Goal: Task Accomplishment & Management: Manage account settings

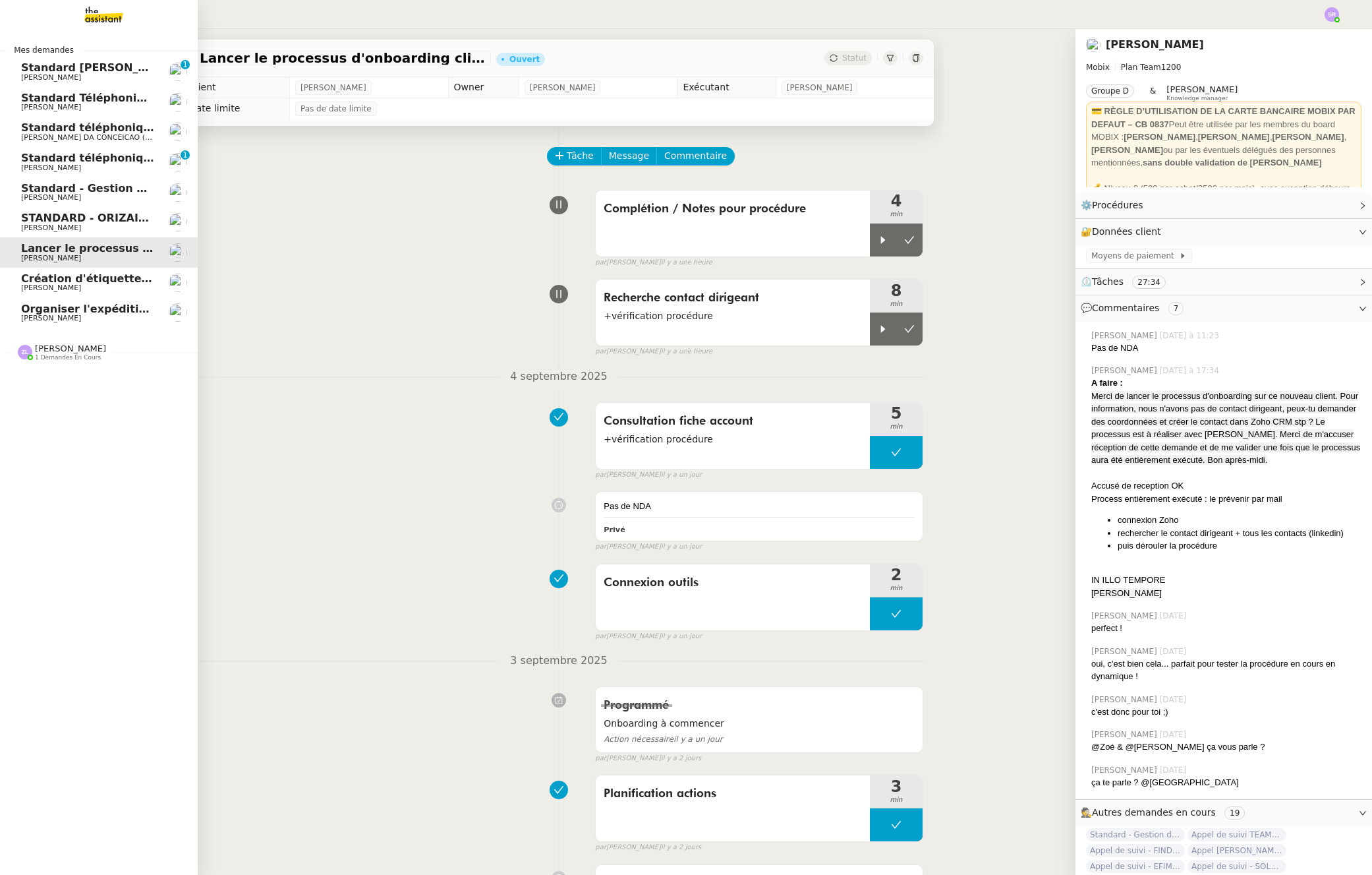
click at [70, 285] on span "[PERSON_NAME]" at bounding box center [88, 288] width 133 height 8
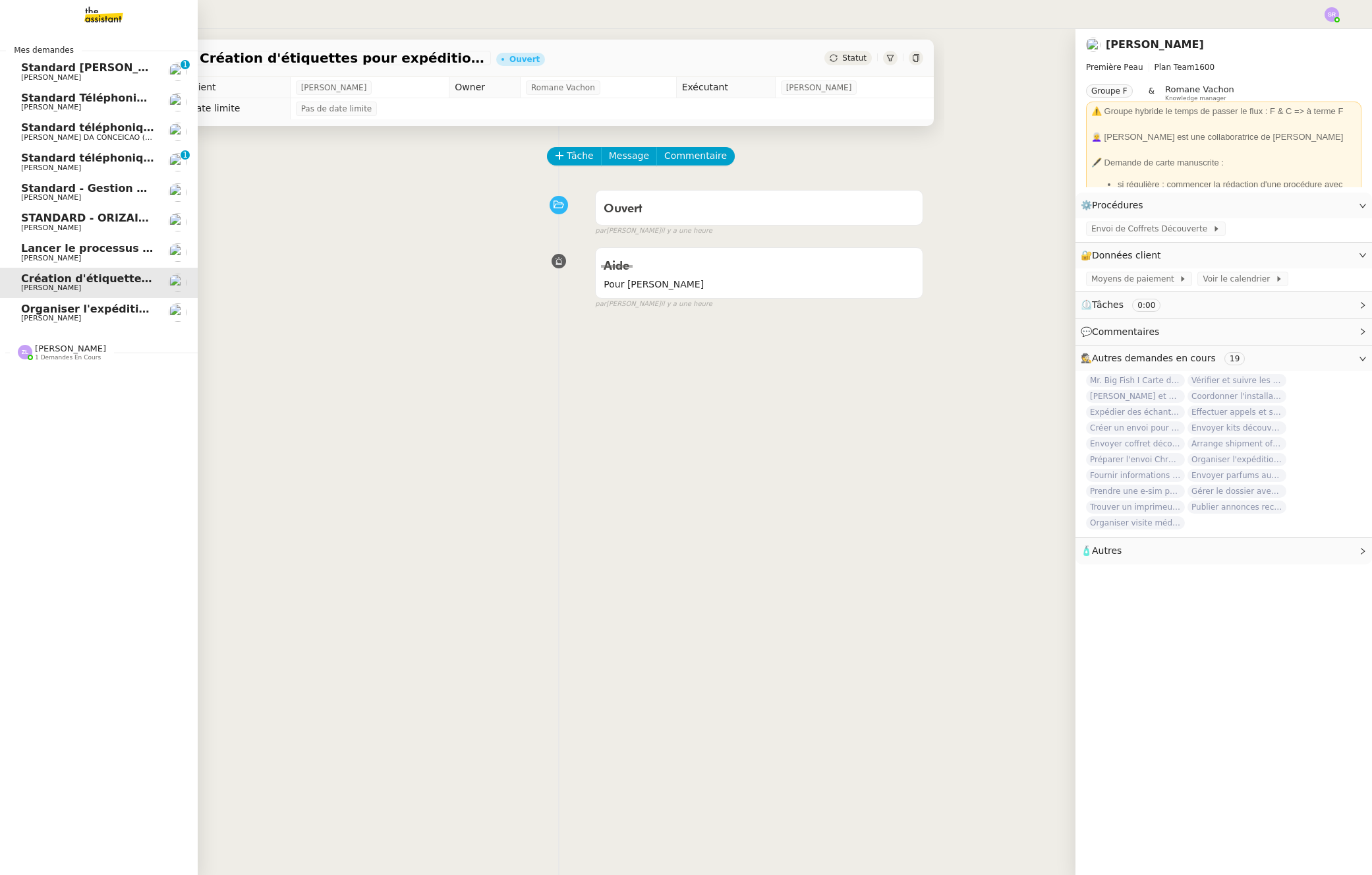
click at [62, 306] on span "Organiser l'expédition des articles" at bounding box center [124, 308] width 205 height 12
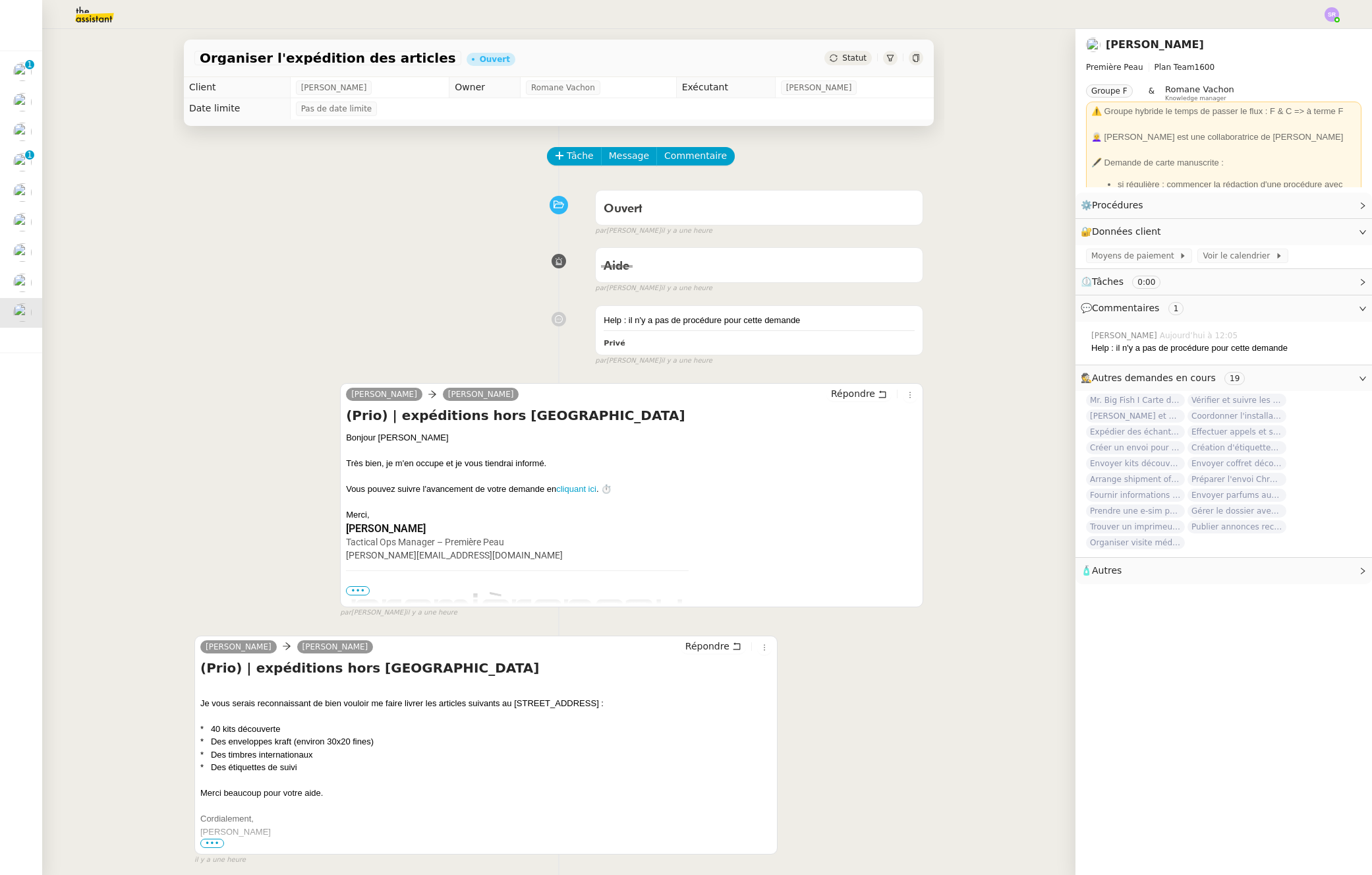
scroll to position [175, 0]
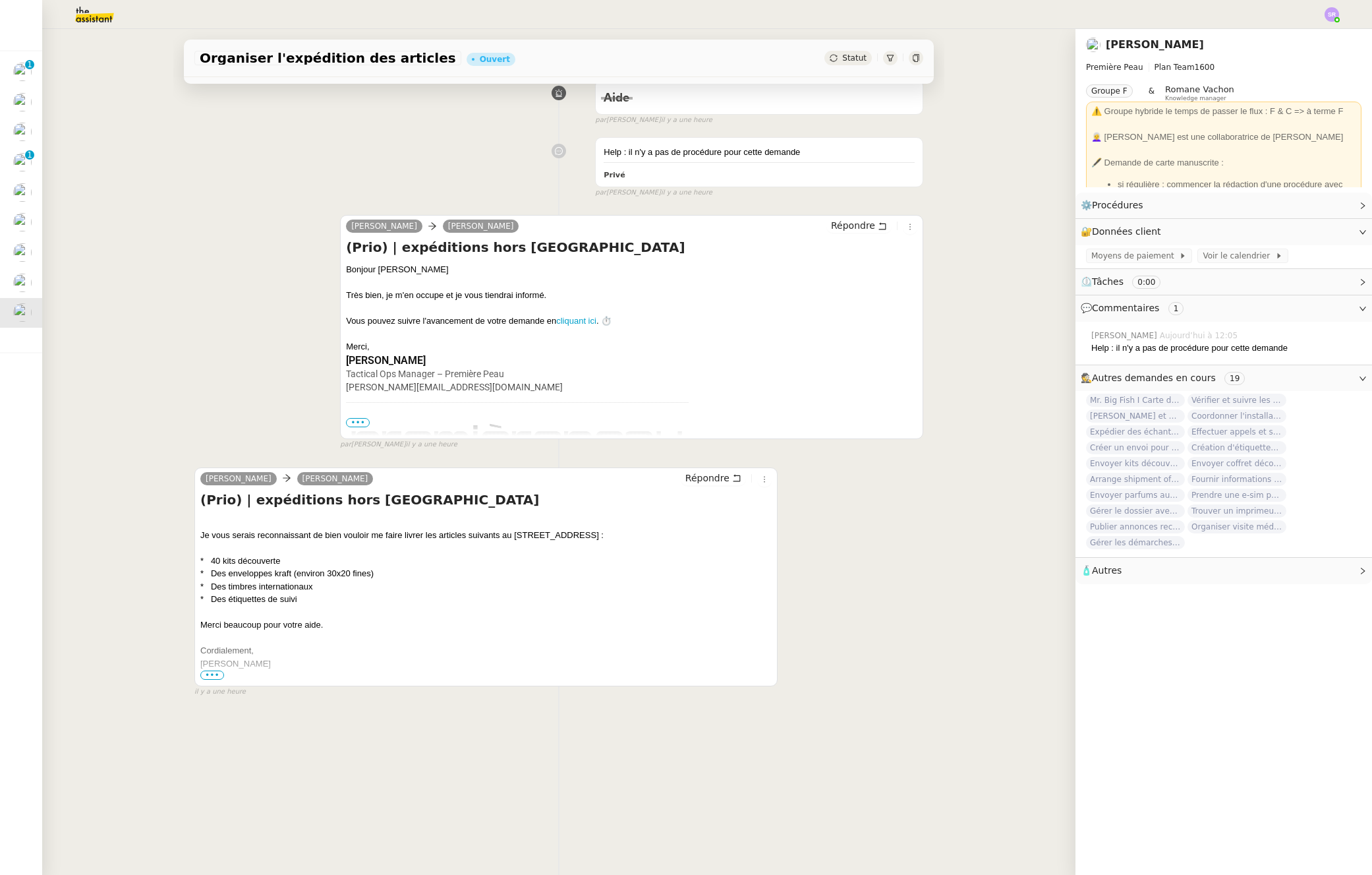
click at [209, 671] on span "•••" at bounding box center [212, 675] width 24 height 9
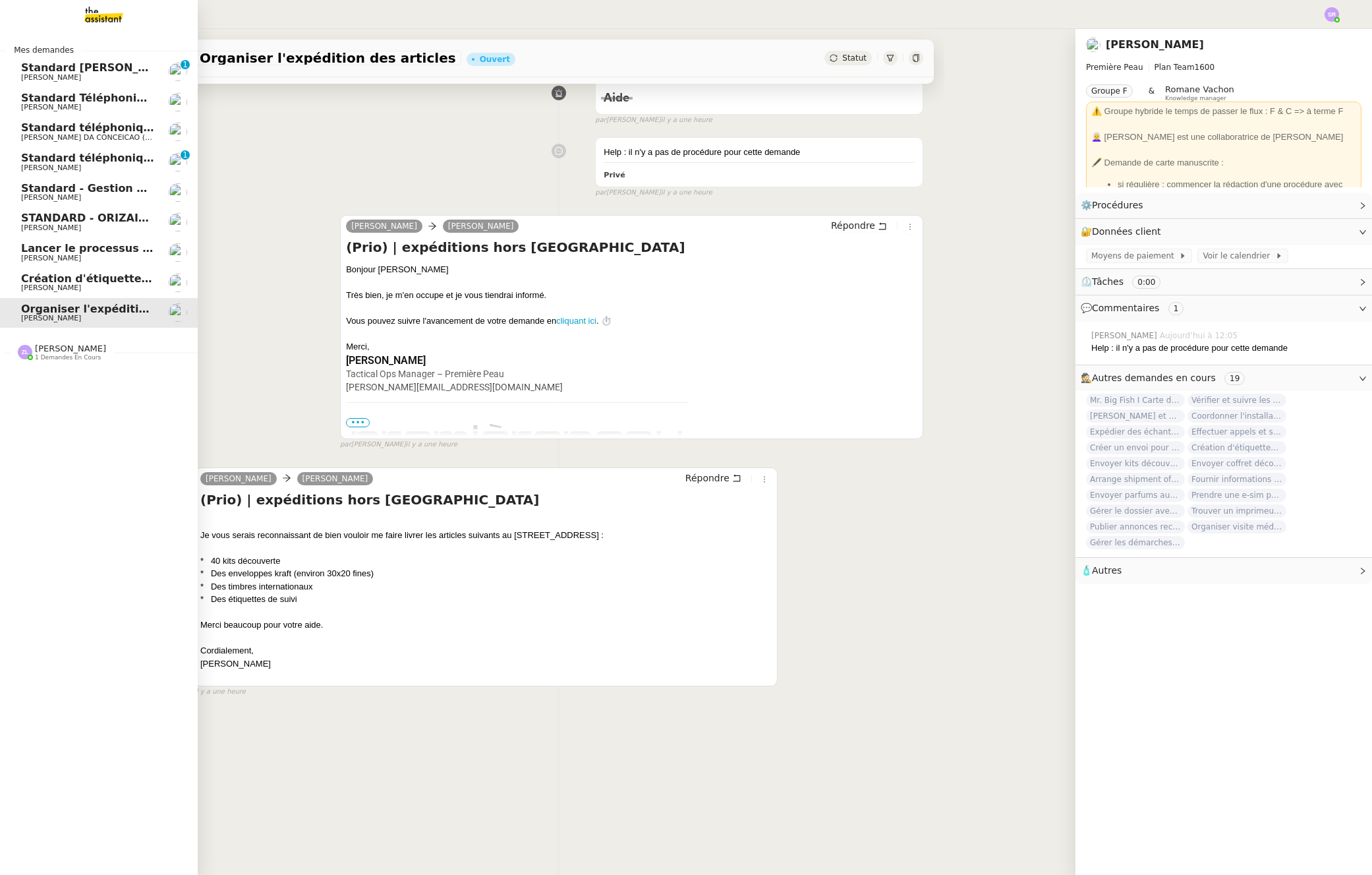
click at [41, 164] on span "[PERSON_NAME]" at bounding box center [51, 168] width 60 height 8
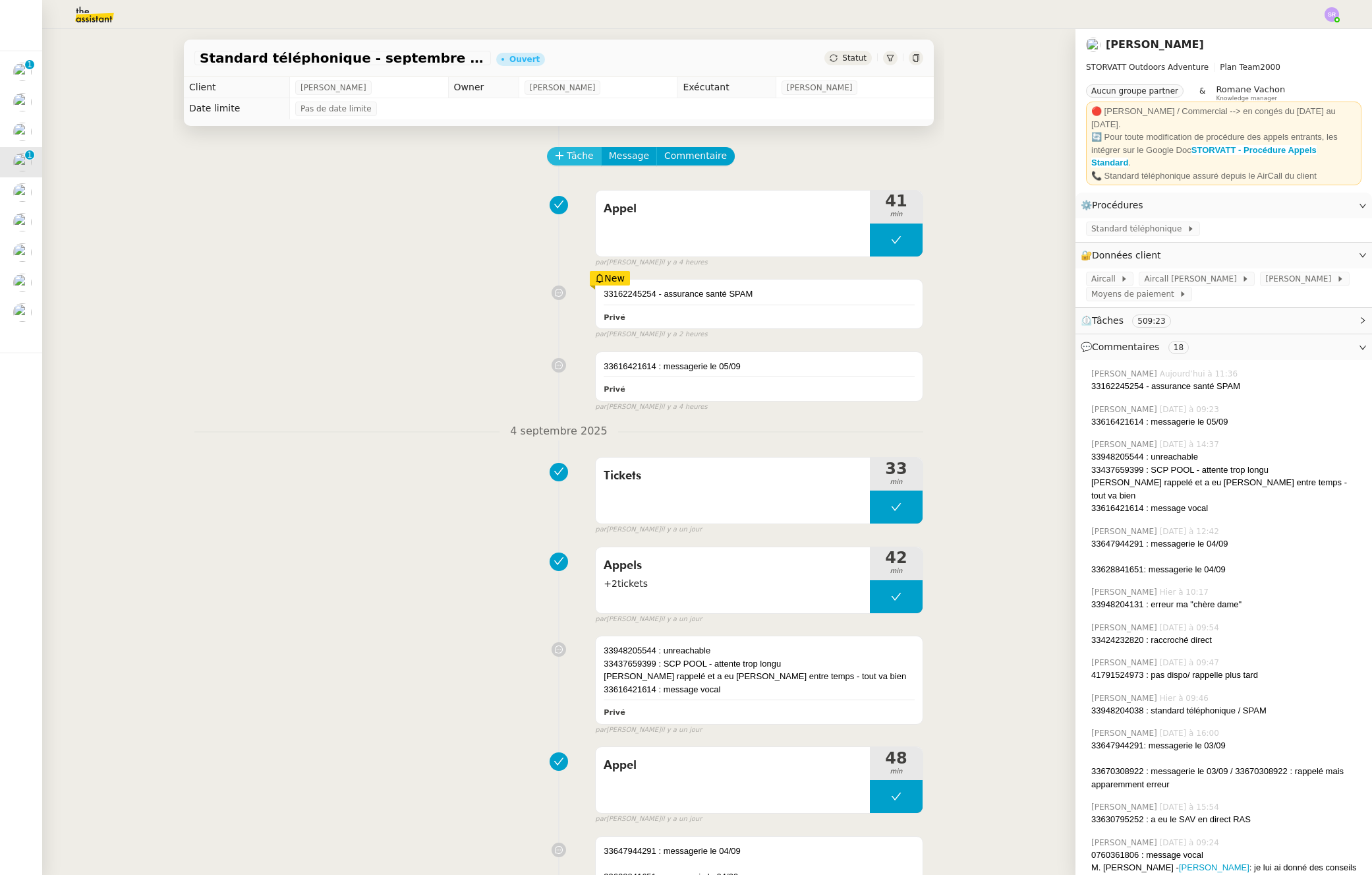
click at [575, 157] on span "Tâche" at bounding box center [580, 156] width 27 height 15
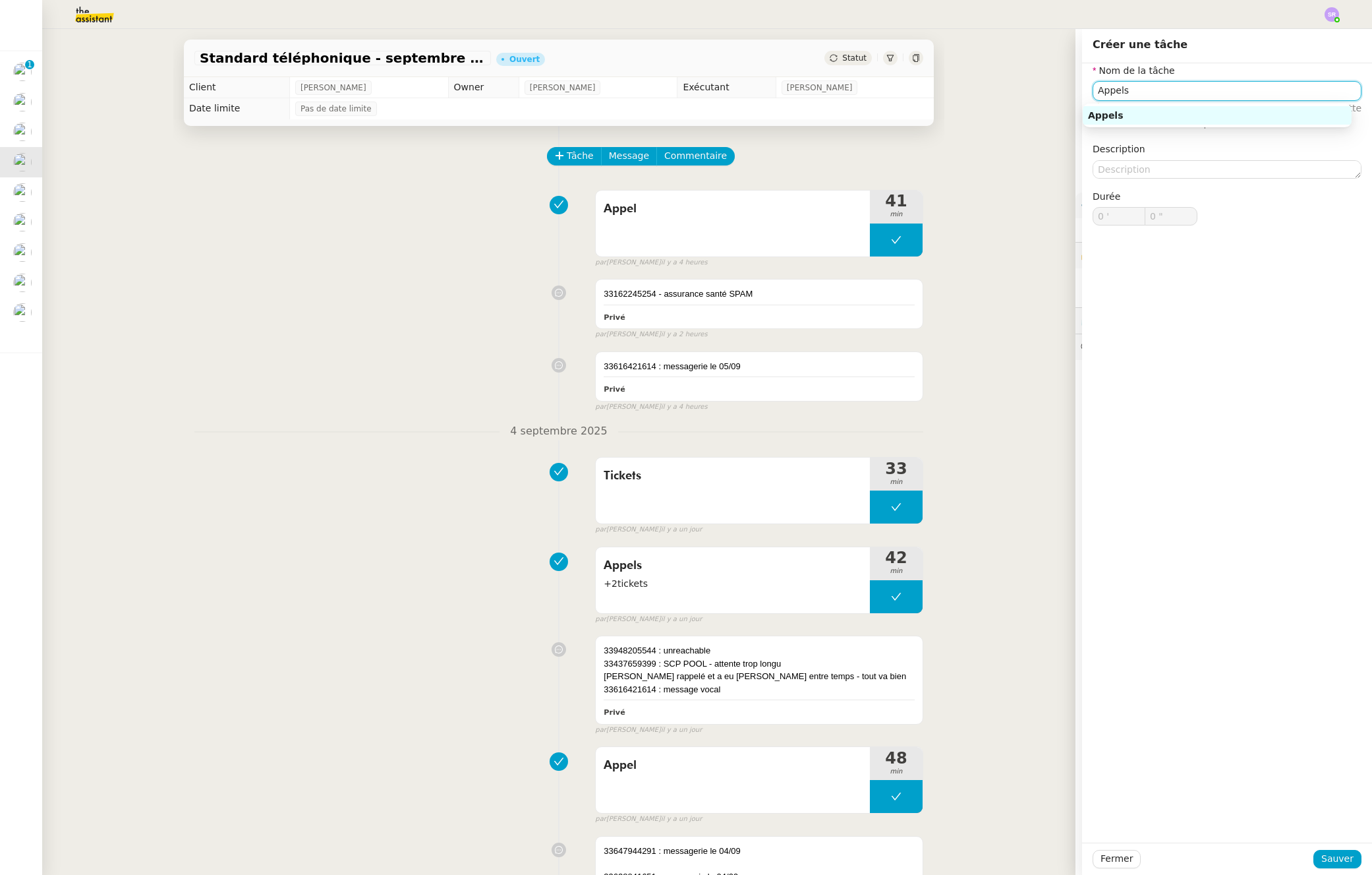
click at [1197, 120] on div "Appels" at bounding box center [1217, 115] width 259 height 12
type input "Appels"
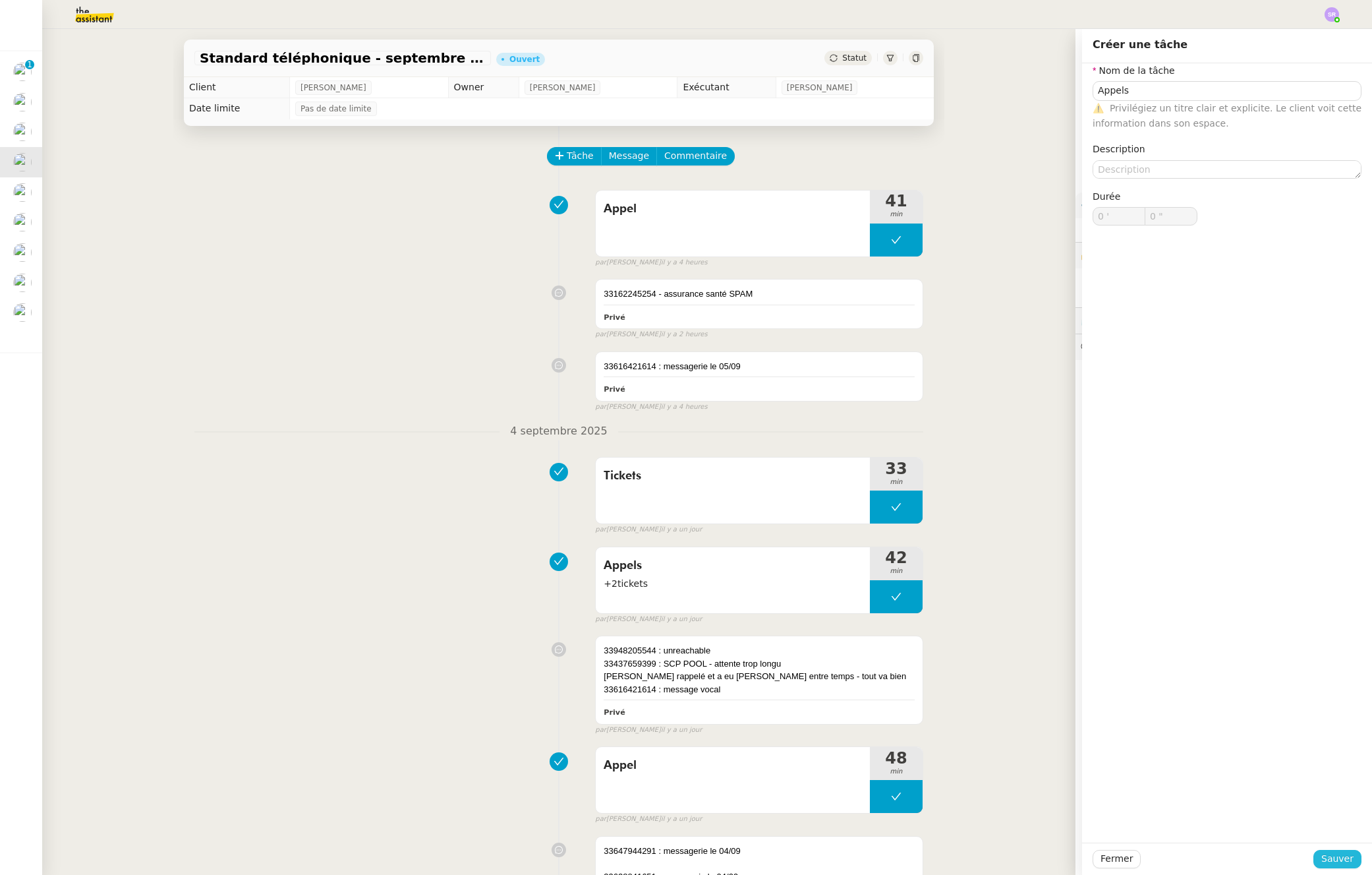
click at [1339, 861] on span "Sauver" at bounding box center [1337, 859] width 32 height 15
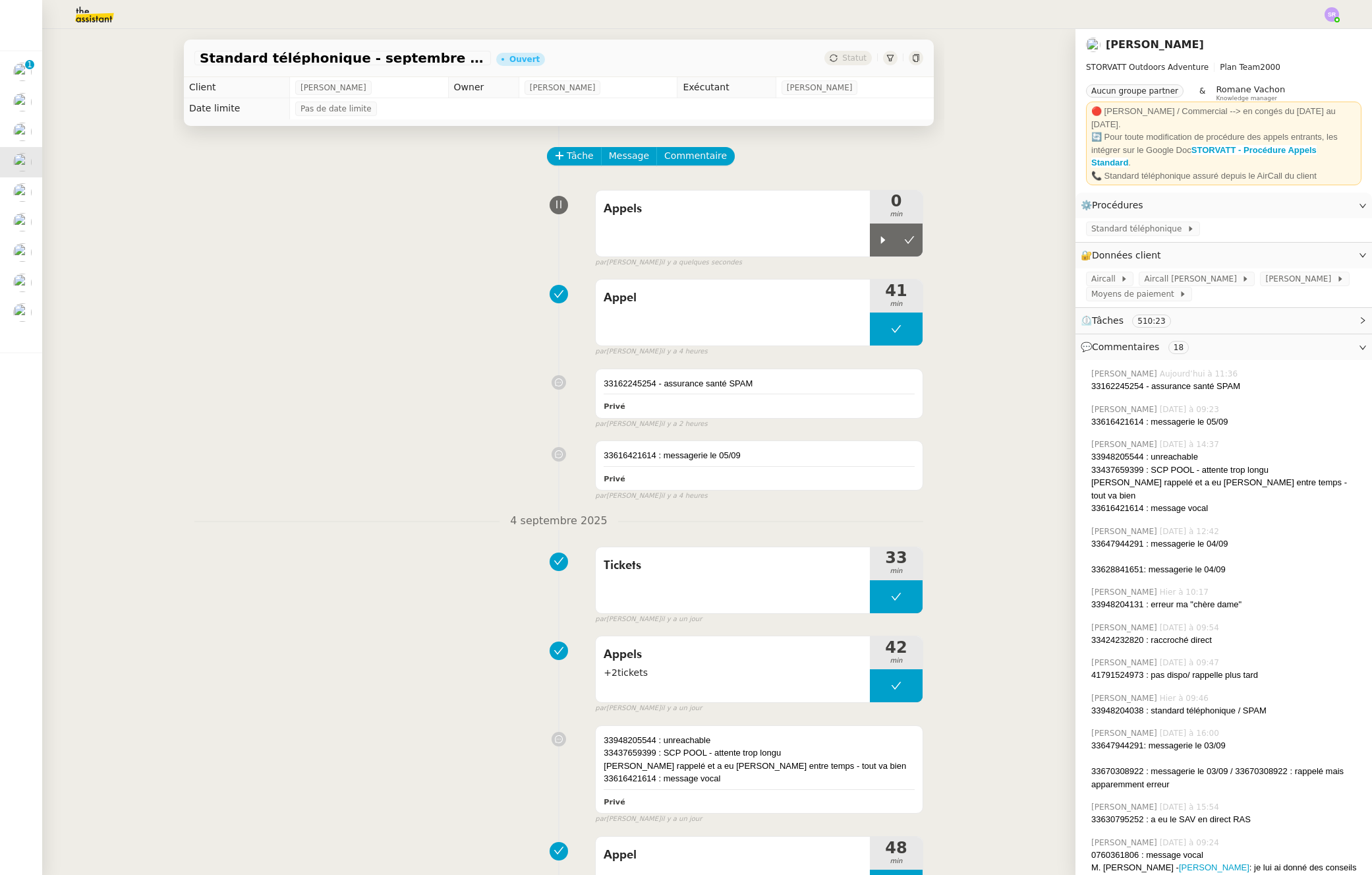
click at [870, 261] on div "par Stéphanie R. il y a quelques secondes" at bounding box center [759, 263] width 329 height 12
click at [870, 236] on div at bounding box center [884, 240] width 26 height 33
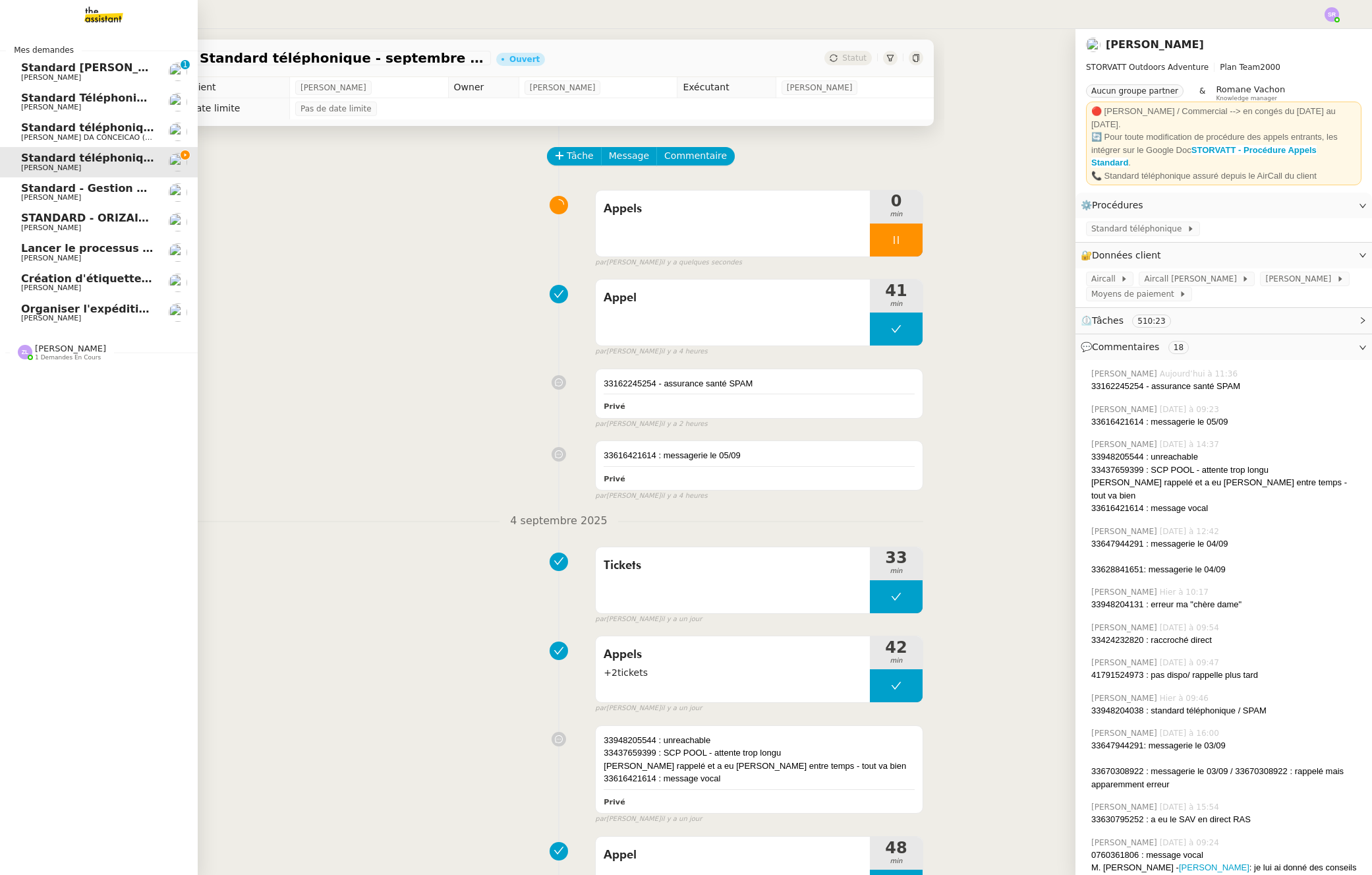
click at [63, 83] on link "Standard Audrey&Gabrielle Gabrielle Tavernier 0 1 2 3 4 5 6 7 8 9" at bounding box center [99, 72] width 198 height 30
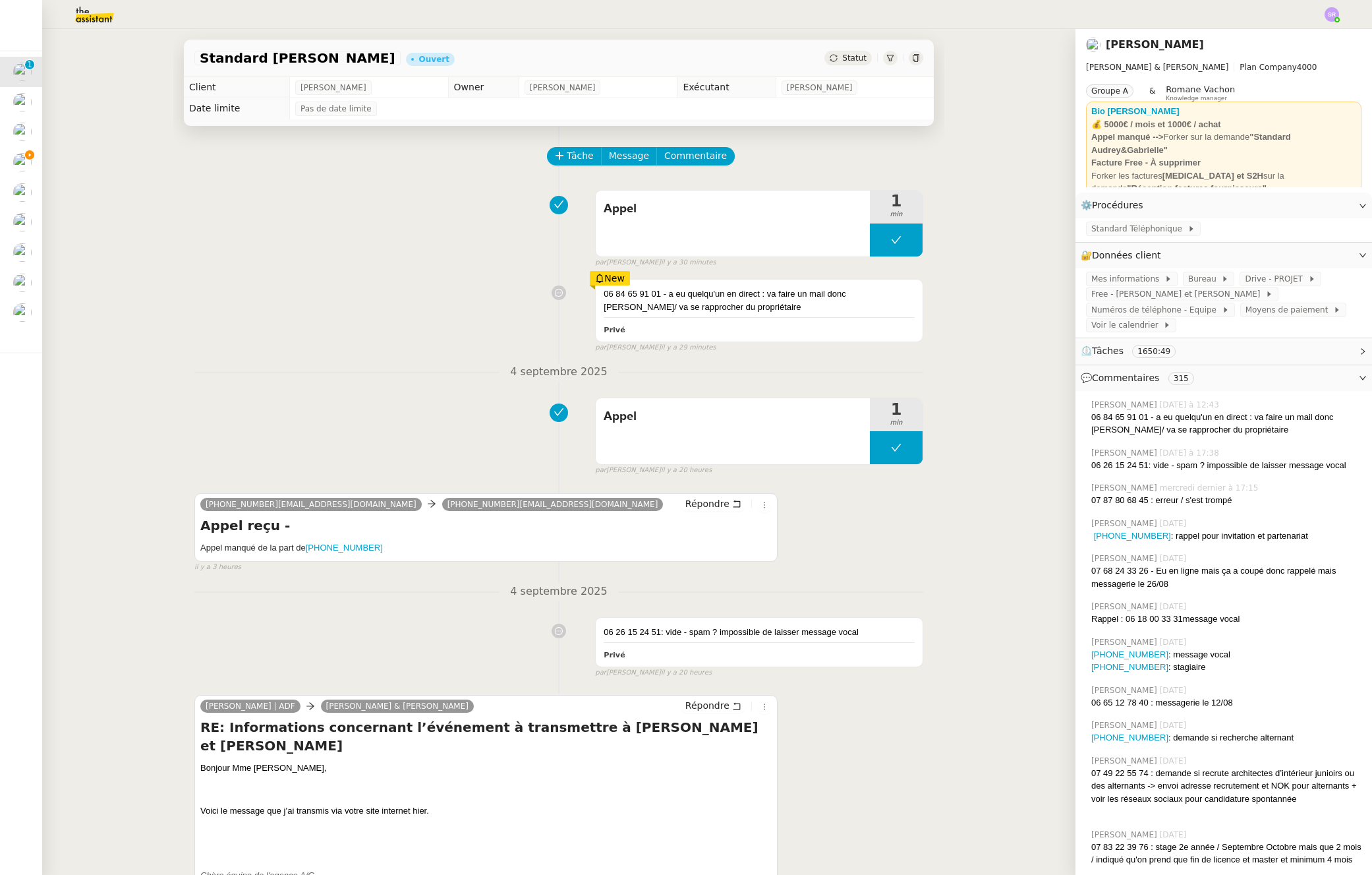
click at [338, 347] on div "06 84 65 91 01 - a eu quelqu'un en direct : va faire un mail donc RAS/ va se ra…" at bounding box center [558, 312] width 729 height 80
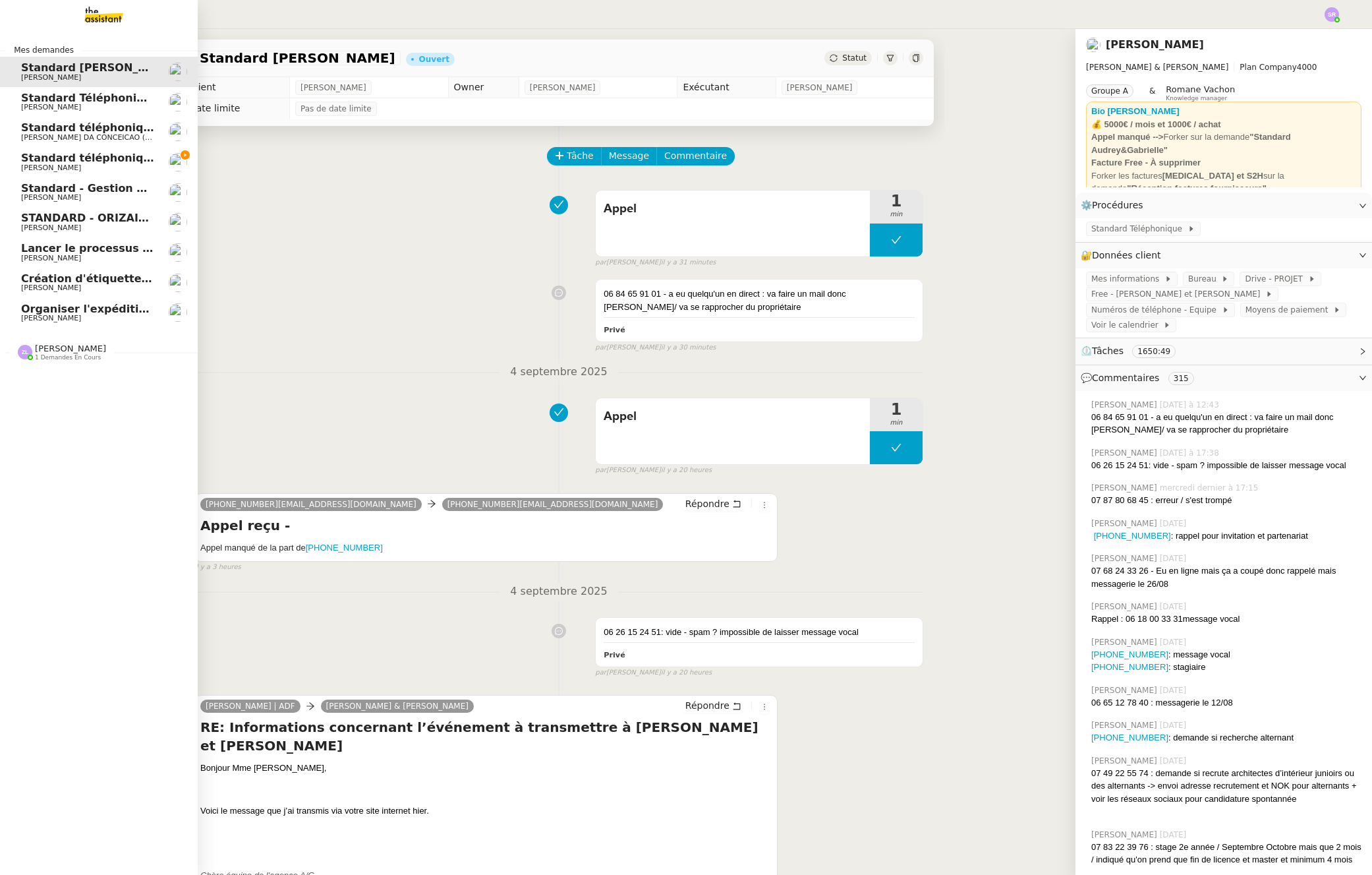
click at [110, 157] on span "Standard téléphonique - septembre 2025" at bounding box center [144, 157] width 246 height 12
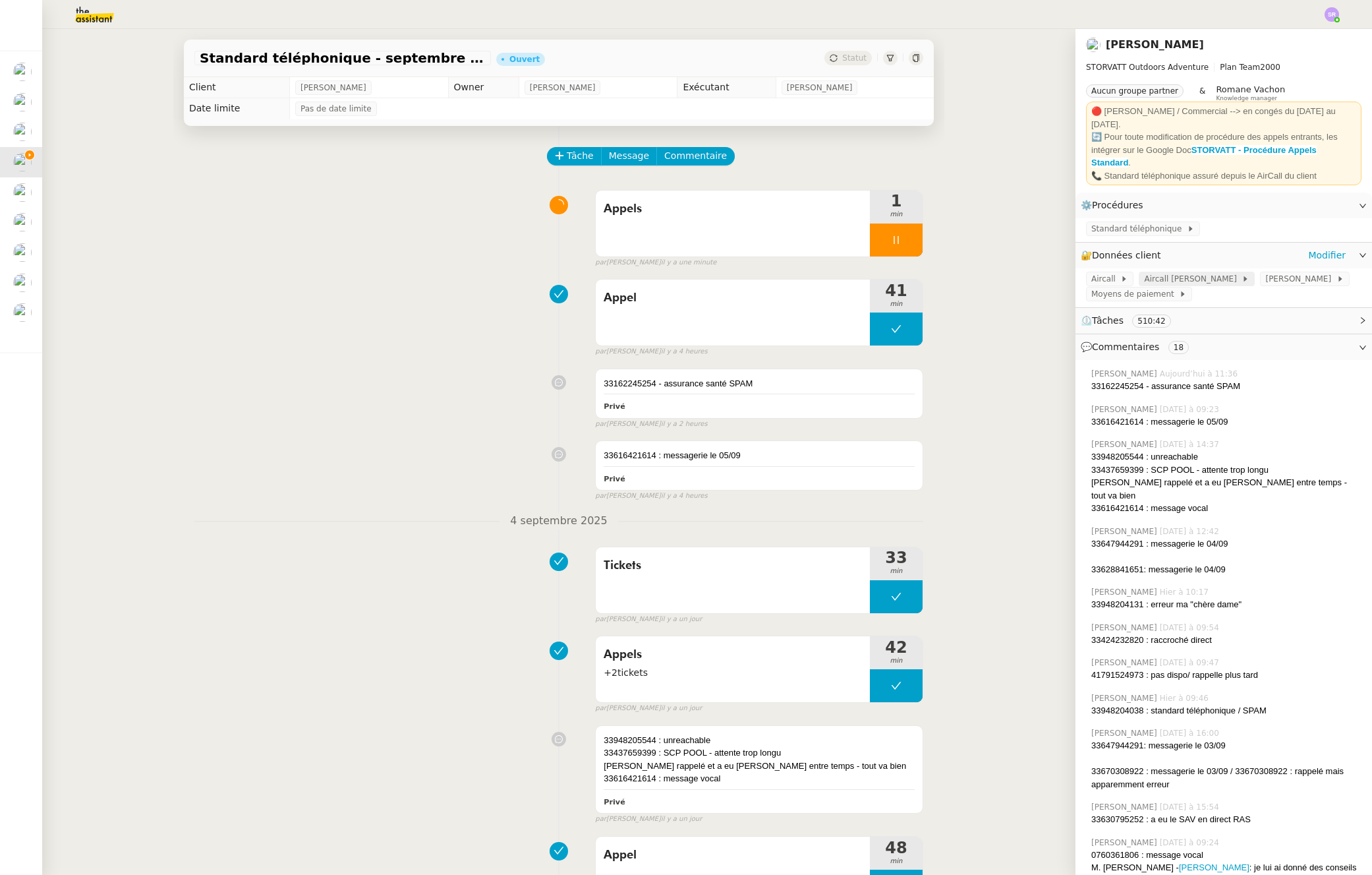
click at [1188, 273] on span "Aircall [PERSON_NAME]" at bounding box center [1193, 279] width 97 height 13
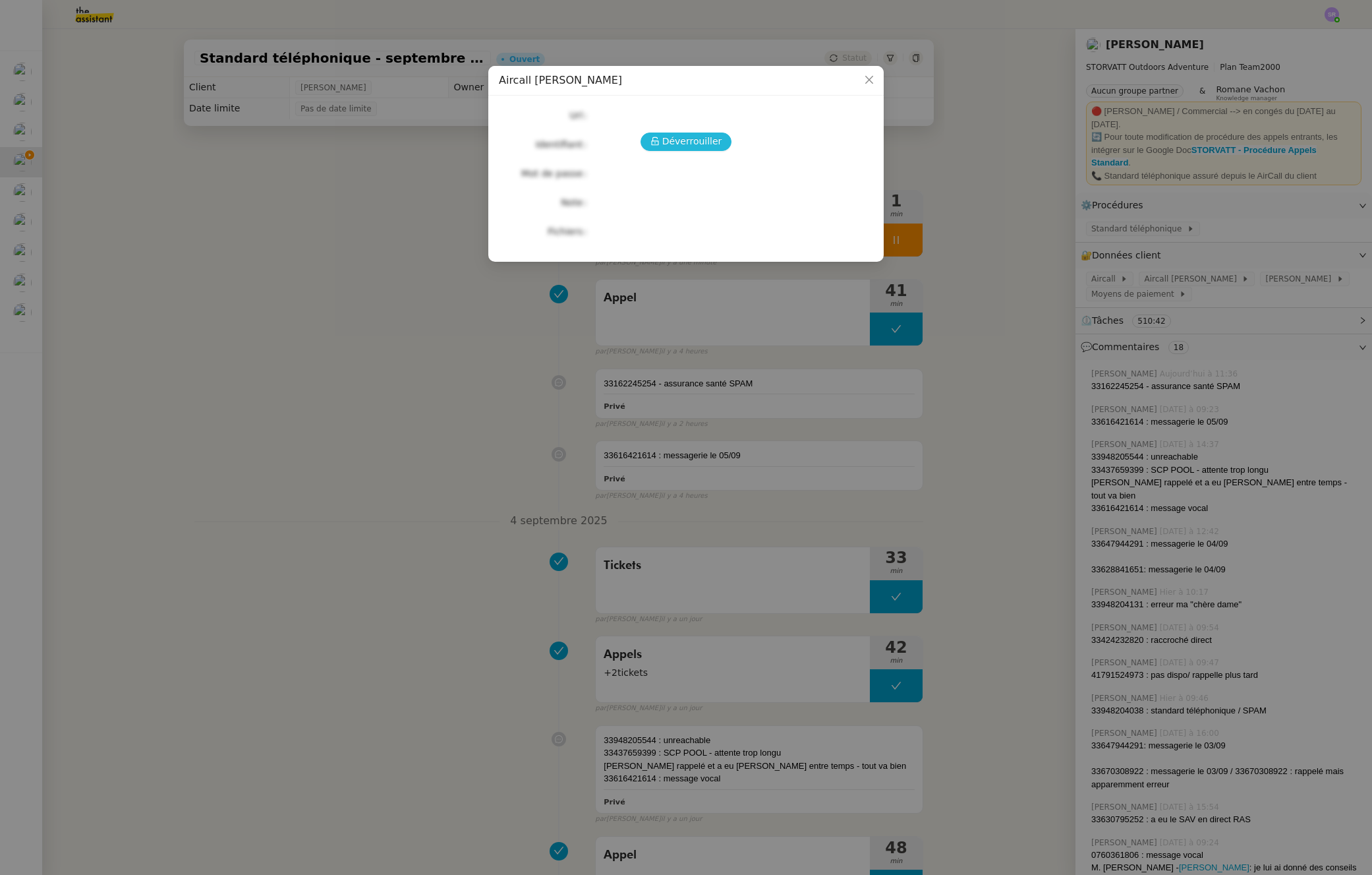
click at [684, 147] on span "Déverrouiller" at bounding box center [692, 141] width 60 height 15
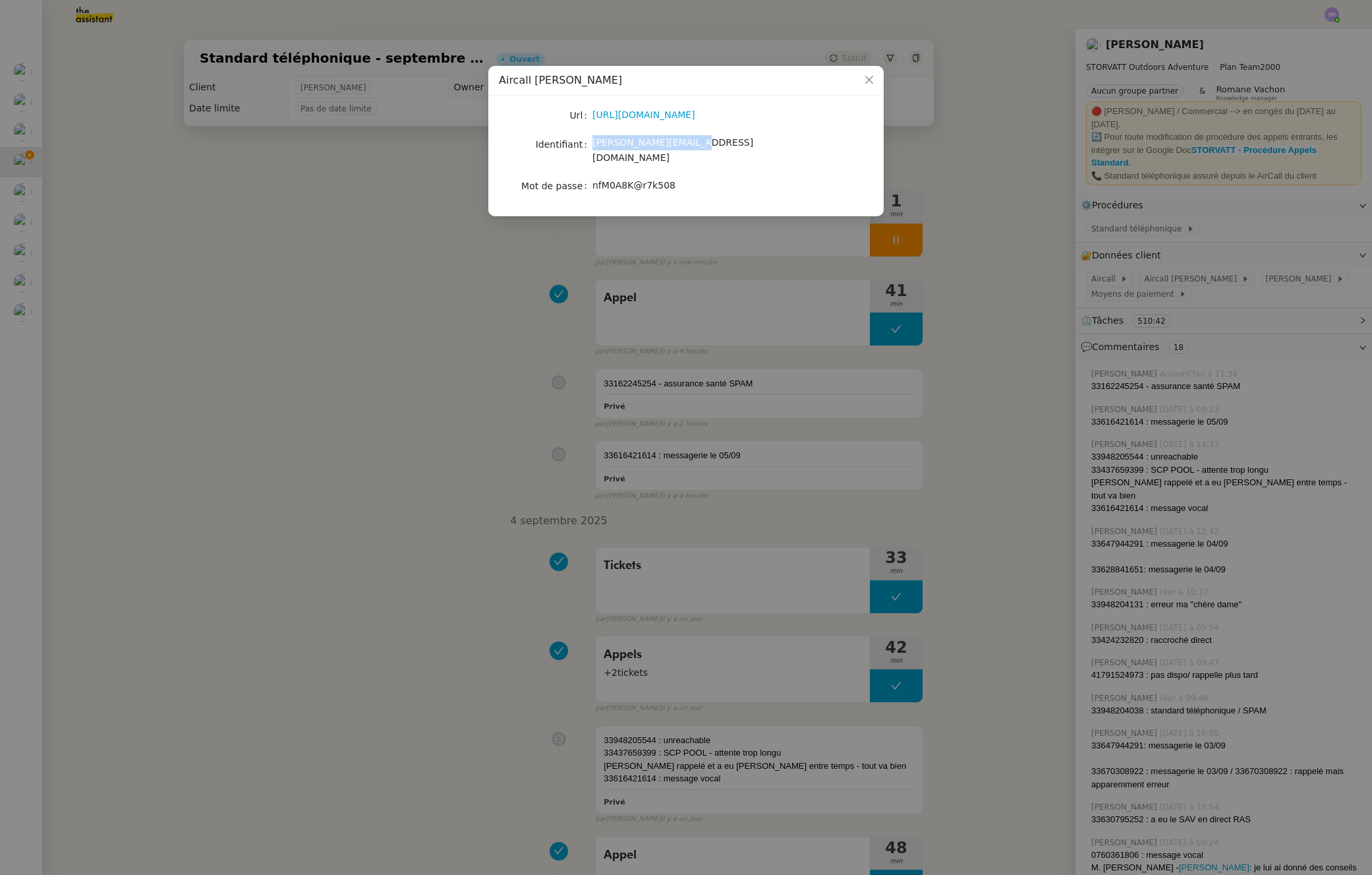
drag, startPoint x: 641, startPoint y: 141, endPoint x: 583, endPoint y: 147, distance: 58.3
click at [583, 147] on nz-form-item "Identifiant geraldine@storvatt.fr" at bounding box center [686, 151] width 375 height 31
copy nz-form-item "geraldine@storvatt.fr"
drag, startPoint x: 674, startPoint y: 173, endPoint x: 593, endPoint y: 175, distance: 81.0
click at [593, 178] on div "nfM0A8K@r7k508" at bounding box center [702, 185] width 218 height 15
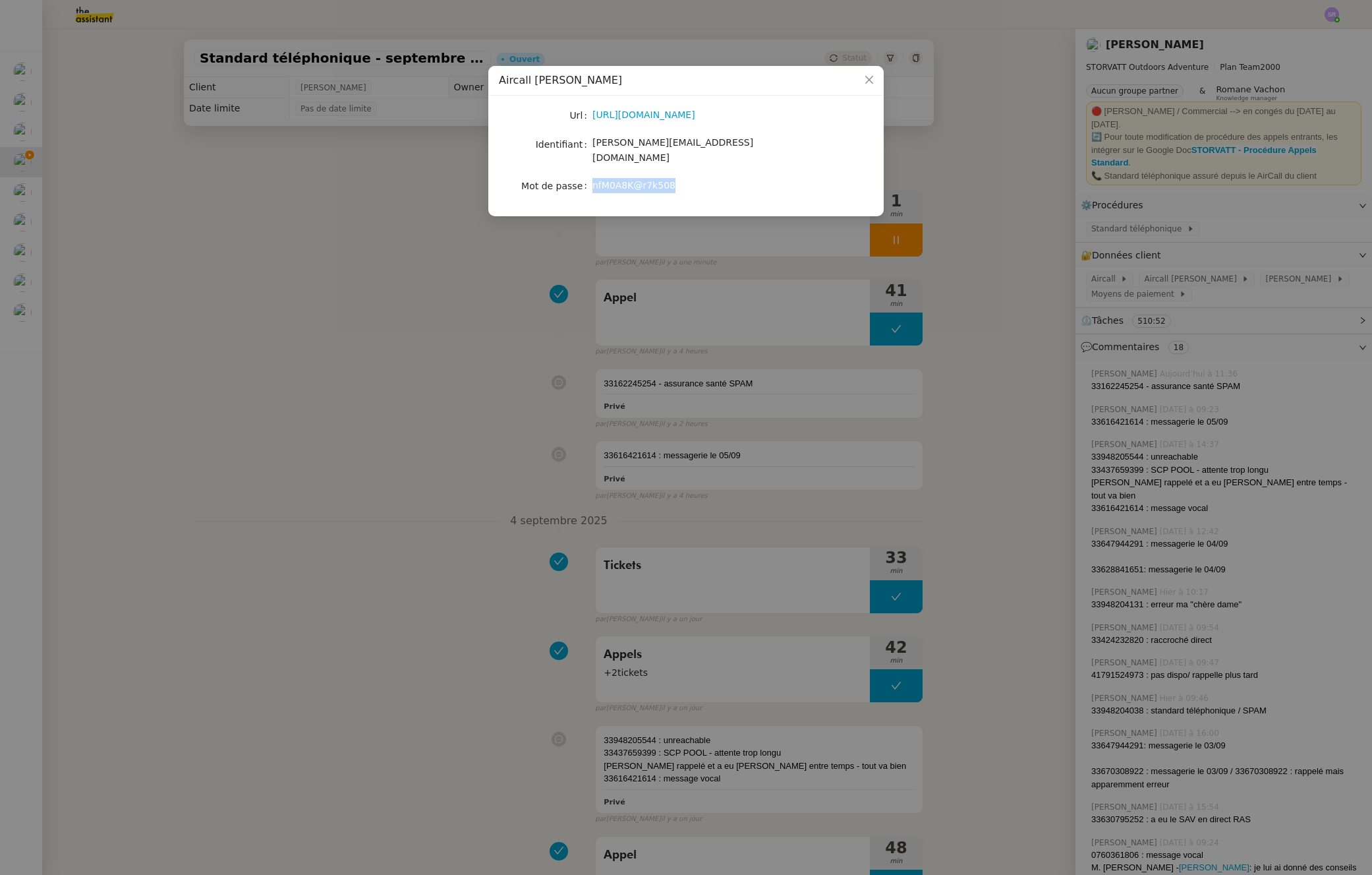
copy span "nfM0A8K@r7k508"
click at [485, 274] on nz-modal-container "Aircall Géraldine Url https://dashboard.aircall.io/download Identifiant geraldi…" at bounding box center [686, 438] width 1372 height 875
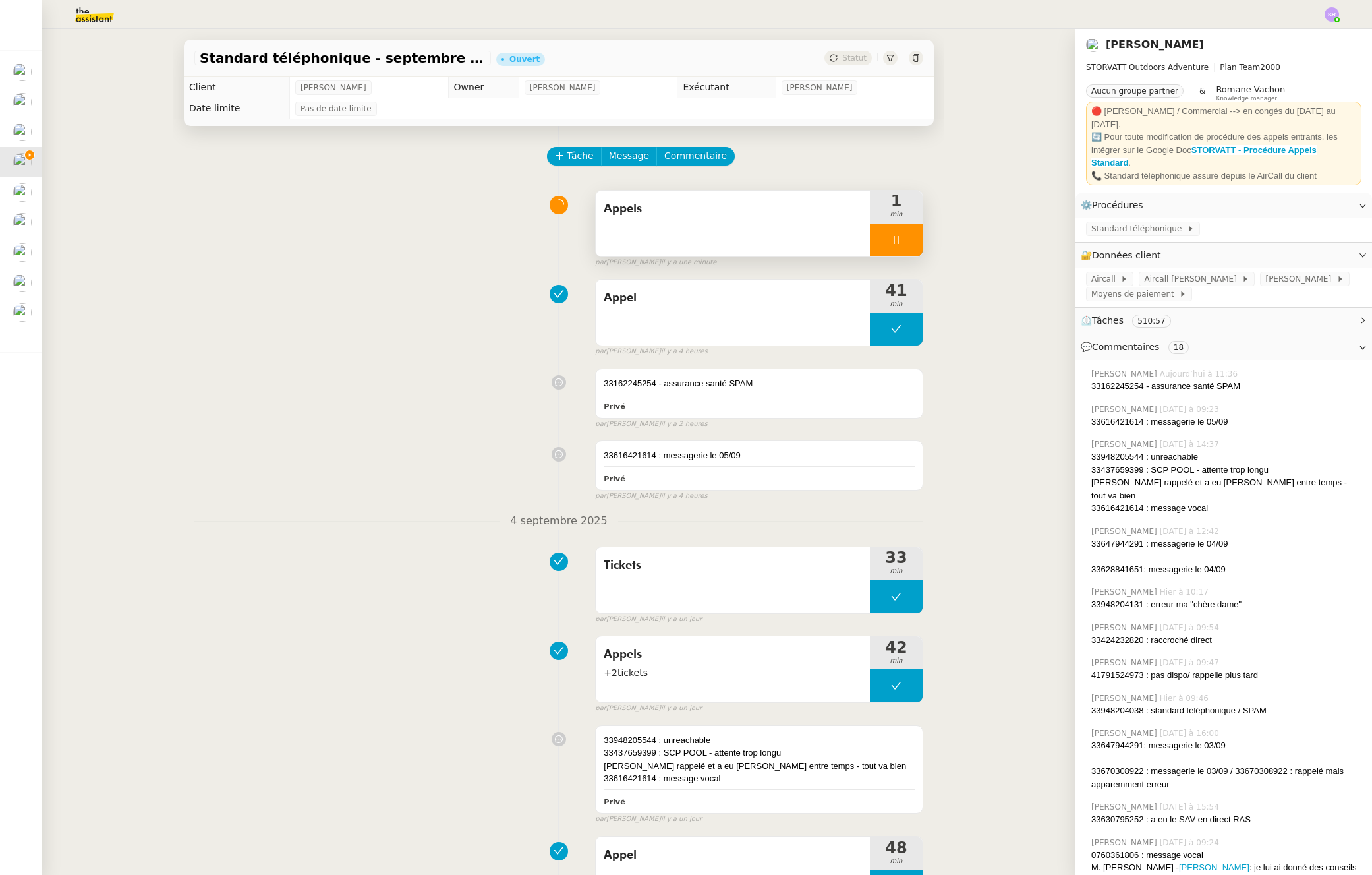
click at [891, 241] on icon at bounding box center [896, 240] width 11 height 11
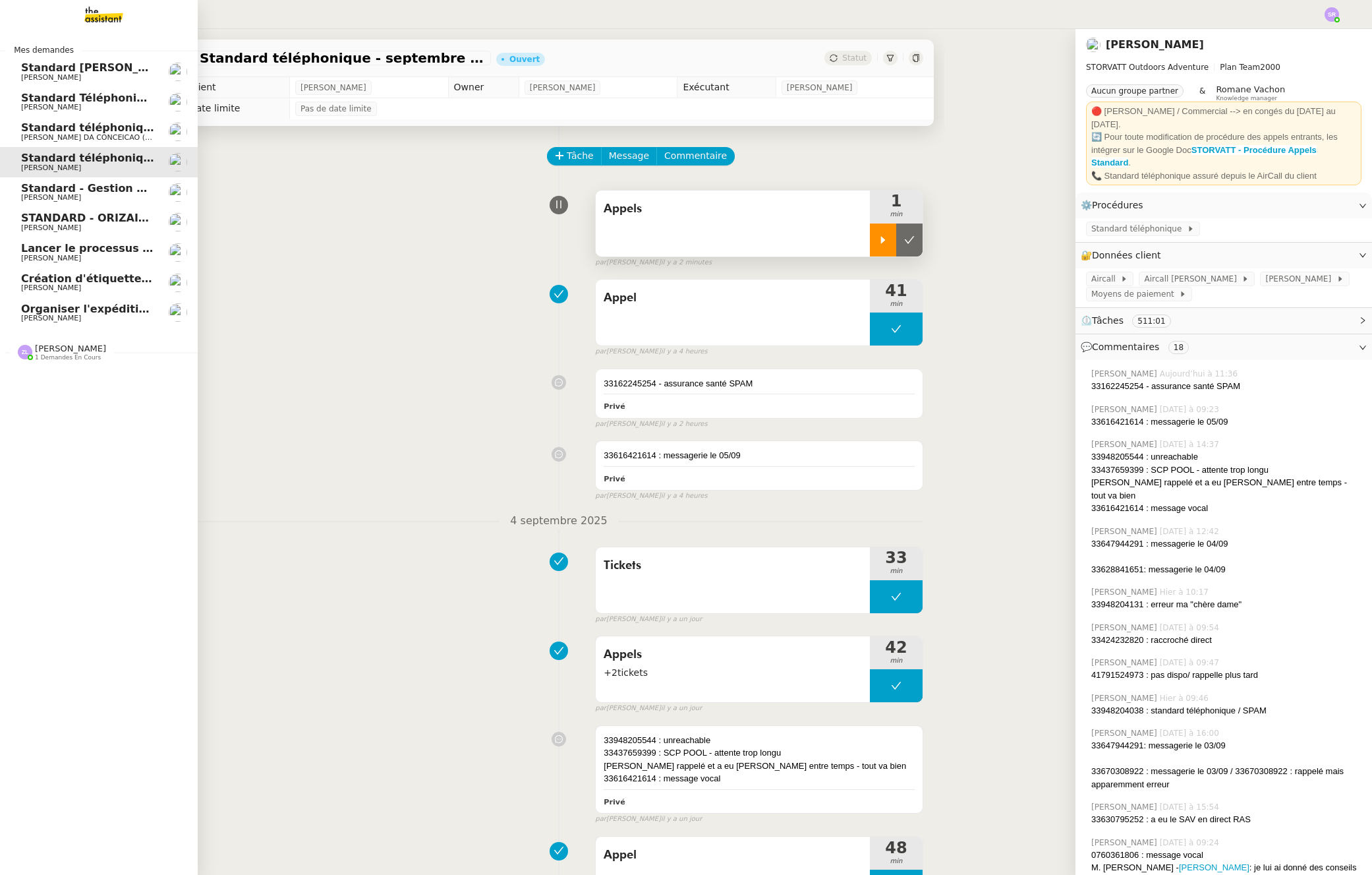
click at [51, 196] on span "[PERSON_NAME]" at bounding box center [51, 198] width 60 height 8
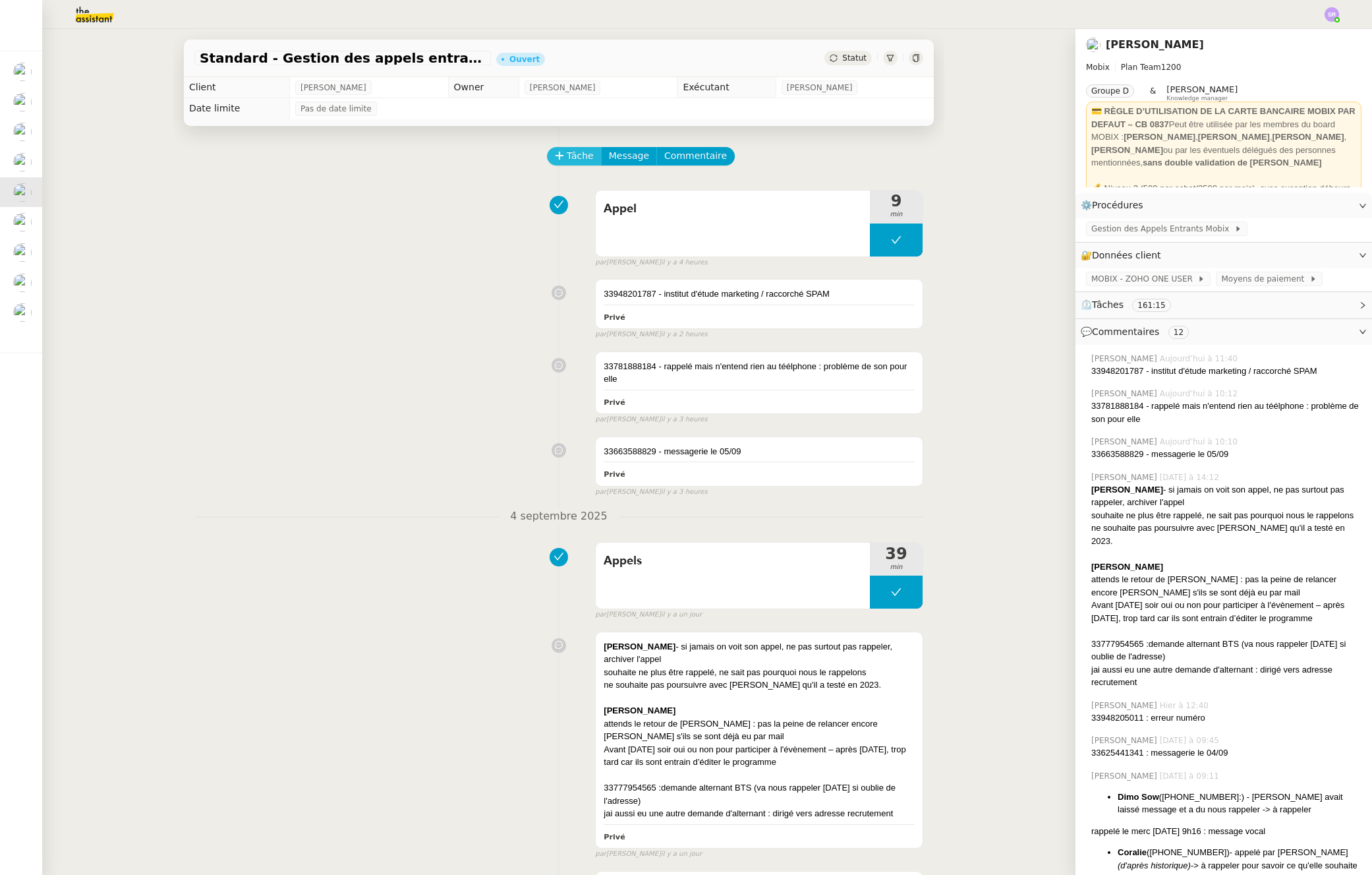
click at [573, 159] on span "Tâche" at bounding box center [580, 156] width 27 height 15
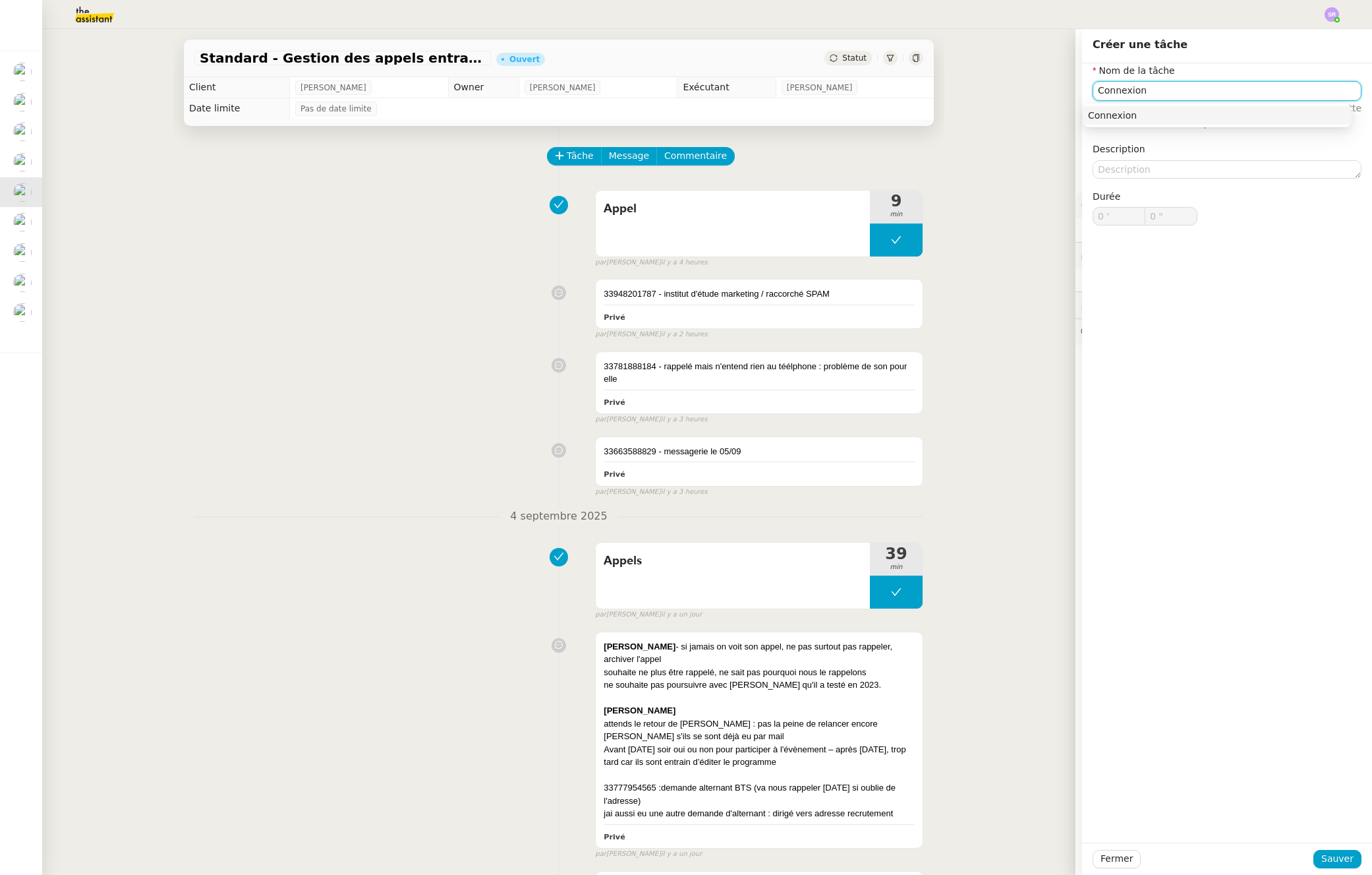
click at [1221, 107] on nz-auto-option "Connexion" at bounding box center [1217, 115] width 269 height 18
type input "Connexion"
click at [1323, 861] on span "Sauver" at bounding box center [1337, 859] width 32 height 15
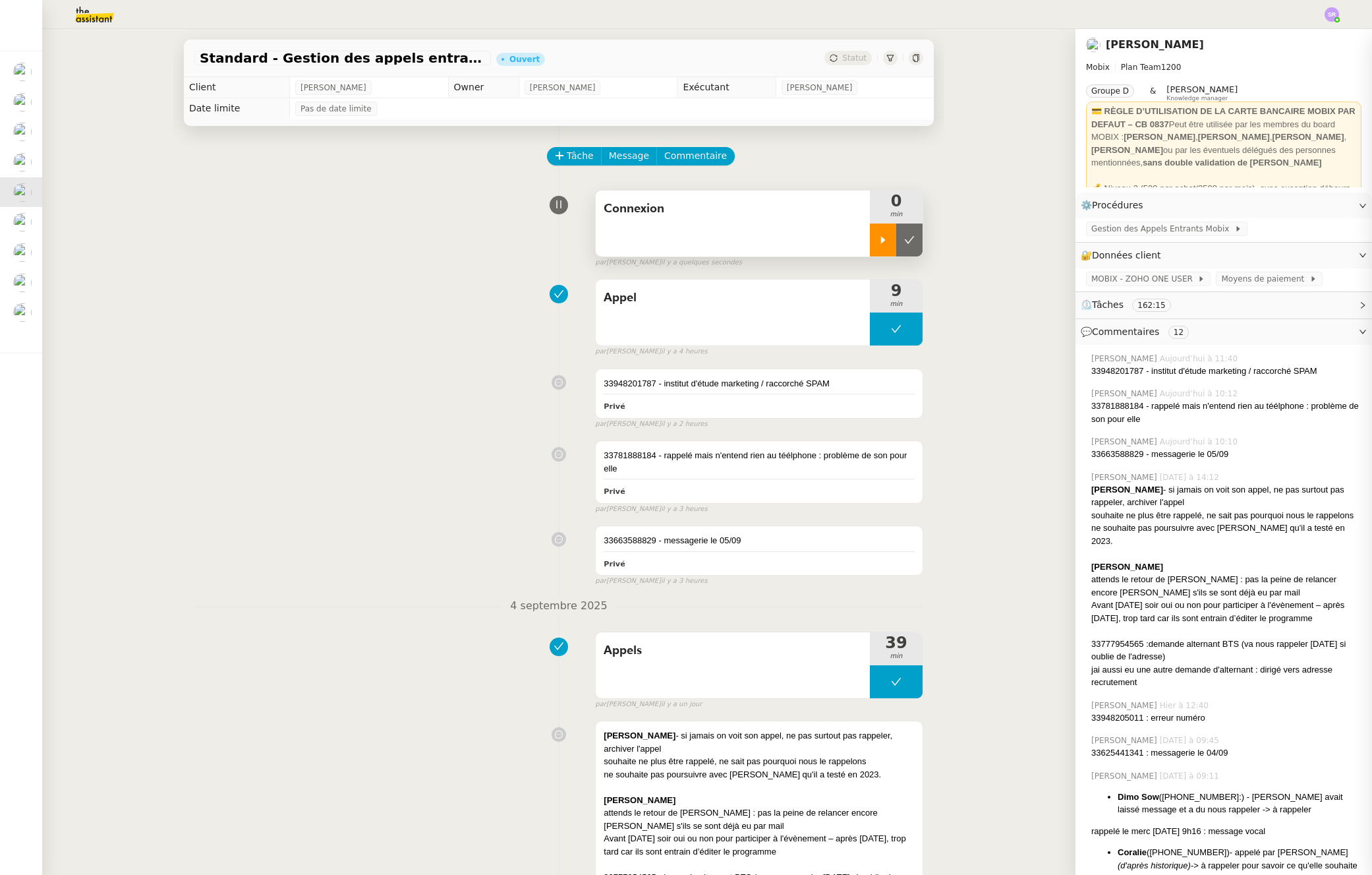
click at [878, 243] on div at bounding box center [884, 240] width 26 height 33
click at [894, 240] on div at bounding box center [897, 240] width 53 height 33
click at [878, 243] on icon at bounding box center [883, 240] width 11 height 11
click at [894, 236] on icon at bounding box center [896, 241] width 5 height 8
click at [904, 236] on icon at bounding box center [909, 240] width 11 height 11
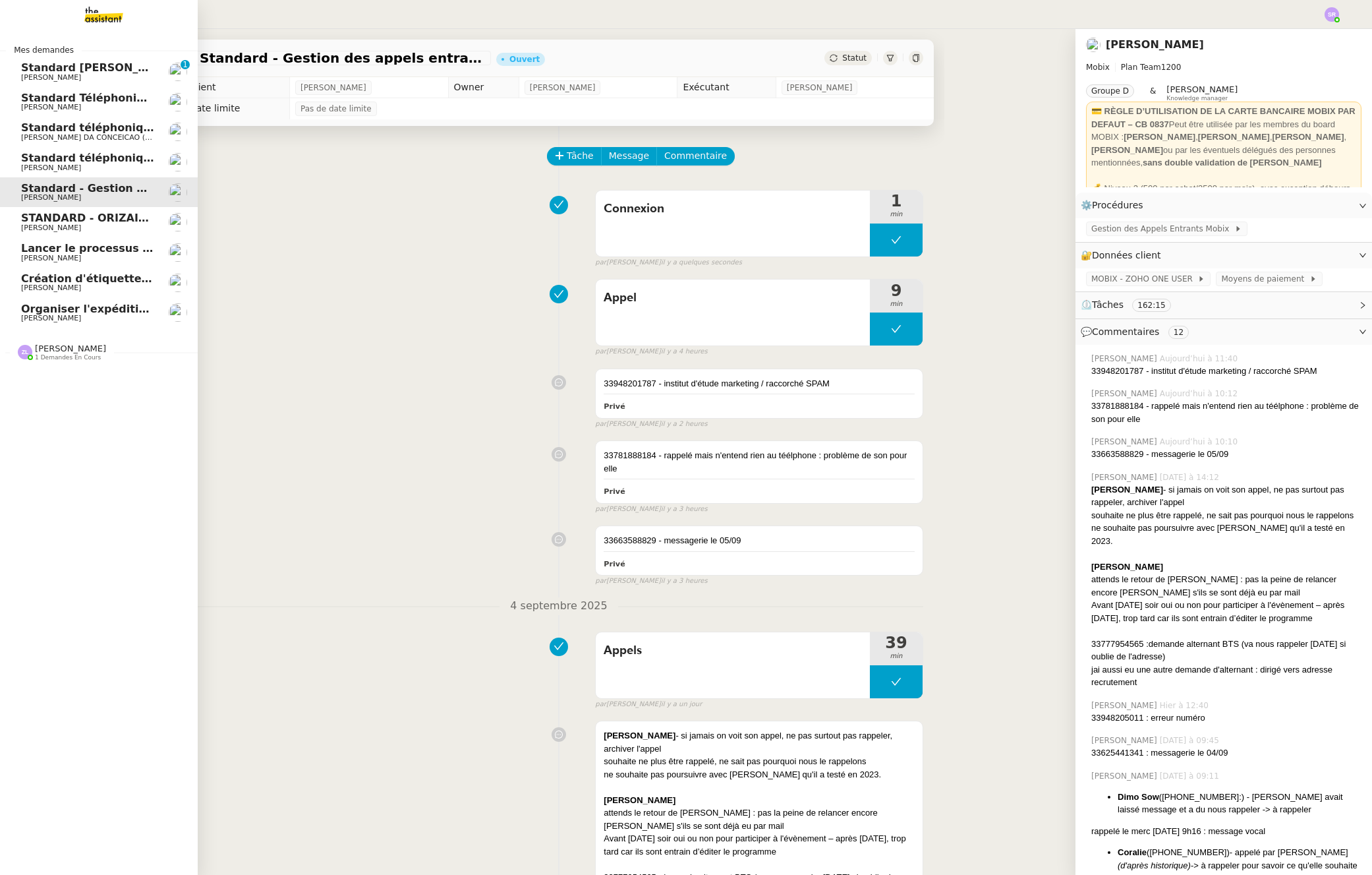
click at [120, 72] on span "Standard [PERSON_NAME]" at bounding box center [100, 67] width 156 height 12
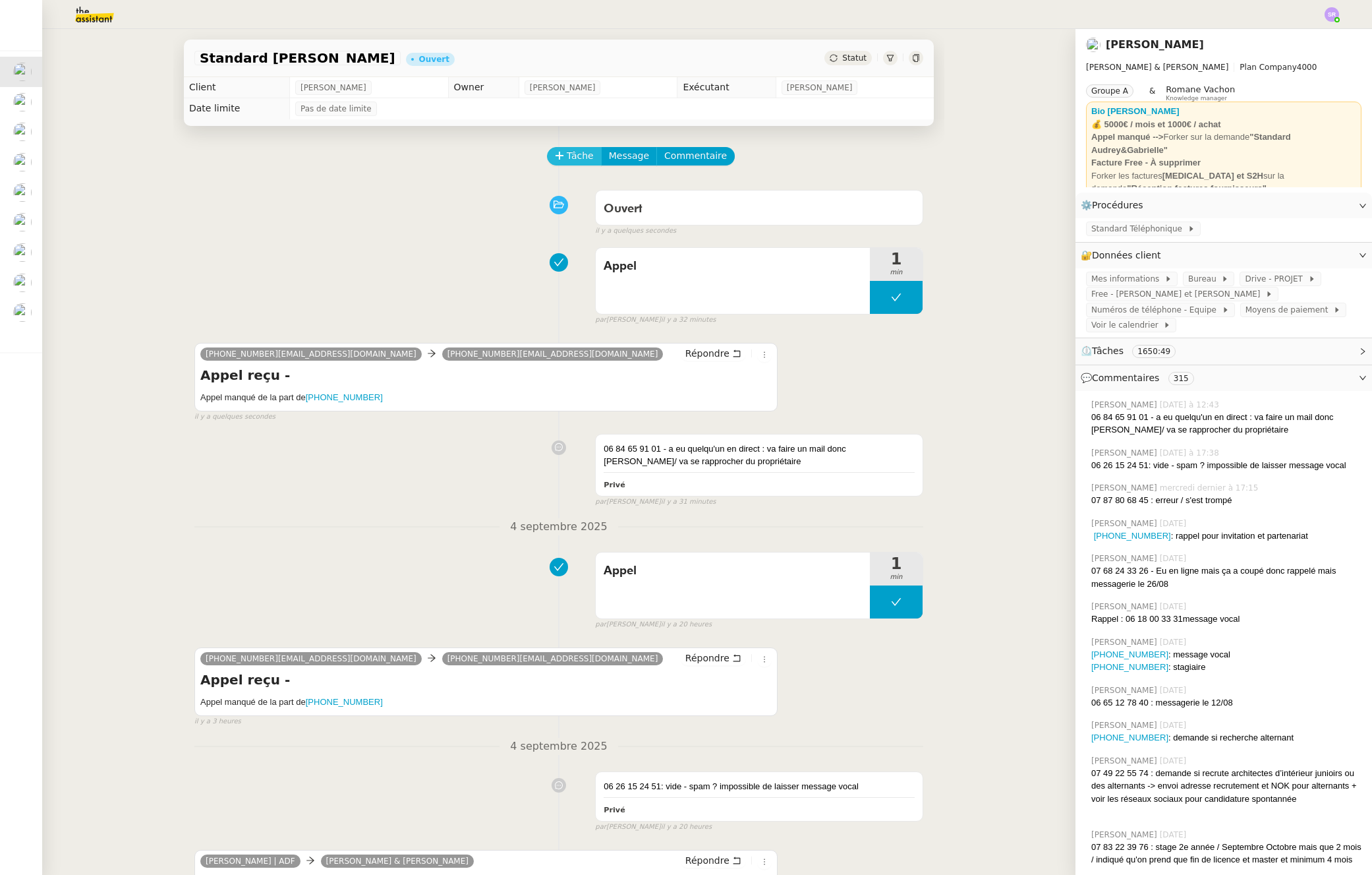
click at [574, 158] on span "Tâche" at bounding box center [580, 156] width 27 height 15
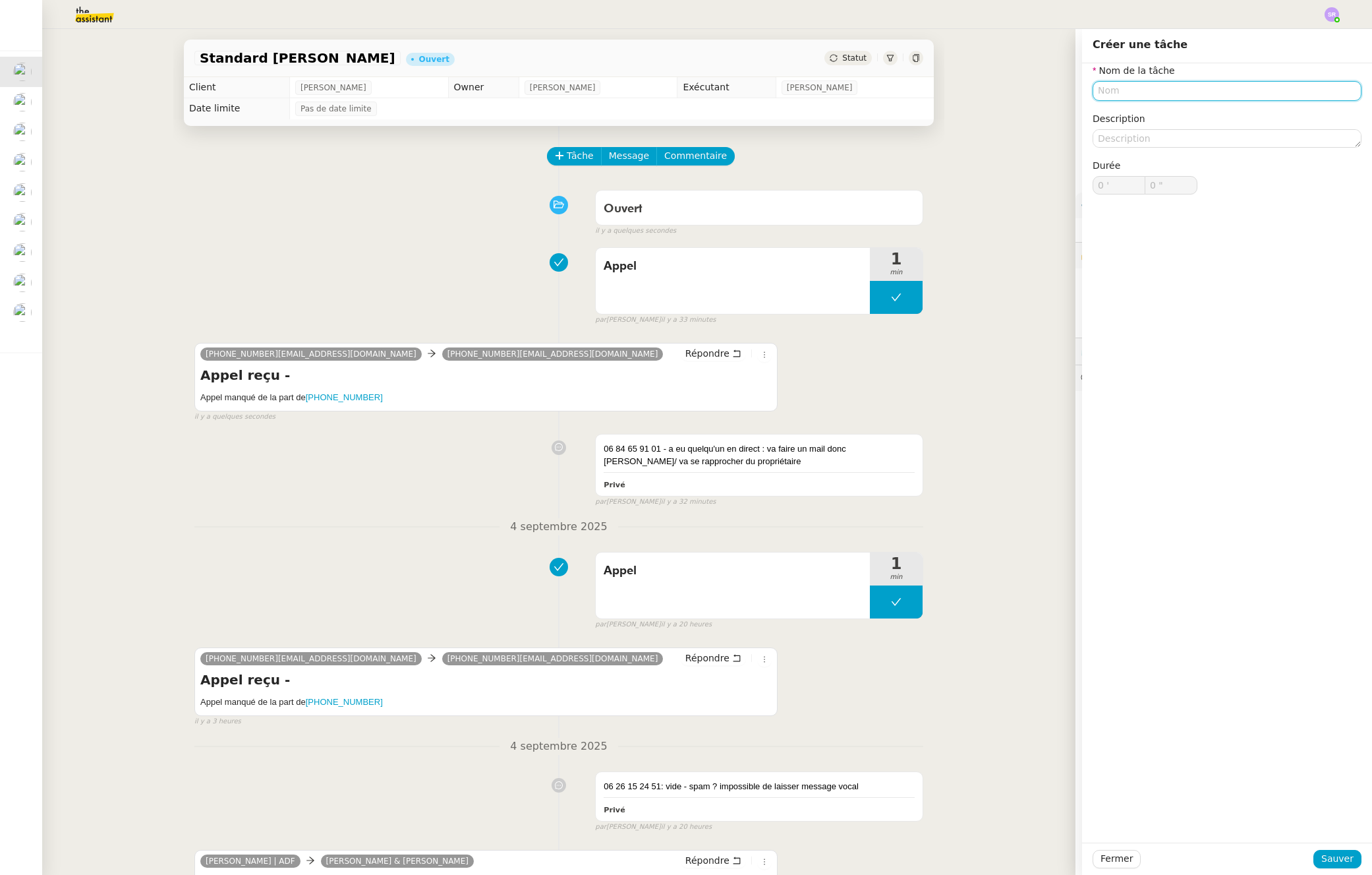
click at [1129, 90] on input "text" at bounding box center [1227, 90] width 269 height 19
click at [1132, 152] on div "📞 Appel" at bounding box center [1220, 152] width 253 height 12
type input "Appel"
click at [1337, 868] on button "Sauver" at bounding box center [1337, 859] width 48 height 18
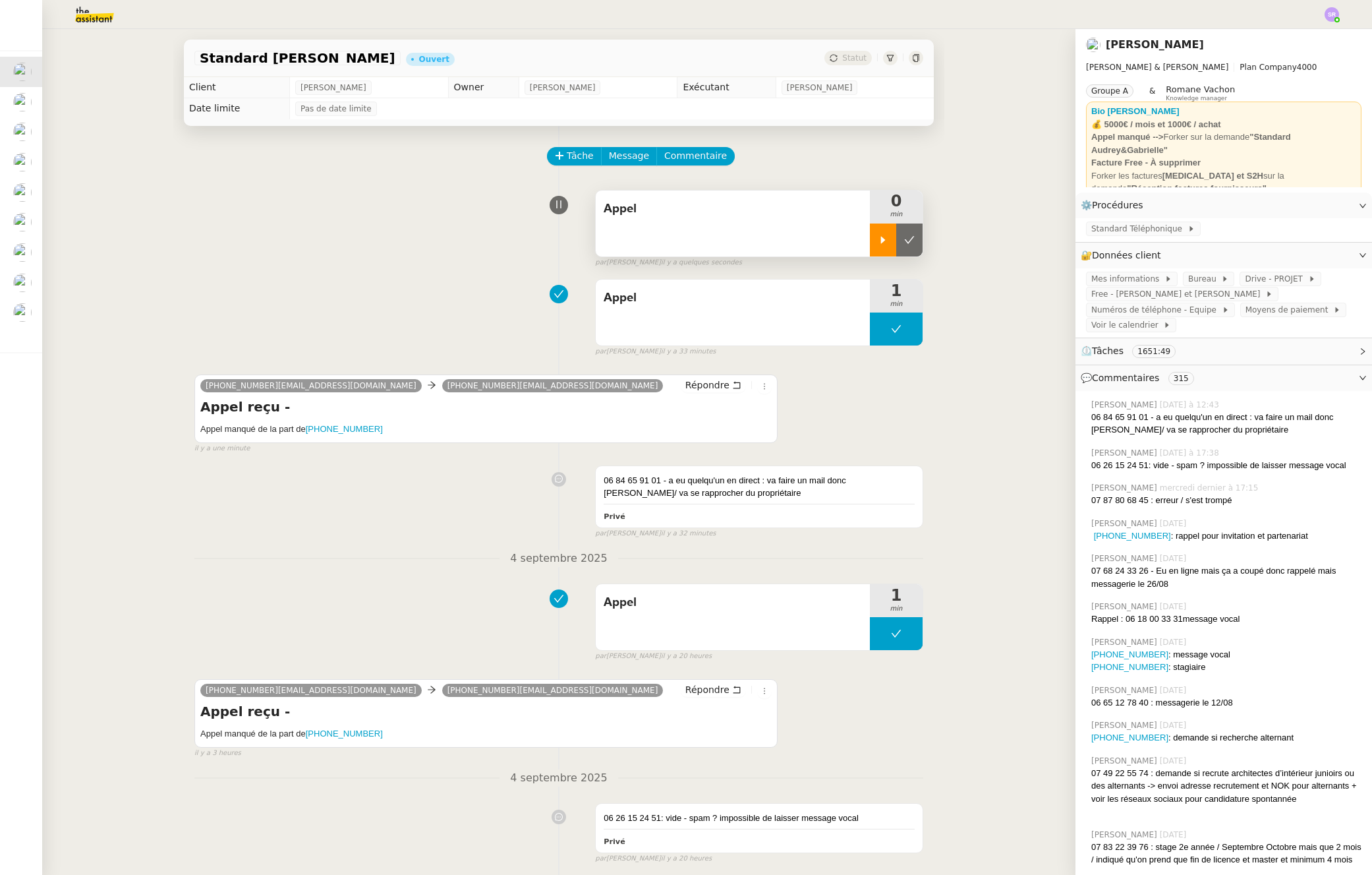
click at [870, 252] on div at bounding box center [884, 240] width 26 height 33
click at [875, 238] on div at bounding box center [897, 240] width 53 height 33
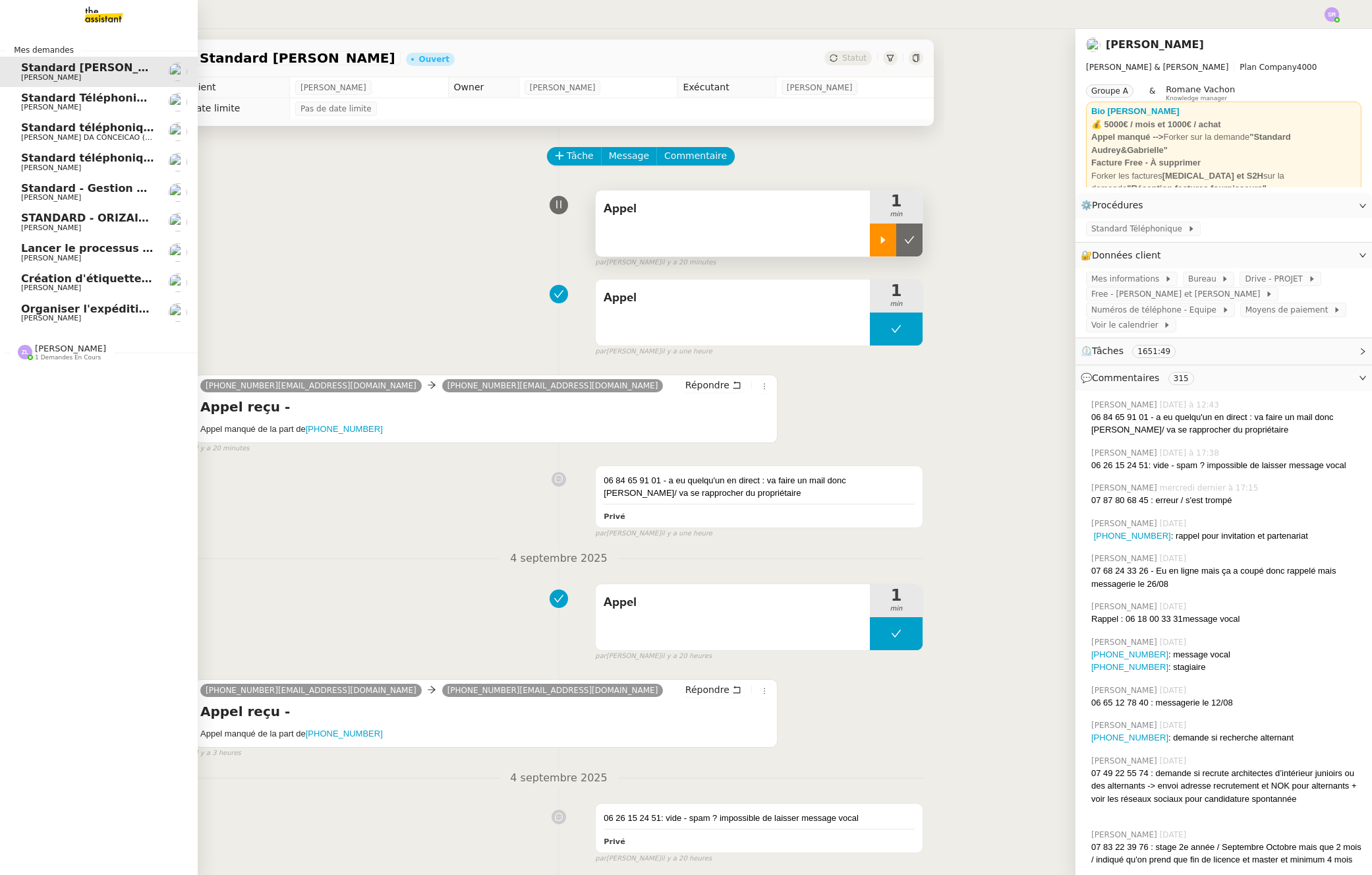
click at [39, 155] on span "Standard téléphonique - septembre 2025" at bounding box center [144, 157] width 246 height 12
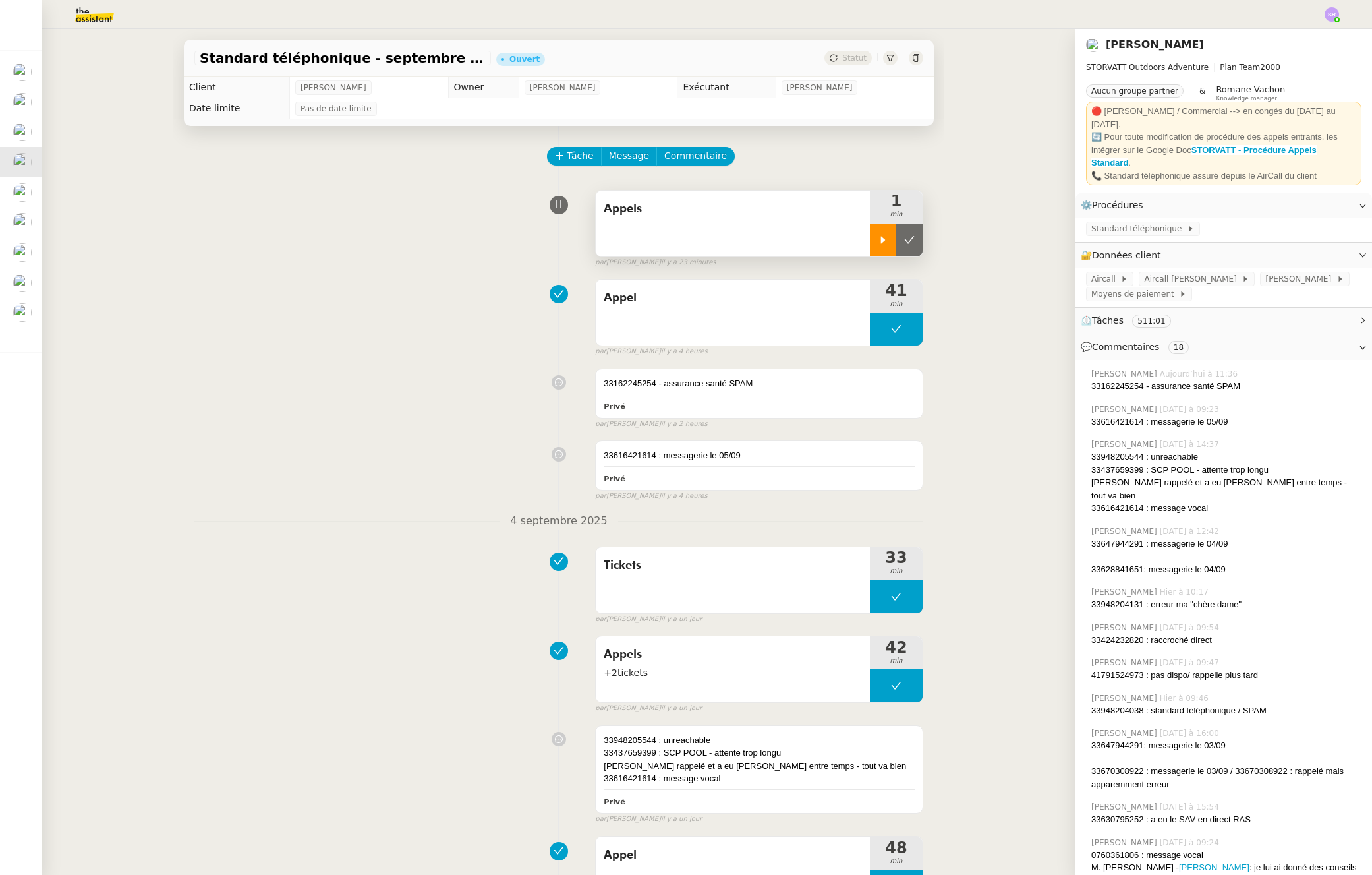
click at [878, 245] on icon at bounding box center [883, 240] width 11 height 11
click at [891, 237] on icon at bounding box center [896, 240] width 11 height 11
click at [897, 243] on button at bounding box center [910, 240] width 26 height 33
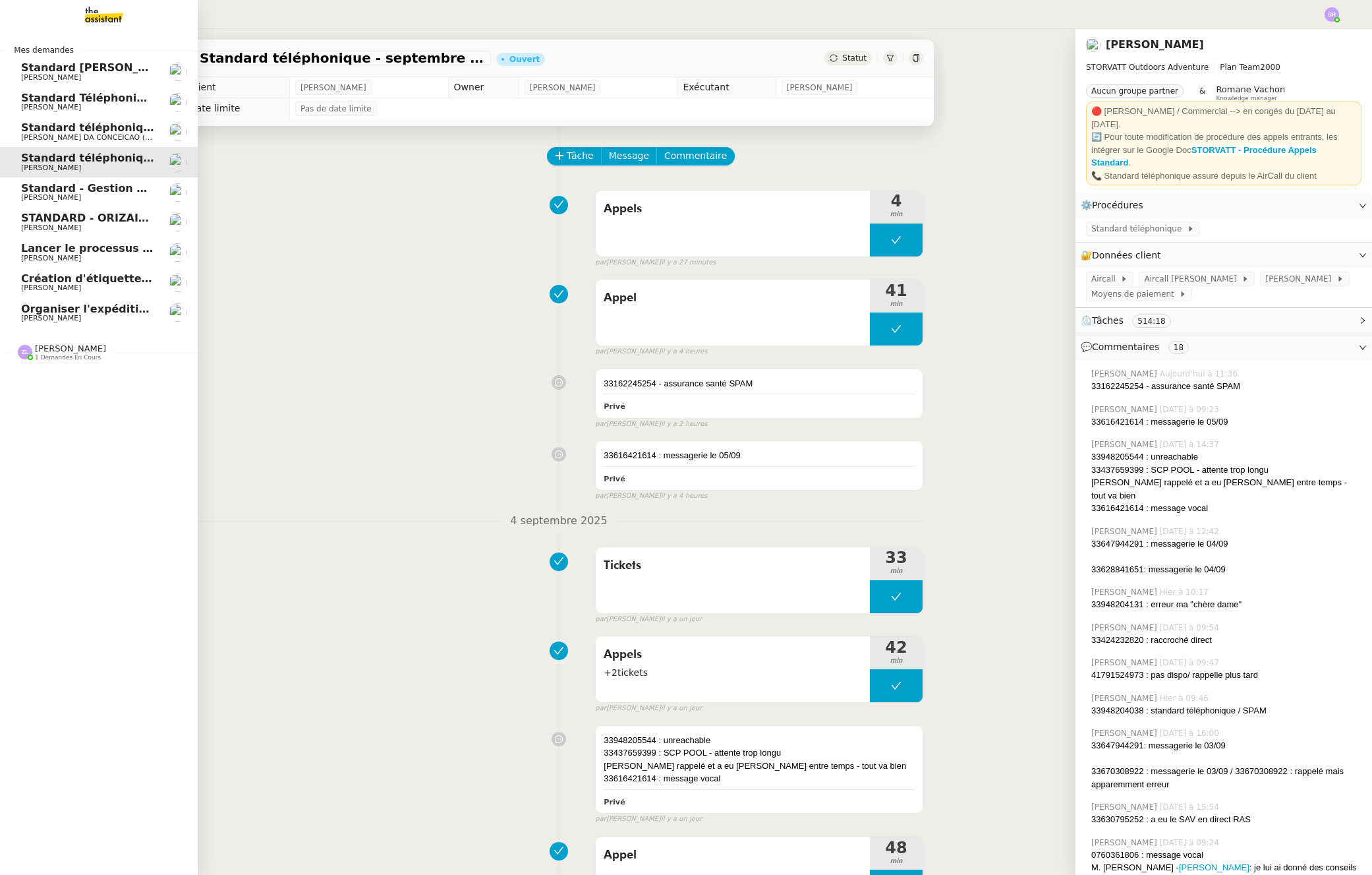
click at [34, 73] on span "Standard [PERSON_NAME]" at bounding box center [100, 67] width 156 height 12
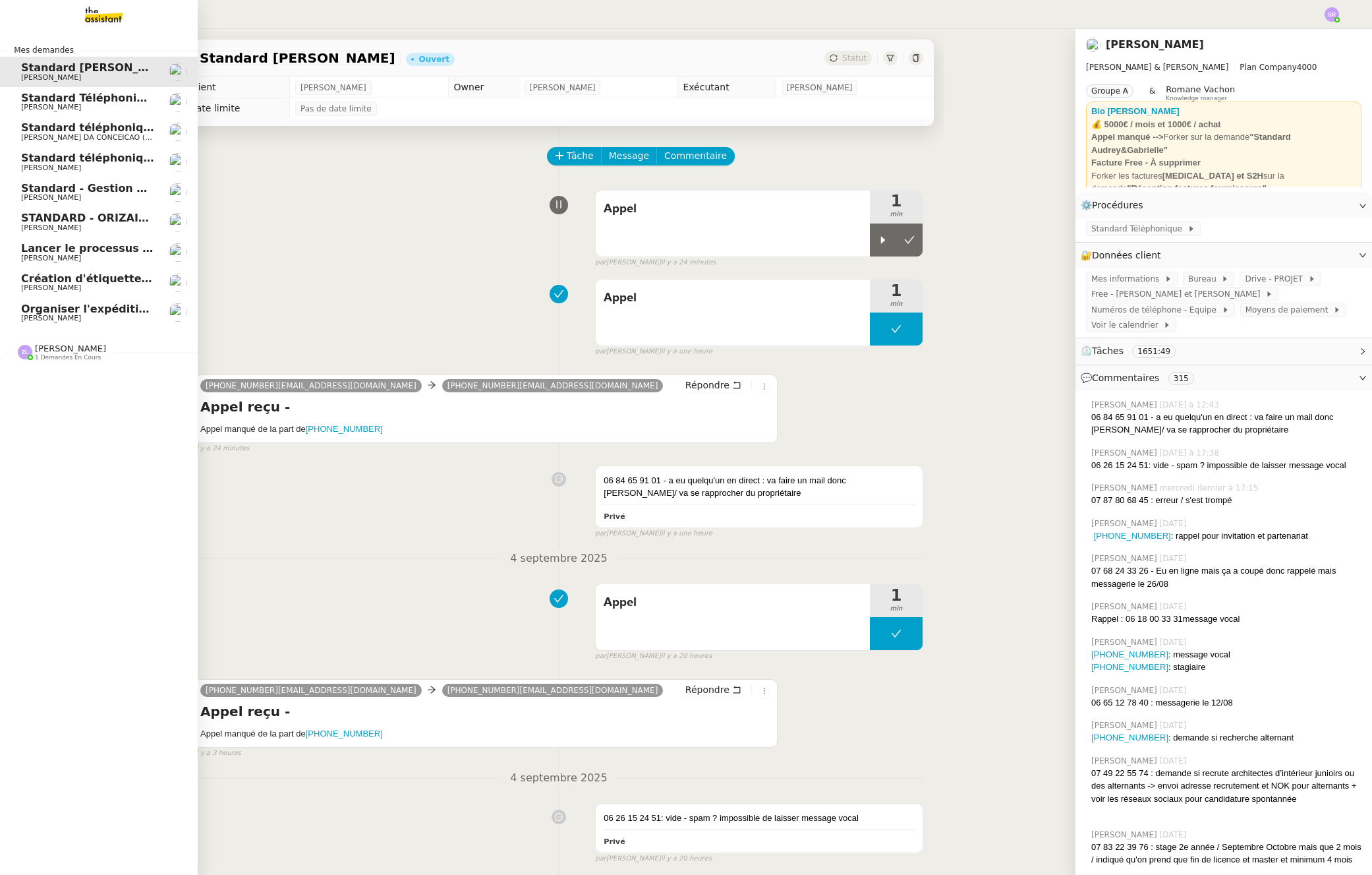
click at [52, 164] on span "[PERSON_NAME]" at bounding box center [51, 168] width 60 height 8
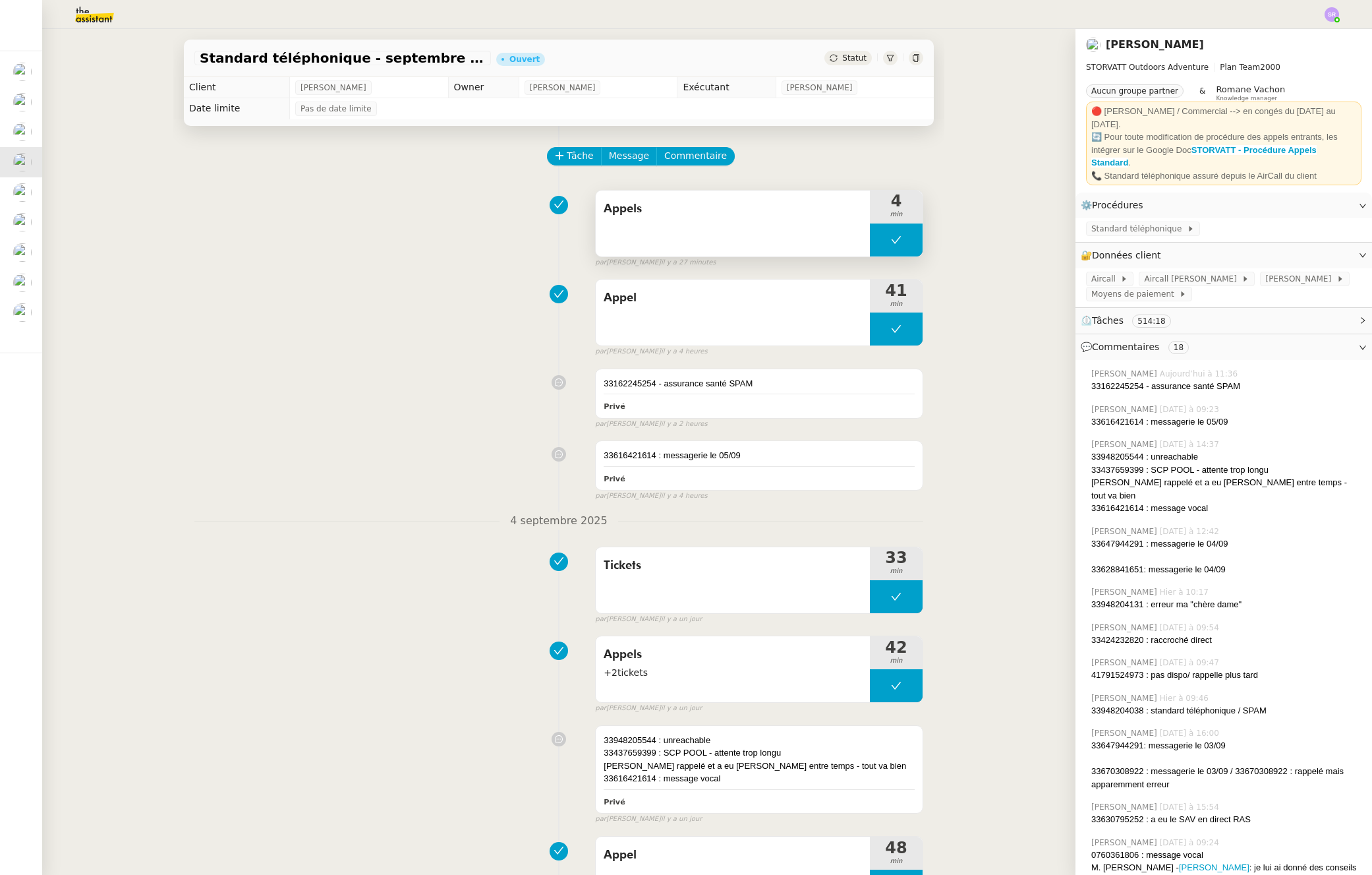
click at [877, 249] on button at bounding box center [897, 240] width 53 height 33
click at [874, 247] on div at bounding box center [884, 240] width 26 height 33
click at [567, 158] on span "Tâche" at bounding box center [580, 156] width 27 height 15
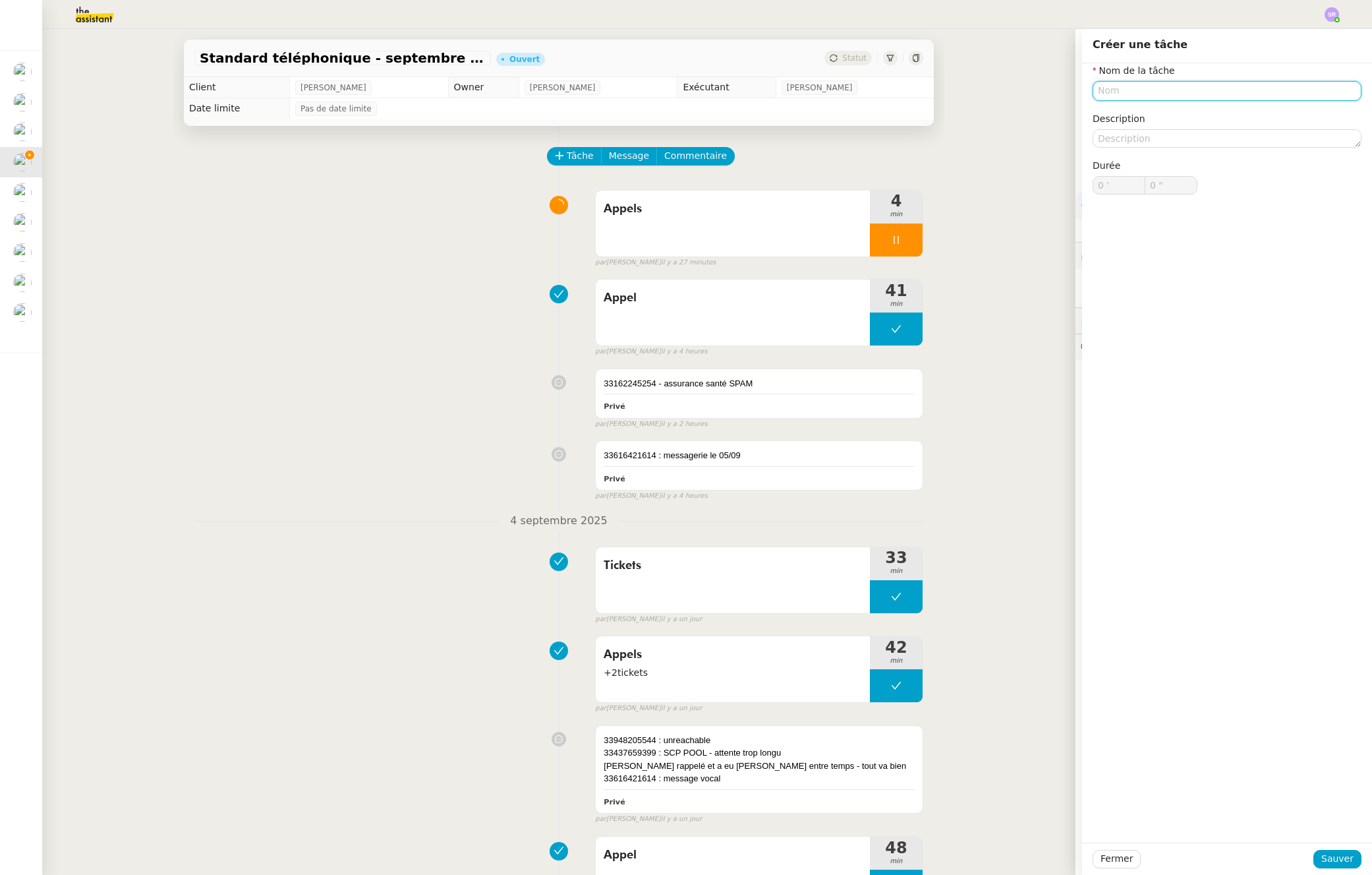
click at [1107, 90] on input "text" at bounding box center [1227, 90] width 269 height 19
click at [1197, 118] on div "TIckets" at bounding box center [1217, 115] width 259 height 12
type input "TIckets"
click at [1328, 852] on span "Sauver" at bounding box center [1337, 859] width 32 height 15
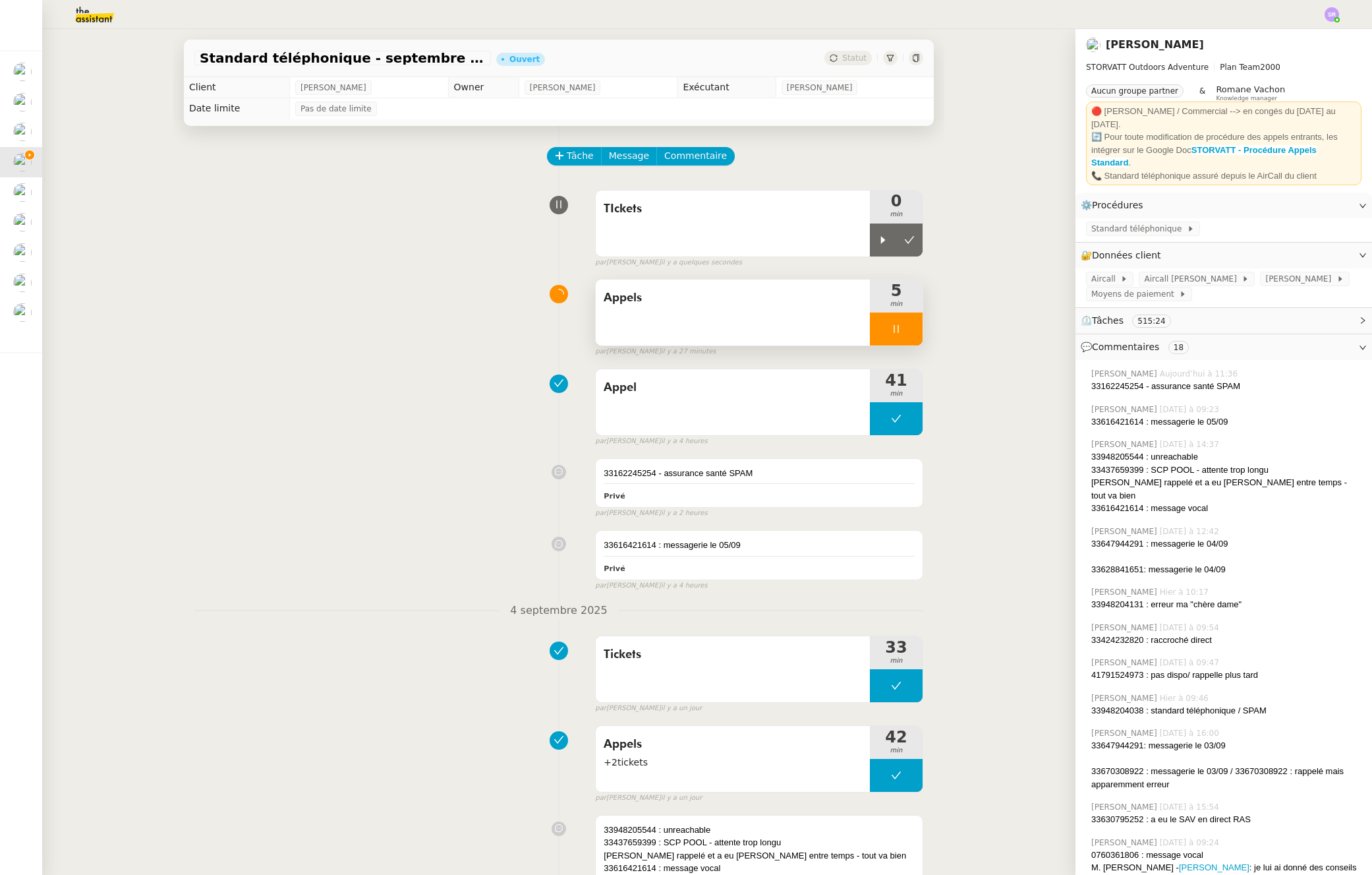
click at [900, 344] on div at bounding box center [897, 329] width 53 height 33
click at [663, 225] on div "TIckets" at bounding box center [733, 223] width 274 height 66
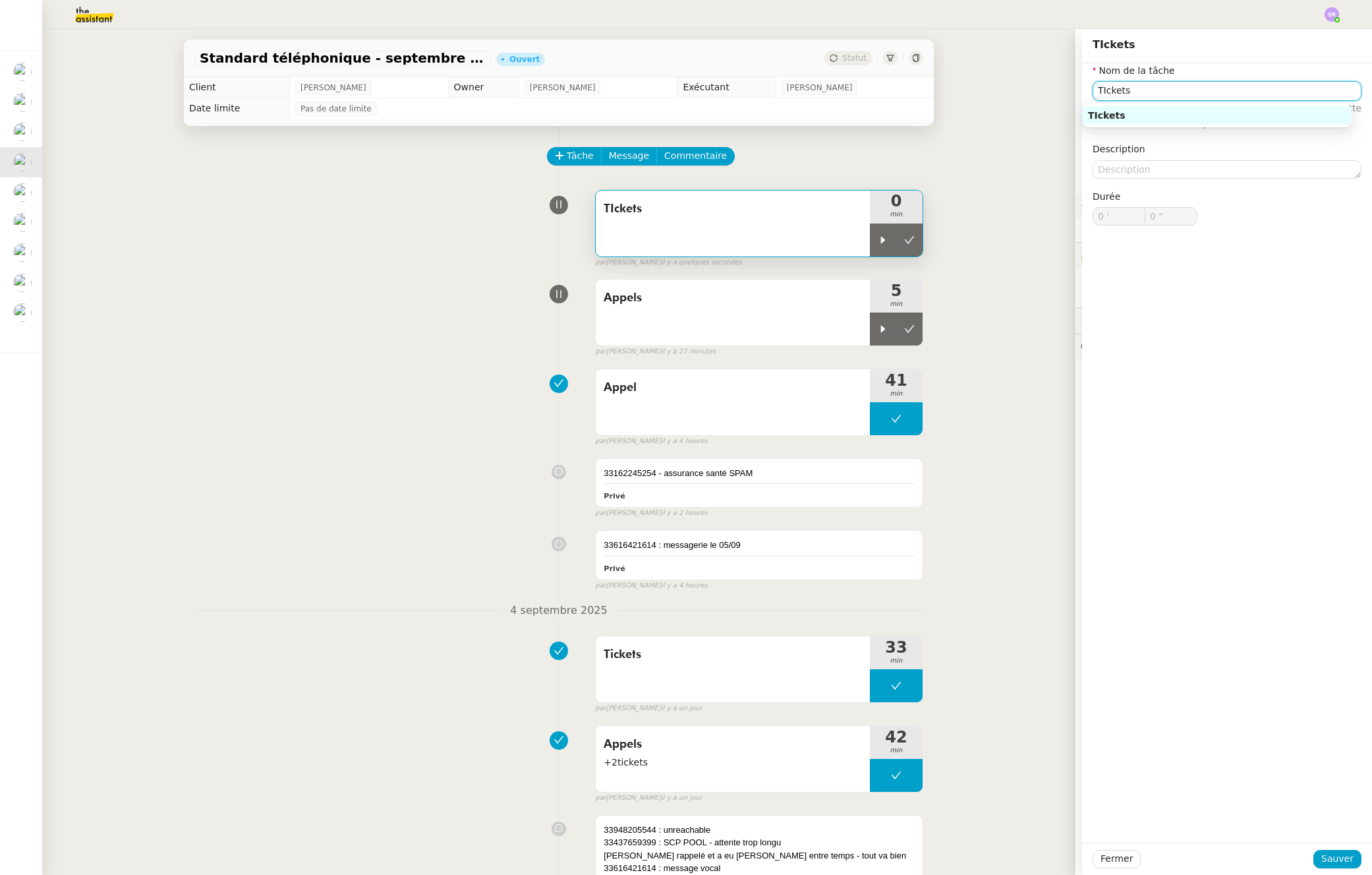
click at [1095, 91] on input "TIckets" at bounding box center [1227, 90] width 269 height 19
click at [1248, 117] on div "Tickets" at bounding box center [1217, 115] width 259 height 12
type input "Tickets"
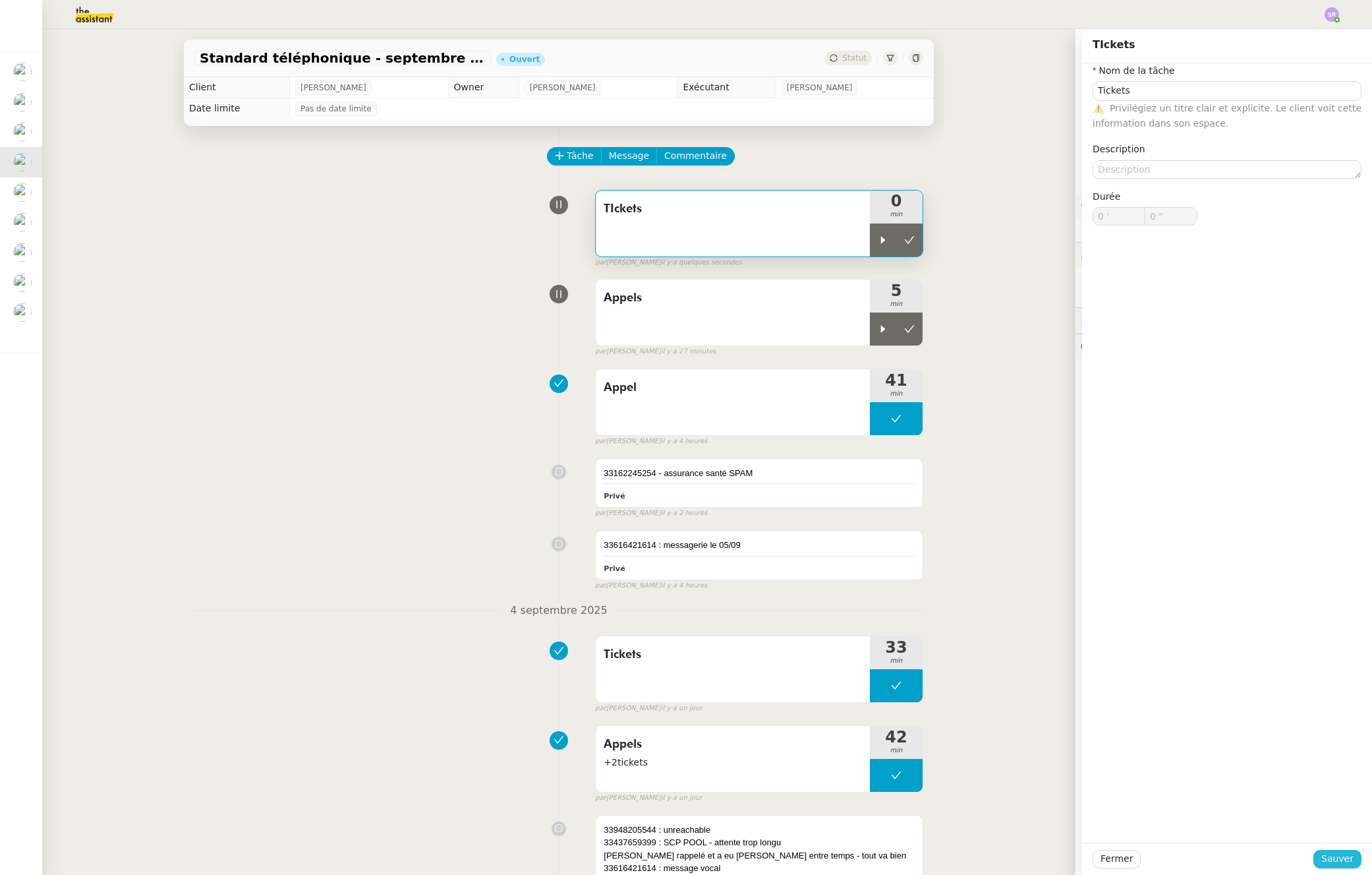
click at [1324, 859] on span "Sauver" at bounding box center [1337, 859] width 32 height 15
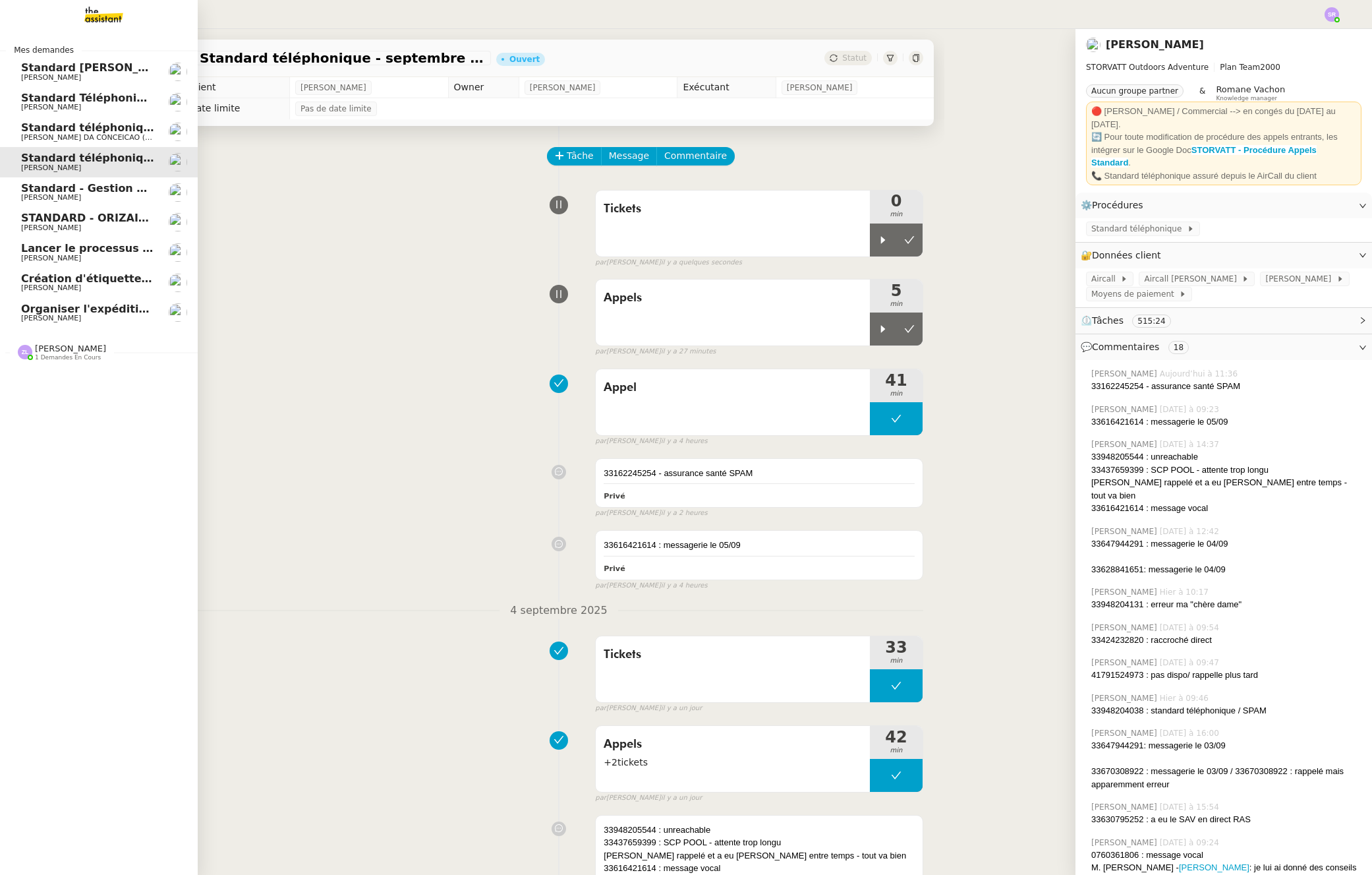
click at [27, 73] on span "[PERSON_NAME]" at bounding box center [51, 77] width 60 height 8
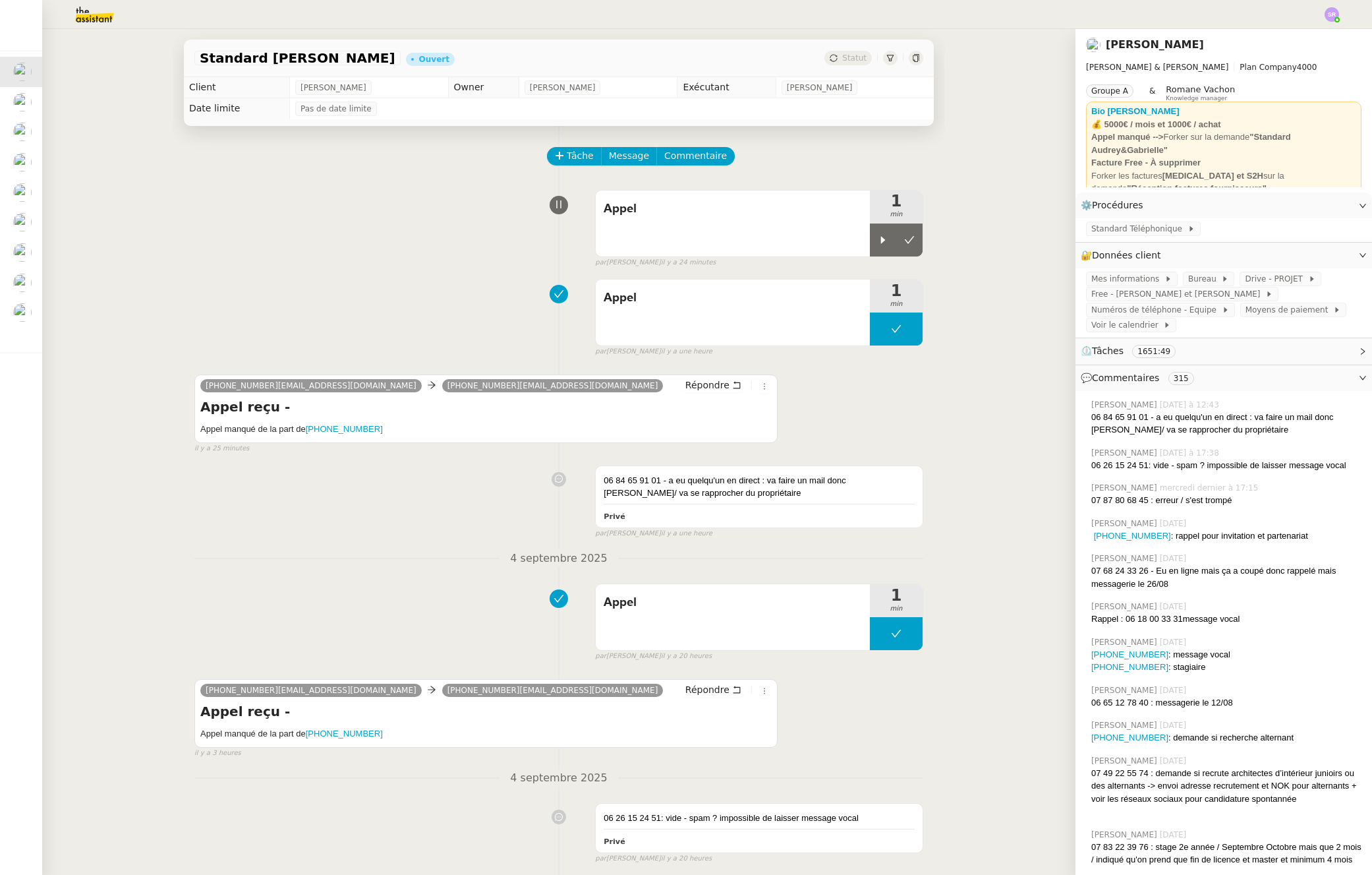
drag, startPoint x: 875, startPoint y: 246, endPoint x: 39, endPoint y: 500, distance: 873.7
click at [874, 246] on div at bounding box center [884, 240] width 26 height 33
drag, startPoint x: 362, startPoint y: 428, endPoint x: 301, endPoint y: 428, distance: 61.0
click at [301, 428] on h5 "Appel manqué de la part de +33626152451" at bounding box center [486, 429] width 572 height 13
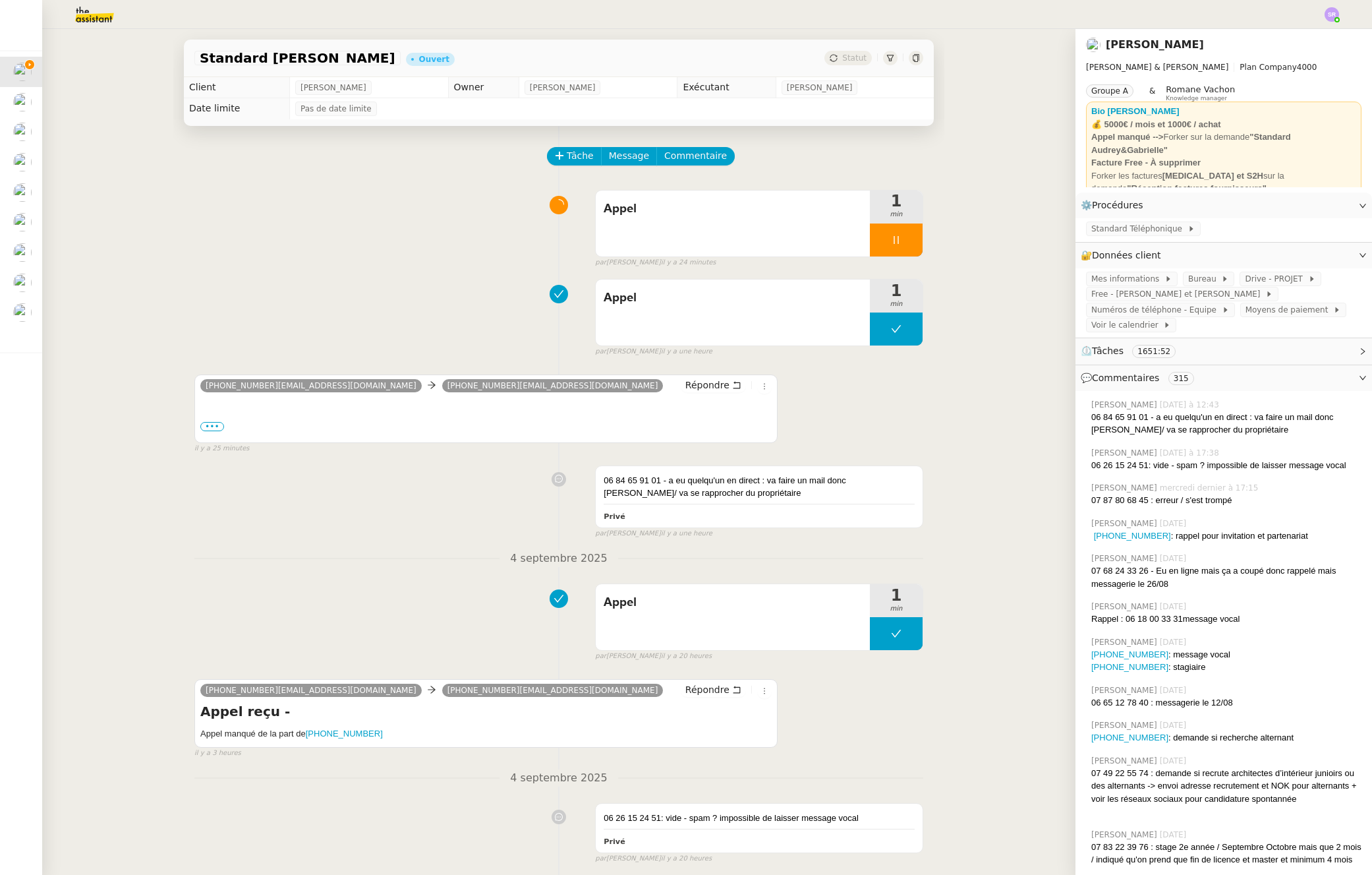
drag, startPoint x: 268, startPoint y: 498, endPoint x: 279, endPoint y: 494, distance: 11.7
click at [268, 498] on div "06 84 65 91 01 - a eu quelqu'un en direct : va faire un mail donc RAS/ va se ra…" at bounding box center [558, 499] width 729 height 80
click at [208, 424] on span "•••" at bounding box center [212, 426] width 24 height 9
drag, startPoint x: 386, startPoint y: 424, endPoint x: 304, endPoint y: 428, distance: 82.1
click at [304, 428] on h5 "Appel manqué de la part de +33626152451" at bounding box center [486, 429] width 572 height 13
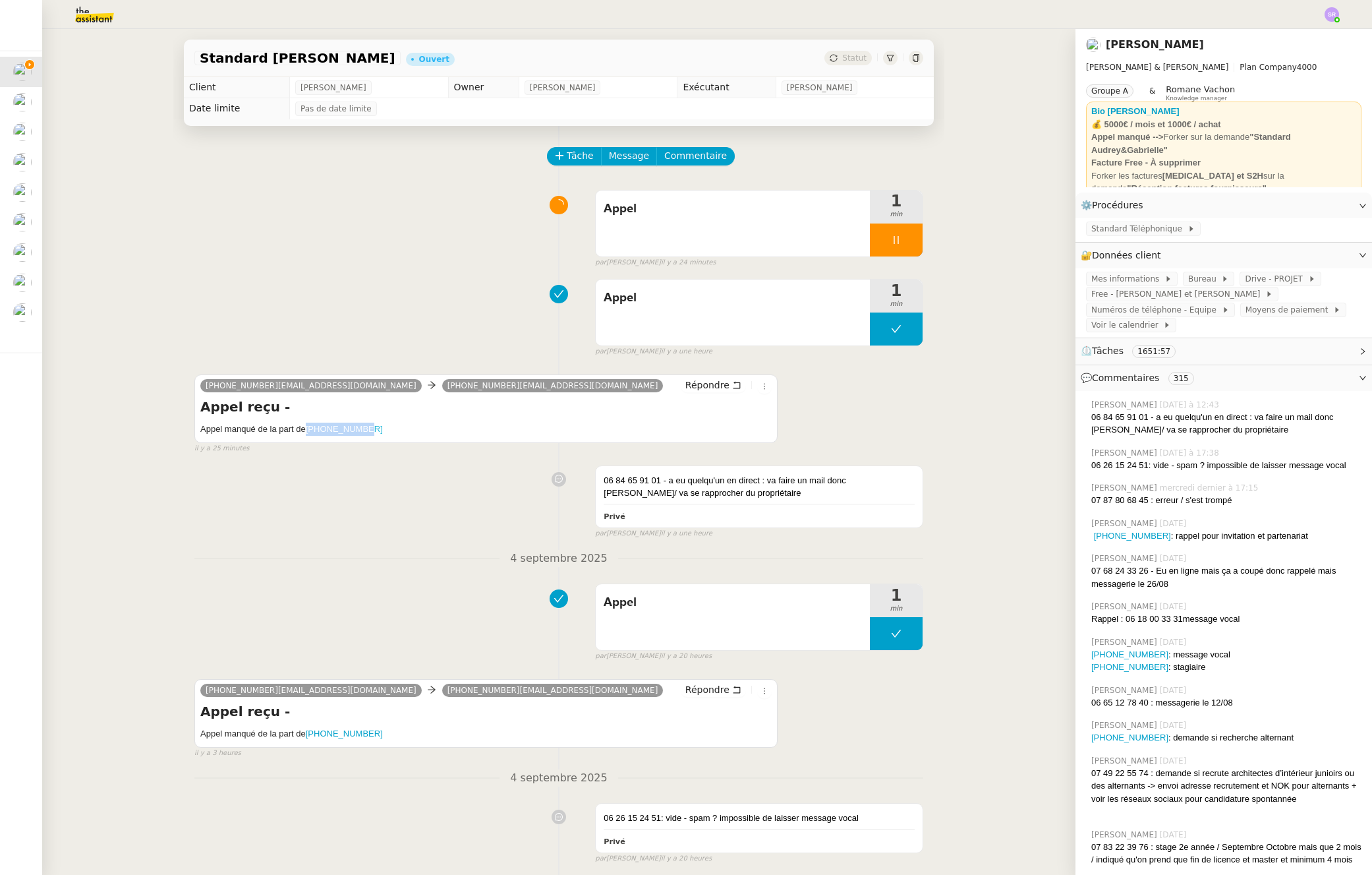
copy link "[PHONE_NUMBER]"
click at [693, 157] on span "Commentaire" at bounding box center [696, 156] width 63 height 15
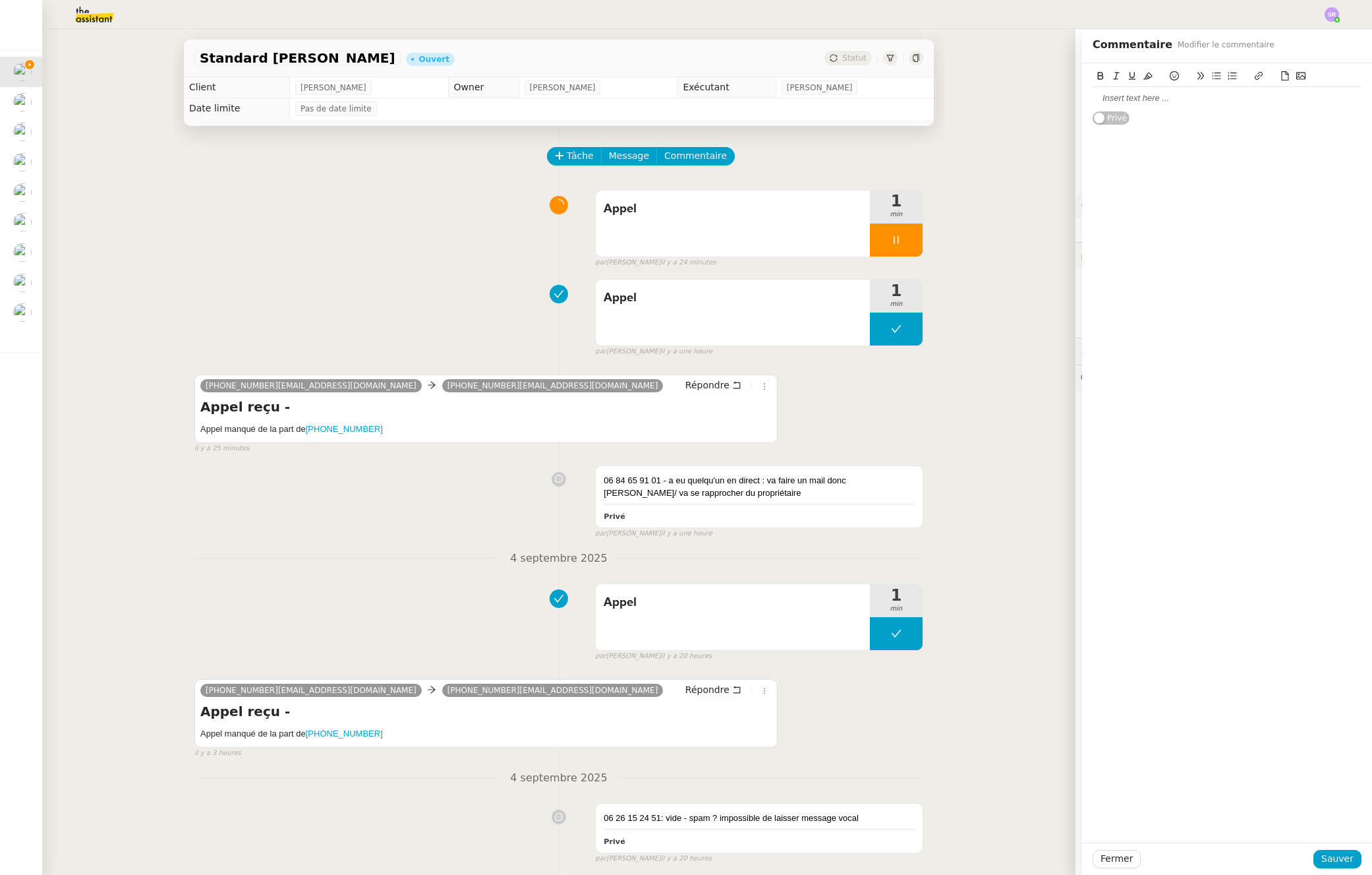
click at [1158, 100] on div at bounding box center [1227, 98] width 269 height 12
click at [1332, 859] on span "Sauver" at bounding box center [1337, 859] width 32 height 15
click at [679, 812] on div "06 26 15 24 51: vide - spam ? impossible de laisser message vocal" at bounding box center [759, 818] width 311 height 13
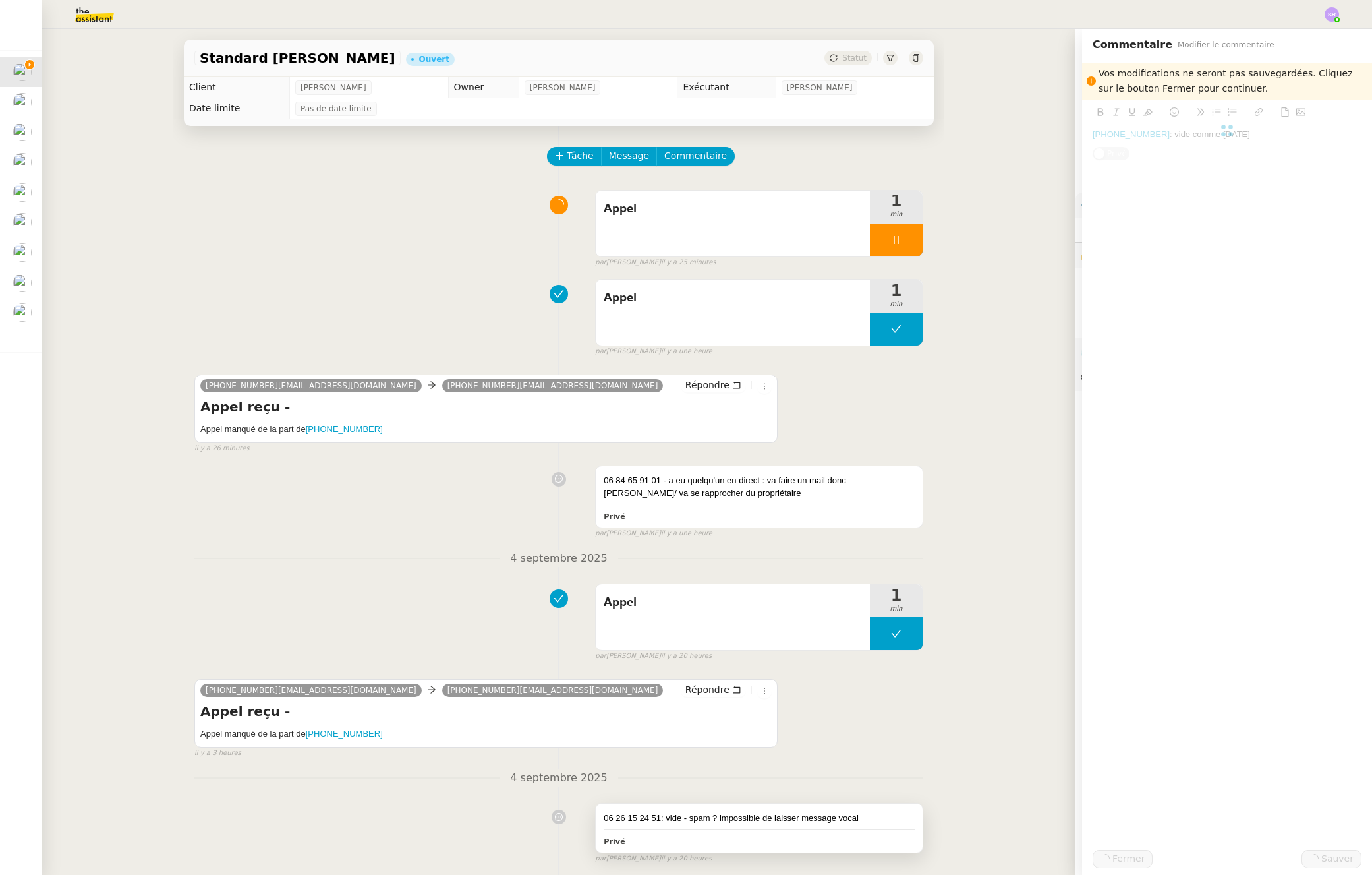
drag, startPoint x: 812, startPoint y: 664, endPoint x: 854, endPoint y: 663, distance: 42.0
click at [851, 812] on div "06 26 15 24 51: vide - spam ? impossible de laisser message vocal" at bounding box center [759, 818] width 311 height 13
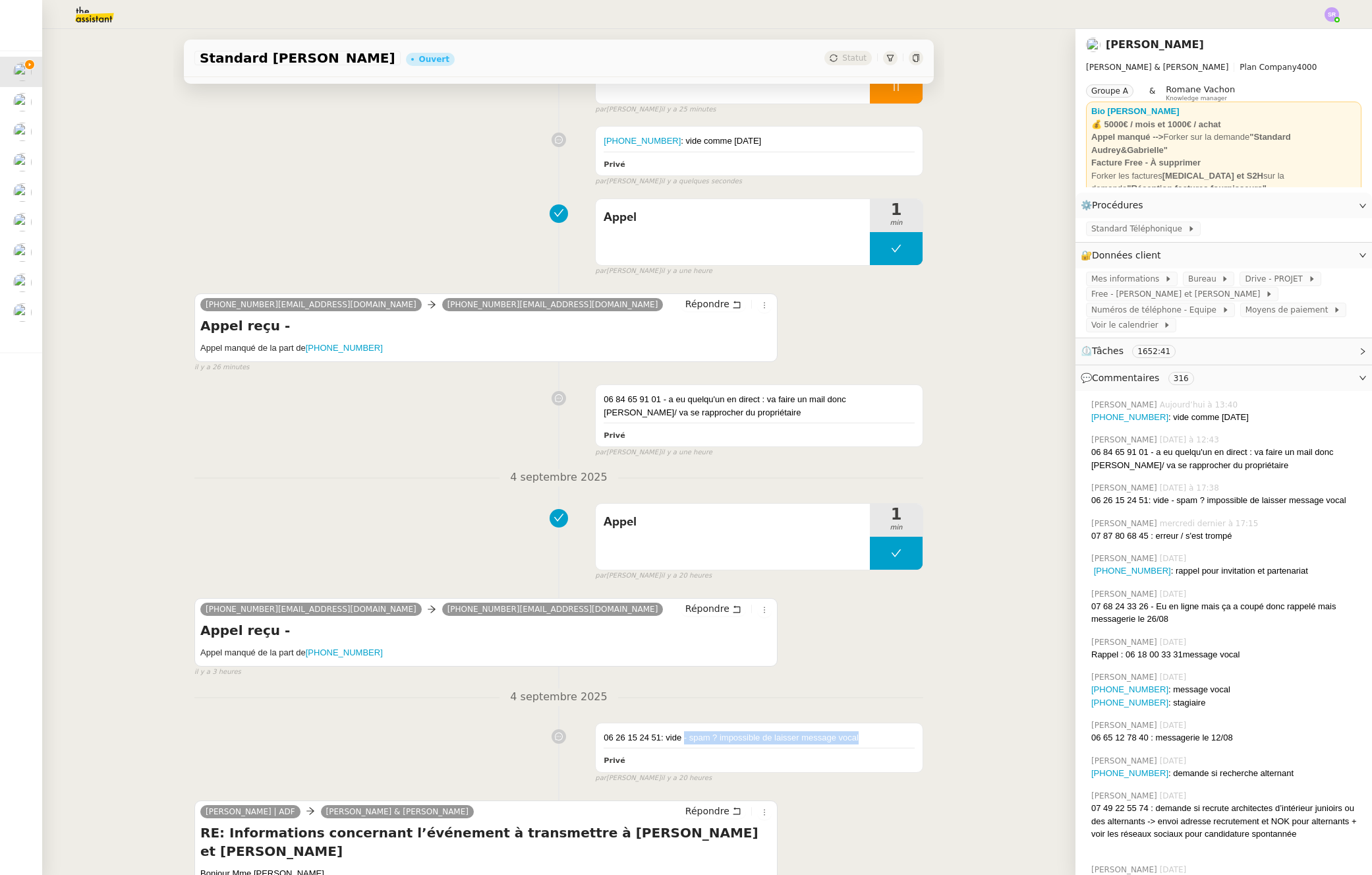
click at [770, 292] on div "33626152451@phone.theassistant.com 33980803252@phone.theassistant.com Répondre …" at bounding box center [558, 327] width 729 height 91
click at [791, 175] on div "+33626152451 : vide comme hier Privé" at bounding box center [759, 151] width 327 height 49
click at [824, 175] on div "+33626152451 : vide comme hier Privé" at bounding box center [759, 151] width 327 height 49
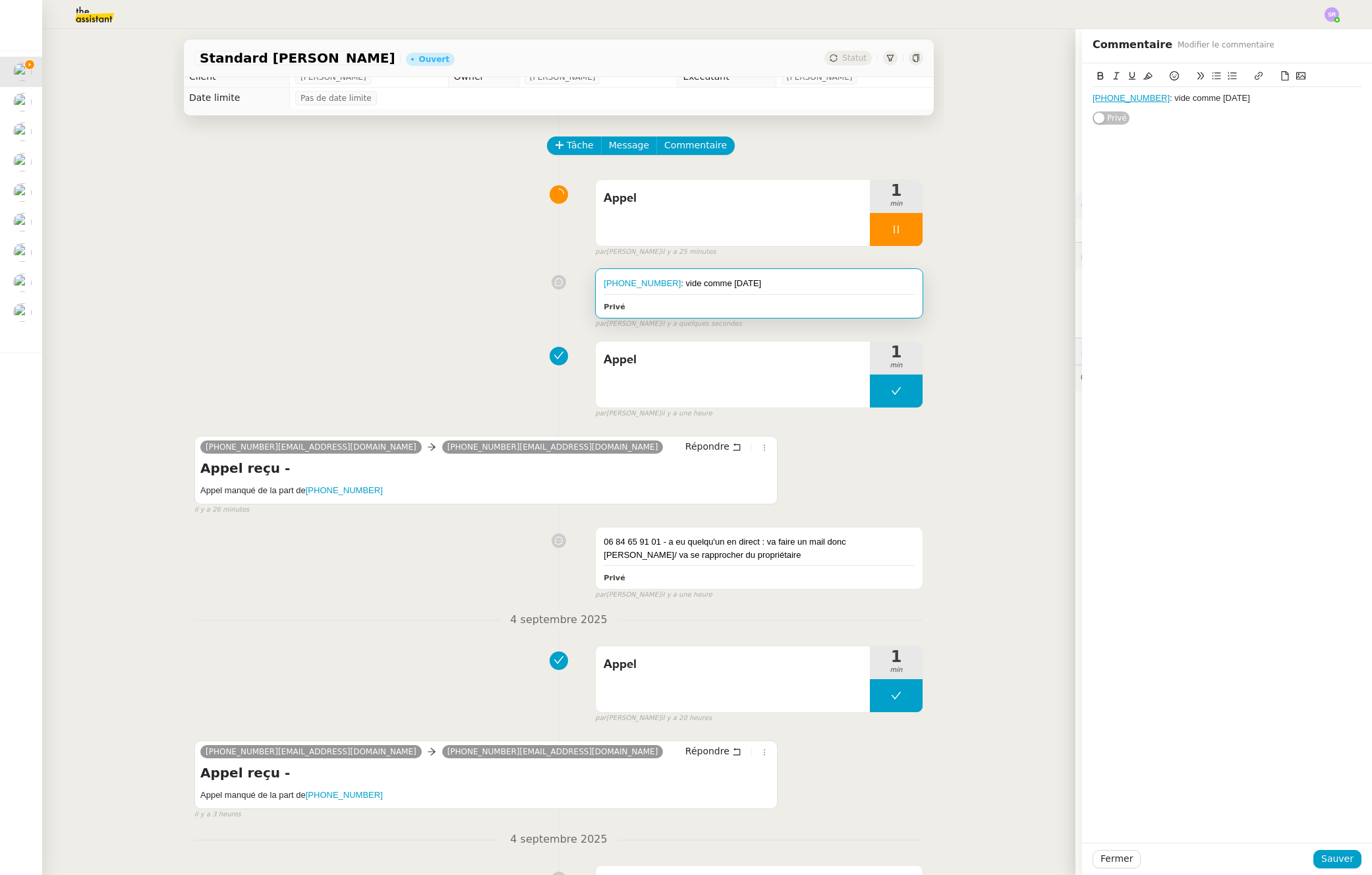
click at [1276, 96] on div "+33626152451 : vide comme hier" at bounding box center [1227, 98] width 269 height 12
click at [1322, 858] on span "Sauver" at bounding box center [1337, 859] width 32 height 15
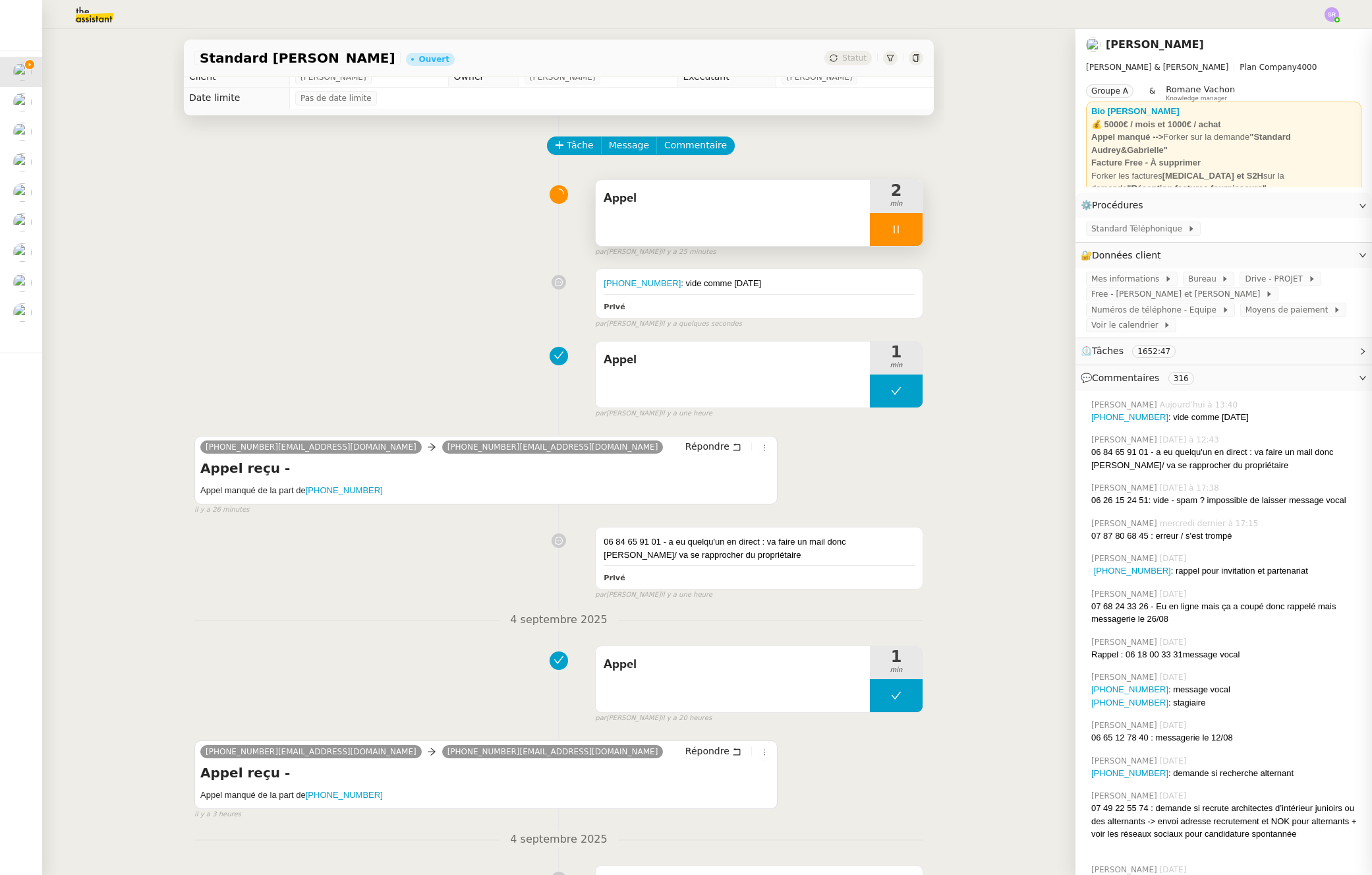
click at [891, 233] on icon at bounding box center [896, 229] width 11 height 11
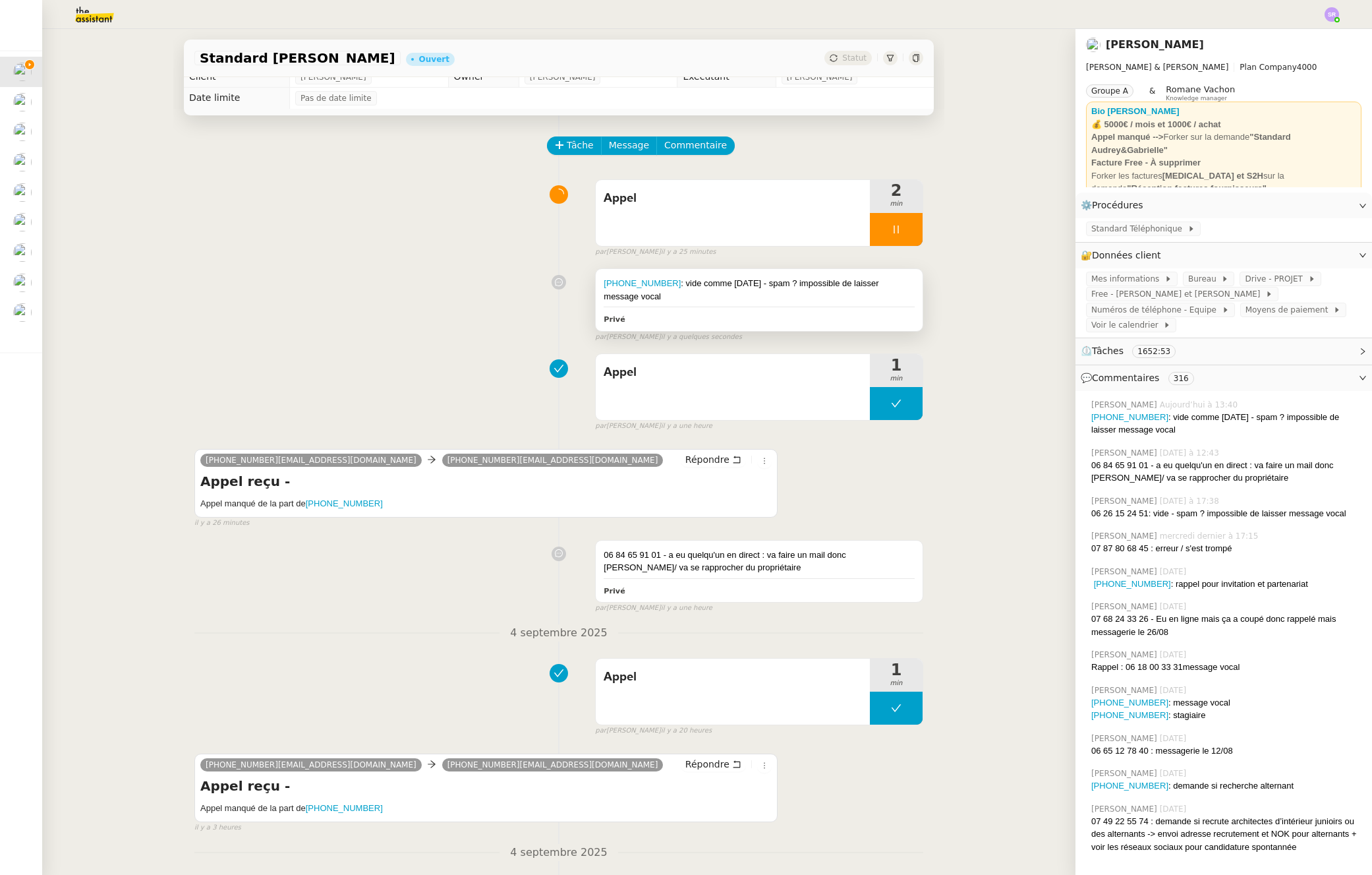
click at [692, 311] on div "Privé" at bounding box center [759, 319] width 311 height 15
click at [893, 232] on div at bounding box center [897, 230] width 53 height 33
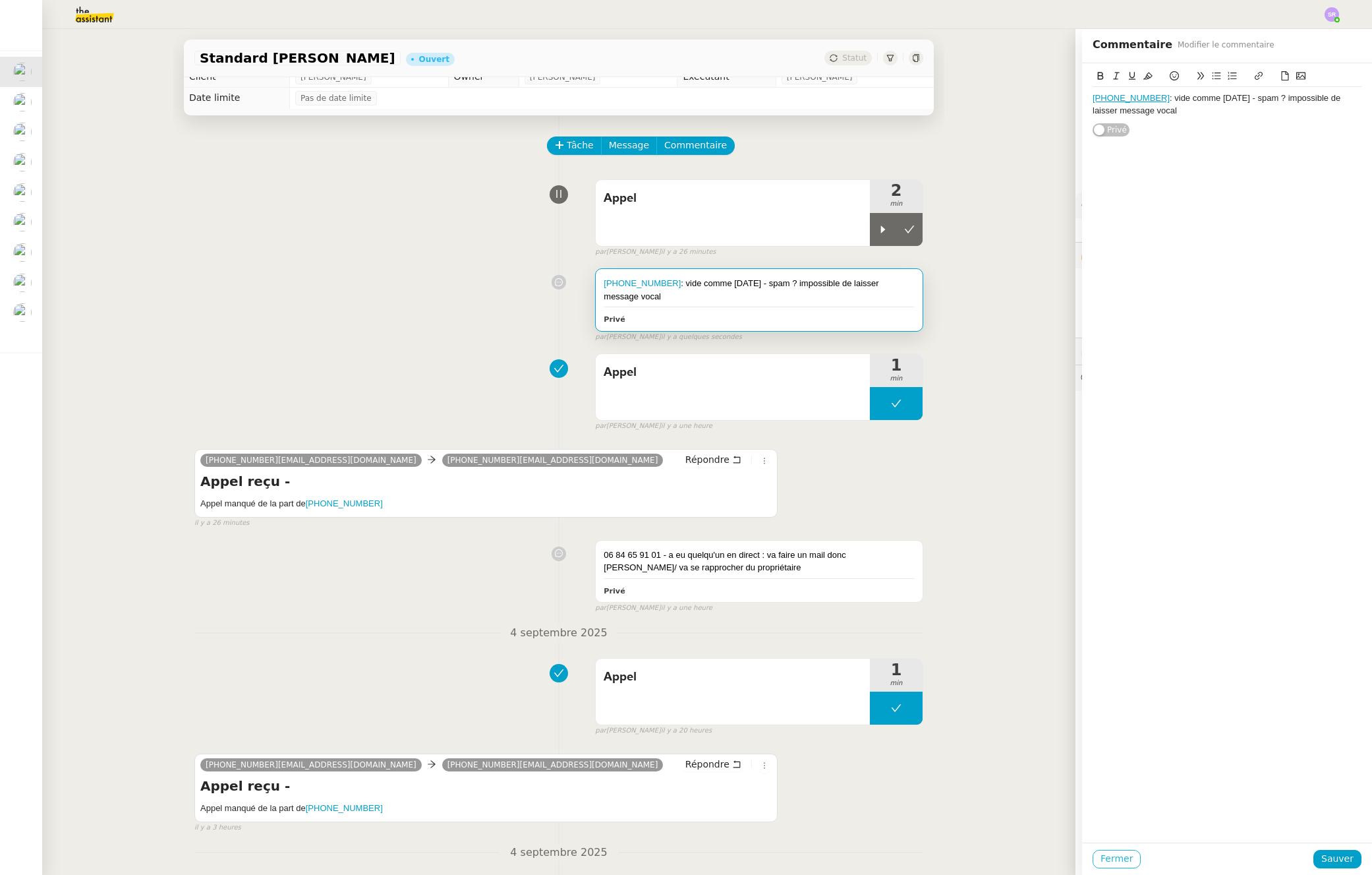
click at [1109, 858] on span "Fermer" at bounding box center [1117, 859] width 32 height 15
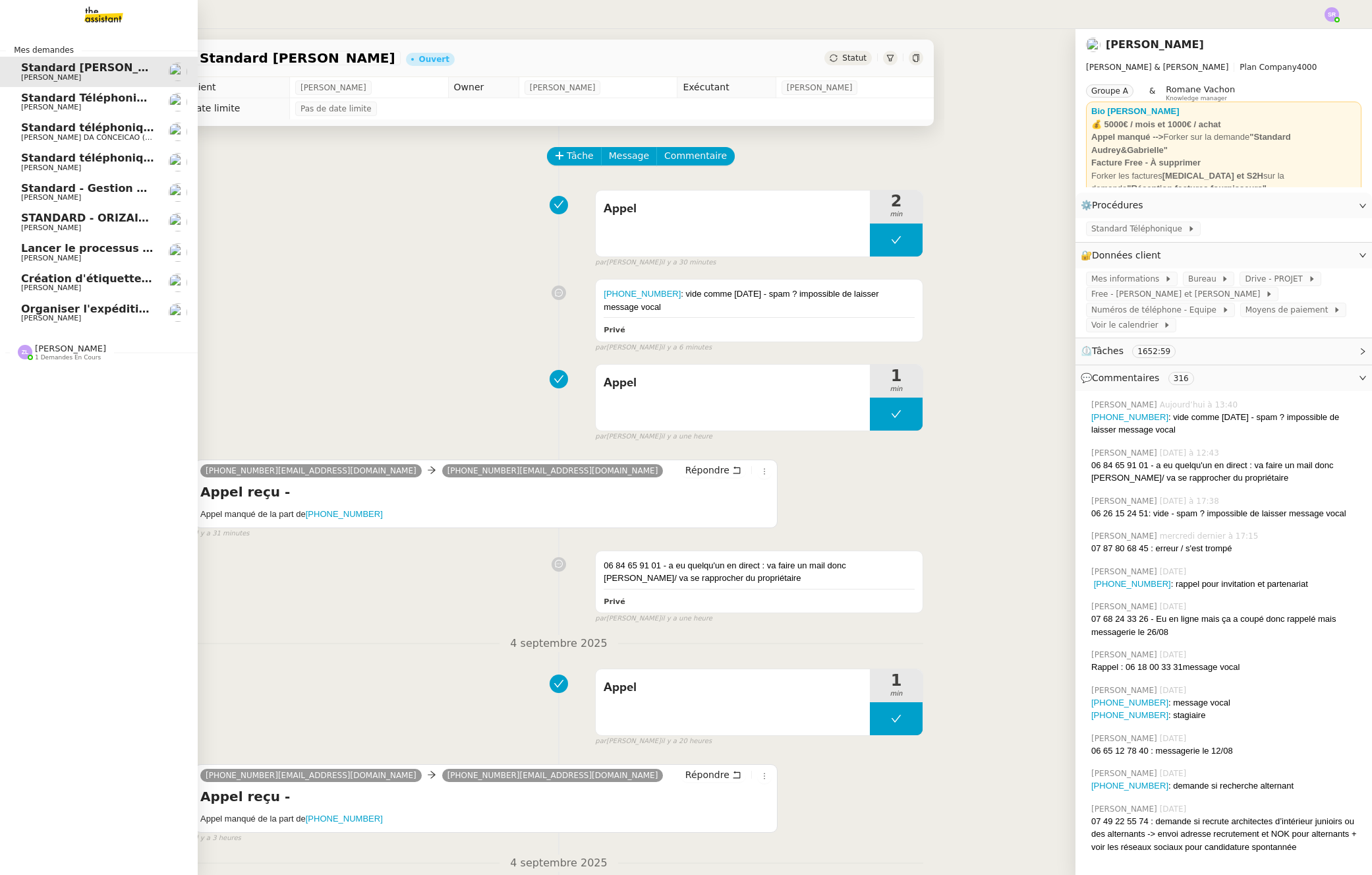
click at [77, 251] on span "Lancer le processus d'onboarding client" at bounding box center [140, 248] width 237 height 12
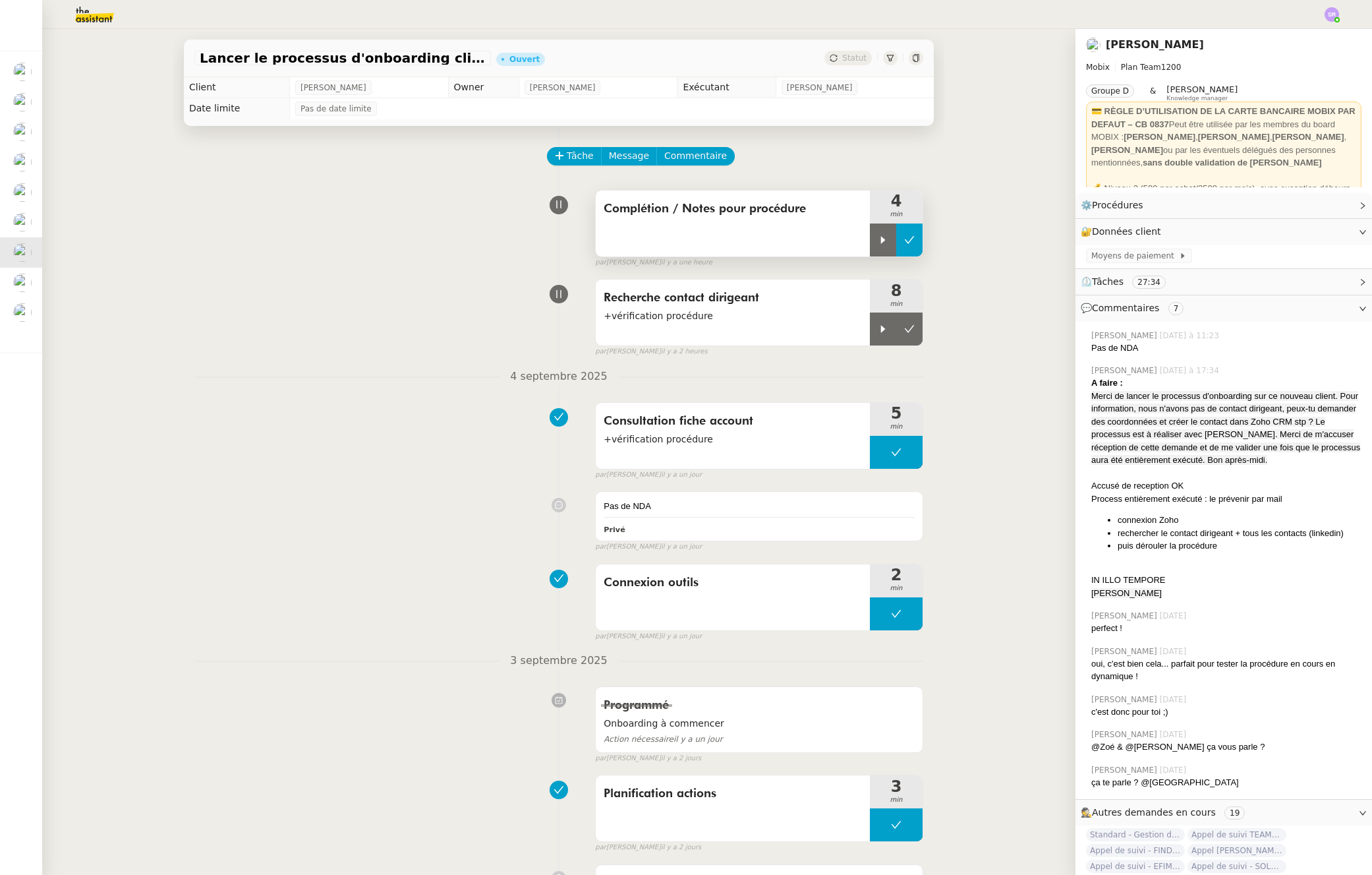
click at [905, 241] on icon at bounding box center [910, 240] width 10 height 7
click at [876, 247] on button at bounding box center [897, 240] width 53 height 33
click at [699, 160] on span "Commentaire" at bounding box center [696, 156] width 63 height 15
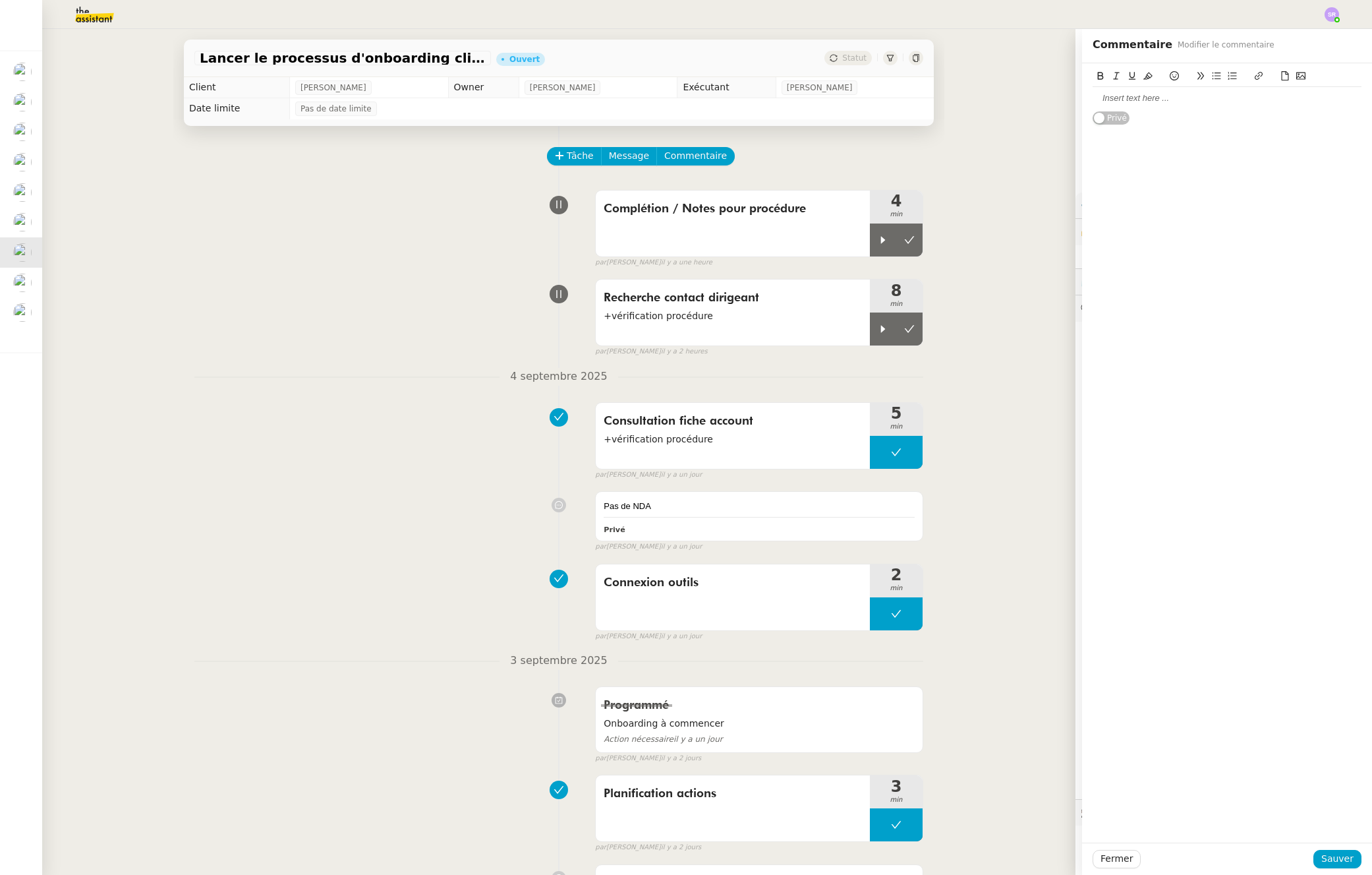
click at [1296, 77] on icon at bounding box center [1300, 75] width 9 height 9
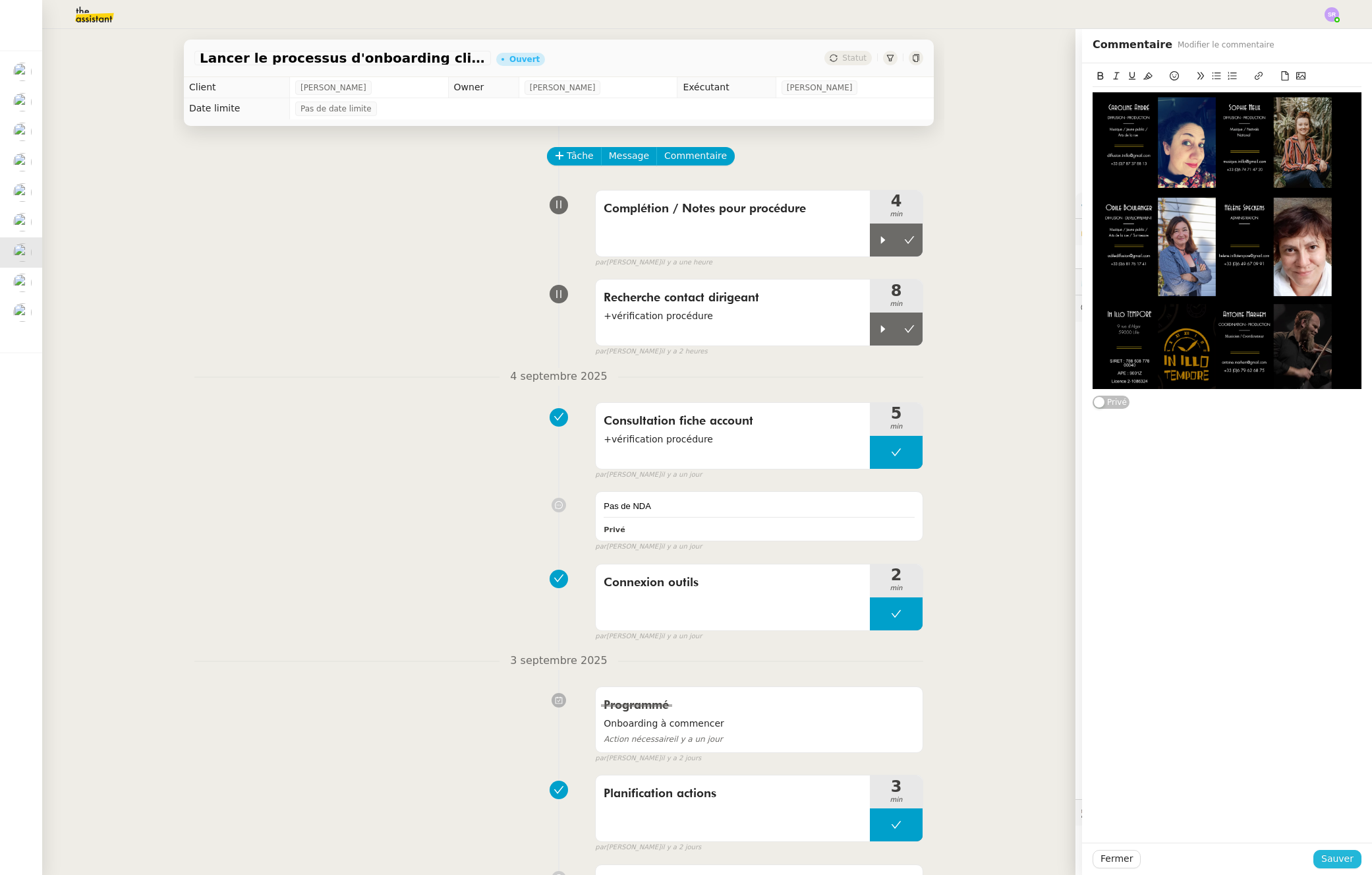
click at [1330, 860] on span "Sauver" at bounding box center [1337, 859] width 32 height 15
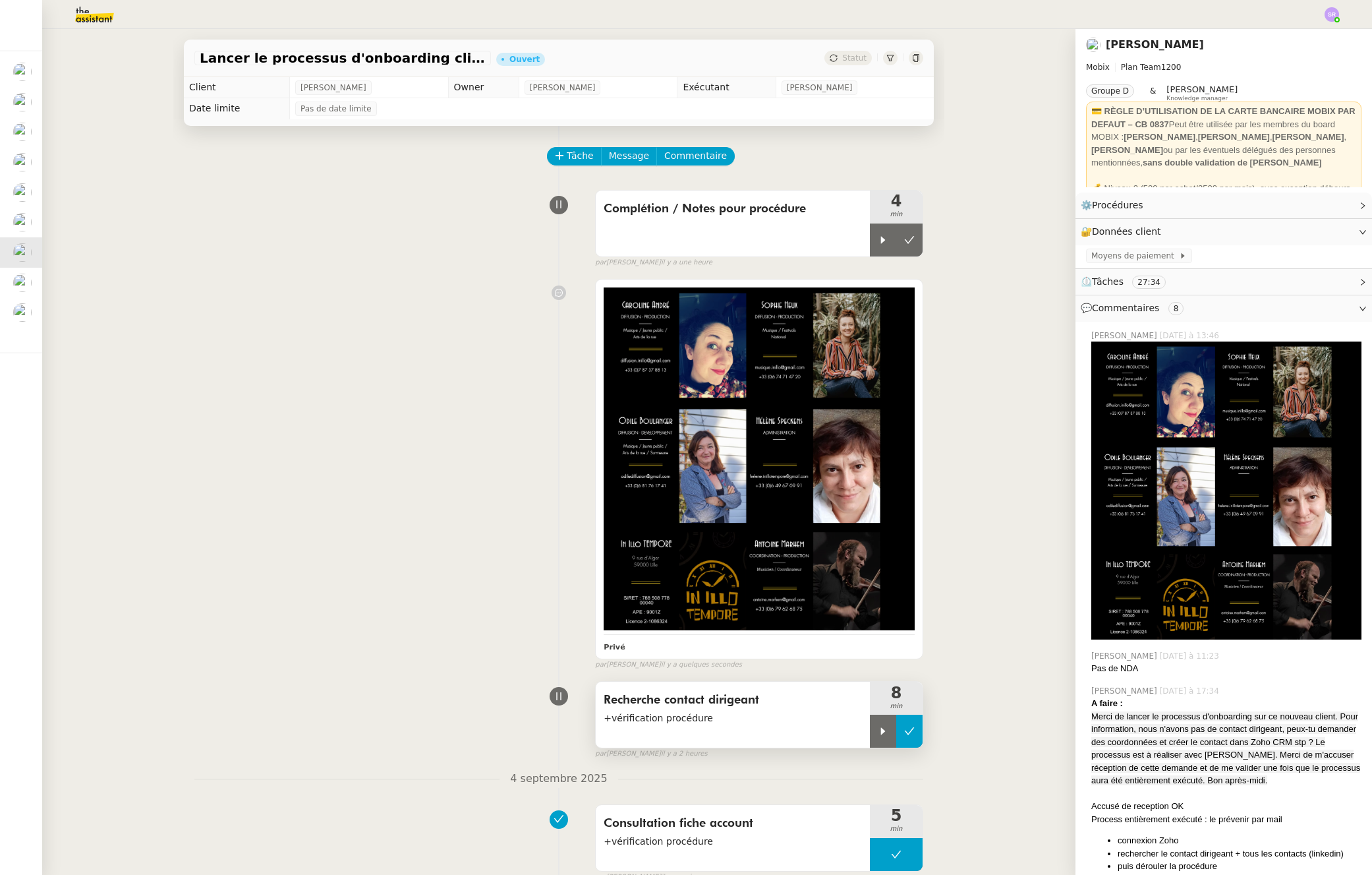
click at [897, 732] on button at bounding box center [910, 732] width 26 height 33
drag, startPoint x: 734, startPoint y: 639, endPoint x: 751, endPoint y: 603, distance: 39.8
click at [734, 639] on div "Privé" at bounding box center [759, 647] width 311 height 15
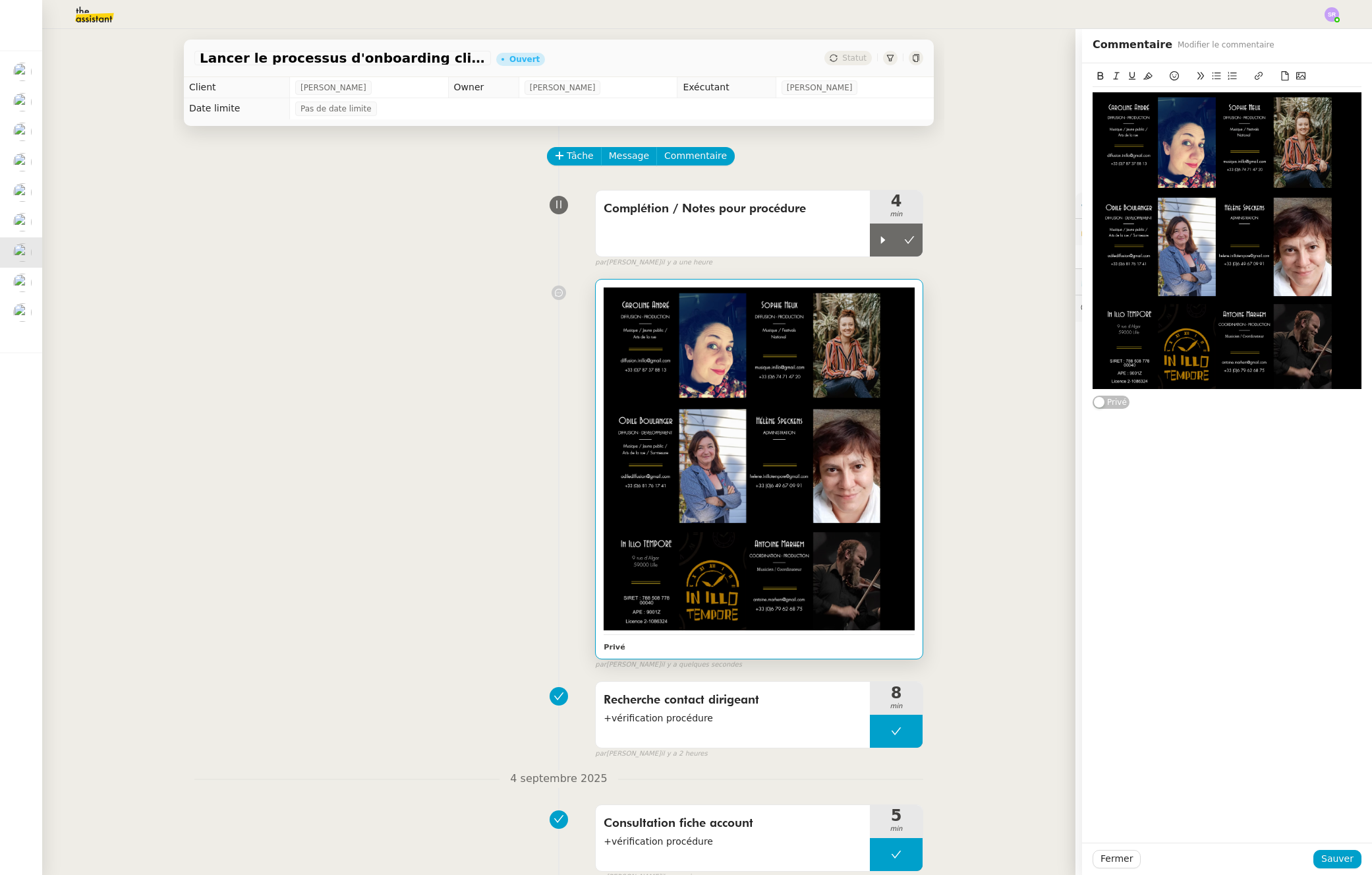
click at [1178, 417] on div "Privé" at bounding box center [1227, 453] width 290 height 779
drag, startPoint x: 1243, startPoint y: 411, endPoint x: 1258, endPoint y: 407, distance: 15.5
click at [1243, 411] on div "Privé" at bounding box center [1227, 453] width 290 height 779
click at [1261, 406] on div "Privé" at bounding box center [1227, 236] width 269 height 347
click at [1350, 398] on div "Privé" at bounding box center [1227, 236] width 269 height 347
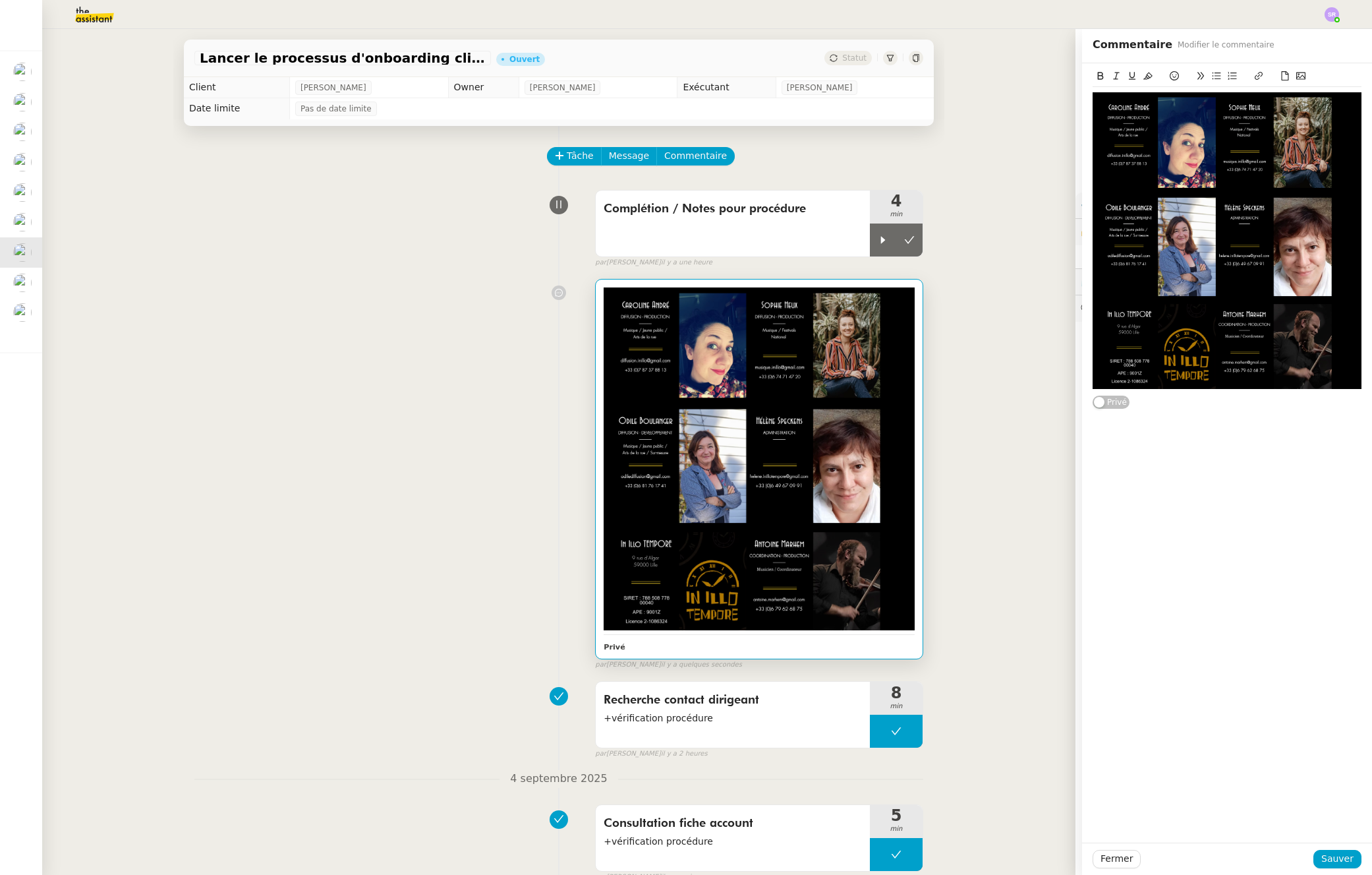
click at [1206, 447] on div "Privé" at bounding box center [1227, 453] width 290 height 779
click at [1336, 545] on div "Privé" at bounding box center [1227, 453] width 290 height 779
click at [870, 738] on button at bounding box center [897, 732] width 53 height 33
click at [870, 732] on div at bounding box center [884, 732] width 26 height 33
drag, startPoint x: 1192, startPoint y: 447, endPoint x: 1198, endPoint y: 438, distance: 10.8
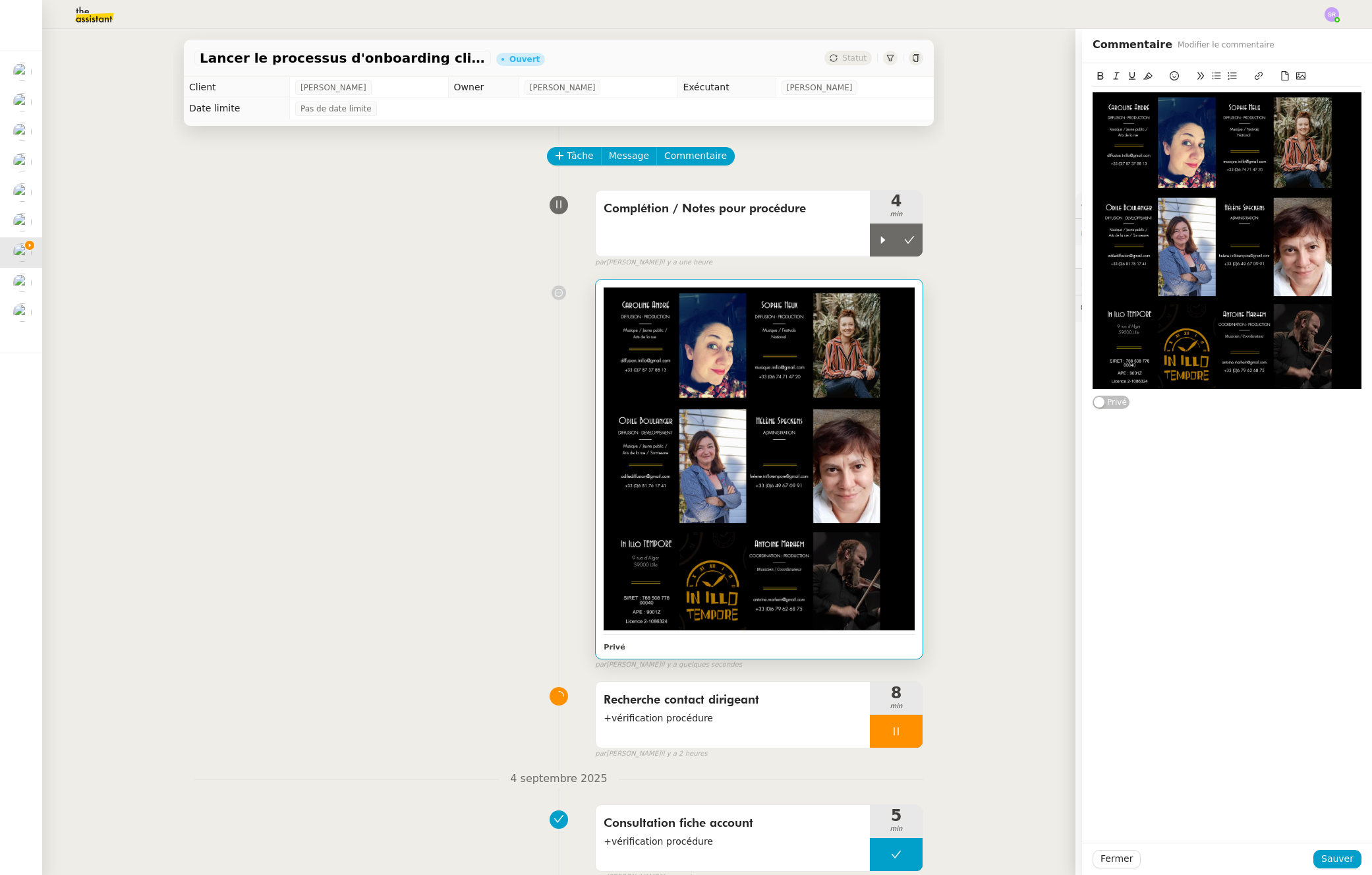
click at [1193, 445] on div "Privé" at bounding box center [1227, 453] width 290 height 779
click at [1217, 413] on div "Privé" at bounding box center [1227, 453] width 290 height 779
click at [1245, 405] on div "Privé" at bounding box center [1227, 236] width 269 height 347
click at [1256, 403] on div "Privé" at bounding box center [1227, 236] width 269 height 347
click at [1302, 396] on div "Privé" at bounding box center [1227, 236] width 269 height 347
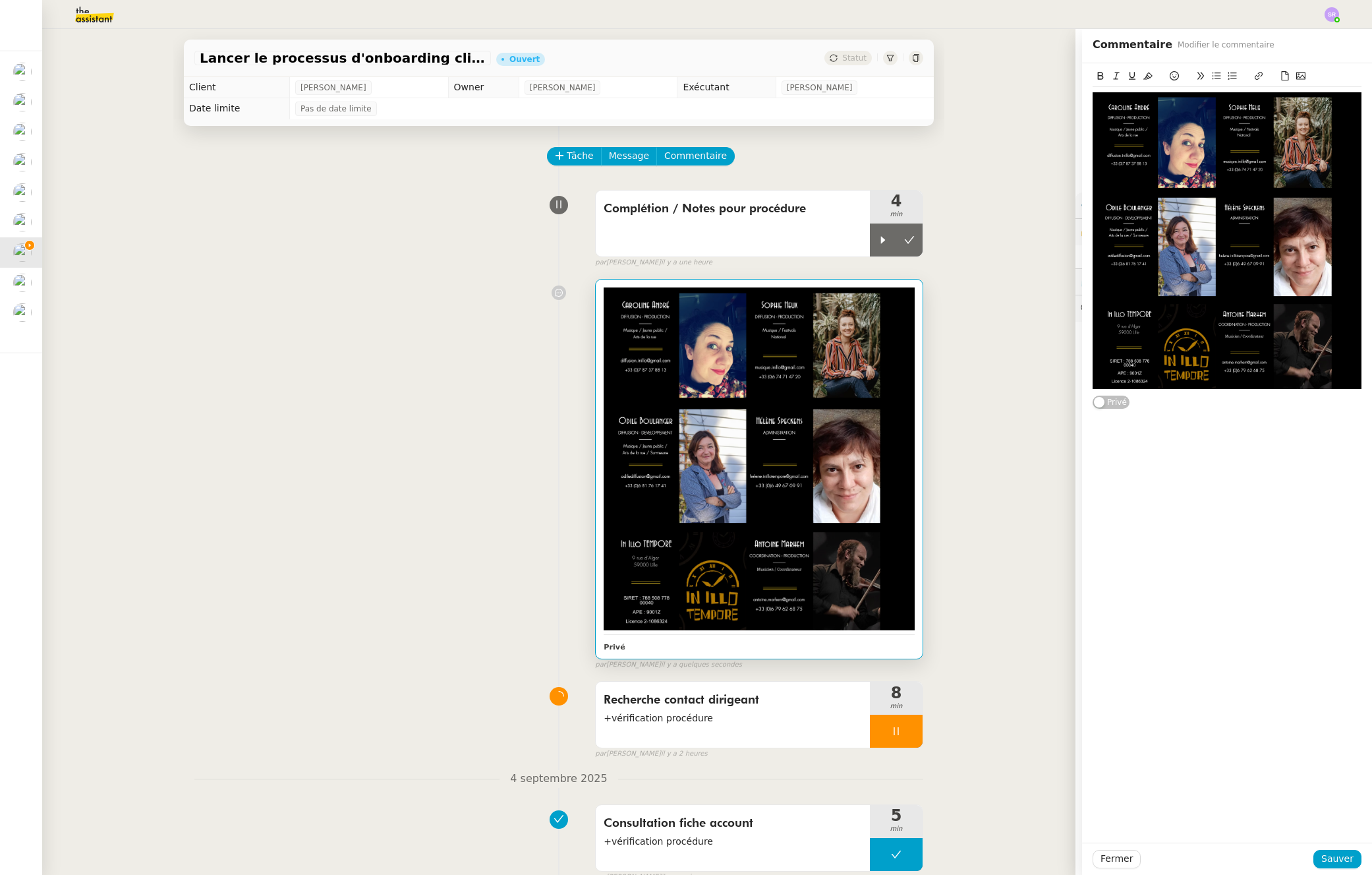
click at [1304, 396] on div "Privé" at bounding box center [1227, 236] width 269 height 347
drag, startPoint x: 1330, startPoint y: 405, endPoint x: 1335, endPoint y: 397, distance: 9.4
click at [1330, 405] on div "Privé" at bounding box center [1227, 236] width 269 height 347
click at [1082, 100] on div "Privé" at bounding box center [1227, 236] width 290 height 347
click at [1093, 93] on img at bounding box center [1227, 241] width 269 height 297
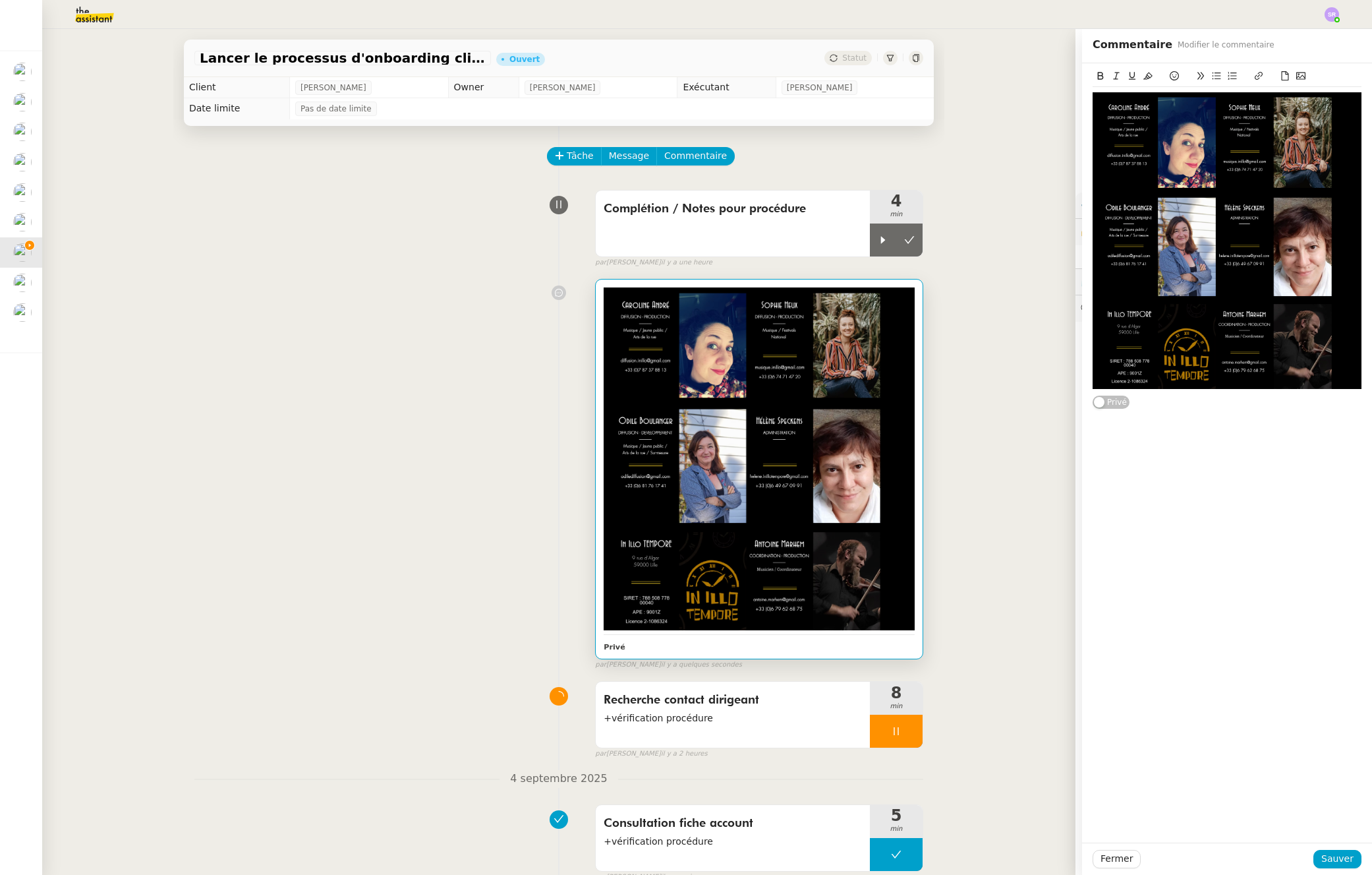
click at [1300, 414] on div "Privé" at bounding box center [1227, 453] width 290 height 779
click at [1296, 419] on div "Privé" at bounding box center [1227, 453] width 290 height 779
drag, startPoint x: 1295, startPoint y: 413, endPoint x: 1280, endPoint y: 408, distance: 15.8
click at [1294, 412] on div "Privé" at bounding box center [1227, 453] width 290 height 779
click at [1280, 408] on div "Privé" at bounding box center [1227, 236] width 269 height 347
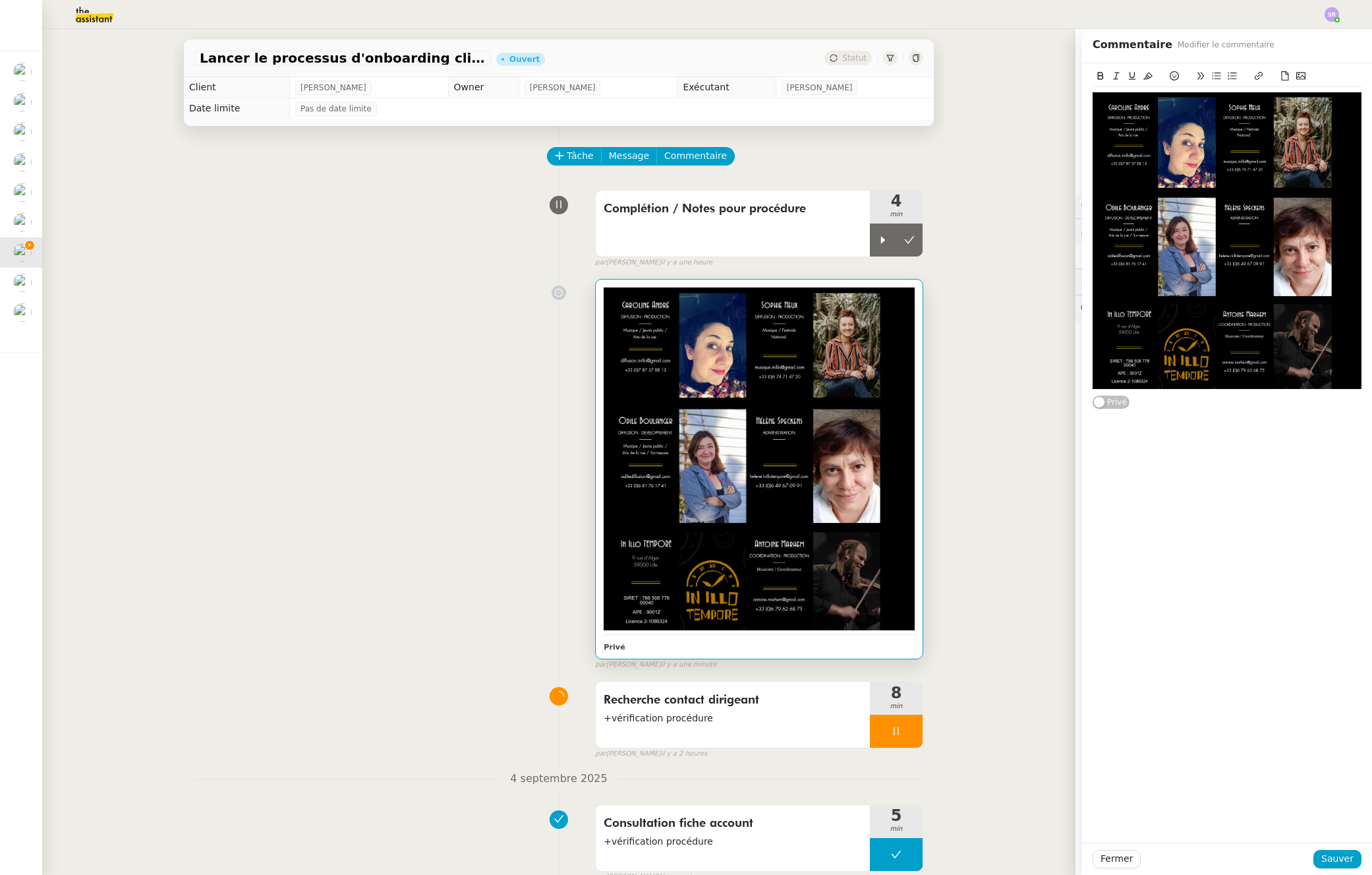
drag, startPoint x: 1279, startPoint y: 405, endPoint x: 1294, endPoint y: 406, distance: 15.0
click at [1283, 405] on div "Privé" at bounding box center [1227, 236] width 269 height 347
click at [1294, 406] on div "Privé" at bounding box center [1227, 236] width 269 height 347
click at [1322, 861] on span "Sauver" at bounding box center [1337, 859] width 32 height 15
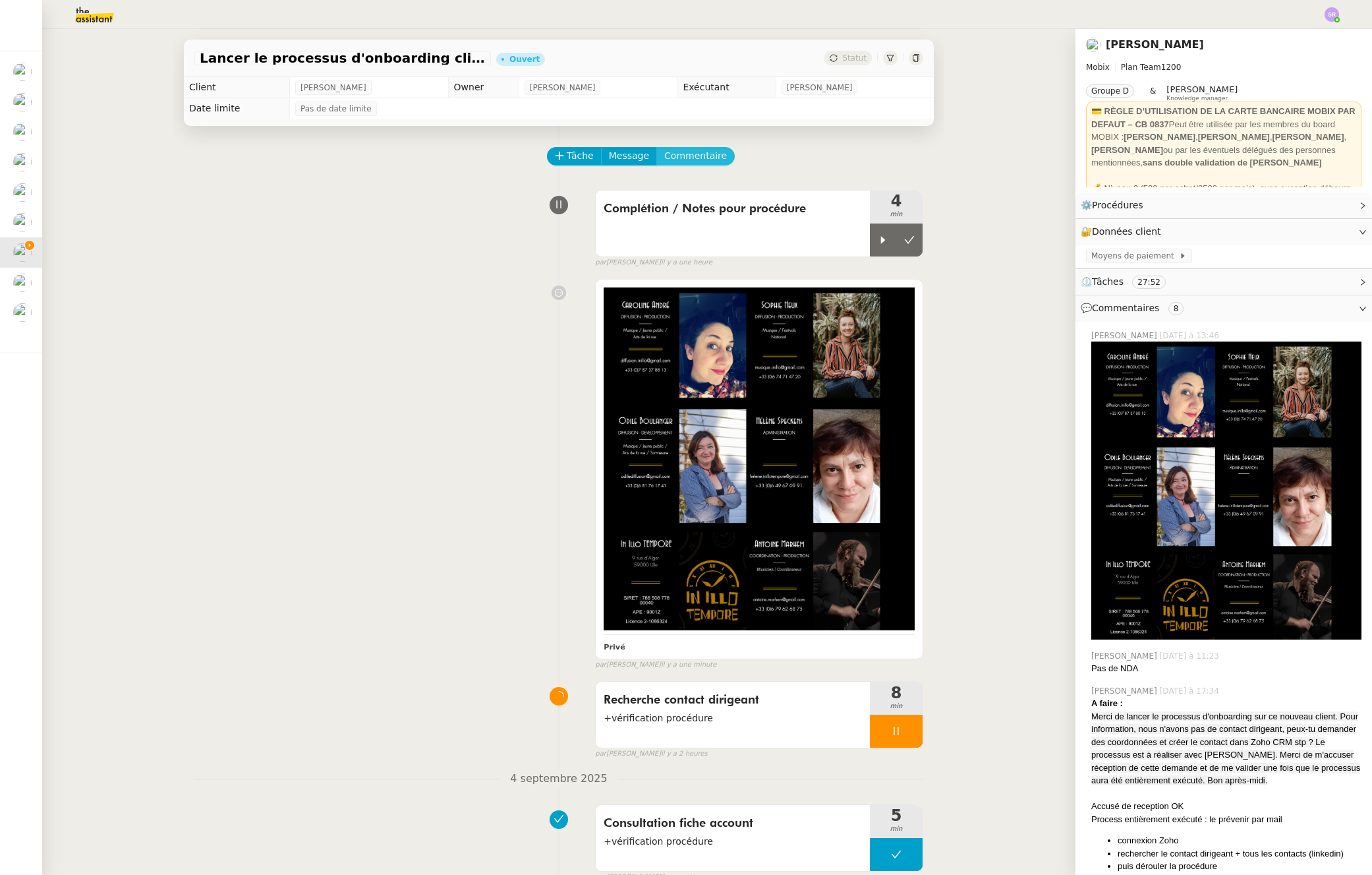
click at [689, 157] on span "Commentaire" at bounding box center [696, 156] width 63 height 15
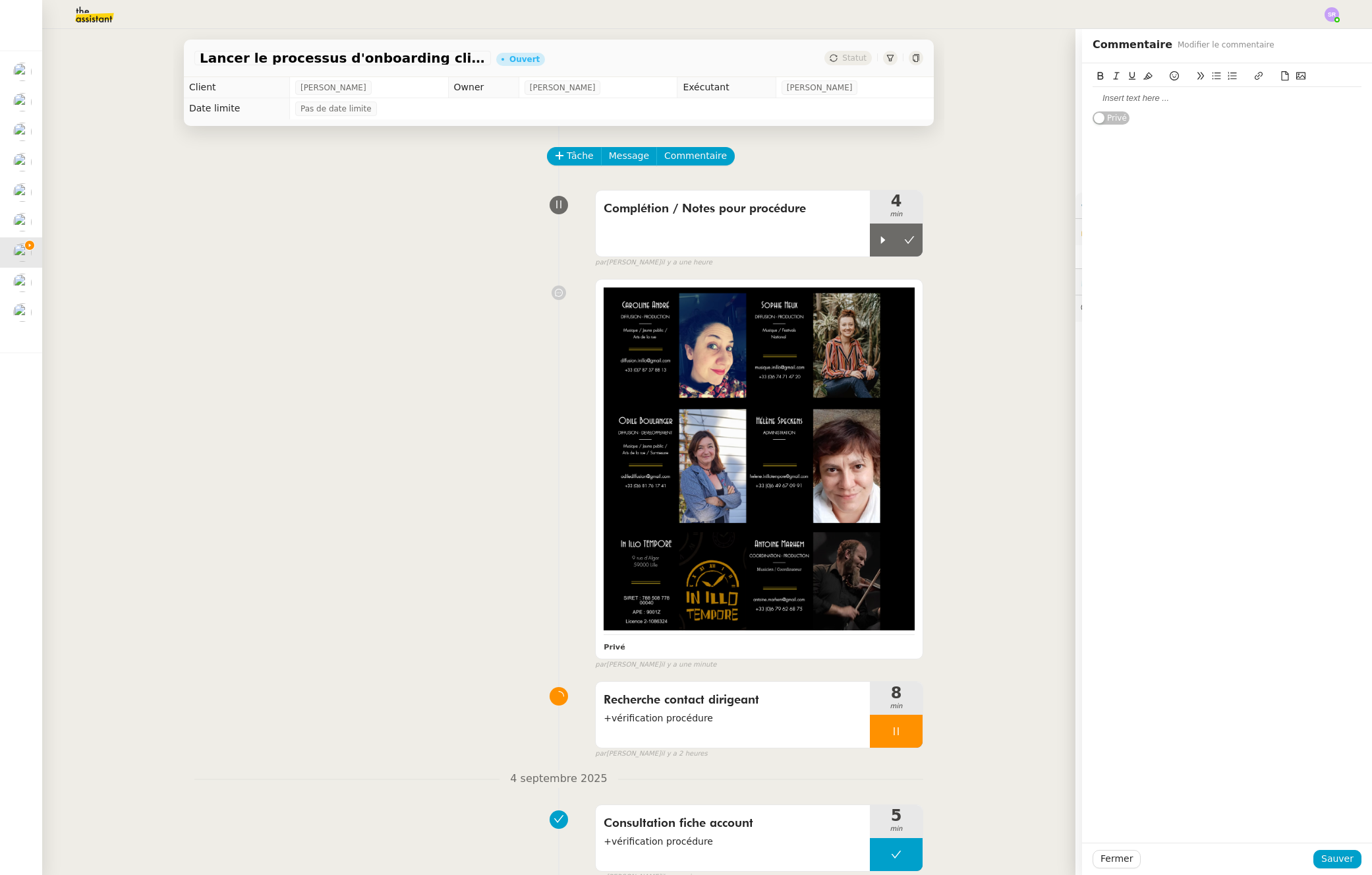
click at [1158, 103] on div at bounding box center [1227, 98] width 269 height 12
click at [1304, 858] on div at bounding box center [1228, 859] width 173 height 18
click at [1331, 863] on span "Sauver" at bounding box center [1337, 859] width 32 height 15
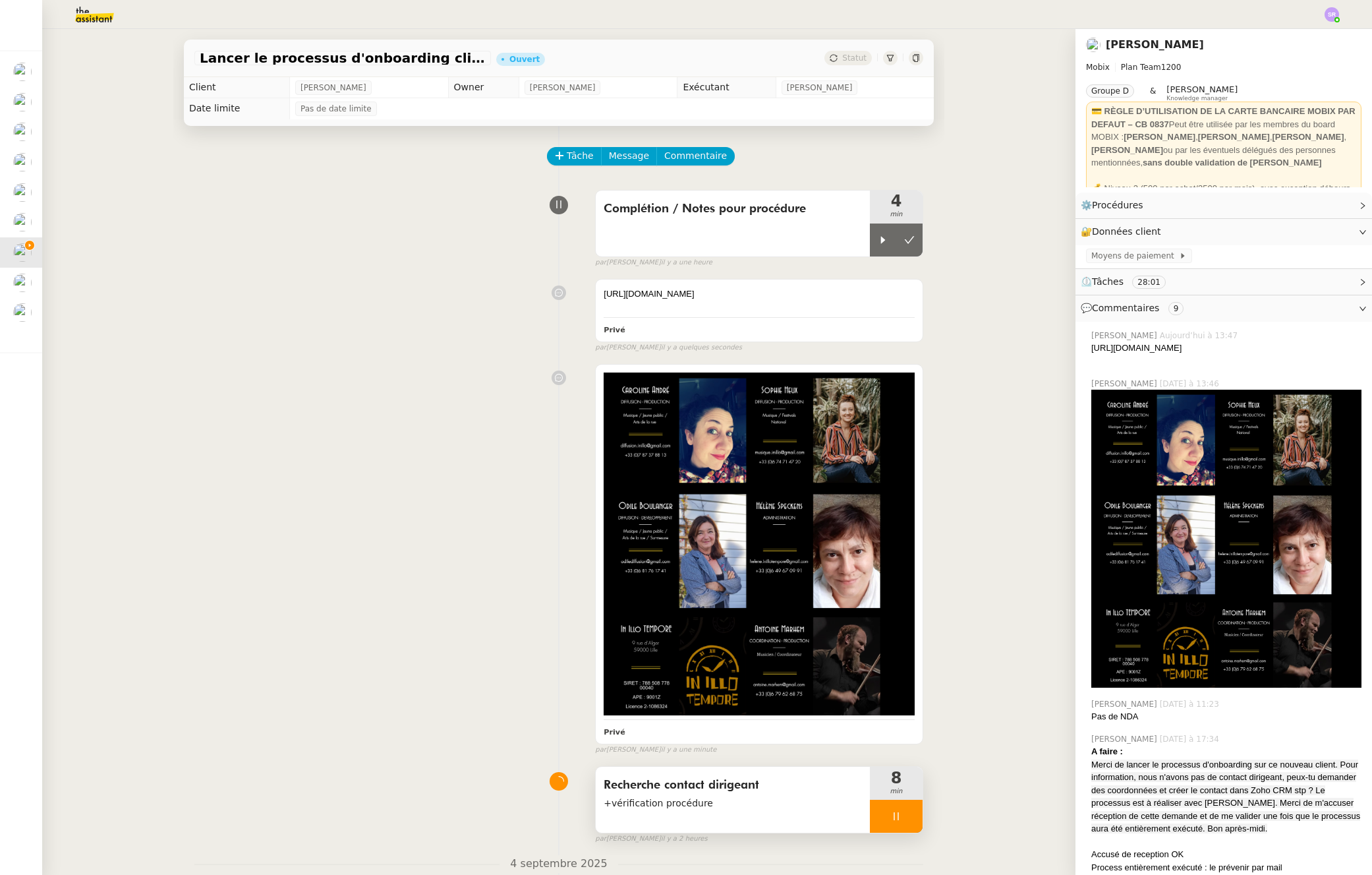
click at [880, 818] on div at bounding box center [897, 817] width 53 height 33
click at [897, 817] on button at bounding box center [910, 817] width 26 height 33
click at [830, 297] on div "[URL][DOMAIN_NAME]" at bounding box center [759, 294] width 311 height 13
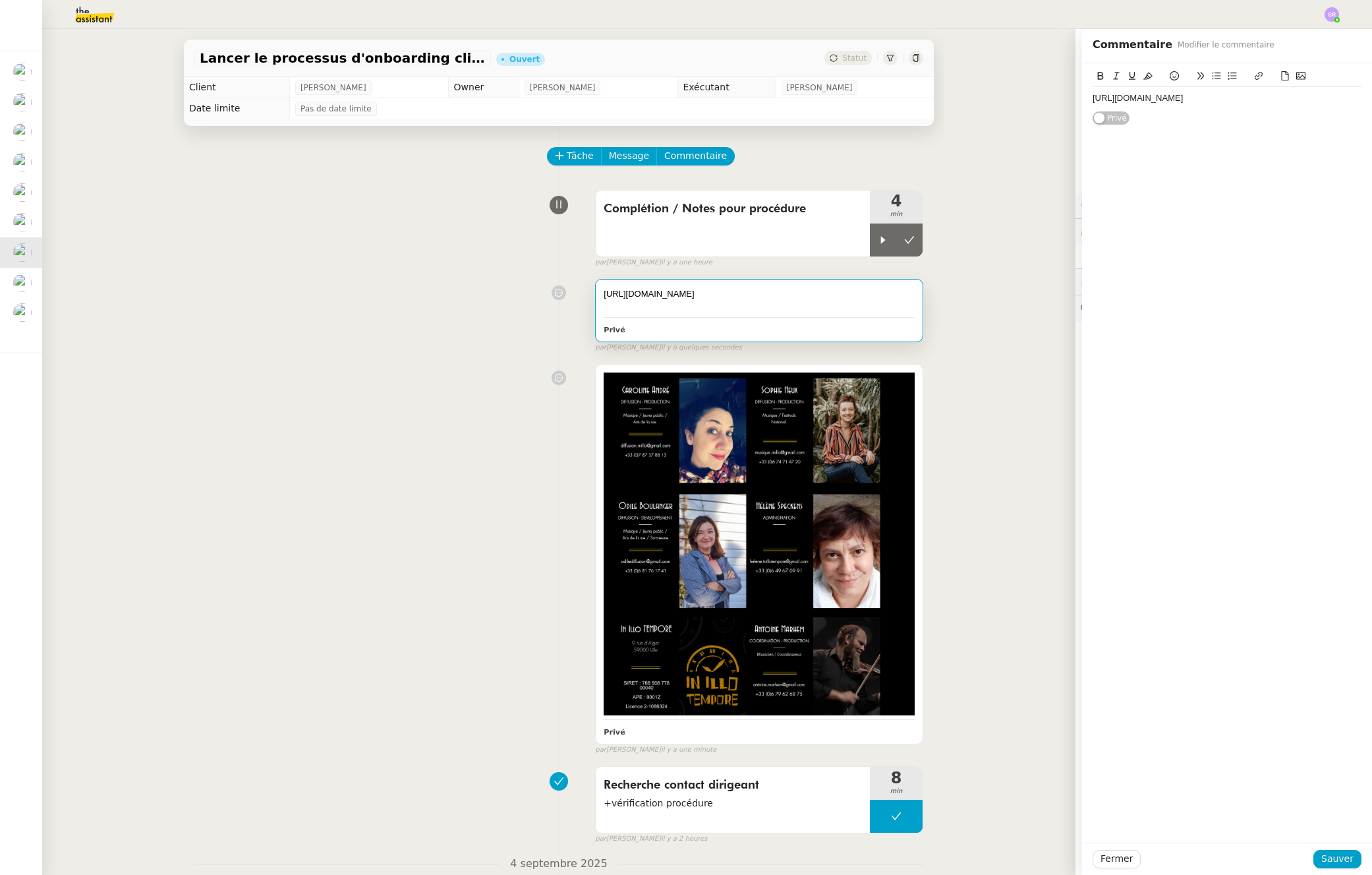
click at [1227, 123] on div "https://www.inillotempore.net/contact Privé" at bounding box center [1227, 94] width 269 height 62
click at [1278, 96] on div "[URL][DOMAIN_NAME]" at bounding box center [1227, 98] width 269 height 12
drag, startPoint x: 1322, startPoint y: 845, endPoint x: 1324, endPoint y: 859, distance: 14.1
click at [1322, 848] on div "Fermer Sauver" at bounding box center [1227, 859] width 290 height 32
click at [1324, 859] on span "Sauver" at bounding box center [1337, 859] width 32 height 15
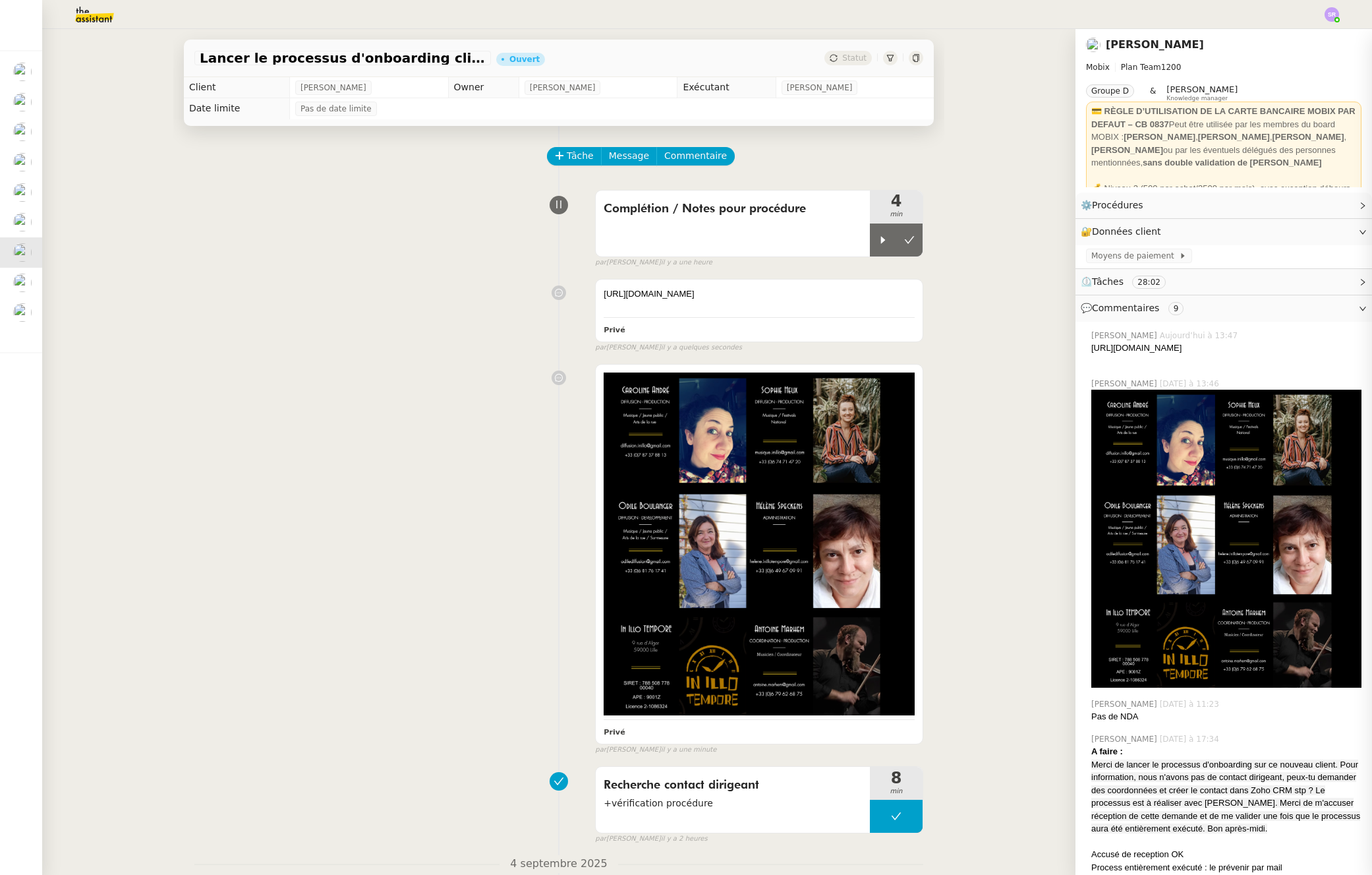
click at [395, 511] on div "Privé false par Stéphanie R. il y a une minute" at bounding box center [558, 557] width 729 height 397
click at [570, 157] on span "Tâche" at bounding box center [580, 156] width 27 height 15
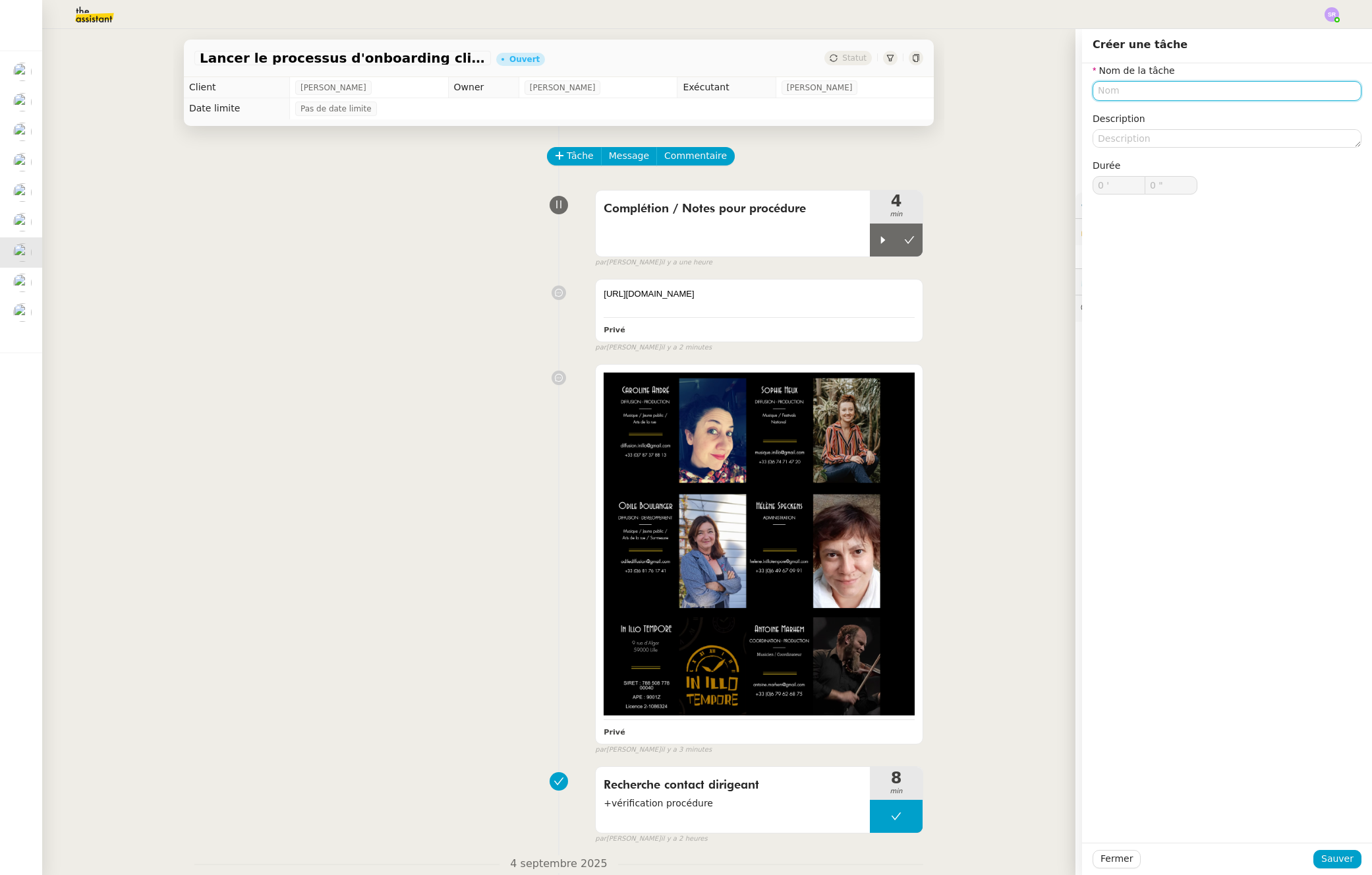
click at [1216, 93] on input "text" at bounding box center [1227, 90] width 269 height 19
click at [1262, 117] on div "Relecture rapide du script et adaptation" at bounding box center [1217, 115] width 259 height 12
click at [1322, 114] on div "Relecture rapide du script et adaptation interlocuteur" at bounding box center [1217, 115] width 259 height 12
type input "Relecture rapide du script et adaptation interlocuteur"
click at [1339, 868] on button "Sauver" at bounding box center [1337, 859] width 48 height 18
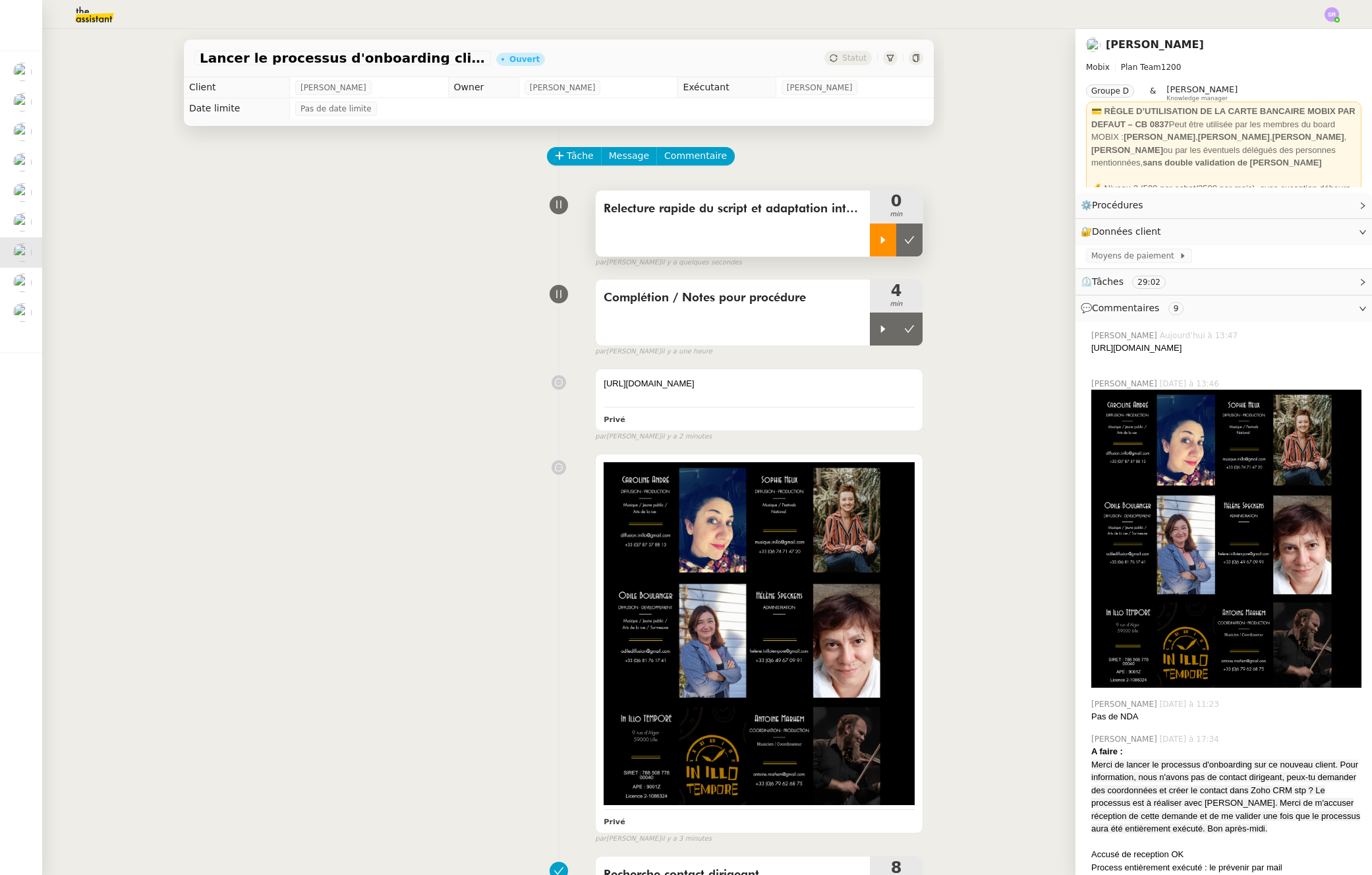
click at [880, 241] on div at bounding box center [884, 240] width 26 height 33
click at [891, 241] on icon at bounding box center [896, 240] width 11 height 11
click at [881, 332] on icon at bounding box center [884, 329] width 5 height 7
click at [891, 331] on icon at bounding box center [896, 329] width 11 height 11
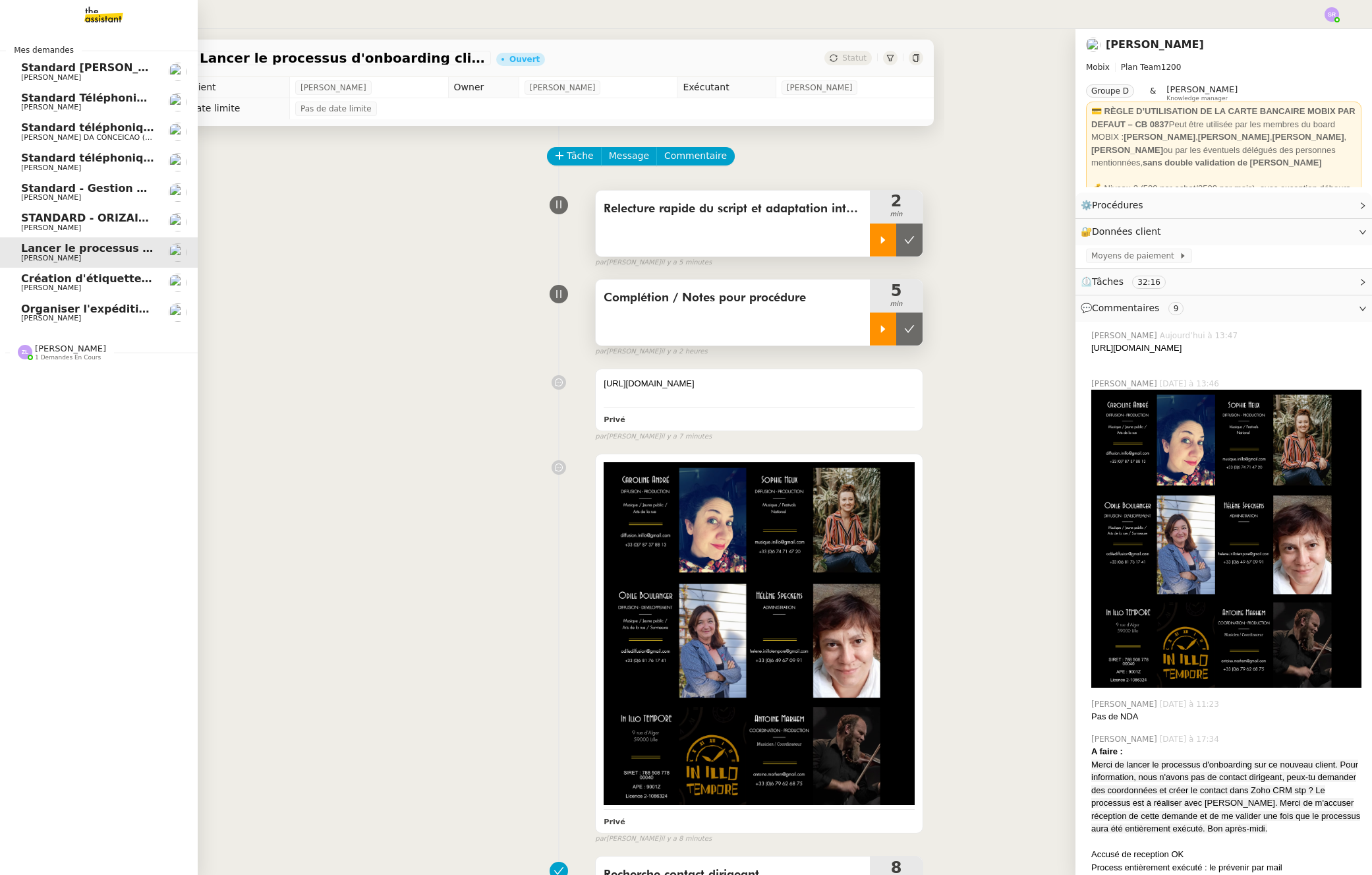
click at [35, 193] on span "Standard - Gestion des appels entrants - septembre 2025" at bounding box center [193, 188] width 343 height 12
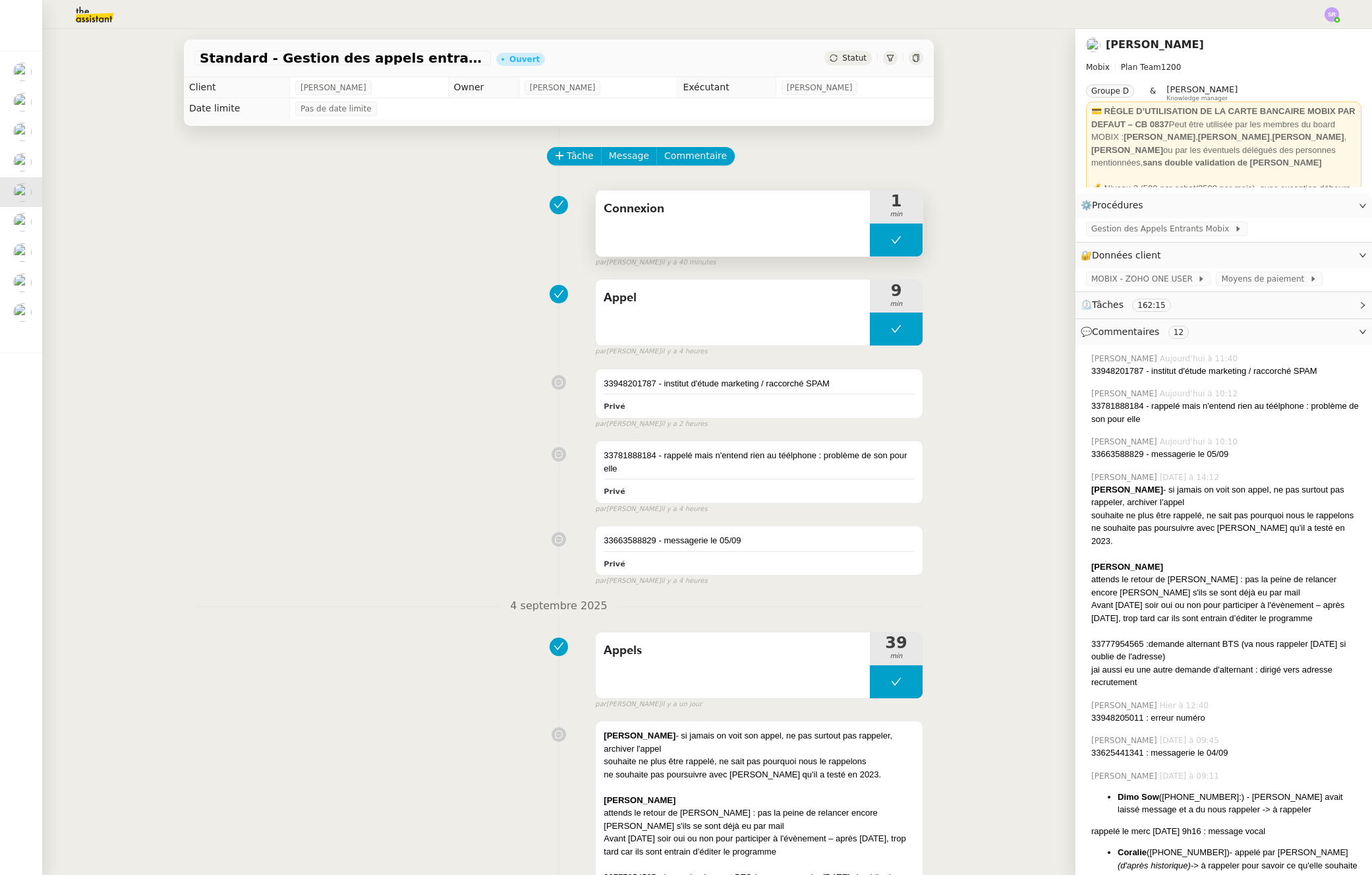
click at [870, 236] on button at bounding box center [897, 240] width 53 height 33
click at [881, 239] on icon at bounding box center [884, 240] width 5 height 7
click at [1156, 232] on span "Gestion des Appels Entrants Mobix" at bounding box center [1163, 229] width 143 height 13
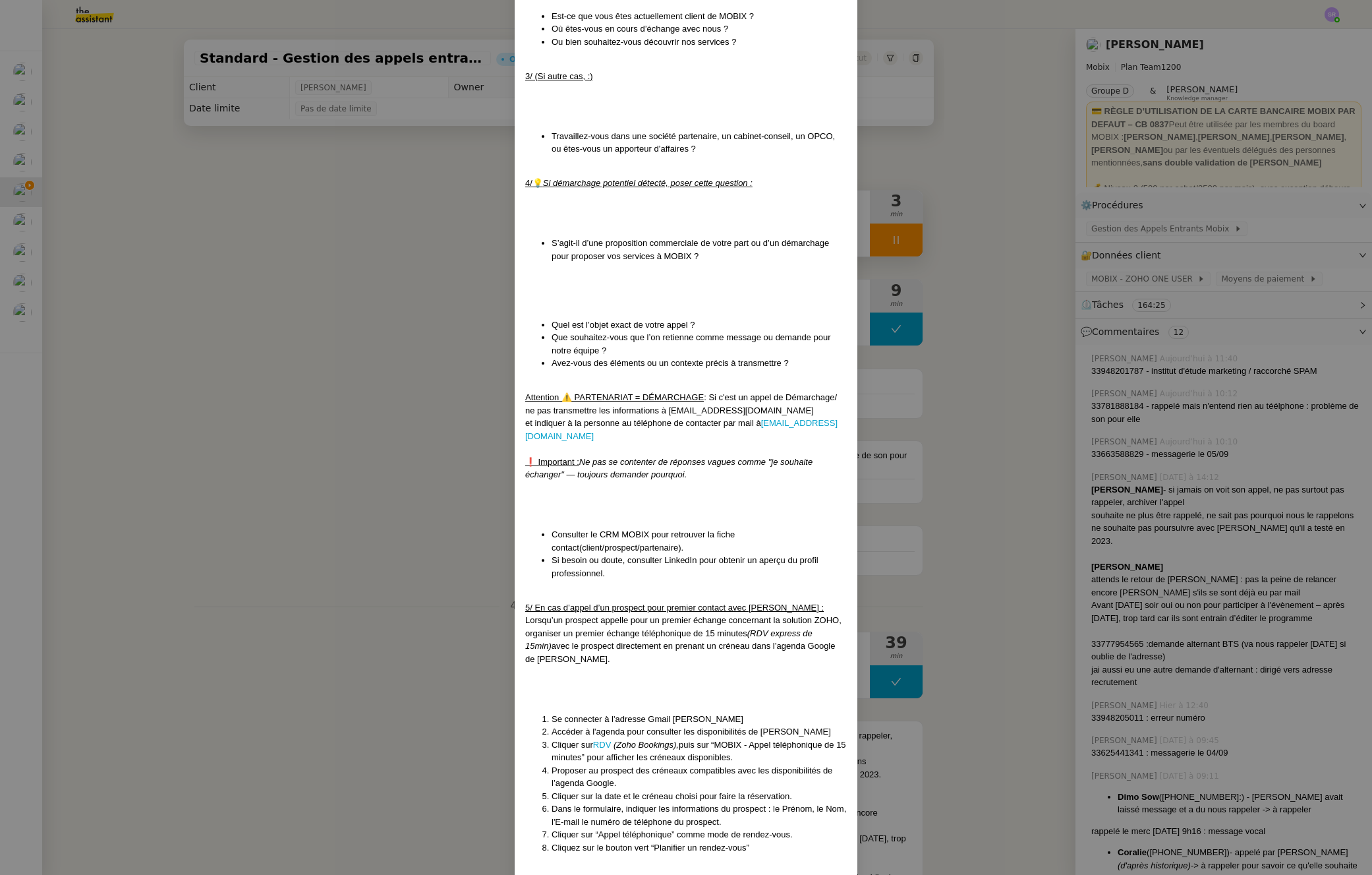
scroll to position [917, 0]
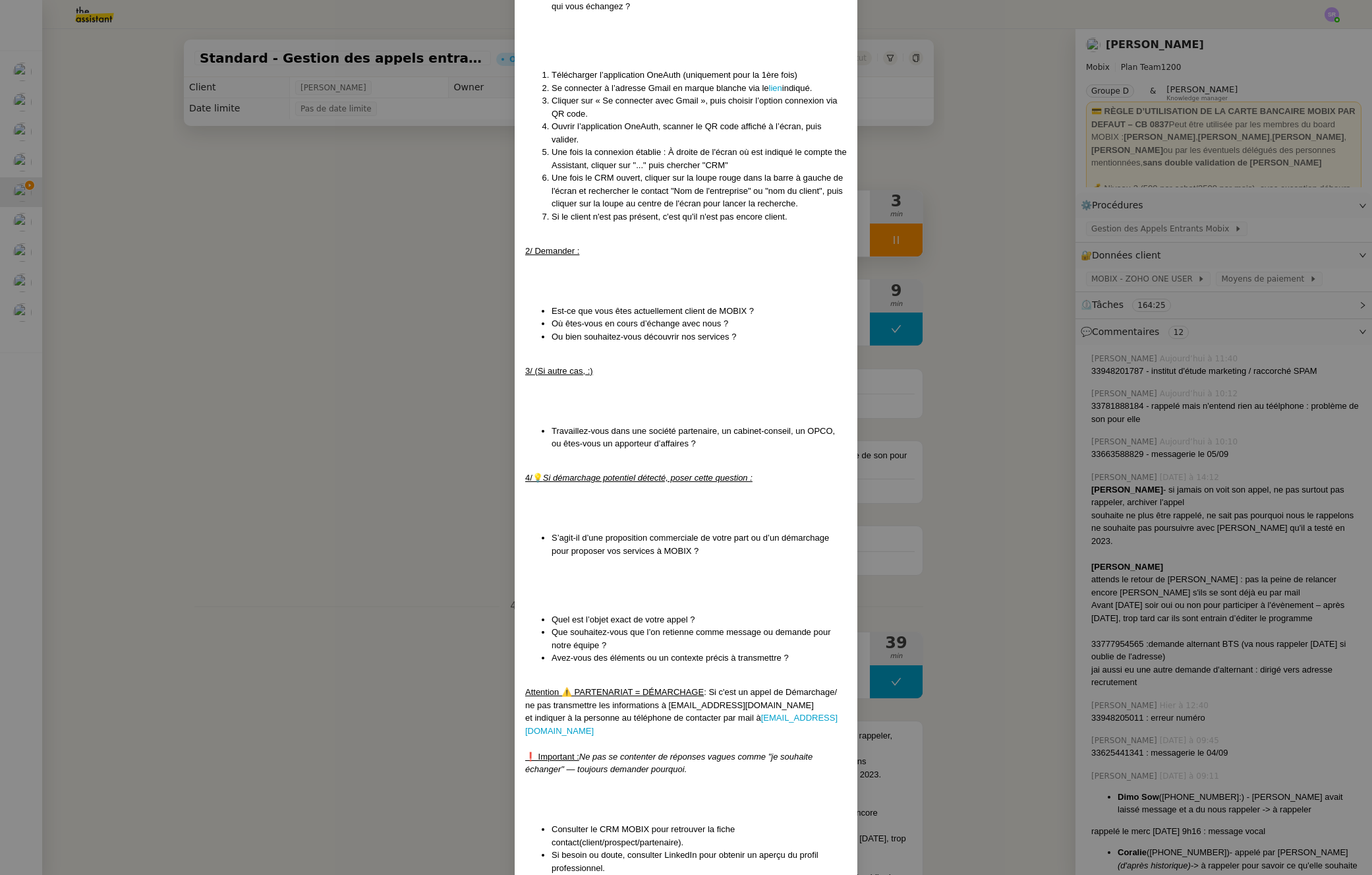
click at [878, 237] on nz-modal-container "Mise à jour le [DATE] Contexte : Cette procédure définit les étapes à suivre lo…" at bounding box center [686, 438] width 1372 height 875
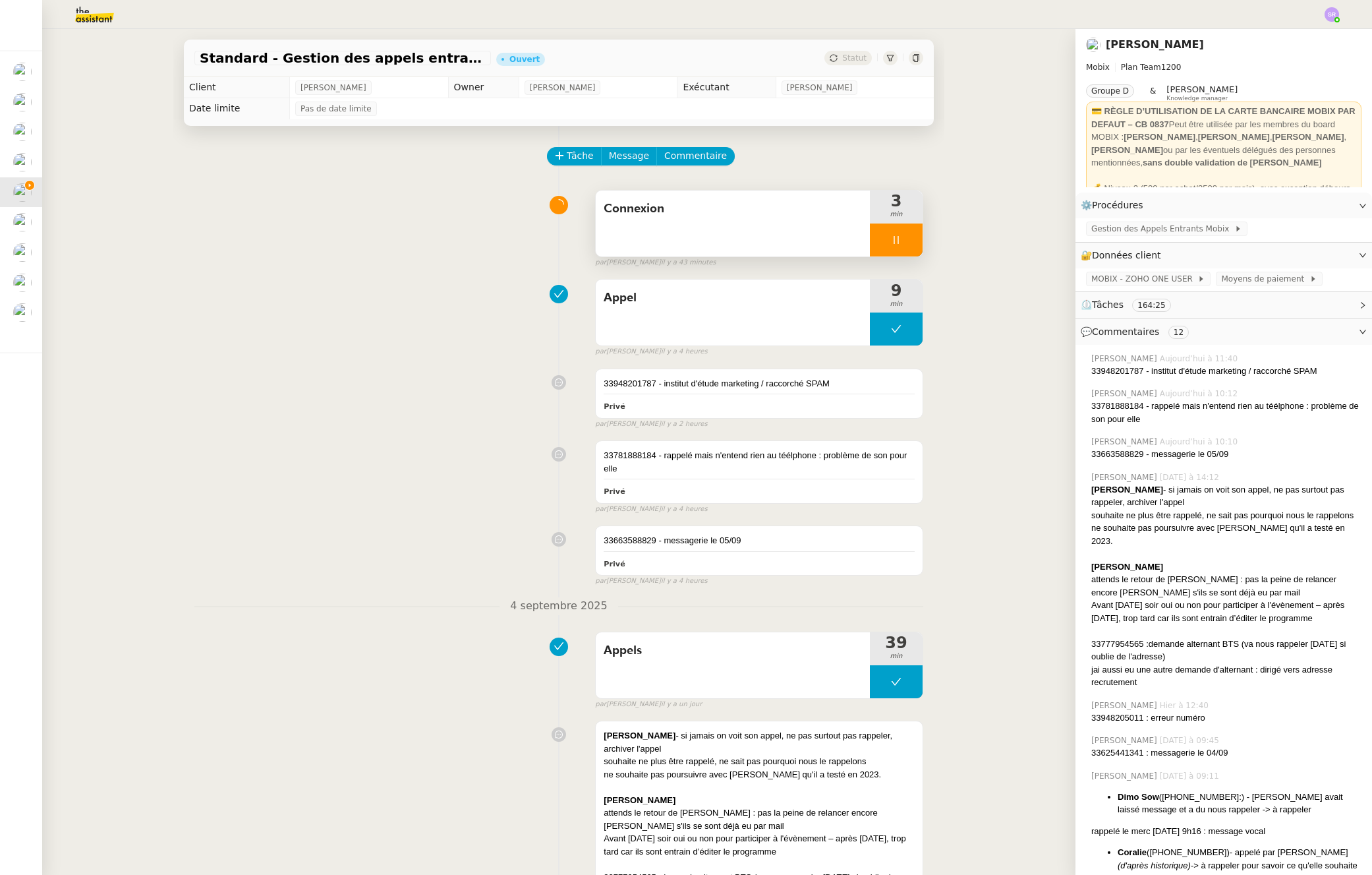
click at [891, 243] on icon at bounding box center [896, 240] width 11 height 11
click at [904, 243] on icon at bounding box center [909, 240] width 11 height 11
click at [870, 247] on button at bounding box center [897, 240] width 53 height 33
click at [870, 245] on div at bounding box center [884, 240] width 26 height 33
click at [613, 153] on span "Message" at bounding box center [629, 156] width 40 height 15
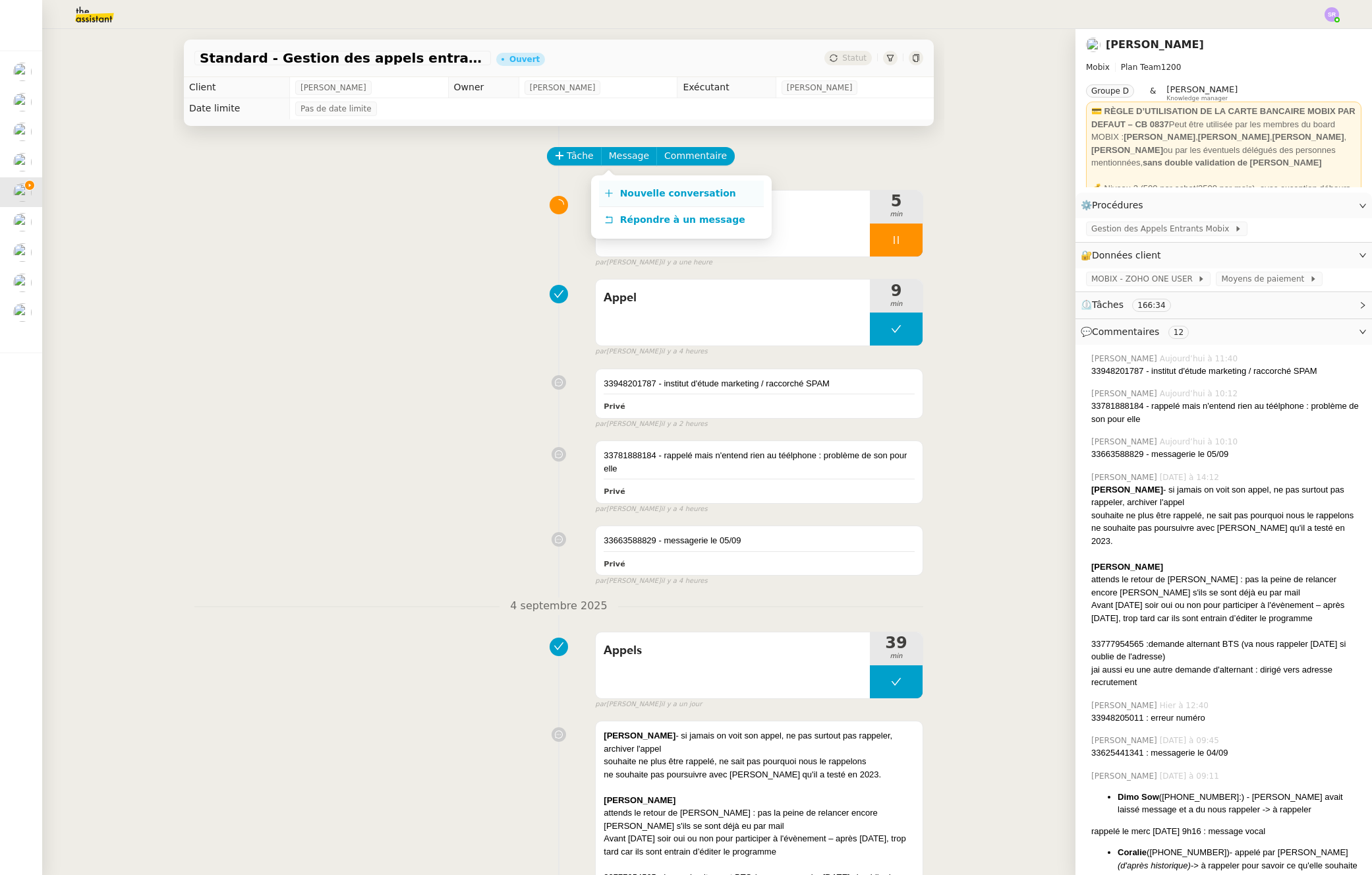
click at [672, 193] on span "Nouvelle conversation" at bounding box center [678, 193] width 116 height 11
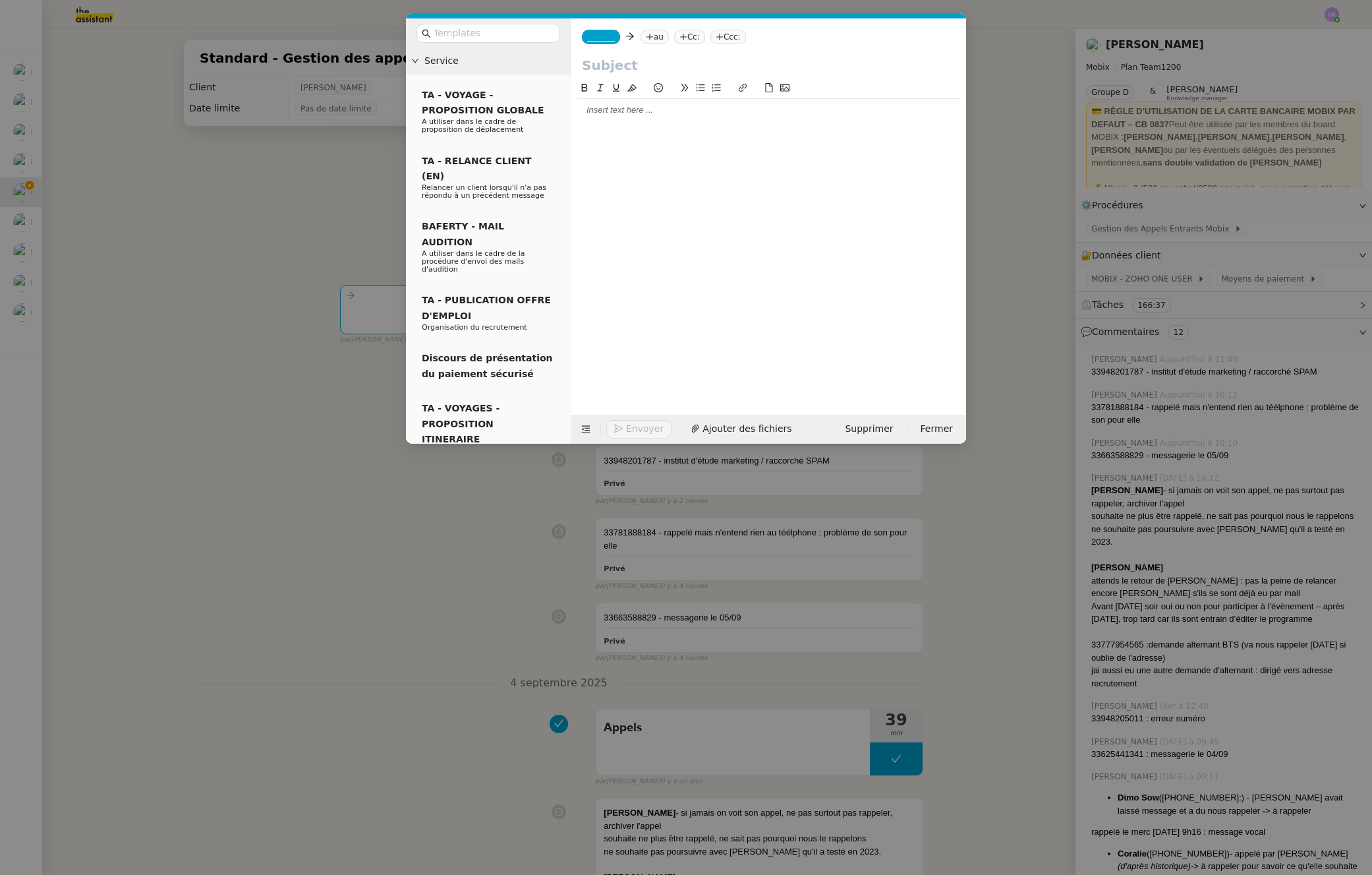
click at [609, 41] on nz-tag "_______" at bounding box center [601, 37] width 38 height 15
click at [665, 61] on div "Alex alex@mobix.fr" at bounding box center [647, 62] width 121 height 18
click at [309, 219] on nz-modal-container "Service TA - VOYAGE - PROPOSITION GLOBALE A utiliser dans le cadre de propositi…" at bounding box center [686, 438] width 1372 height 875
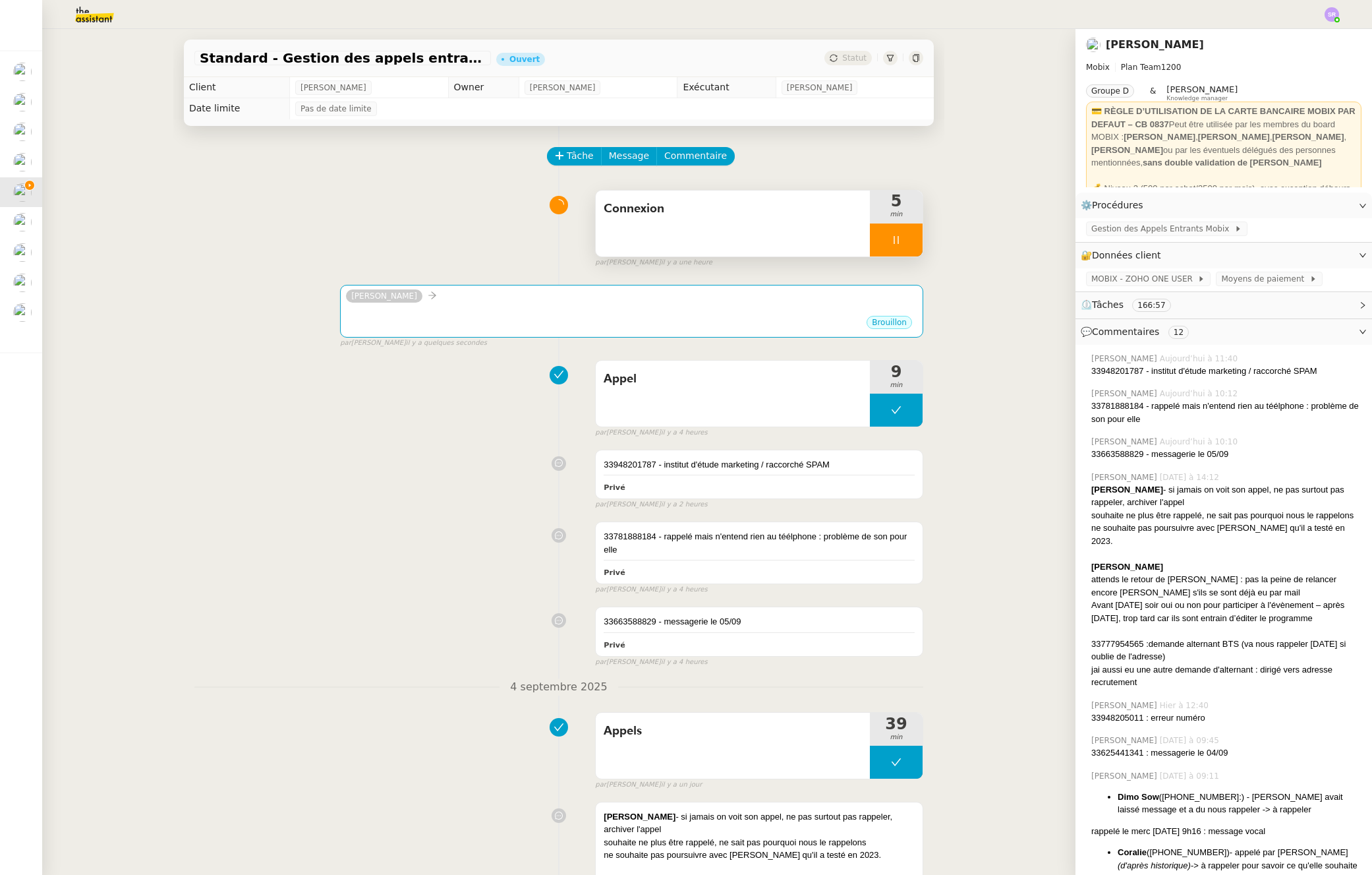
click at [891, 235] on icon at bounding box center [896, 240] width 11 height 11
click at [794, 218] on span "Connexion" at bounding box center [733, 209] width 259 height 20
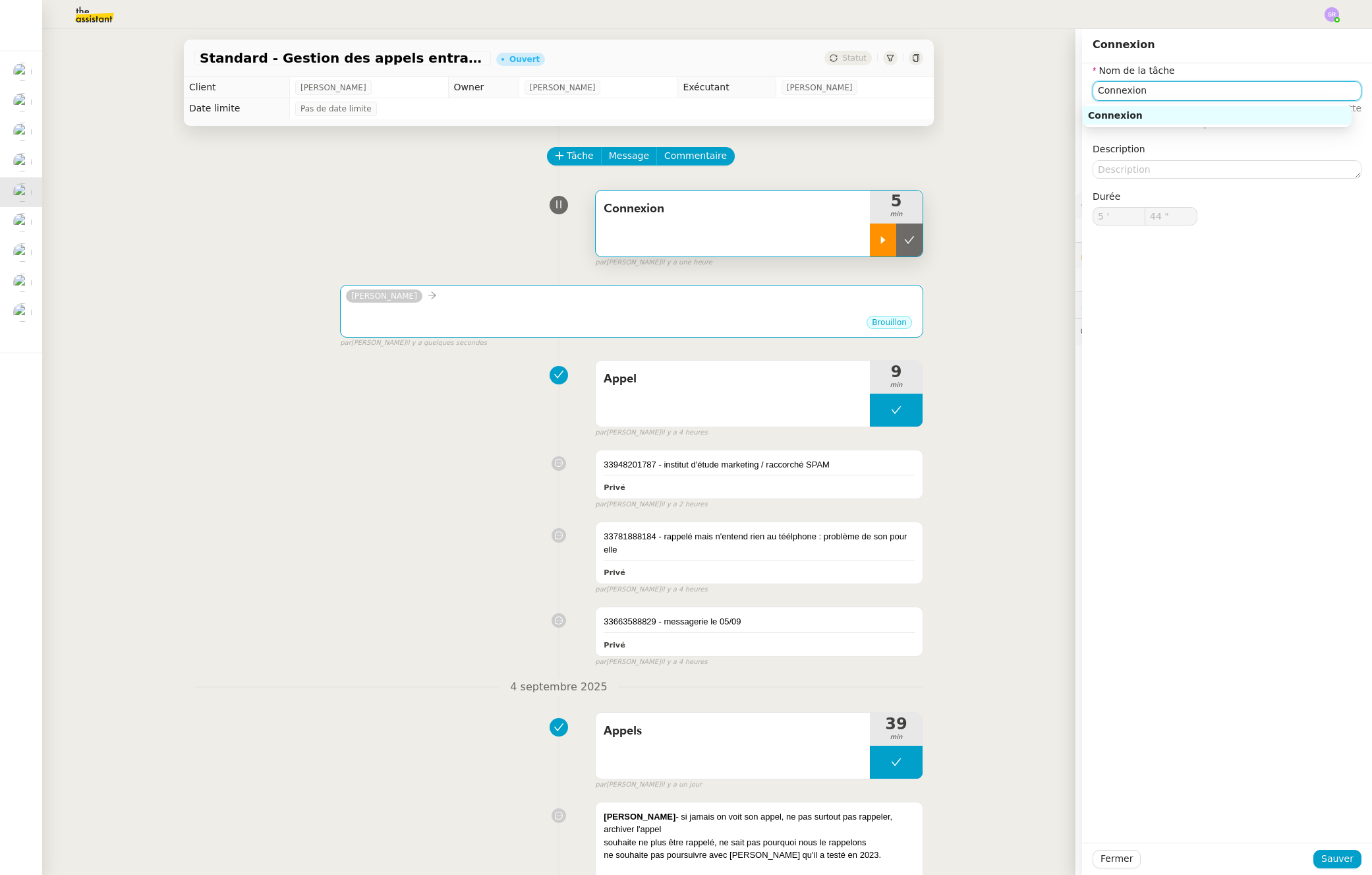
click at [1145, 95] on input "Connexion" at bounding box center [1227, 90] width 269 height 19
drag, startPoint x: 1139, startPoint y: 91, endPoint x: 1020, endPoint y: 101, distance: 119.4
click at [1014, 101] on app-ticket "Standard - Gestion des appels entrants - septembre 2025 Ouvert Statut Client Fl…" at bounding box center [707, 452] width 1330 height 846
click at [1103, 87] on input "Connexion" at bounding box center [1227, 90] width 269 height 19
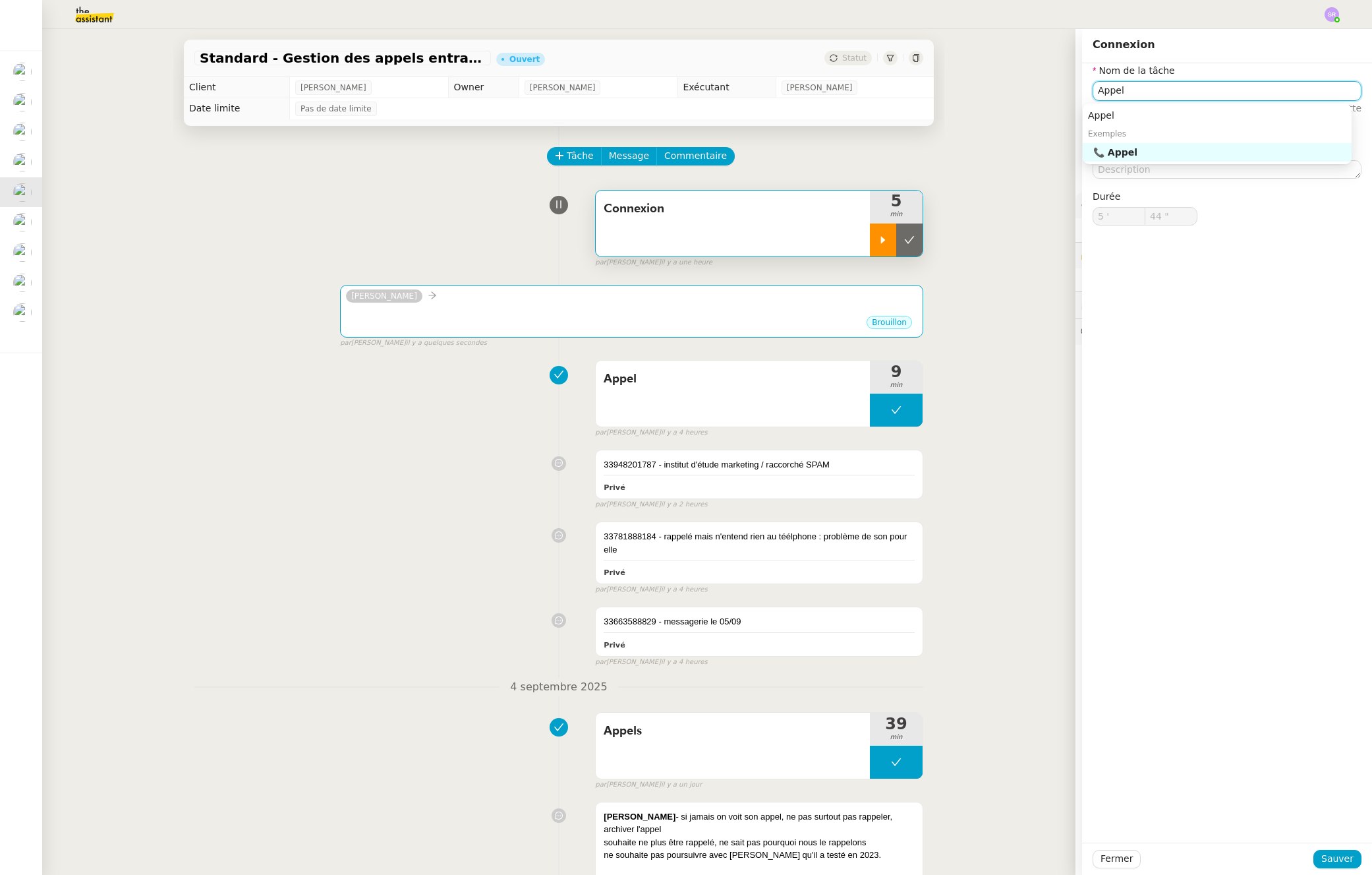
type input "Appel"
click at [1233, 163] on div "Appel Exemples 📞 Appel" at bounding box center [1217, 134] width 269 height 61
click at [1230, 159] on nz-auto-option "📞 Appel" at bounding box center [1217, 152] width 269 height 18
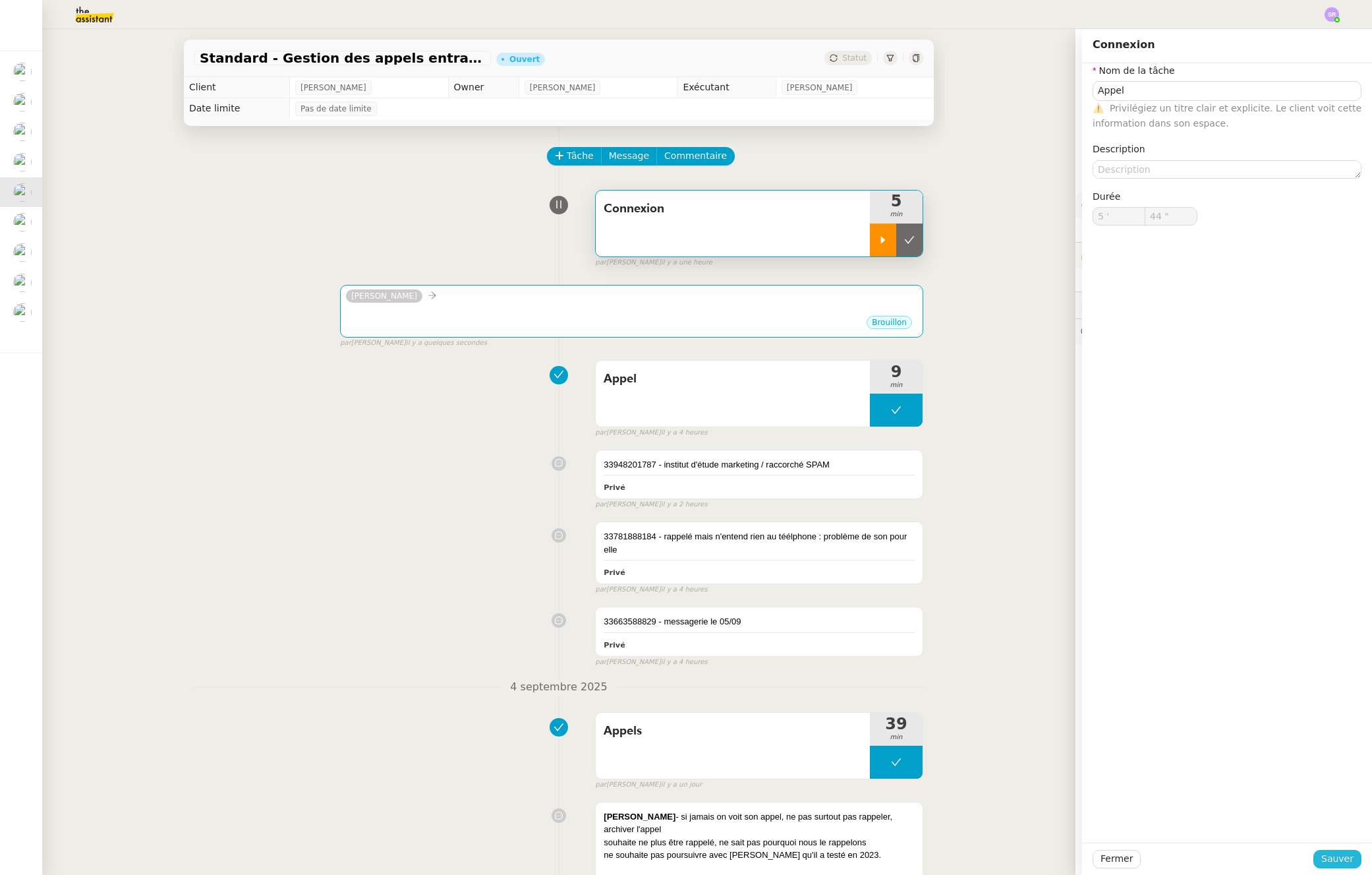
click at [1346, 856] on button "Sauver" at bounding box center [1337, 859] width 48 height 18
click at [870, 246] on div at bounding box center [884, 240] width 26 height 33
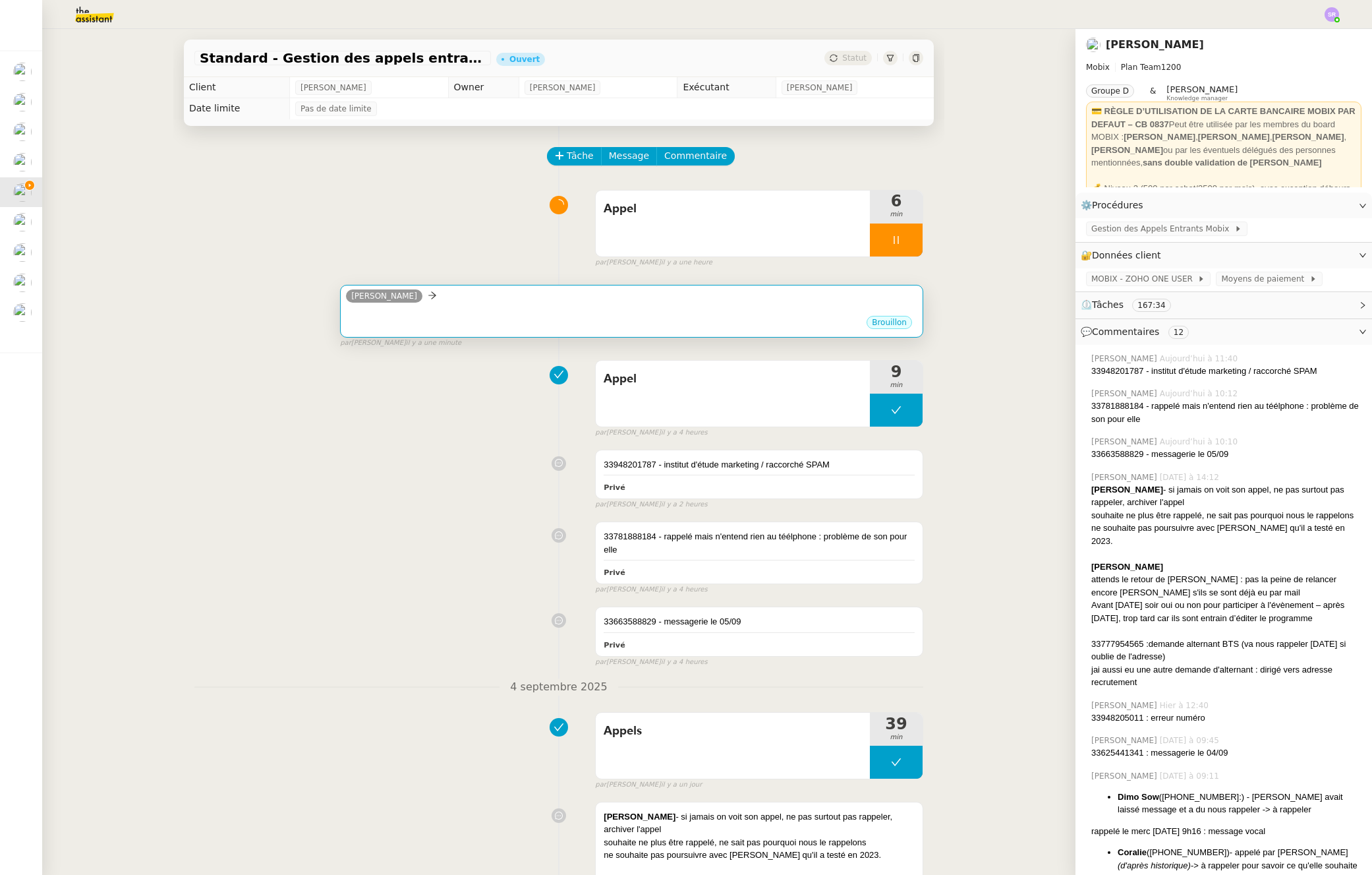
click at [483, 305] on div "Alex Mobix" at bounding box center [632, 298] width 572 height 20
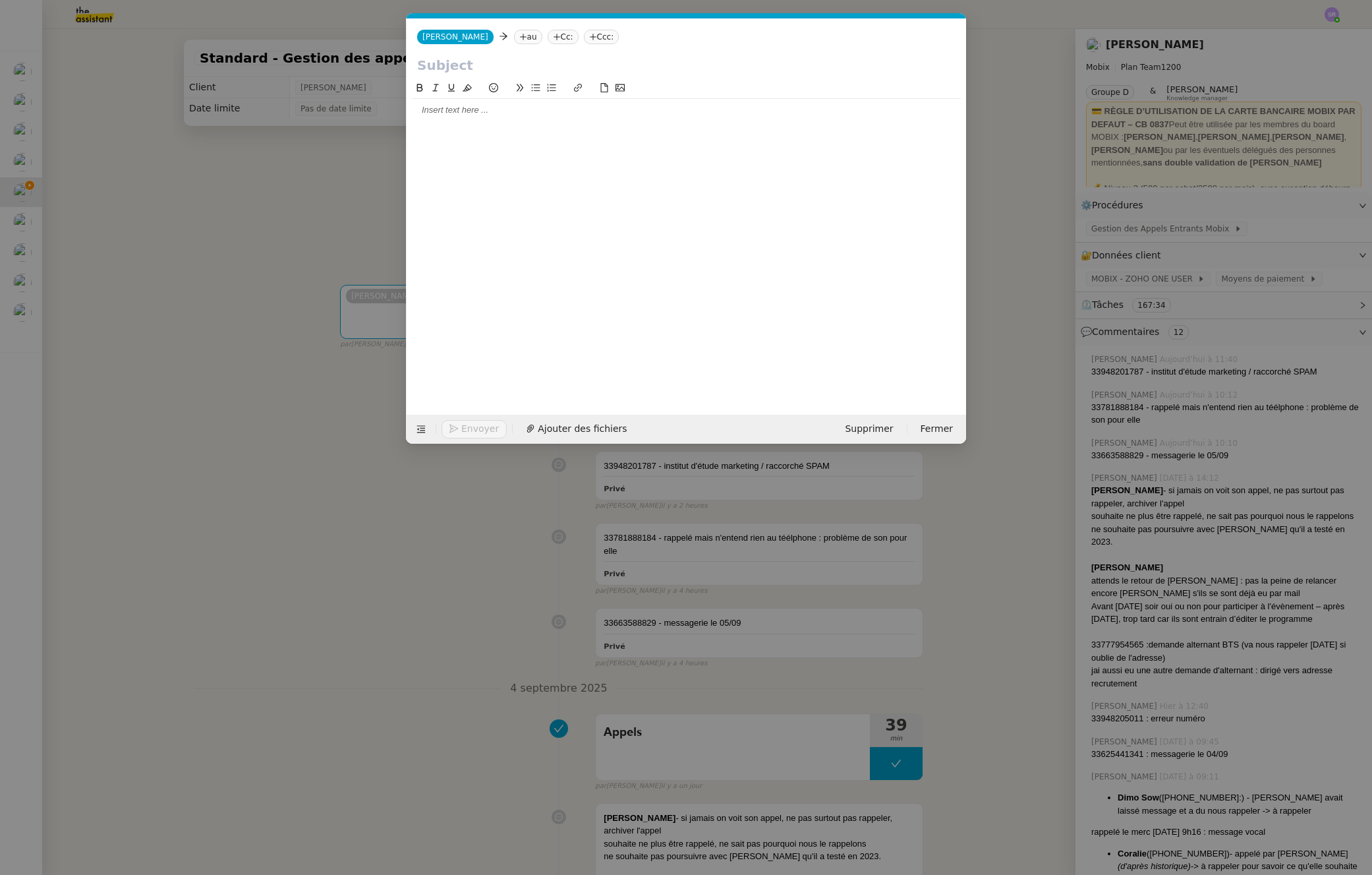
scroll to position [0, 28]
click at [514, 35] on nz-tag "au" at bounding box center [528, 37] width 28 height 15
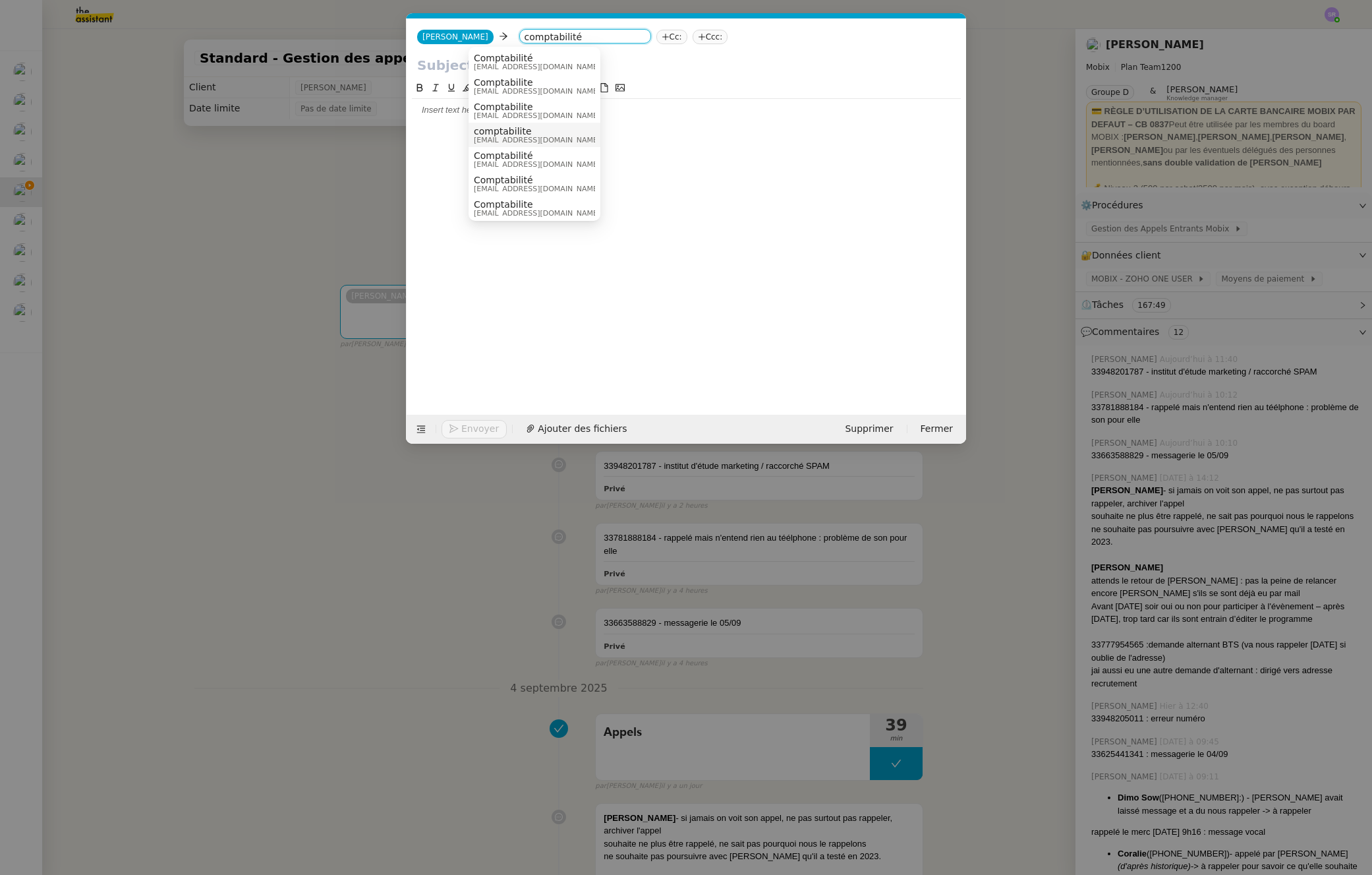
type input "comptabilité"
click at [1189, 223] on nz-modal-container "Service TA - VOYAGE - PROPOSITION GLOBALE A utiliser dans le cadre de propositi…" at bounding box center [686, 438] width 1372 height 875
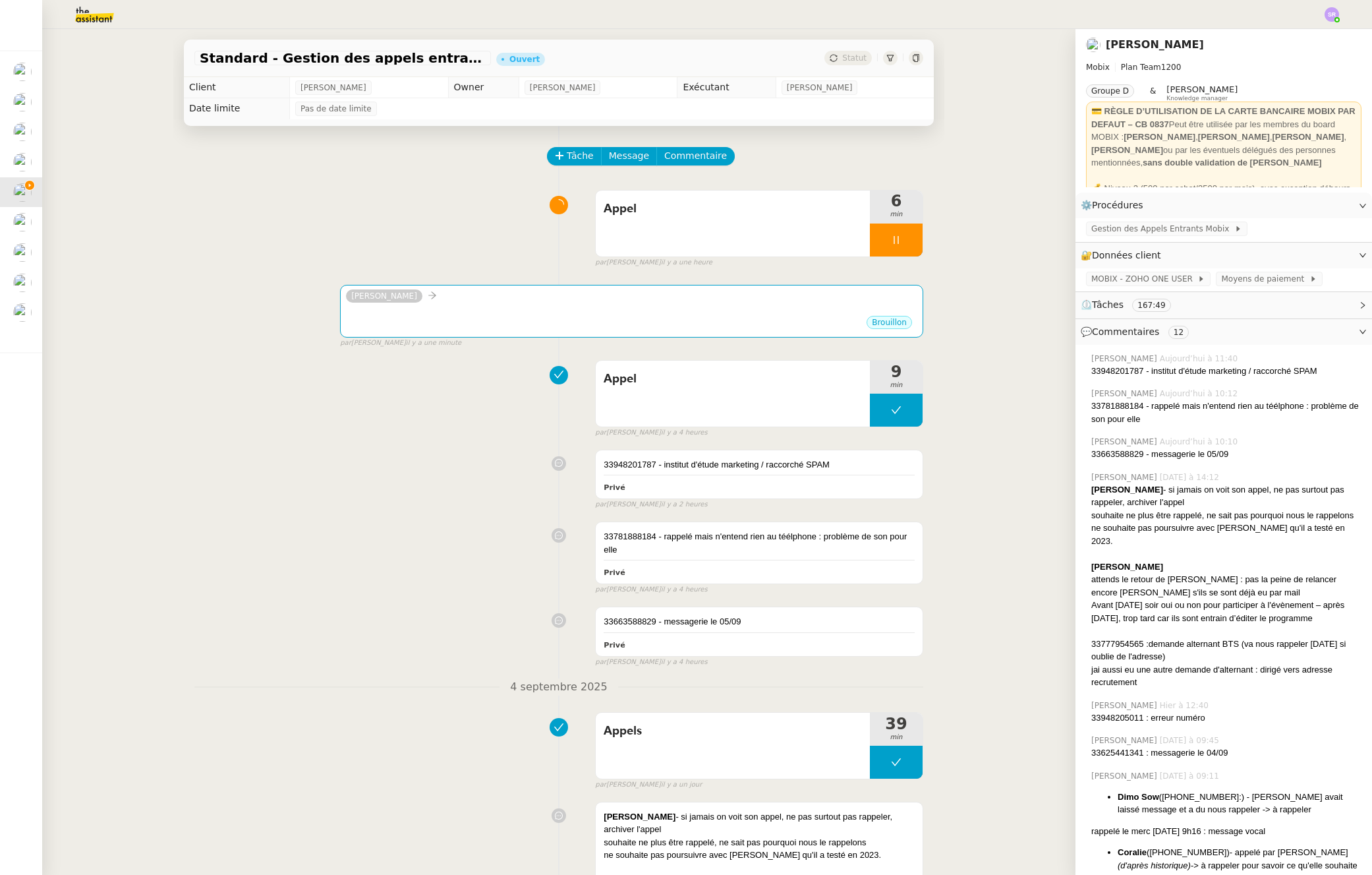
click at [1194, 229] on span "Gestion des Appels Entrants Mobix" at bounding box center [1163, 229] width 143 height 13
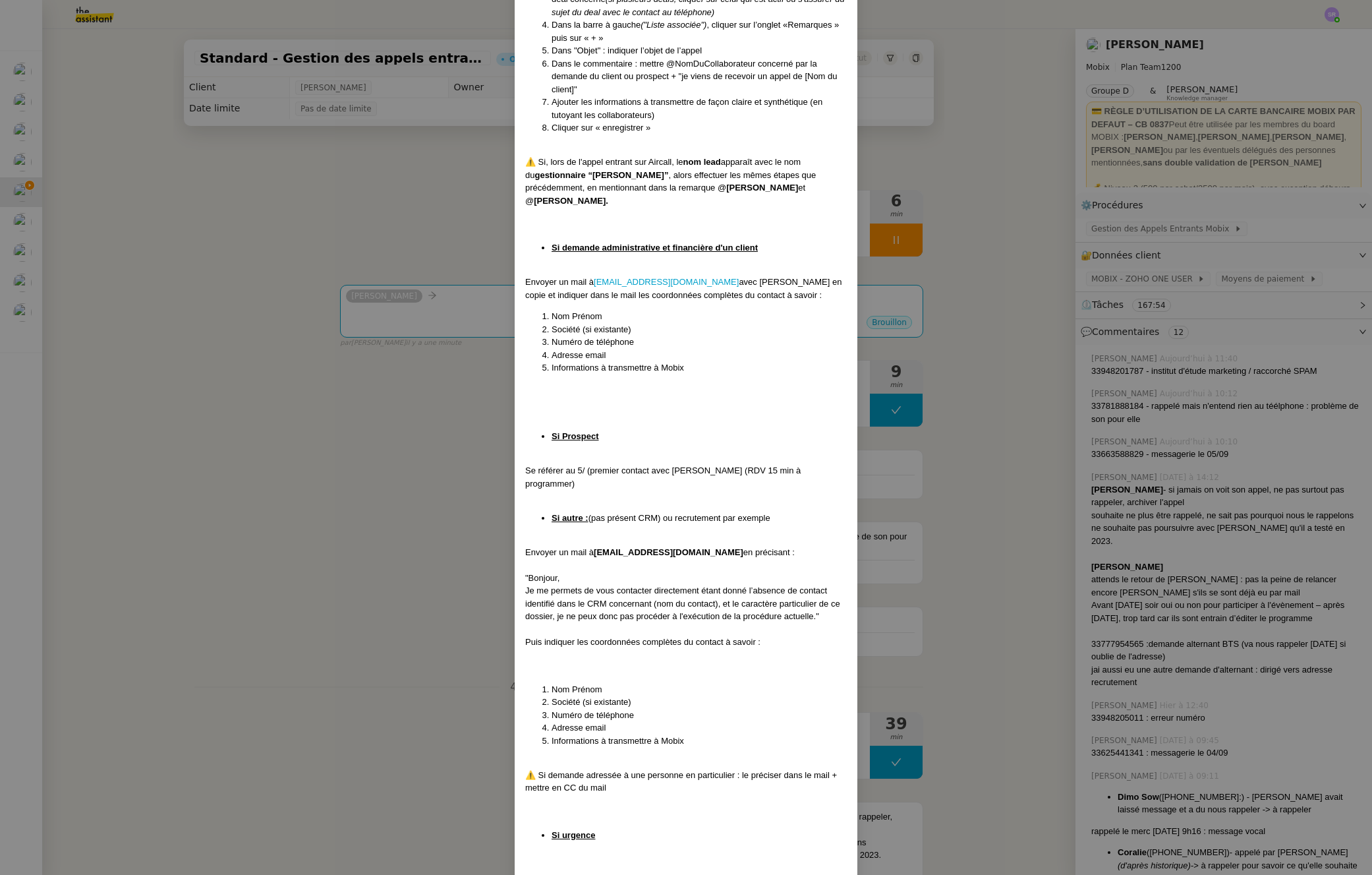
scroll to position [2484, 0]
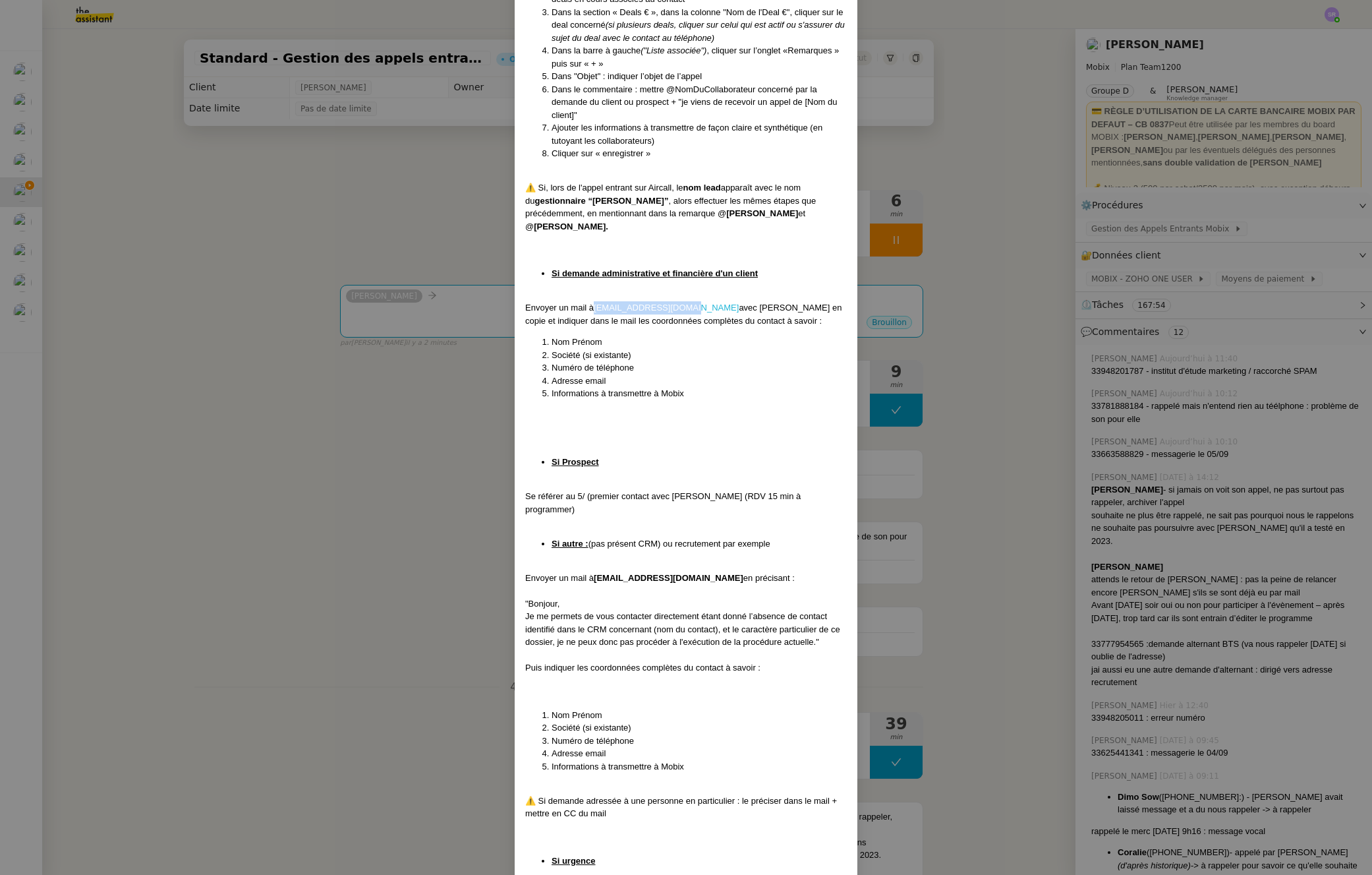
drag, startPoint x: 679, startPoint y: 297, endPoint x: 594, endPoint y: 298, distance: 85.0
click at [594, 302] on div "Envoyer un mail à comptabilite@mobix.fr avec Florian en copie et indiquer dans …" at bounding box center [686, 314] width 322 height 26
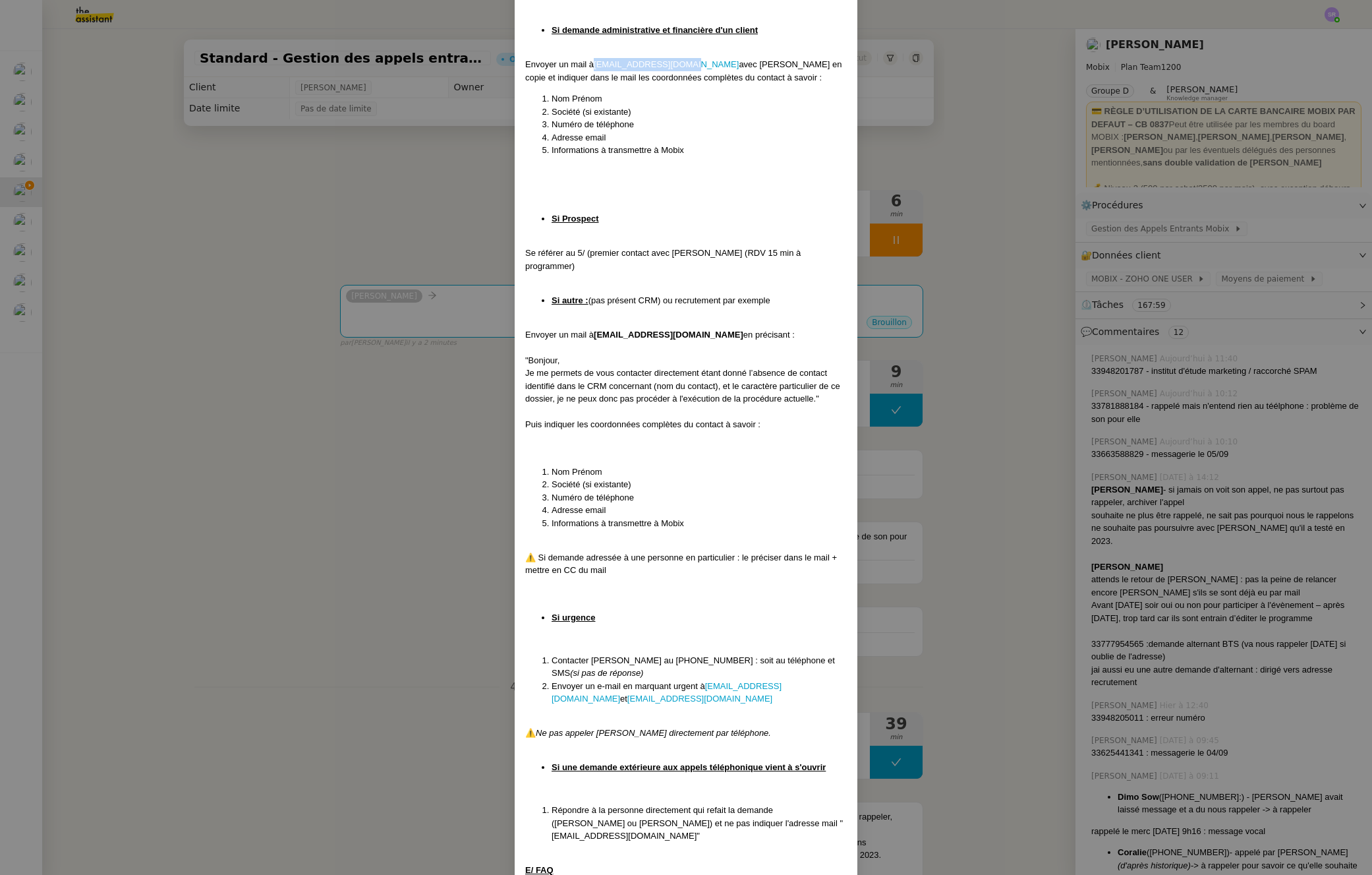
scroll to position [2574, 0]
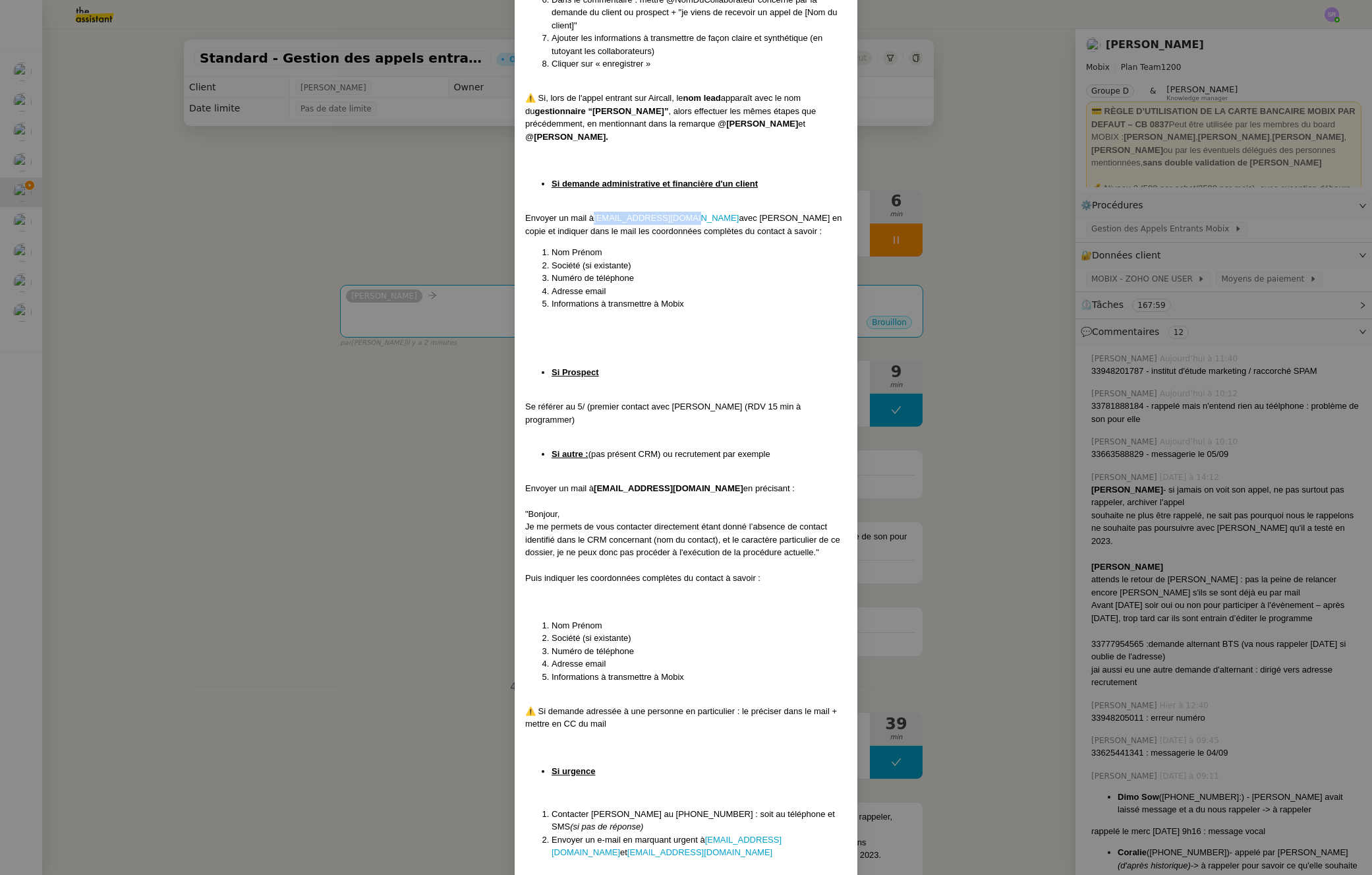
copy link "comptabilite@mobix.fr"
click at [460, 308] on nz-modal-container "Mise à jour le 01/09/2025 Contexte : Cette procédure définit les étapes à suivr…" at bounding box center [686, 438] width 1372 height 875
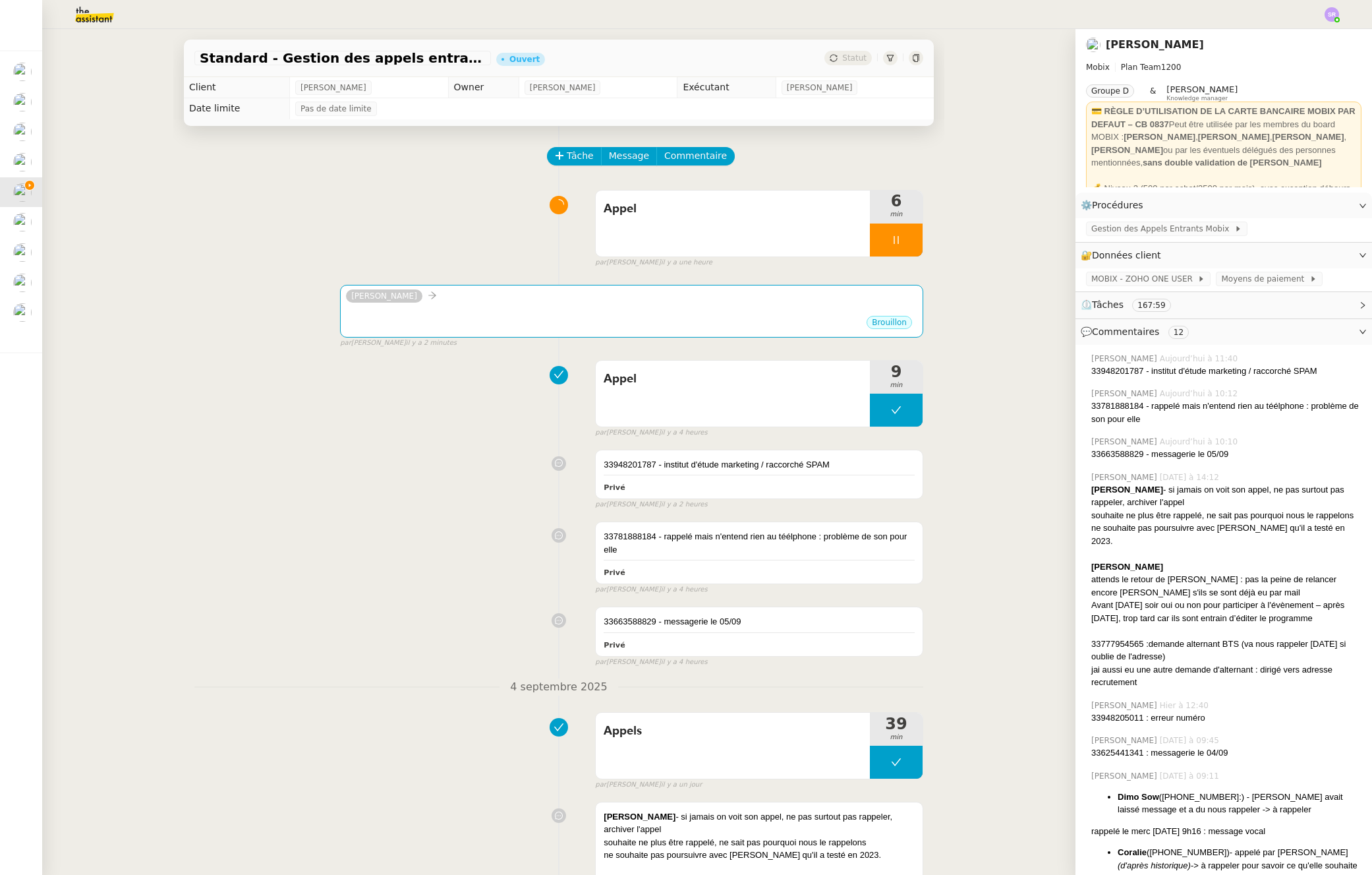
click at [460, 308] on div "•••" at bounding box center [632, 311] width 572 height 7
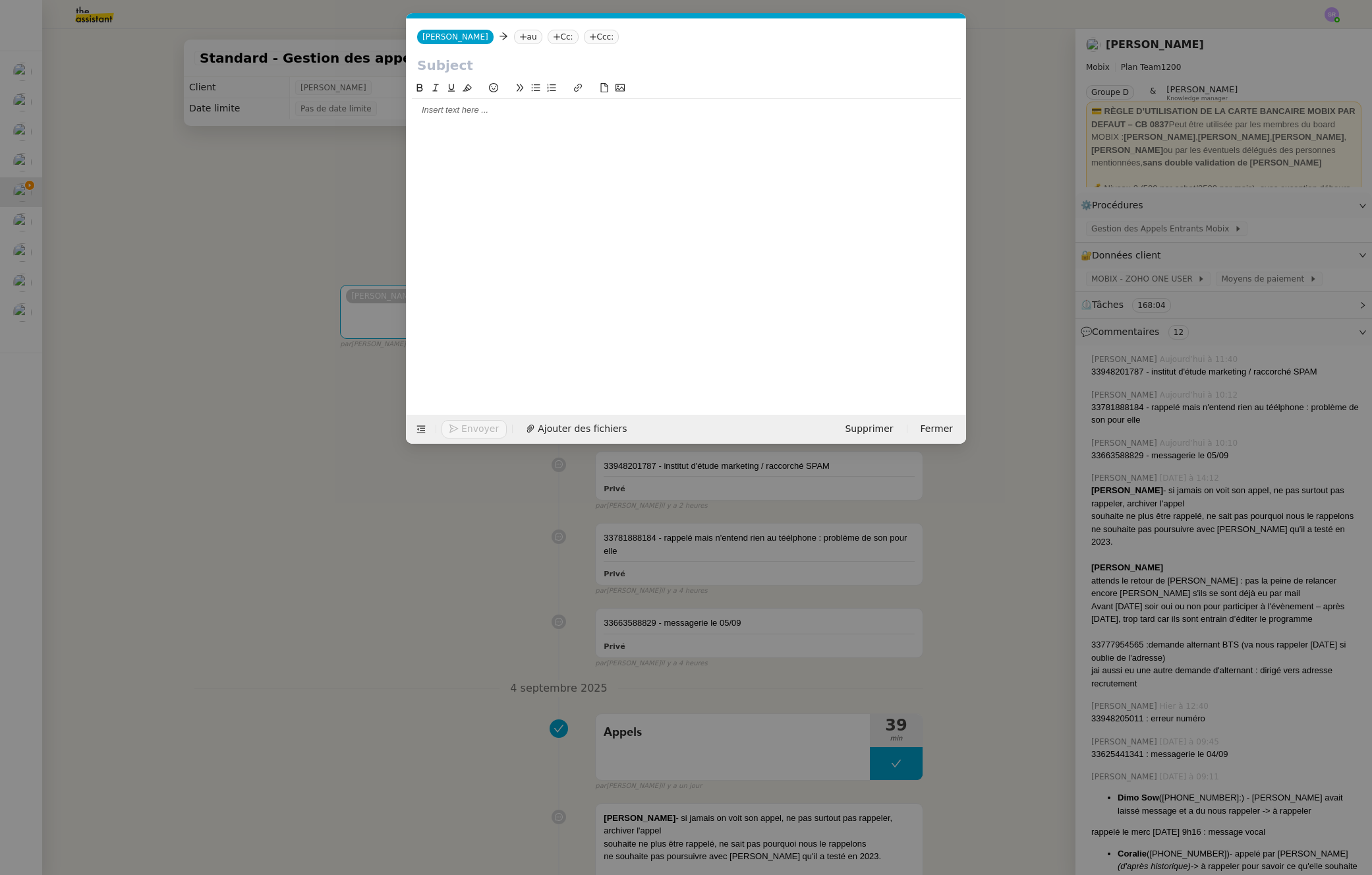
scroll to position [0, 28]
click at [514, 31] on nz-tag "au" at bounding box center [528, 37] width 28 height 15
click at [525, 35] on input at bounding box center [585, 38] width 121 height 13
paste input "comptabilite@mobix.fr"
type input "comptabilite@mobix.fr"
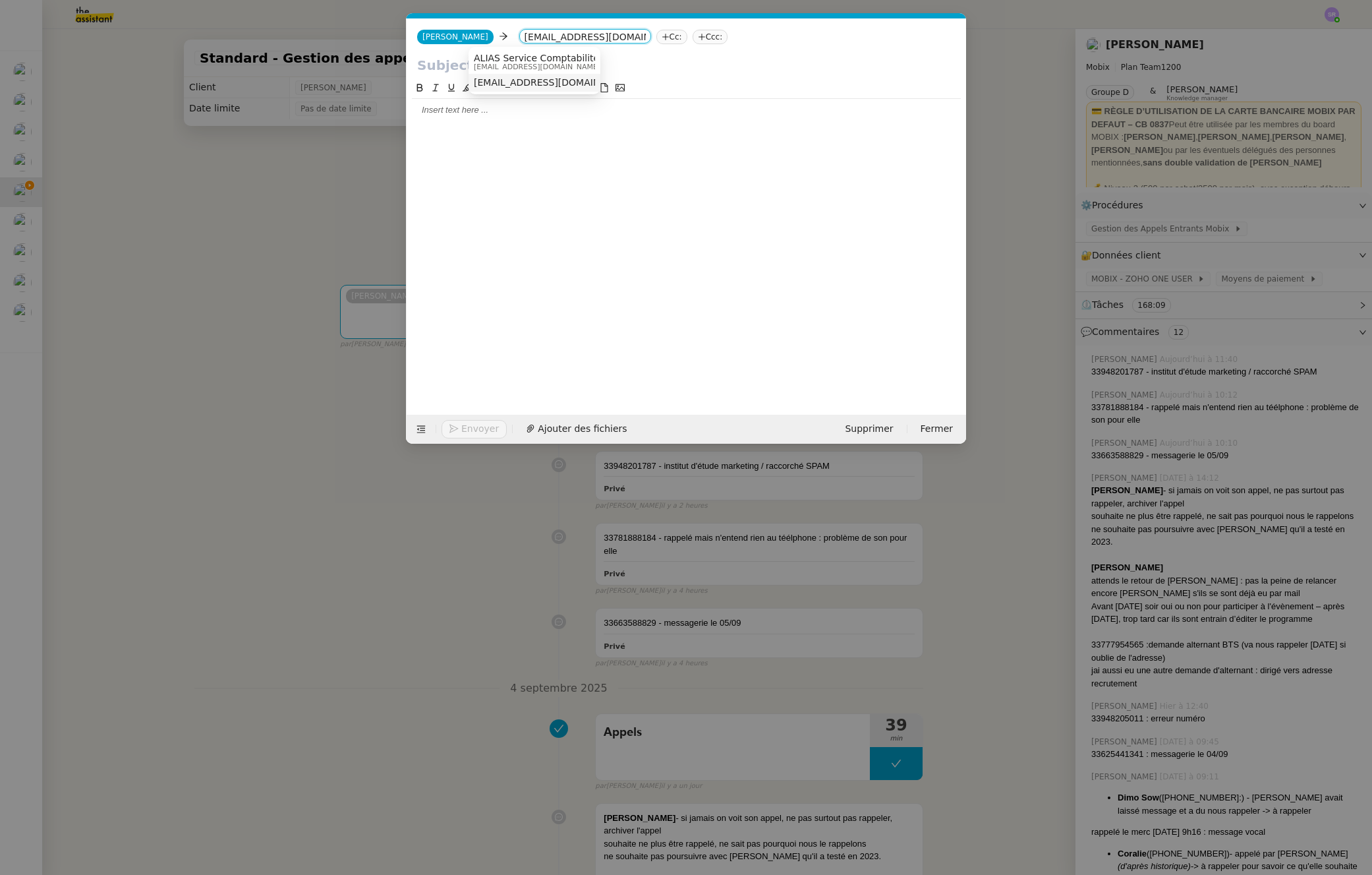
click at [570, 87] on div "comptabilite@mobix.fr" at bounding box center [534, 83] width 121 height 12
click at [590, 233] on div at bounding box center [686, 237] width 549 height 314
click at [269, 314] on nz-modal-container "Service TA - VOYAGE - PROPOSITION GLOBALE A utiliser dans le cadre de propositi…" at bounding box center [686, 438] width 1372 height 875
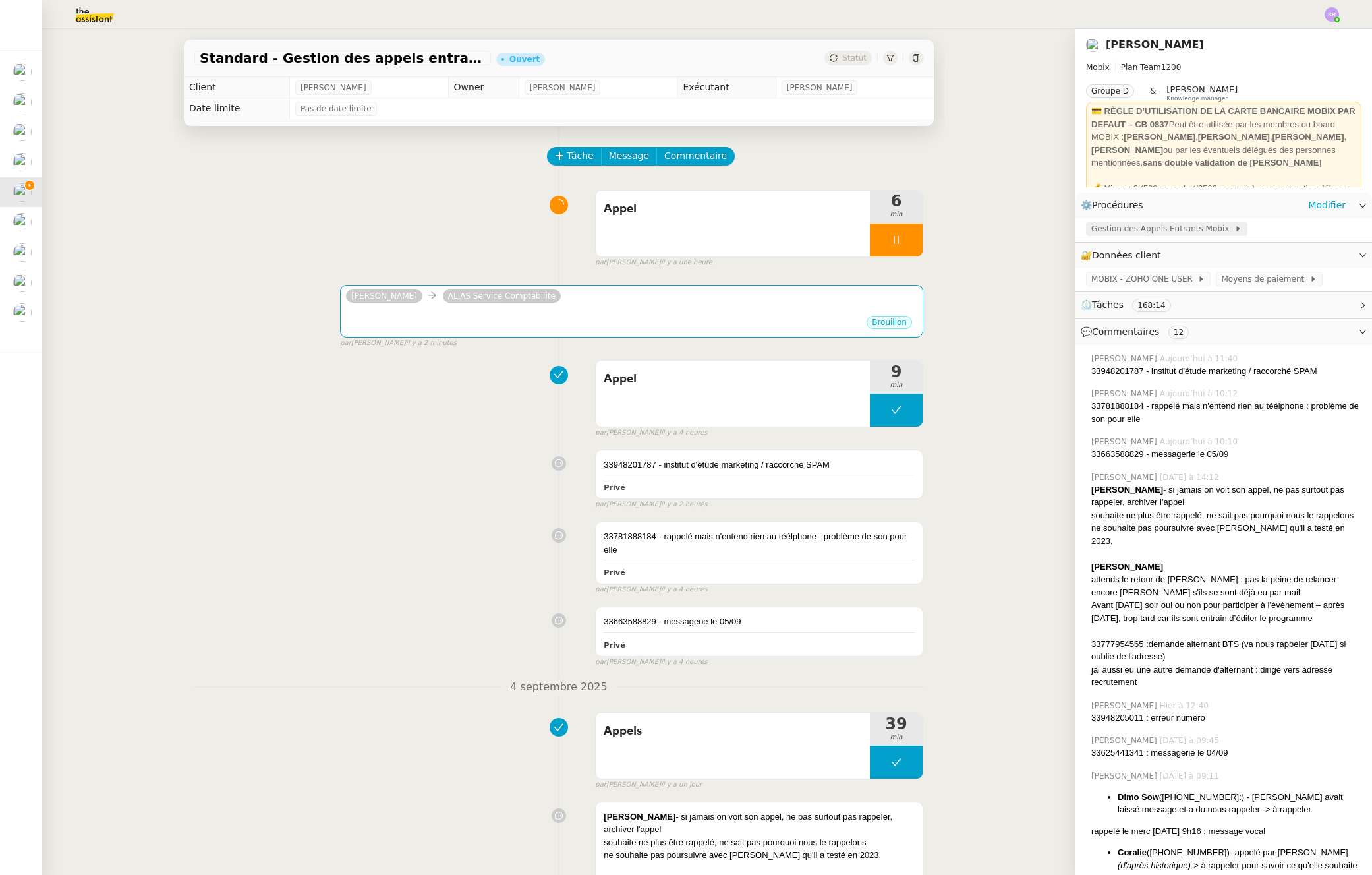
click at [1168, 234] on span "Gestion des Appels Entrants Mobix" at bounding box center [1163, 229] width 143 height 13
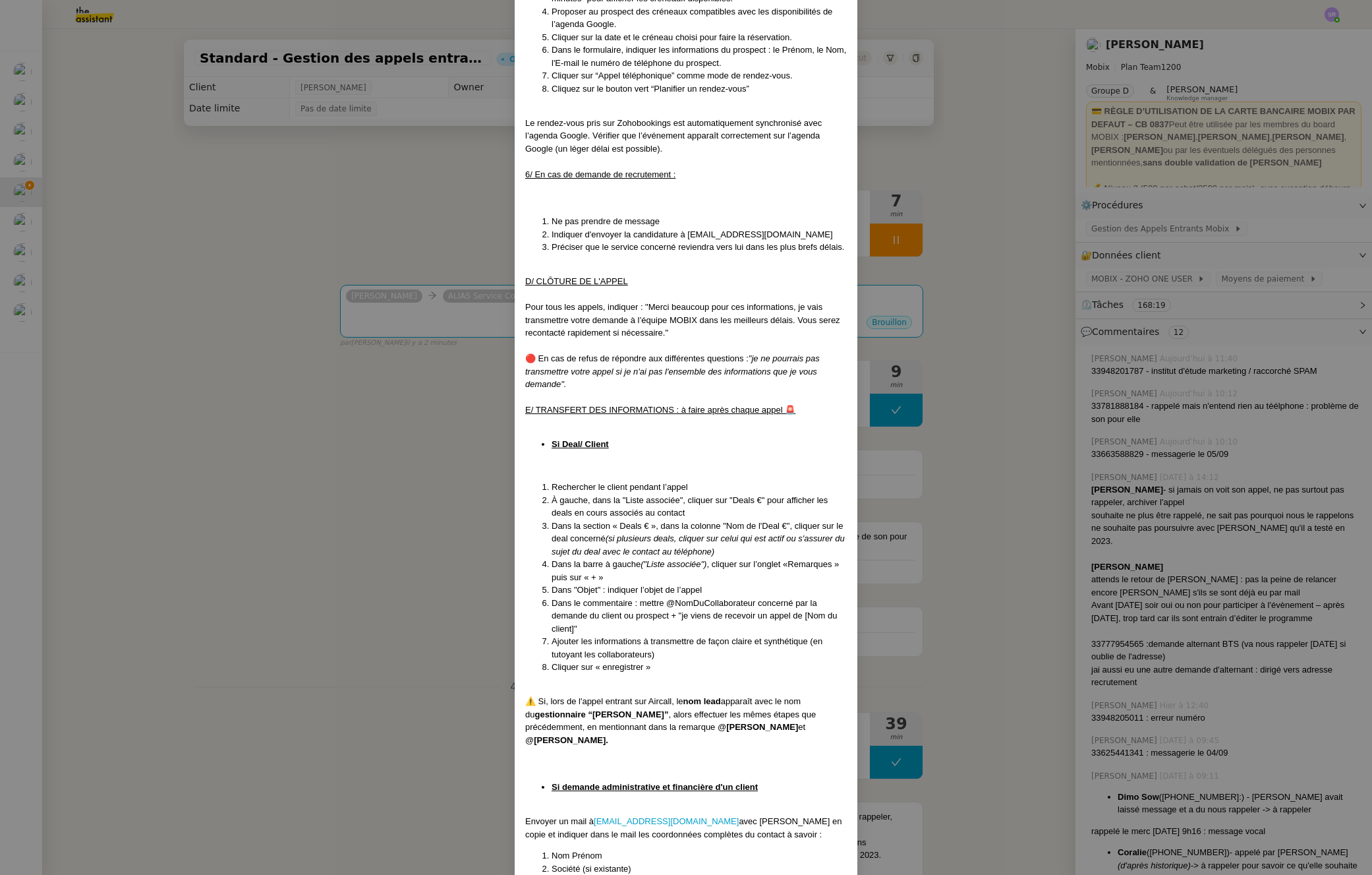
scroll to position [2249, 0]
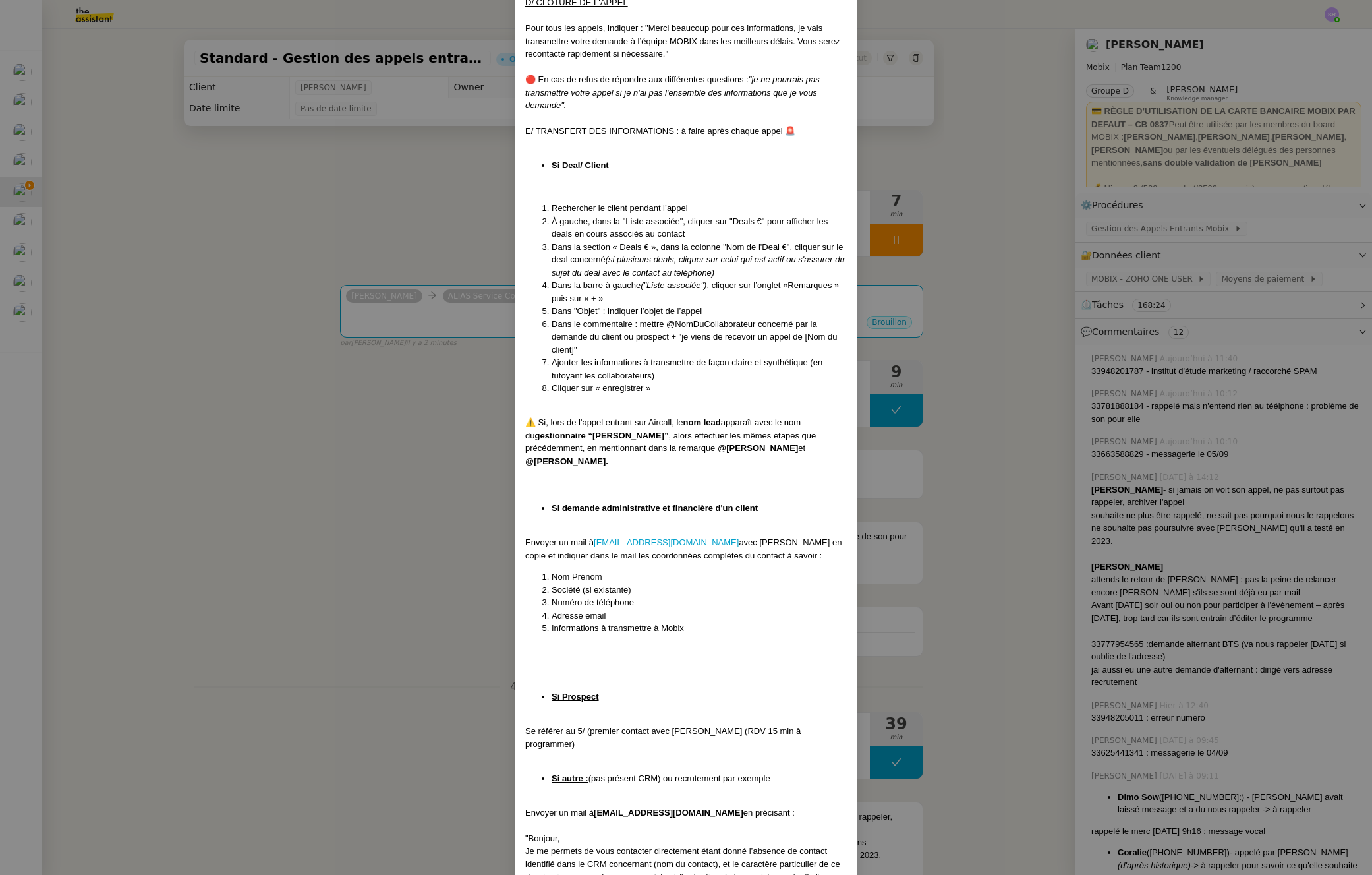
click at [432, 480] on nz-modal-container "Mise à jour le 01/09/2025 Contexte : Cette procédure définit les étapes à suivr…" at bounding box center [686, 438] width 1372 height 875
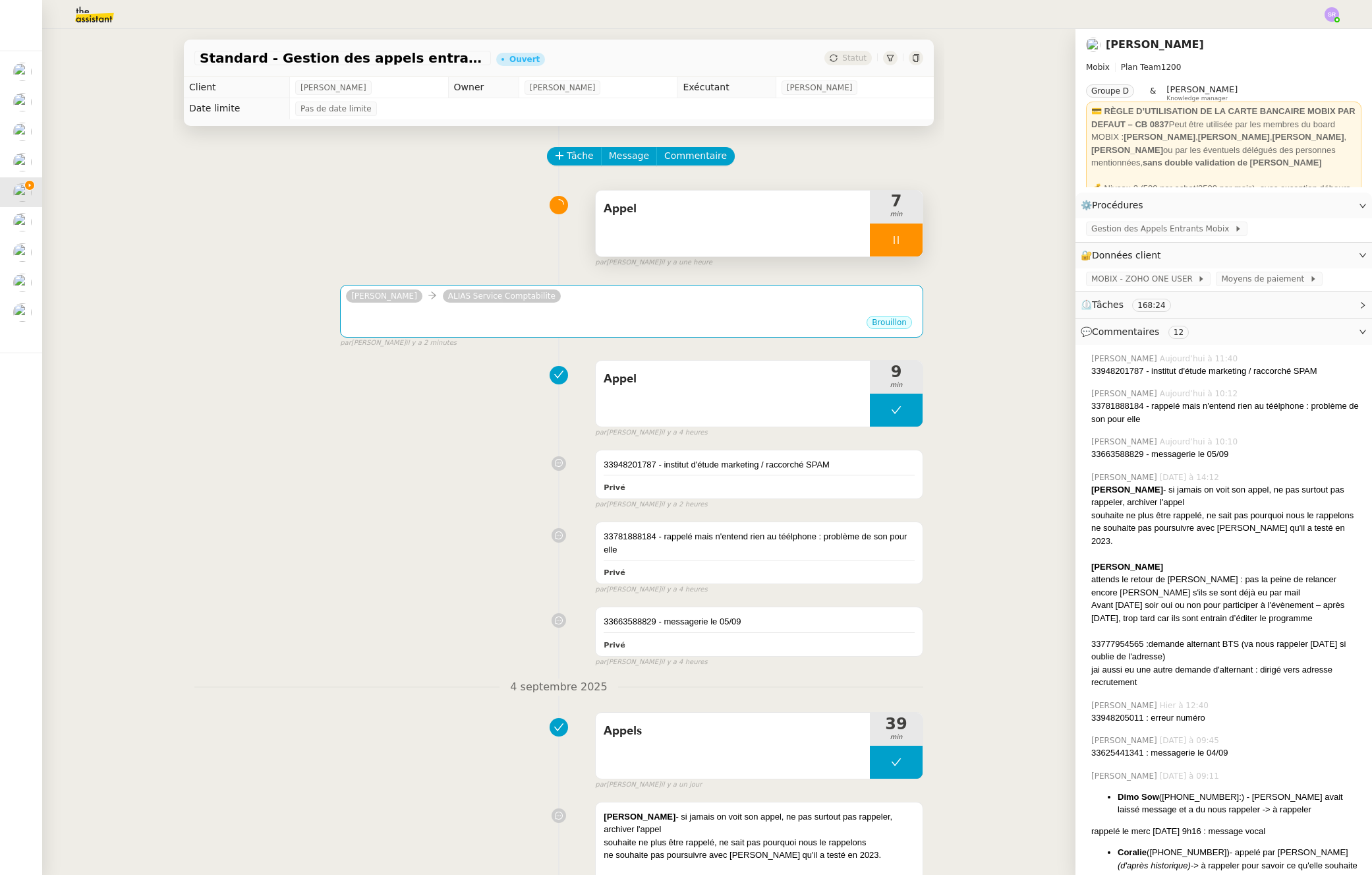
click at [894, 244] on div at bounding box center [897, 240] width 53 height 33
click at [878, 243] on icon at bounding box center [883, 240] width 11 height 11
click at [682, 321] on div "Brouillon" at bounding box center [632, 325] width 572 height 20
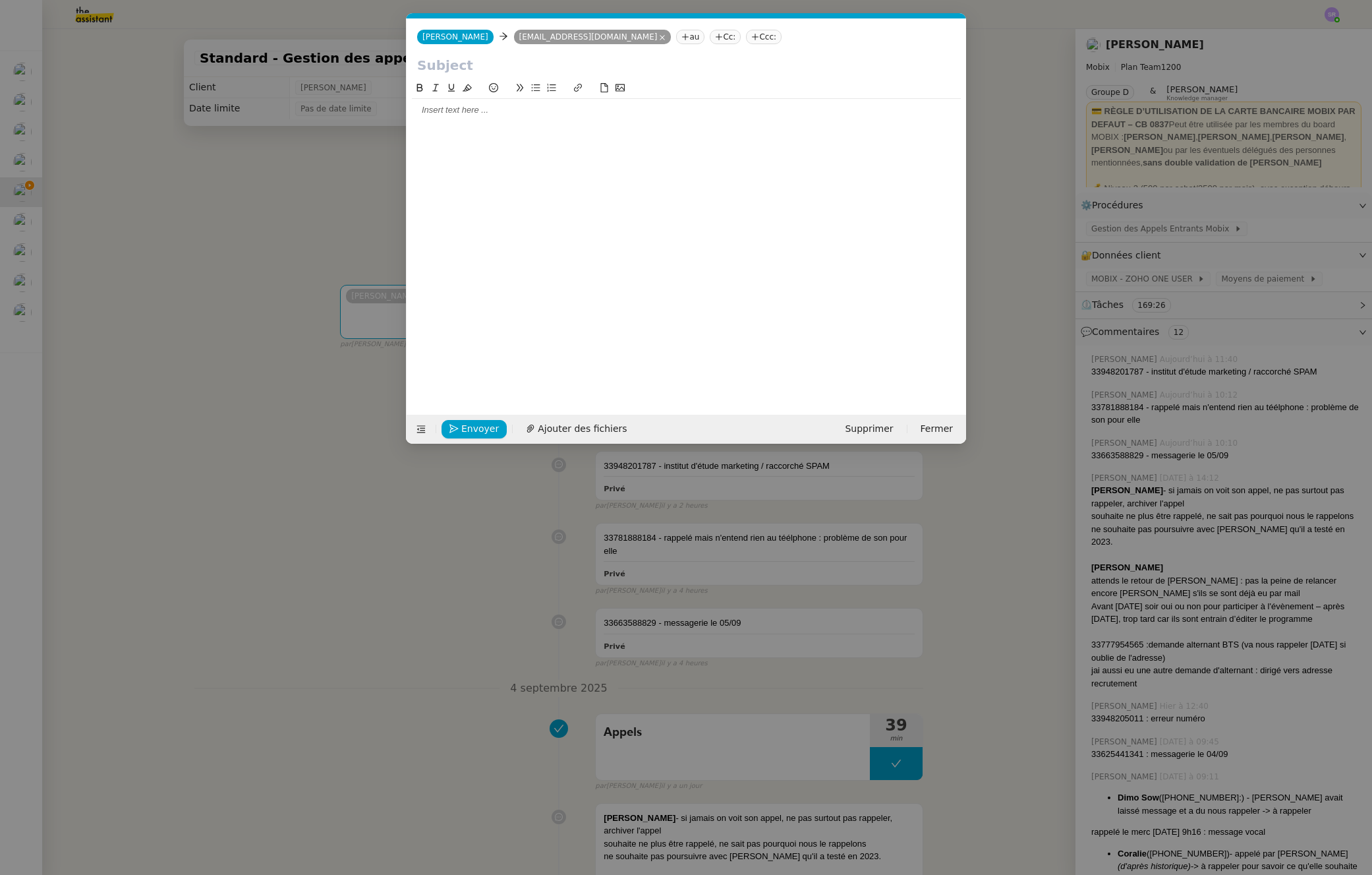
scroll to position [0, 28]
click at [470, 70] on input "text" at bounding box center [687, 65] width 539 height 20
paste input "Suivi Appel – Anne Beaumont / Trustpair"
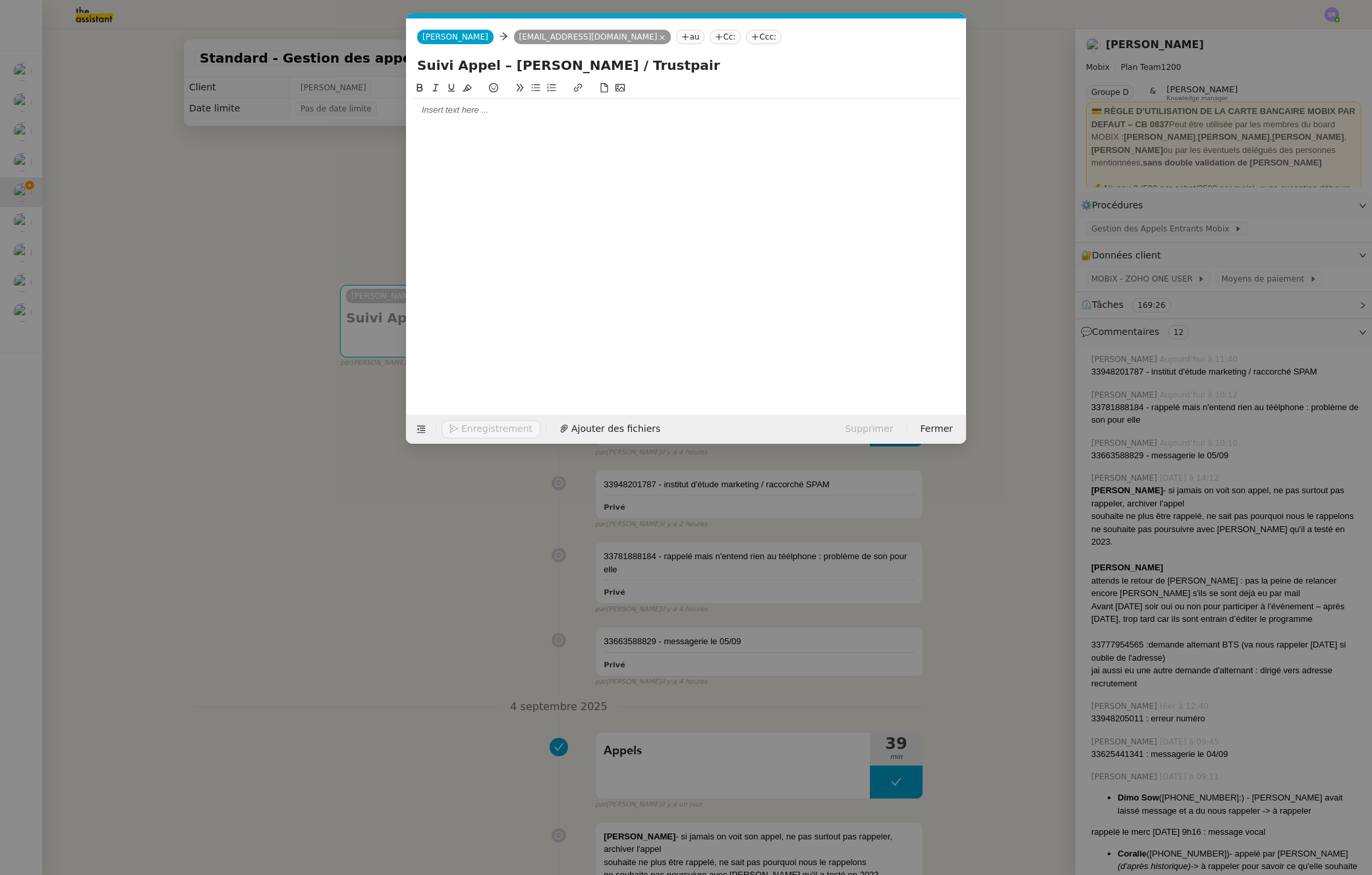
type input "Suivi Appel – Anne Beaumont / Trustpair"
click at [710, 35] on nz-tag "Cc:" at bounding box center [726, 37] width 31 height 15
type input "florian parant"
click at [686, 65] on div "Florian Parant florian@mobix.fr" at bounding box center [717, 62] width 197 height 18
click at [684, 179] on div at bounding box center [686, 237] width 549 height 314
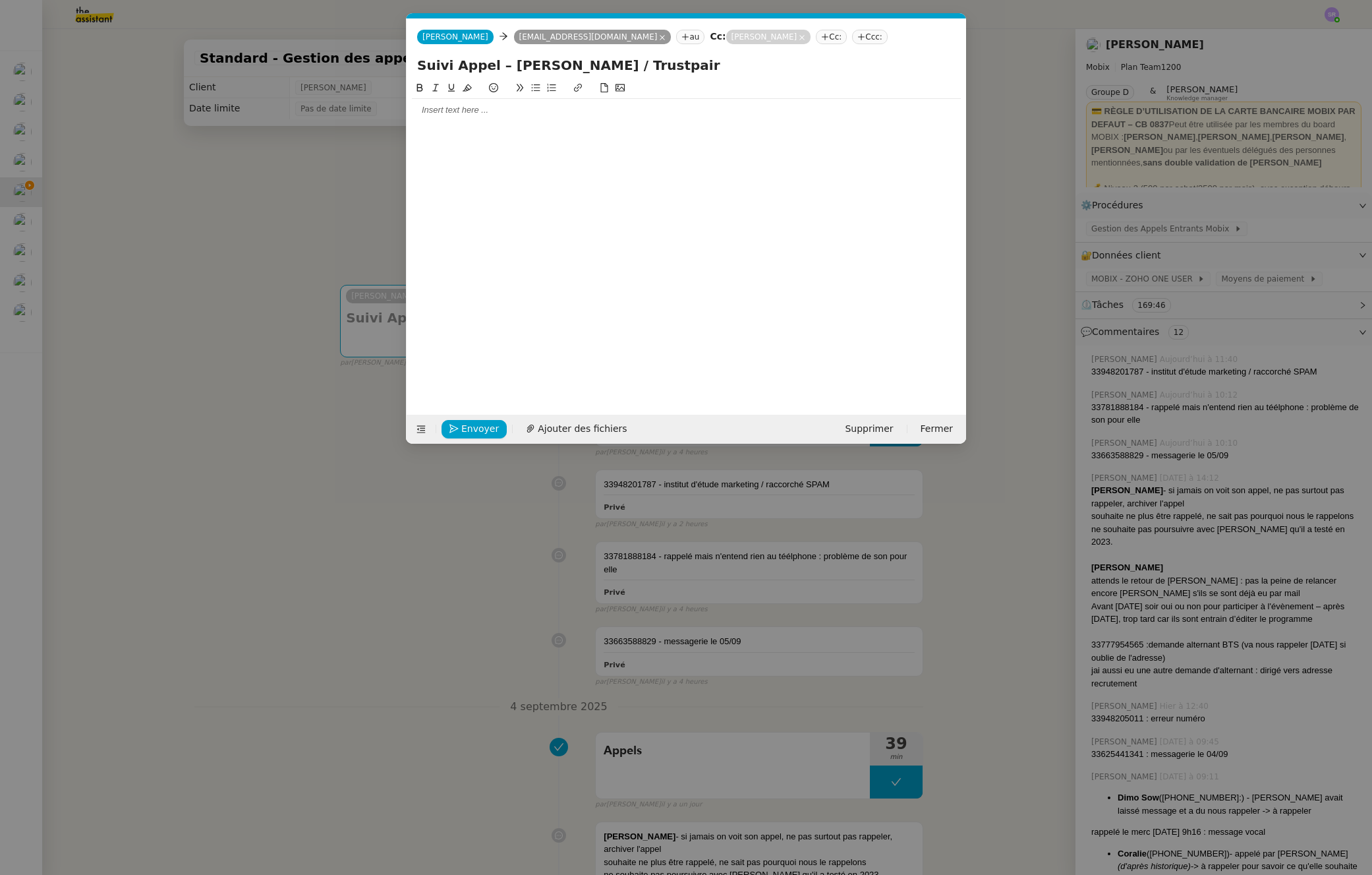
click at [507, 117] on div at bounding box center [686, 110] width 549 height 22
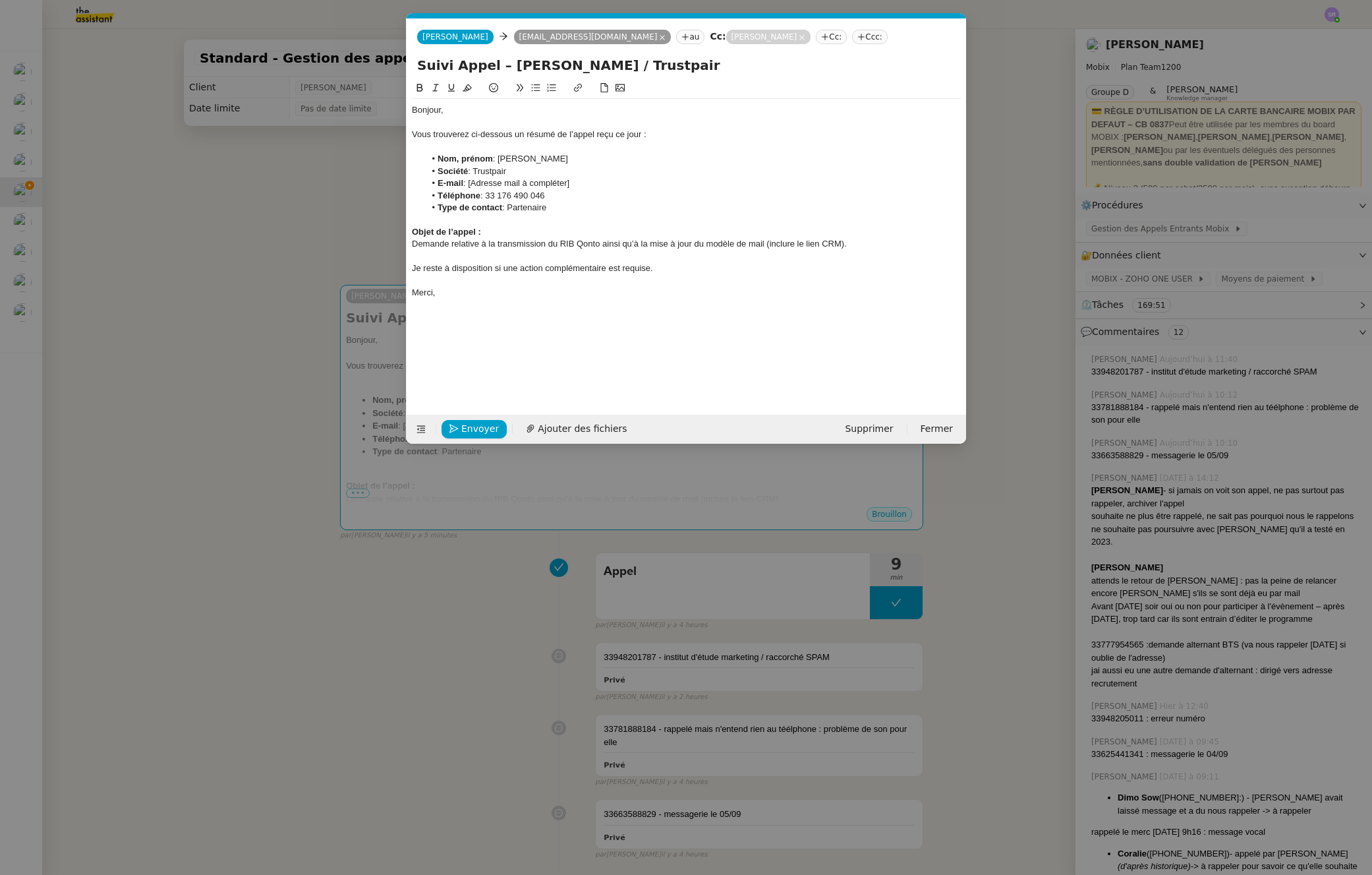
drag, startPoint x: 470, startPoint y: 183, endPoint x: 576, endPoint y: 185, distance: 106.0
click at [576, 185] on li "E-mail : [Adresse mail à compléter]" at bounding box center [693, 183] width 537 height 12
drag, startPoint x: 560, startPoint y: 210, endPoint x: 389, endPoint y: 208, distance: 171.0
click at [389, 208] on nz-modal-container "Service TA - VOYAGE - PROPOSITION GLOBALE A utiliser dans le cadre de propositi…" at bounding box center [686, 438] width 1372 height 875
click at [534, 212] on li "Type de contact : Partenaire" at bounding box center [693, 208] width 537 height 12
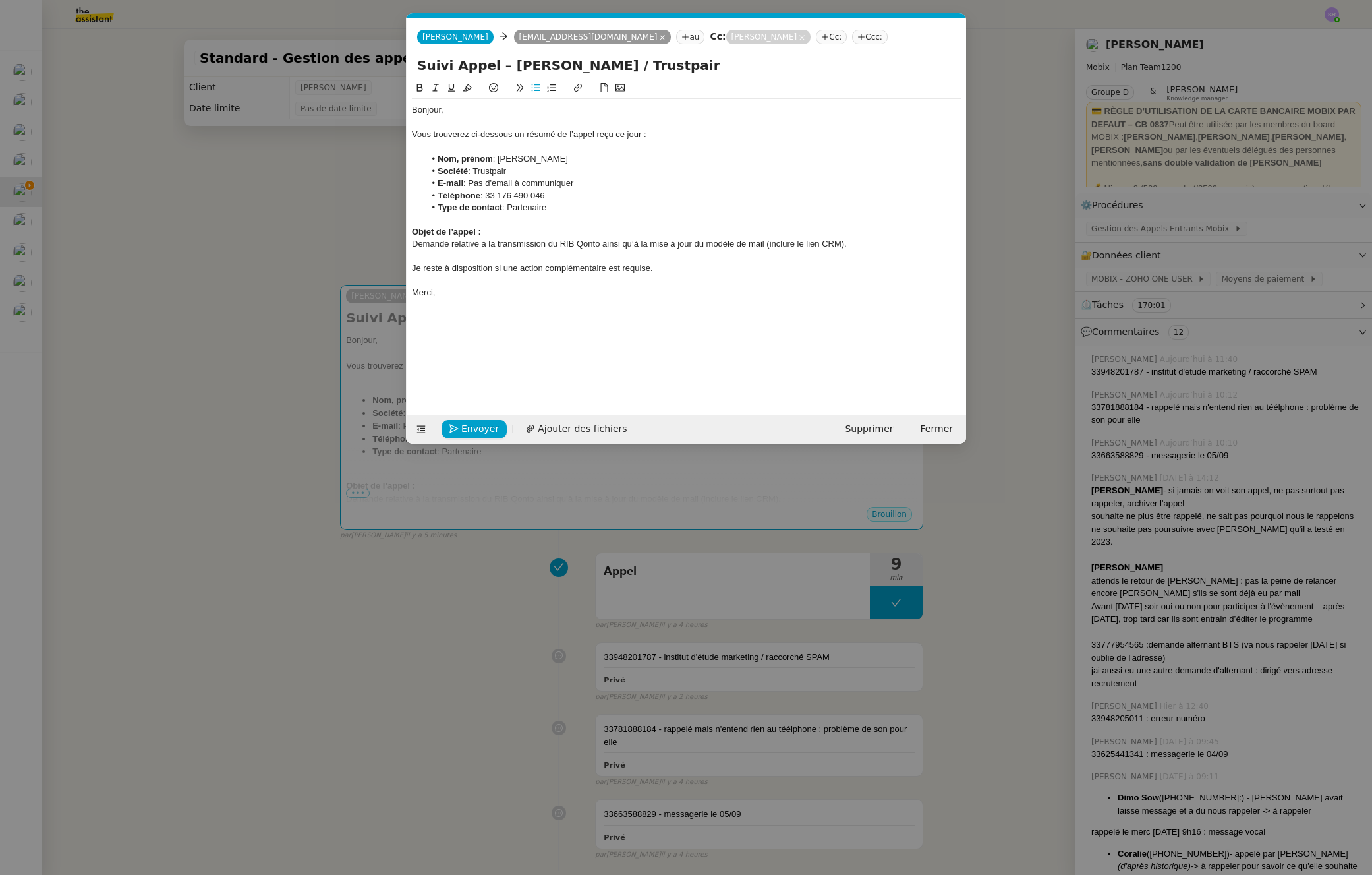
drag, startPoint x: 511, startPoint y: 210, endPoint x: 555, endPoint y: 210, distance: 44.0
click at [555, 210] on li "Type de contact : Partenaire" at bounding box center [693, 208] width 537 height 12
click at [413, 246] on div "Demande relative à la transmission du RIB Qonto ainsi qu’à la mise à jour du mo…" at bounding box center [686, 244] width 549 height 12
click at [515, 248] on div "Demande relative à la transmission du RIB Qonto ainsi qu’à la mise à jour du mo…" at bounding box center [686, 244] width 549 height 12
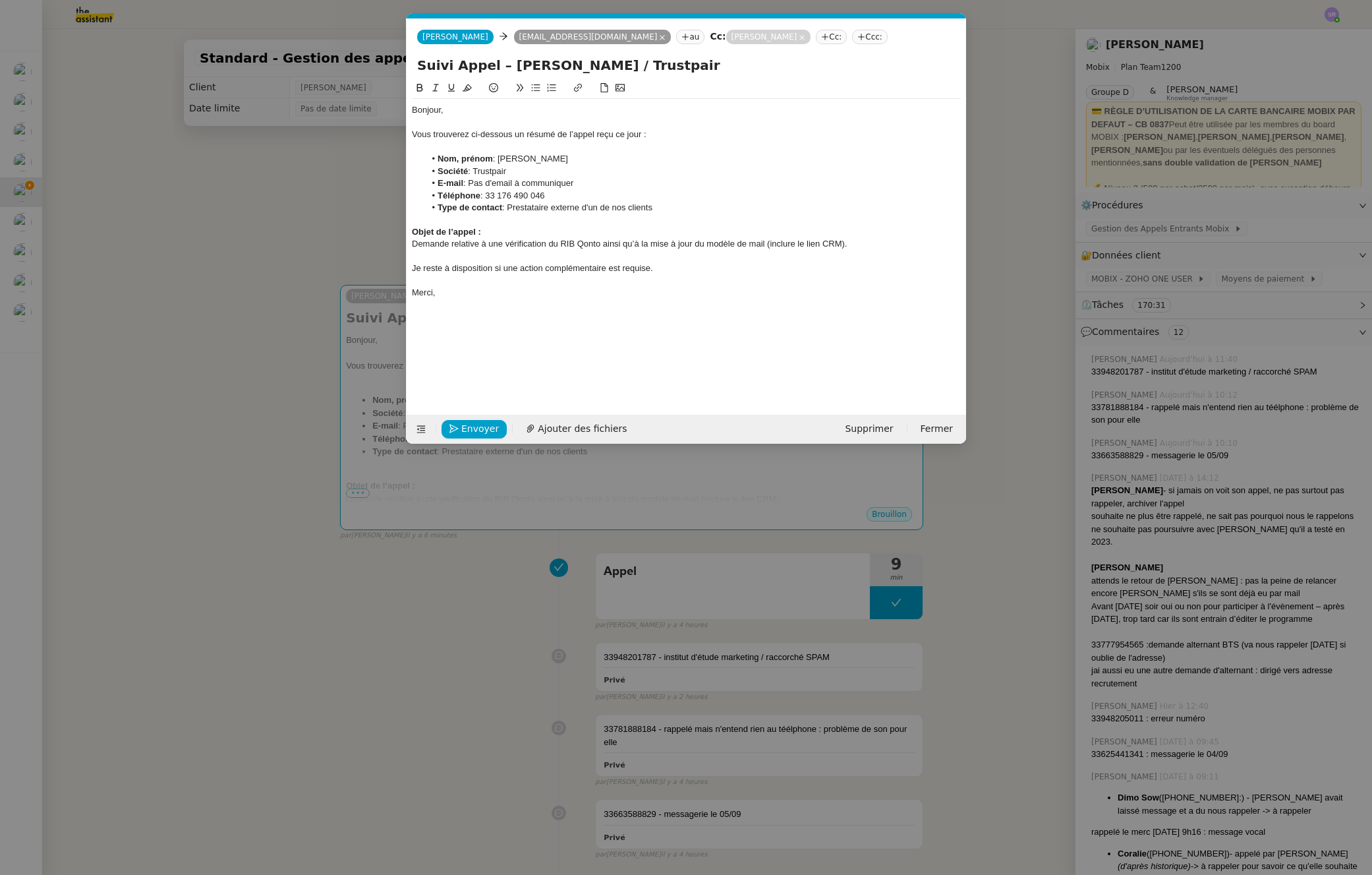
click at [413, 246] on div "Demande relative à une vérification du RIB Qonto ainsi qu’à la mise à jour du m…" at bounding box center [686, 244] width 549 height 12
drag, startPoint x: 645, startPoint y: 246, endPoint x: 581, endPoint y: 245, distance: 64.0
click at [581, 245] on div "Trustpair est mandaté par ALTITUDE INFRA (ALTITUDE RH) Demande relative à une v…" at bounding box center [686, 250] width 549 height 25
click at [659, 246] on div "Trustpair est mandaté par ALTITUDE INFRA (ALTITUDE RH) Demande relative à une v…" at bounding box center [686, 250] width 549 height 25
drag, startPoint x: 646, startPoint y: 246, endPoint x: 738, endPoint y: 245, distance: 92.0
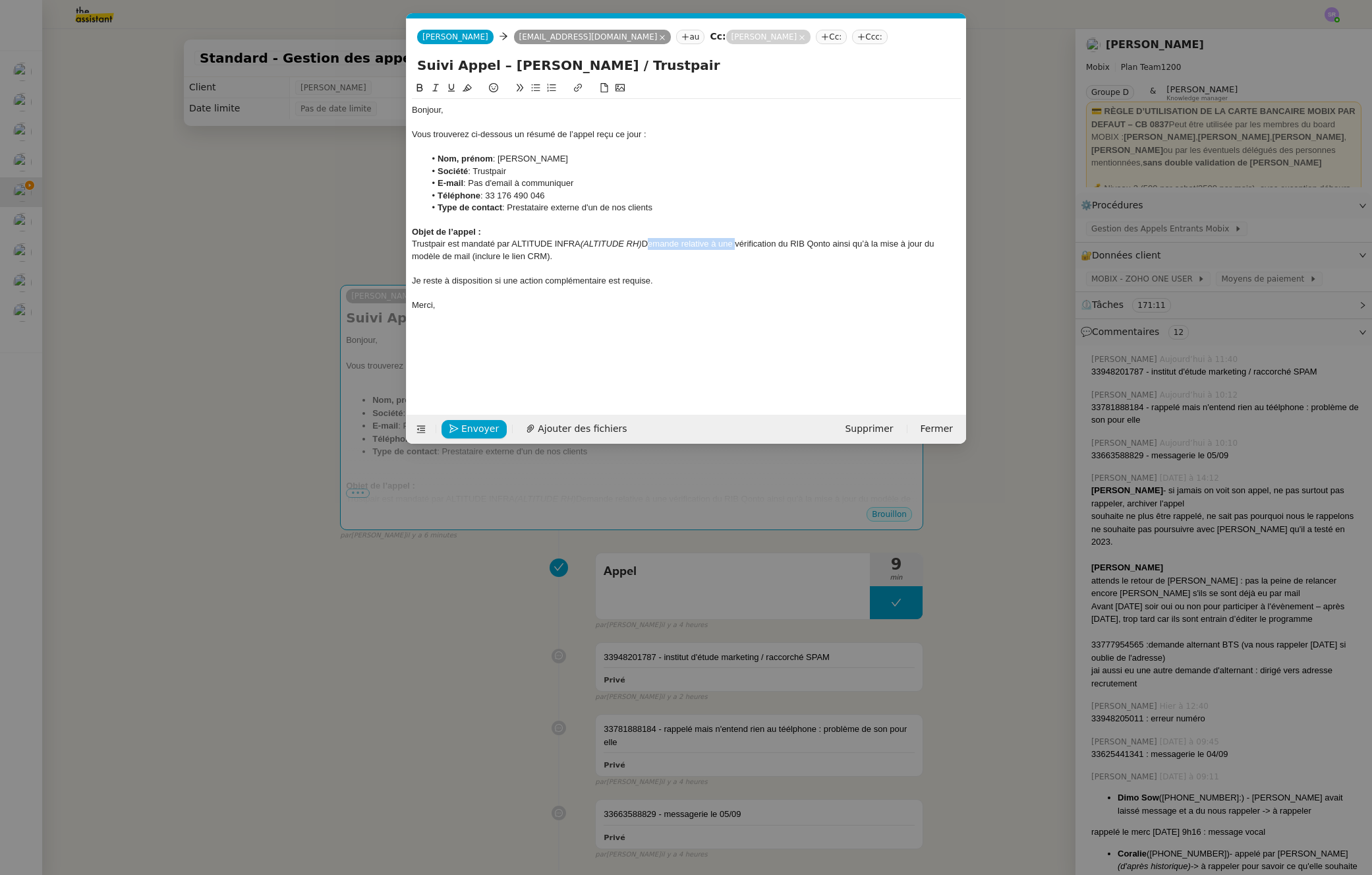
click at [738, 245] on div "Trustpair est mandaté par ALTITUDE INFRA (ALTITUDE RH) Demande relative à une v…" at bounding box center [686, 250] width 549 height 25
click at [708, 246] on div "Trustpair est mandaté par ALTITUDE INFRA (ALTITUDE RH) pour vérification du RIB…" at bounding box center [686, 250] width 549 height 25
click at [707, 248] on div "Trustpair est mandaté par ALTITUDE INFRA (ALTITUDE RH) pour vérification du RIB…" at bounding box center [686, 250] width 549 height 25
click at [665, 243] on div "Trustpair est mandaté par ALTITUDE INFRA (ALTITUDE RH) pour vérification du RIB…" at bounding box center [686, 250] width 549 height 25
click at [726, 246] on div "Trustpair est mandaté par ALTITUDE INFRA (ALTITUDE RH) pour la vérification du …" at bounding box center [686, 250] width 549 height 25
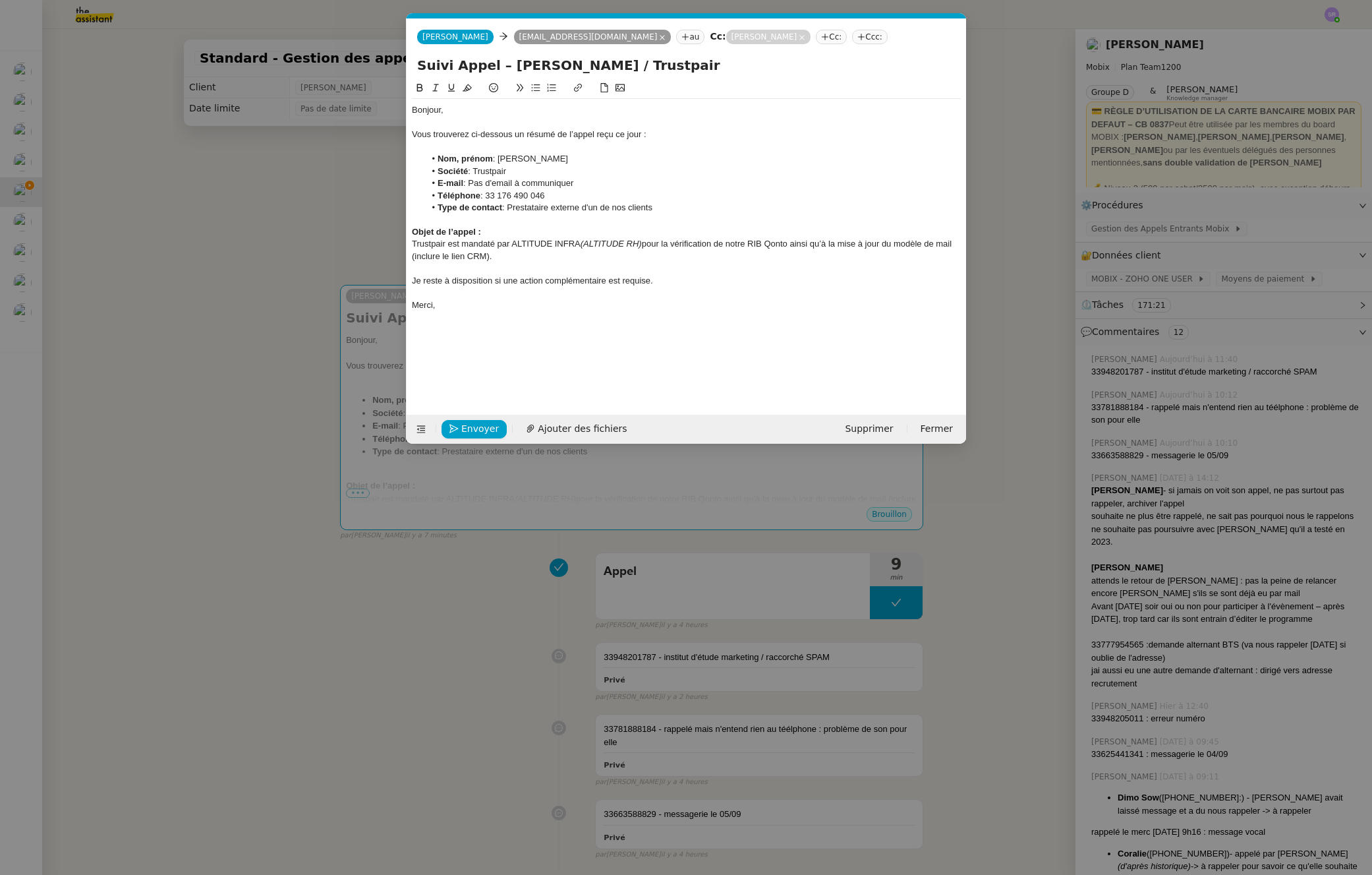
click at [777, 243] on div "Trustpair est mandaté par ALTITUDE INFRA (ALTITUDE RH) pour la vérification de …" at bounding box center [686, 250] width 549 height 25
drag, startPoint x: 765, startPoint y: 245, endPoint x: 772, endPoint y: 245, distance: 7.0
click at [765, 245] on div "Trustpair est mandaté par ALTITUDE INFRA (ALTITUDE RH) pour la vérification de …" at bounding box center [686, 250] width 549 height 25
drag, startPoint x: 774, startPoint y: 245, endPoint x: 488, endPoint y: 255, distance: 286.2
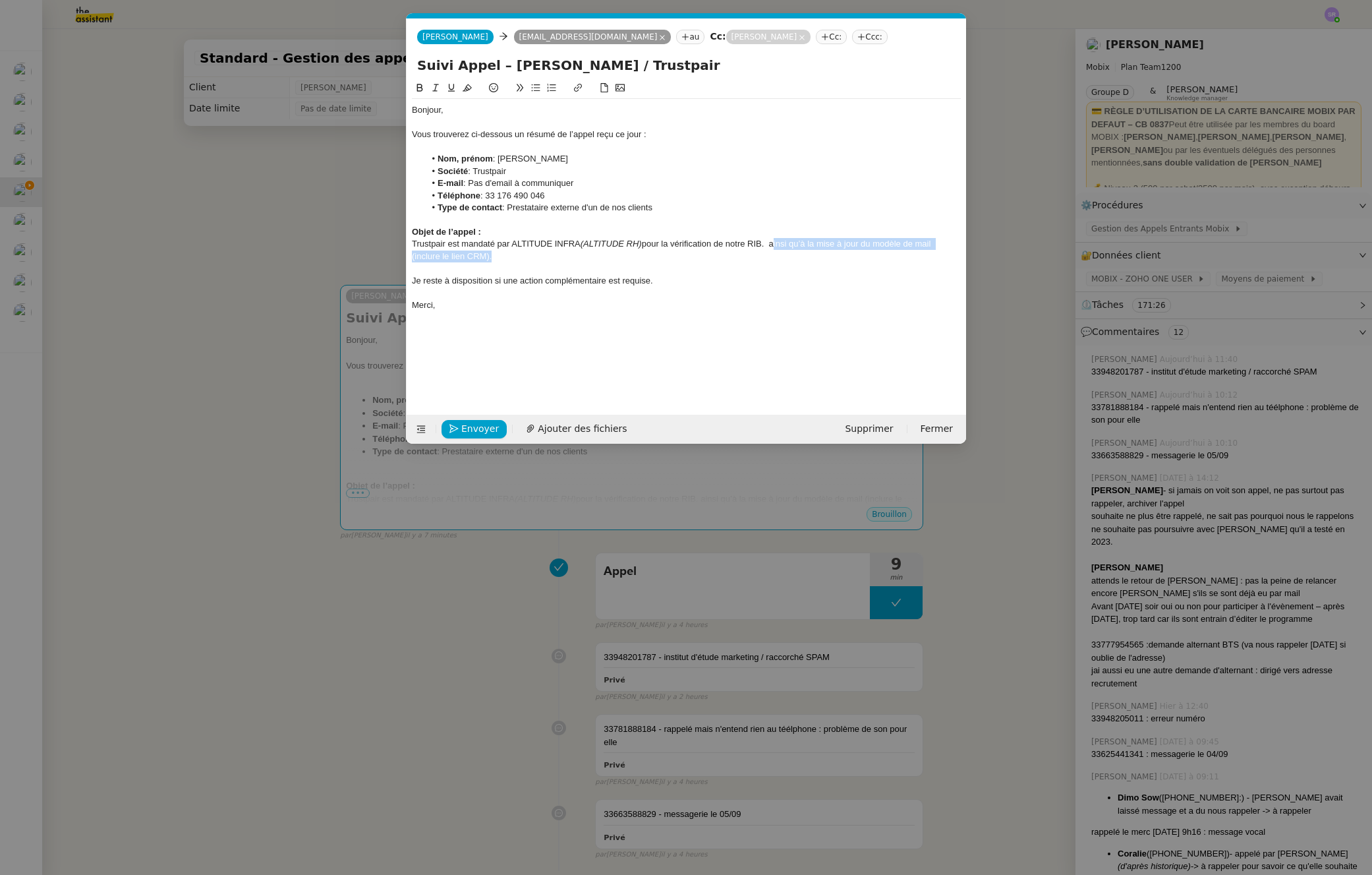
click at [488, 255] on div "Trustpair est mandaté par ALTITUDE INFRA (ALTITUDE RH) pour la vérification de …" at bounding box center [686, 250] width 549 height 25
click at [583, 264] on li "Pourriez-vous les rappeler à ce sujet ?" at bounding box center [693, 269] width 537 height 12
click at [570, 269] on li "Pourriez-vous les rappeler à ce sujet ?" at bounding box center [693, 269] width 537 height 12
click at [688, 70] on input "Suivi Appel – Anne Beaumont / Trustpair" at bounding box center [687, 65] width 539 height 20
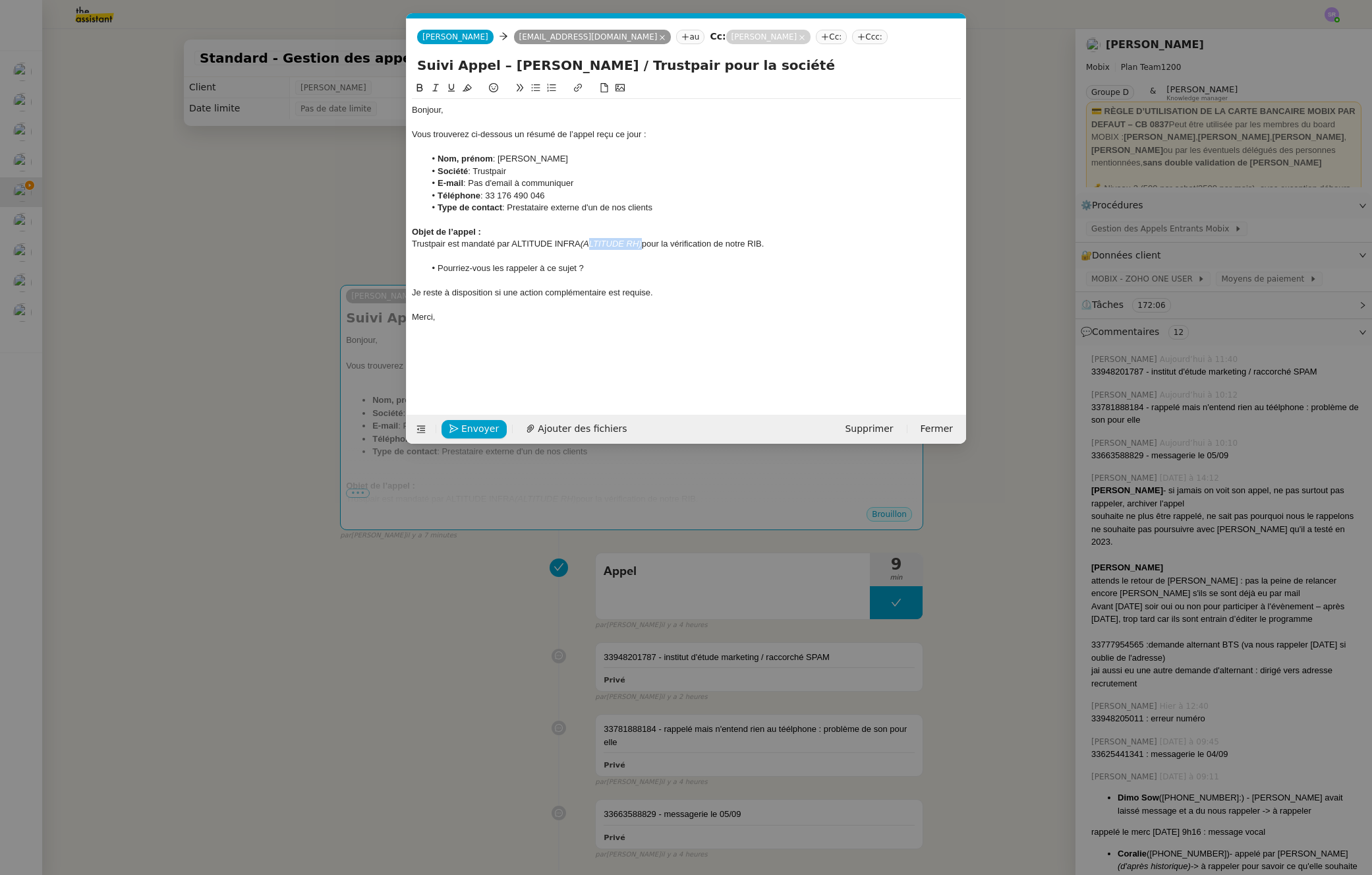
drag, startPoint x: 587, startPoint y: 243, endPoint x: 642, endPoint y: 241, distance: 55.0
click at [642, 241] on em "(ALTITUDE RH)" at bounding box center [611, 244] width 61 height 10
copy em "ALTITUDE RH"
click at [833, 74] on input "Suivi Appel – Anne Beaumont / Trustpair pour la société" at bounding box center [687, 65] width 539 height 20
paste input "ALTITUDE RH"
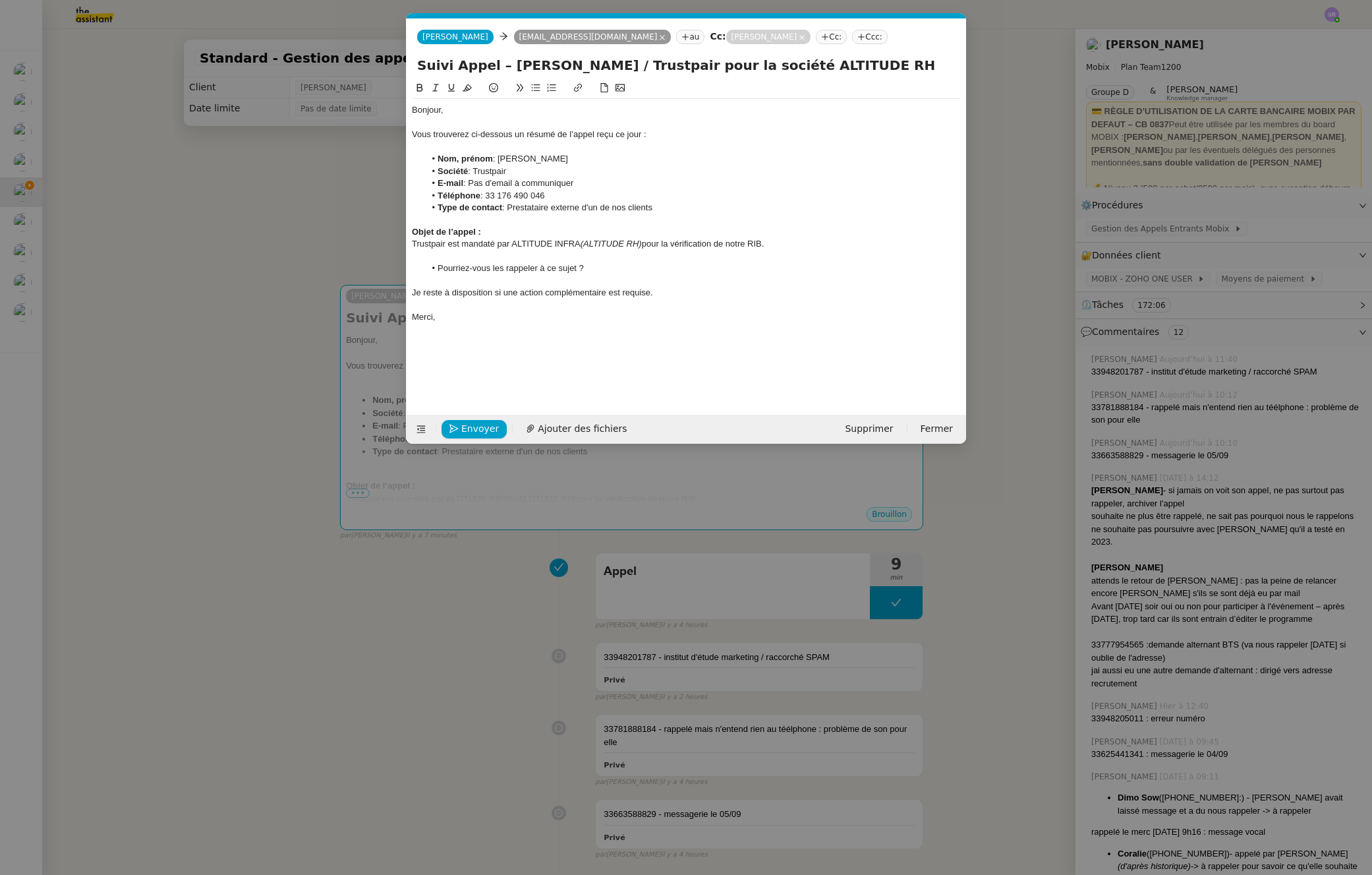
type input "Suivi Appel – Anne Beaumont / Trustpair pour la société ALTITUDE RH"
click at [650, 292] on div "Je reste à disposition si une action complémentaire est requise." at bounding box center [686, 292] width 549 height 12
click at [744, 314] on div "Merci," at bounding box center [686, 317] width 549 height 12
click at [482, 428] on span "Envoyer" at bounding box center [480, 428] width 38 height 15
click at [482, 428] on span "Confirmer l'envoi" at bounding box center [501, 428] width 79 height 15
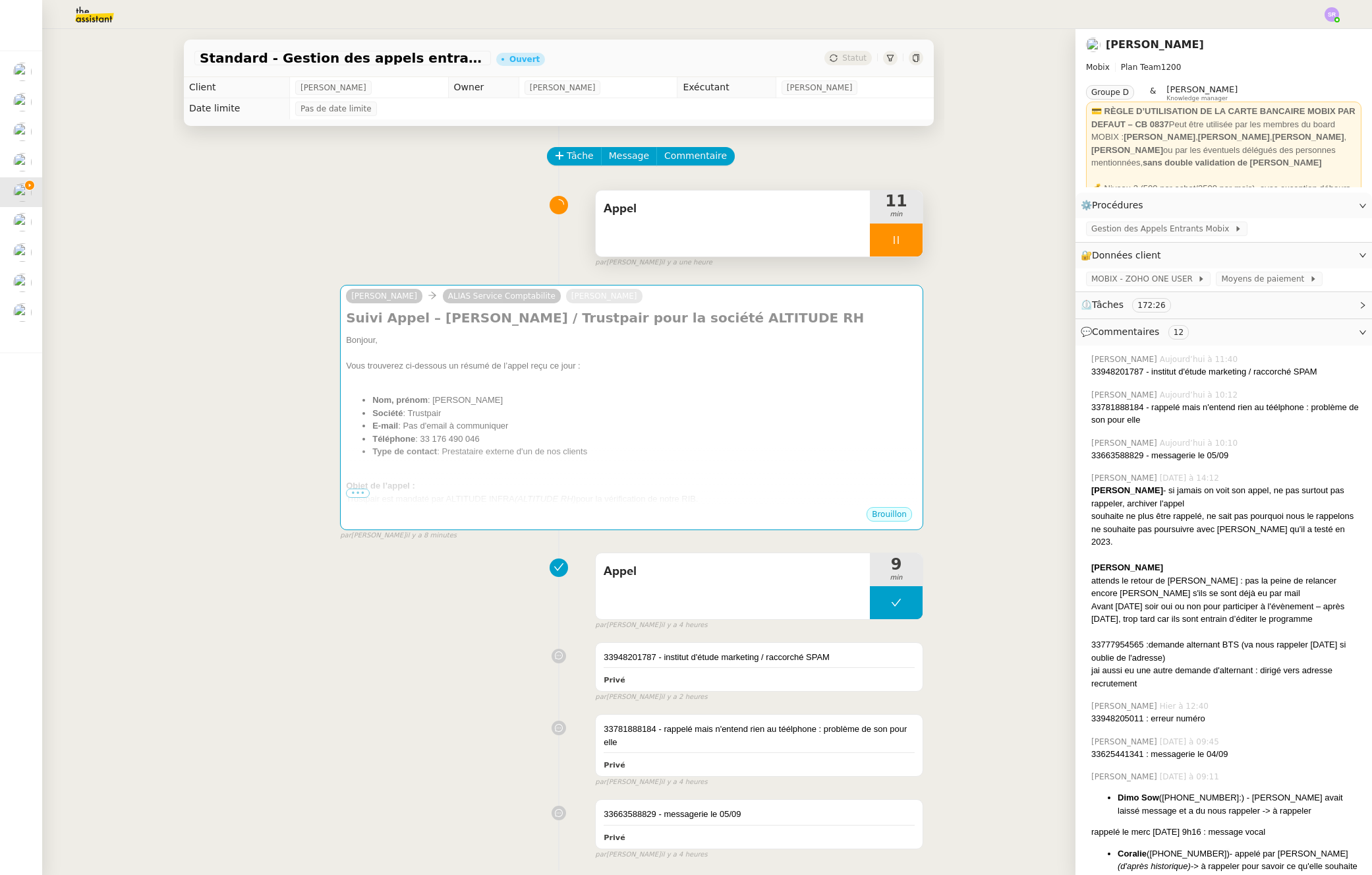
click at [259, 357] on div "Alex Mobix ALIAS Service Comptabilite Florian Parant Suivi Appel – Anne Beaumon…" at bounding box center [558, 407] width 729 height 269
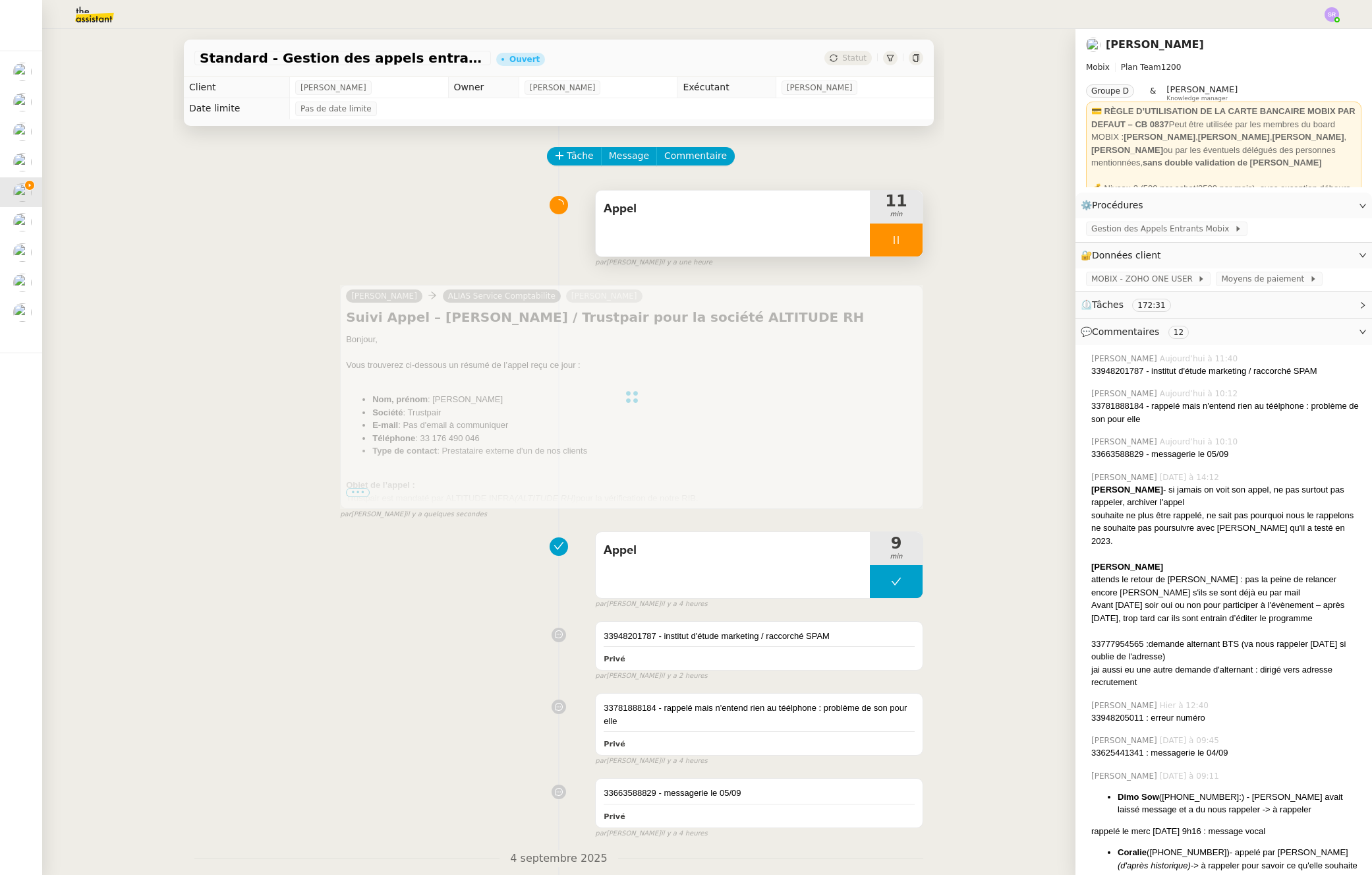
click at [889, 236] on div at bounding box center [897, 240] width 53 height 33
click at [904, 239] on icon at bounding box center [909, 240] width 11 height 11
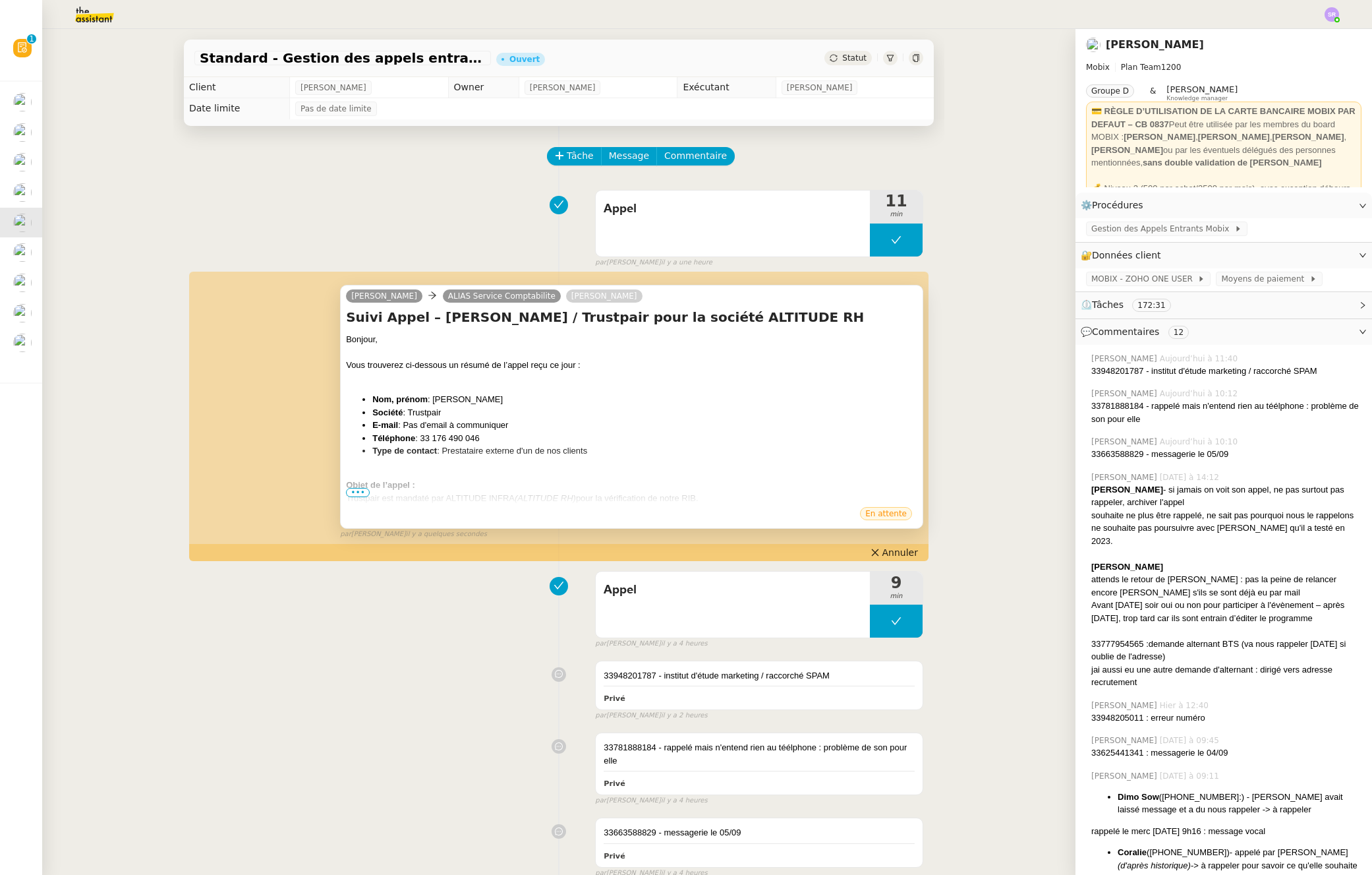
click at [356, 494] on span "•••" at bounding box center [357, 492] width 24 height 9
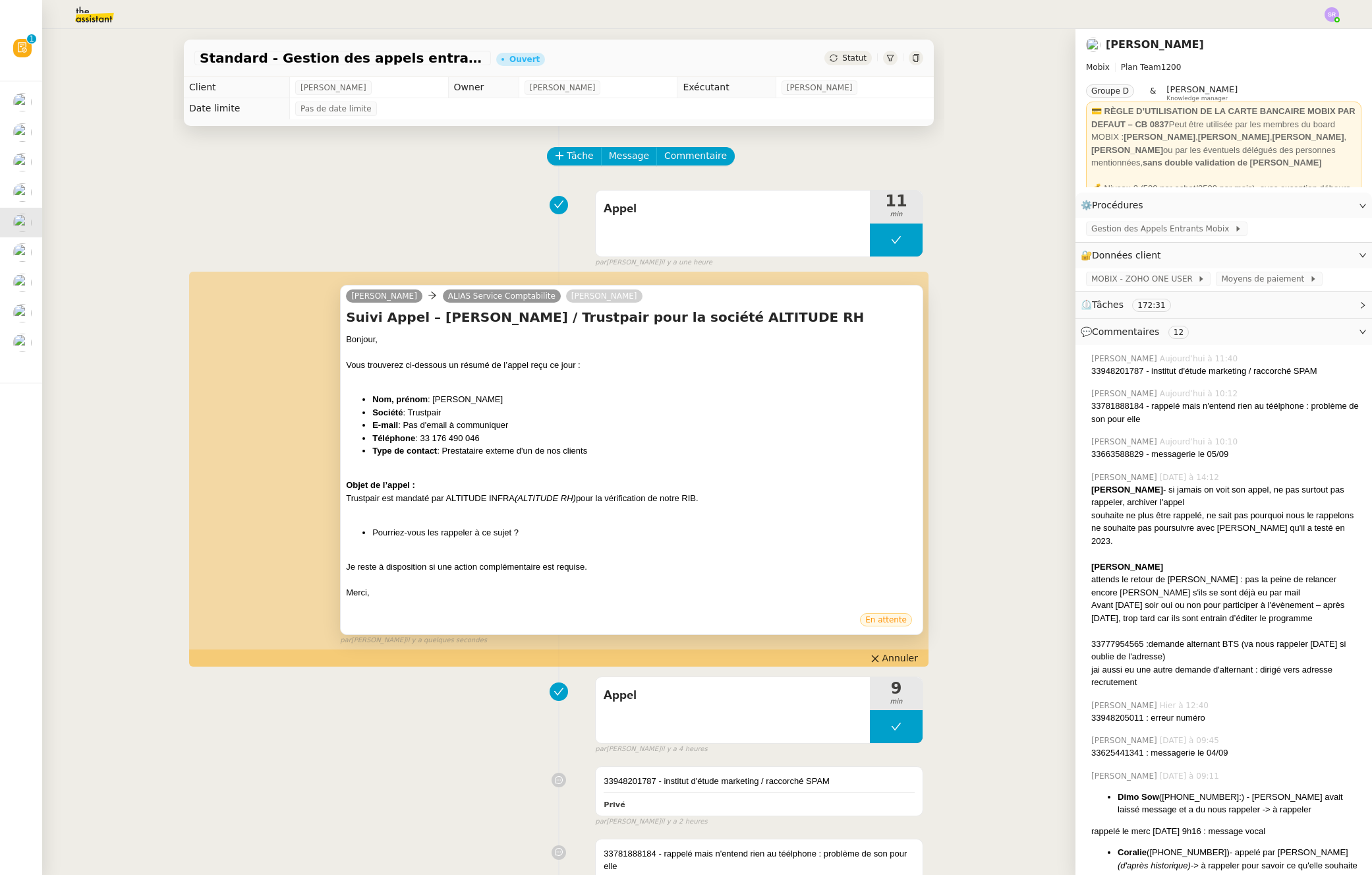
click at [398, 817] on div "33948201787 - institut d'étude marketing / raccorché SPAM Privé false par Zoé L…" at bounding box center [558, 793] width 729 height 67
click at [197, 241] on div "Appel 11 min false par Stéphanie R. il y a une heure" at bounding box center [558, 226] width 729 height 84
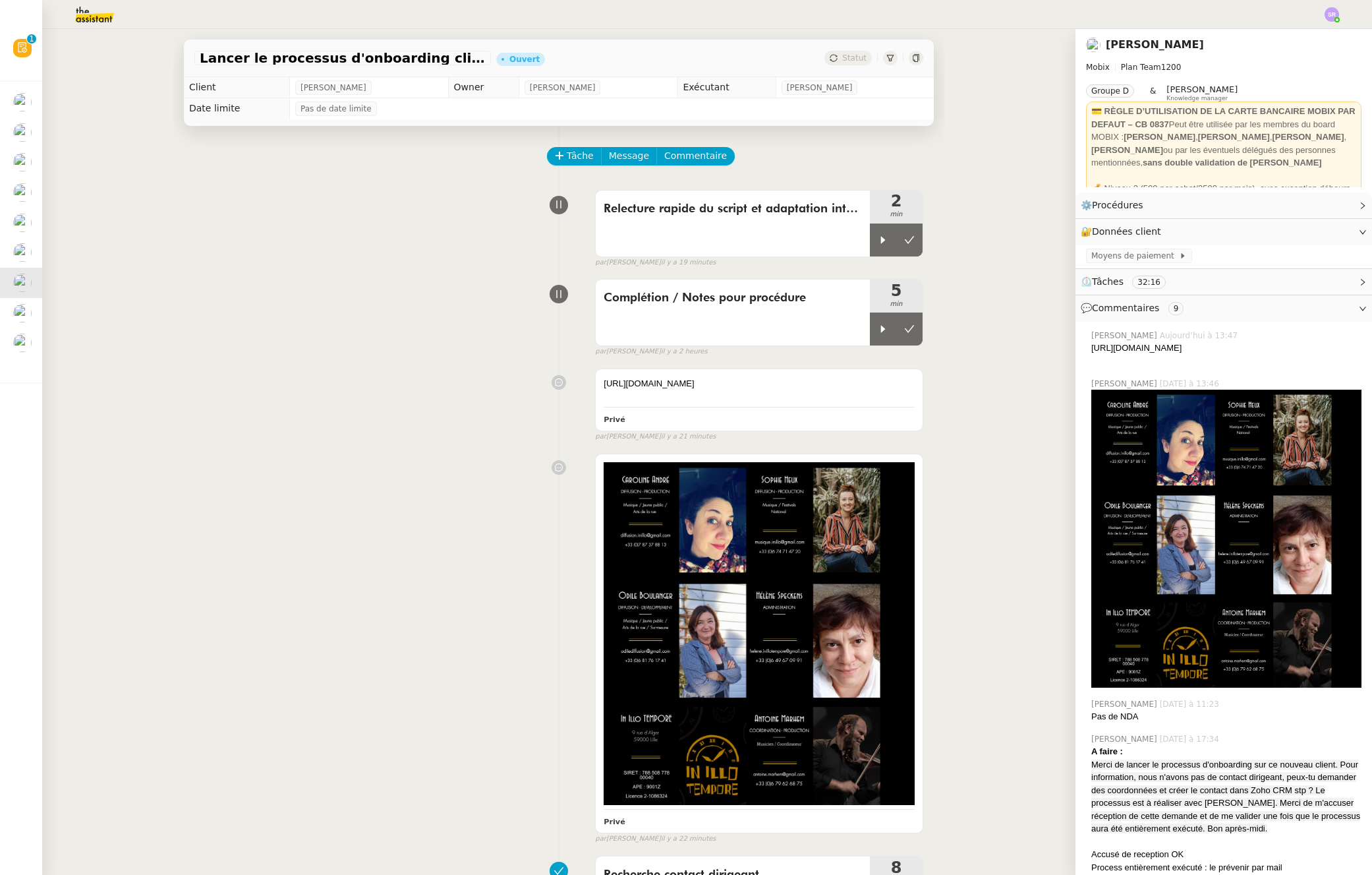
click at [352, 325] on div "Complétion / Notes pour procédure 5 min false par Stéphanie R. il y a 2 heures" at bounding box center [558, 315] width 729 height 84
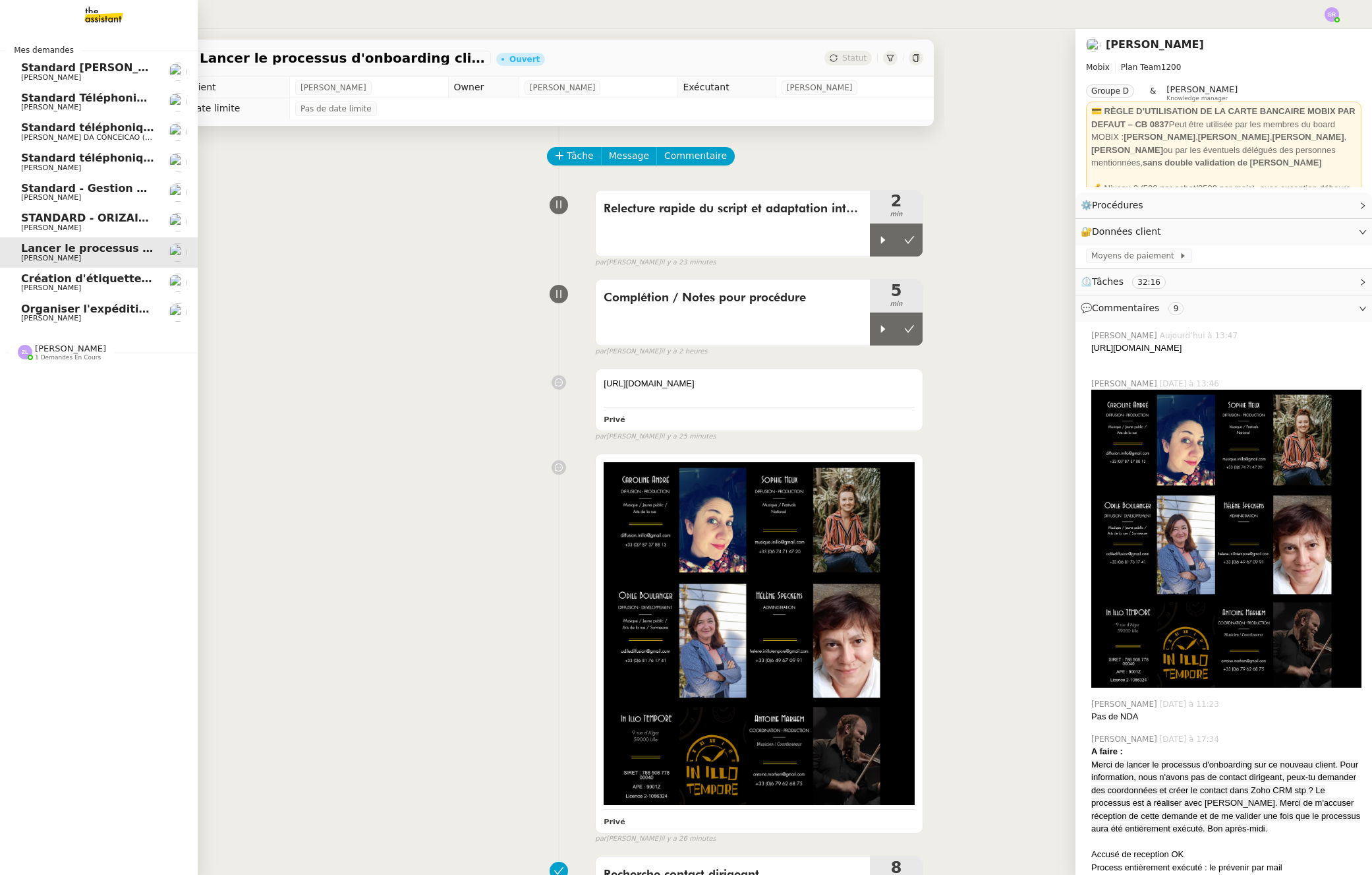
click at [26, 166] on span "[PERSON_NAME]" at bounding box center [51, 168] width 60 height 8
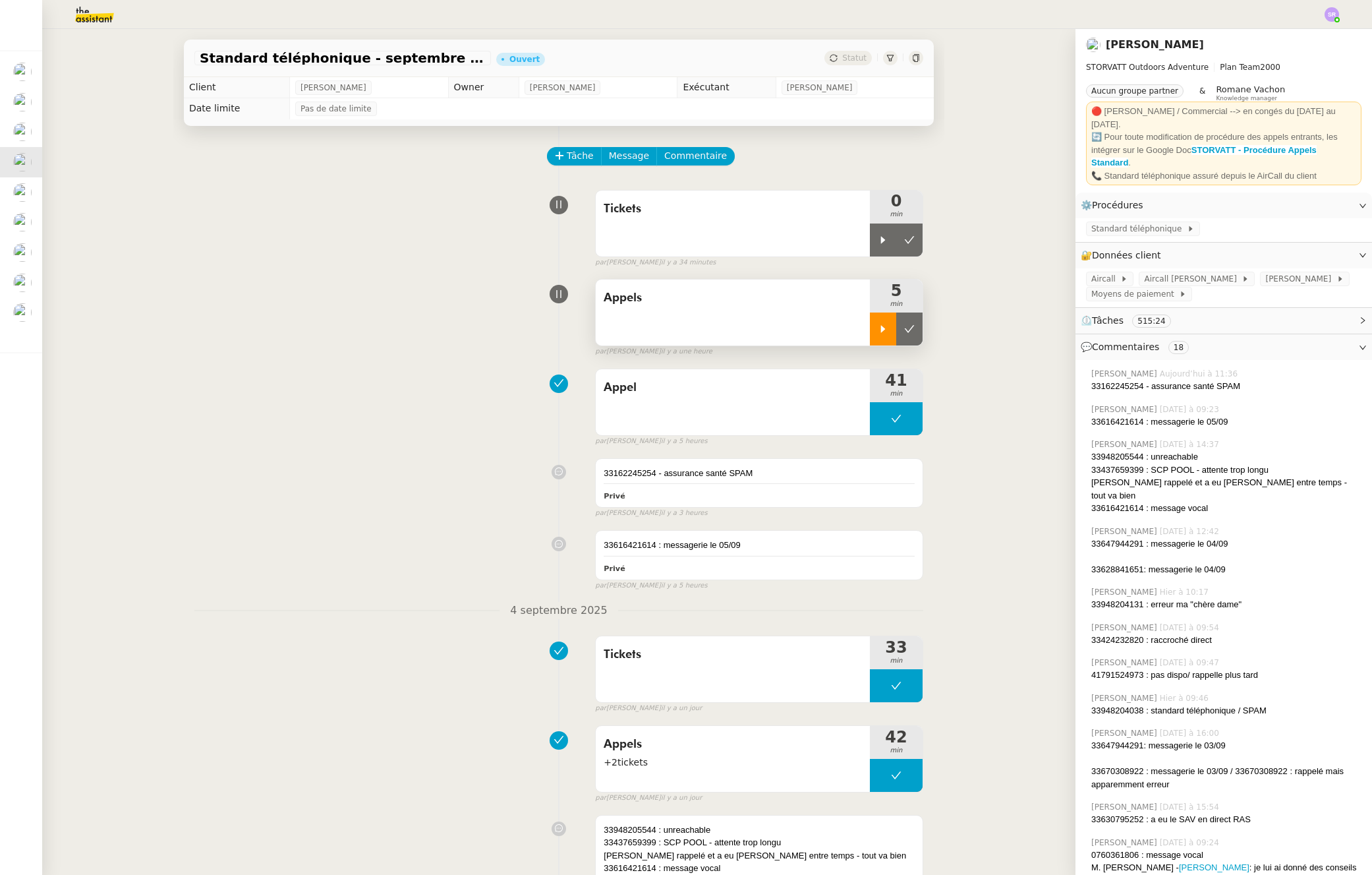
click at [873, 338] on div at bounding box center [884, 329] width 26 height 33
click at [870, 241] on div at bounding box center [884, 240] width 26 height 33
click at [891, 328] on icon at bounding box center [896, 329] width 11 height 11
click at [891, 244] on icon at bounding box center [896, 240] width 11 height 11
click at [870, 334] on div at bounding box center [884, 329] width 26 height 33
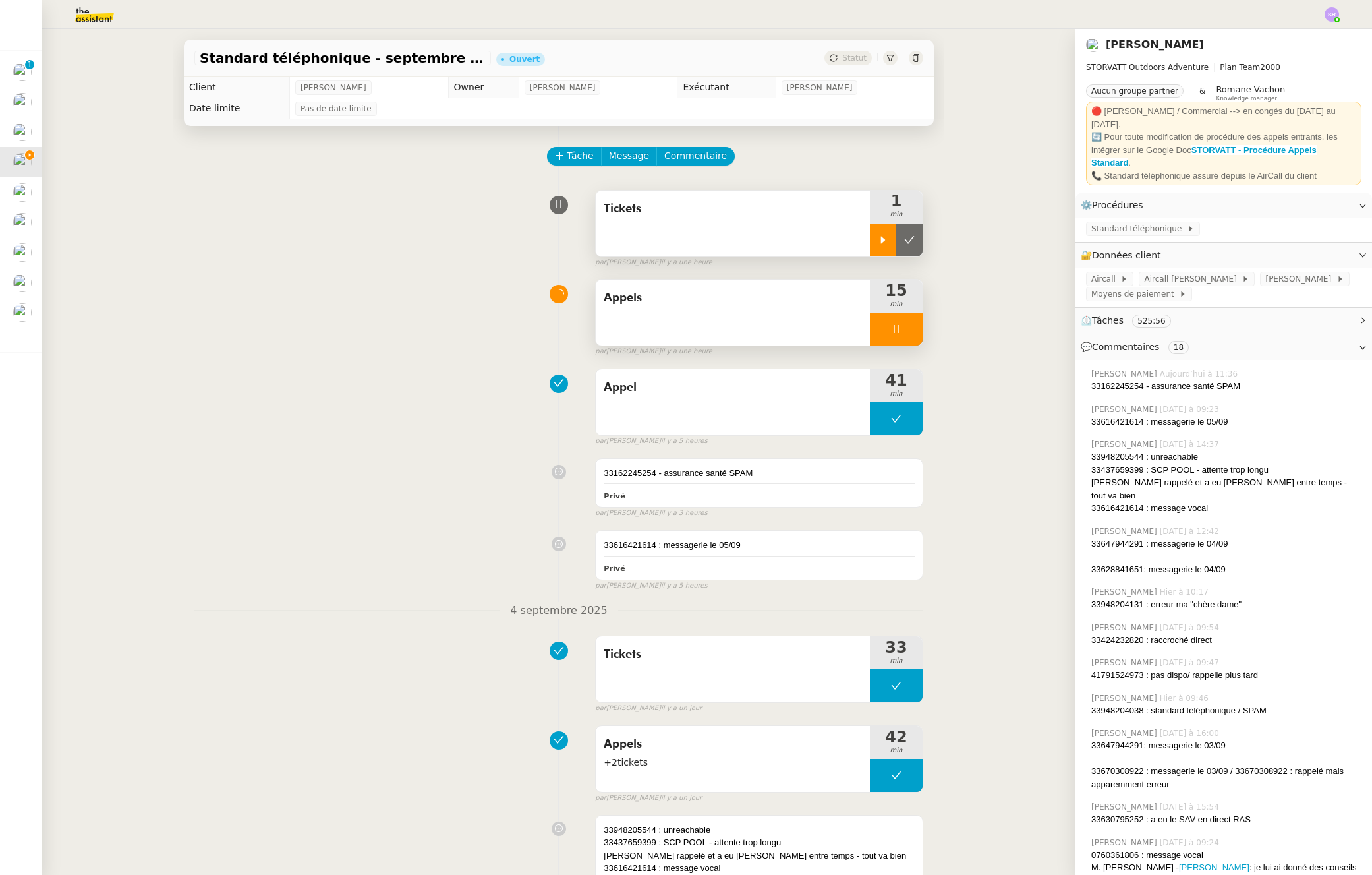
click at [884, 337] on div at bounding box center [897, 329] width 53 height 33
click at [878, 332] on icon at bounding box center [883, 329] width 11 height 11
click at [693, 163] on span "Commentaire" at bounding box center [696, 156] width 63 height 15
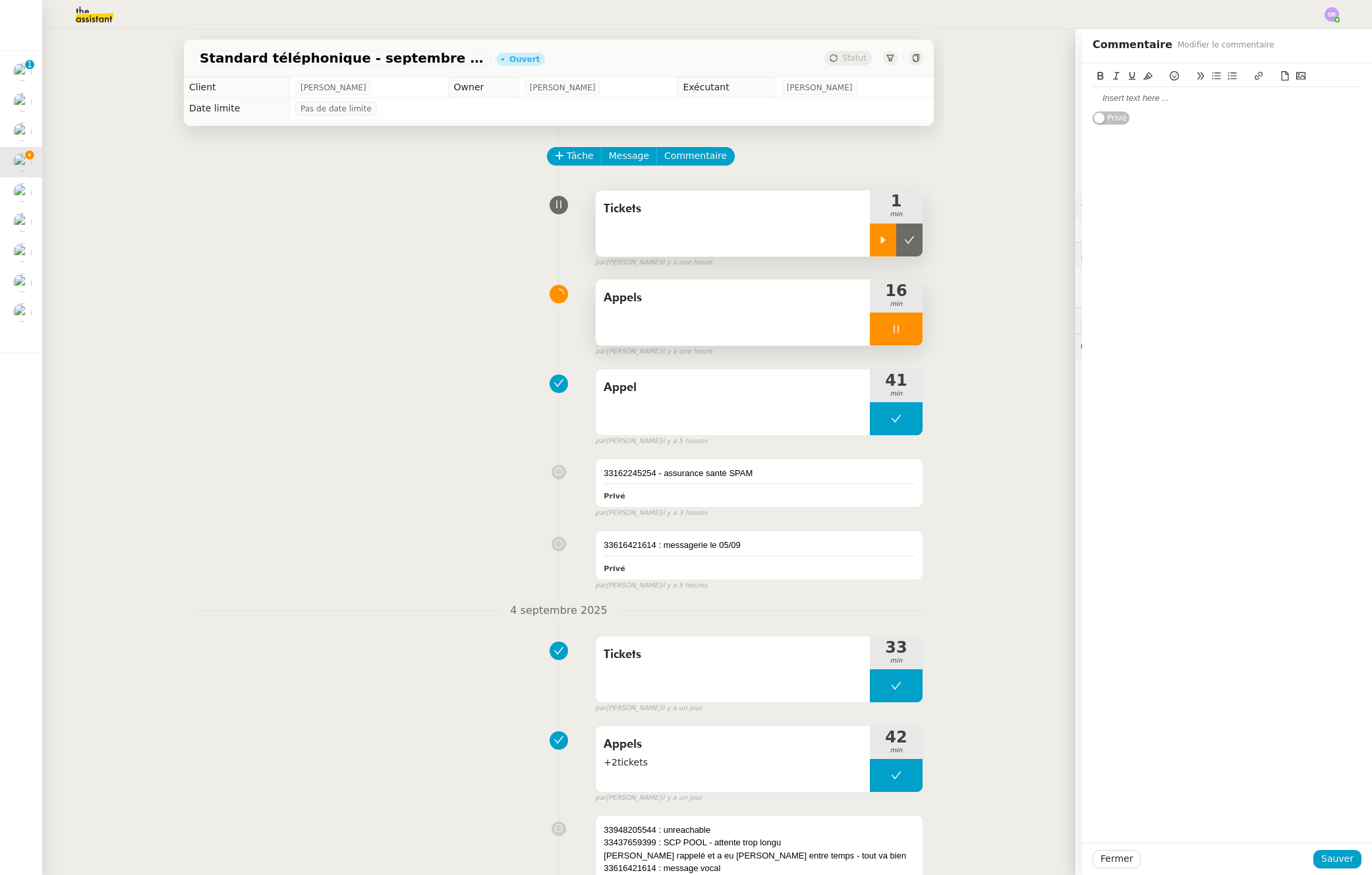
click at [1164, 100] on div at bounding box center [1227, 98] width 269 height 12
click at [1322, 862] on span "Sauver" at bounding box center [1337, 859] width 32 height 15
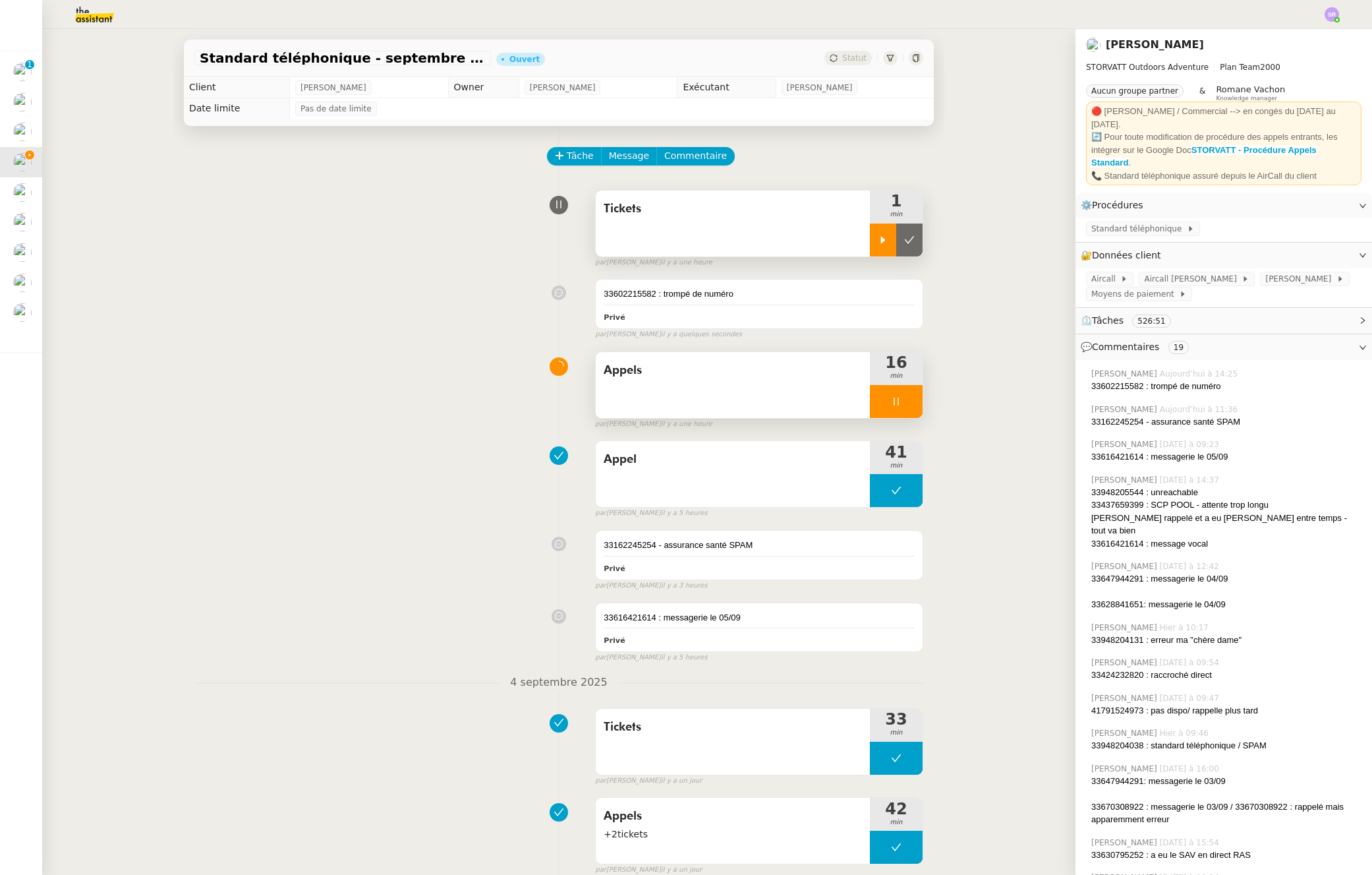
drag, startPoint x: 880, startPoint y: 405, endPoint x: 871, endPoint y: 371, distance: 35.2
click at [891, 405] on icon at bounding box center [896, 401] width 11 height 11
click at [870, 243] on div at bounding box center [884, 240] width 26 height 33
click at [891, 245] on icon at bounding box center [896, 240] width 11 height 11
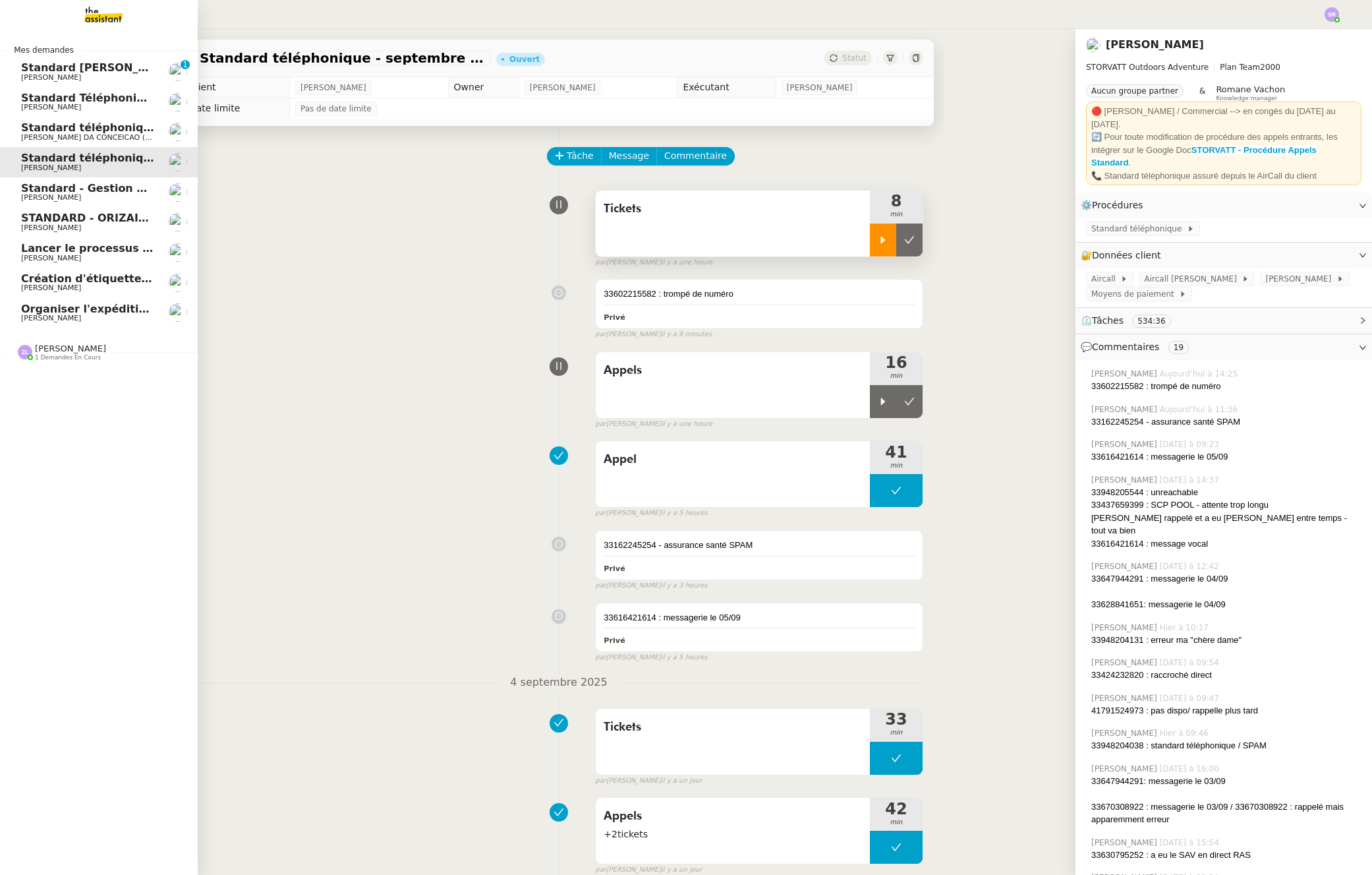
click at [30, 71] on span "Standard [PERSON_NAME]" at bounding box center [100, 67] width 156 height 12
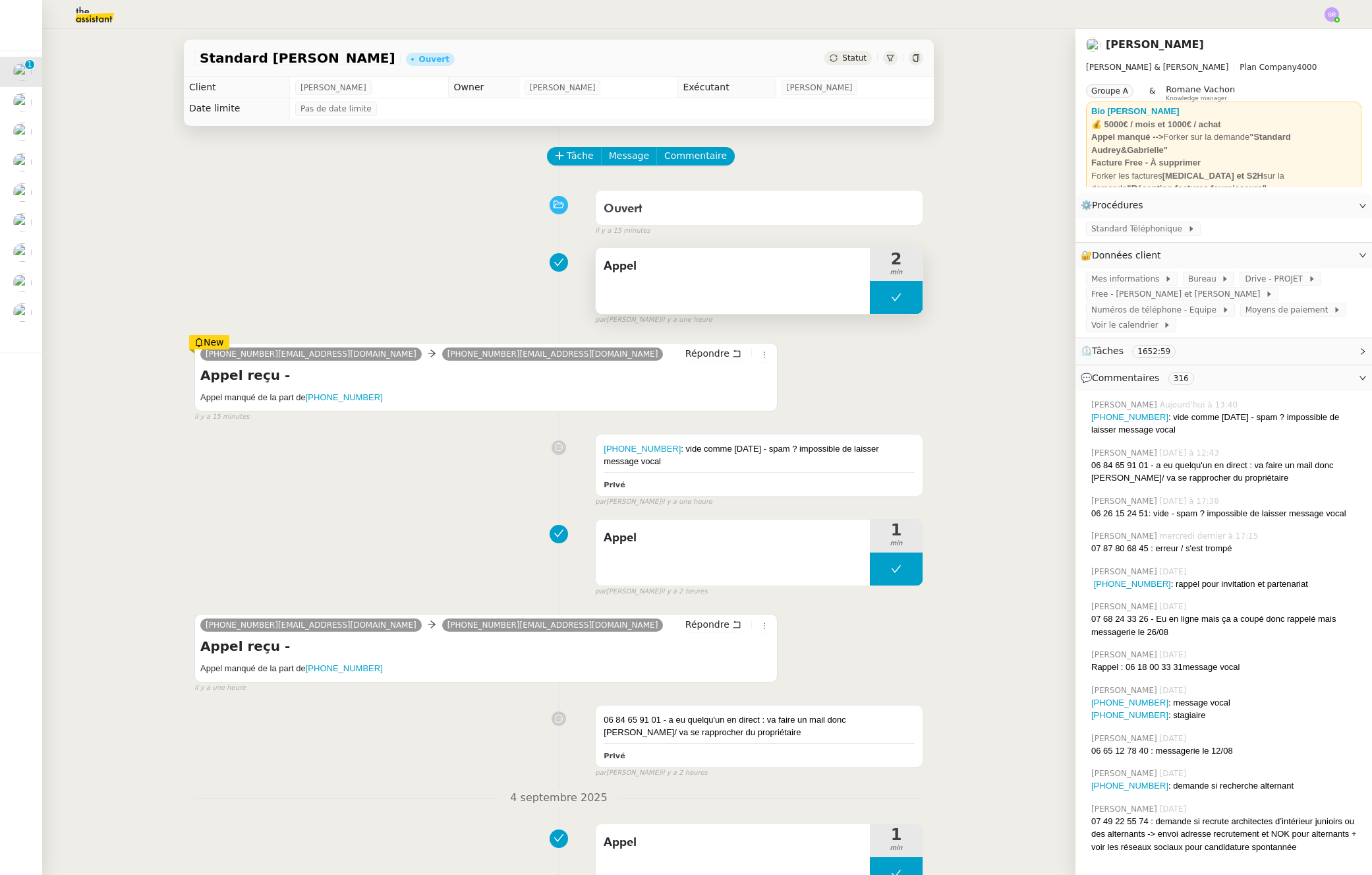
click at [870, 300] on button at bounding box center [897, 297] width 53 height 33
click at [841, 334] on div "33768243326@phone.theassistant.com 33980803252@phone.theassistant.com Répondre …" at bounding box center [558, 377] width 729 height 91
click at [878, 298] on icon at bounding box center [883, 297] width 11 height 11
drag, startPoint x: 378, startPoint y: 397, endPoint x: 305, endPoint y: 401, distance: 73.1
click at [305, 401] on h5 "Appel manqué de la part de +33768243326" at bounding box center [486, 398] width 572 height 13
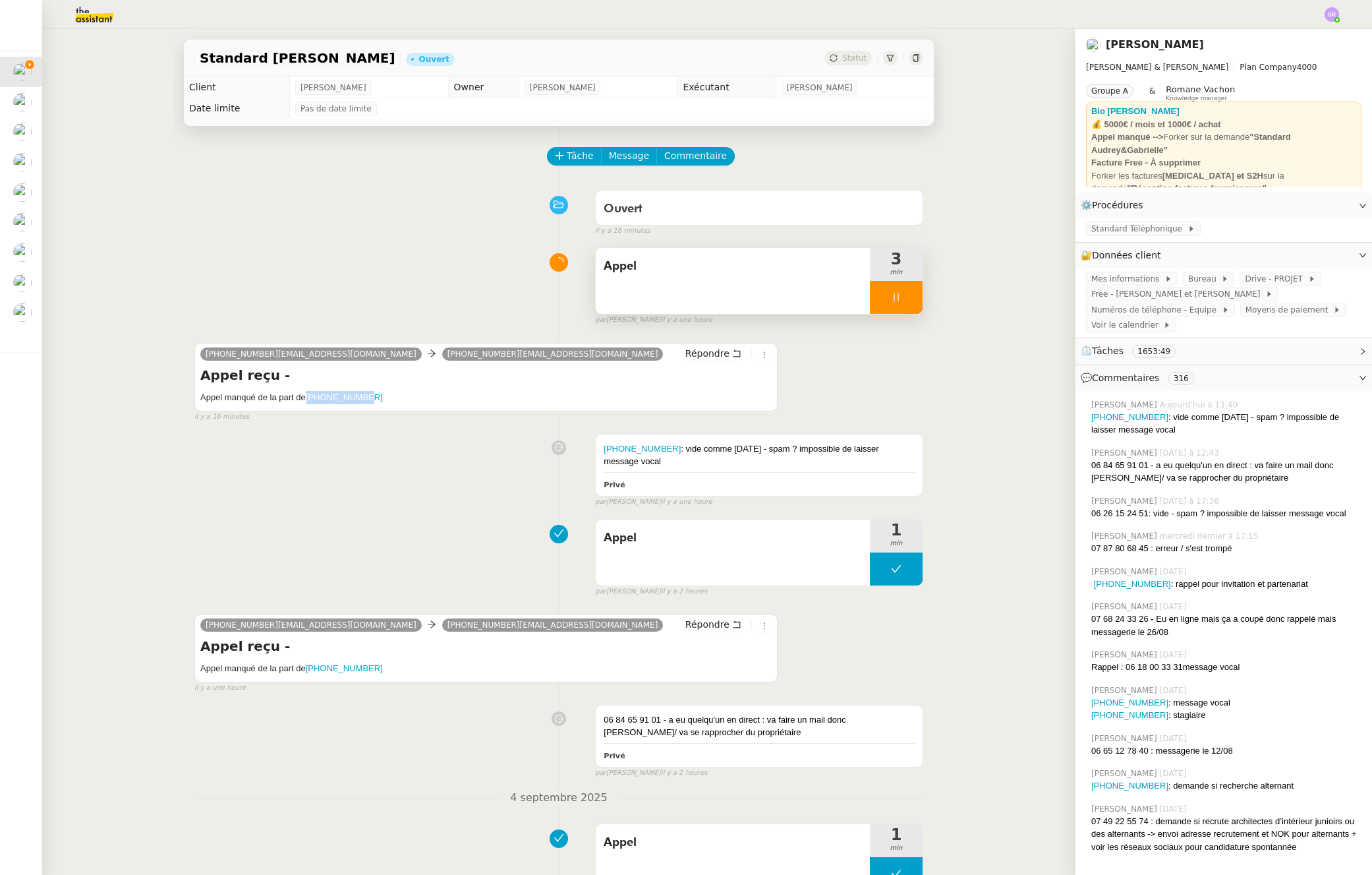
copy link "+33768243326"
click at [698, 157] on span "Commentaire" at bounding box center [696, 156] width 63 height 15
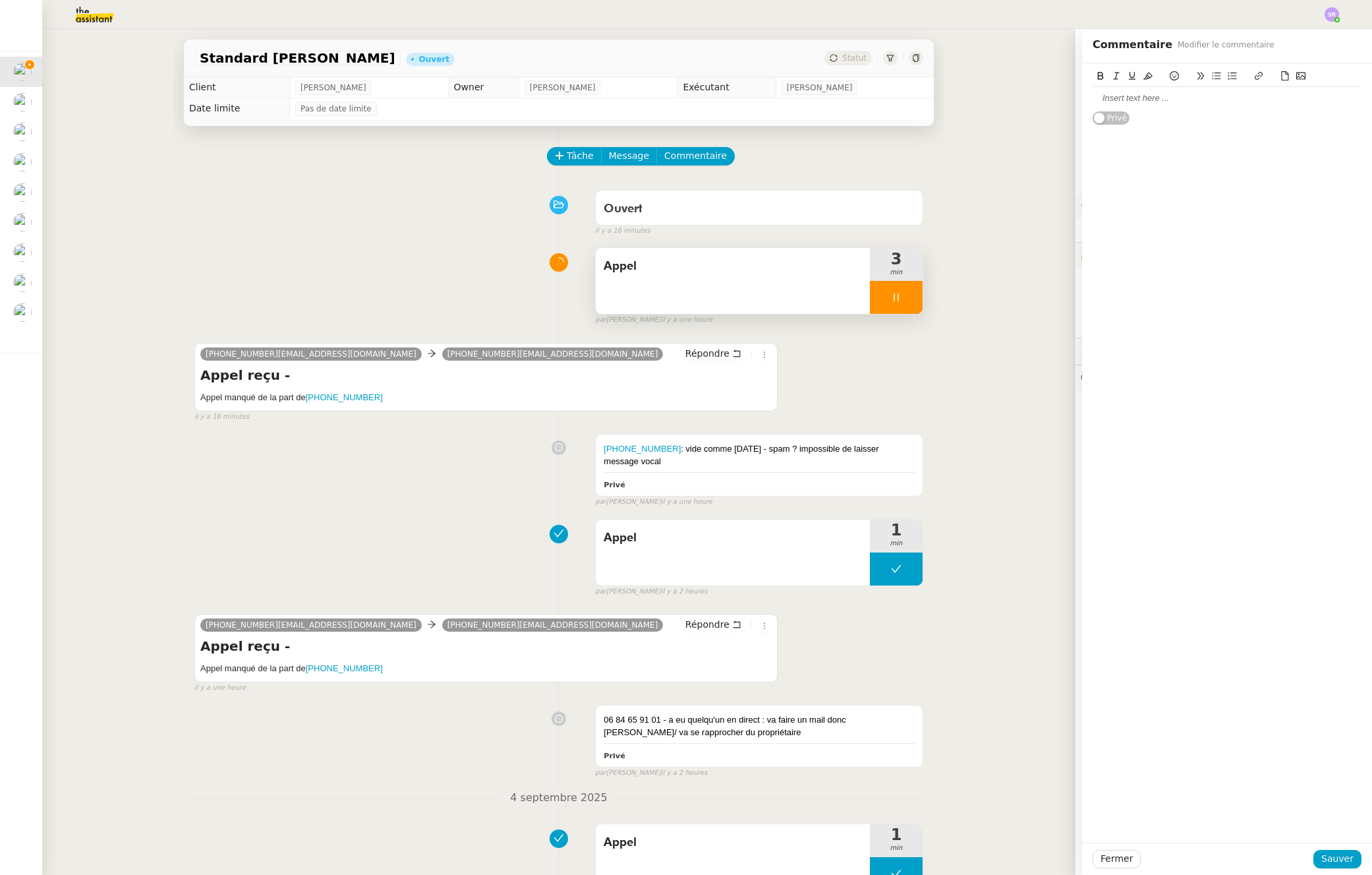
click at [1161, 101] on div at bounding box center [1227, 98] width 269 height 12
click at [1336, 859] on span "Sauver" at bounding box center [1337, 859] width 32 height 15
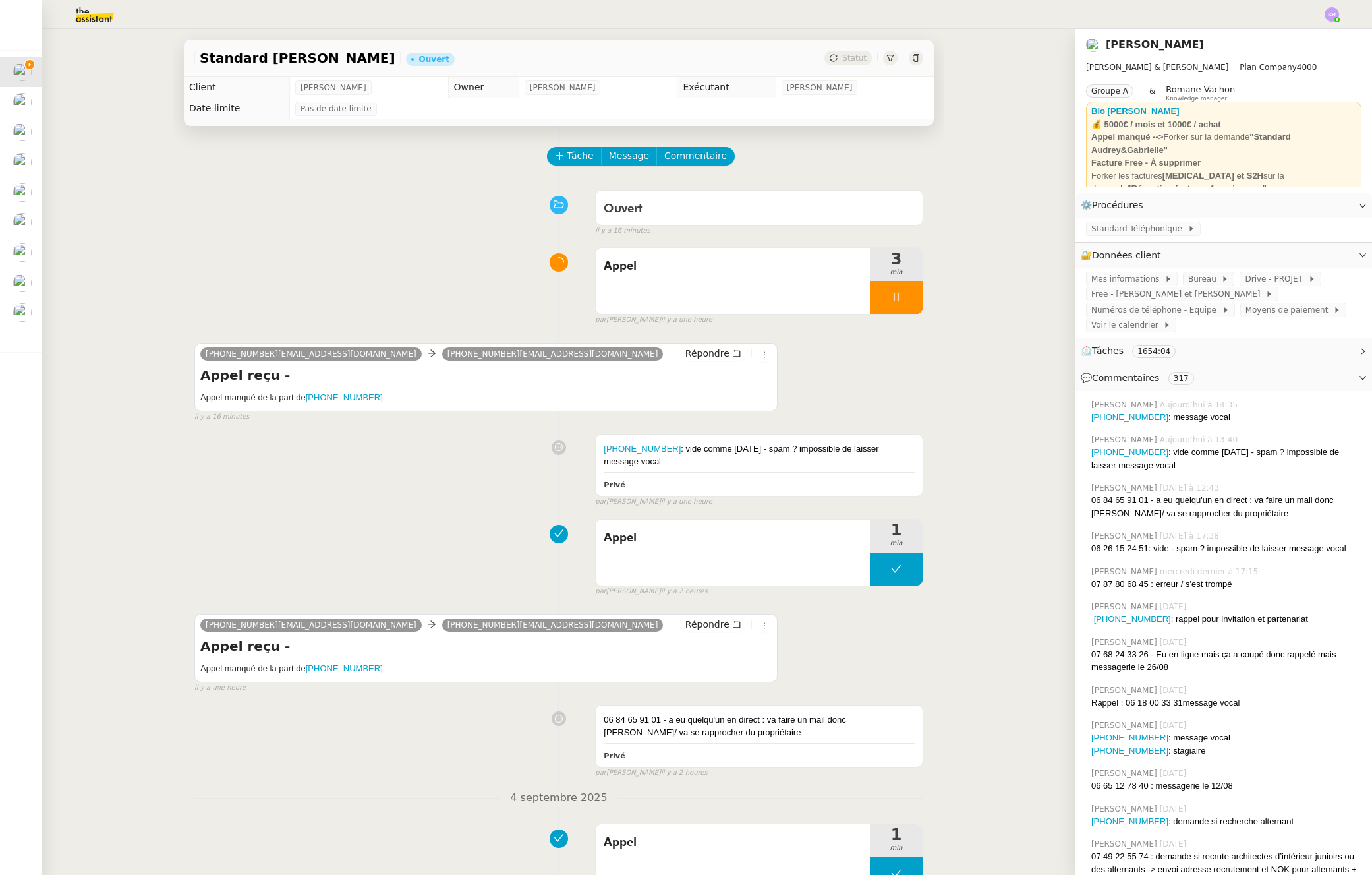
click at [891, 299] on icon at bounding box center [896, 297] width 11 height 11
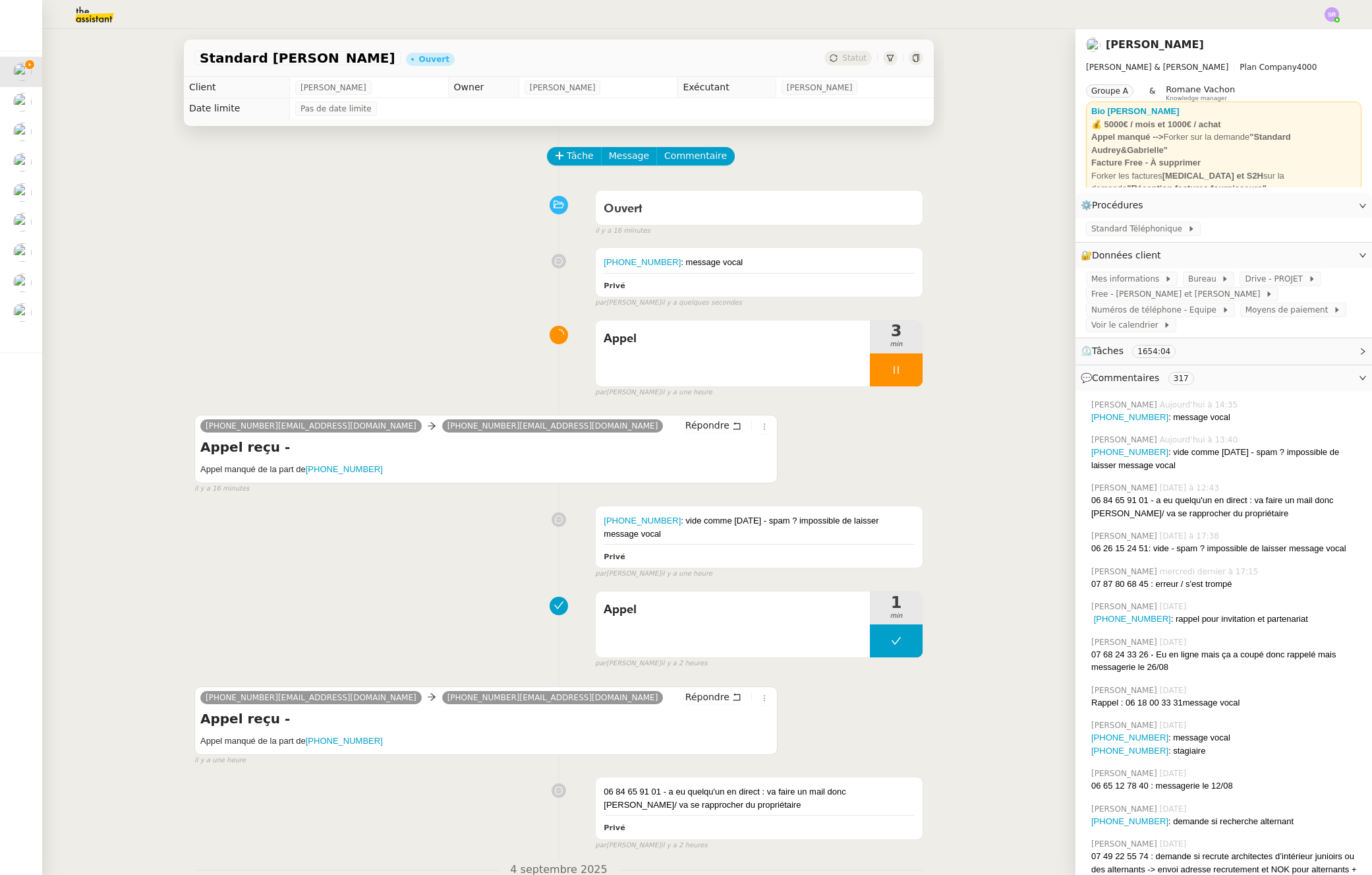
click at [763, 466] on div "33768243326@phone.theassistant.com 33980803252@phone.theassistant.com Répondre …" at bounding box center [486, 448] width 583 height 68
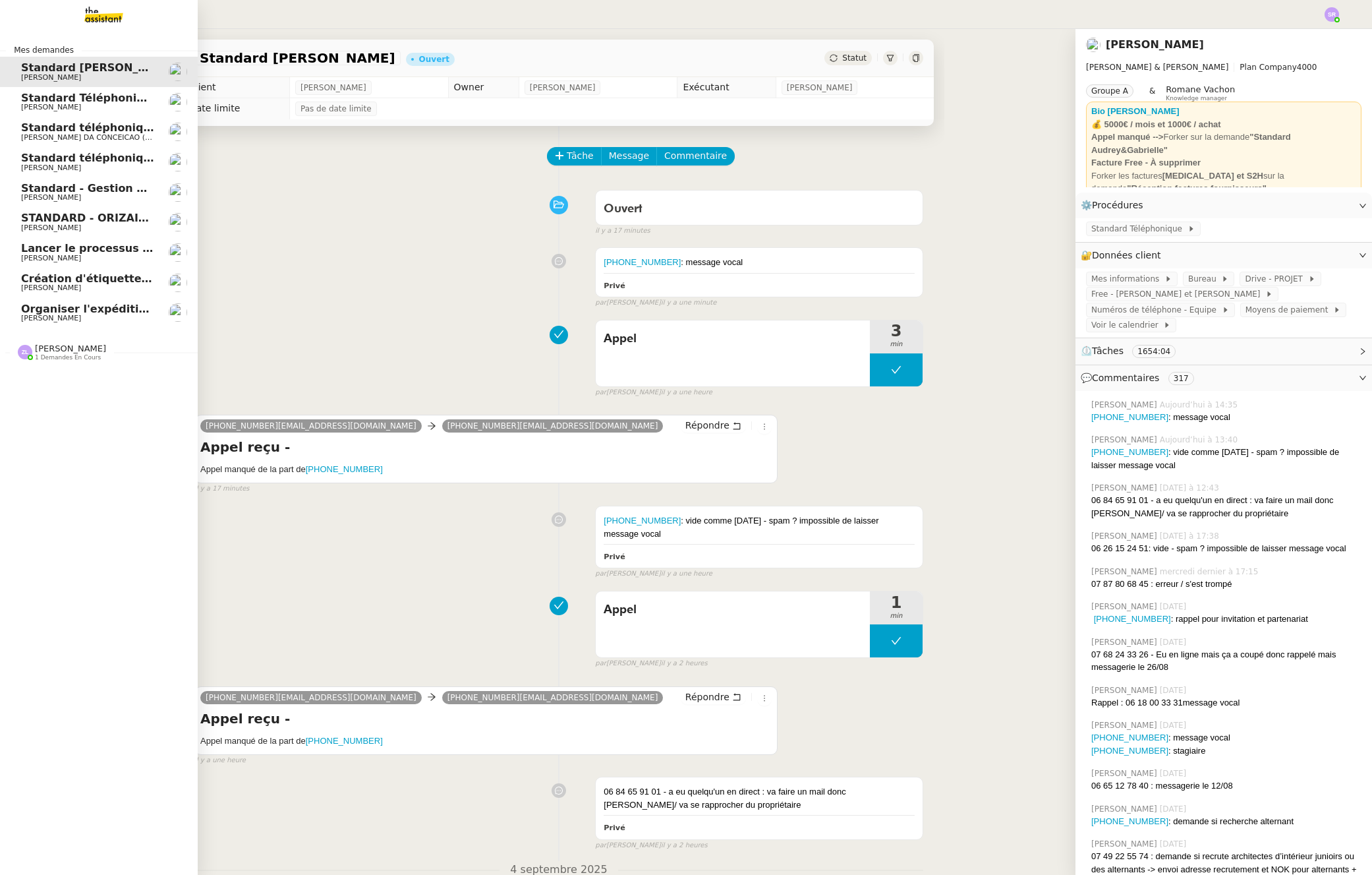
click at [25, 312] on span "Organiser l'expédition des articles" at bounding box center [124, 308] width 205 height 12
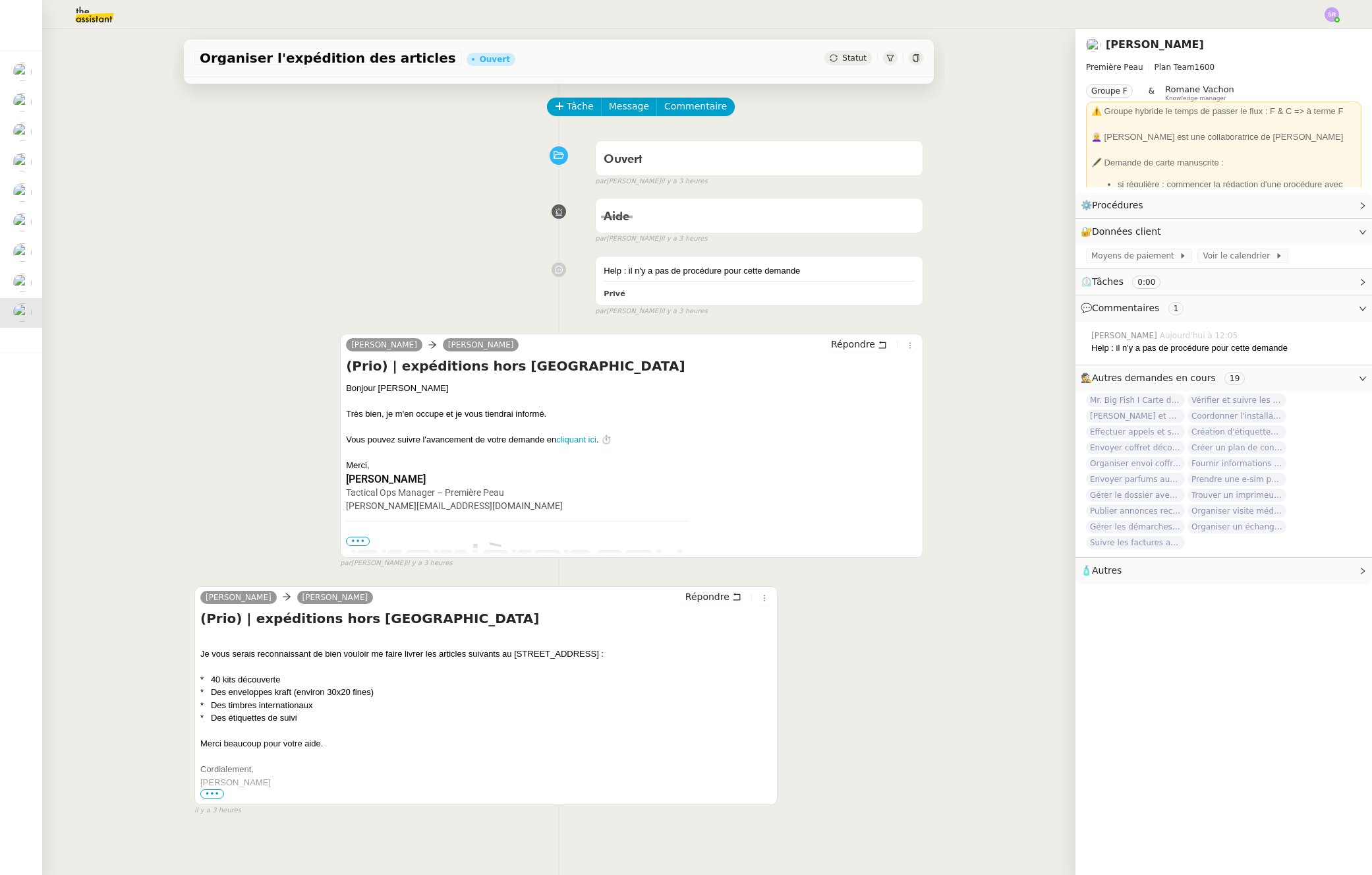
scroll to position [175, 0]
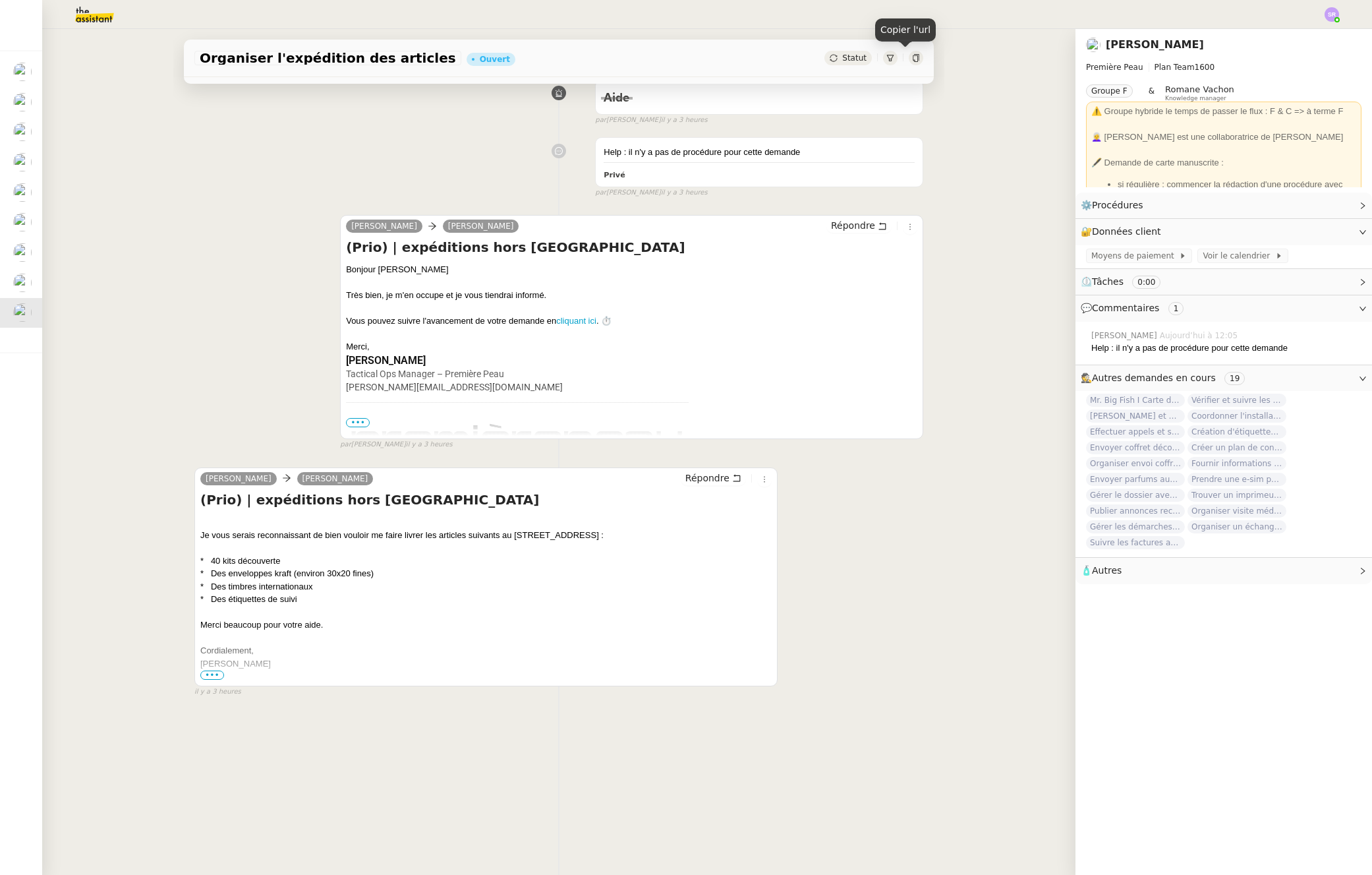
click at [912, 59] on icon at bounding box center [917, 58] width 8 height 8
drag, startPoint x: 511, startPoint y: 528, endPoint x: 600, endPoint y: 527, distance: 89.0
click at [600, 527] on div "Je vous serais reconnaissant de bien vouloir me faire livrer les articles suiva…" at bounding box center [486, 599] width 572 height 167
copy div "21 rue de la Faisanderie"
drag, startPoint x: 574, startPoint y: 668, endPoint x: 581, endPoint y: 703, distance: 35.7
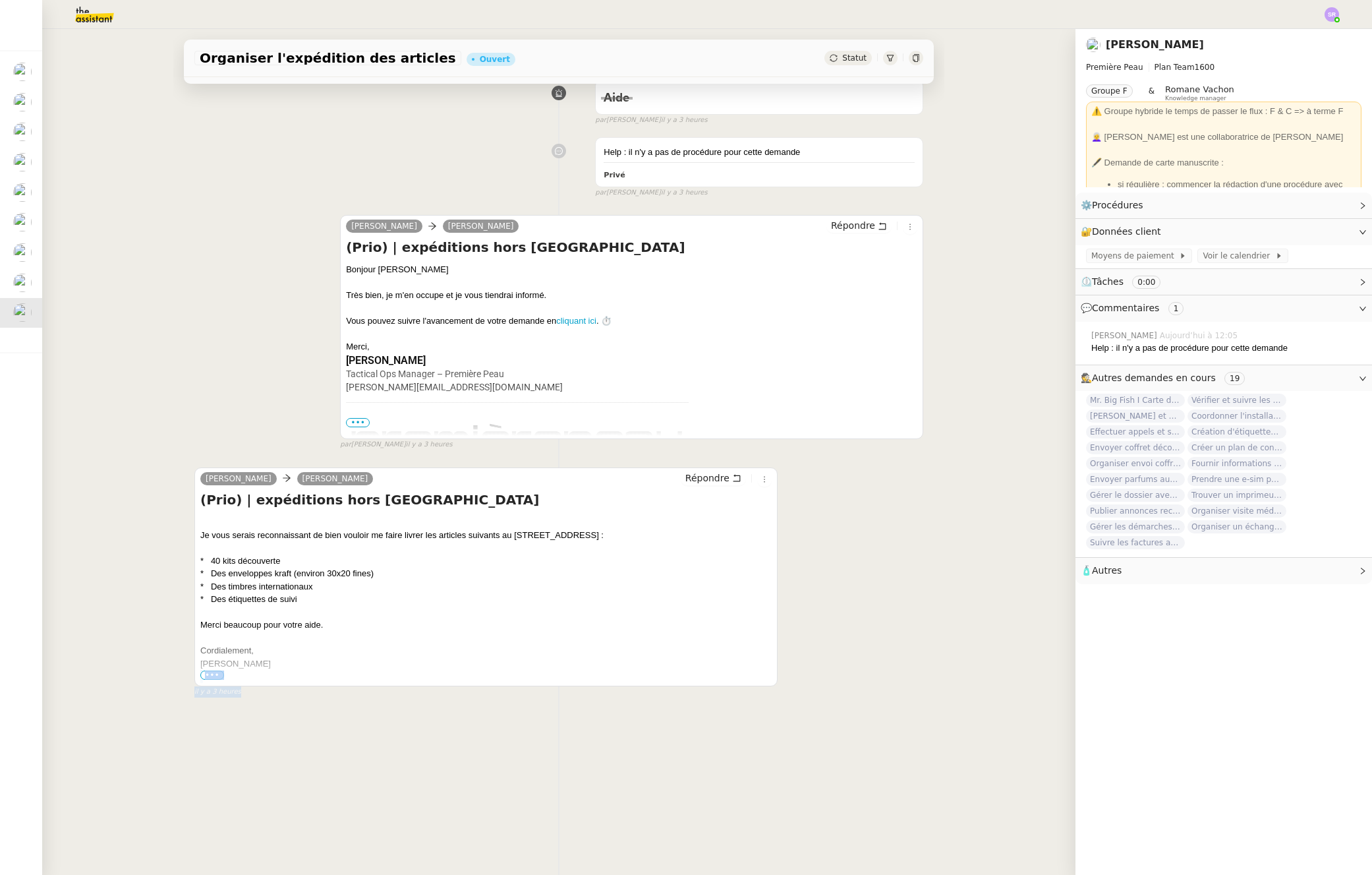
click at [576, 701] on div "Tâche Message Commentaire Veuillez patienter une erreur s'est produite 👌👌👌 mess…" at bounding box center [559, 395] width 771 height 875
click at [688, 704] on div "Tâche Message Commentaire Veuillez patienter une erreur s'est produite 👌👌👌 mess…" at bounding box center [559, 395] width 771 height 875
click at [843, 593] on div "Pierre Mergui camille Répondre (Prio) | expéditions hors France Je vous serais …" at bounding box center [558, 576] width 729 height 241
click at [362, 679] on div "Pierre Mergui camille Répondre (Prio) | expéditions hors France Je vous serais …" at bounding box center [486, 577] width 583 height 219
click at [316, 755] on div "Tâche Message Commentaire Veuillez patienter une erreur s'est produite 👌👌👌 mess…" at bounding box center [559, 395] width 771 height 875
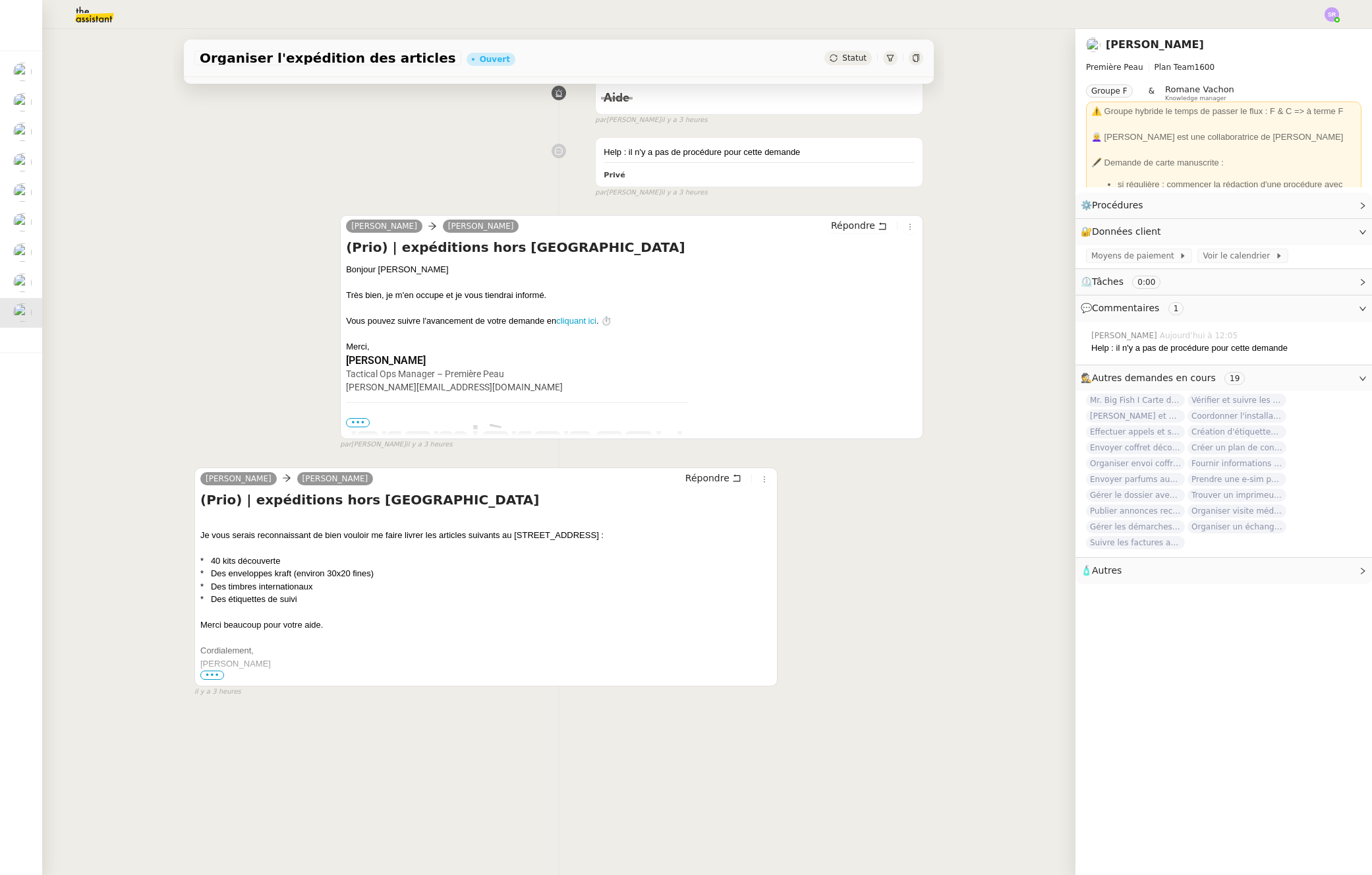
click at [213, 671] on span "•••" at bounding box center [212, 675] width 24 height 9
click at [203, 263] on div "camille Pierre Mergui Répondre (Prio) | expéditions hors France Bonjour Pierre …" at bounding box center [558, 327] width 729 height 247
click at [870, 631] on div "Pierre Mergui camille Répondre (Prio) | expéditions hors France Je vous serais …" at bounding box center [558, 576] width 729 height 241
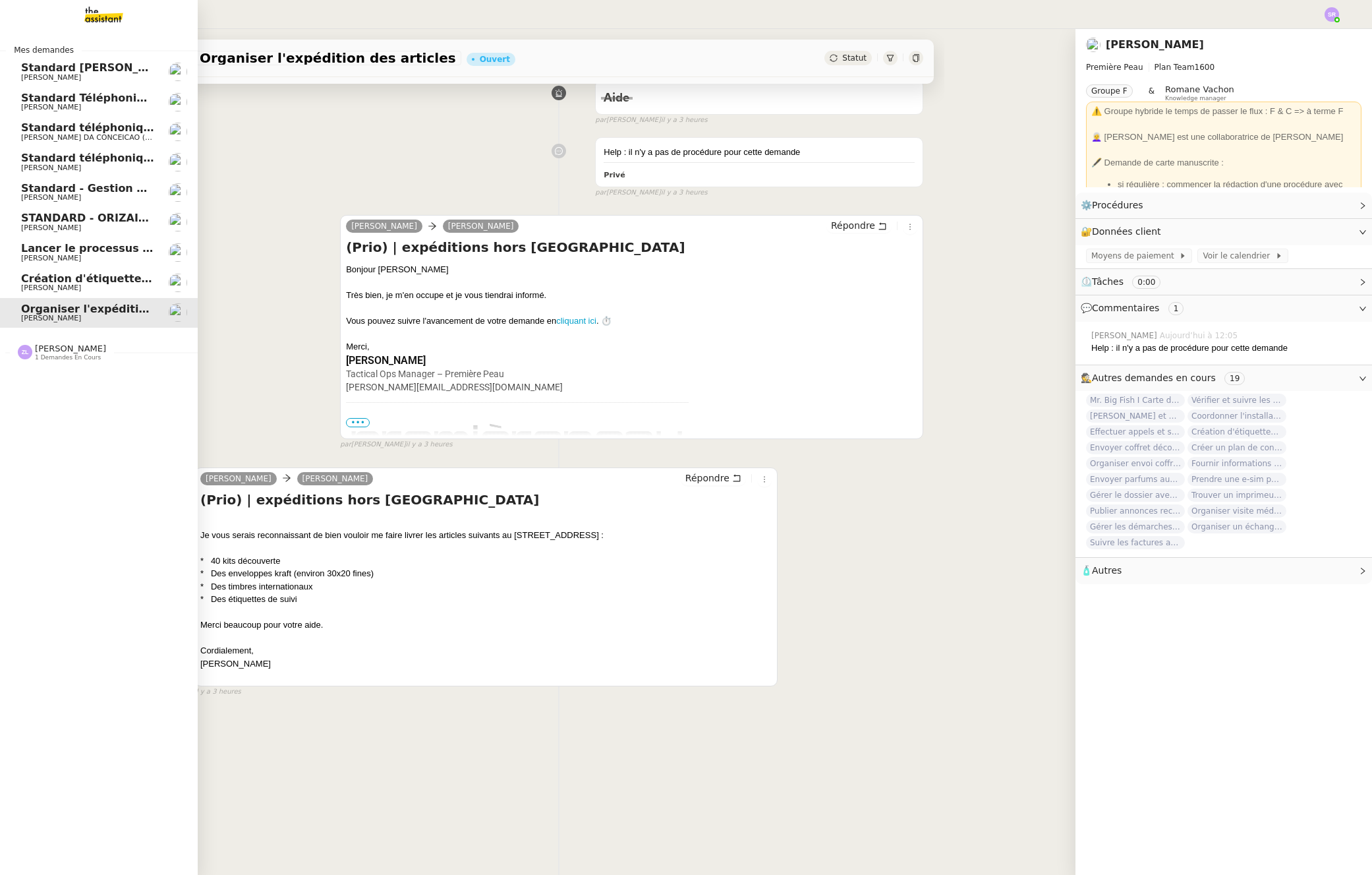
click at [28, 167] on span "[PERSON_NAME]" at bounding box center [51, 168] width 60 height 8
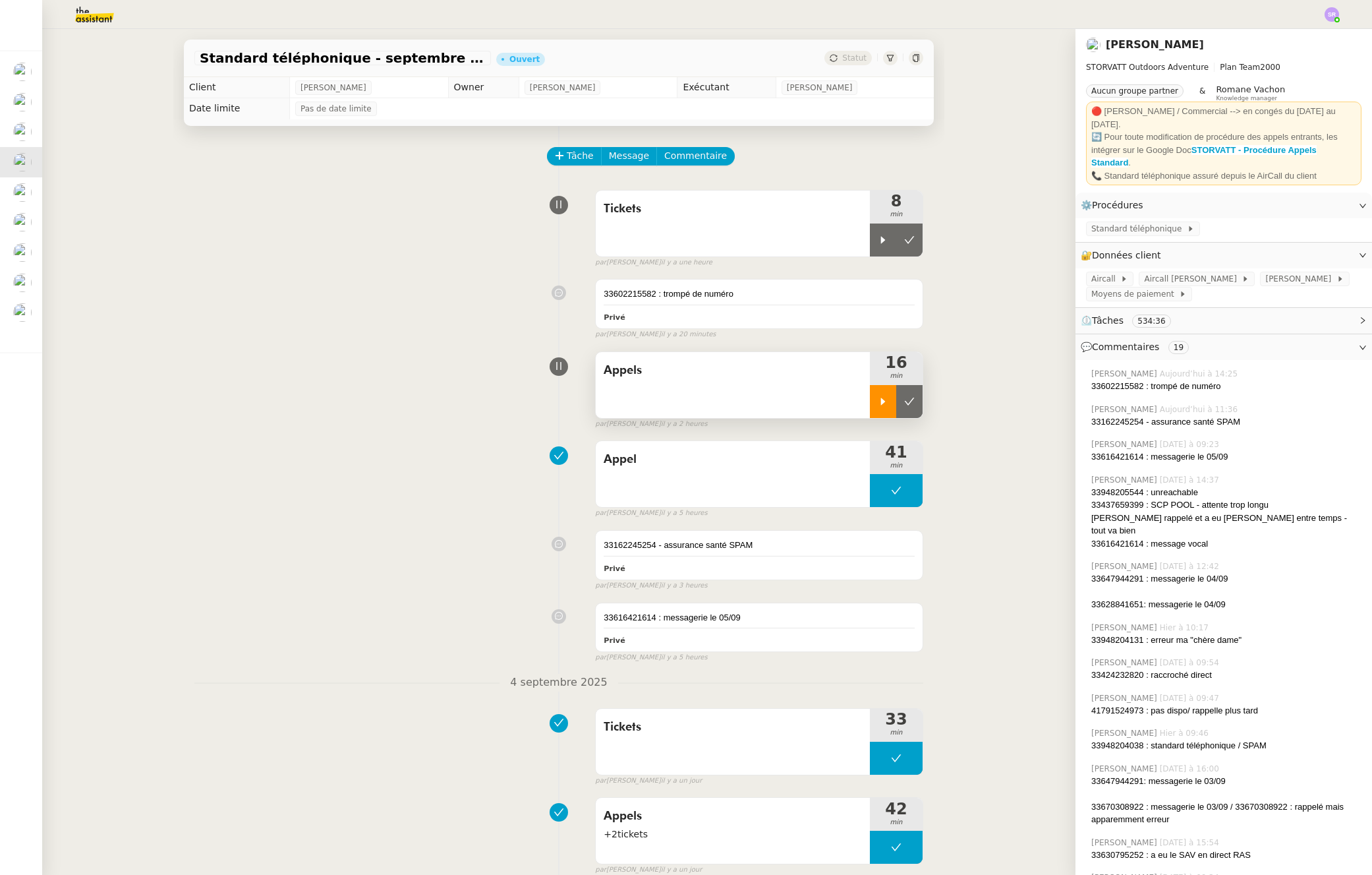
click at [878, 403] on icon at bounding box center [883, 401] width 11 height 11
click at [901, 401] on div at bounding box center [897, 401] width 53 height 33
click at [878, 242] on icon at bounding box center [883, 240] width 11 height 11
click at [891, 241] on icon at bounding box center [896, 240] width 11 height 11
click at [870, 400] on div at bounding box center [884, 401] width 26 height 33
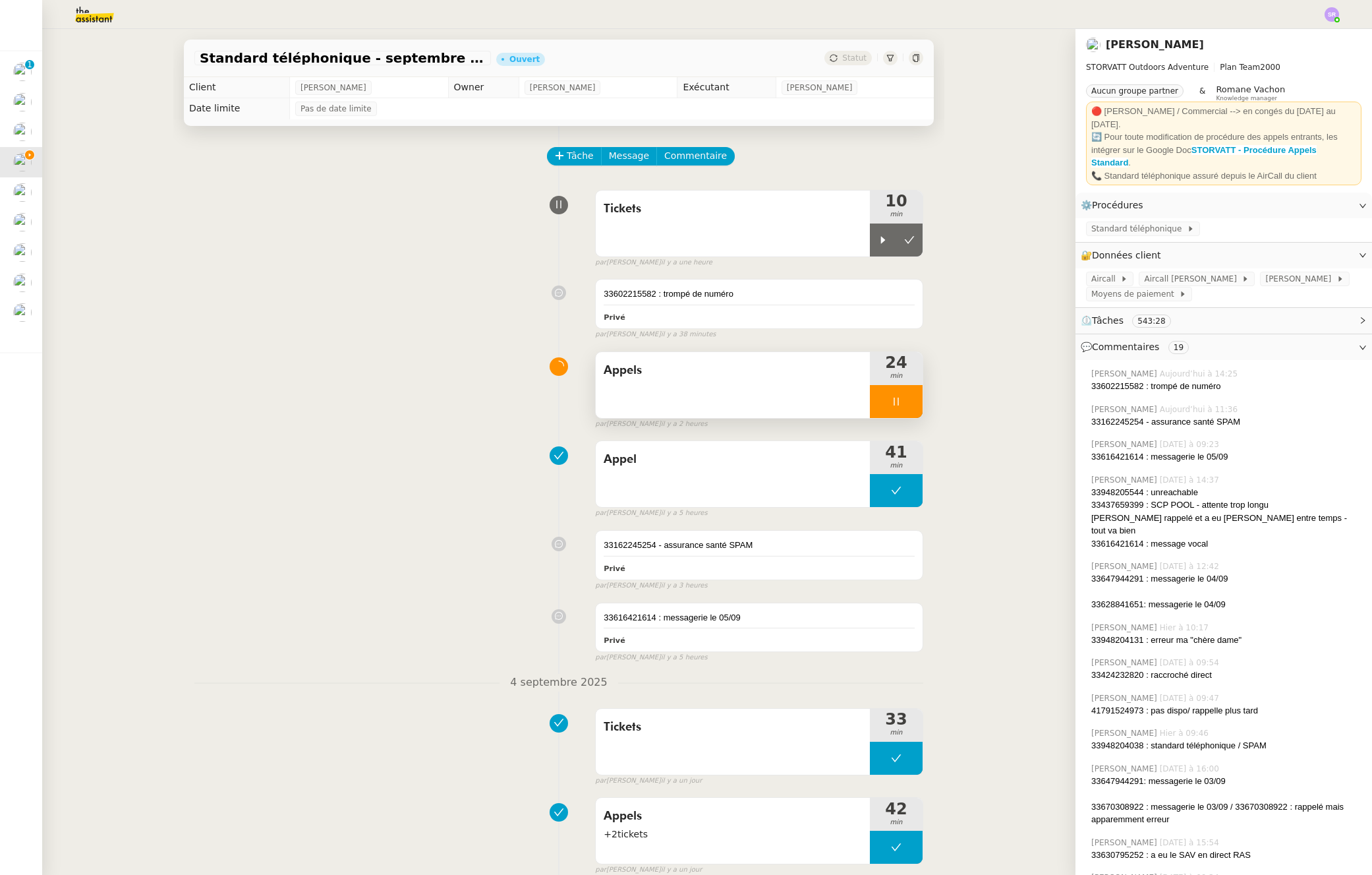
click at [886, 407] on div at bounding box center [897, 401] width 53 height 33
click at [878, 244] on icon at bounding box center [883, 240] width 11 height 11
click at [891, 240] on icon at bounding box center [896, 240] width 11 height 11
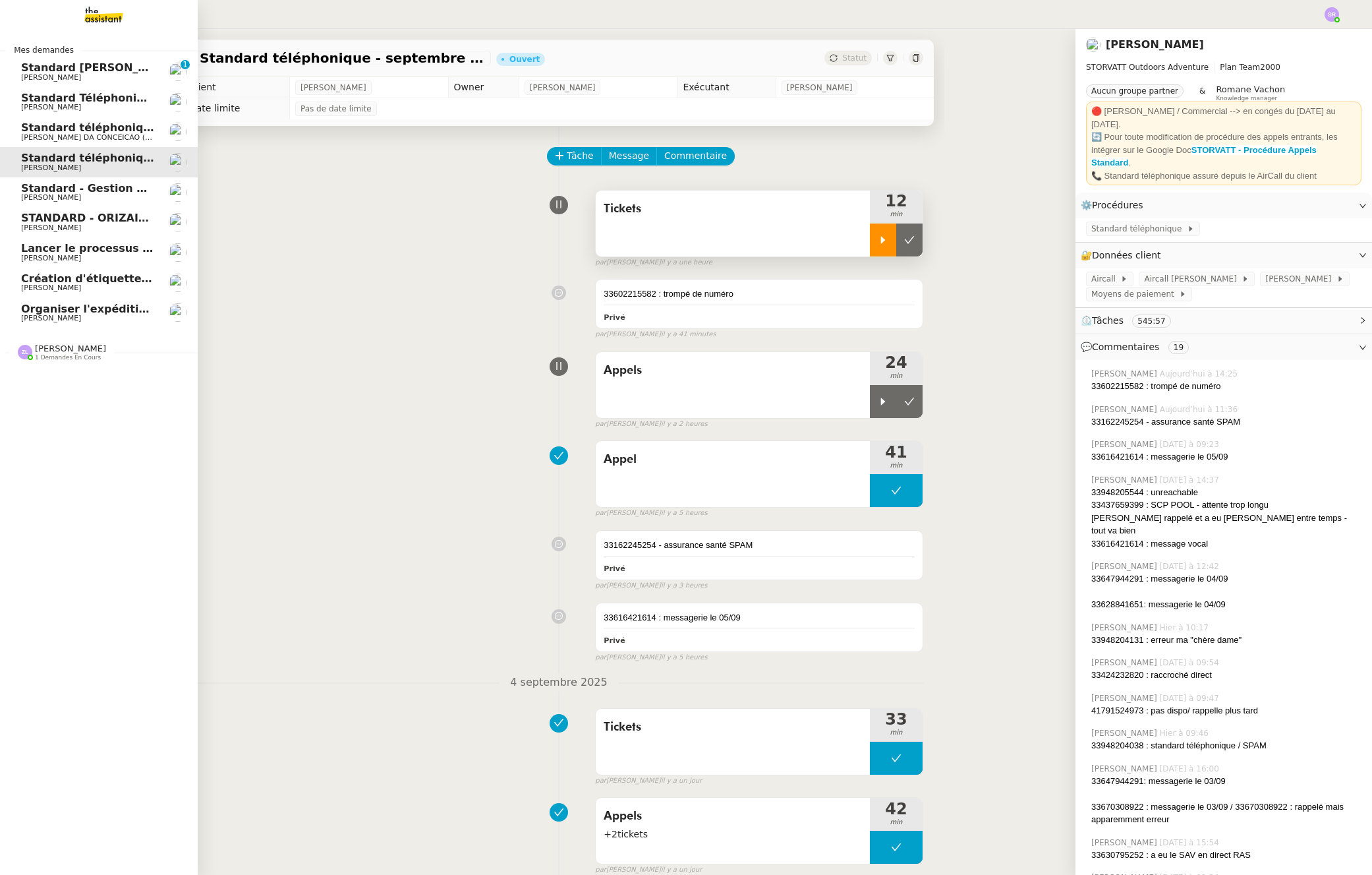
click at [31, 72] on span "Standard [PERSON_NAME]" at bounding box center [100, 67] width 156 height 12
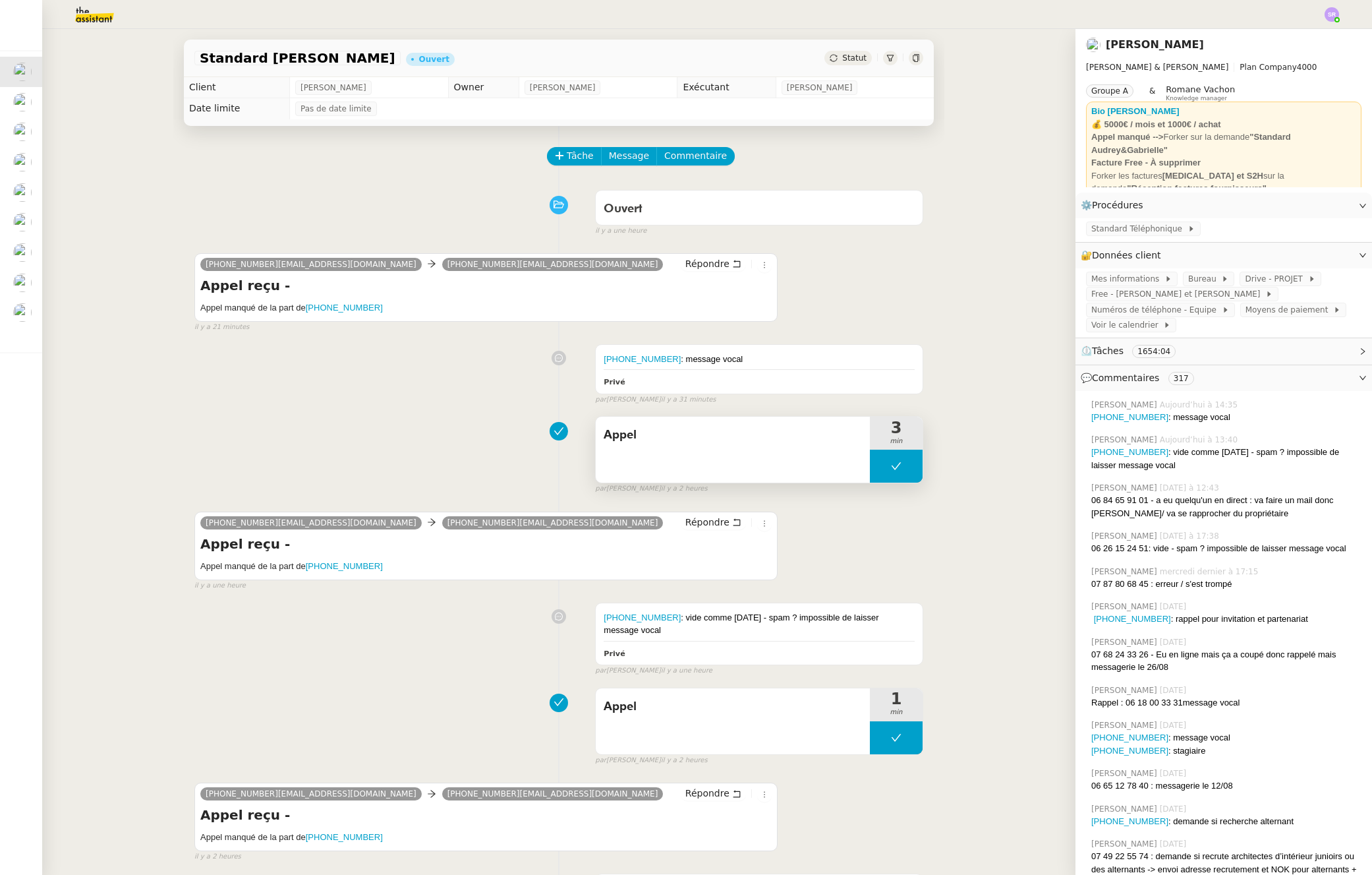
click at [870, 471] on button at bounding box center [897, 466] width 53 height 33
click at [870, 467] on button at bounding box center [897, 466] width 53 height 33
click at [878, 470] on icon at bounding box center [883, 466] width 11 height 11
click at [305, 306] on h5 "Appel manqué de la part de +33768243326" at bounding box center [486, 308] width 572 height 13
click at [1139, 231] on span "Standard Téléphonique" at bounding box center [1139, 229] width 96 height 13
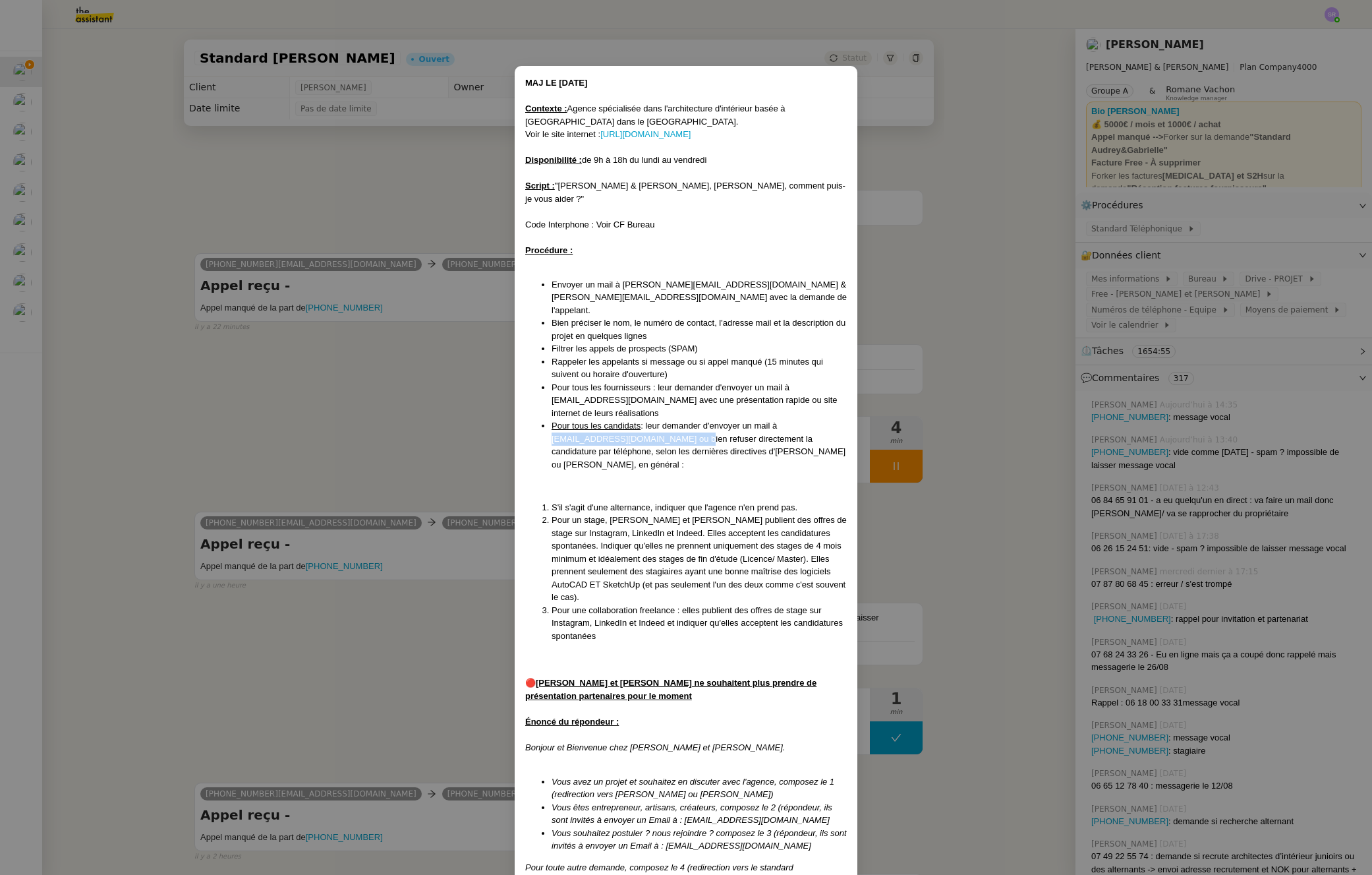
drag, startPoint x: 547, startPoint y: 413, endPoint x: 687, endPoint y: 418, distance: 140.1
click at [687, 418] on ul "Envoyer un mail à audrey@audreyetgabrielle.com & gabrielle@audreyetgabrielle.co…" at bounding box center [686, 375] width 322 height 194
click at [569, 419] on li "Pour tous les candidats : leur demander d'envoyer un mail à recrutement@audreye…" at bounding box center [699, 445] width 296 height 51
click at [702, 534] on li "Pour un stage, [PERSON_NAME] et [PERSON_NAME] publient des offres de stage sur …" at bounding box center [699, 559] width 296 height 91
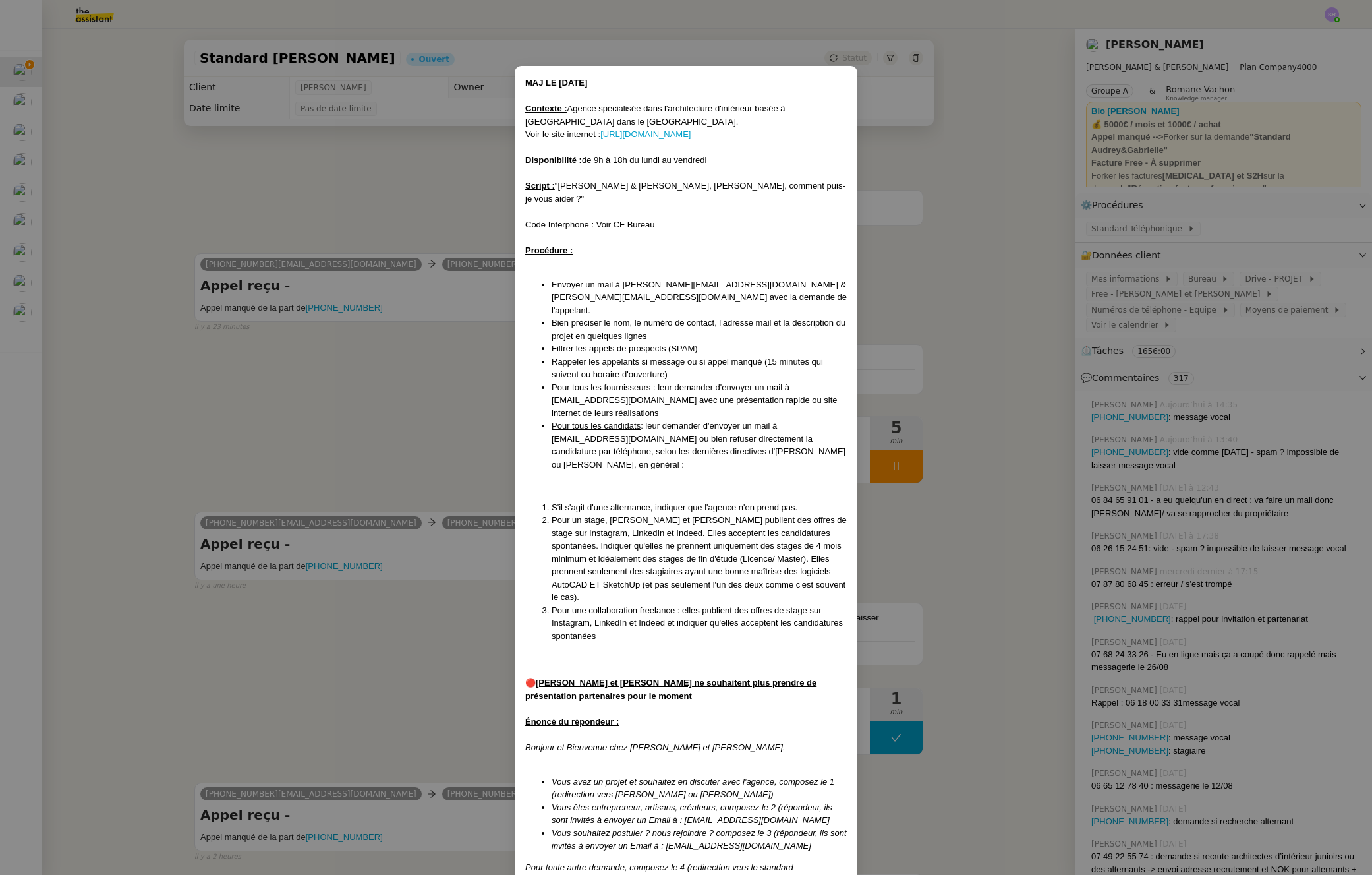
click at [707, 534] on li "Pour un stage, [PERSON_NAME] et [PERSON_NAME] publient des offres de stage sur …" at bounding box center [699, 559] width 296 height 91
drag, startPoint x: 721, startPoint y: 534, endPoint x: 690, endPoint y: 534, distance: 31.0
click at [690, 534] on li "Pour un stage, [PERSON_NAME] et [PERSON_NAME] publient des offres de stage sur …" at bounding box center [699, 559] width 296 height 91
click at [698, 534] on li "Pour un stage, [PERSON_NAME] et [PERSON_NAME] publient des offres de stage sur …" at bounding box center [699, 559] width 296 height 91
drag, startPoint x: 693, startPoint y: 535, endPoint x: 721, endPoint y: 536, distance: 28.0
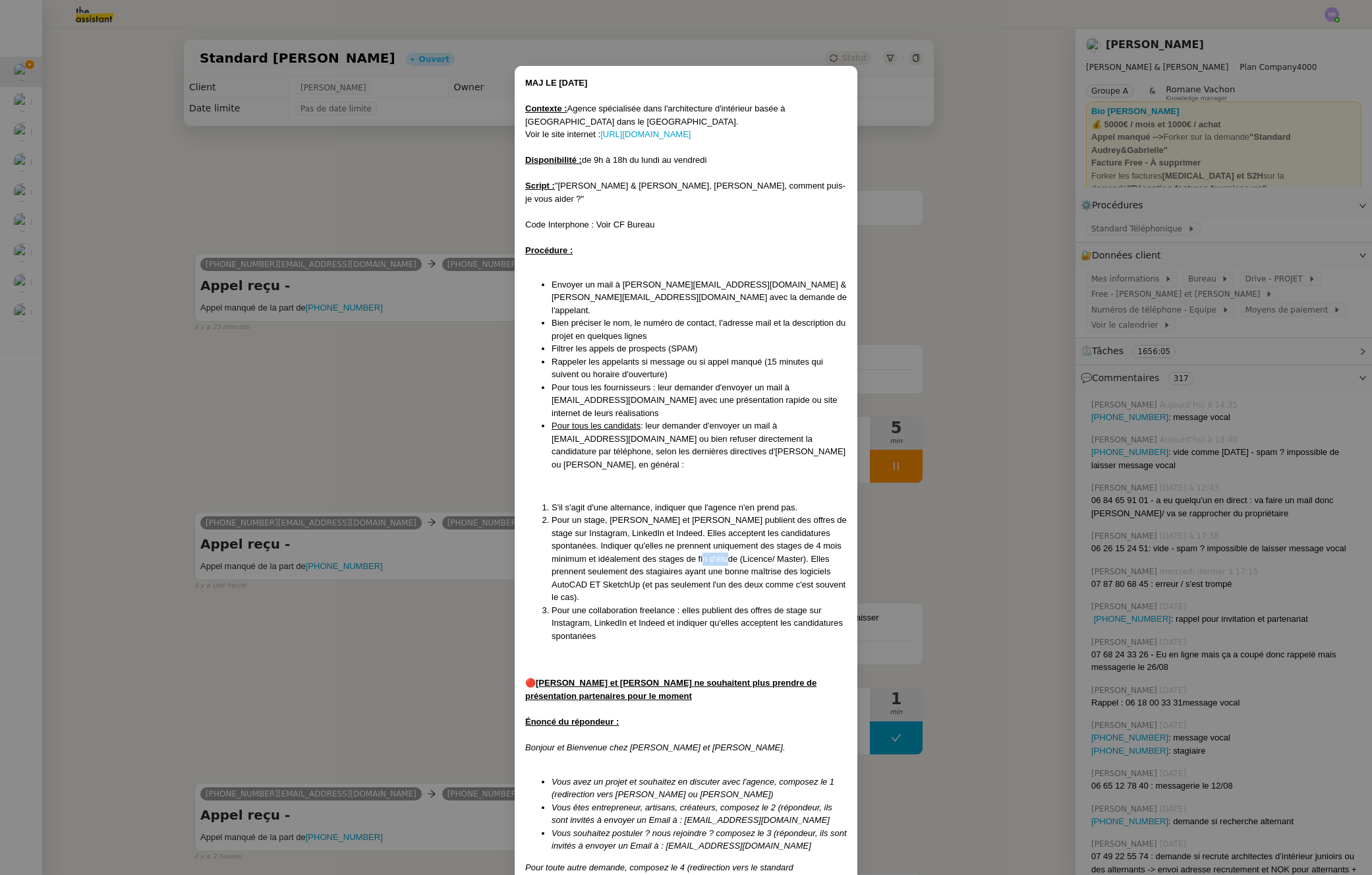
click at [721, 536] on li "Pour un stage, [PERSON_NAME] et [PERSON_NAME] publient des offres de stage sur …" at bounding box center [699, 559] width 296 height 91
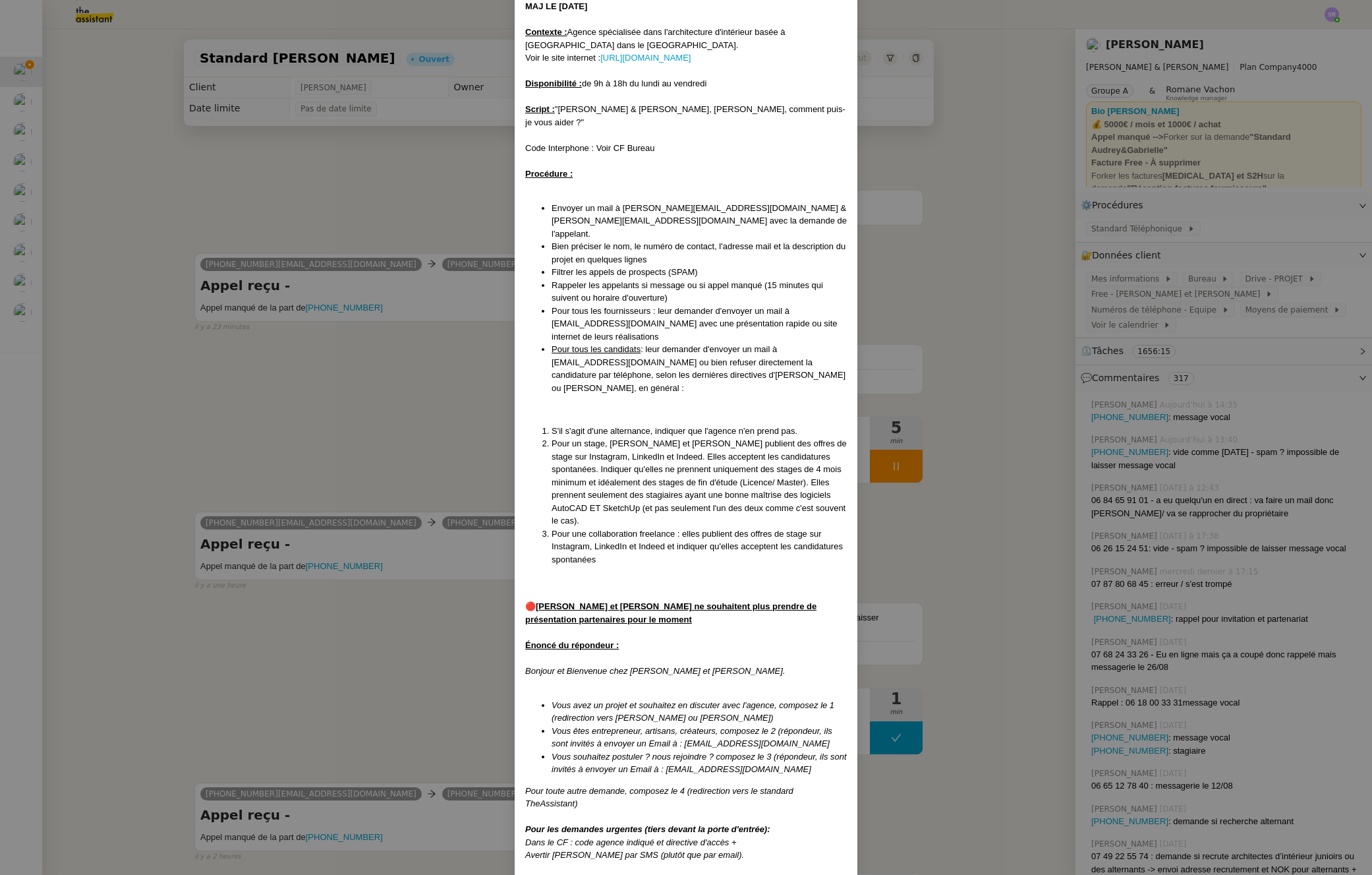
click at [801, 527] on li "Pour une collaboration freelance : elles publient des offres de stage sur Insta…" at bounding box center [699, 546] width 296 height 39
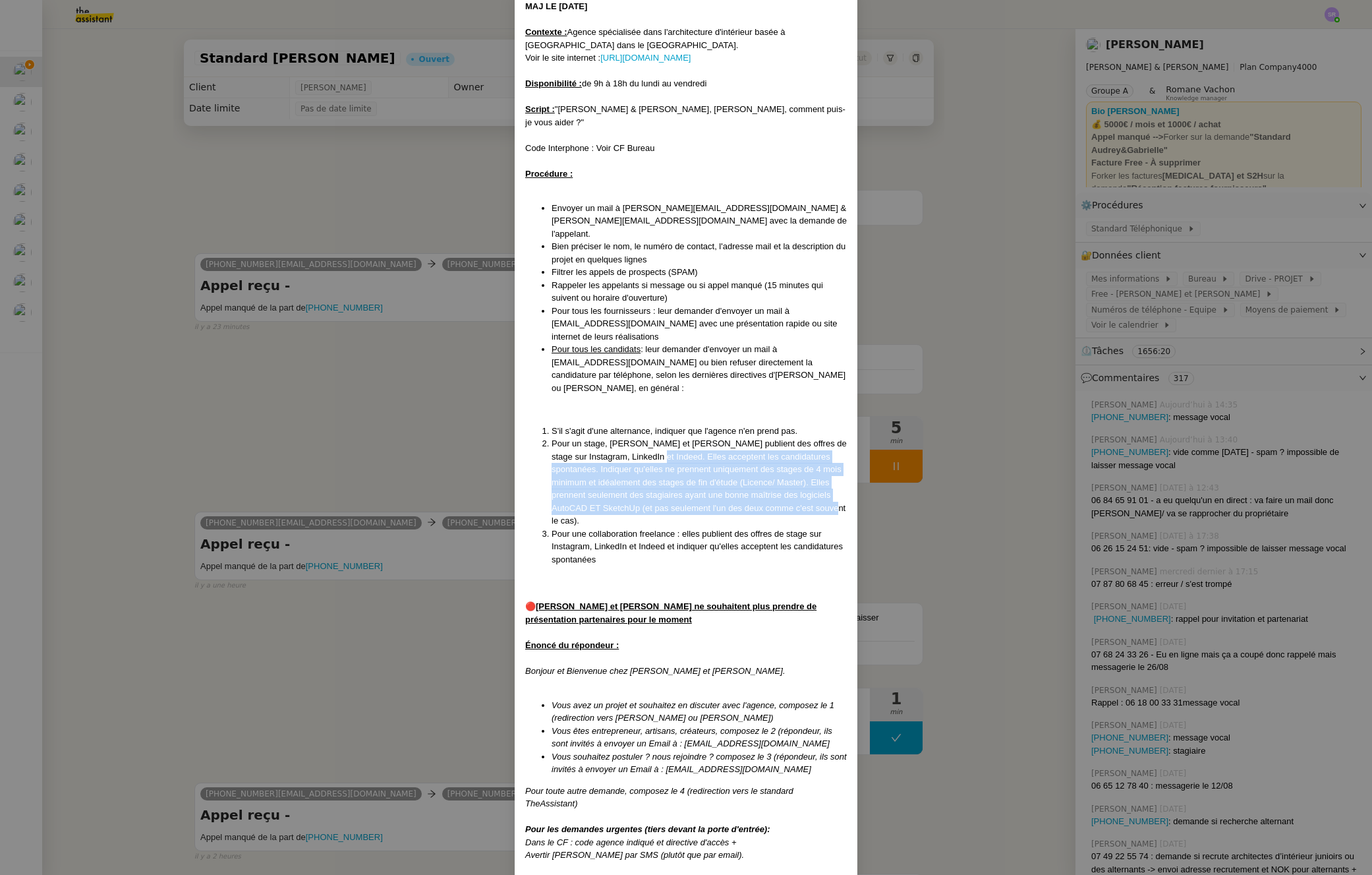
drag, startPoint x: 822, startPoint y: 484, endPoint x: 669, endPoint y: 427, distance: 163.3
click at [669, 438] on li "Pour un stage, [PERSON_NAME] et [PERSON_NAME] publient des offres de stage sur …" at bounding box center [699, 483] width 296 height 91
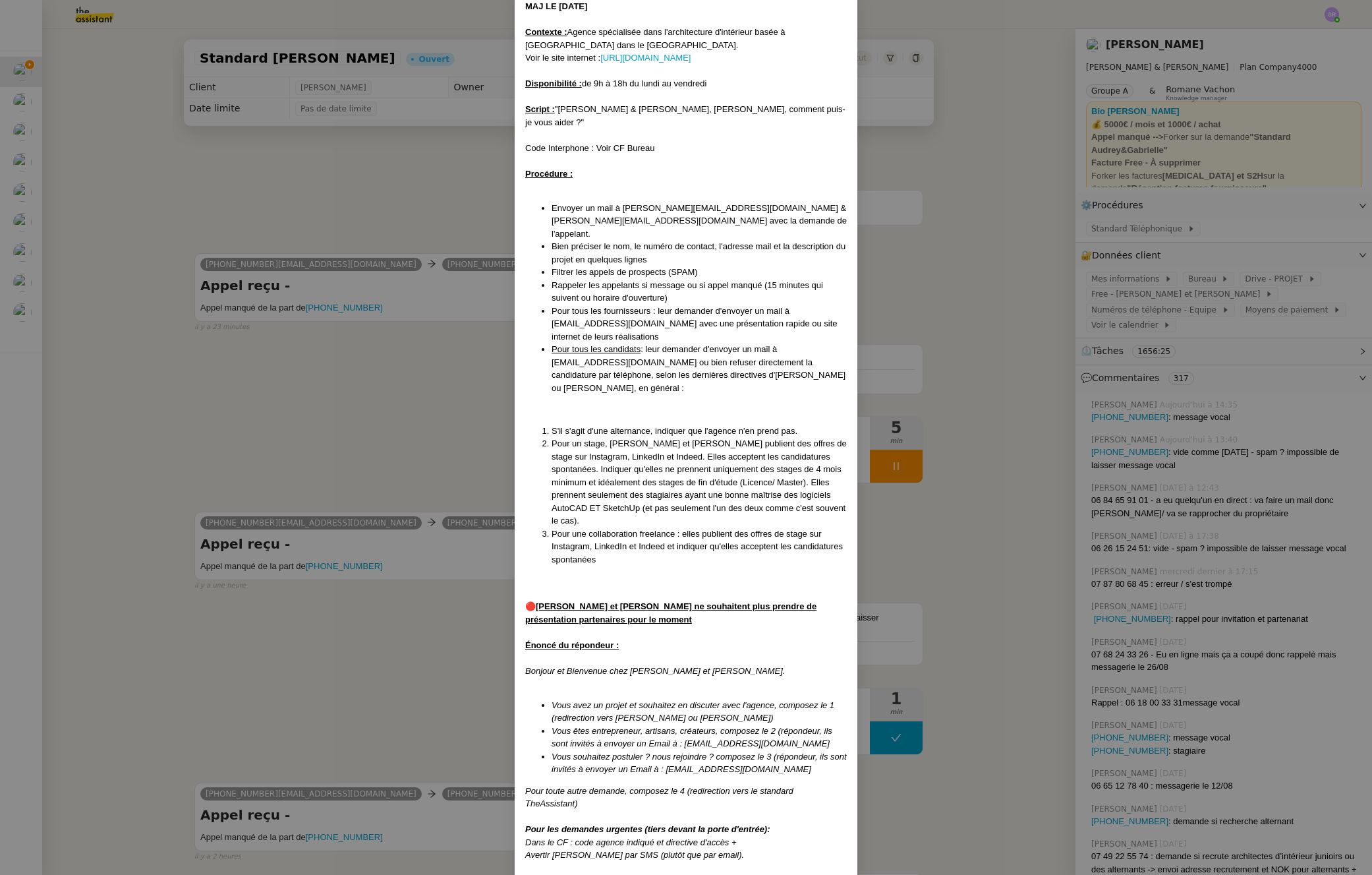
click at [768, 527] on li "Pour une collaboration freelance : elles publient des offres de stage sur Insta…" at bounding box center [699, 546] width 296 height 39
click at [469, 386] on nz-modal-container "MAJ LE 09/04/2025 Contexte : Agence spécialisée dans l'architecture d'intérieur…" at bounding box center [686, 438] width 1372 height 875
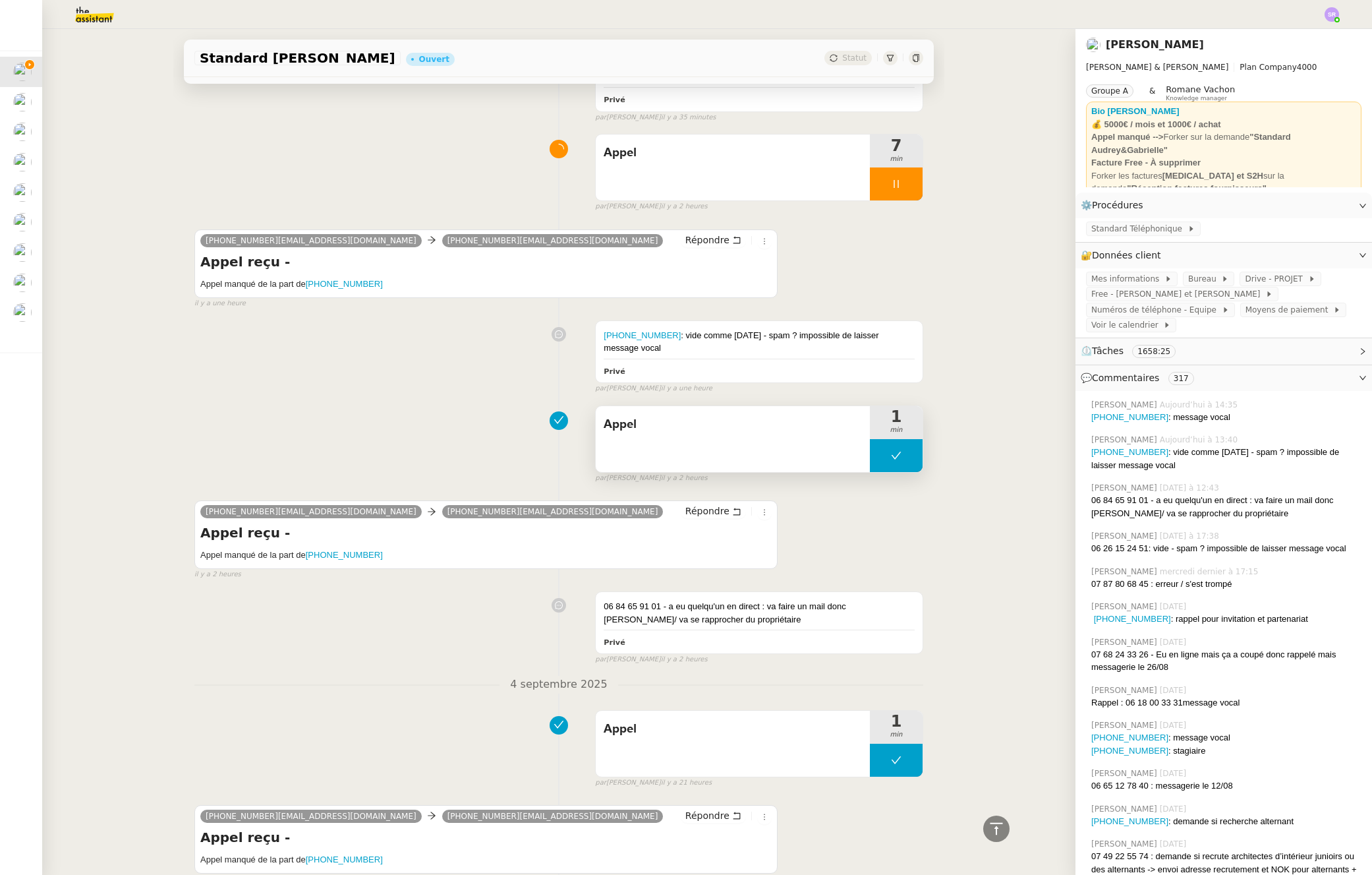
scroll to position [355, 0]
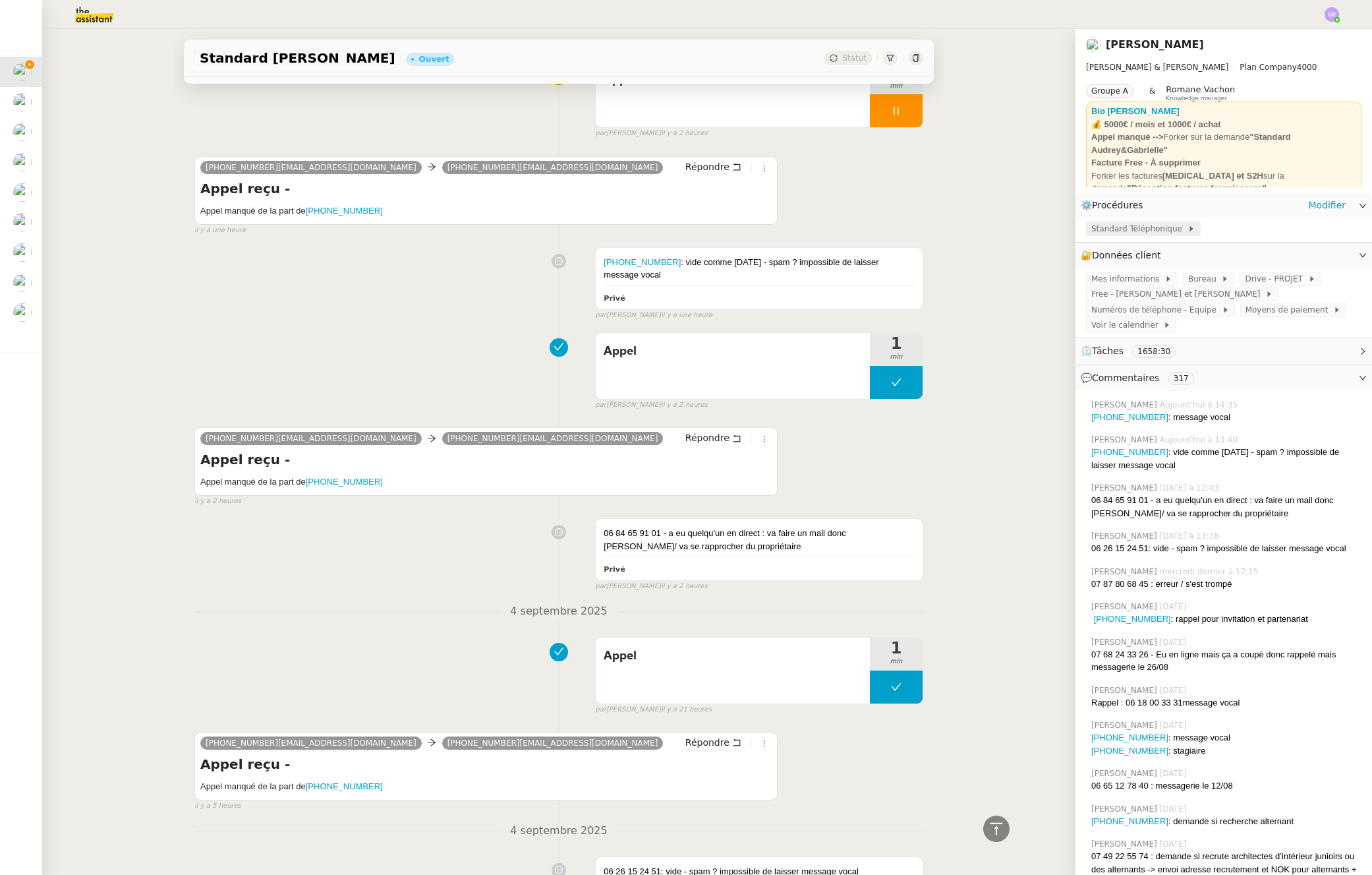
click at [1141, 230] on span "Standard Téléphonique" at bounding box center [1139, 229] width 96 height 13
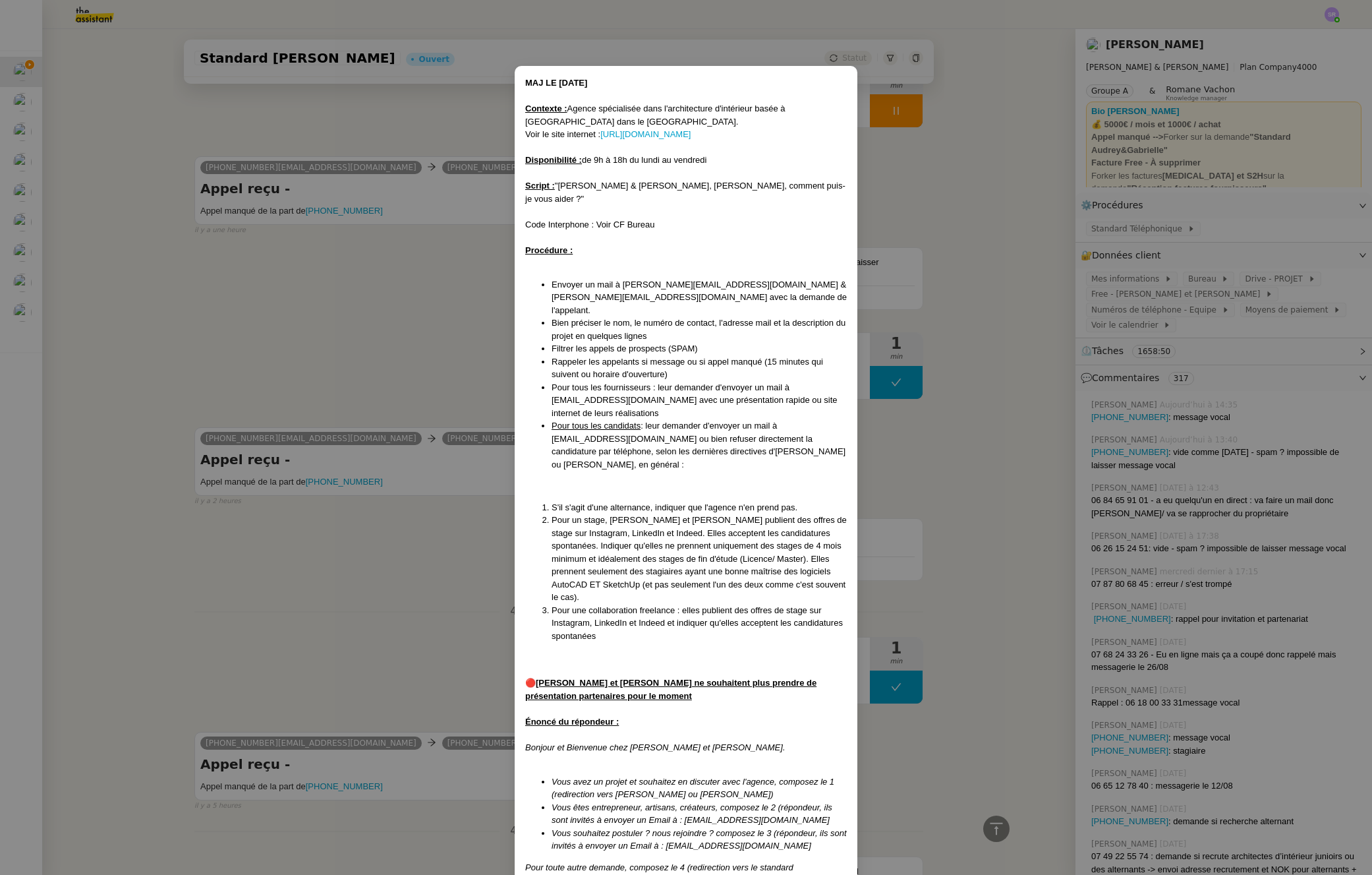
click at [375, 309] on nz-modal-container "MAJ LE 09/04/2025 Contexte : Agence spécialisée dans l'architecture d'intérieur…" at bounding box center [686, 438] width 1372 height 875
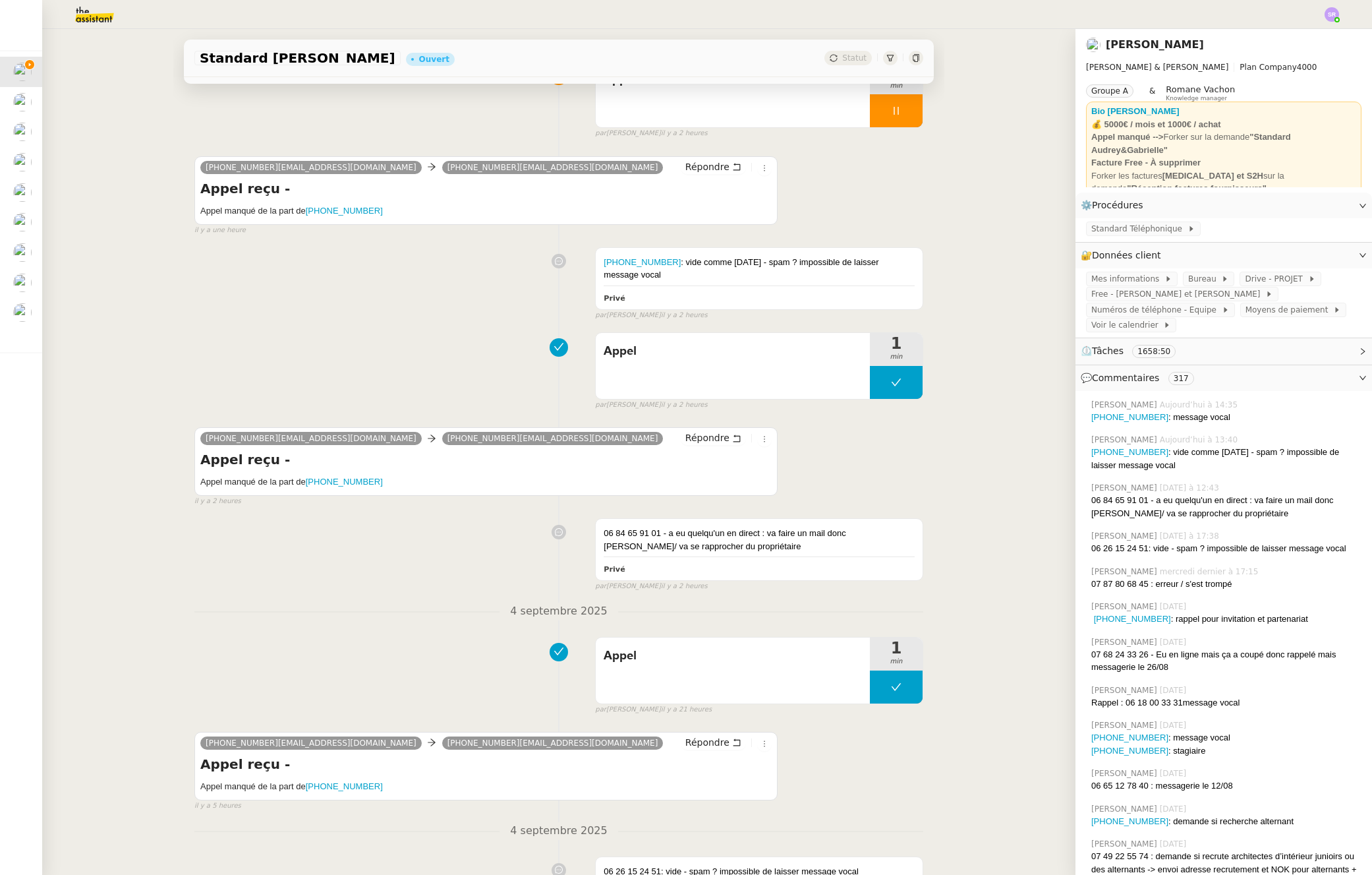
scroll to position [144, 0]
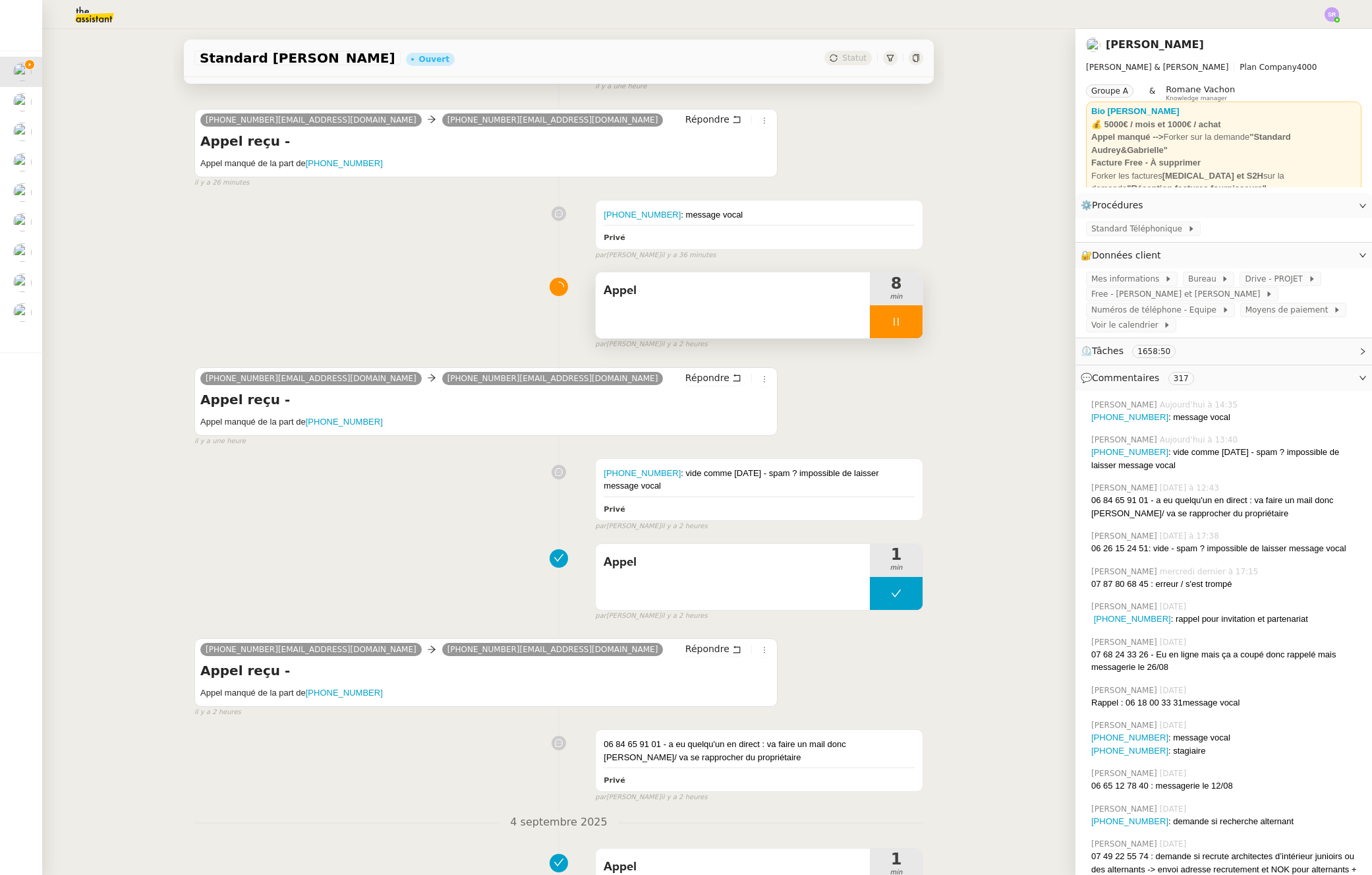
drag, startPoint x: 882, startPoint y: 330, endPoint x: 909, endPoint y: 314, distance: 31.4
click at [882, 330] on div at bounding box center [897, 322] width 53 height 33
click at [888, 316] on div at bounding box center [897, 322] width 53 height 33
click at [1151, 233] on span "Standard Téléphonique" at bounding box center [1139, 229] width 96 height 13
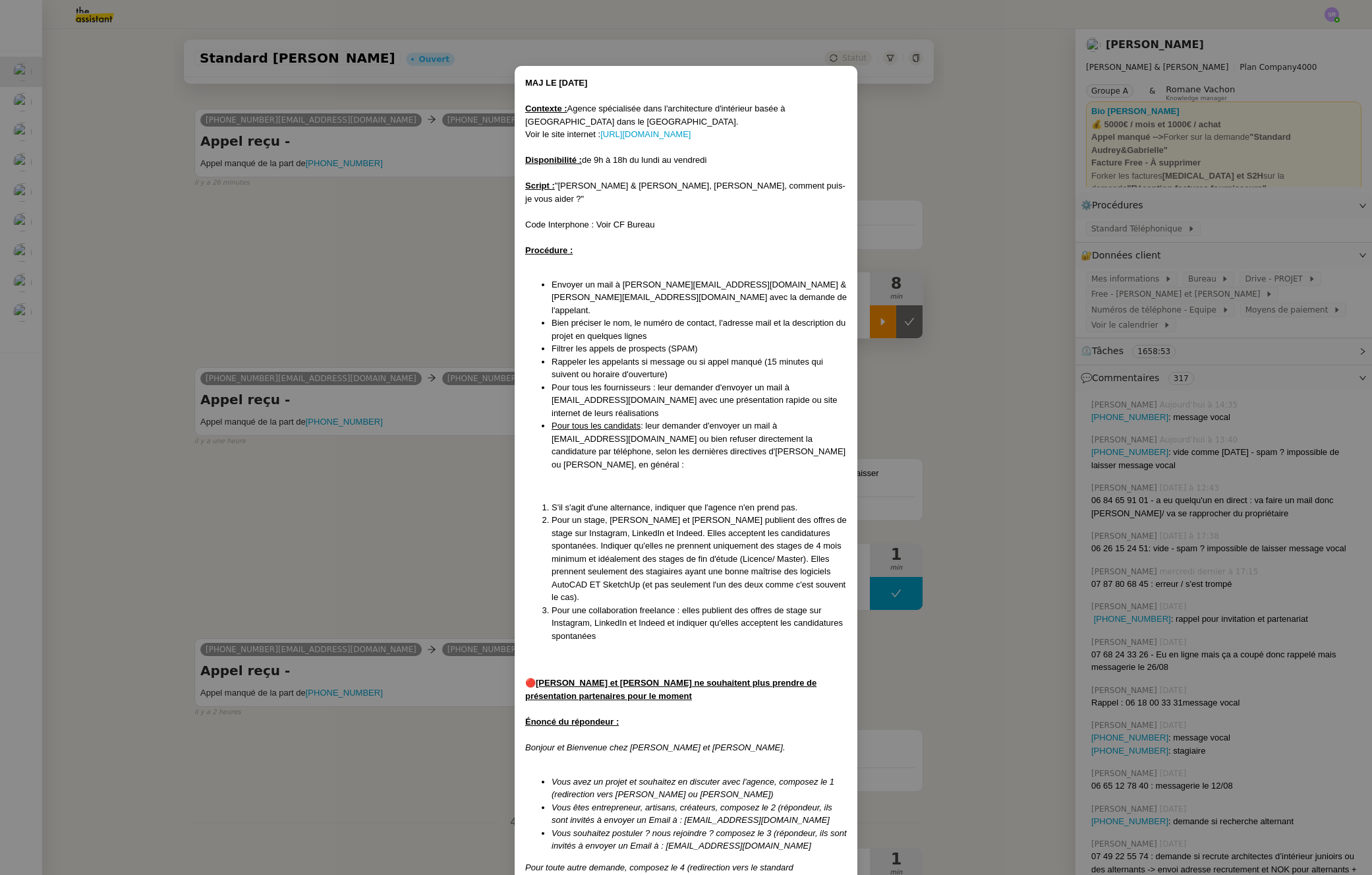
click at [338, 661] on nz-modal-container "MAJ LE 09/04/2025 Contexte : Agence spécialisée dans l'architecture d'intérieur…" at bounding box center [686, 438] width 1372 height 875
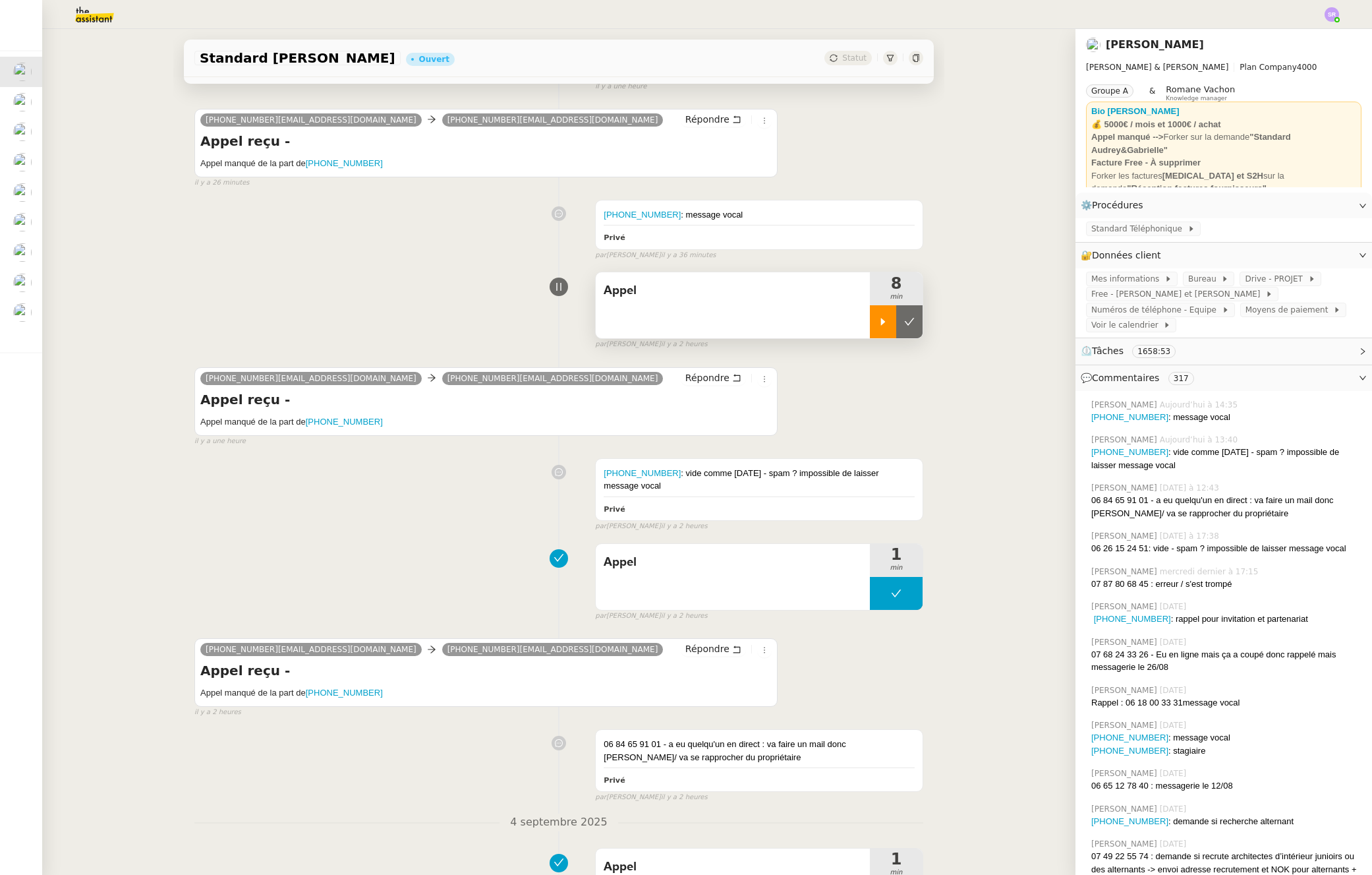
scroll to position [68, 0]
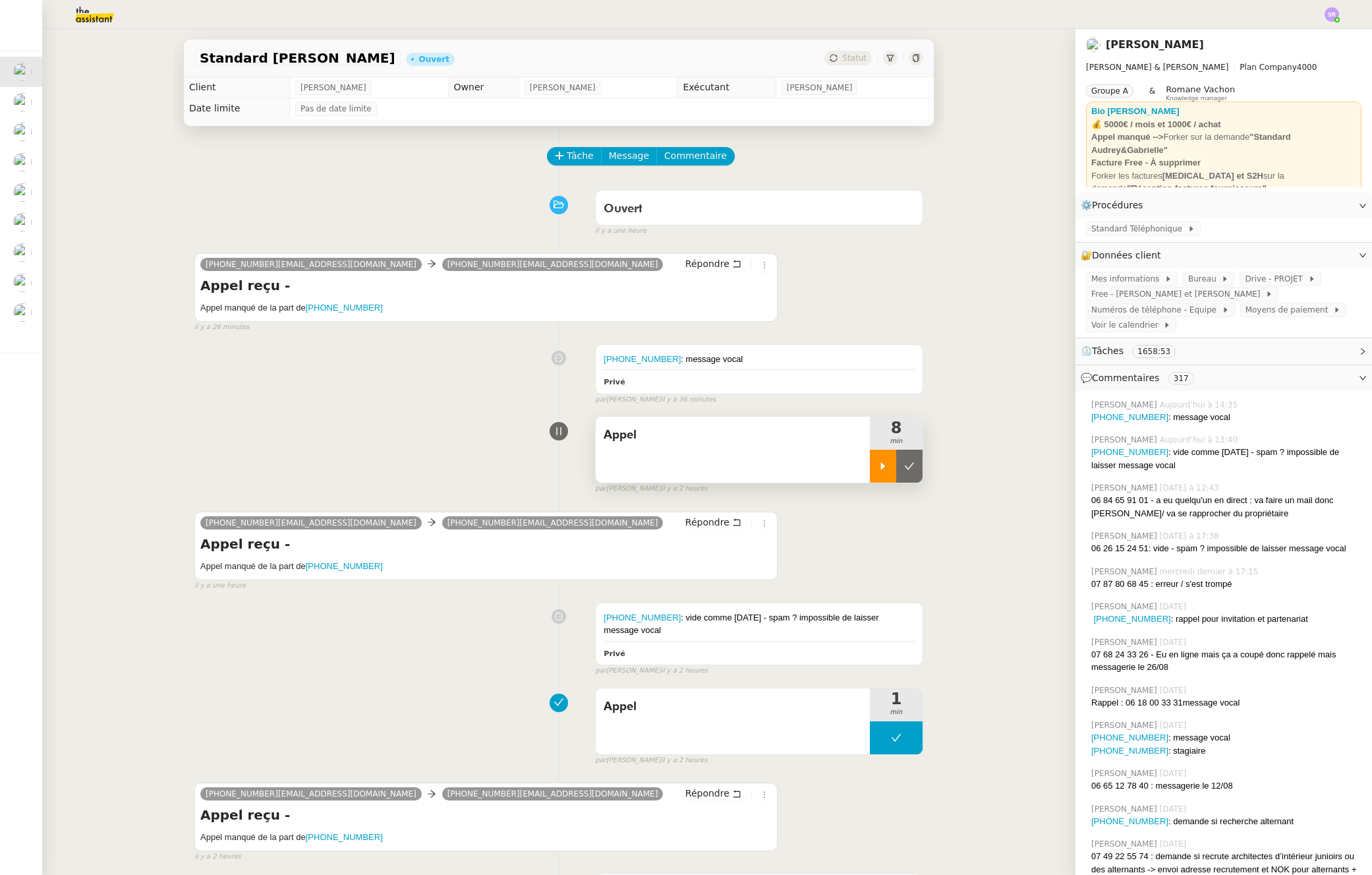
click at [876, 468] on div at bounding box center [884, 466] width 26 height 33
click at [840, 365] on div "+33768243326 : message vocal" at bounding box center [759, 359] width 311 height 13
click at [1299, 94] on app-ticket "Standard Audrey&Gabrielle Ouvert Statut Client Gabrielle Tavernier Owner Zoé La…" at bounding box center [707, 452] width 1330 height 846
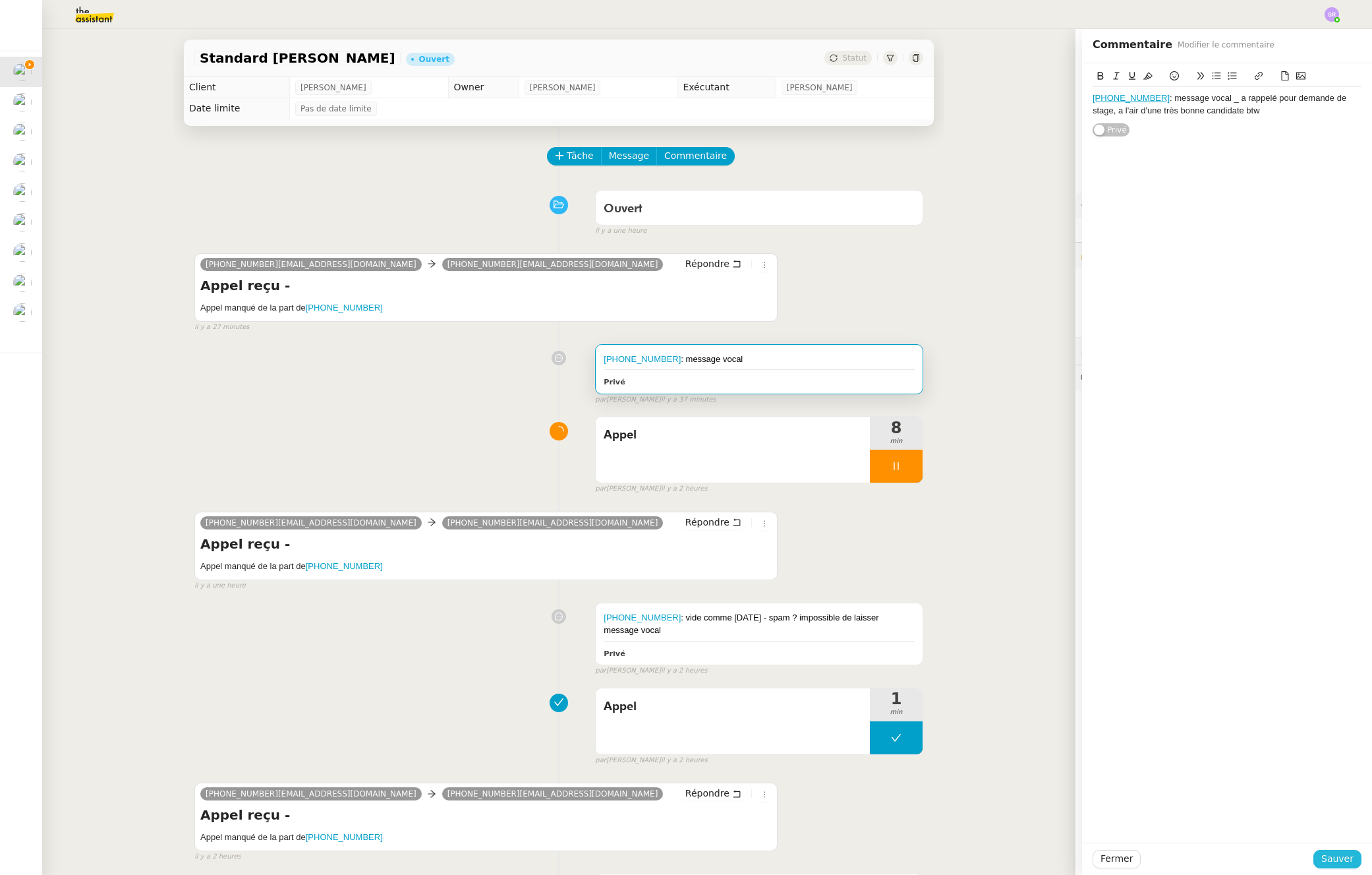
click at [1323, 858] on span "Sauver" at bounding box center [1337, 859] width 32 height 15
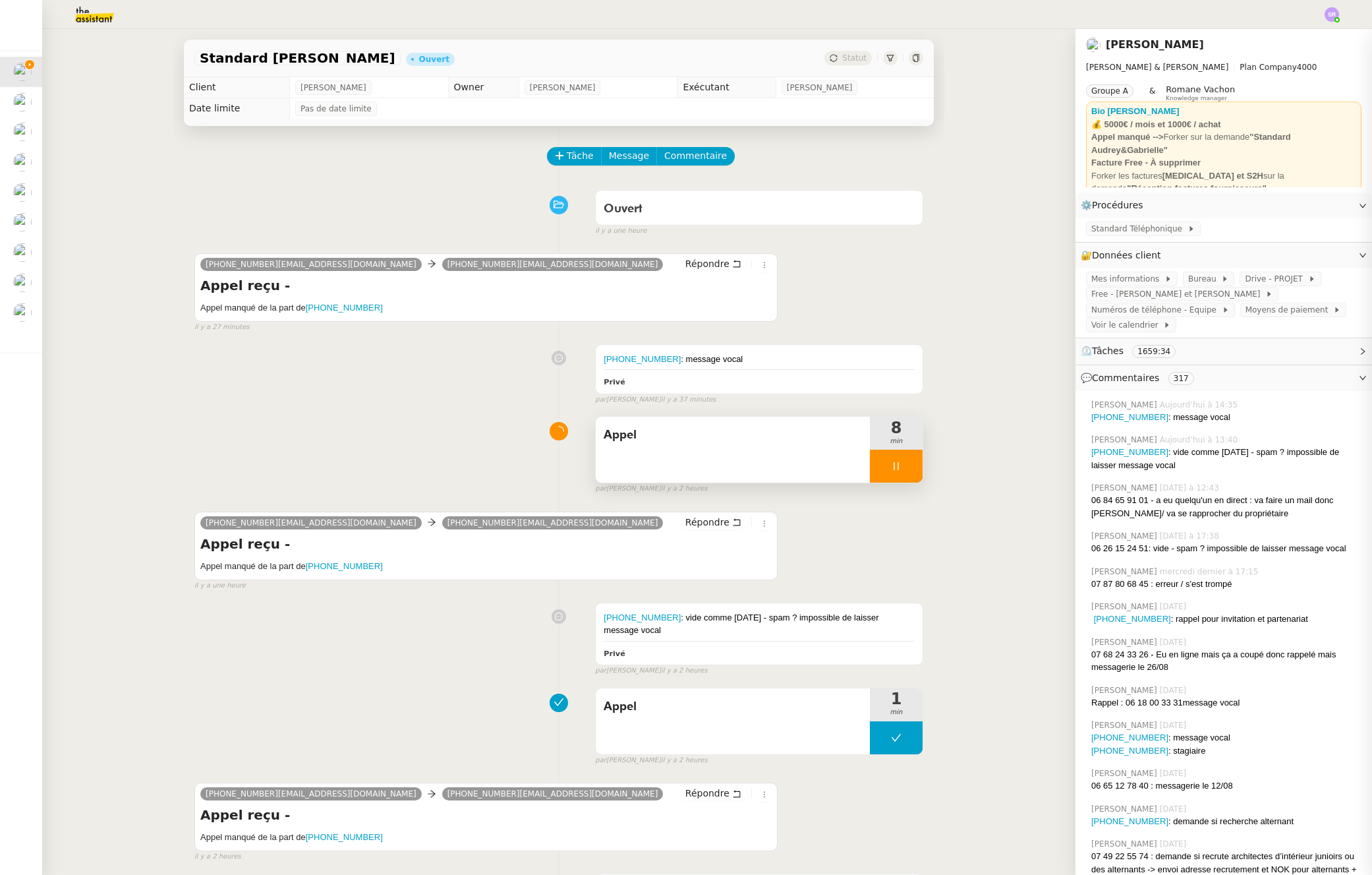
click at [876, 466] on div at bounding box center [897, 466] width 53 height 33
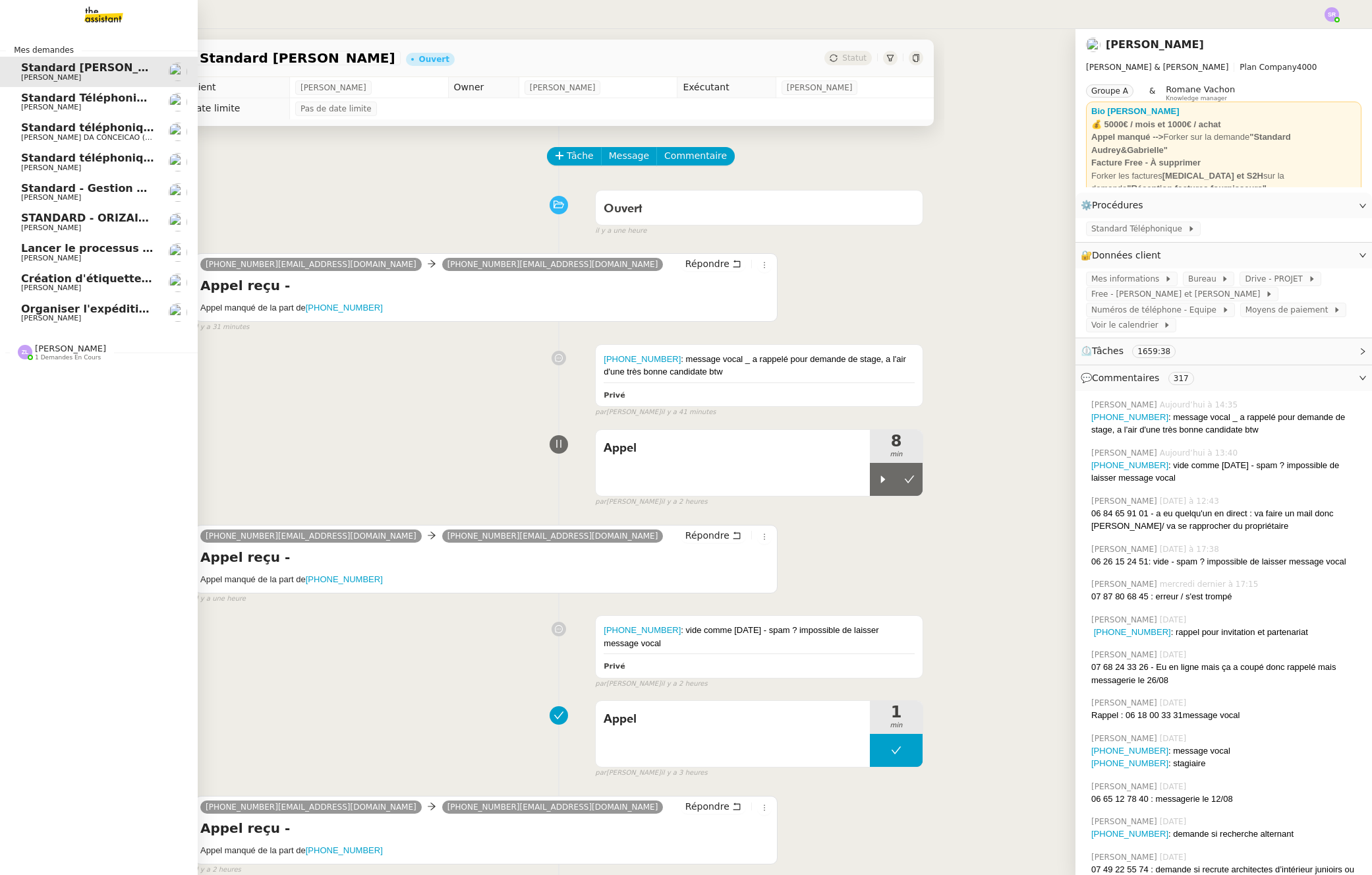
drag, startPoint x: 26, startPoint y: 253, endPoint x: 54, endPoint y: 258, distance: 28.4
click at [26, 253] on span "Lancer le processus d'onboarding client" at bounding box center [140, 248] width 237 height 12
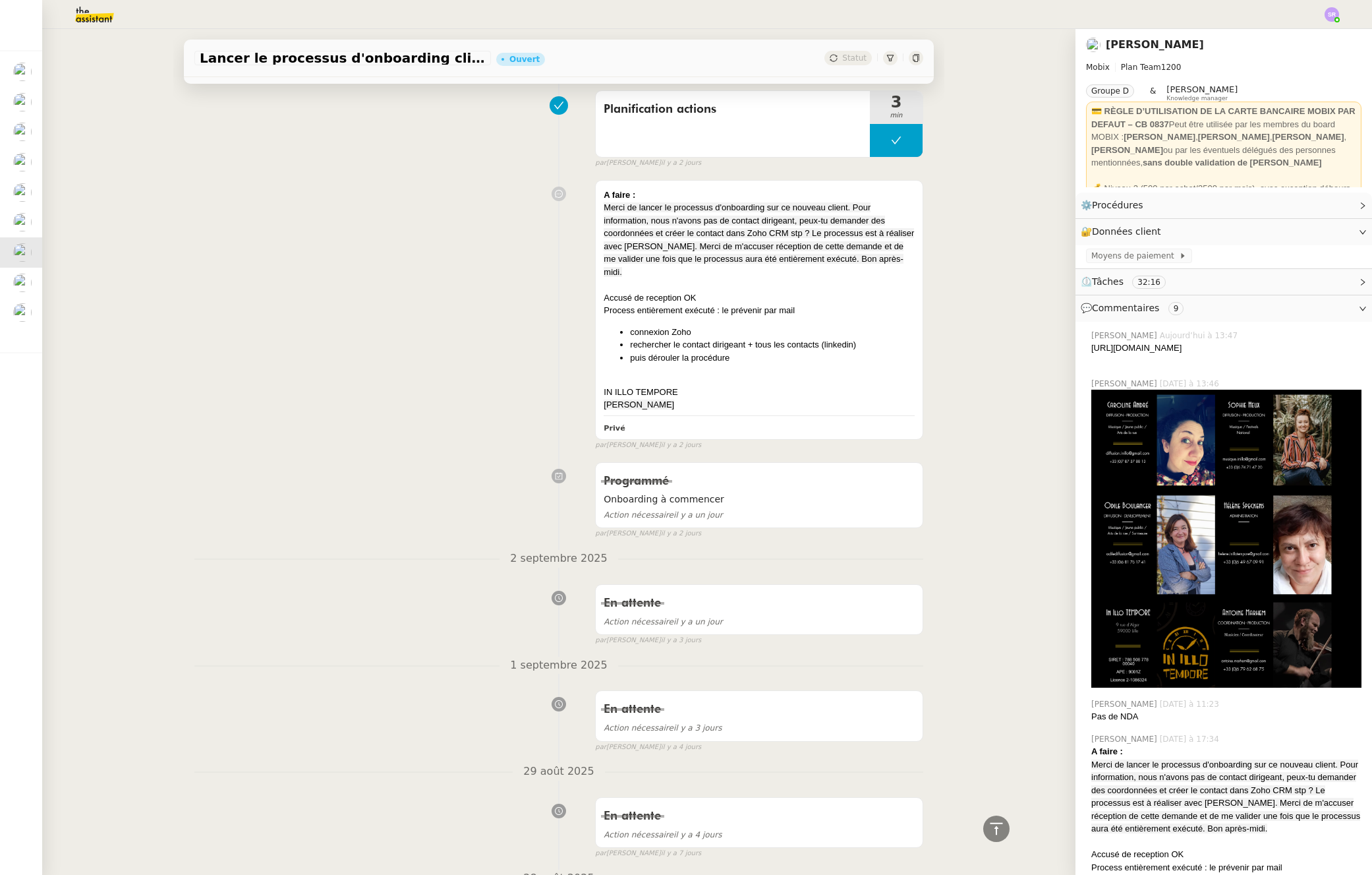
scroll to position [2521, 0]
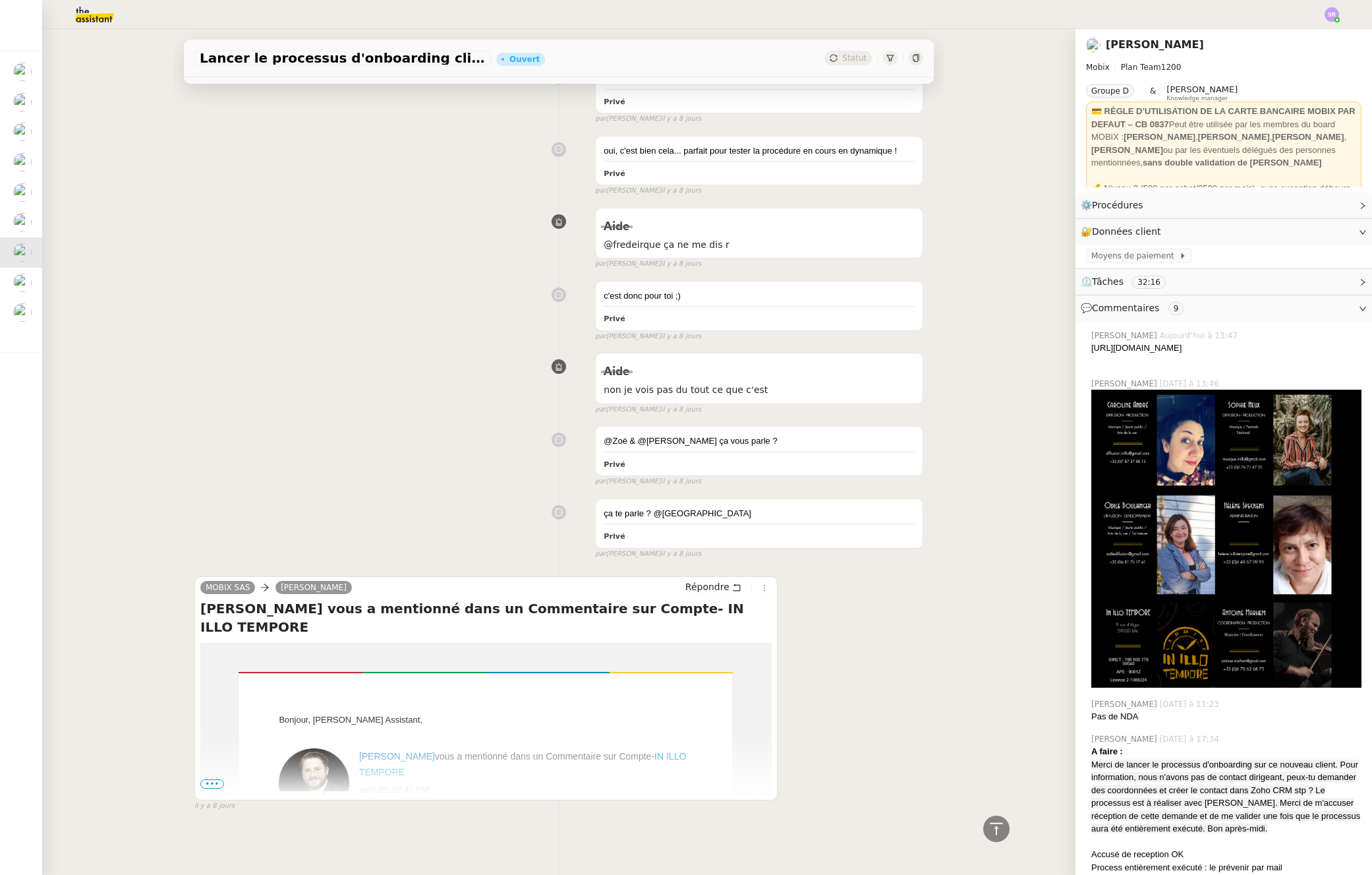
click at [201, 779] on span "•••" at bounding box center [212, 784] width 24 height 9
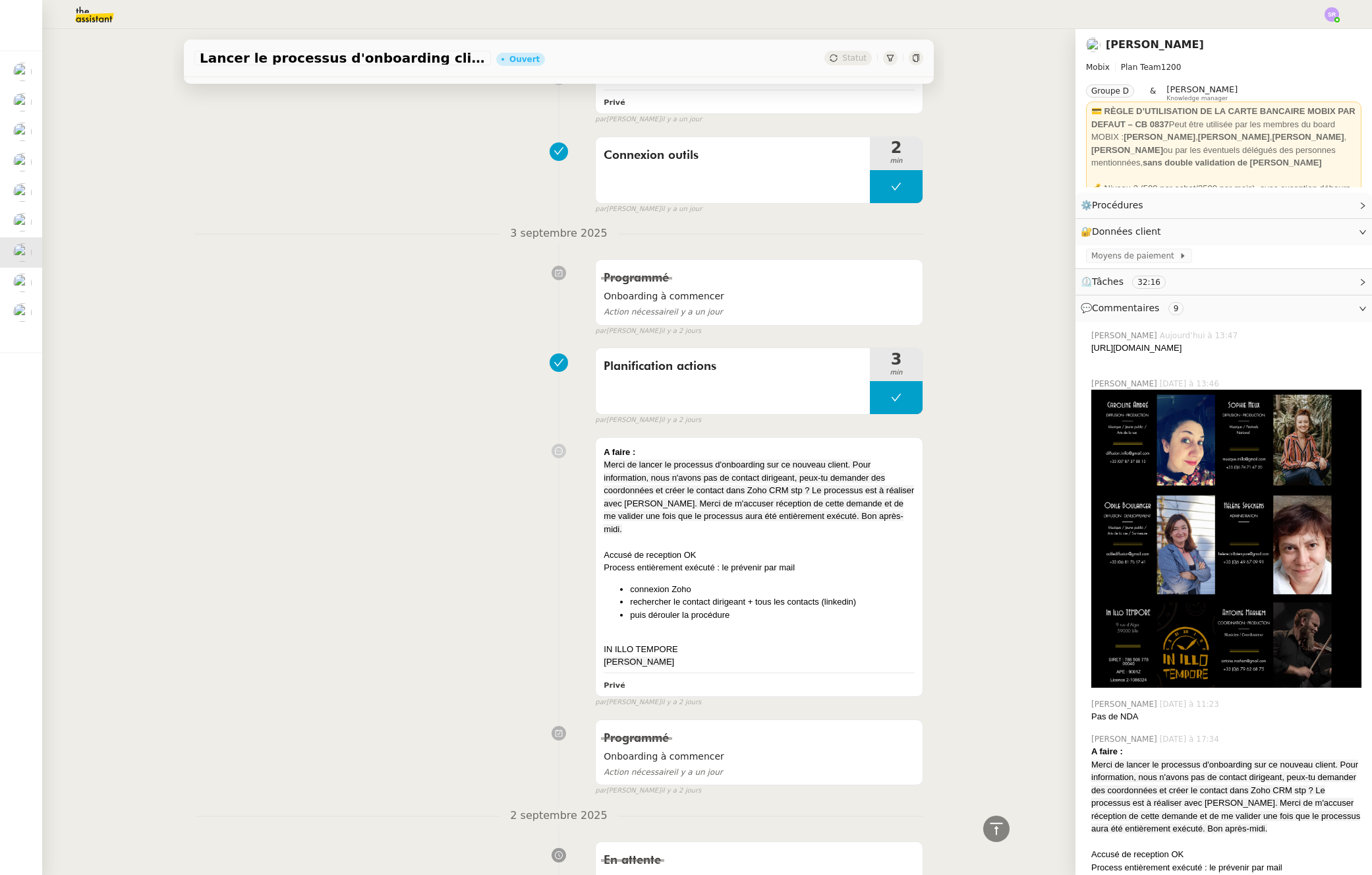
scroll to position [0, 0]
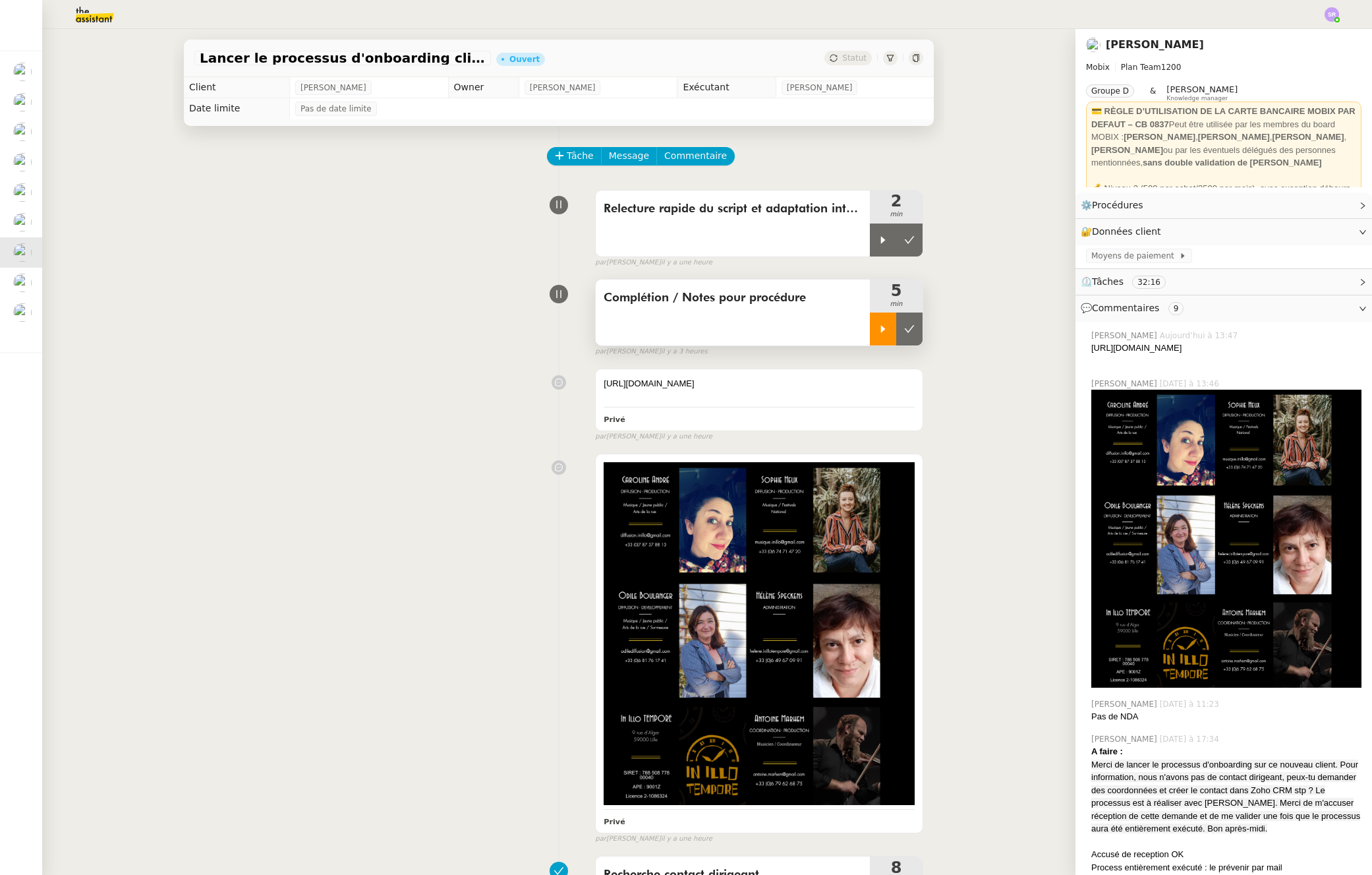
click at [878, 330] on icon at bounding box center [883, 329] width 11 height 11
click at [900, 323] on div at bounding box center [897, 329] width 53 height 33
drag, startPoint x: 899, startPoint y: 242, endPoint x: 870, endPoint y: 246, distance: 29.3
click at [844, 253] on div "Relecture rapide du script et adaptation interlocuteur 2 min" at bounding box center [759, 224] width 329 height 68
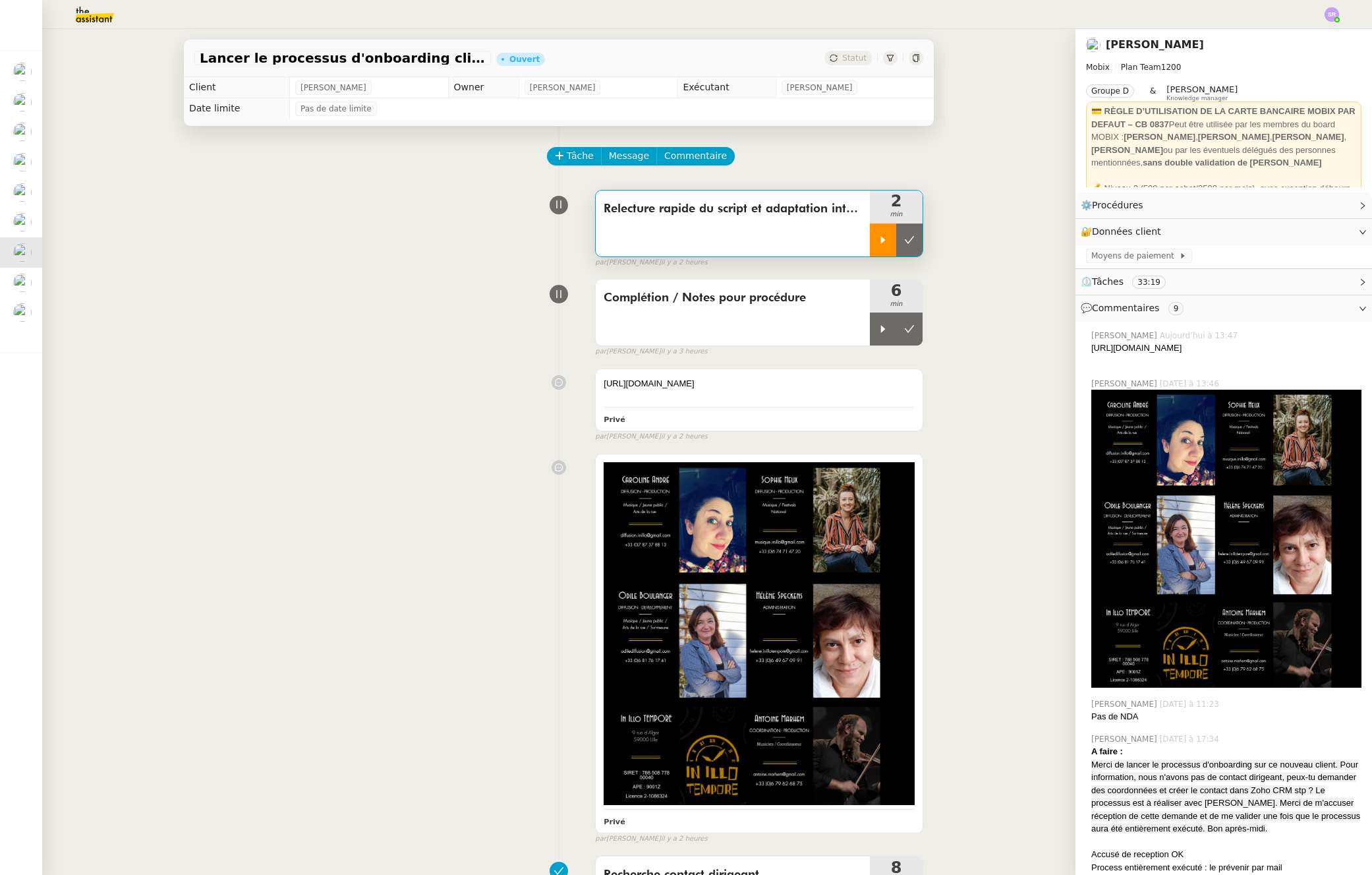
click at [875, 243] on div at bounding box center [884, 240] width 26 height 33
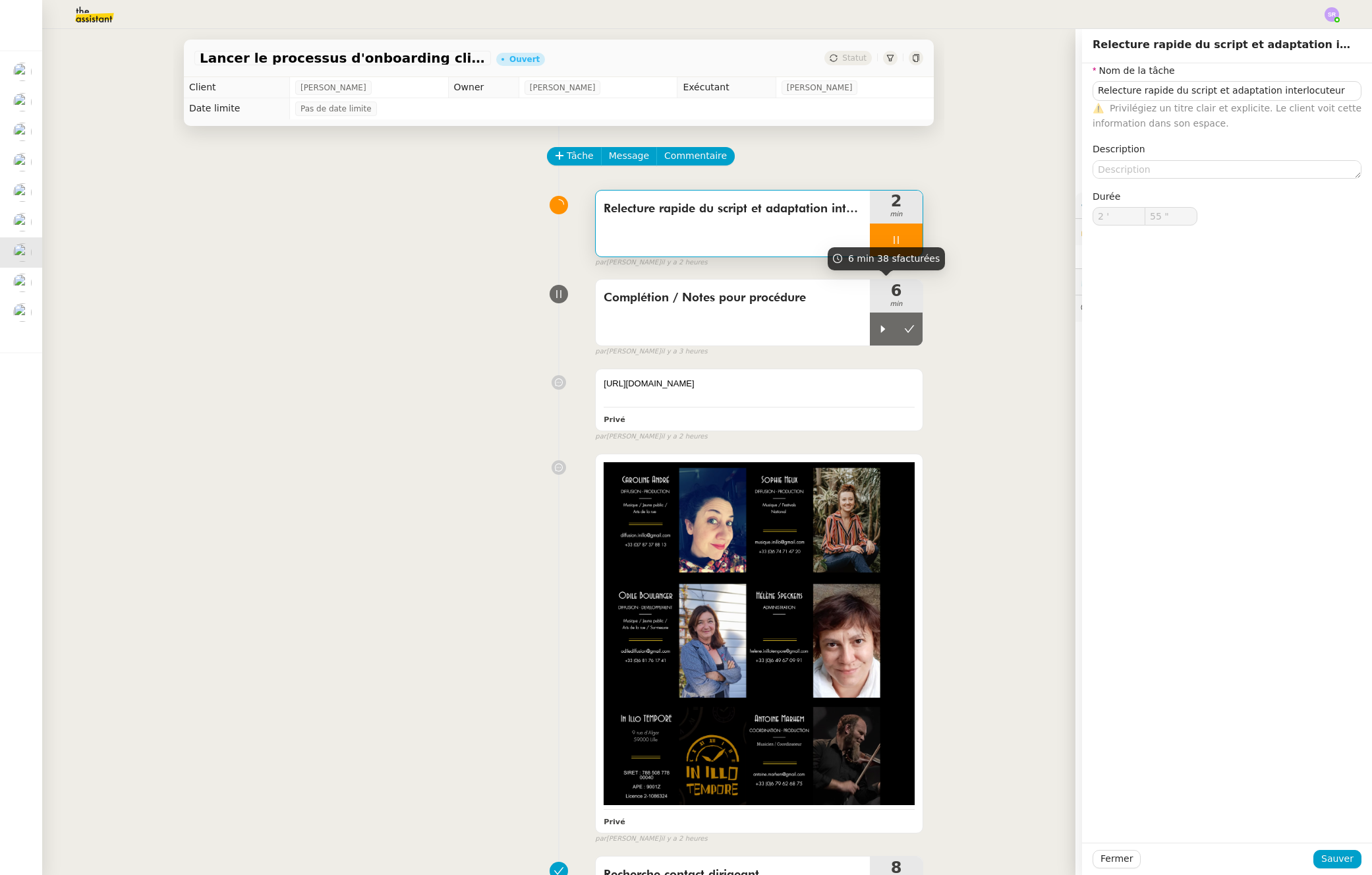
type input "Relecture rapide du script et adaptation interlocuteur"
type input "2 '"
type input "55 ""
type input "Relecture rapide du script et adaptation interlocuteur"
type input "2 '"
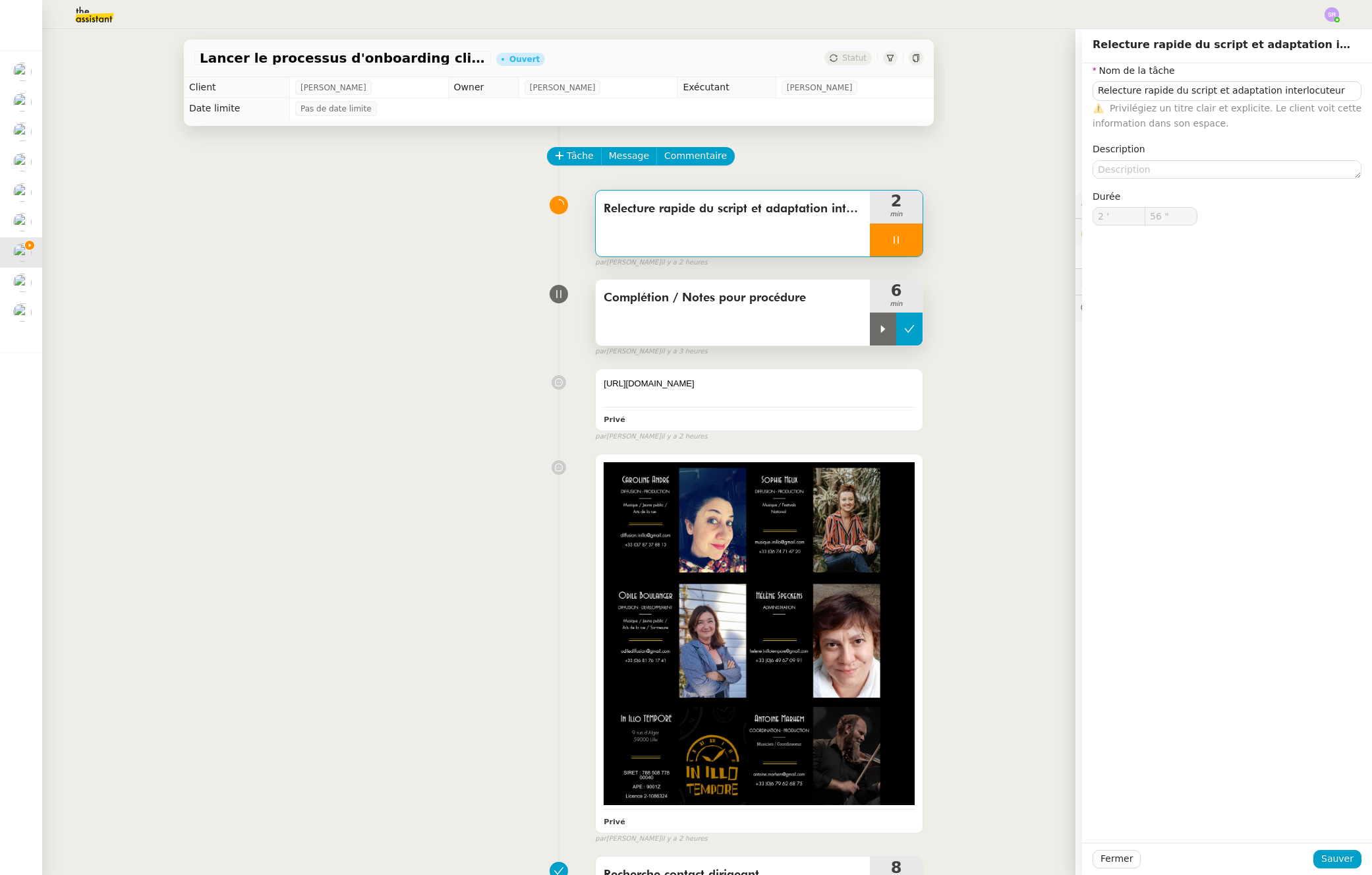
click at [897, 335] on button at bounding box center [910, 329] width 26 height 33
type input "57 ""
type input "Relecture rapide du script et adaptation interlocuteur"
type input "2 '"
type input "57 ""
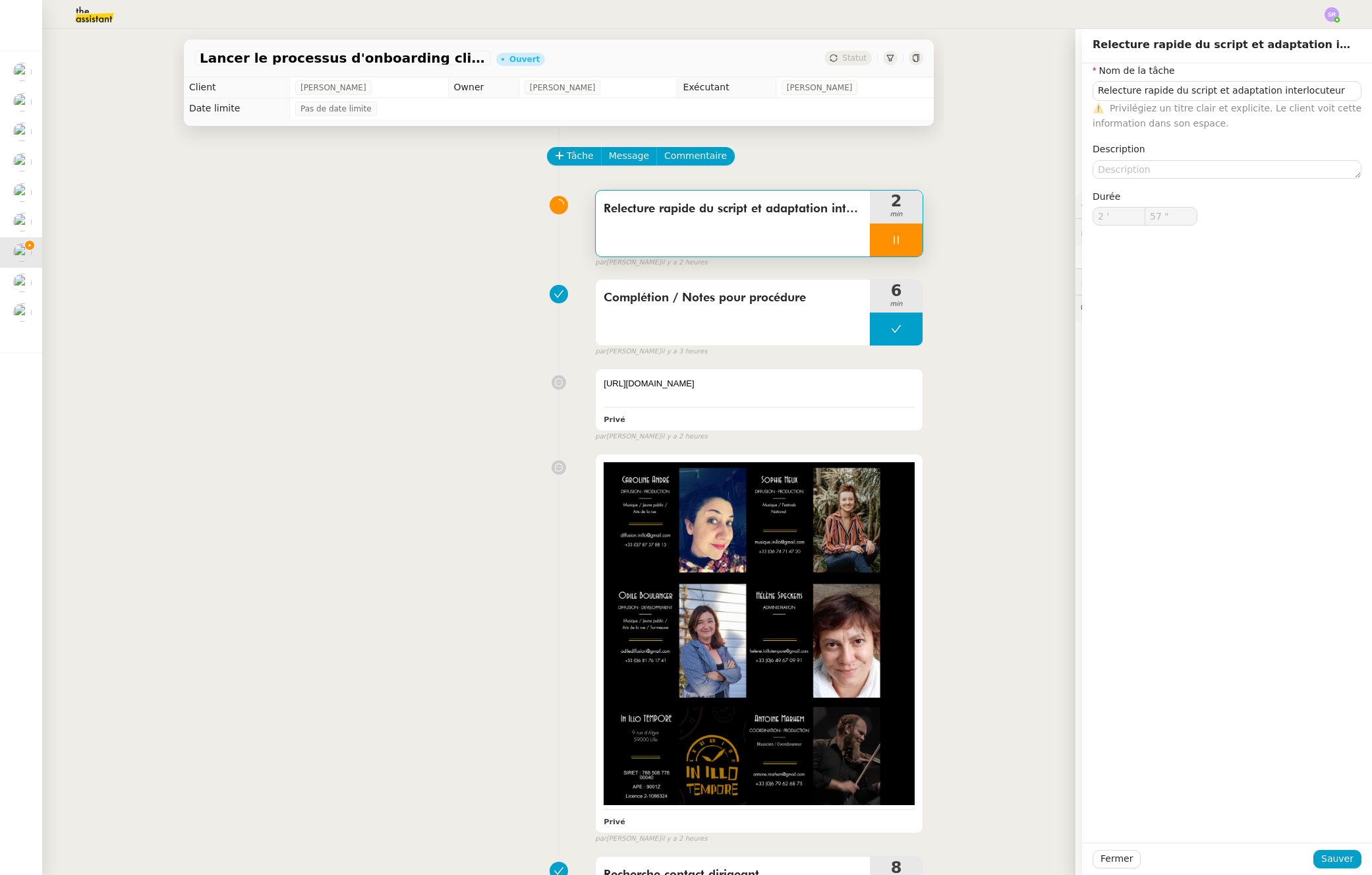
type input "Relecture rapide du script et adaptation interlocuteur"
type input "2 '"
type input "58 ""
click at [1103, 851] on span "Fermer" at bounding box center [1117, 859] width 32 height 15
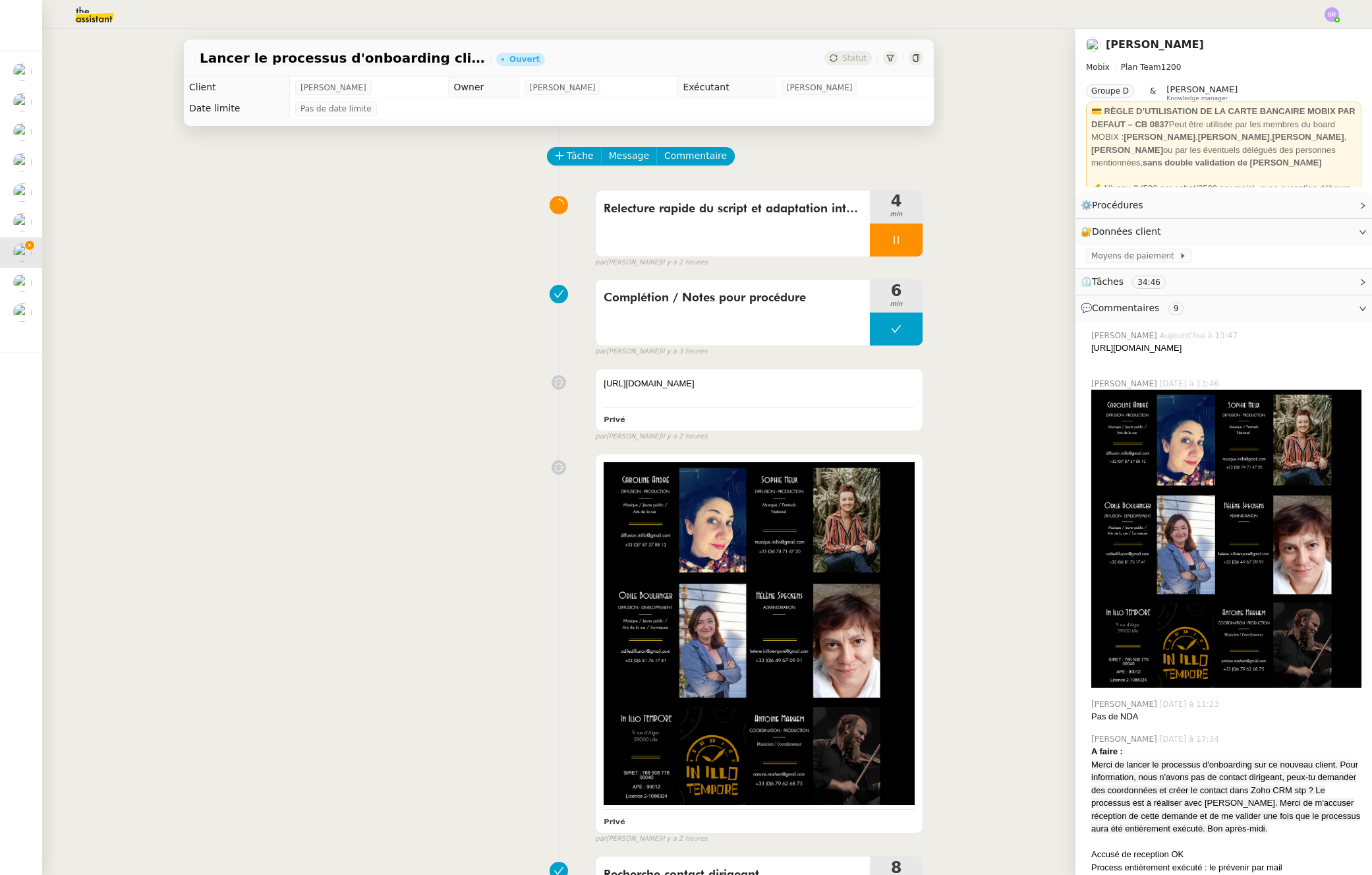
click at [894, 237] on icon at bounding box center [896, 241] width 5 height 8
click at [897, 243] on button at bounding box center [910, 240] width 26 height 33
click at [870, 244] on button at bounding box center [897, 240] width 53 height 33
click at [870, 246] on div at bounding box center [884, 240] width 26 height 33
click at [814, 241] on div "Relecture rapide du script et adaptation interlocuteur" at bounding box center [733, 223] width 274 height 66
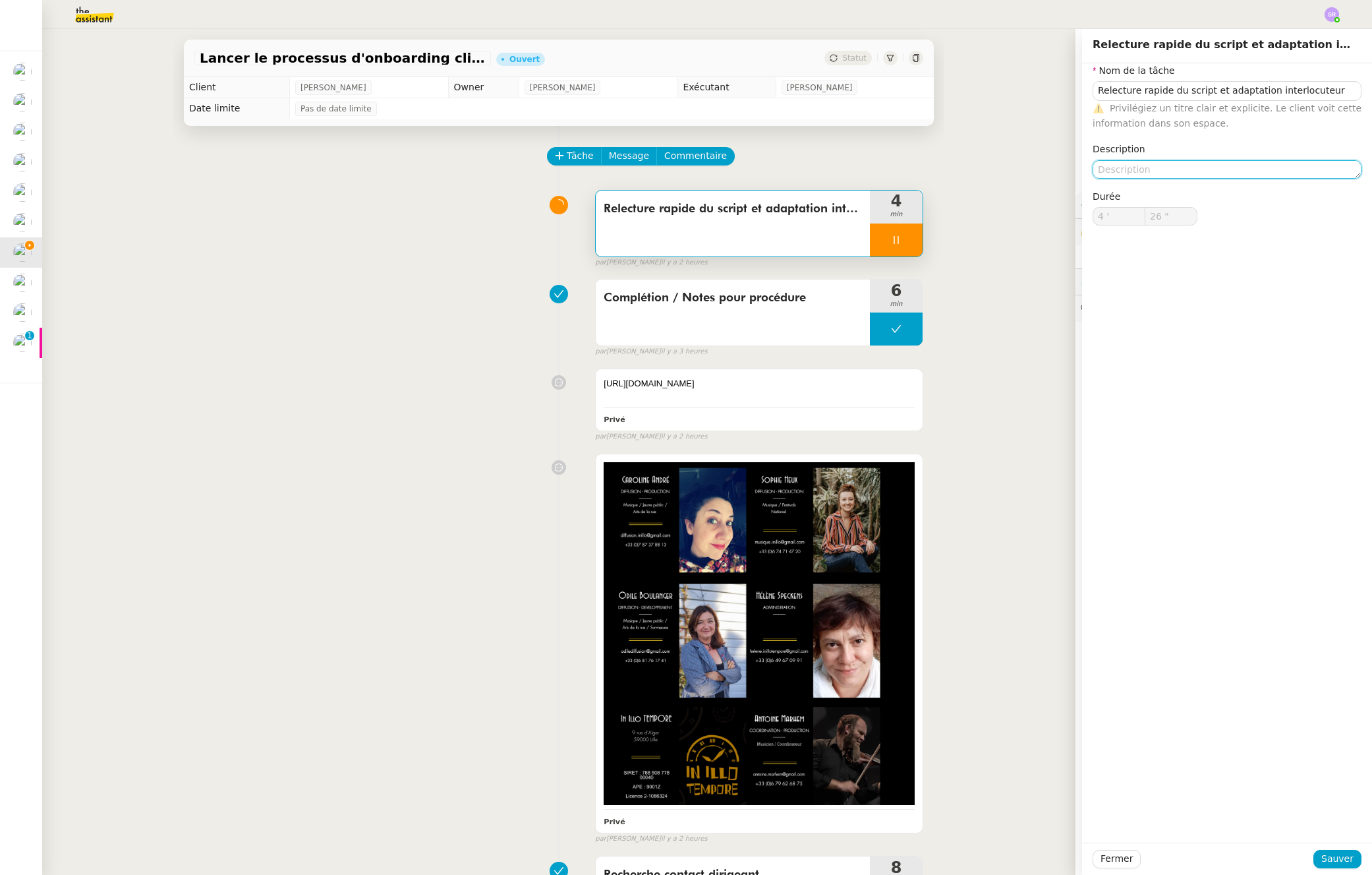
click at [1166, 166] on textarea at bounding box center [1227, 170] width 269 height 18
type input "27 ""
type textarea "+pré"
type input "28 ""
type textarea "+prépar"
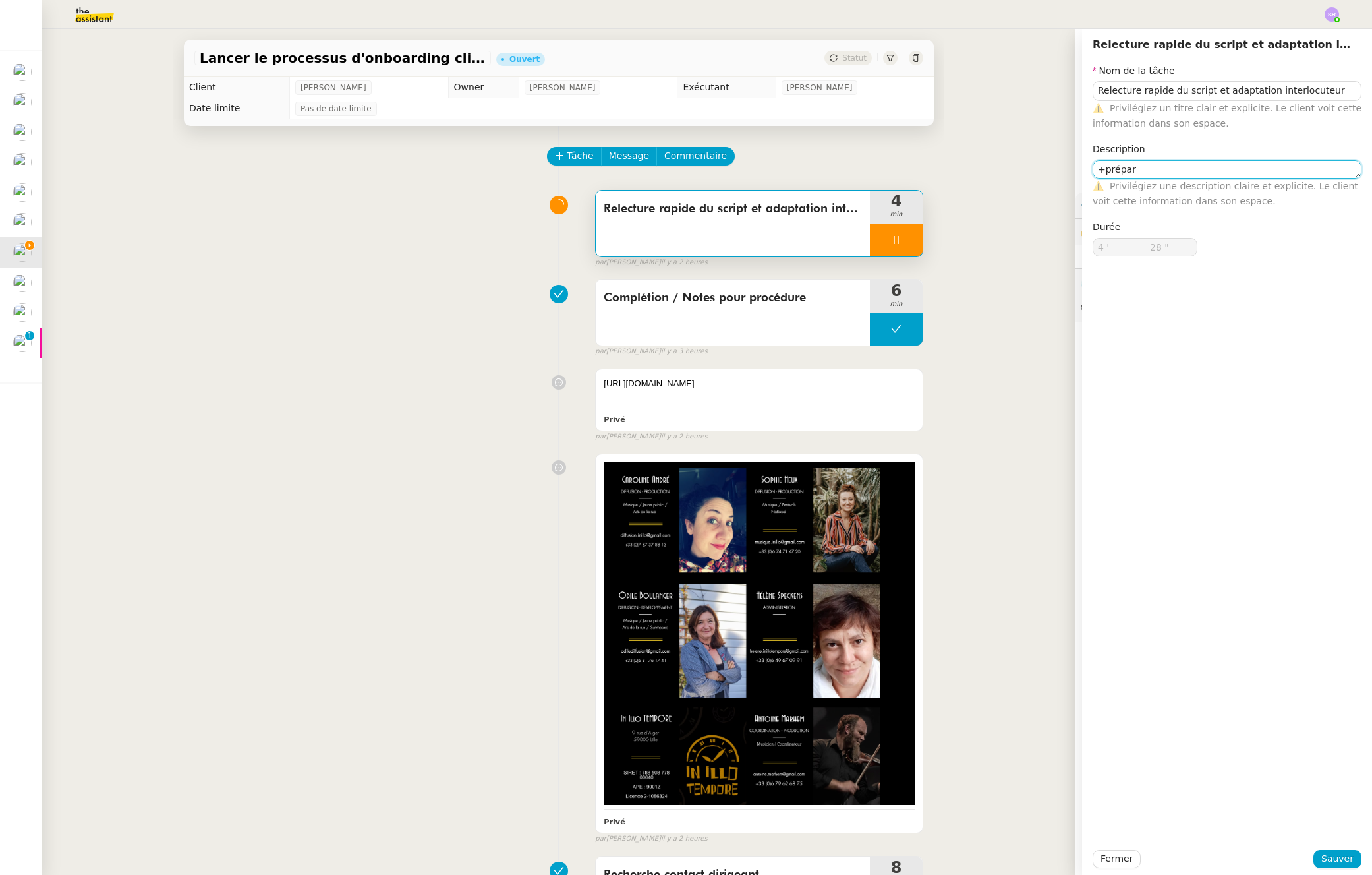
type input "29 ""
type textarea "+prépa"
type input "30 ""
type textarea "+prépar"
type input "31 ""
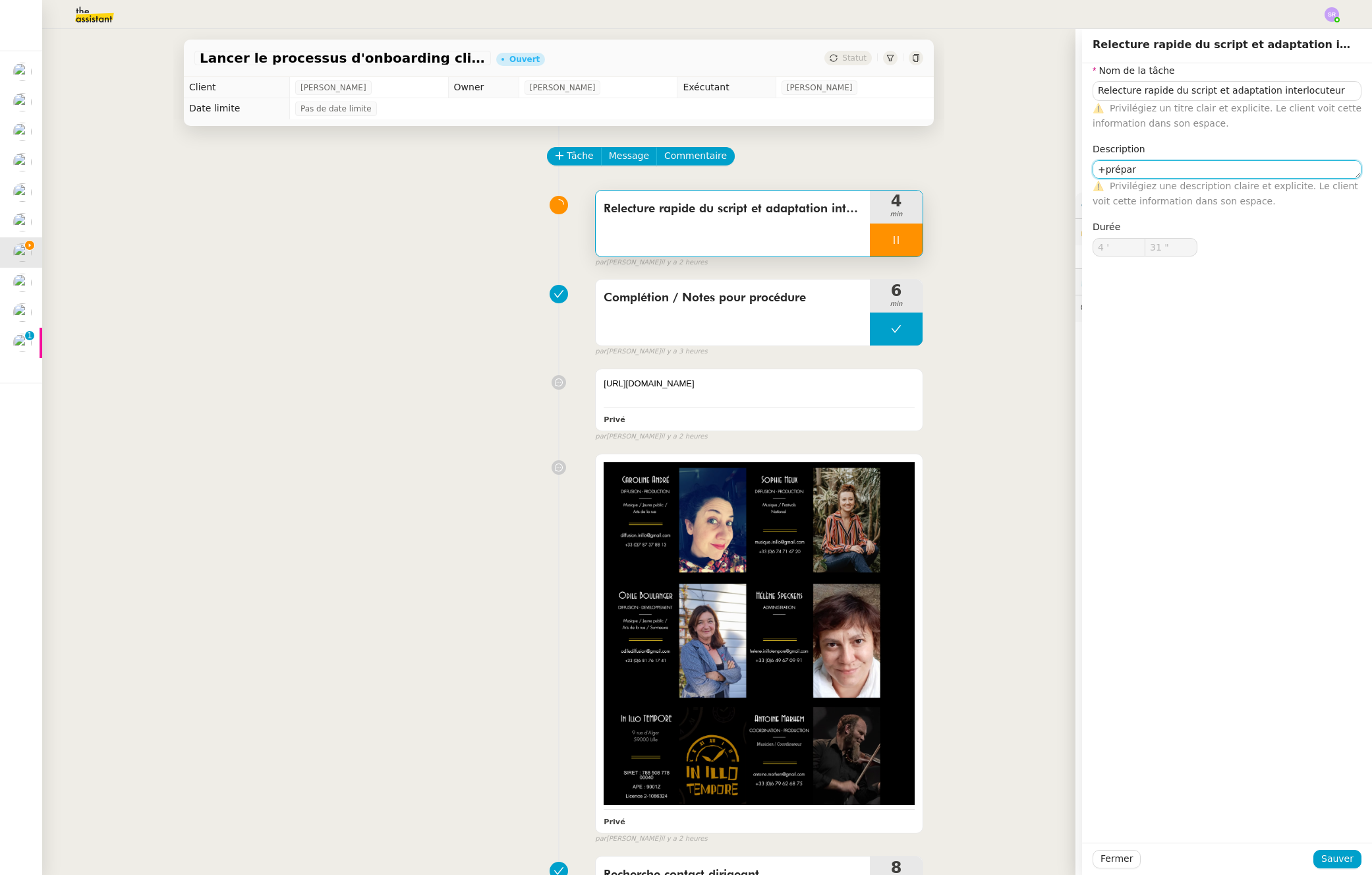
type textarea "+prépara"
type input "32 ""
type textarea "+préparation"
type input "34 ""
drag, startPoint x: 1151, startPoint y: 169, endPoint x: 1066, endPoint y: 169, distance: 85.0
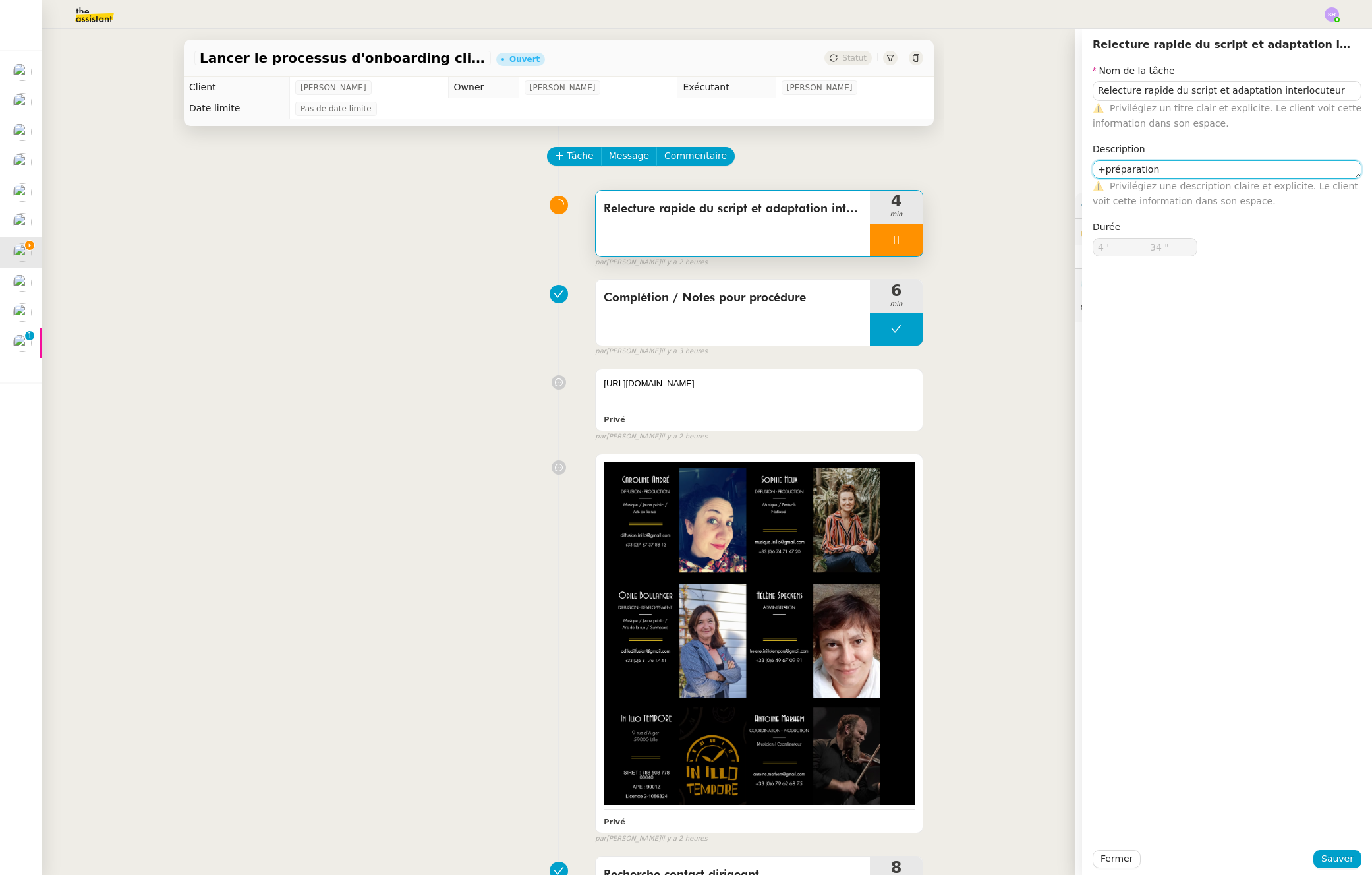
click at [1066, 169] on app-ticket "Lancer le processus d'onboarding client Ouvert Statut Client [PERSON_NAME] Owne…" at bounding box center [707, 452] width 1330 height 846
type input "35 ""
click at [1324, 860] on span "Sauver" at bounding box center [1337, 859] width 32 height 15
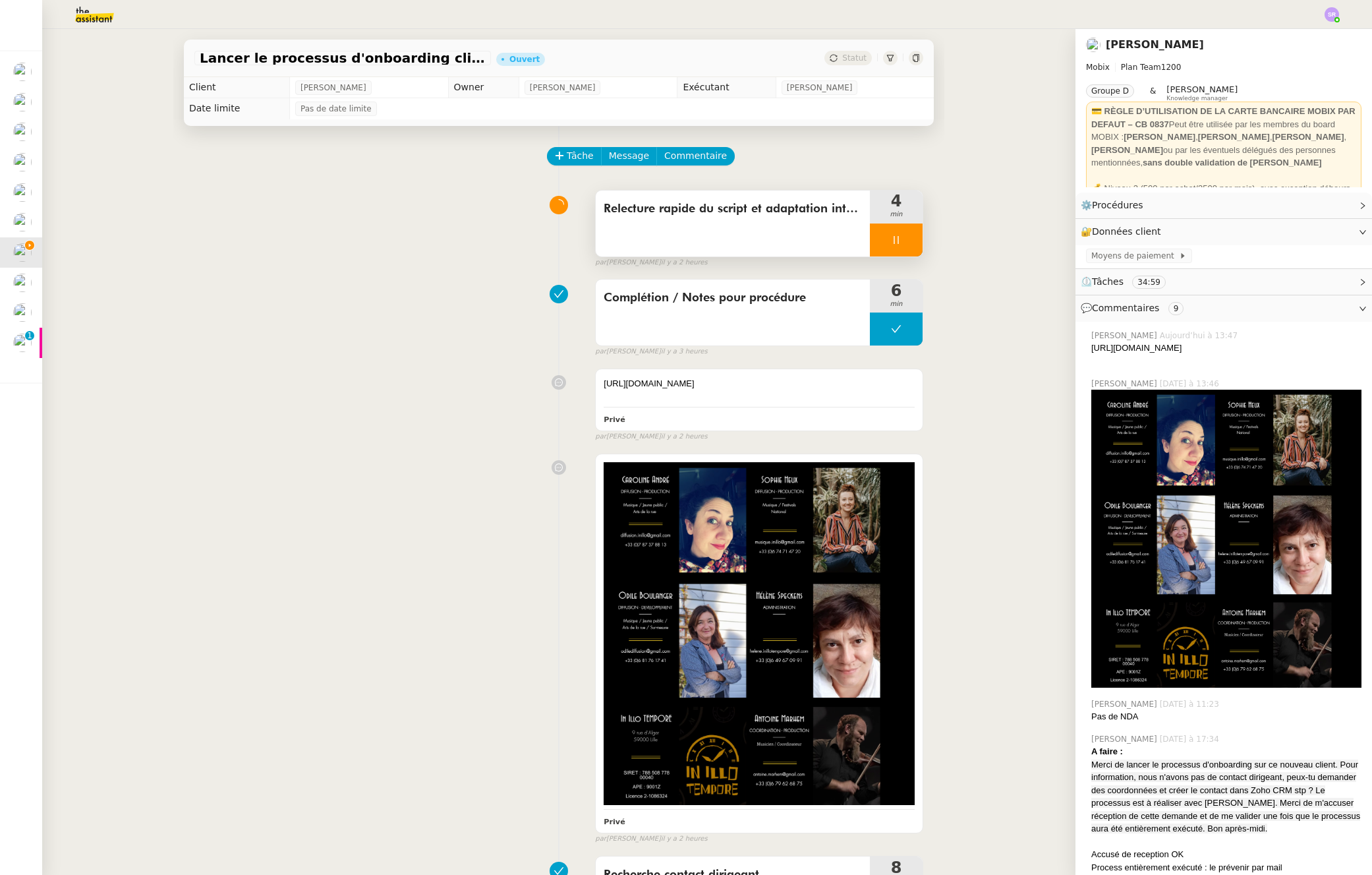
click at [893, 246] on div at bounding box center [897, 240] width 53 height 33
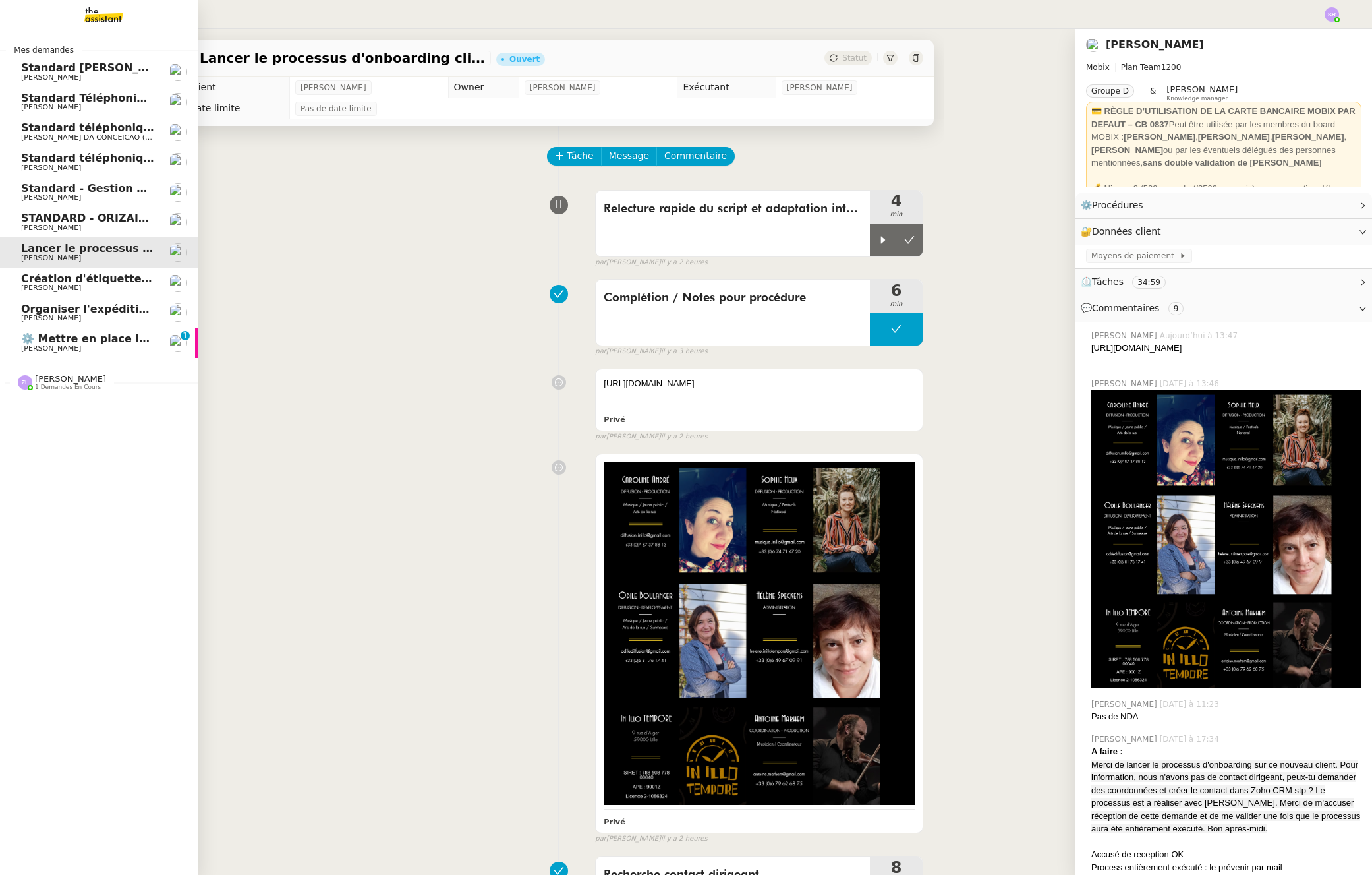
click at [39, 343] on span "⚙️ Mettre en place la procédure d'embauche" at bounding box center [154, 338] width 265 height 12
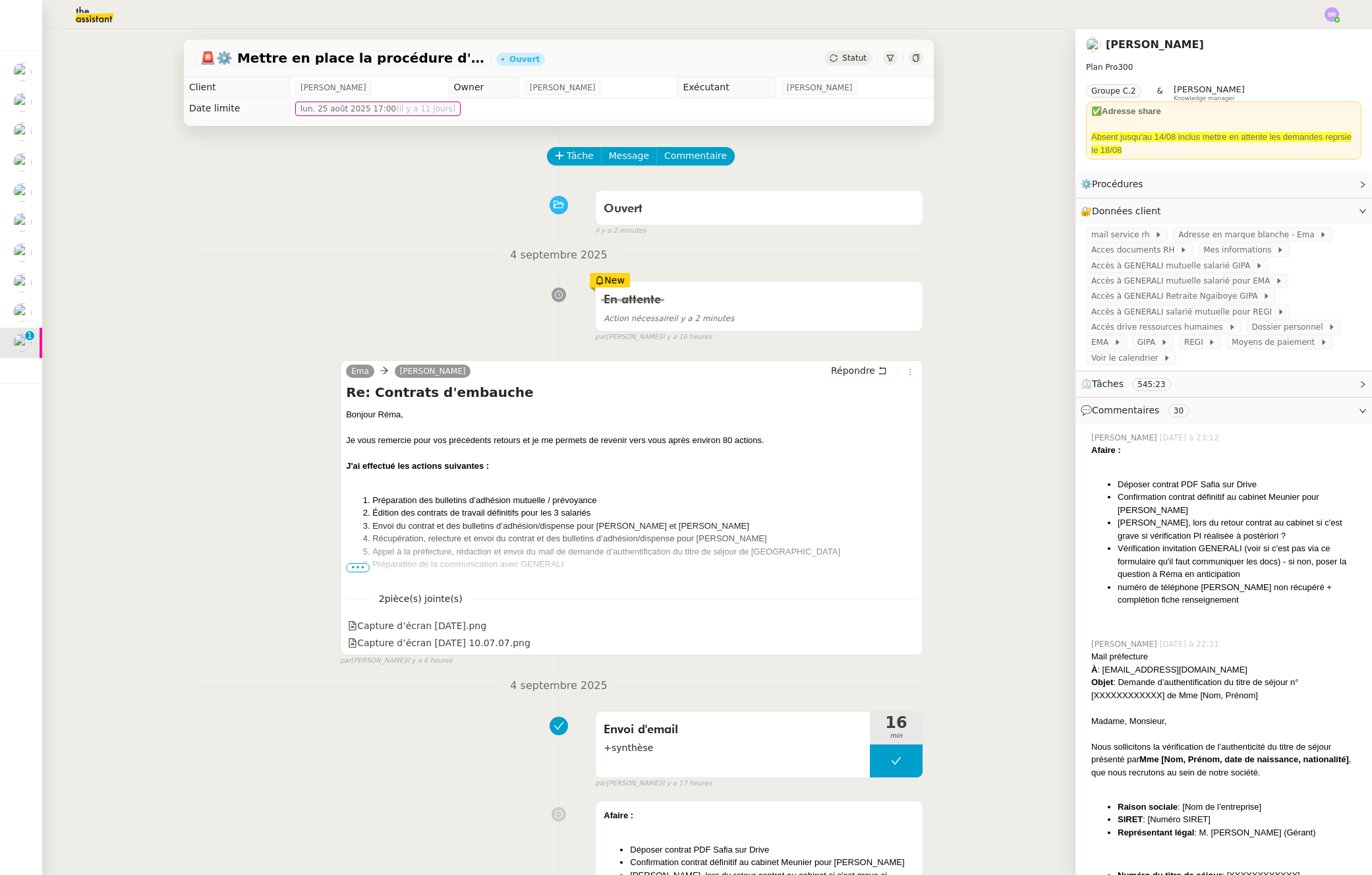
click at [358, 570] on span "•••" at bounding box center [357, 568] width 24 height 9
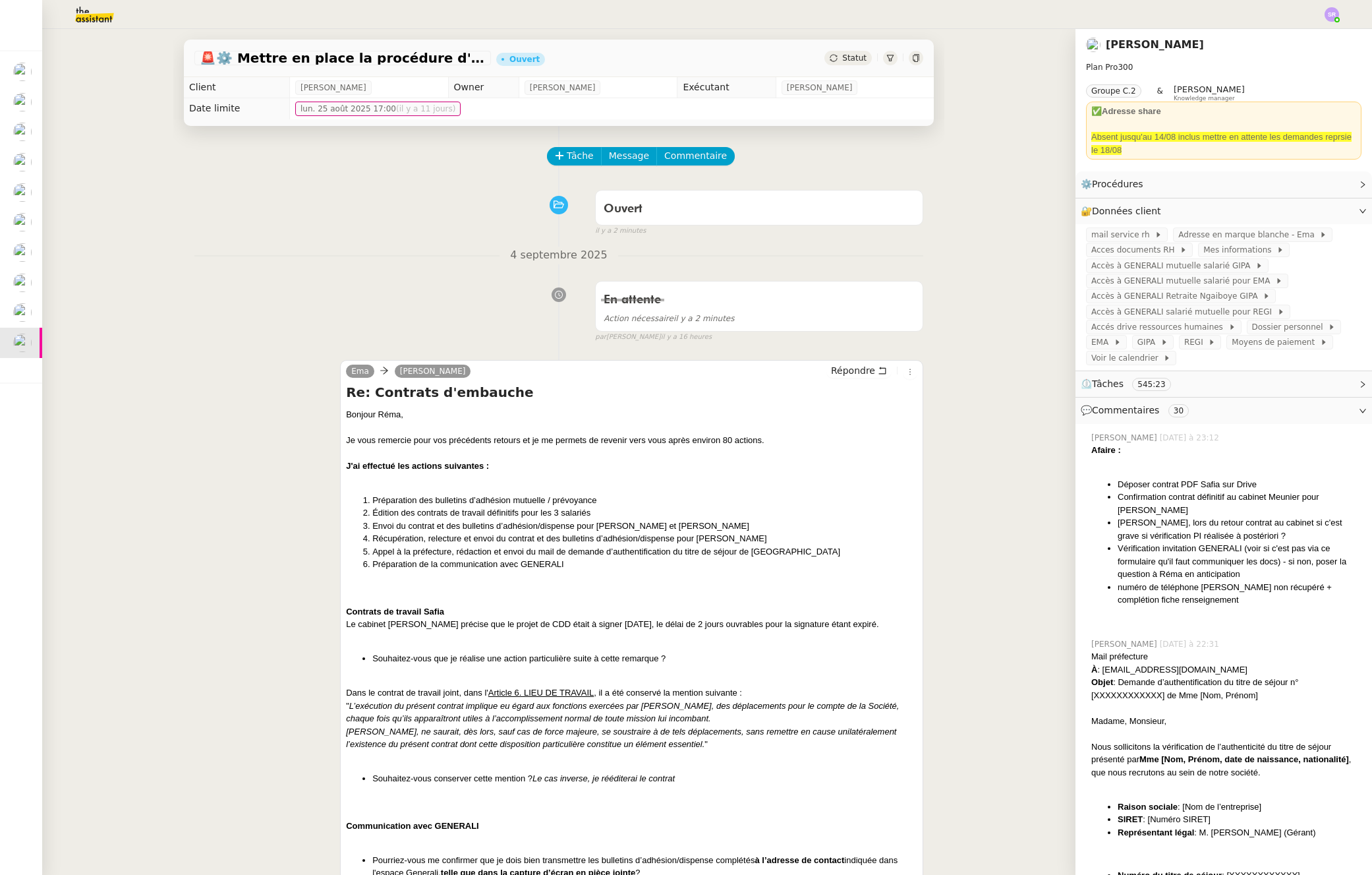
click at [842, 58] on span "Statut" at bounding box center [855, 58] width 25 height 9
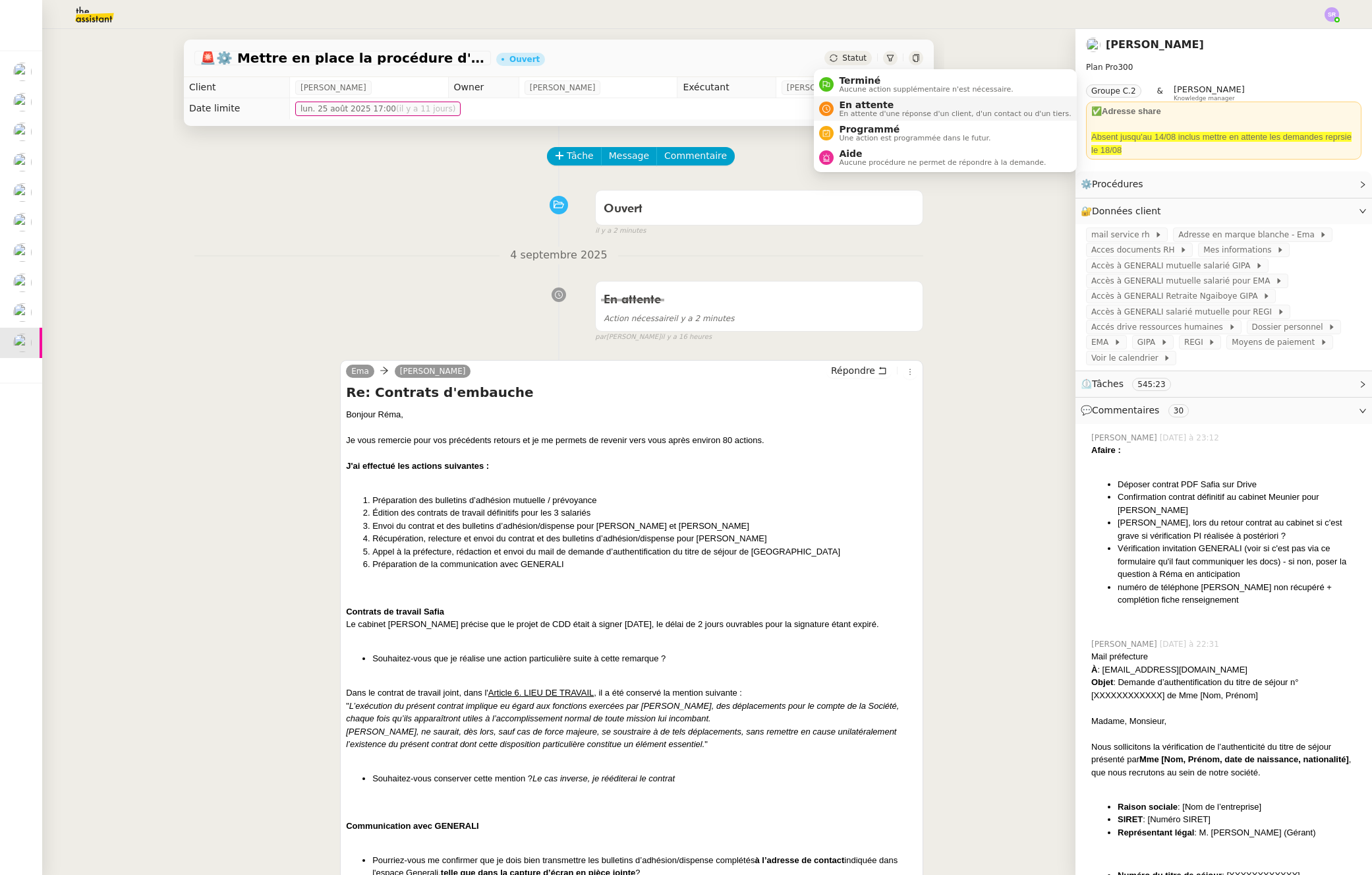
click at [847, 117] on span "En attente d'une réponse d'un client, d'un contact ou d'un tiers." at bounding box center [955, 114] width 232 height 7
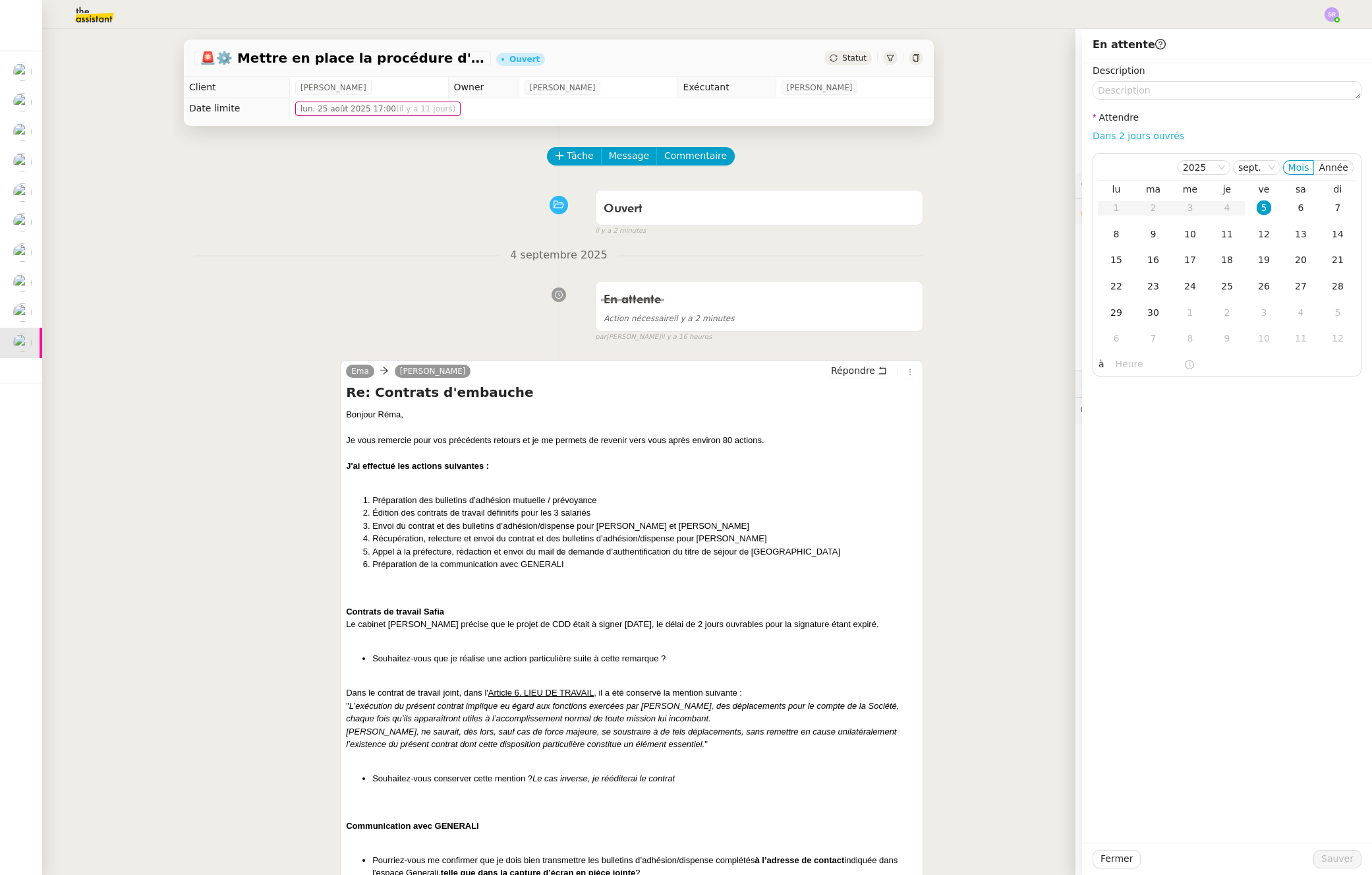
click at [1162, 133] on link "Dans 2 jours ouvrés" at bounding box center [1138, 135] width 91 height 11
type input "07:00"
click at [1109, 232] on div "8" at bounding box center [1117, 234] width 15 height 15
click at [1328, 859] on span "Sauver" at bounding box center [1337, 859] width 32 height 15
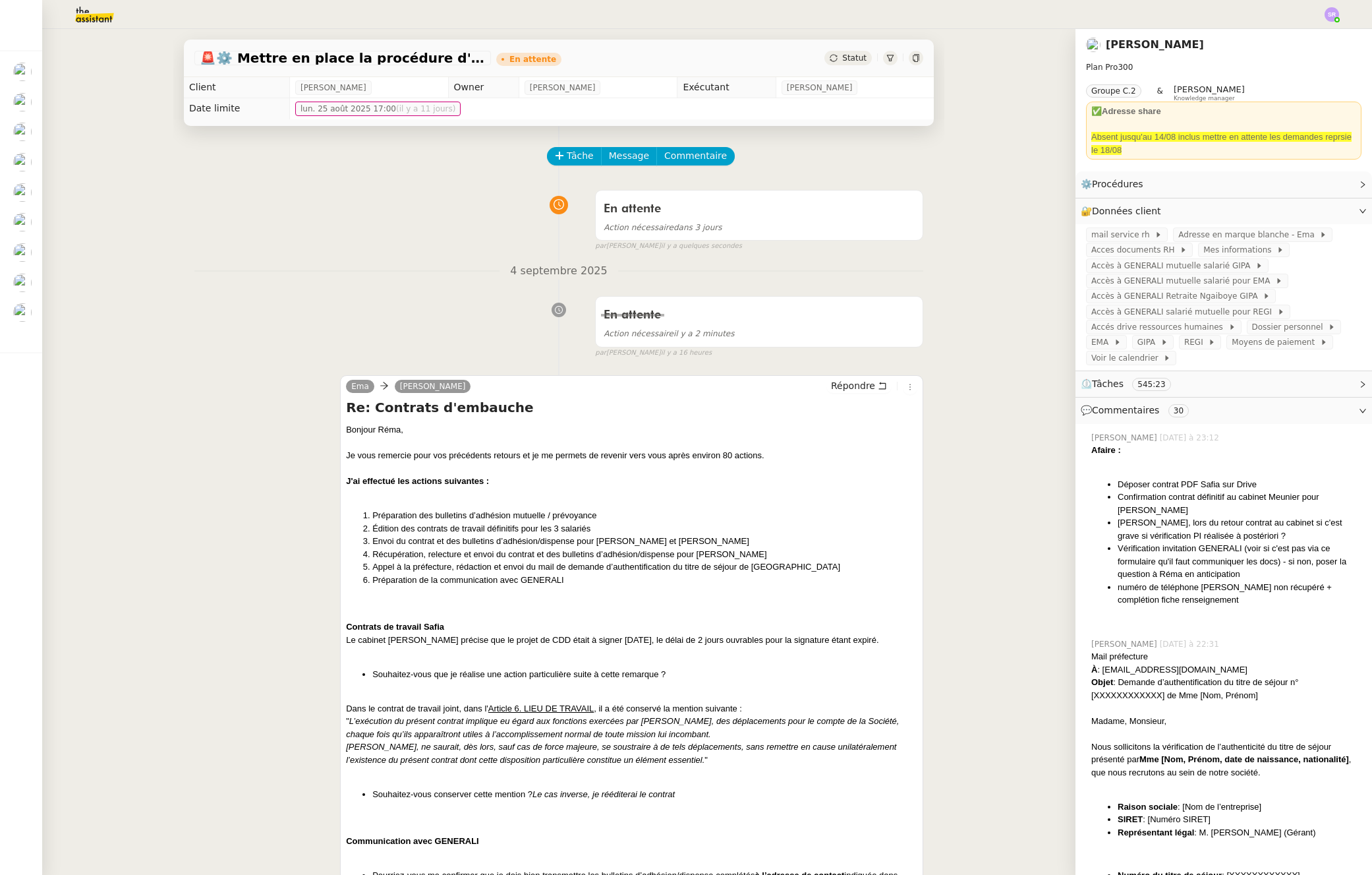
click at [142, 204] on div "🚨 ⚙️ Mettre en place la procédure d'embauche En attente Statut Client [PERSON_N…" at bounding box center [558, 452] width 1034 height 846
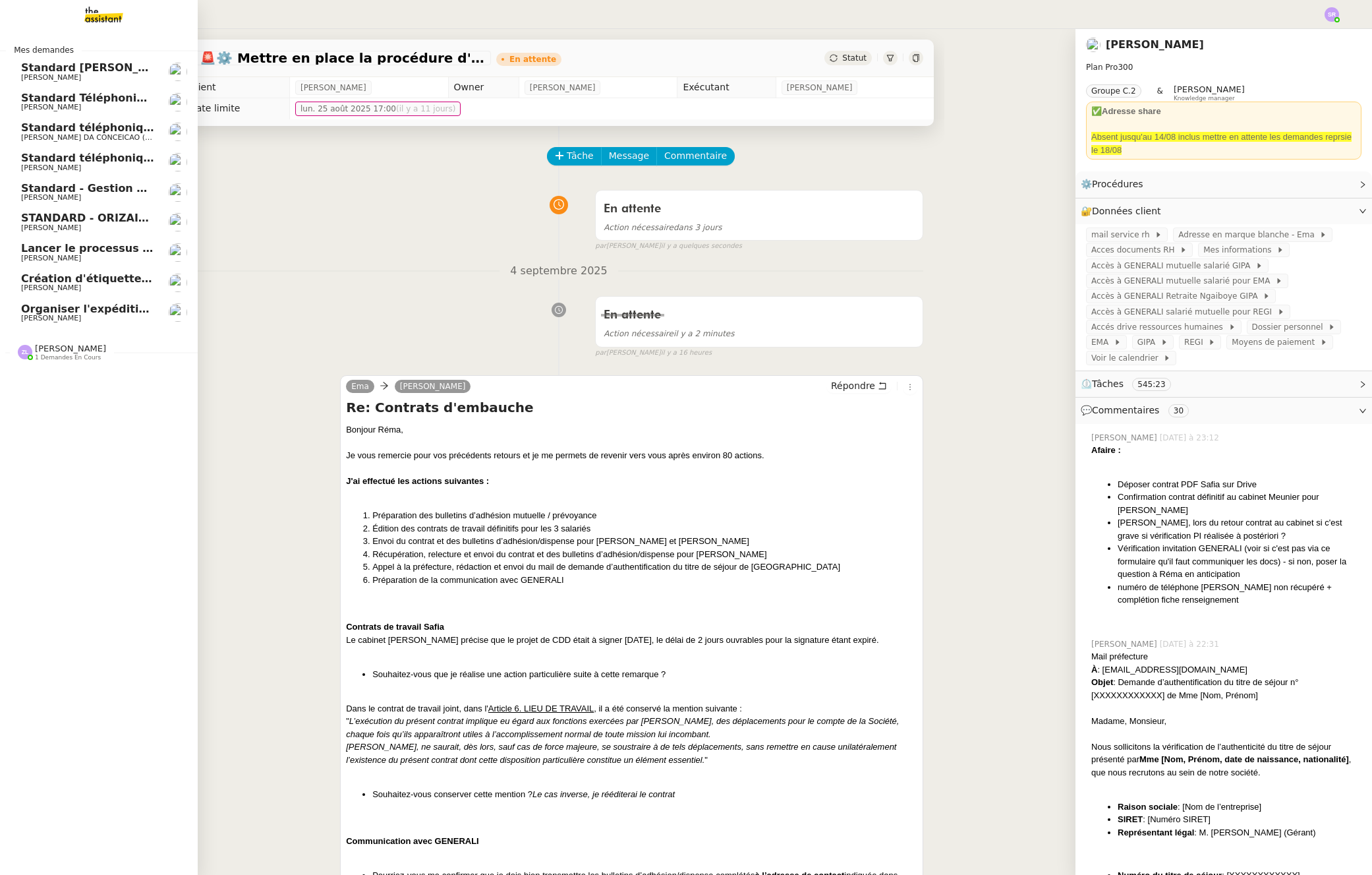
click at [101, 279] on span "Création d'étiquettes pour expédition flacons parfum" at bounding box center [180, 278] width 317 height 12
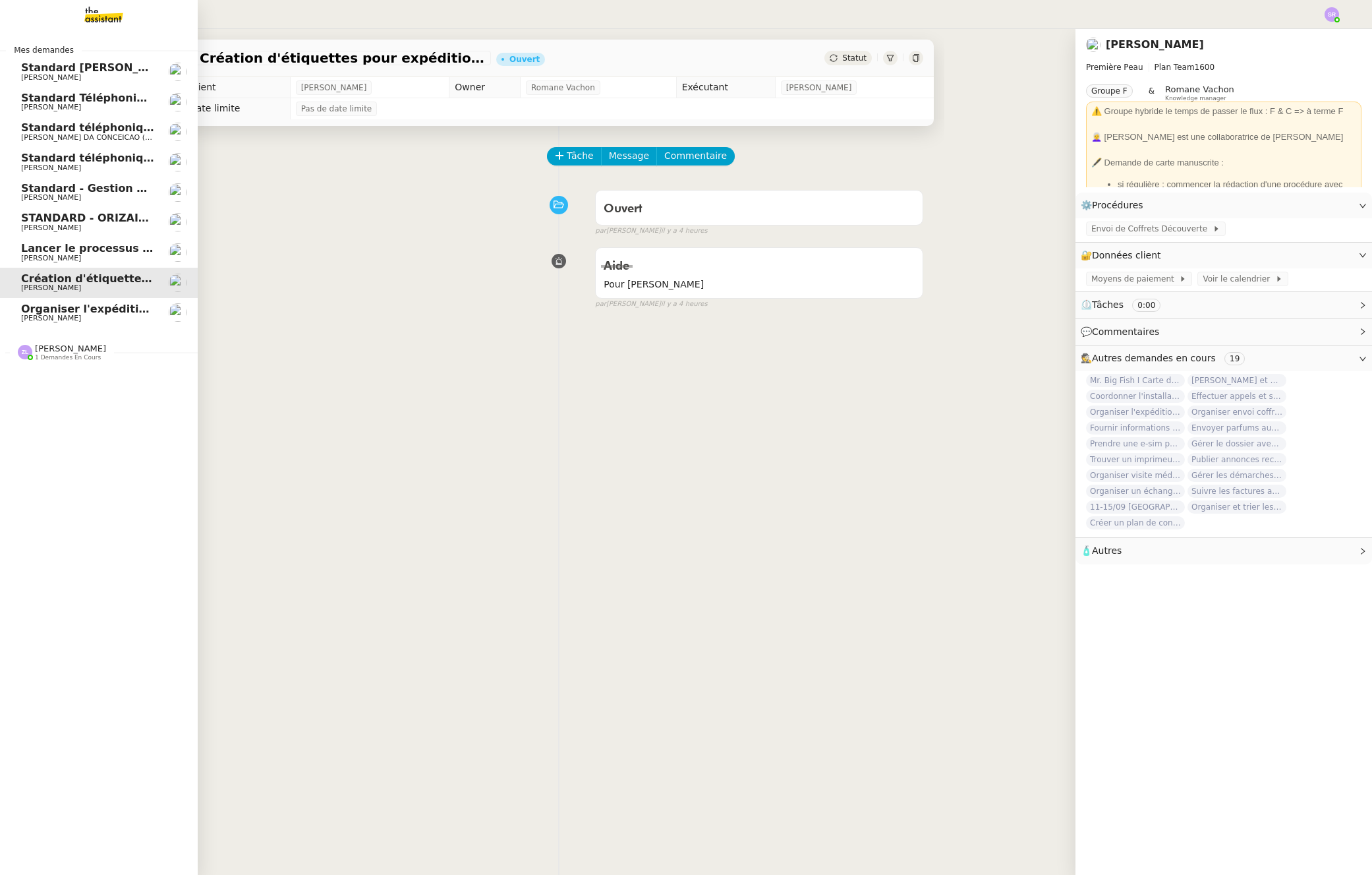
click at [101, 319] on span "[PERSON_NAME]" at bounding box center [88, 319] width 133 height 8
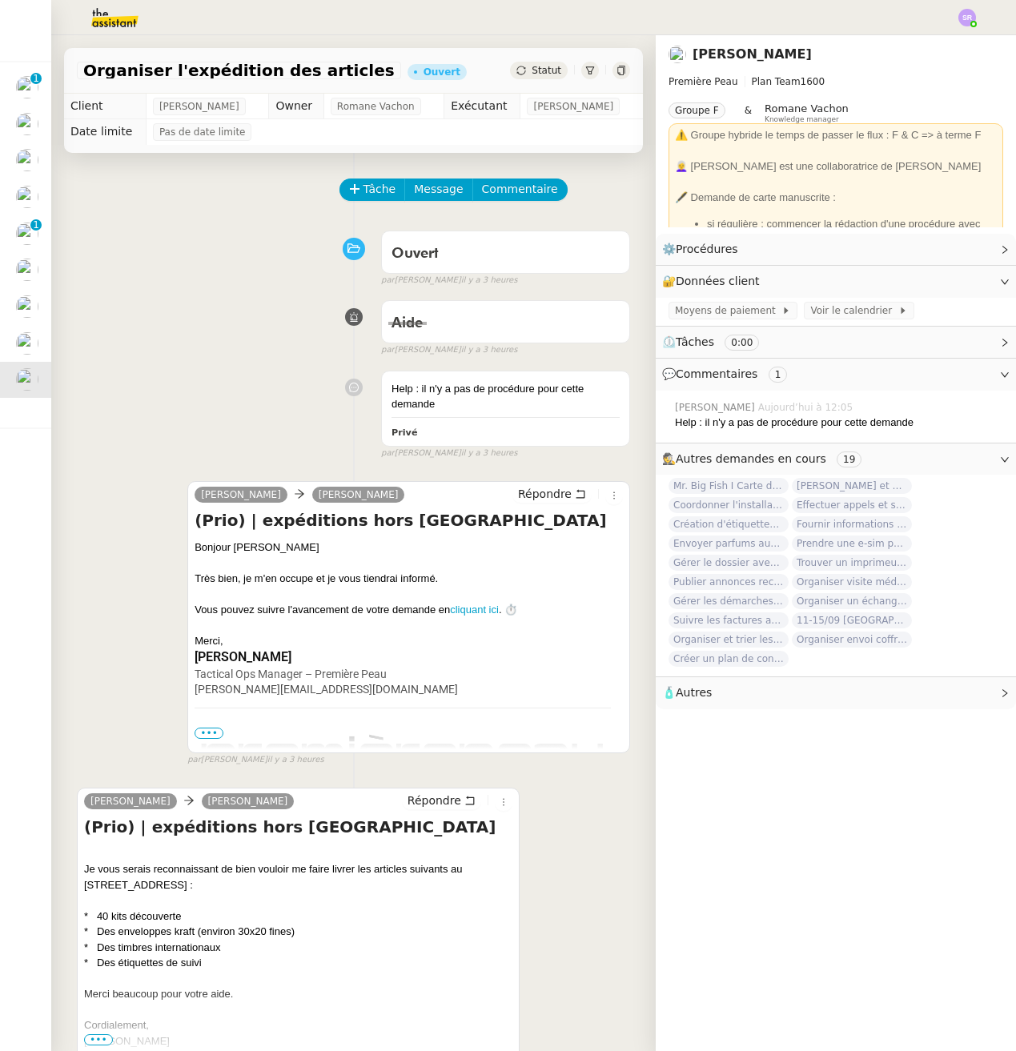
click at [41, 231] on span "Standard - Gestion des appels entrants - septembre 2025" at bounding box center [45, 228] width 416 height 15
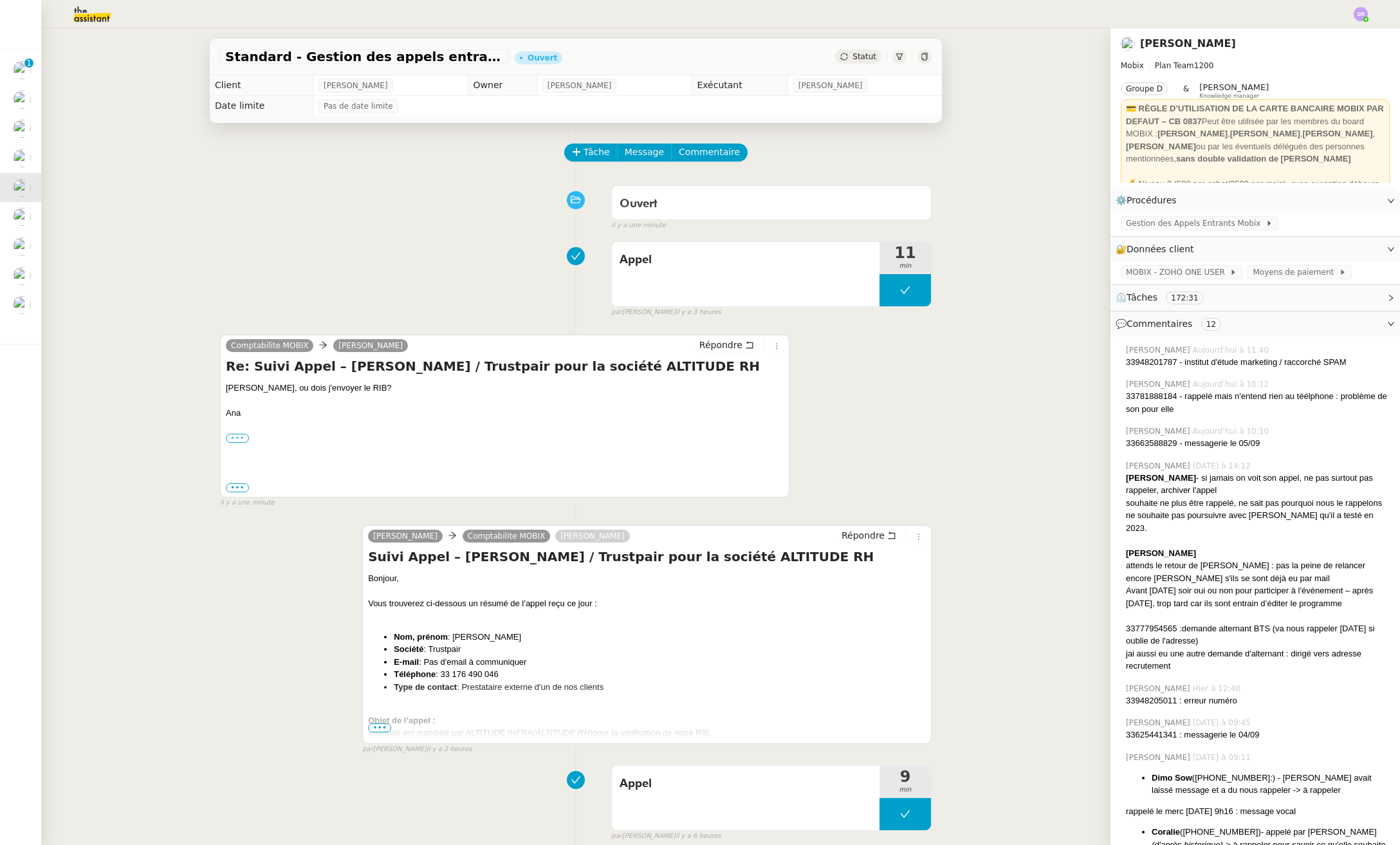
click at [237, 441] on label "•••" at bounding box center [237, 437] width 23 height 9
click at [0, 0] on input "•••" at bounding box center [0, 0] width 0 height 0
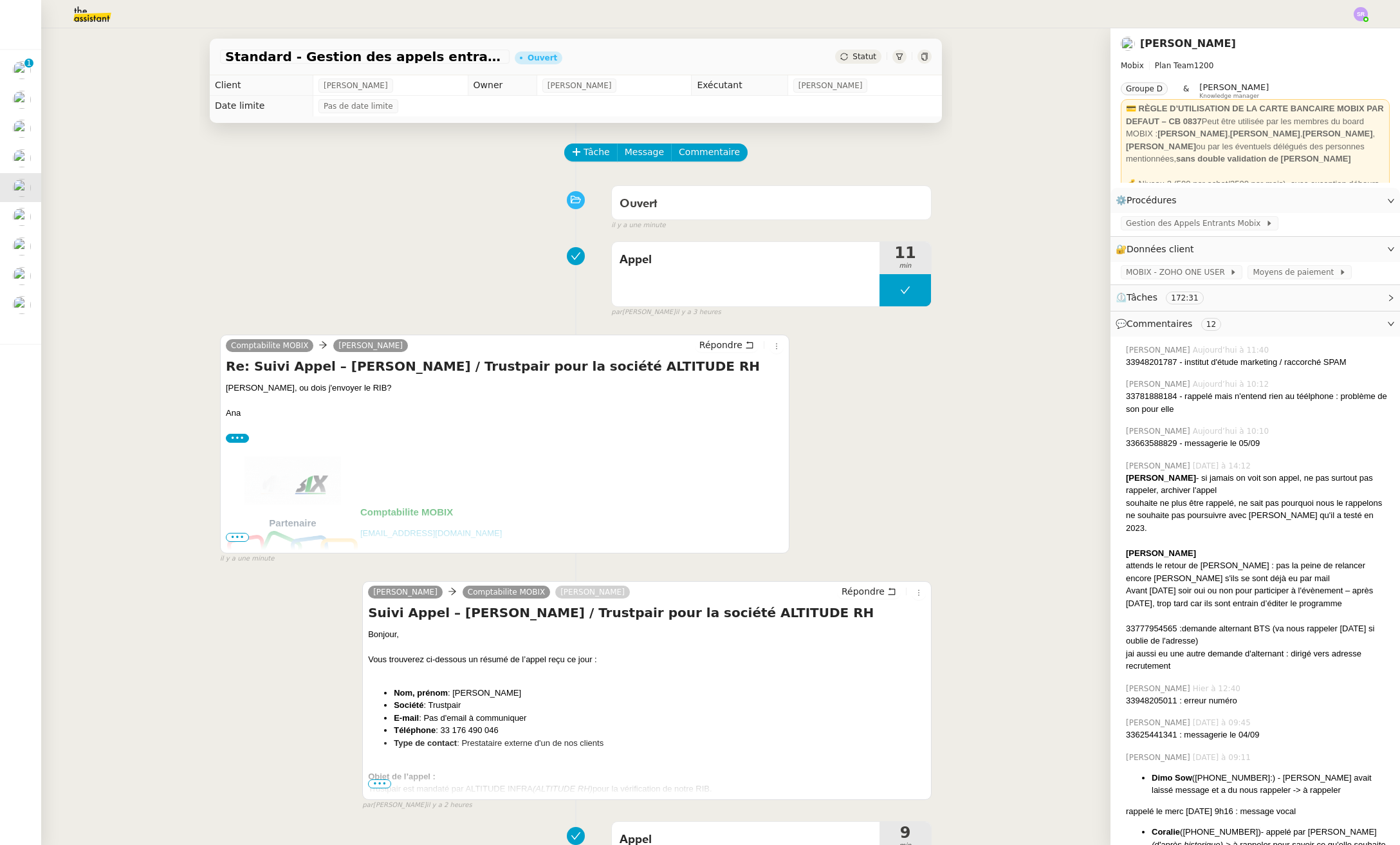
click at [231, 536] on span "•••" at bounding box center [237, 537] width 23 height 9
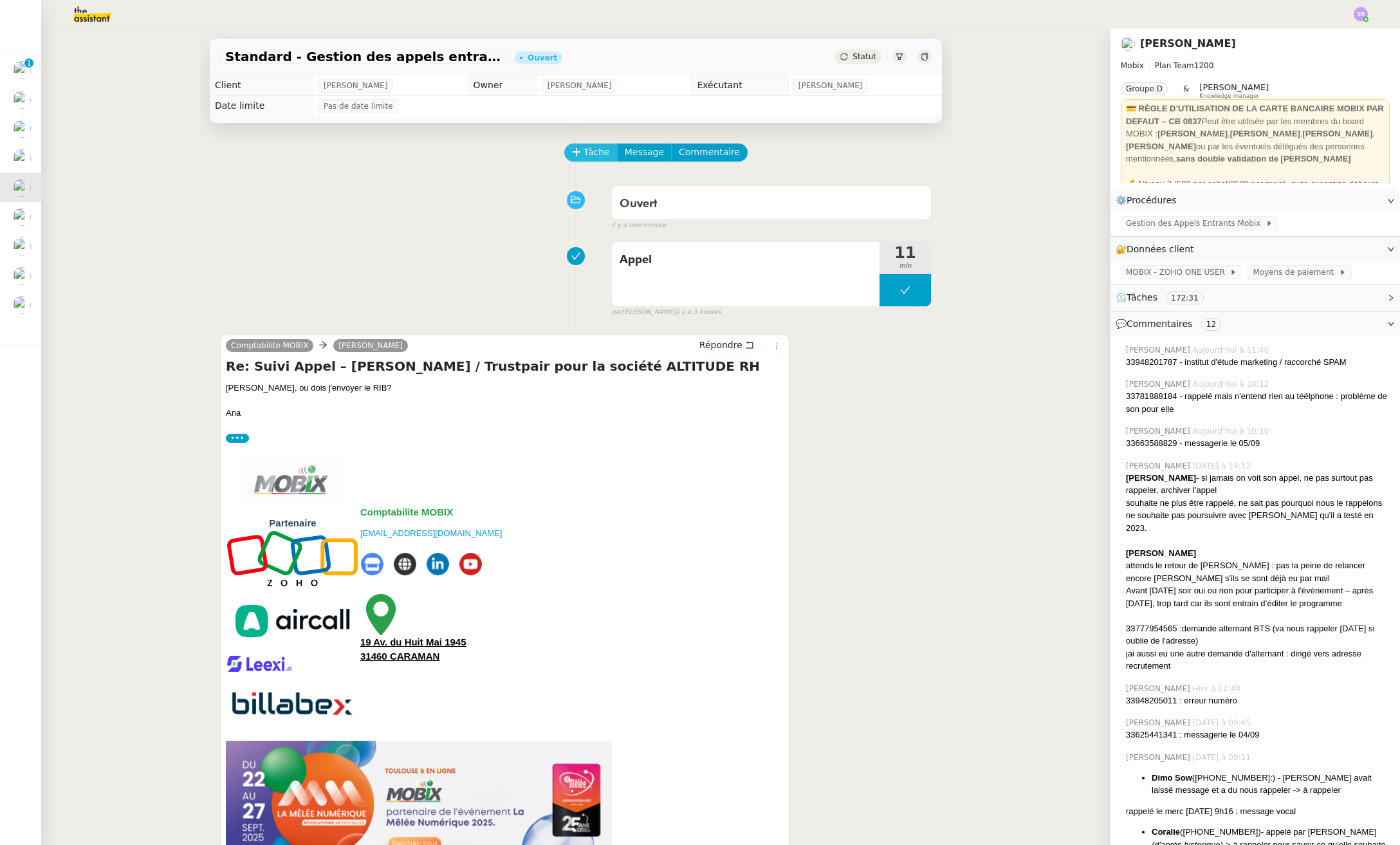
click at [588, 151] on span "Tâche" at bounding box center [596, 152] width 27 height 14
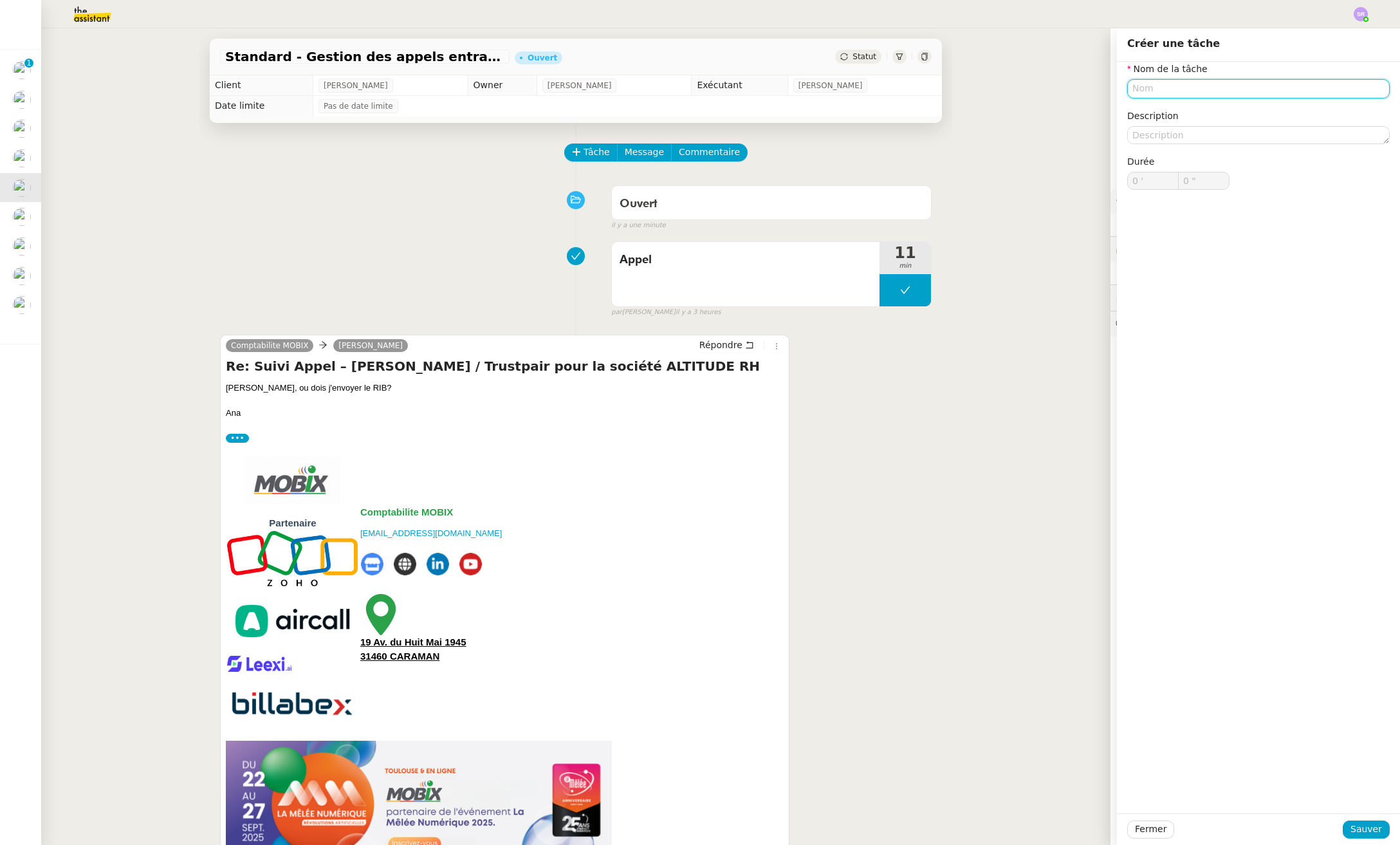
click at [1205, 88] on input "text" at bounding box center [1258, 88] width 263 height 18
click at [1133, 110] on div "Réponse Ana" at bounding box center [1249, 113] width 252 height 11
type input "Réponse Ana"
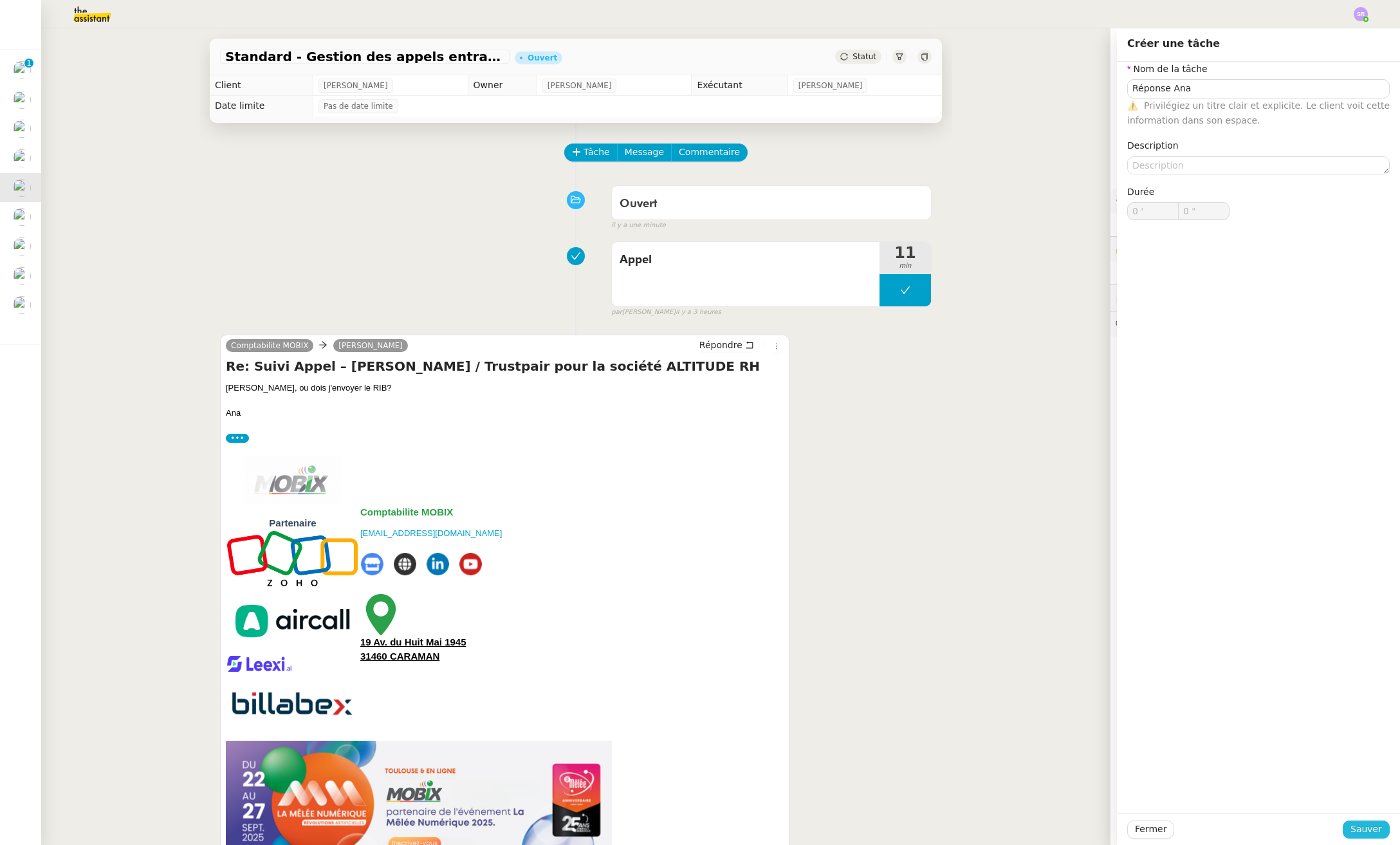
click at [1339, 834] on span "Sauver" at bounding box center [1365, 829] width 31 height 14
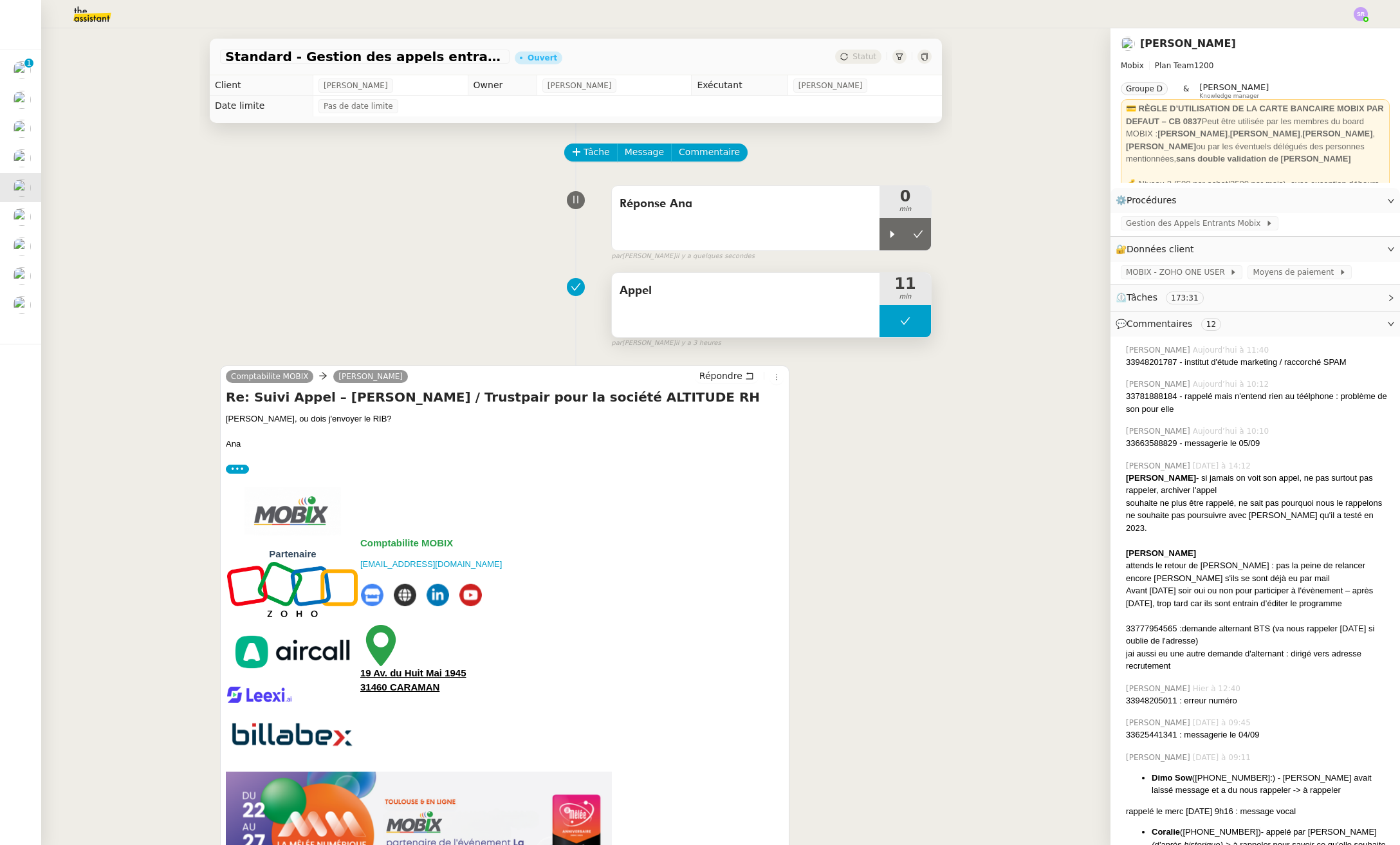
drag, startPoint x: 889, startPoint y: 238, endPoint x: 838, endPoint y: 297, distance: 78.0
click at [889, 238] on div at bounding box center [892, 234] width 26 height 32
click at [710, 375] on span "Répondre" at bounding box center [721, 375] width 43 height 13
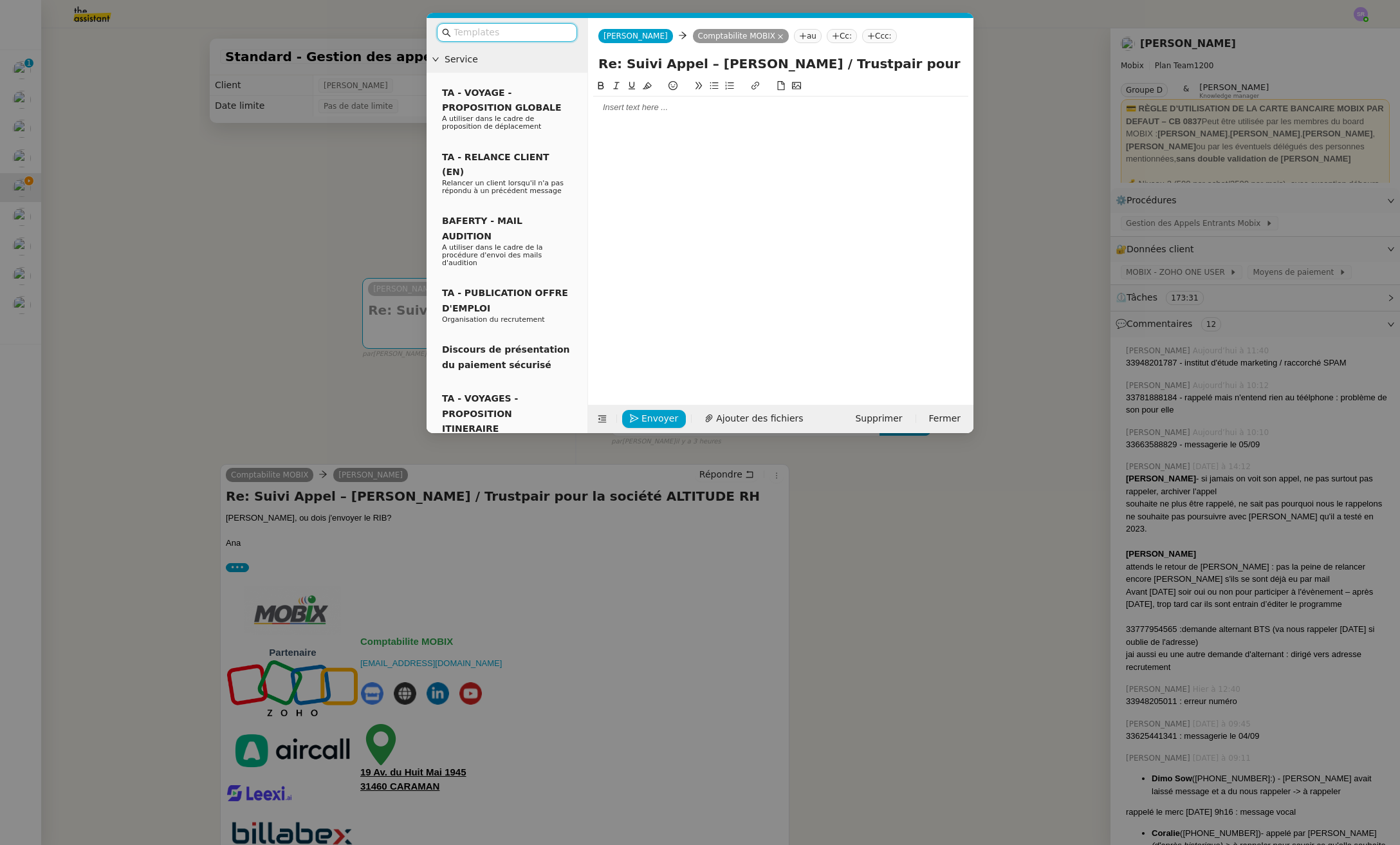
click at [694, 115] on div at bounding box center [780, 107] width 375 height 22
click at [698, 111] on div at bounding box center [780, 107] width 375 height 11
click at [701, 109] on div at bounding box center [780, 107] width 375 height 11
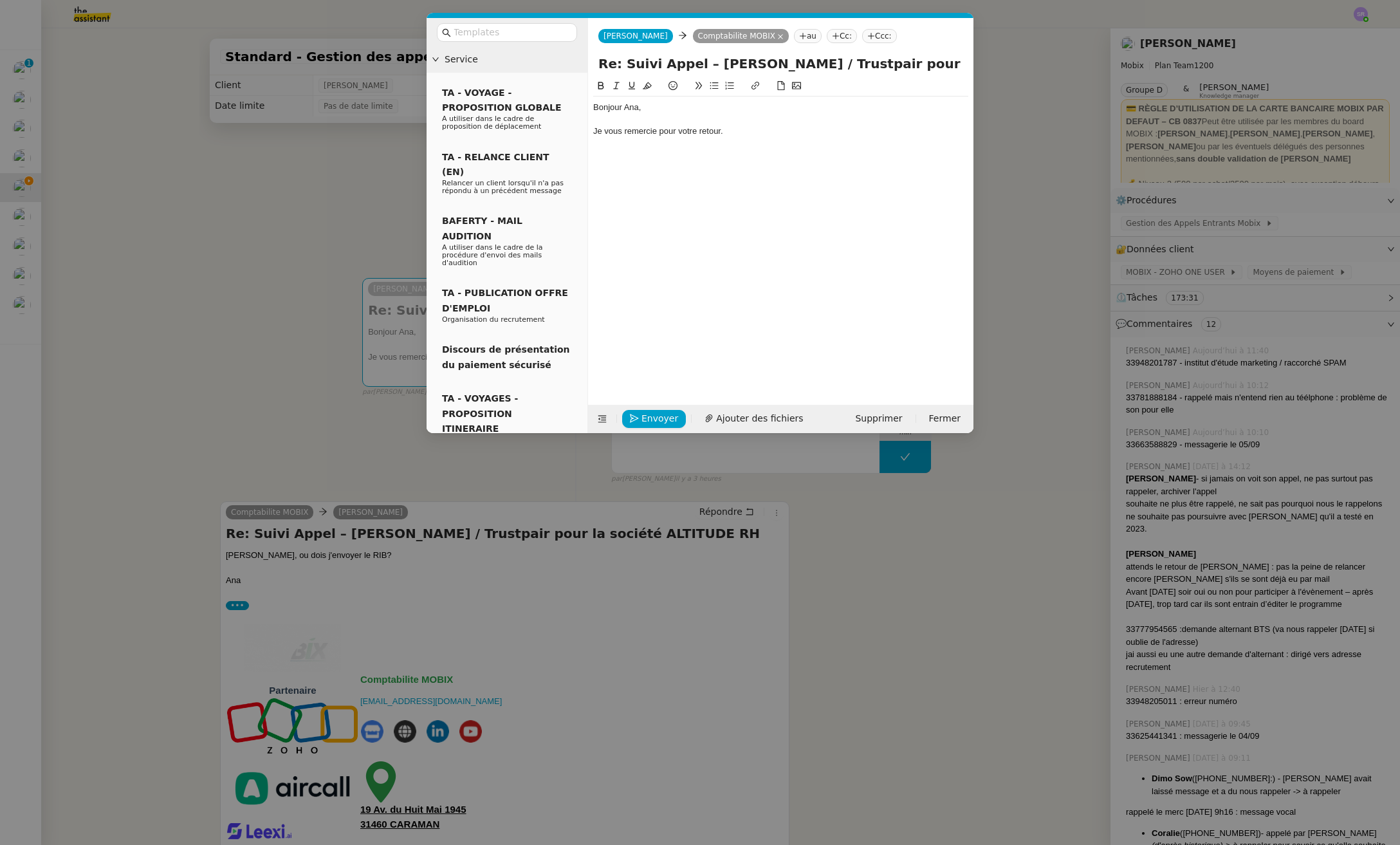
click at [163, 405] on nz-modal-container "Service TA - VOYAGE - PROPOSITION GLOBALE A utiliser dans le cadre de propositi…" at bounding box center [700, 422] width 1400 height 845
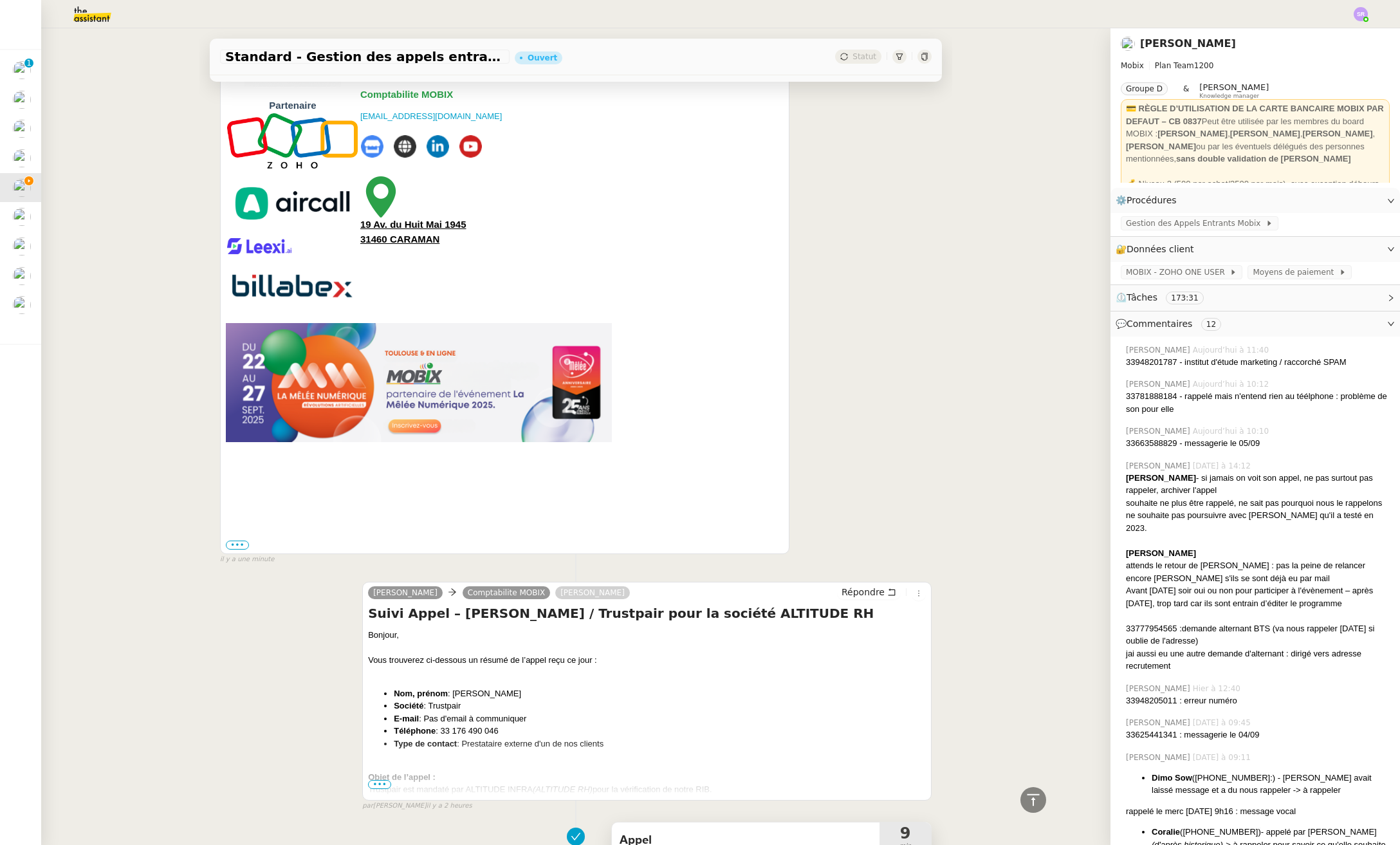
scroll to position [806, 0]
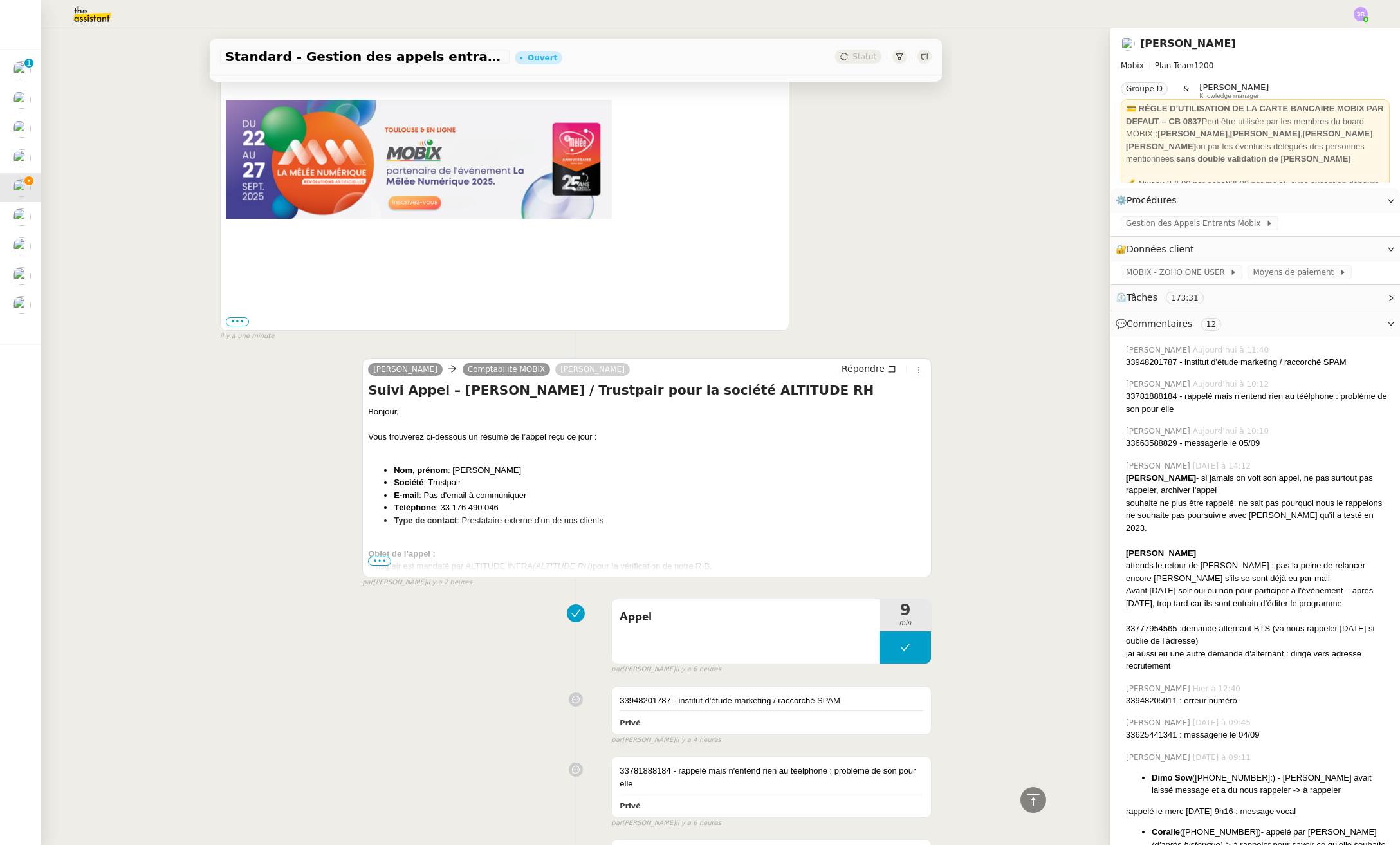
click at [373, 560] on span "•••" at bounding box center [379, 560] width 23 height 9
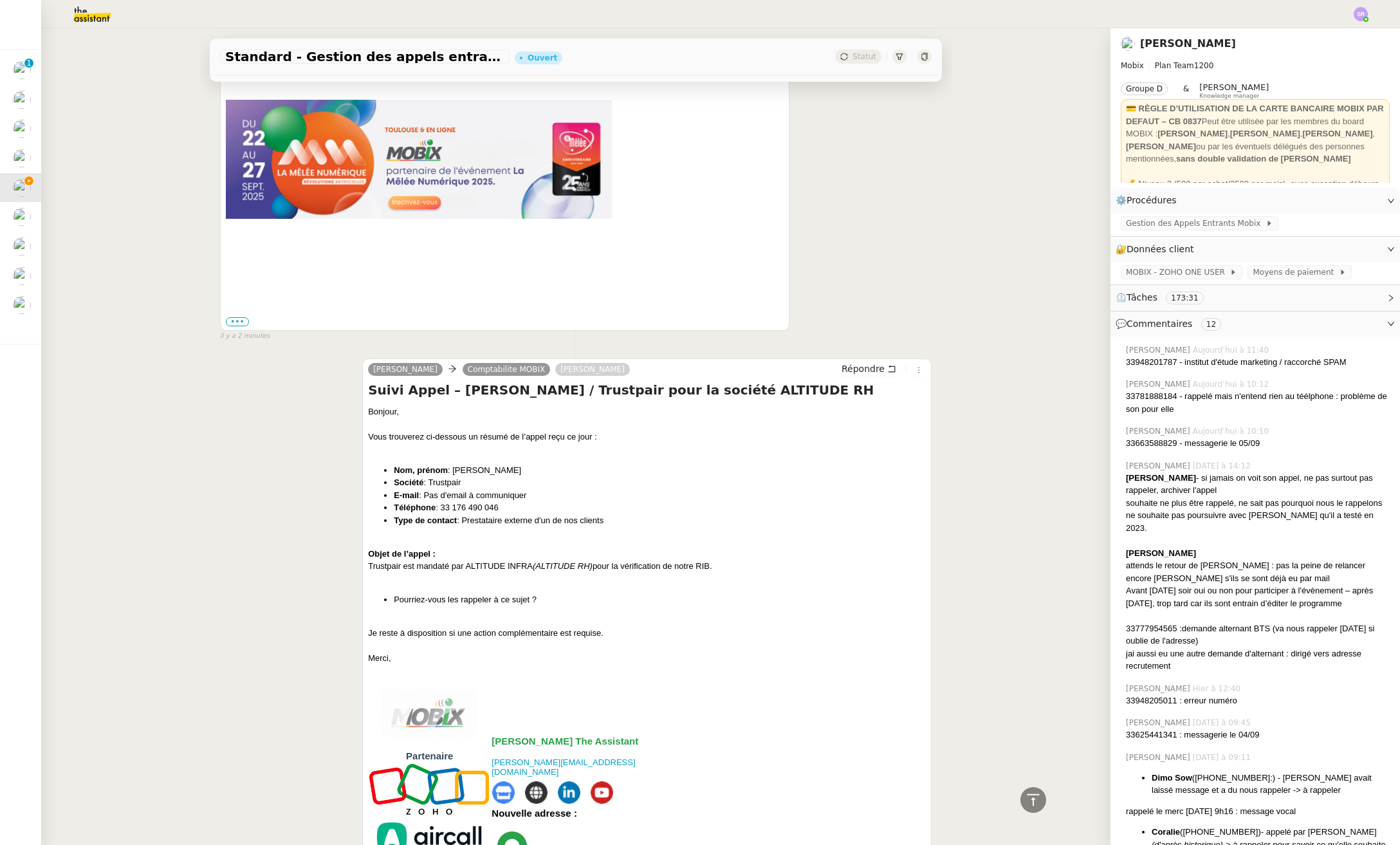
scroll to position [0, 0]
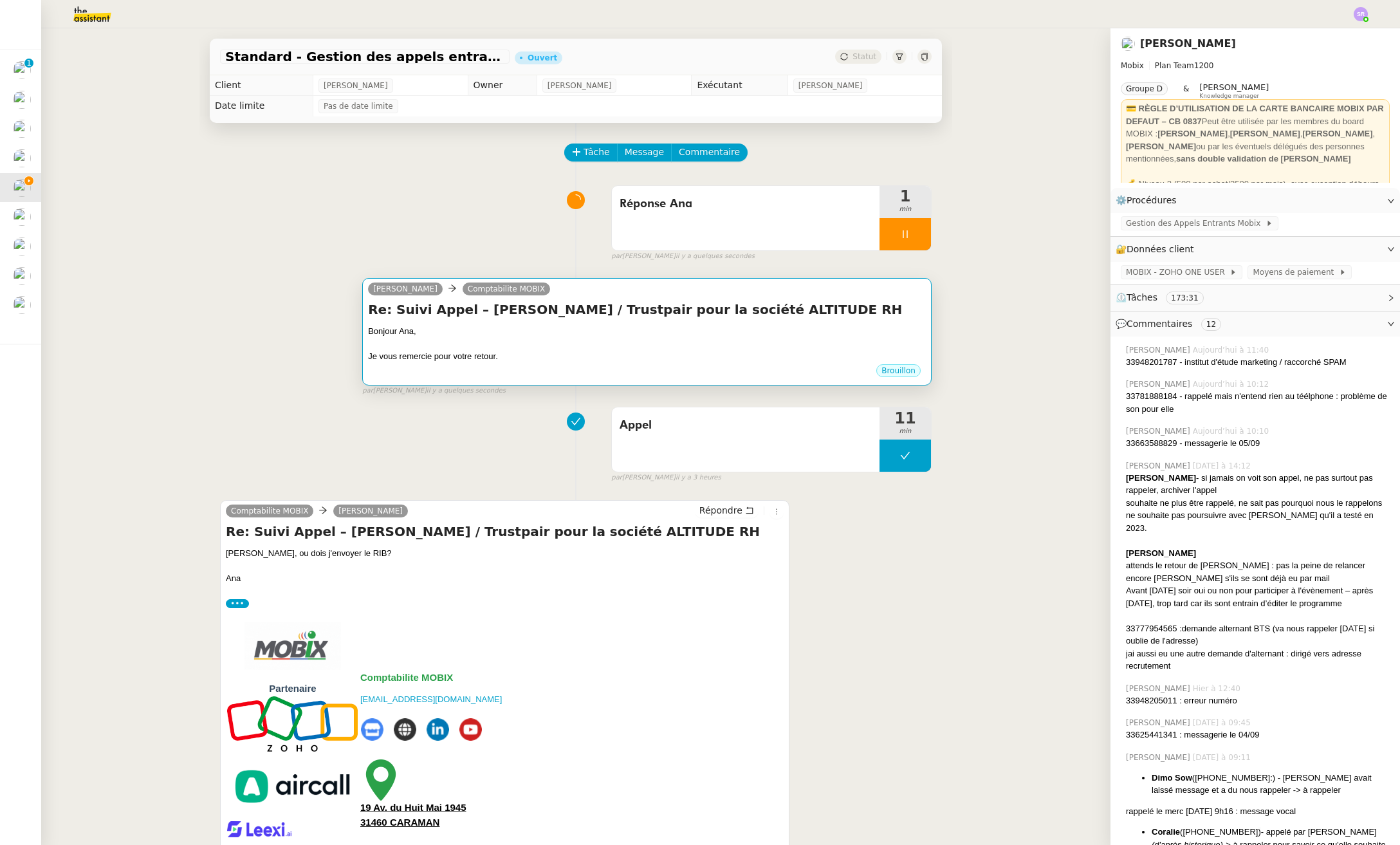
click at [713, 359] on div "Je vous remercie pour votre retour." at bounding box center [647, 356] width 558 height 13
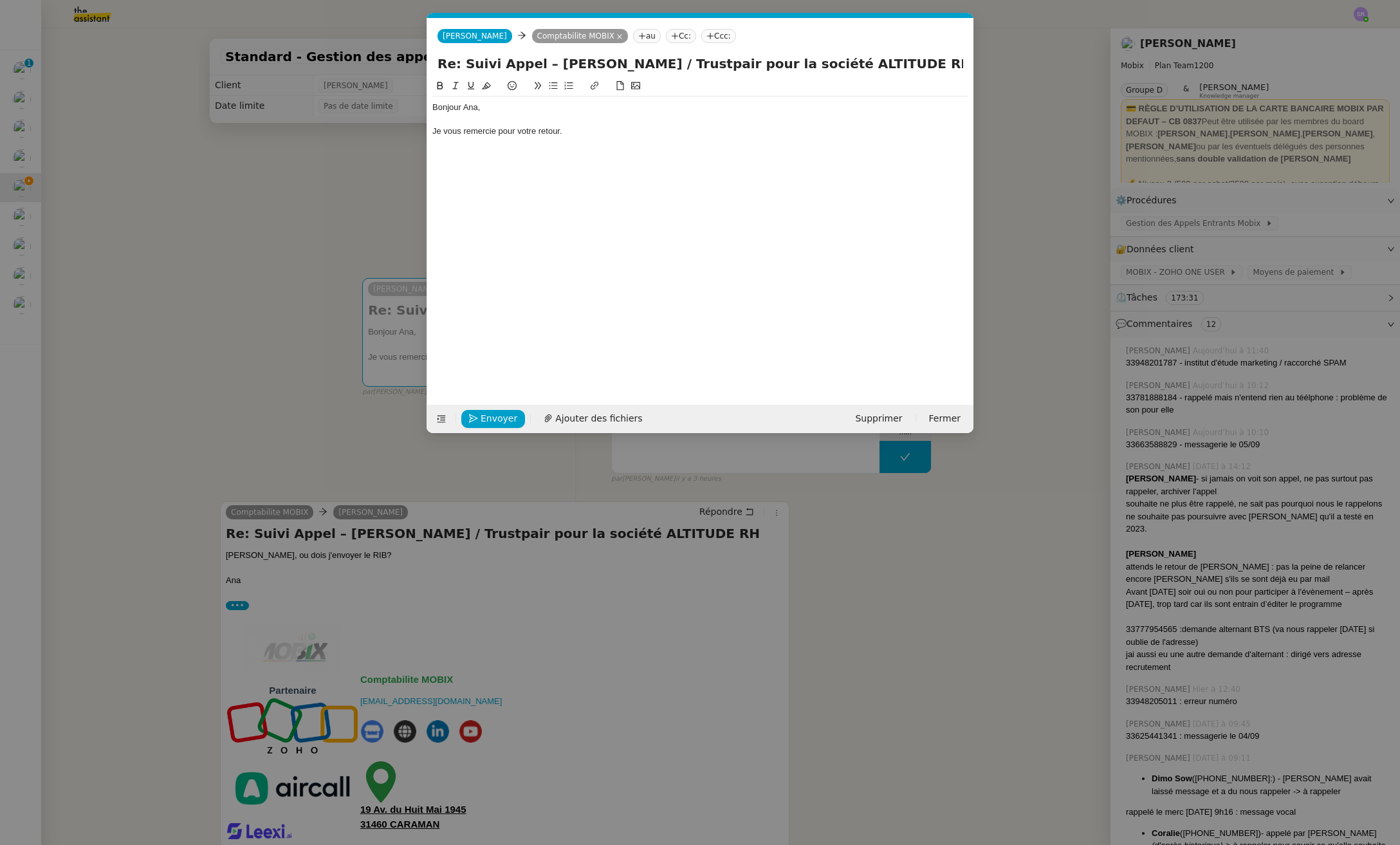
scroll to position [0, 27]
click at [670, 130] on div "Je vous remercie pour votre retour." at bounding box center [700, 131] width 536 height 11
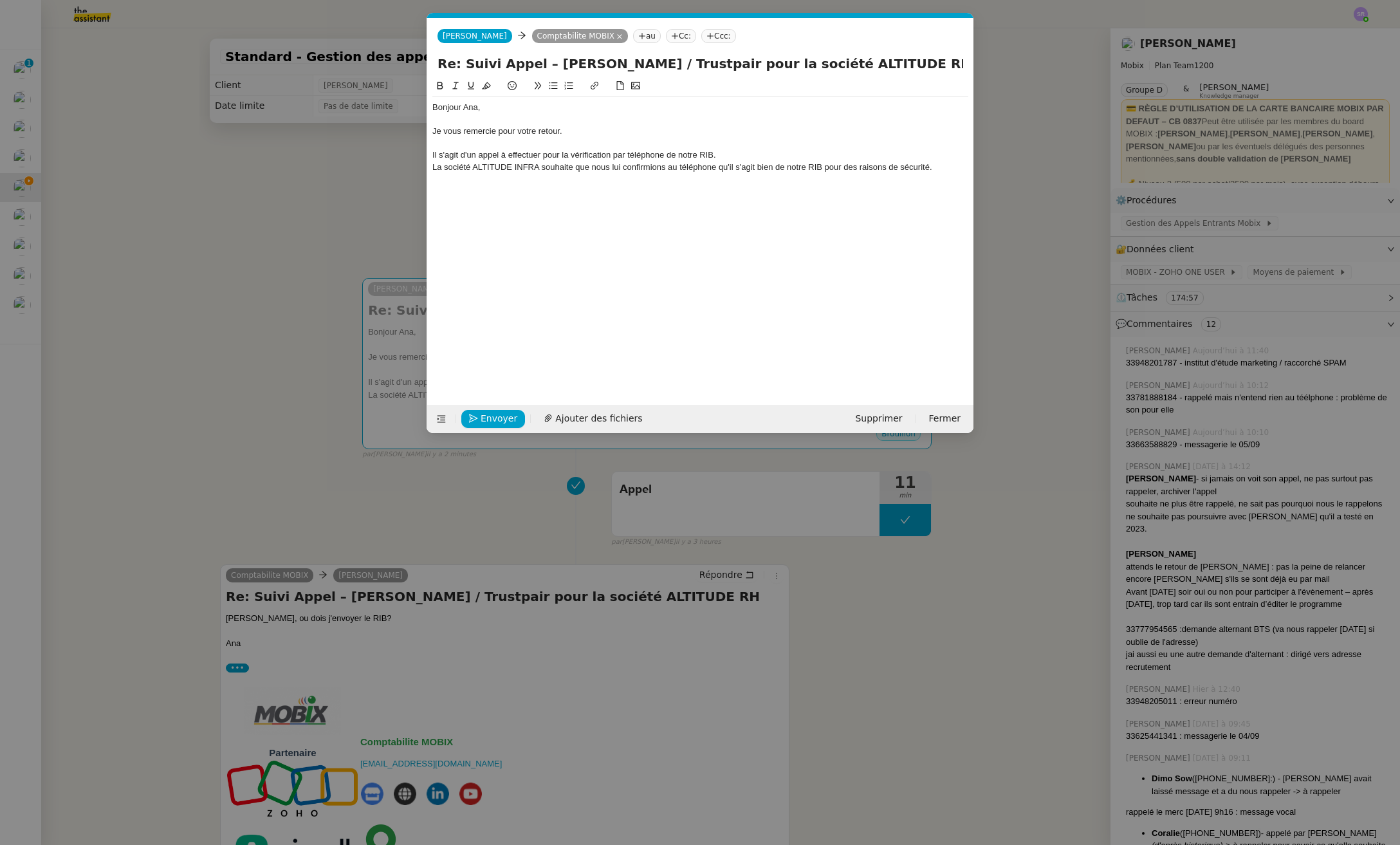
click at [481, 133] on div "Je vous remercie pour votre retour." at bounding box center [700, 131] width 536 height 11
drag, startPoint x: 545, startPoint y: 153, endPoint x: 553, endPoint y: 153, distance: 8.0
click at [545, 153] on div "Il s'agit d'un appel à effectuer pour la vérification par téléphone de notre RI…" at bounding box center [700, 155] width 536 height 11
click at [681, 155] on div "Il s'agit d'un appel à effectuer pour la vérification par téléphone de notre RI…" at bounding box center [700, 155] width 536 height 11
click at [739, 156] on div "Il s'agit d'un appel à effectuer pour la vérification par téléphone de notre RI…" at bounding box center [700, 155] width 536 height 11
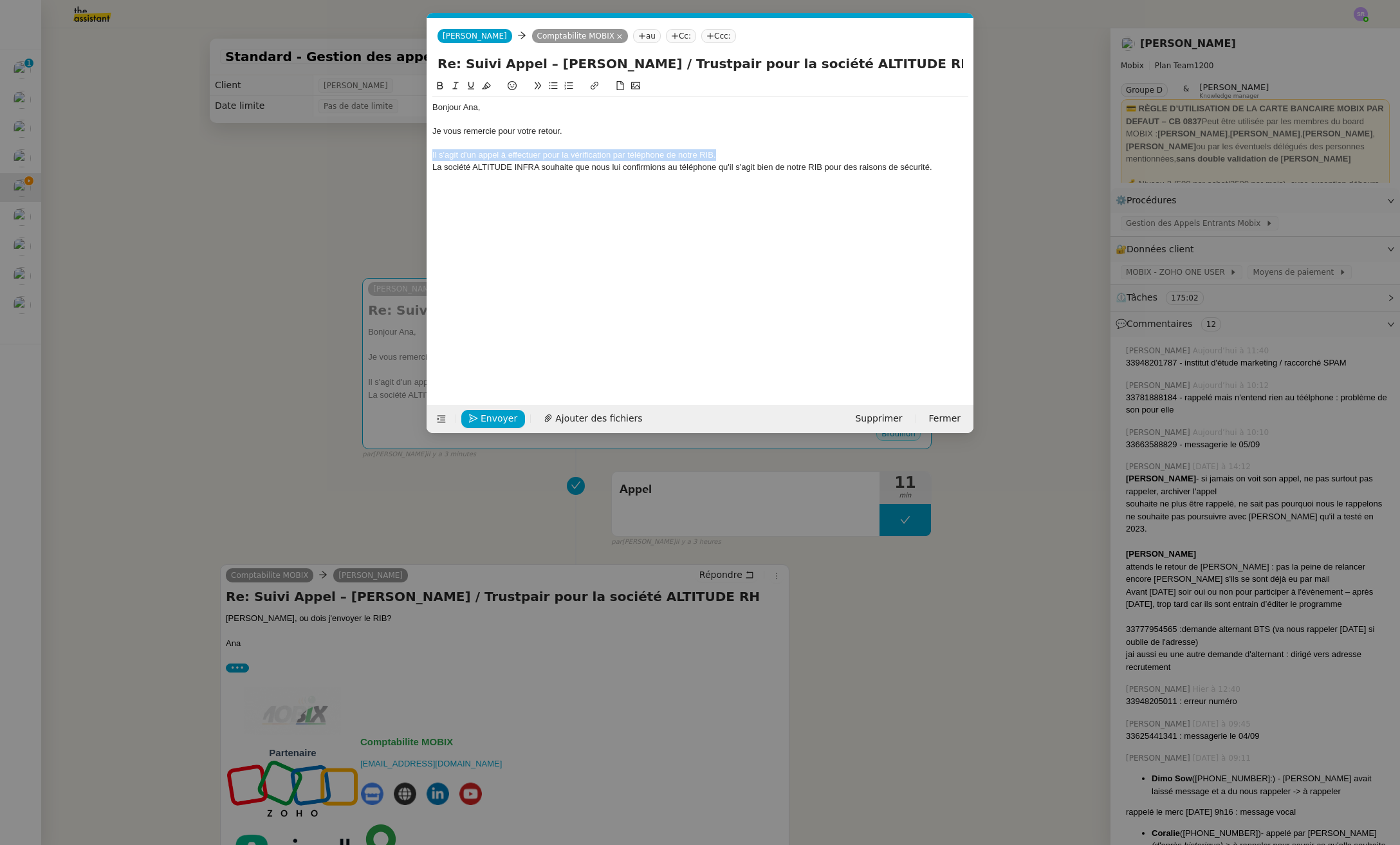
drag, startPoint x: 740, startPoint y: 156, endPoint x: 414, endPoint y: 159, distance: 326.0
click at [414, 159] on nz-modal-container "Service TA - VOYAGE - PROPOSITION GLOBALE A utiliser dans le cadre de propositi…" at bounding box center [700, 422] width 1400 height 845
click at [633, 154] on div "Il s'agit d'un appel à effectuer pour la vérification par téléphone de notre RI…" at bounding box center [700, 155] width 536 height 11
drag, startPoint x: 612, startPoint y: 157, endPoint x: 663, endPoint y: 152, distance: 51.2
click at [663, 152] on div "Il s'agit d'un appel à effectuer pour la vérification par téléphone de notre RI…" at bounding box center [700, 155] width 536 height 11
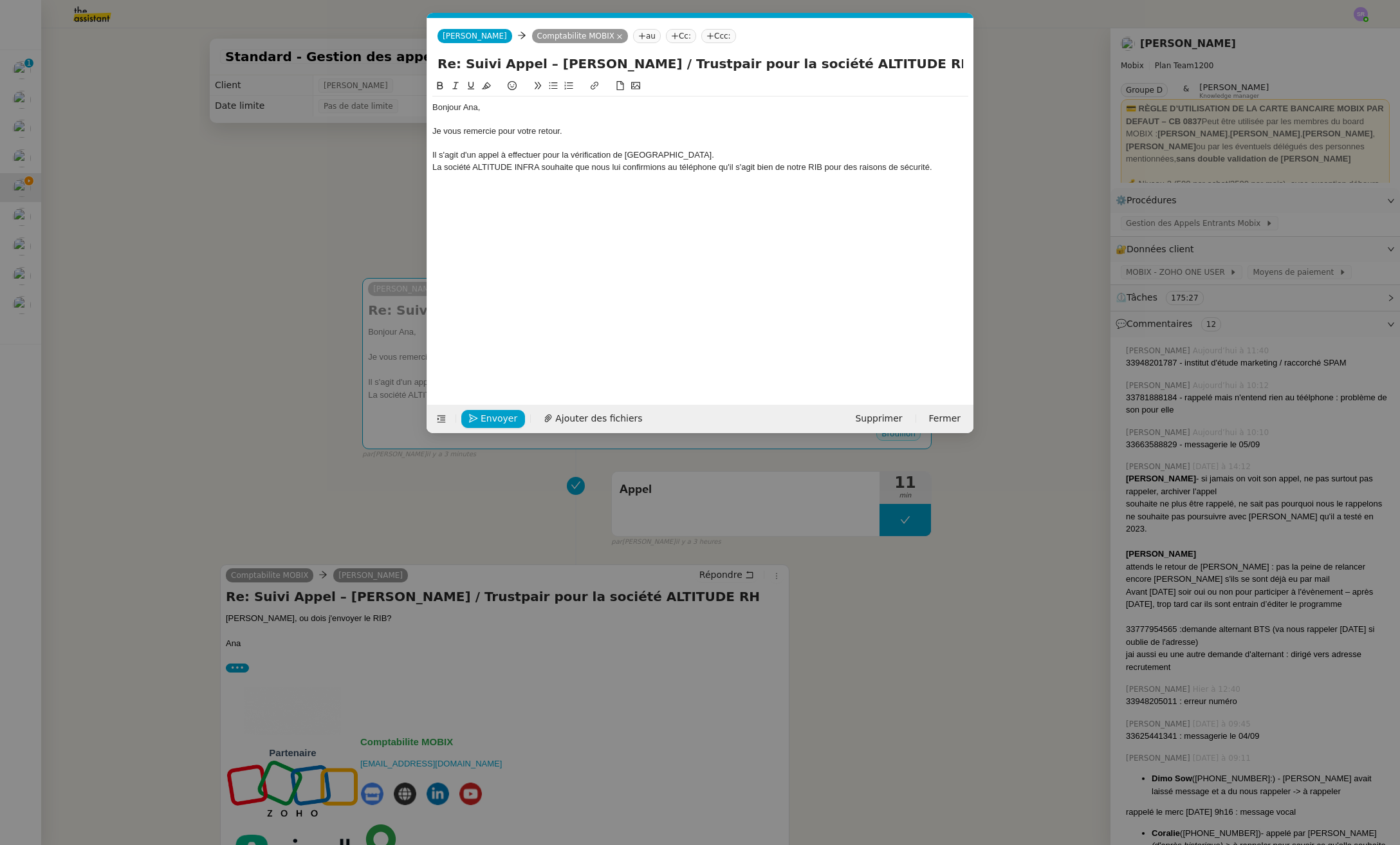
click at [661, 154] on div "Il s'agit d'un appel à effectuer pour la vérification de [GEOGRAPHIC_DATA]." at bounding box center [700, 155] width 536 height 11
click at [476, 170] on div "La société ALTITUDE INFRA souhaite que nous lui confirmions au téléphone qu'il …" at bounding box center [700, 167] width 536 height 11
click at [433, 166] on div "La société ALTITUDE INFRA souhaite que nous lui confirmions au téléphone qu'il …" at bounding box center [700, 167] width 536 height 11
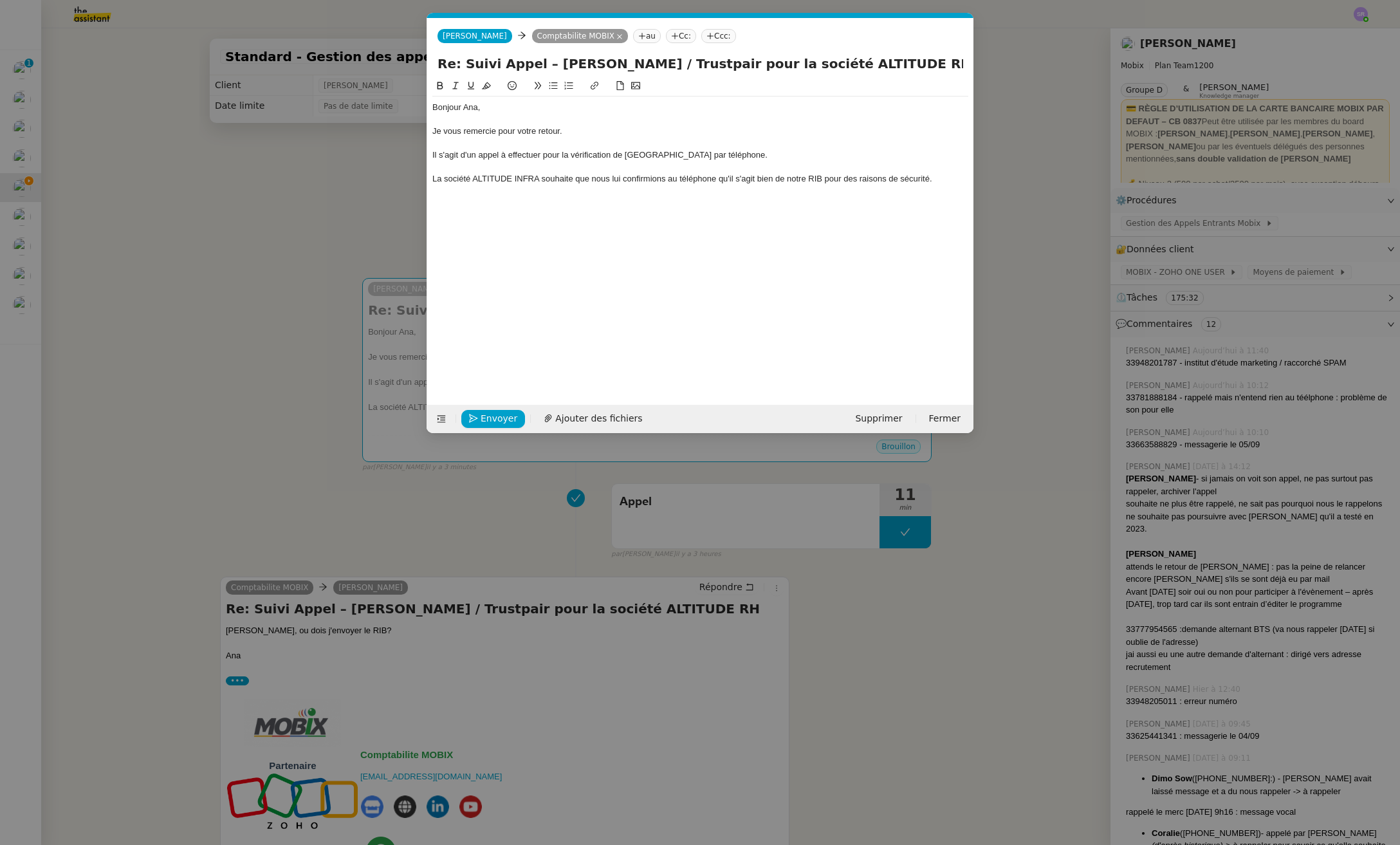
click at [952, 178] on div "La société ALTITUDE INFRA souhaite que nous lui confirmions au téléphone qu'il …" at bounding box center [700, 178] width 536 height 11
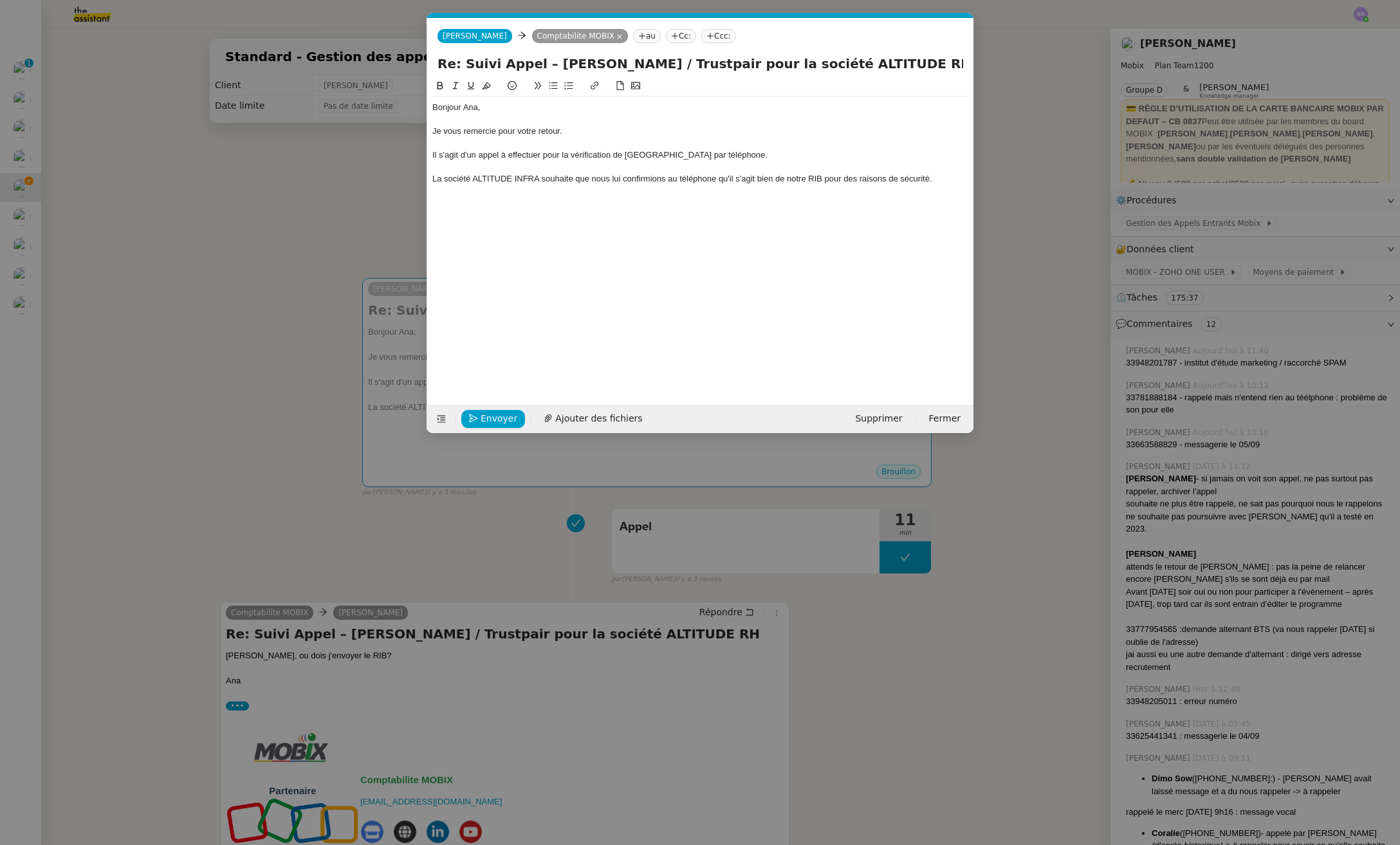
click at [944, 179] on div "La société ALTITUDE INFRA souhaite que nous lui confirmions au téléphone qu'il …" at bounding box center [700, 178] width 536 height 11
click at [780, 182] on div "La société ALTITUDE INFRA souhaite que nous lui confirmions au téléphone qu'il …" at bounding box center [700, 178] width 536 height 11
click at [721, 180] on div "La société ALTITUDE INFRA souhaite que nous lui confirmions au téléphone qu'il …" at bounding box center [700, 178] width 536 height 11
drag, startPoint x: 720, startPoint y: 180, endPoint x: 805, endPoint y: 176, distance: 85.1
click at [805, 176] on div "La société ALTITUDE INFRA souhaite que nous lui confirmions au téléphone qu'il …" at bounding box center [700, 178] width 536 height 11
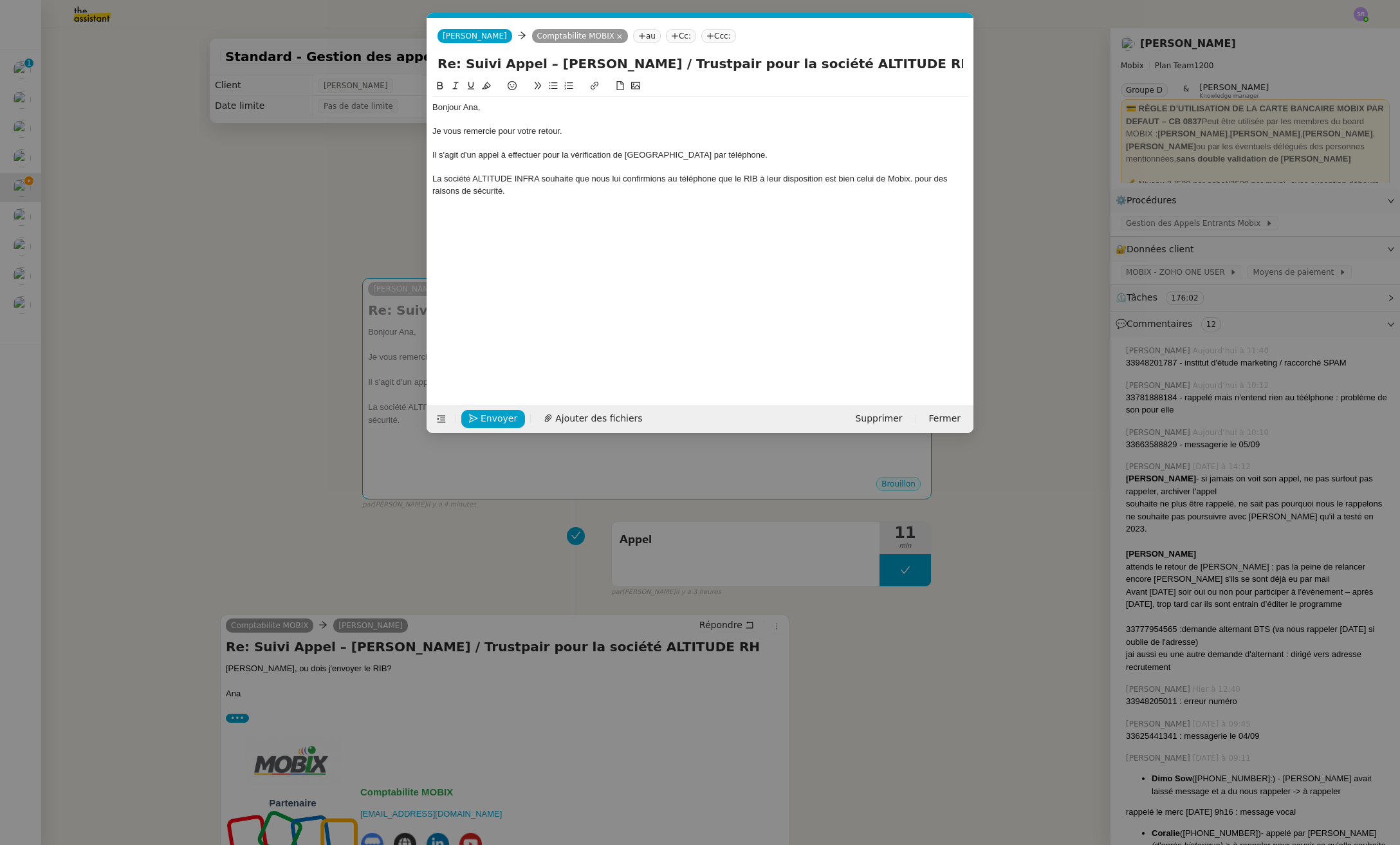
click at [432, 175] on div "La société ALTITUDE INFRA souhaite que nous lui confirmions au téléphone que le…" at bounding box center [700, 185] width 536 height 24
drag, startPoint x: 632, startPoint y: 195, endPoint x: 492, endPoint y: 192, distance: 140.0
click at [492, 192] on div "Pour des raisons de sécurité, la société ALTITUDE INFRA souhaite que nous lui c…" at bounding box center [700, 185] width 536 height 24
drag, startPoint x: 499, startPoint y: 209, endPoint x: 514, endPoint y: 228, distance: 24.2
click at [500, 210] on div at bounding box center [700, 214] width 536 height 11
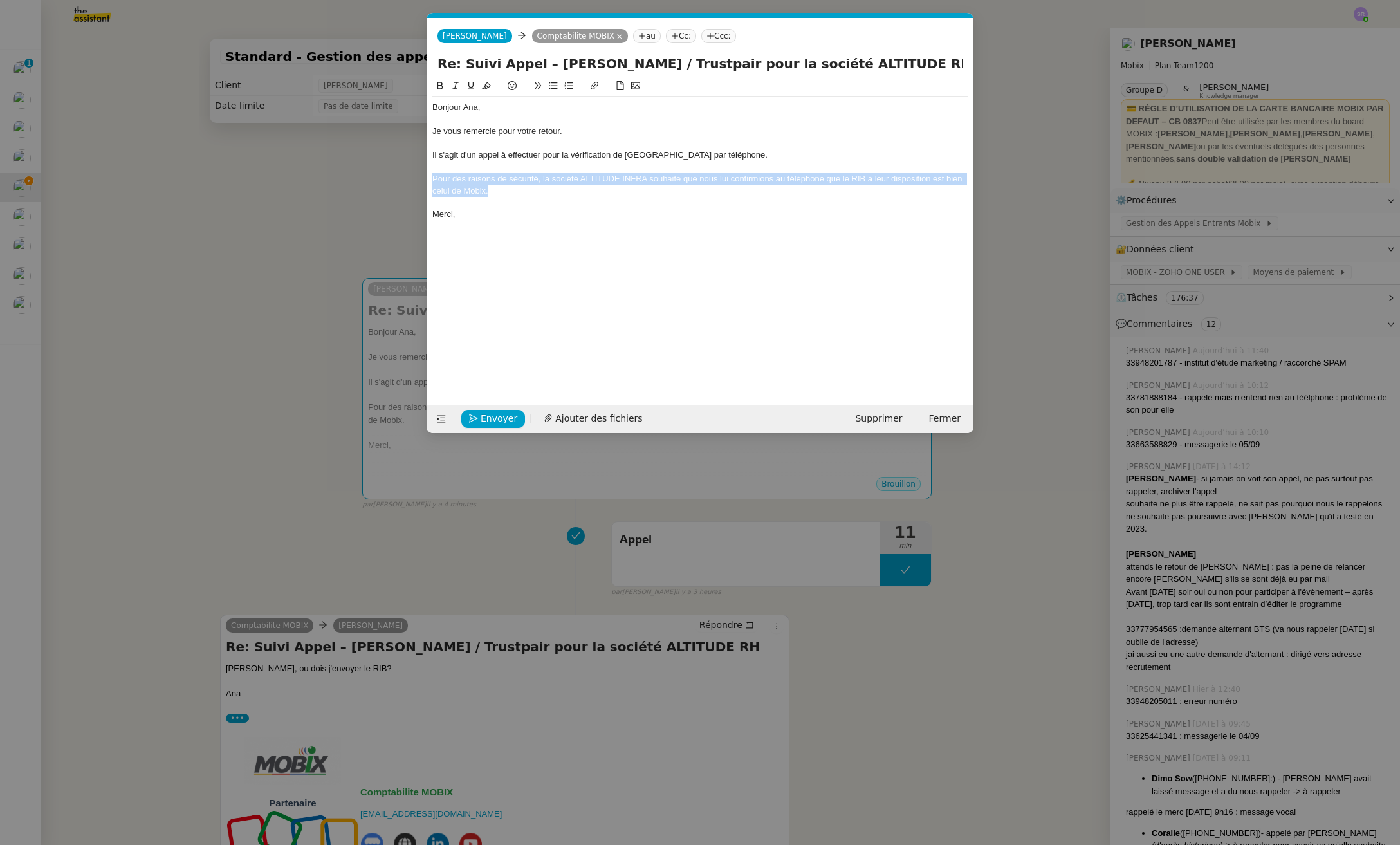
drag, startPoint x: 524, startPoint y: 190, endPoint x: 409, endPoint y: 183, distance: 115.2
click at [409, 183] on nz-modal-container "Service TA - VOYAGE - PROPOSITION GLOBALE A utiliser dans le cadre de propositi…" at bounding box center [700, 422] width 1400 height 845
click at [271, 377] on nz-modal-container "Service TA - VOYAGE - PROPOSITION GLOBALE A utiliser dans le cadre de propositi…" at bounding box center [700, 422] width 1400 height 845
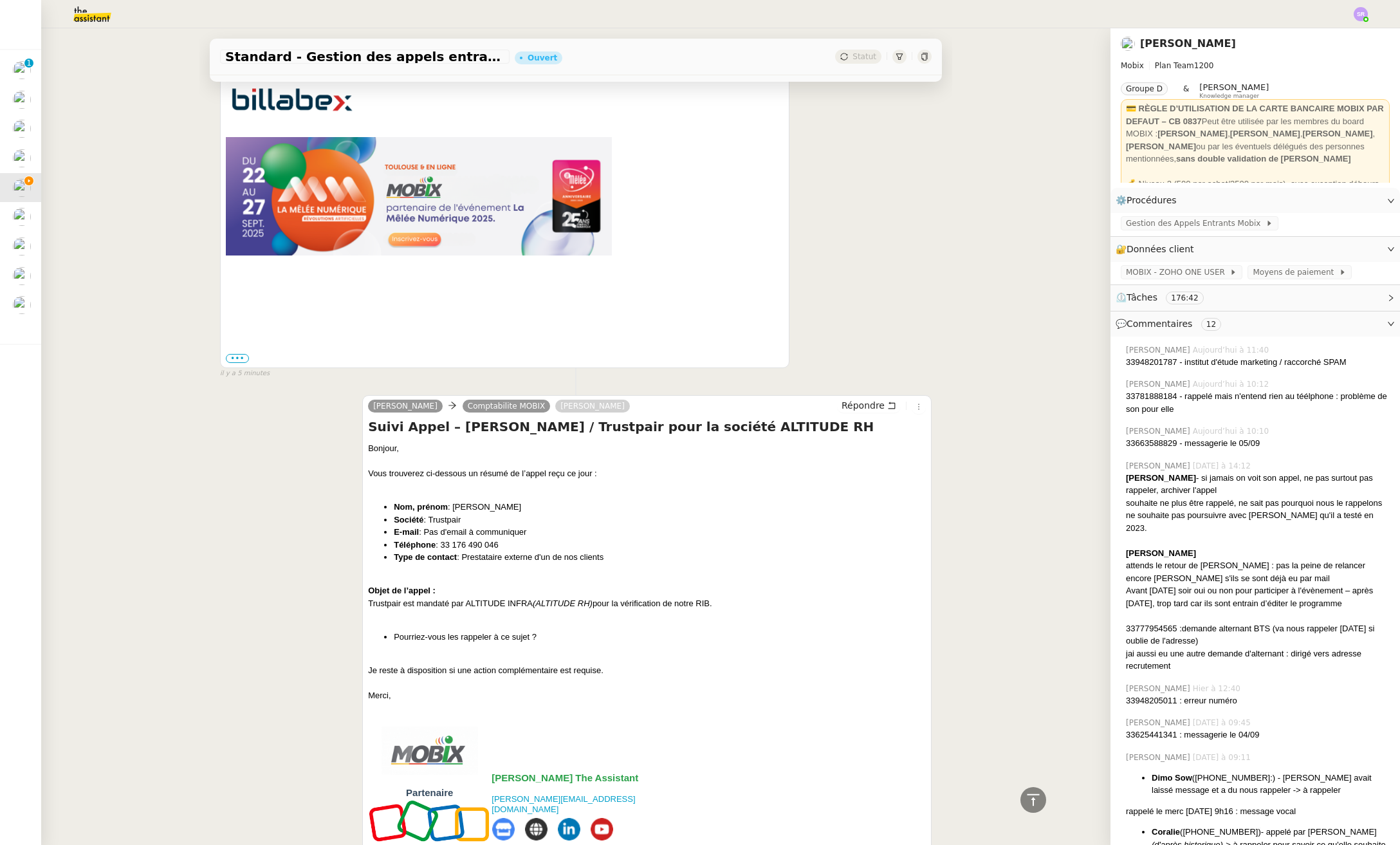
scroll to position [1019, 0]
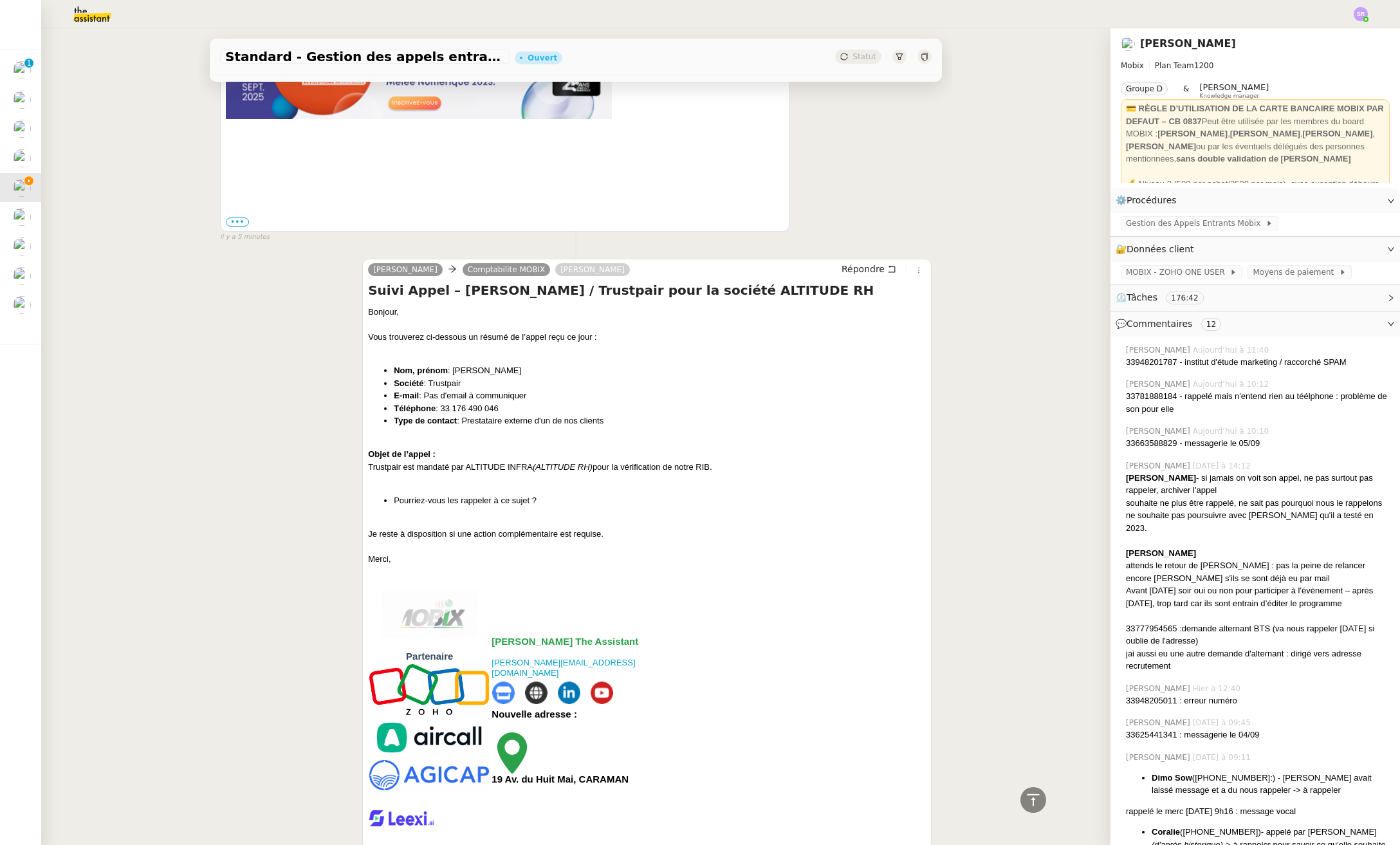
click at [592, 522] on div at bounding box center [647, 521] width 558 height 13
drag, startPoint x: 612, startPoint y: 534, endPoint x: 346, endPoint y: 536, distance: 266.0
click at [346, 536] on div "[PERSON_NAME] Comptabilite MOBIX [PERSON_NAME] Répondre Suivi Appel – [PERSON_N…" at bounding box center [575, 585] width 711 height 678
copy div "Je reste à disposition si une action complémentaire est requise."
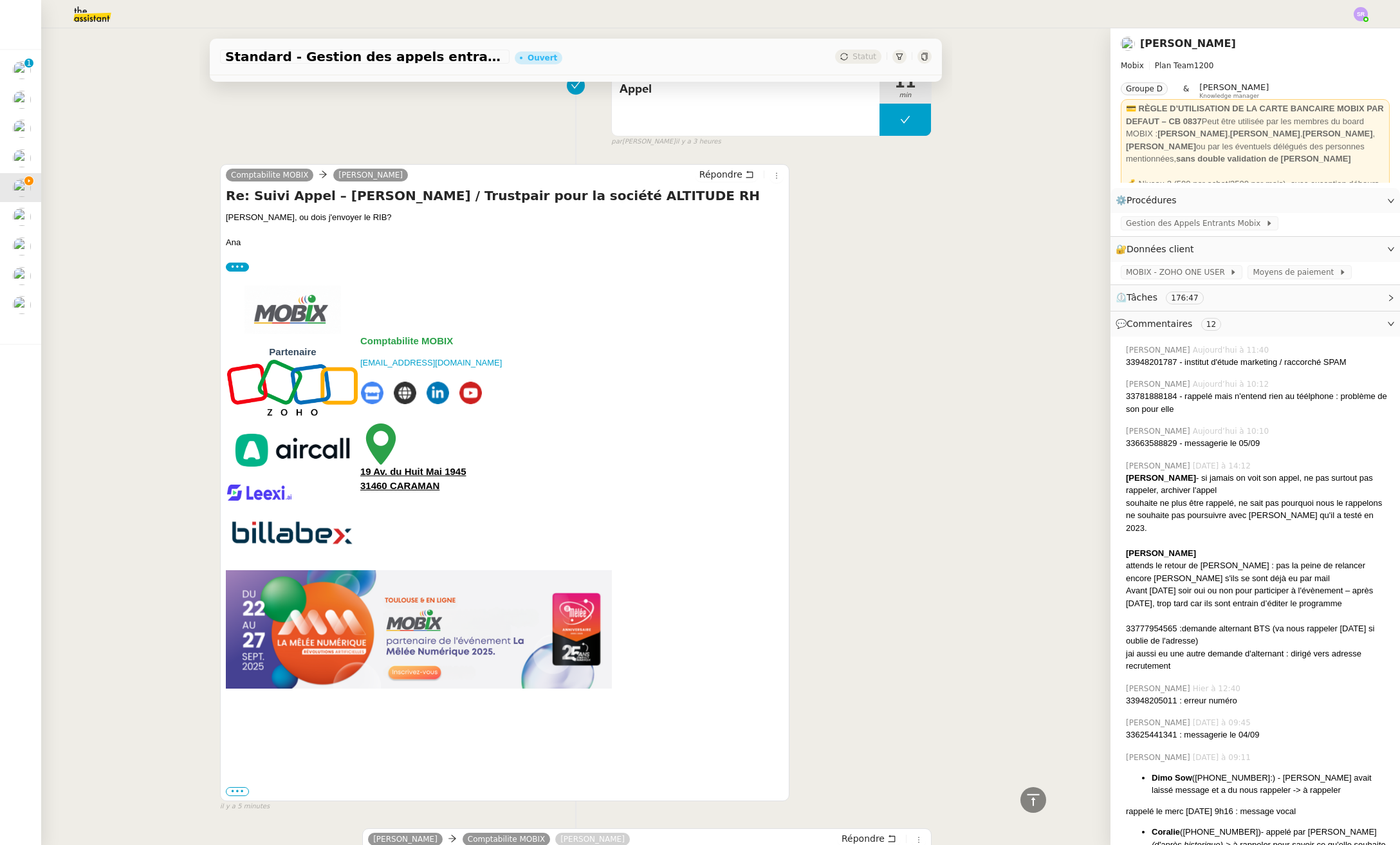
scroll to position [0, 0]
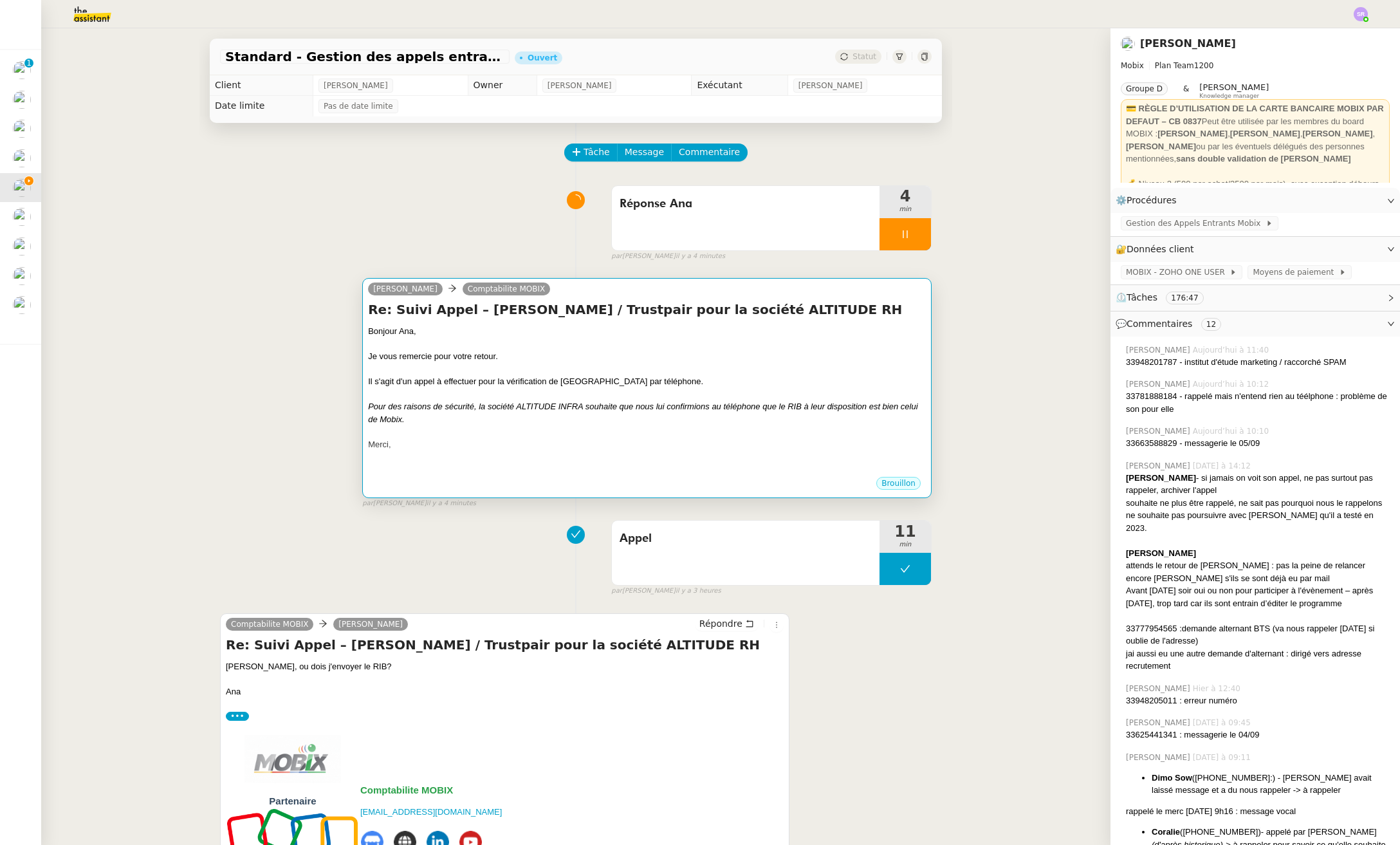
click at [548, 427] on div at bounding box center [647, 432] width 558 height 13
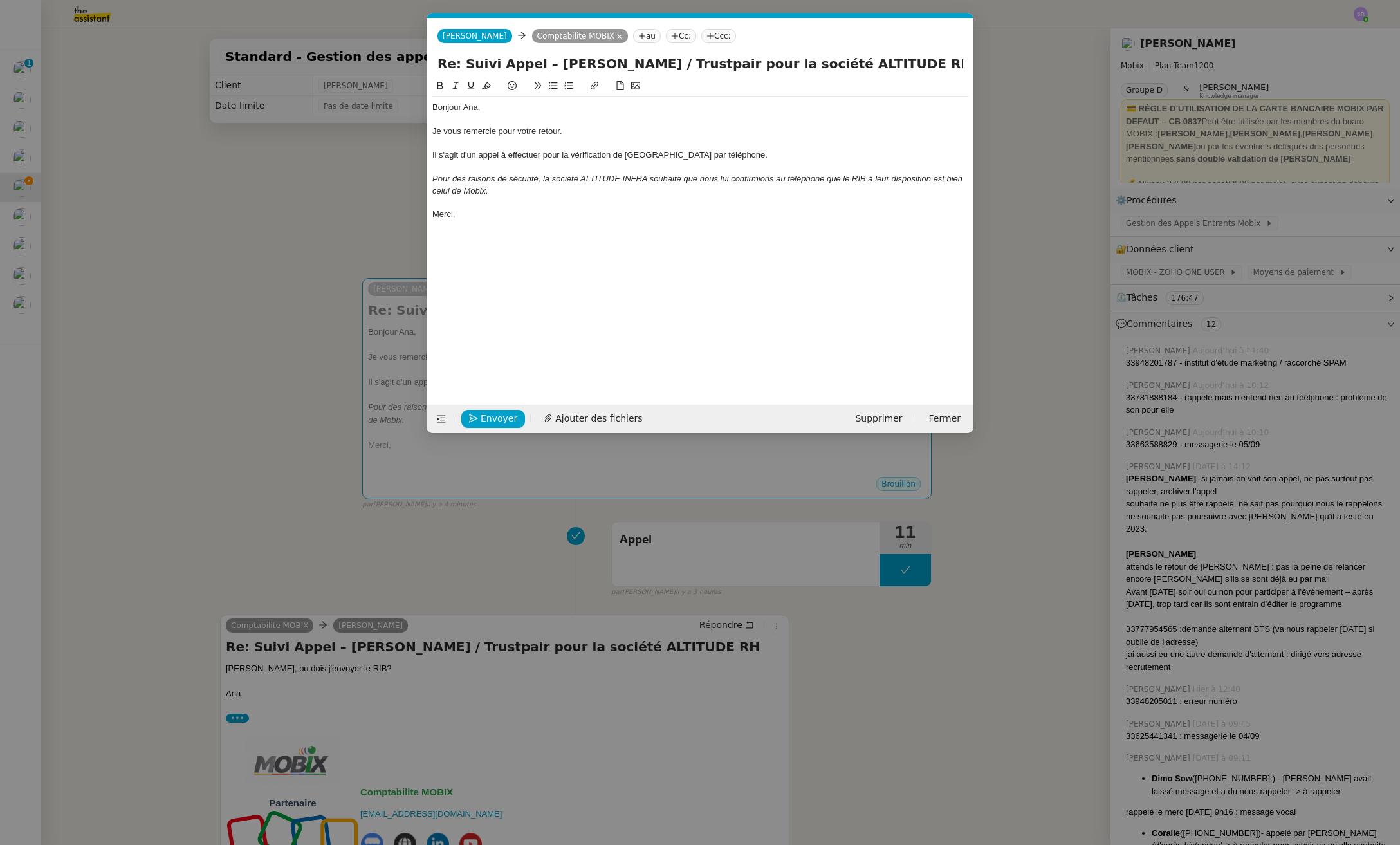
scroll to position [0, 27]
click at [449, 203] on div at bounding box center [700, 203] width 536 height 11
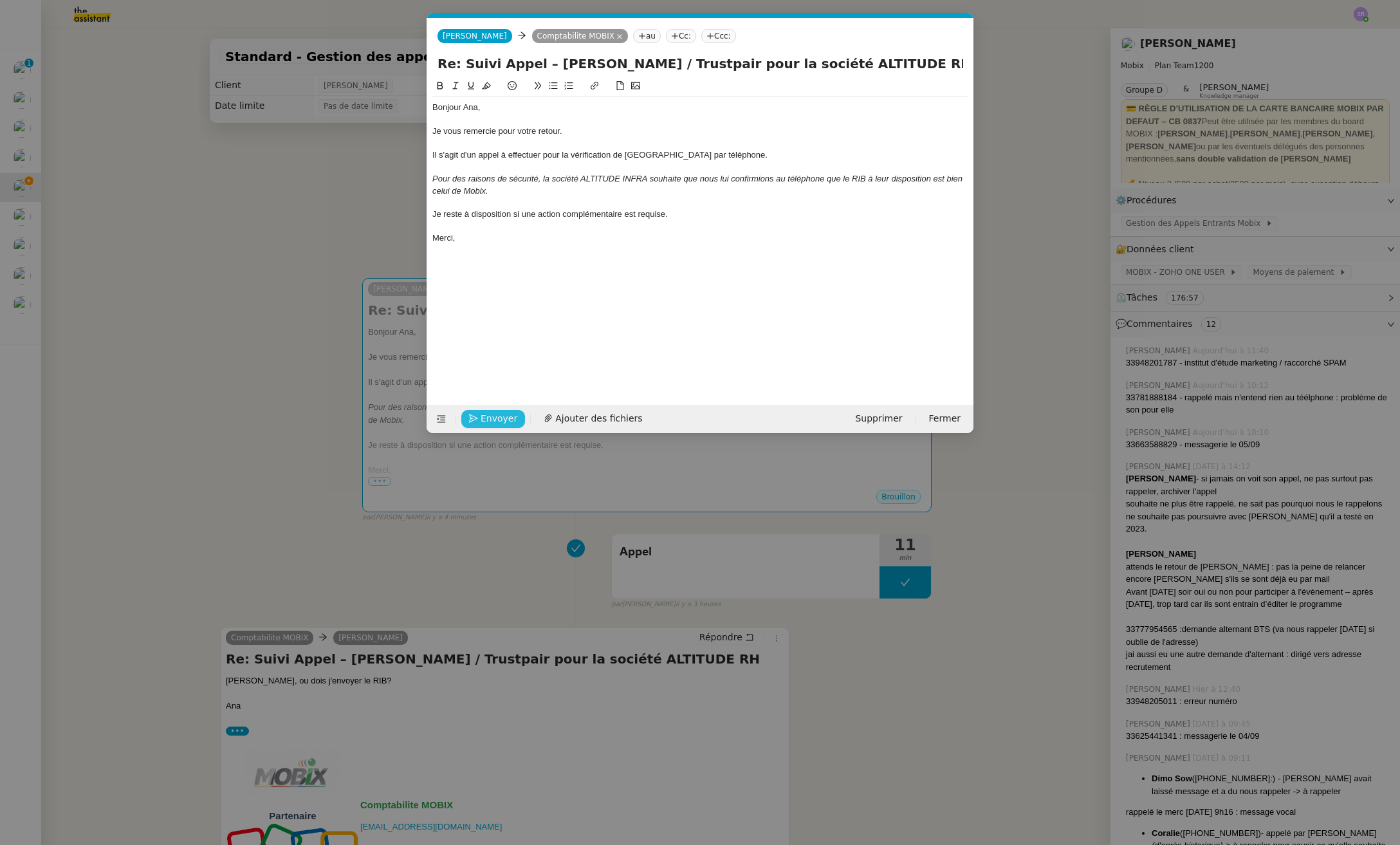
click at [501, 412] on span "Envoyer" at bounding box center [499, 418] width 37 height 14
click at [502, 414] on span "Confirmer l'envoi" at bounding box center [519, 418] width 77 height 14
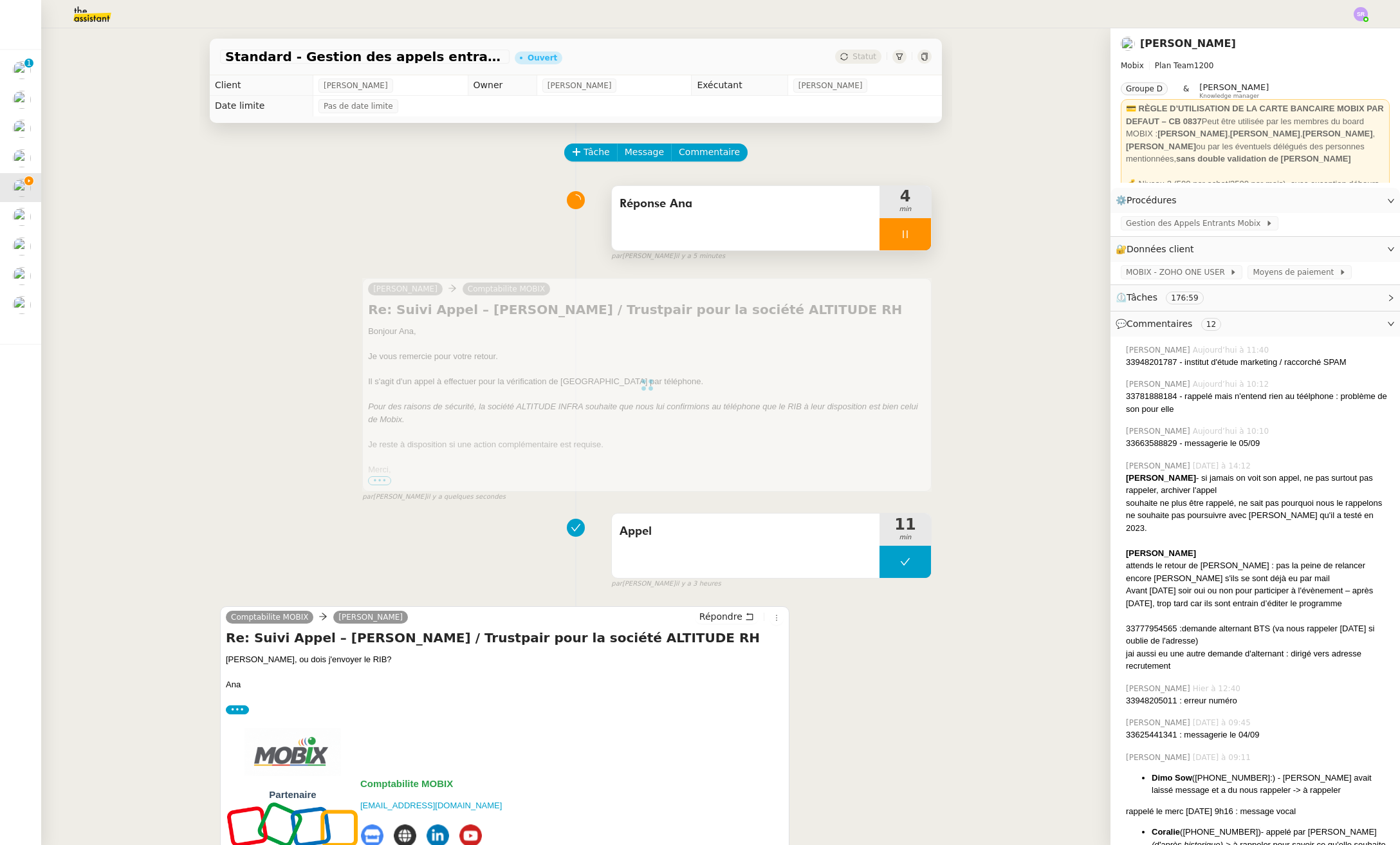
click at [903, 231] on icon at bounding box center [905, 235] width 5 height 8
click at [913, 236] on icon at bounding box center [918, 234] width 10 height 10
click at [557, 358] on div at bounding box center [647, 385] width 569 height 214
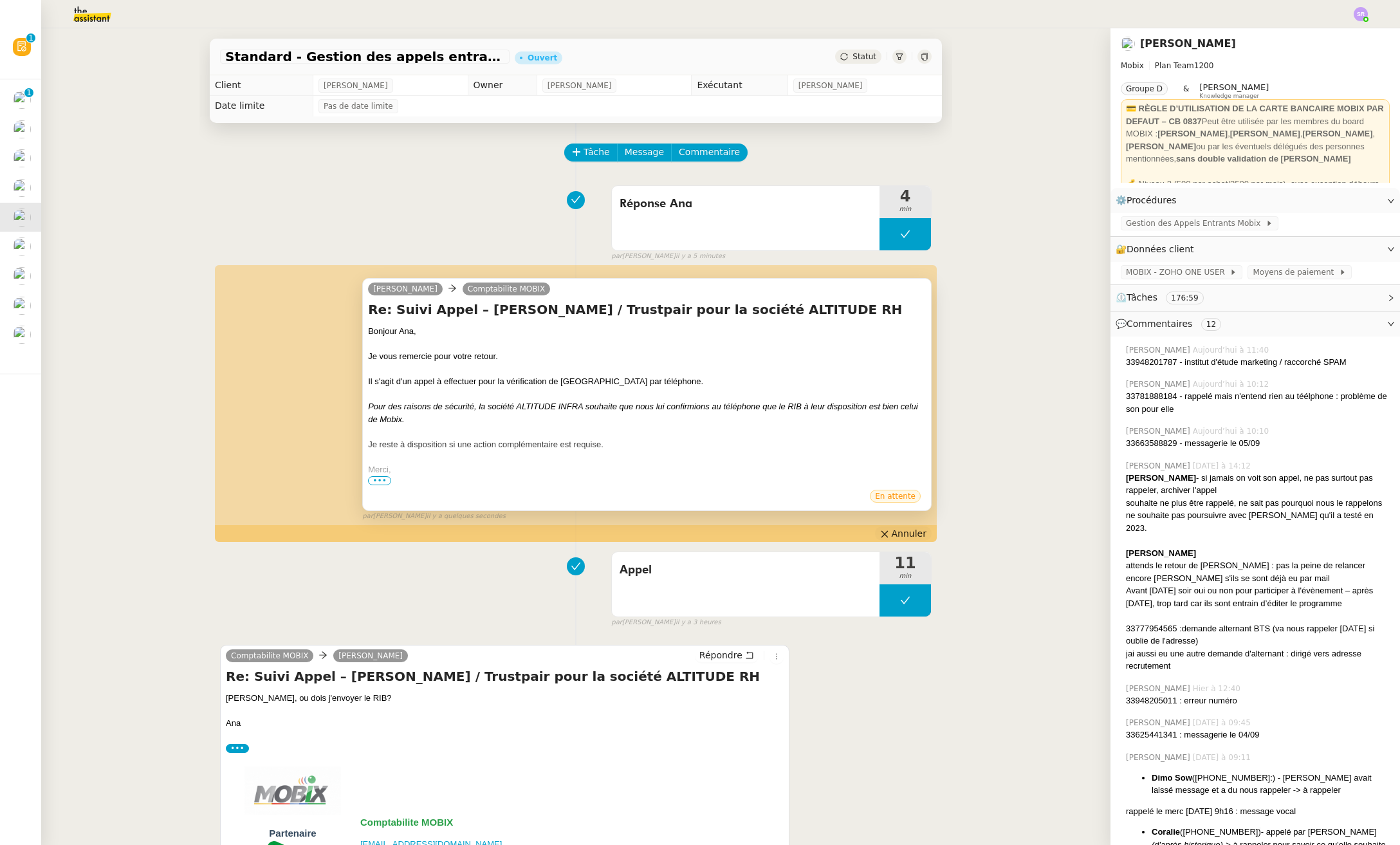
click at [903, 535] on span "Annuler" at bounding box center [908, 534] width 35 height 13
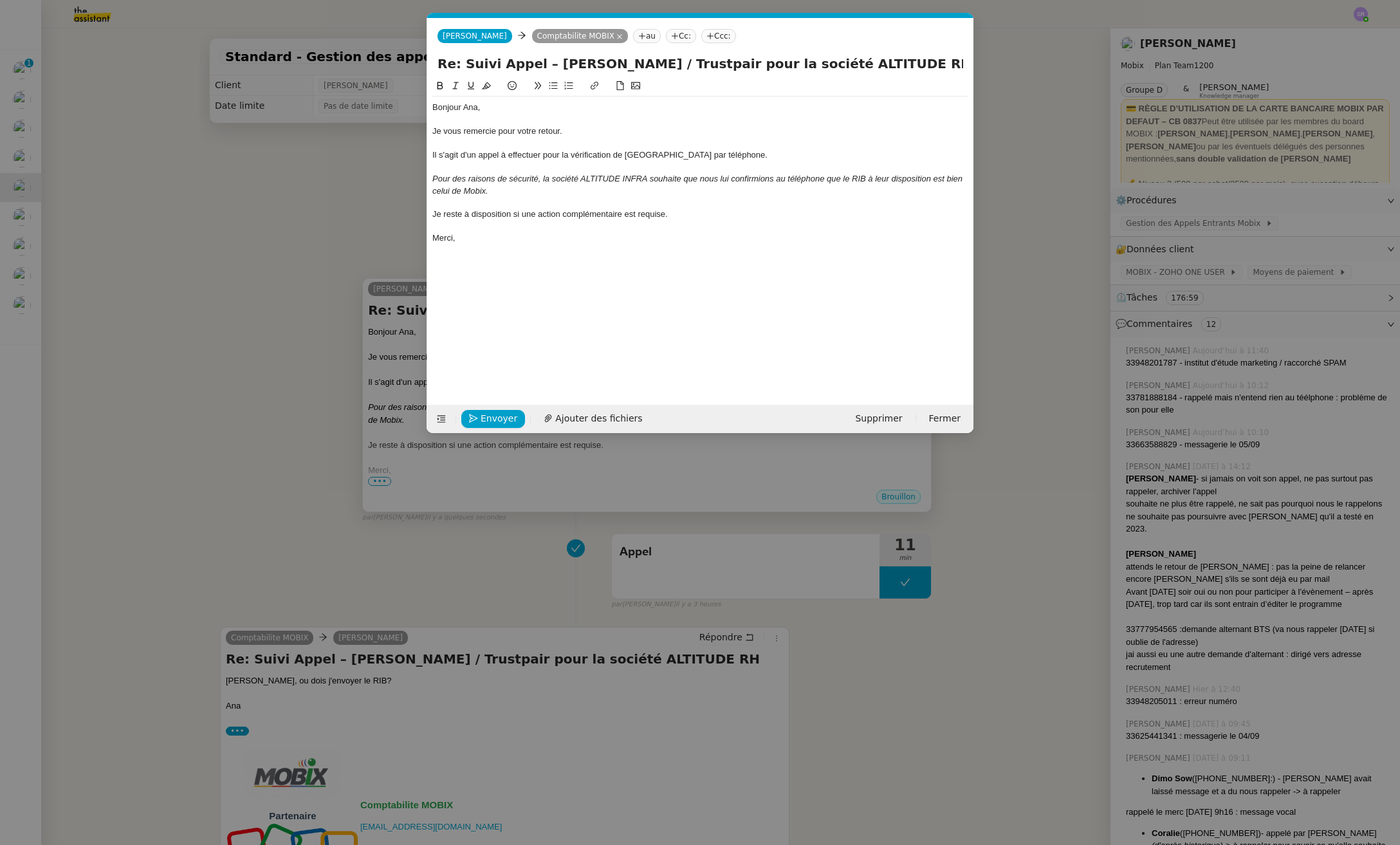
scroll to position [0, 27]
click at [555, 133] on div "Je vous remercie pour votre retour." at bounding box center [700, 131] width 536 height 11
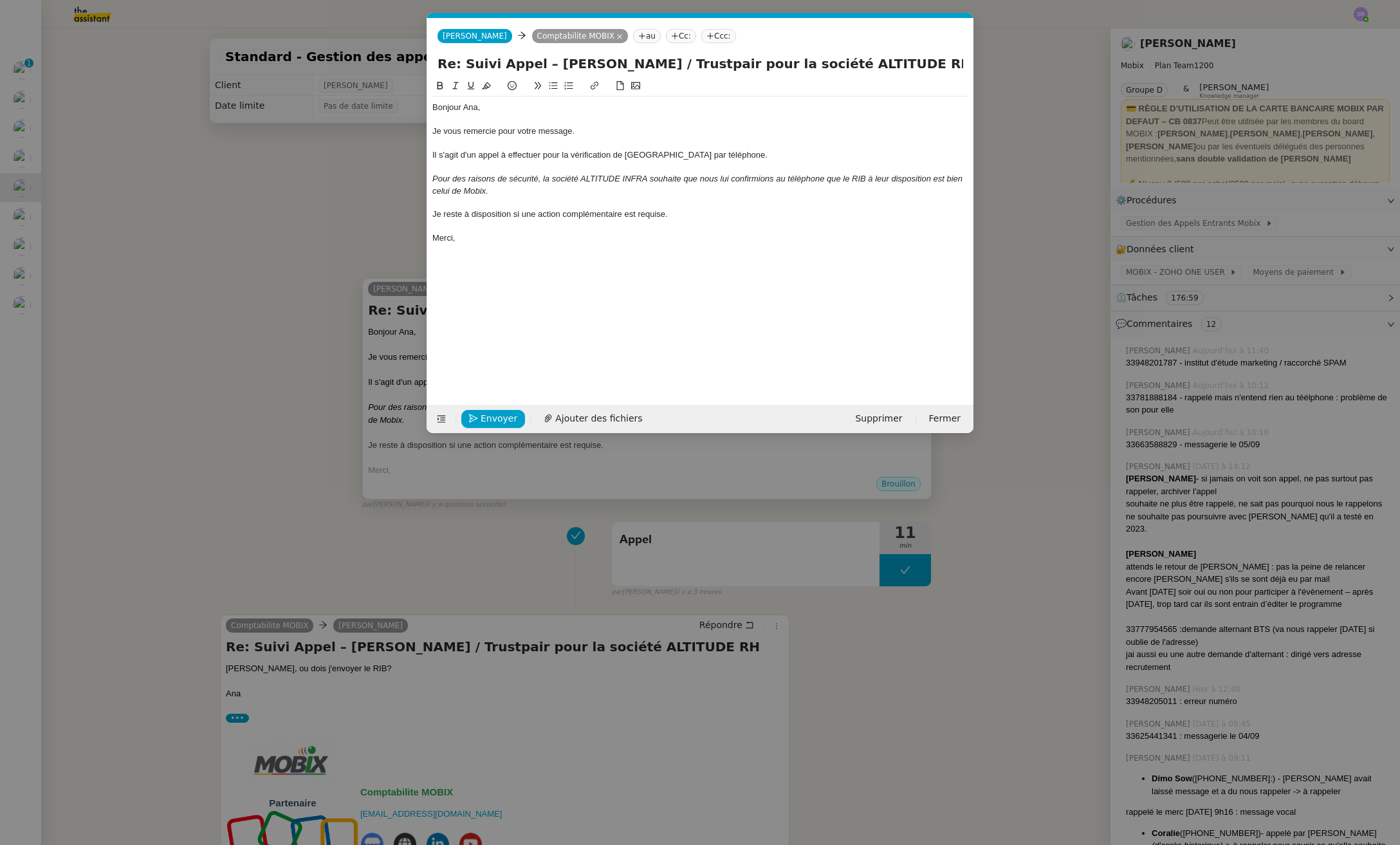
click at [497, 429] on div "Envoyer Ajouter des fichiers Supprimer Fermer" at bounding box center [700, 418] width 546 height 28
click at [501, 413] on span "Envoyer" at bounding box center [499, 418] width 37 height 14
click at [501, 413] on span "Confirmer l'envoi" at bounding box center [519, 418] width 77 height 14
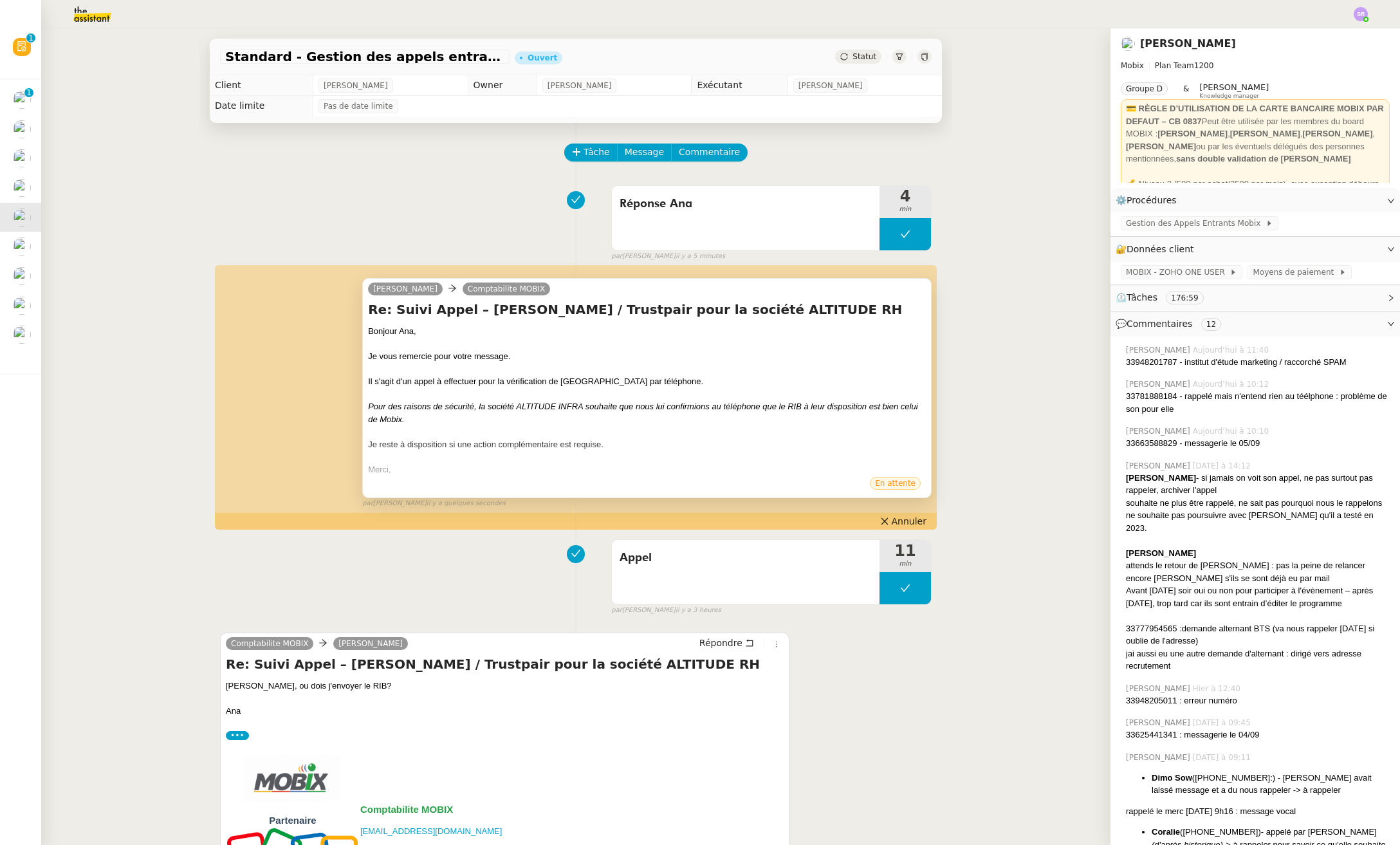
click at [88, 307] on div "Standard - Gestion des appels entrants - [DATE] Ouvert Statut Client [PERSON_NA…" at bounding box center [575, 437] width 1069 height 817
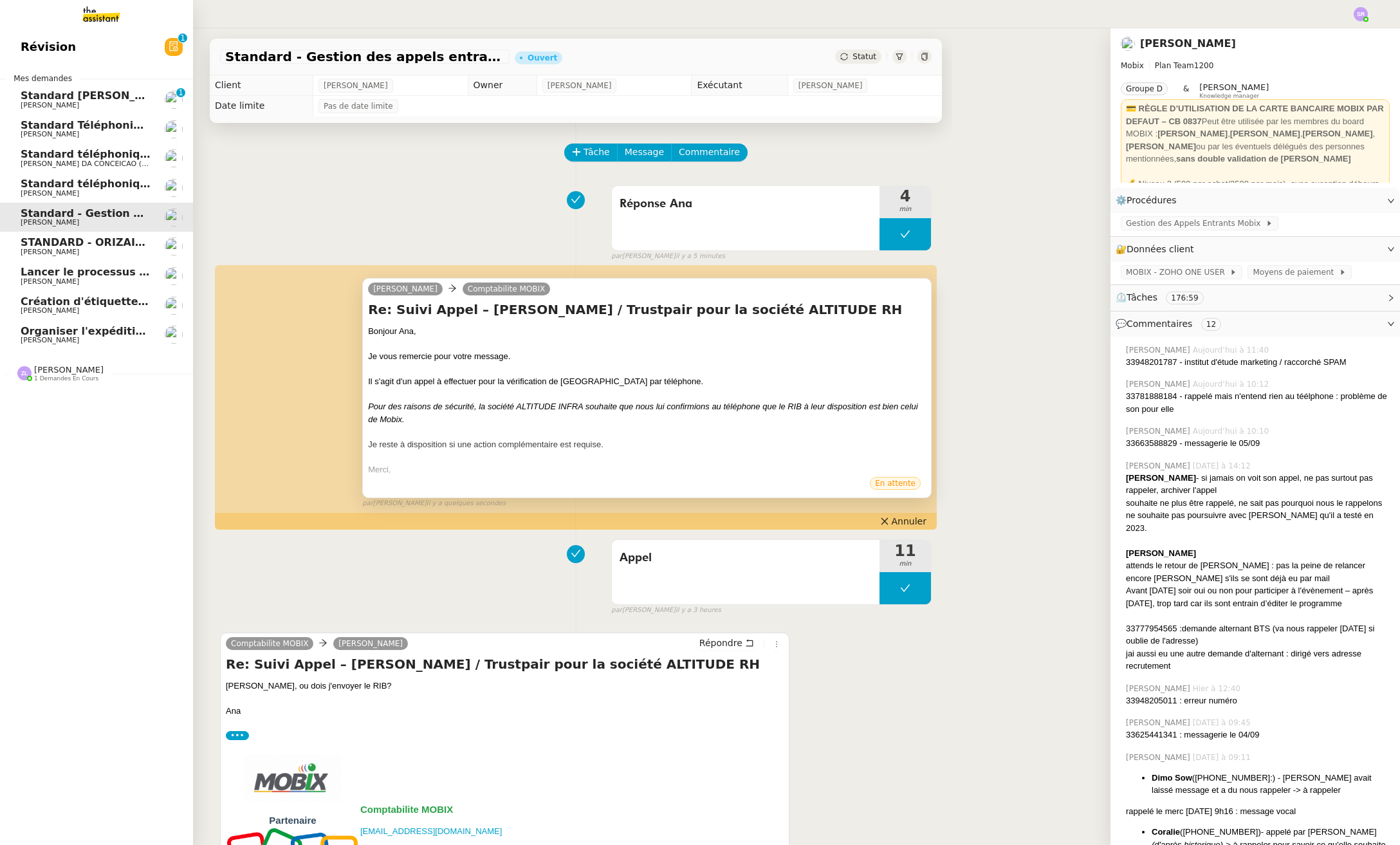
click at [40, 322] on link "Organiser l'expédition des articles [PERSON_NAME]" at bounding box center [96, 335] width 193 height 30
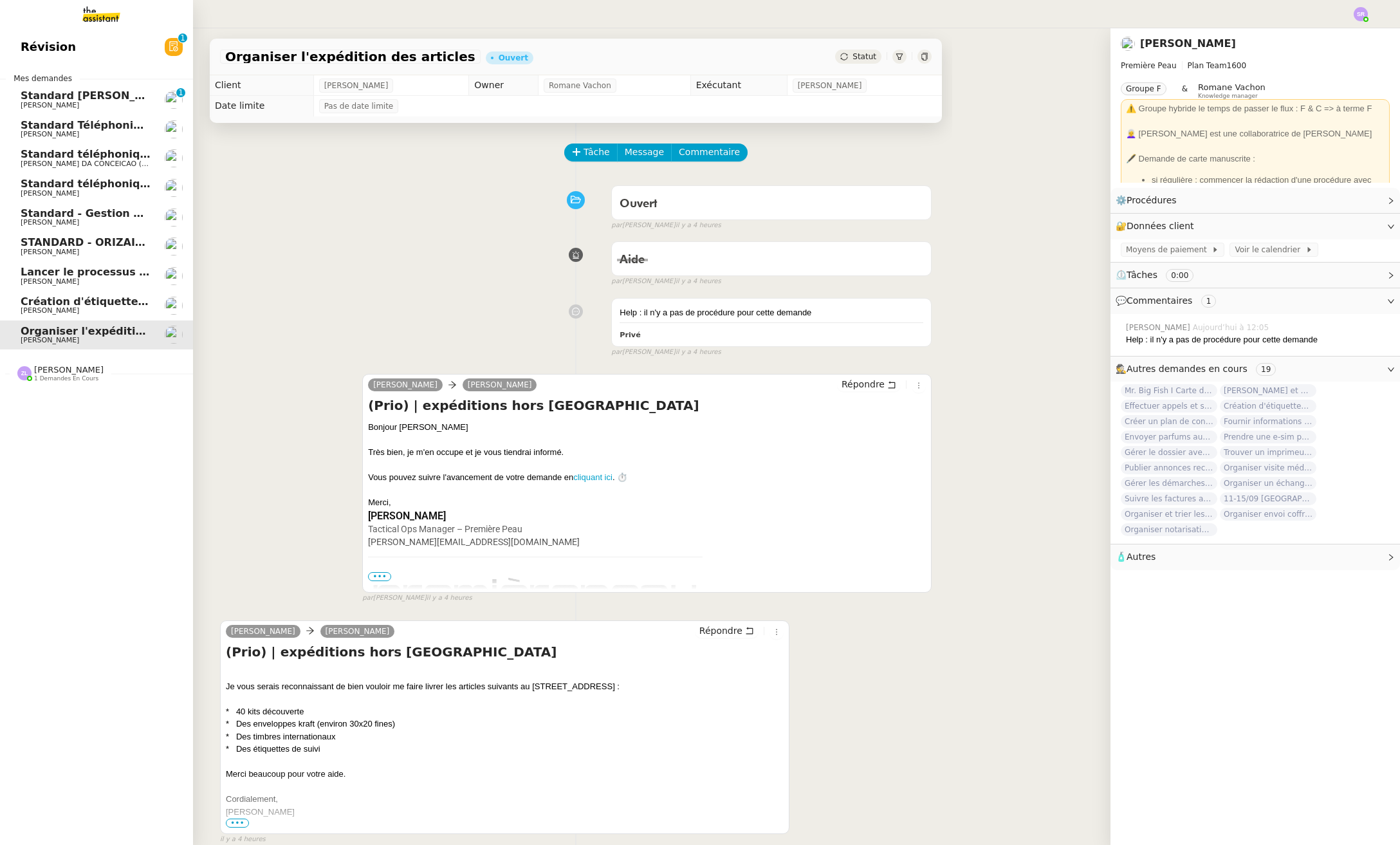
click at [59, 304] on span "Création d'étiquettes pour expédition flacons parfum" at bounding box center [175, 301] width 309 height 12
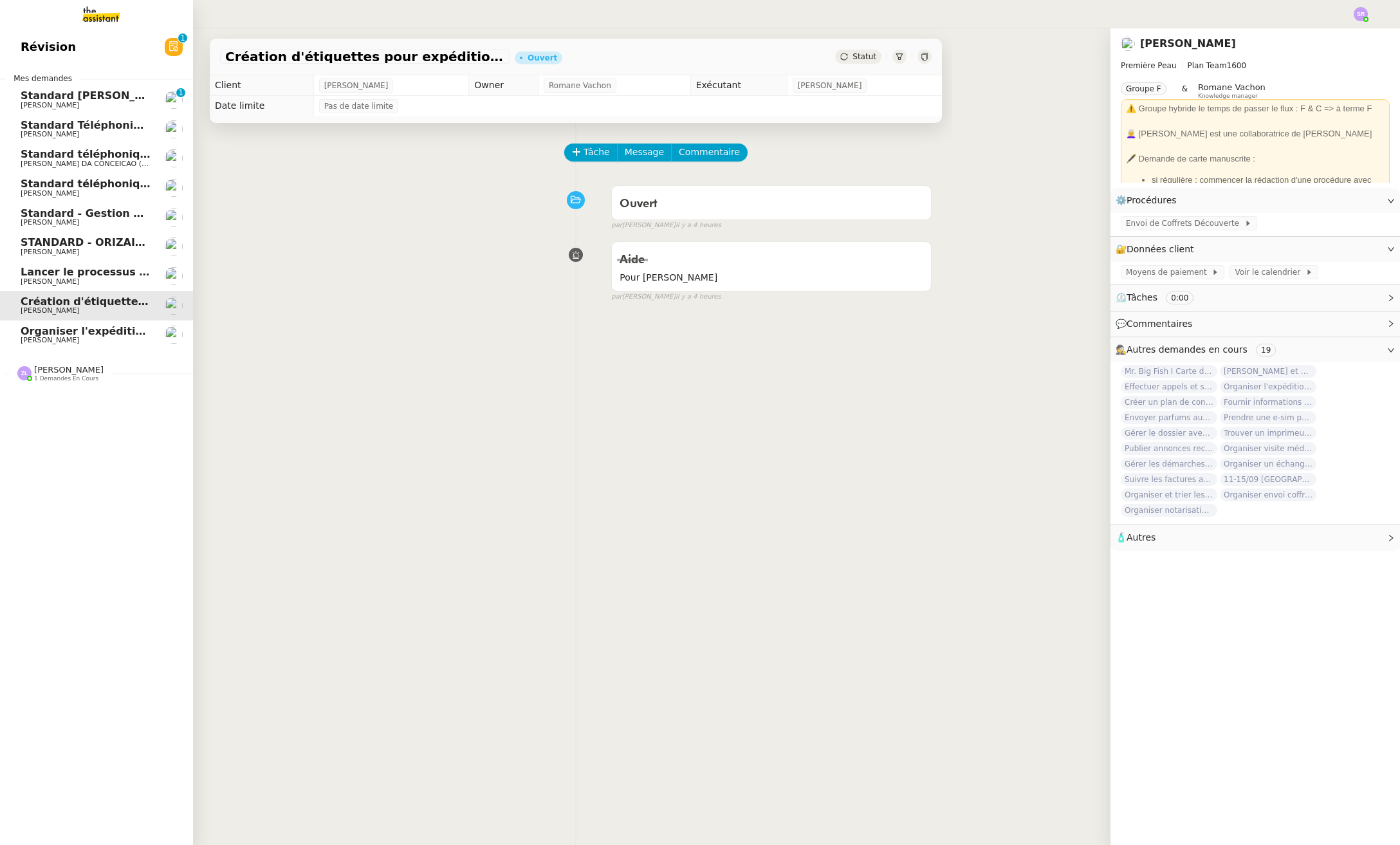
click at [79, 276] on span "Lancer le processus d'onboarding client" at bounding box center [137, 272] width 231 height 12
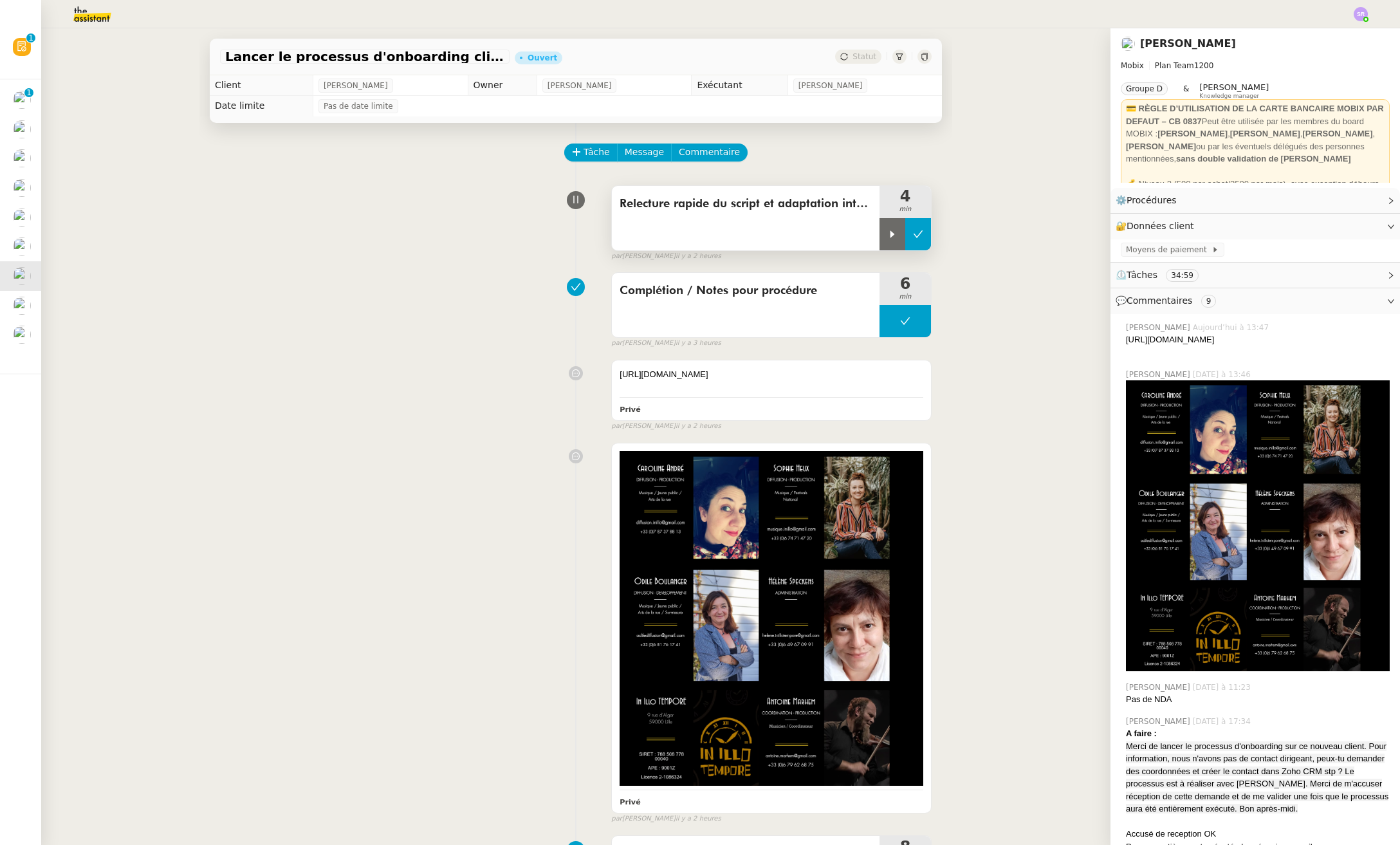
click at [913, 237] on icon at bounding box center [918, 234] width 10 height 10
click at [572, 148] on icon at bounding box center [576, 151] width 9 height 9
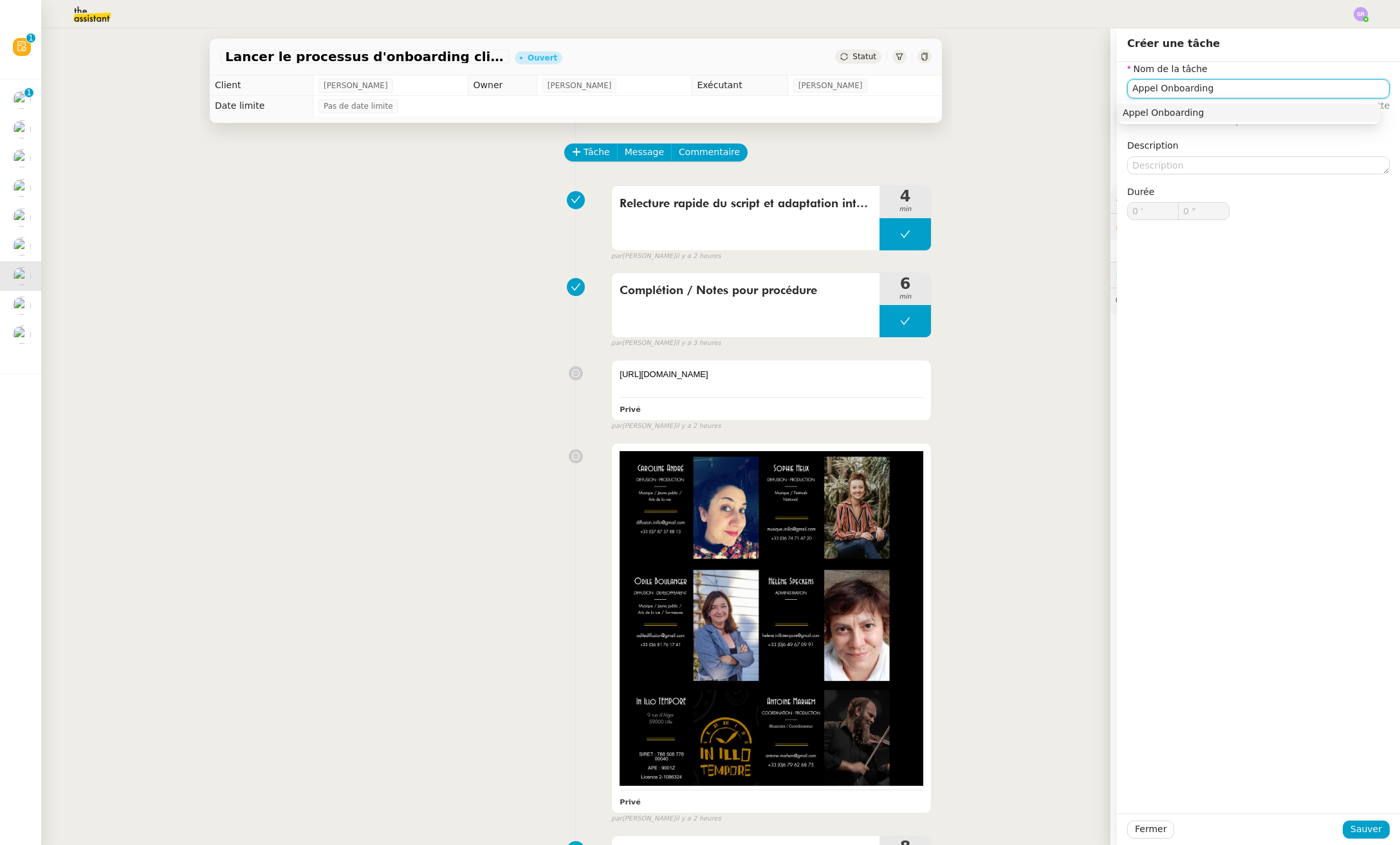
click at [1202, 109] on div "Appel Onboarding" at bounding box center [1249, 113] width 252 height 11
type input "Appel Onboarding"
click at [1339, 834] on span "Sauver" at bounding box center [1365, 829] width 31 height 14
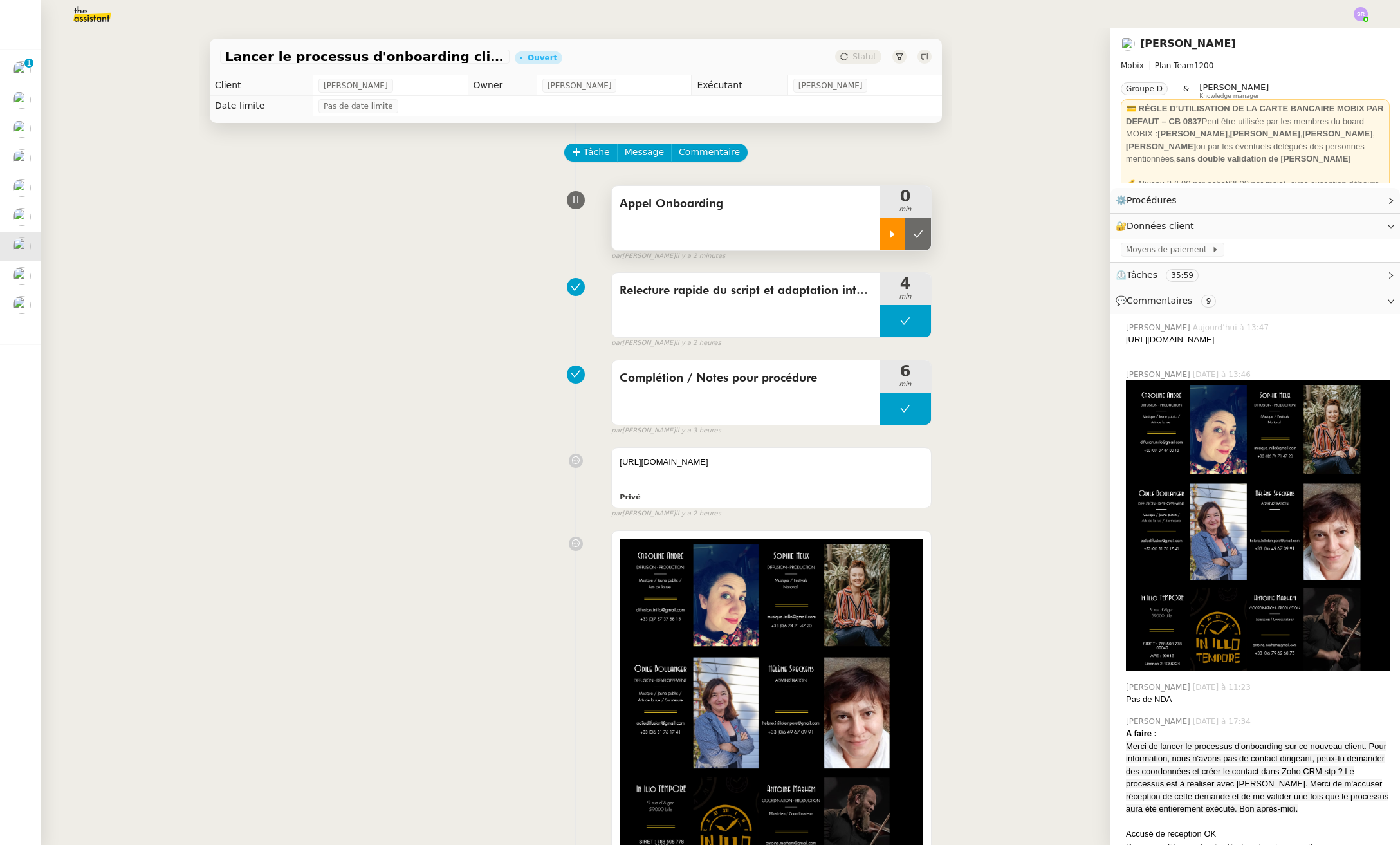
click at [879, 240] on div at bounding box center [892, 234] width 26 height 32
click at [885, 234] on div at bounding box center [905, 234] width 51 height 32
click at [879, 234] on div at bounding box center [892, 234] width 26 height 32
click at [694, 153] on span "Commentaire" at bounding box center [709, 152] width 61 height 14
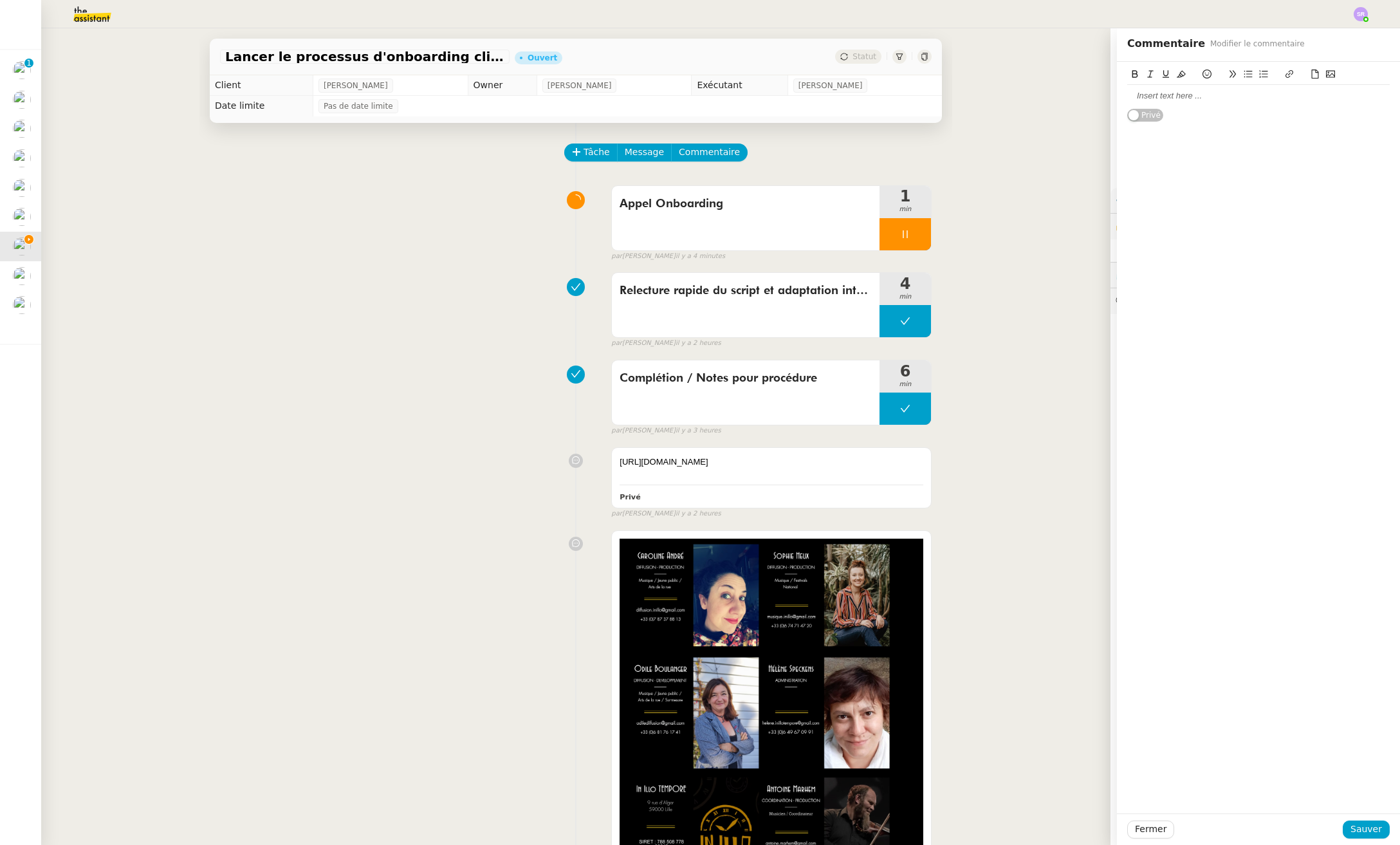
click at [1193, 99] on div at bounding box center [1258, 96] width 263 height 11
drag, startPoint x: 1304, startPoint y: 98, endPoint x: 1242, endPoint y: 97, distance: 62.0
click at [1242, 97] on div "message vocal laissé à [PERSON_NAME]. [PHONE_NUMBER]" at bounding box center [1258, 96] width 263 height 11
click at [1177, 72] on icon at bounding box center [1181, 74] width 9 height 7
click at [1270, 101] on div "message vocal laissé à [PERSON_NAME]. [PHONE_NUMBER]" at bounding box center [1258, 96] width 263 height 11
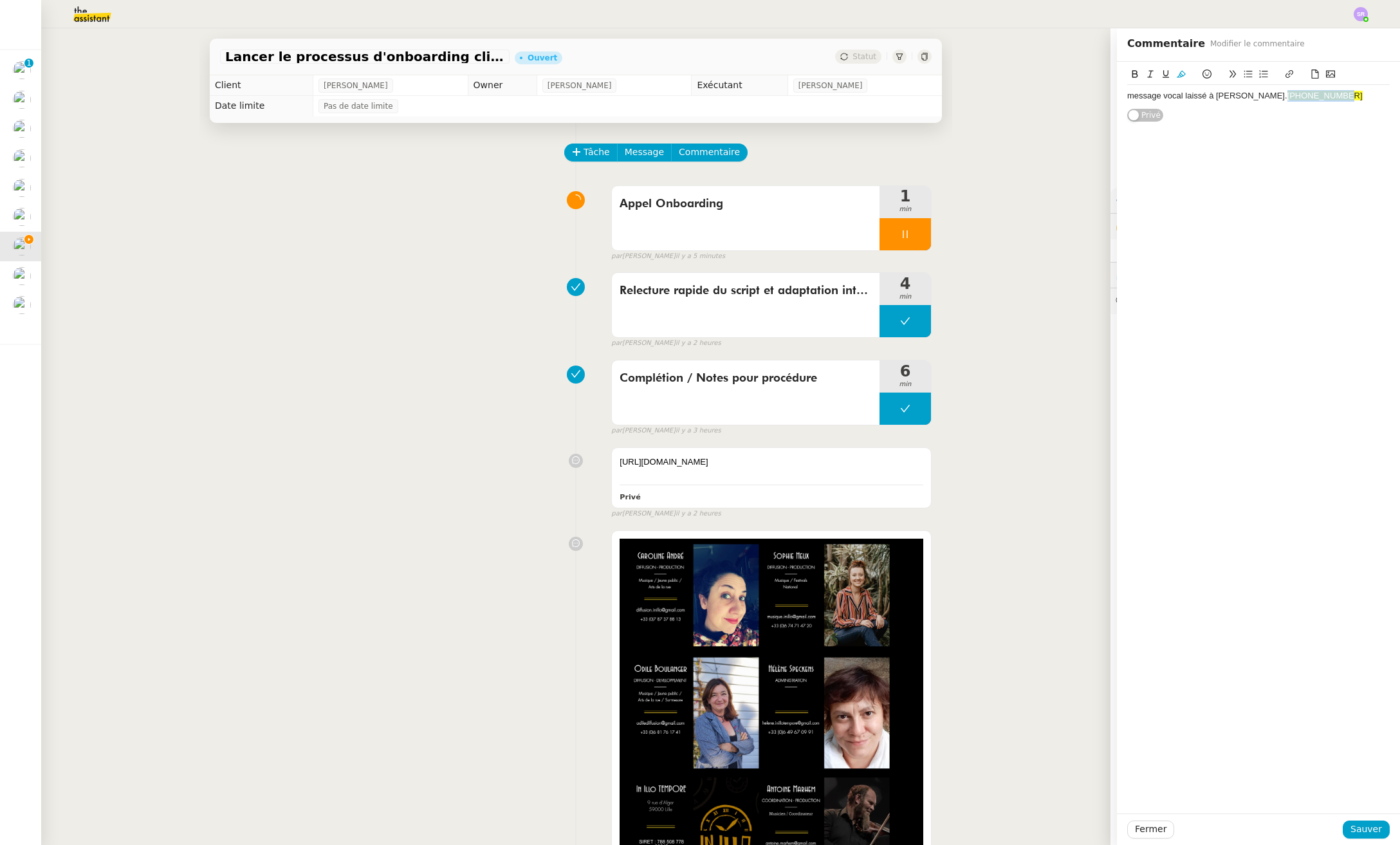
drag, startPoint x: 1286, startPoint y: 93, endPoint x: 1242, endPoint y: 95, distance: 44.0
click at [1242, 95] on div "message vocal laissé à [PERSON_NAME]. [PHONE_NUMBER]" at bounding box center [1258, 96] width 263 height 11
click at [1177, 72] on icon at bounding box center [1181, 73] width 9 height 9
click at [1224, 121] on div "message vocal laissé à [PERSON_NAME]. [PHONE_NUMBER] Privé" at bounding box center [1258, 92] width 263 height 60
click at [1339, 830] on span "Sauver" at bounding box center [1365, 829] width 31 height 14
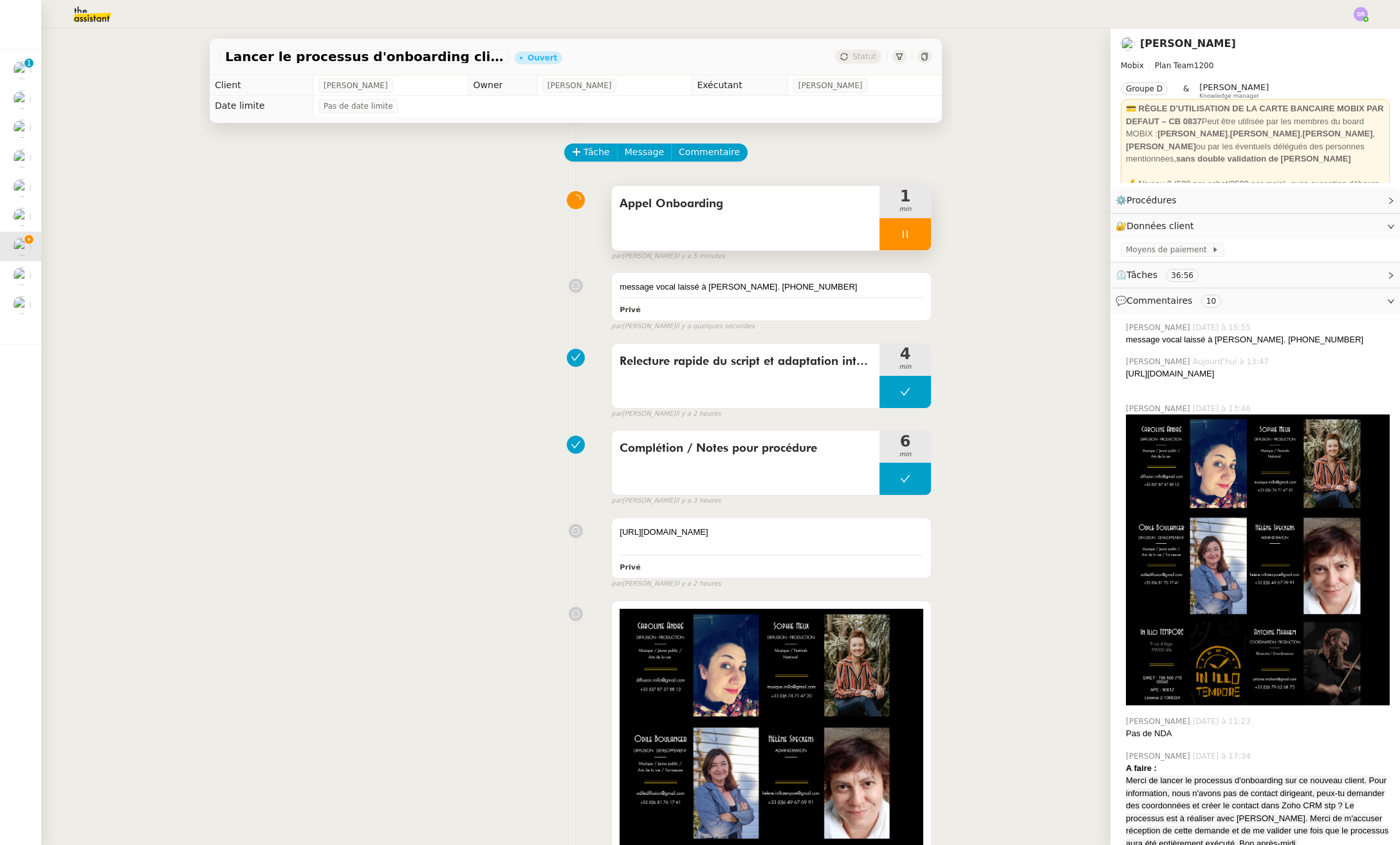
click at [885, 237] on div at bounding box center [905, 234] width 51 height 32
click at [913, 237] on icon at bounding box center [918, 234] width 10 height 10
click at [583, 149] on span "Tâche" at bounding box center [596, 152] width 27 height 14
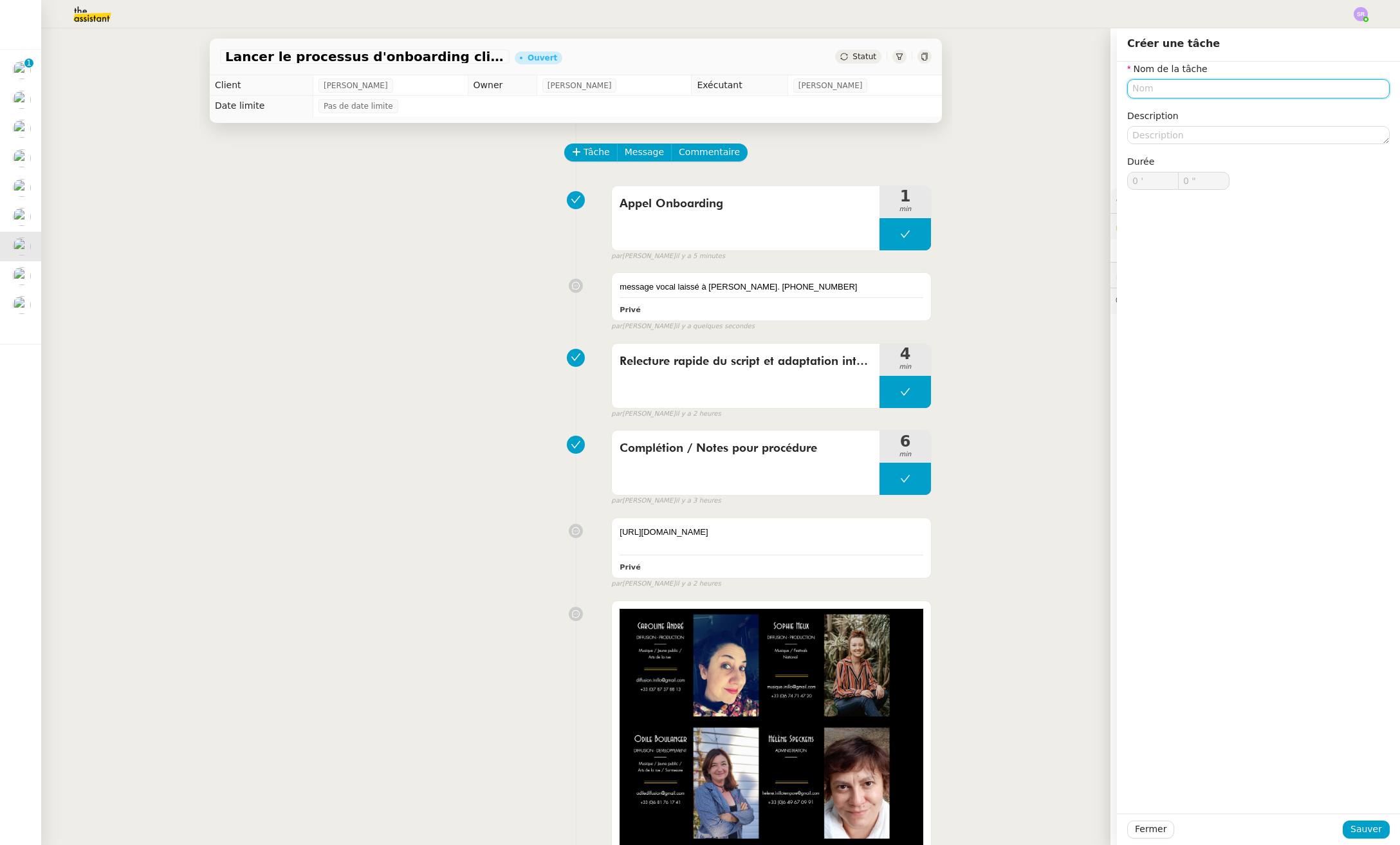
click at [1278, 85] on input "text" at bounding box center [1258, 88] width 263 height 18
click at [1305, 148] on div "📧 Envoi d'email" at bounding box center [1251, 149] width 247 height 11
type input "Envoi d'email"
click at [1339, 825] on span "Sauver" at bounding box center [1365, 829] width 31 height 14
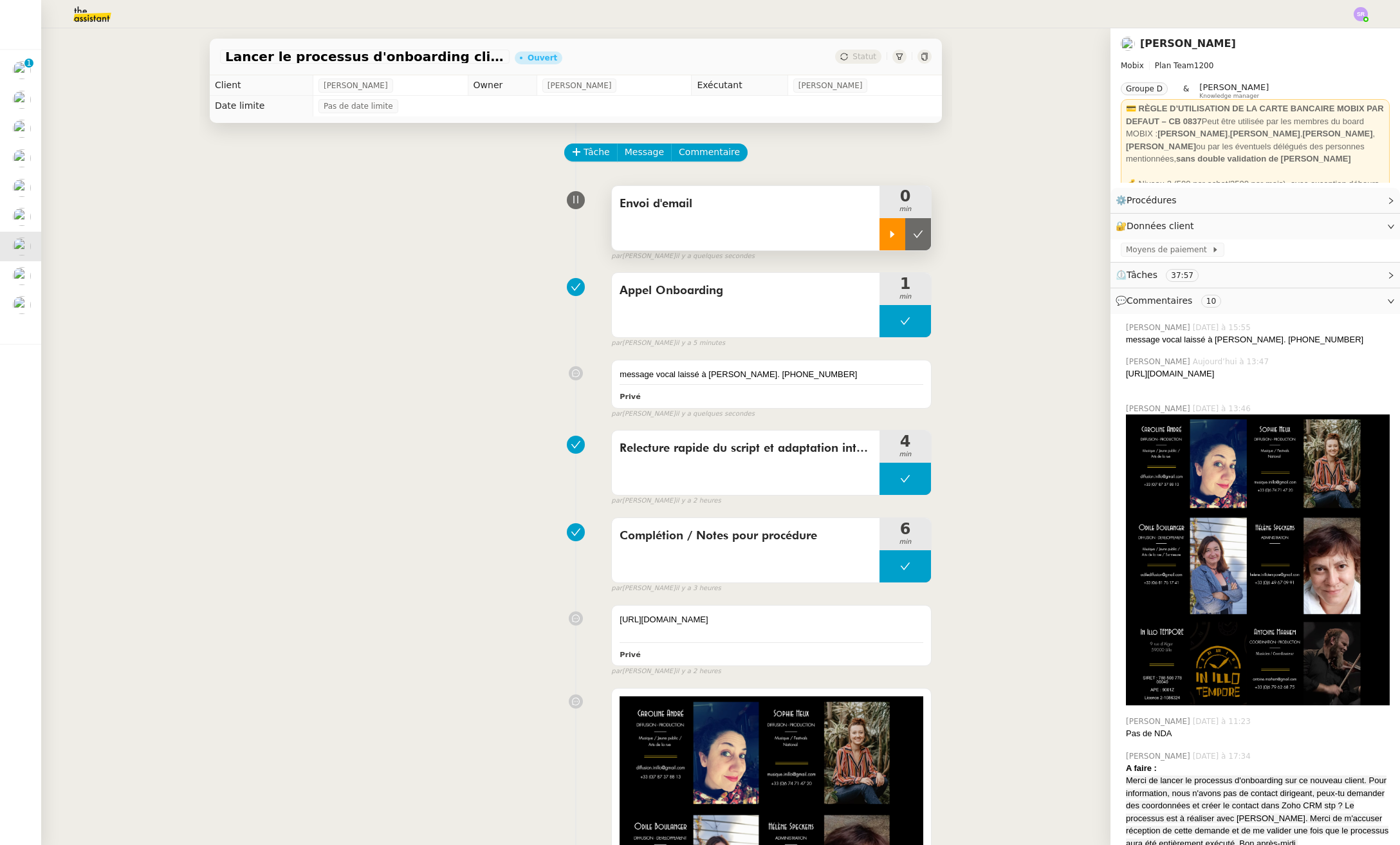
click at [887, 237] on icon at bounding box center [892, 234] width 10 height 10
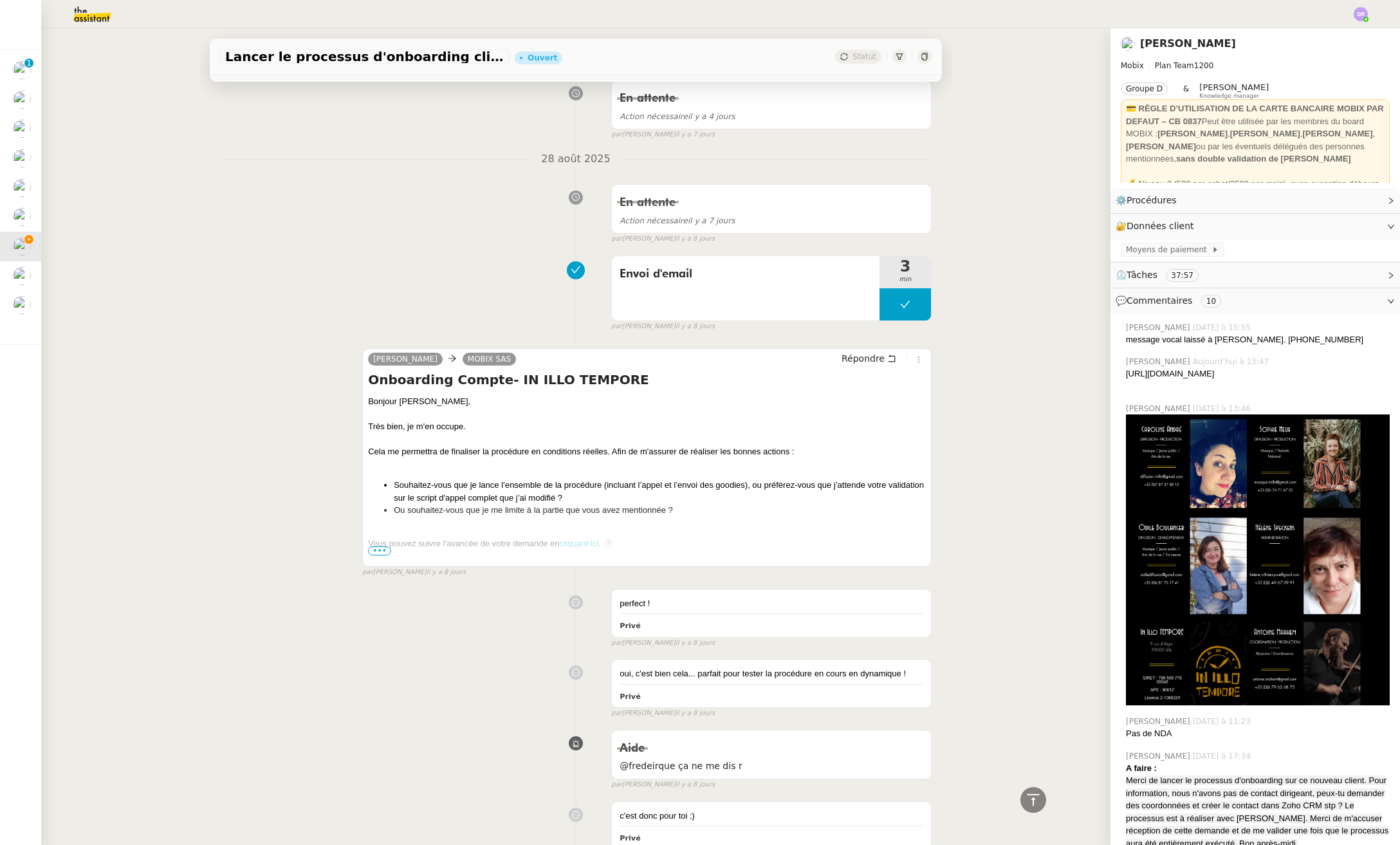
scroll to position [1923, 0]
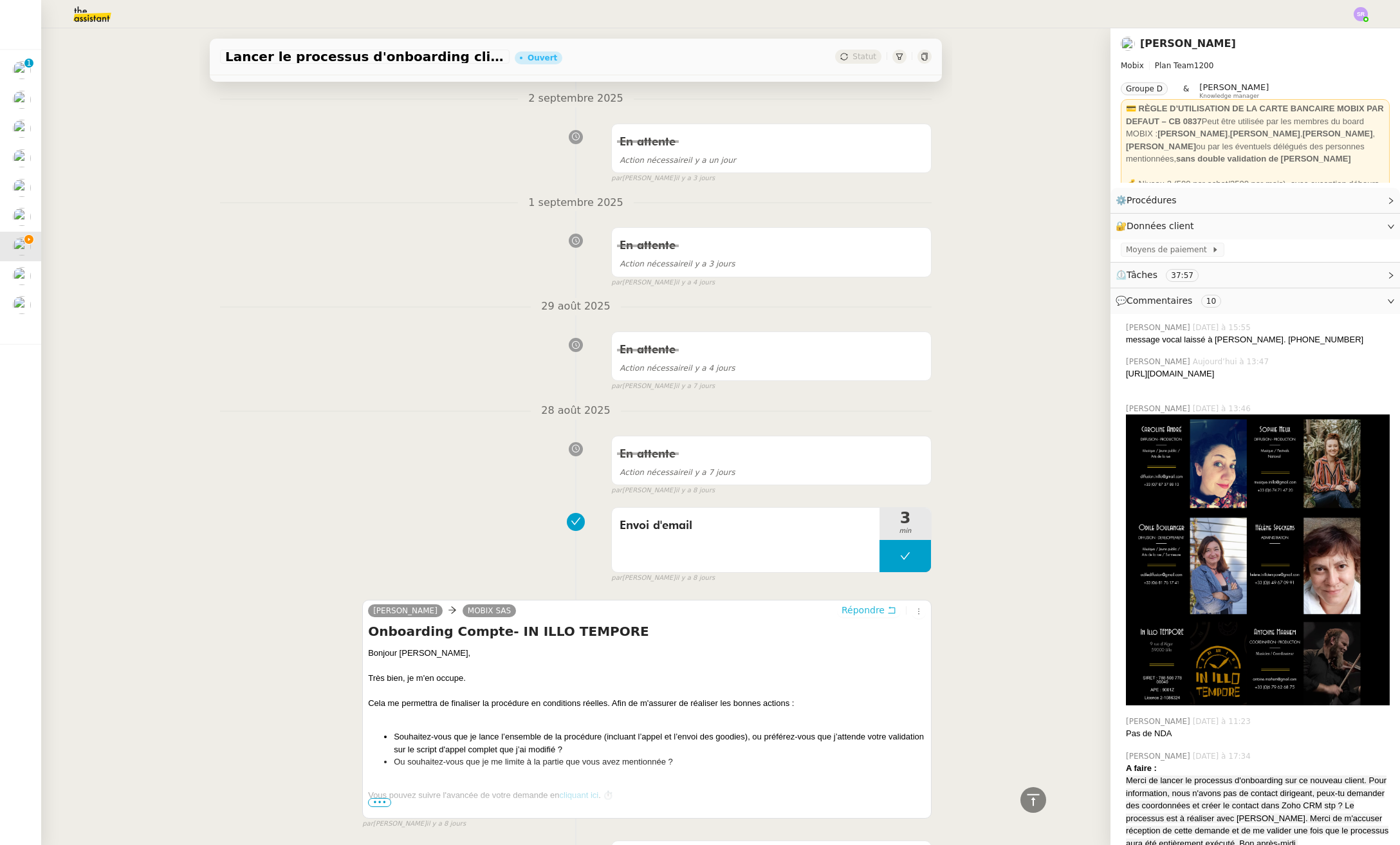
click at [866, 608] on span "Répondre" at bounding box center [863, 610] width 43 height 13
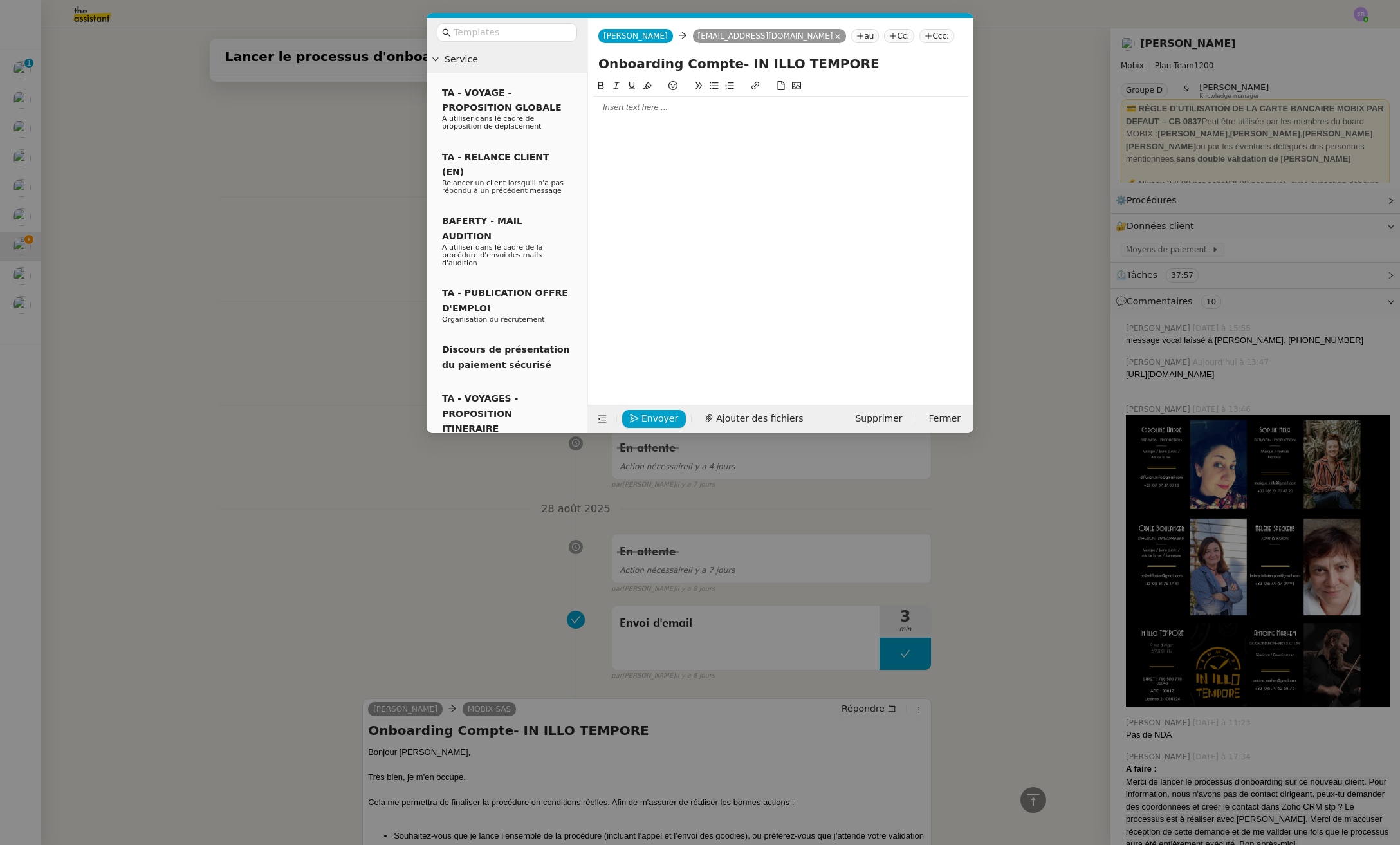
scroll to position [2020, 0]
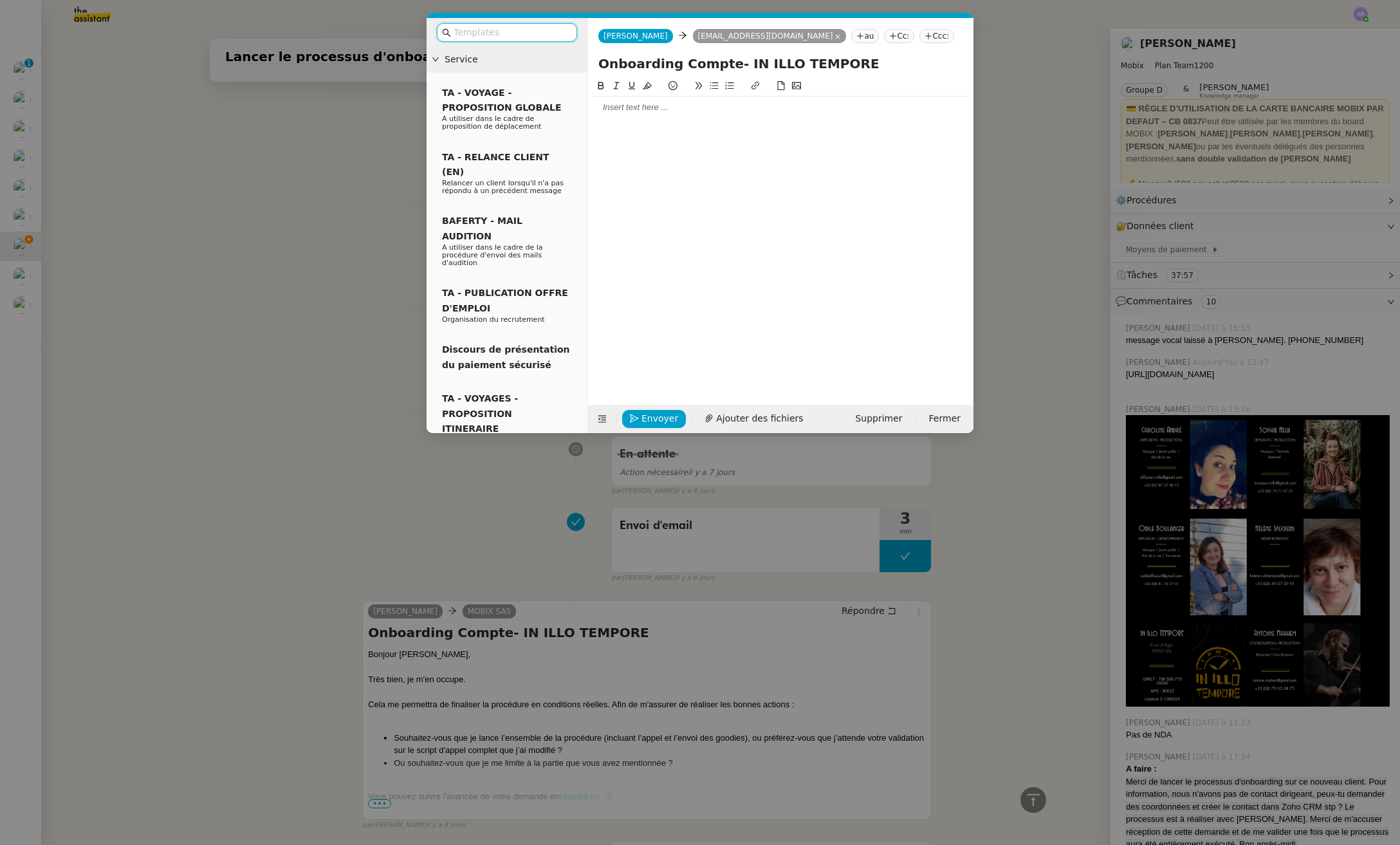
click at [834, 35] on icon at bounding box center [837, 37] width 6 height 6
click at [678, 36] on icon at bounding box center [682, 35] width 9 height 9
click at [698, 35] on icon at bounding box center [702, 36] width 8 height 8
click at [703, 37] on input at bounding box center [762, 37] width 118 height 13
type input "[PERSON_NAME]"
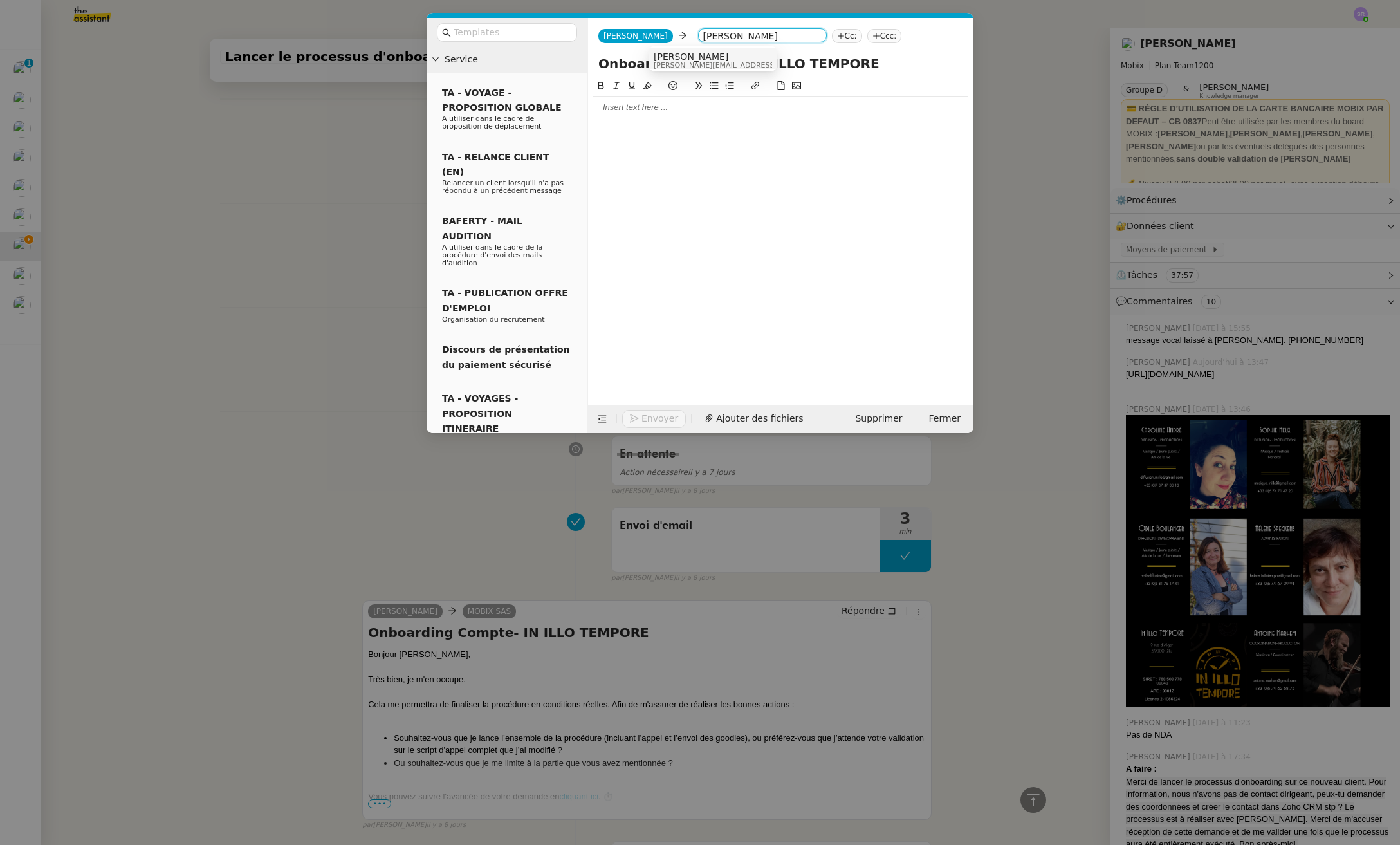
click at [694, 57] on span "[PERSON_NAME]" at bounding box center [744, 56] width 182 height 10
click at [679, 106] on div at bounding box center [780, 107] width 375 height 11
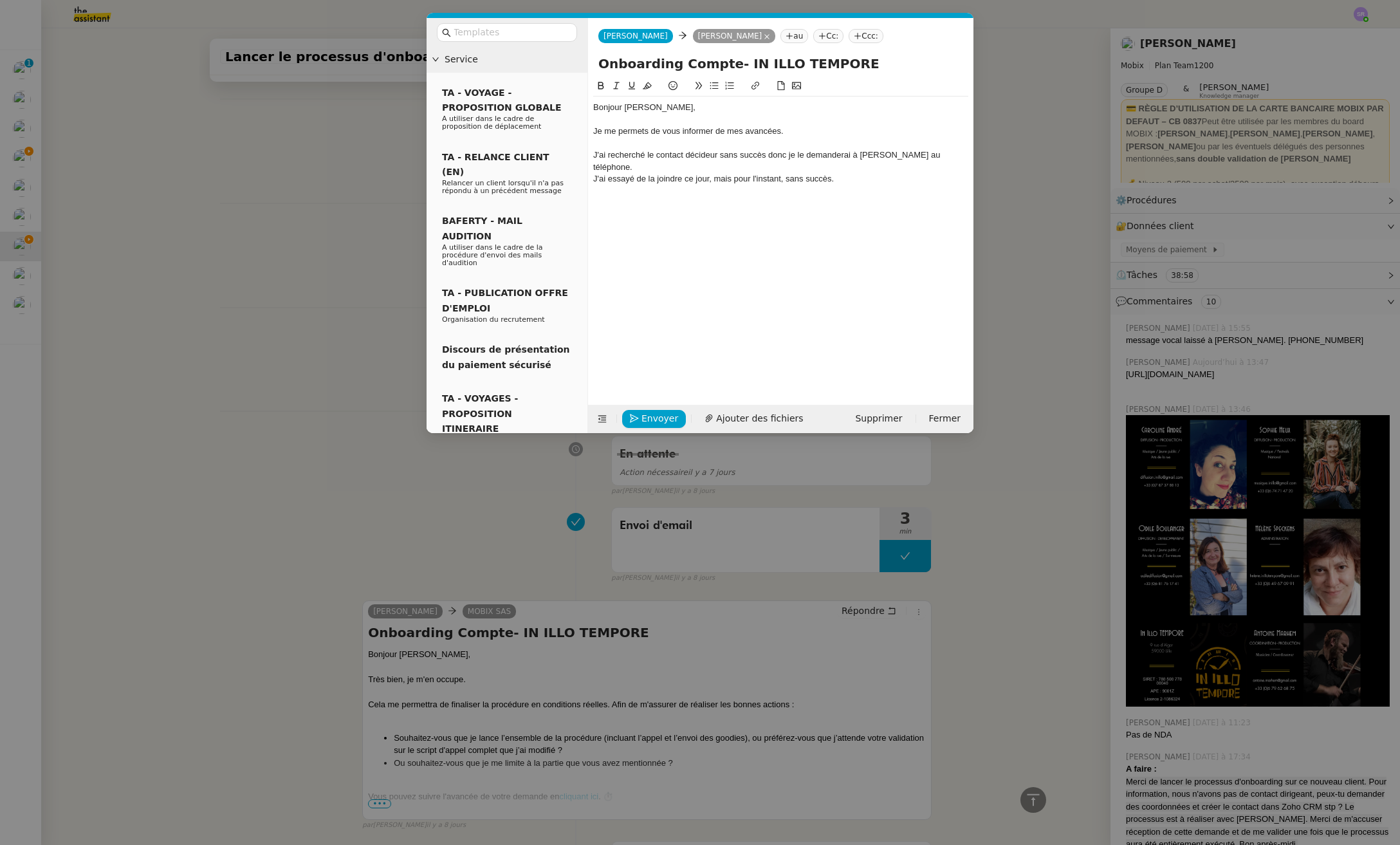
scroll to position [2109, 0]
click at [842, 173] on div "J'ai essayé de la joindre ce jour, mais pour l'instant, sans succès." at bounding box center [780, 178] width 375 height 11
click at [847, 186] on div "Bonjour [PERSON_NAME], Je me permets de vous informer de mes avancées. J'ai rec…" at bounding box center [780, 149] width 375 height 105
drag, startPoint x: 399, startPoint y: 512, endPoint x: 411, endPoint y: 495, distance: 20.8
click at [399, 512] on nz-modal-container "Service TA - VOYAGE - PROPOSITION GLOBALE A utiliser dans le cadre de propositi…" at bounding box center [700, 422] width 1400 height 845
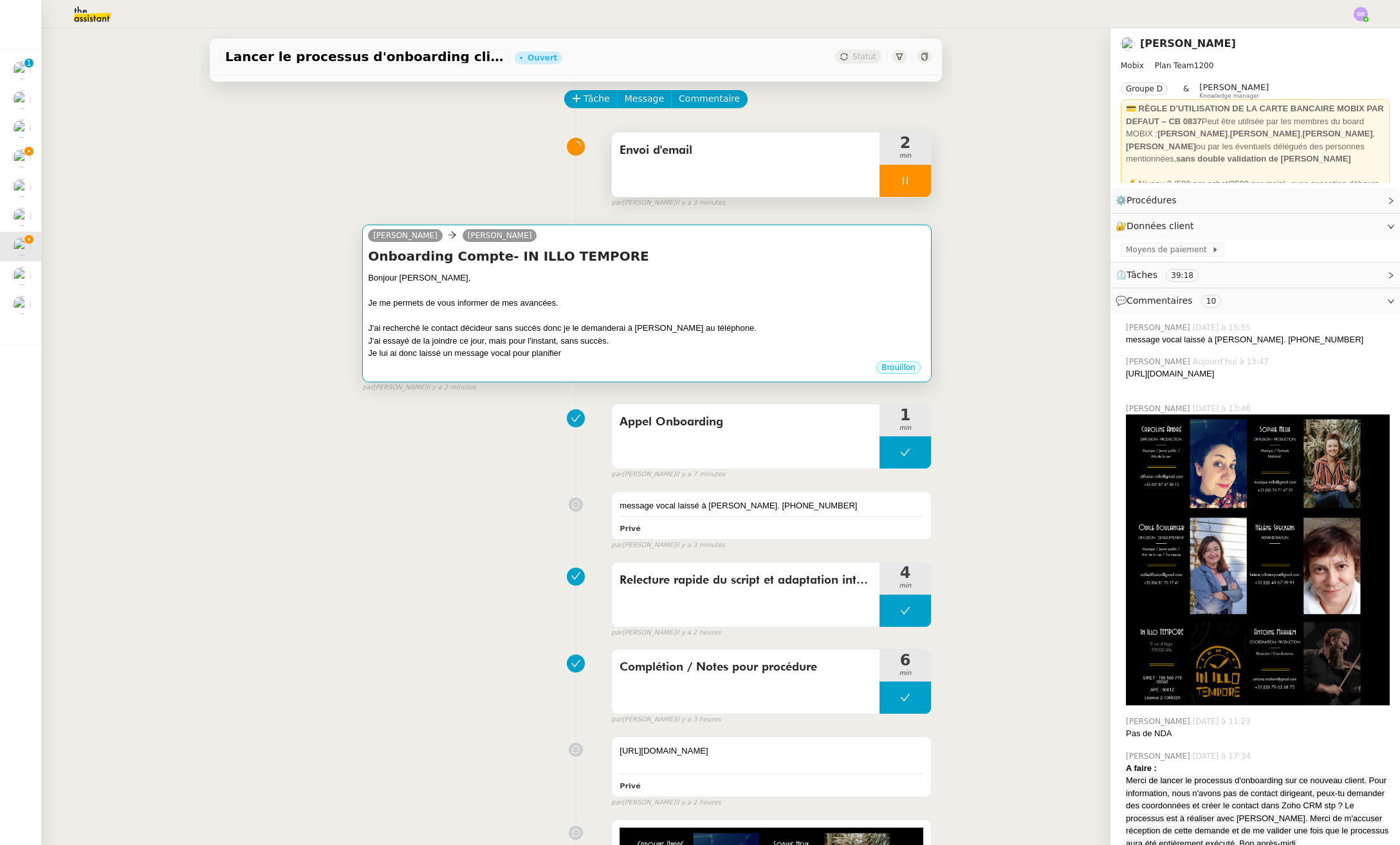
scroll to position [0, 0]
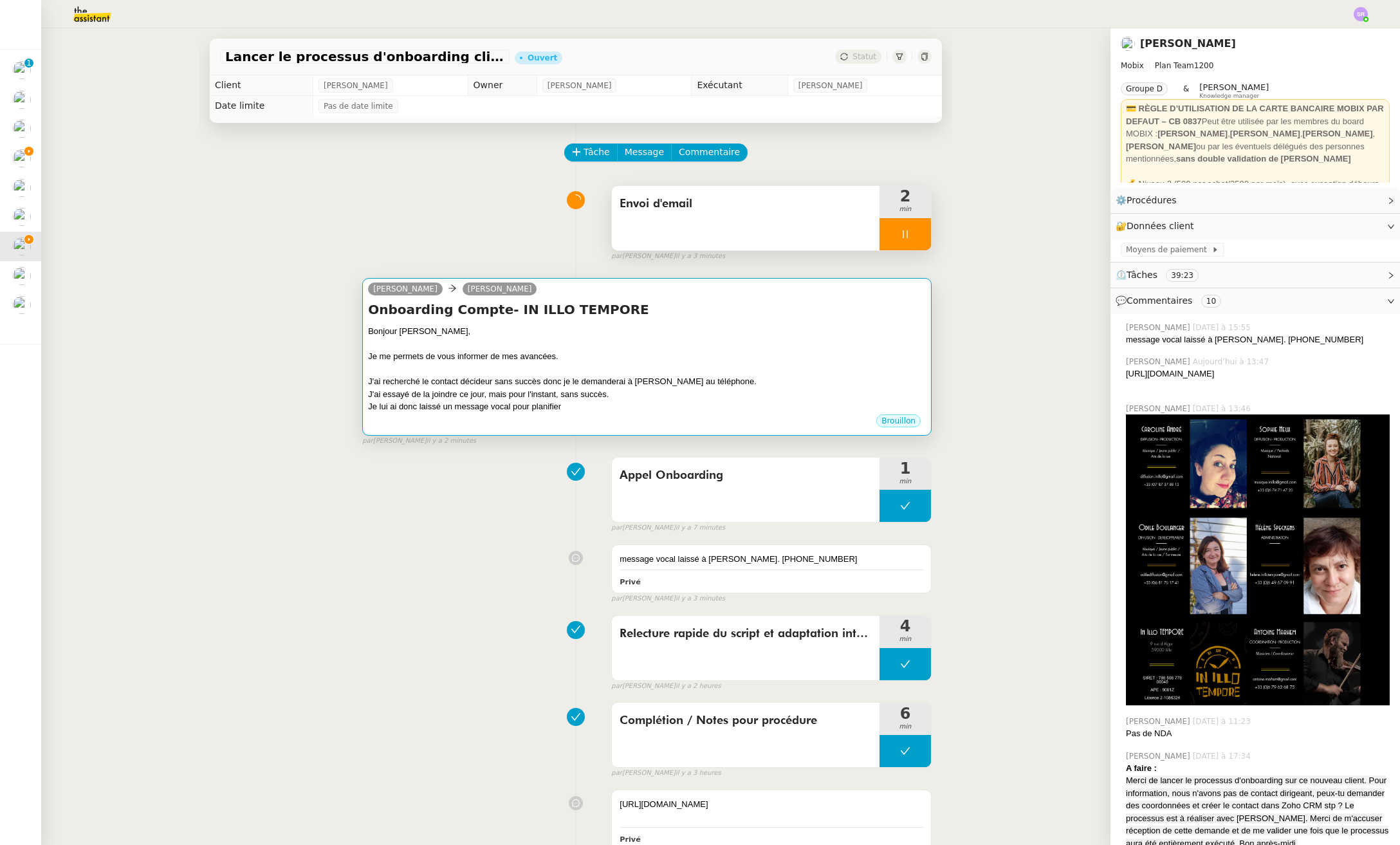
click at [765, 361] on div "Je me permets de vous informer de mes avancées." at bounding box center [647, 356] width 558 height 13
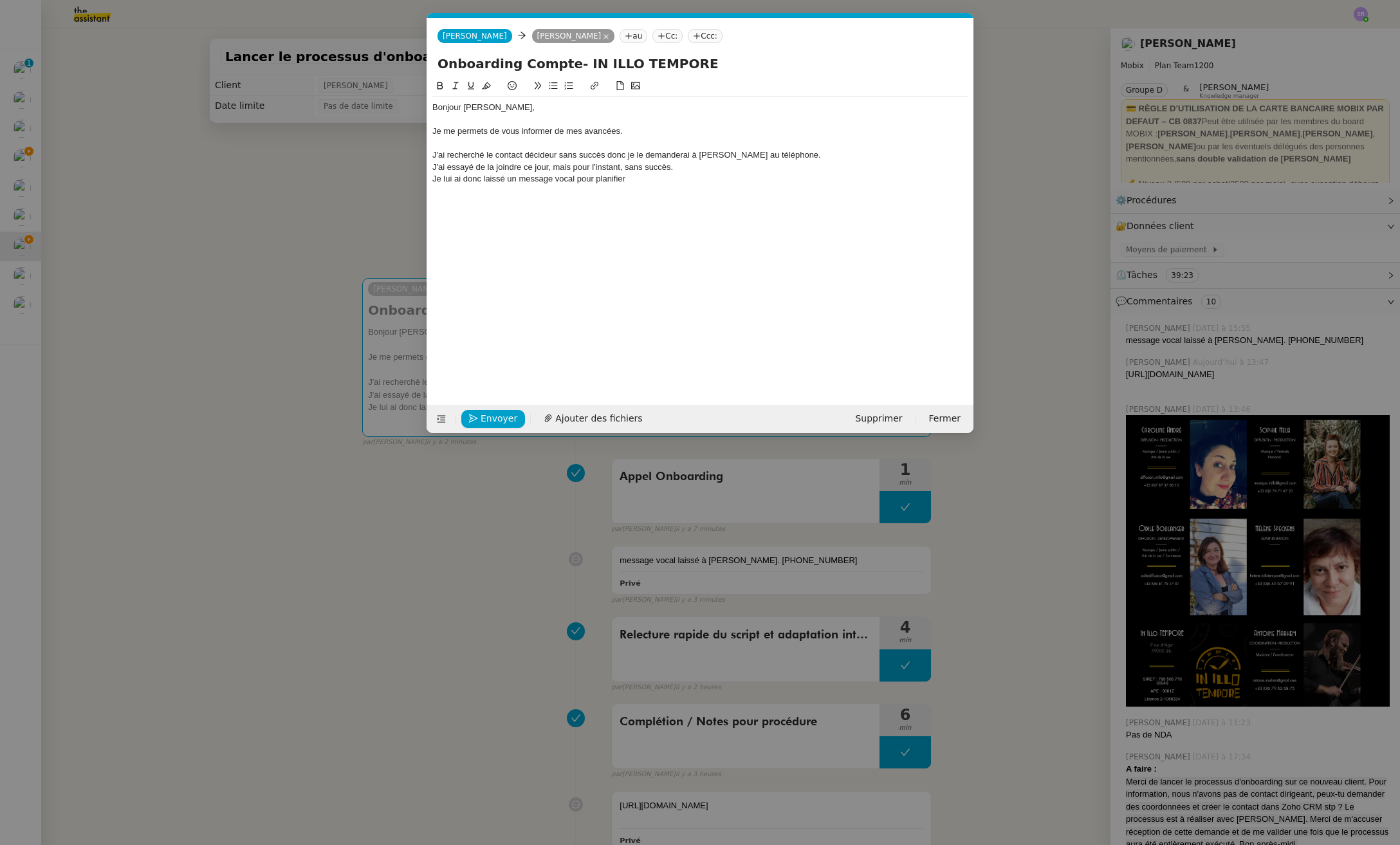
scroll to position [0, 27]
click at [661, 133] on div "Je me permets de vous informer de mes avancées." at bounding box center [700, 131] width 536 height 11
click at [751, 157] on div "J'ai recherché le contact décideur sans succès donc je le demanderai à [PERSON_…" at bounding box center [700, 155] width 536 height 11
click at [619, 154] on div "J'ai recherché le contact décideur sans succès donc je le demanderai à [PERSON_…" at bounding box center [700, 155] width 536 height 11
click at [0, 0] on lt-span ", donc" at bounding box center [0, 0] width 0 height 0
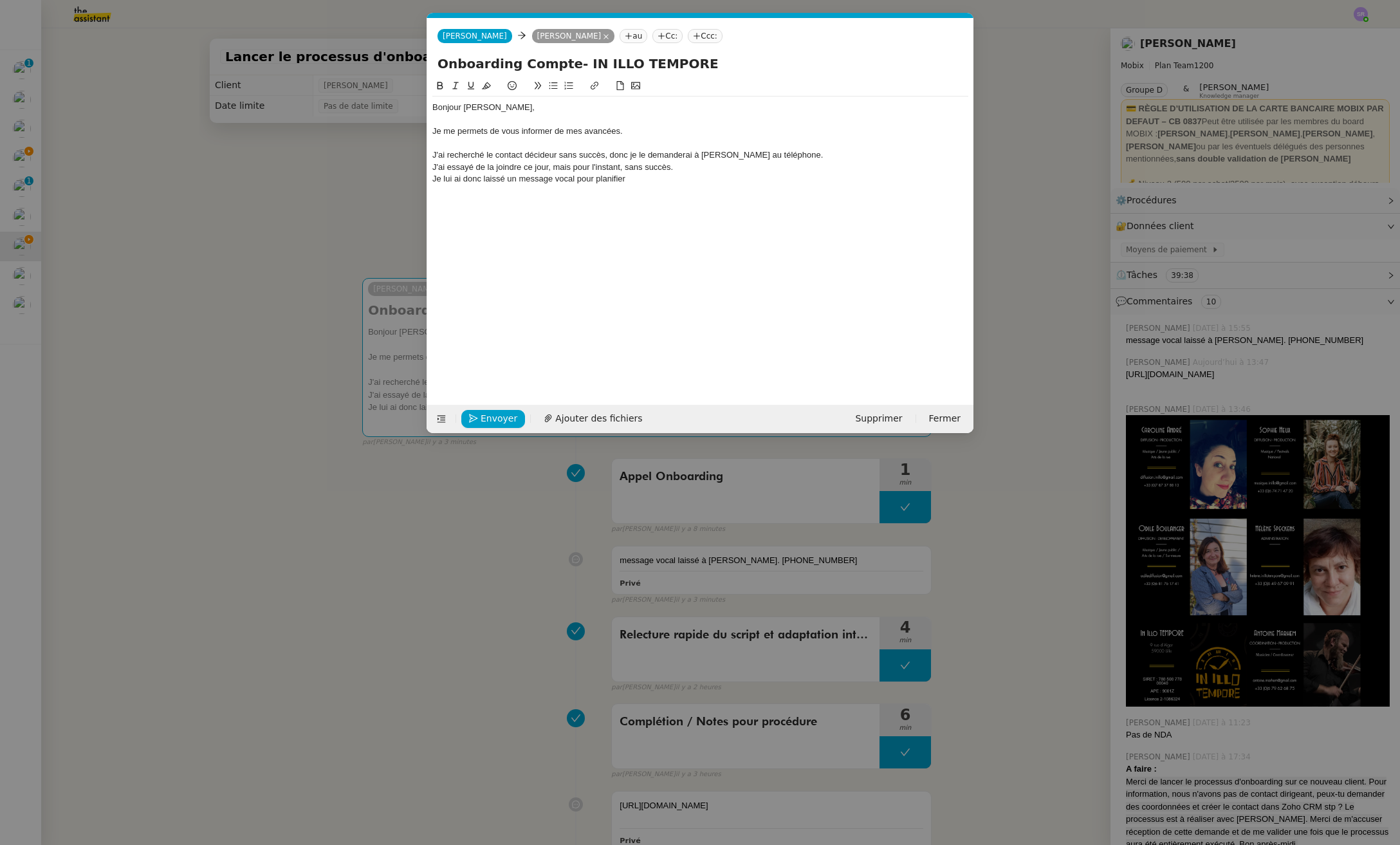
click at [604, 159] on div "J'ai recherché le contact décideur sans succès, donc je le demanderai à [PERSON…" at bounding box center [700, 155] width 536 height 11
click at [551, 154] on div "J'ai recherché le contact décideur sans succès, donc je le demanderai à [PERSON…" at bounding box center [700, 155] width 536 height 11
click at [556, 153] on div "J'ai recherché le contact décideur sans succès, donc je le demanderai à [PERSON…" at bounding box center [700, 155] width 536 height 11
click at [739, 170] on div "J'ai essayé de la joindre ce jour, mais pour l'instant, sans succès." at bounding box center [700, 167] width 536 height 11
drag, startPoint x: 548, startPoint y: 170, endPoint x: 620, endPoint y: 165, distance: 72.2
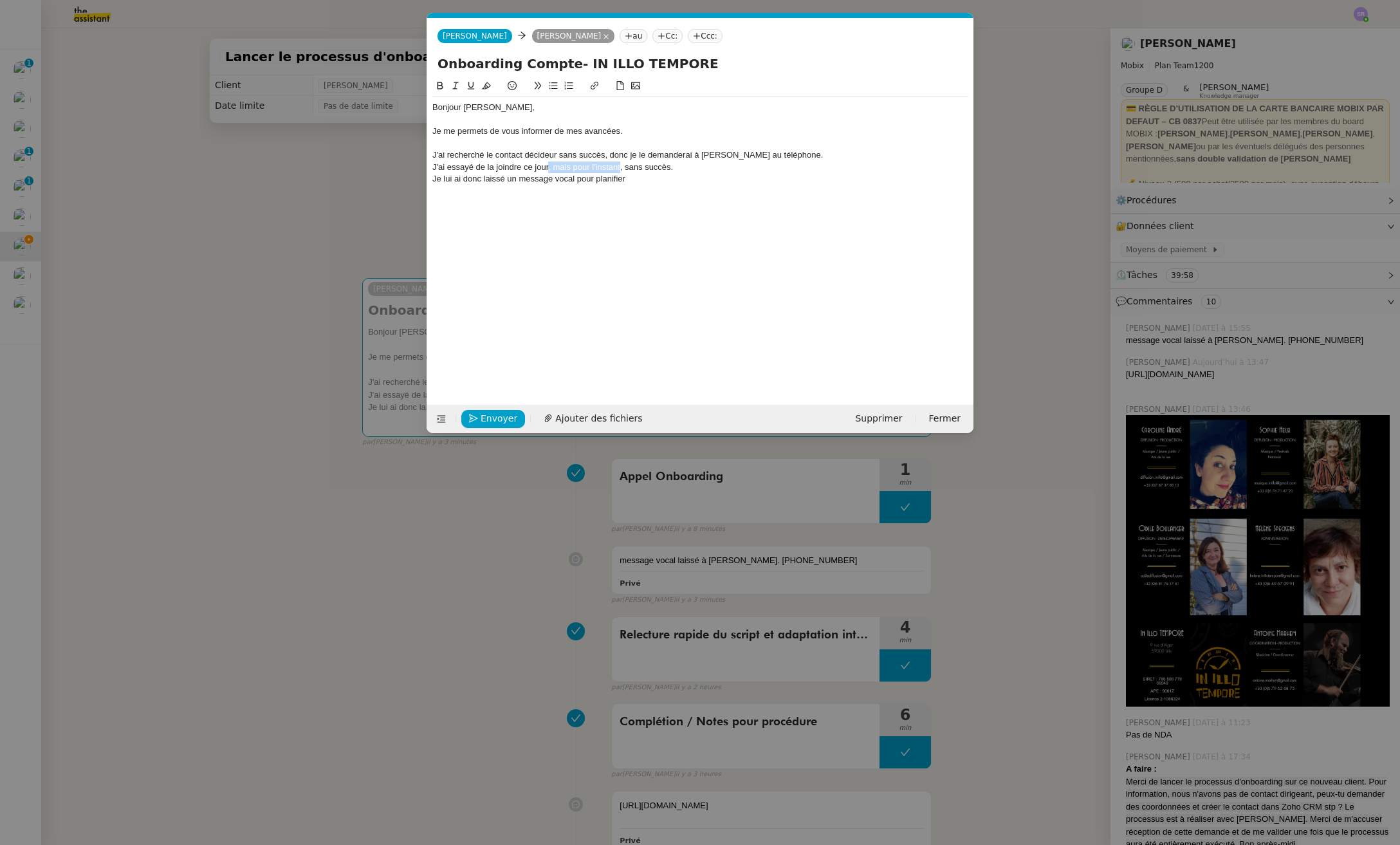
click at [620, 165] on div "J'ai essayé de la joindre ce jour, mais pour l'instant, sans succès." at bounding box center [700, 167] width 536 height 11
click at [622, 167] on div "J'ai essayé de la joindre ce jour, mais pour l'instant, sans succès." at bounding box center [700, 167] width 536 height 11
drag, startPoint x: 621, startPoint y: 169, endPoint x: 546, endPoint y: 169, distance: 75.0
click at [546, 169] on div "J'ai essayé de la joindre ce jour, mais pour l'instant, sans succès." at bounding box center [700, 167] width 536 height 11
click at [610, 180] on div "Je lui ai donc laissé un message vocal pour planifier" at bounding box center [700, 178] width 536 height 11
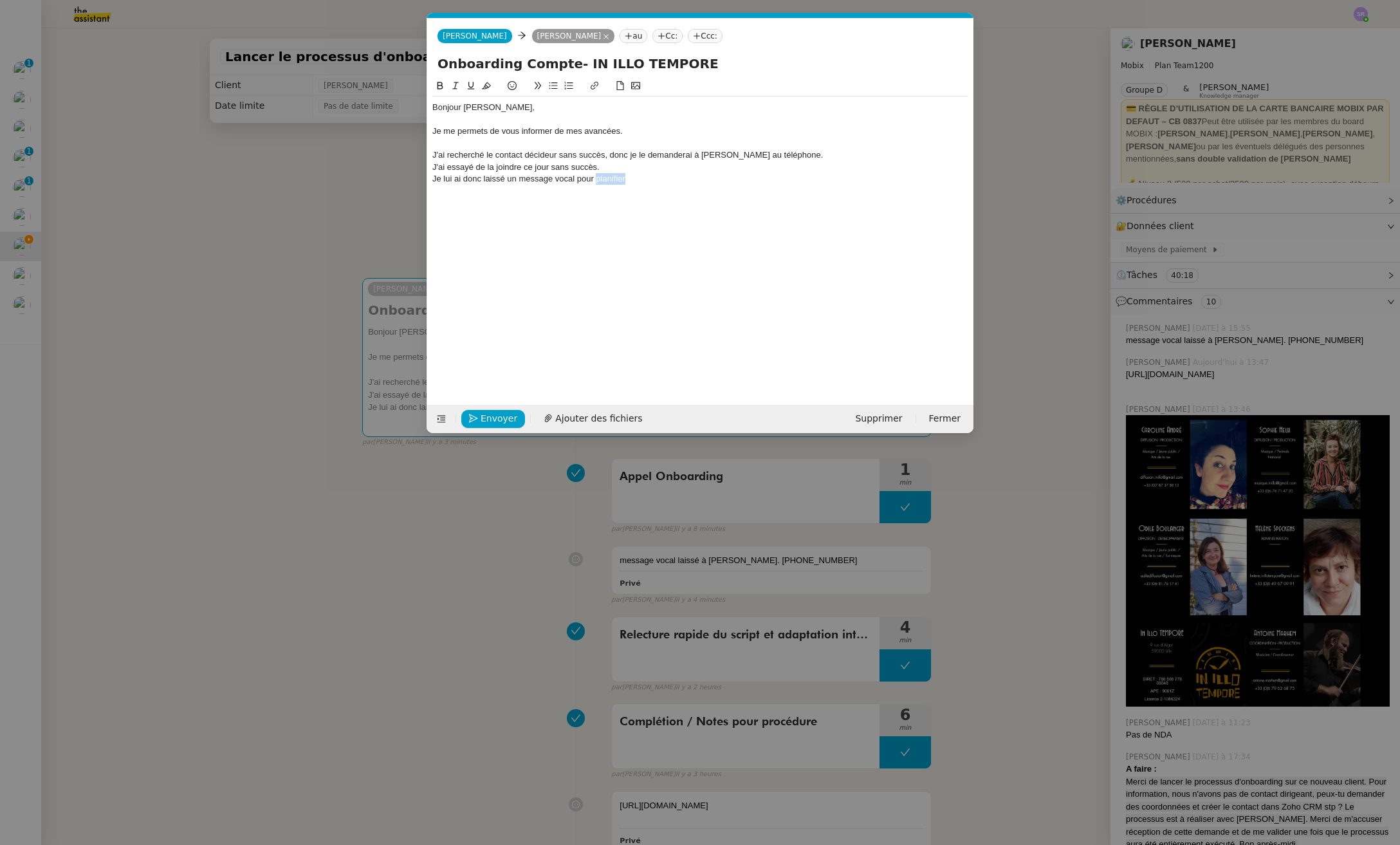
click at [610, 179] on div "Je lui ai donc laissé un message vocal pour planifier" at bounding box center [700, 178] width 536 height 11
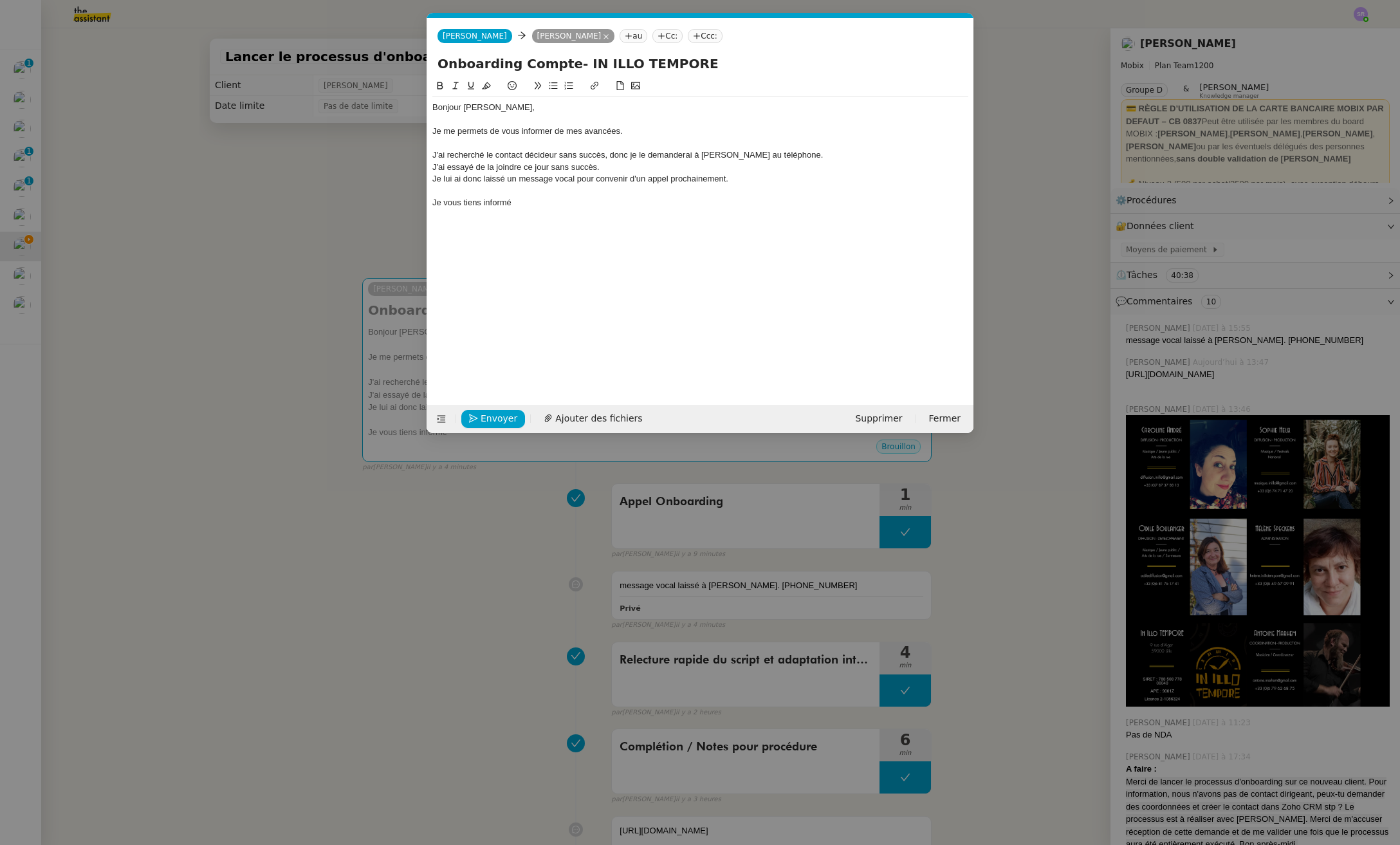
click at [240, 247] on nz-modal-container "Service TA - VOYAGE - PROPOSITION GLOBALE A utiliser dans le cadre de propositi…" at bounding box center [700, 422] width 1400 height 845
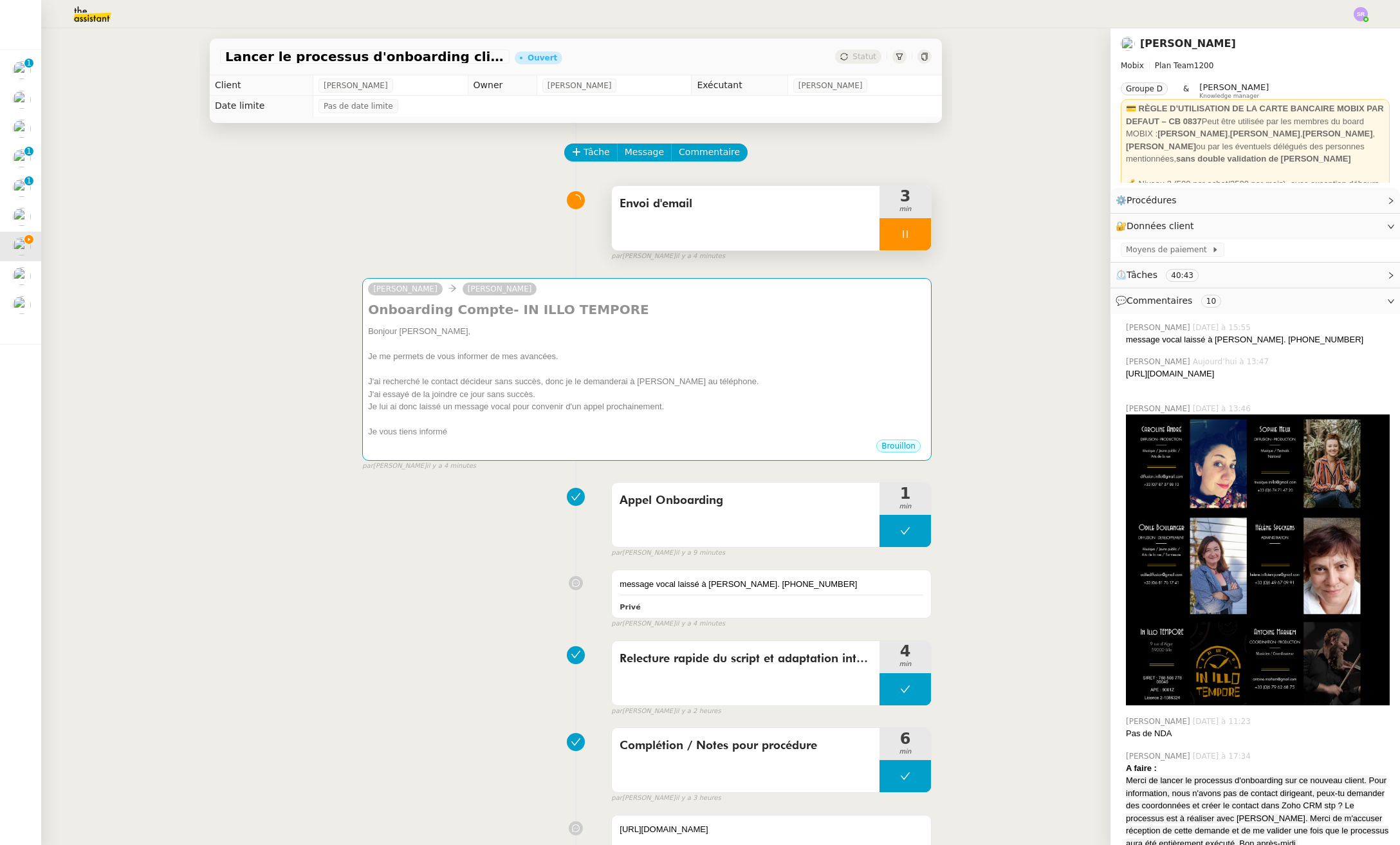
click at [884, 224] on div at bounding box center [905, 234] width 51 height 32
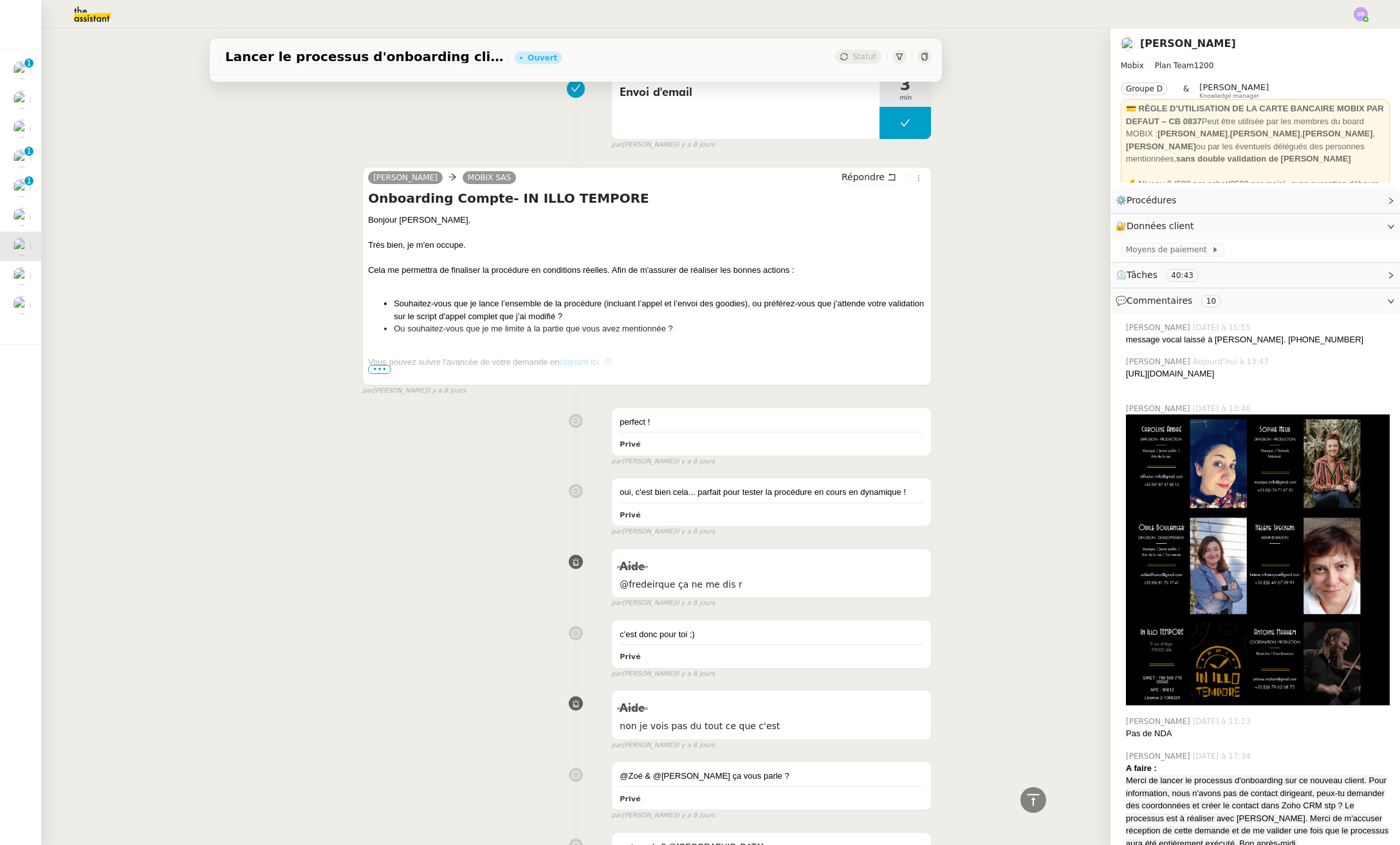
scroll to position [2313, 0]
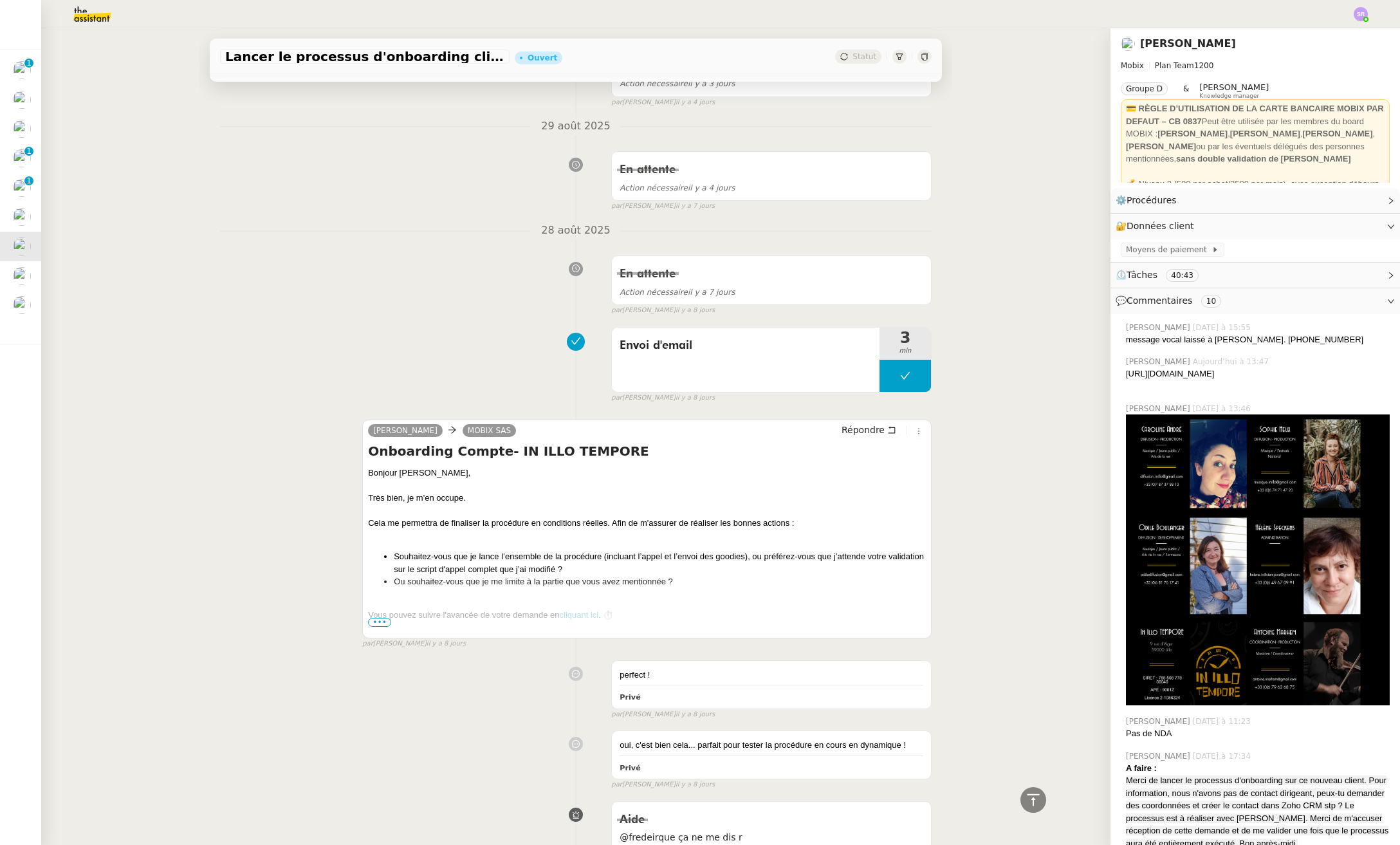
click at [373, 619] on span "•••" at bounding box center [379, 621] width 23 height 9
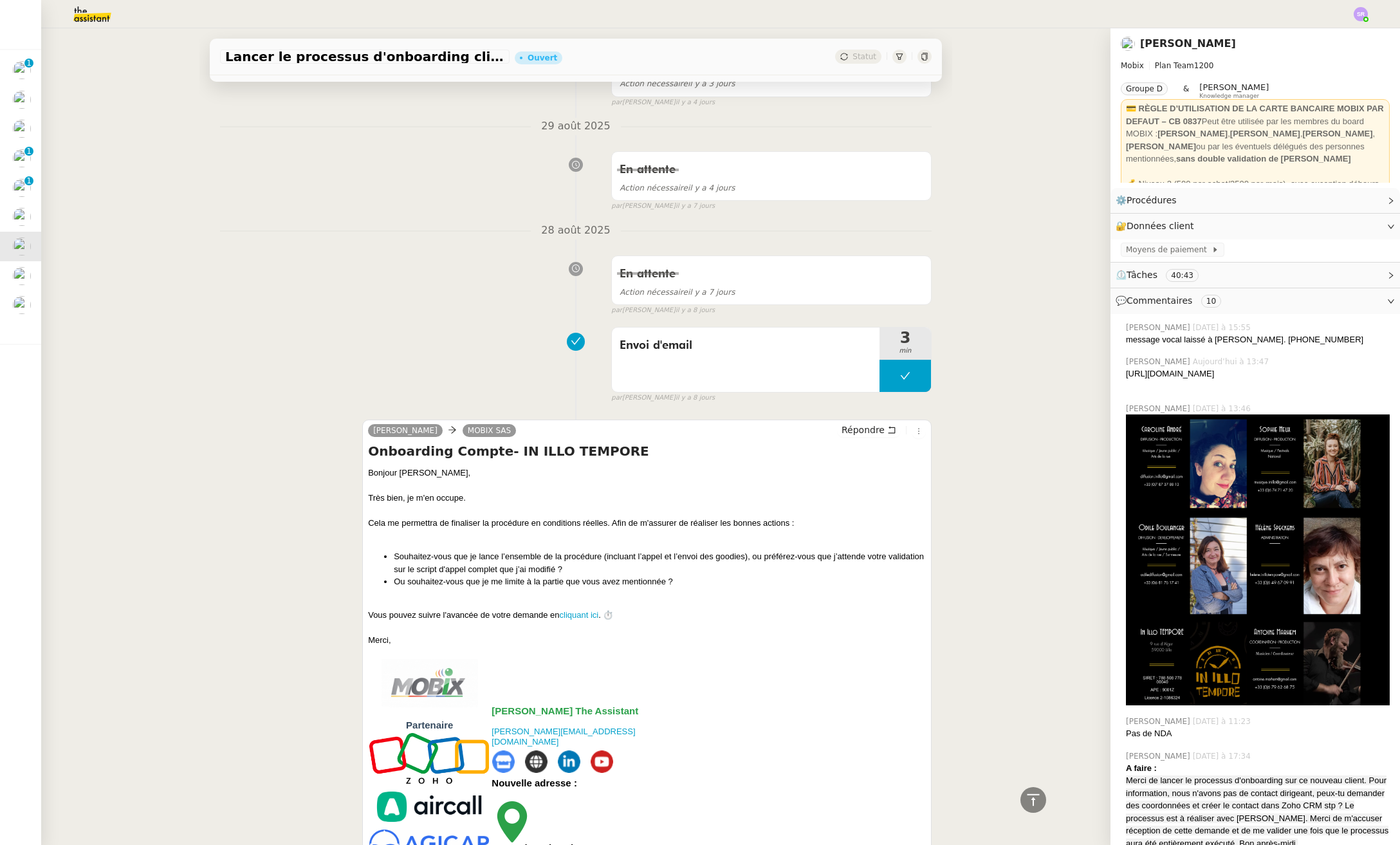
click at [636, 611] on div "Vous pouvez suivre l'avancée de votre demande en cliquant ici . ⏱️" at bounding box center [647, 615] width 558 height 13
drag, startPoint x: 391, startPoint y: 639, endPoint x: 361, endPoint y: 613, distance: 39.7
copy div "Vous pouvez suivre l'avancée de votre demande en cliquant ici . ⏱️ Merci,"
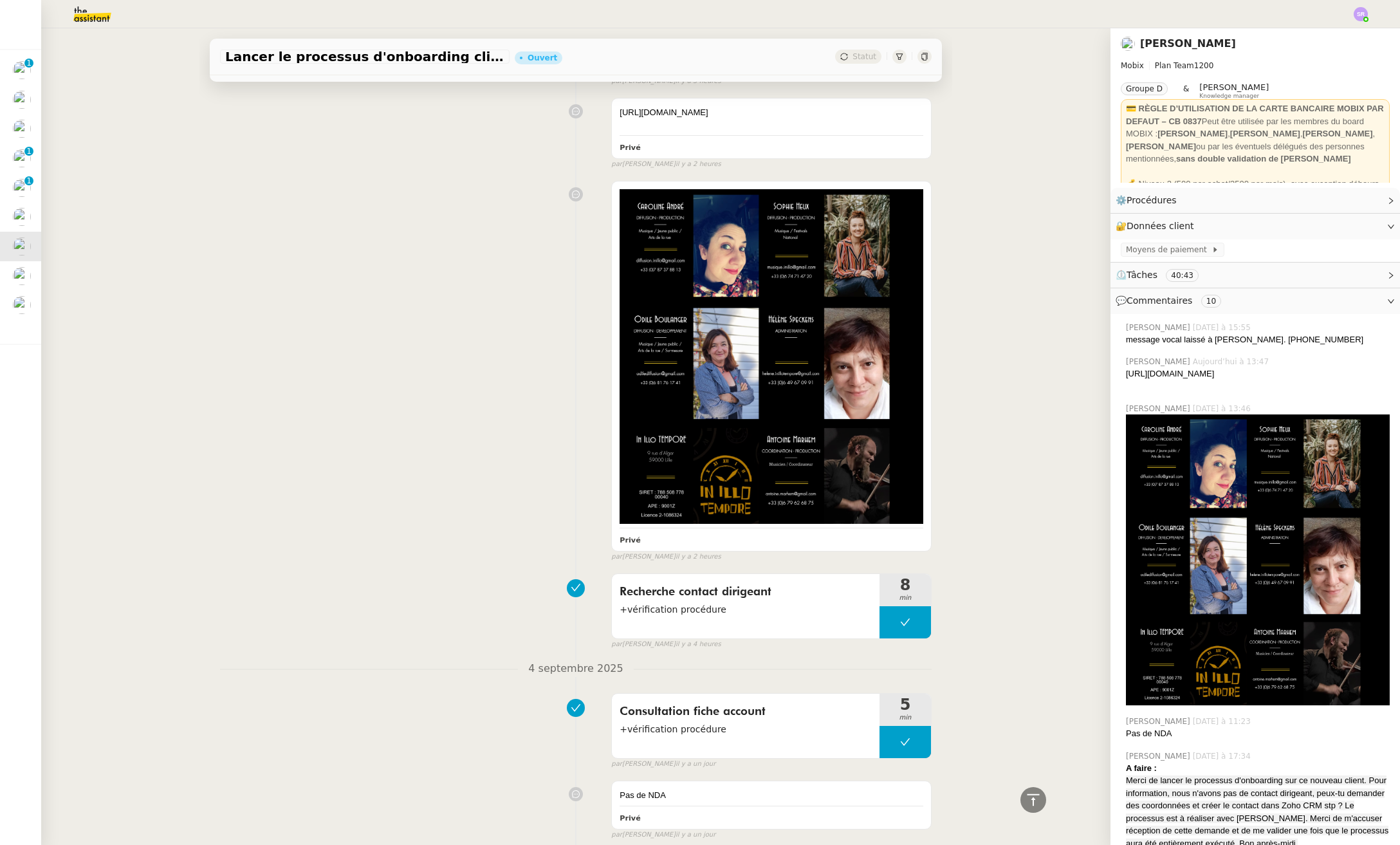
scroll to position [0, 0]
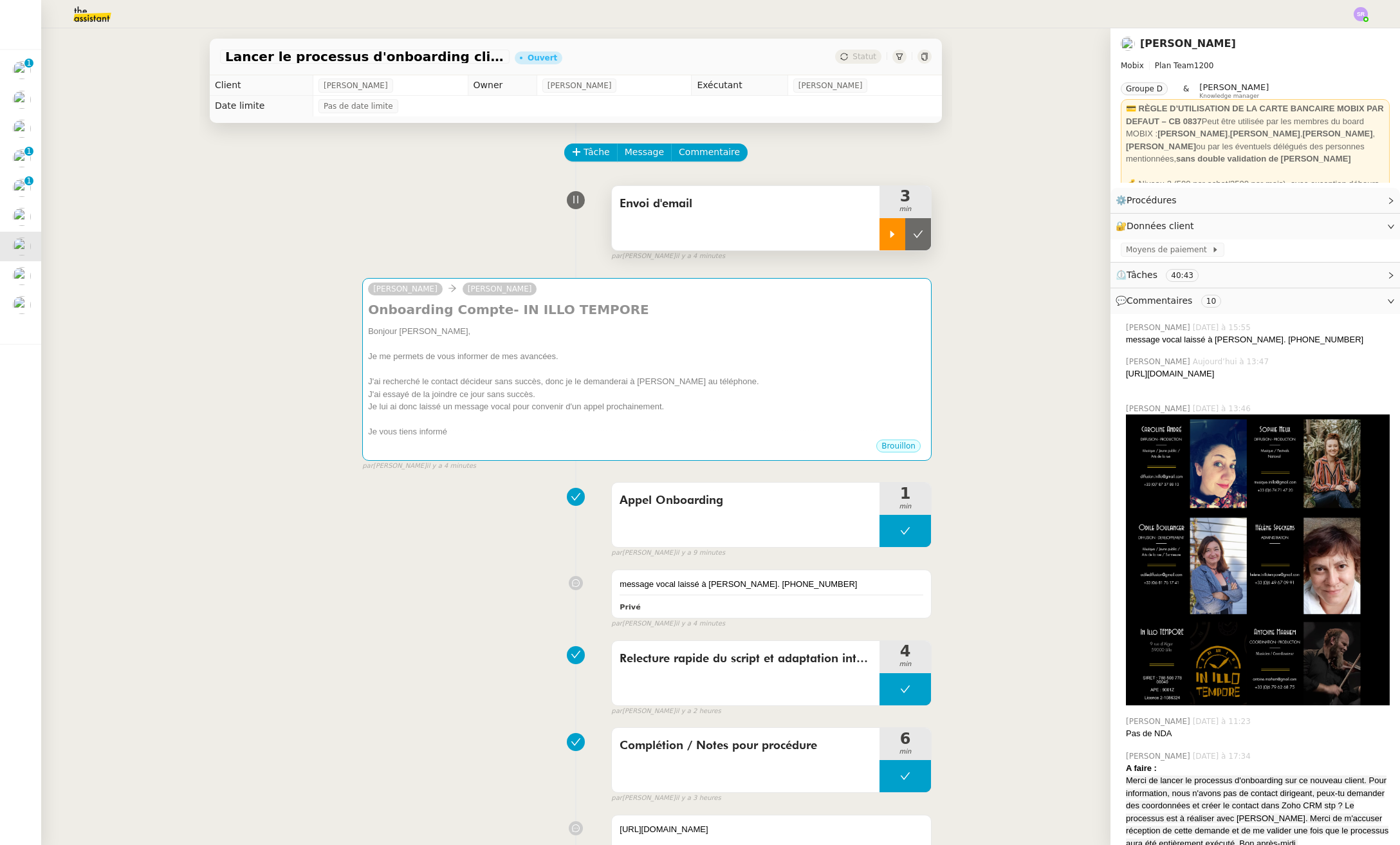
click at [886, 231] on div at bounding box center [892, 234] width 26 height 32
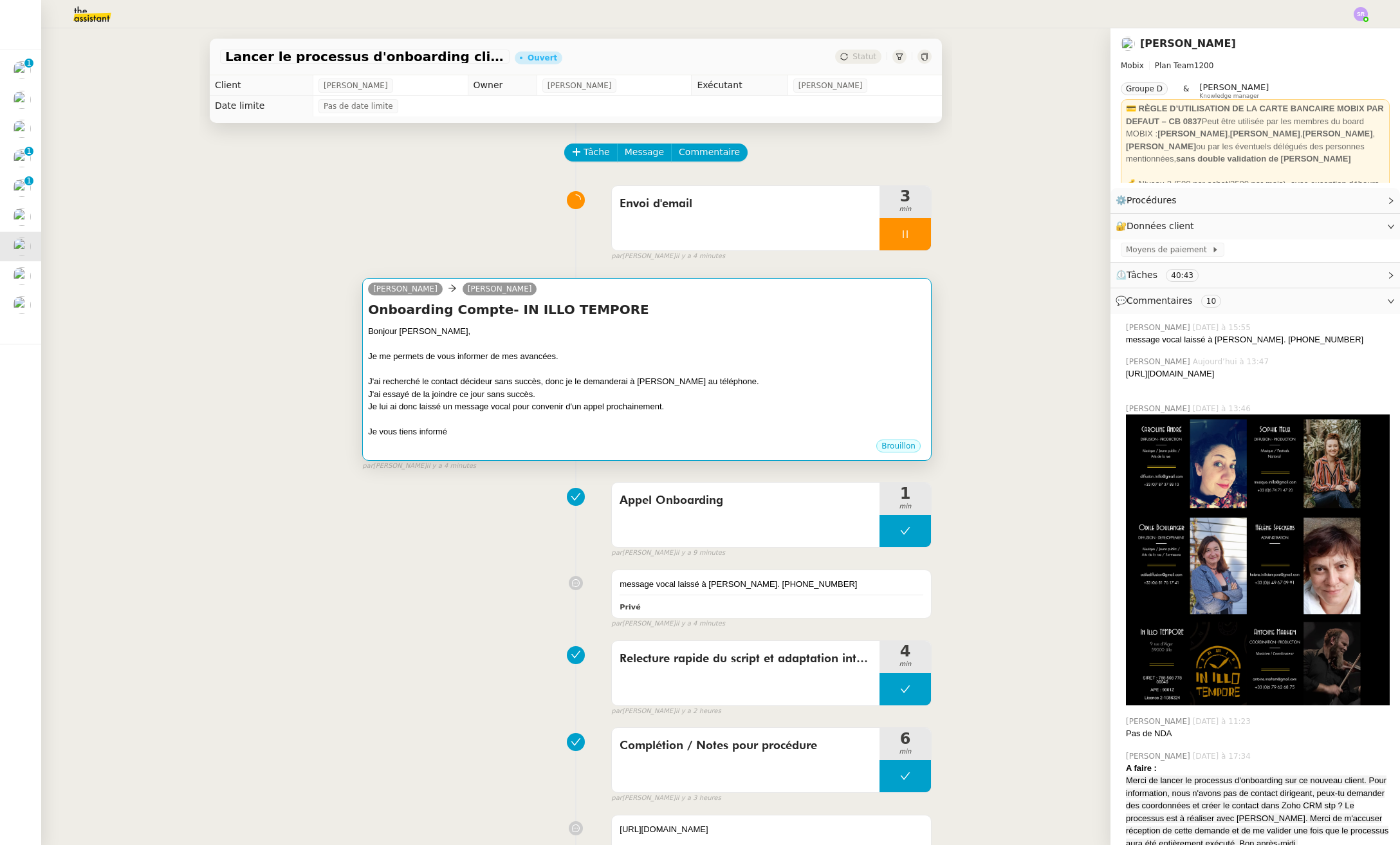
click at [769, 367] on div at bounding box center [647, 369] width 558 height 13
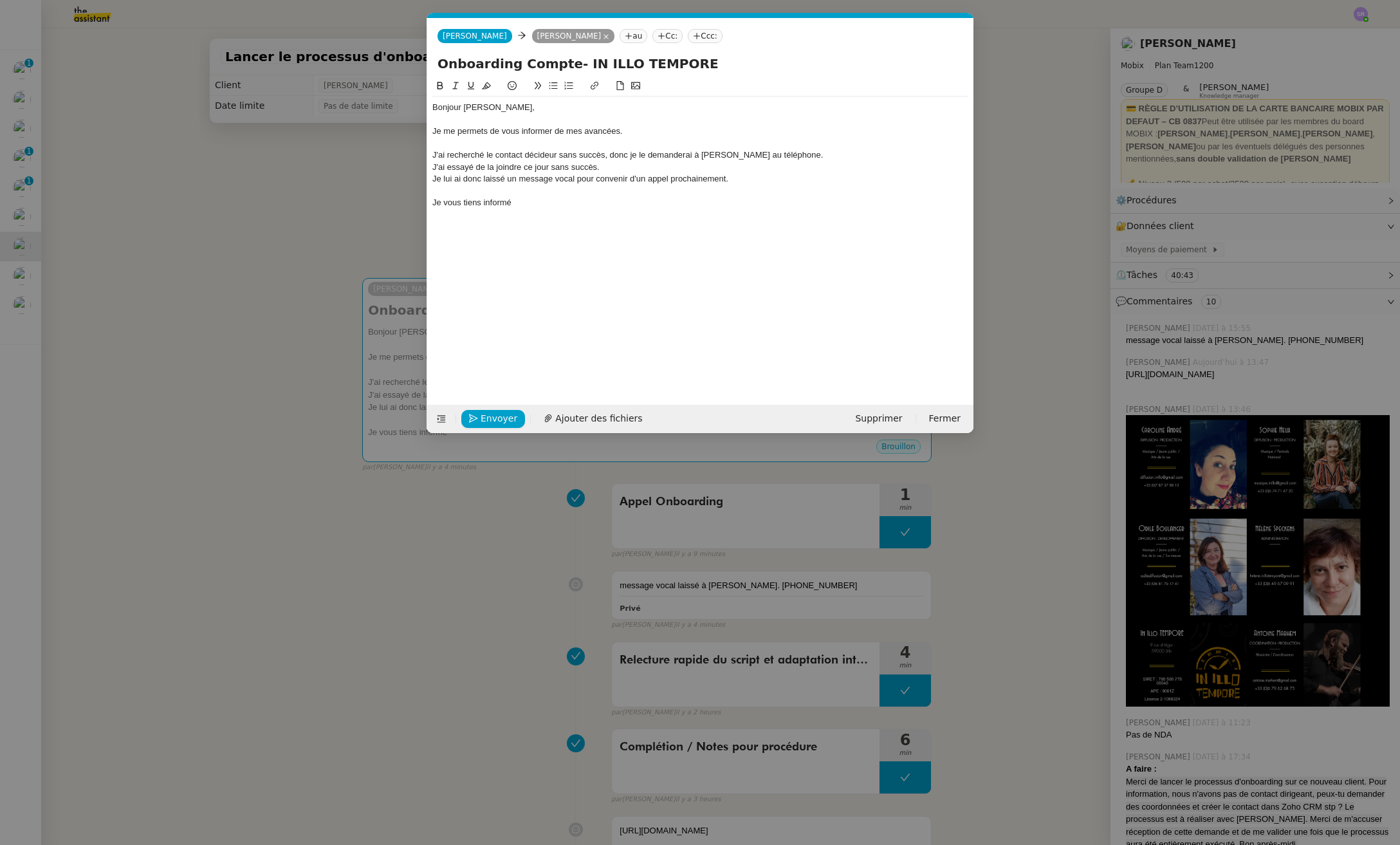
scroll to position [0, 27]
click at [546, 198] on div "Je vous tiens informé" at bounding box center [700, 203] width 536 height 11
click at [504, 228] on div "Bonjour [PERSON_NAME], Je me permets de vous informer de mes avancées. J'ai rec…" at bounding box center [700, 232] width 536 height 306
click at [583, 203] on div "Je vous tiens informé" at bounding box center [700, 203] width 536 height 11
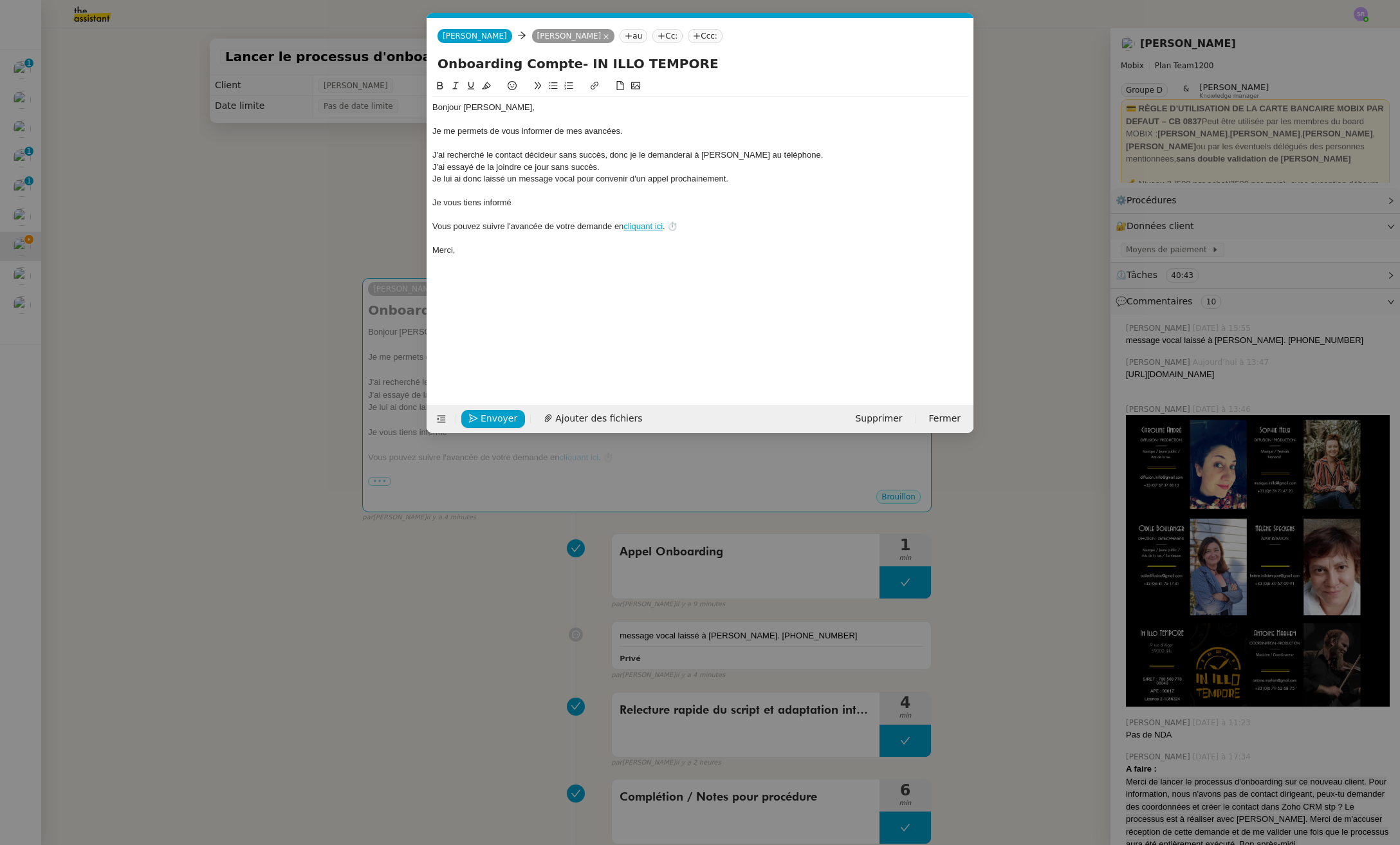
click at [605, 205] on div "Je vous tiens informé" at bounding box center [700, 203] width 536 height 11
click at [557, 133] on div "Je me permets de vous informer de mes avancées." at bounding box center [700, 131] width 536 height 11
click at [553, 132] on div "Je me permets de vous informer de mes avancées." at bounding box center [700, 131] width 536 height 11
click at [825, 133] on div "Je me permets de vous informer que le process d'onboarding est bien démarré. de…" at bounding box center [700, 131] width 536 height 11
drag, startPoint x: 659, startPoint y: 132, endPoint x: 873, endPoint y: 132, distance: 214.0
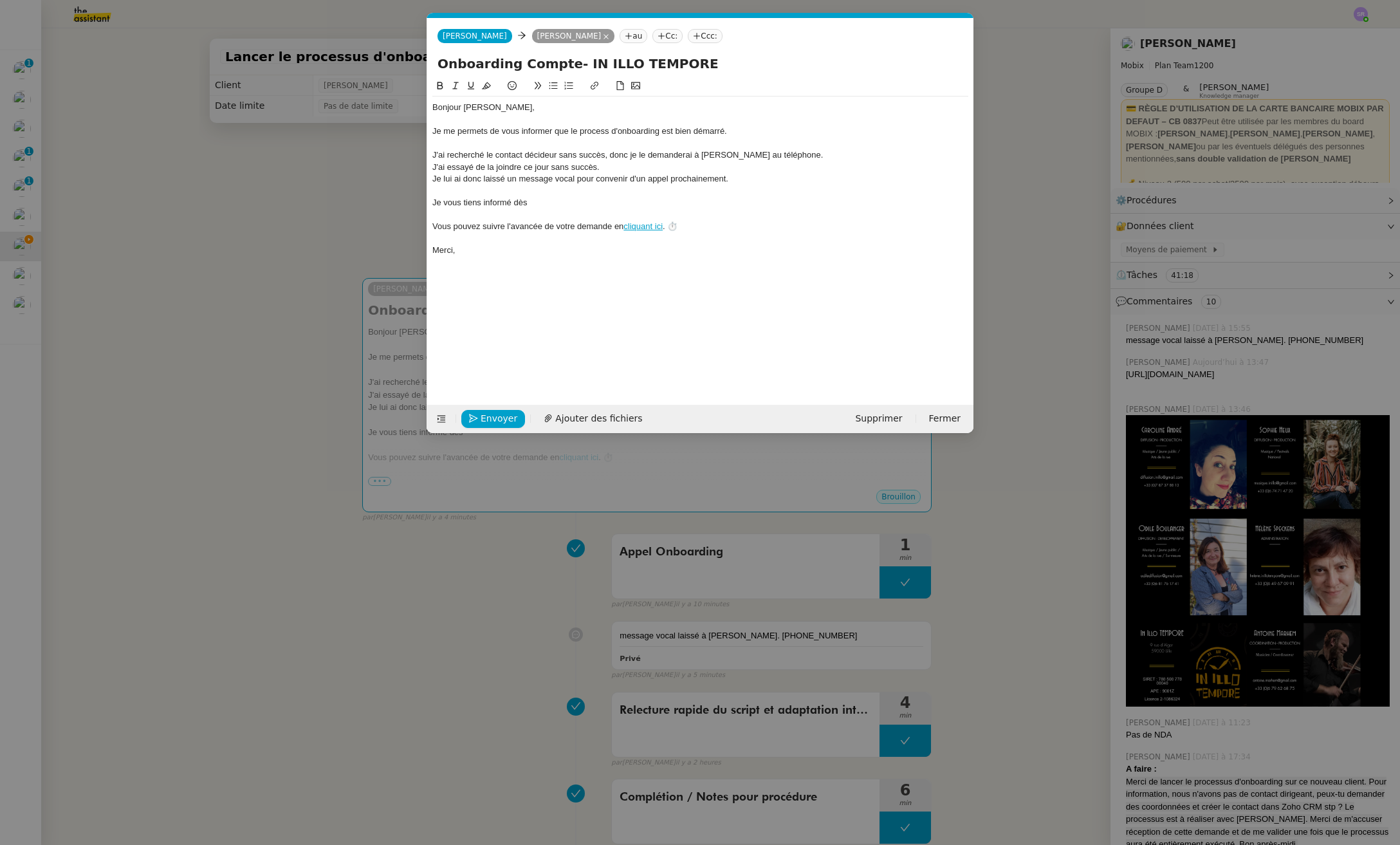
click at [659, 132] on div "Je me permets de vous informer que le process d'onboarding est bien démarré." at bounding box center [700, 131] width 536 height 11
click at [801, 152] on div "J'ai recherché le contact décideur sans succès, donc je le demanderai à [PERSON…" at bounding box center [700, 155] width 536 height 11
drag, startPoint x: 825, startPoint y: 156, endPoint x: 811, endPoint y: 157, distance: 14.0
click at [825, 156] on div "J'ai recherché le contact décideur sans succès, donc je le demanderai à [PERSON…" at bounding box center [700, 155] width 536 height 11
click at [473, 157] on div "J'ai recherché le contact décideur sans succès, donc je le demanderai à [PERSON…" at bounding box center [700, 155] width 536 height 11
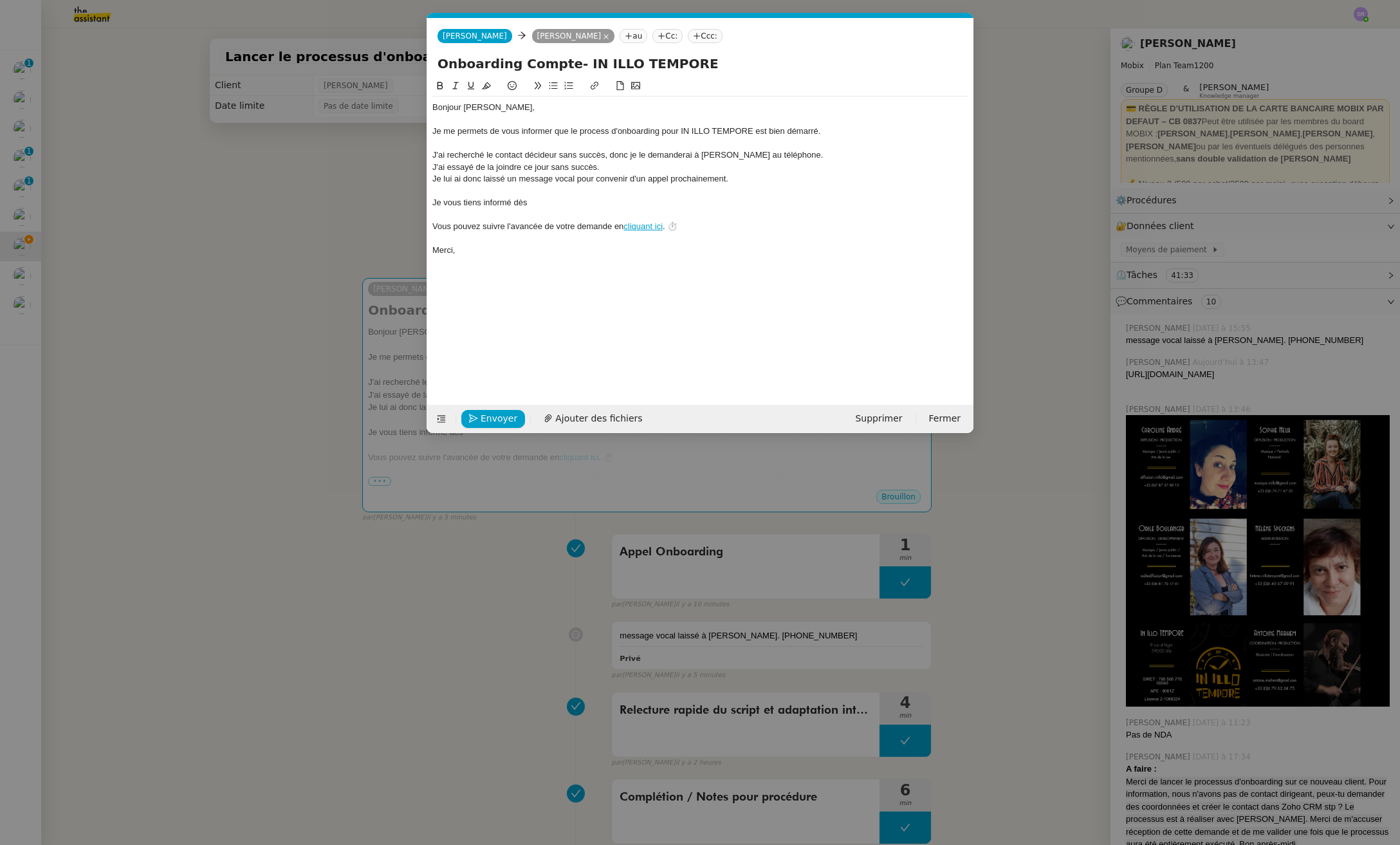
click at [669, 173] on div "J'ai essayé de la joindre ce jour sans succès." at bounding box center [700, 167] width 536 height 11
click at [469, 143] on div at bounding box center [700, 143] width 536 height 11
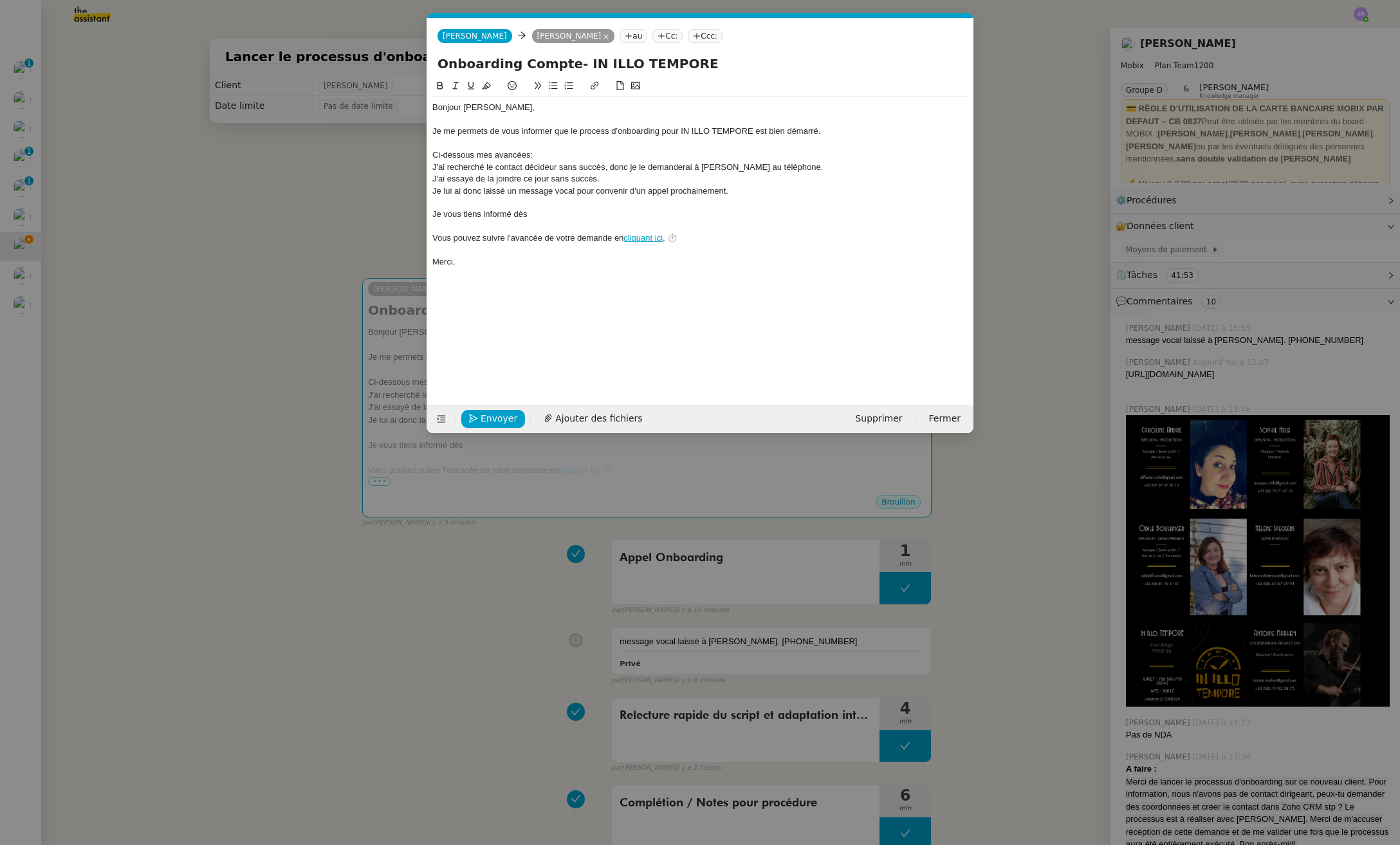
click at [530, 155] on div "Ci-dessous mes avancées:" at bounding box center [700, 155] width 536 height 11
click at [471, 154] on div "Ci-dessous mes avancées :" at bounding box center [700, 155] width 536 height 11
drag, startPoint x: 476, startPoint y: 157, endPoint x: 409, endPoint y: 154, distance: 67.1
click at [409, 154] on nz-modal-container "Service TA - VOYAGE - PROPOSITION GLOBALE A utiliser dans le cadre de propositi…" at bounding box center [700, 422] width 1400 height 845
drag, startPoint x: 519, startPoint y: 161, endPoint x: 417, endPoint y: 160, distance: 102.0
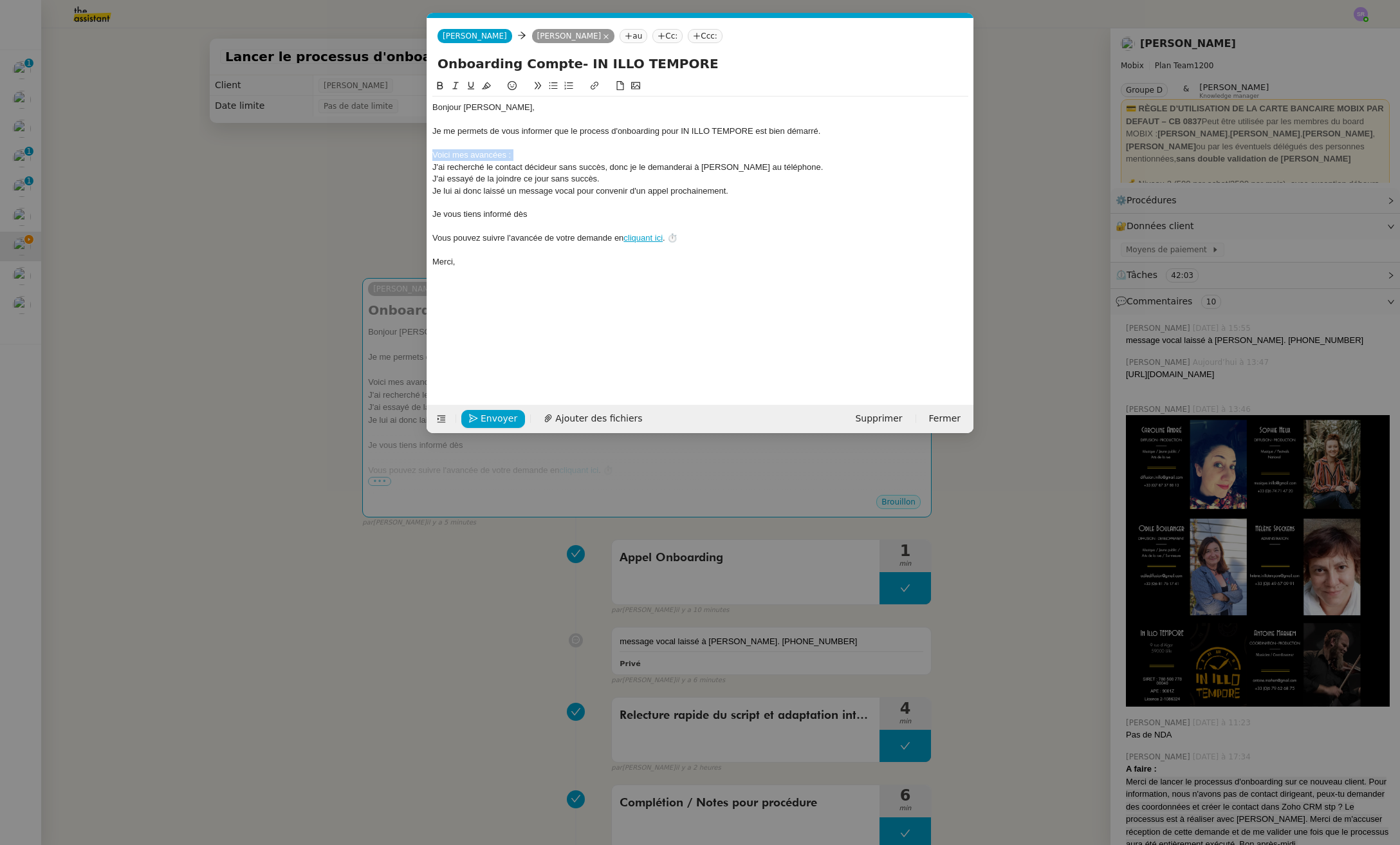
click at [417, 160] on nz-modal-container "Service TA - VOYAGE - PROPOSITION GLOBALE A utiliser dans le cadre de propositi…" at bounding box center [700, 422] width 1400 height 845
click at [440, 84] on icon at bounding box center [440, 85] width 9 height 9
click at [504, 163] on div "J'ai recherché le contact décideur sans succès, donc je le demanderai à [PERSON…" at bounding box center [700, 167] width 536 height 11
click at [620, 186] on div "Je lui ai donc laissé un message vocal pour convenir d'un appel prochainement." at bounding box center [700, 191] width 536 height 11
click at [620, 183] on div "J'ai essayé de la joindre ce jour sans succès." at bounding box center [700, 178] width 536 height 11
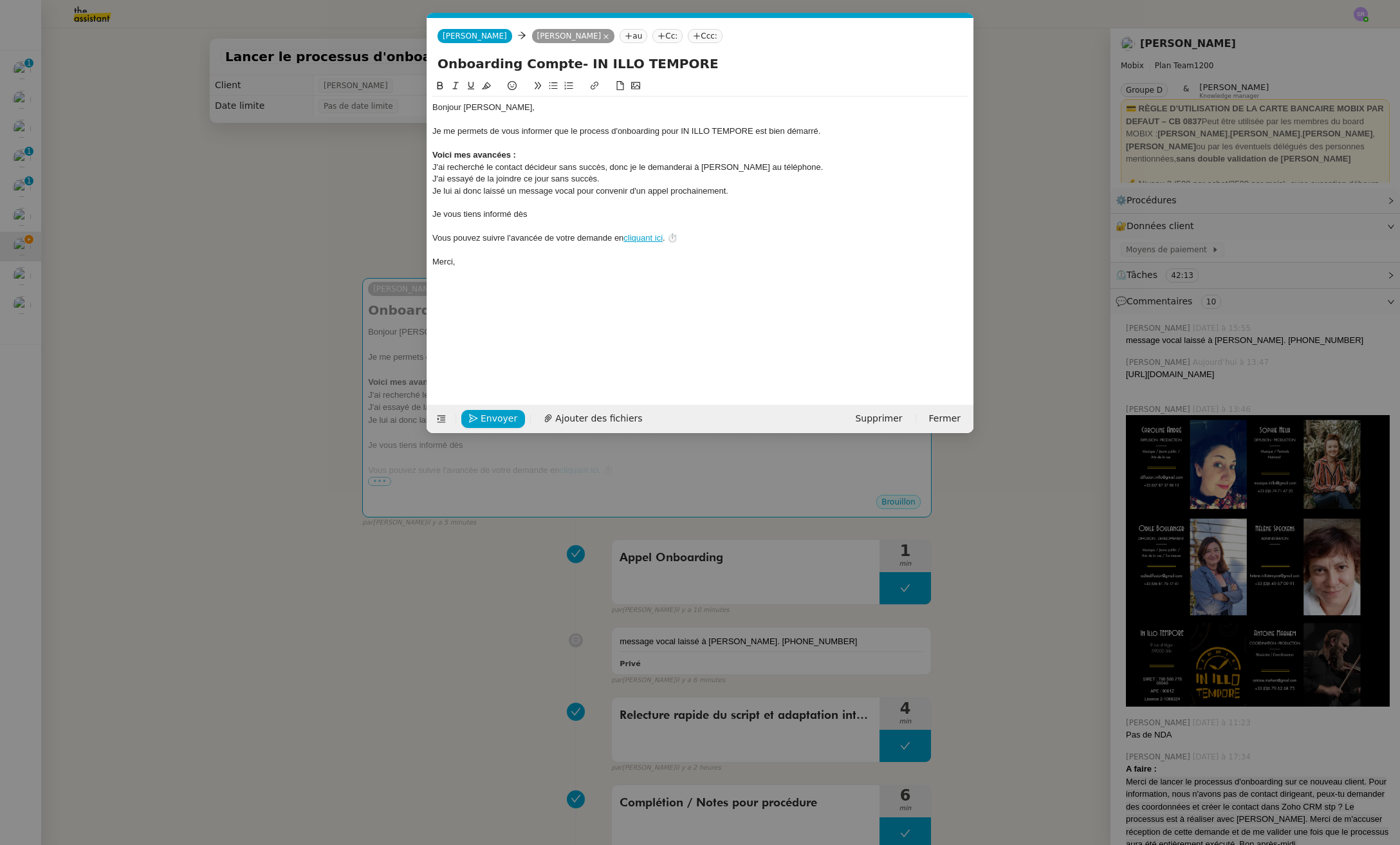
click at [546, 215] on div "Je vous tiens informé dès" at bounding box center [700, 214] width 536 height 11
click at [627, 217] on div "Je vous tiens informé dès que le process est terminé." at bounding box center [700, 214] width 536 height 11
click at [546, 215] on div "Je vous tiens informé dès que le process est terminé." at bounding box center [700, 214] width 536 height 11
drag, startPoint x: 545, startPoint y: 216, endPoint x: 590, endPoint y: 215, distance: 45.0
click at [590, 215] on div "Je vous tiens informé dès que le process est terminé." at bounding box center [700, 214] width 536 height 11
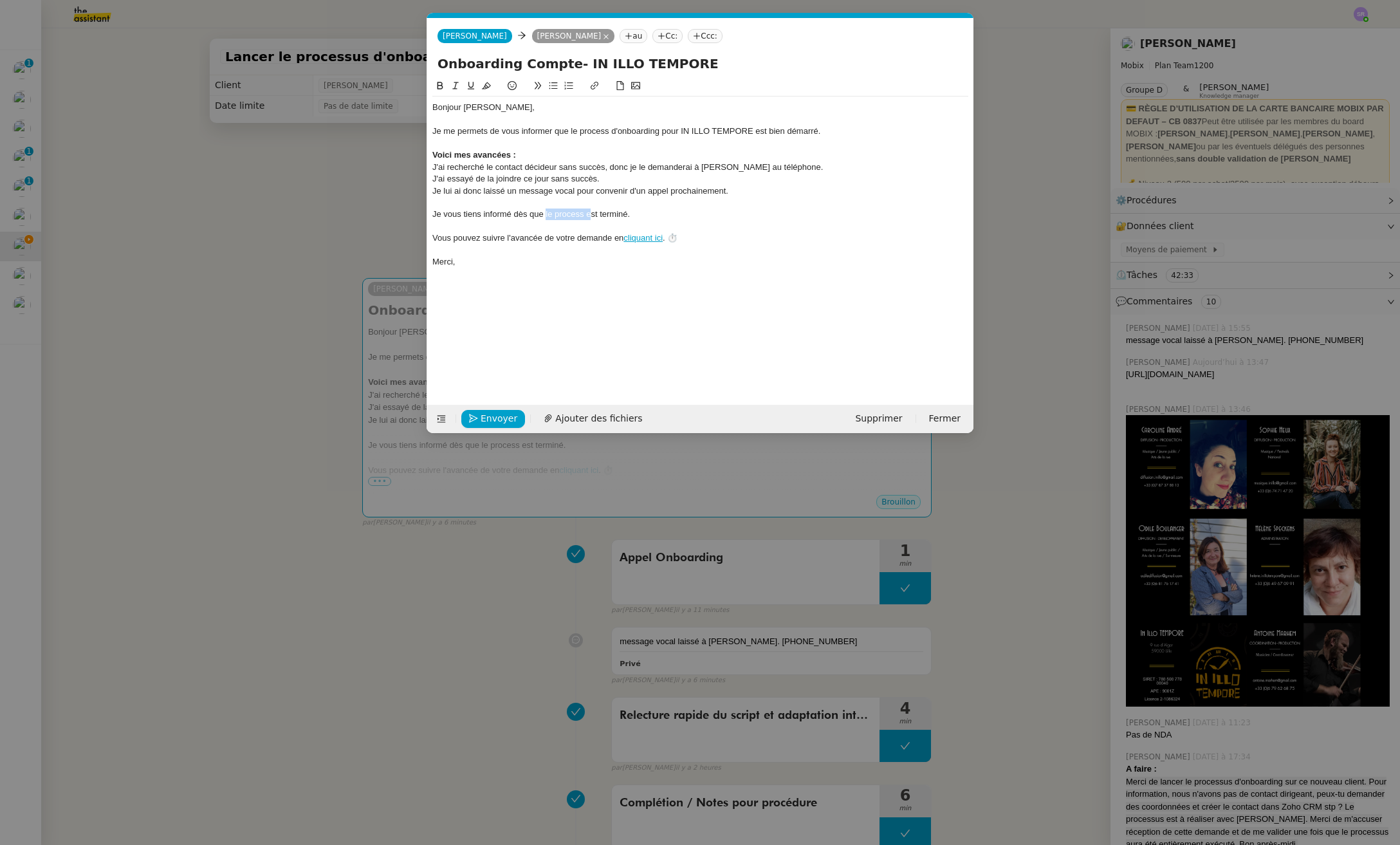
click at [585, 215] on div "Je vous tiens informé dès que le process est terminé." at bounding box center [700, 214] width 536 height 11
click at [639, 213] on div "Je vous tiens informé dès que le process est terminé." at bounding box center [700, 214] width 536 height 11
drag, startPoint x: 661, startPoint y: 215, endPoint x: 411, endPoint y: 218, distance: 250.0
click at [411, 218] on nz-modal-container "Service TA - VOYAGE - PROPOSITION GLOBALE A utiliser dans le cadre de propositi…" at bounding box center [700, 422] width 1400 height 845
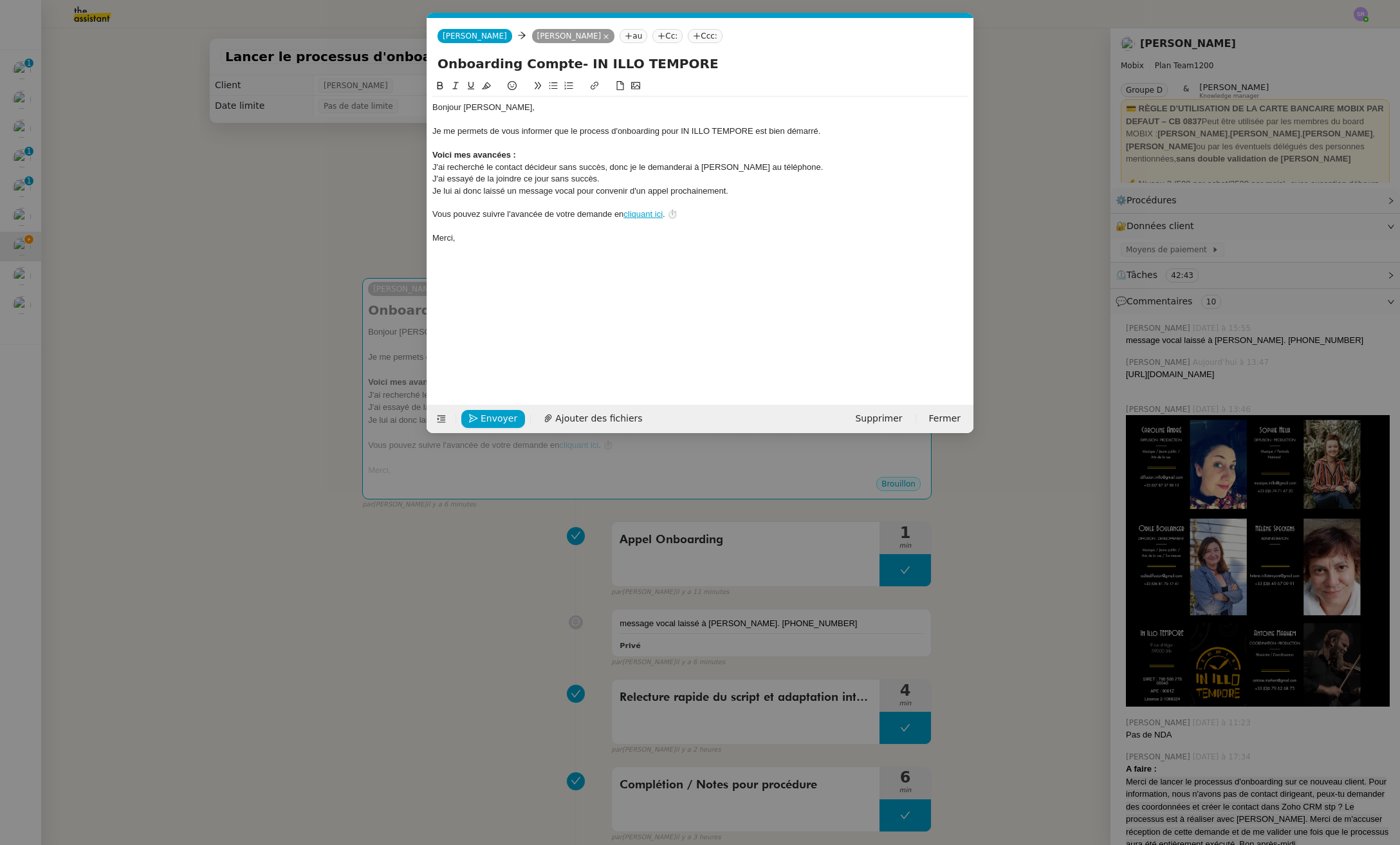
click at [178, 237] on nz-modal-container "Service TA - VOYAGE - PROPOSITION GLOBALE A utiliser dans le cadre de propositi…" at bounding box center [700, 422] width 1400 height 845
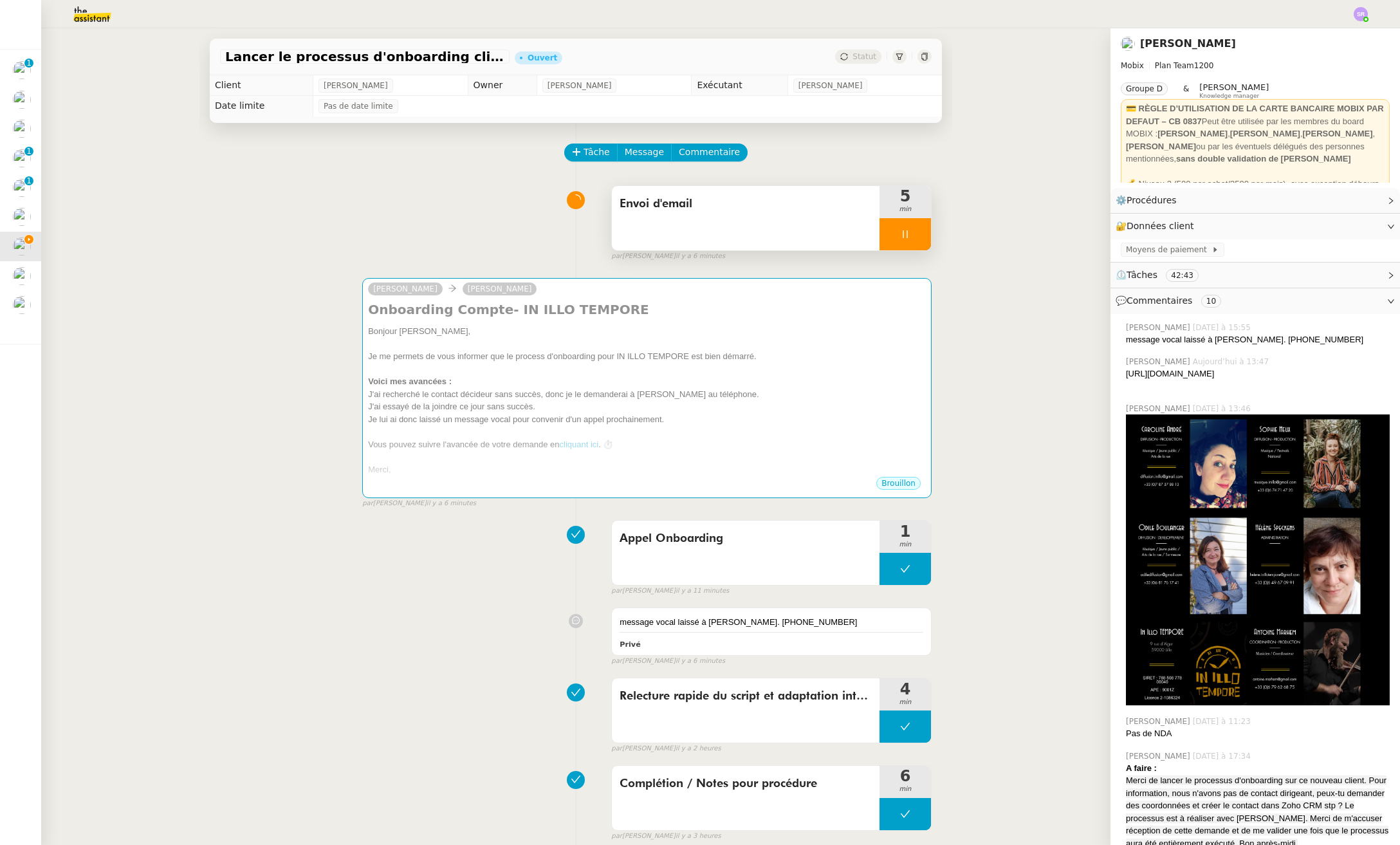
click at [900, 236] on icon at bounding box center [905, 234] width 10 height 10
click at [913, 238] on icon at bounding box center [918, 234] width 10 height 10
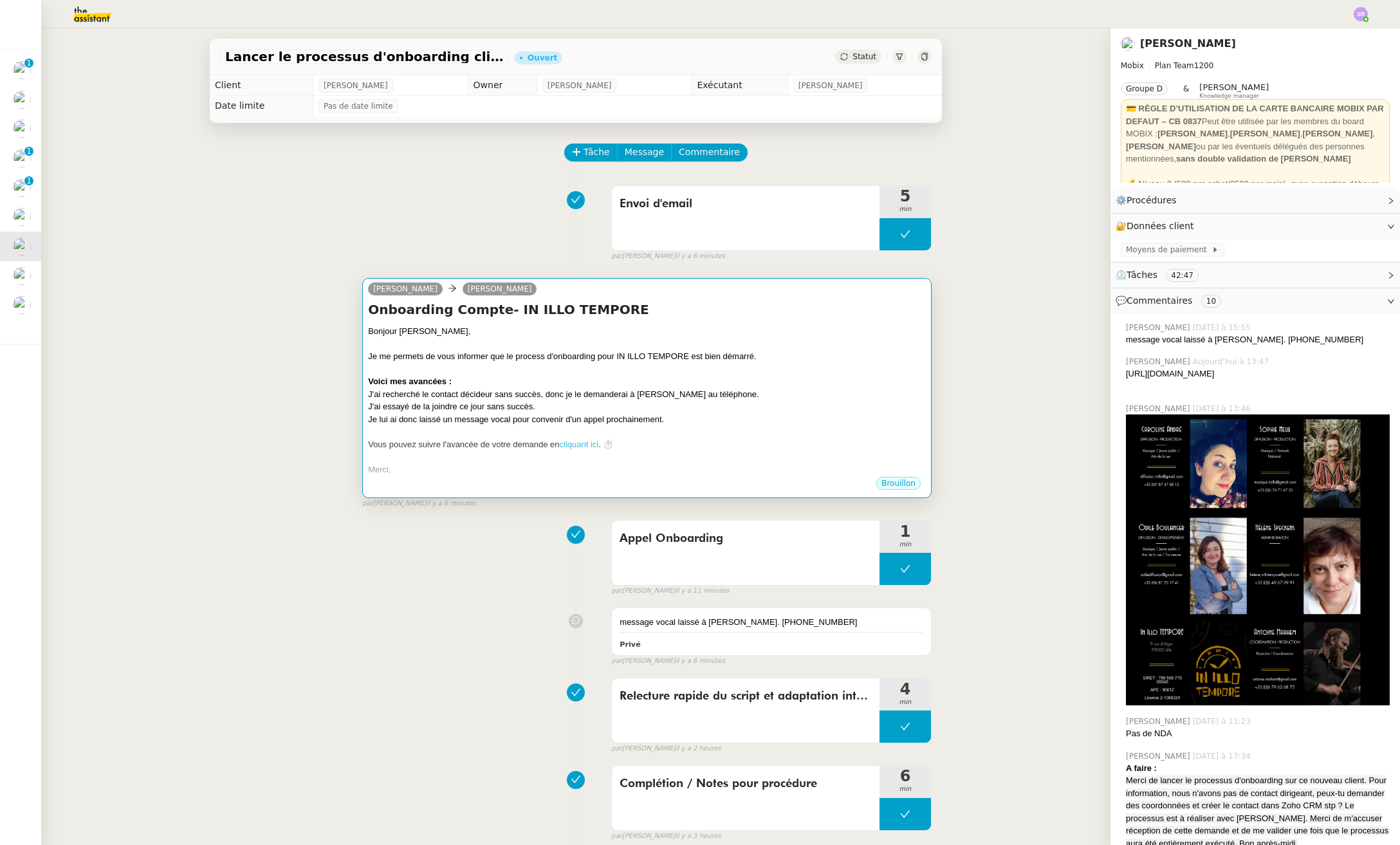
click at [750, 378] on div "Voici mes avancées :" at bounding box center [647, 382] width 558 height 13
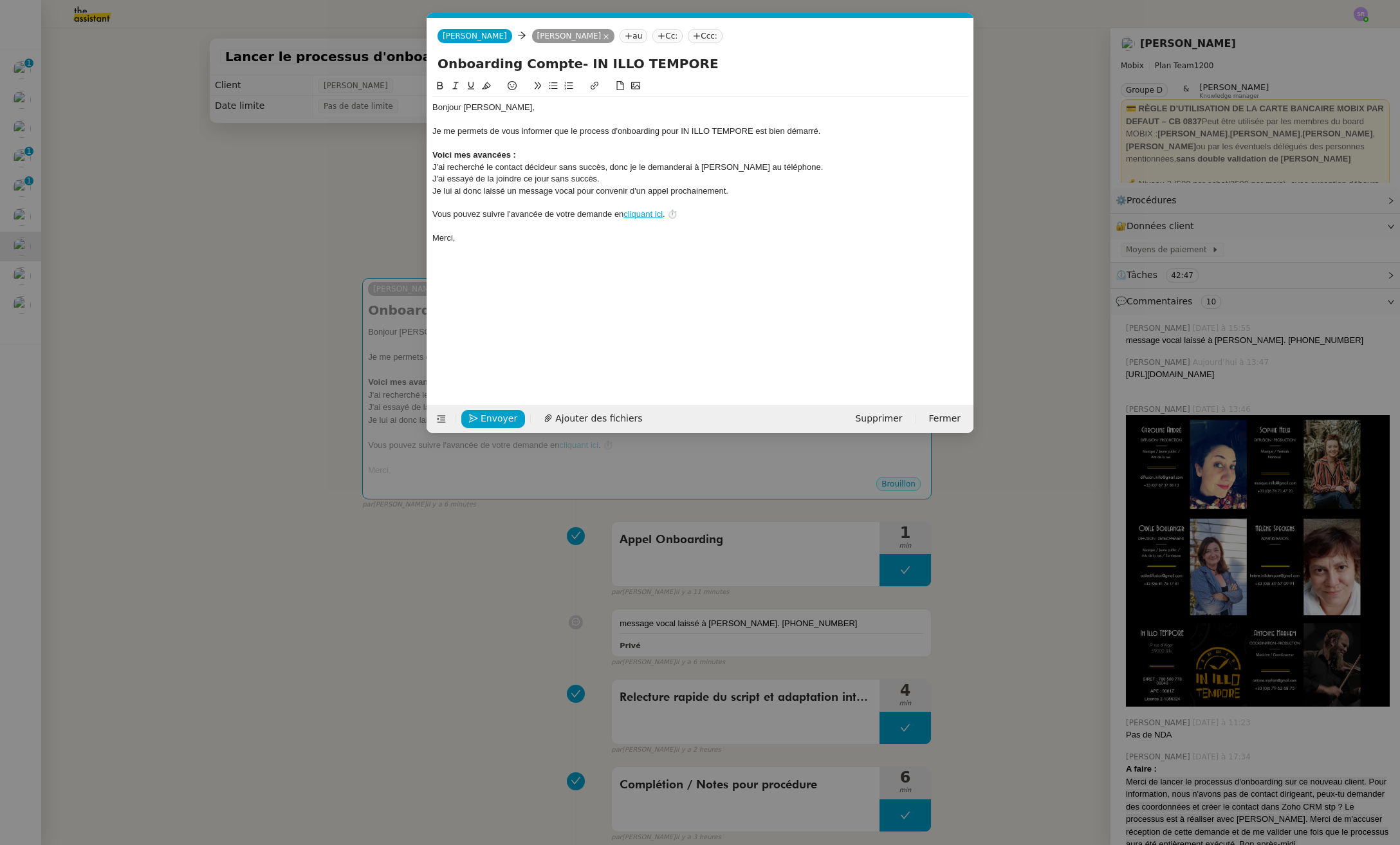
scroll to position [0, 27]
click at [482, 204] on div at bounding box center [700, 203] width 536 height 11
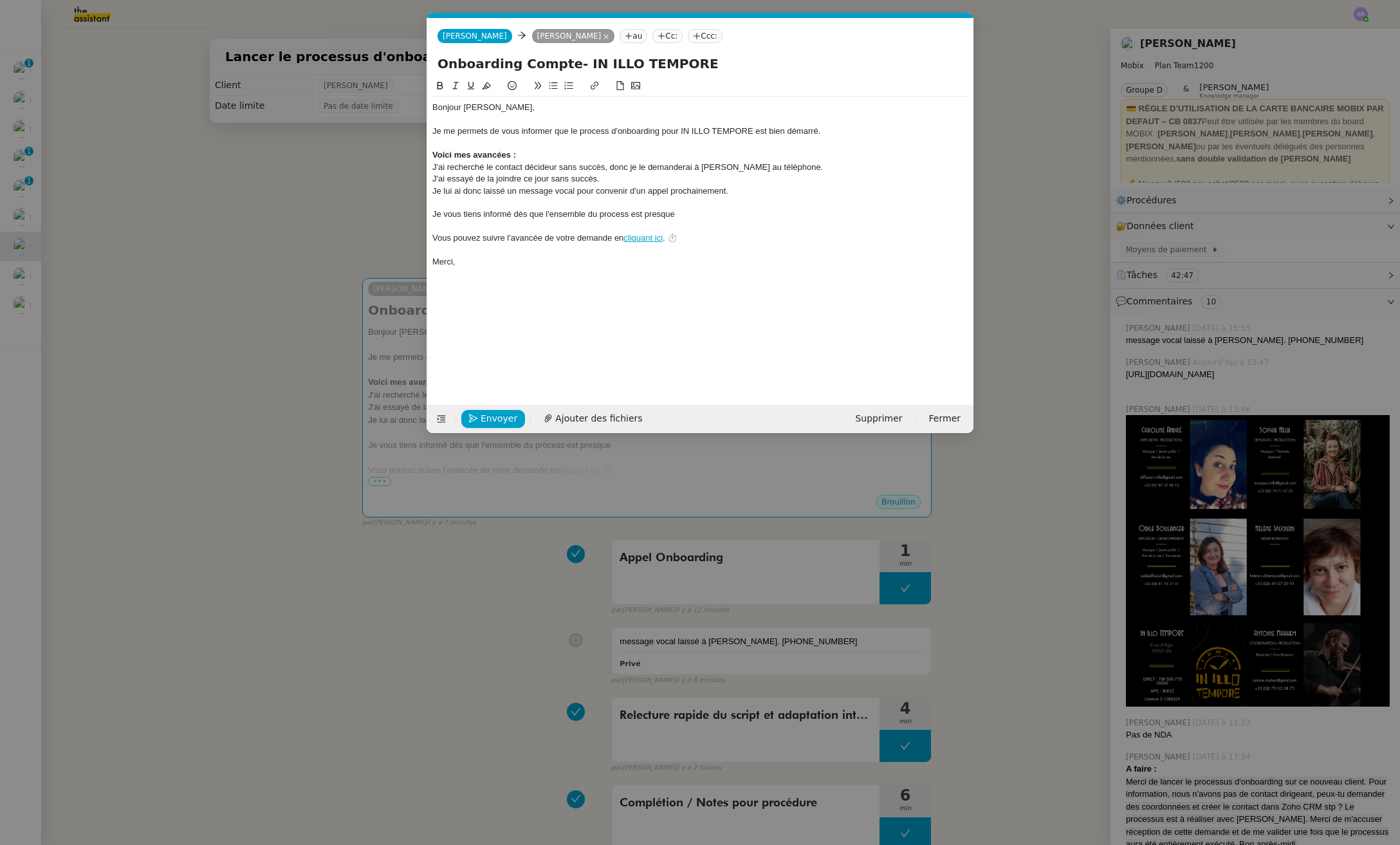
click at [545, 215] on div "Je vous tiens informé dès que l'ensemble du process est presque" at bounding box center [700, 214] width 536 height 11
drag, startPoint x: 514, startPoint y: 215, endPoint x: 678, endPoint y: 217, distance: 164.0
click at [678, 217] on div "Je vous tiens informé dès que l'ensemble du process est presque" at bounding box center [700, 214] width 536 height 11
click at [534, 215] on div "Je vous tiens informé dès que l'ensemble du process est presque" at bounding box center [700, 214] width 536 height 11
click at [529, 216] on div "Je vous tiens informé dès que l'ensemble du process est presque" at bounding box center [700, 214] width 536 height 11
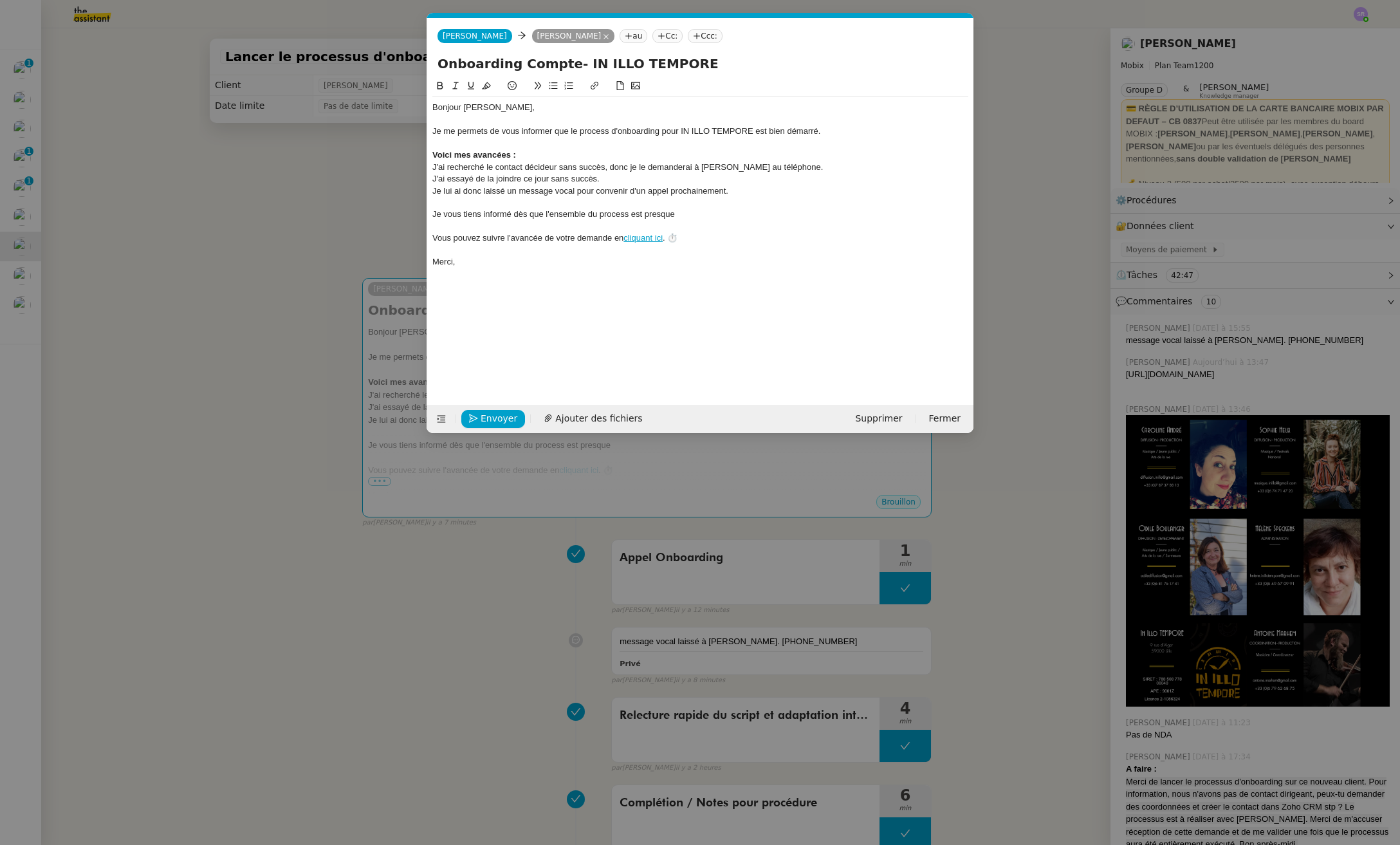
click at [517, 217] on div "Je vous tiens informé dès que l'ensemble du process est presque" at bounding box center [700, 214] width 536 height 11
drag, startPoint x: 514, startPoint y: 218, endPoint x: 685, endPoint y: 211, distance: 171.1
click at [685, 211] on div "Je vous tiens informé dès que l'ensemble du process est presque" at bounding box center [700, 214] width 536 height 11
click at [478, 211] on div "Je vous tiens informé" at bounding box center [700, 214] width 536 height 11
click at [470, 215] on div "Je vous tiedrai informé" at bounding box center [700, 214] width 536 height 11
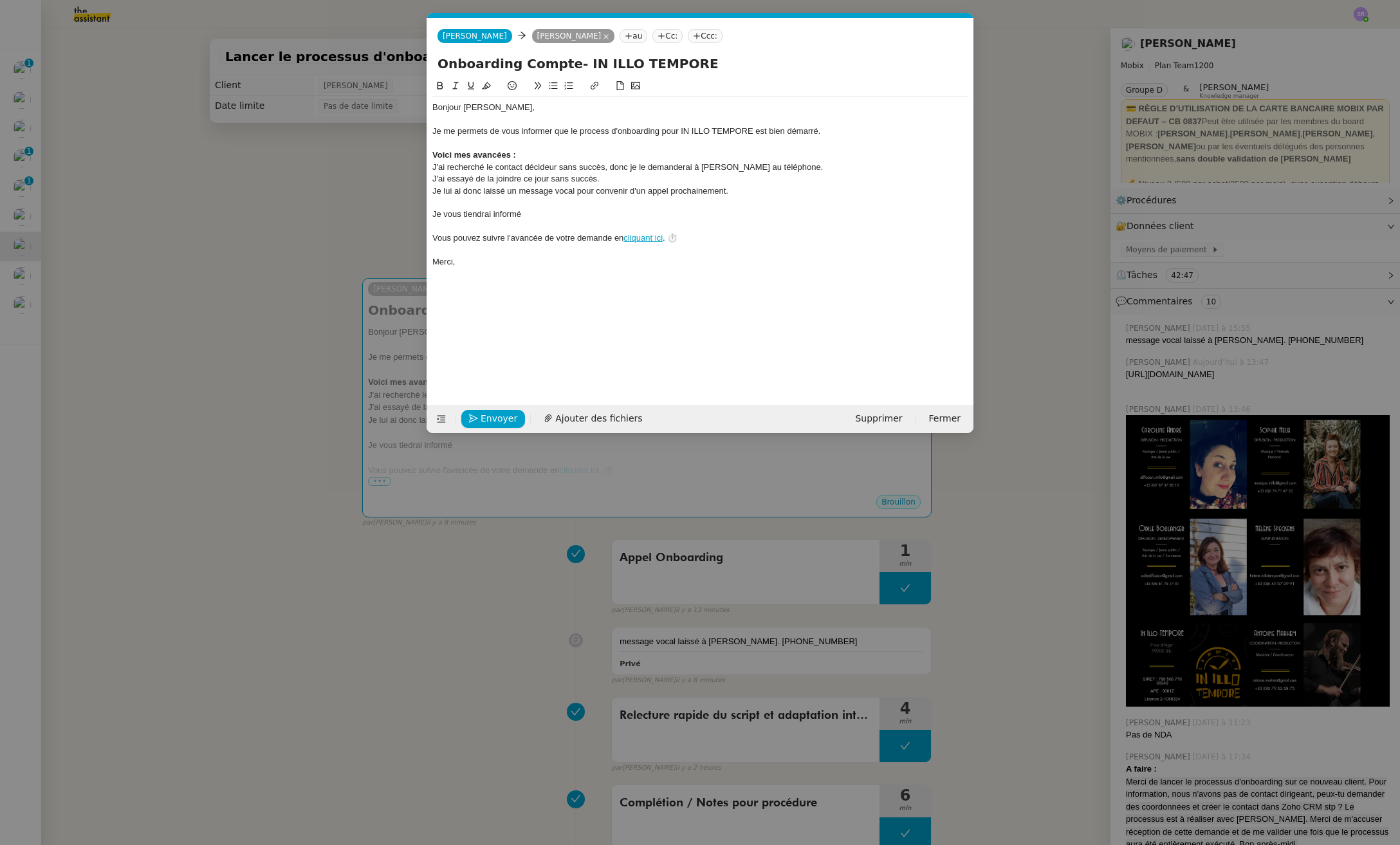
click at [598, 215] on div "Je vous tiendrai informé" at bounding box center [700, 214] width 536 height 11
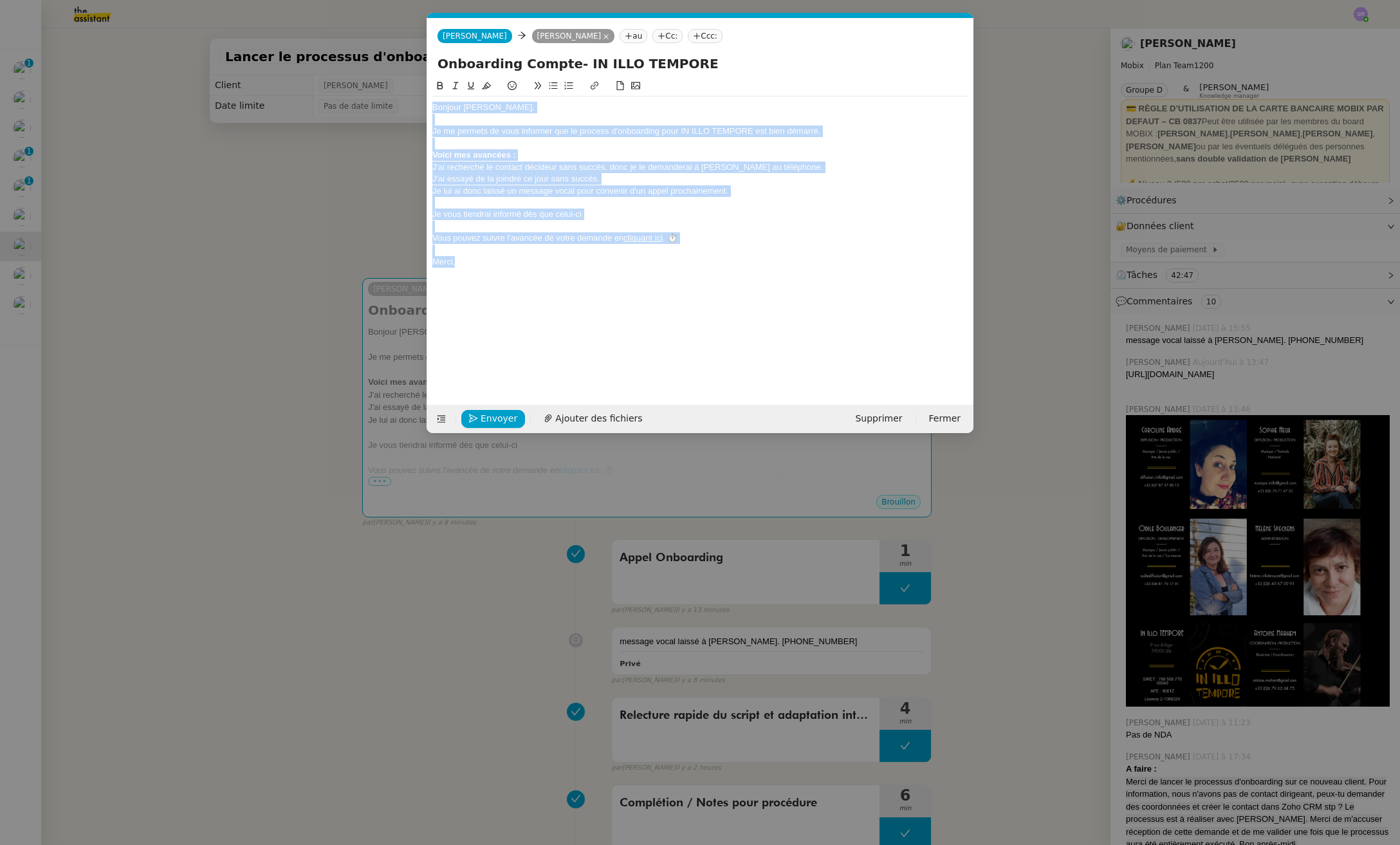
drag, startPoint x: 502, startPoint y: 262, endPoint x: 412, endPoint y: 105, distance: 181.0
click at [412, 105] on nz-modal-container "Service TA - VOYAGE - PROPOSITION GLOBALE A utiliser dans le cadre de propositi…" at bounding box center [700, 422] width 1400 height 845
copy div "Bonjour [PERSON_NAME], Je me permets de vous informer que le process d'onboardi…"
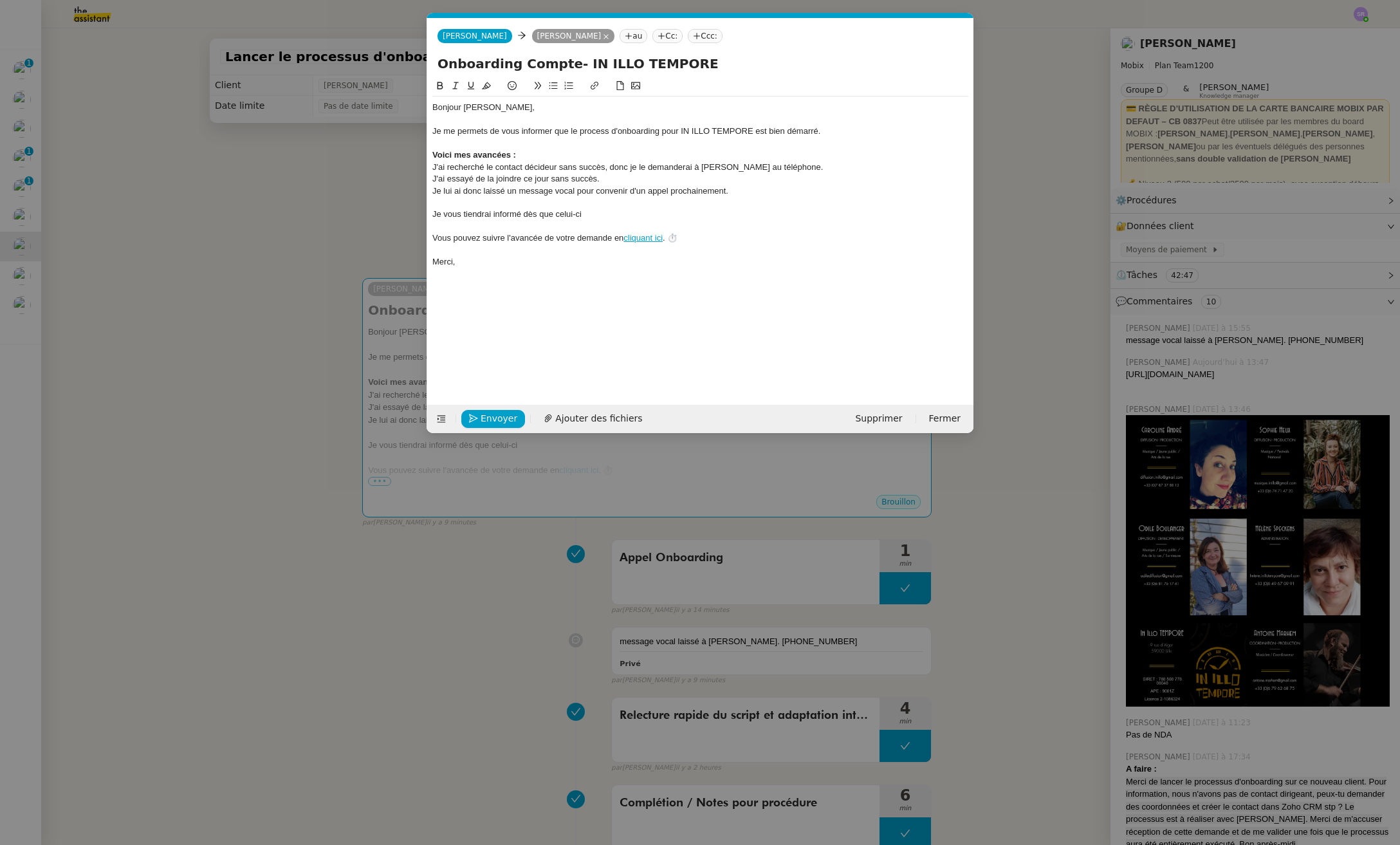
click at [635, 223] on div at bounding box center [700, 227] width 536 height 11
drag, startPoint x: 636, startPoint y: 218, endPoint x: 434, endPoint y: 102, distance: 232.9
click at [430, 102] on nz-spin "Bonjour [PERSON_NAME], Je me permets de vous informer que le process d'onboardi…" at bounding box center [700, 234] width 546 height 311
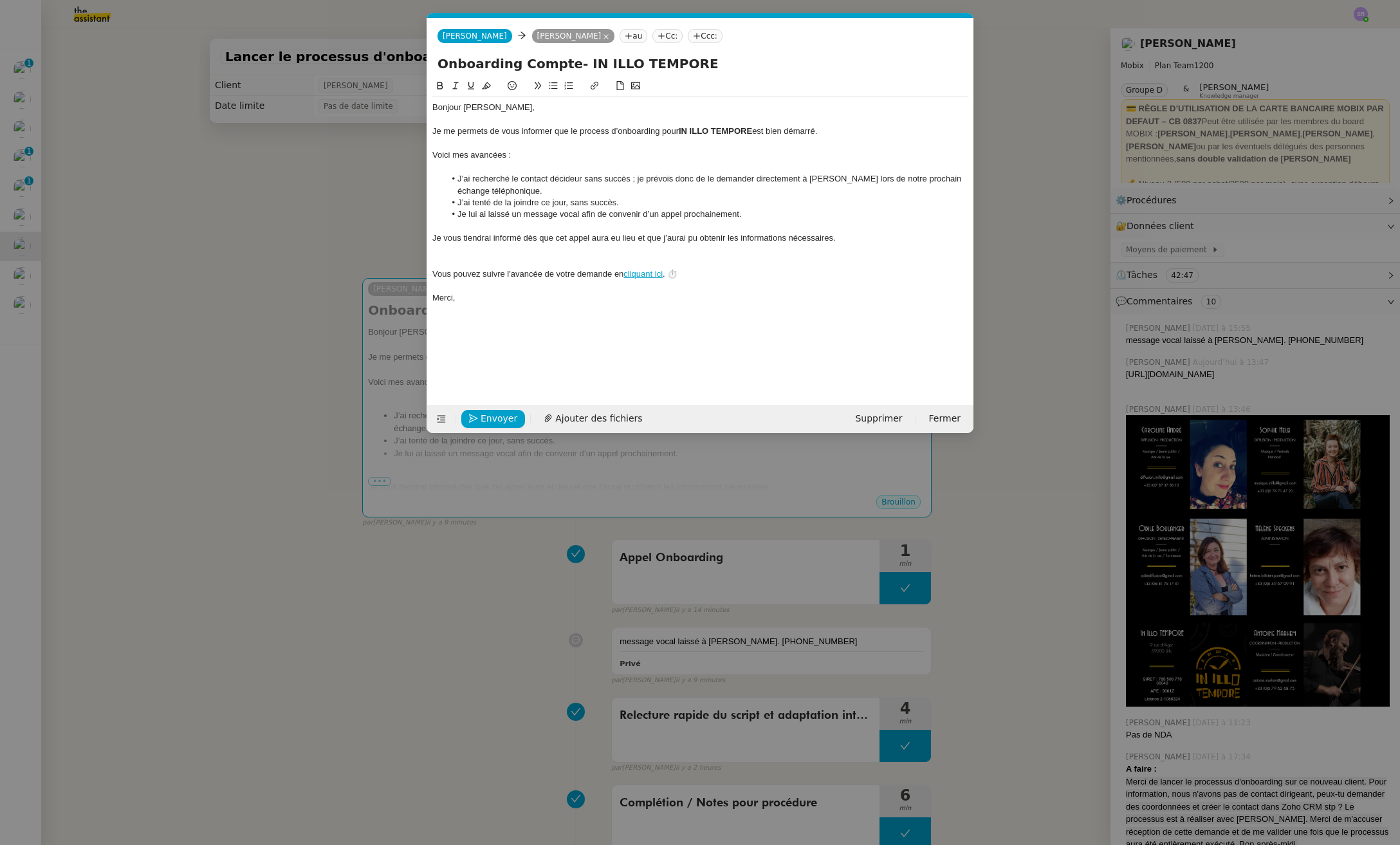
click at [488, 164] on div at bounding box center [700, 167] width 536 height 11
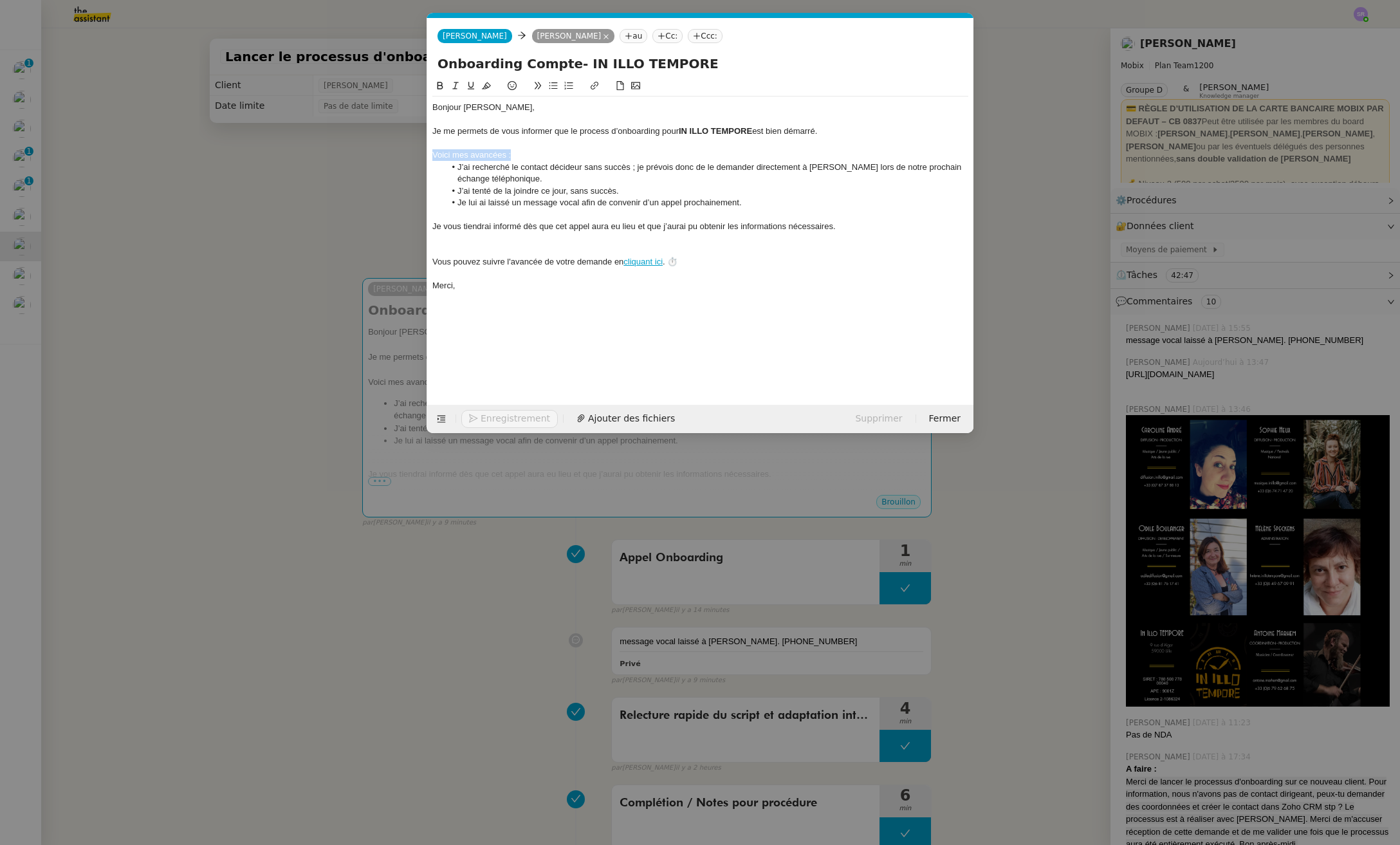
drag, startPoint x: 428, startPoint y: 158, endPoint x: 352, endPoint y: 157, distance: 76.0
click at [352, 157] on nz-modal-container "Service TA - VOYAGE - PROPOSITION GLOBALE A utiliser dans le cadre de propositi…" at bounding box center [700, 422] width 1400 height 845
click at [442, 86] on icon at bounding box center [440, 86] width 6 height 8
click at [662, 166] on li "J’ai recherché le contact décideur sans succès ; je prévois donc de le demander…" at bounding box center [707, 174] width 524 height 24
click at [810, 131] on div "Je me permets de vous informer que le process d’onboarding pour IN ILLO TEMPORE…" at bounding box center [700, 131] width 536 height 11
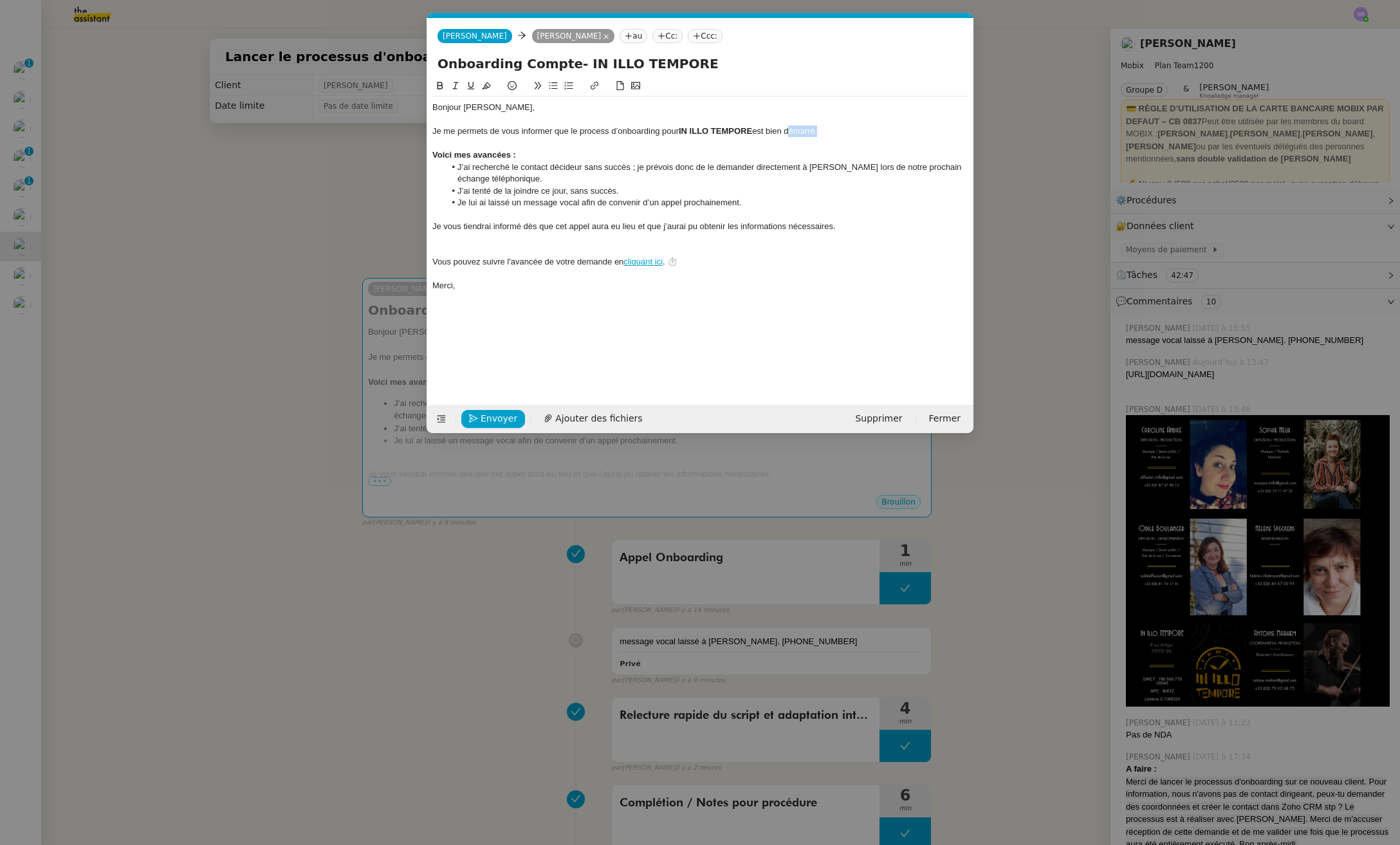
click at [810, 131] on div "Je me permets de vous informer que le process d’onboarding pour IN ILLO TEMPORE…" at bounding box center [700, 131] width 536 height 11
click at [927, 167] on li "J’ai recherché le contact décideur sans succès ; je prévois donc de le demander…" at bounding box center [707, 174] width 524 height 24
click at [688, 235] on div at bounding box center [700, 238] width 536 height 11
drag, startPoint x: 872, startPoint y: 224, endPoint x: 395, endPoint y: 228, distance: 477.0
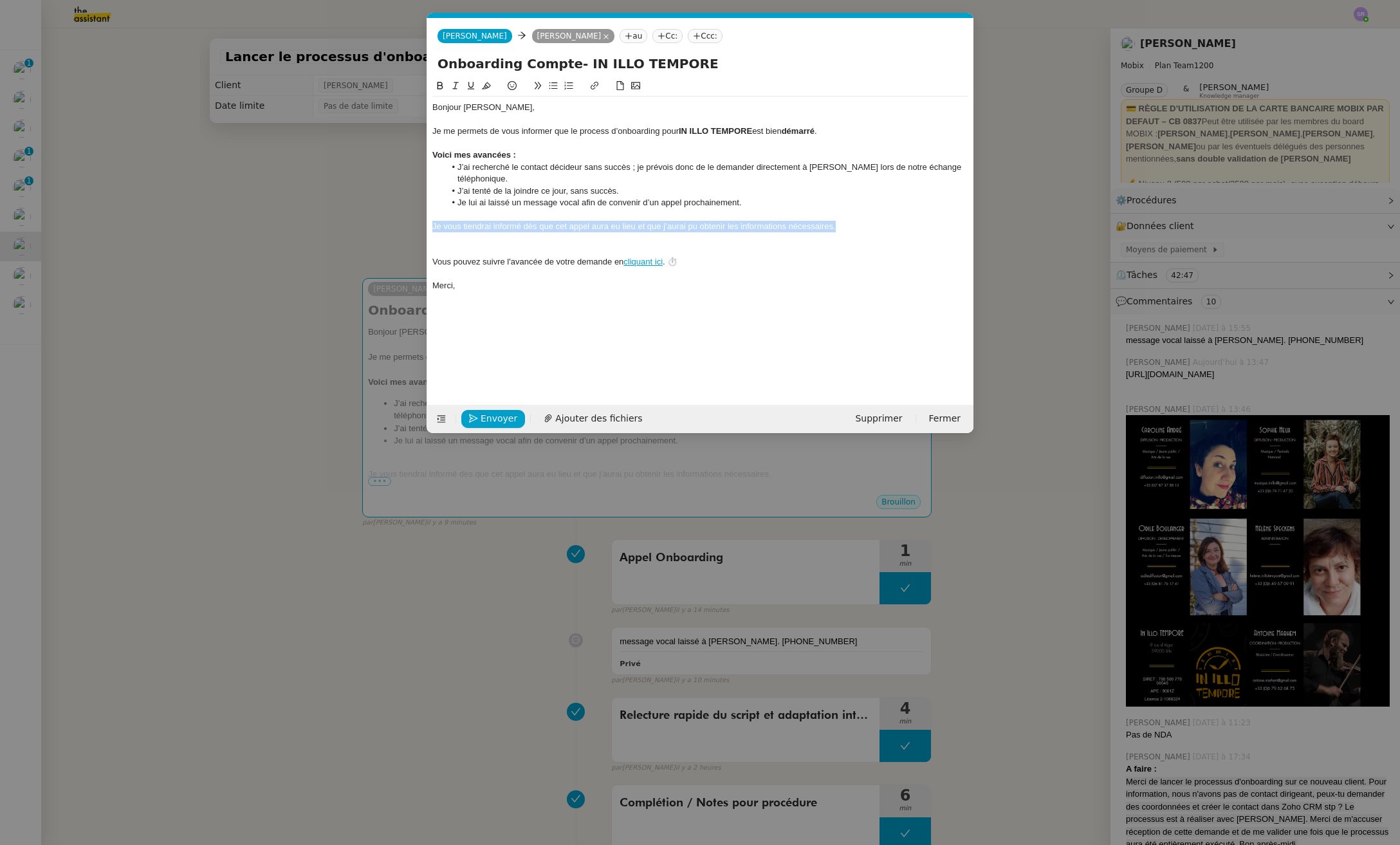
click at [395, 228] on nz-modal-container "Service TA - VOYAGE - PROPOSITION GLOBALE A utiliser dans le cadre de propositi…" at bounding box center [700, 422] width 1400 height 845
click at [666, 237] on div at bounding box center [700, 238] width 536 height 11
drag, startPoint x: 688, startPoint y: 231, endPoint x: 833, endPoint y: 224, distance: 145.2
click at [833, 224] on em "Je vous tiendrai informé dès que cet appel aura eu lieu et que j’aurai pu obten…" at bounding box center [634, 226] width 403 height 10
click at [700, 227] on em "Je vous tiendrai informé dès que cet appel aura eu lieu et que j’aurai éditer l…" at bounding box center [586, 226] width 308 height 10
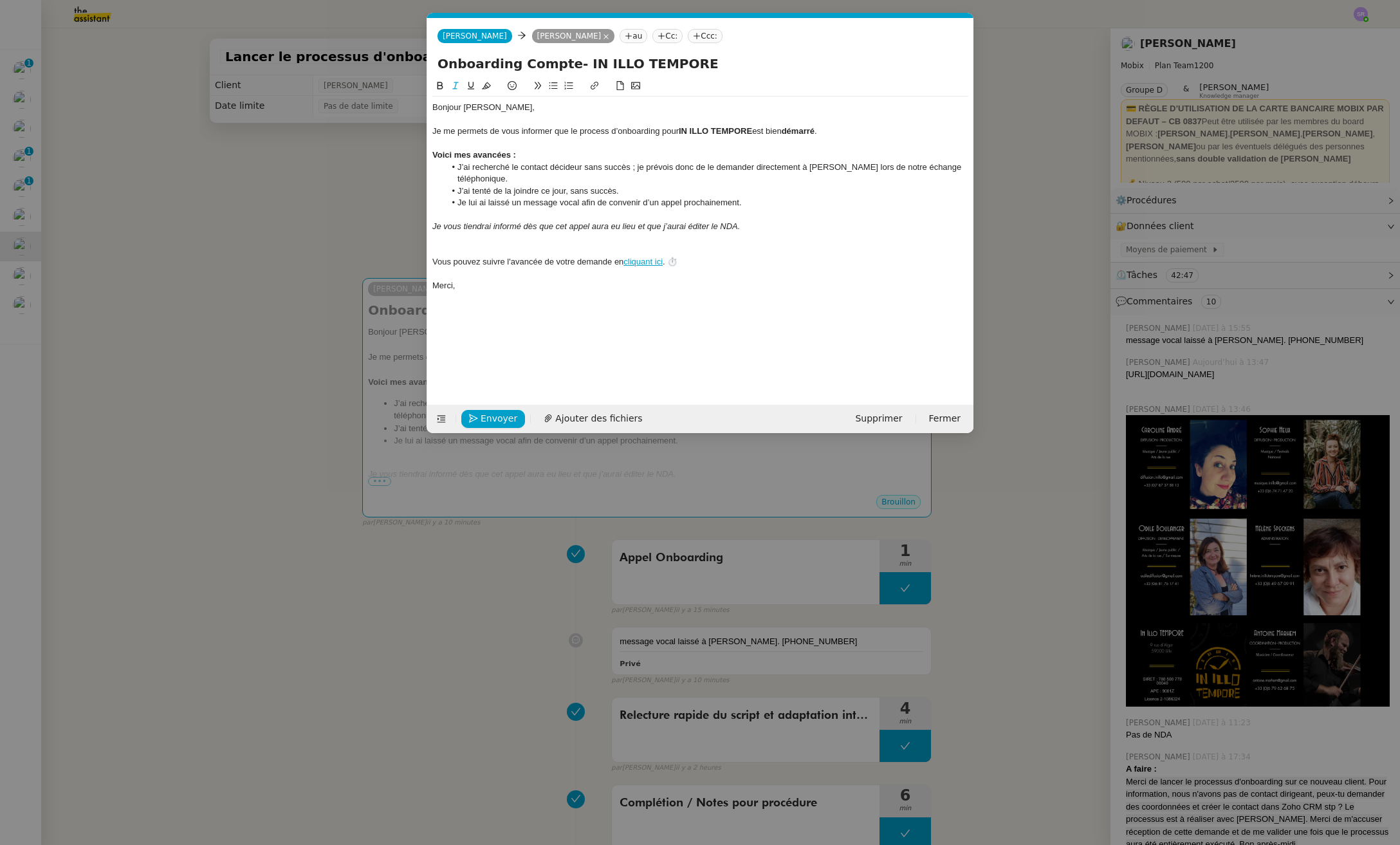
click at [0, 0] on lt-span "édit é" at bounding box center [0, 0] width 0 height 0
click at [353, 234] on nz-modal-container "Service TA - VOYAGE - PROPOSITION GLOBALE A utiliser dans le cadre de propositi…" at bounding box center [700, 422] width 1400 height 845
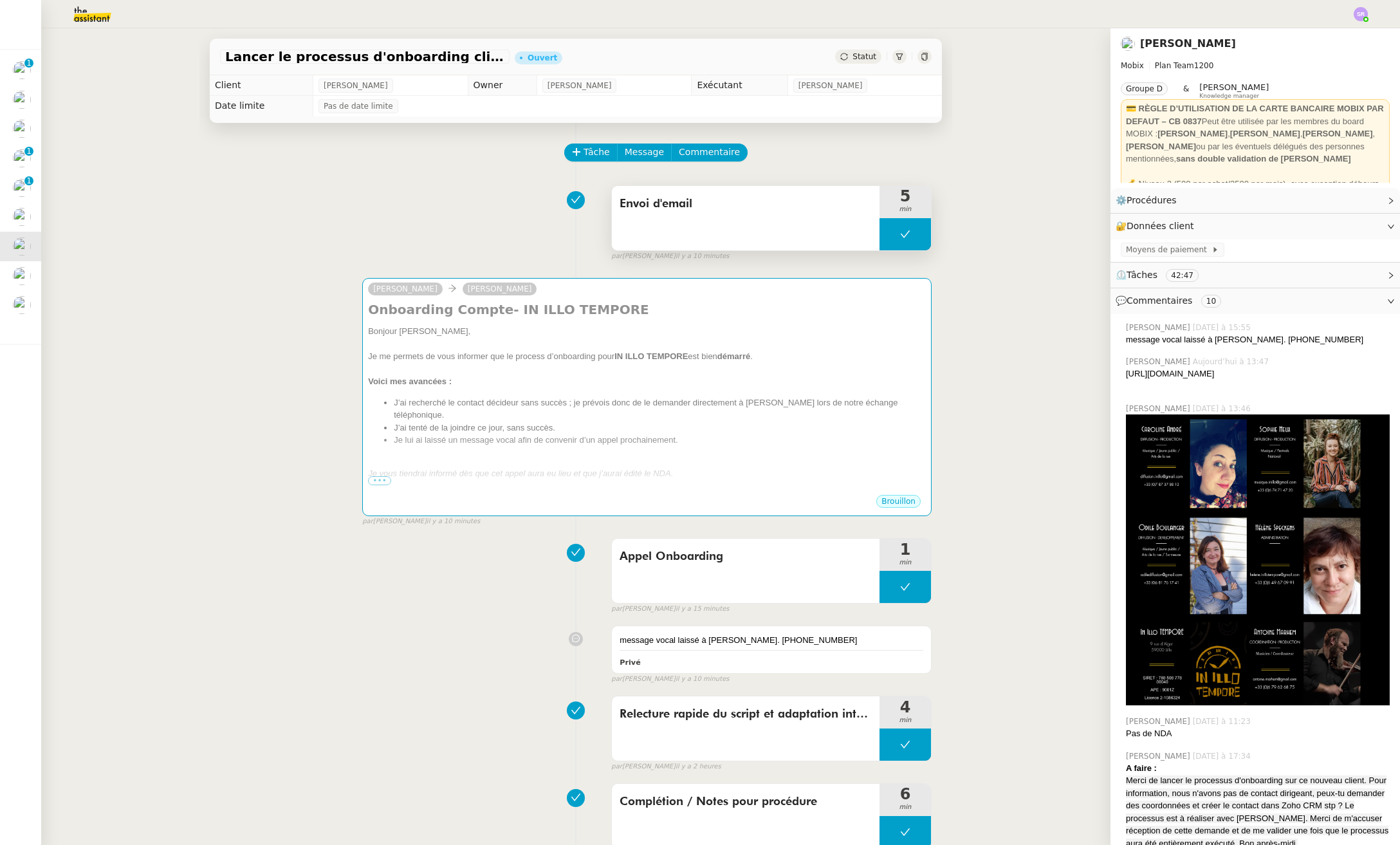
click at [900, 238] on icon at bounding box center [905, 234] width 10 height 10
click at [887, 238] on icon at bounding box center [892, 234] width 10 height 10
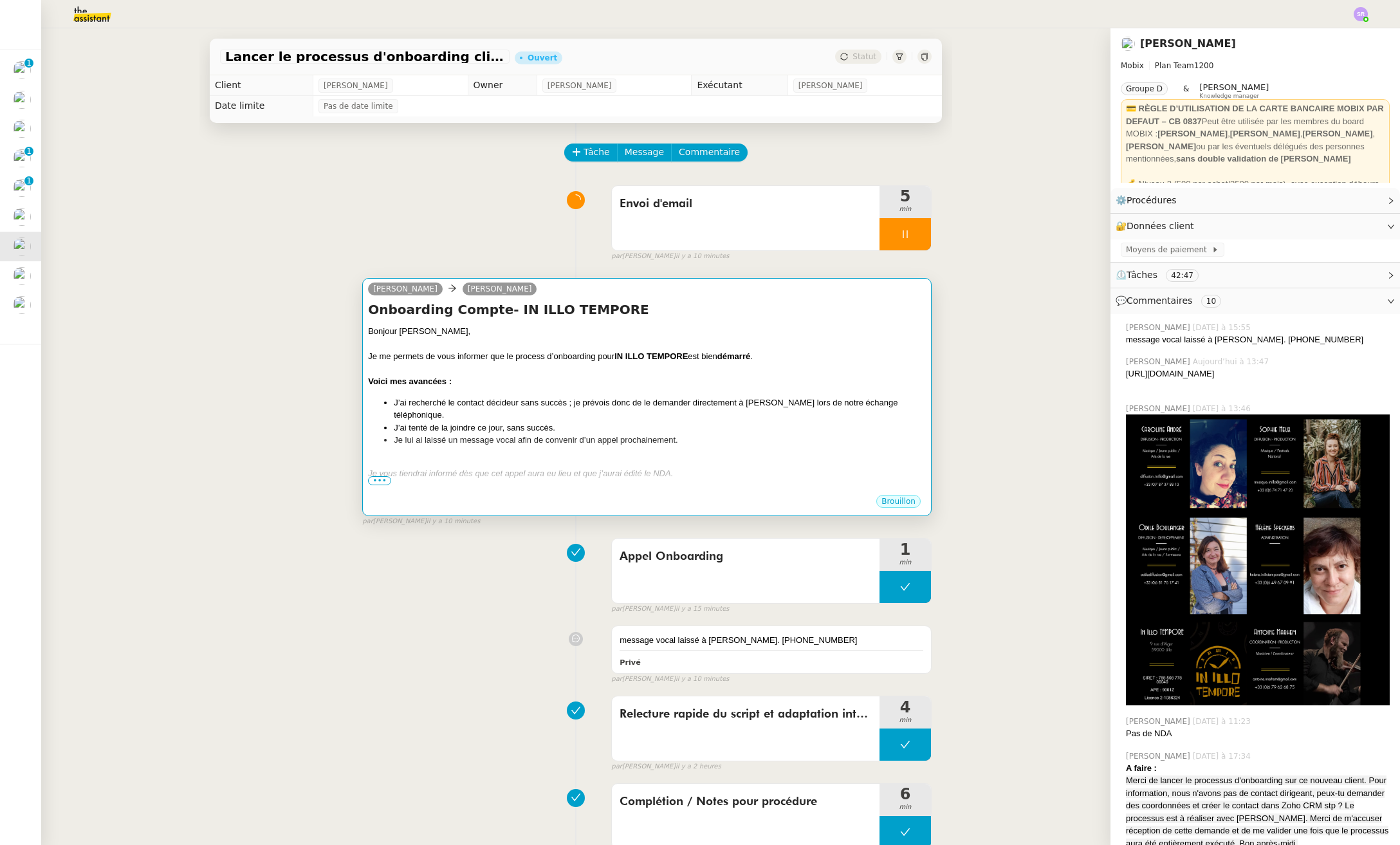
click at [751, 385] on div "Voici mes avancées :" at bounding box center [647, 382] width 558 height 13
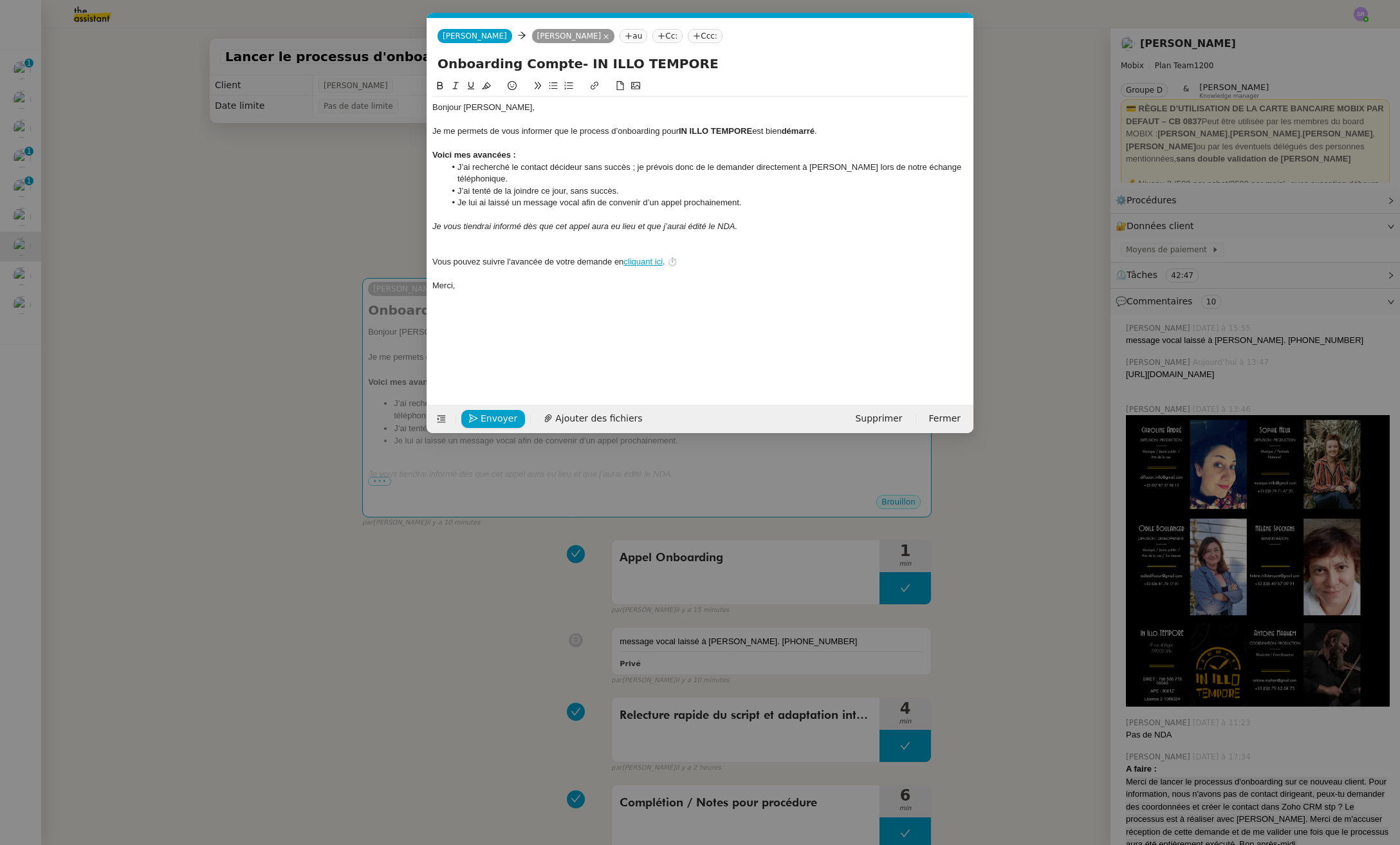
scroll to position [0, 27]
click at [735, 228] on em "Je vous tiendrai informé dès que cet appel aura eu lieu et que j’aurai édité le…" at bounding box center [584, 226] width 305 height 10
click at [645, 225] on em "Je vous tiendrai informé dès que cet appel aura eu lieu et que j’aurai édité le…" at bounding box center [623, 226] width 382 height 10
click at [487, 252] on div at bounding box center [700, 250] width 536 height 11
click at [459, 237] on div at bounding box center [700, 238] width 536 height 11
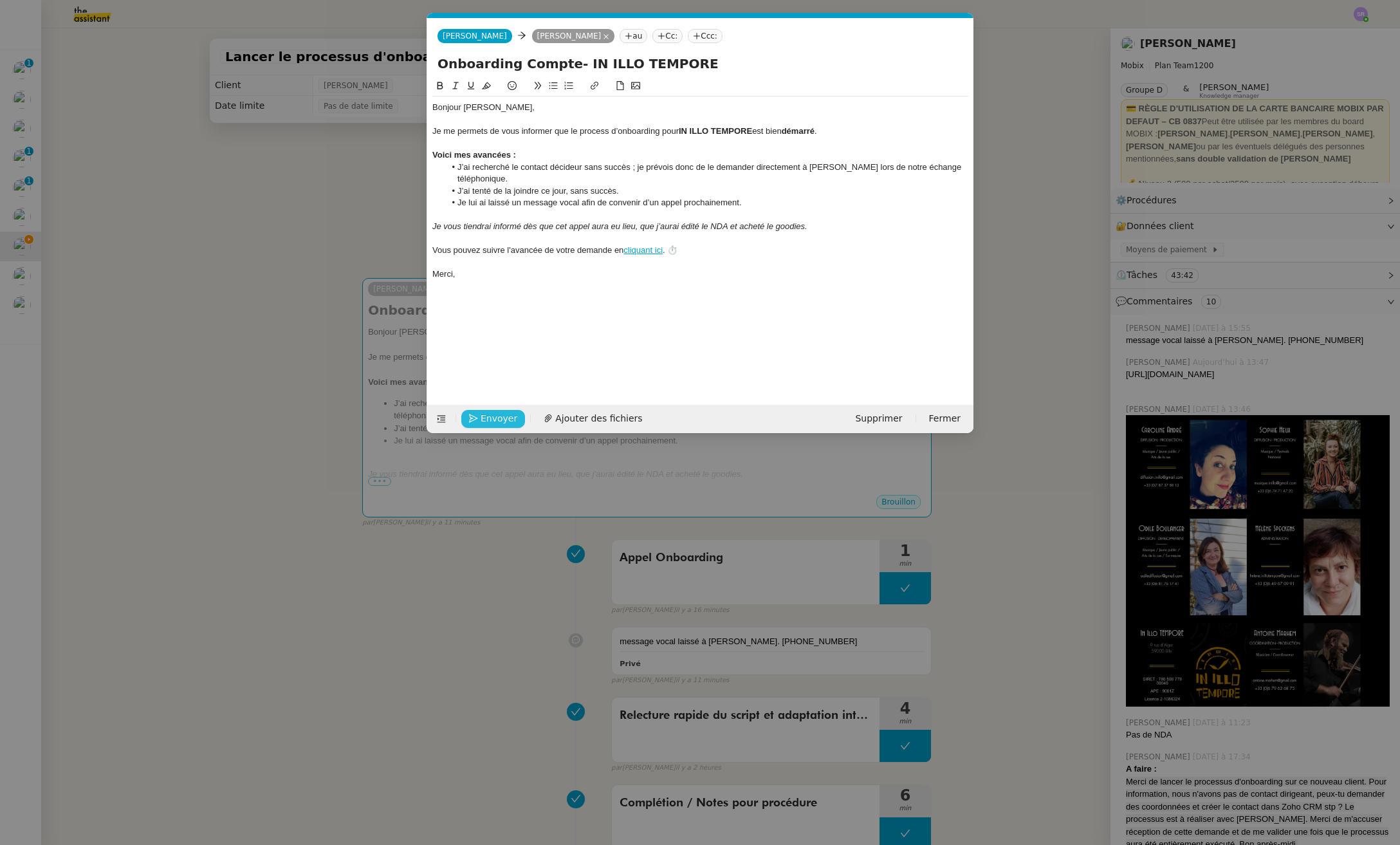
click at [499, 418] on span "Envoyer" at bounding box center [499, 418] width 37 height 14
click at [499, 418] on span "Confirmer l'envoi" at bounding box center [519, 418] width 77 height 14
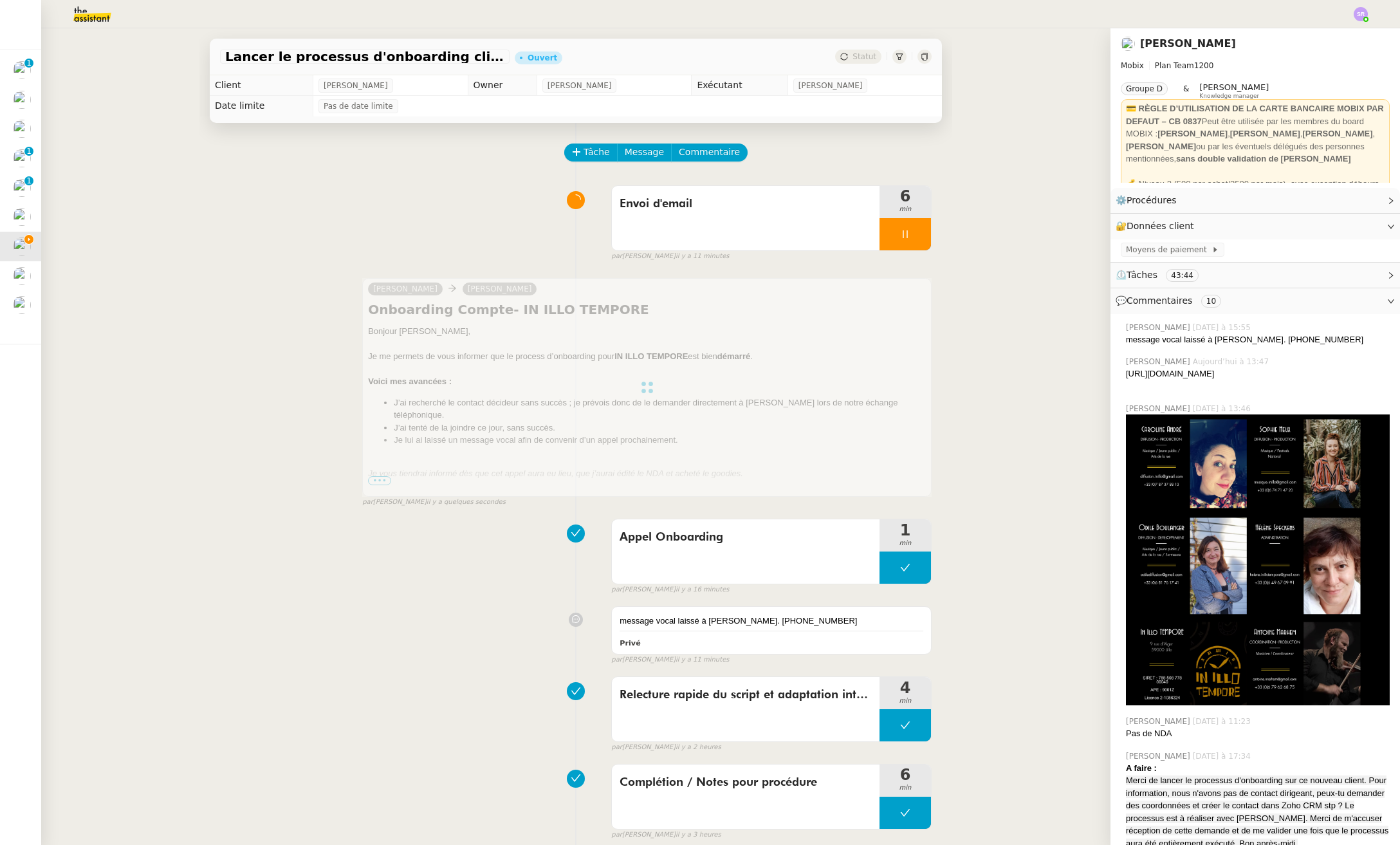
click at [903, 237] on icon at bounding box center [905, 235] width 5 height 8
click at [905, 236] on button at bounding box center [918, 234] width 26 height 32
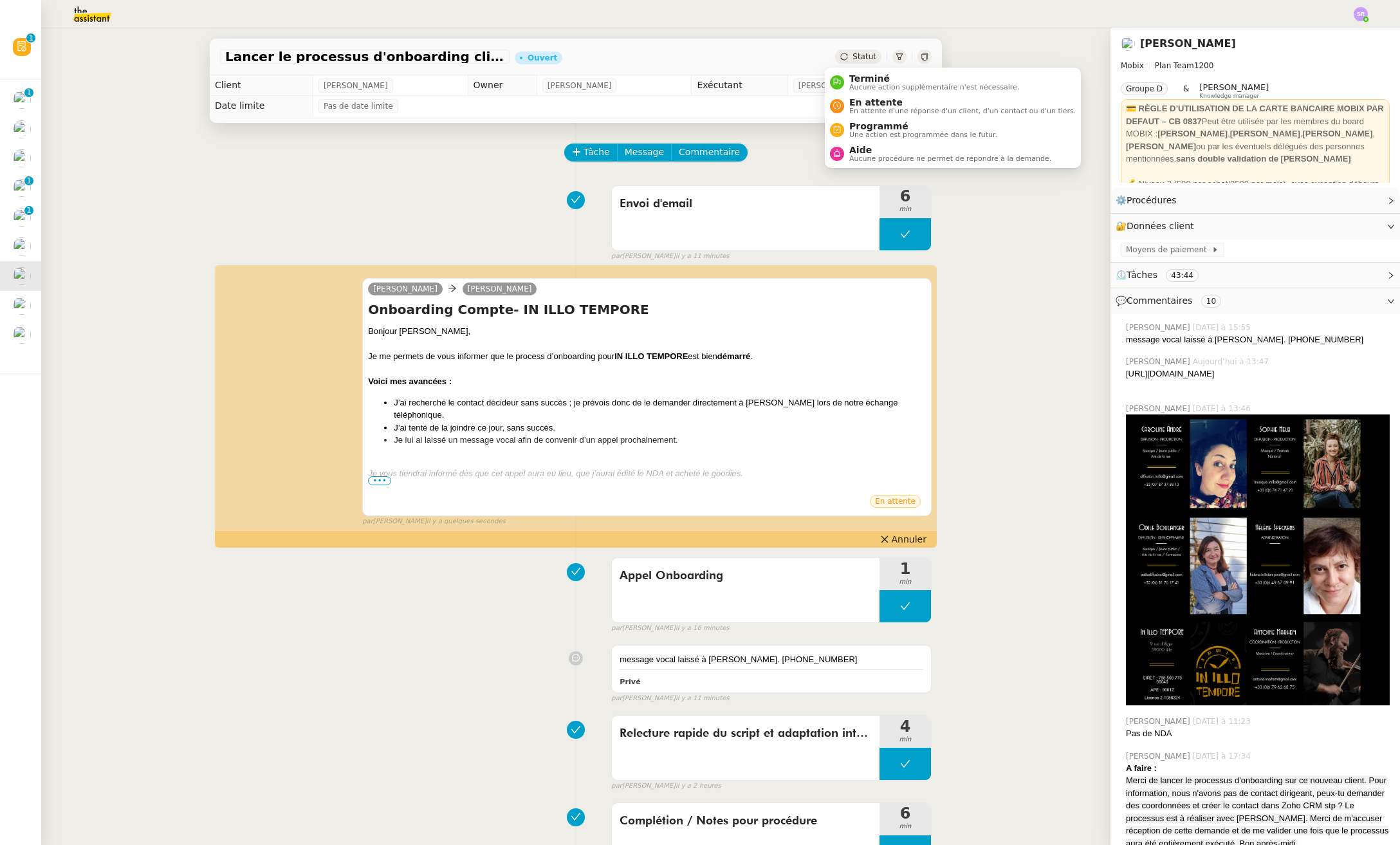
click at [853, 54] on span "Statut" at bounding box center [865, 56] width 24 height 9
click at [904, 106] on span "En attente" at bounding box center [963, 102] width 227 height 10
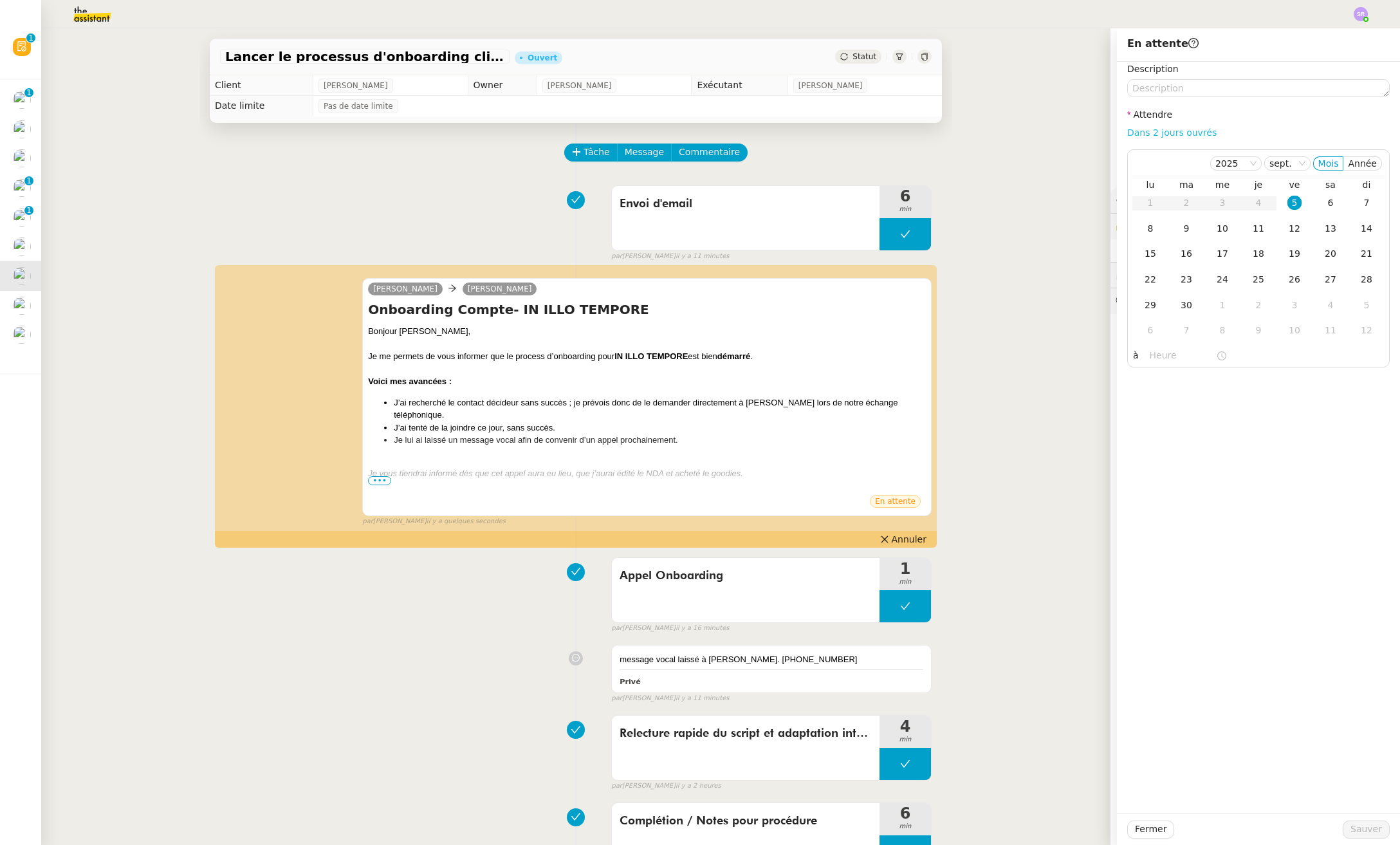
click at [1167, 136] on link "Dans 2 jours ouvrés" at bounding box center [1171, 132] width 89 height 10
type input "07:00"
click at [1143, 228] on div "8" at bounding box center [1150, 228] width 14 height 14
click at [1185, 87] on textarea at bounding box center [1258, 88] width 263 height 18
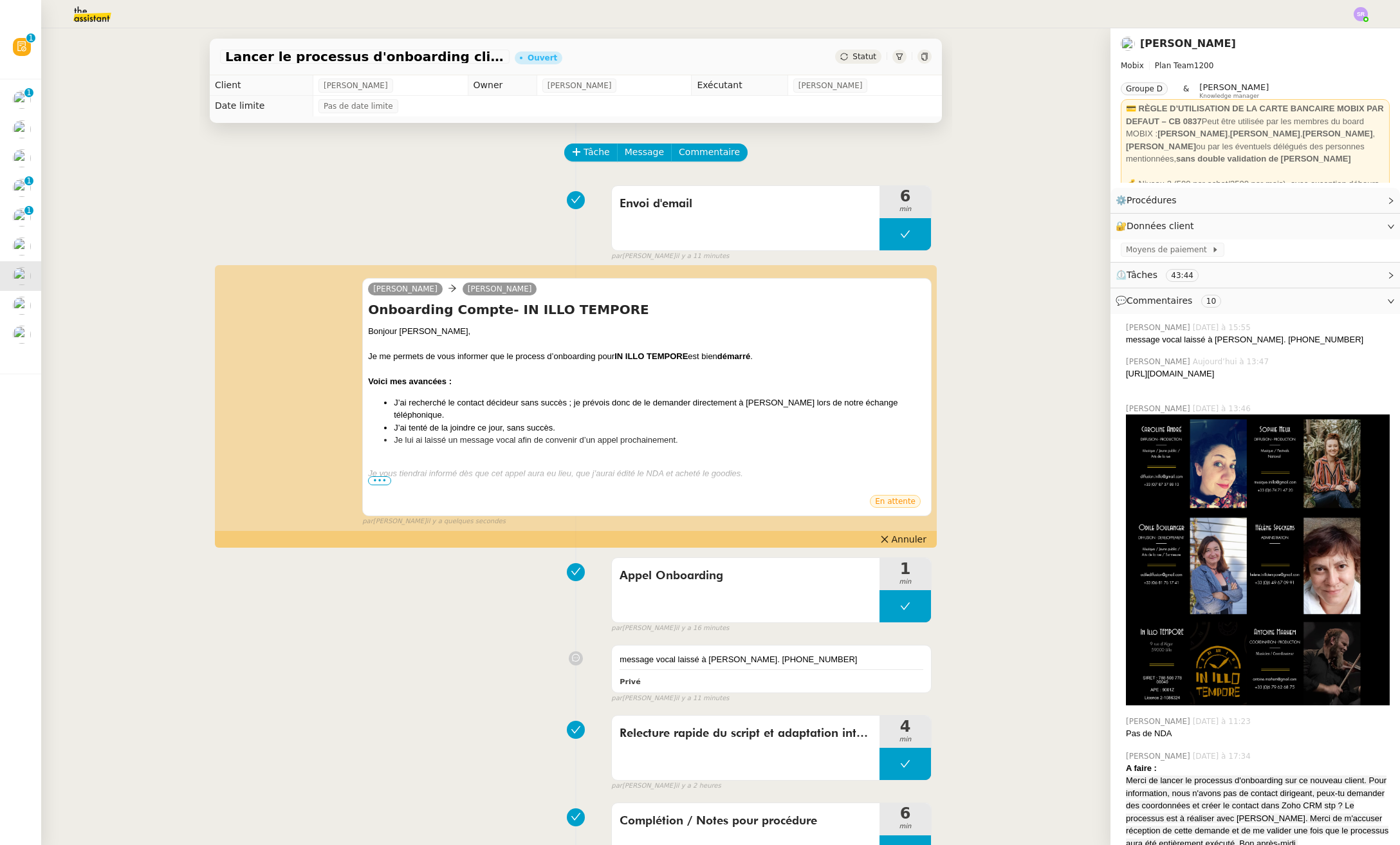
click at [853, 56] on span "Statut" at bounding box center [865, 56] width 24 height 9
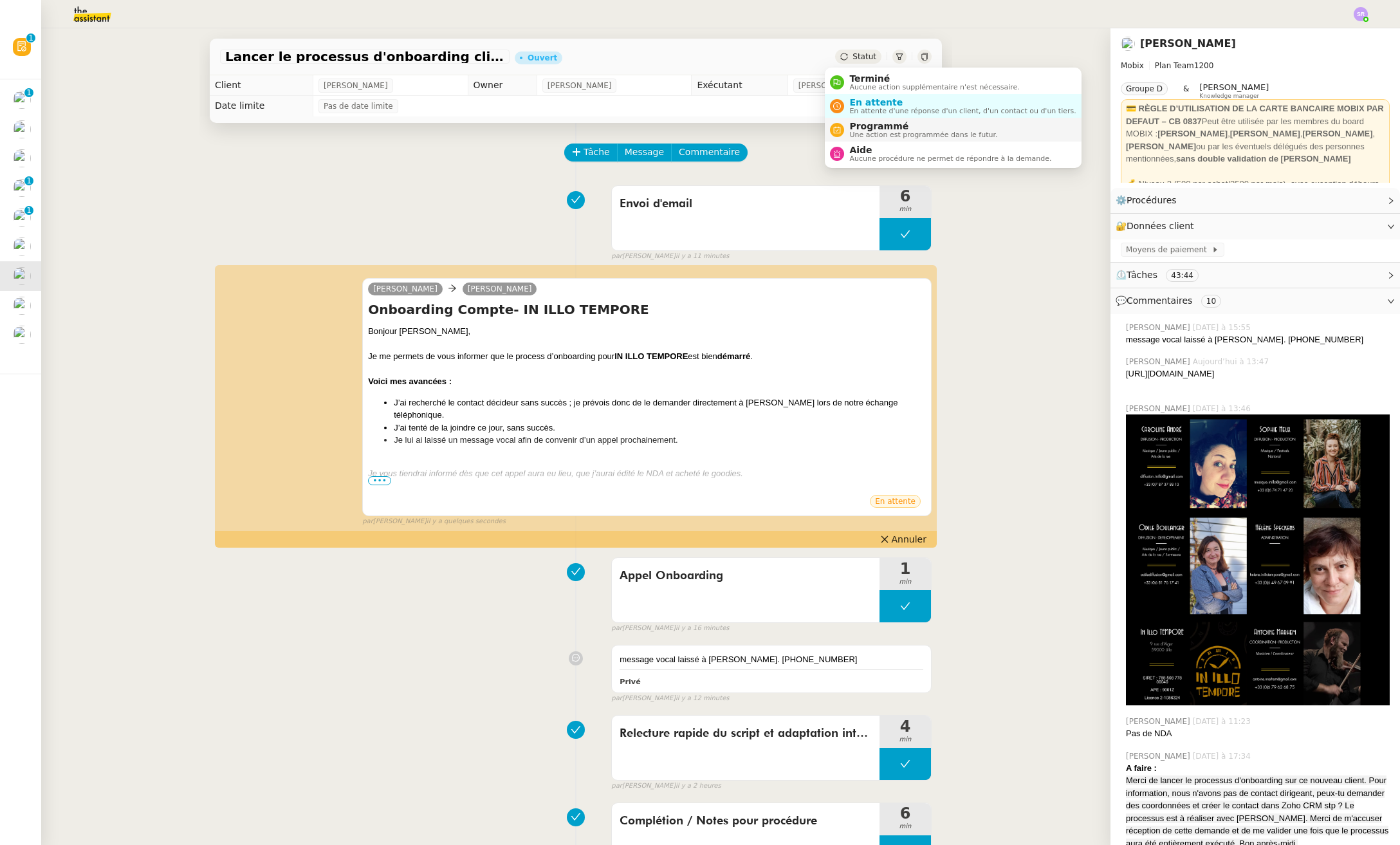
click at [897, 133] on span "Une action est programmée dans le futur." at bounding box center [923, 134] width 148 height 7
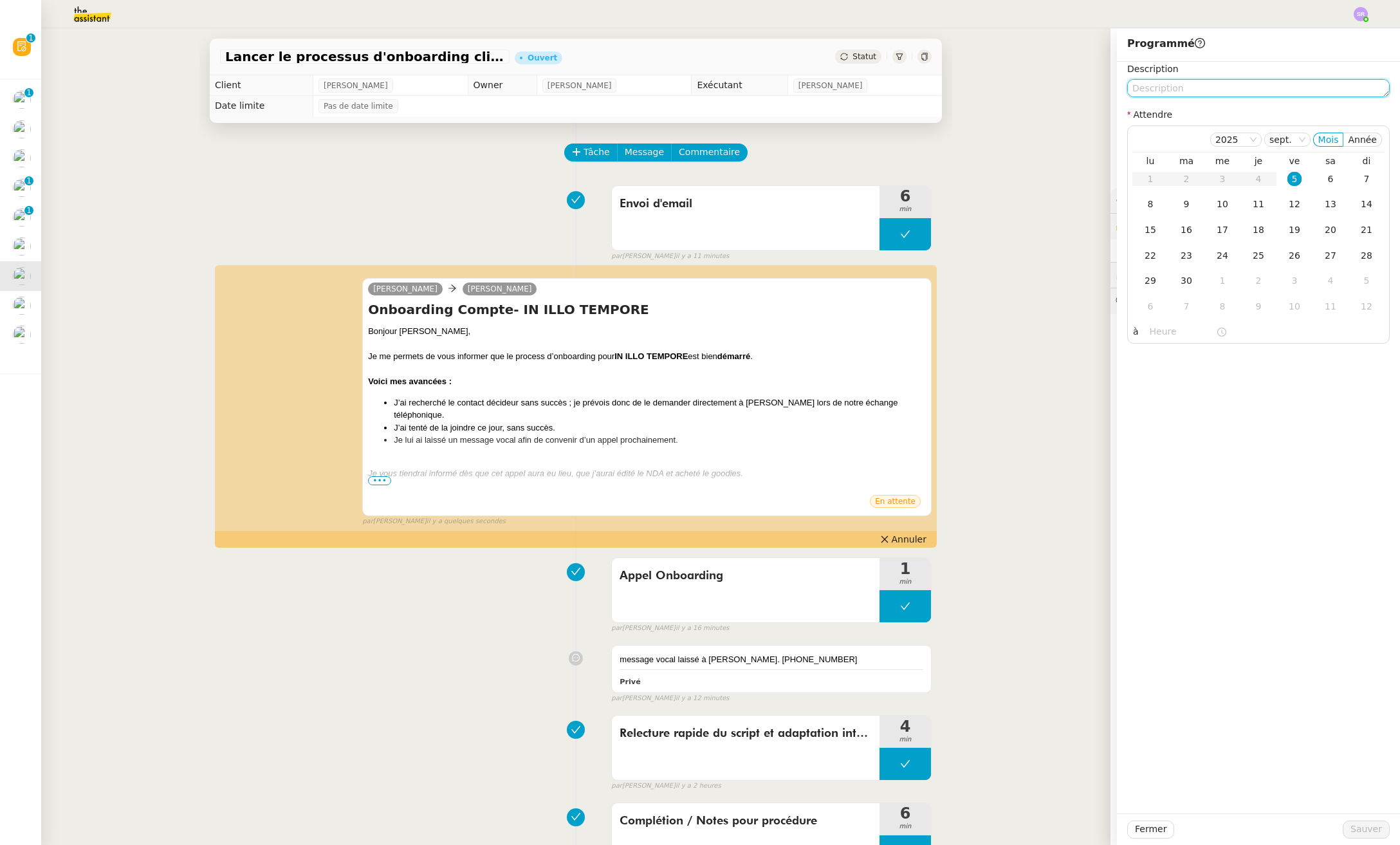
click at [1202, 88] on textarea at bounding box center [1258, 88] width 263 height 18
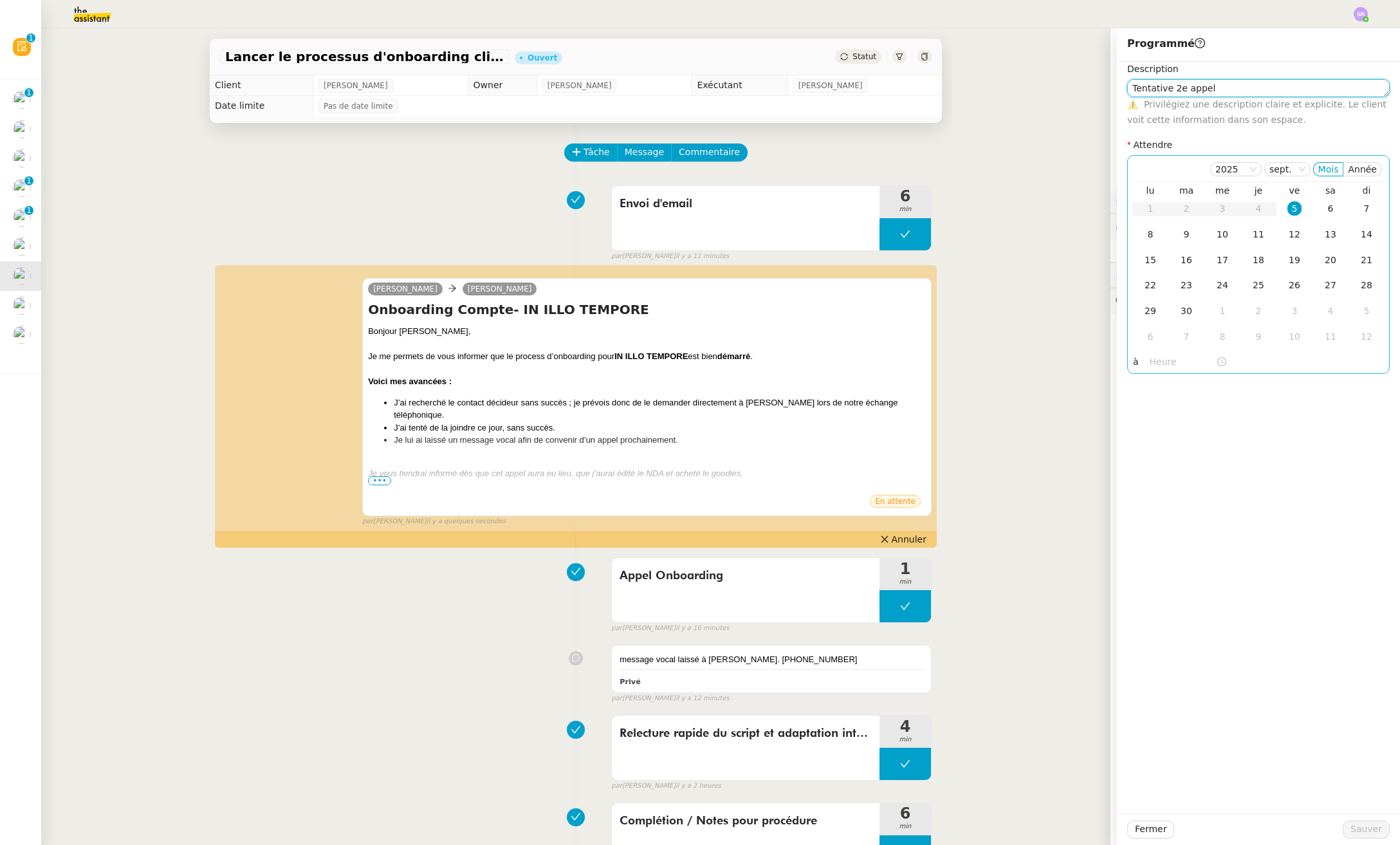
type textarea "Tentative 2e appel"
click at [1161, 363] on input "text" at bounding box center [1182, 362] width 66 height 14
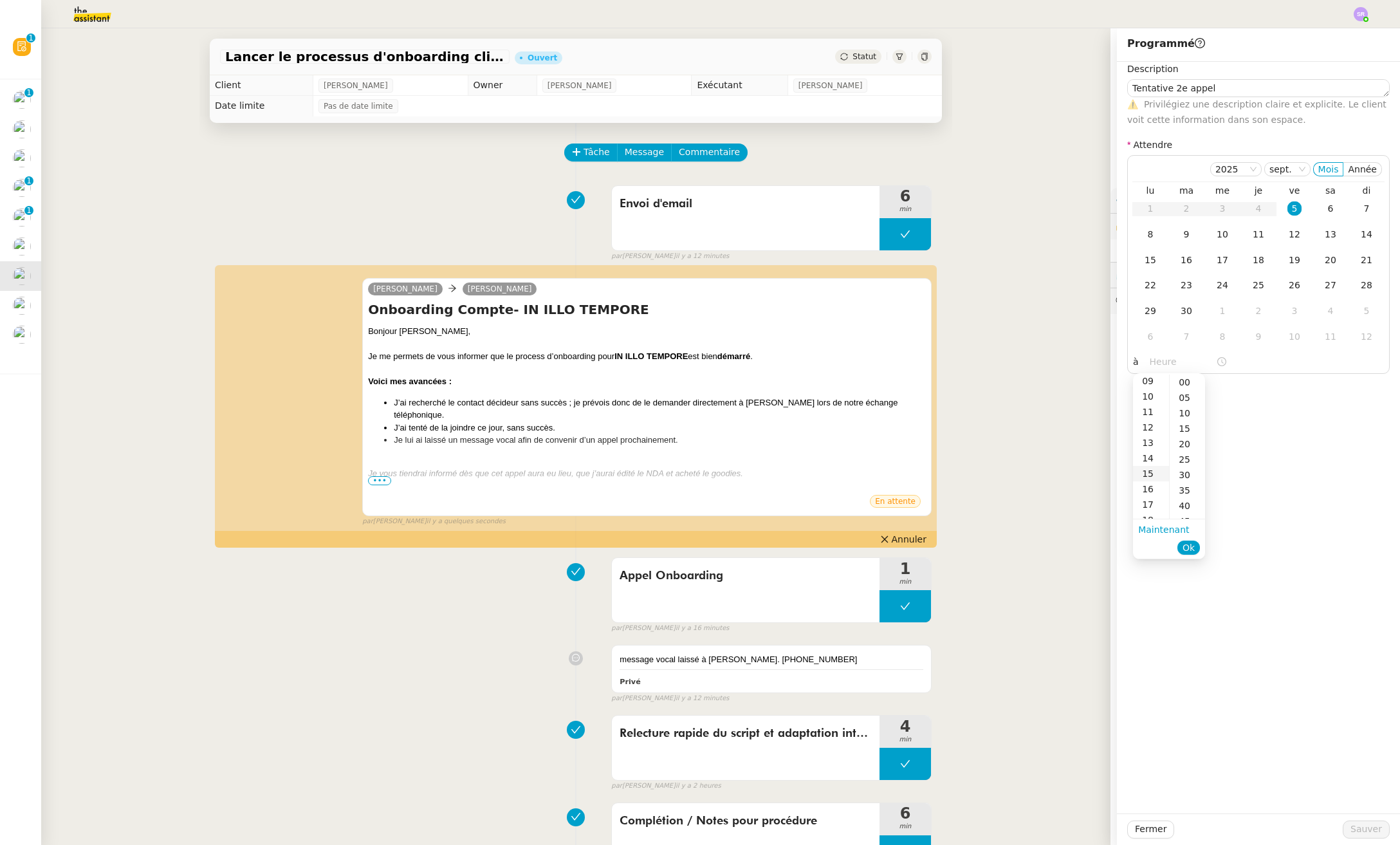
scroll to position [157, 0]
click at [1148, 482] on div "17" at bounding box center [1151, 487] width 36 height 15
click at [1188, 476] on div "30" at bounding box center [1187, 474] width 35 height 15
type input "17:30"
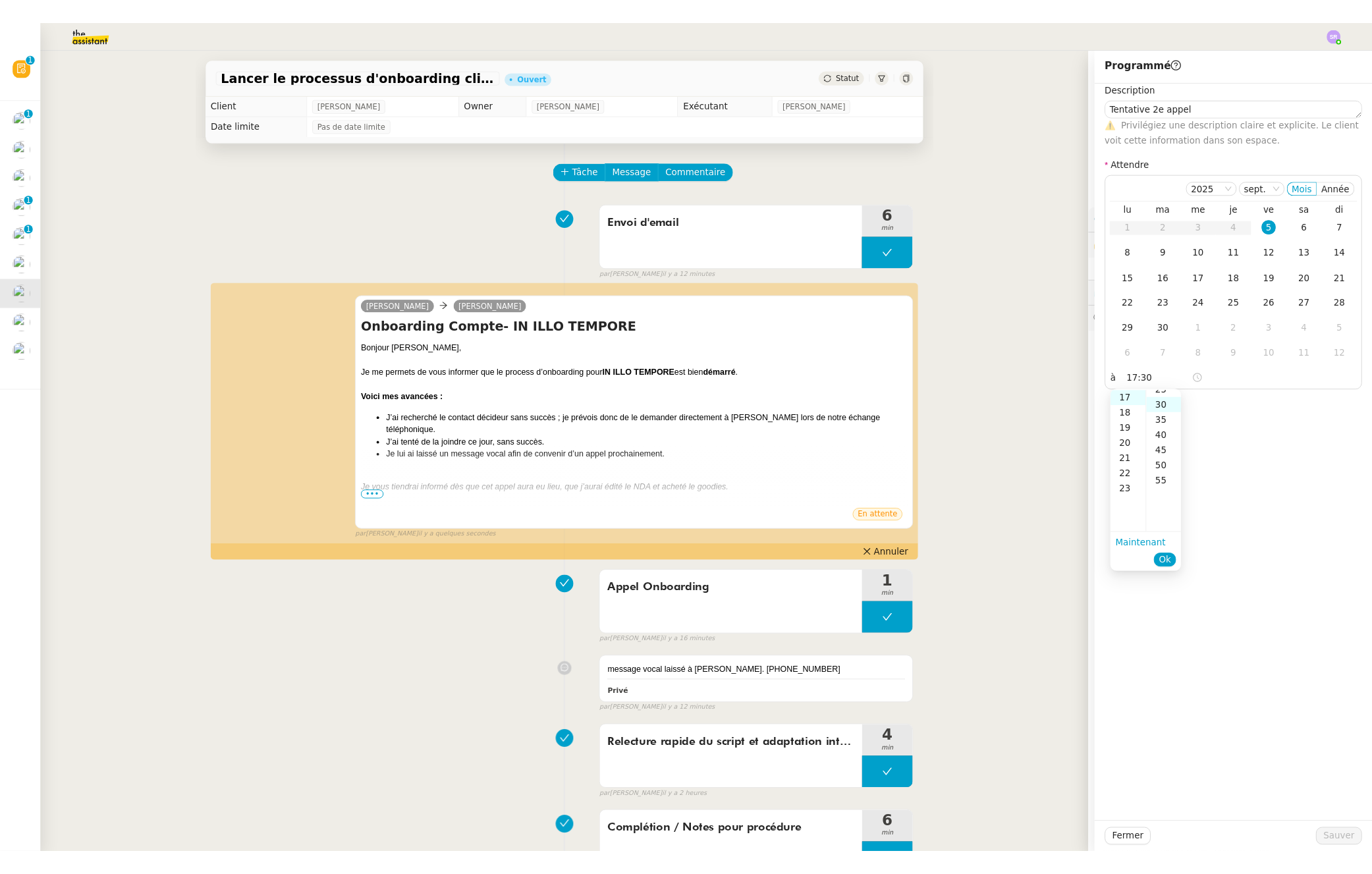
scroll to position [95, 0]
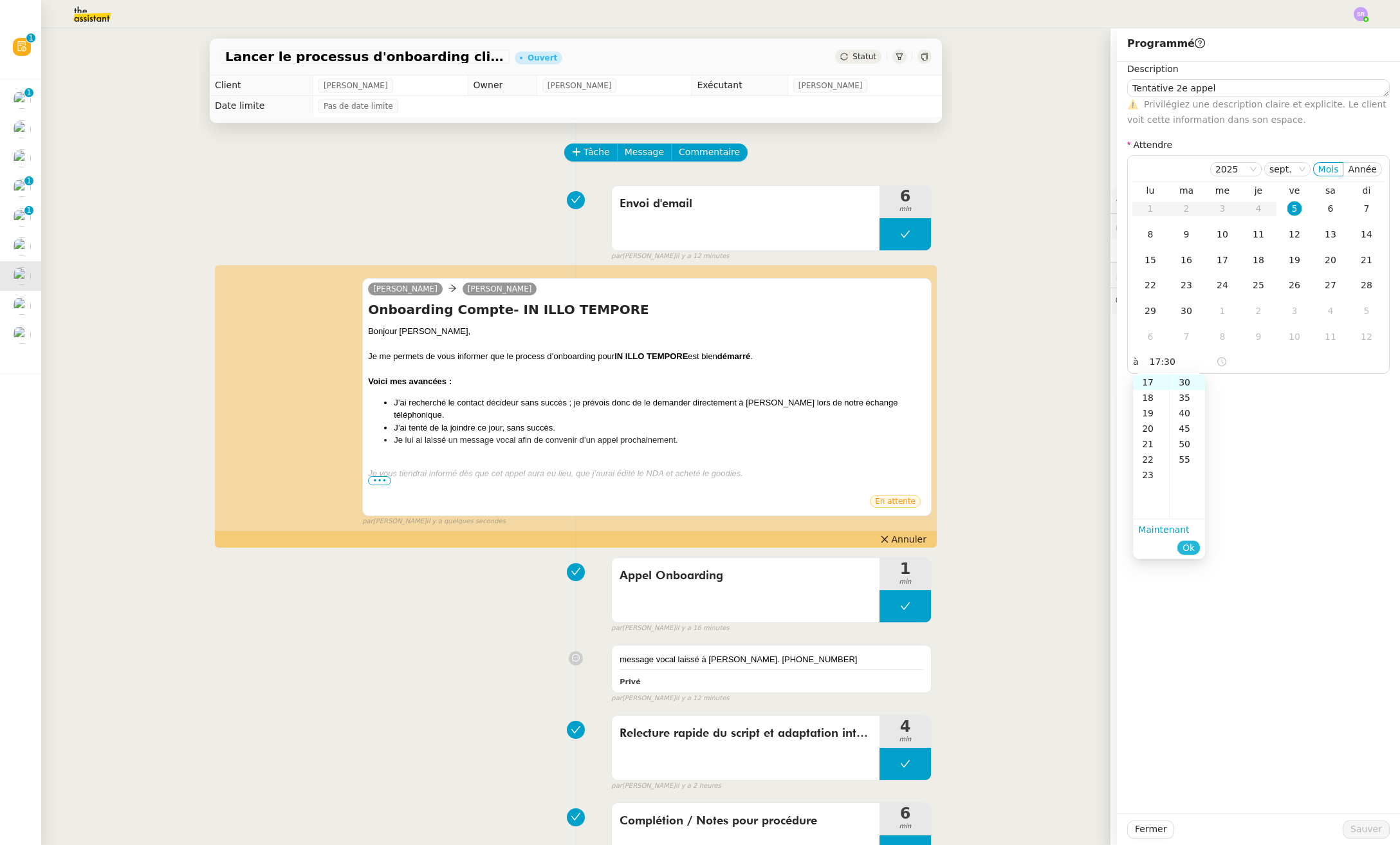
click at [1188, 552] on span "Ok" at bounding box center [1188, 548] width 12 height 13
click at [1287, 208] on div "5" at bounding box center [1295, 209] width 14 height 14
click at [1339, 837] on button "Sauver" at bounding box center [1365, 830] width 47 height 18
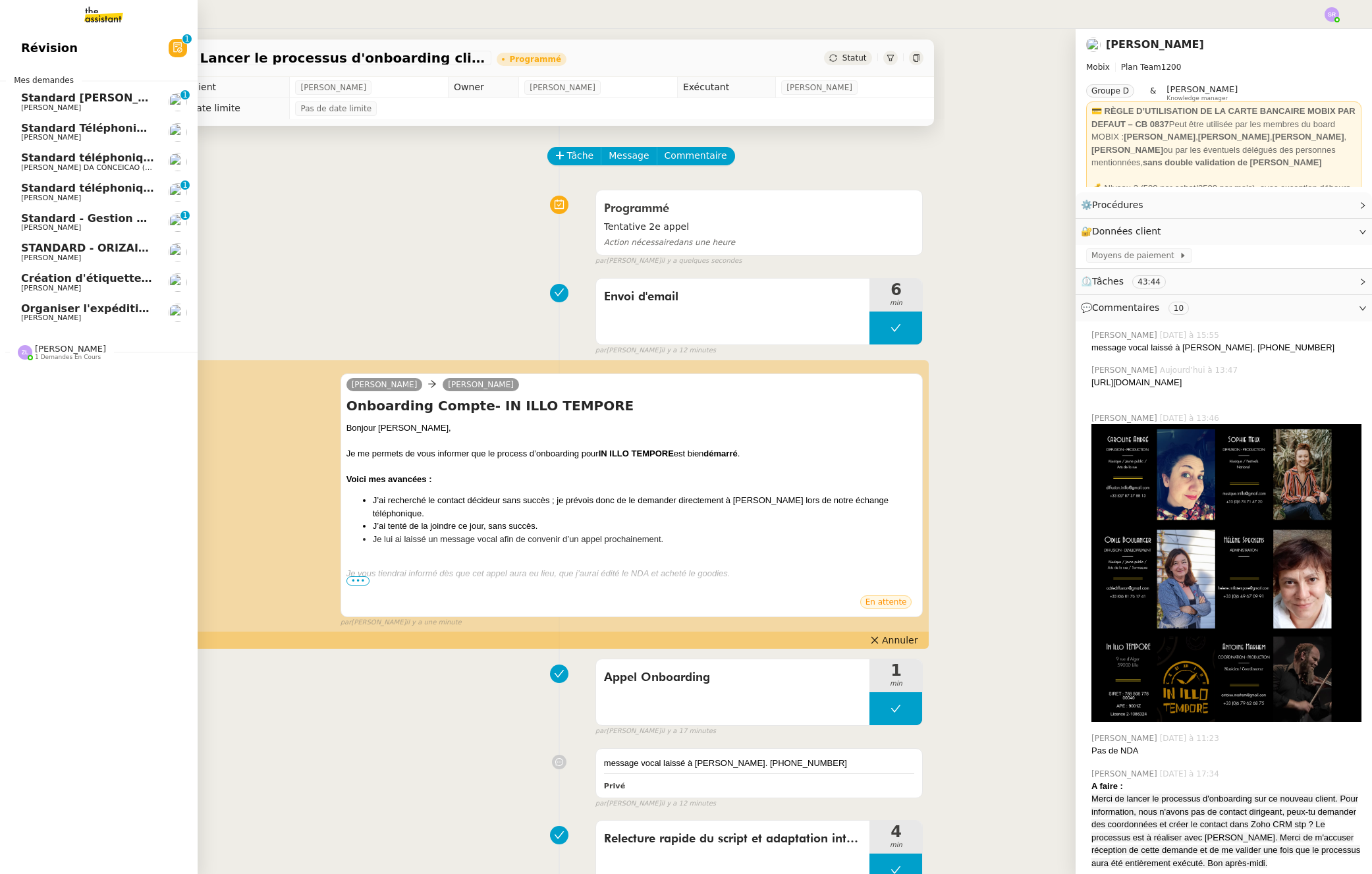
click at [66, 217] on span "Standard - Gestion des appels entrants - septembre 2025" at bounding box center [193, 218] width 342 height 12
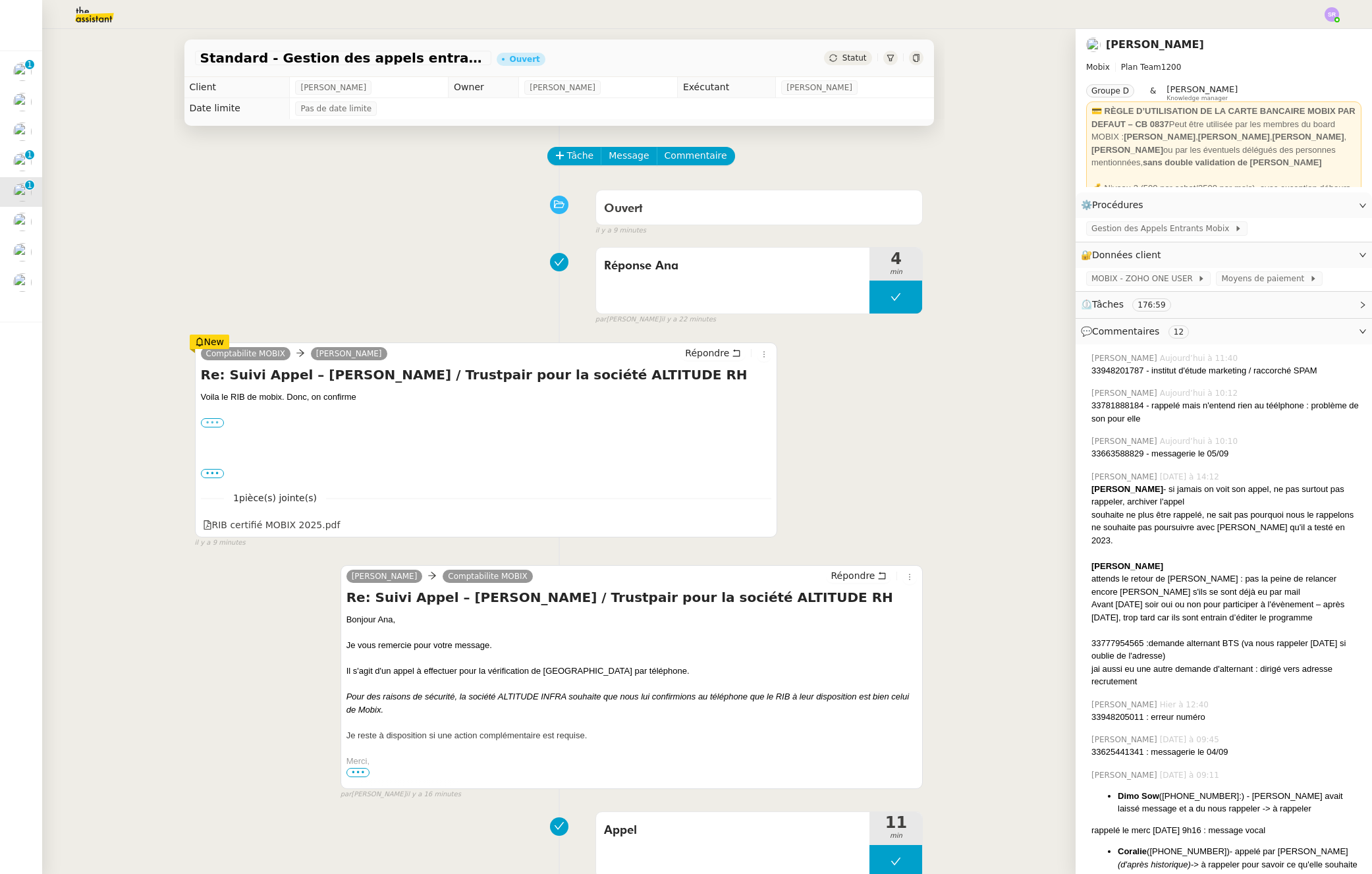
click at [209, 423] on label "•••" at bounding box center [212, 422] width 24 height 9
click at [0, 0] on input "•••" at bounding box center [0, 0] width 0 height 0
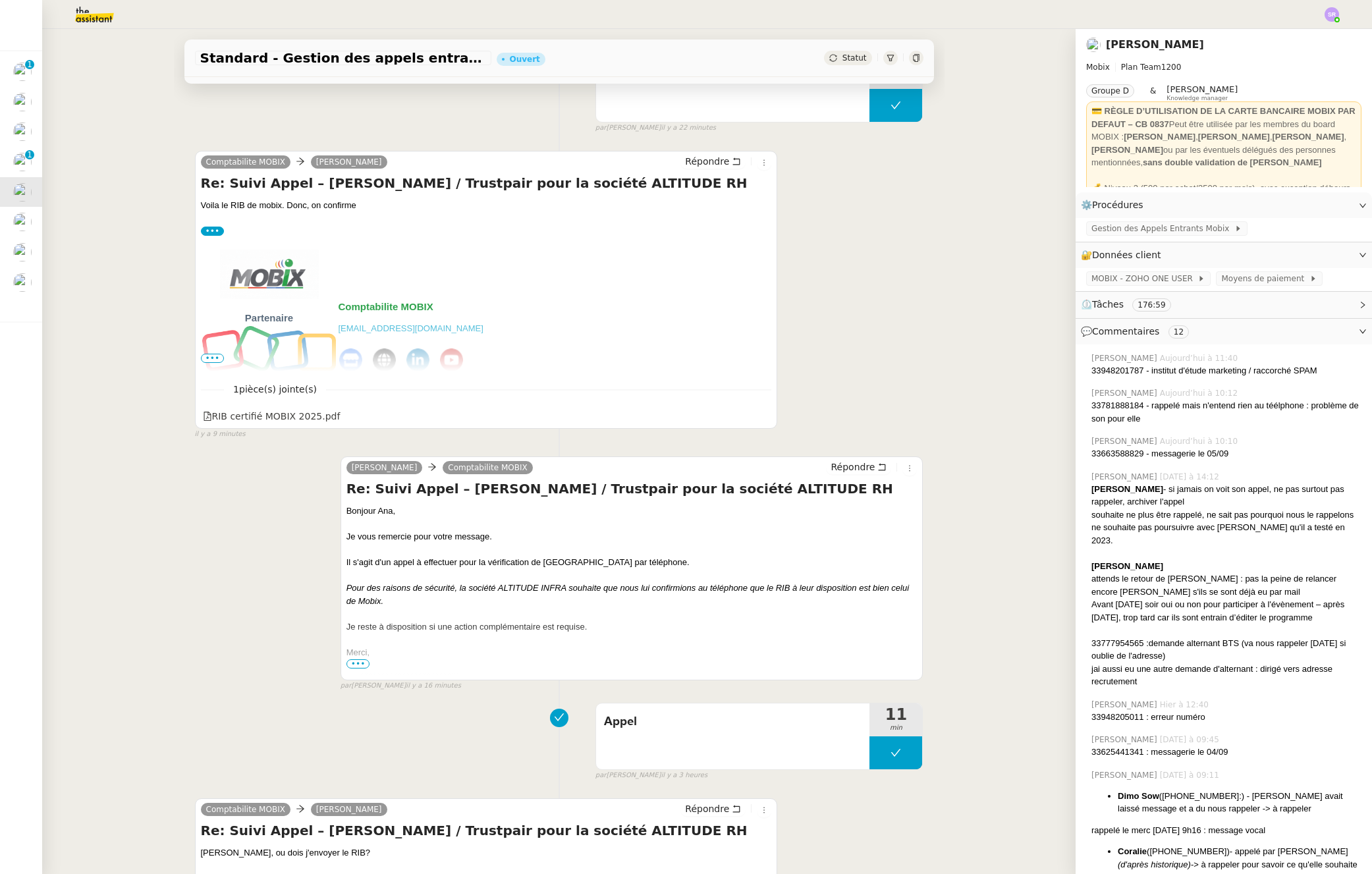
scroll to position [239, 0]
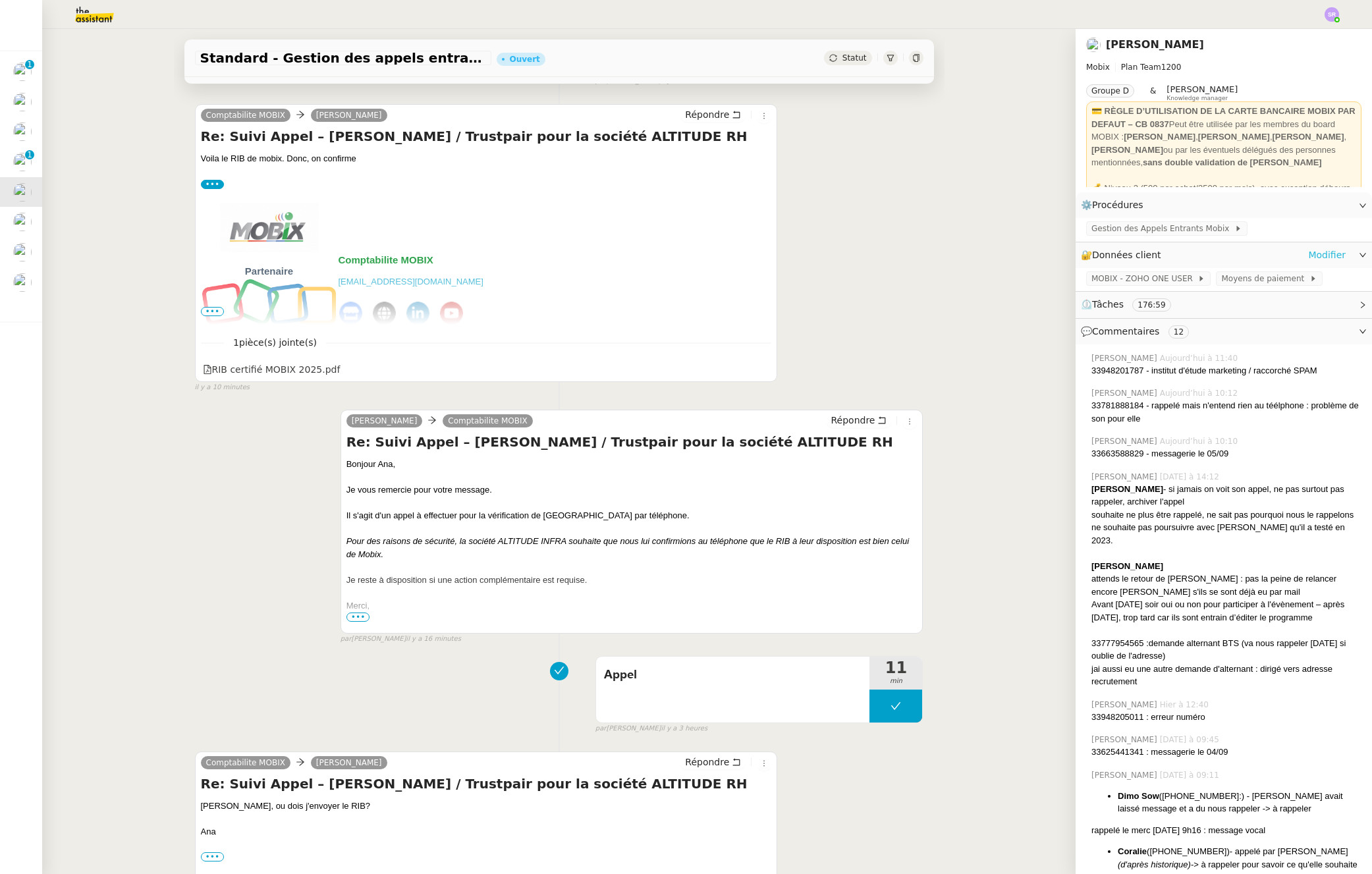
click at [1314, 256] on link "Modifier" at bounding box center [1328, 255] width 38 height 15
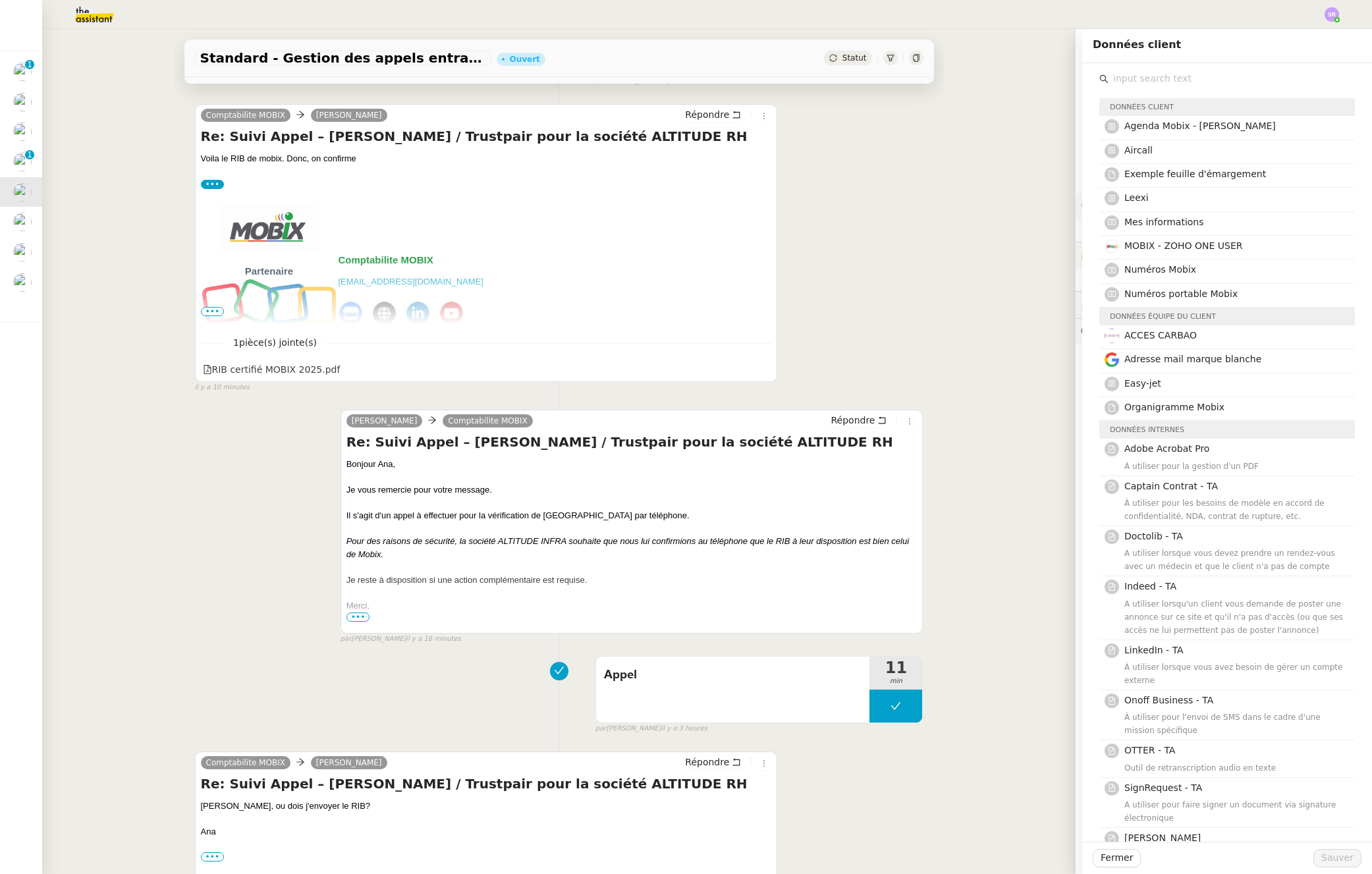
click at [1028, 292] on div "Standard - Gestion des appels entrants - [DATE] Ouvert Statut Client [PERSON_NA…" at bounding box center [559, 451] width 1034 height 845
click at [1076, 332] on div "💬 Commentaires 12" at bounding box center [1224, 331] width 296 height 26
click at [1112, 865] on span "Fermer" at bounding box center [1117, 858] width 32 height 15
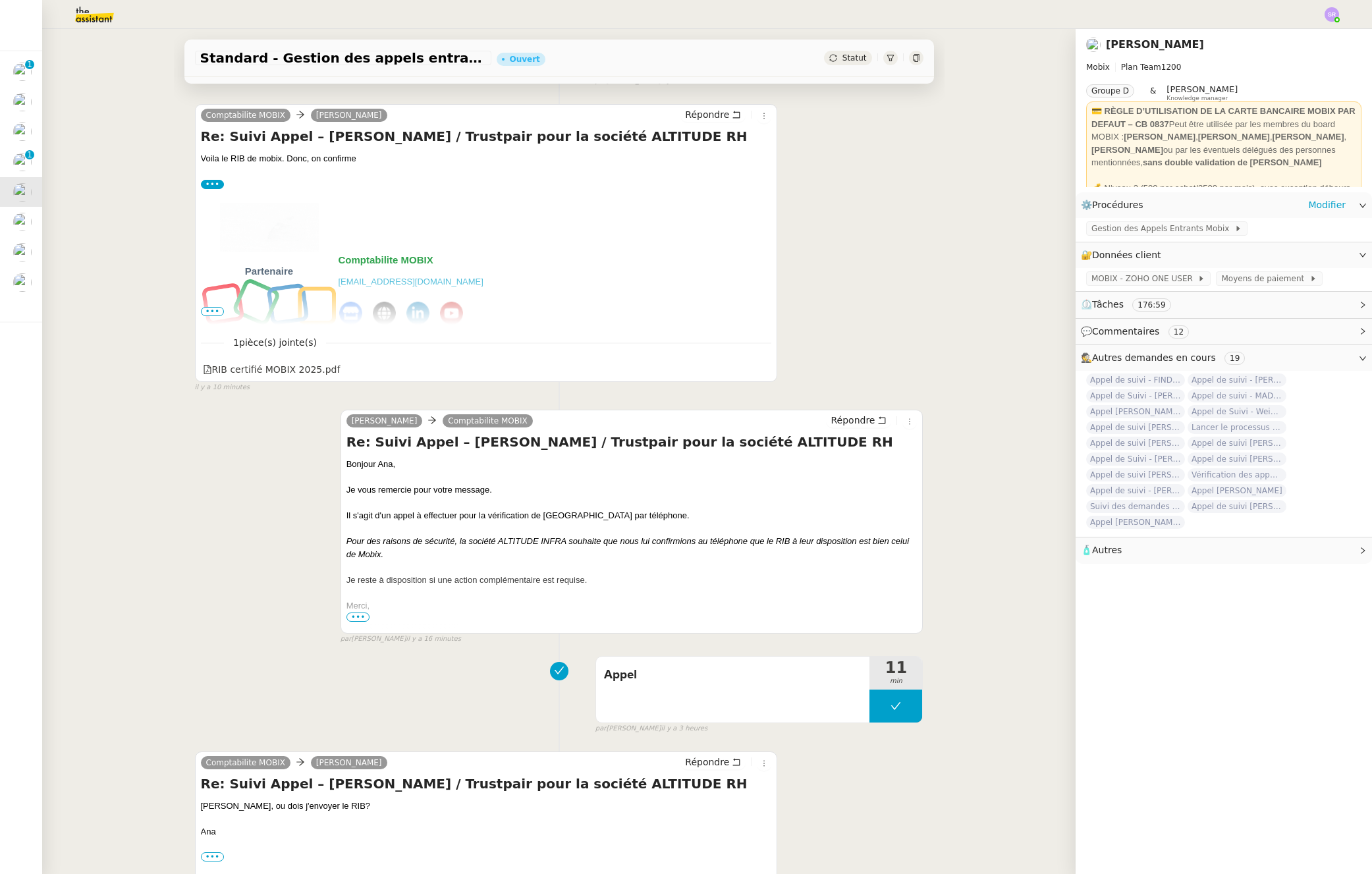
click at [1142, 216] on div "⚙️ Procédures Modifier" at bounding box center [1224, 205] width 296 height 26
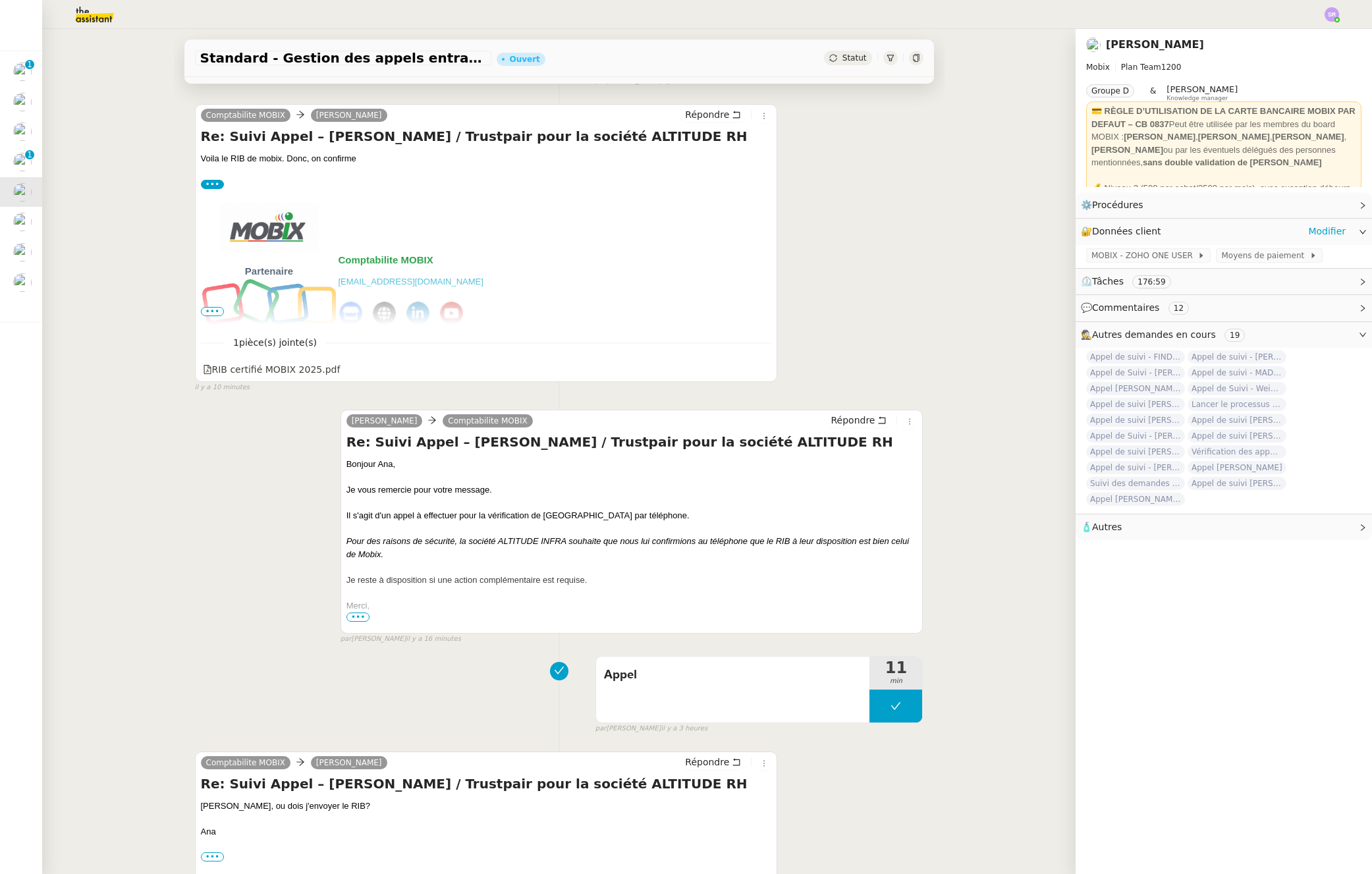
click at [1144, 223] on div "🔐 Données client Modifier" at bounding box center [1224, 231] width 296 height 26
click at [1312, 203] on link "Modifier" at bounding box center [1328, 205] width 38 height 15
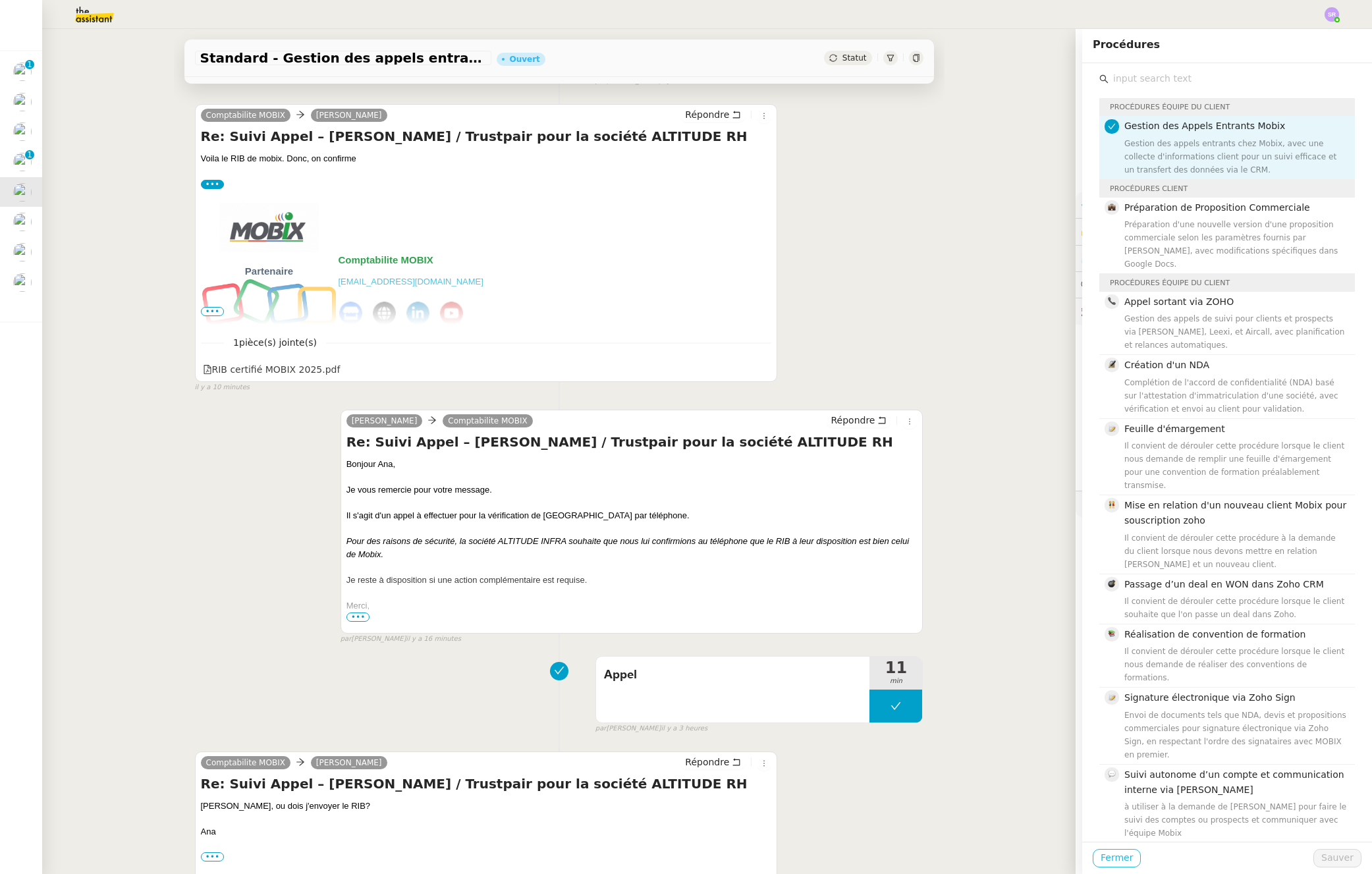
click at [1093, 867] on button "Fermer" at bounding box center [1117, 858] width 48 height 18
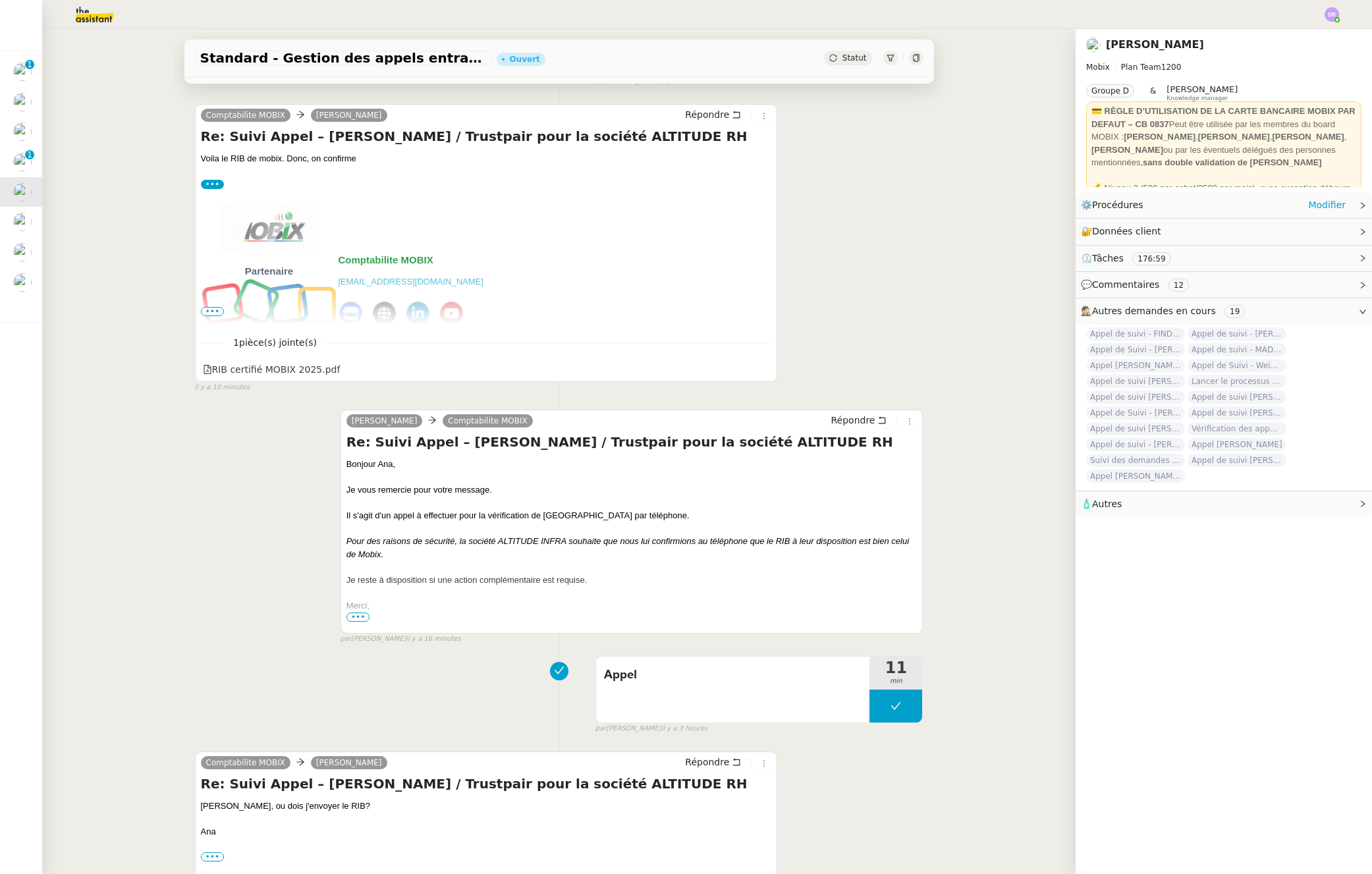
click at [1359, 206] on icon at bounding box center [1363, 206] width 8 height 8
click at [1230, 226] on span at bounding box center [1232, 228] width 5 height 9
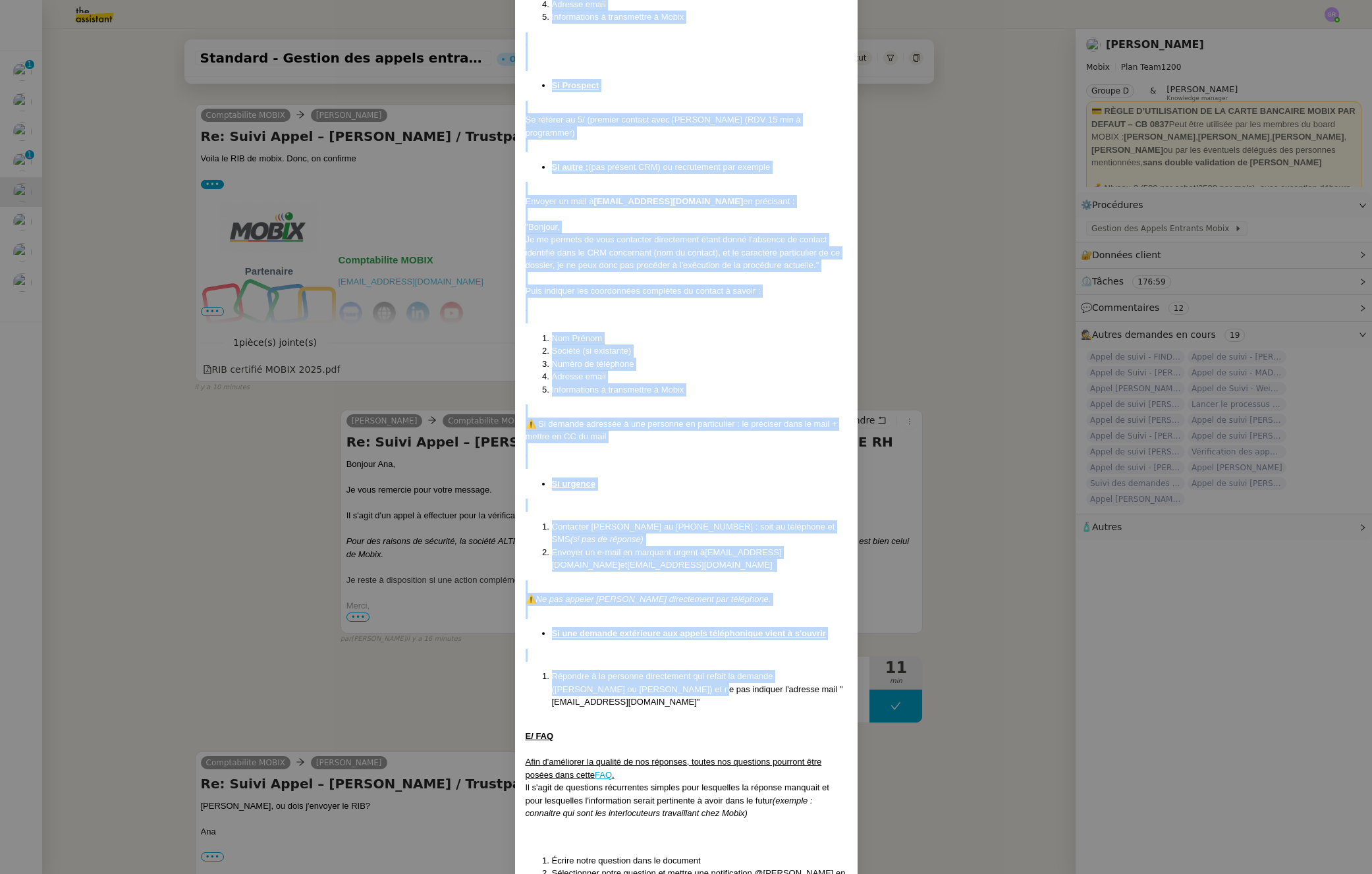
scroll to position [2936, 0]
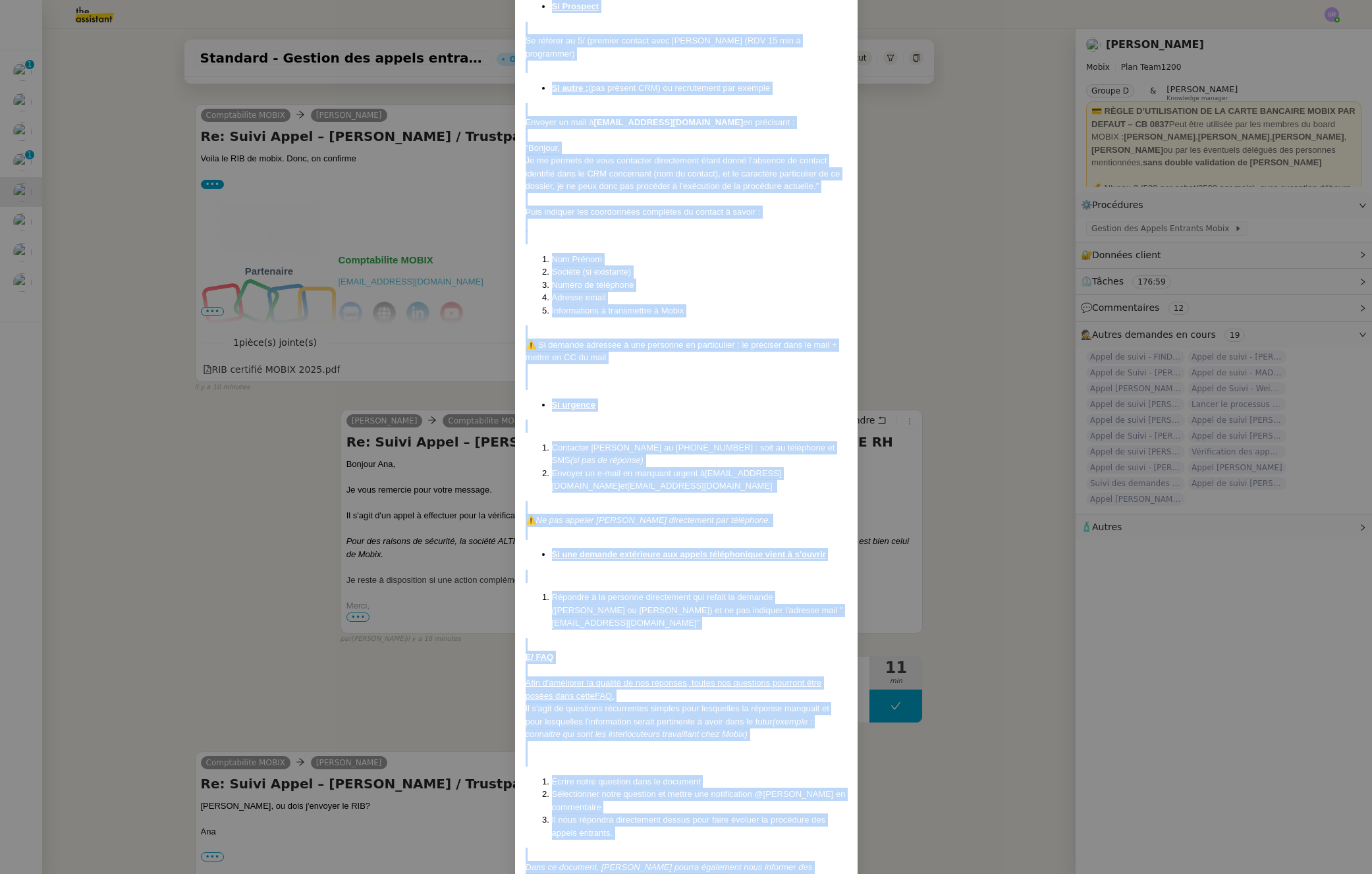
drag, startPoint x: 521, startPoint y: 77, endPoint x: 730, endPoint y: 842, distance: 793.0
copy div "Lore i dolo si 46/41/6941 Ametcons : Adipi elitseddo eiusmod tem incidi u labor…"
click at [18, 169] on nz-modal-container "Mise à jour le [DATE] Contexte : Cette procédure définit les étapes à suivre lo…" at bounding box center [686, 437] width 1372 height 874
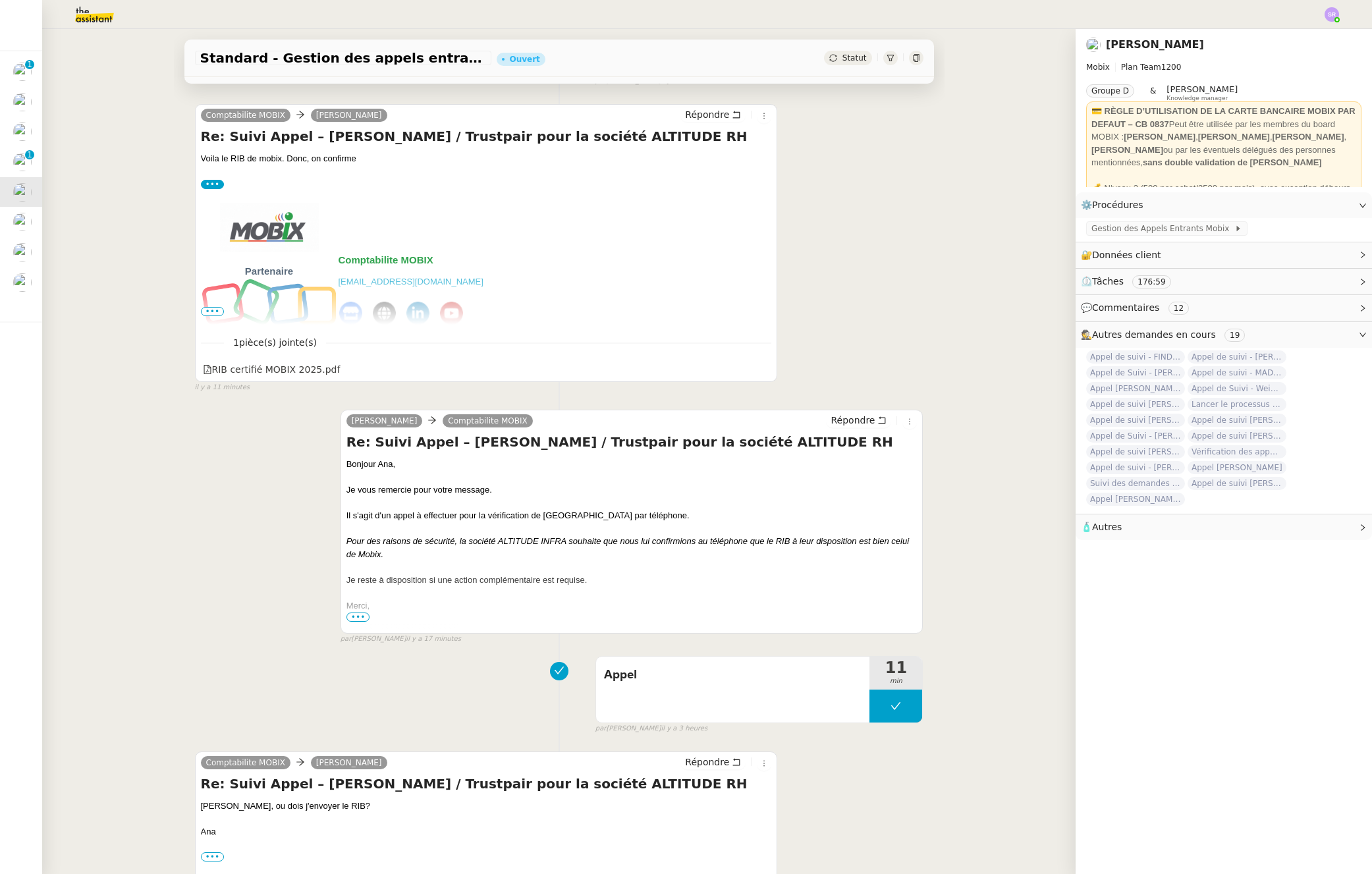
scroll to position [2871, 0]
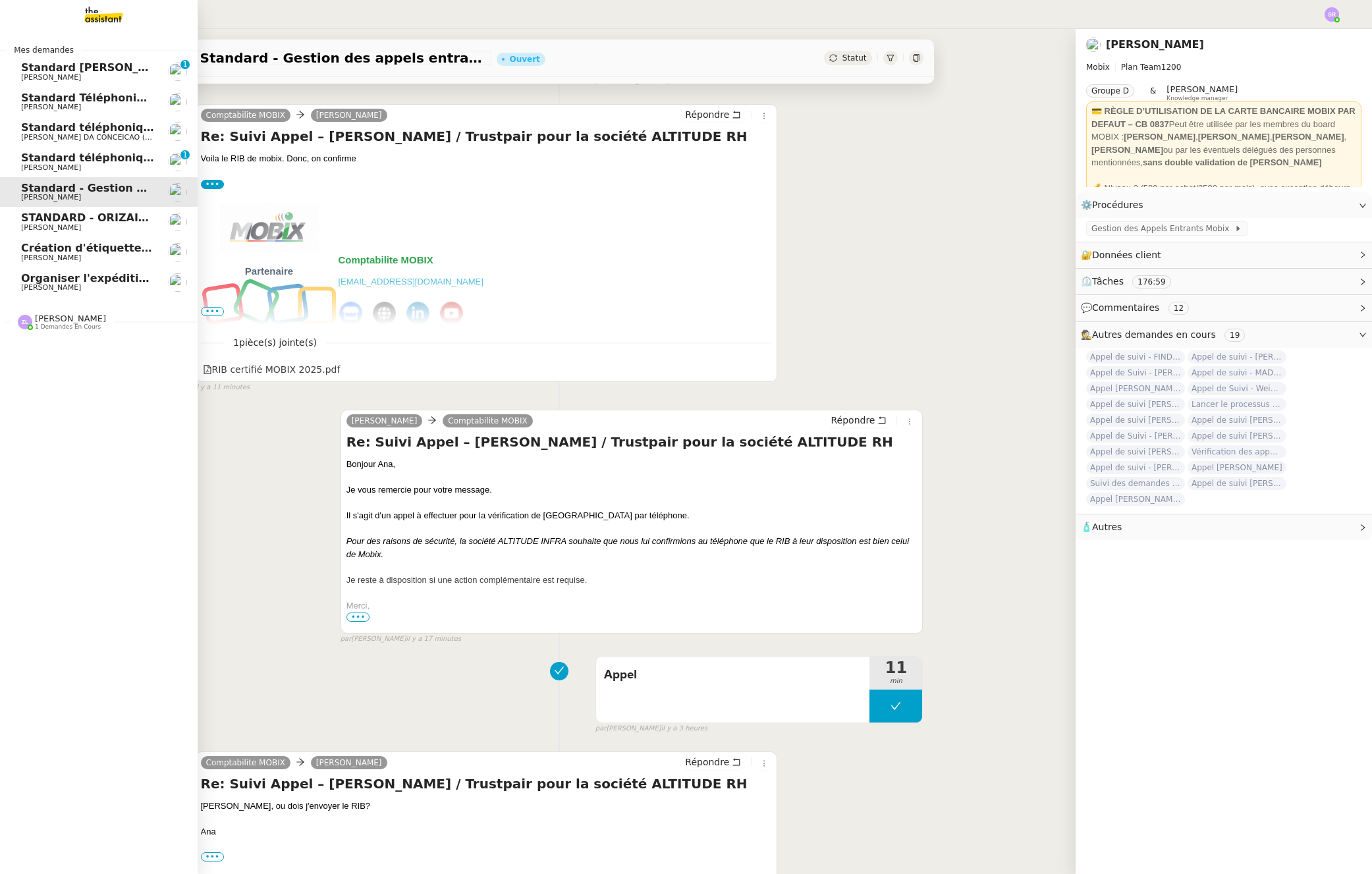
click at [24, 167] on span "[PERSON_NAME]" at bounding box center [51, 168] width 60 height 8
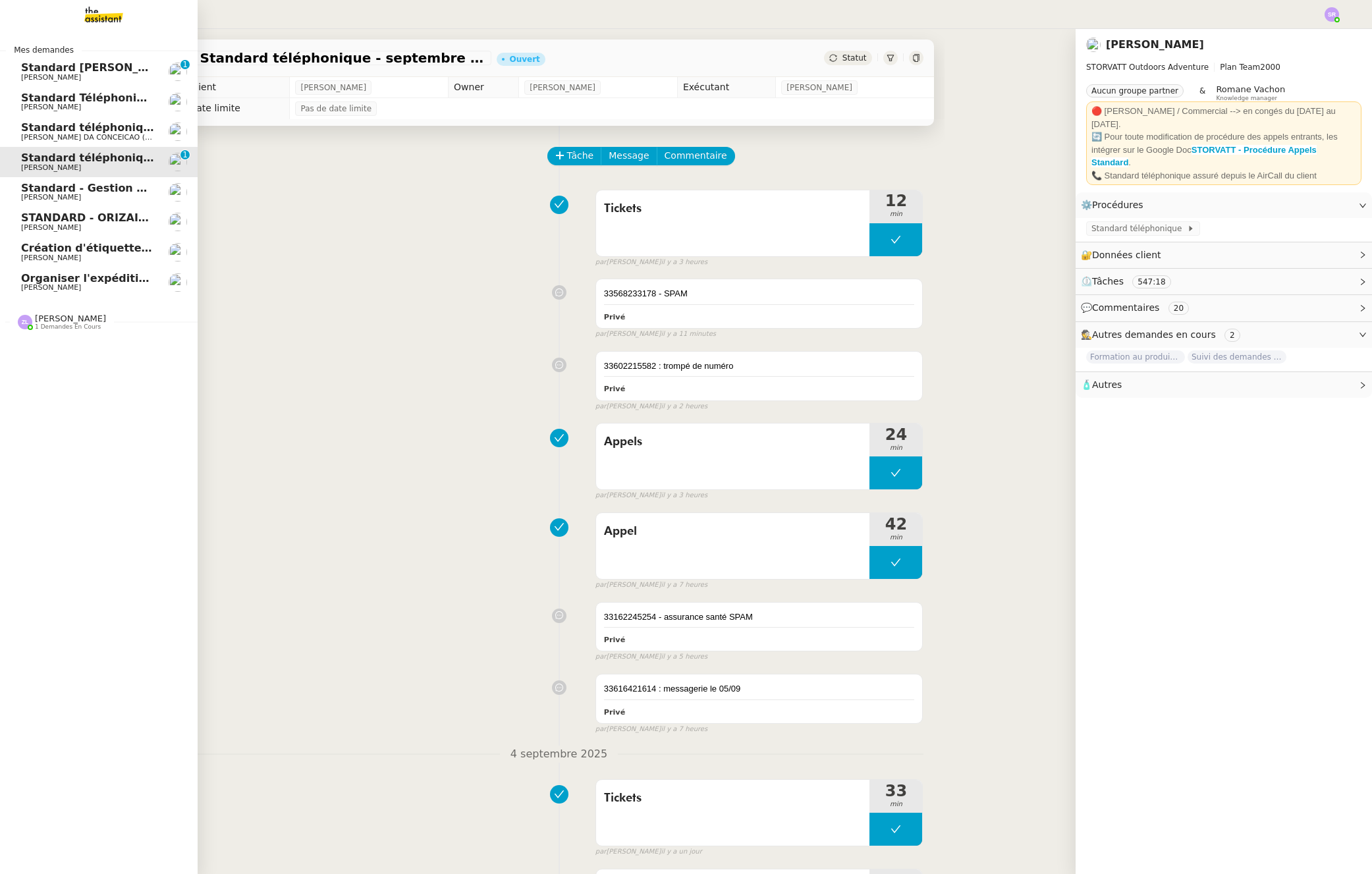
click at [35, 193] on span "Standard - Gestion des appels entrants - septembre 2025" at bounding box center [193, 188] width 342 height 12
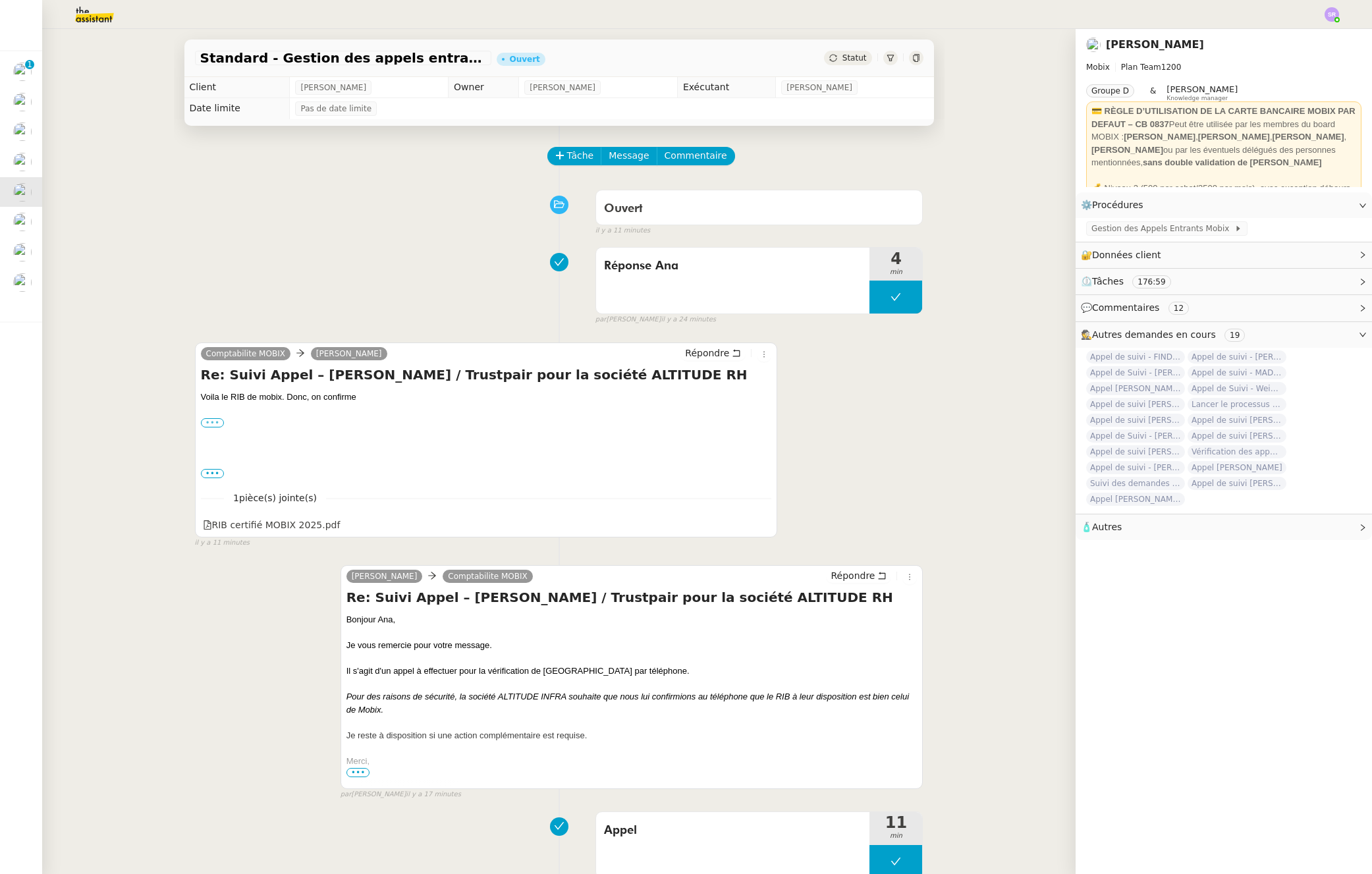
click at [211, 424] on label "•••" at bounding box center [212, 422] width 24 height 9
click at [0, 0] on input "•••" at bounding box center [0, 0] width 0 height 0
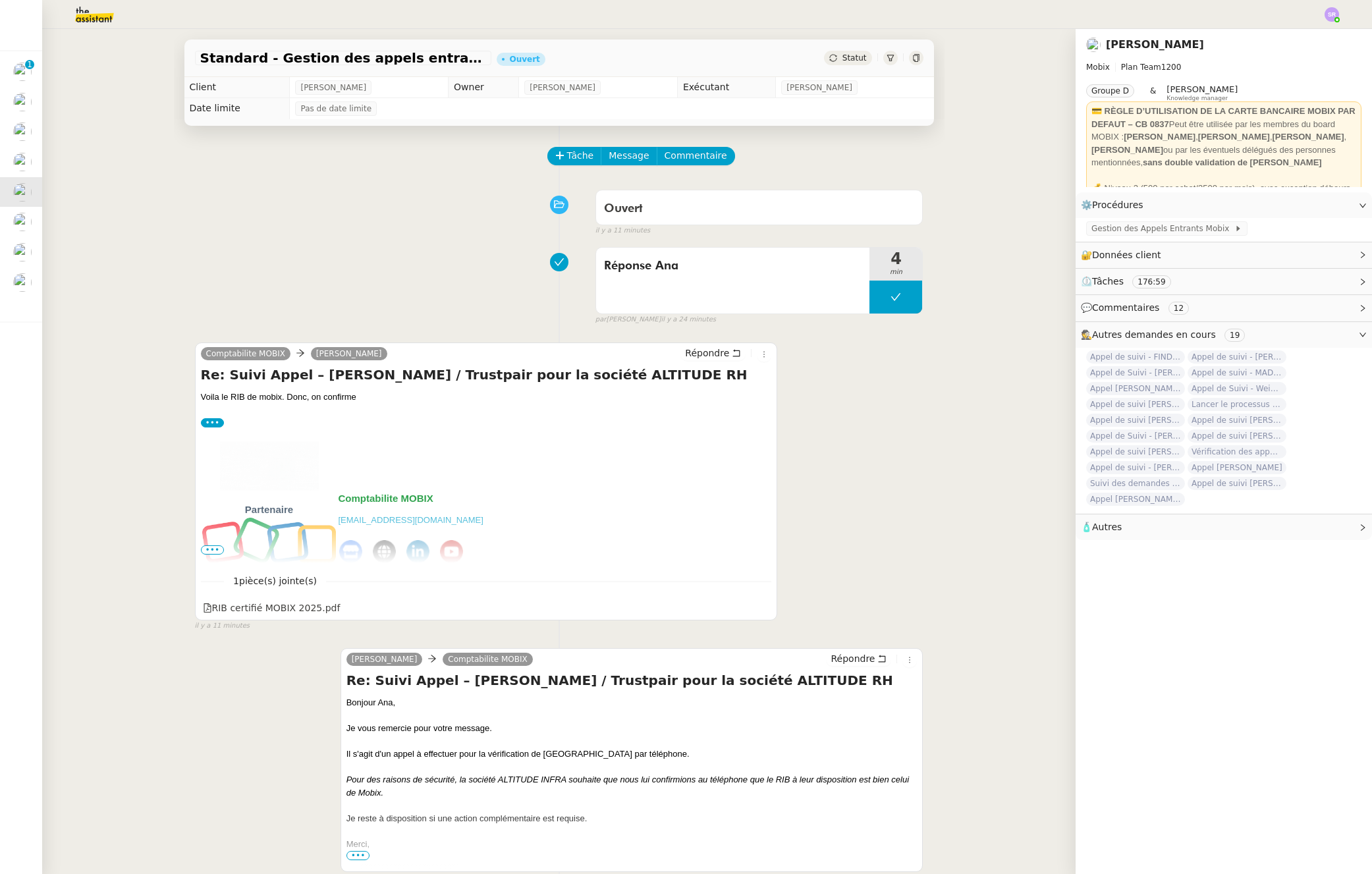
click at [215, 554] on span "•••" at bounding box center [212, 550] width 24 height 9
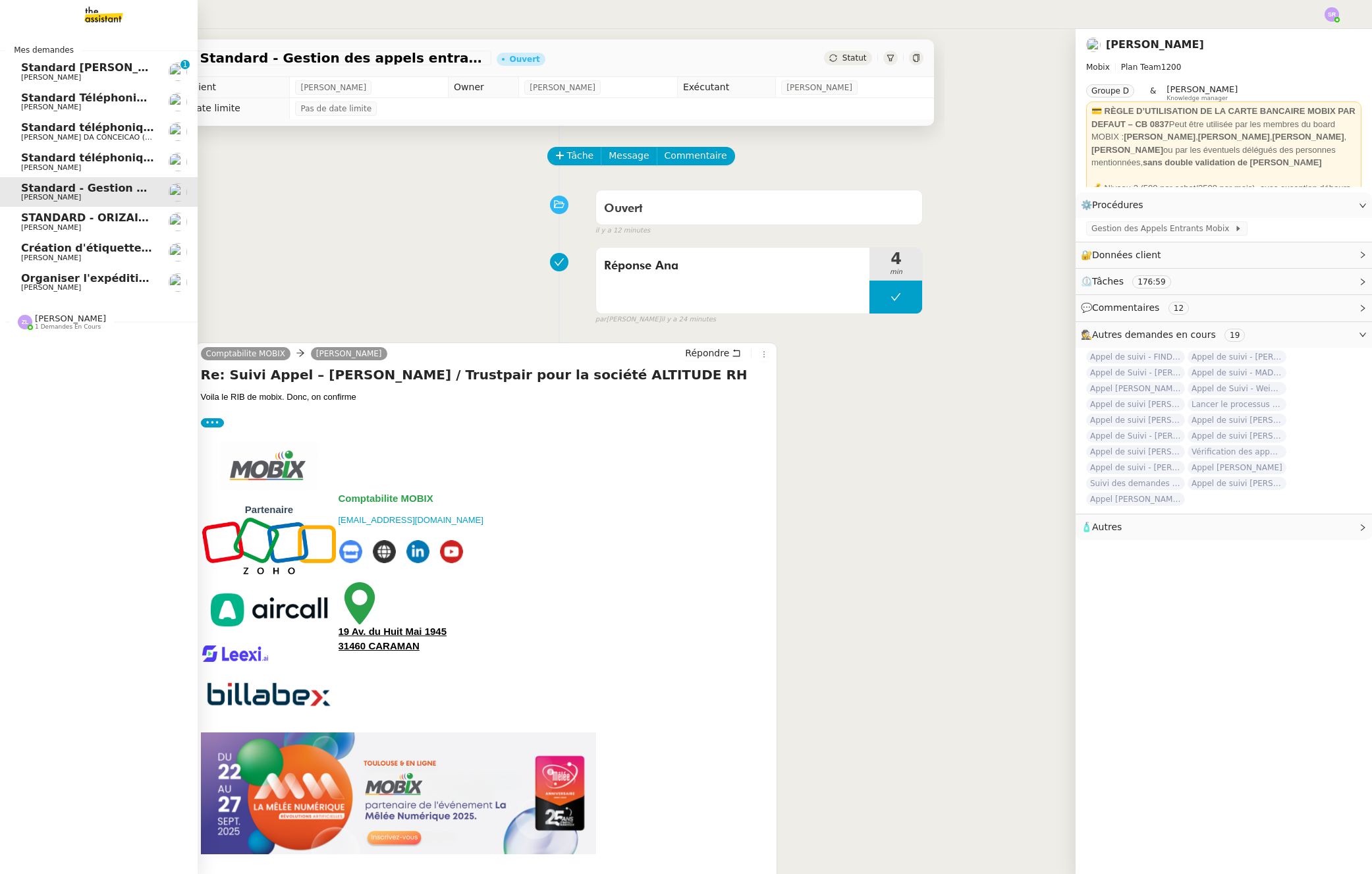
click at [35, 164] on span "[PERSON_NAME]" at bounding box center [51, 168] width 60 height 8
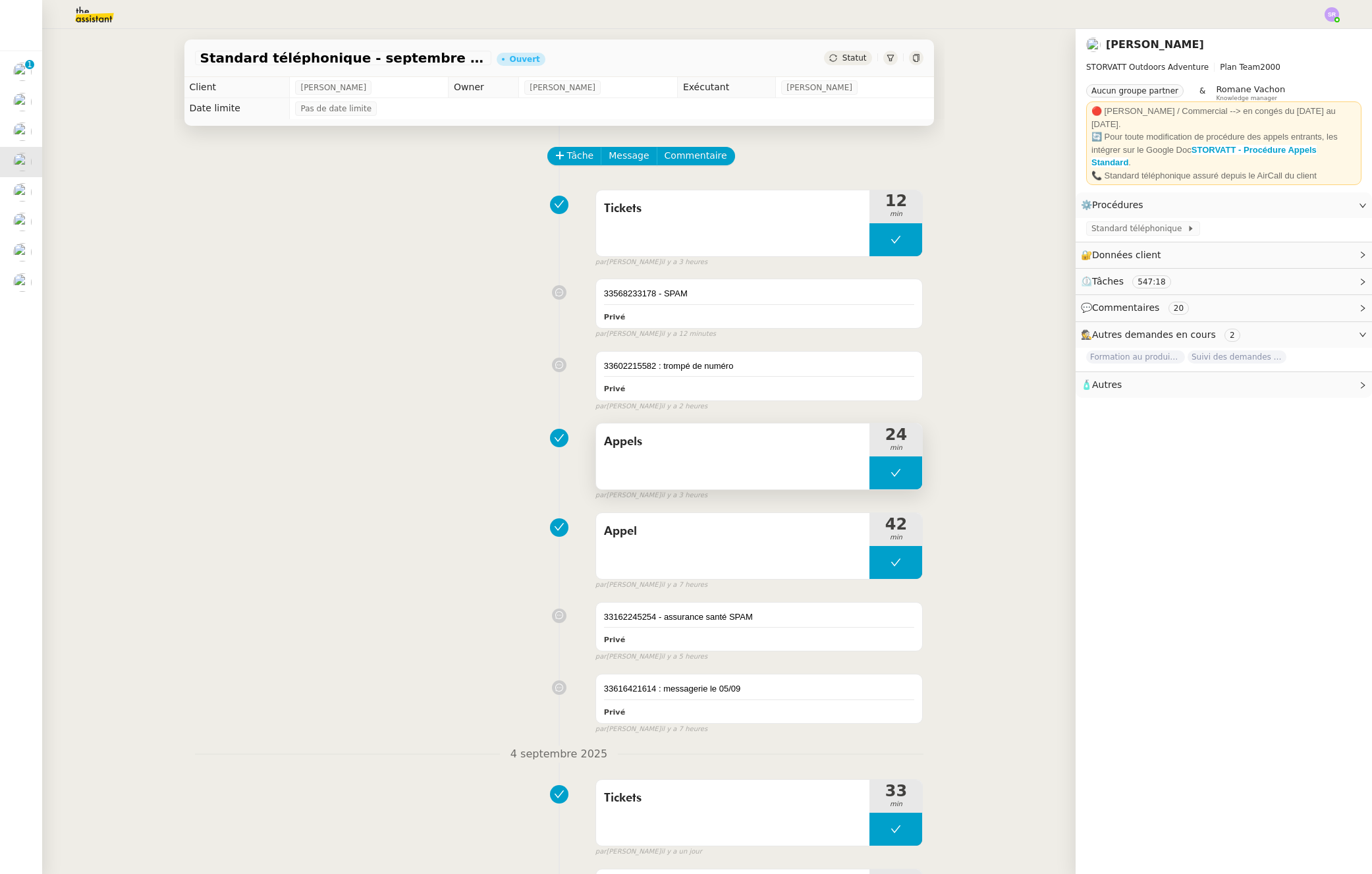
click at [870, 480] on button at bounding box center [896, 473] width 53 height 33
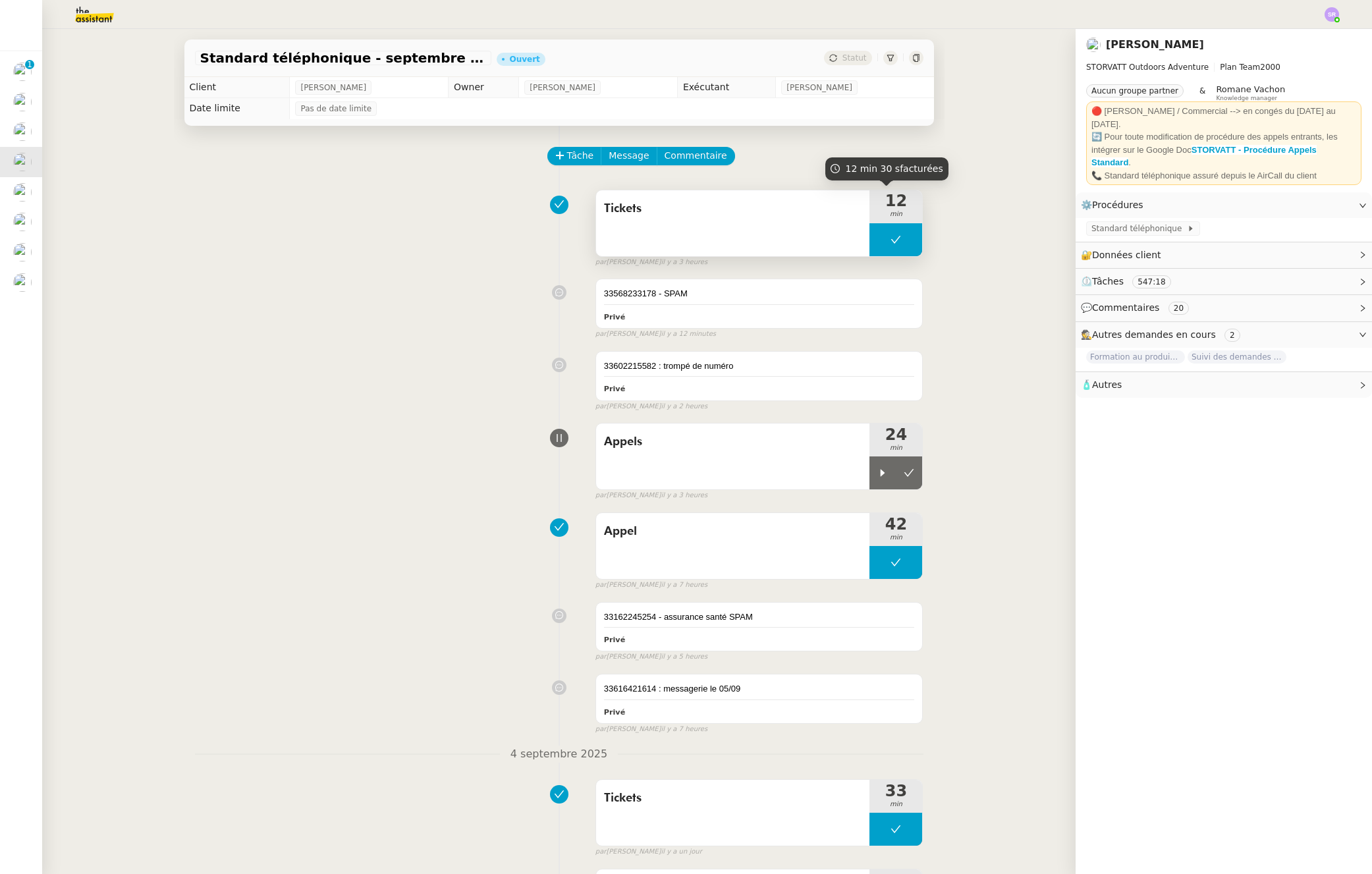
click at [880, 244] on button at bounding box center [896, 239] width 53 height 33
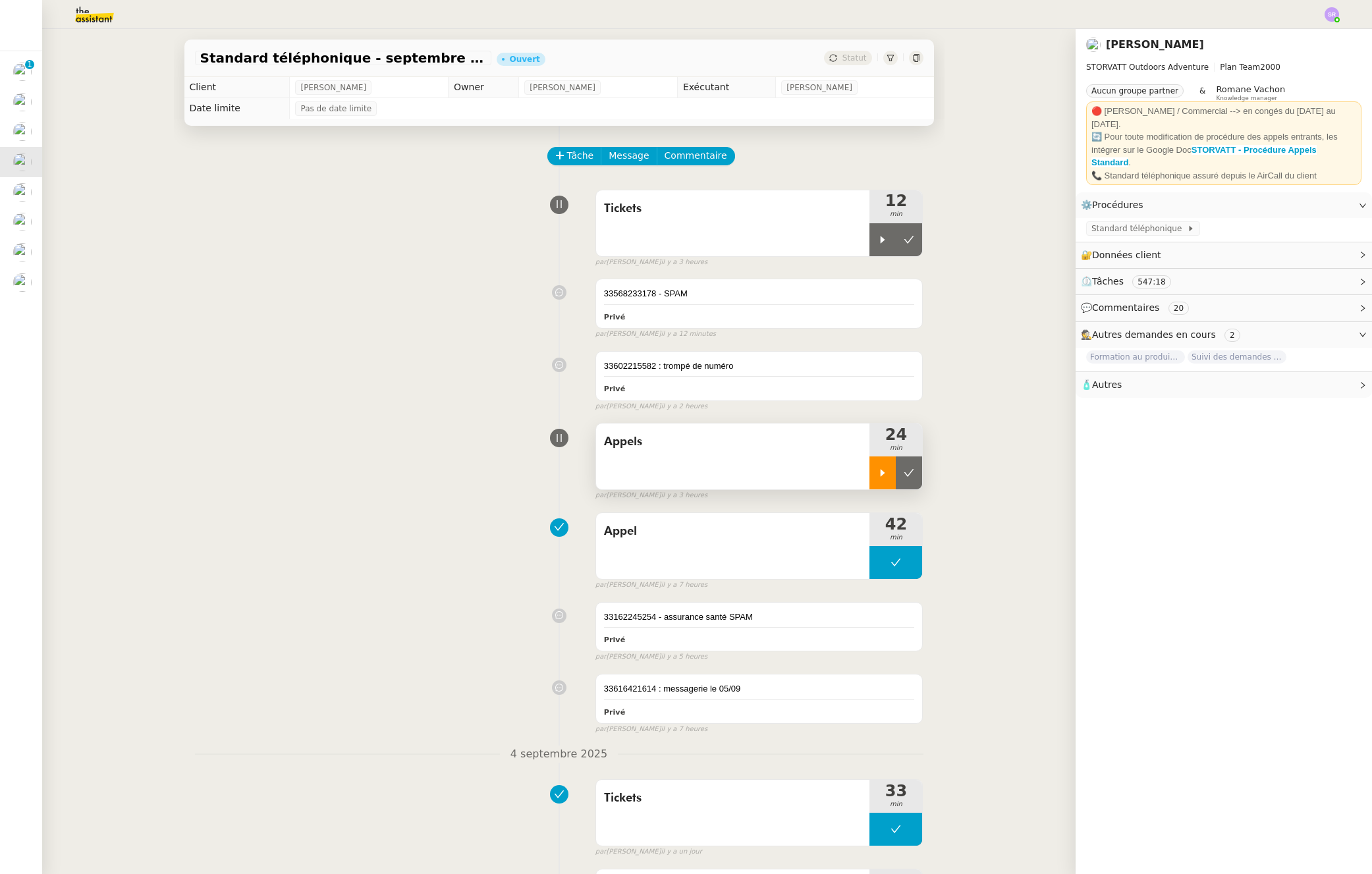
click at [877, 472] on icon at bounding box center [882, 472] width 11 height 11
click at [877, 473] on div at bounding box center [896, 473] width 53 height 33
click at [877, 243] on icon at bounding box center [882, 239] width 11 height 11
click at [878, 252] on div at bounding box center [896, 239] width 53 height 33
click at [870, 482] on div at bounding box center [883, 473] width 26 height 33
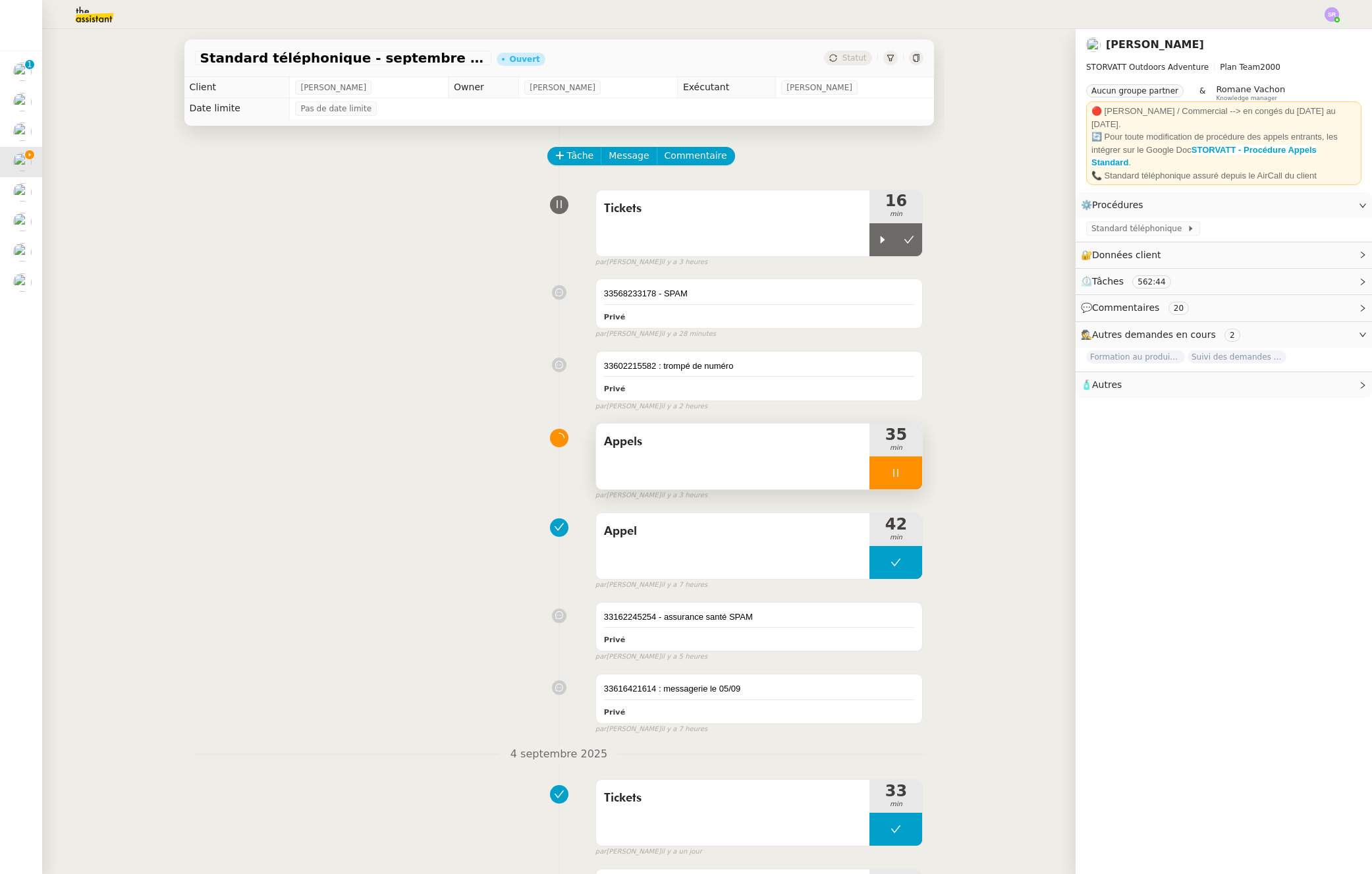
click at [891, 477] on icon at bounding box center [895, 472] width 11 height 11
click at [877, 477] on icon at bounding box center [882, 472] width 11 height 11
click at [695, 154] on span "Commentaire" at bounding box center [696, 156] width 63 height 15
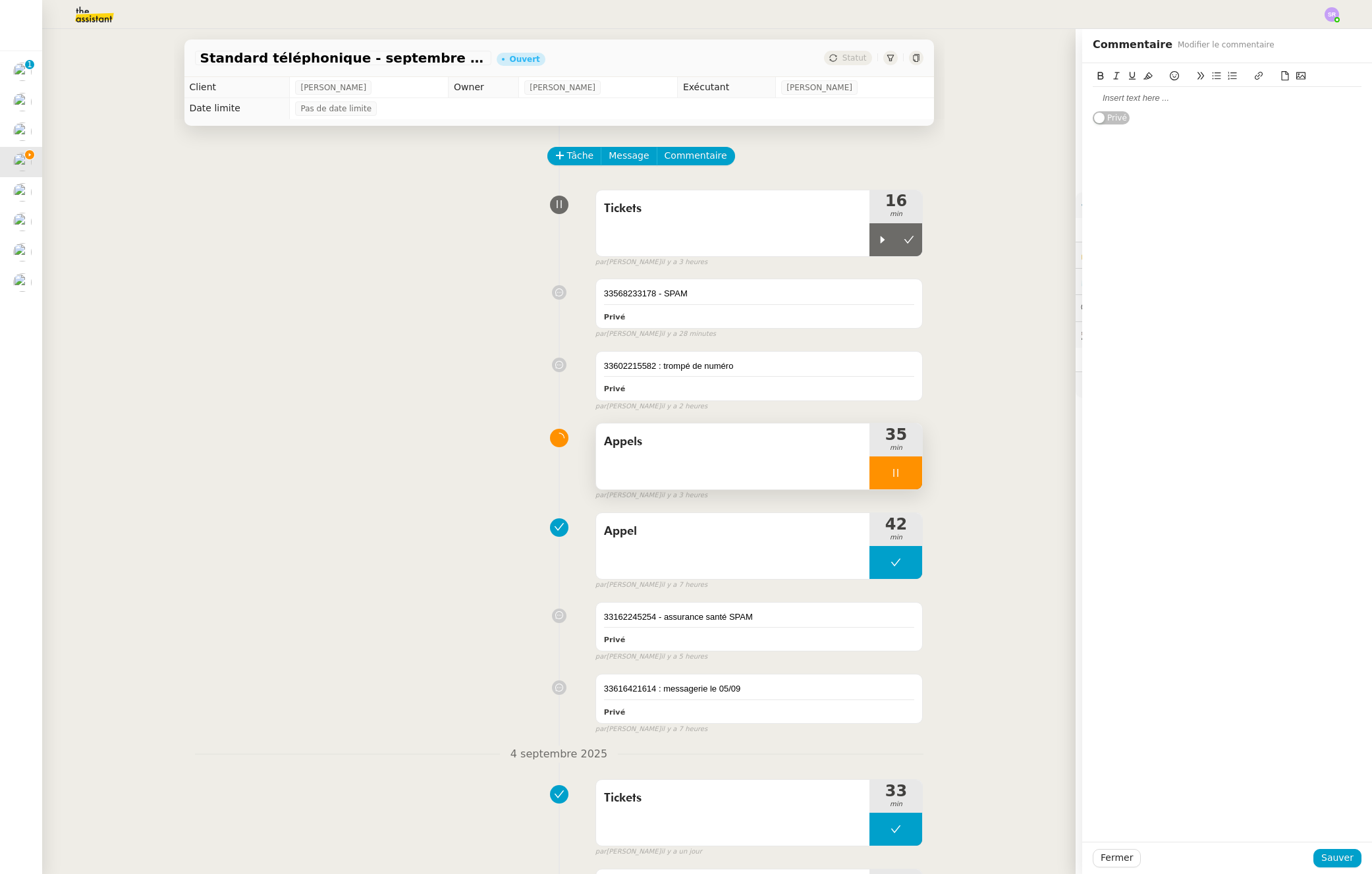
drag, startPoint x: 1197, startPoint y: 113, endPoint x: 1223, endPoint y: 91, distance: 34.1
click at [1197, 113] on div "Privé" at bounding box center [1227, 94] width 269 height 62
click at [773, 393] on div "Privé" at bounding box center [760, 388] width 311 height 15
click at [1249, 91] on div "33602215582 : trompé de numéro" at bounding box center [1227, 98] width 269 height 22
click at [1249, 94] on div "33602215582 : trompé de numéro" at bounding box center [1227, 98] width 269 height 12
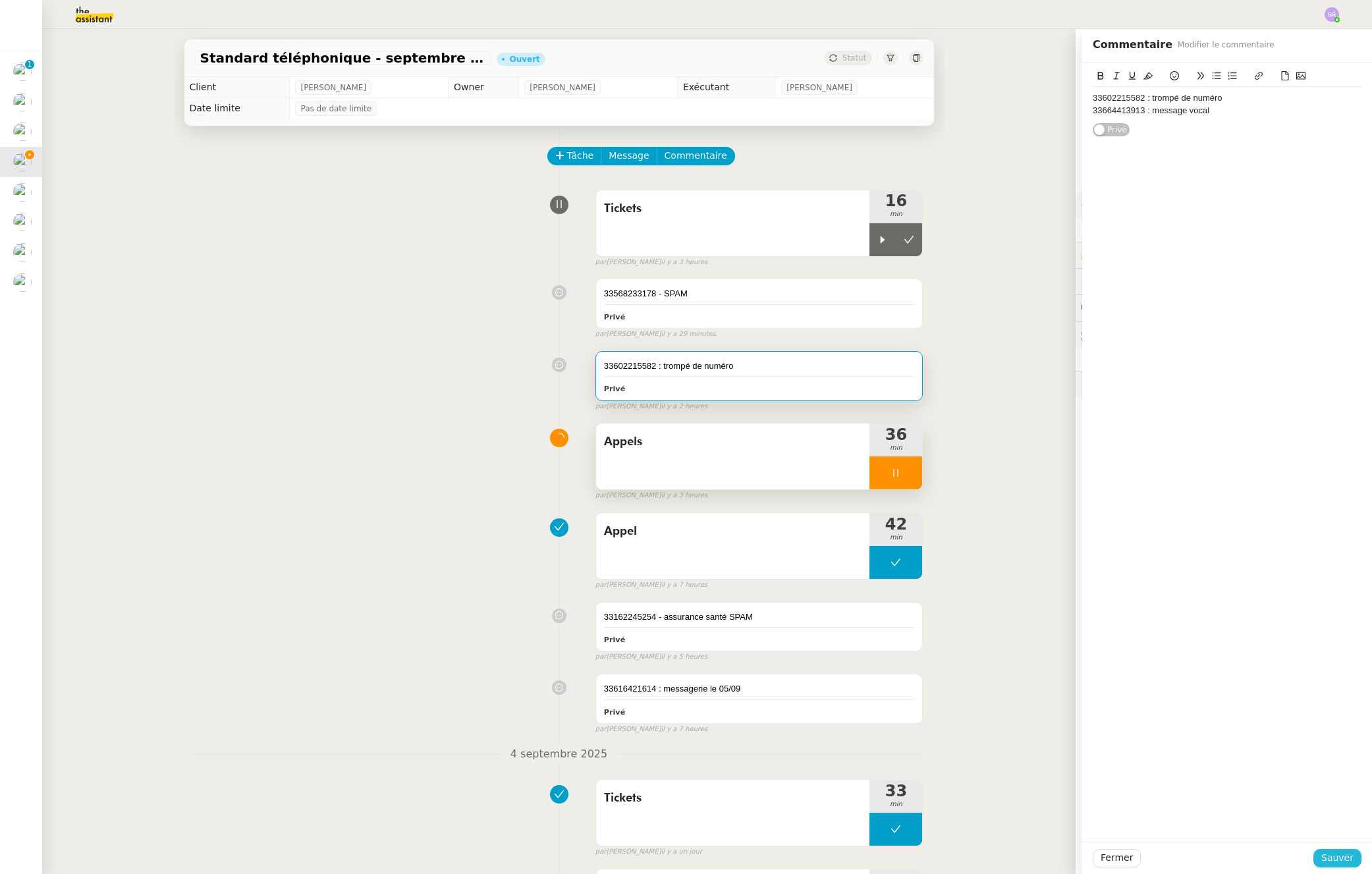
click at [1337, 859] on span "Sauver" at bounding box center [1337, 858] width 32 height 15
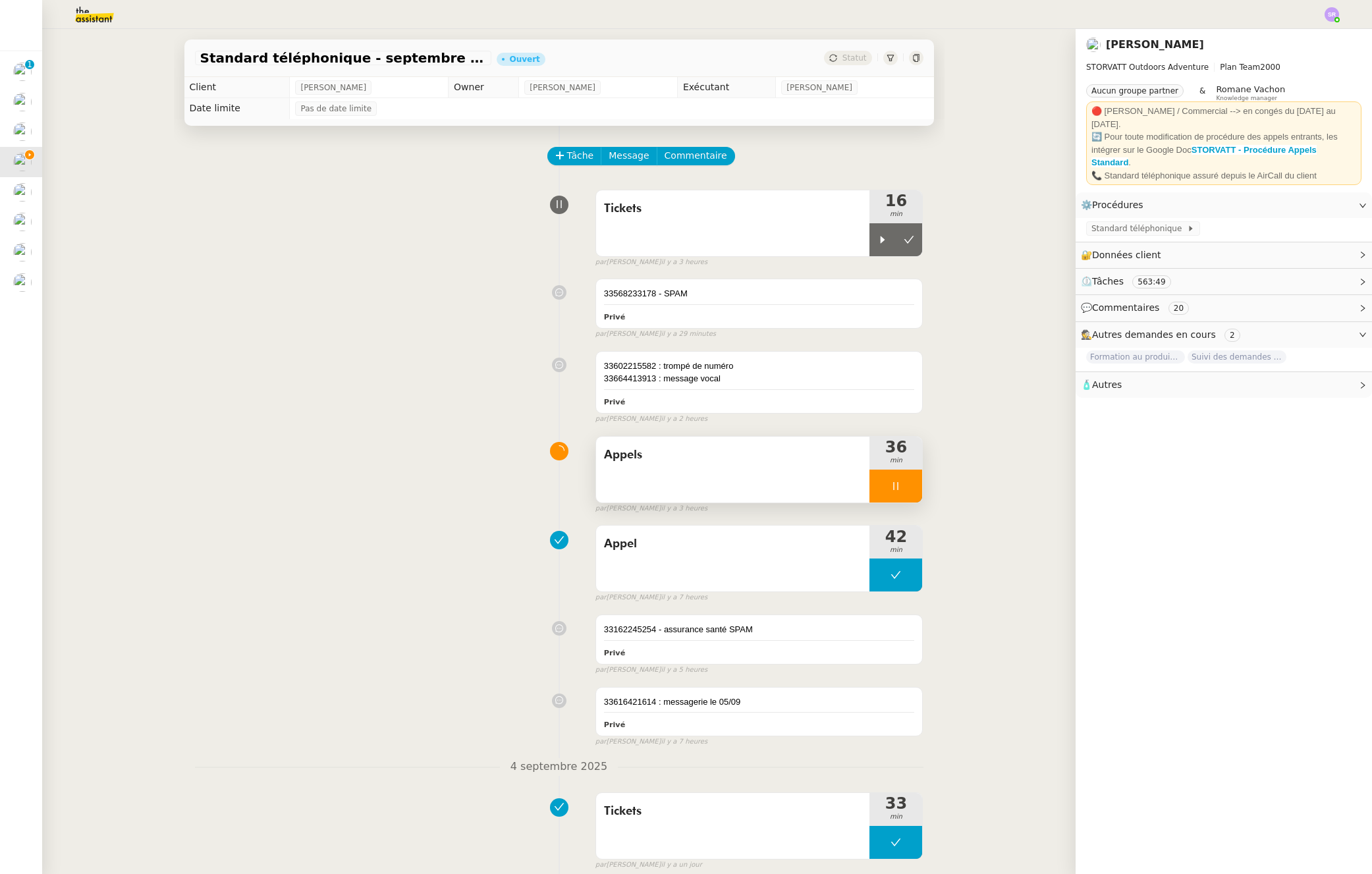
click at [896, 490] on div at bounding box center [896, 486] width 53 height 33
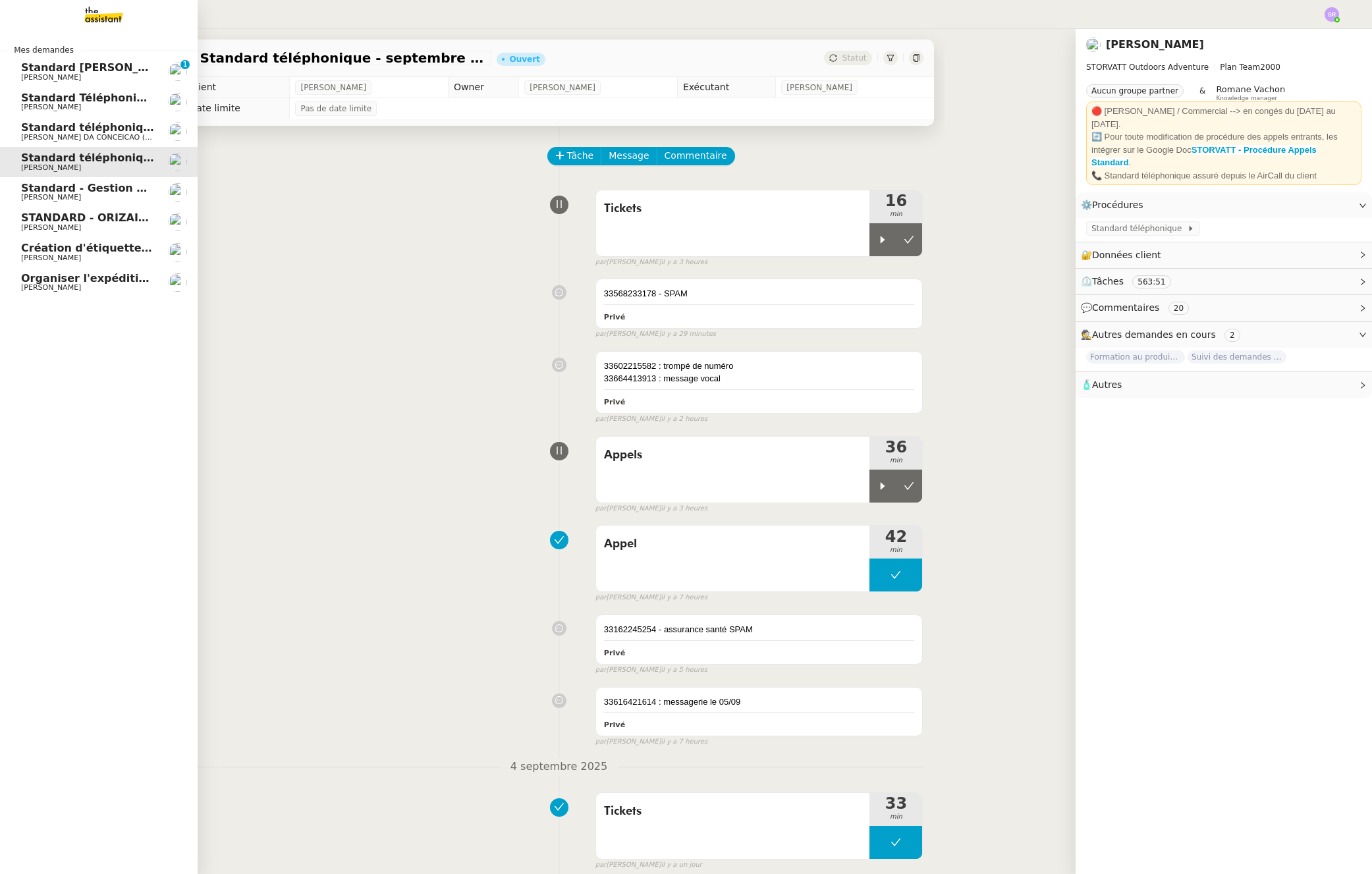
click at [129, 190] on span "Standard - Gestion des appels entrants - septembre 2025" at bounding box center [193, 188] width 342 height 12
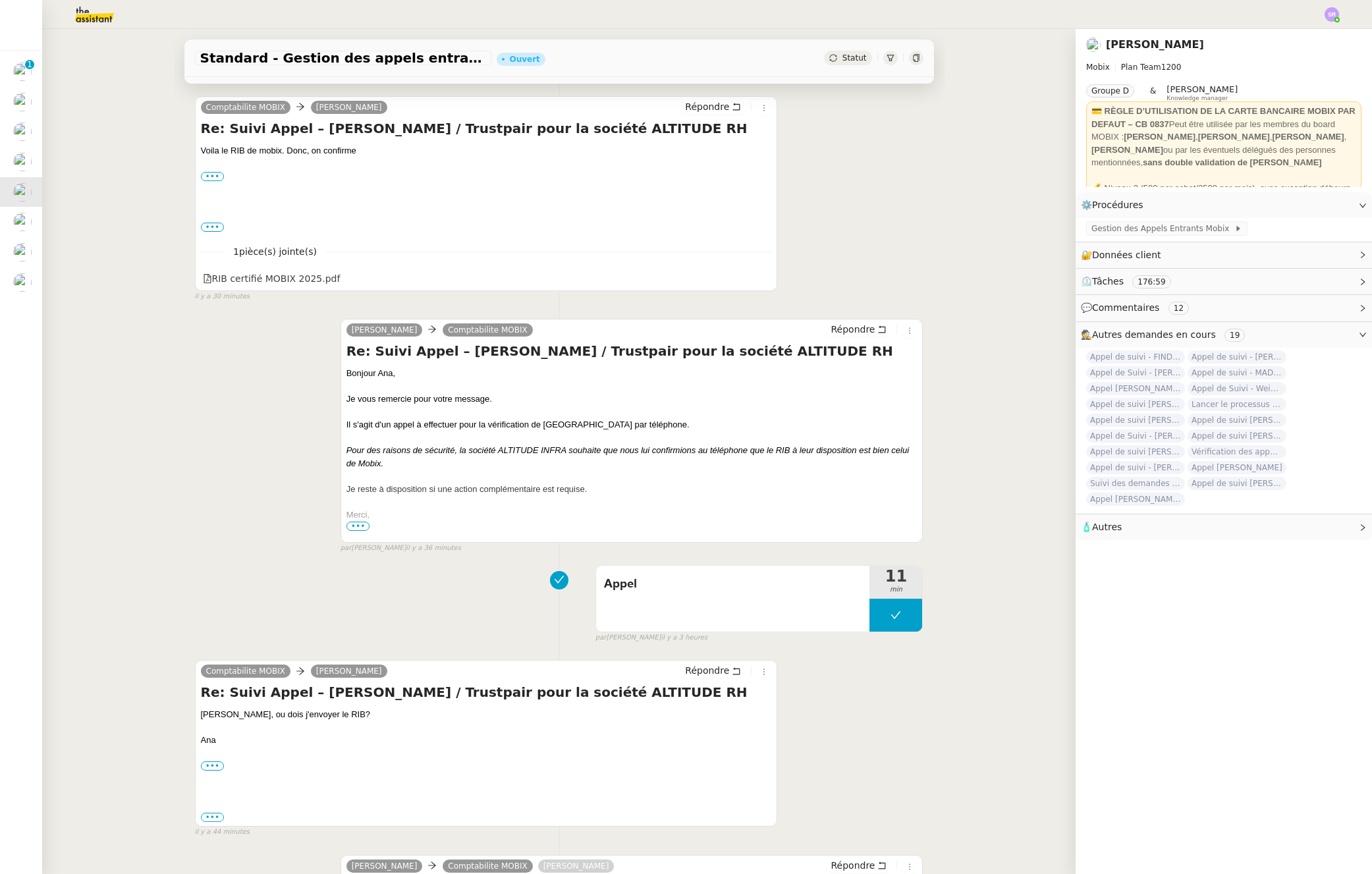
scroll to position [365, 0]
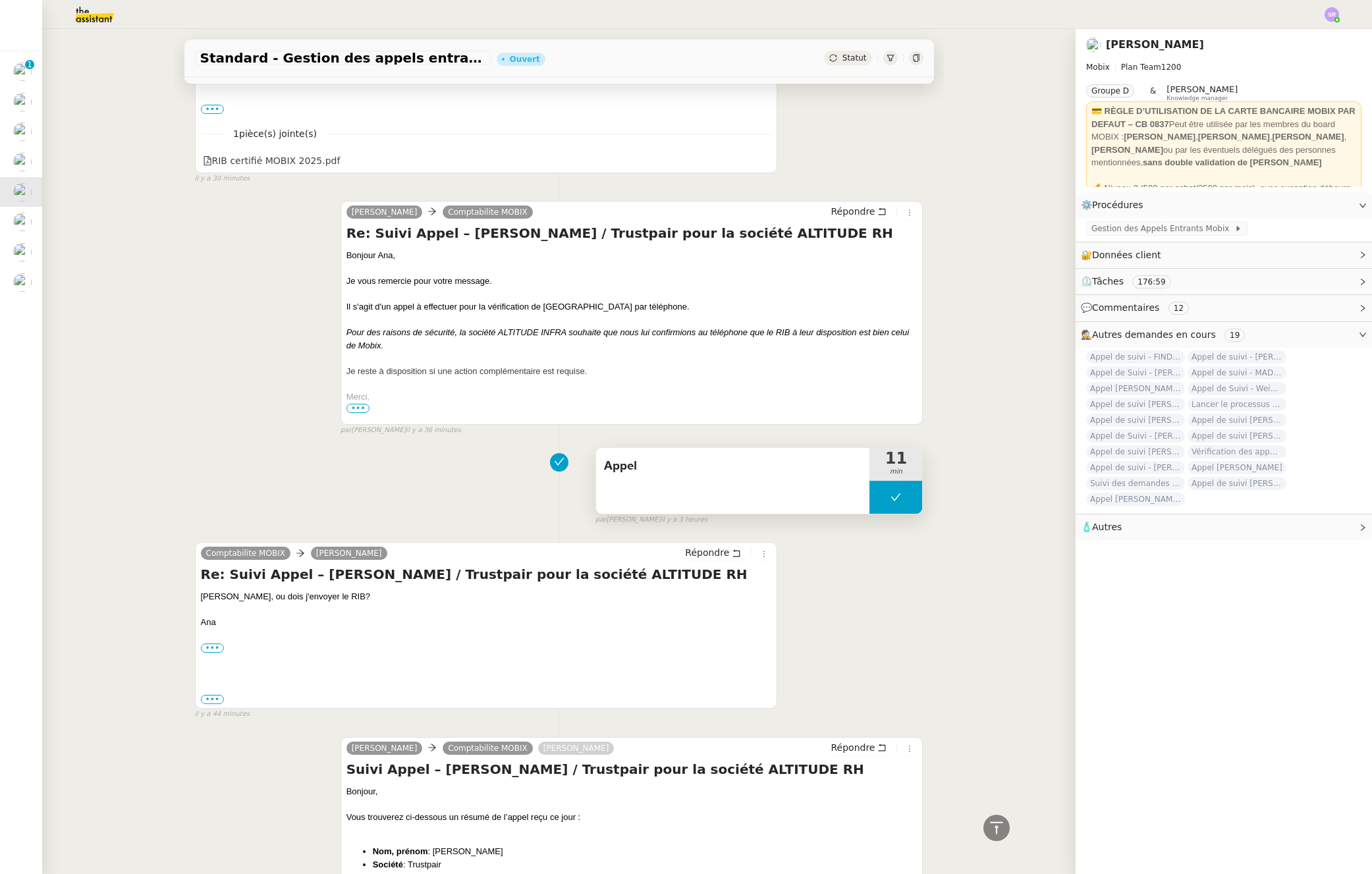
click at [854, 492] on div "Appel" at bounding box center [733, 481] width 274 height 66
click at [870, 498] on button at bounding box center [896, 497] width 53 height 33
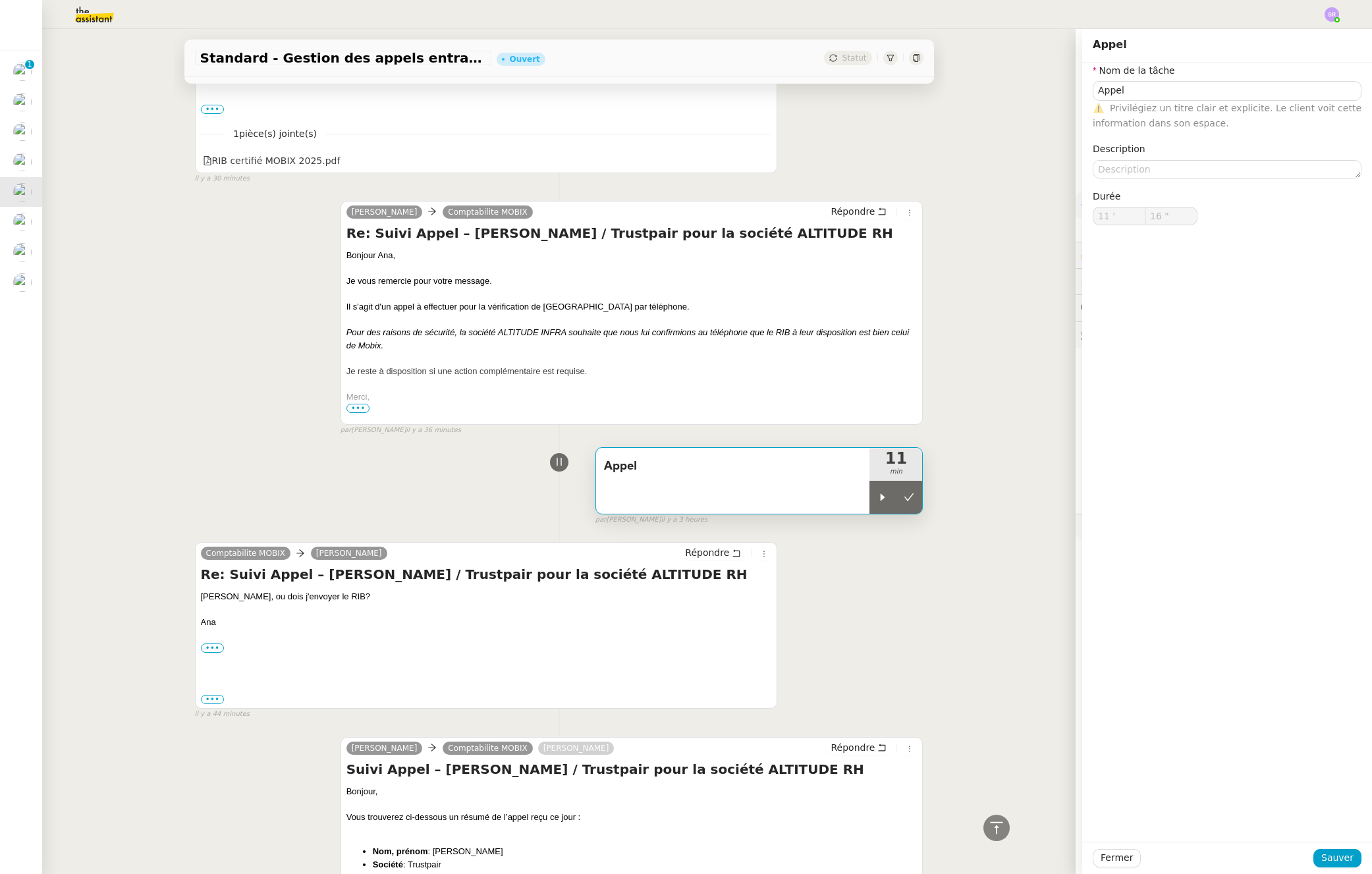
type input "Appel"
type input "11 '"
type input "16 ""
type input "Appel"
type input "11 '"
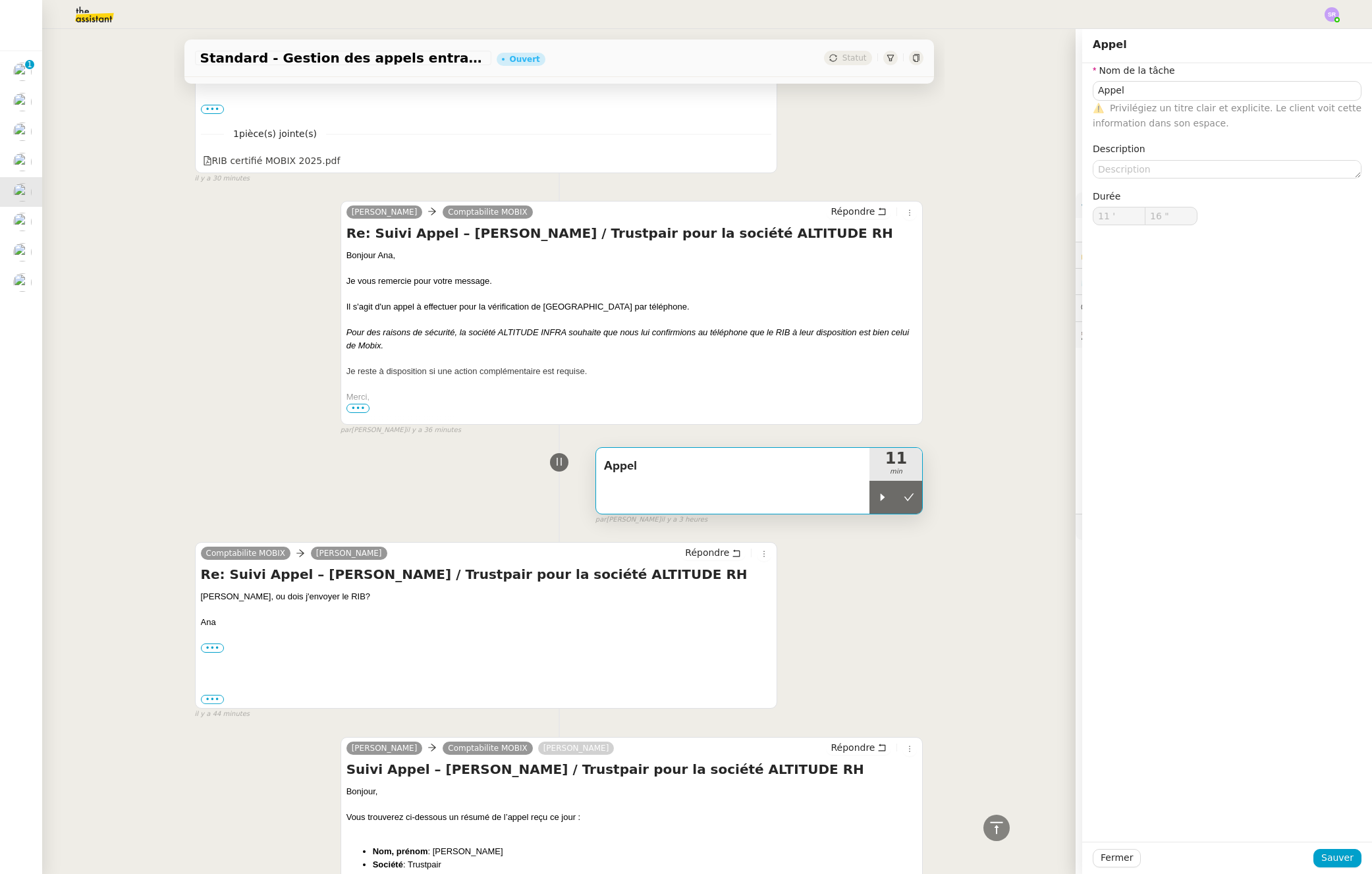
type input "16 ""
drag, startPoint x: 866, startPoint y: 494, endPoint x: 871, endPoint y: 469, distance: 25.5
click at [870, 494] on div at bounding box center [883, 497] width 26 height 33
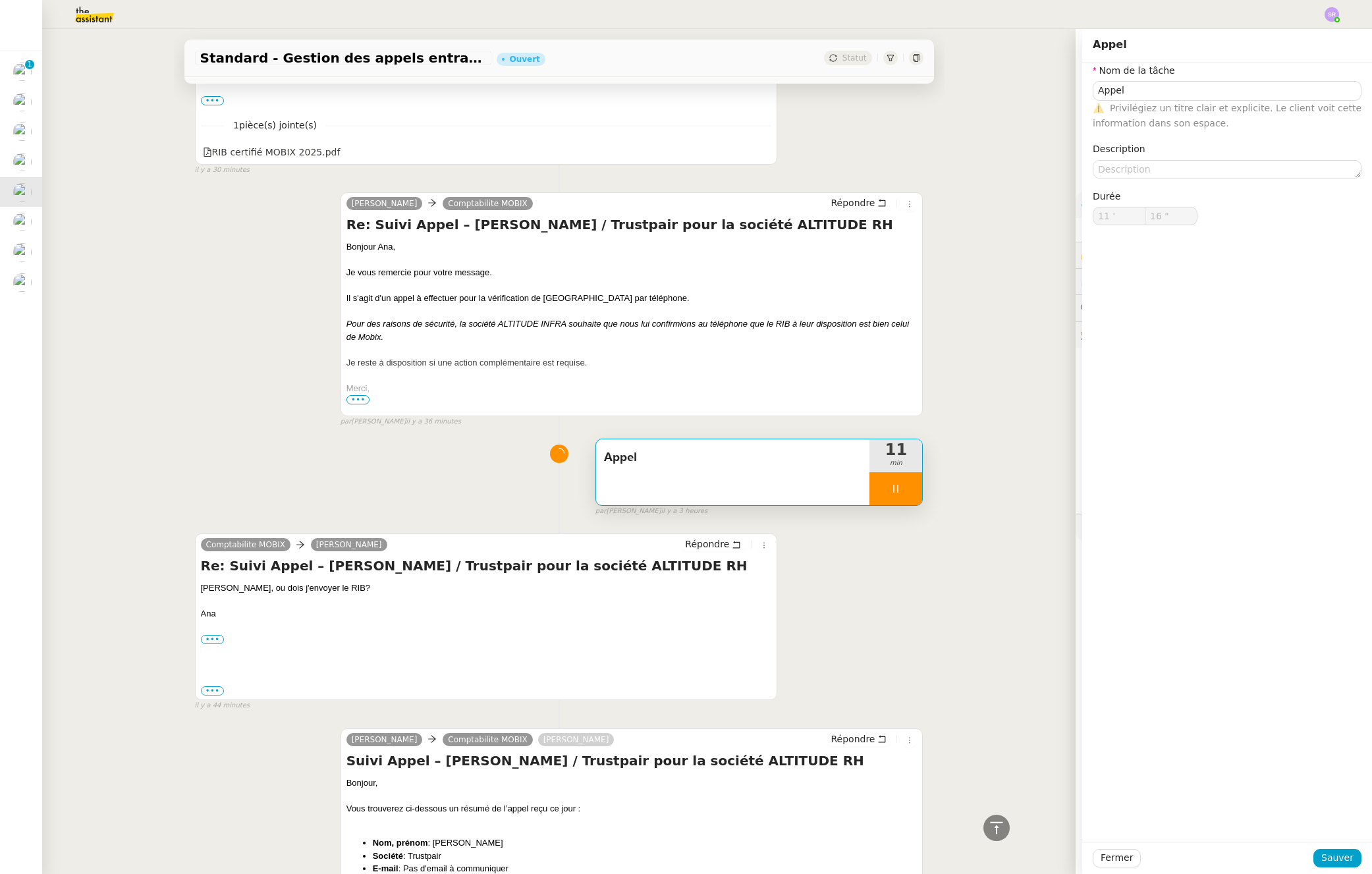
type input "Appel"
type input "11 '"
type input "16 ""
type input "Appel"
type input "11 '"
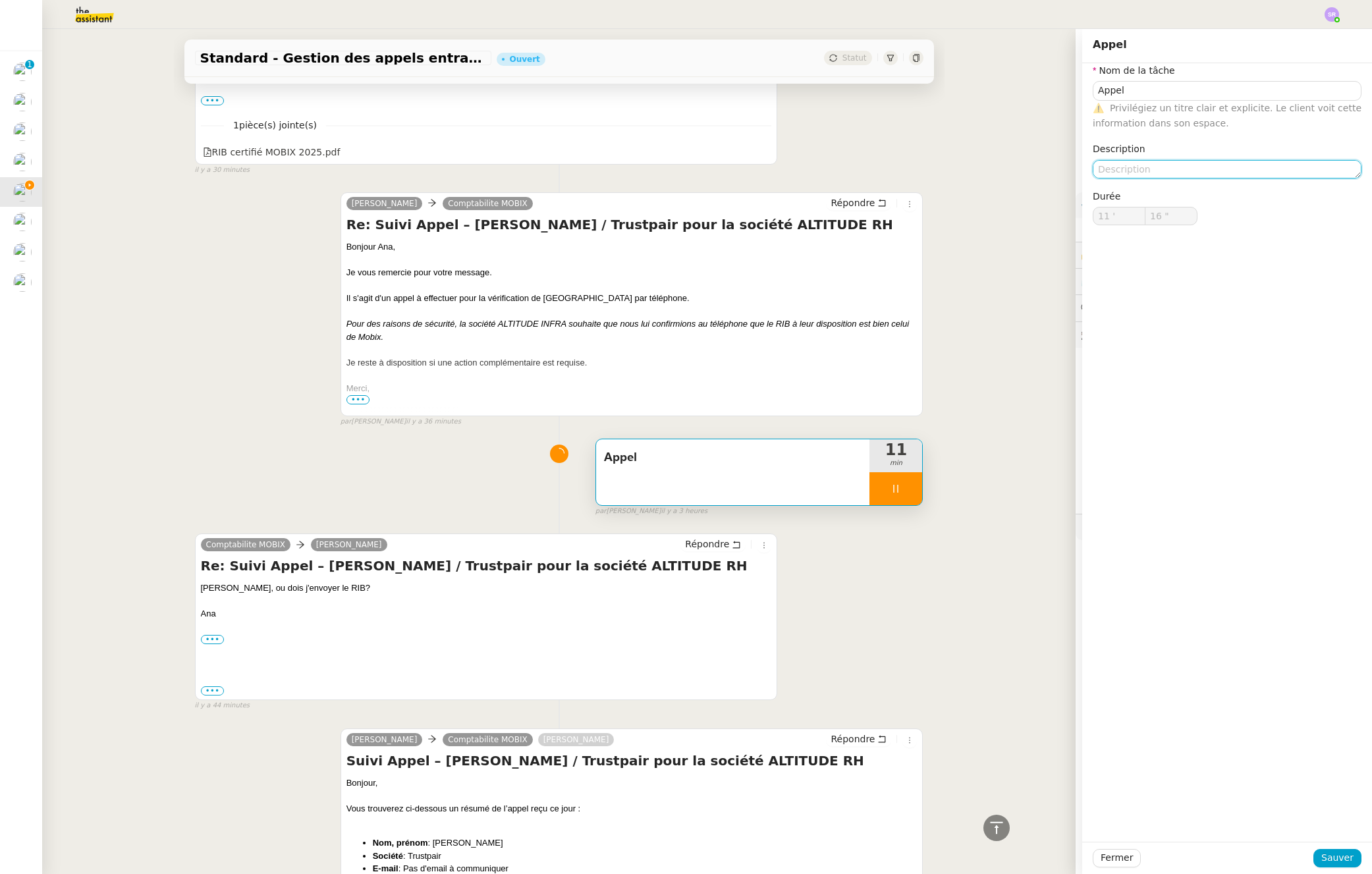
click at [1127, 168] on textarea at bounding box center [1227, 170] width 269 height 18
type input "17 ""
type textarea "+tra"
type input "18 ""
type textarea "+transmission"
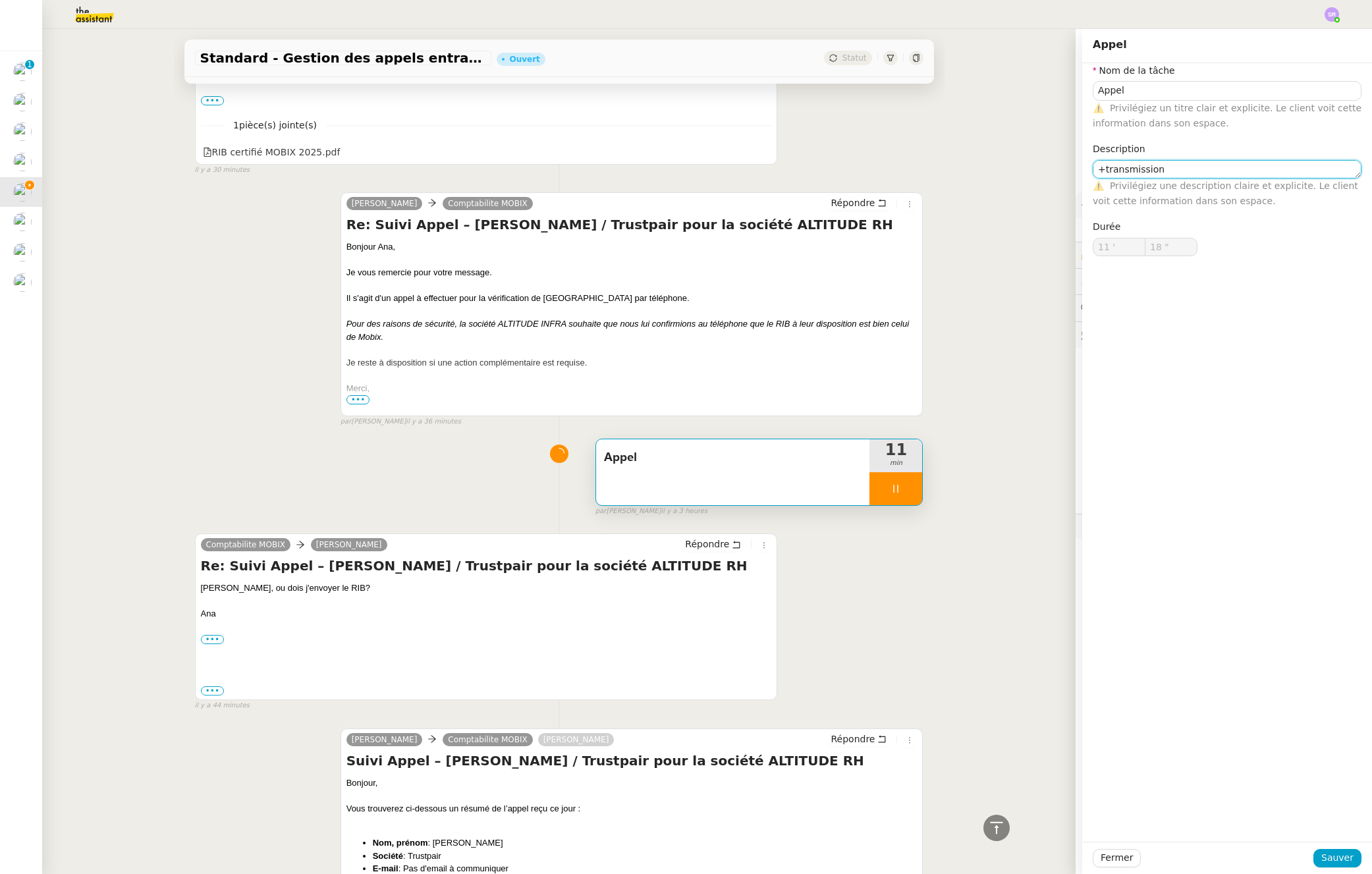
type input "19 ""
type textarea "+transmission info"
type input "22 ""
type textarea "+transmission info"
click at [1345, 859] on button "Sauver" at bounding box center [1337, 858] width 48 height 18
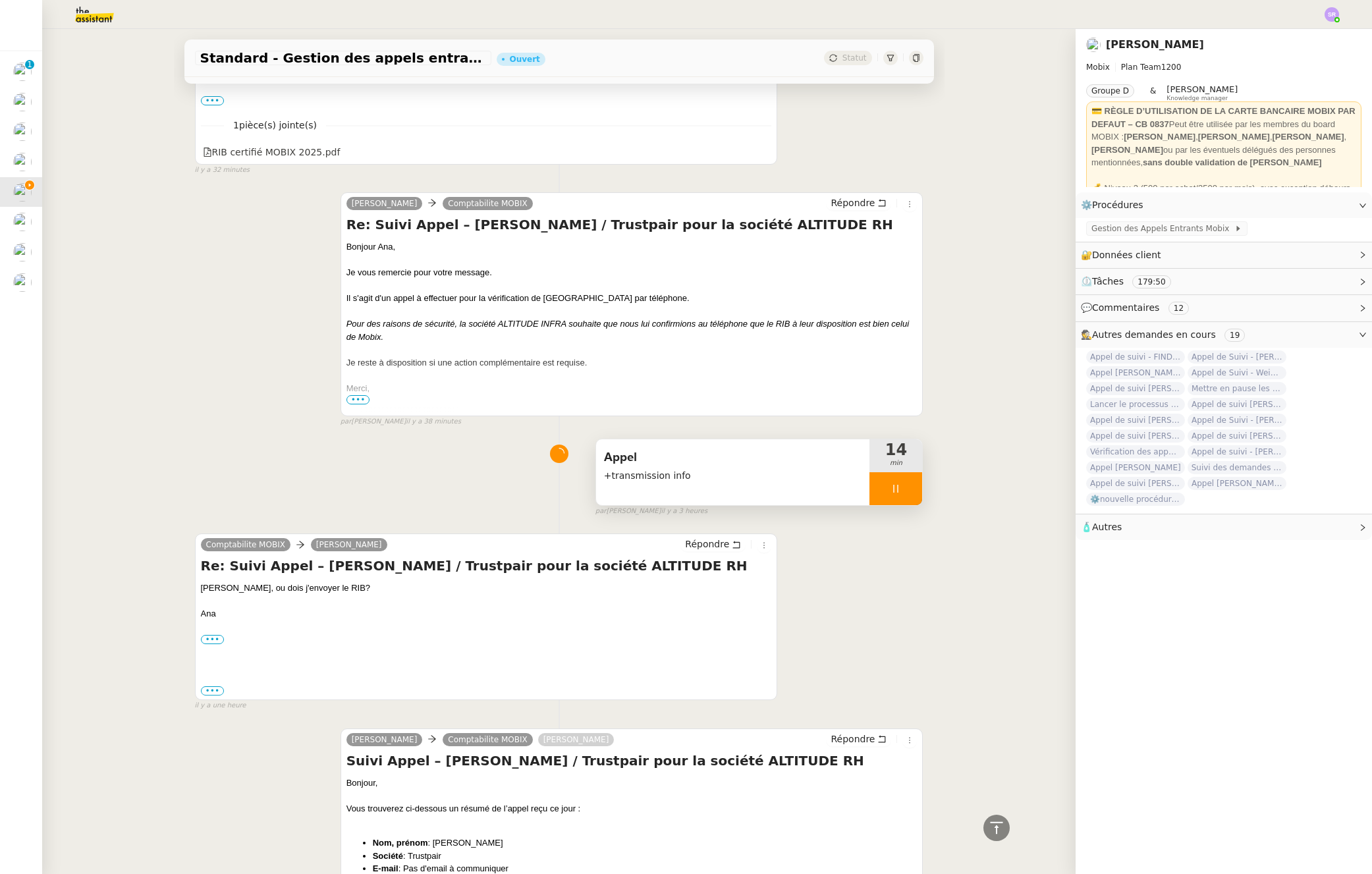
click at [891, 490] on icon at bounding box center [895, 489] width 11 height 11
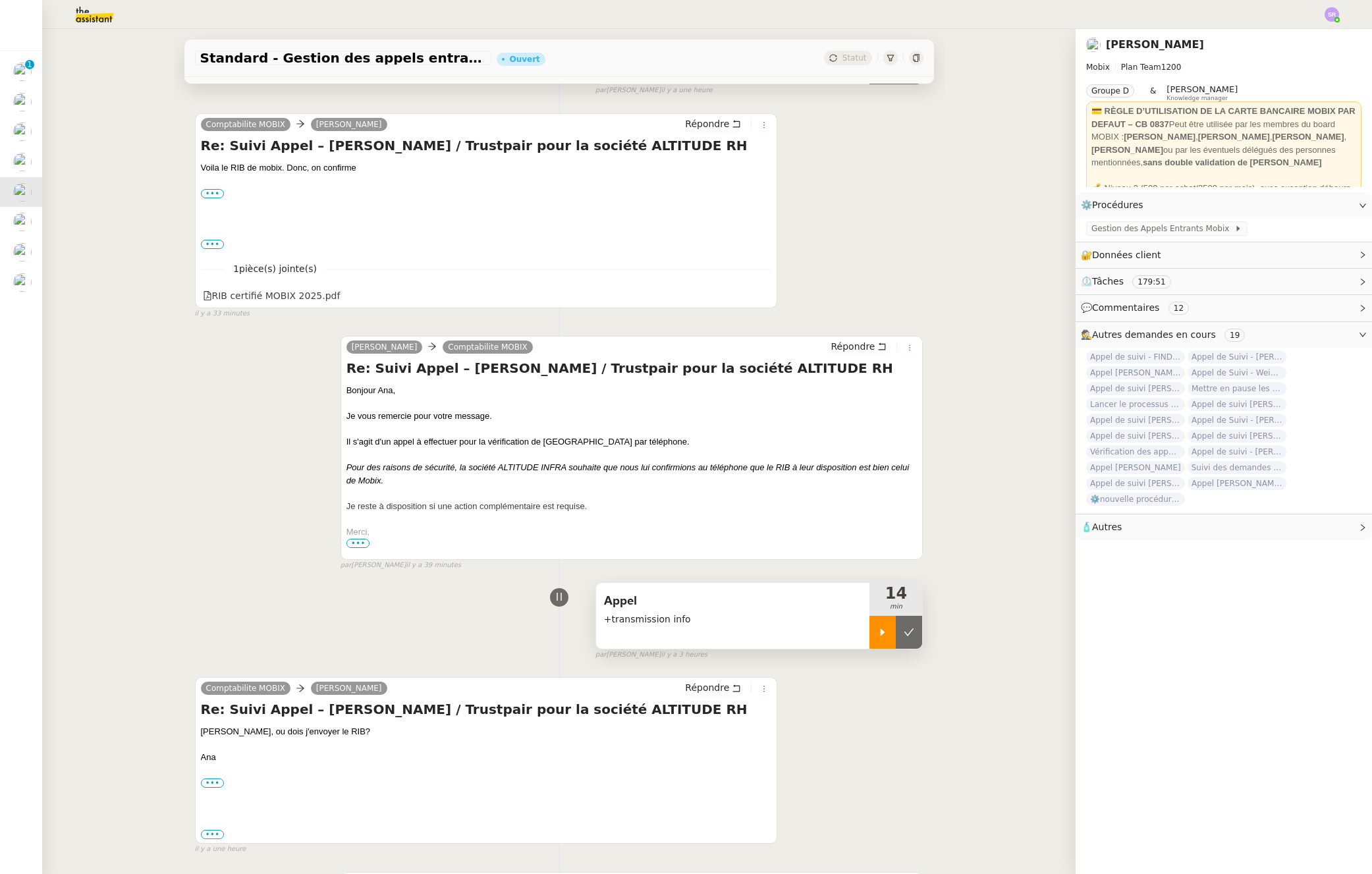
scroll to position [115, 0]
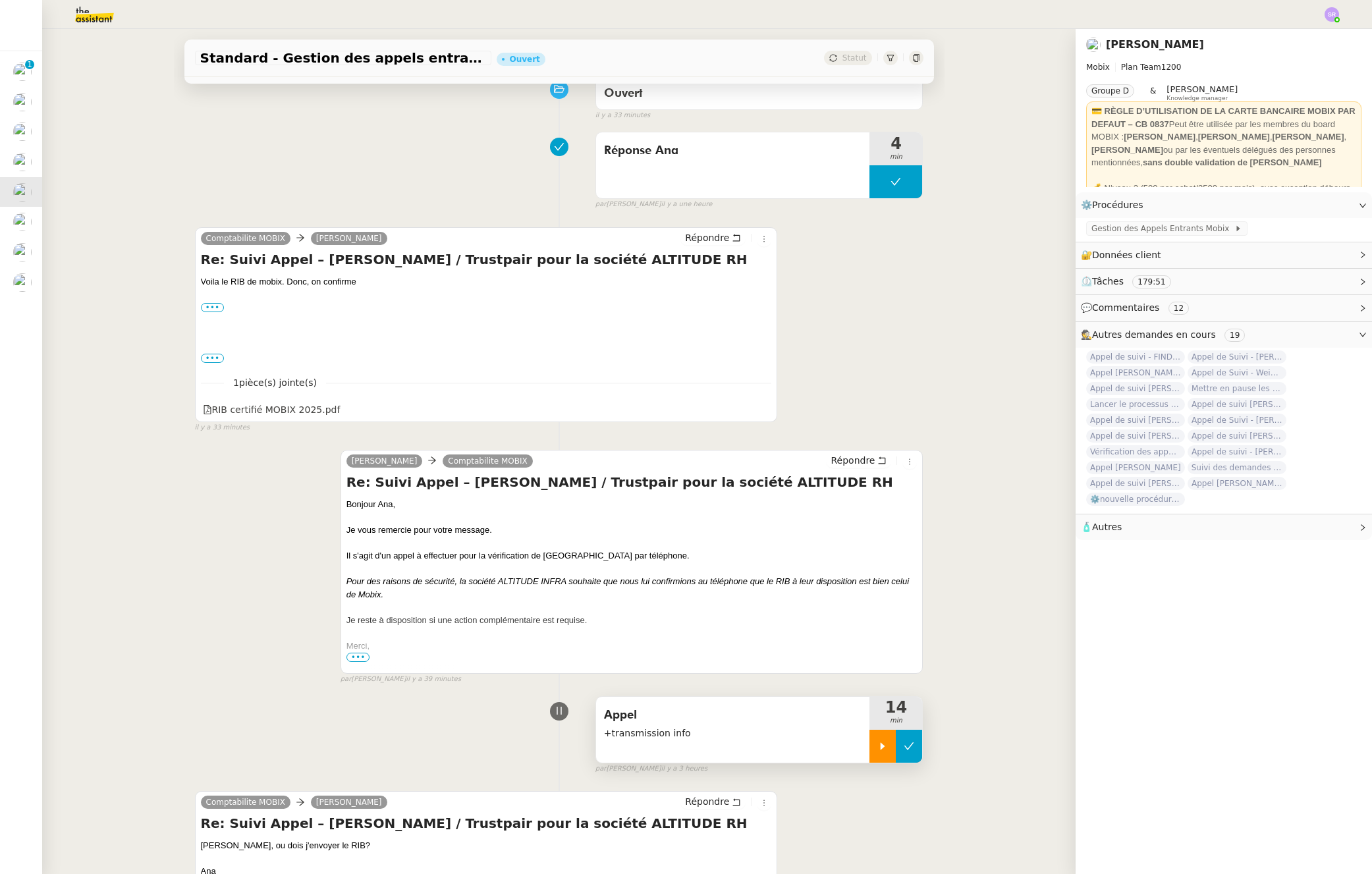
click at [904, 751] on icon at bounding box center [909, 746] width 11 height 11
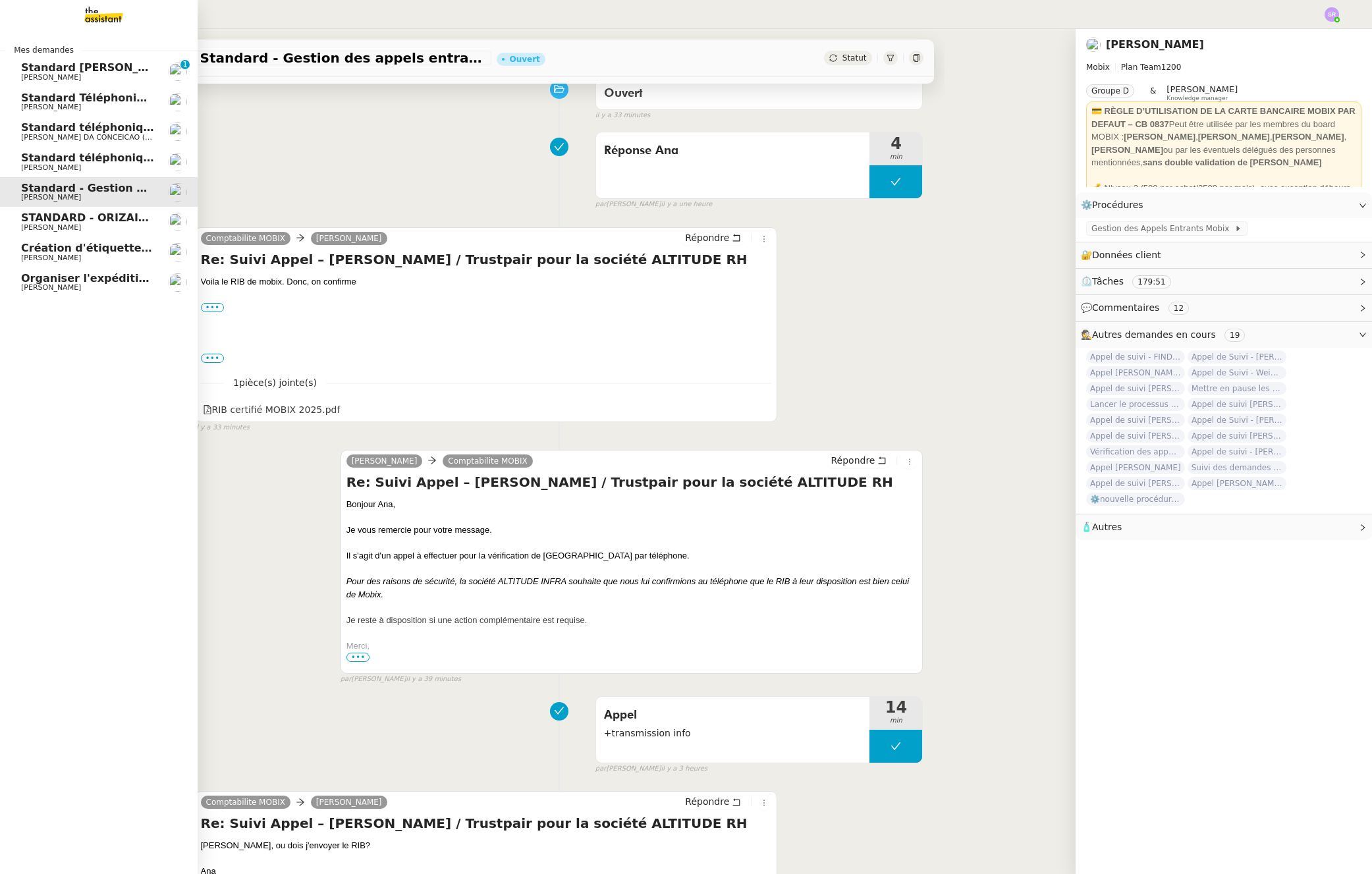
click at [51, 77] on span "[PERSON_NAME]" at bounding box center [51, 77] width 60 height 8
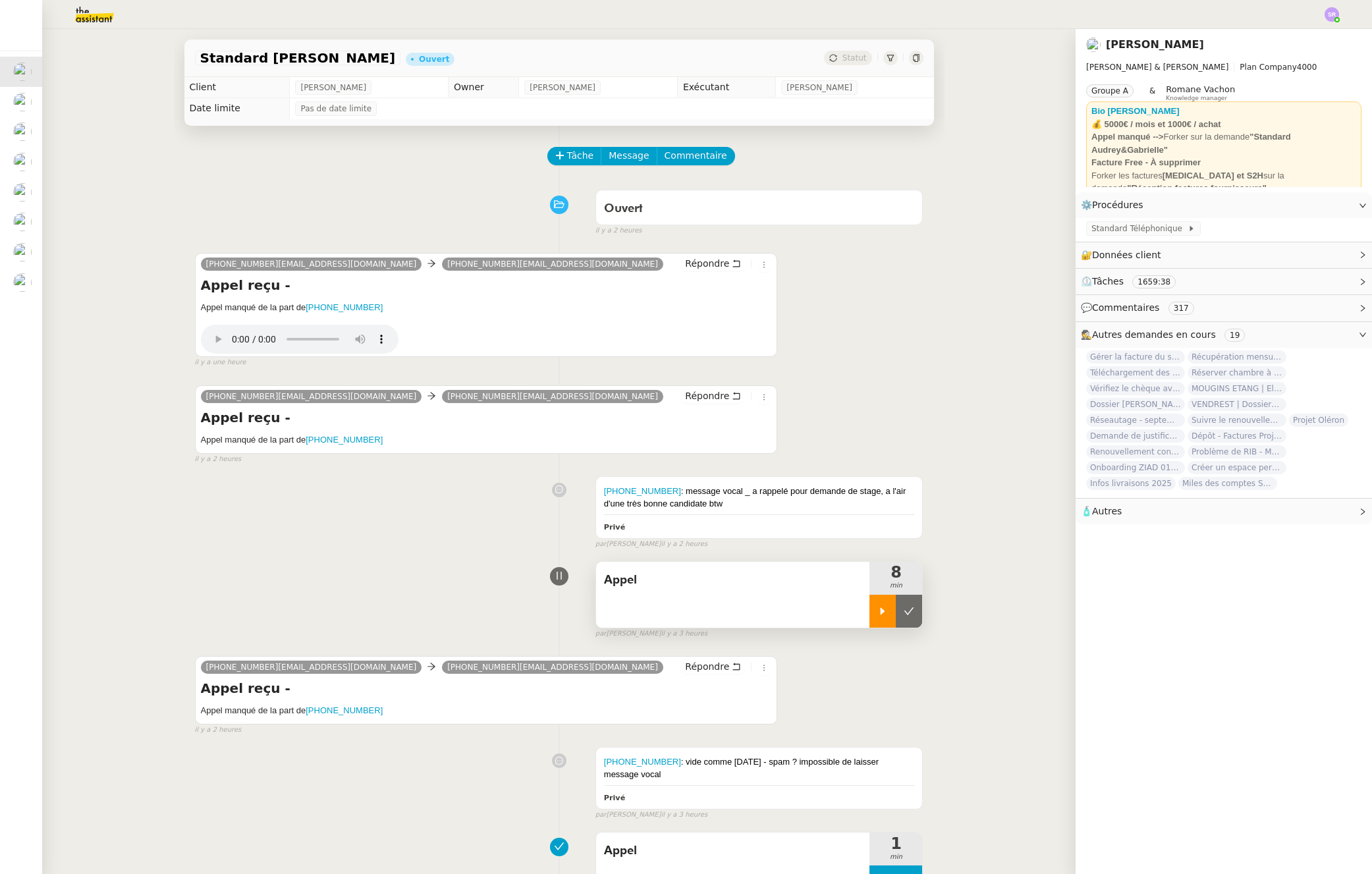
click at [870, 617] on div at bounding box center [883, 611] width 26 height 33
click at [1138, 227] on span "Standard Téléphonique" at bounding box center [1139, 229] width 96 height 13
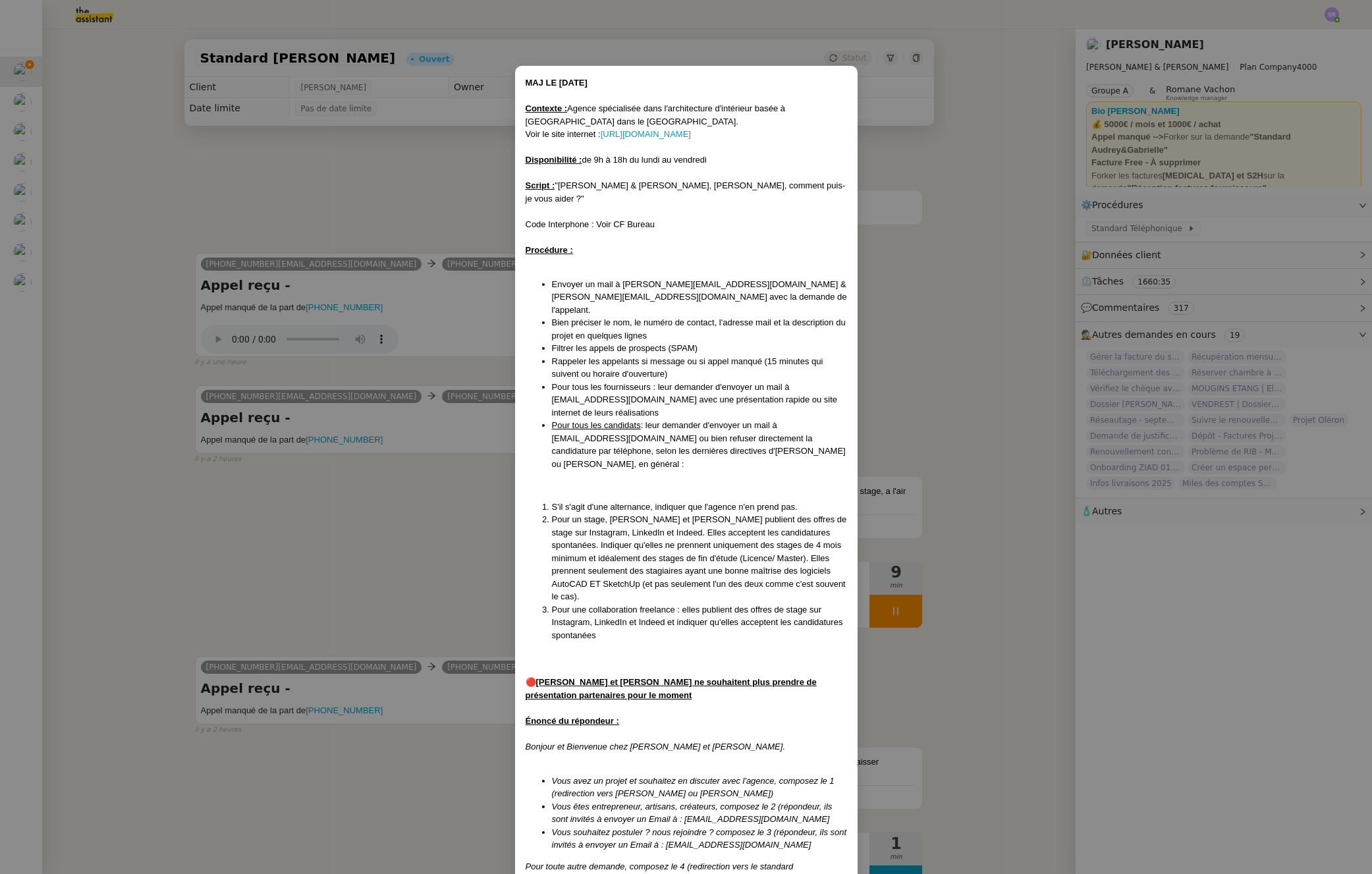
click at [886, 611] on nz-modal-container "MAJ LE [DATE] Contexte : Agence spécialisée dans l'architecture d'intérieur bas…" at bounding box center [686, 437] width 1372 height 874
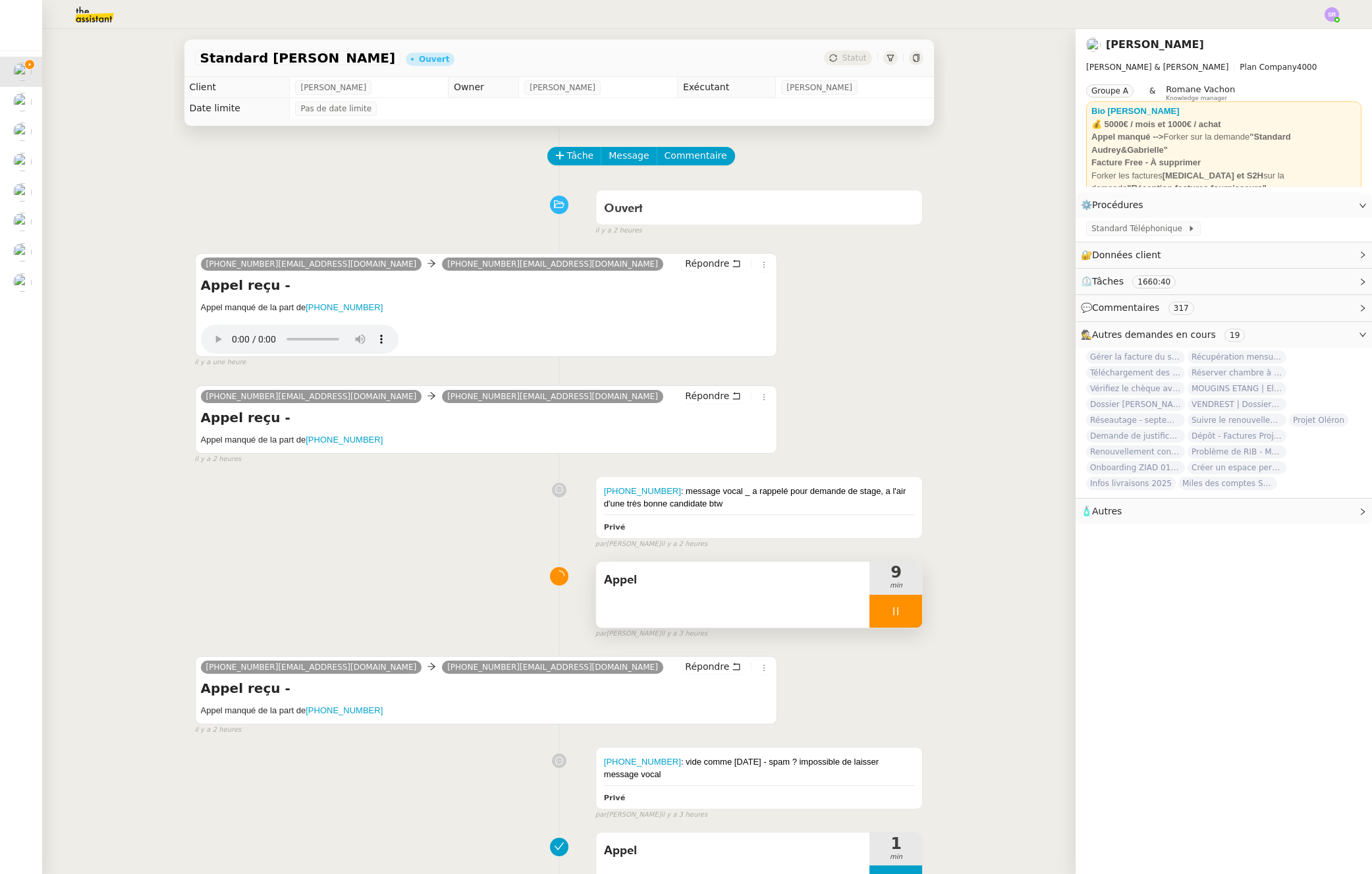
click at [891, 612] on icon at bounding box center [895, 611] width 11 height 11
click at [877, 612] on icon at bounding box center [882, 611] width 11 height 11
click at [1151, 231] on span "Standard Téléphonique" at bounding box center [1139, 229] width 96 height 13
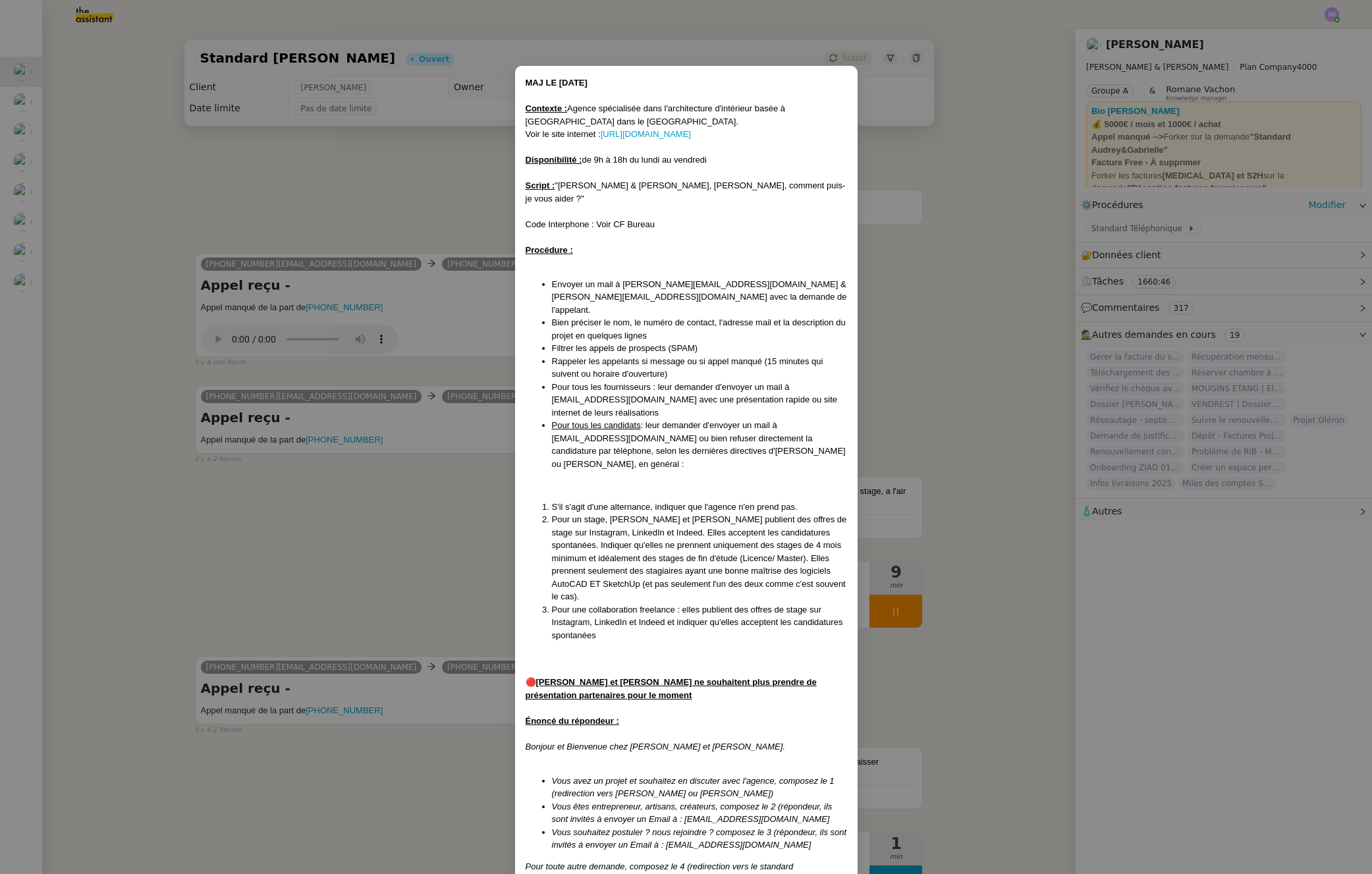
click at [887, 613] on nz-modal-container "MAJ LE [DATE] Contexte : Agence spécialisée dans l'architecture d'intérieur bas…" at bounding box center [686, 437] width 1372 height 874
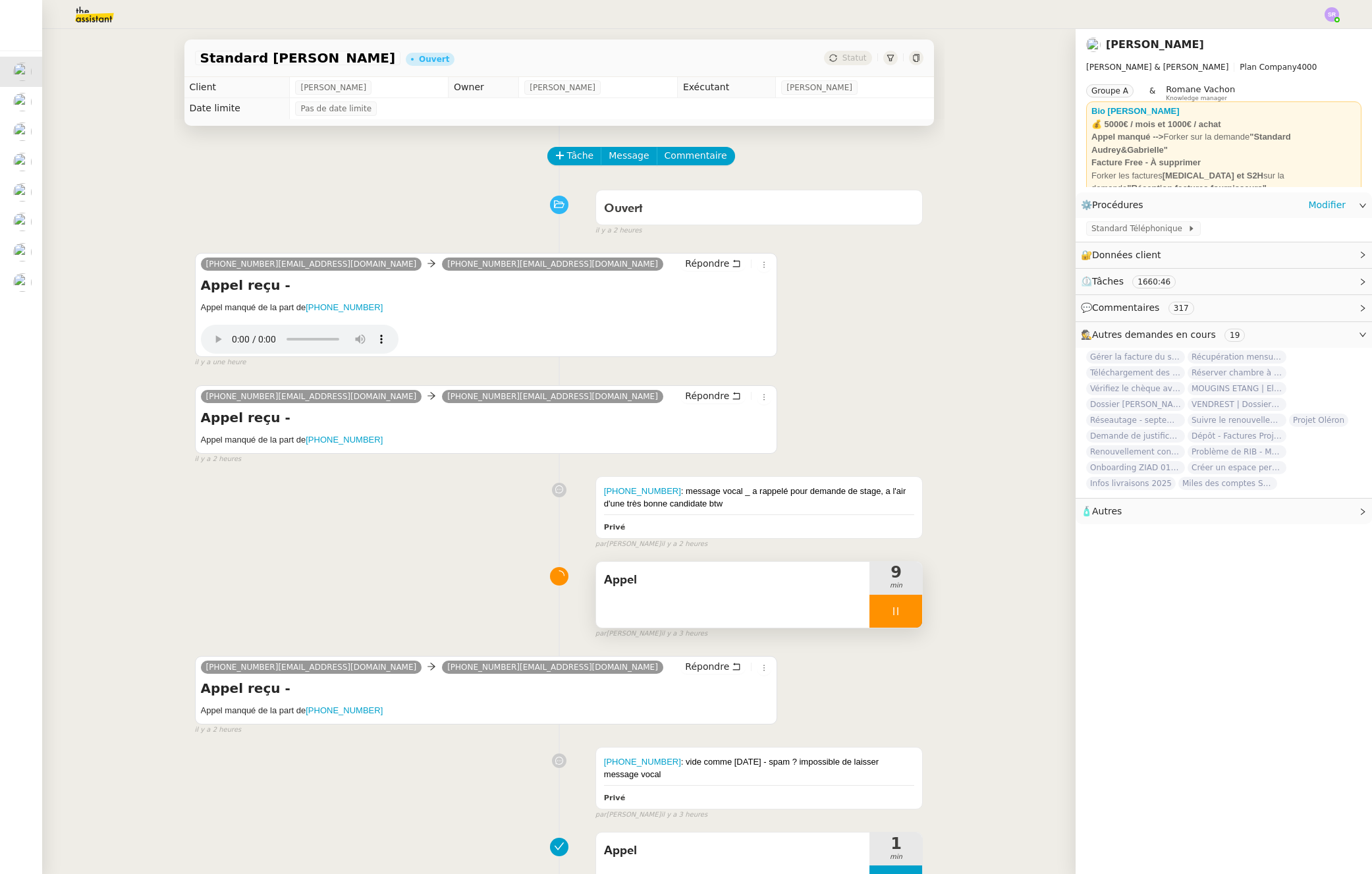
click at [894, 611] on icon at bounding box center [896, 611] width 5 height 8
click at [891, 609] on icon at bounding box center [895, 611] width 11 height 11
click at [1153, 230] on span "Standard Téléphonique" at bounding box center [1139, 229] width 96 height 13
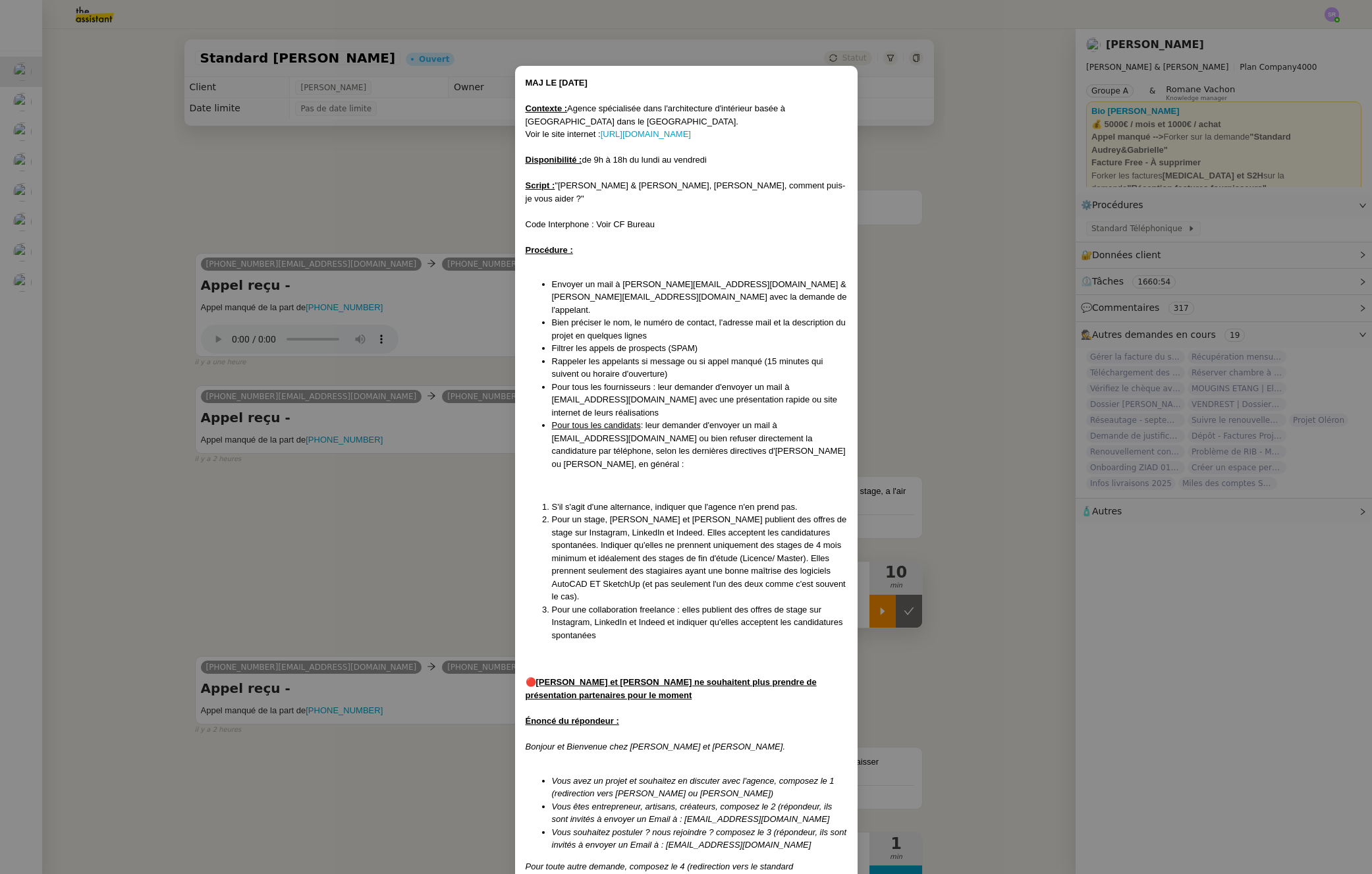
click at [334, 575] on nz-modal-container "MAJ LE [DATE] Contexte : Agence spécialisée dans l'architecture d'intérieur bas…" at bounding box center [686, 437] width 1372 height 874
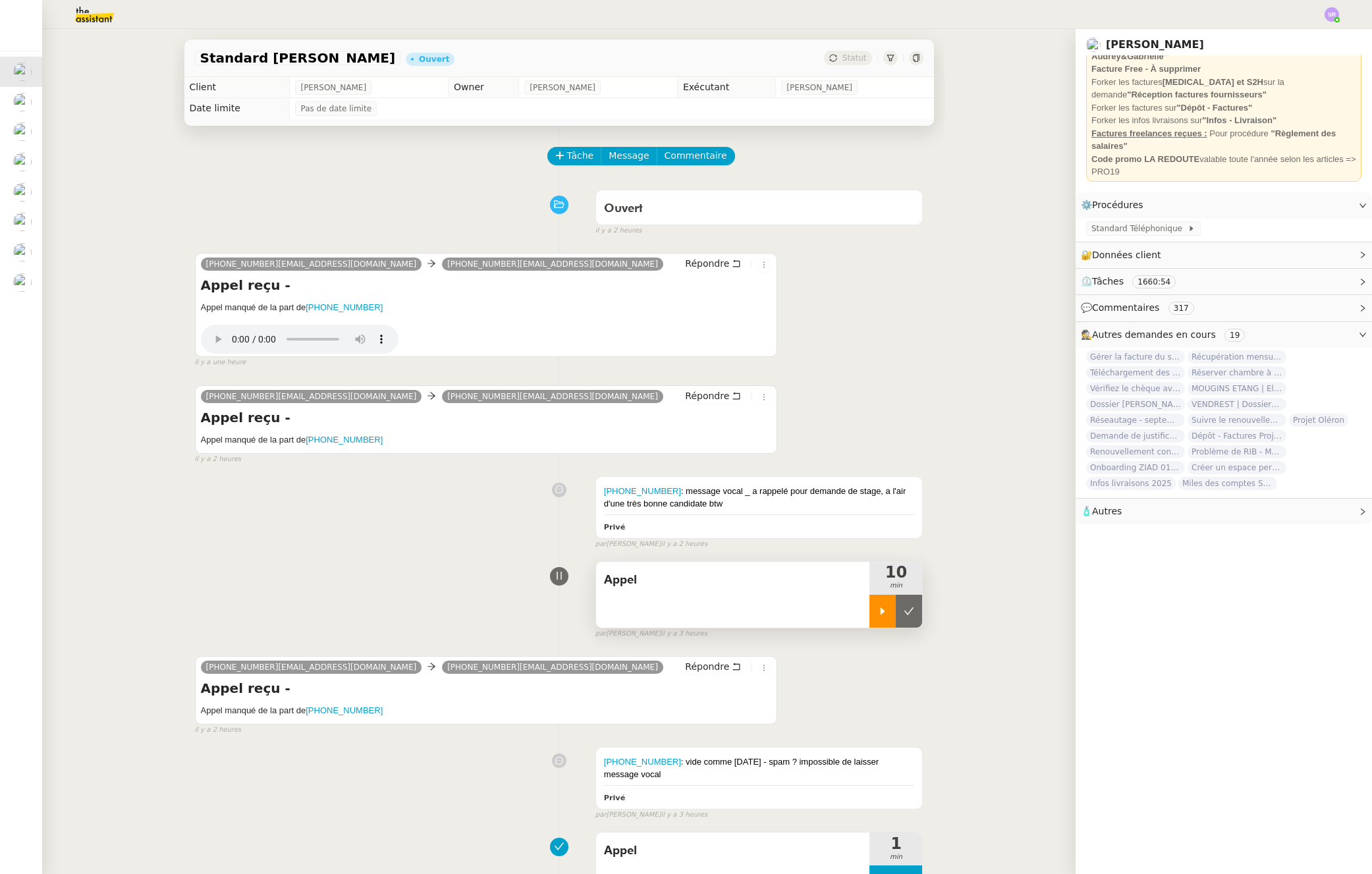
scroll to position [95, 0]
click at [1153, 225] on span "Standard Téléphonique" at bounding box center [1139, 229] width 96 height 13
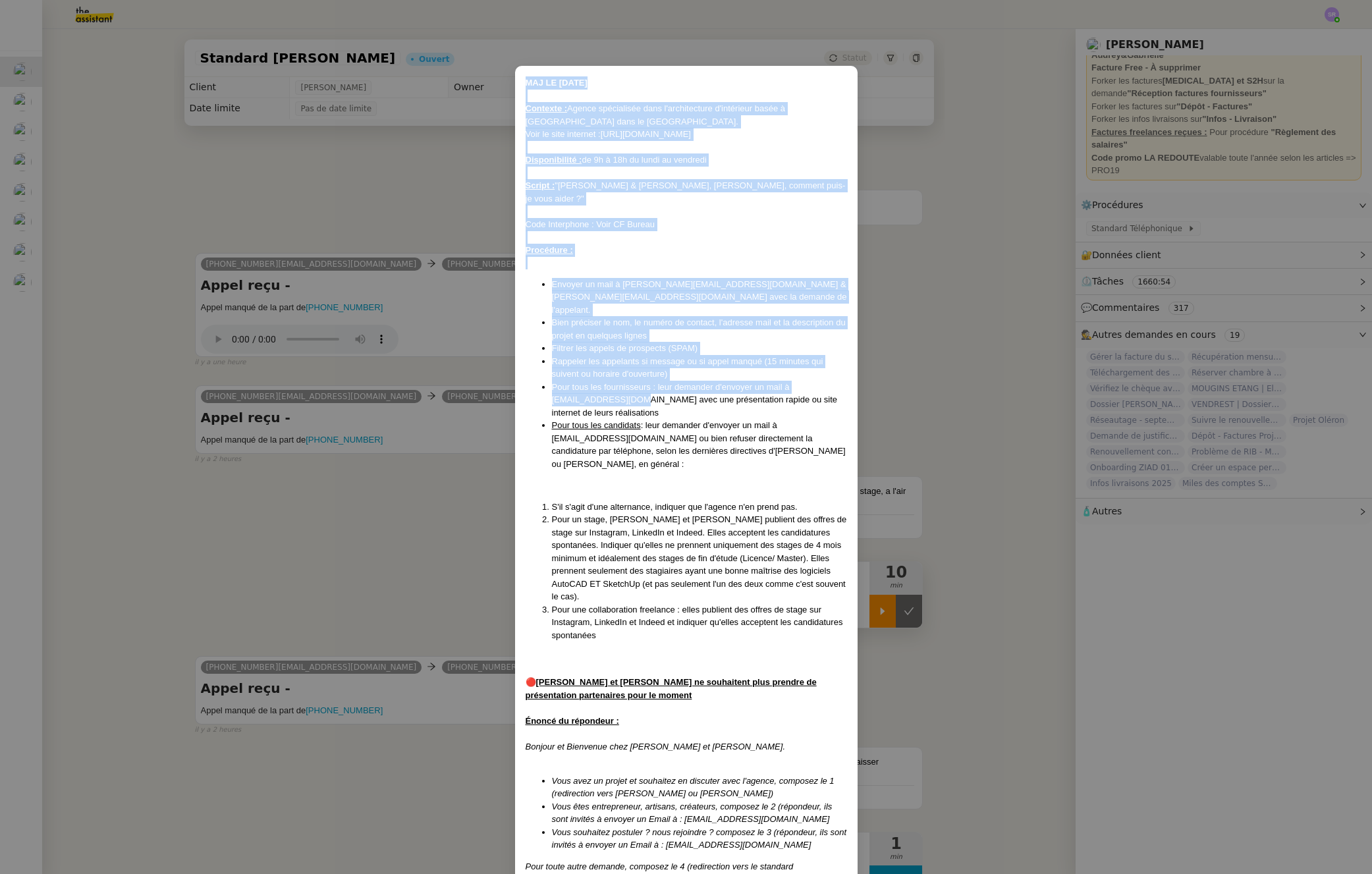
scroll to position [77, 0]
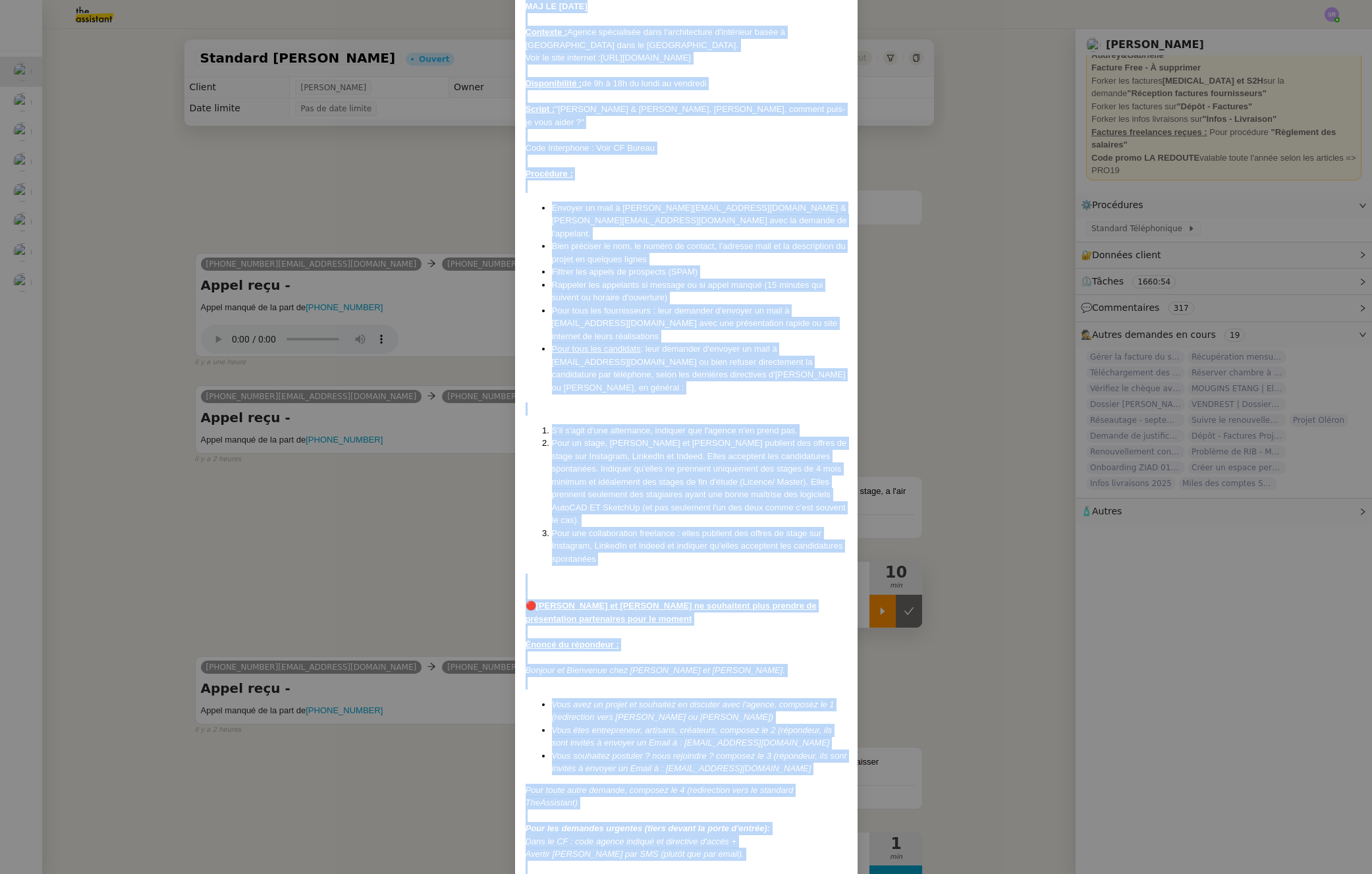
drag, startPoint x: 526, startPoint y: 83, endPoint x: 715, endPoint y: 824, distance: 764.7
click at [715, 824] on div "MAJ LE [DATE] Contexte : Agence spécialisée dans l'architecture d'intérieur bas…" at bounding box center [686, 443] width 322 height 886
copy div "MAJ LE 09/04/2025 Contexte : Agence spécialisée dans l'architecture d'intérieur…"
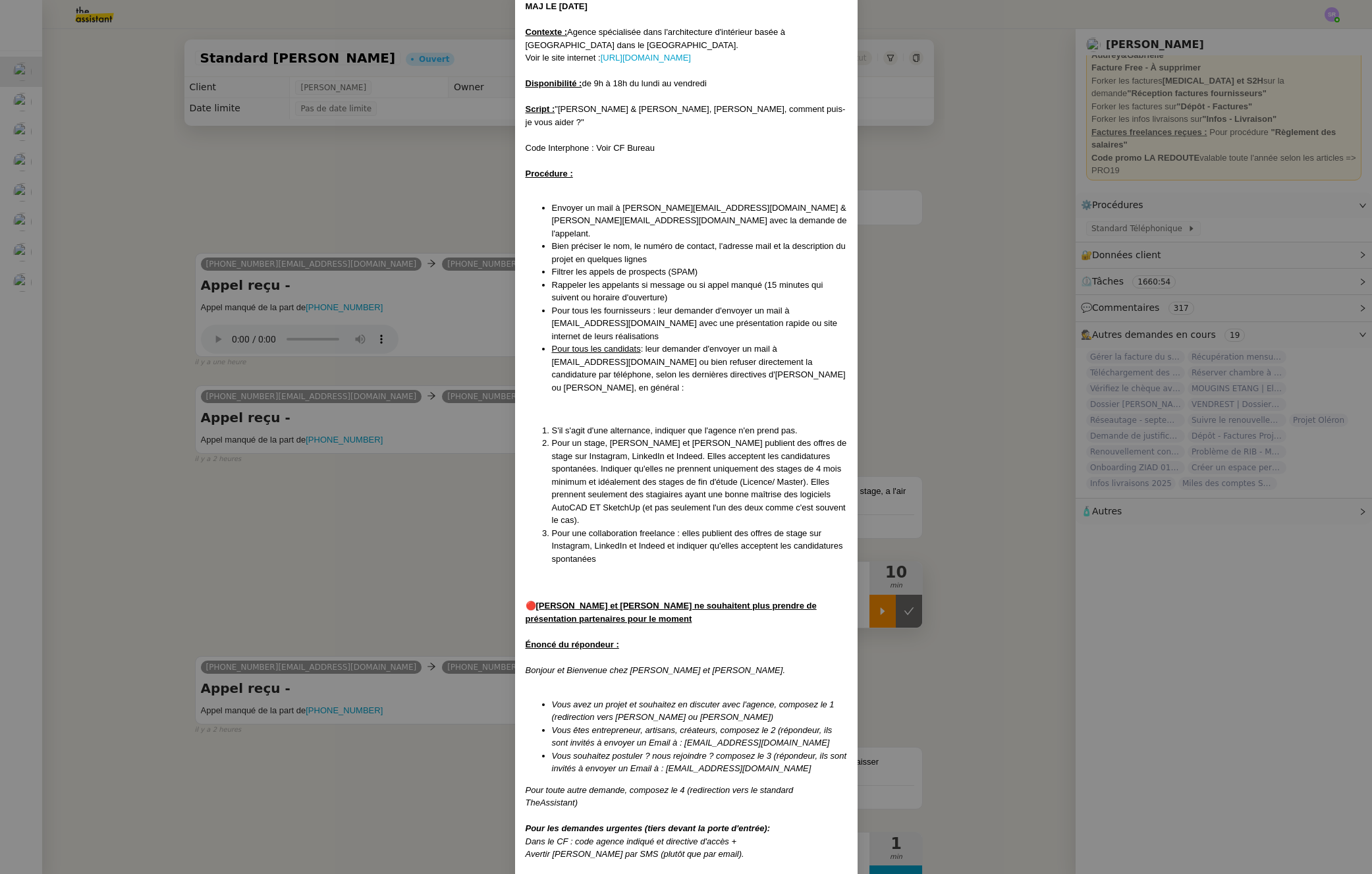
click at [388, 558] on nz-modal-container "MAJ LE [DATE] Contexte : Agence spécialisée dans l'architecture d'intérieur bas…" at bounding box center [686, 437] width 1372 height 874
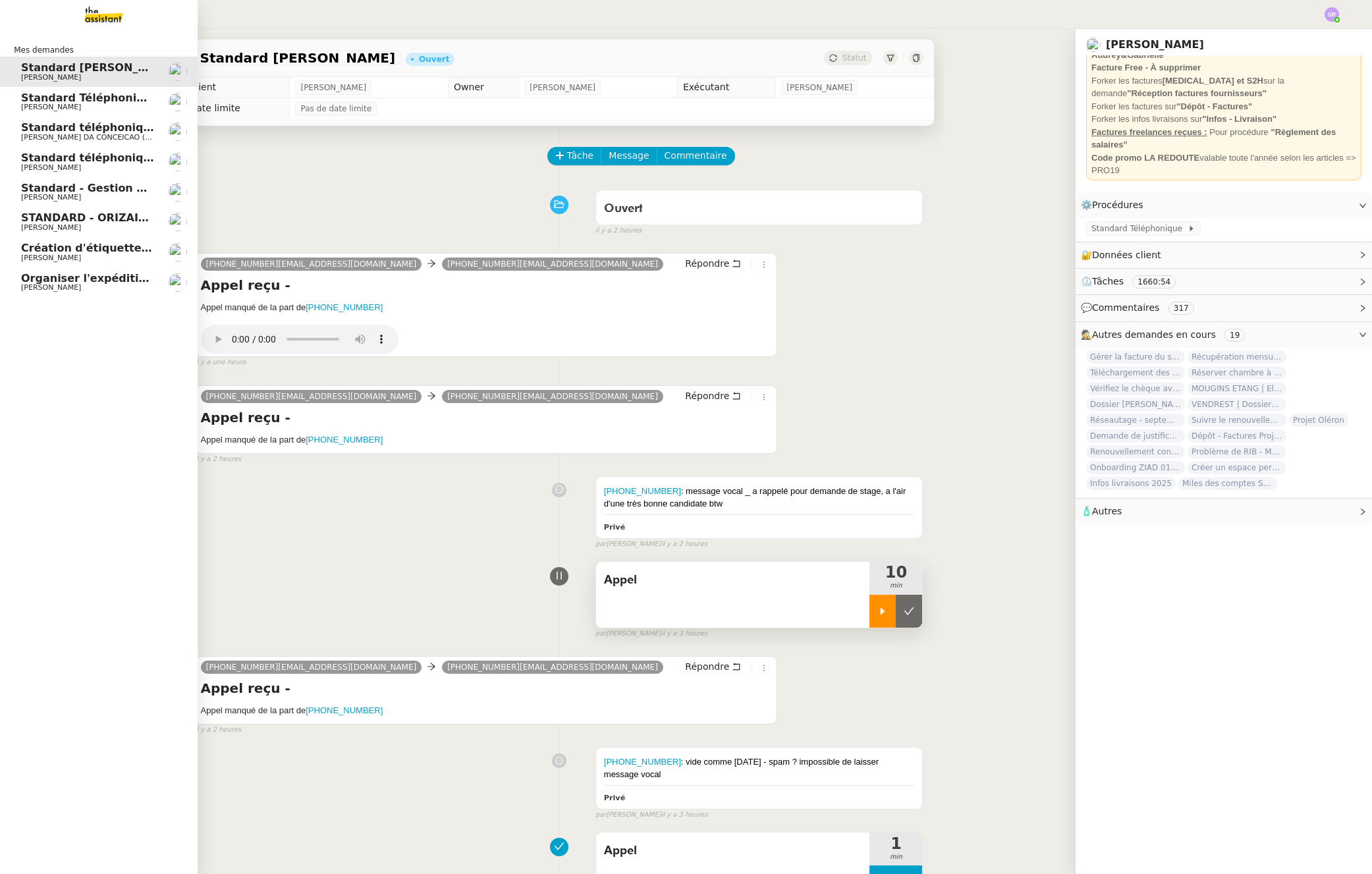
click at [51, 165] on span "[PERSON_NAME]" at bounding box center [51, 168] width 60 height 8
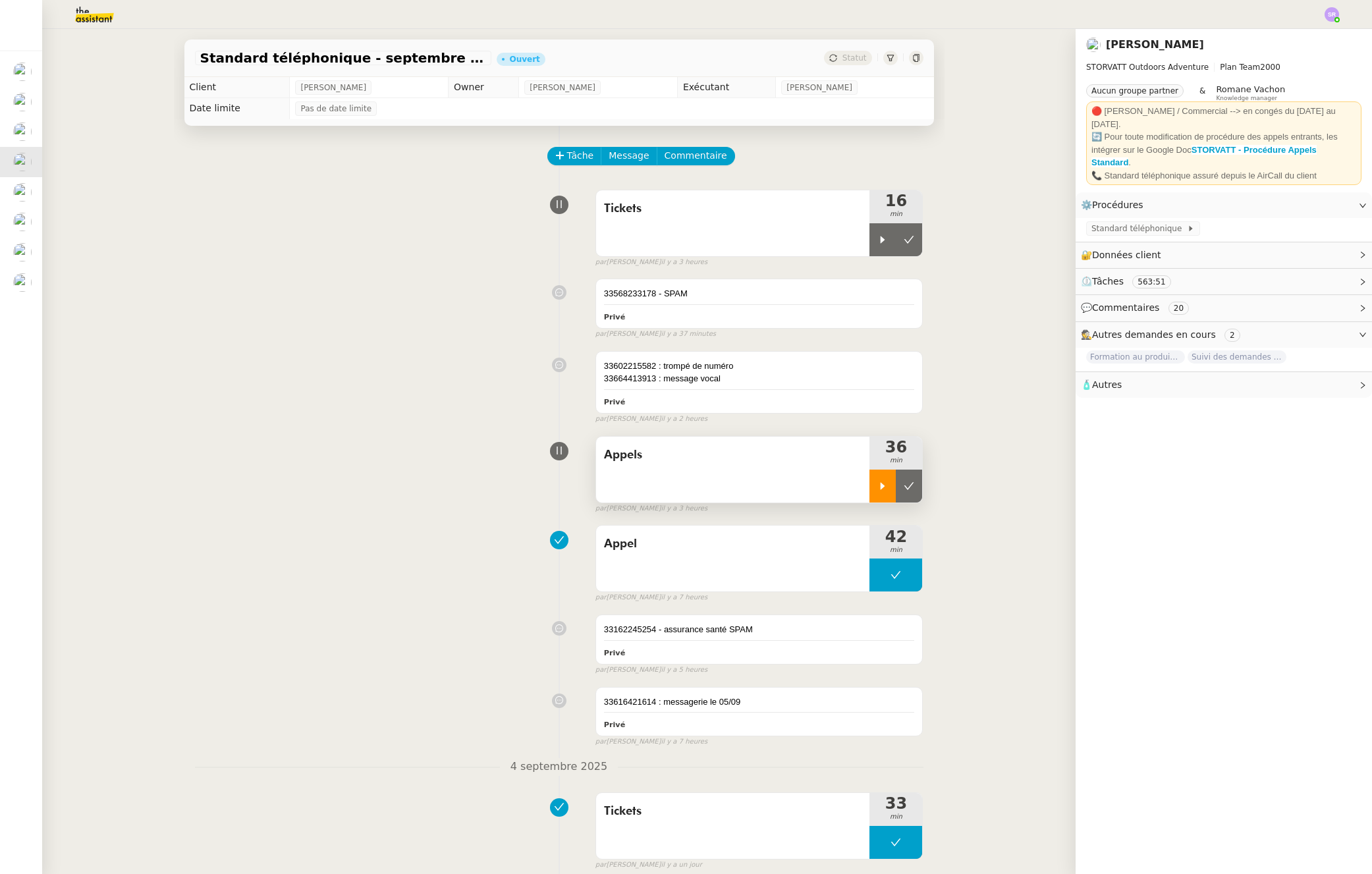
click at [881, 489] on icon at bounding box center [883, 486] width 5 height 7
click at [891, 484] on icon at bounding box center [895, 486] width 11 height 11
click at [877, 239] on icon at bounding box center [882, 239] width 11 height 11
click at [892, 240] on div at bounding box center [896, 239] width 53 height 33
click at [877, 481] on icon at bounding box center [882, 486] width 11 height 11
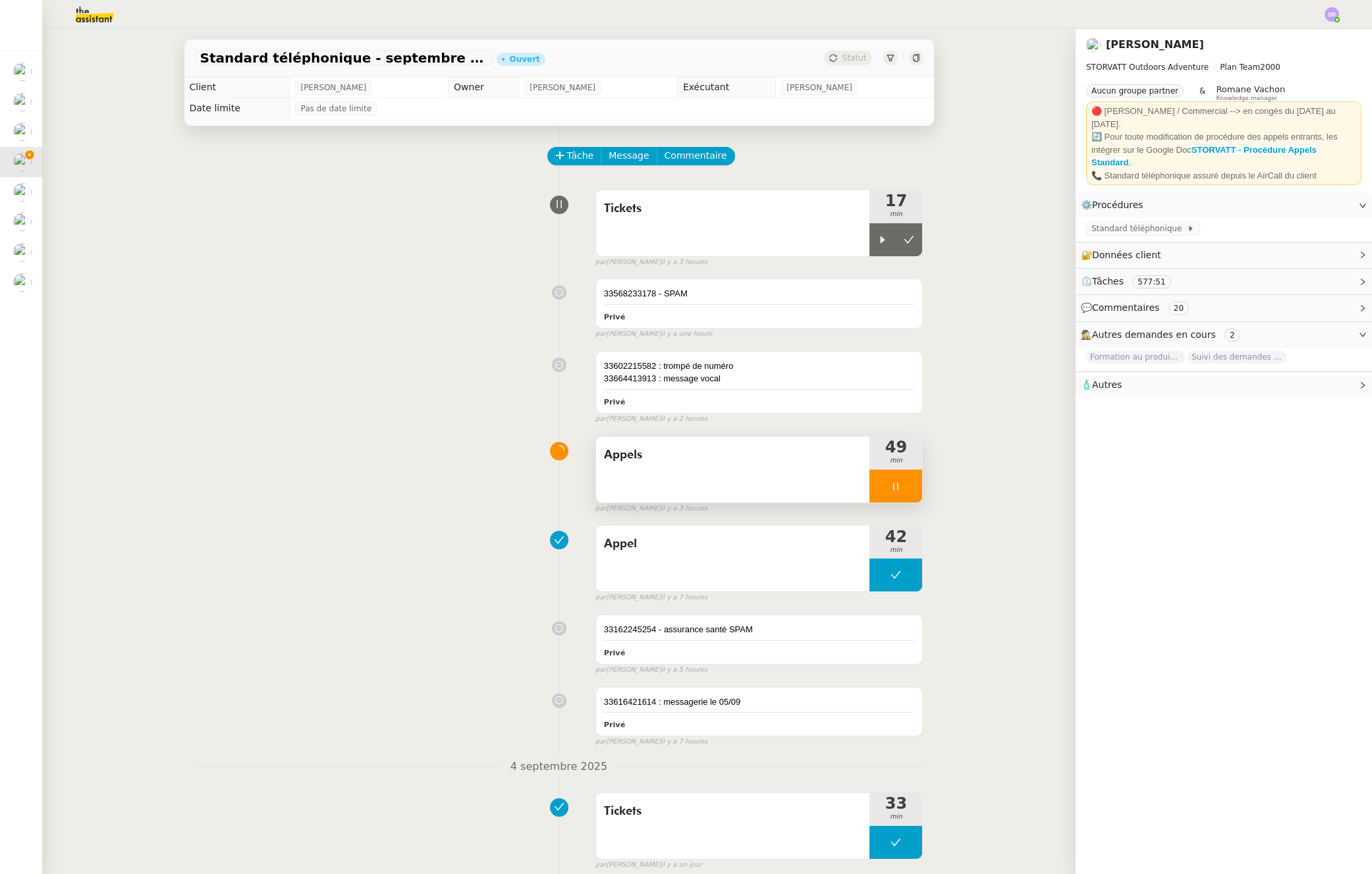
click at [880, 491] on div at bounding box center [896, 486] width 53 height 33
click at [871, 492] on div at bounding box center [883, 486] width 26 height 33
click at [793, 384] on div "33664413913 : message vocal" at bounding box center [760, 379] width 311 height 13
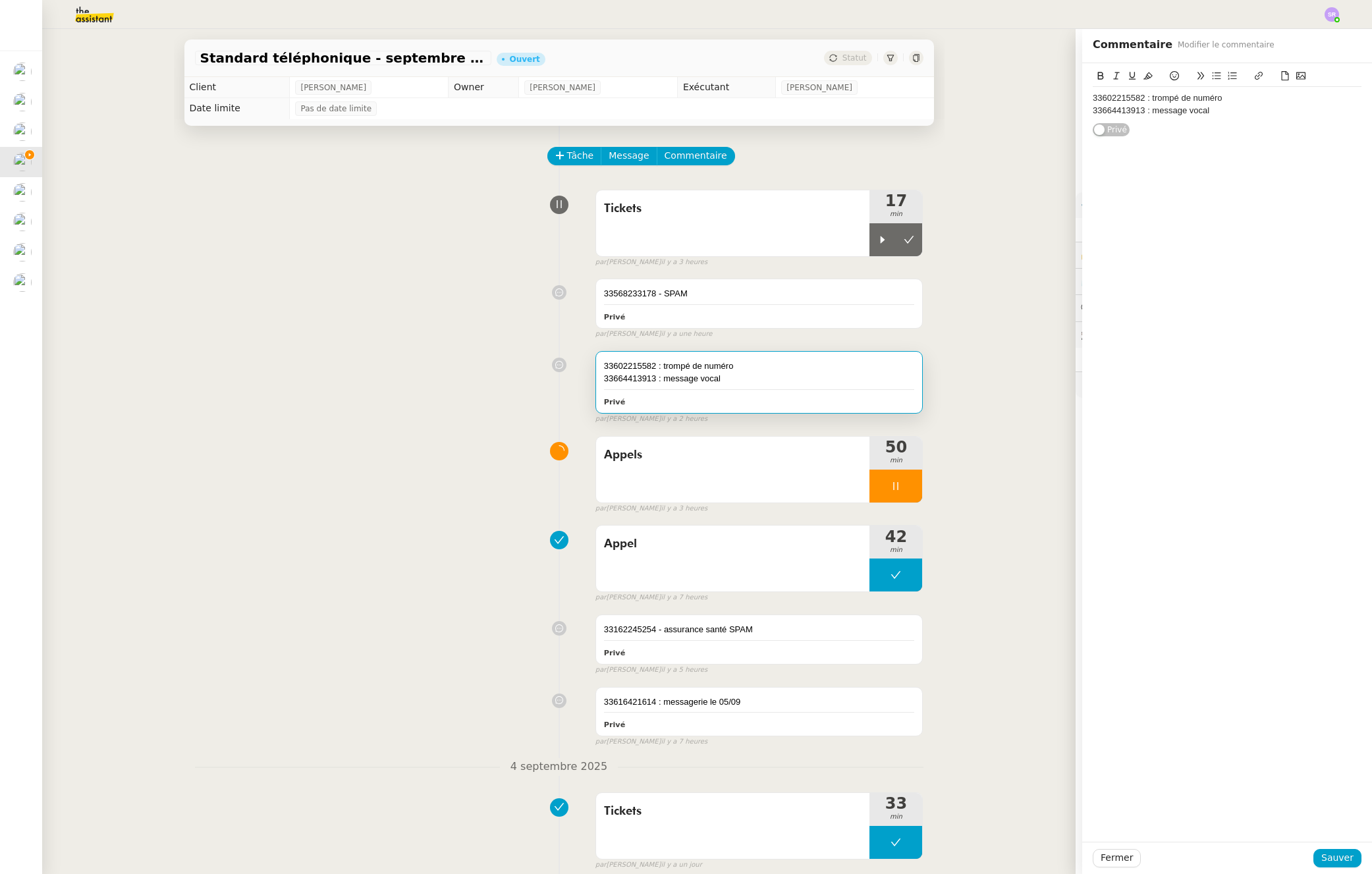
click at [1245, 113] on div "33664413913 : message vocal" at bounding box center [1227, 110] width 269 height 12
click at [1328, 859] on span "Sauver" at bounding box center [1337, 858] width 32 height 15
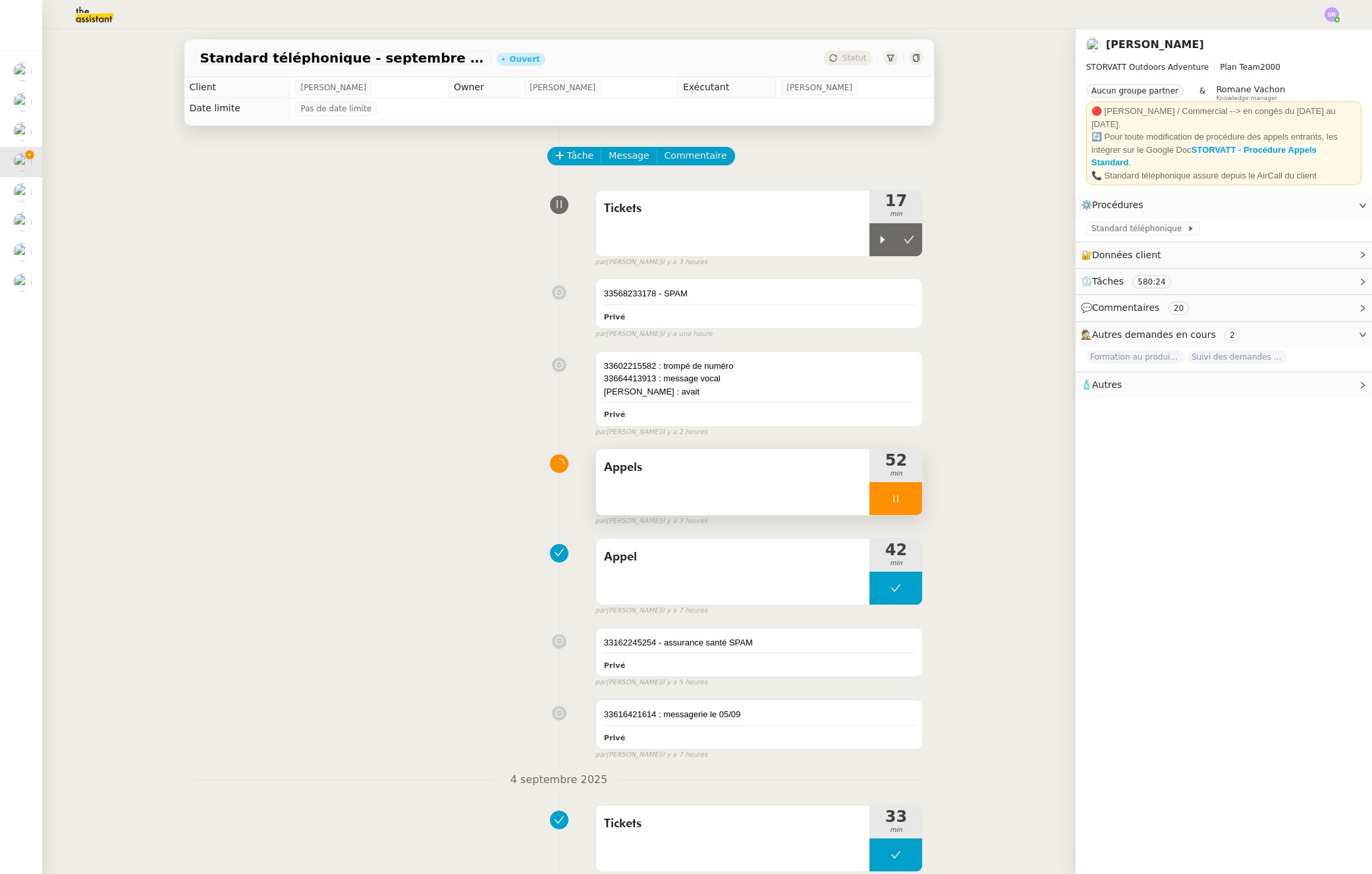
click at [891, 504] on icon at bounding box center [895, 499] width 11 height 11
click at [873, 247] on div at bounding box center [883, 239] width 26 height 33
drag, startPoint x: 763, startPoint y: 492, endPoint x: 773, endPoint y: 489, distance: 10.4
click at [763, 492] on div "Appels" at bounding box center [733, 482] width 274 height 66
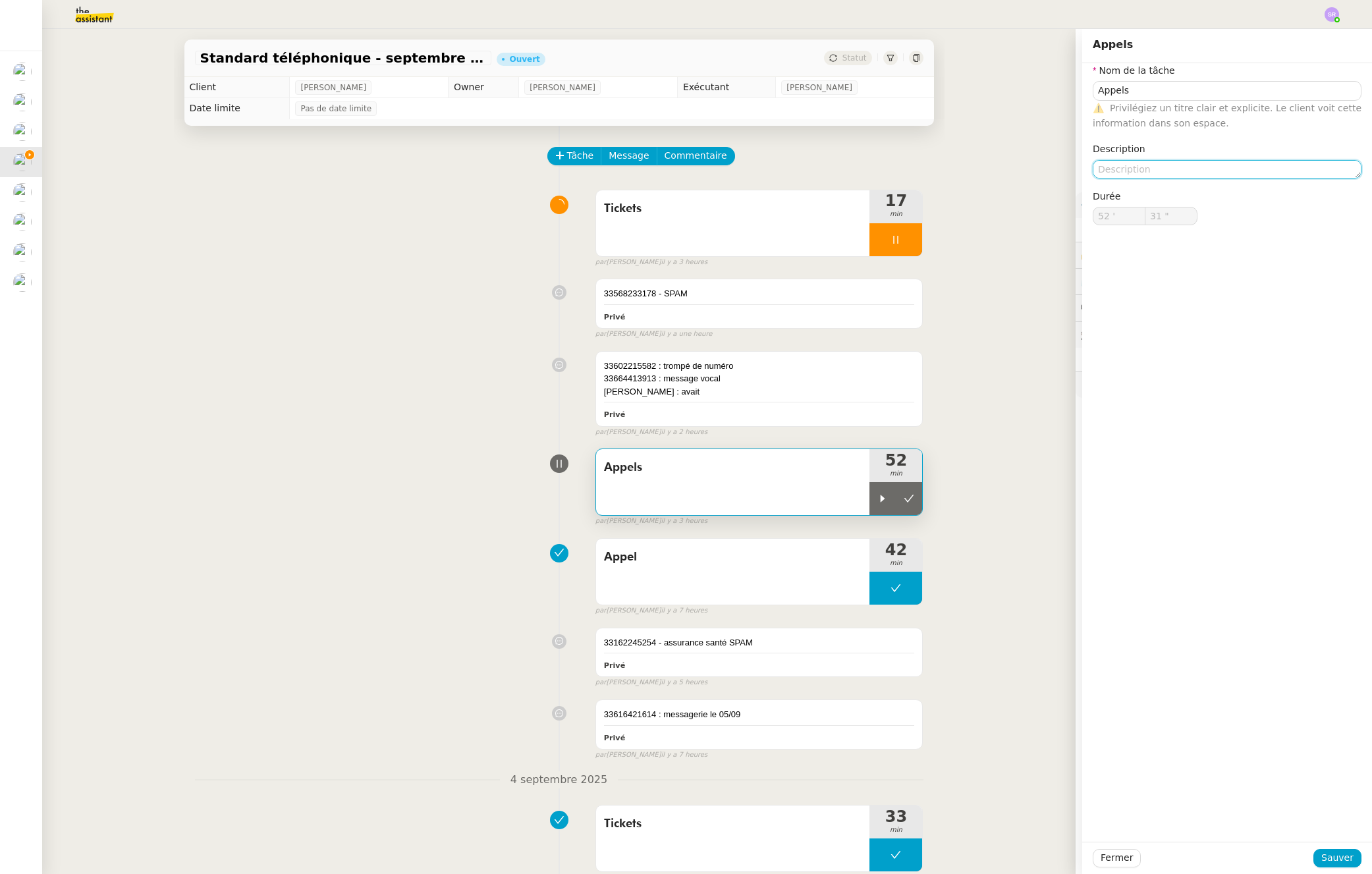
click at [1196, 170] on textarea at bounding box center [1227, 170] width 269 height 18
type textarea "+gestion d'un cas compliqué au téléphone (Ettori)"
click at [1356, 853] on div "Fermer Sauver" at bounding box center [1227, 858] width 290 height 32
click at [1314, 864] on button "Sauver" at bounding box center [1337, 858] width 48 height 18
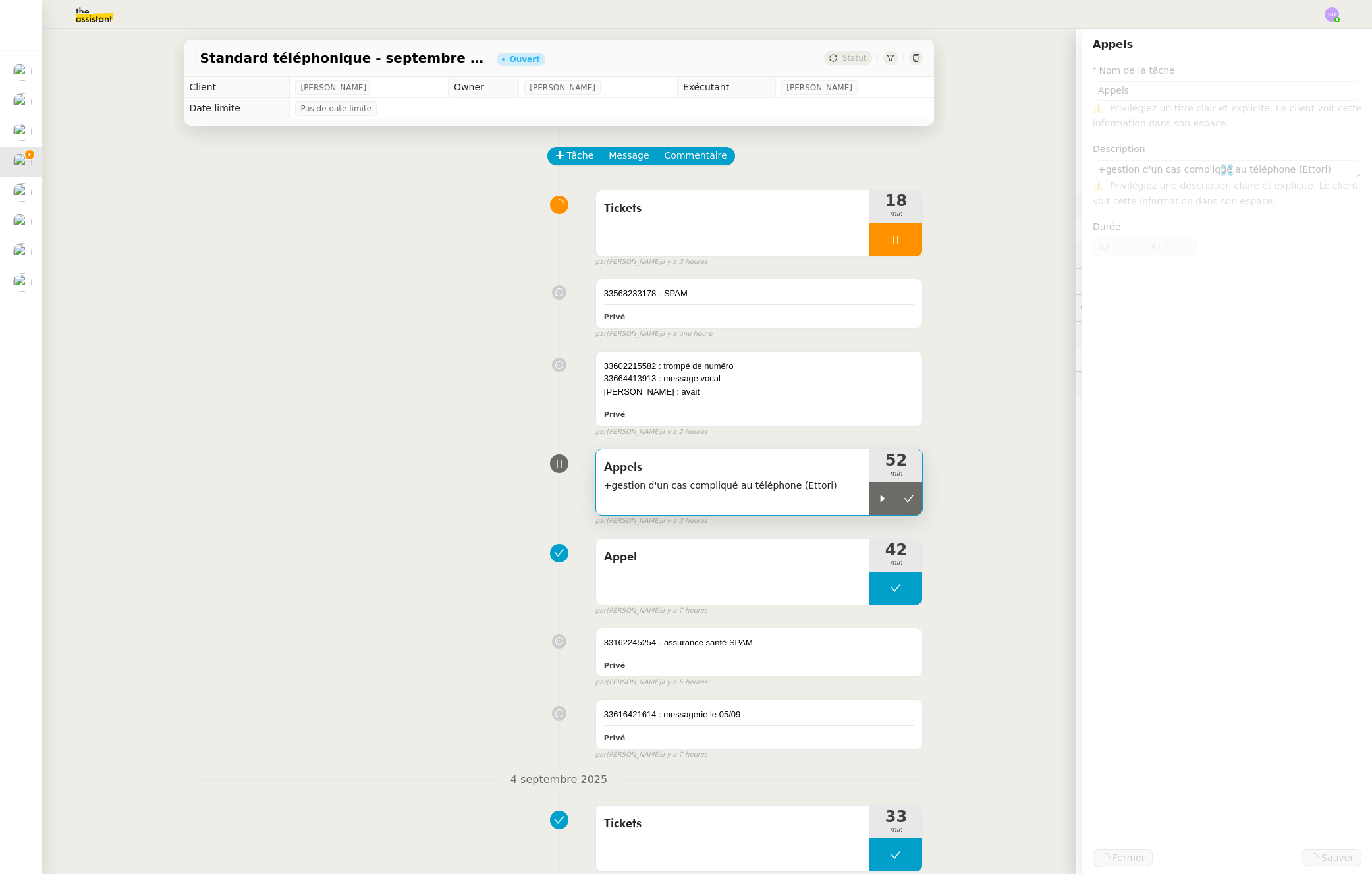
type input "Appels"
type textarea "+gestion d'un cas compliqué au téléphone (Ettori)"
type input "52 '"
type input "31 ""
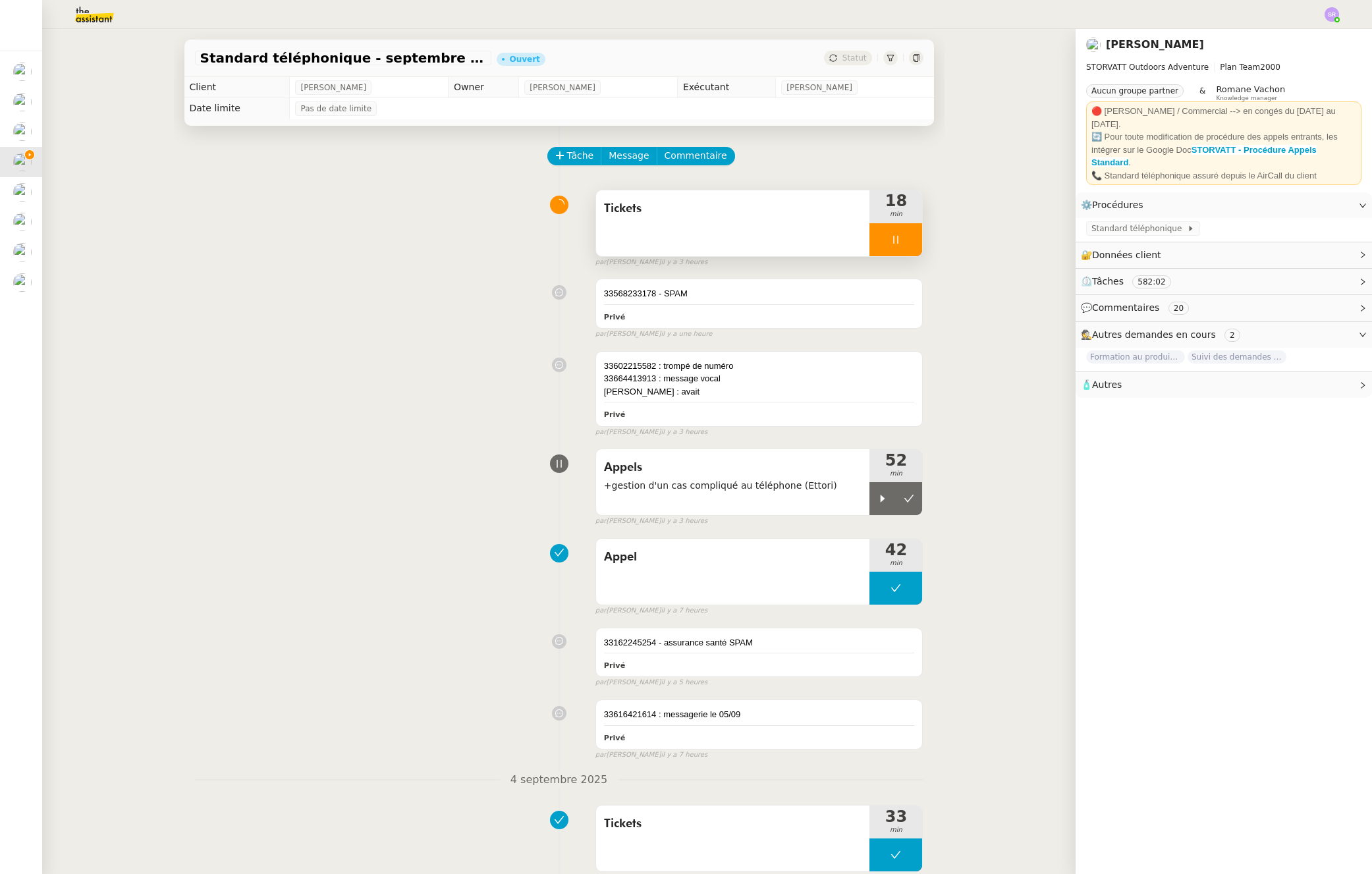
click at [891, 242] on icon at bounding box center [895, 239] width 11 height 11
drag, startPoint x: 873, startPoint y: 502, endPoint x: 880, endPoint y: 509, distance: 9.9
click at [877, 502] on icon at bounding box center [882, 499] width 11 height 11
click at [737, 393] on div "Ettori : avait" at bounding box center [760, 392] width 311 height 13
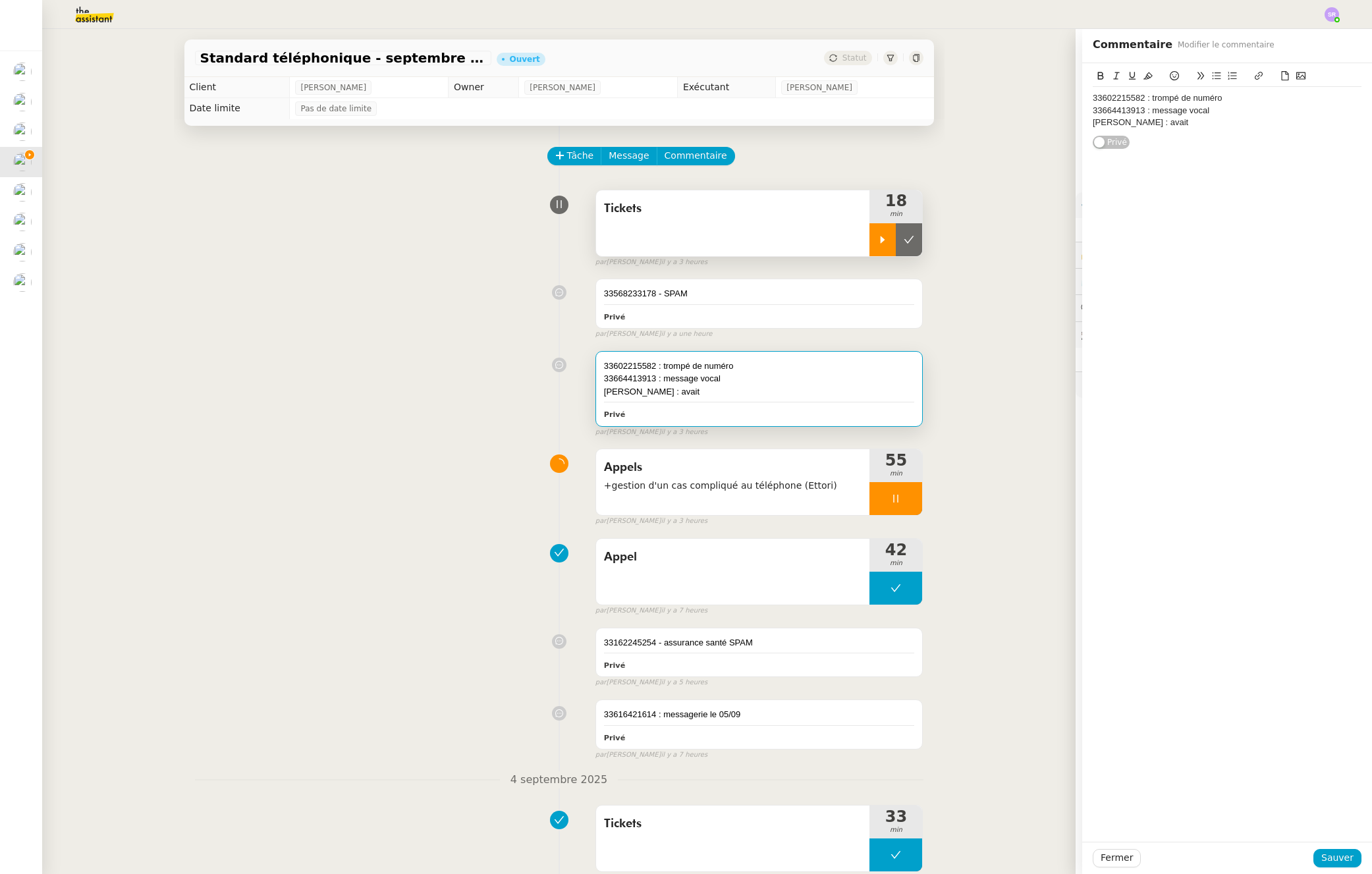
click at [1188, 124] on div "Ettori : avait" at bounding box center [1227, 123] width 269 height 12
click at [1156, 133] on div "33777255501" at bounding box center [1227, 135] width 269 height 12
click at [1216, 132] on div "33777255501 : Dugars" at bounding box center [1227, 135] width 269 height 12
click at [1300, 136] on div "33777255501 : Dugars problème avec Appli a distance" at bounding box center [1227, 135] width 269 height 12
click at [1147, 120] on div "Ettori : avait" at bounding box center [1227, 123] width 269 height 12
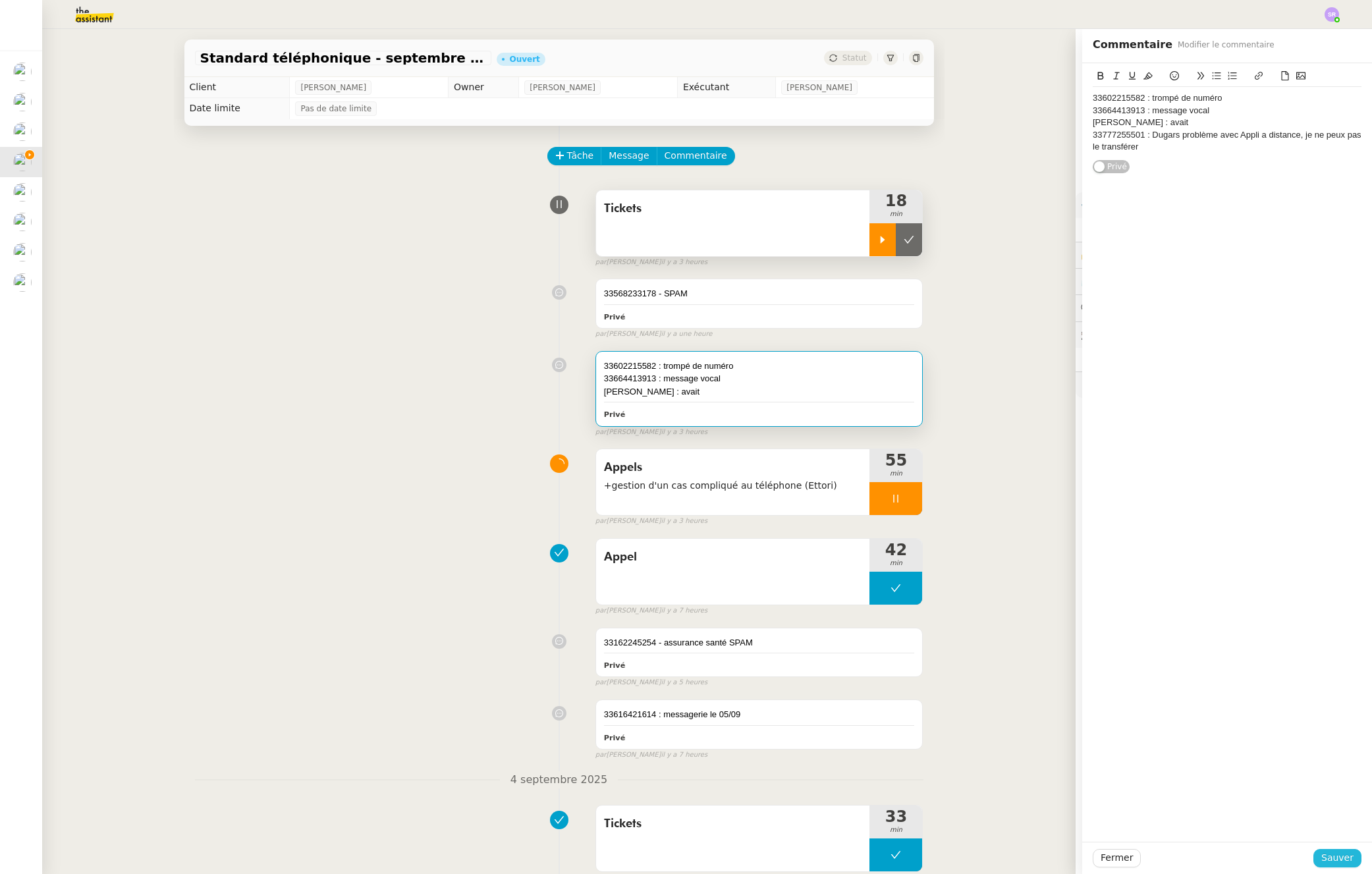
click at [1322, 863] on span "Sauver" at bounding box center [1337, 858] width 32 height 15
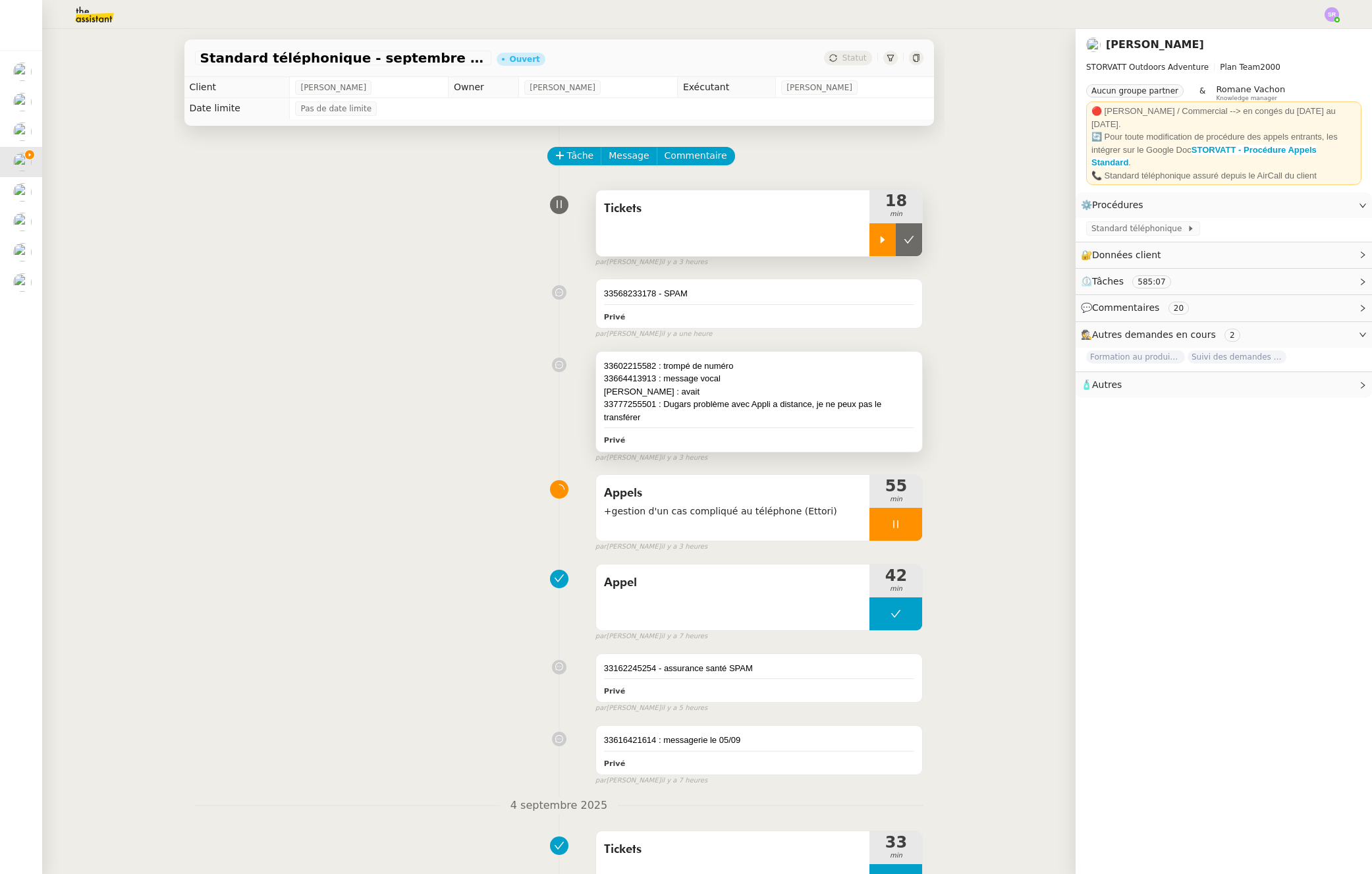
click at [724, 424] on div "33602215582 : trompé de numéro 33664413913 : message vocal Ettori : avait 33777…" at bounding box center [759, 402] width 327 height 100
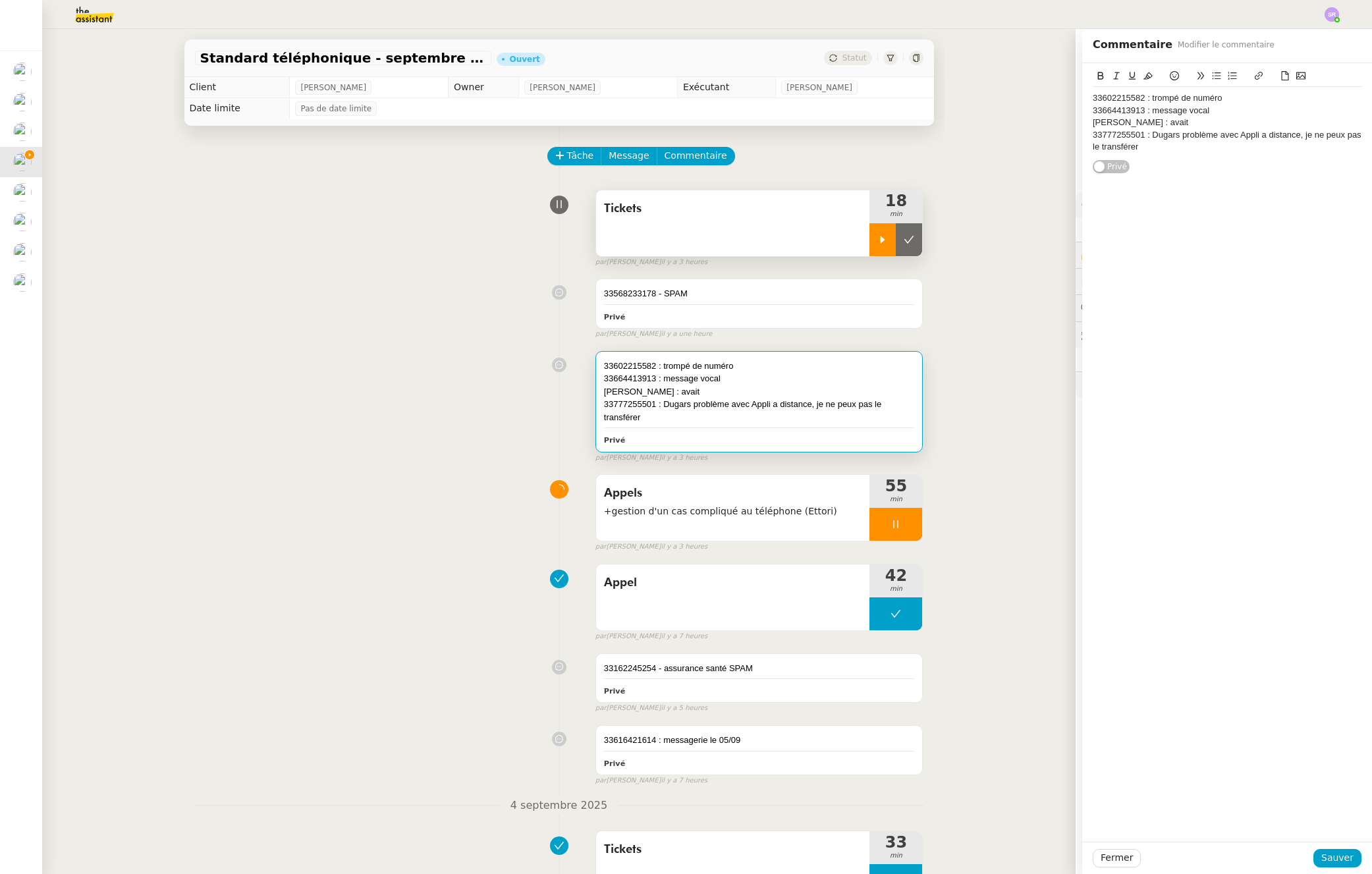
click at [1151, 120] on div "Ettori : avait" at bounding box center [1227, 123] width 269 height 12
click at [1322, 862] on span "Sauver" at bounding box center [1337, 858] width 32 height 15
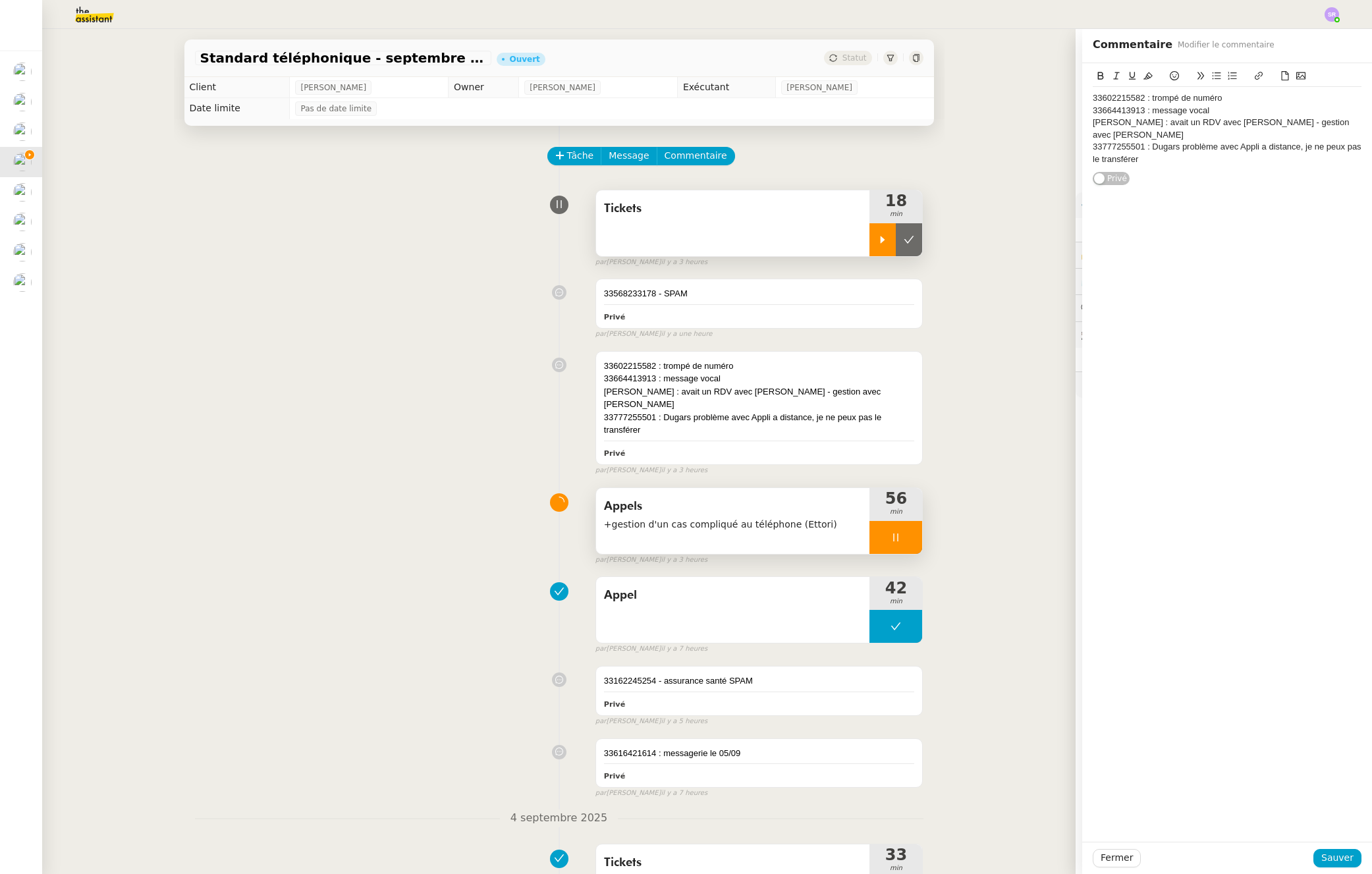
click at [893, 528] on div at bounding box center [896, 537] width 53 height 33
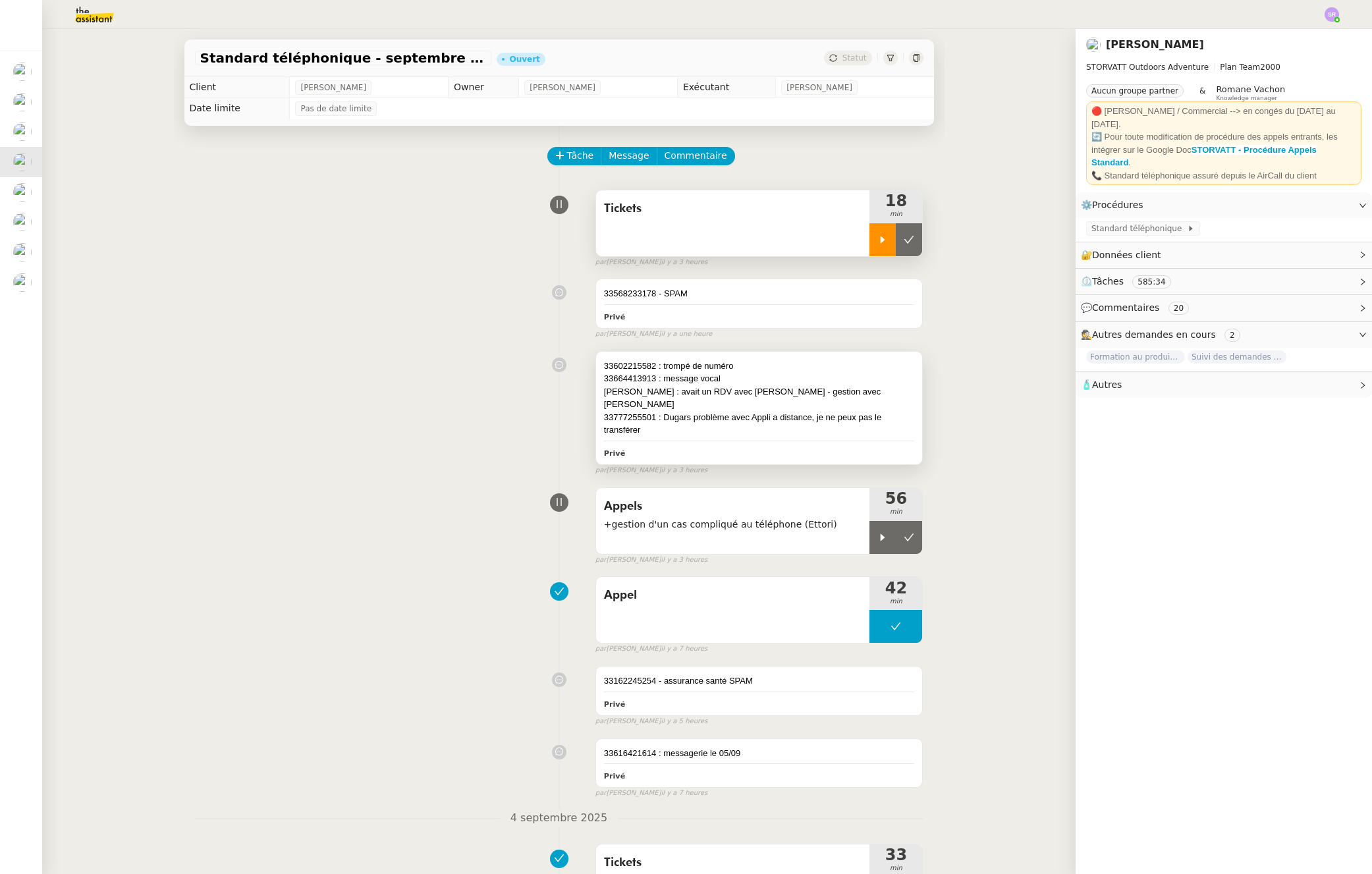
click at [760, 425] on div "33602215582 : trompé de numéro 33664413913 : message vocal Ettori : avait un RD…" at bounding box center [759, 407] width 327 height 113
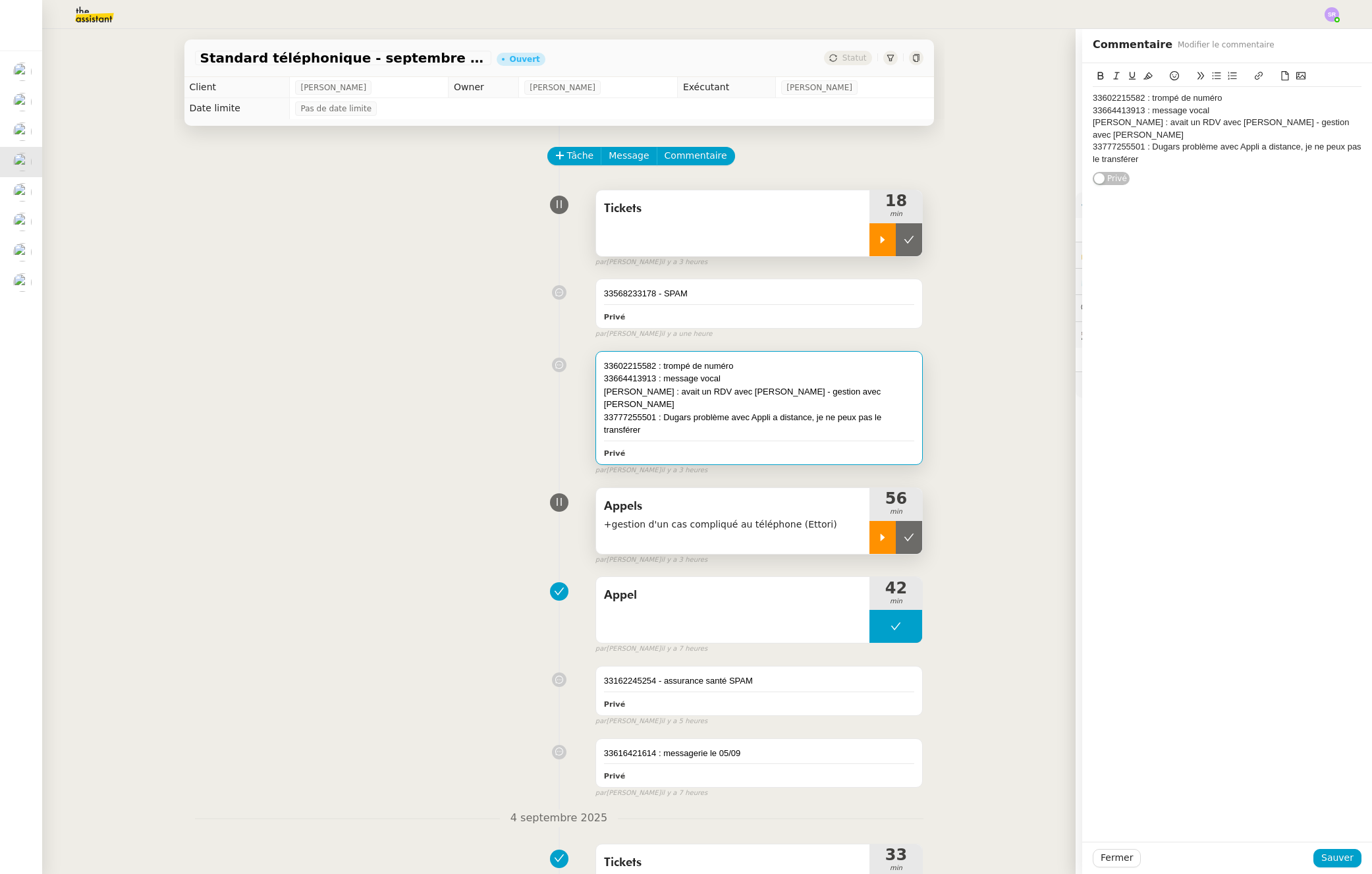
click at [877, 521] on div at bounding box center [883, 537] width 26 height 33
click at [1190, 141] on div "33777255501 : Dugars problème avec Appli a distance, je ne peux pas le transfér…" at bounding box center [1227, 153] width 269 height 25
click at [1190, 145] on div "33777255501 : Dugars problème avec Appli a distance, je ne peux pas le transfér…" at bounding box center [1227, 153] width 269 height 25
click at [1328, 861] on span "Sauver" at bounding box center [1337, 858] width 32 height 15
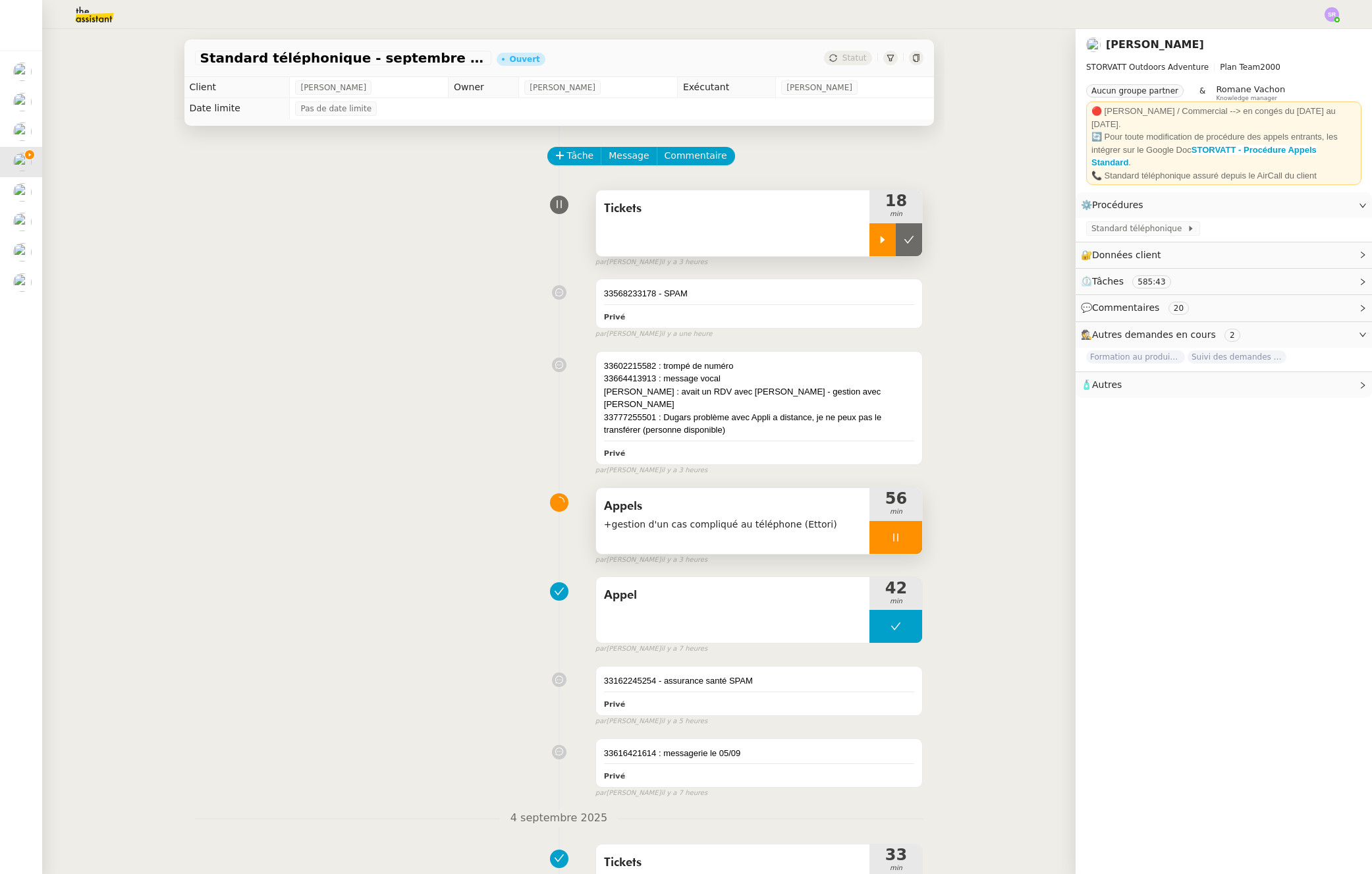
click at [891, 528] on div at bounding box center [896, 537] width 53 height 33
click at [870, 244] on div at bounding box center [883, 239] width 26 height 33
click at [891, 243] on icon at bounding box center [895, 239] width 11 height 11
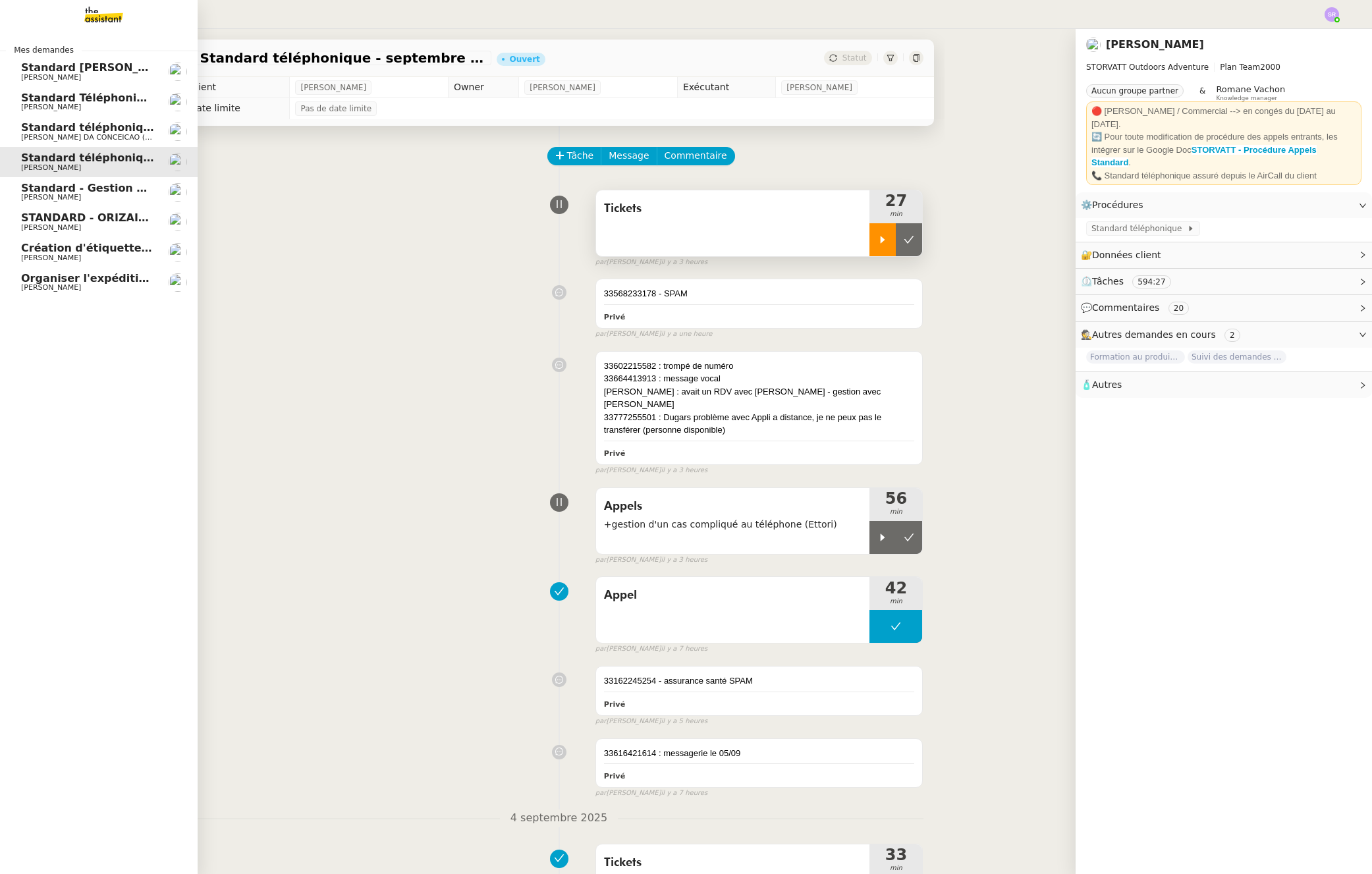
click at [60, 69] on span "Standard [PERSON_NAME]" at bounding box center [100, 67] width 156 height 12
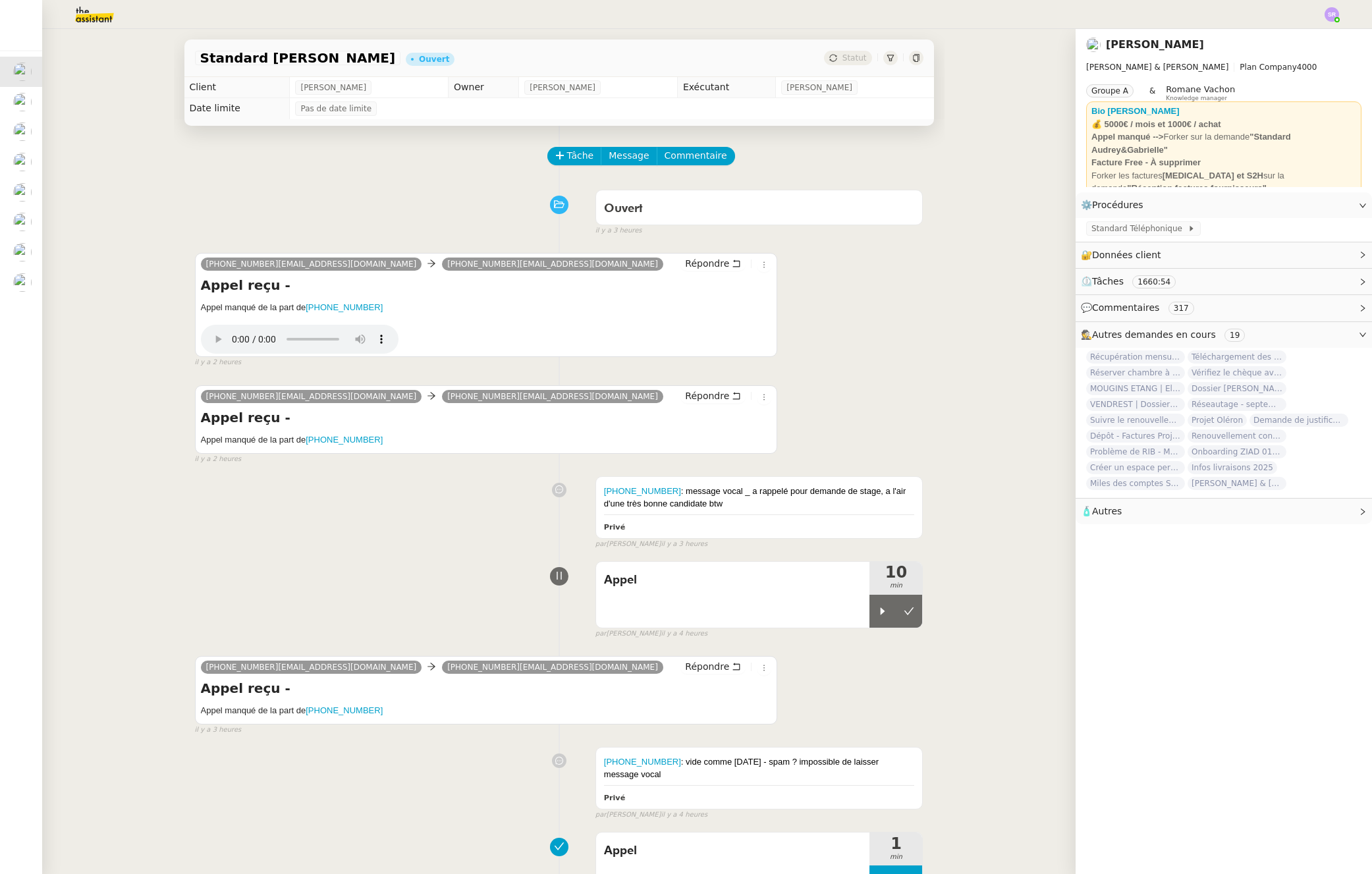
drag, startPoint x: 891, startPoint y: 621, endPoint x: 552, endPoint y: 223, distance: 522.8
click at [896, 621] on button at bounding box center [909, 611] width 26 height 33
click at [572, 157] on span "Tâche" at bounding box center [580, 156] width 27 height 15
click at [569, 158] on span "Tâche" at bounding box center [580, 156] width 27 height 15
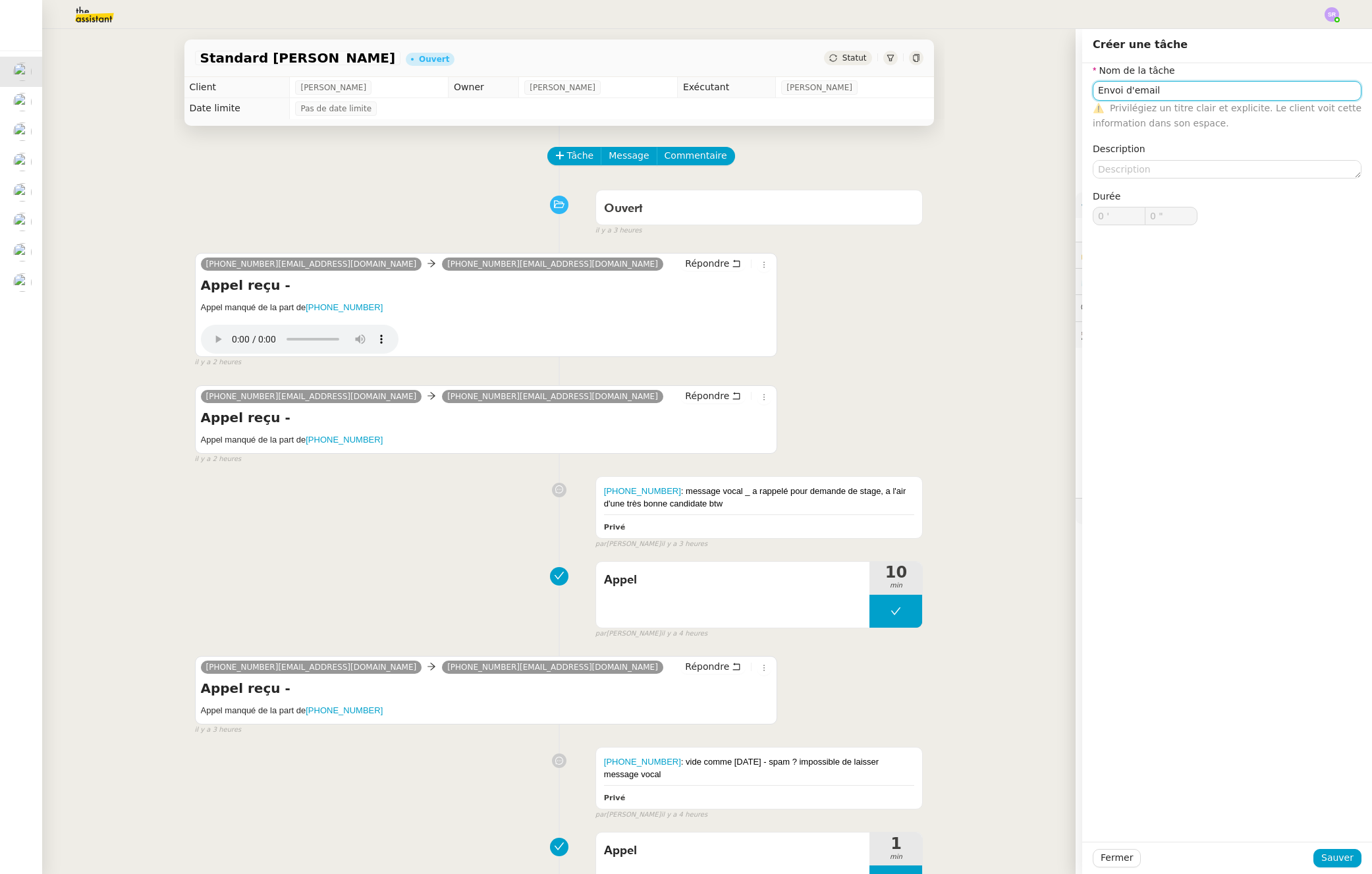
type input "Envoi d'email"
drag, startPoint x: 1333, startPoint y: 859, endPoint x: 1293, endPoint y: 846, distance: 42.1
click at [1332, 859] on span "Sauver" at bounding box center [1337, 858] width 32 height 15
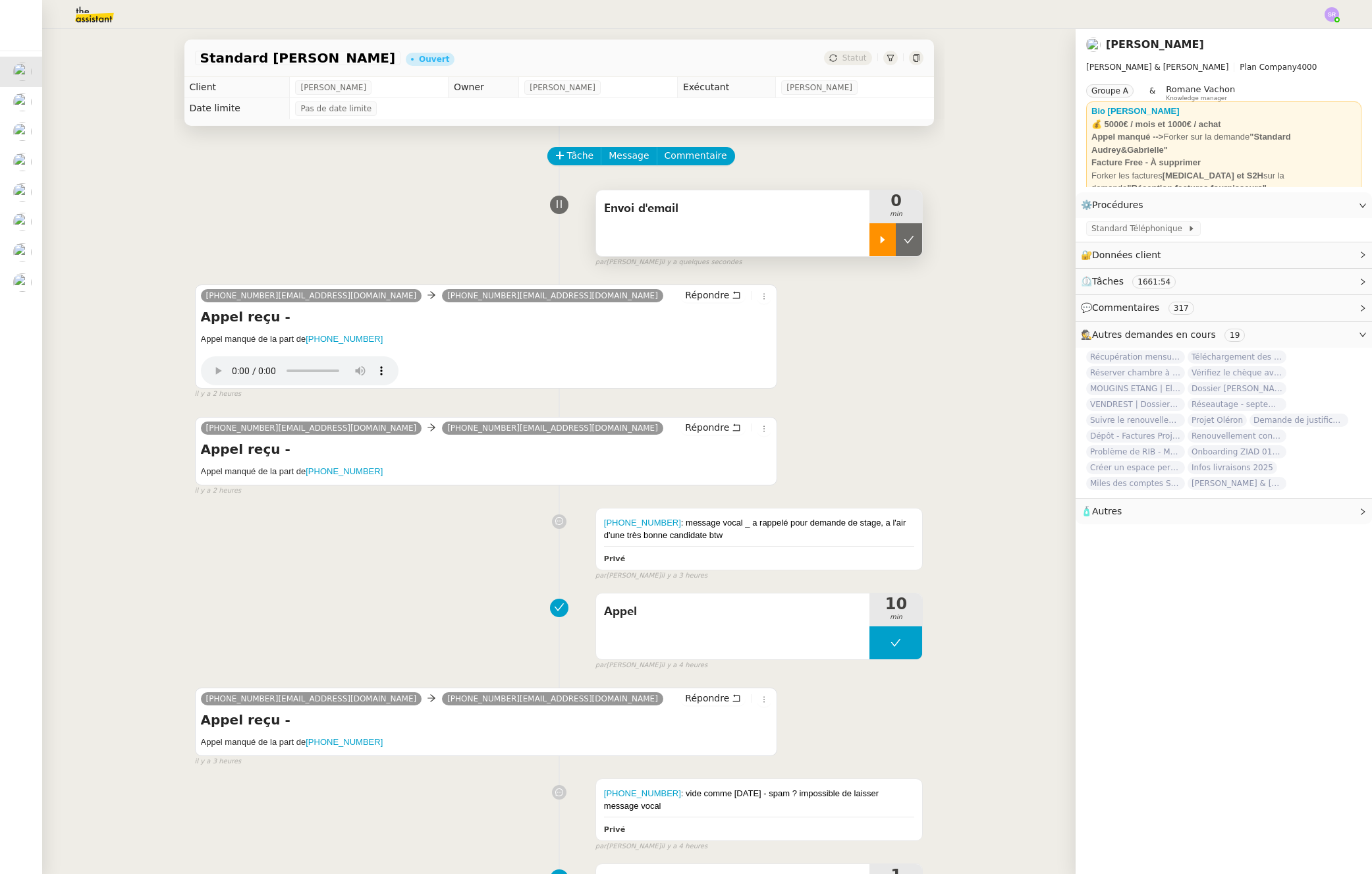
click at [881, 242] on icon at bounding box center [883, 239] width 5 height 7
click at [870, 237] on div at bounding box center [883, 239] width 26 height 33
click at [872, 247] on div at bounding box center [883, 239] width 26 height 33
click at [619, 160] on span "Message" at bounding box center [629, 156] width 40 height 15
click at [662, 188] on span "Nouvelle conversation" at bounding box center [677, 193] width 116 height 11
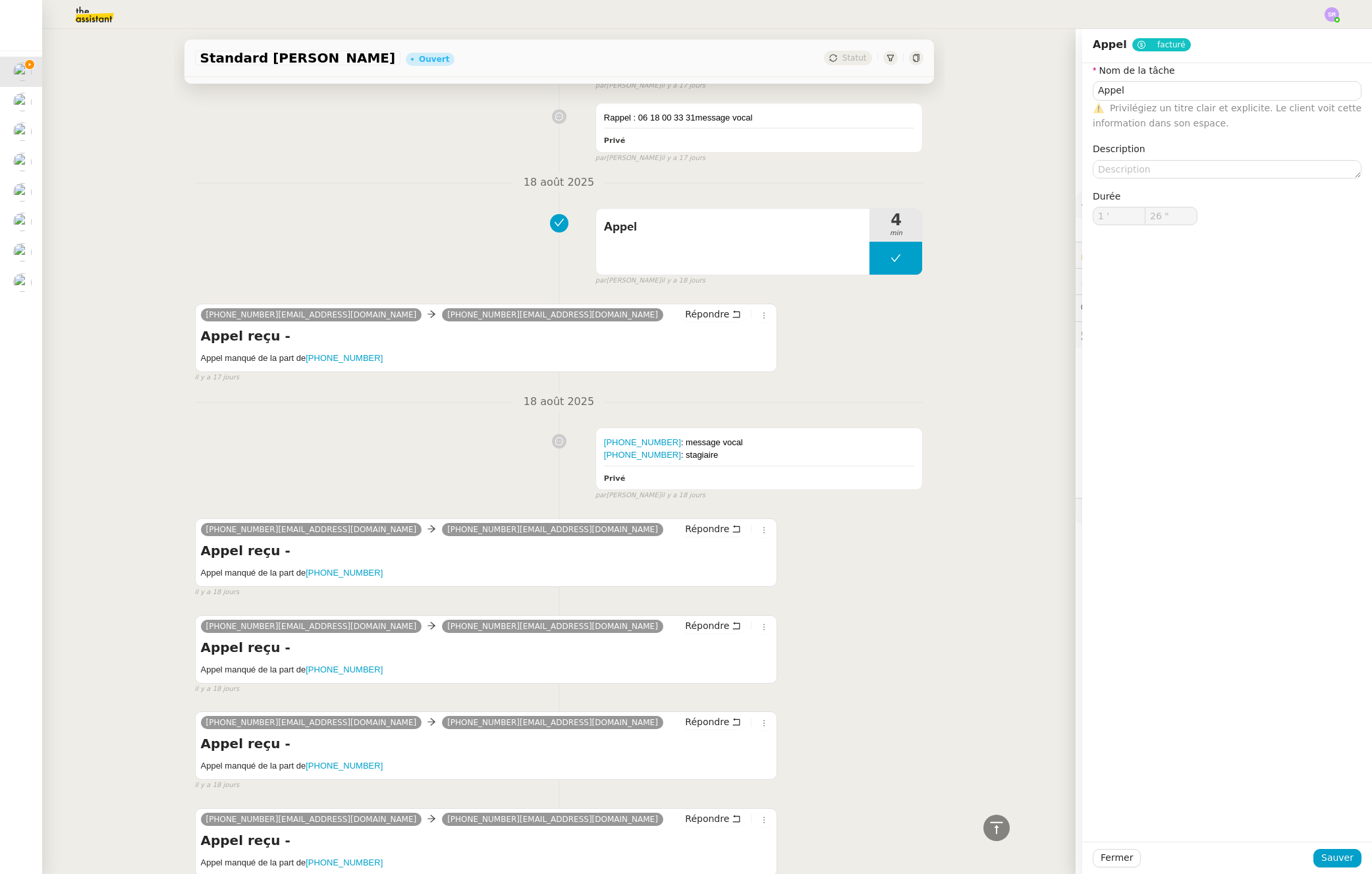
type input "Appel"
type input "1 '"
type input "26 ""
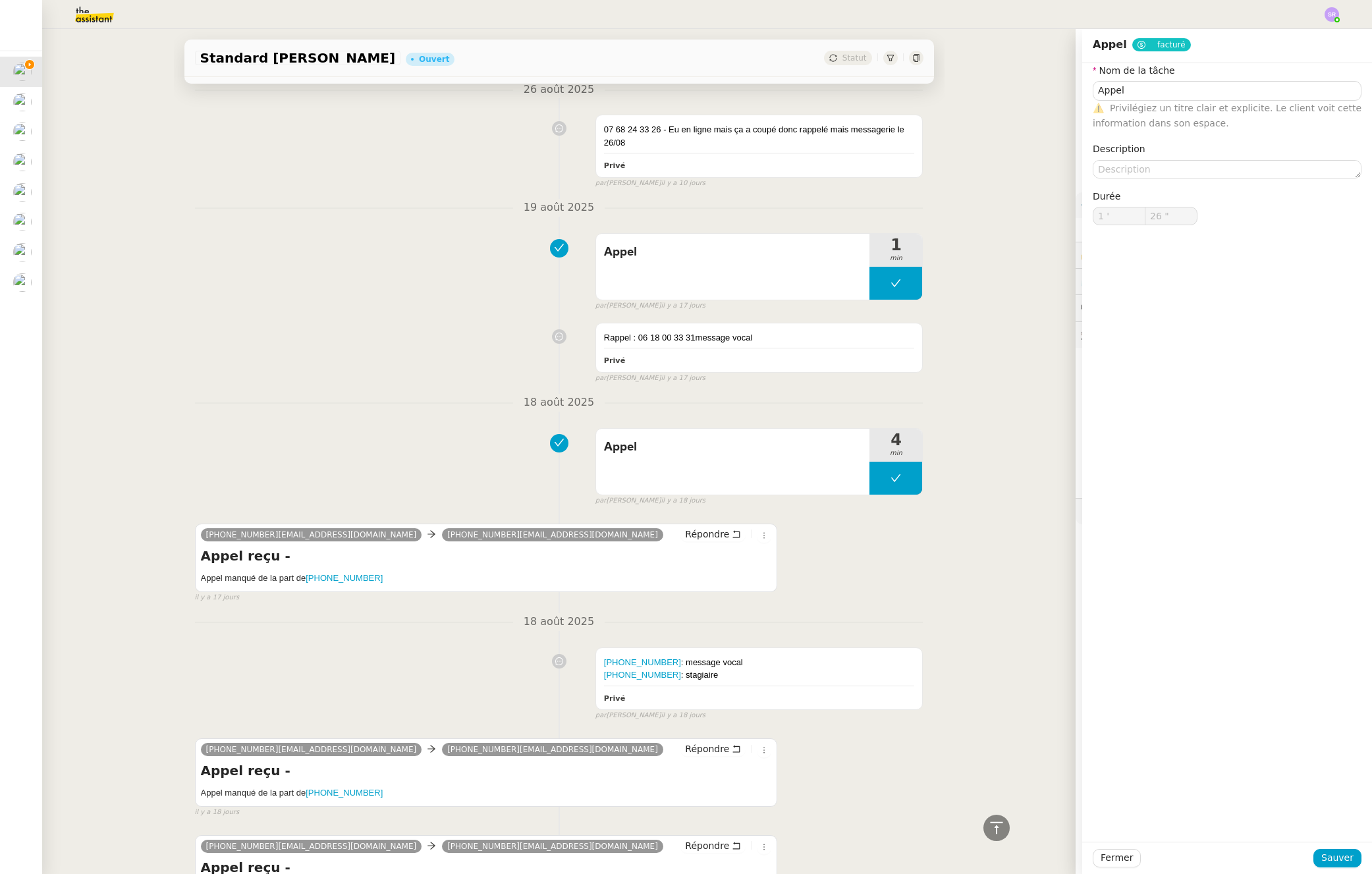
scroll to position [2687, 0]
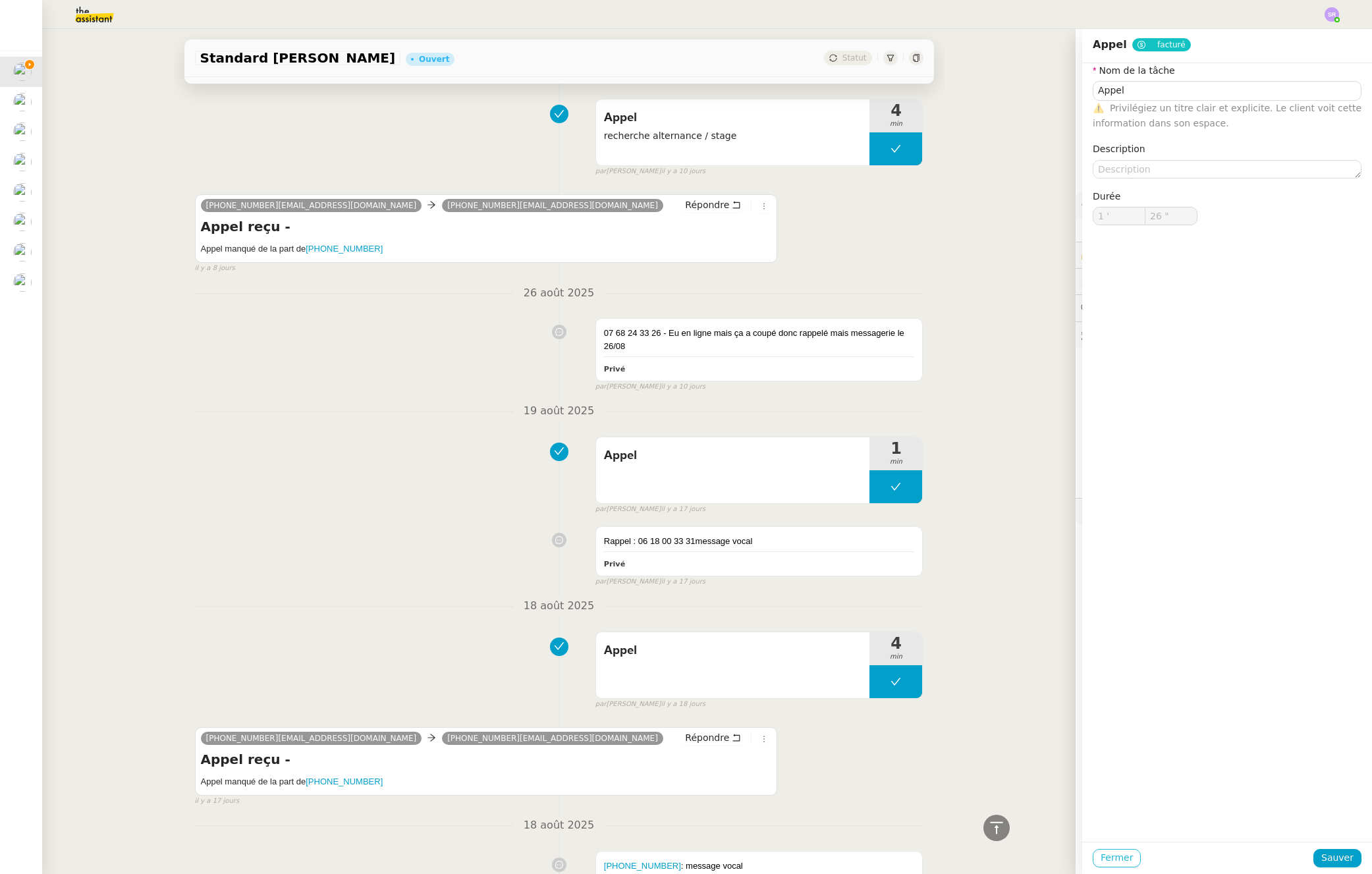
drag, startPoint x: 1114, startPoint y: 858, endPoint x: 1110, endPoint y: 835, distance: 23.3
click at [1114, 858] on span "Fermer" at bounding box center [1117, 858] width 32 height 15
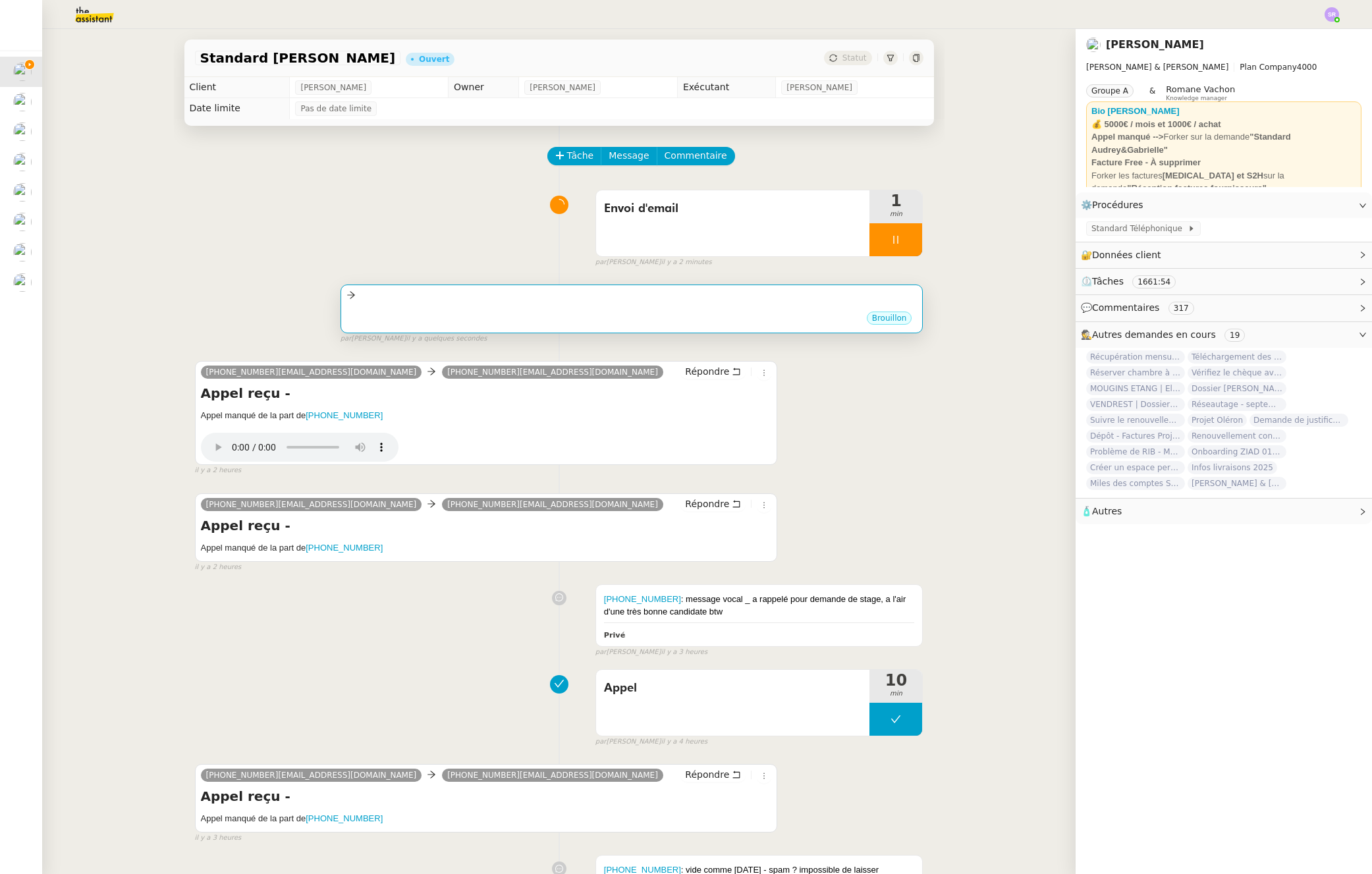
click at [631, 318] on div "Brouillon" at bounding box center [632, 320] width 571 height 20
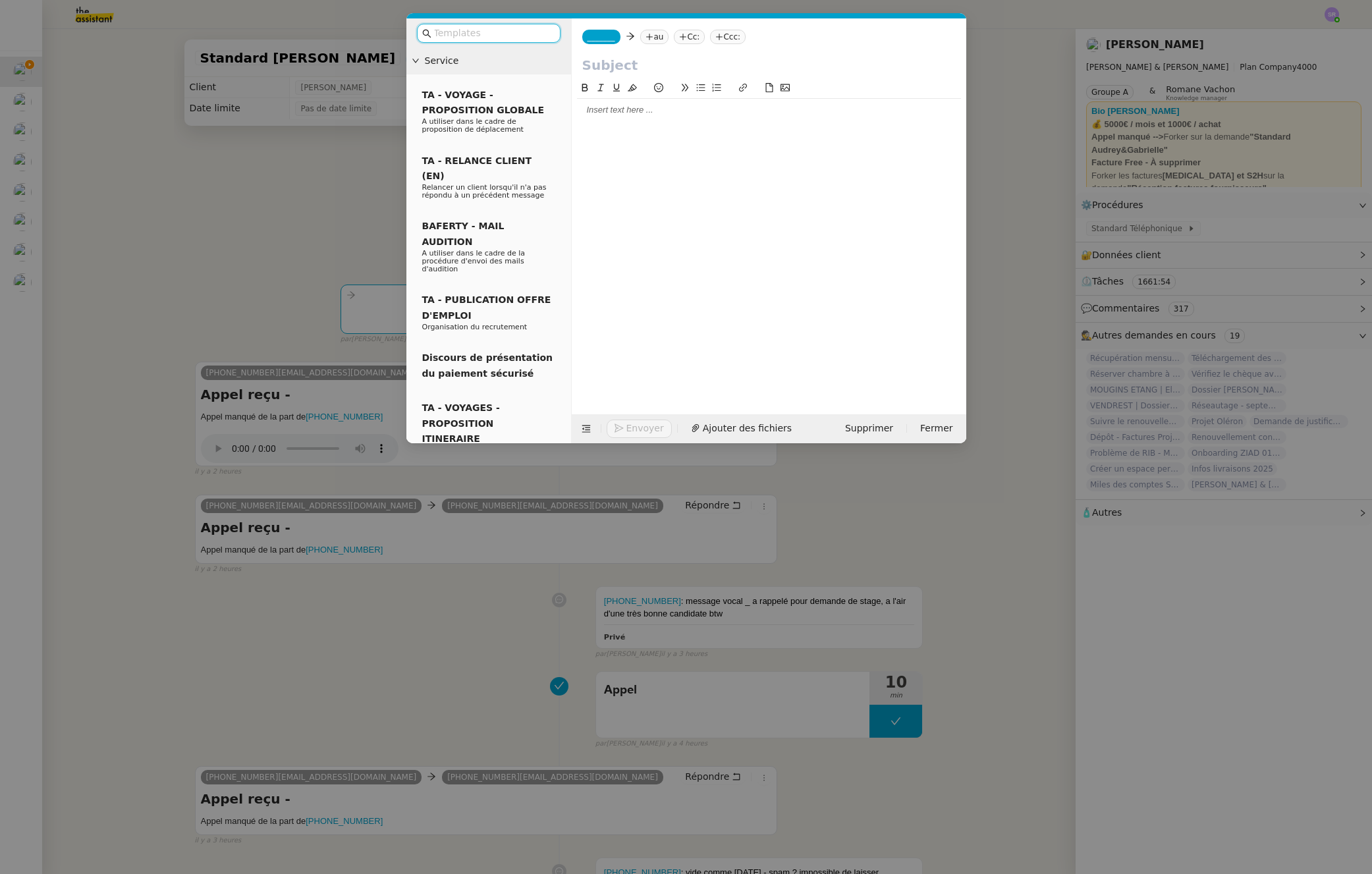
click at [612, 41] on nz-tag "_______" at bounding box center [602, 37] width 38 height 15
click at [623, 65] on span "[PERSON_NAME][EMAIL_ADDRESS][DOMAIN_NAME]" at bounding box center [681, 67] width 187 height 7
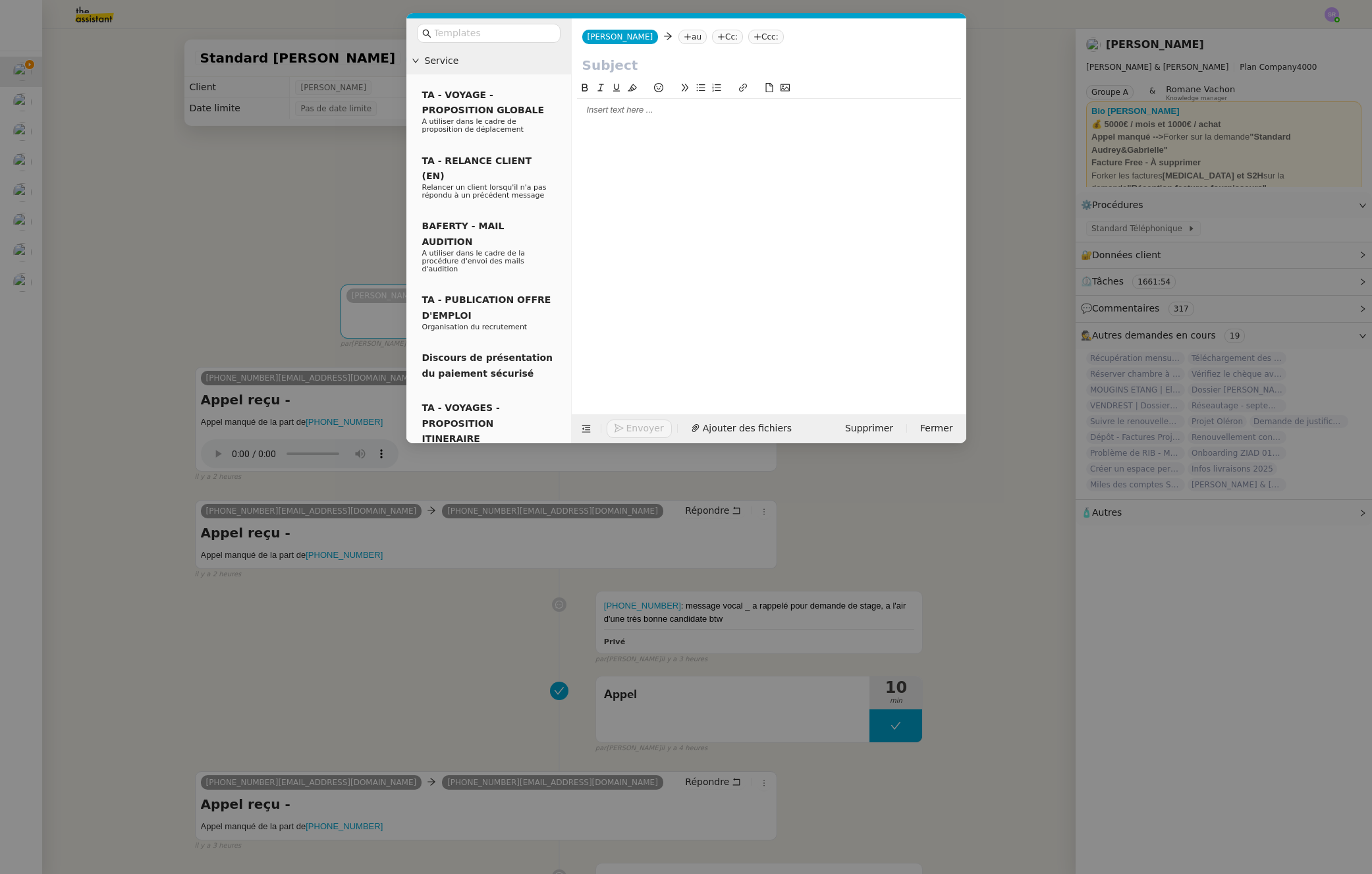
click at [678, 40] on nz-tag "au" at bounding box center [692, 37] width 28 height 15
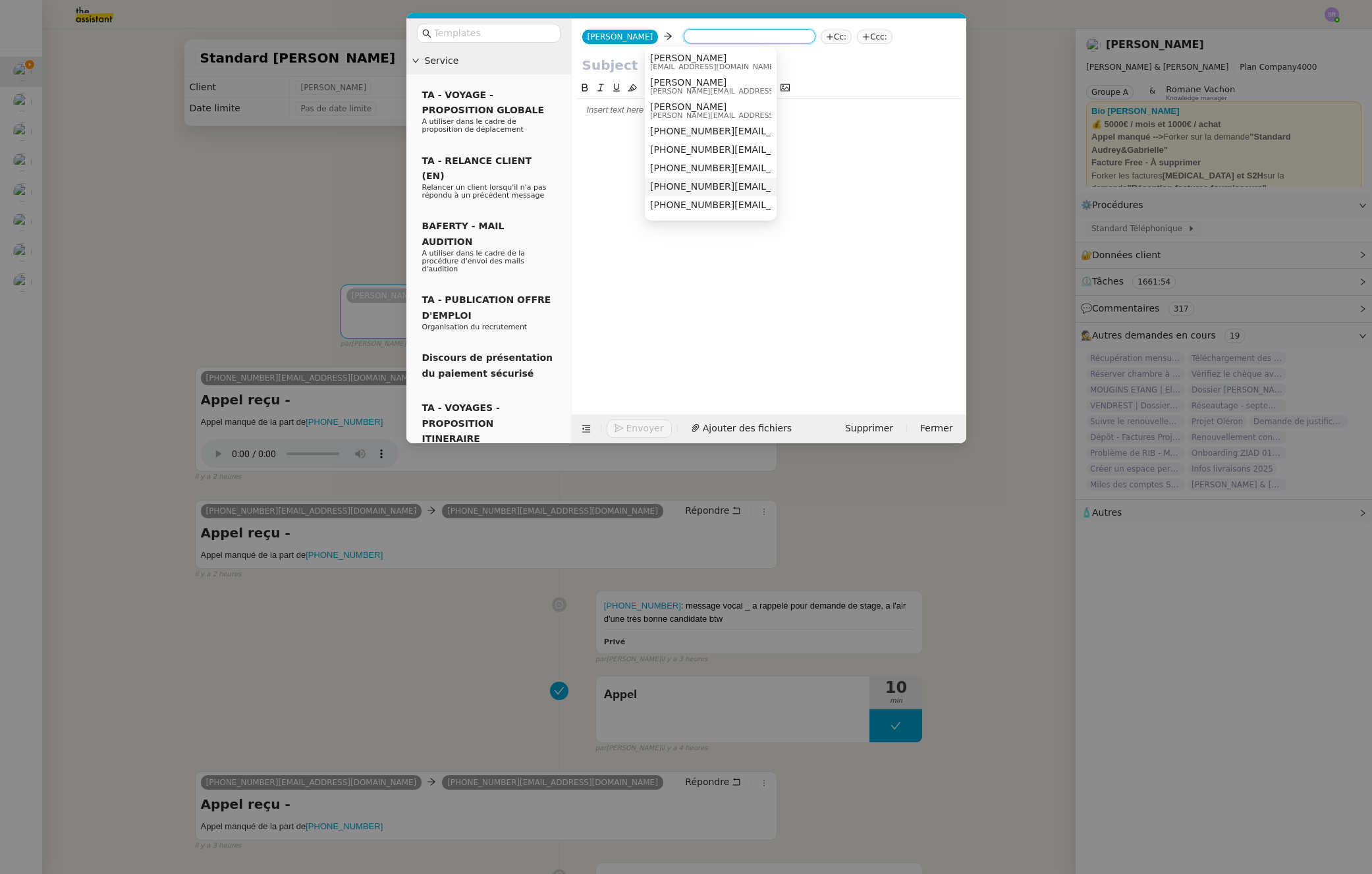
click at [897, 156] on div at bounding box center [769, 237] width 384 height 314
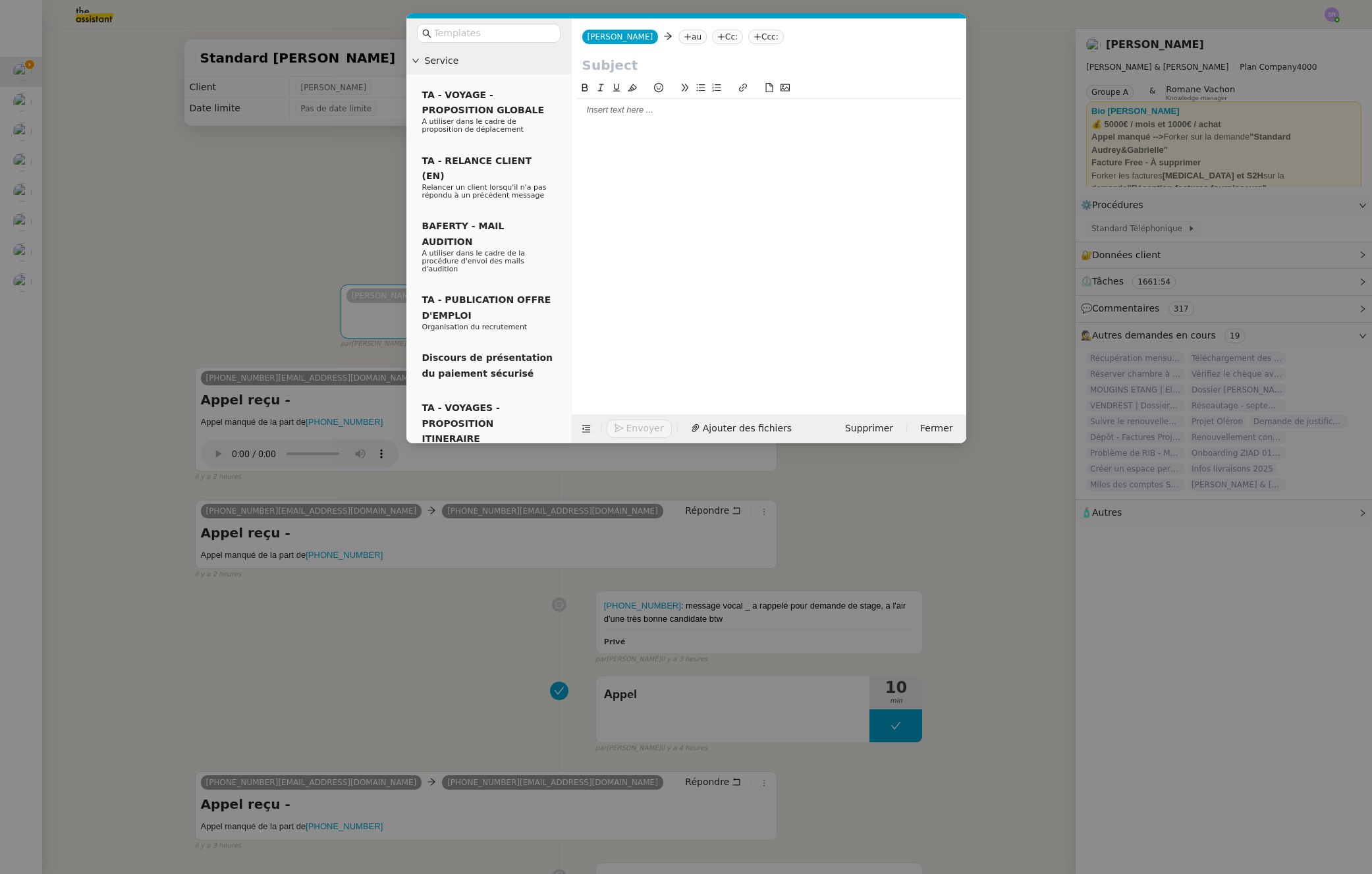
click at [1134, 231] on nz-modal-container "Service TA - VOYAGE - PROPOSITION GLOBALE A utiliser dans le cadre de propositi…" at bounding box center [686, 437] width 1372 height 874
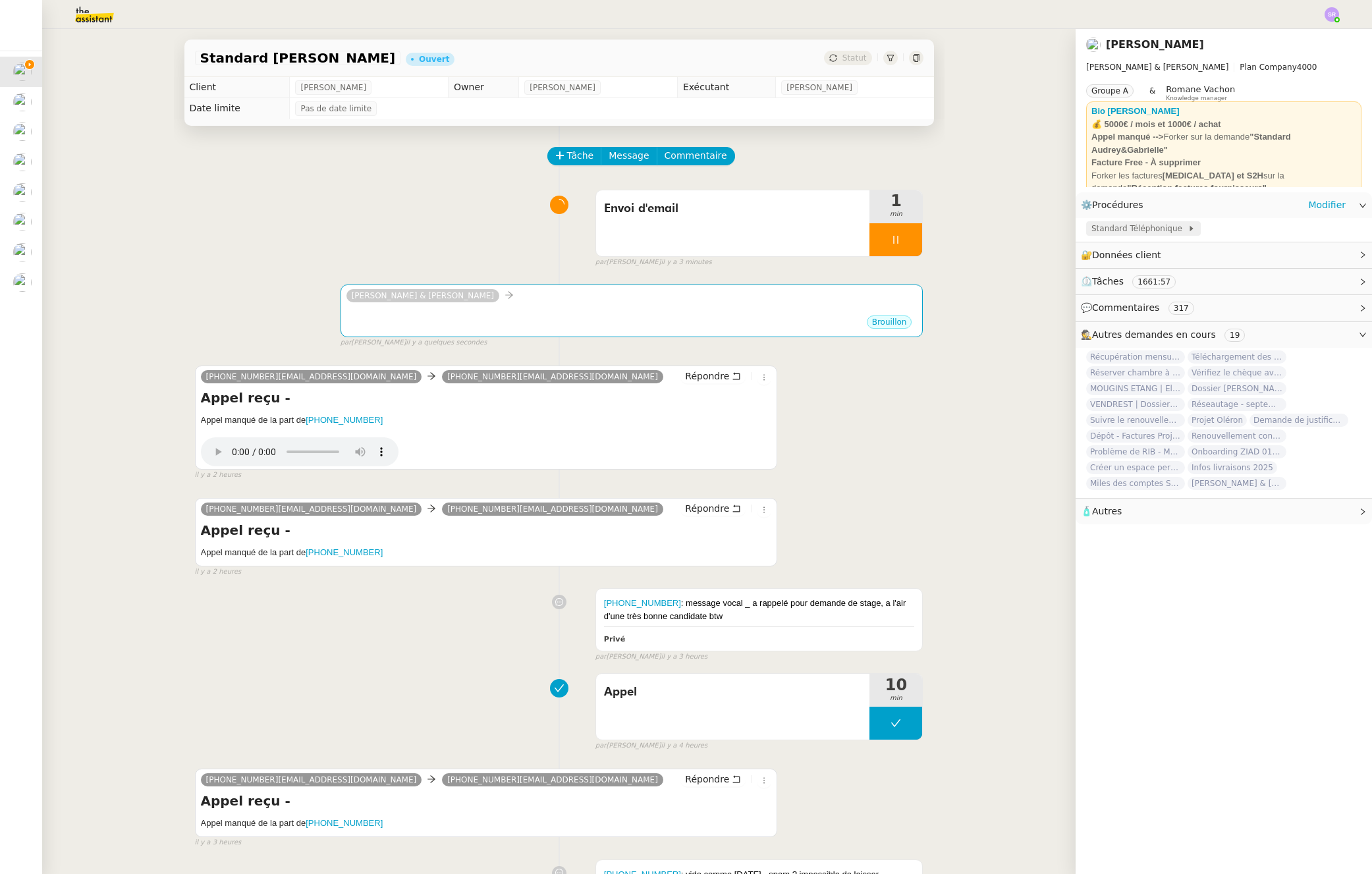
click at [1105, 231] on span "Standard Téléphonique" at bounding box center [1139, 229] width 96 height 13
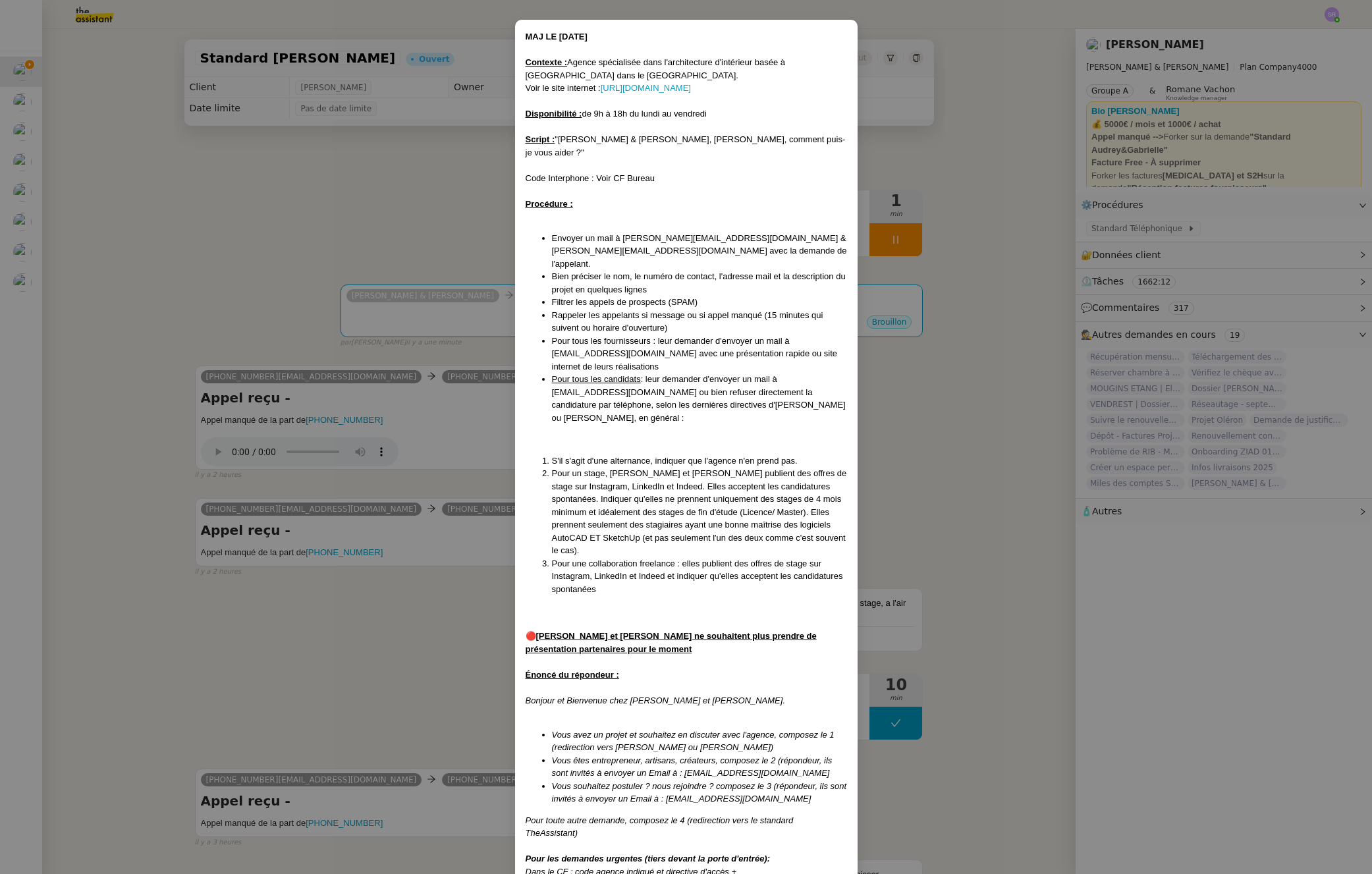
scroll to position [76, 0]
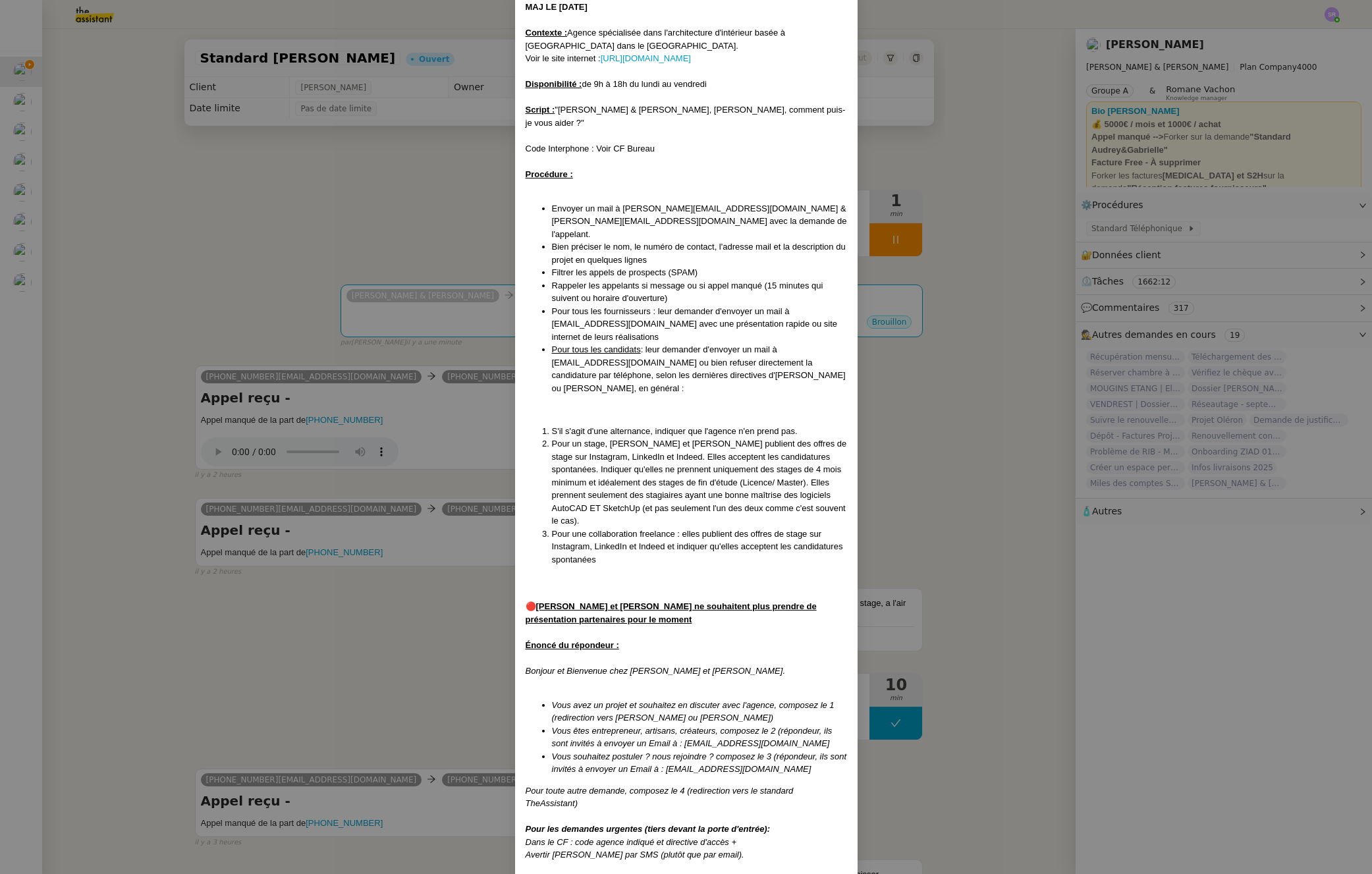
click at [225, 659] on nz-modal-container "MAJ LE 09/04/2025 Contexte : Agence spécialisée dans l'architecture d'intérieur…" at bounding box center [686, 437] width 1372 height 874
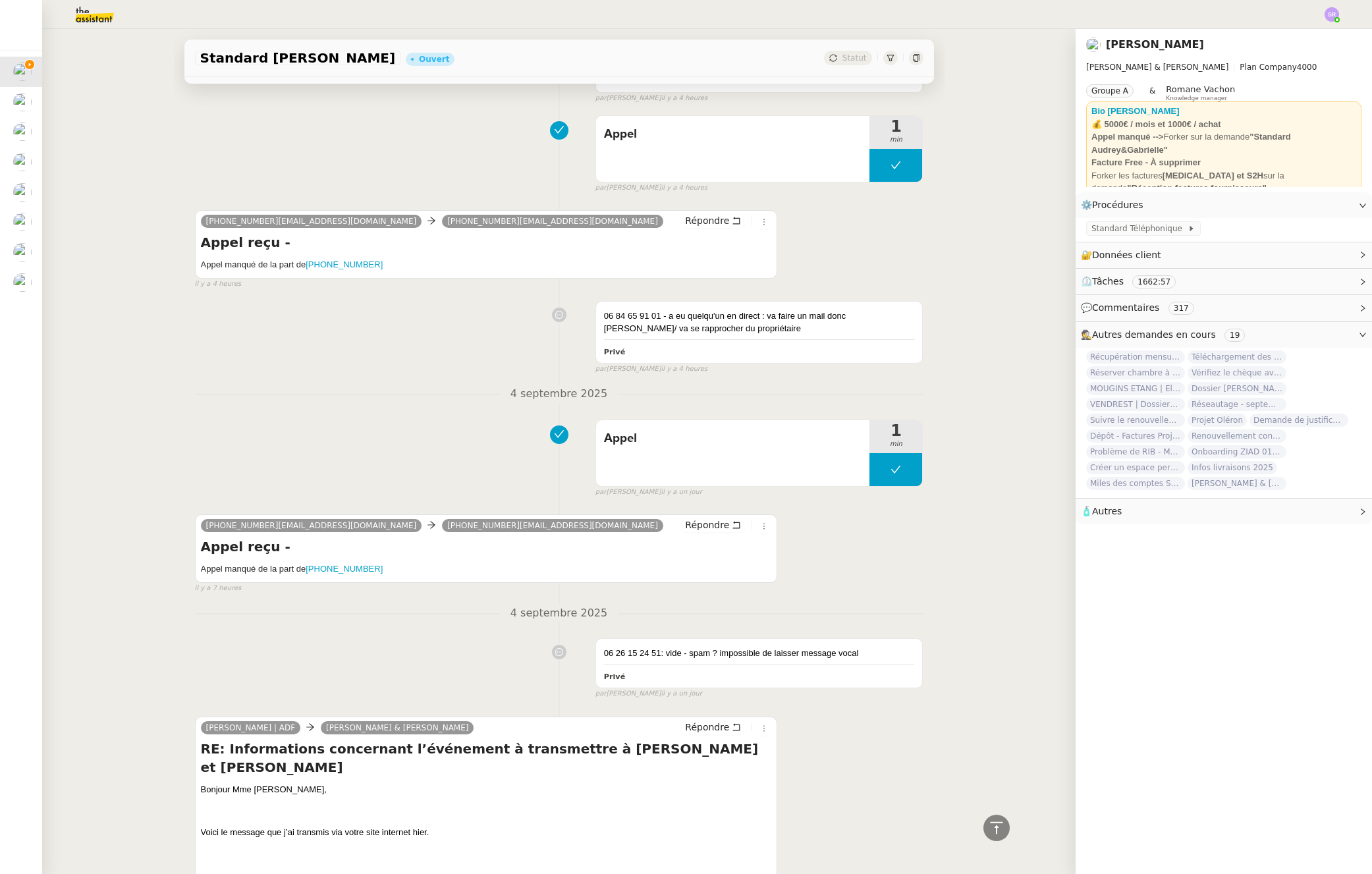
scroll to position [0, 0]
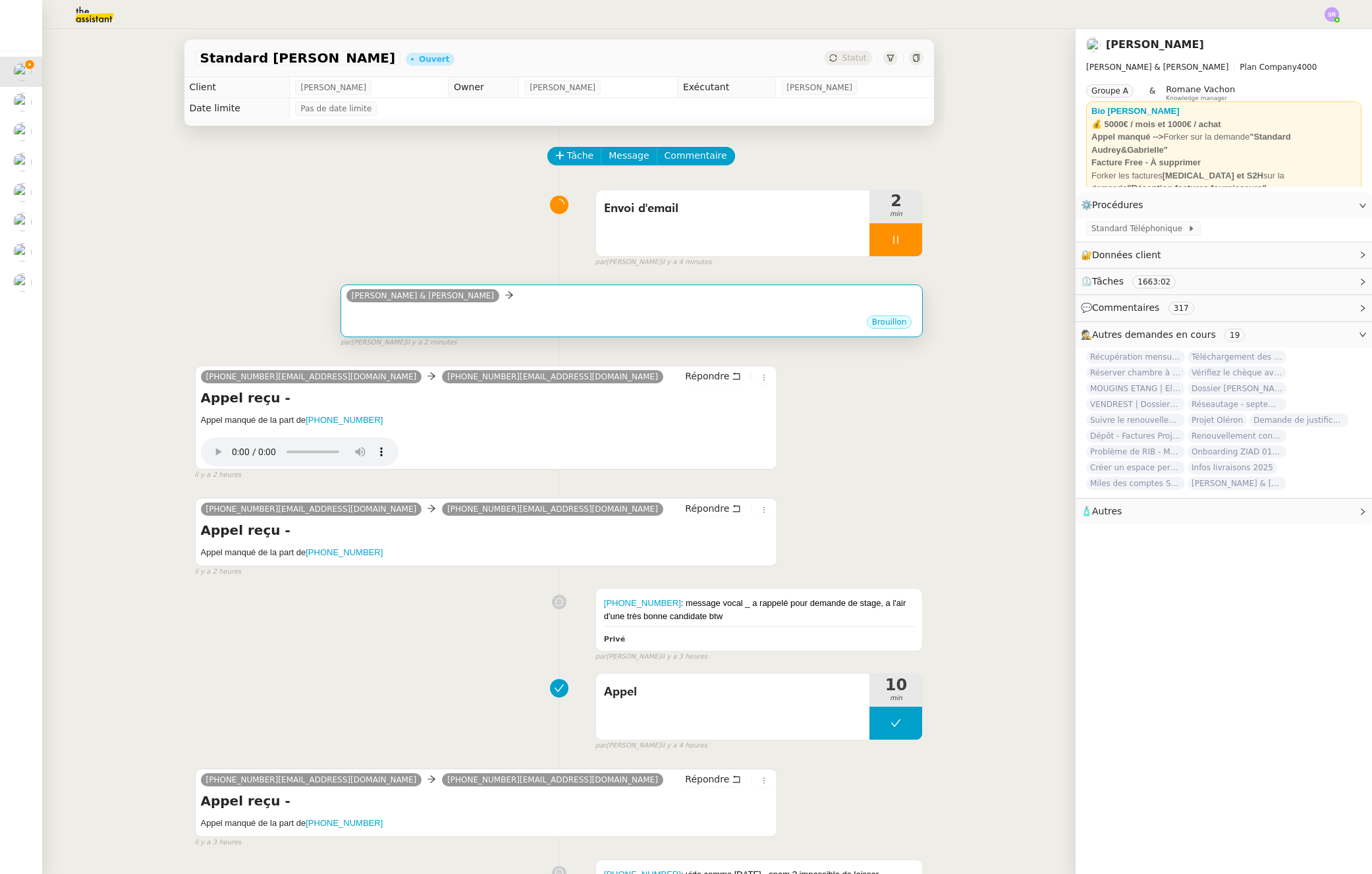
click at [588, 309] on div "•••" at bounding box center [632, 311] width 571 height 7
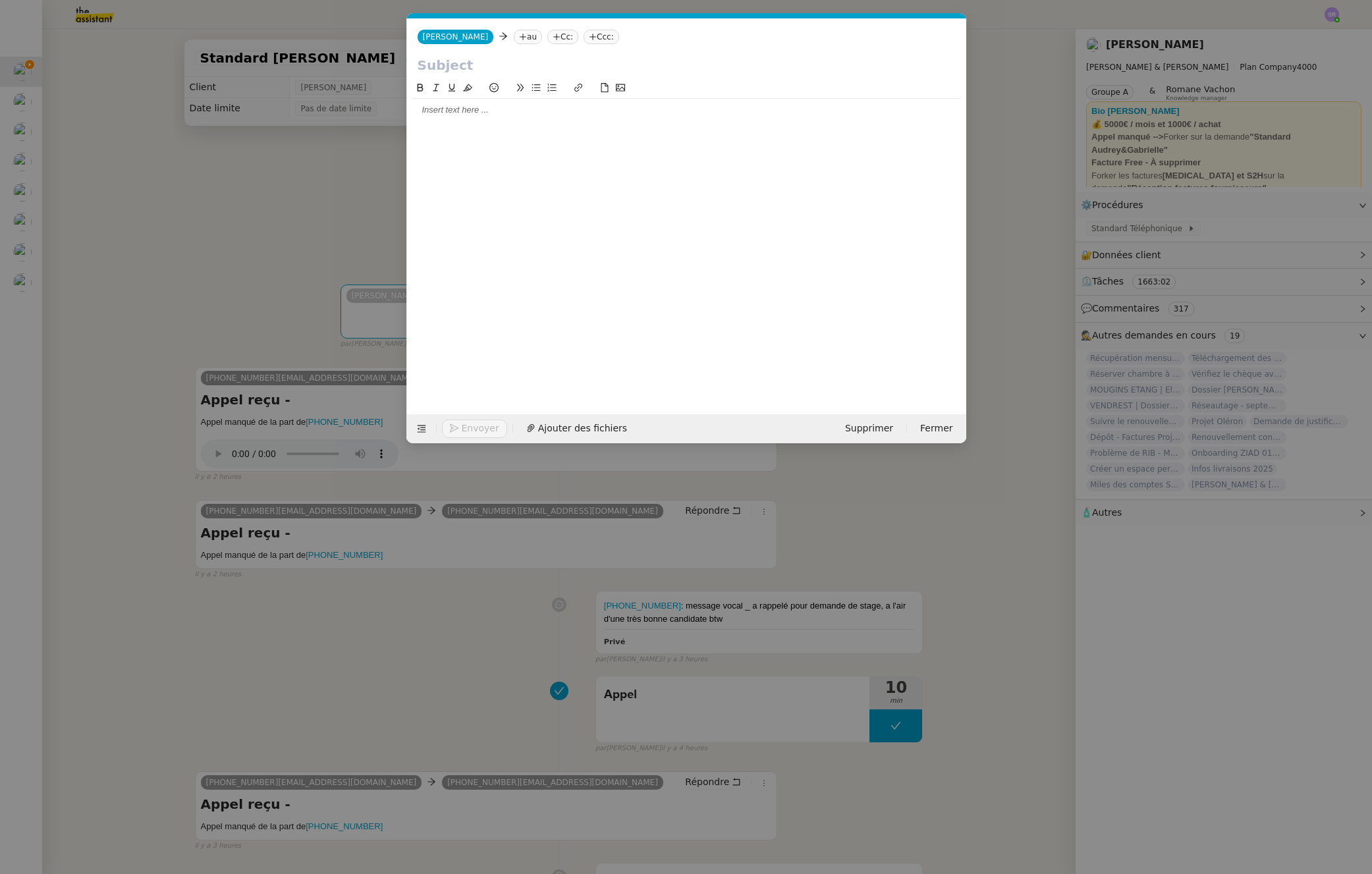
scroll to position [0, 28]
click at [514, 35] on nz-tag "au" at bounding box center [528, 37] width 28 height 15
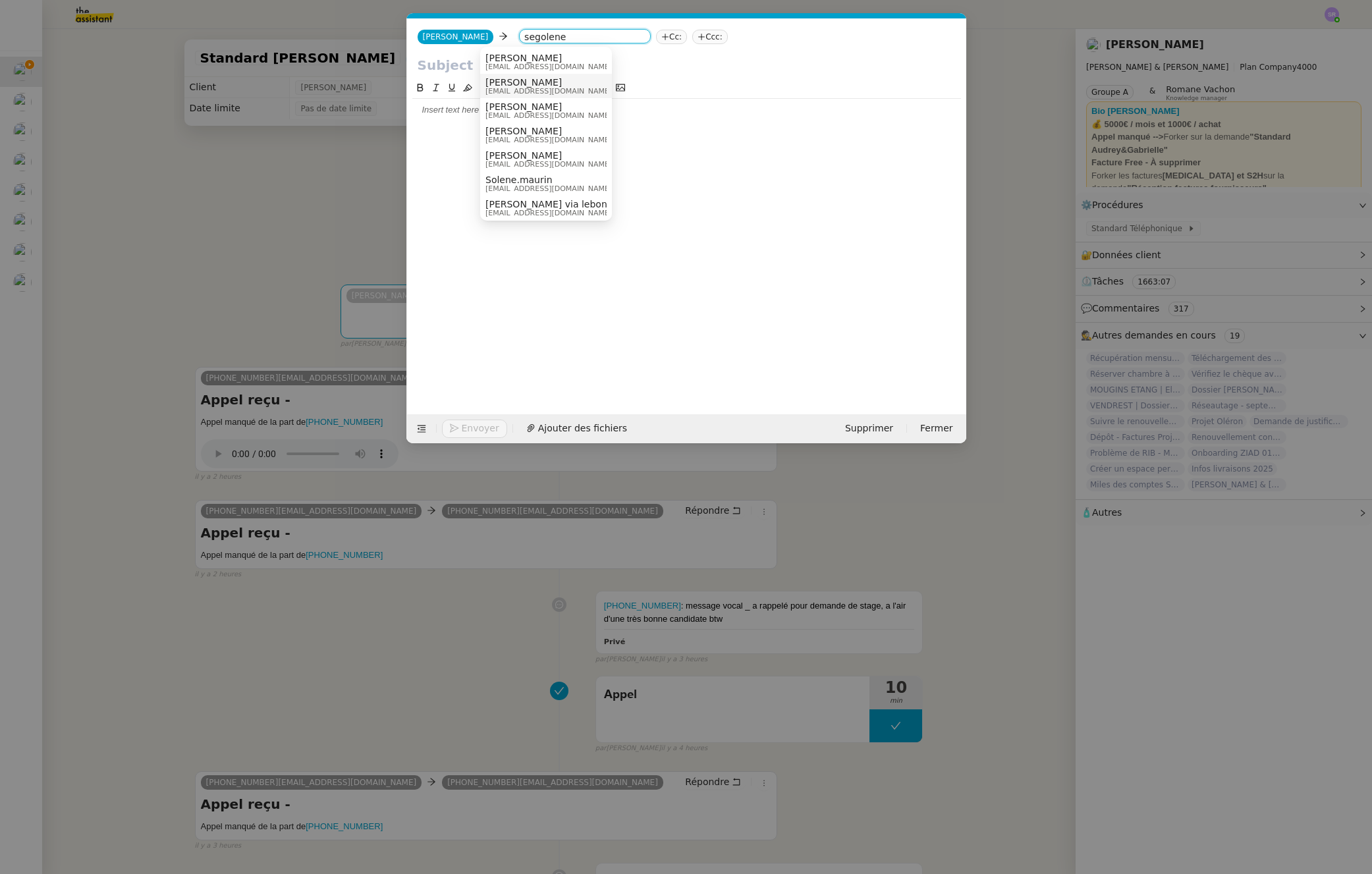
type input "segolene"
click at [565, 91] on span "segolene@audreyetgabrielle.com" at bounding box center [549, 91] width 127 height 7
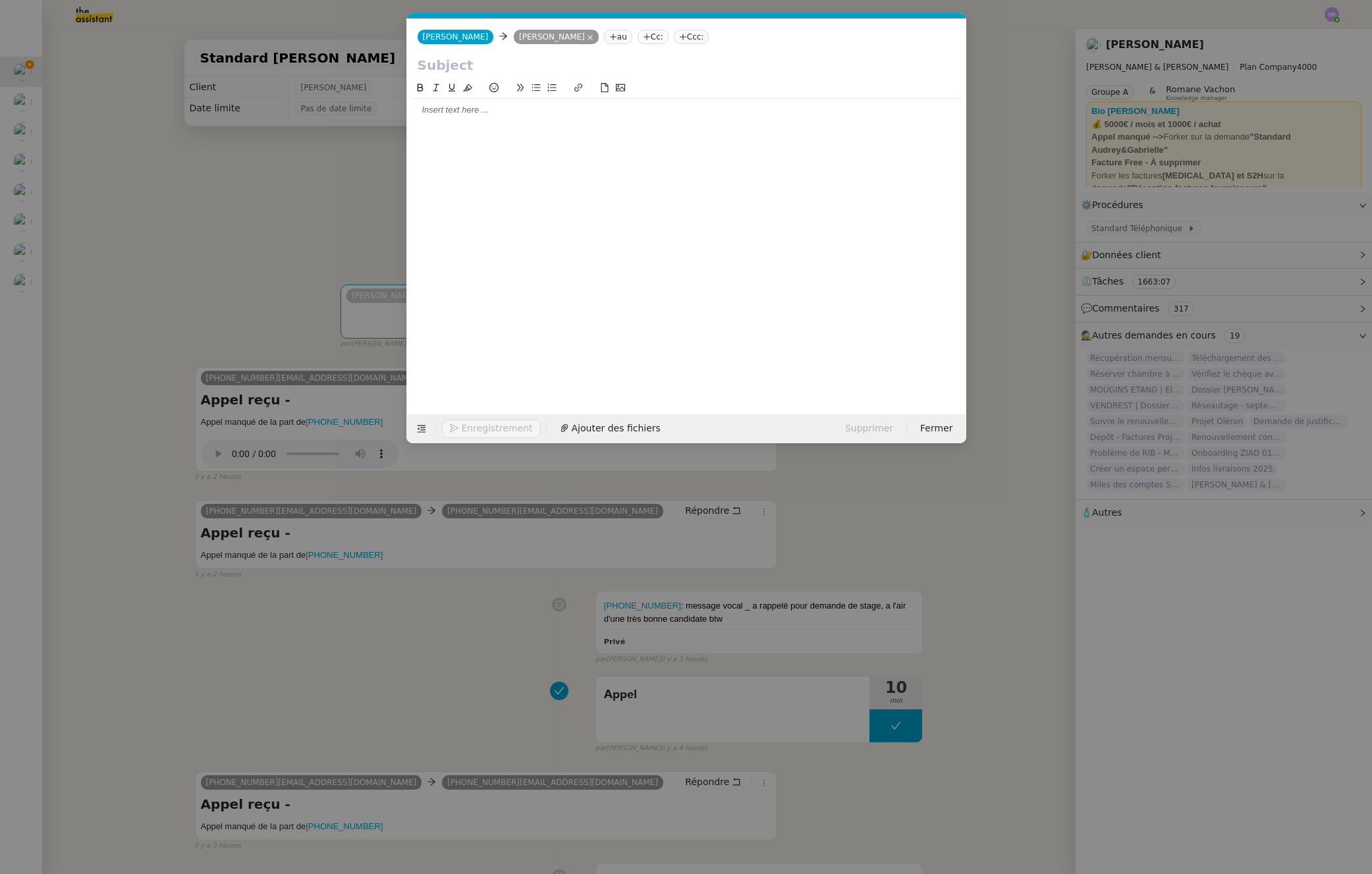
click at [609, 38] on icon at bounding box center [613, 37] width 8 height 8
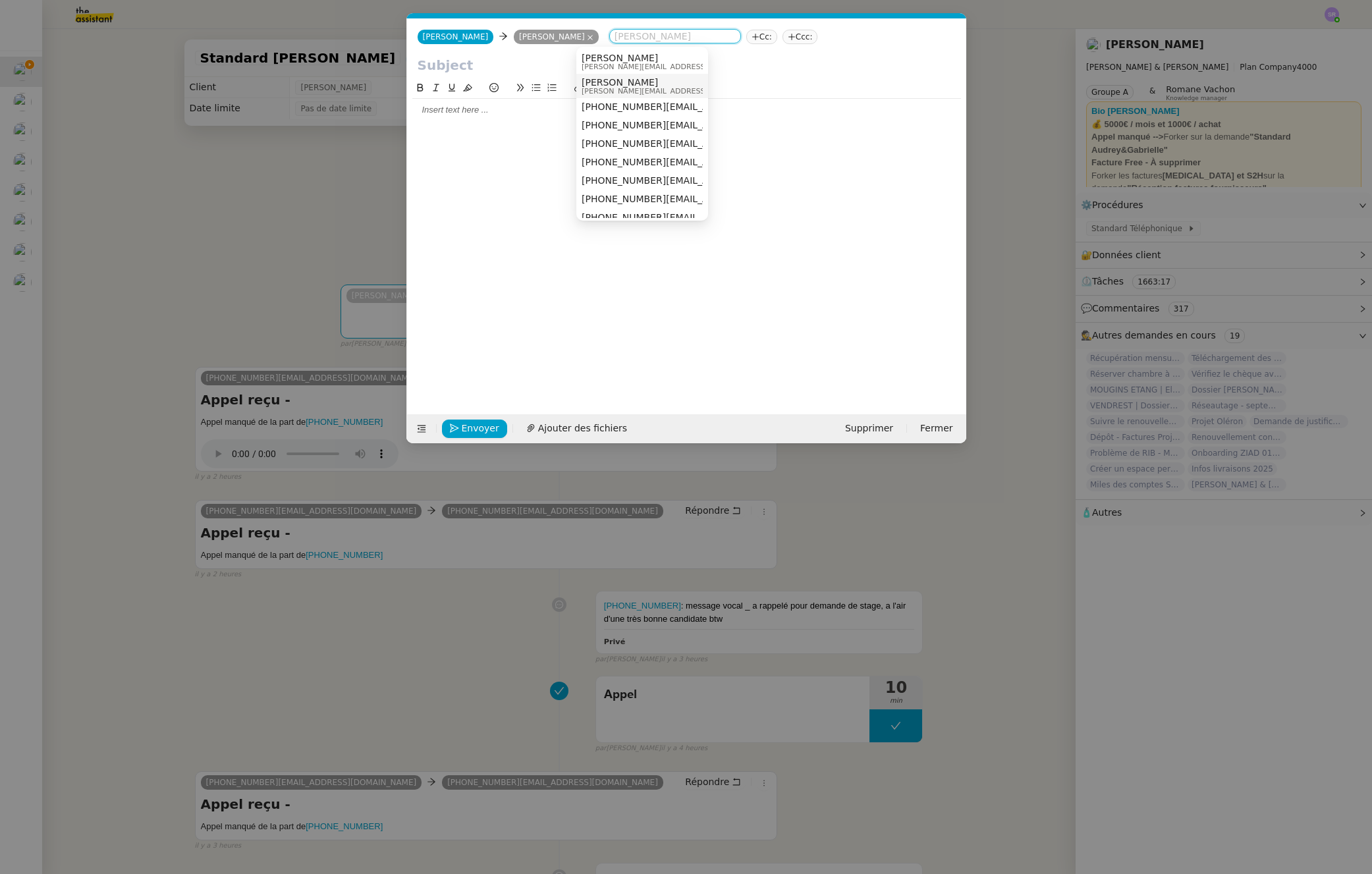
click at [673, 91] on span "audrey@audreyetgabrielle.com" at bounding box center [675, 91] width 187 height 7
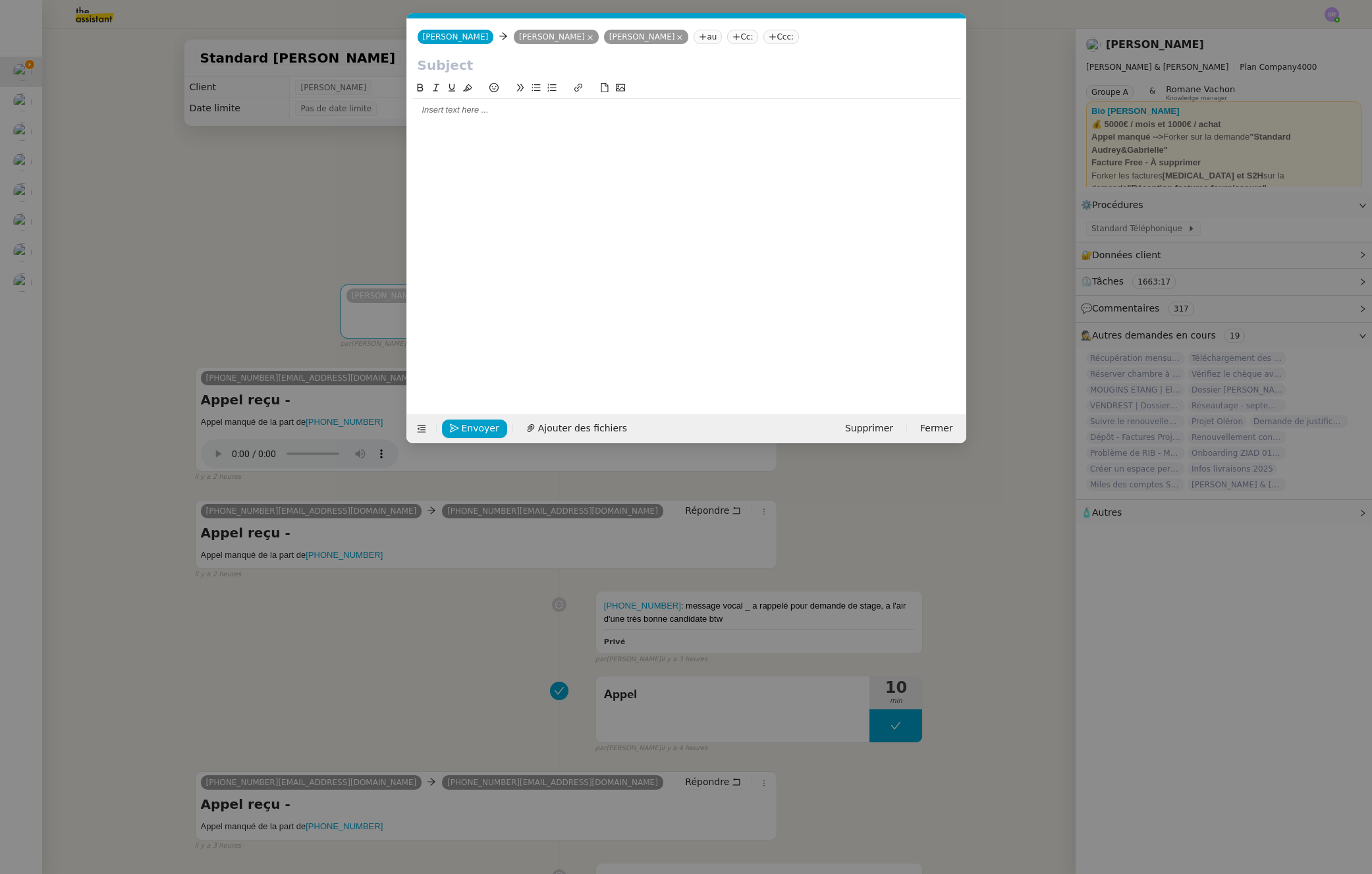
click at [694, 40] on nz-tag "au" at bounding box center [708, 37] width 28 height 15
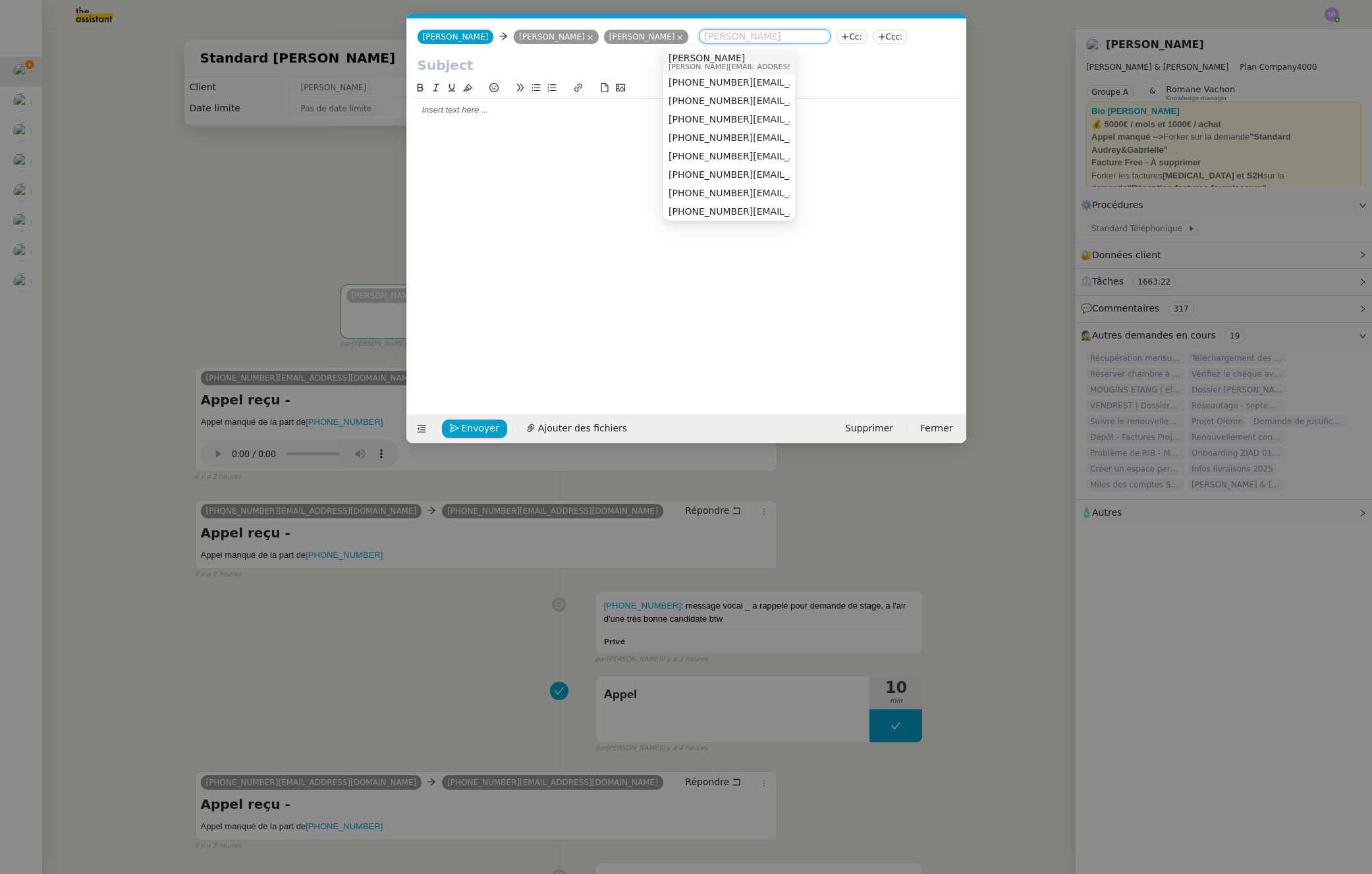
click at [748, 54] on span "[PERSON_NAME]" at bounding box center [761, 58] width 187 height 11
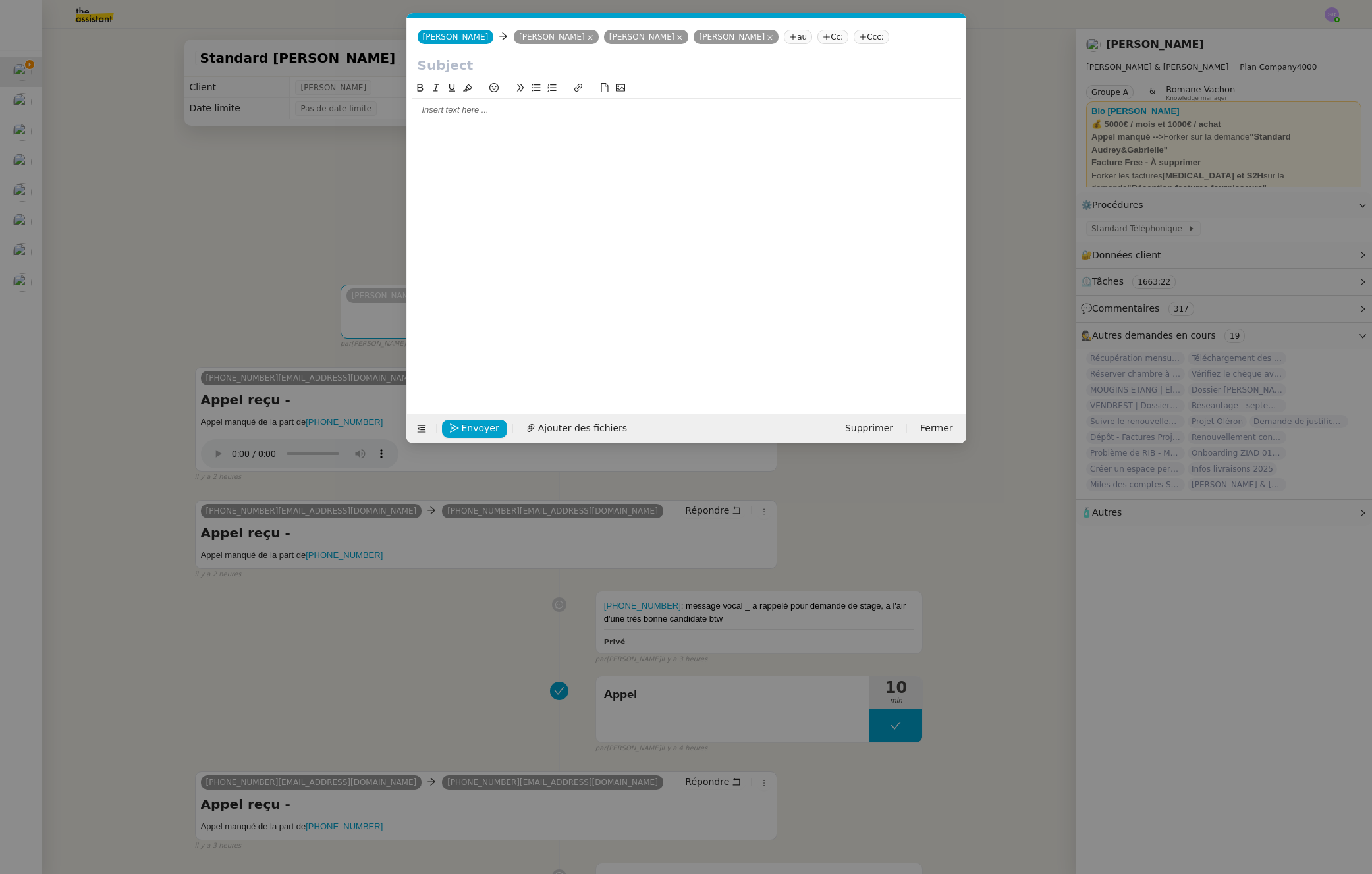
click at [665, 133] on div at bounding box center [686, 237] width 549 height 314
click at [542, 68] on input "text" at bounding box center [686, 65] width 538 height 20
click at [292, 221] on nz-modal-container "Service TA - VOYAGE - PROPOSITION GLOBALE A utiliser dans le cadre de propositi…" at bounding box center [686, 437] width 1372 height 874
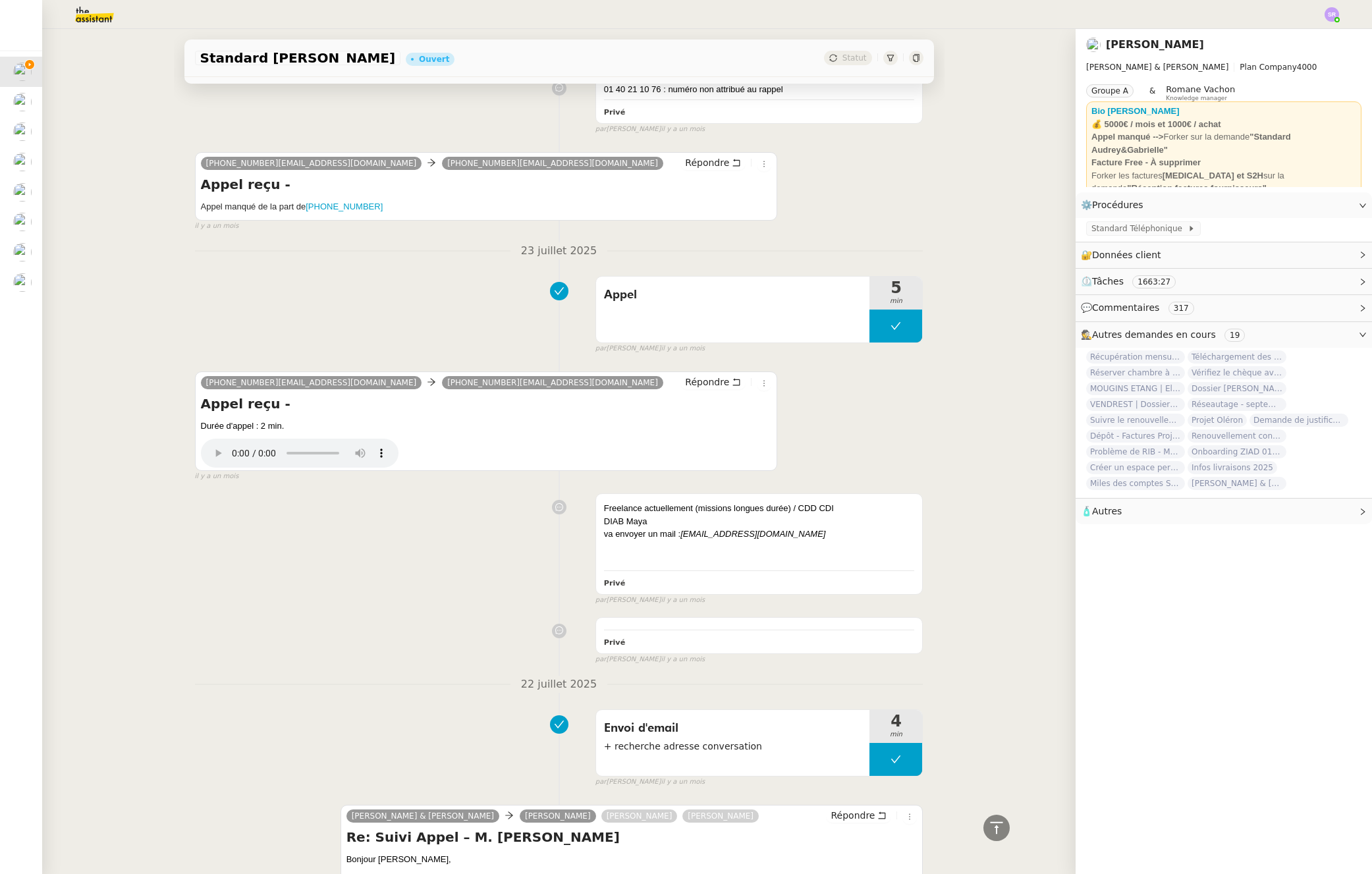
scroll to position [7404, 0]
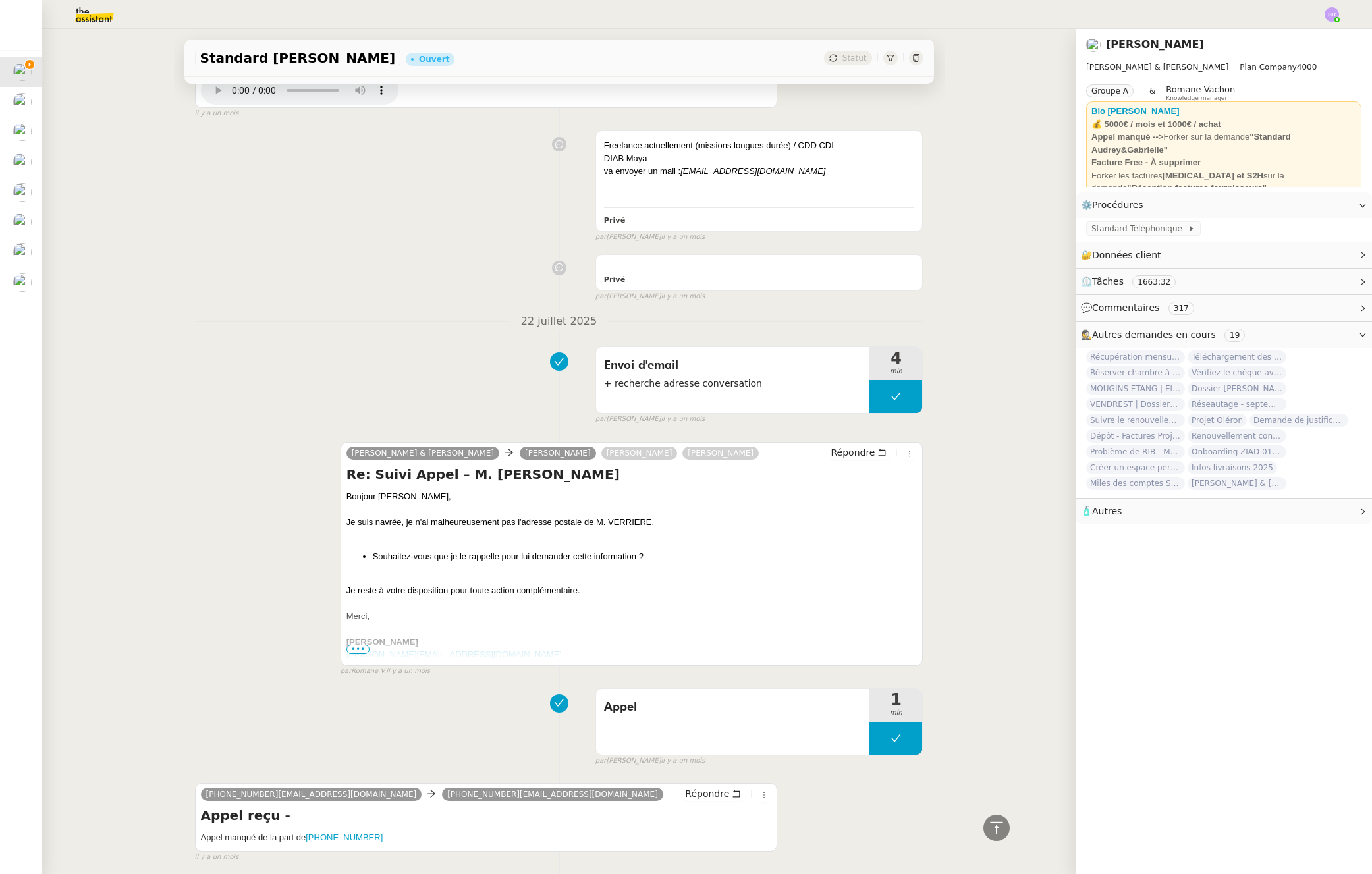
click at [366, 465] on h4 "Re: Suivi Appel – M. Quentin VERRIERE" at bounding box center [632, 474] width 571 height 18
drag, startPoint x: 365, startPoint y: 463, endPoint x: 593, endPoint y: 465, distance: 228.0
click at [593, 465] on h4 "Re: Suivi Appel – M. Quentin VERRIERE" at bounding box center [632, 474] width 571 height 18
copy h4 "Suivi Appel – M. Quentin VERRIERE"
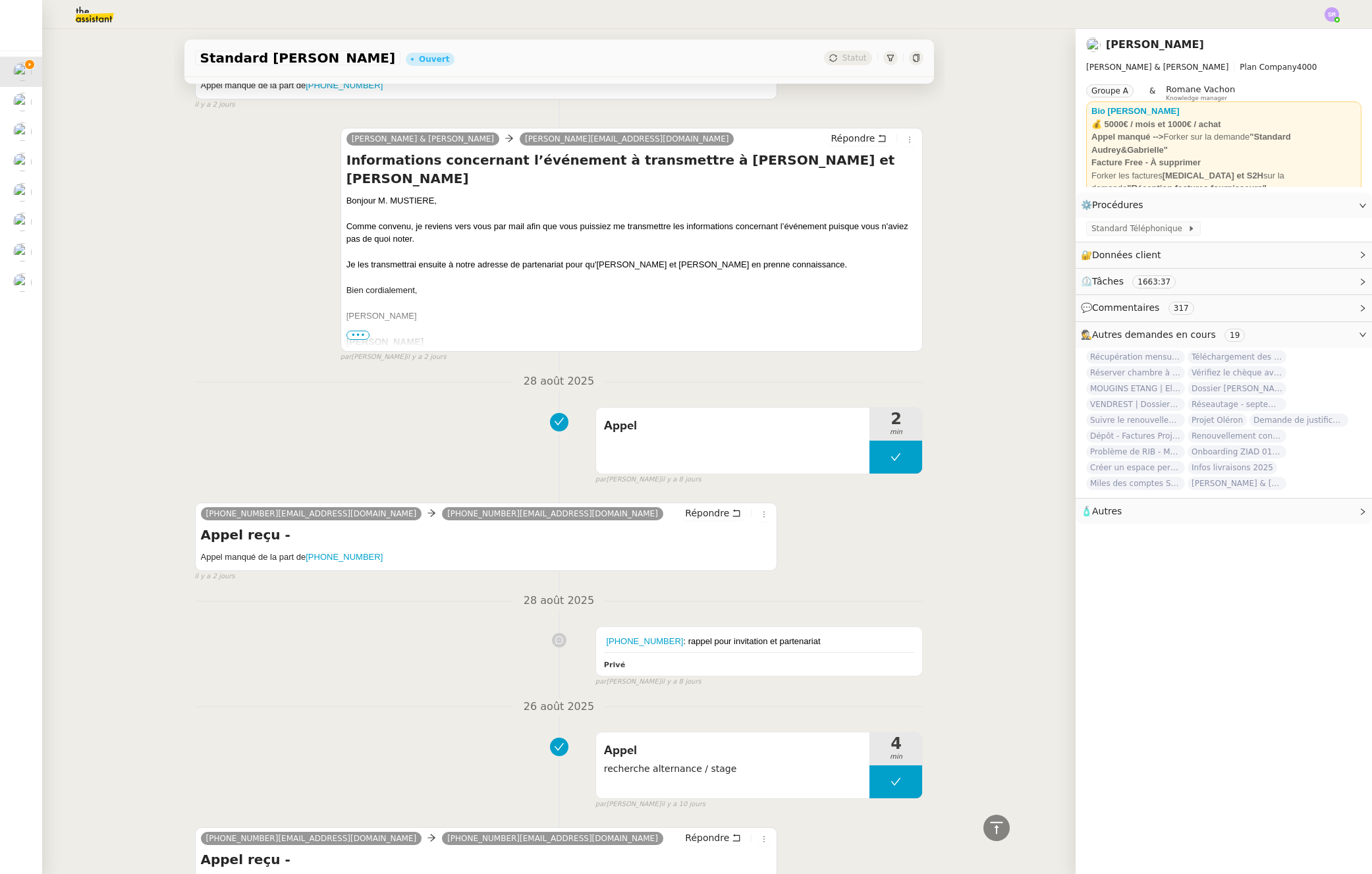
scroll to position [0, 0]
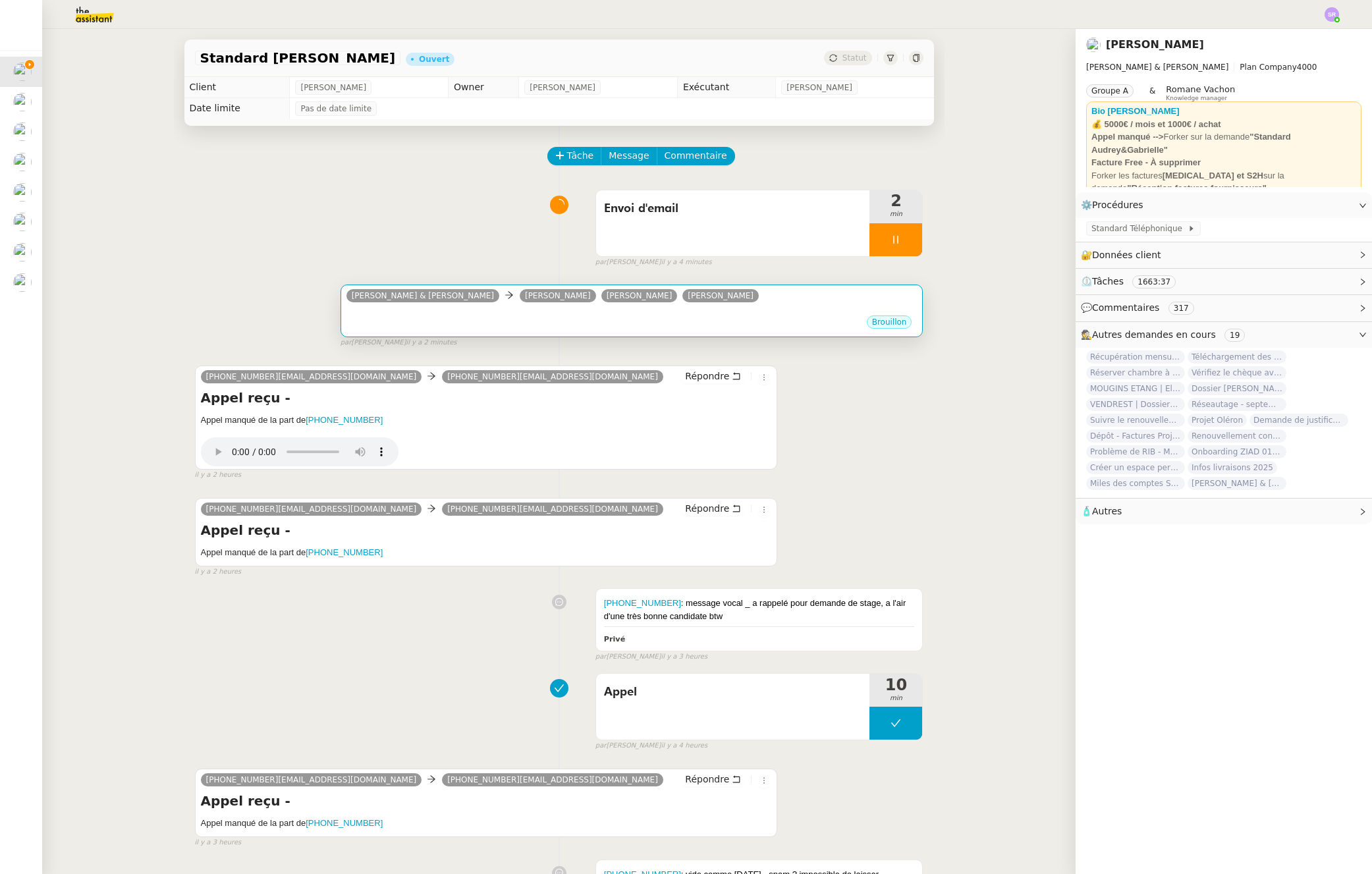
click at [565, 316] on div "Brouillon" at bounding box center [632, 324] width 571 height 20
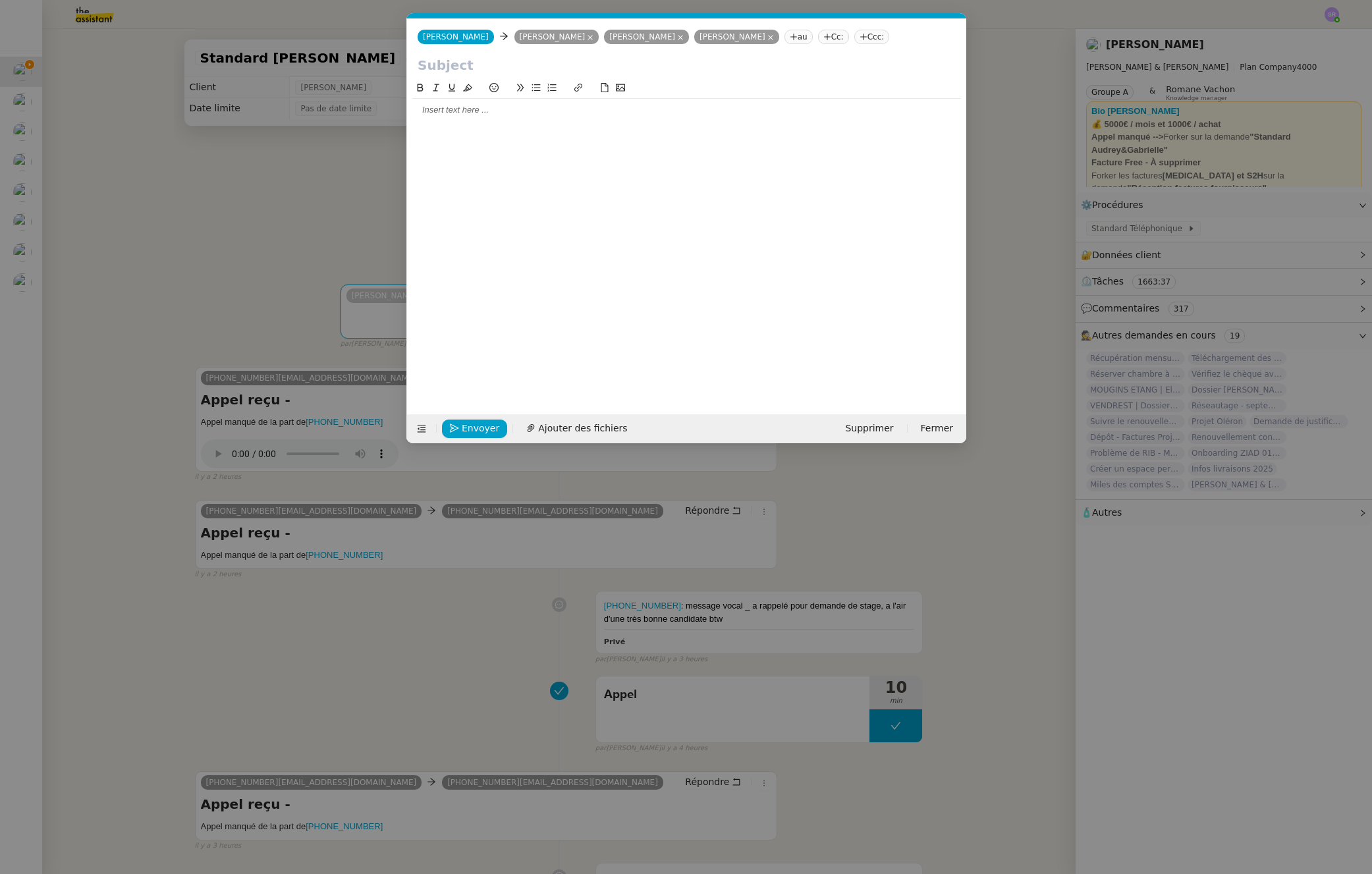
scroll to position [0, 28]
click at [486, 65] on input "text" at bounding box center [686, 65] width 538 height 20
paste input "Suivi Appel – M. Quentin VERRIERE"
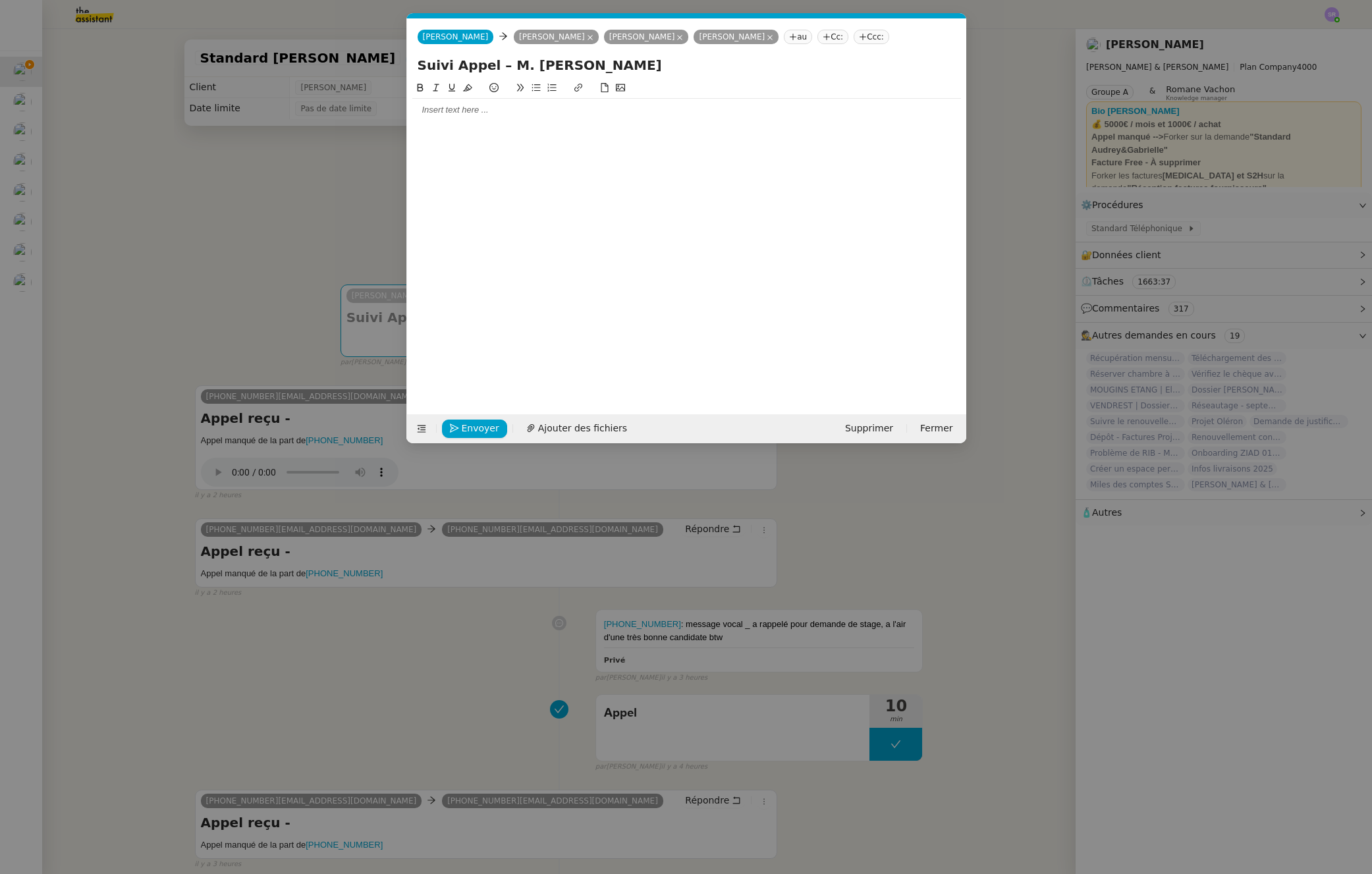
drag, startPoint x: 503, startPoint y: 63, endPoint x: 701, endPoint y: 65, distance: 198.0
click at [701, 65] on input "Suivi Appel – M. Quentin VERRIERE" at bounding box center [686, 65] width 538 height 20
type input "Suivi Appel – Message vocal question architecte intérieur"
click at [484, 115] on div at bounding box center [686, 109] width 549 height 12
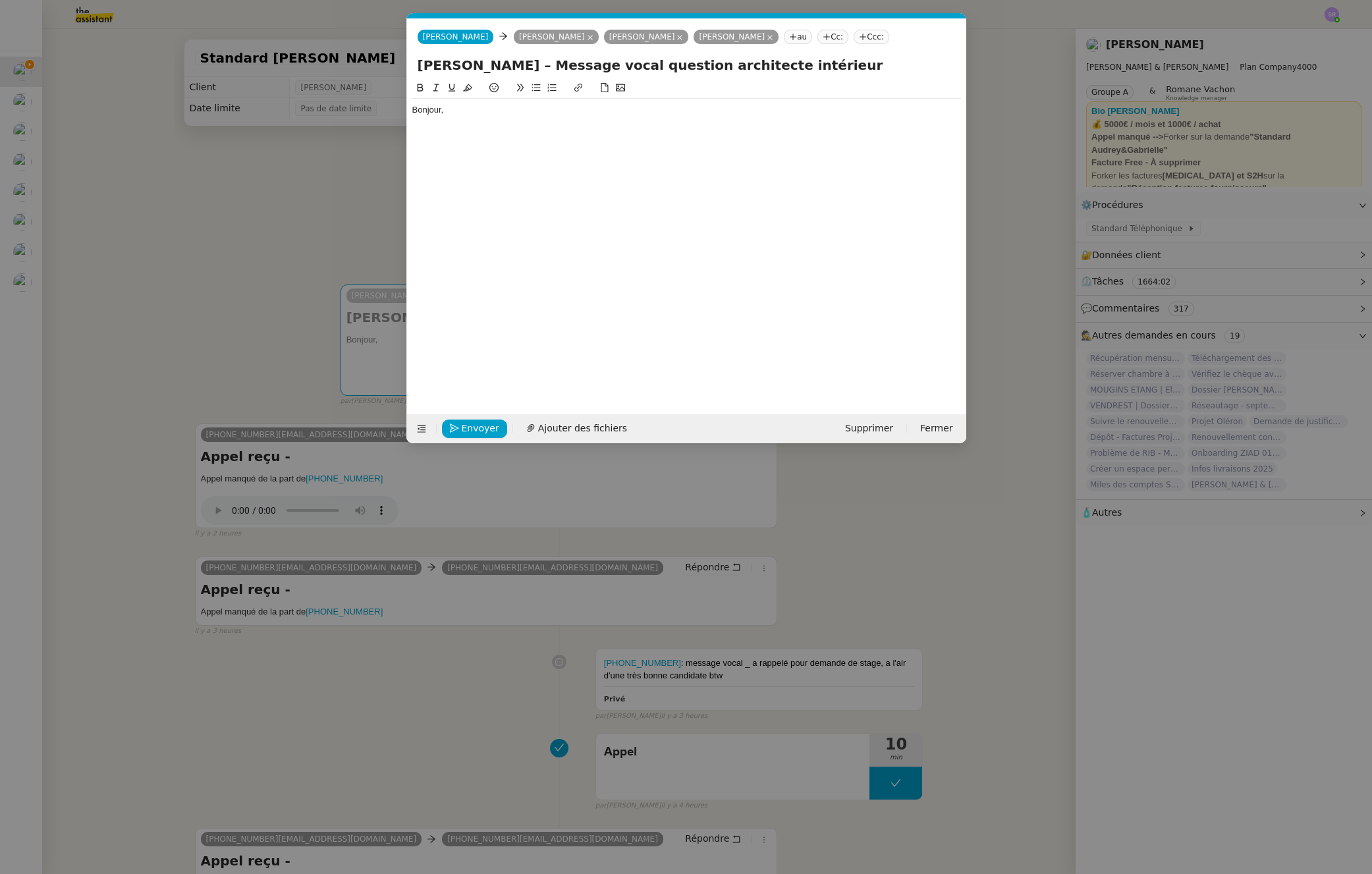
click at [270, 282] on nz-modal-container "Service TA - VOYAGE - PROPOSITION GLOBALE A utiliser dans le cadre de propositi…" at bounding box center [686, 437] width 1372 height 874
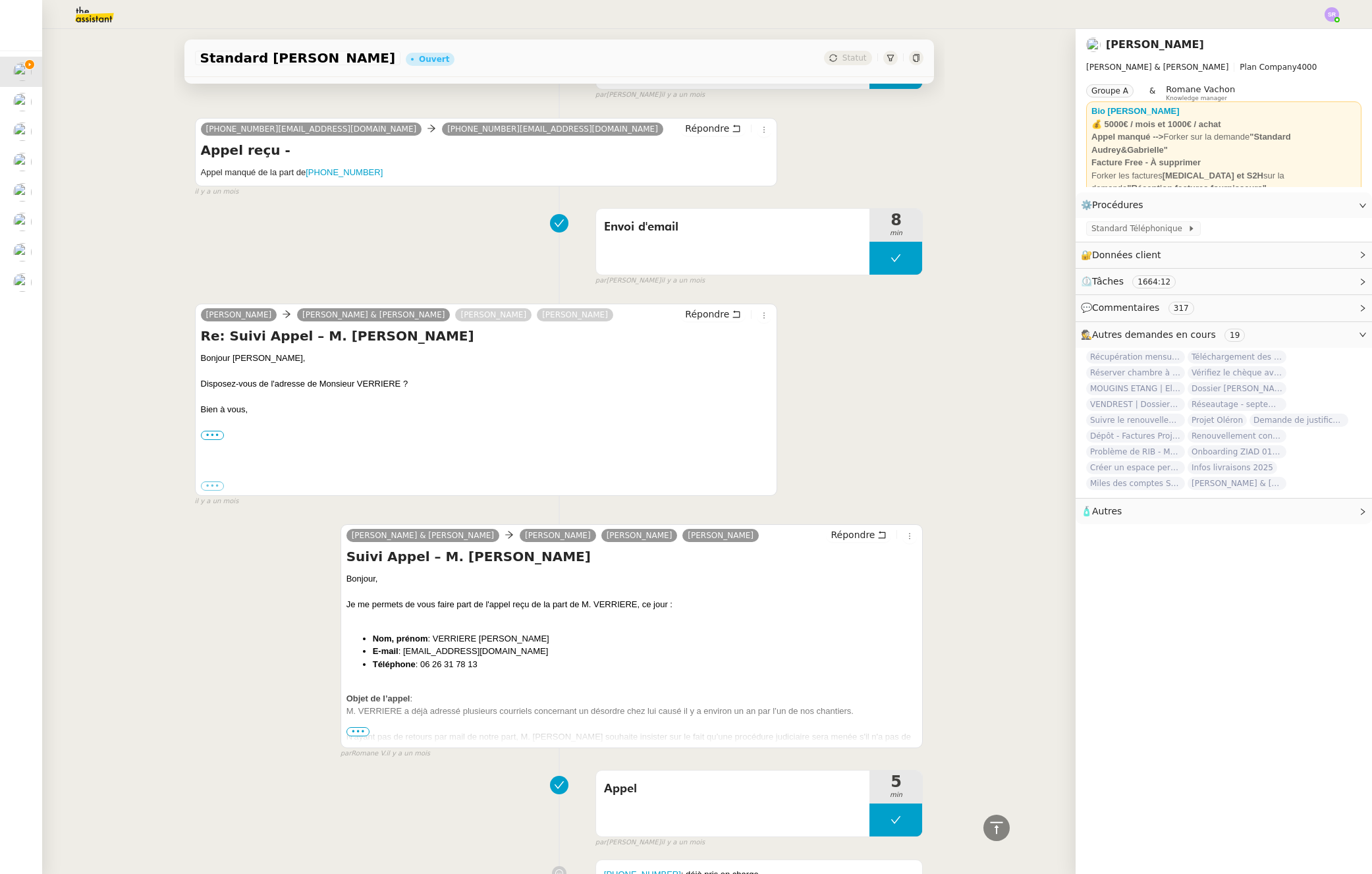
scroll to position [8135, 0]
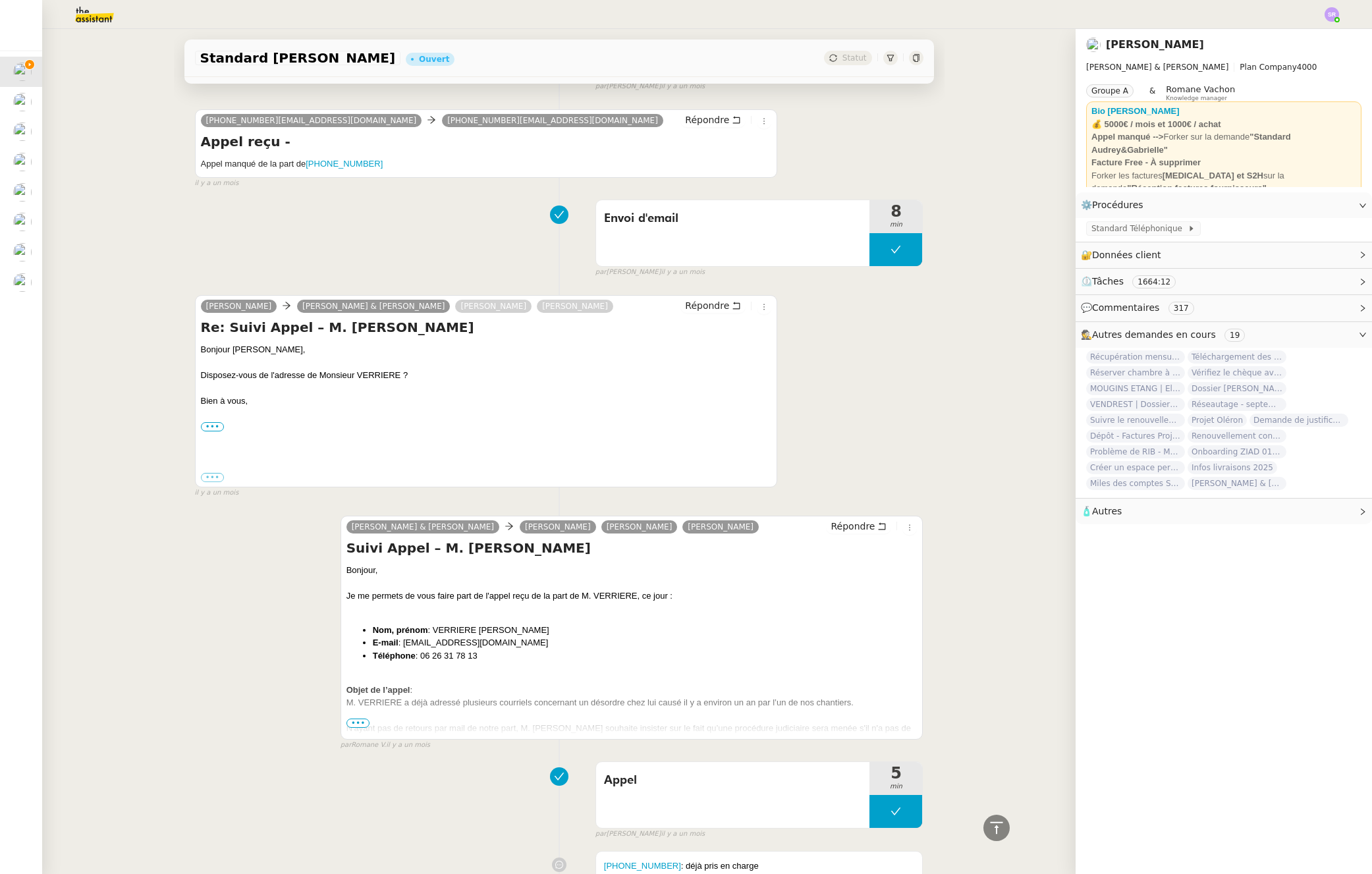
click at [380, 807] on div "Appel 5 min false par Stéphanie R. il y a un mois" at bounding box center [559, 797] width 728 height 84
click at [351, 718] on span "•••" at bounding box center [358, 723] width 24 height 9
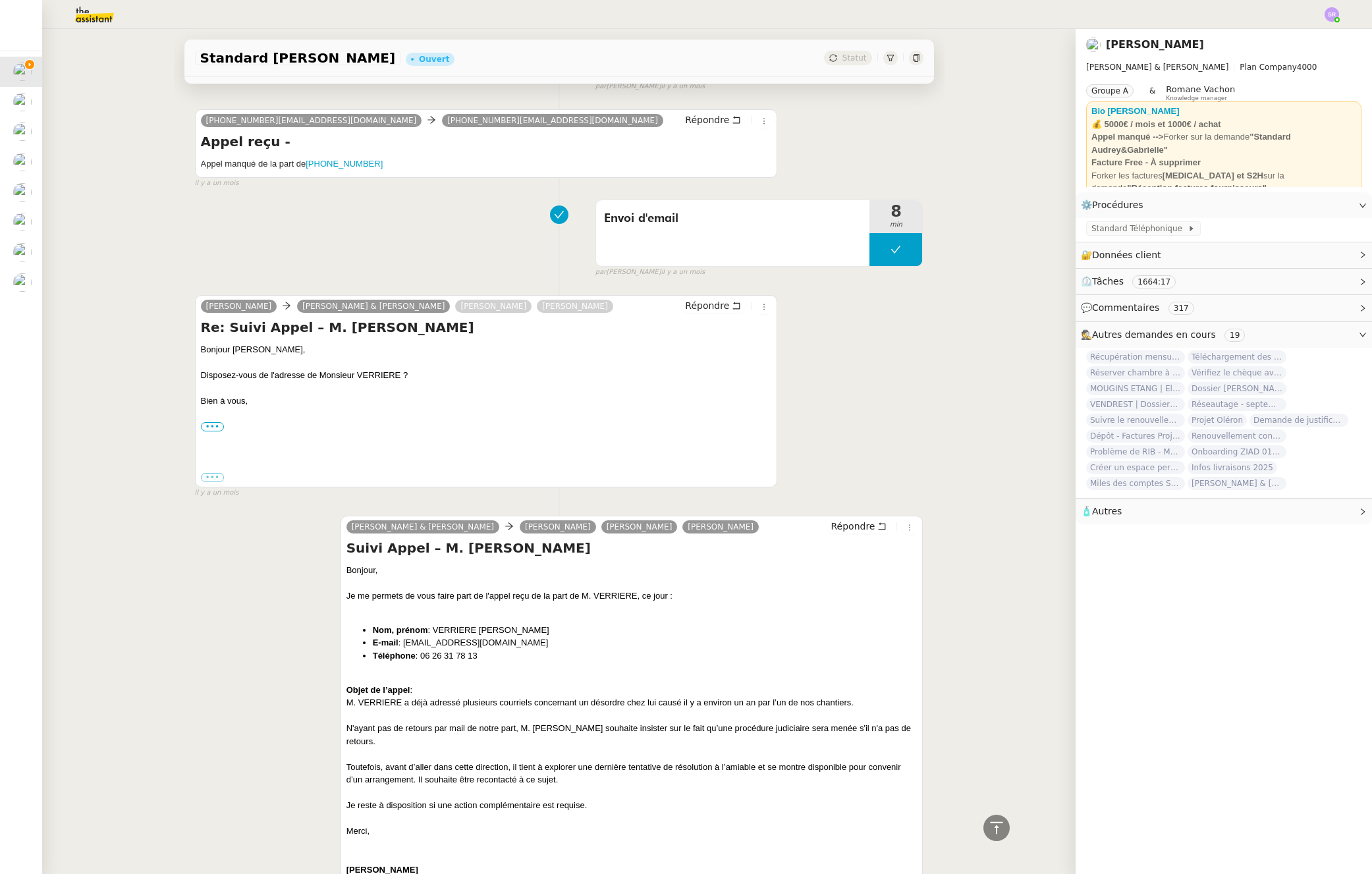
scroll to position [8191, 0]
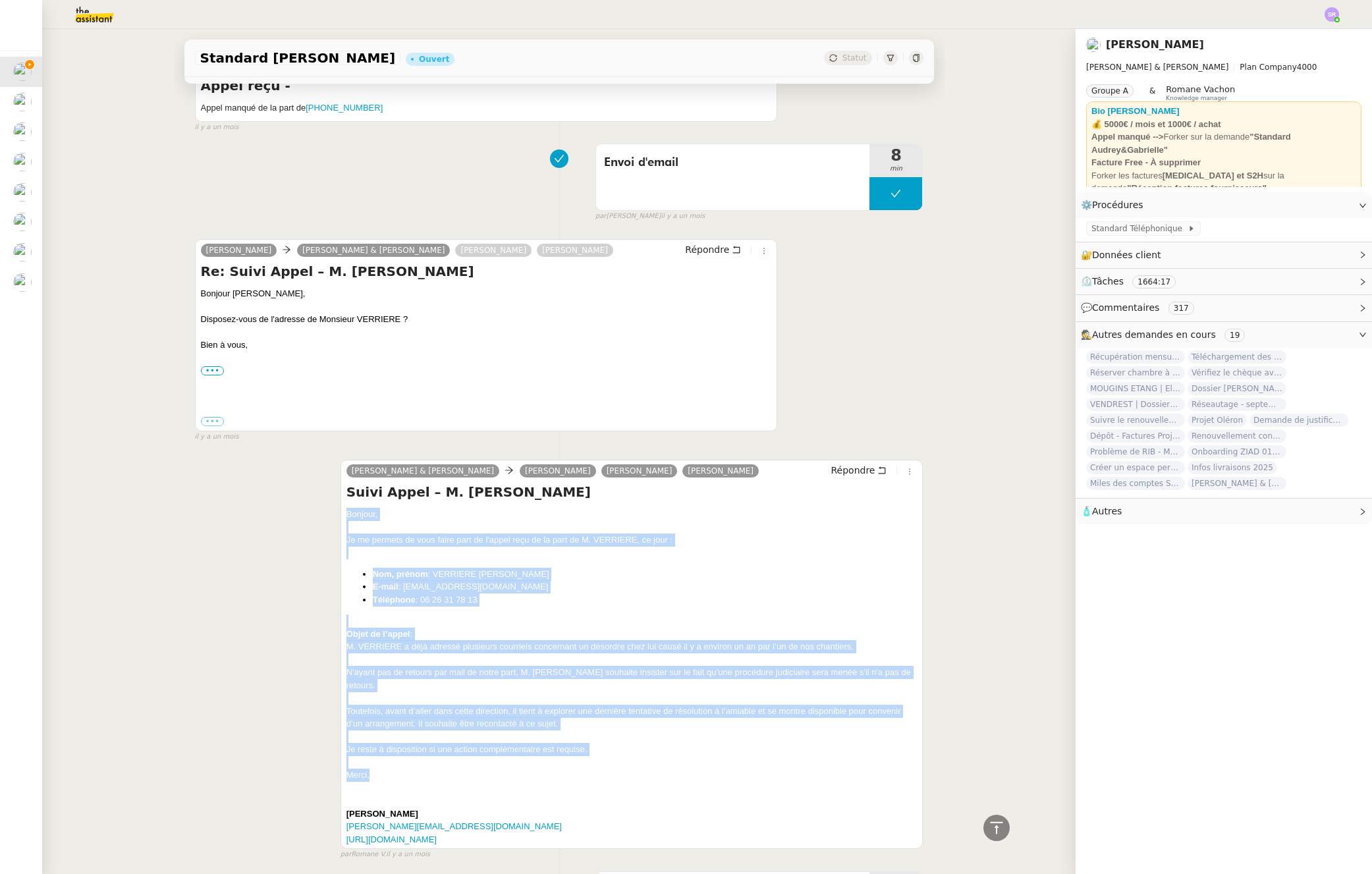
drag, startPoint x: 393, startPoint y: 763, endPoint x: 362, endPoint y: 515, distance: 249.9
click at [341, 496] on div "Camille Audrey & Gabrielle Audrey Chuquet Gabrielle Tavernier Segolène Labinsky…" at bounding box center [632, 655] width 583 height 390
copy div "Bonjour, Je me permets de vous faire part de l'appel reçu de la part de M. VERR…"
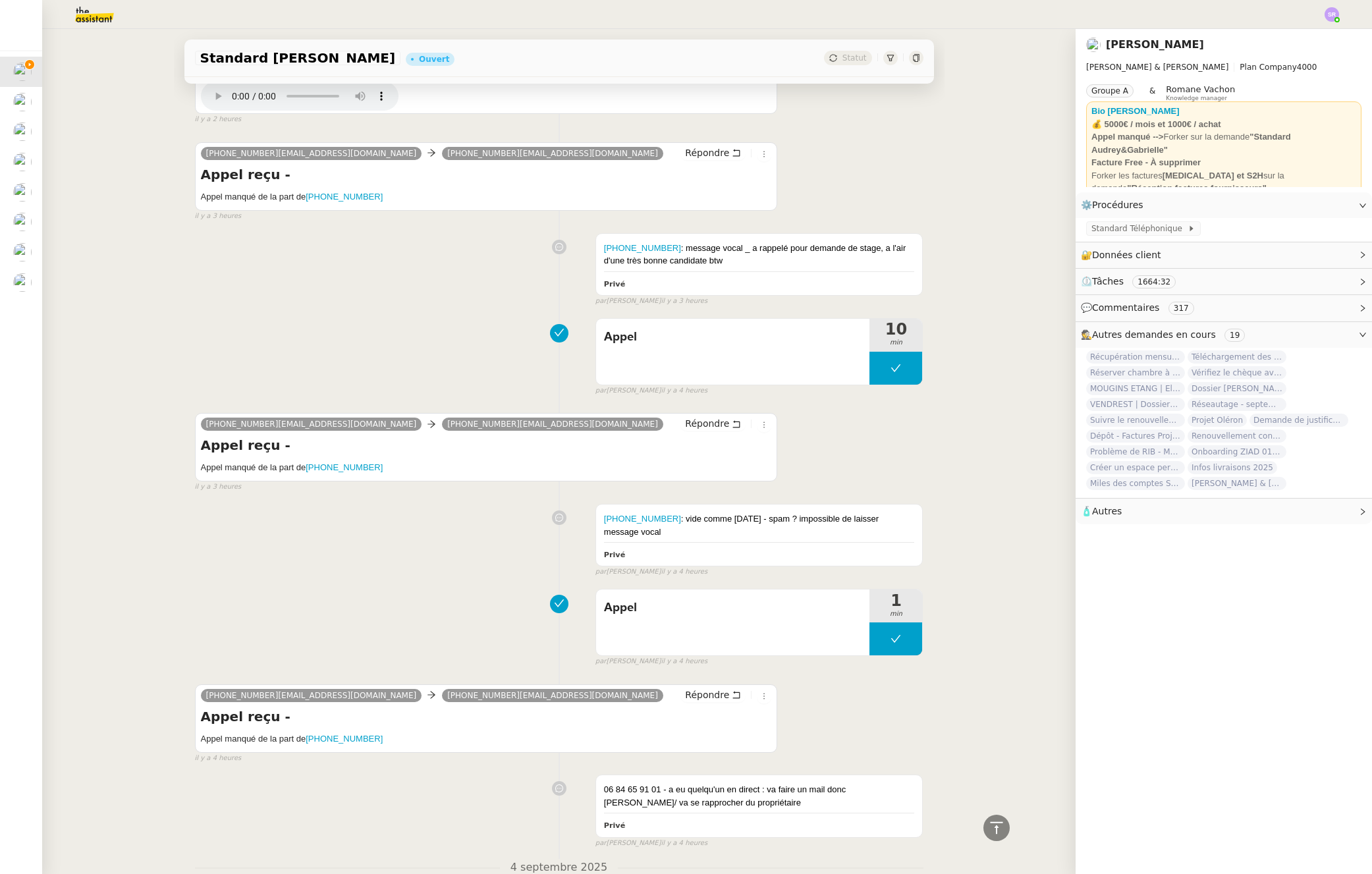
scroll to position [0, 0]
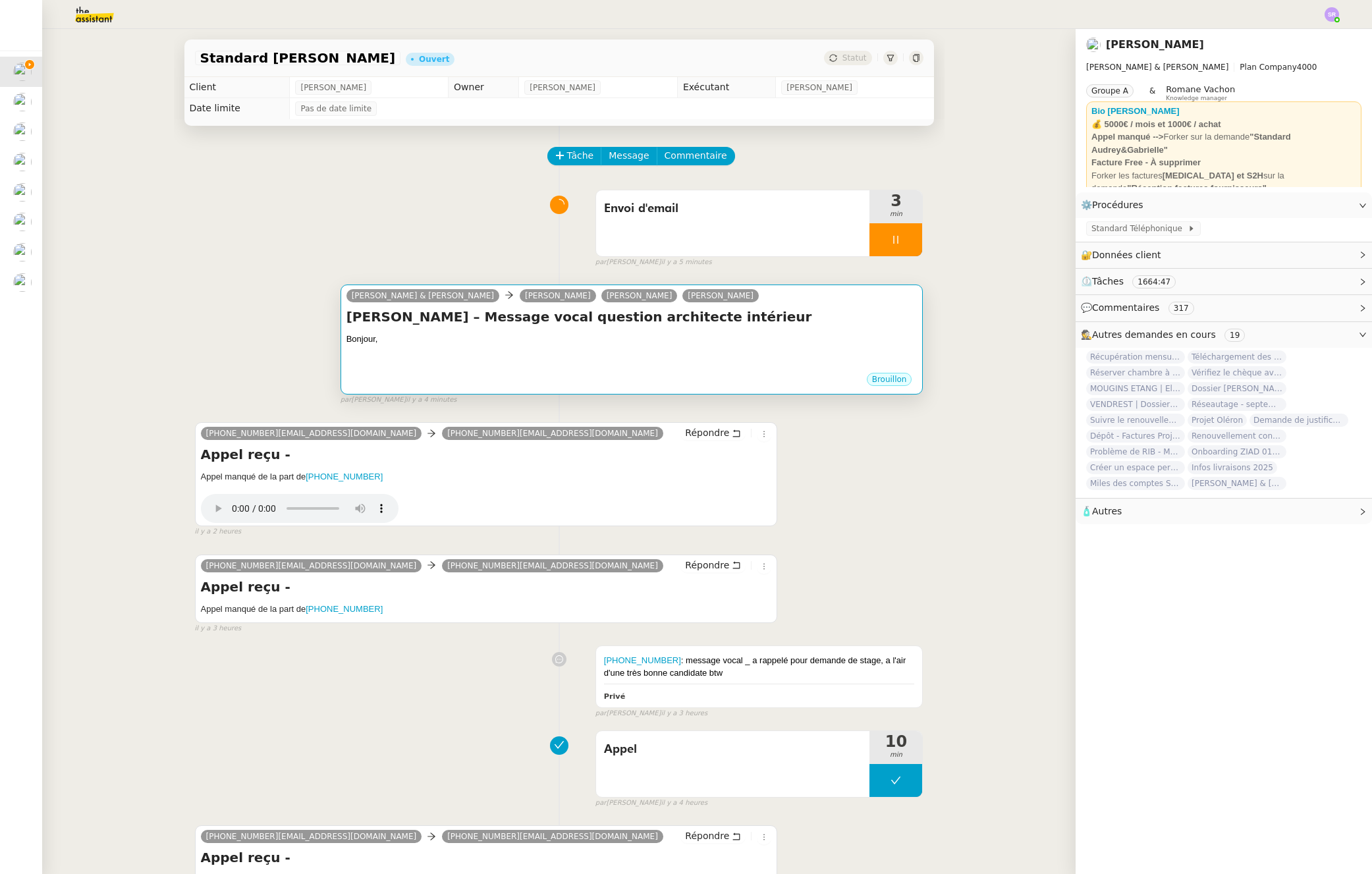
click at [601, 350] on div at bounding box center [632, 352] width 571 height 13
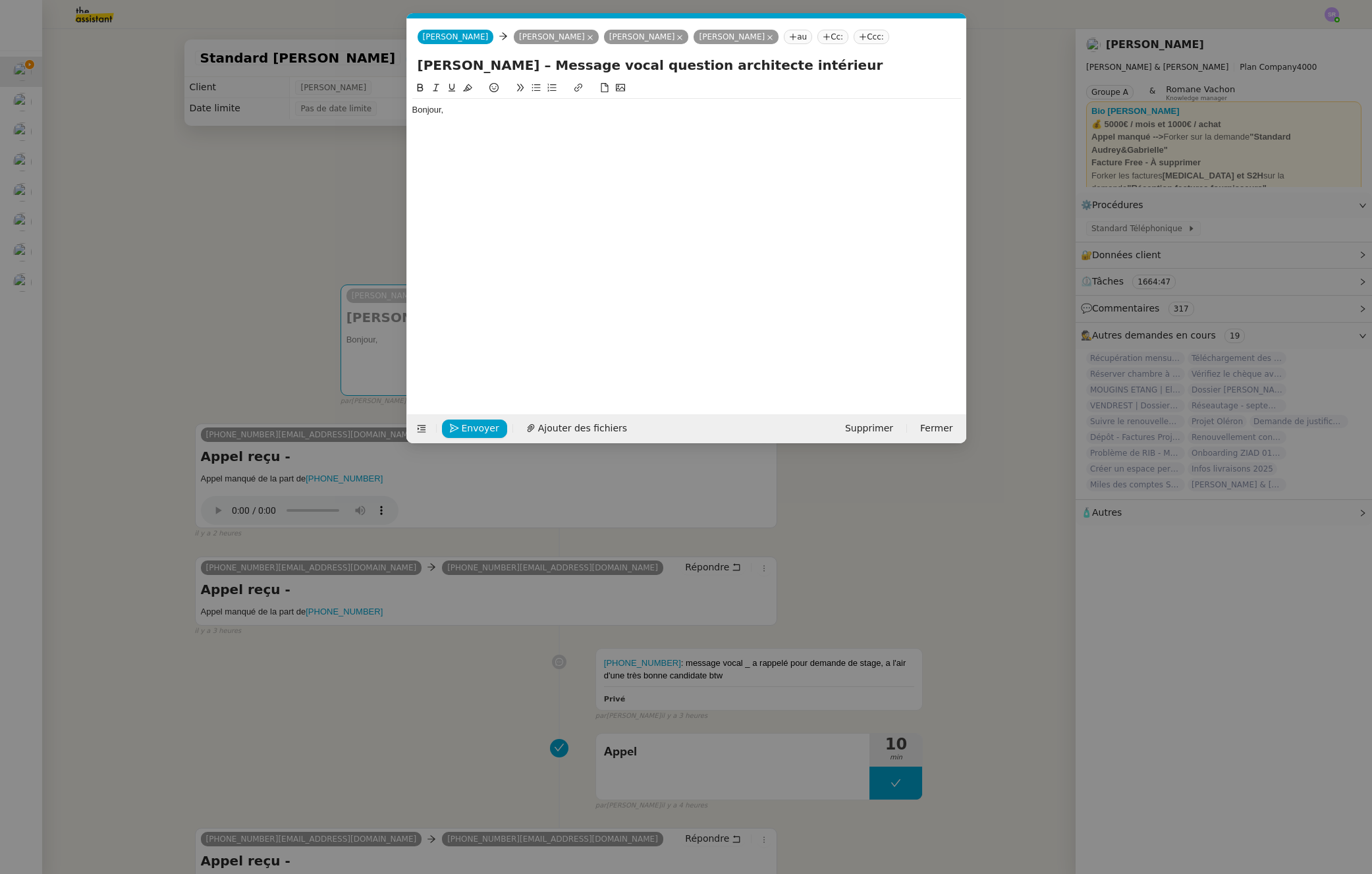
scroll to position [0, 28]
drag, startPoint x: 624, startPoint y: 165, endPoint x: 622, endPoint y: 137, distance: 28.1
click at [622, 164] on div "Bonjour," at bounding box center [686, 237] width 549 height 314
click at [622, 129] on div "Bonjour," at bounding box center [686, 116] width 549 height 35
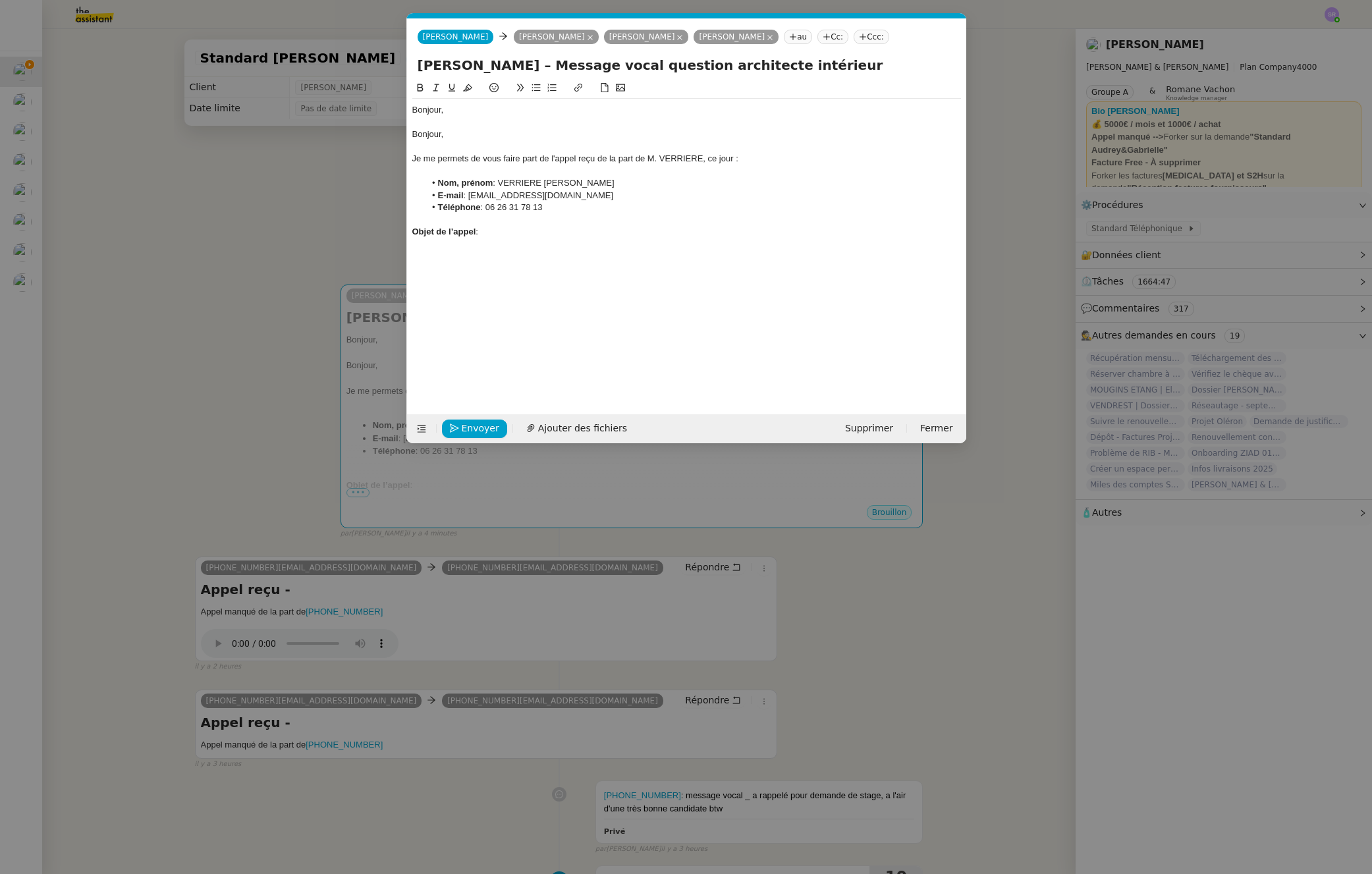
drag, startPoint x: 460, startPoint y: 124, endPoint x: 425, endPoint y: 123, distance: 35.0
click at [425, 123] on div at bounding box center [686, 123] width 549 height 12
drag, startPoint x: 450, startPoint y: 137, endPoint x: 407, endPoint y: 119, distance: 46.6
click at [407, 119] on nz-spin "Bonjour, Bonjour, Je me permets de vous faire part de l'appel reçu de la part d…" at bounding box center [687, 239] width 560 height 318
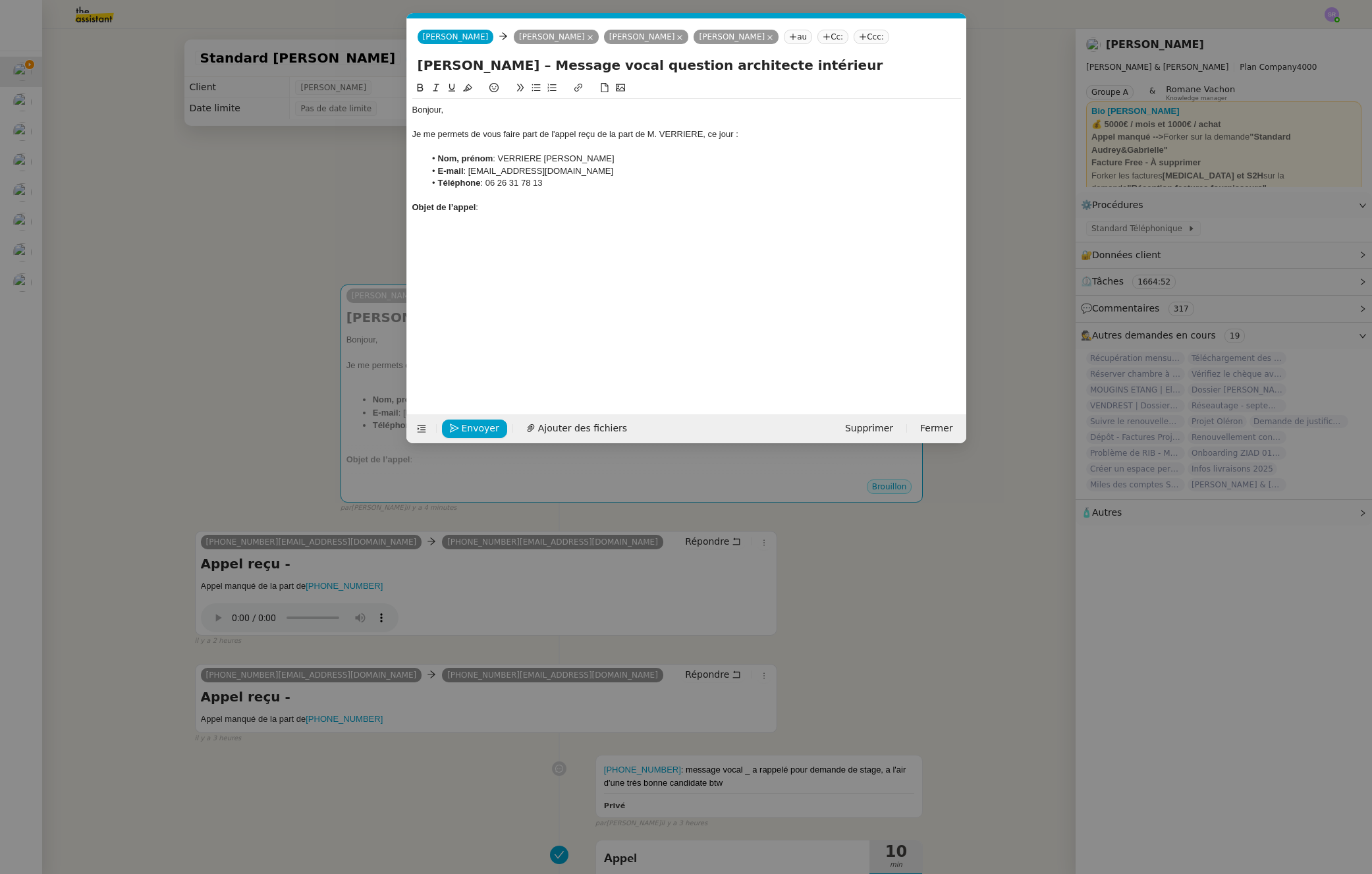
click at [421, 136] on div "Je me permets de vous faire part de l'appel reçu de la part de M. VERRIERE, ce …" at bounding box center [686, 134] width 549 height 12
click at [414, 137] on div "Je me permets de vous faire part de l'appel reçu de la part de M. VERRIERE, ce …" at bounding box center [686, 134] width 549 height 12
click at [519, 132] on div "Je me permets de vous faire part de l'appel reçu de la part de M. VERRIERE, ce …" at bounding box center [686, 134] width 549 height 12
click at [599, 135] on div "Je me permets de vous faire part de l'appel reçu de la part de M. VERRIERE, ce …" at bounding box center [686, 134] width 549 height 12
click at [588, 135] on div "Je me permets de vous faire part de l'appel reçu de la part de M. VERRIERE, ce …" at bounding box center [686, 134] width 549 height 12
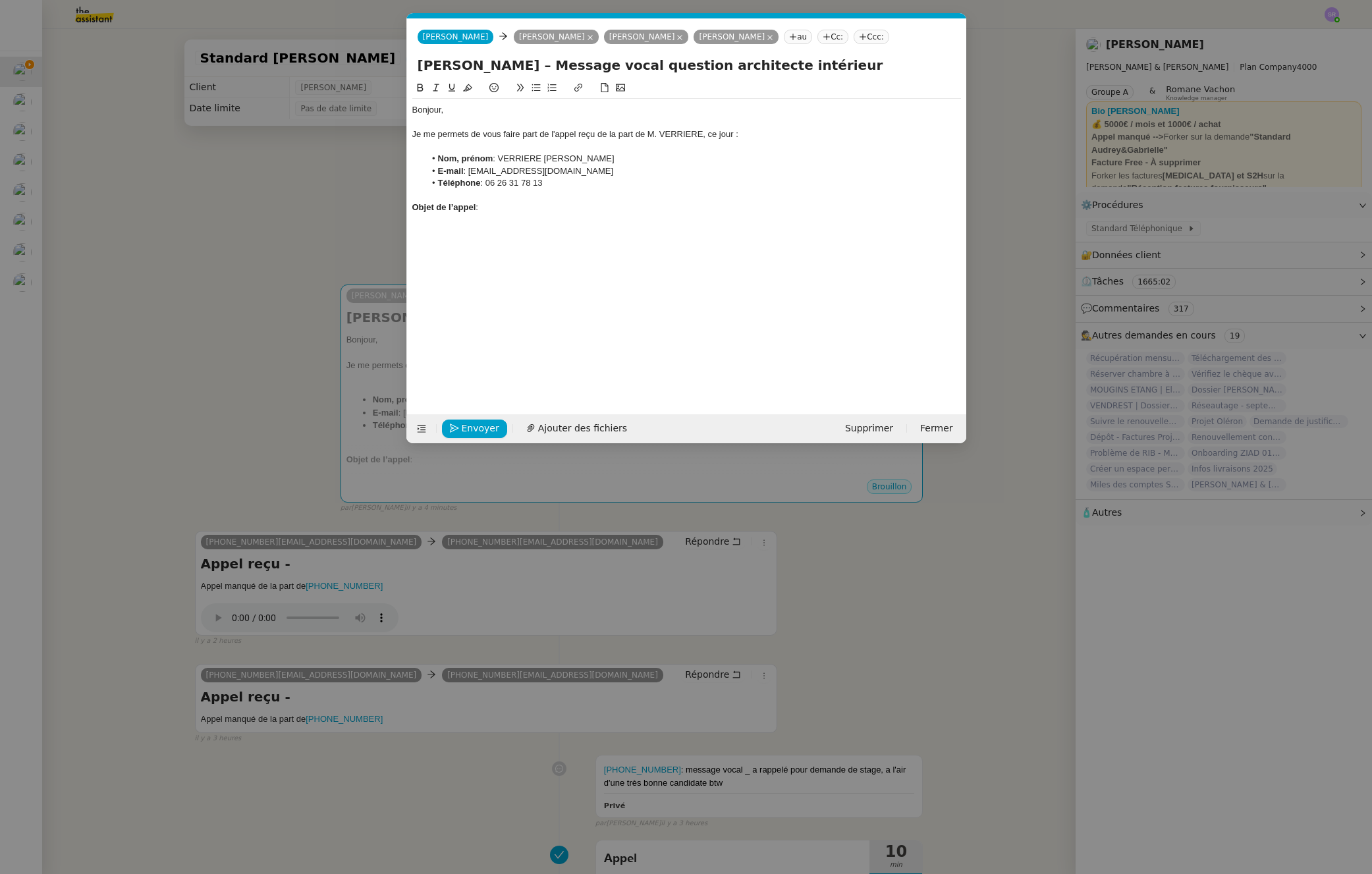
click at [593, 135] on div "Je me permets de vous faire part de l'appel reçu de la part de M. VERRIERE, ce …" at bounding box center [686, 134] width 549 height 12
drag, startPoint x: 595, startPoint y: 134, endPoint x: 559, endPoint y: 133, distance: 36.0
click at [544, 135] on div "Je me permets de vous faire part de l'appel reçu de la part de M. VERRIERE, ce …" at bounding box center [686, 134] width 549 height 12
click at [420, 127] on div at bounding box center [686, 123] width 549 height 12
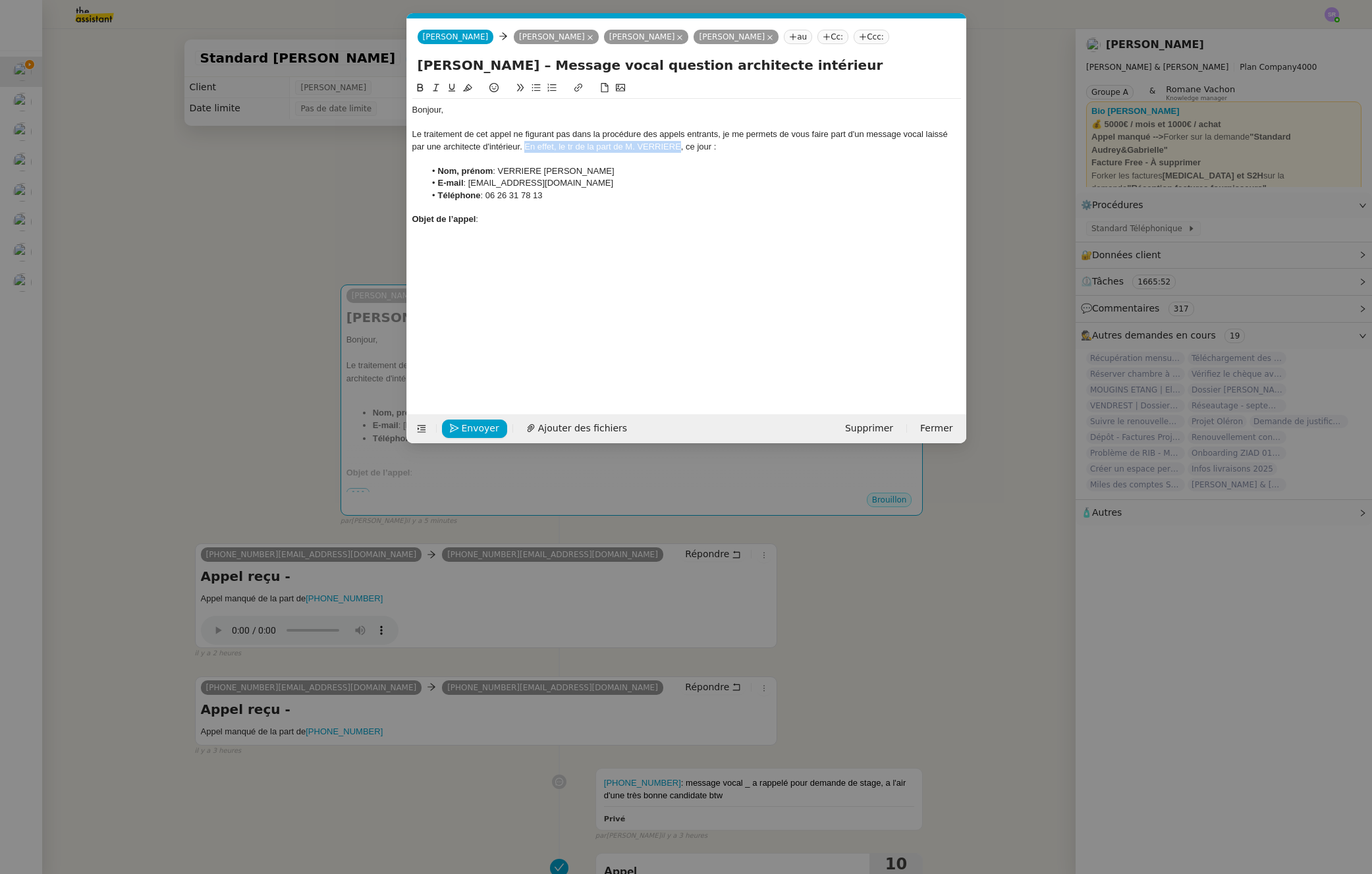
drag, startPoint x: 527, startPoint y: 150, endPoint x: 678, endPoint y: 146, distance: 151.1
click at [678, 146] on div "Le traitement de cet appel ne figurant pas dans la procédure des appels entrant…" at bounding box center [686, 141] width 549 height 25
click at [524, 172] on li "Nom, prénom : VERRIERE Quentin" at bounding box center [693, 171] width 537 height 12
drag, startPoint x: 524, startPoint y: 172, endPoint x: 546, endPoint y: 172, distance: 22.0
click at [524, 172] on li "Nom, prénom : VERRIERE Quentin" at bounding box center [693, 171] width 537 height 12
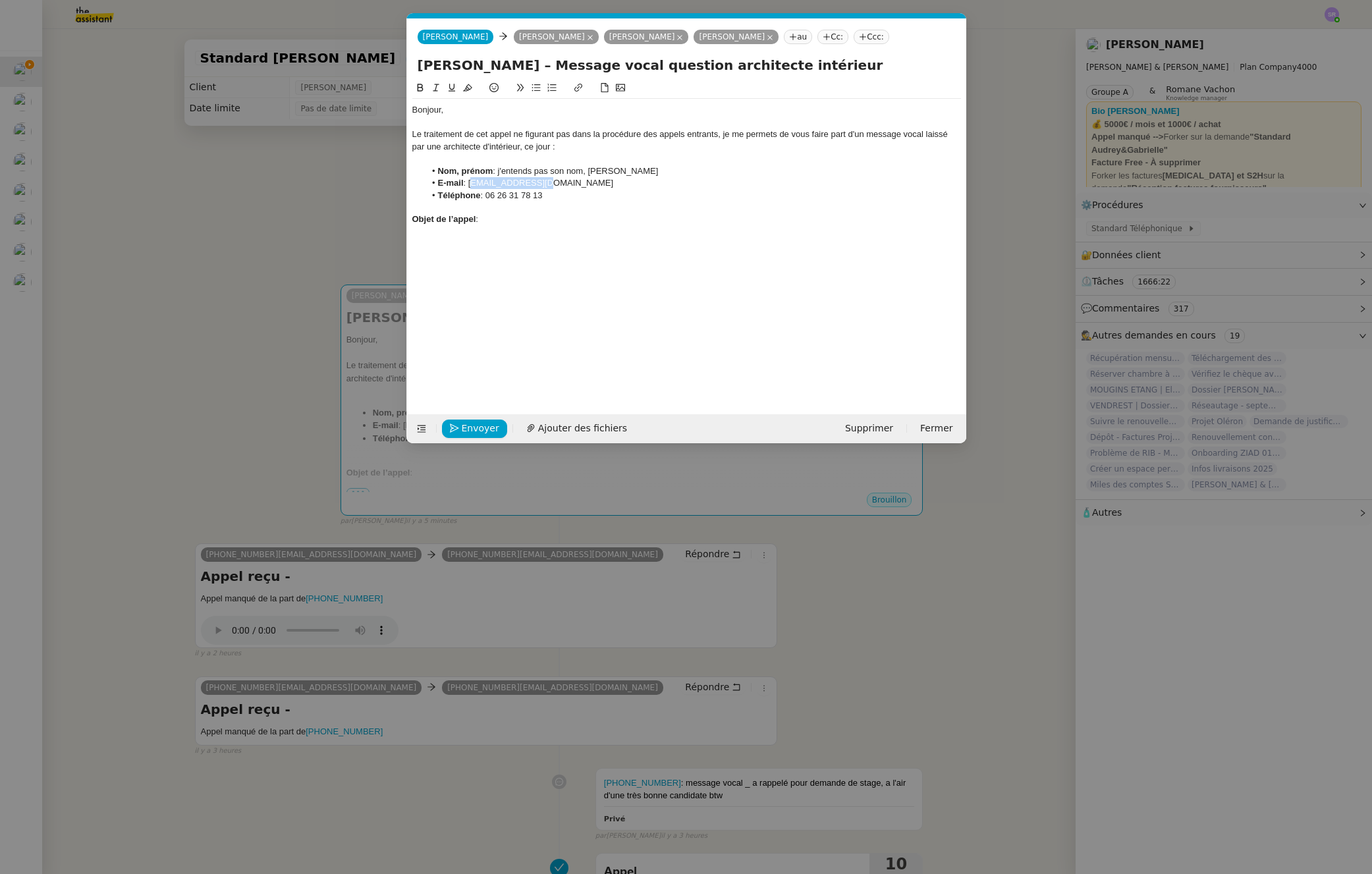
drag, startPoint x: 472, startPoint y: 187, endPoint x: 550, endPoint y: 187, distance: 78.0
click at [550, 187] on li "E-mail : qntvrr@gmail.com" at bounding box center [693, 183] width 537 height 12
click at [359, 607] on nz-modal-container "Service TA - VOYAGE - PROPOSITION GLOBALE A utiliser dans le cadre de propositi…" at bounding box center [686, 437] width 1372 height 874
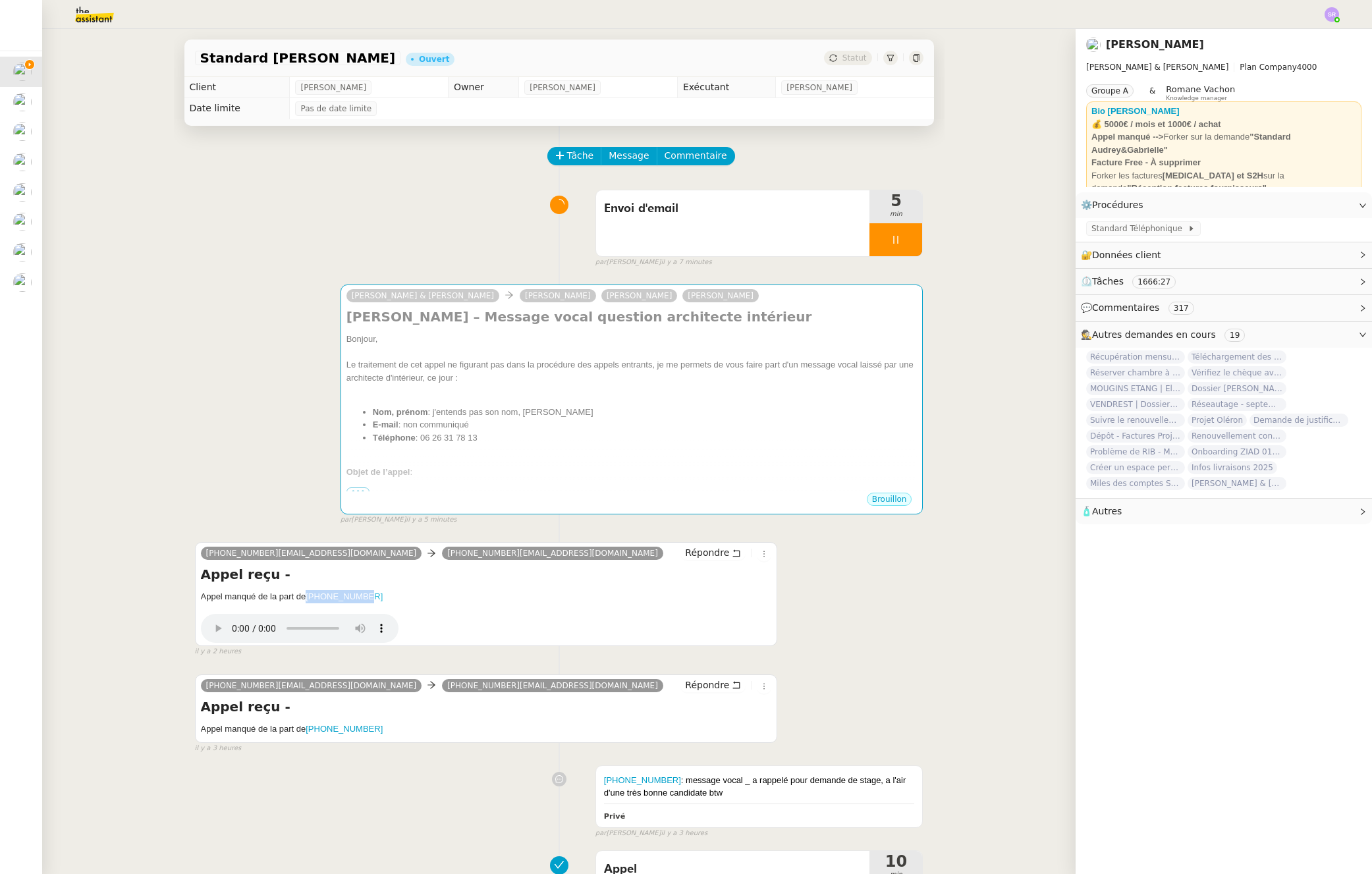
drag, startPoint x: 337, startPoint y: 597, endPoint x: 305, endPoint y: 597, distance: 32.0
click at [305, 597] on h5 "Appel manqué de la part de +33626292702" at bounding box center [486, 597] width 571 height 13
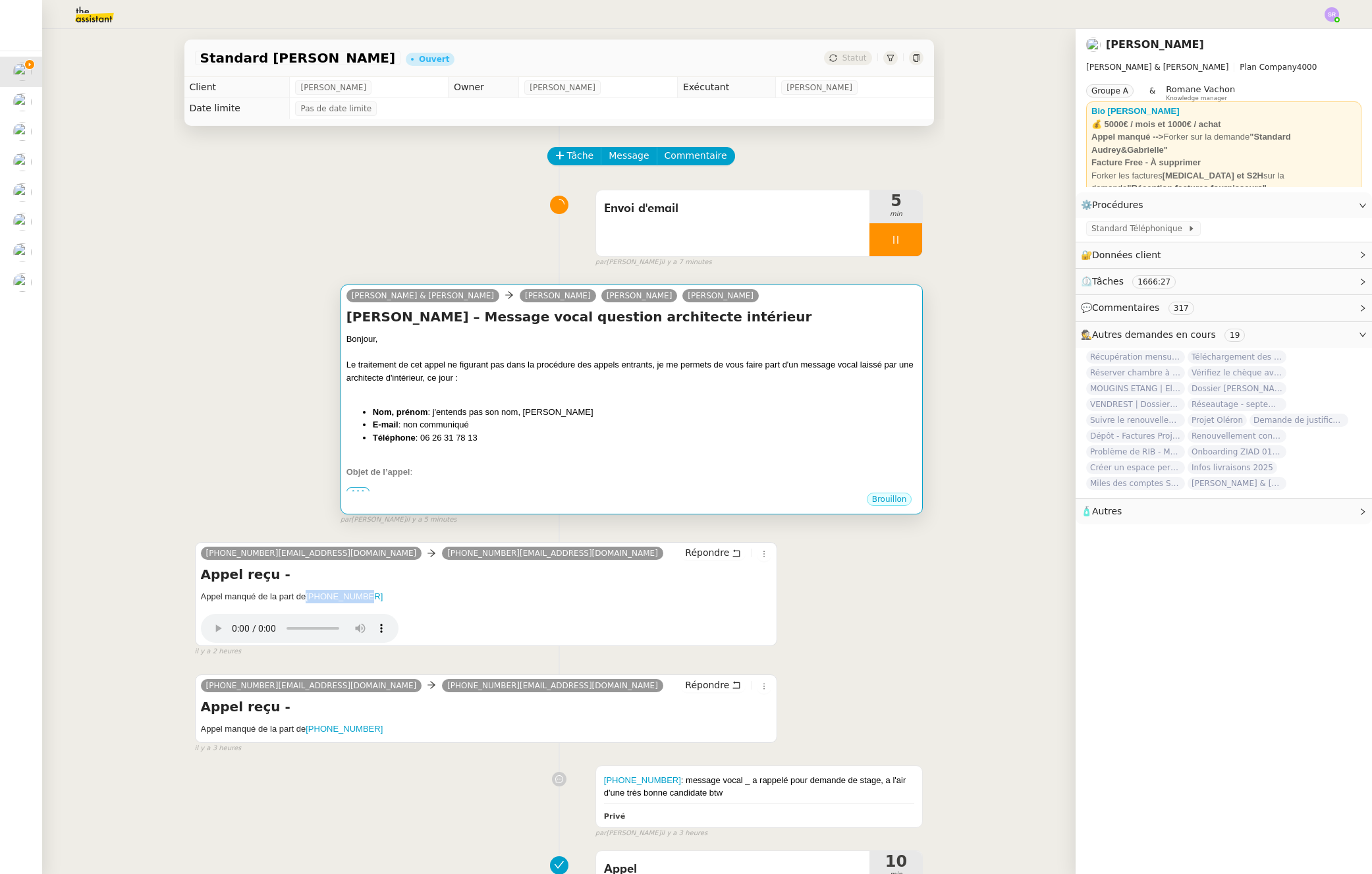
copy link "+33626292702"
click at [629, 391] on div at bounding box center [632, 391] width 571 height 13
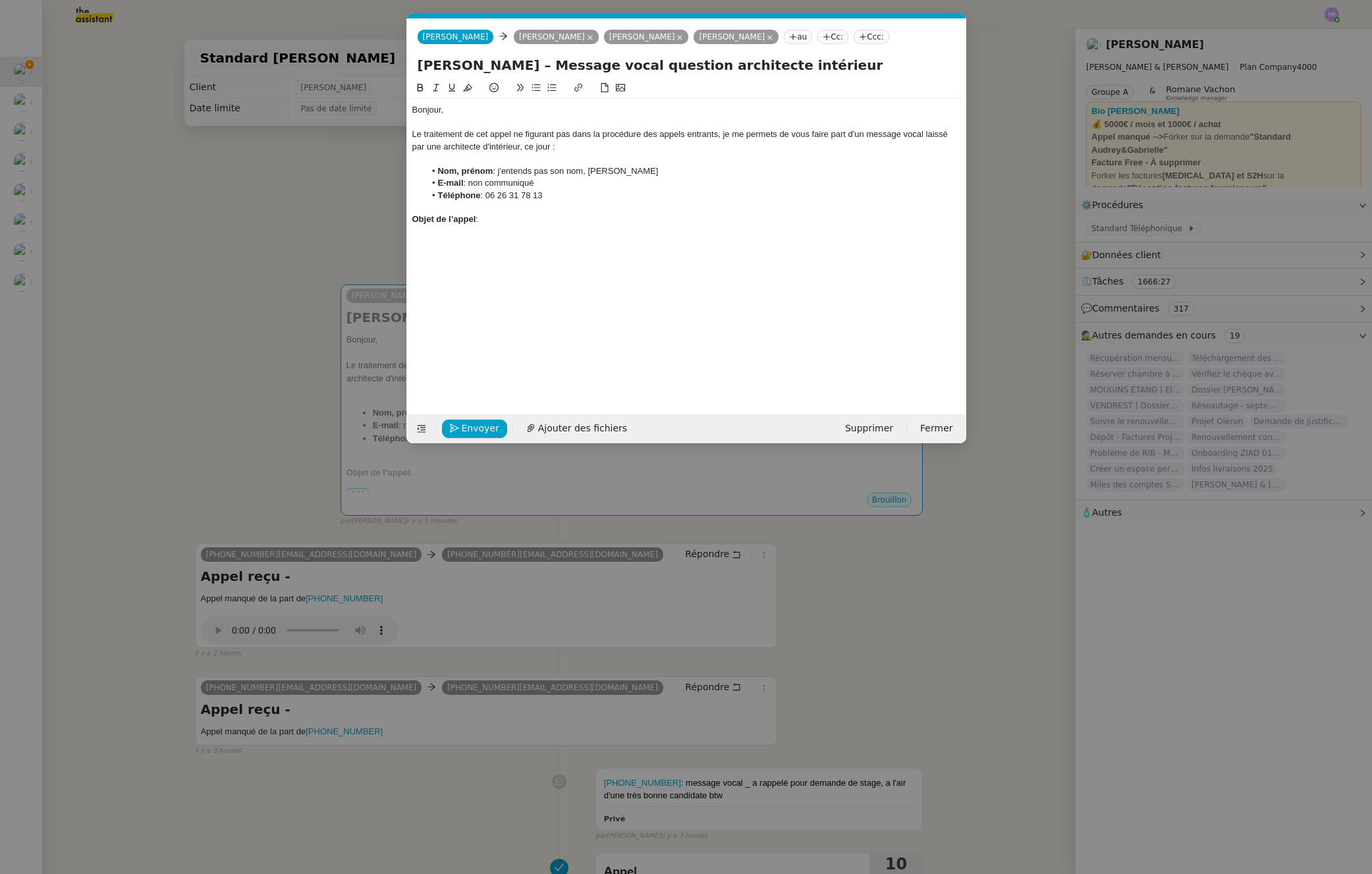
scroll to position [0, 28]
drag, startPoint x: 560, startPoint y: 196, endPoint x: 487, endPoint y: 194, distance: 73.0
click at [487, 194] on li "Téléphone : 06 26 31 78 13" at bounding box center [693, 196] width 537 height 12
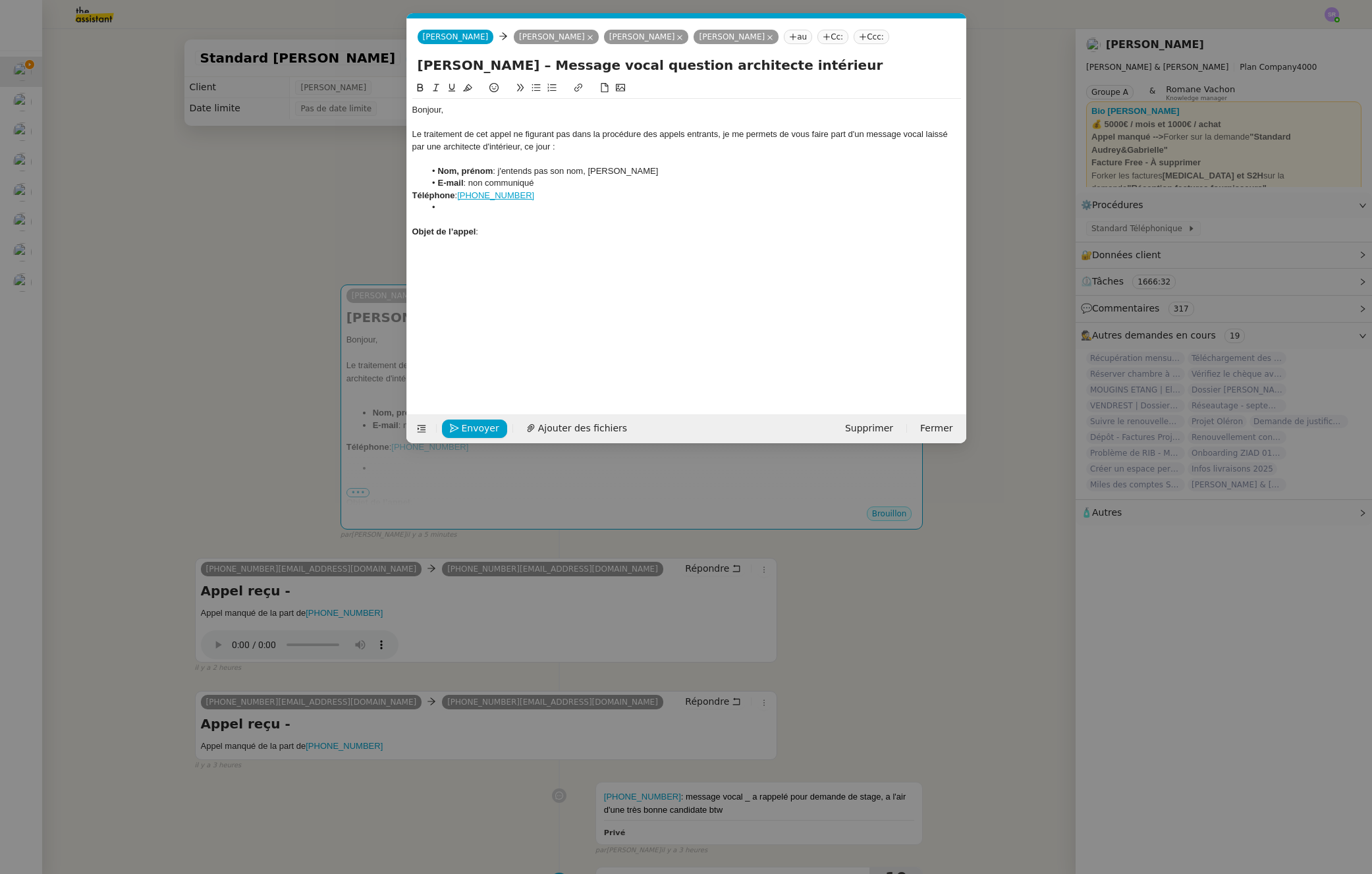
click at [414, 196] on strong "Téléphone" at bounding box center [434, 195] width 43 height 10
click at [533, 87] on icon at bounding box center [536, 87] width 9 height 9
click at [493, 209] on li at bounding box center [693, 207] width 537 height 12
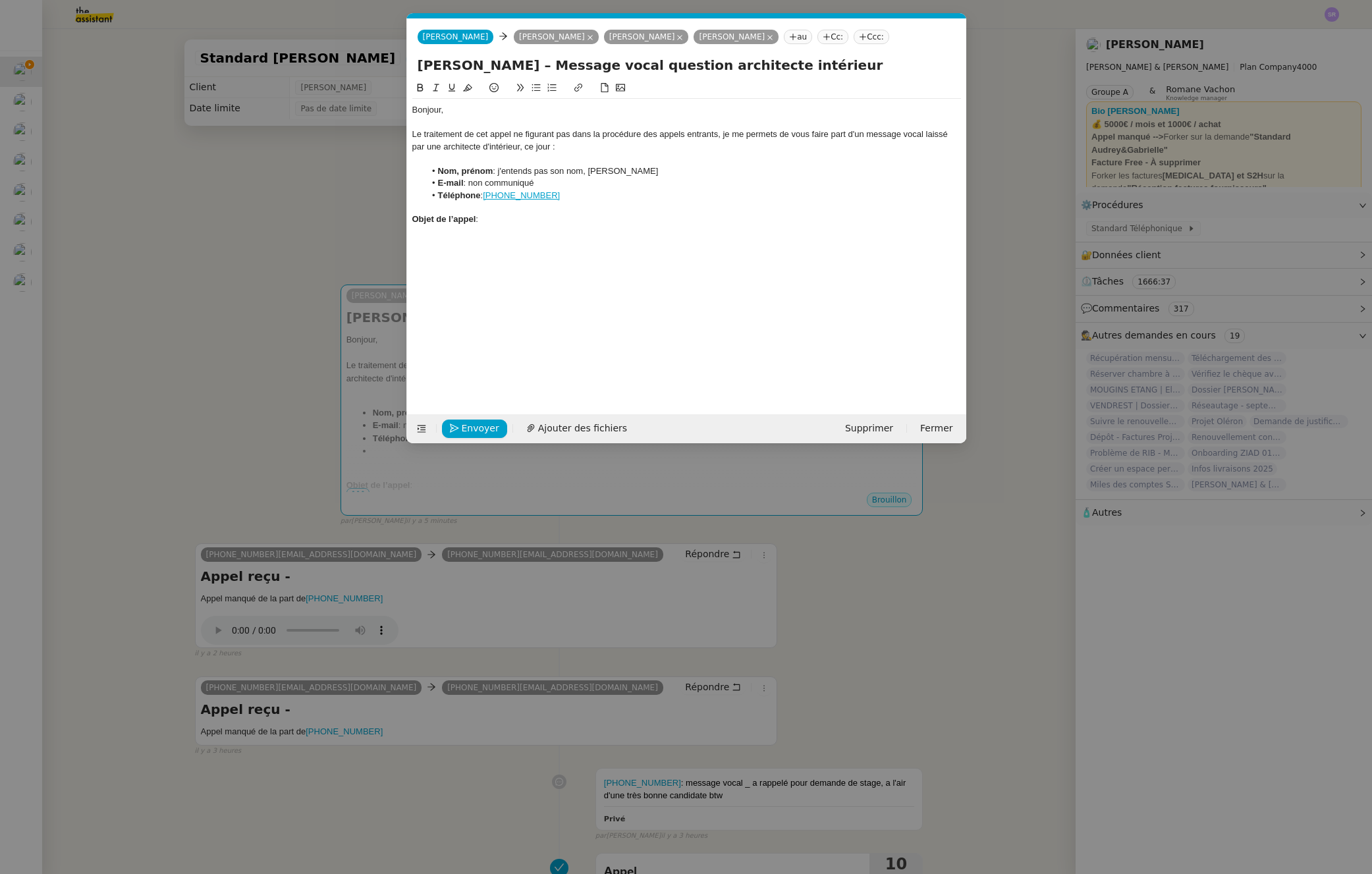
drag, startPoint x: 475, startPoint y: 242, endPoint x: 492, endPoint y: 232, distance: 19.7
click at [475, 241] on div "Bonjour, Le traitement de cet appel ne figurant pas dans la procédure des appel…" at bounding box center [686, 237] width 549 height 314
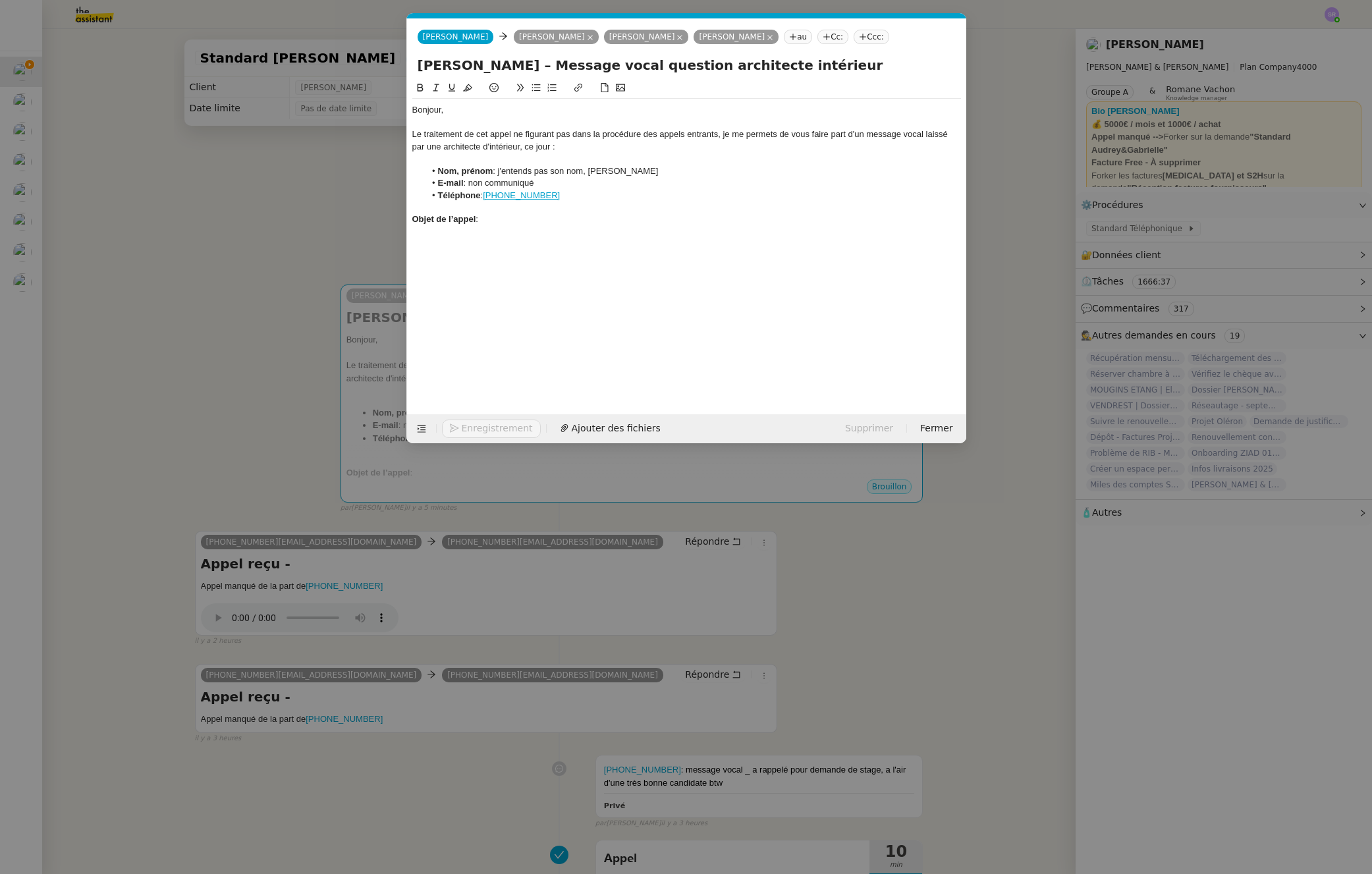
drag, startPoint x: 504, startPoint y: 226, endPoint x: 541, endPoint y: 233, distance: 37.7
click at [504, 226] on div "Bonjour, Le traitement de cet appel ne figurant pas dans la procédure des appel…" at bounding box center [686, 165] width 549 height 132
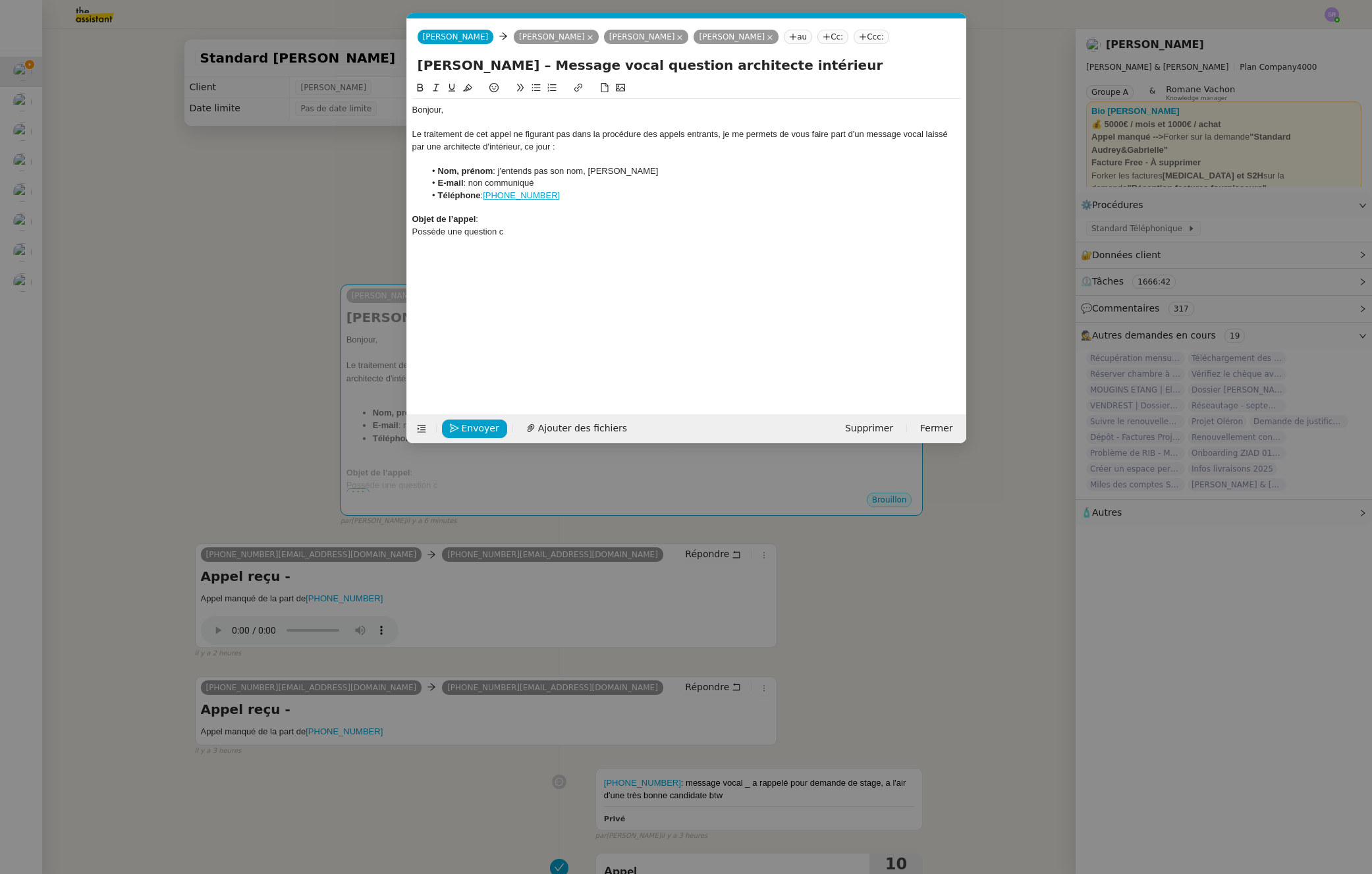
click at [411, 233] on nz-spin "Bonjour, Le traitement de cet appel ne figurant pas dans la procédure des appel…" at bounding box center [687, 239] width 560 height 318
drag, startPoint x: 523, startPoint y: 146, endPoint x: 447, endPoint y: 147, distance: 76.0
click at [444, 146] on div "Le traitement de cet appel ne figurant pas dans la procédure des appels entrant…" at bounding box center [686, 141] width 549 height 25
copy div "architecte d'intérieur,"
click at [418, 230] on div "Possède une question c" at bounding box center [686, 232] width 549 height 12
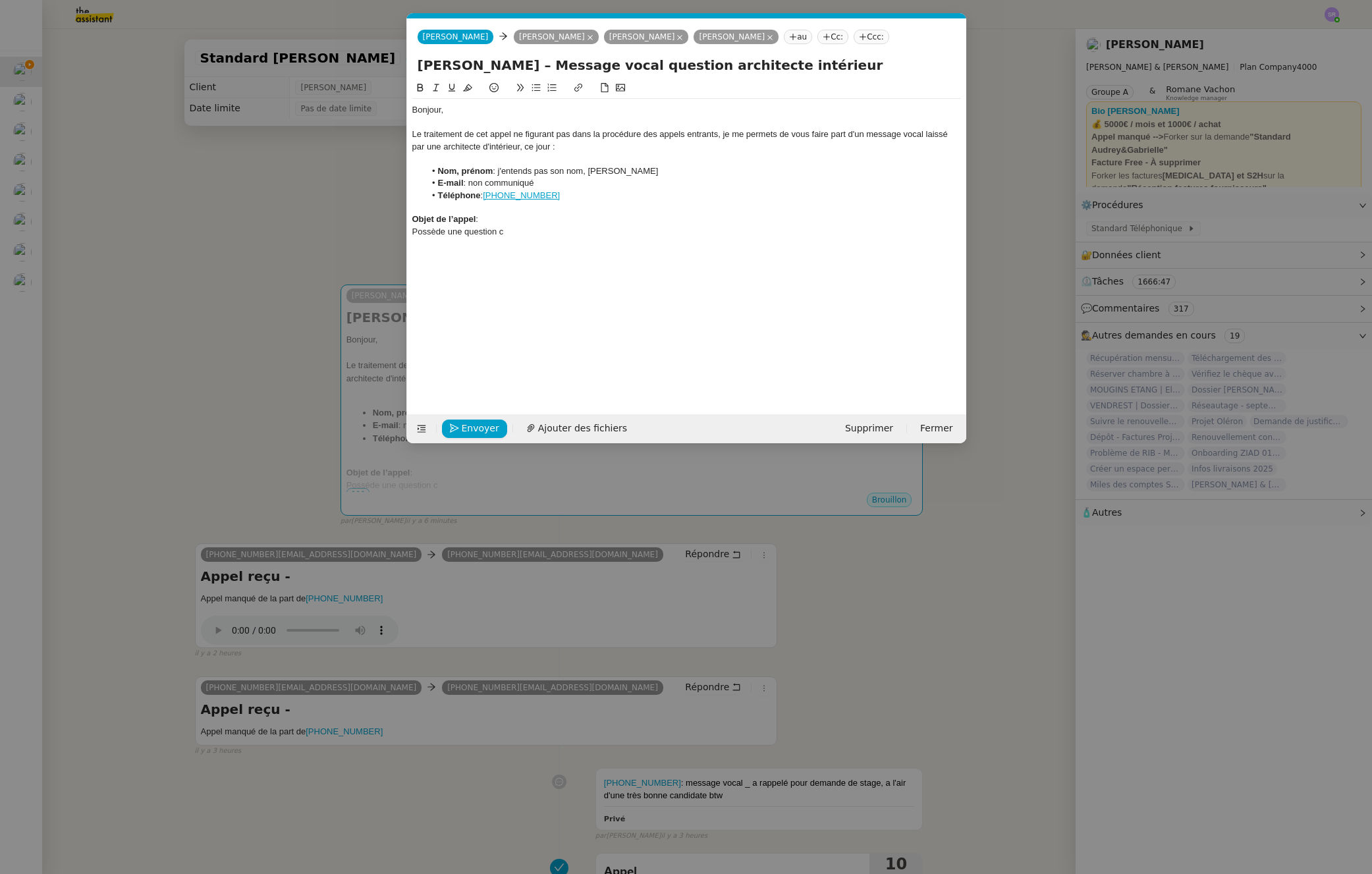
click at [414, 233] on div "Possède une question c" at bounding box center [686, 232] width 549 height 12
drag, startPoint x: 416, startPoint y: 235, endPoint x: 406, endPoint y: 235, distance: 10.0
click at [407, 235] on form "Camille Camille Segolène Labinsky Audrey Chuquet Gabrielle Joinau Tavernier au …" at bounding box center [686, 230] width 560 height 425
click at [488, 233] on div "Architecte d'intérieur, Possède une question c" at bounding box center [686, 232] width 549 height 12
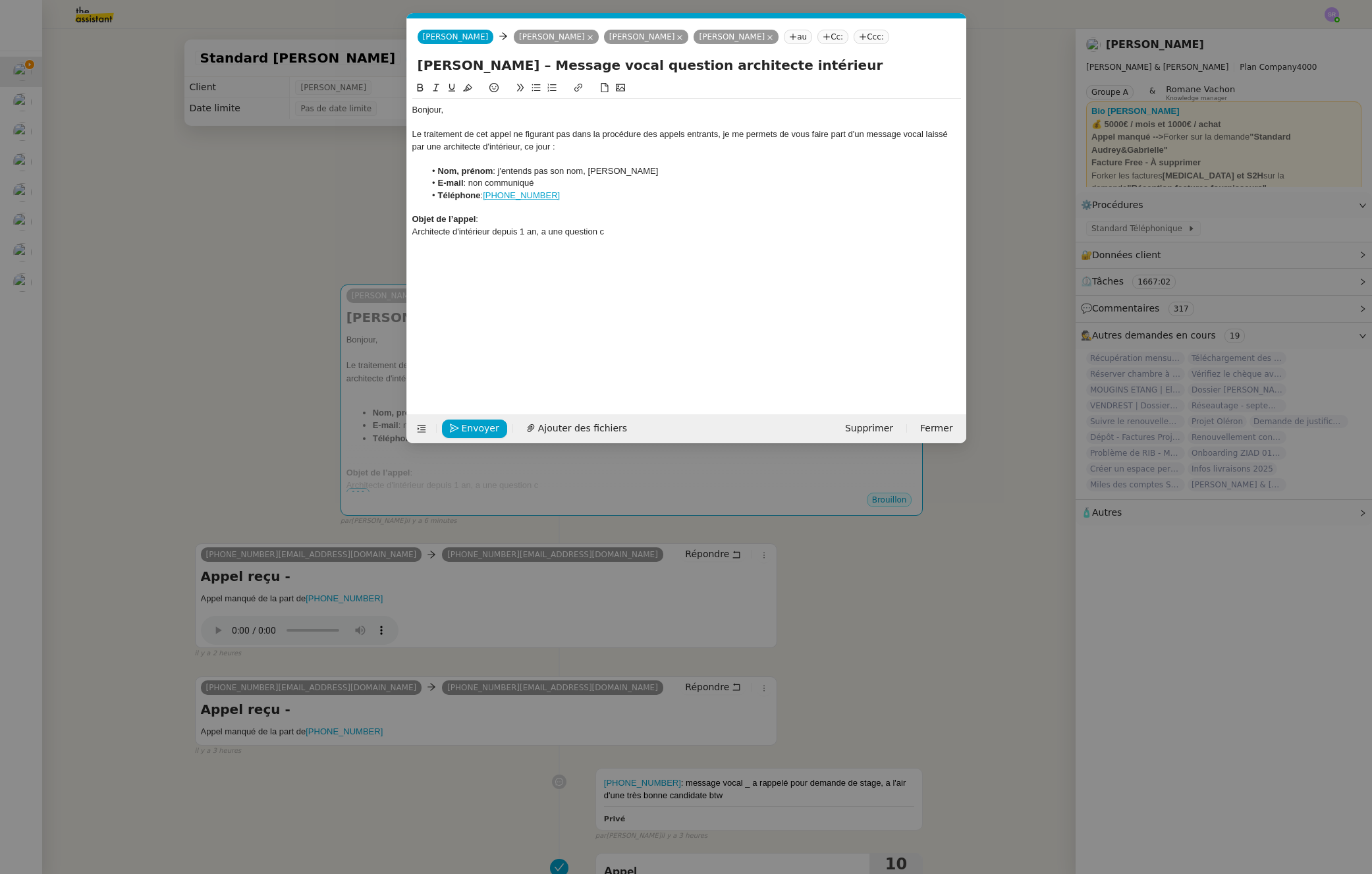
click at [622, 235] on div "Architecte d'intérieur depuis 1 an, a une question c" at bounding box center [686, 232] width 549 height 12
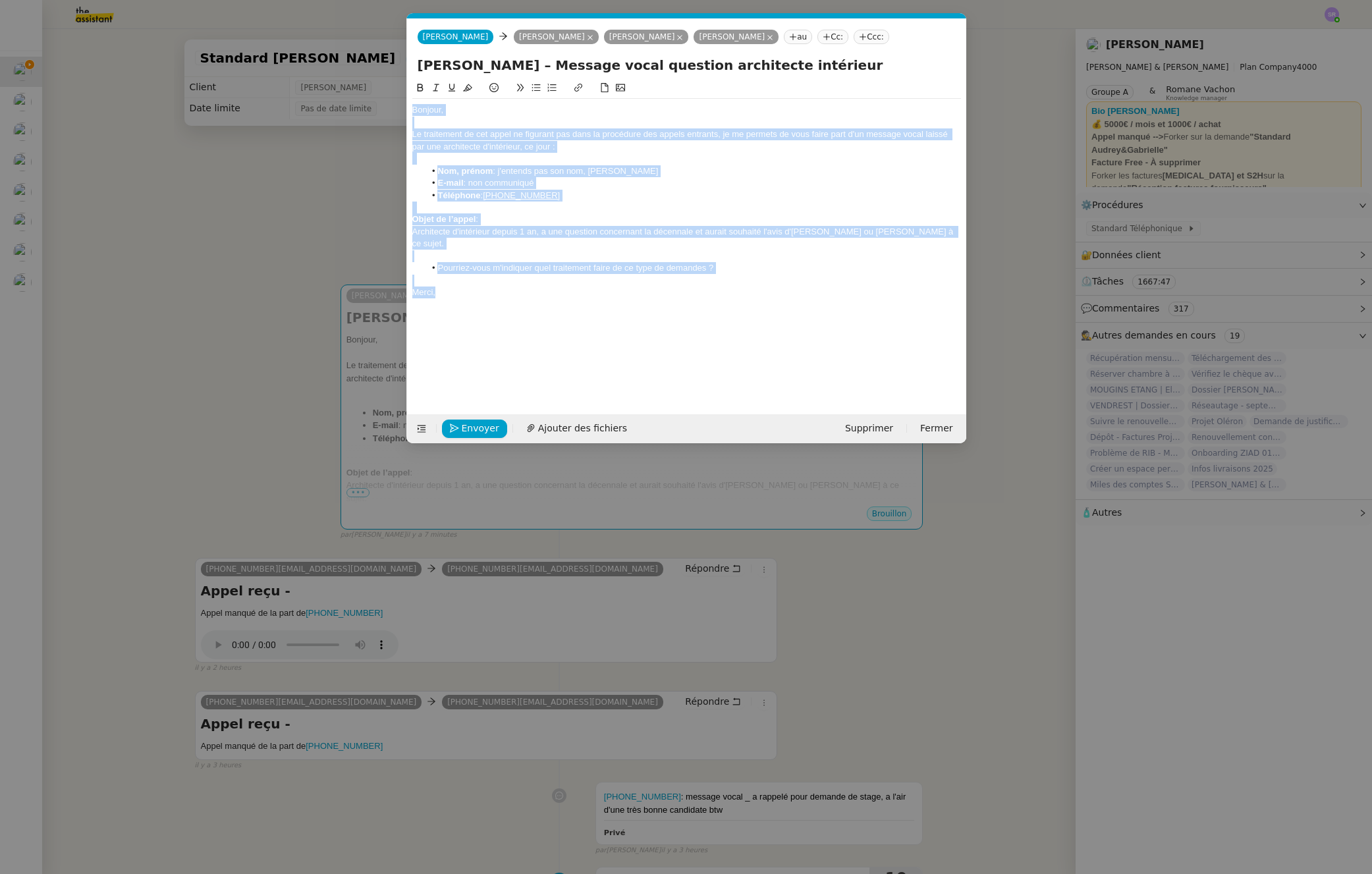
drag, startPoint x: 450, startPoint y: 276, endPoint x: 427, endPoint y: 107, distance: 170.6
click at [397, 91] on nz-modal-container "Service TA - VOYAGE - PROPOSITION GLOBALE A utiliser dans le cadre de propositi…" at bounding box center [686, 437] width 1372 height 874
copy div "Bonjour, Le traitement de cet appel ne figurant pas dans la procédure des appel…"
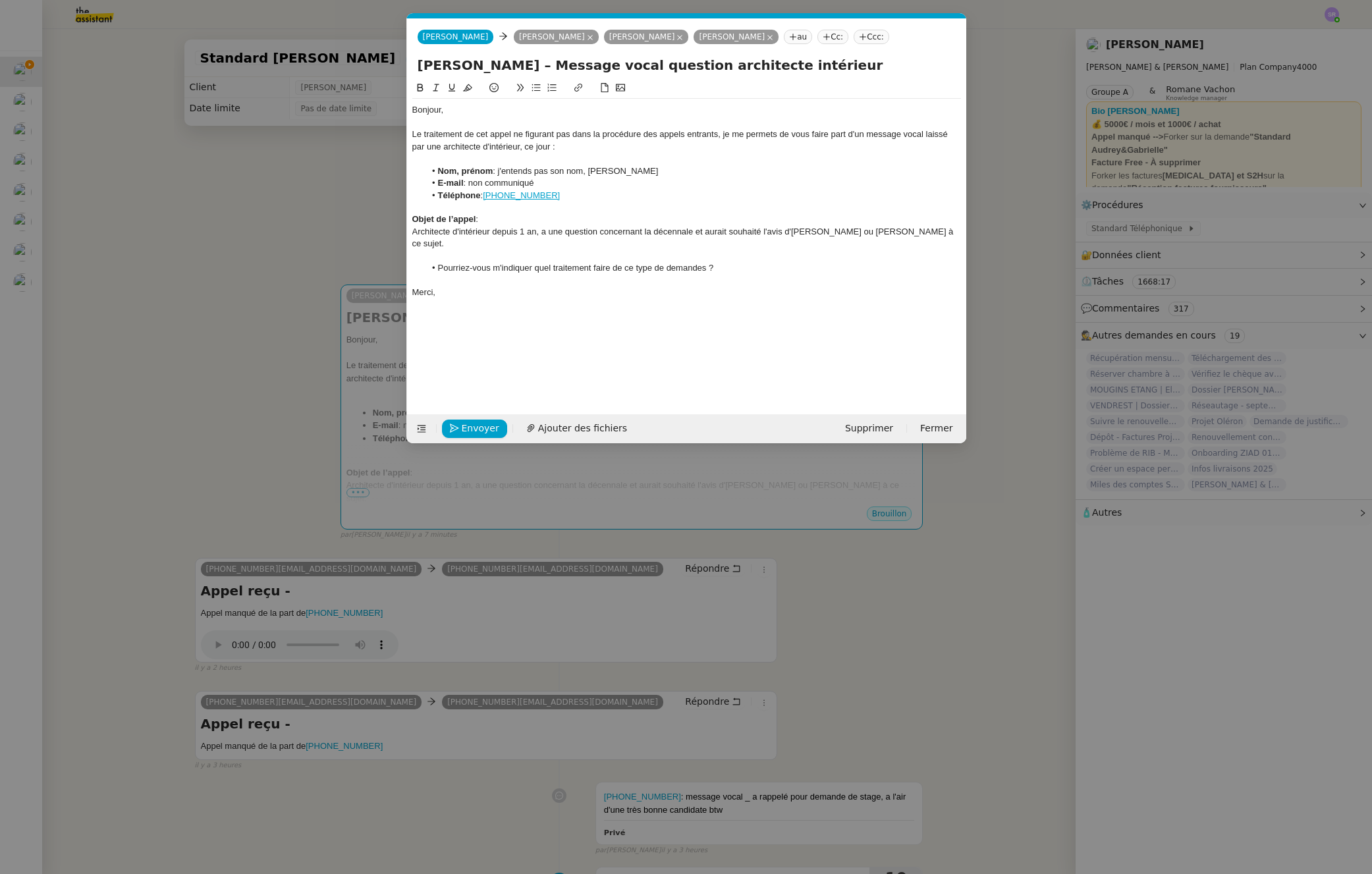
click at [269, 484] on nz-modal-container "Service TA - VOYAGE - PROPOSITION GLOBALE A utiliser dans le cadre de propositi…" at bounding box center [686, 437] width 1372 height 874
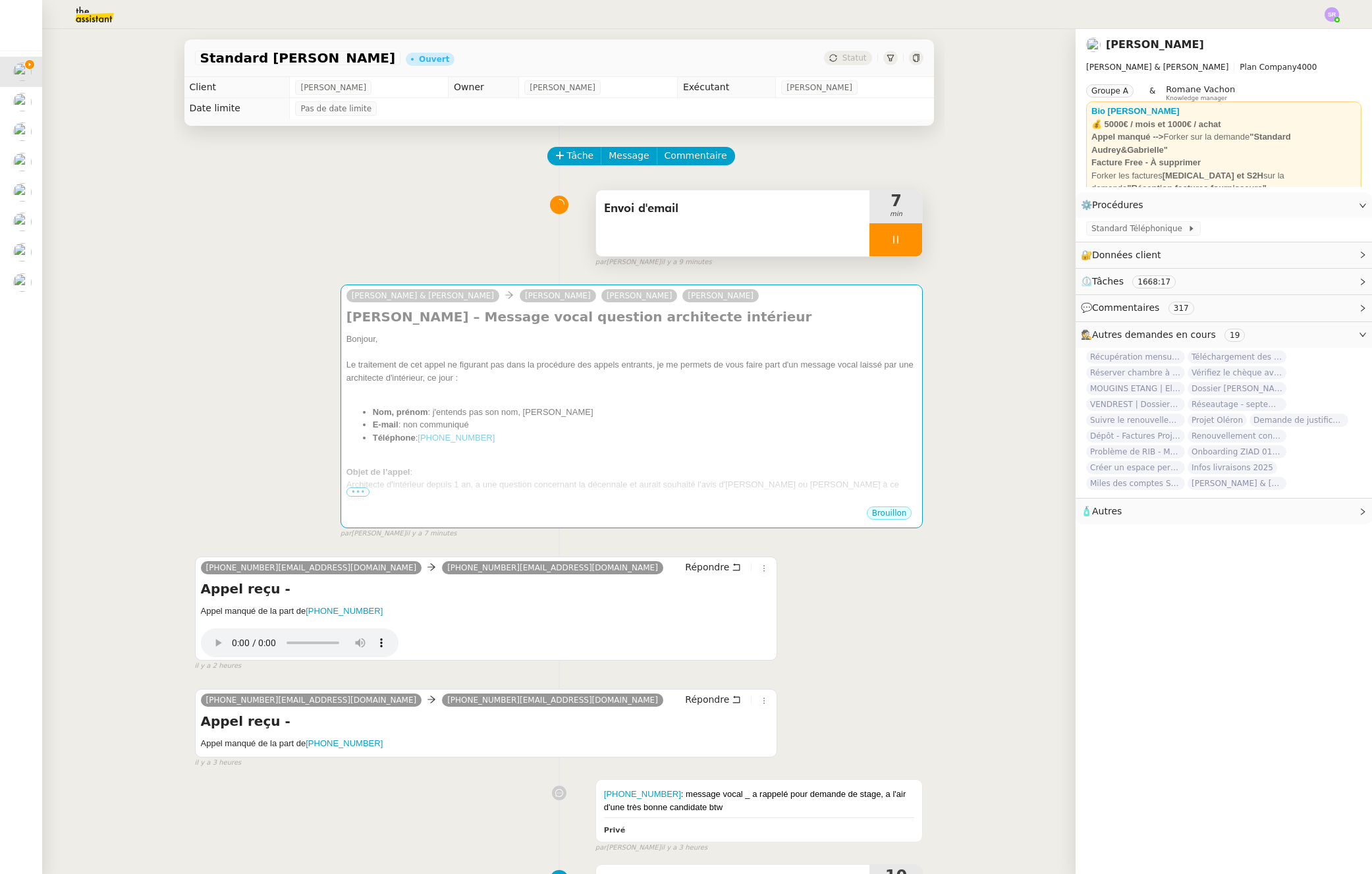
click at [891, 237] on icon at bounding box center [895, 239] width 11 height 11
click at [918, 240] on icon at bounding box center [923, 239] width 10 height 7
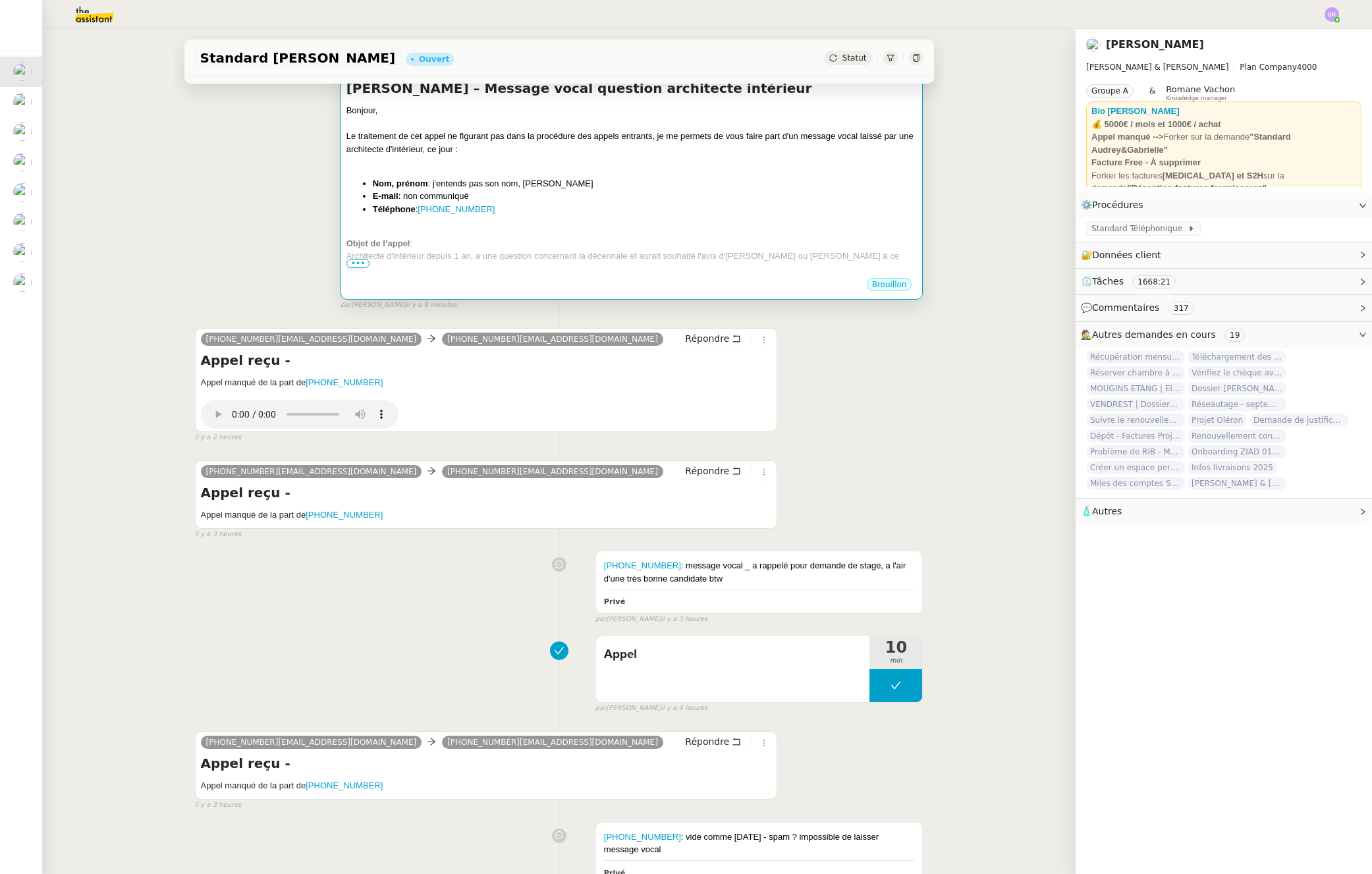
click at [562, 207] on li "Téléphone : +33626292702" at bounding box center [645, 210] width 545 height 13
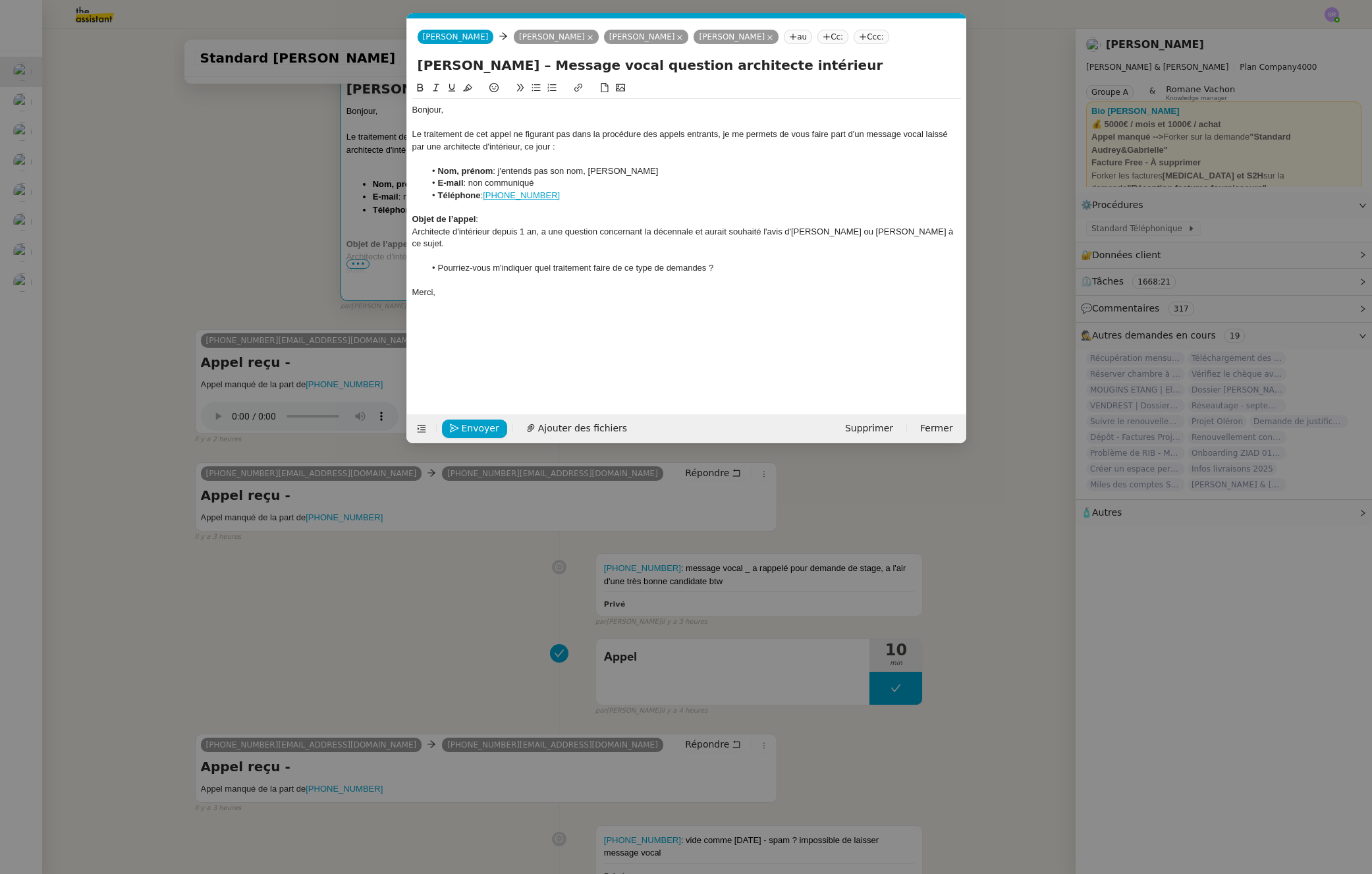
scroll to position [0, 28]
drag, startPoint x: 500, startPoint y: 174, endPoint x: 633, endPoint y: 174, distance: 133.0
click at [633, 174] on li "Nom, prénom : j'entends pas son nom, Agathe" at bounding box center [693, 171] width 537 height 12
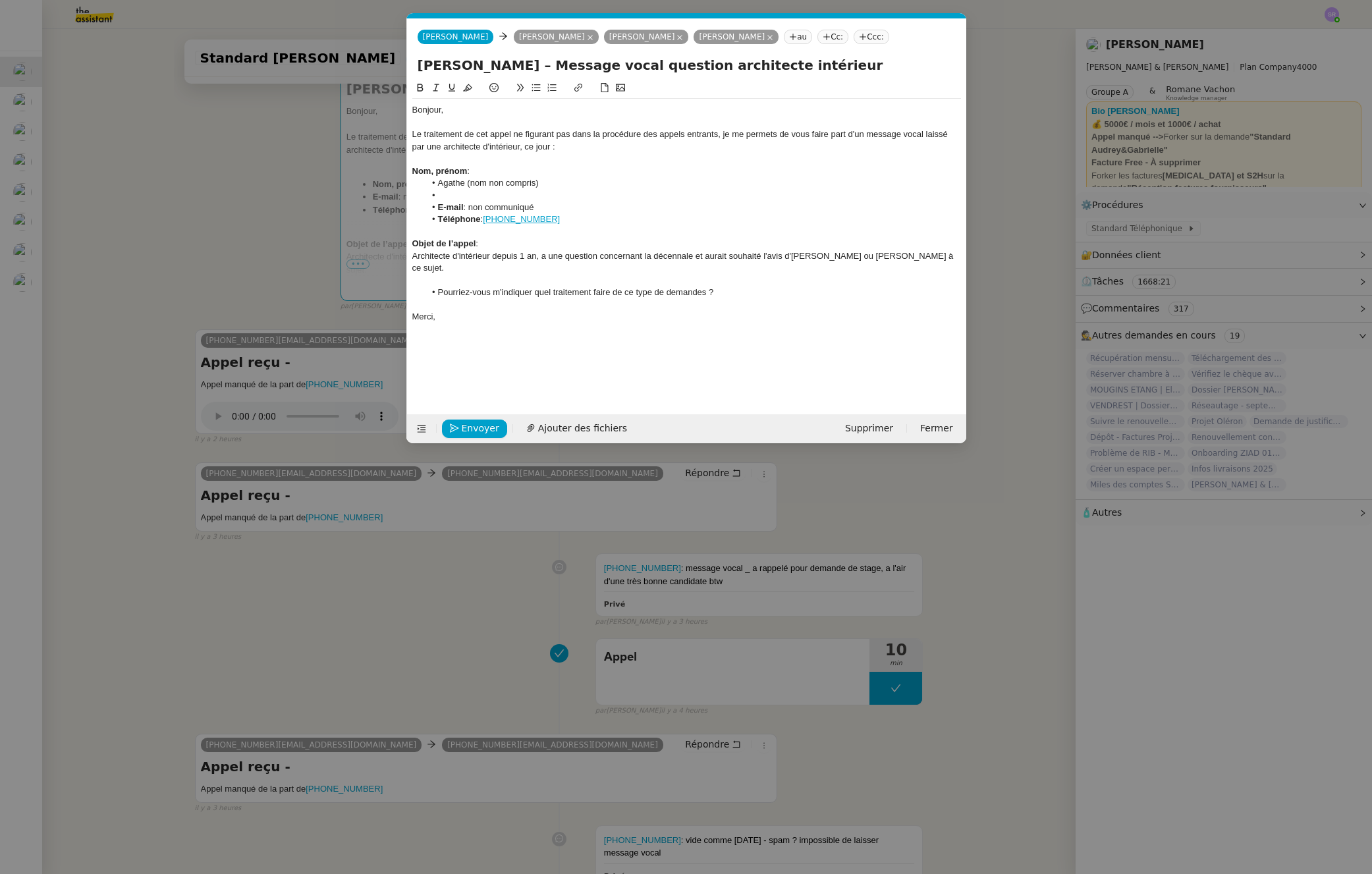
scroll to position [0, 0]
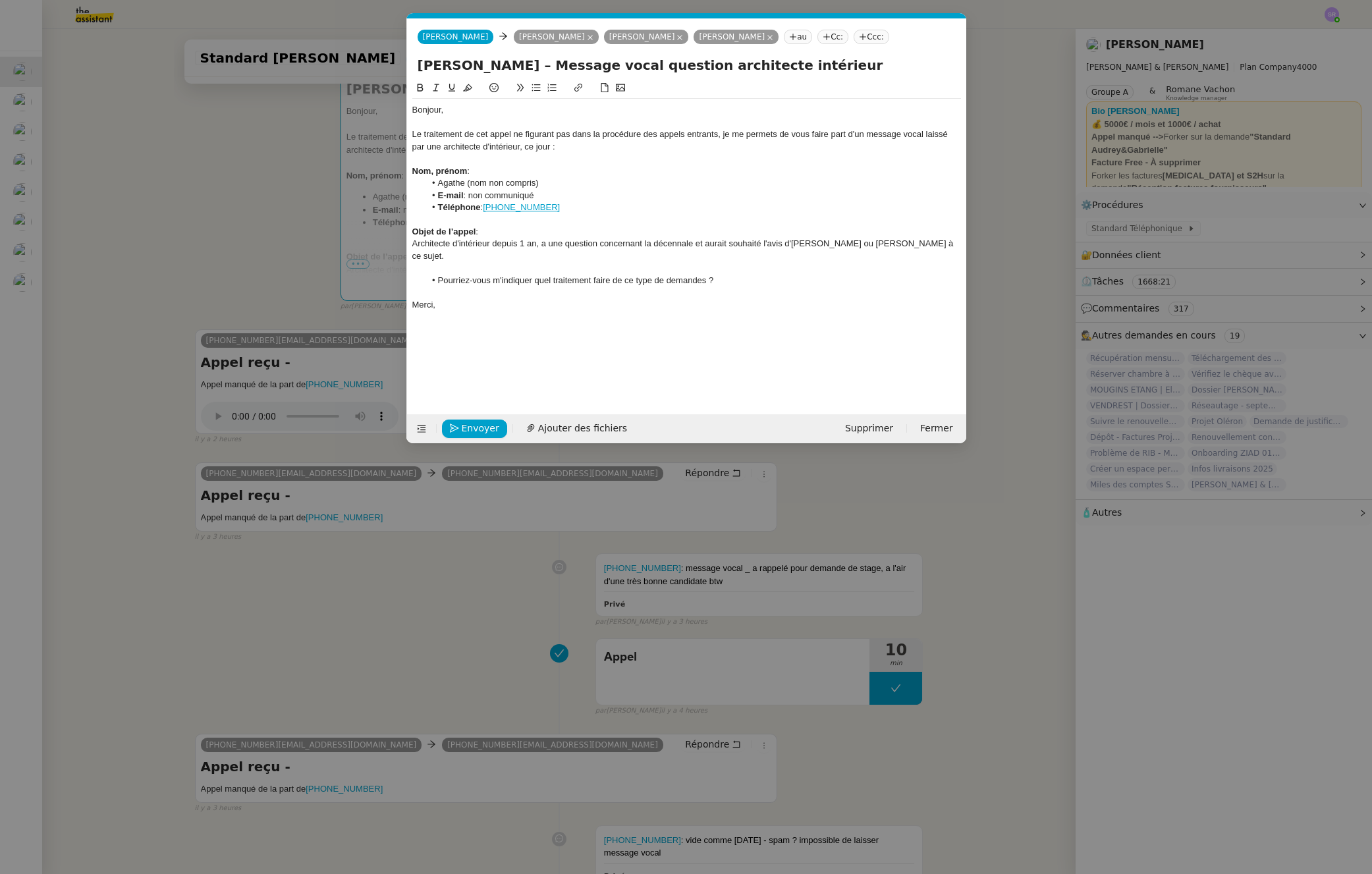
drag, startPoint x: 471, startPoint y: 193, endPoint x: 537, endPoint y: 194, distance: 66.0
click at [537, 194] on li "E-mail : non communiqué" at bounding box center [693, 196] width 537 height 12
click at [322, 408] on nz-modal-container "Service TA - VOYAGE - PROPOSITION GLOBALE A utiliser dans le cadre de propositi…" at bounding box center [686, 437] width 1372 height 874
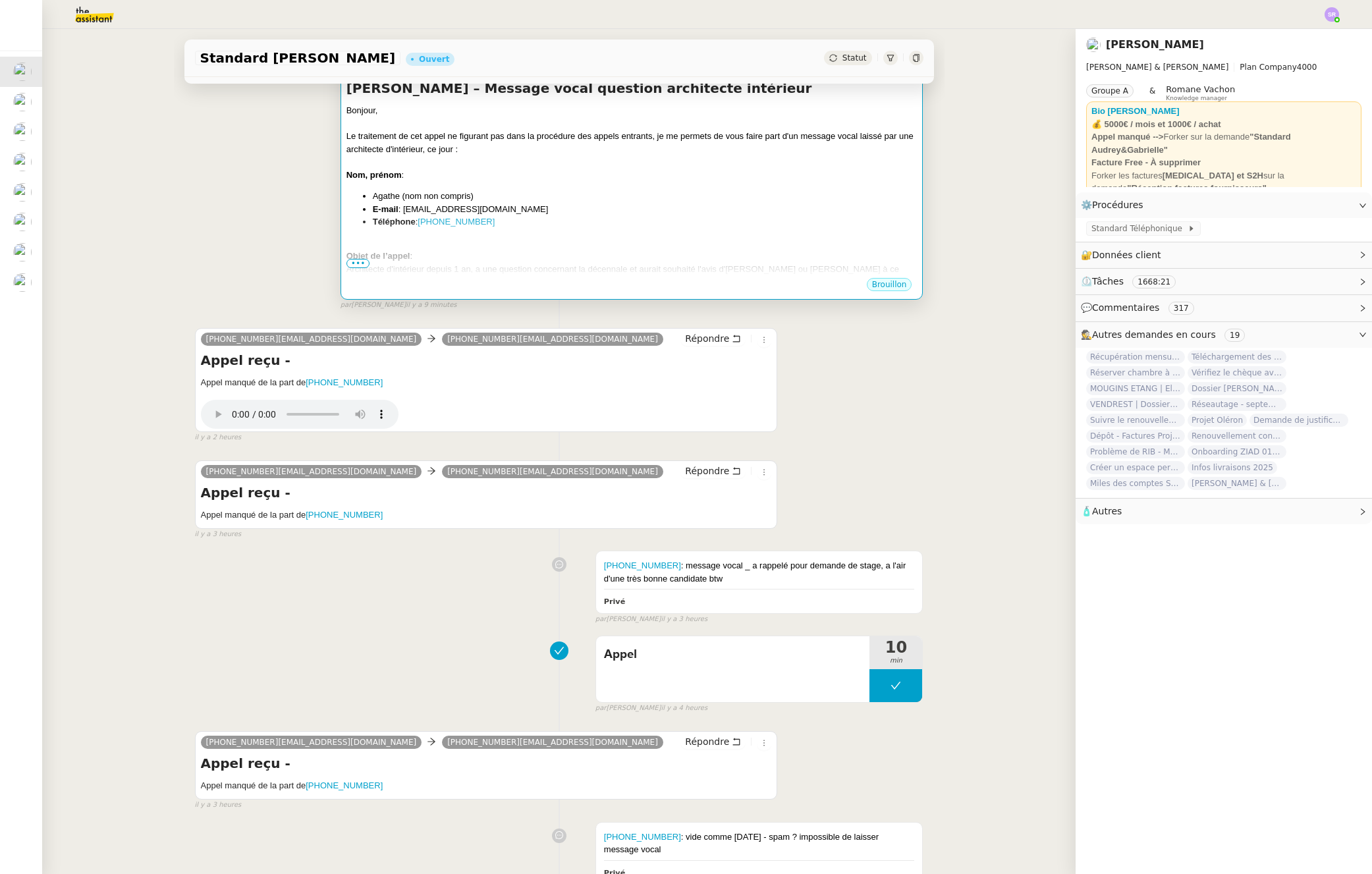
click at [447, 212] on li "E-mail : agence2agrm@gmail.com" at bounding box center [645, 210] width 545 height 13
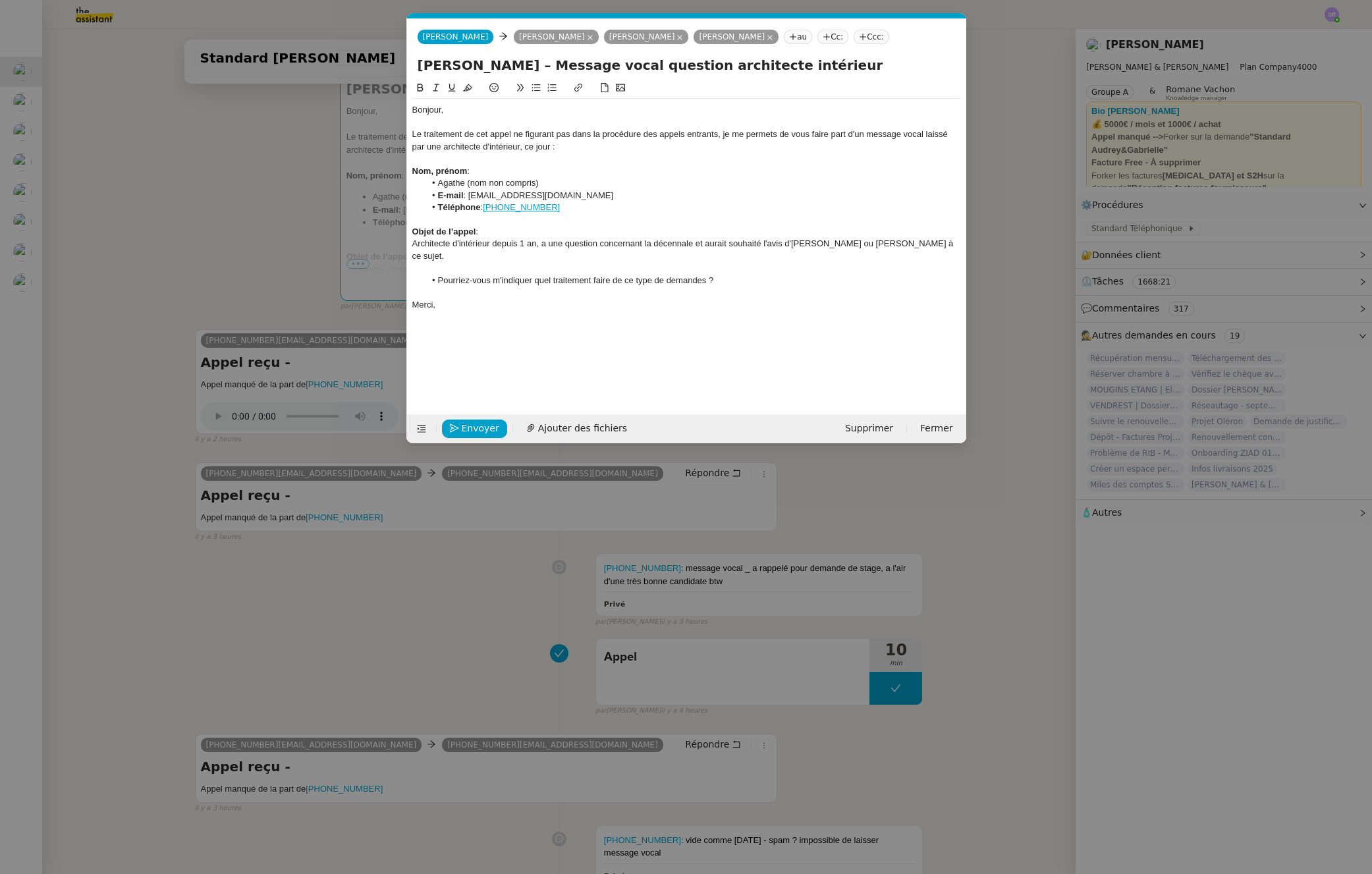
scroll to position [0, 28]
click at [523, 194] on li "E-mail : agence2agrm@gmail.com" at bounding box center [693, 196] width 537 height 12
click at [612, 197] on li "E-mail : agence2agrl@gmail.com" at bounding box center [693, 196] width 537 height 12
click at [738, 275] on li "Pourriez-vous m'indiquer quel traitement faire de ce type de demandes ?" at bounding box center [693, 281] width 537 height 12
drag, startPoint x: 902, startPoint y: 702, endPoint x: 895, endPoint y: 701, distance: 7.1
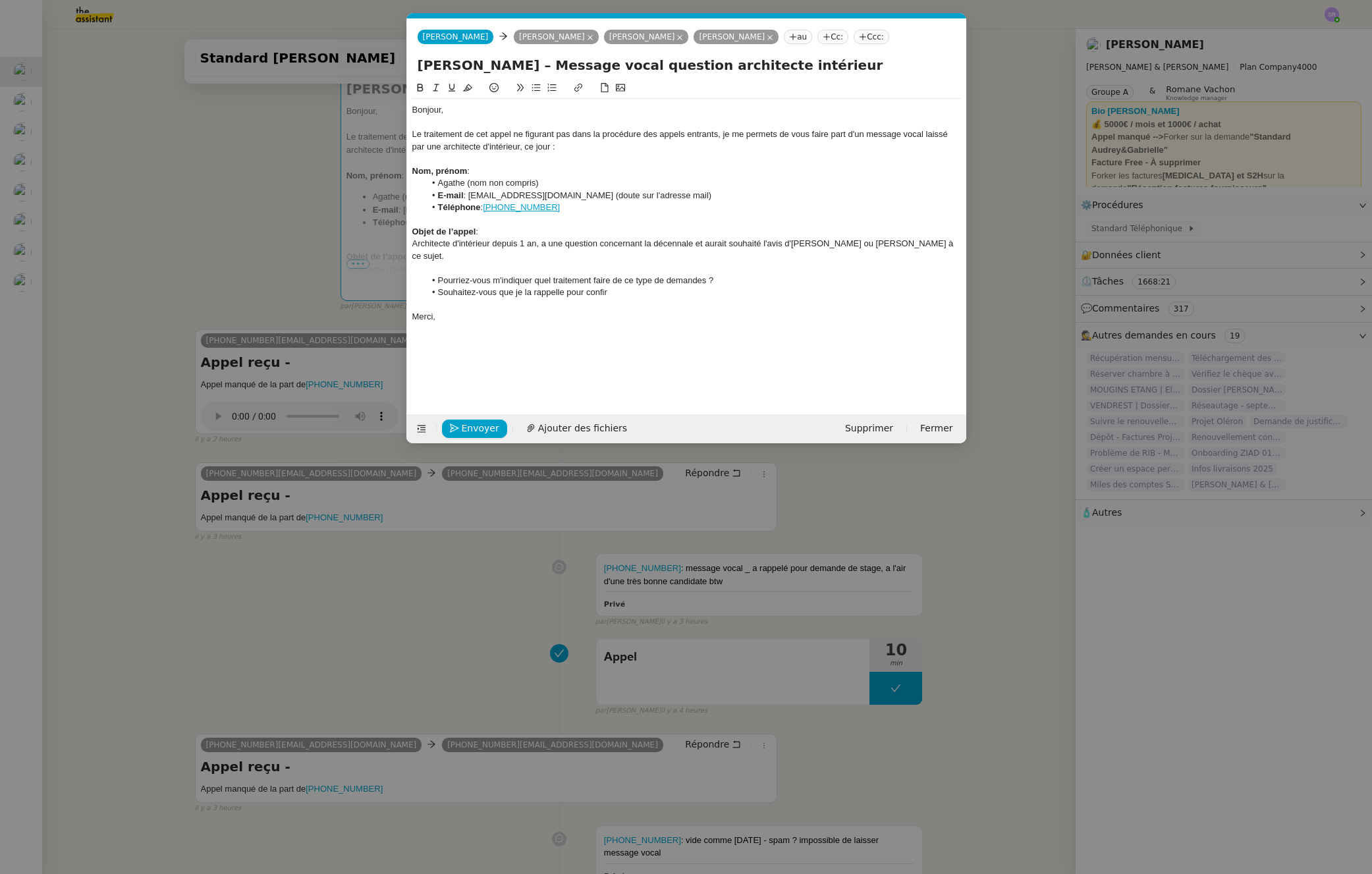
click at [902, 701] on nz-modal-container "Service TA - VOYAGE - PROPOSITION GLOBALE A utiliser dans le cadre de propositi…" at bounding box center [686, 437] width 1372 height 874
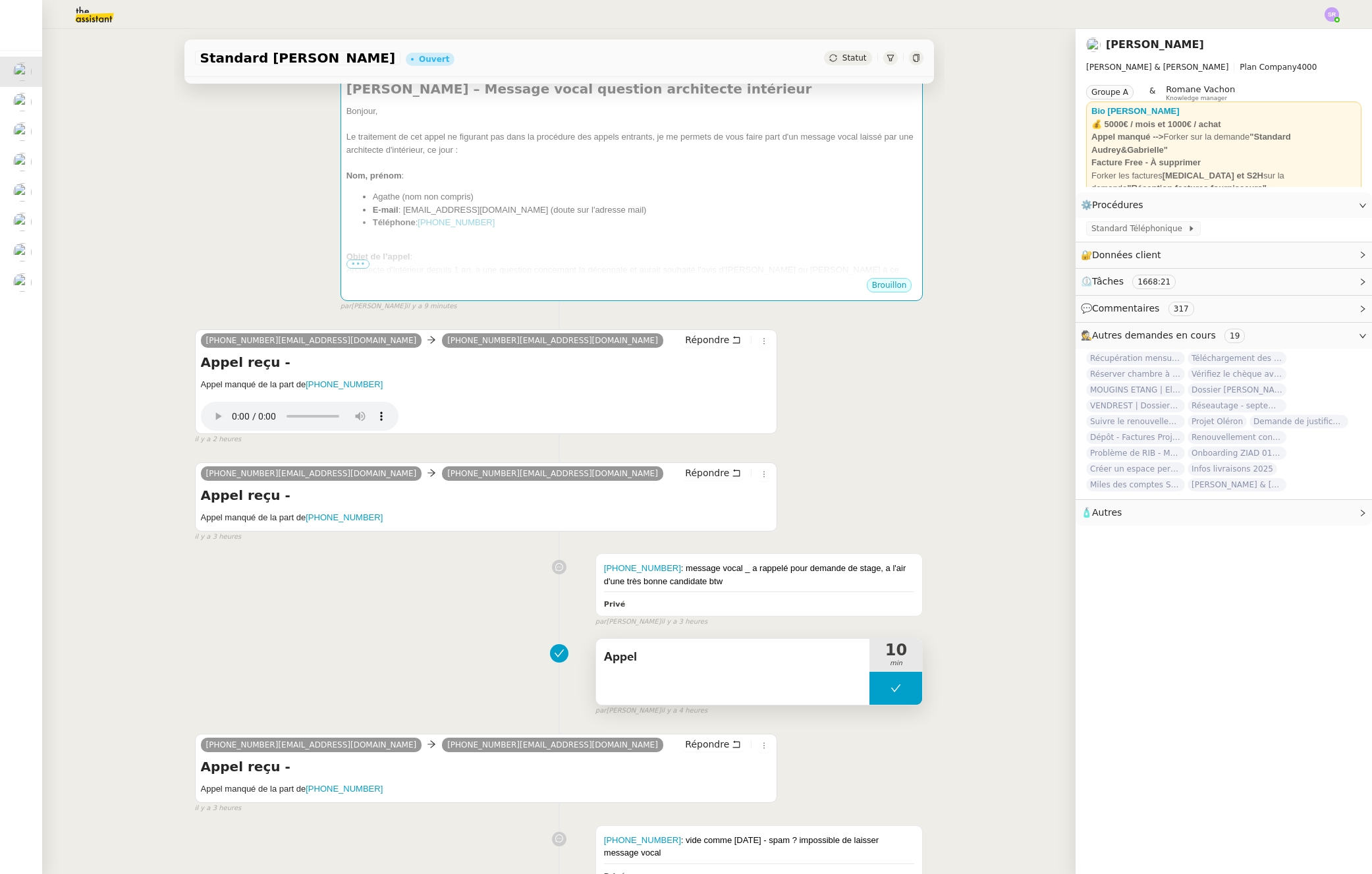
click at [870, 693] on button at bounding box center [896, 688] width 53 height 33
click at [870, 684] on button at bounding box center [896, 686] width 53 height 33
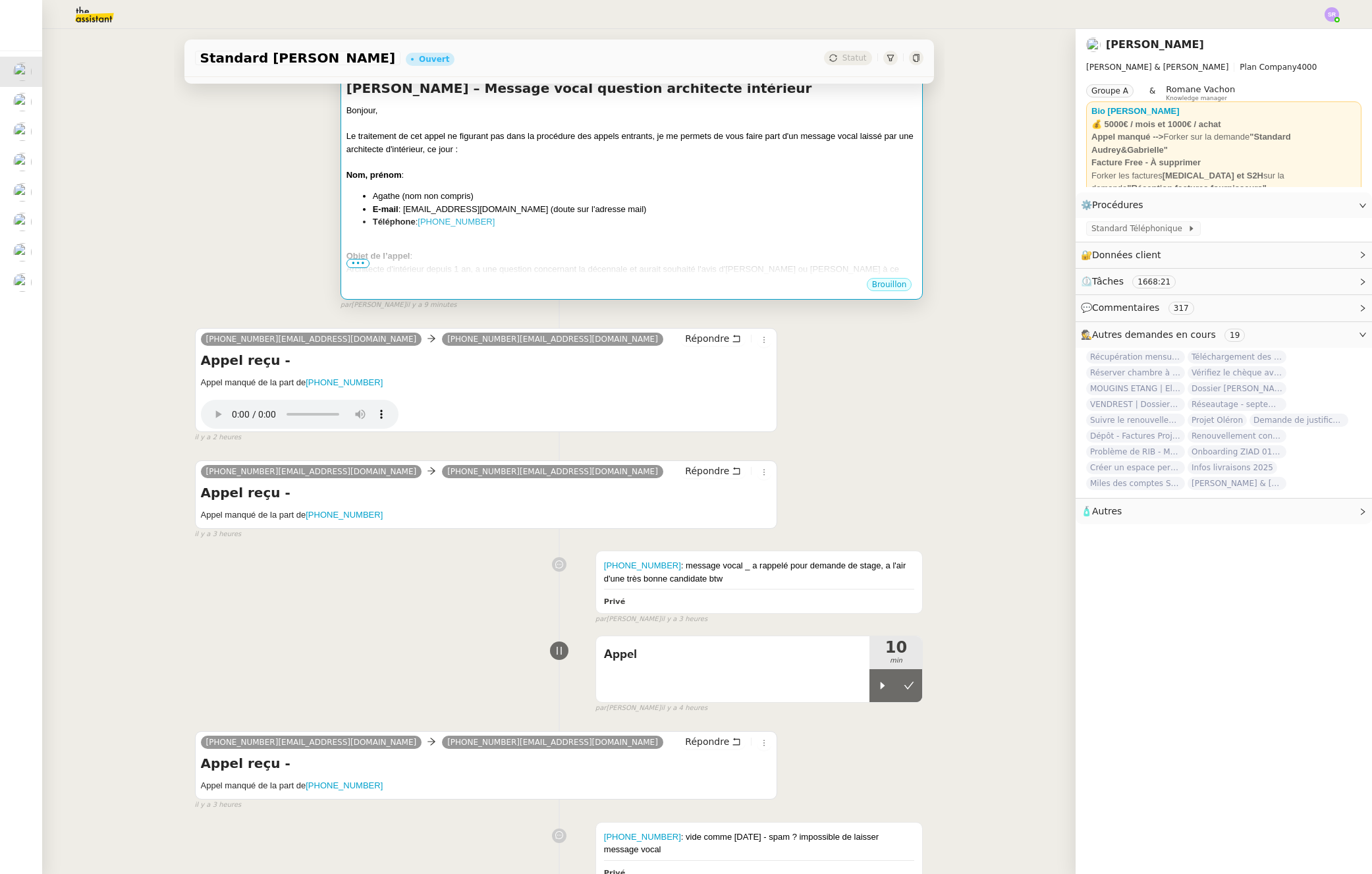
click at [881, 686] on icon at bounding box center [883, 686] width 5 height 7
click at [761, 238] on div at bounding box center [632, 244] width 571 height 13
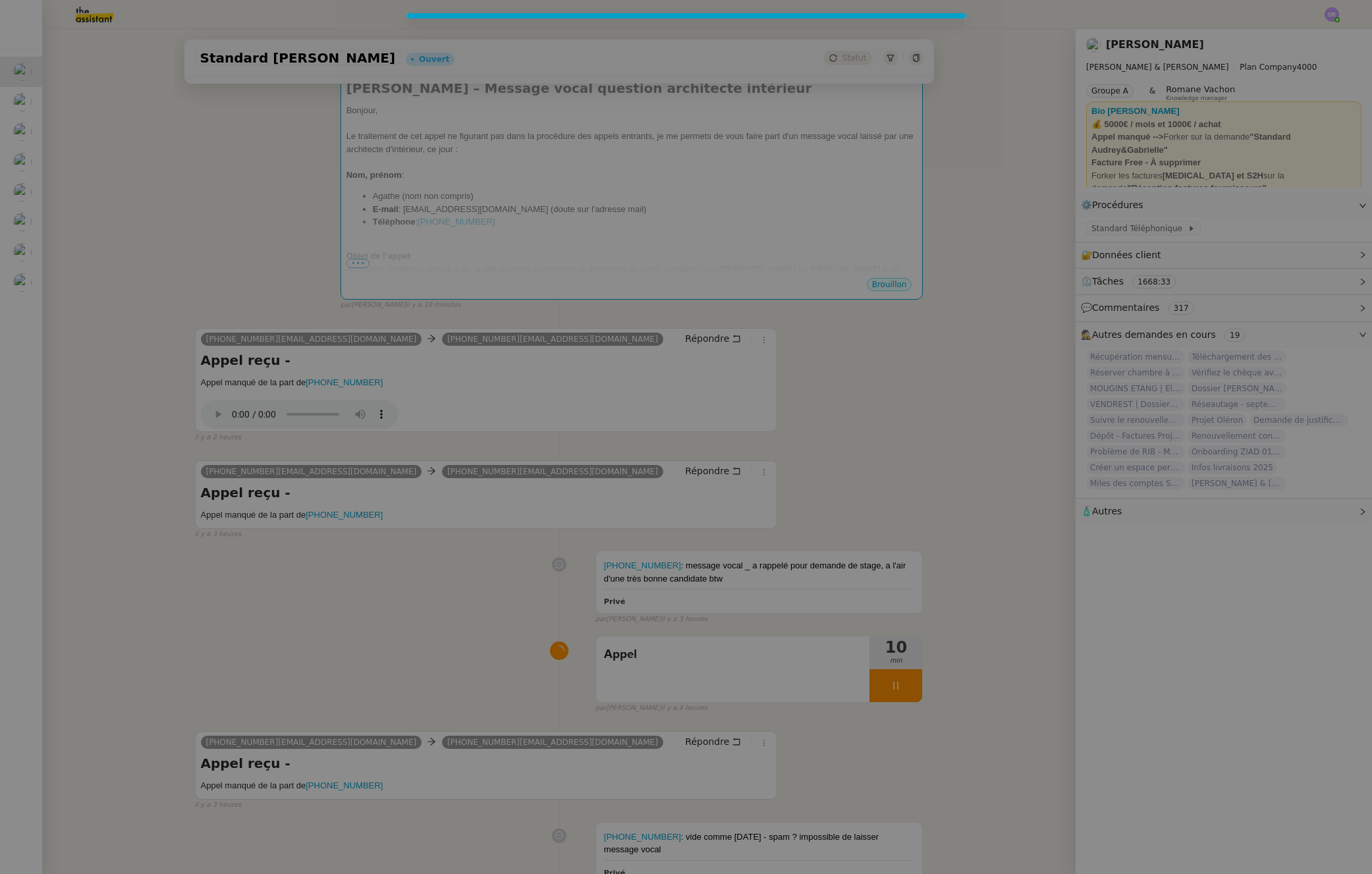
click at [281, 225] on nz-modal-container at bounding box center [686, 437] width 1372 height 874
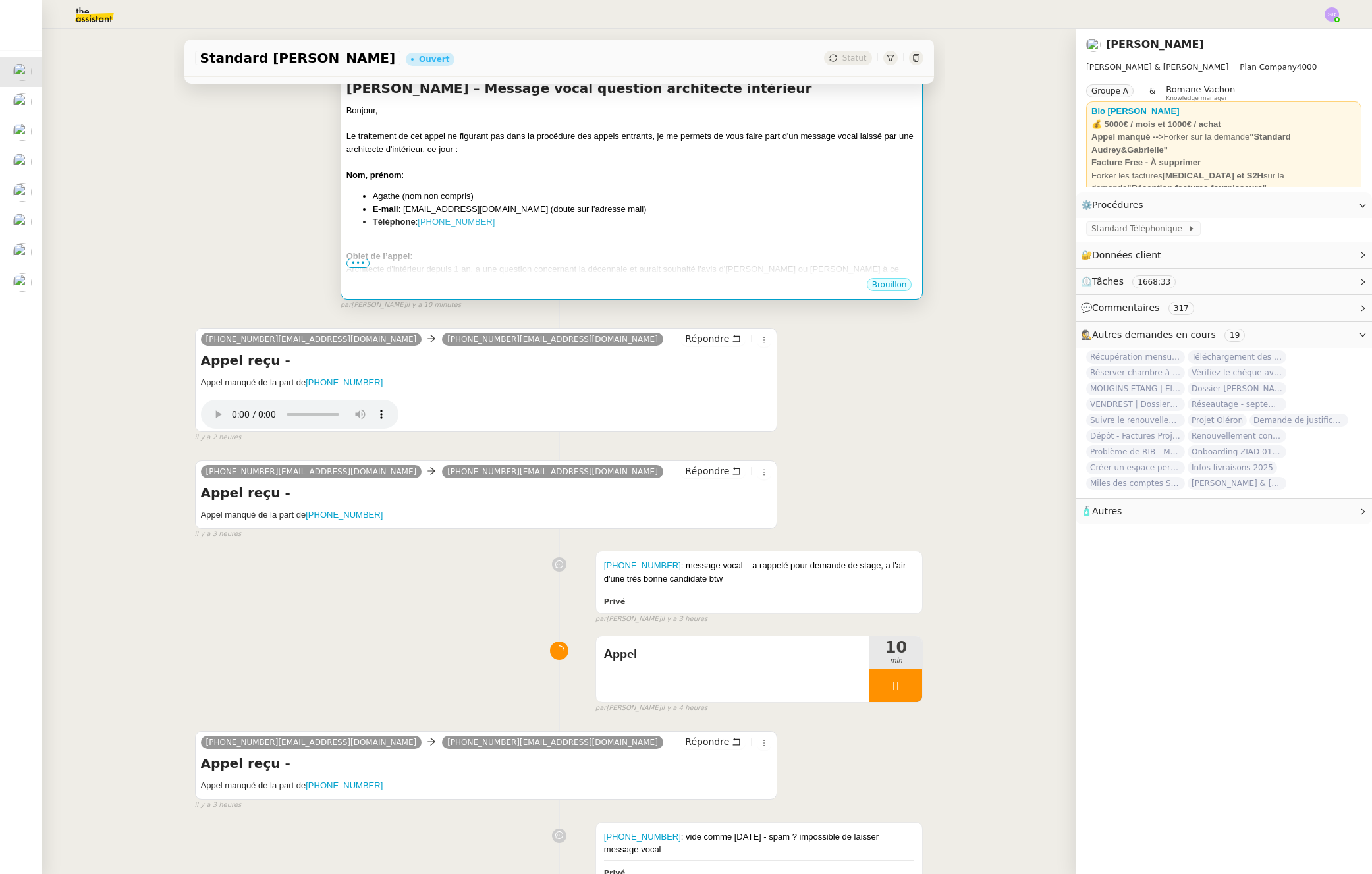
click at [742, 263] on div "Objet de l’appel :" at bounding box center [632, 256] width 571 height 13
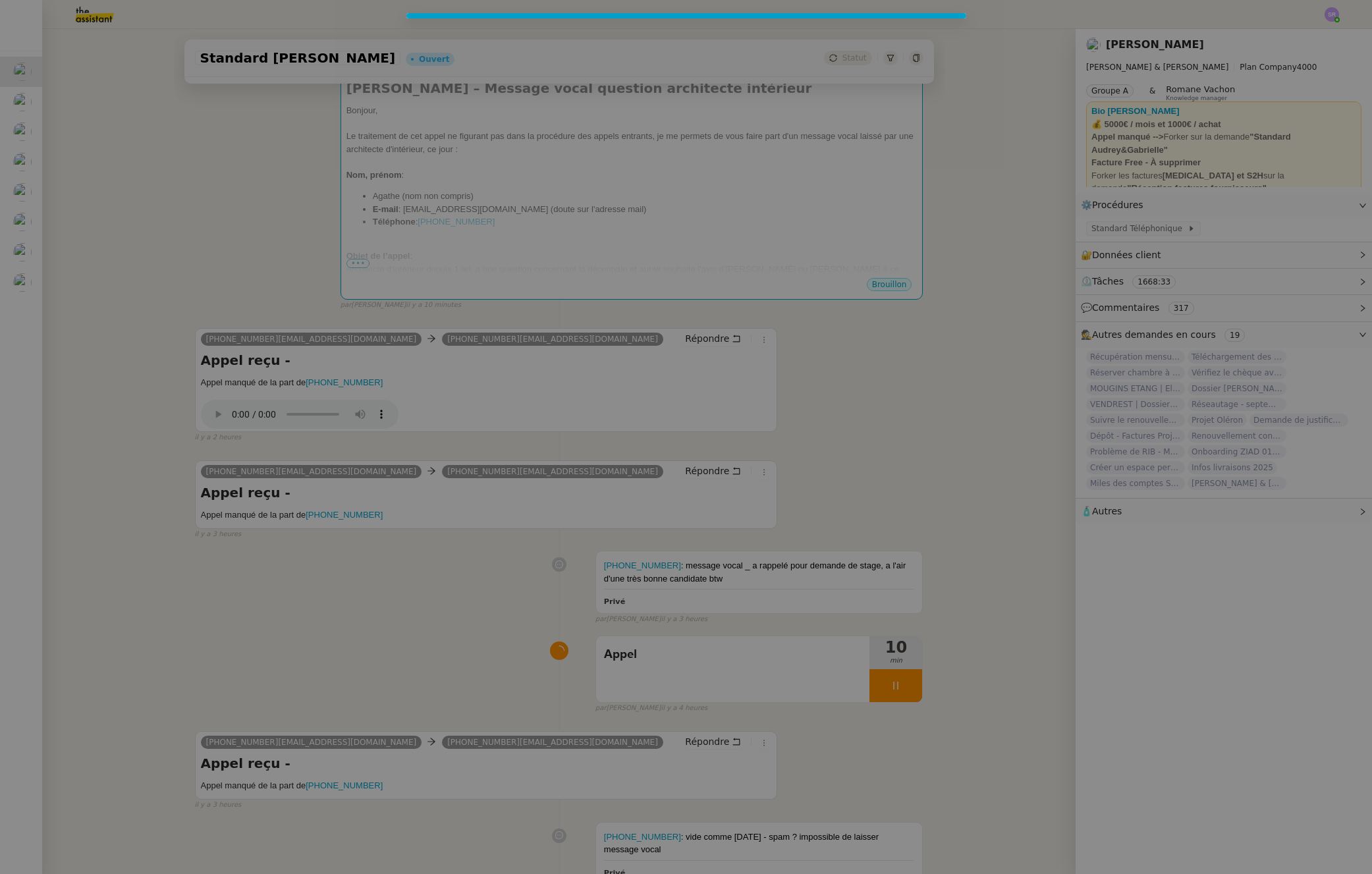
click at [647, 384] on nz-modal-container at bounding box center [686, 437] width 1372 height 874
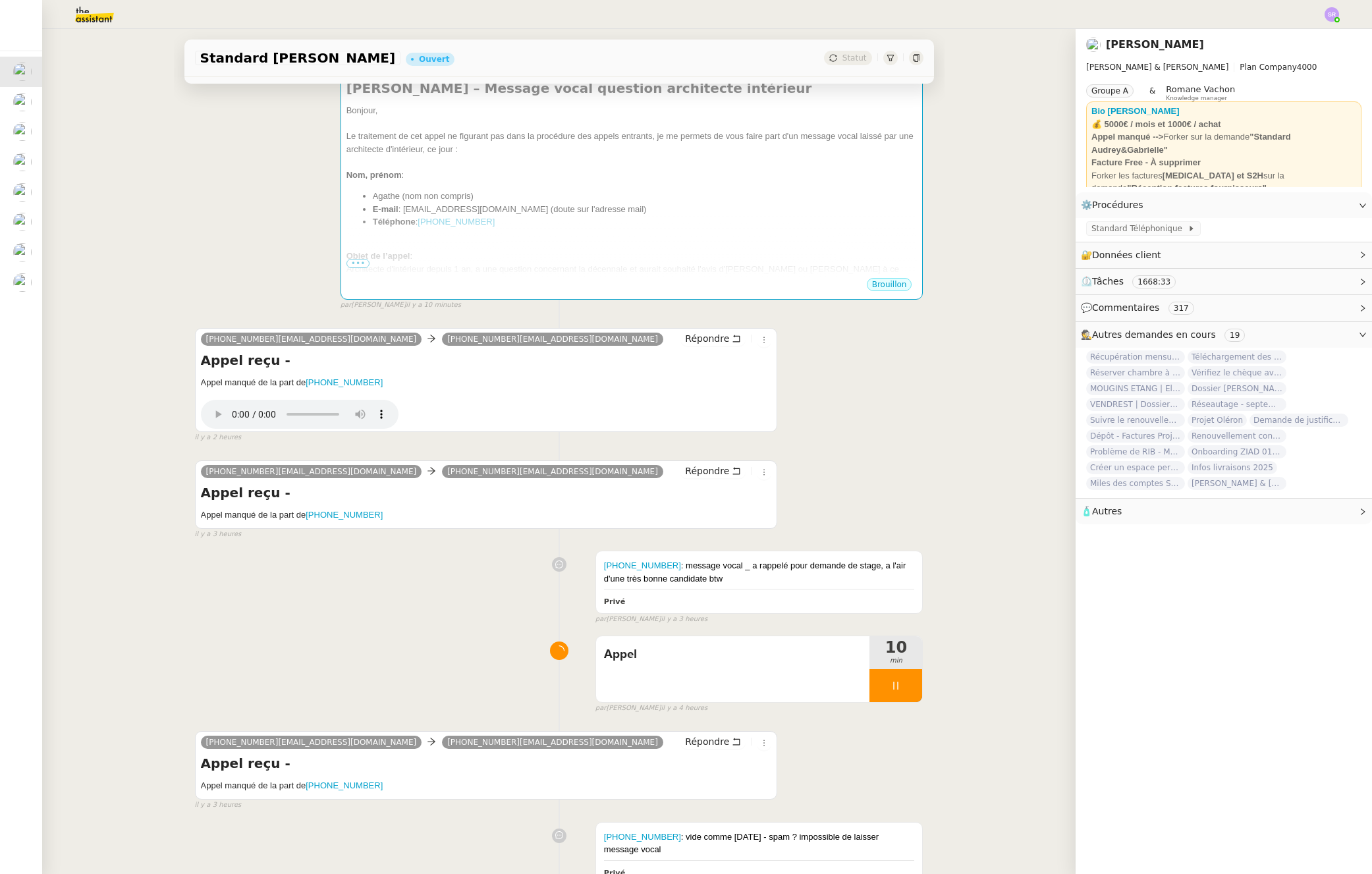
scroll to position [0, 0]
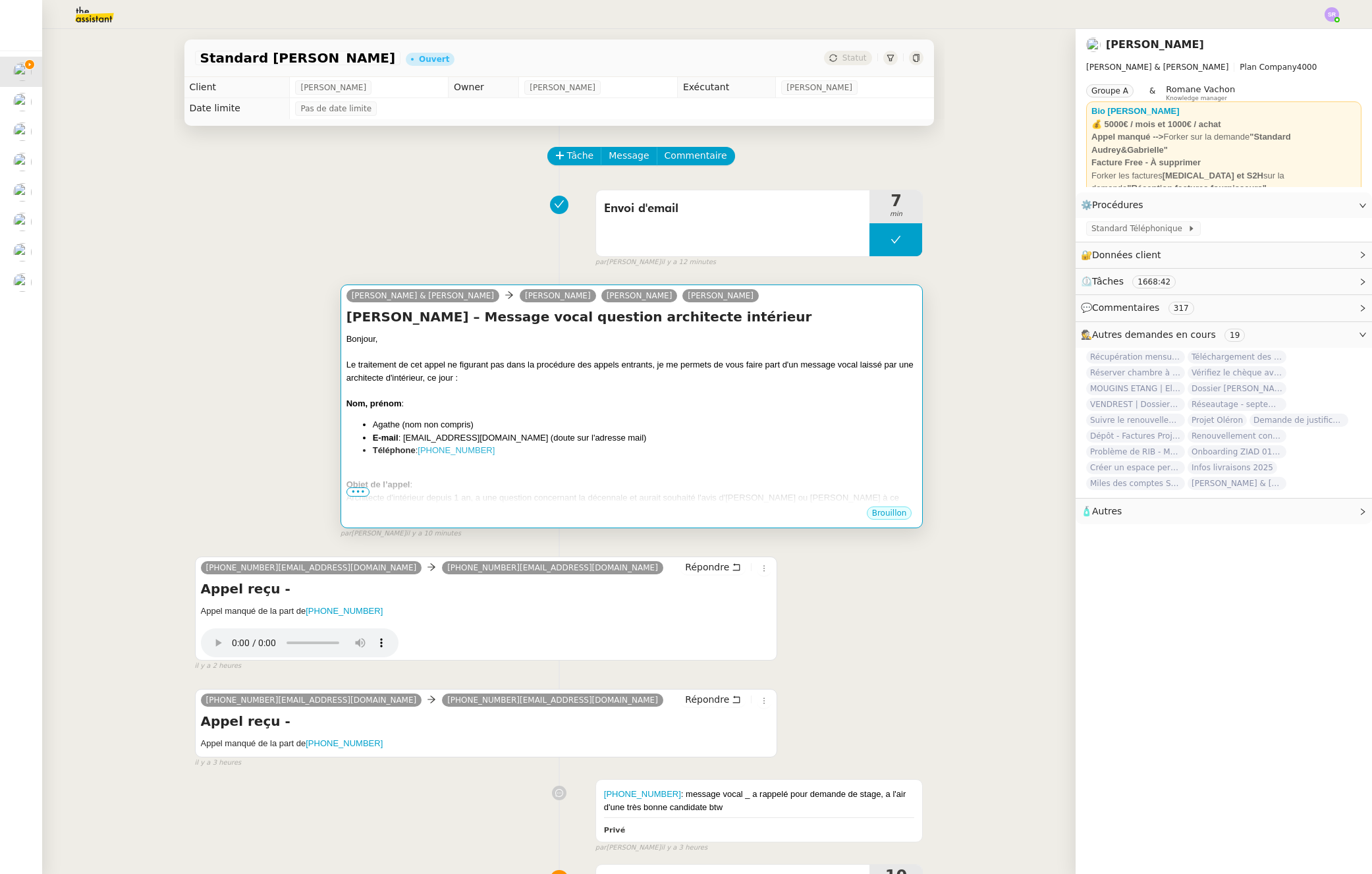
click at [764, 457] on div "Bonjour, Le traitement de cet appel ne figurant pas dans la procédure des appel…" at bounding box center [632, 465] width 571 height 266
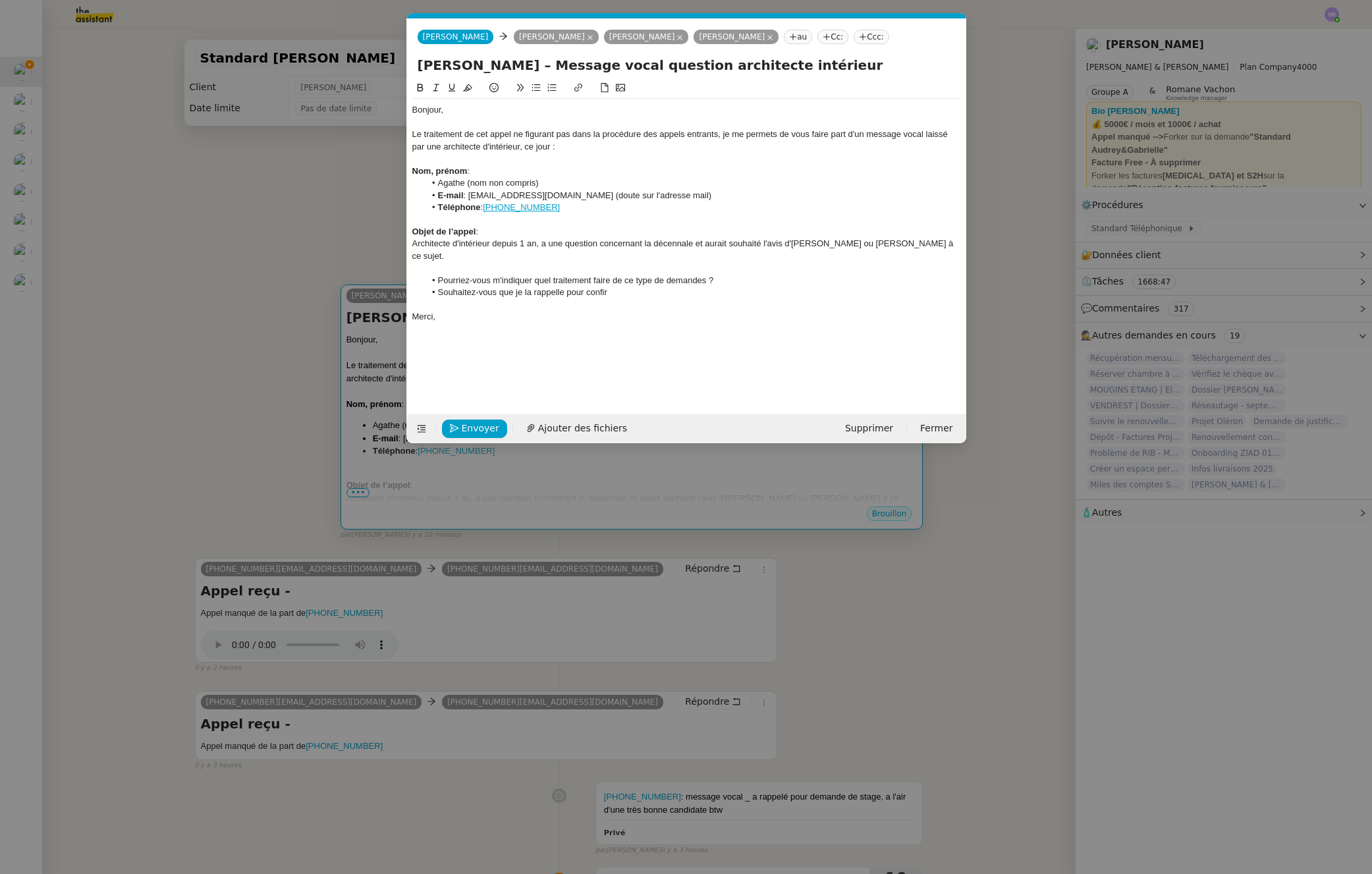
scroll to position [0, 28]
click at [619, 286] on li "Souhaitez-vous que je la rappelle pour confir" at bounding box center [693, 292] width 537 height 12
drag, startPoint x: 567, startPoint y: 196, endPoint x: 681, endPoint y: 193, distance: 114.0
click at [681, 193] on li "E-mail : agence2agrl@gmail.com (doute sur l'adresse mail)" at bounding box center [693, 196] width 537 height 12
click at [467, 186] on li "Agathe (nom non compris)" at bounding box center [693, 183] width 537 height 12
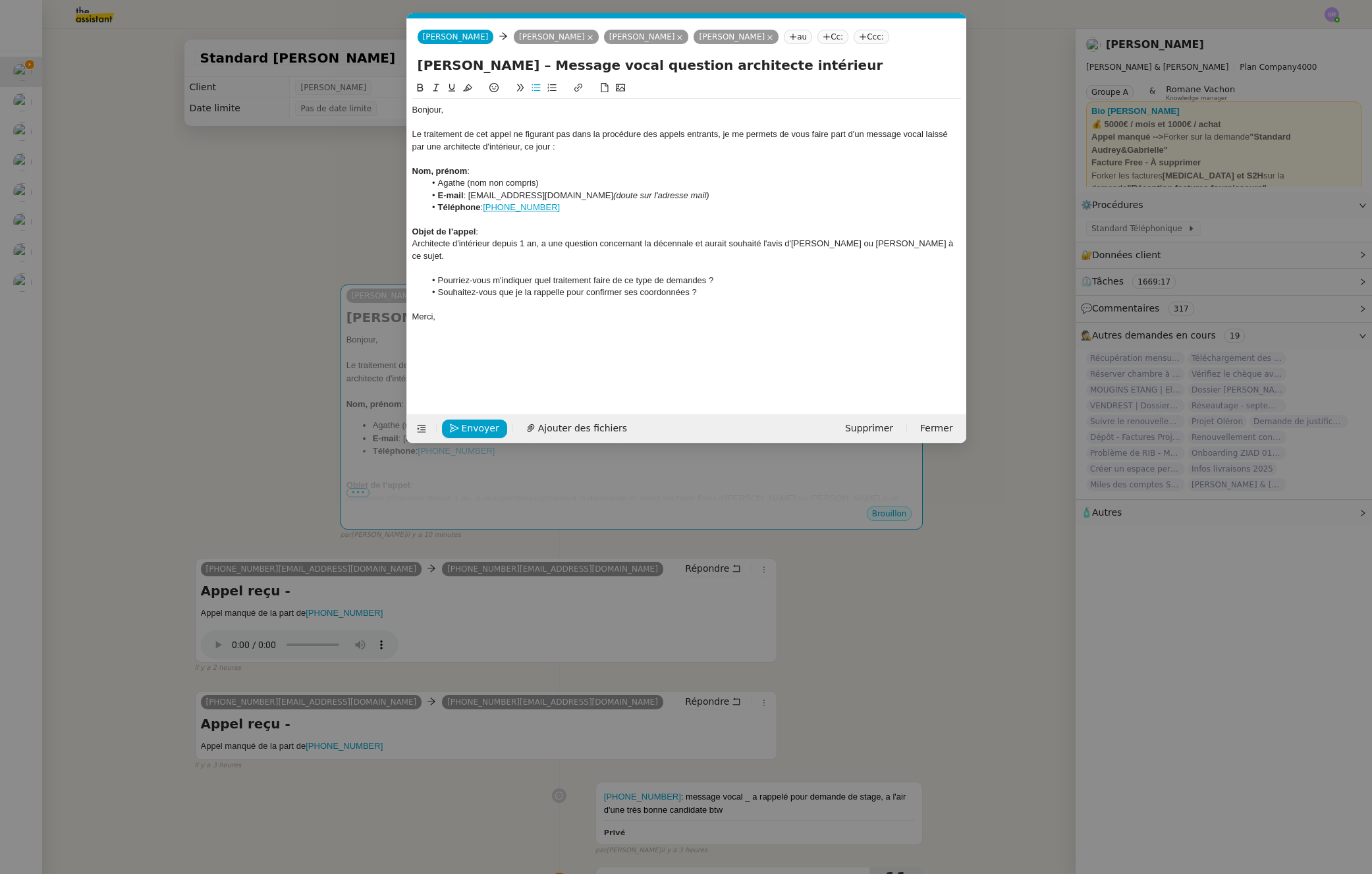
click at [437, 184] on li "Agathe (nom non compris)" at bounding box center [693, 183] width 537 height 12
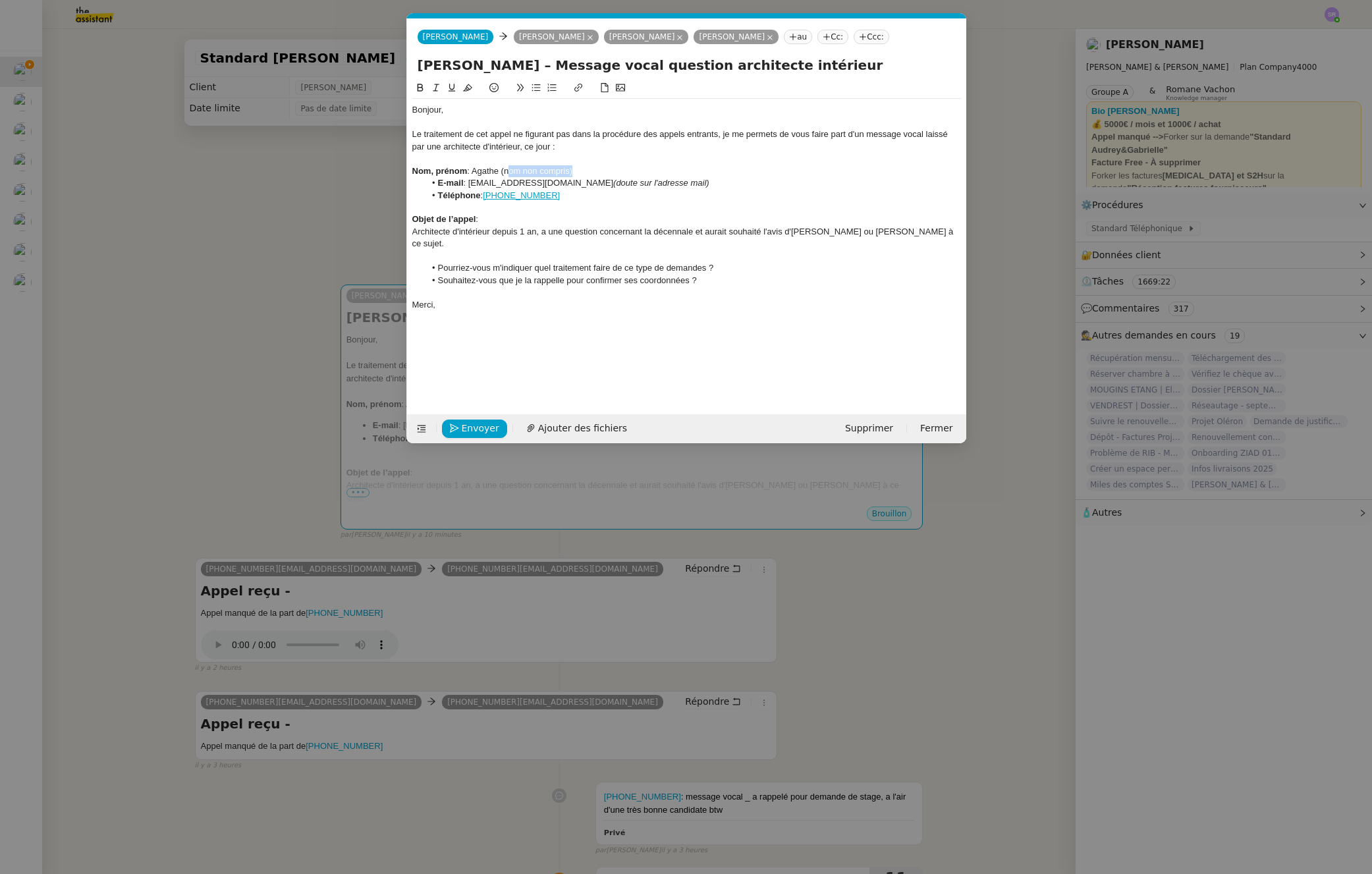
drag, startPoint x: 505, startPoint y: 171, endPoint x: 572, endPoint y: 170, distance: 67.0
click at [572, 170] on div "Nom, prénom : Agathe (nom non compris)" at bounding box center [686, 171] width 549 height 12
click at [581, 170] on div "Nom, prénom : Agathe (nom non compris)" at bounding box center [686, 171] width 549 height 12
drag, startPoint x: 588, startPoint y: 171, endPoint x: 504, endPoint y: 173, distance: 84.0
click at [503, 173] on div "Nom, prénom : Agathe (nom non compris)" at bounding box center [686, 171] width 549 height 12
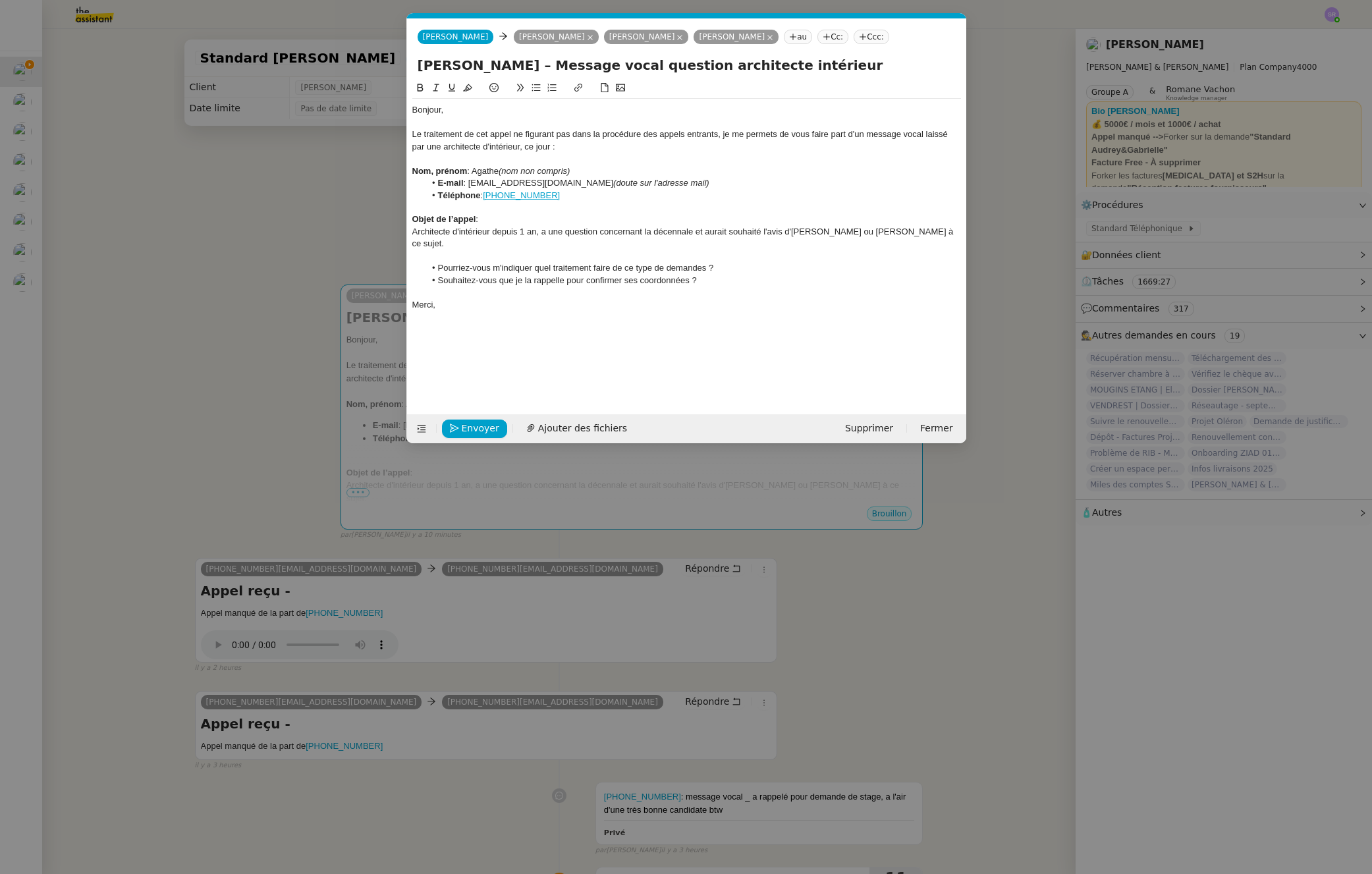
scroll to position [0, 28]
click at [424, 170] on strong "Nom, prénom" at bounding box center [440, 171] width 55 height 10
click at [539, 87] on icon at bounding box center [536, 87] width 8 height 7
click at [474, 426] on span "Envoyer" at bounding box center [481, 428] width 38 height 15
click at [474, 426] on span "Confirmer l'envoi" at bounding box center [501, 428] width 79 height 15
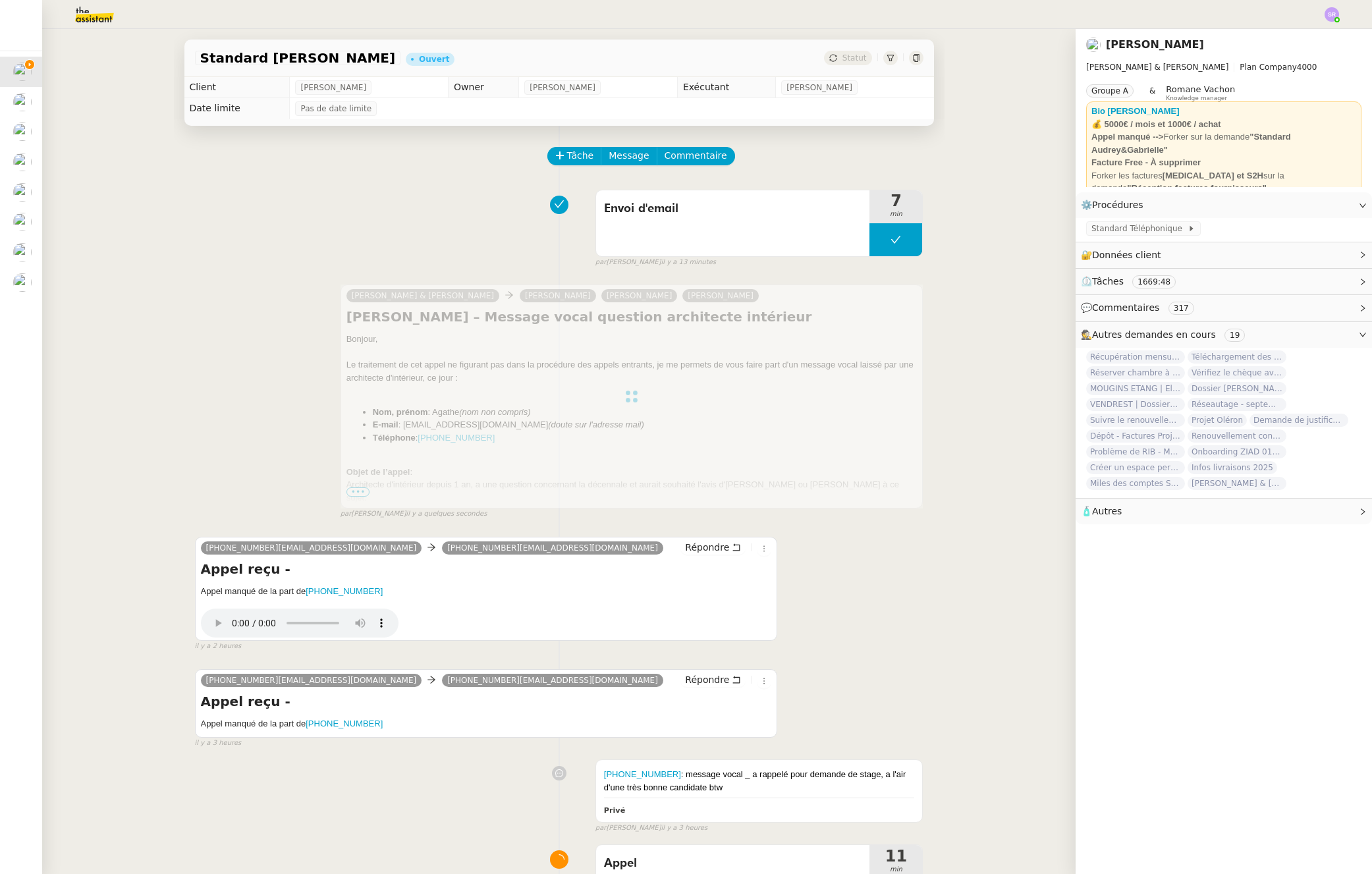
scroll to position [160, 0]
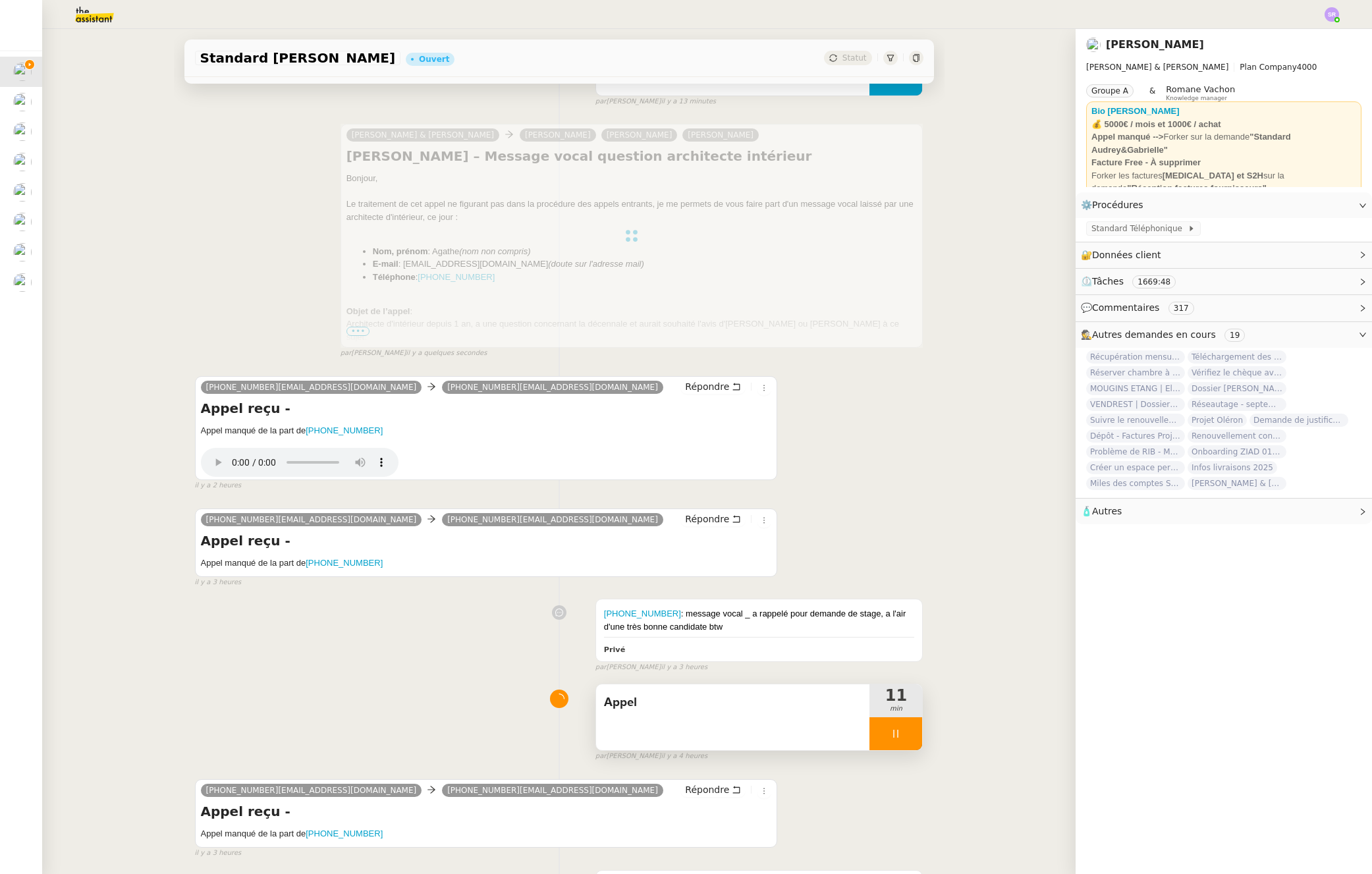
click at [890, 730] on div at bounding box center [896, 734] width 53 height 33
click at [896, 728] on button at bounding box center [909, 734] width 26 height 33
click at [18, 260] on img at bounding box center [22, 252] width 18 height 18
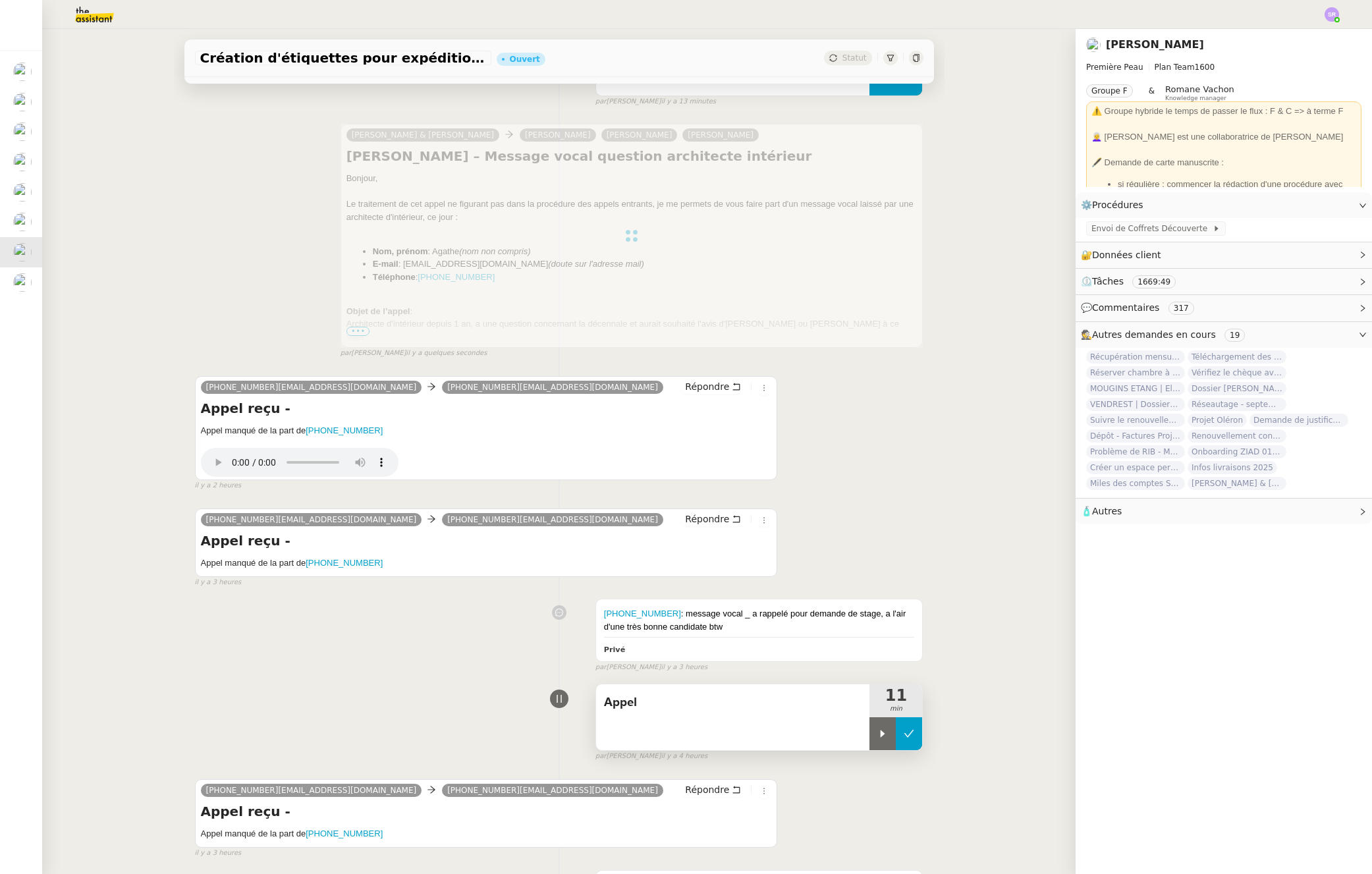
click at [904, 733] on icon at bounding box center [909, 733] width 11 height 11
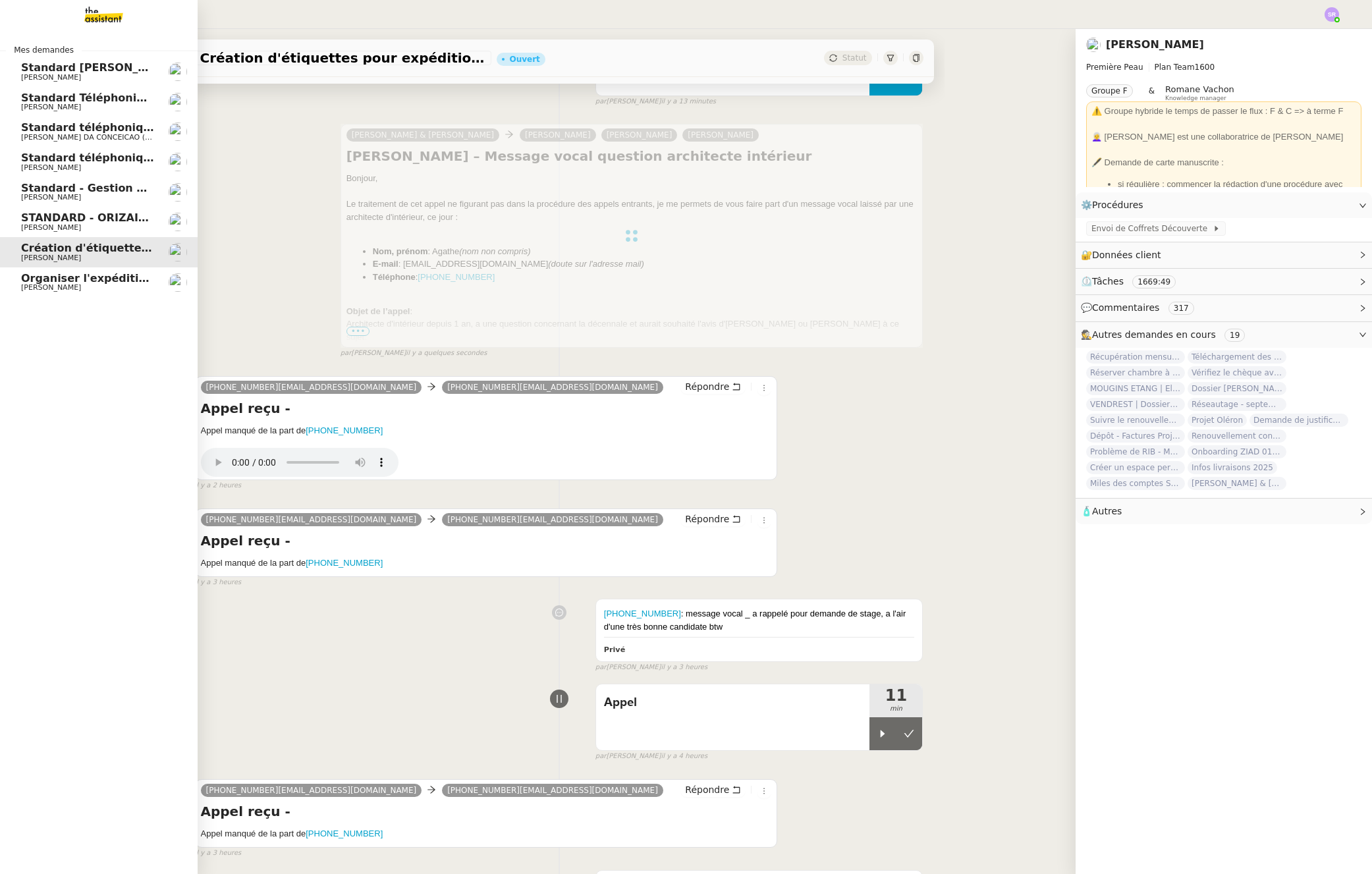
click at [25, 291] on link "Organiser l'expédition des articles Pierre Mergui" at bounding box center [99, 282] width 198 height 30
click at [73, 286] on span "[PERSON_NAME]" at bounding box center [88, 288] width 133 height 8
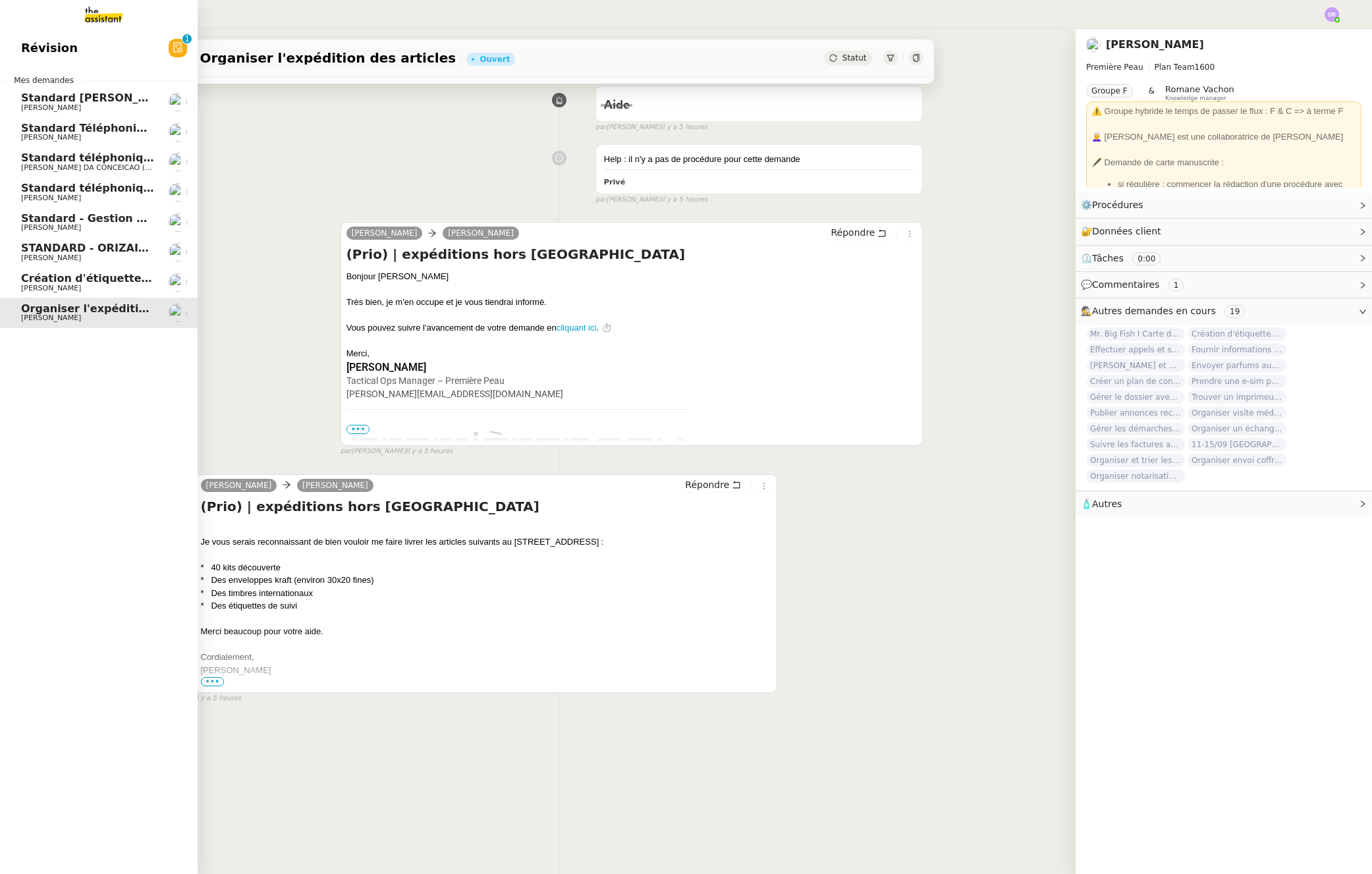
click at [67, 109] on span "[PERSON_NAME]" at bounding box center [51, 108] width 60 height 8
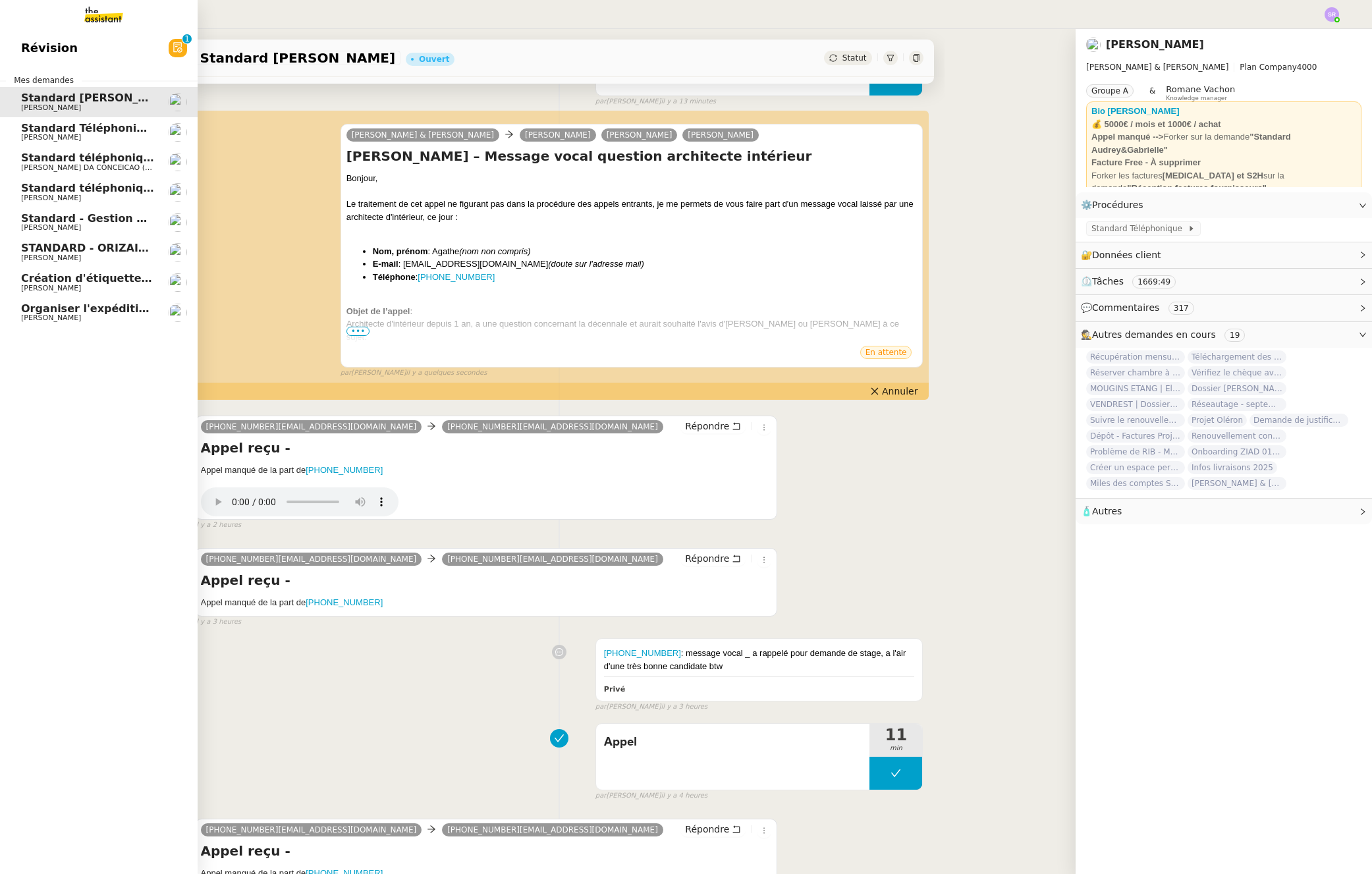
drag, startPoint x: 53, startPoint y: 322, endPoint x: 61, endPoint y: 319, distance: 8.5
click at [53, 322] on span "[PERSON_NAME]" at bounding box center [51, 318] width 60 height 8
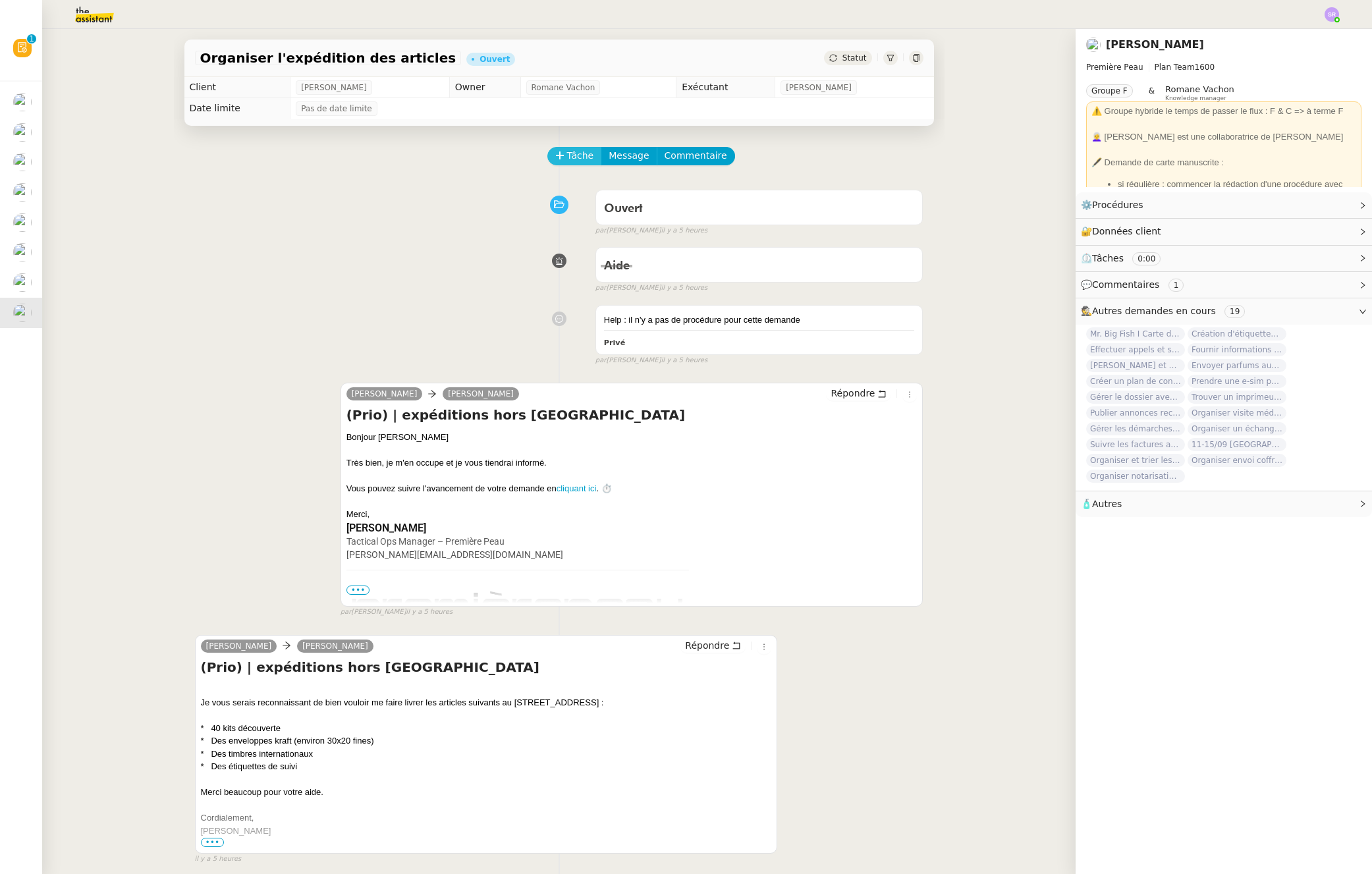
click at [568, 152] on span "Tâche" at bounding box center [580, 156] width 27 height 15
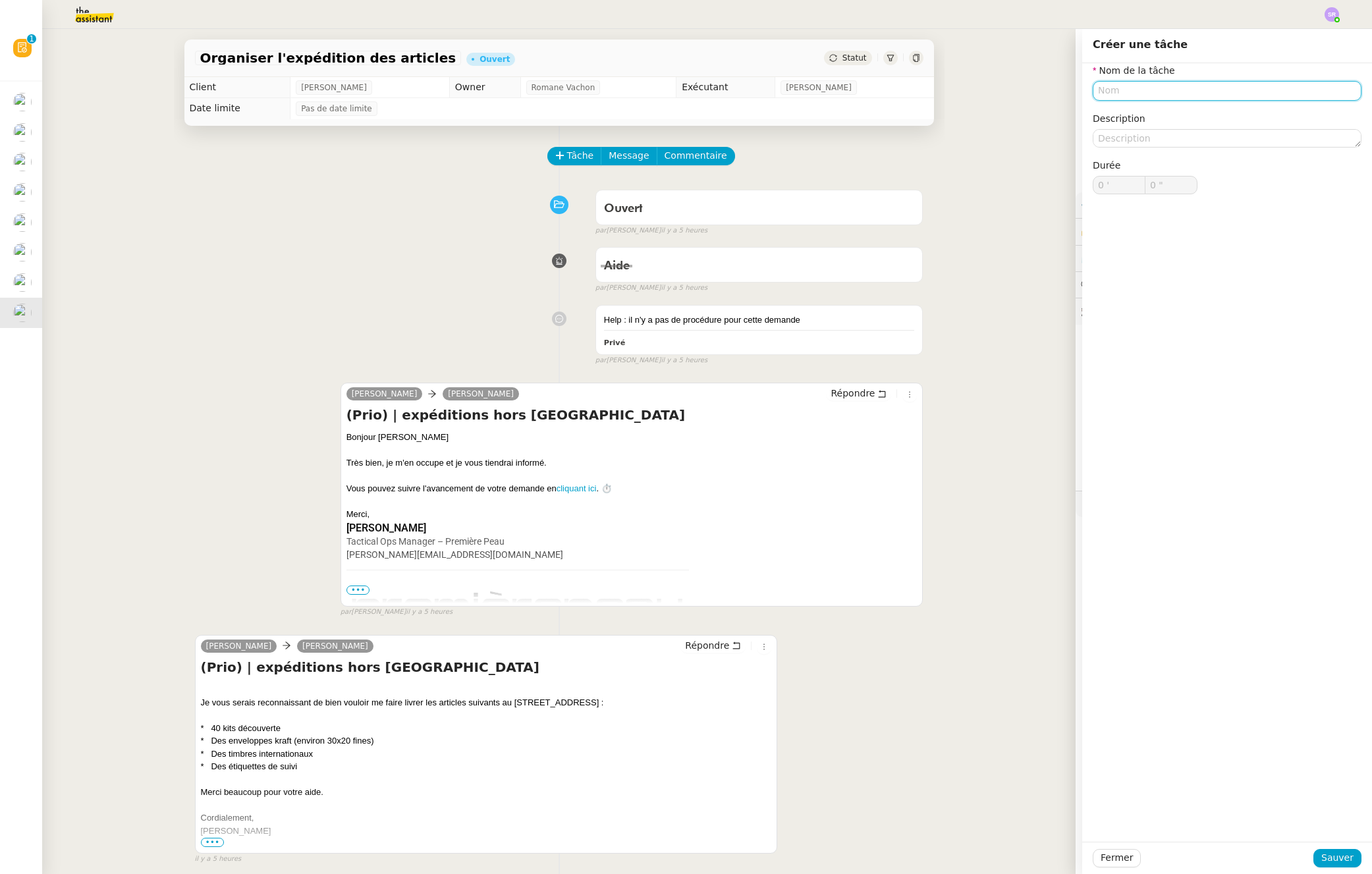
click at [1112, 92] on input "text" at bounding box center [1227, 90] width 269 height 19
click at [1197, 110] on div "Analyse de la demande" at bounding box center [1217, 115] width 258 height 12
type input "Analyse de la demande"
click at [1327, 854] on span "Sauver" at bounding box center [1337, 858] width 32 height 15
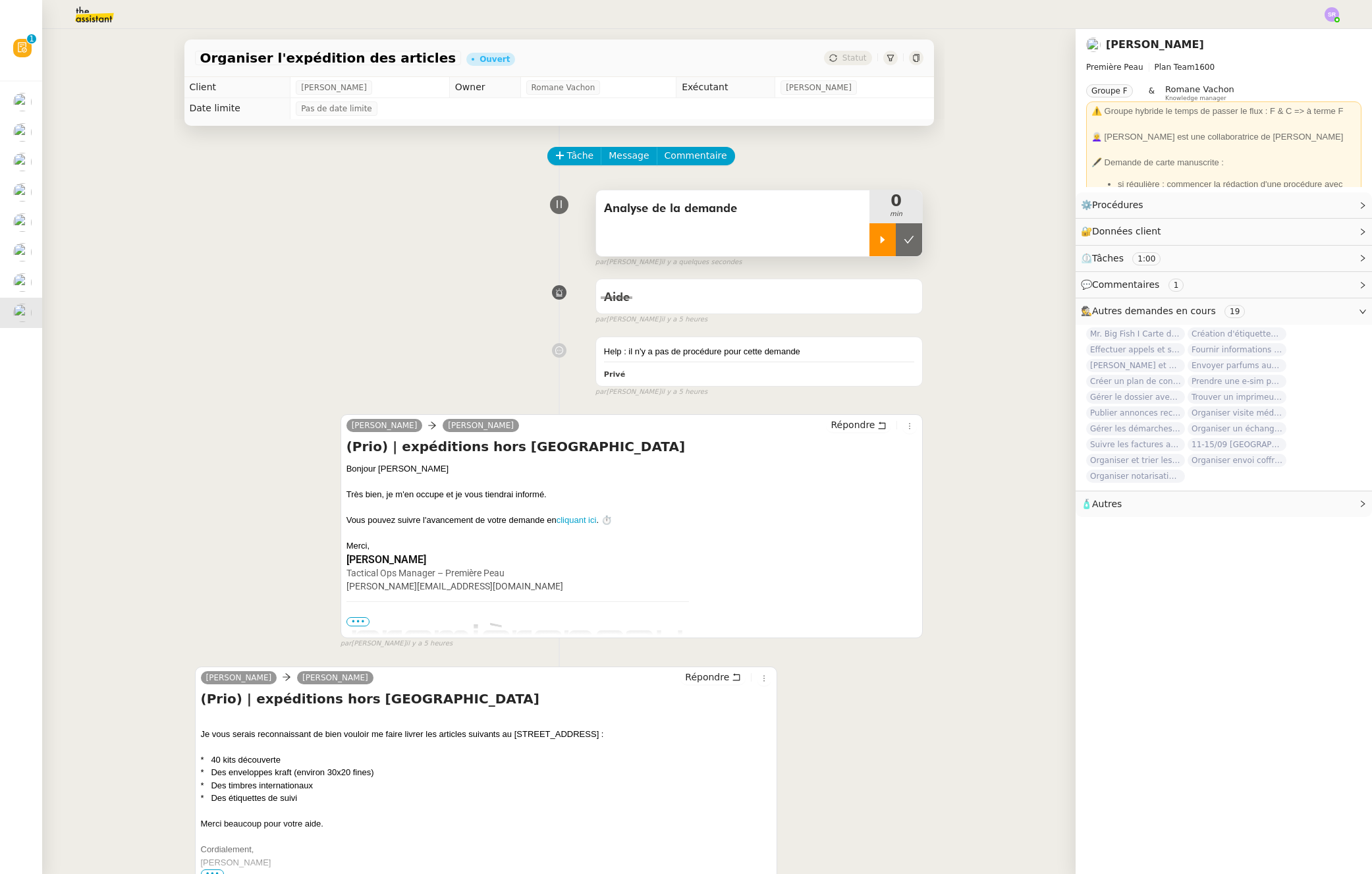
click at [870, 241] on div at bounding box center [883, 239] width 26 height 33
click at [677, 149] on span "Commentaire" at bounding box center [696, 156] width 63 height 15
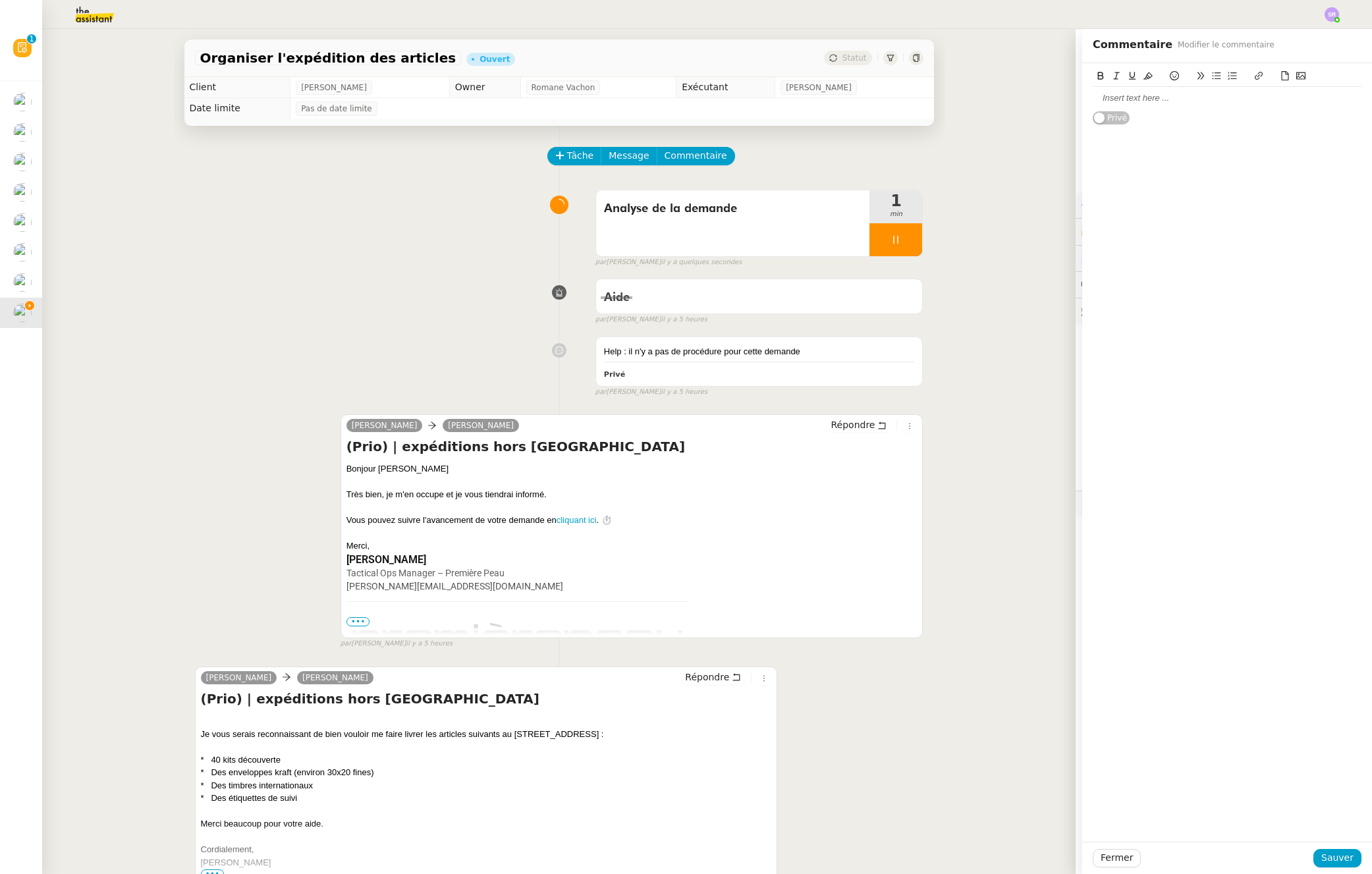
click at [1151, 103] on div at bounding box center [1227, 98] width 269 height 12
click at [1328, 856] on span "Sauver" at bounding box center [1337, 858] width 32 height 15
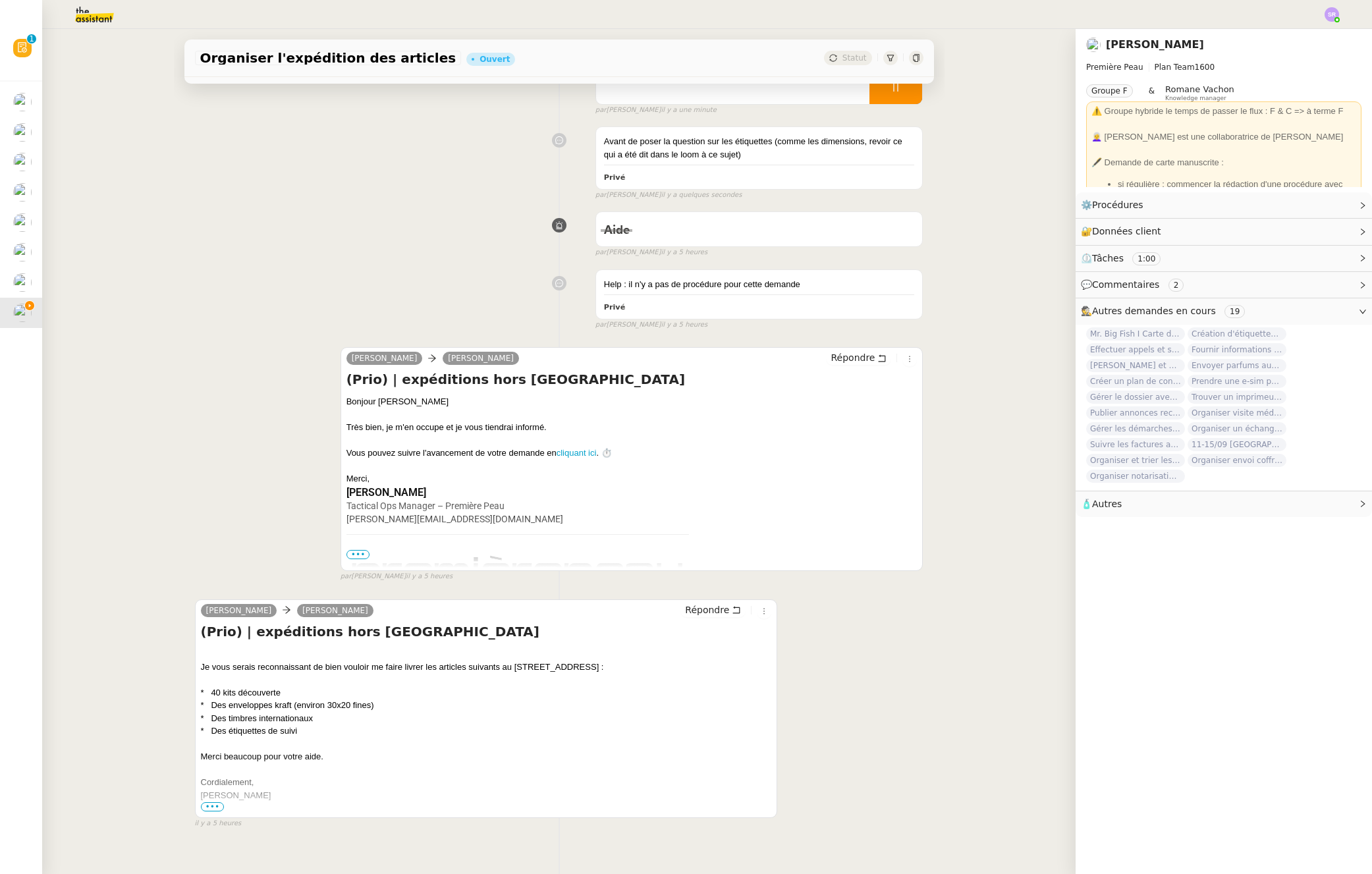
scroll to position [177, 0]
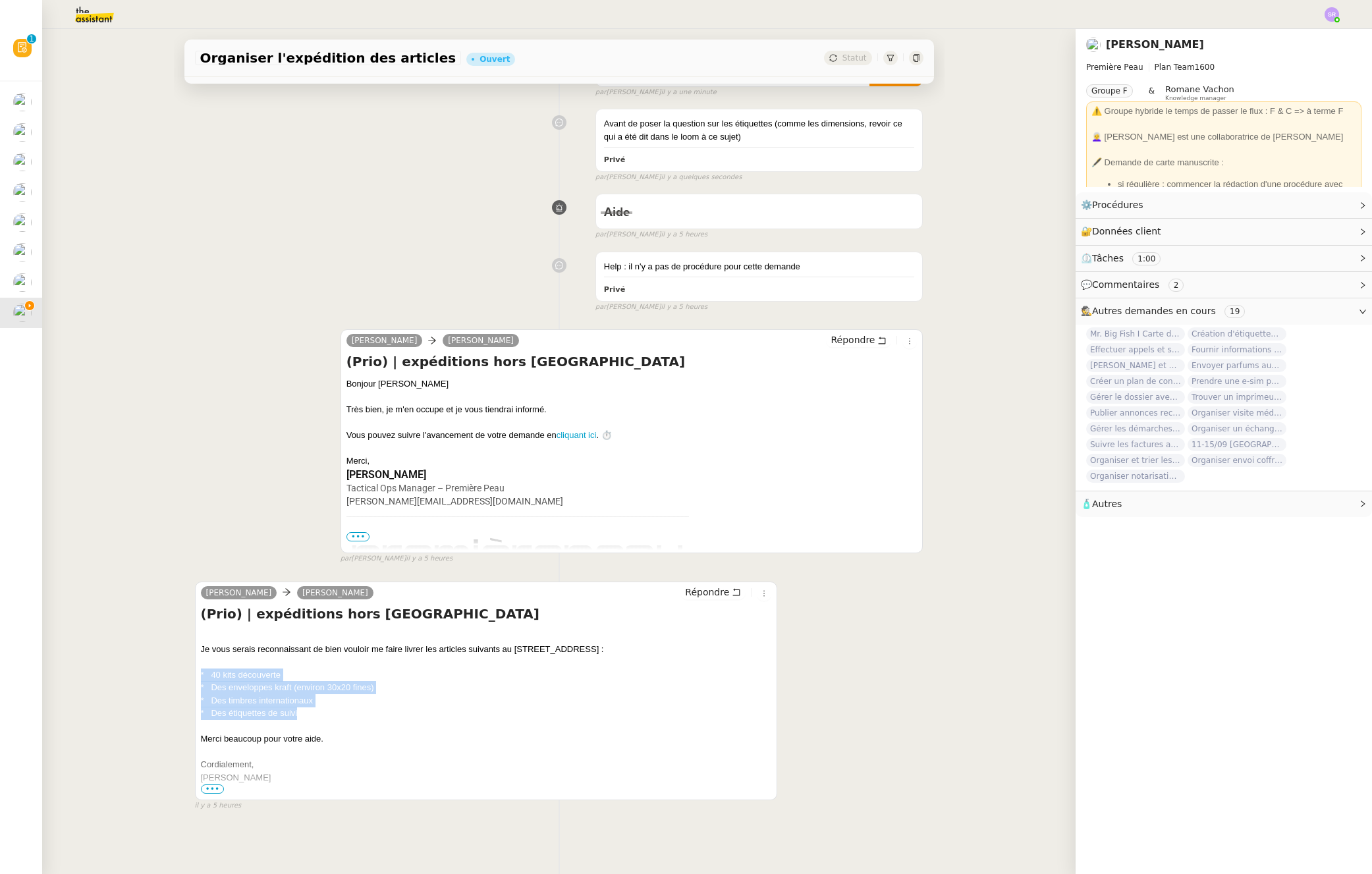
drag, startPoint x: 322, startPoint y: 700, endPoint x: 194, endPoint y: 665, distance: 132.7
click at [195, 665] on div "Pierre Mergui camille Répondre (Prio) | expéditions hors France Je vous serais …" at bounding box center [486, 691] width 583 height 219
copy div "* 40 kits découverte * Des enveloppes kraft (environ 30x20 fines) * Des timbres…"
click at [432, 705] on div "Je vous serais reconnaissant de bien vouloir me faire livrer les articles suiva…" at bounding box center [486, 713] width 571 height 167
click at [195, 607] on div "Pierre Mergui camille Répondre (Prio) | expéditions hors France Je vous serais …" at bounding box center [486, 691] width 583 height 219
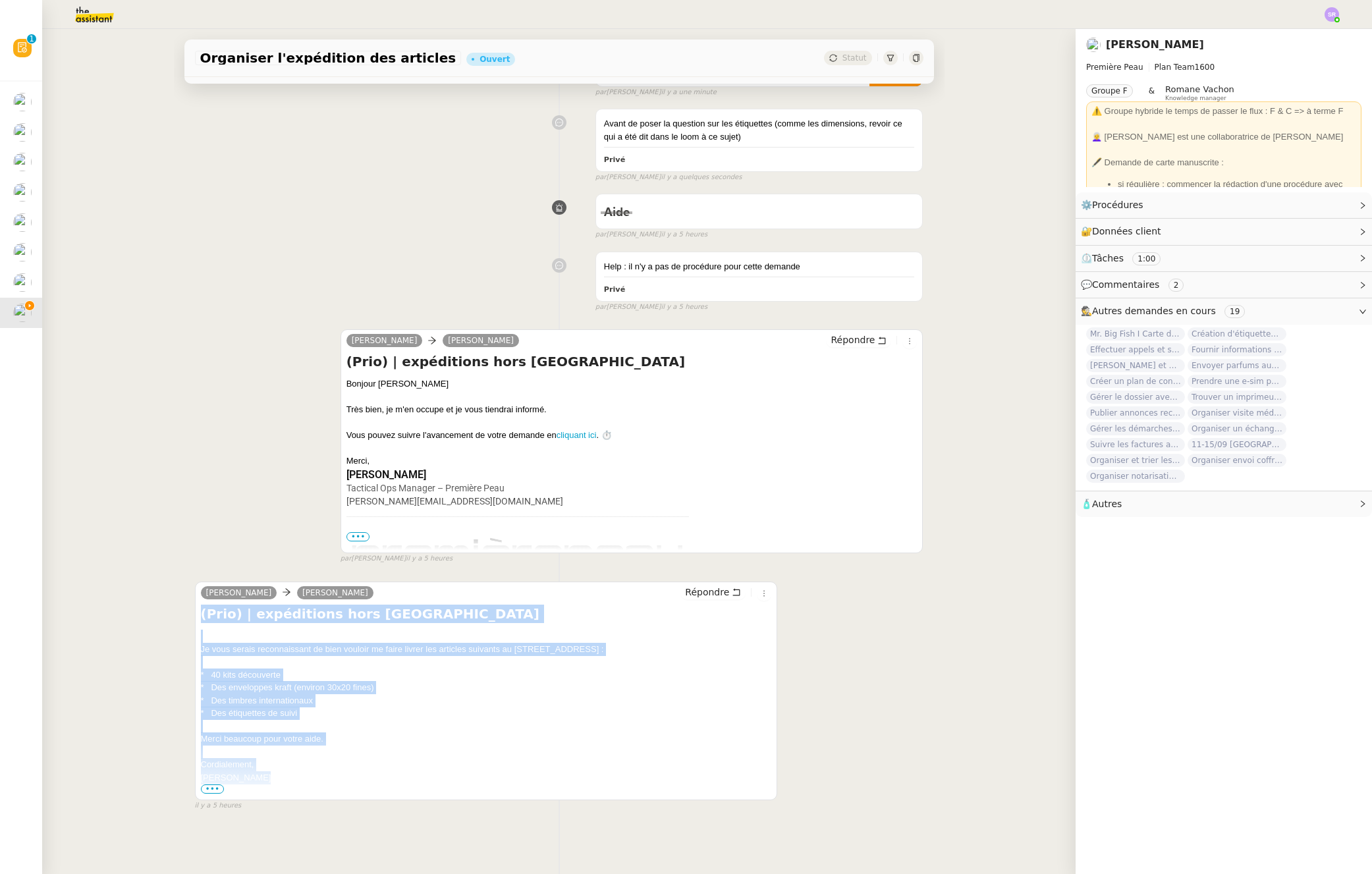
drag, startPoint x: 197, startPoint y: 606, endPoint x: 281, endPoint y: 769, distance: 183.4
click at [281, 769] on div "(Prio) | expéditions hors France Je vous serais reconnaissant de bien vouloir m…" at bounding box center [486, 701] width 571 height 193
copy div "(Prio) | expéditions hors France Je vous serais reconnaissant de bien vouloir m…"
click at [415, 728] on div "Je vous serais reconnaissant de bien vouloir me faire livrer les articles suiva…" at bounding box center [486, 713] width 571 height 167
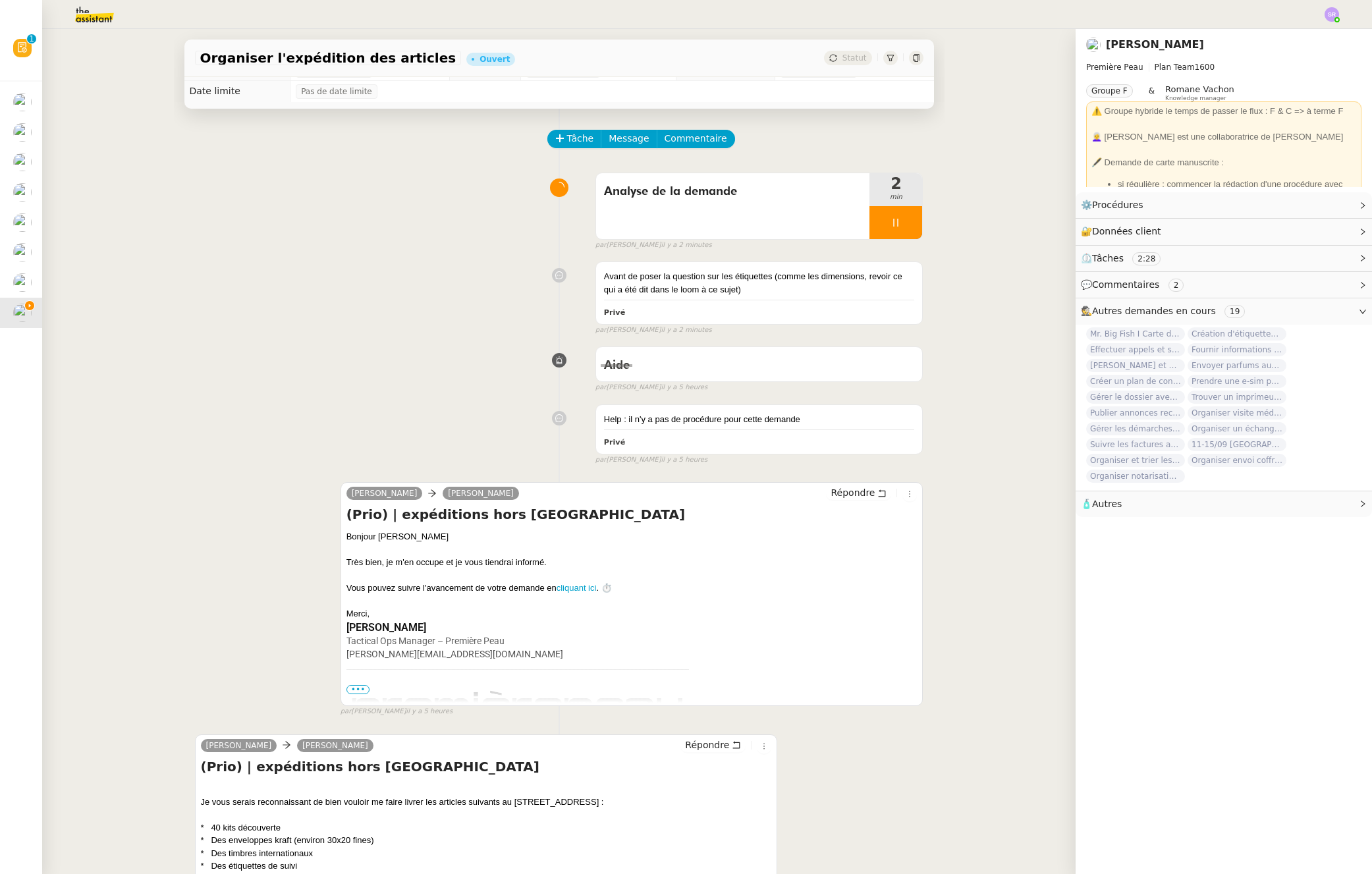
scroll to position [52, 0]
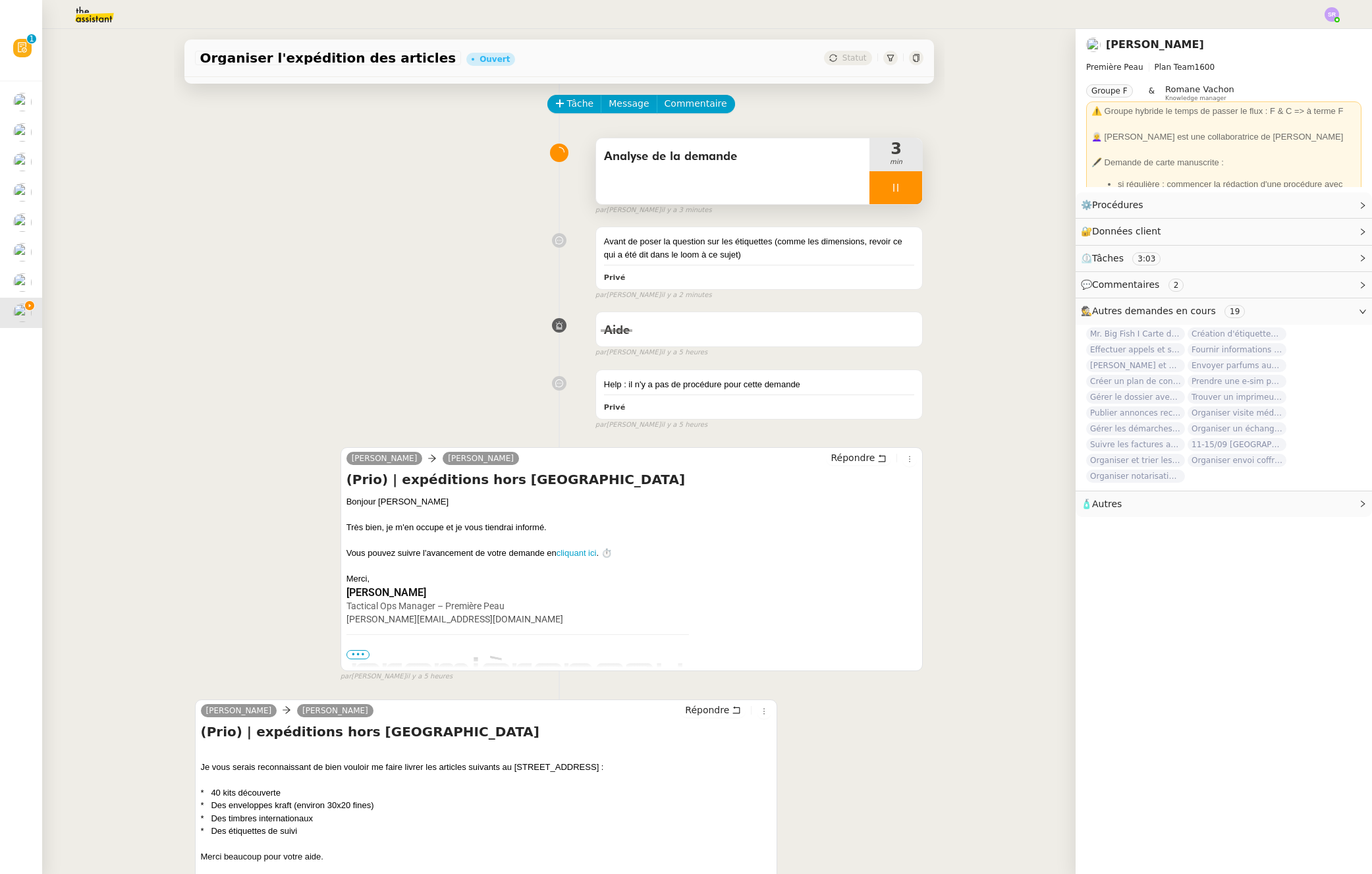
click at [891, 191] on icon at bounding box center [895, 188] width 11 height 11
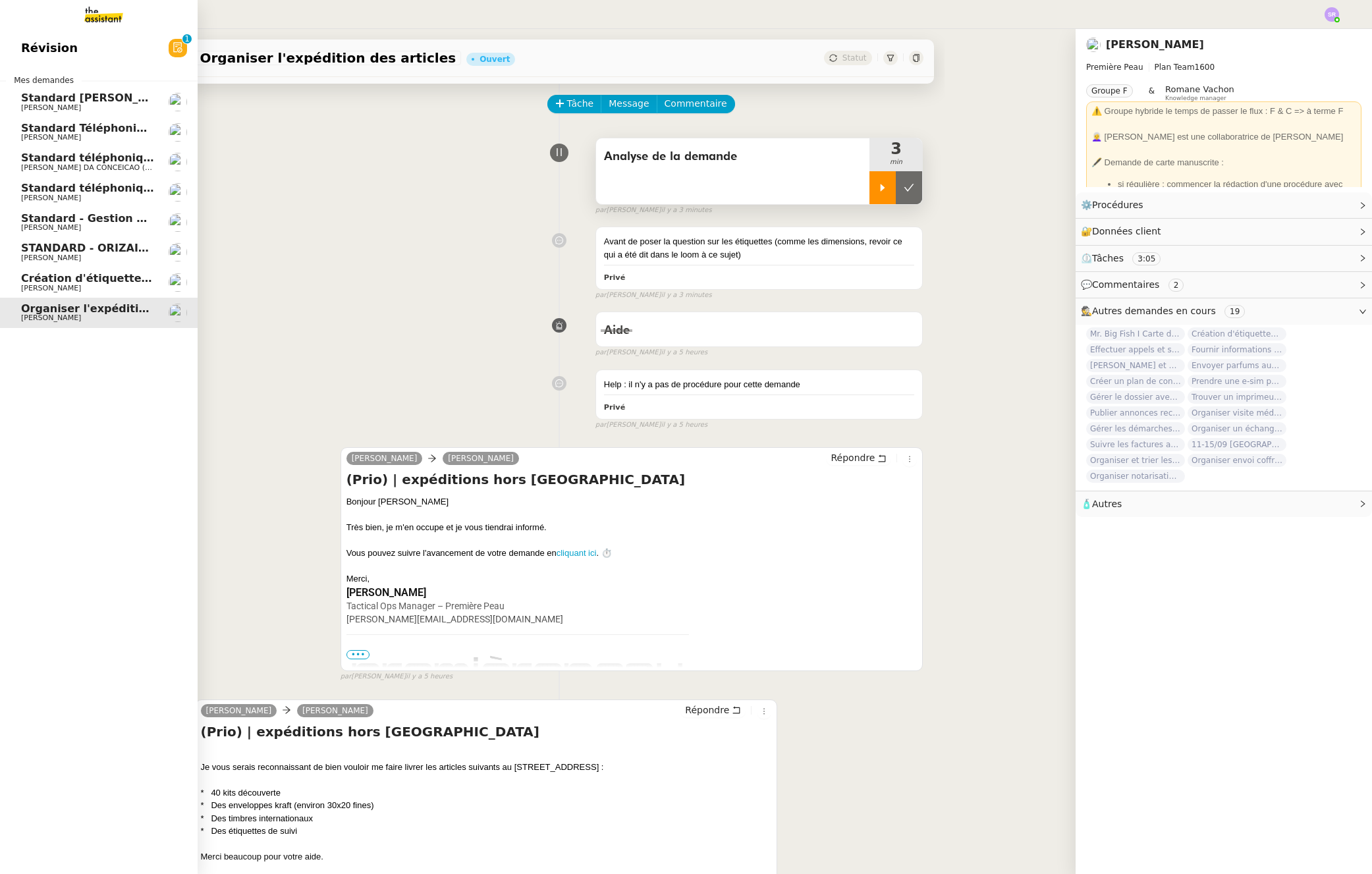
click at [42, 283] on span "Création d'étiquettes pour expédition flacons parfum" at bounding box center [179, 278] width 317 height 12
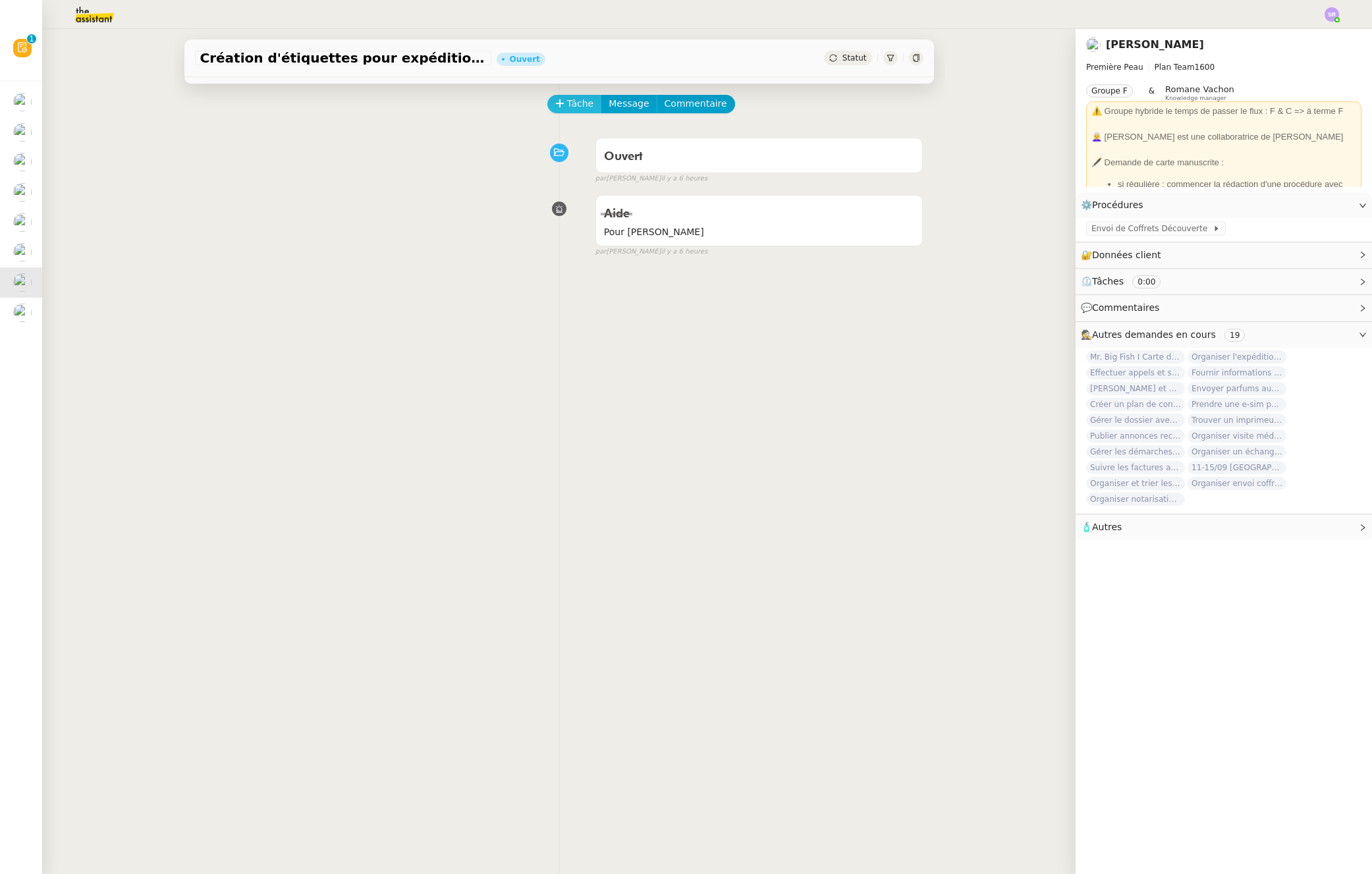
click at [567, 105] on span "Tâche" at bounding box center [580, 104] width 27 height 15
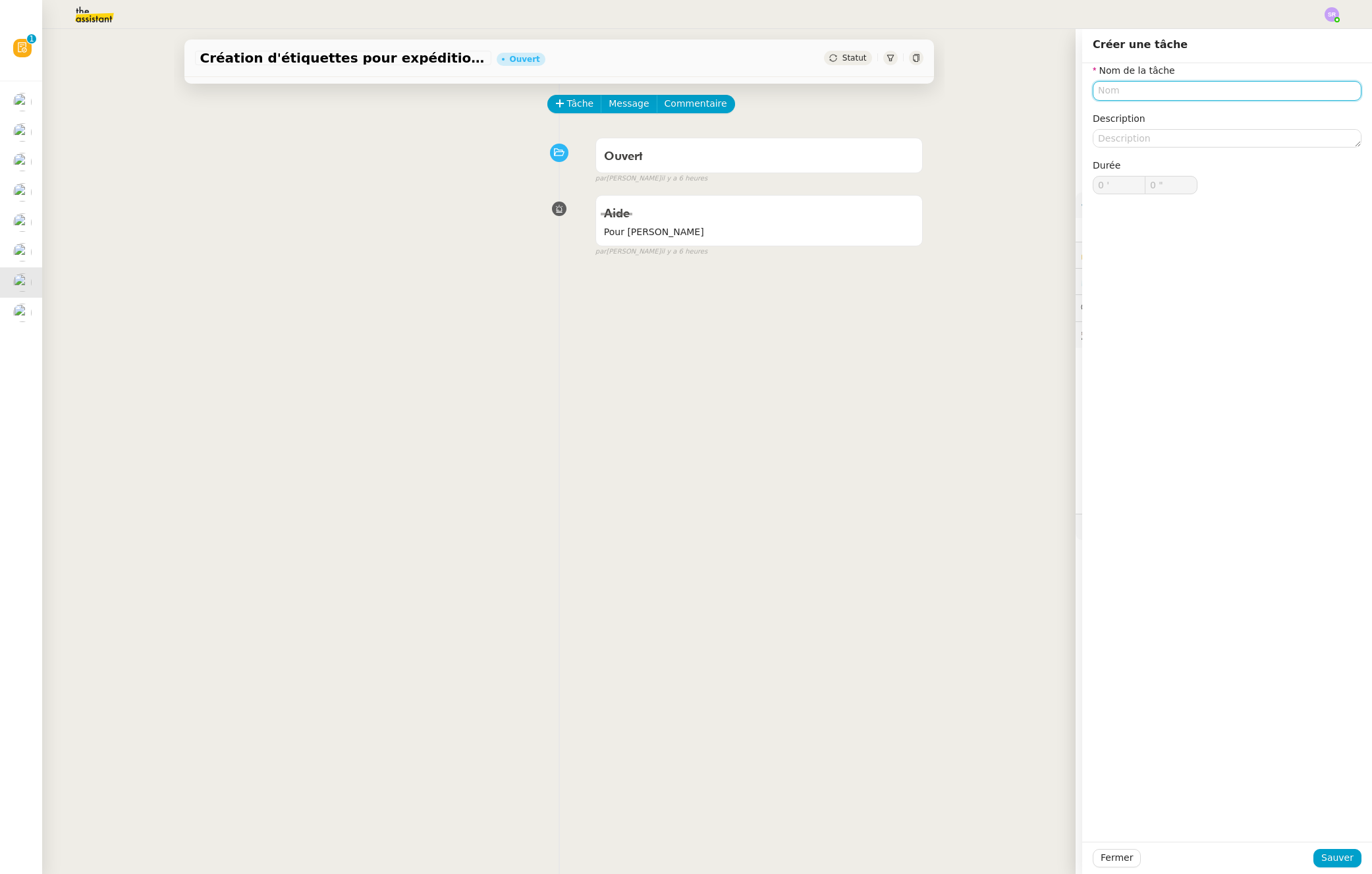
click at [1139, 90] on input "text" at bounding box center [1227, 90] width 269 height 19
click at [1199, 113] on div "Démarrage" at bounding box center [1217, 115] width 258 height 12
click at [1093, 89] on input "Démarrage" at bounding box center [1227, 90] width 269 height 19
click at [1210, 110] on div "Email Démarrage" at bounding box center [1217, 115] width 258 height 12
click at [1215, 90] on input "Email Démarrage" at bounding box center [1227, 90] width 269 height 19
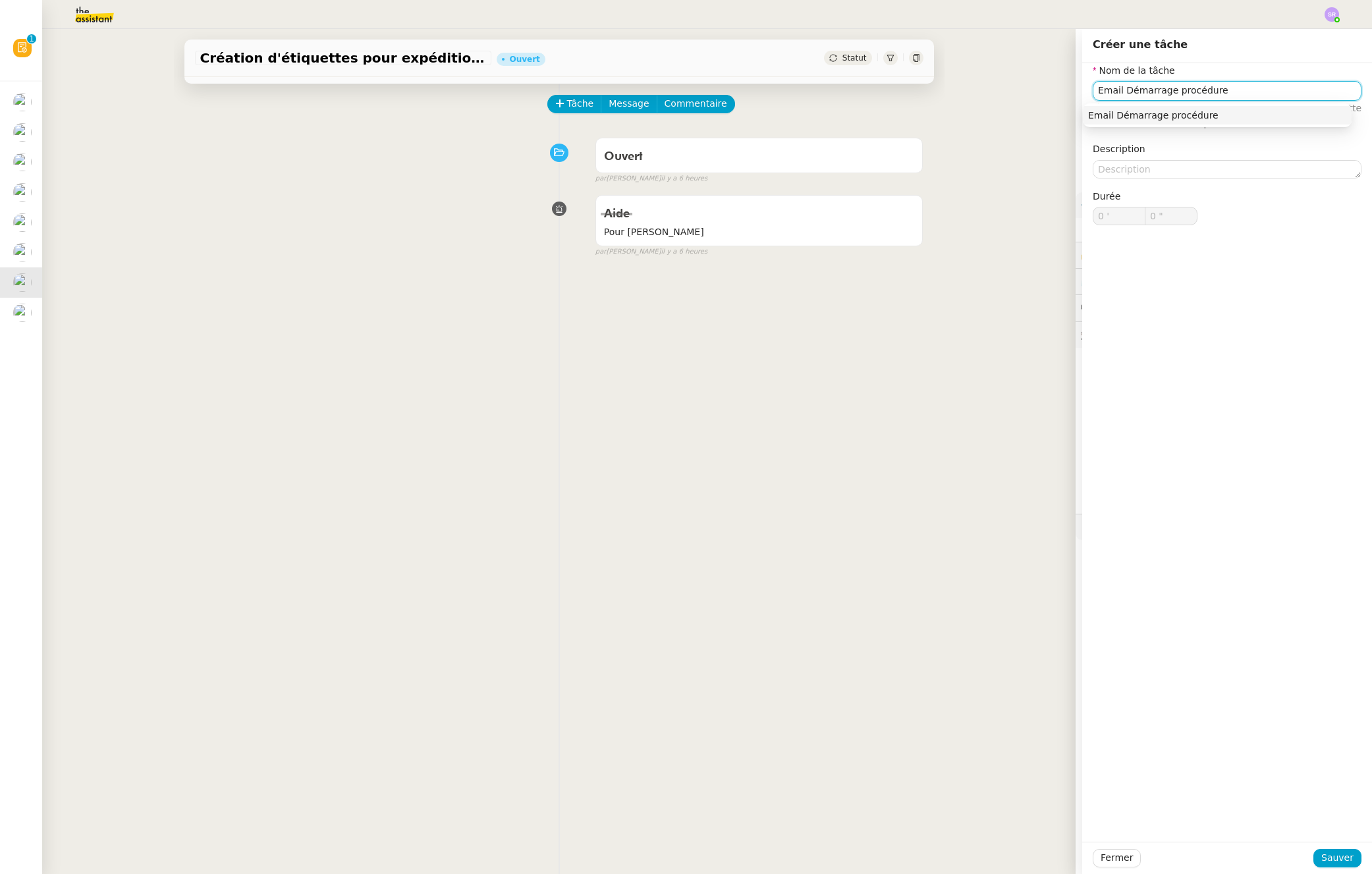
click at [1273, 119] on div "Email Démarrage procédure" at bounding box center [1217, 115] width 258 height 12
type input "Email Démarrage procédure"
click at [1336, 856] on span "Sauver" at bounding box center [1337, 858] width 32 height 15
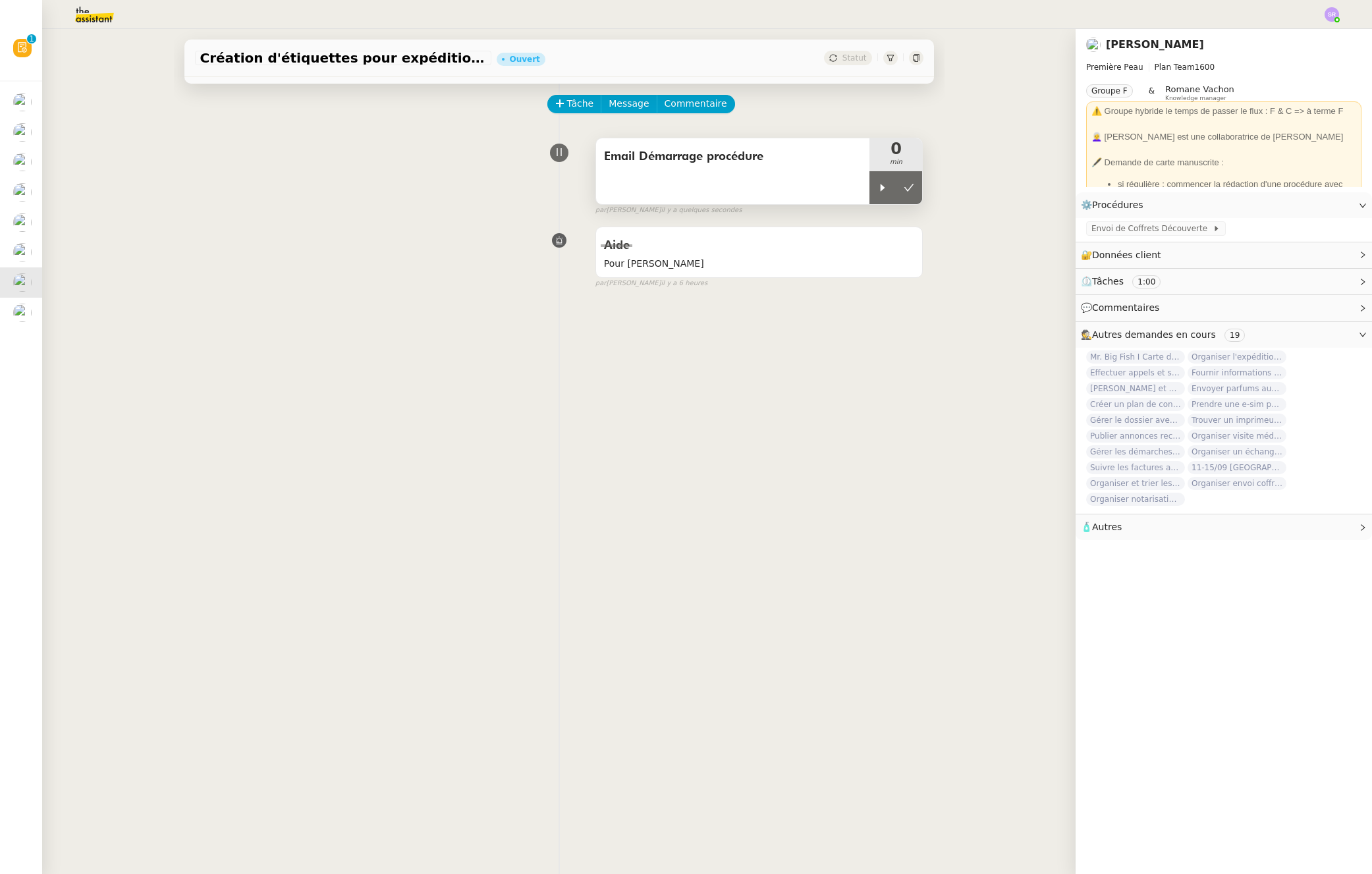
drag, startPoint x: 866, startPoint y: 200, endPoint x: 854, endPoint y: 191, distance: 15.0
click at [870, 200] on div at bounding box center [883, 188] width 26 height 33
click at [609, 105] on span "Message" at bounding box center [629, 104] width 40 height 15
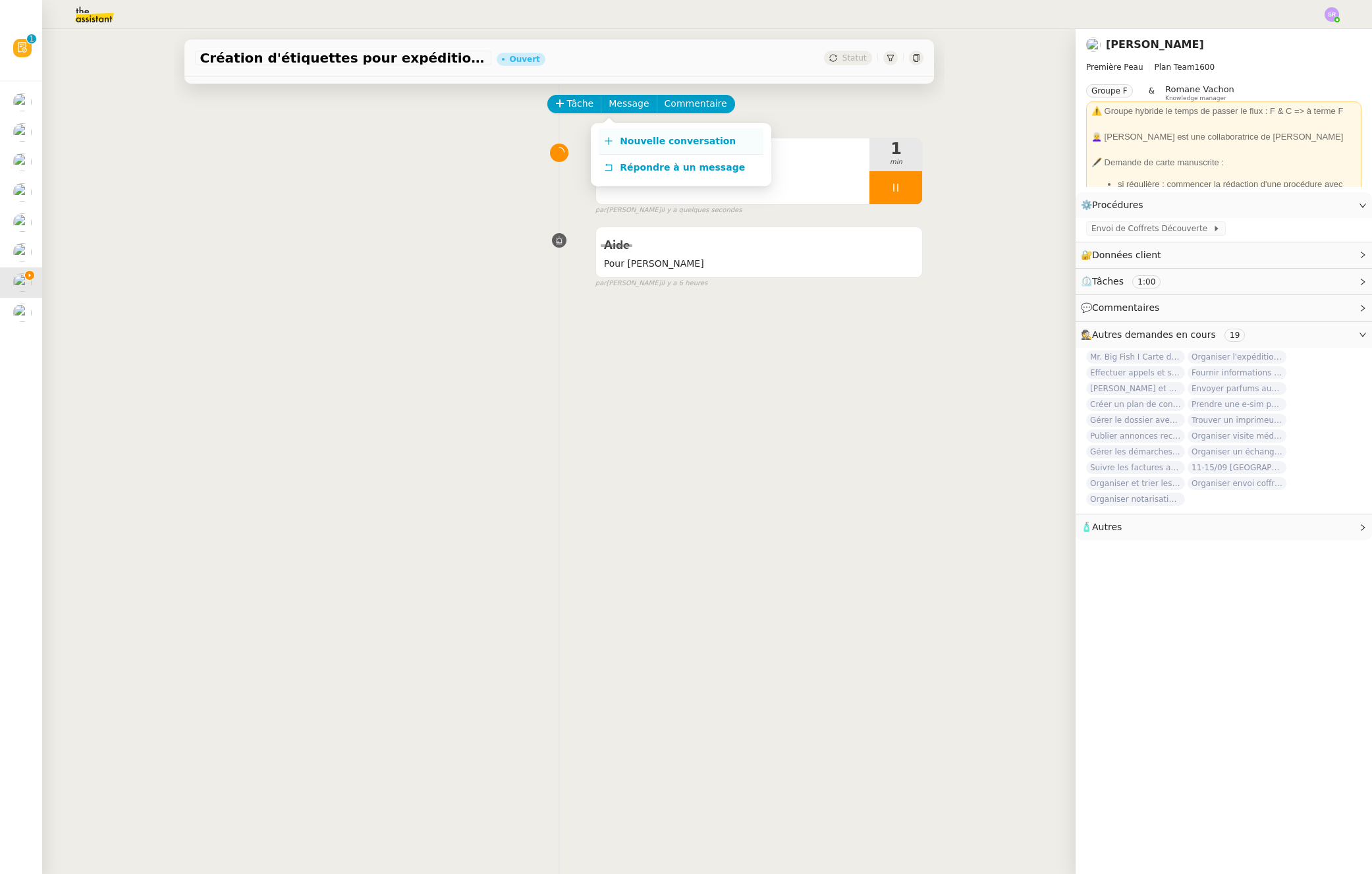
click at [649, 143] on span "Nouvelle conversation" at bounding box center [677, 141] width 116 height 11
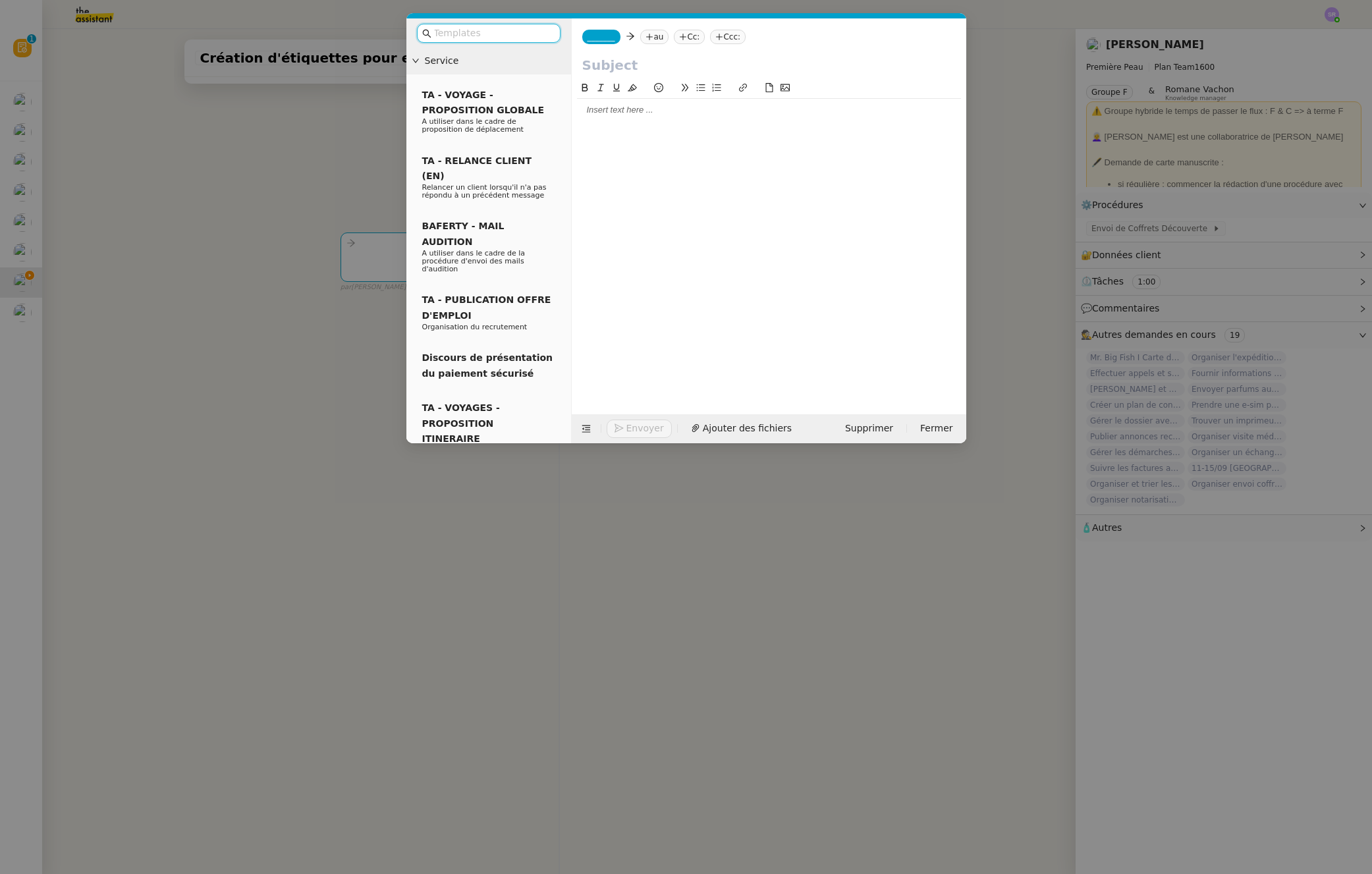
click at [677, 118] on div at bounding box center [769, 109] width 384 height 22
click at [307, 167] on nz-modal-container "Service TA - VOYAGE - PROPOSITION GLOBALE A utiliser dans le cadre de propositi…" at bounding box center [686, 437] width 1372 height 874
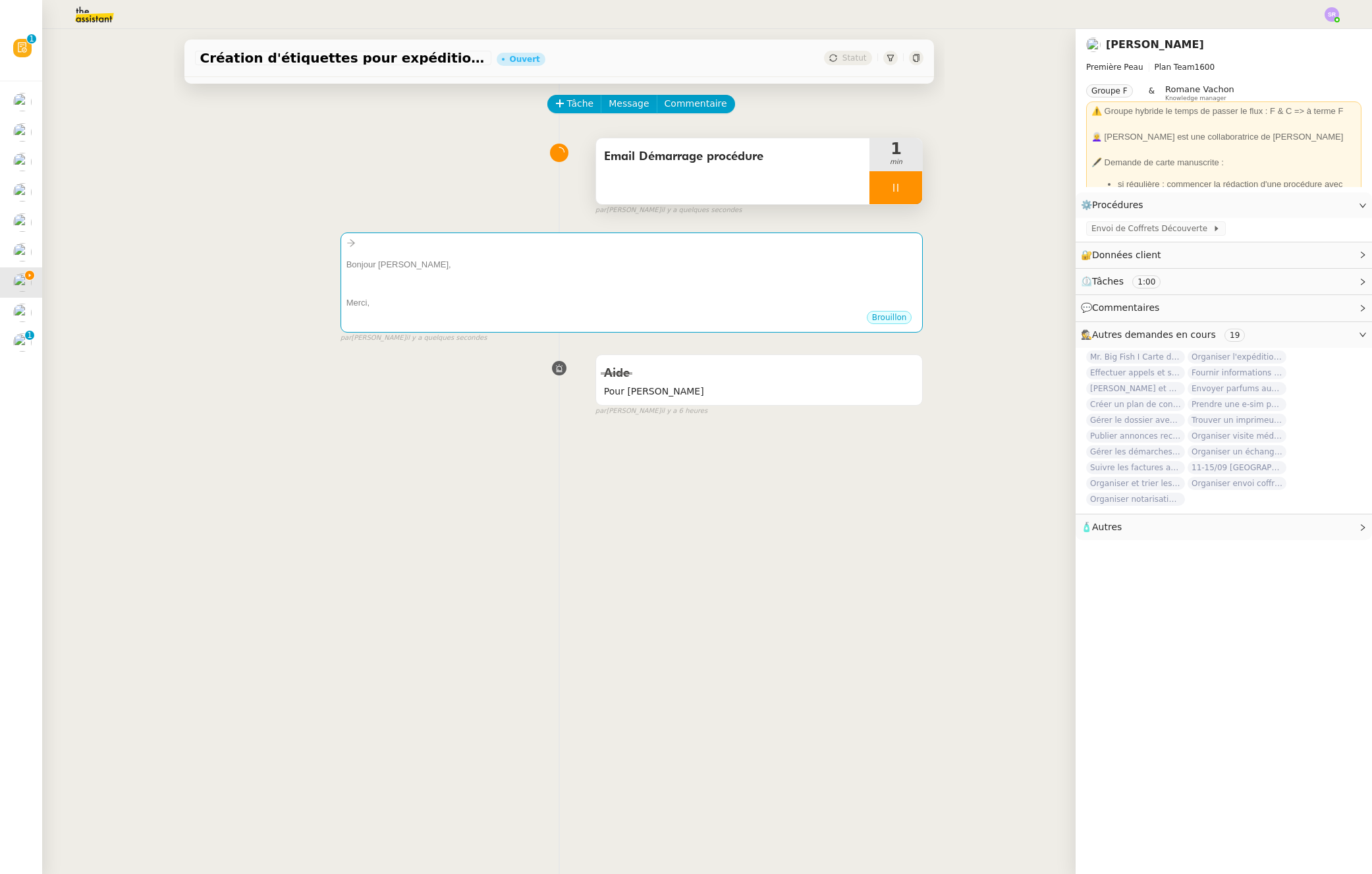
click at [891, 189] on icon at bounding box center [895, 188] width 11 height 11
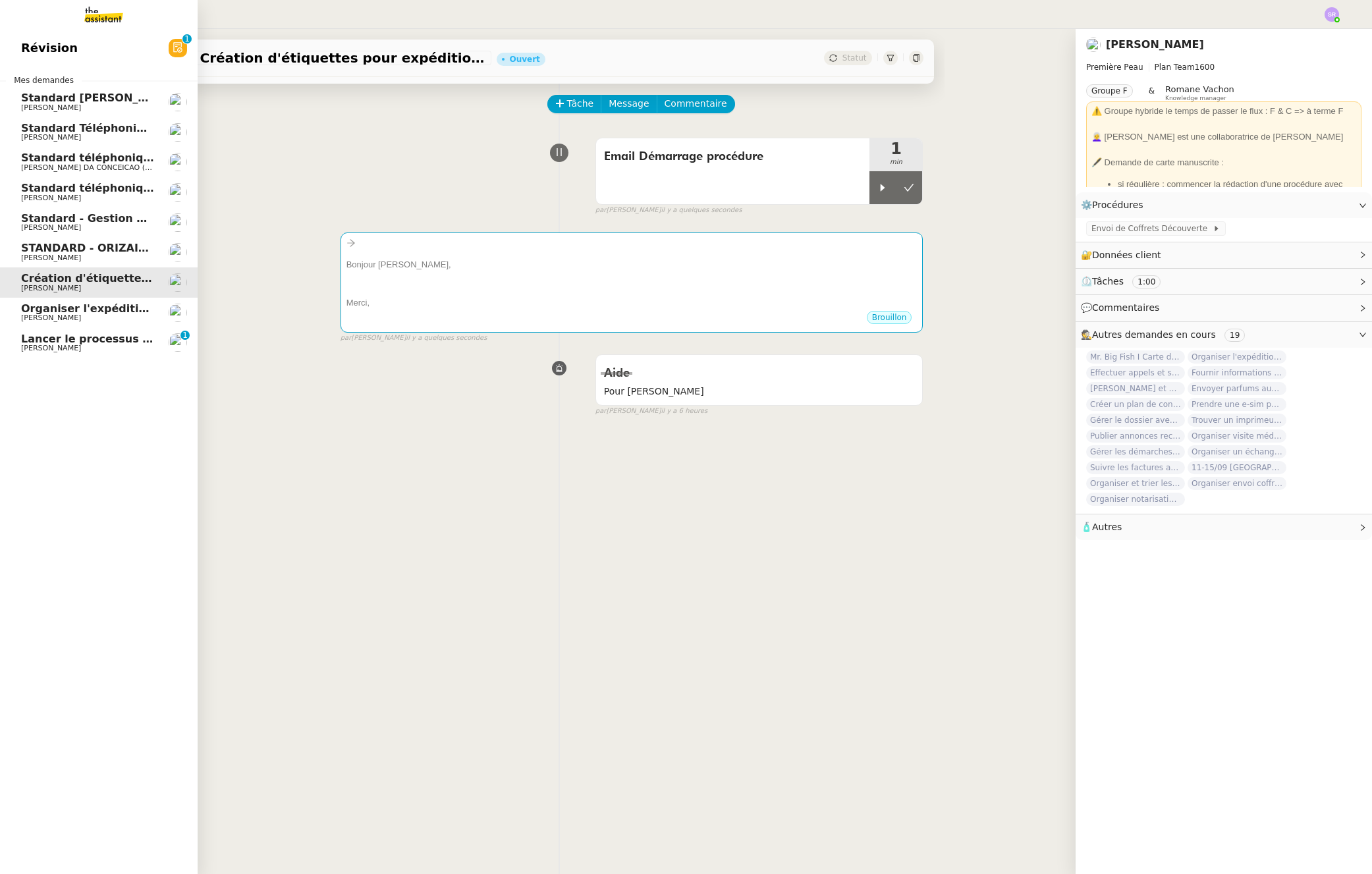
click at [61, 343] on span "Lancer le processus d'onboarding client" at bounding box center [140, 338] width 237 height 12
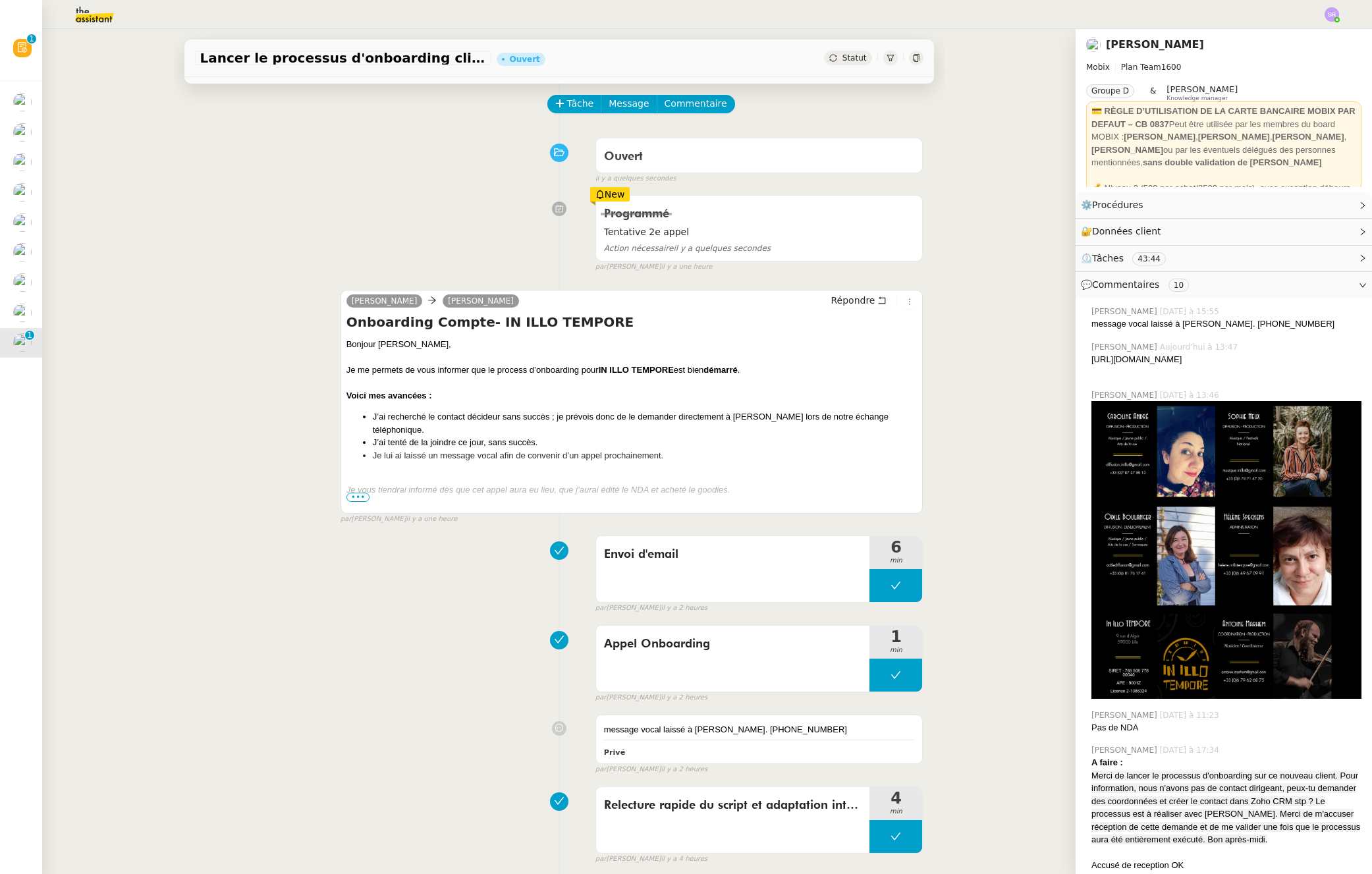
click at [361, 495] on span "•••" at bounding box center [358, 497] width 24 height 9
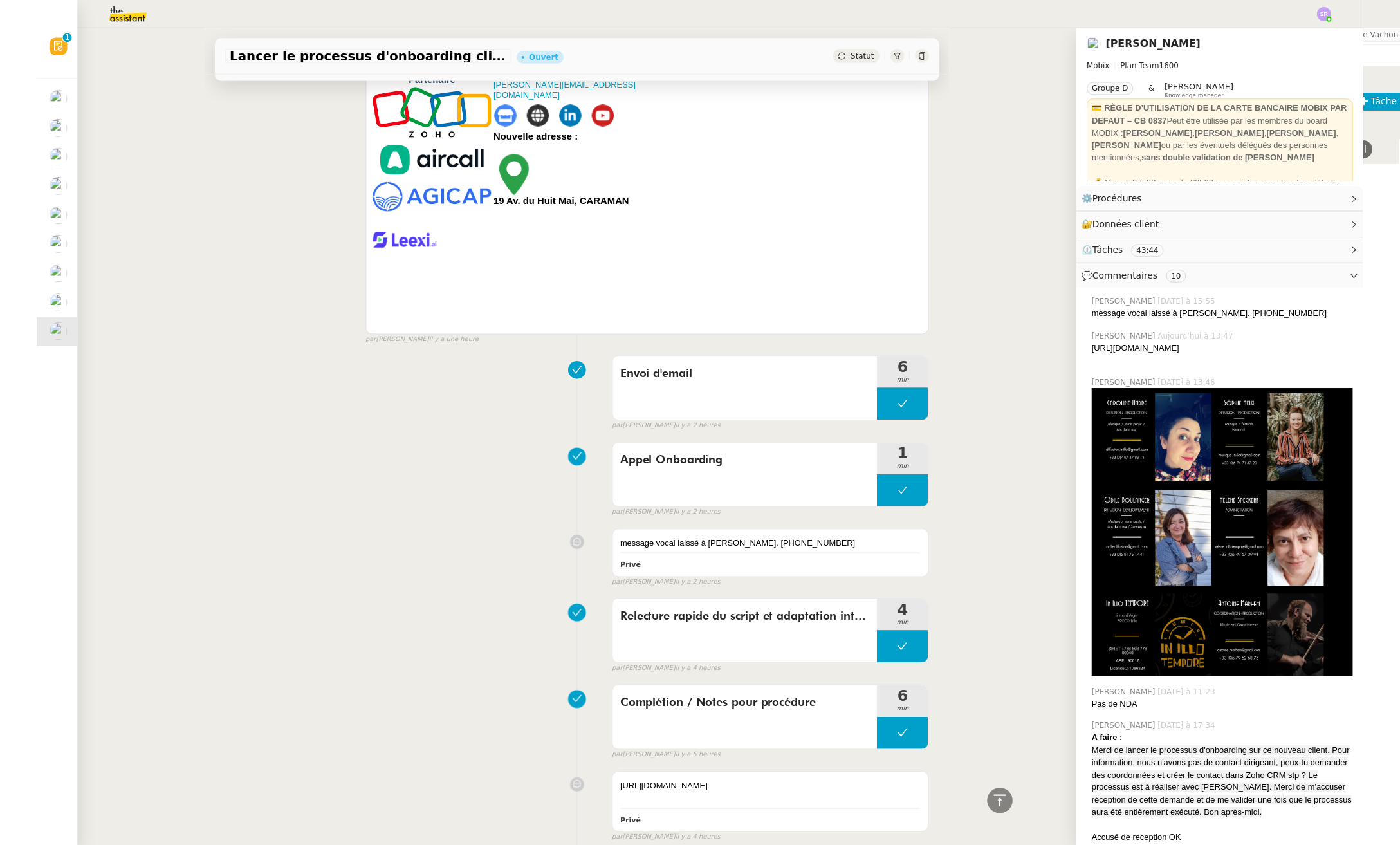
scroll to position [650, 0]
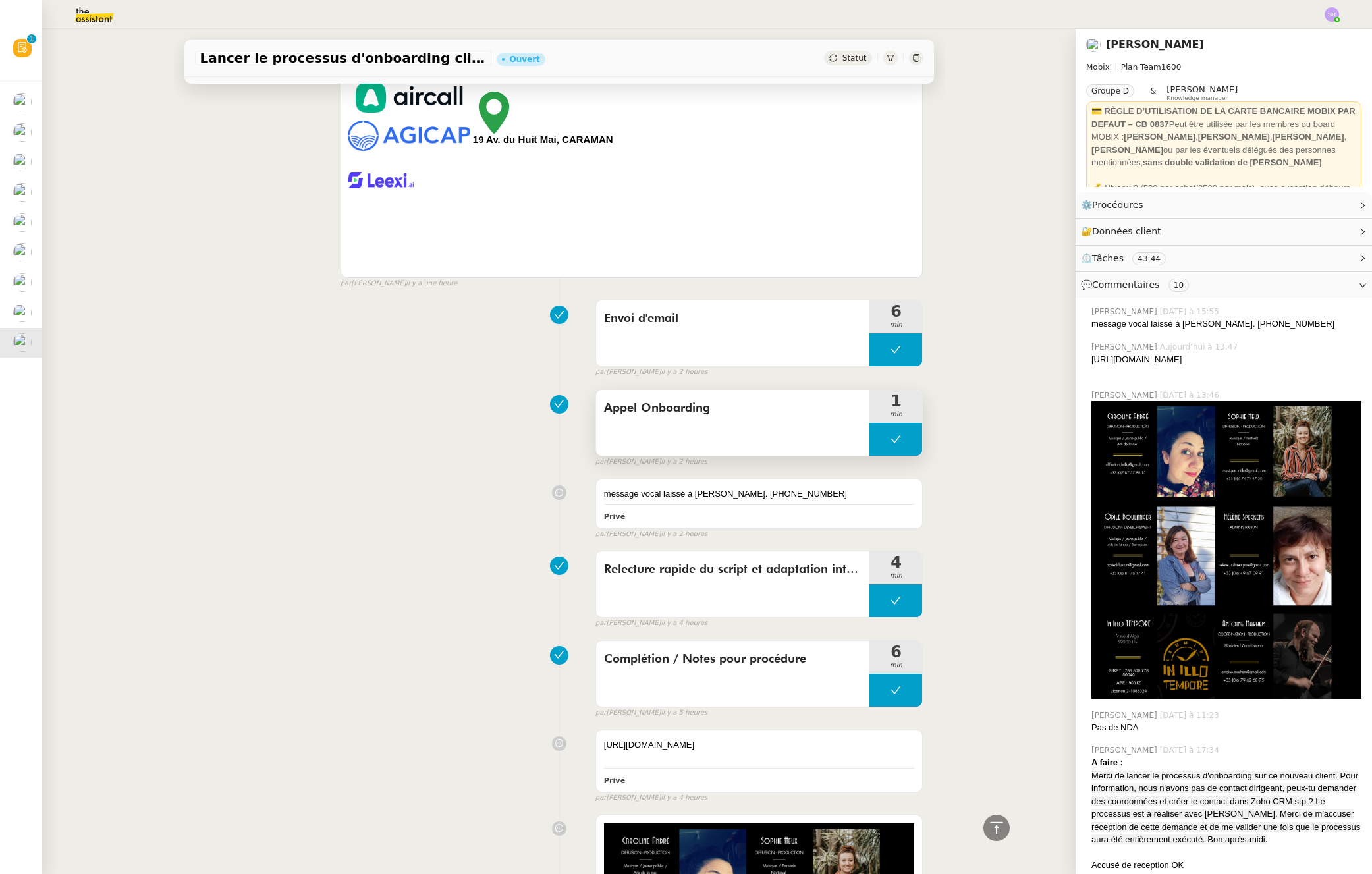
click at [870, 434] on button at bounding box center [896, 439] width 53 height 33
click at [881, 440] on icon at bounding box center [883, 439] width 5 height 7
click at [704, 424] on div "Appel Onboarding" at bounding box center [733, 423] width 274 height 66
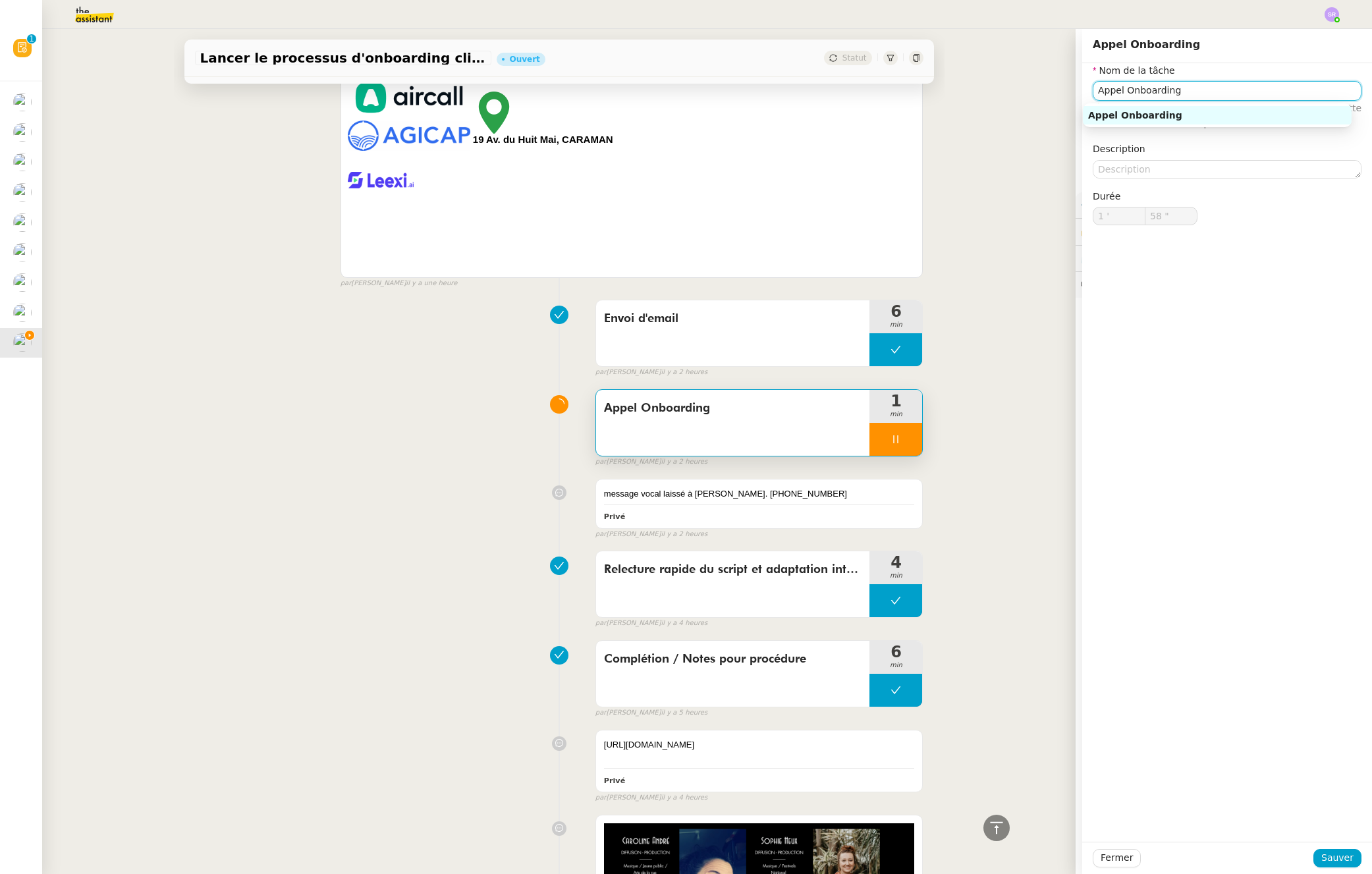
click at [1114, 92] on input "Appel Onboarding" at bounding box center [1227, 90] width 269 height 19
type input "59 ""
type input "2 '"
type input "0 ""
type input "Appels Onboarding"
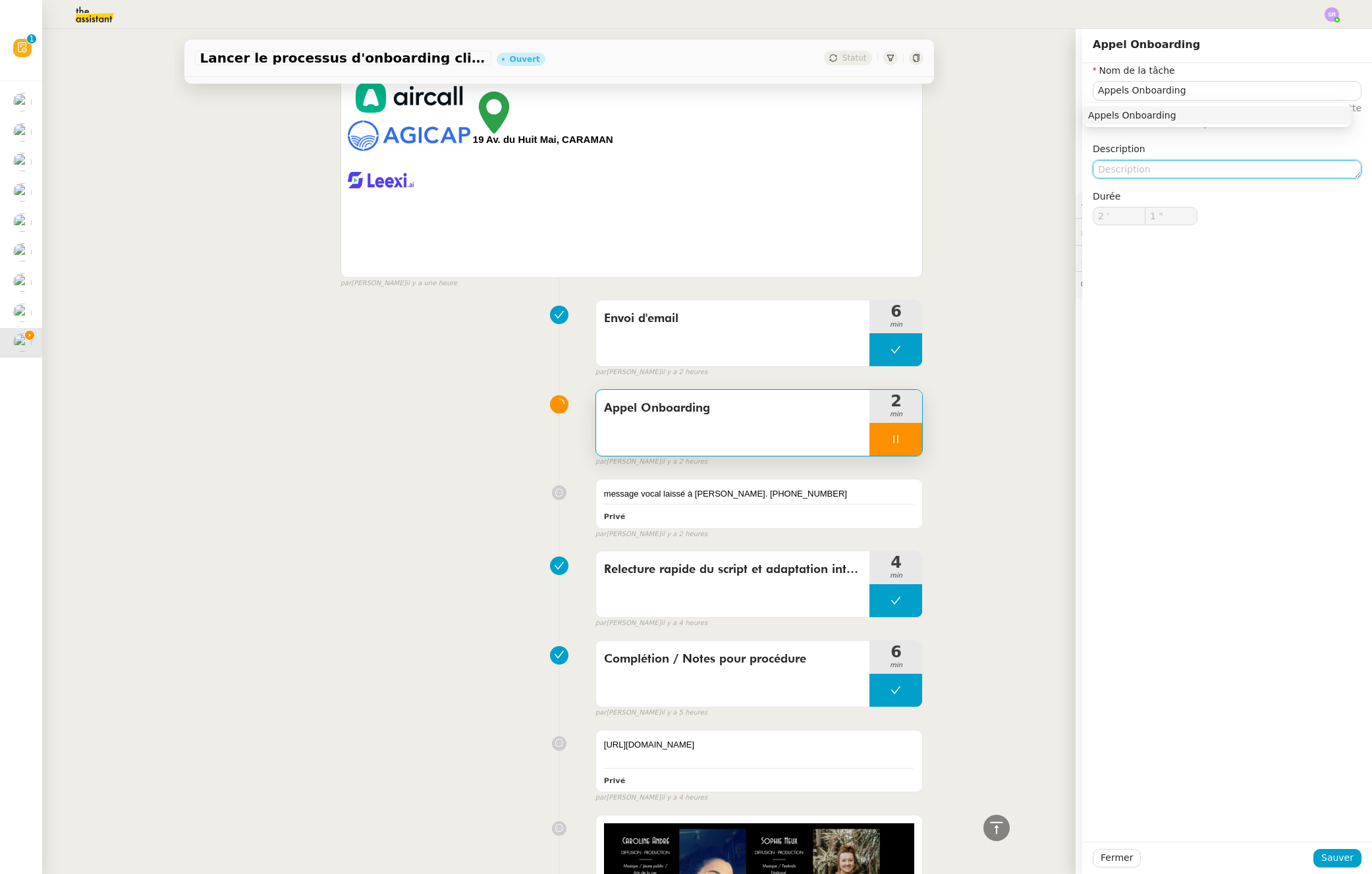
click at [1117, 177] on textarea at bounding box center [1227, 170] width 269 height 18
type input "3 ""
type textarea "X2"
type input "5 ""
type textarea "X2"
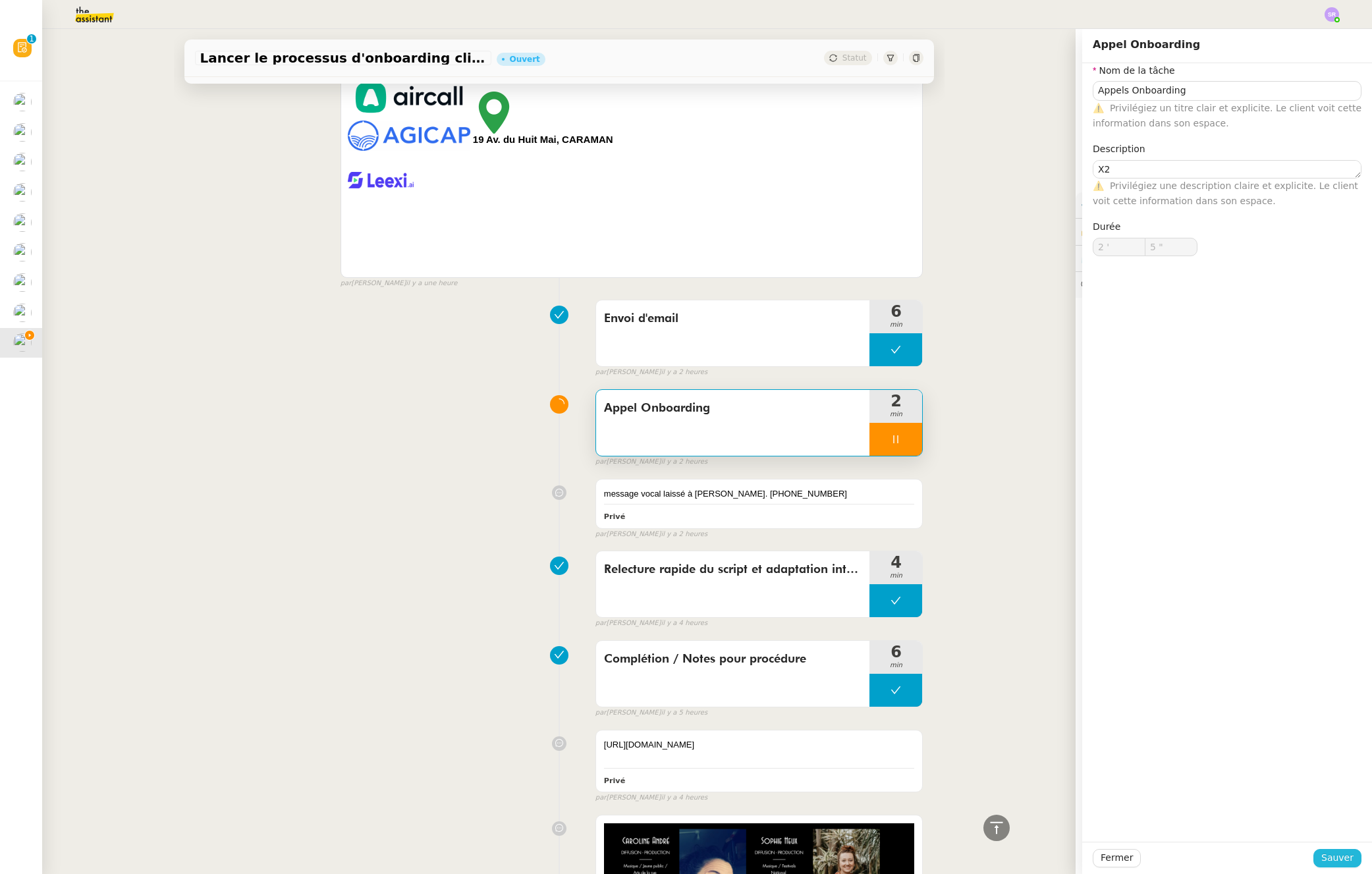
click at [1339, 856] on span "Sauver" at bounding box center [1337, 858] width 32 height 15
type input "6 ""
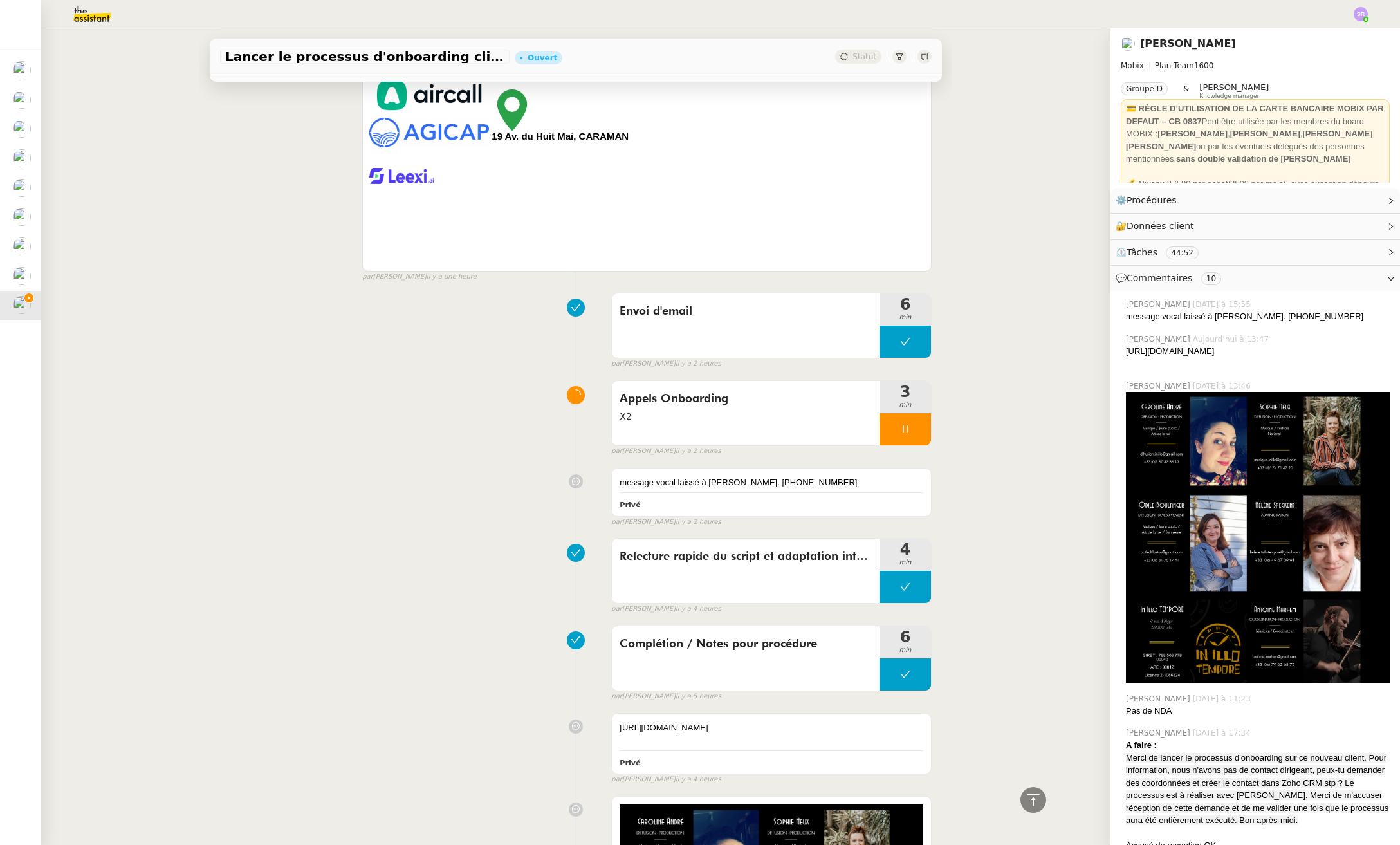
click at [900, 424] on icon at bounding box center [905, 429] width 10 height 10
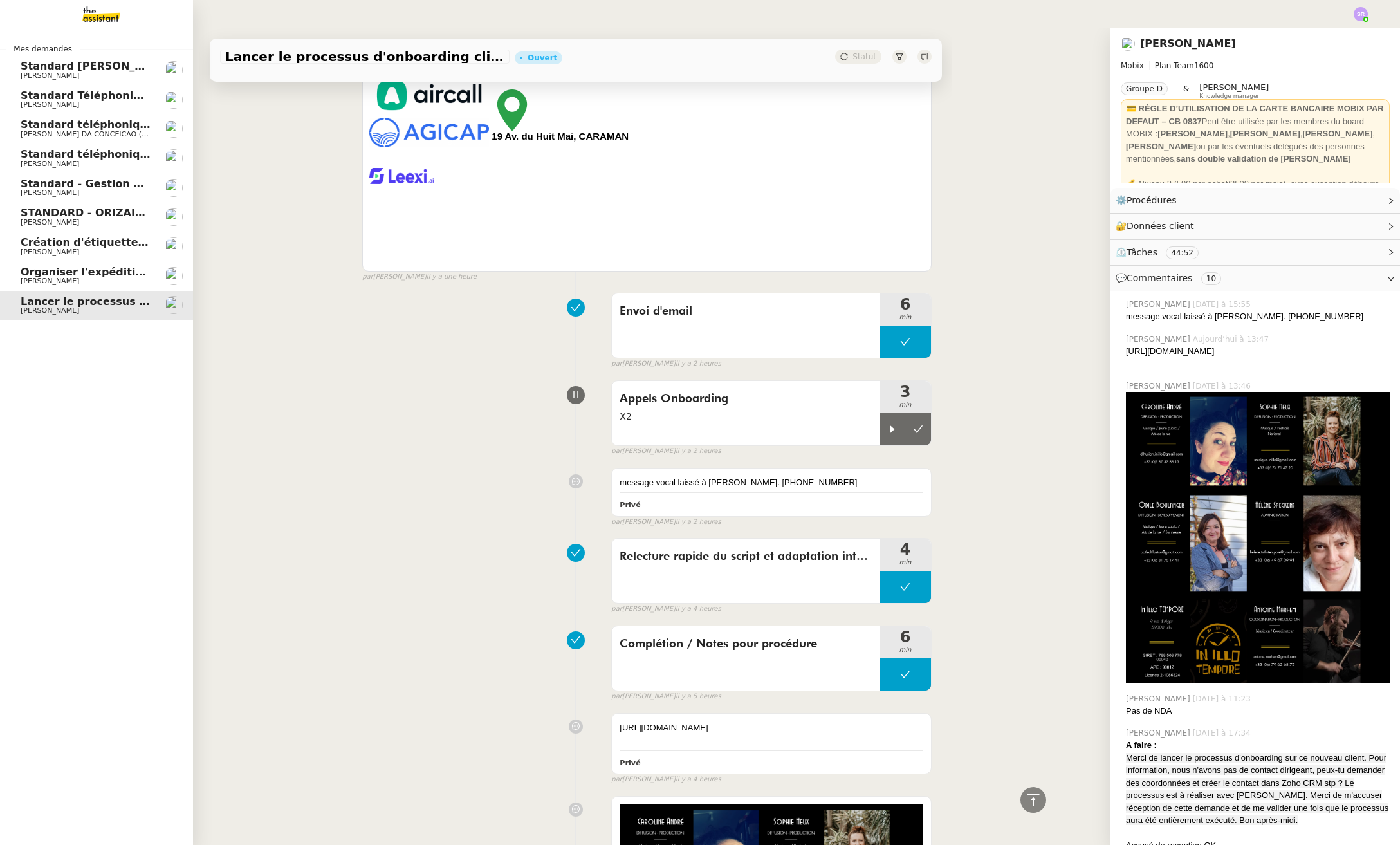
click at [47, 198] on link "Standard - Gestion des appels entrants - septembre 2025 Florian Parant" at bounding box center [96, 187] width 193 height 30
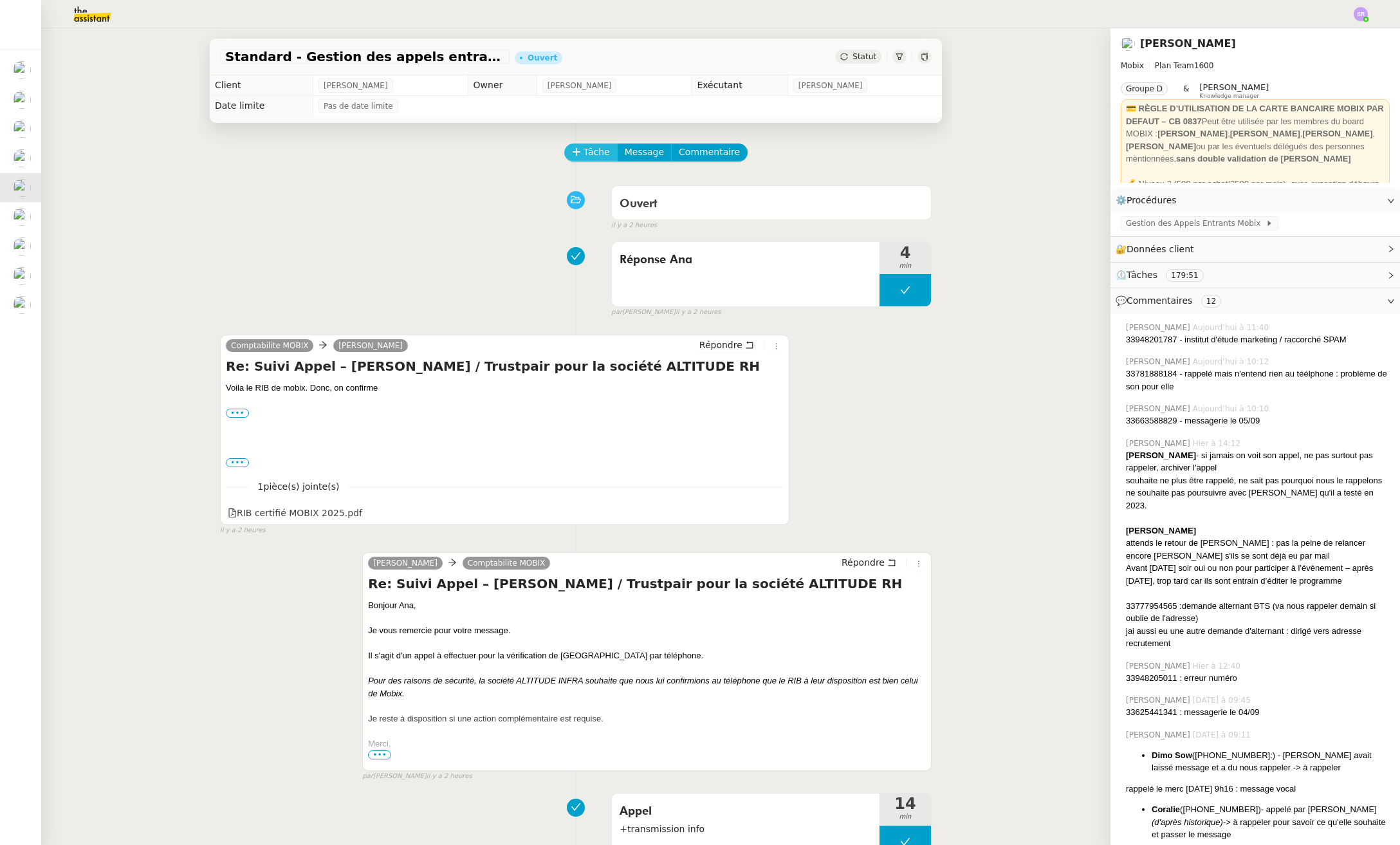
click at [583, 160] on span "Tâche" at bounding box center [596, 152] width 27 height 14
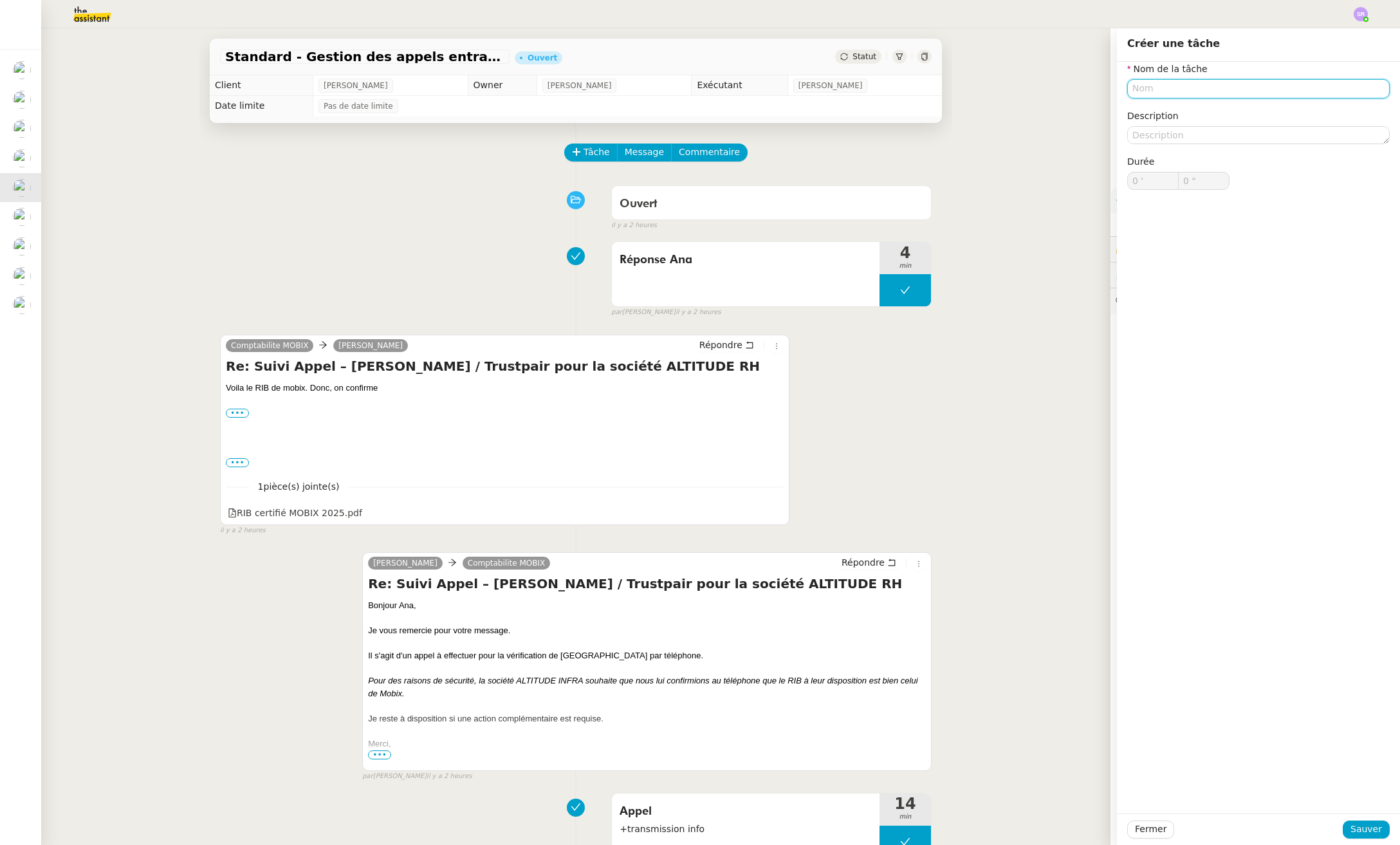
click at [1205, 92] on input "text" at bounding box center [1258, 88] width 263 height 18
click at [1147, 827] on span "Fermer" at bounding box center [1150, 829] width 31 height 14
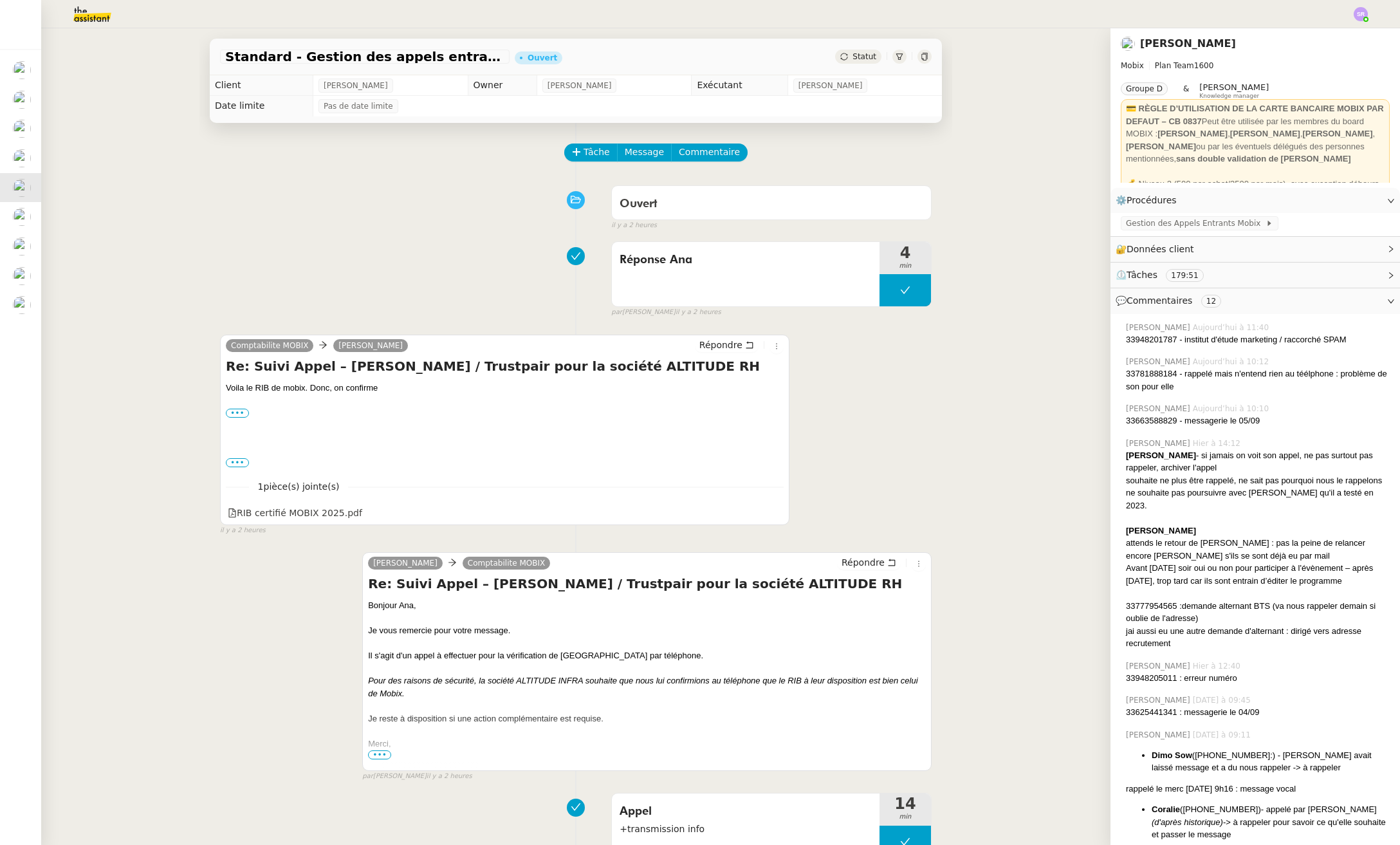
scroll to position [215, 0]
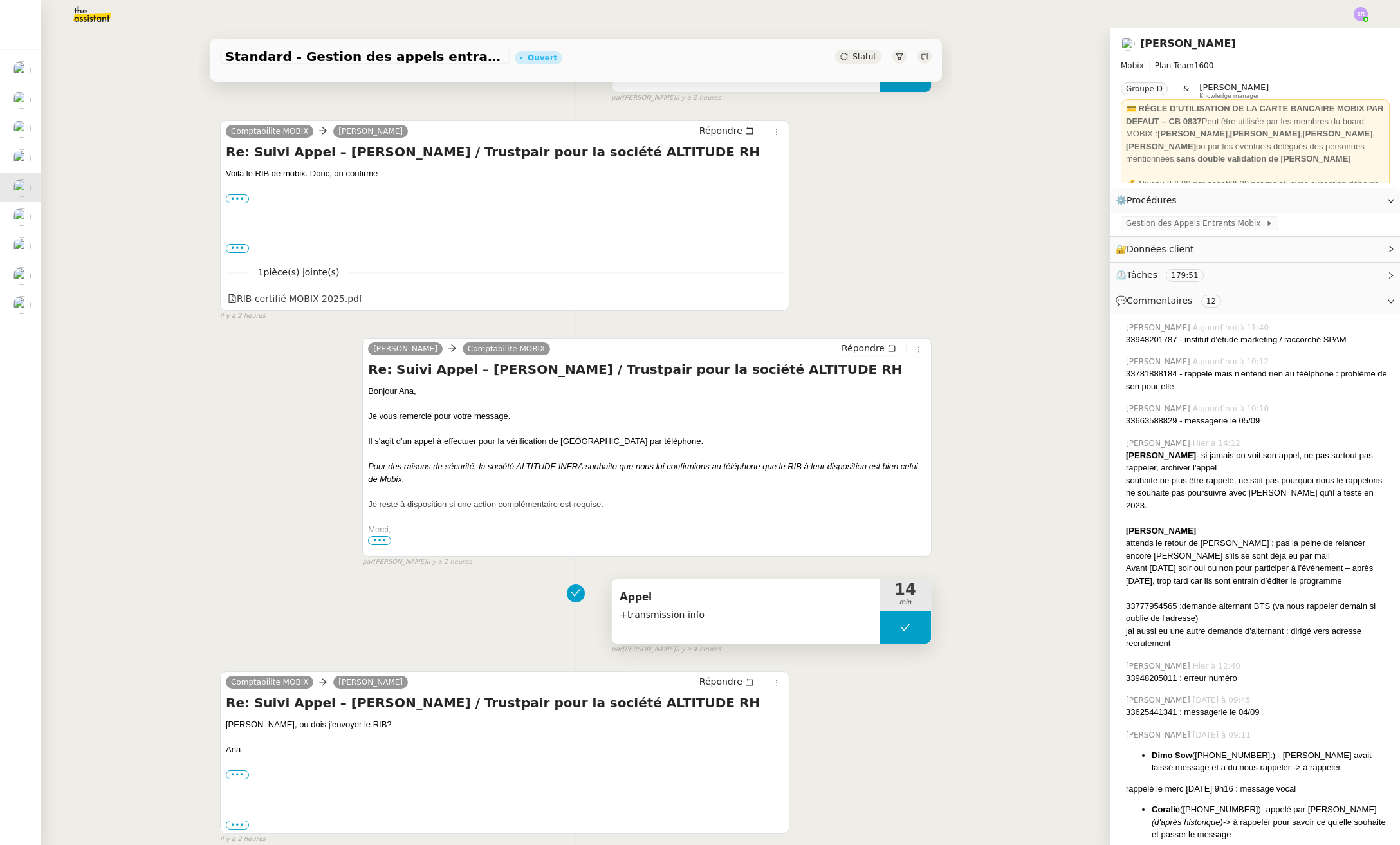
click at [879, 625] on button at bounding box center [905, 627] width 51 height 32
click at [890, 625] on icon at bounding box center [893, 627] width 5 height 7
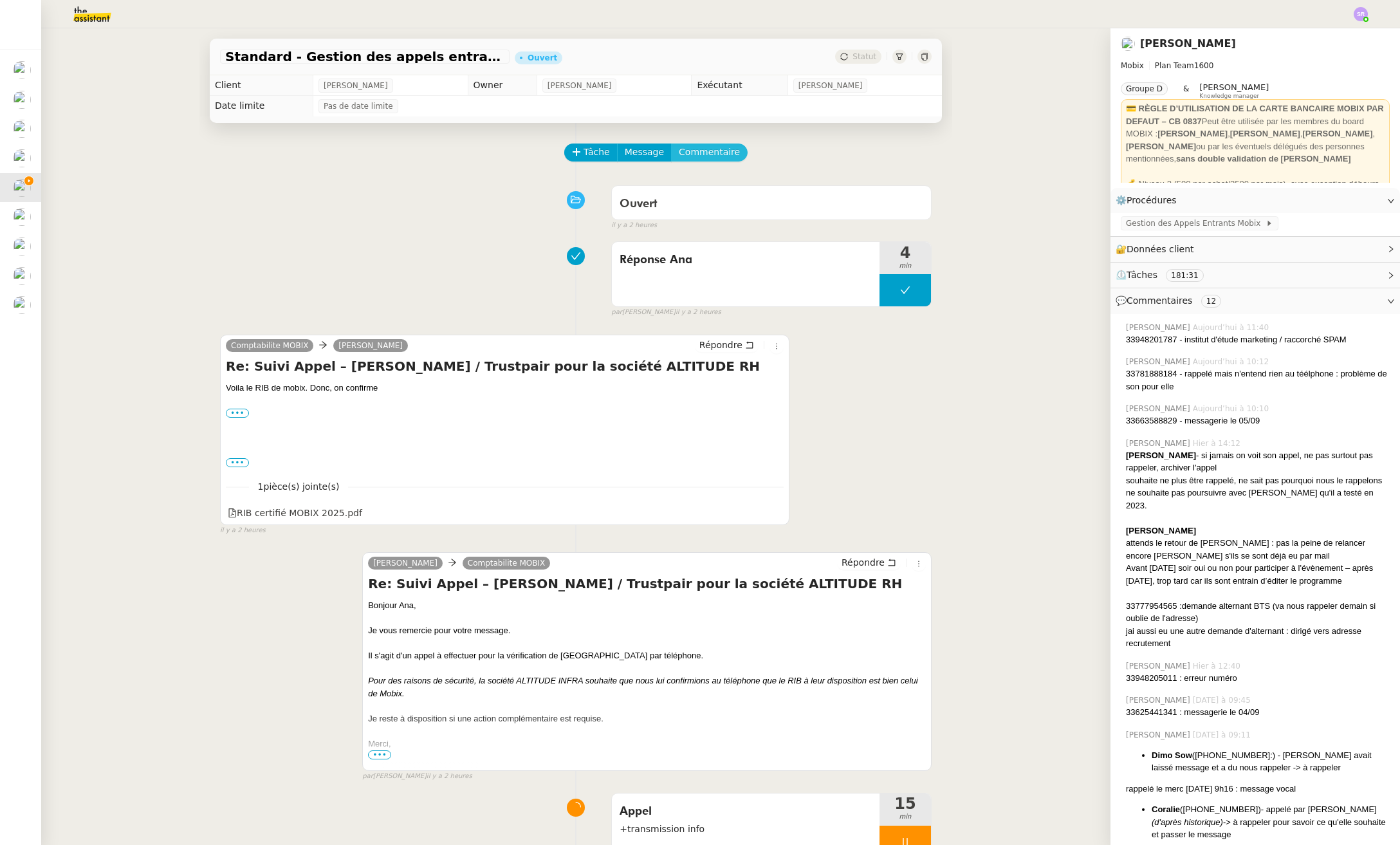
click at [698, 157] on span "Commentaire" at bounding box center [709, 152] width 61 height 14
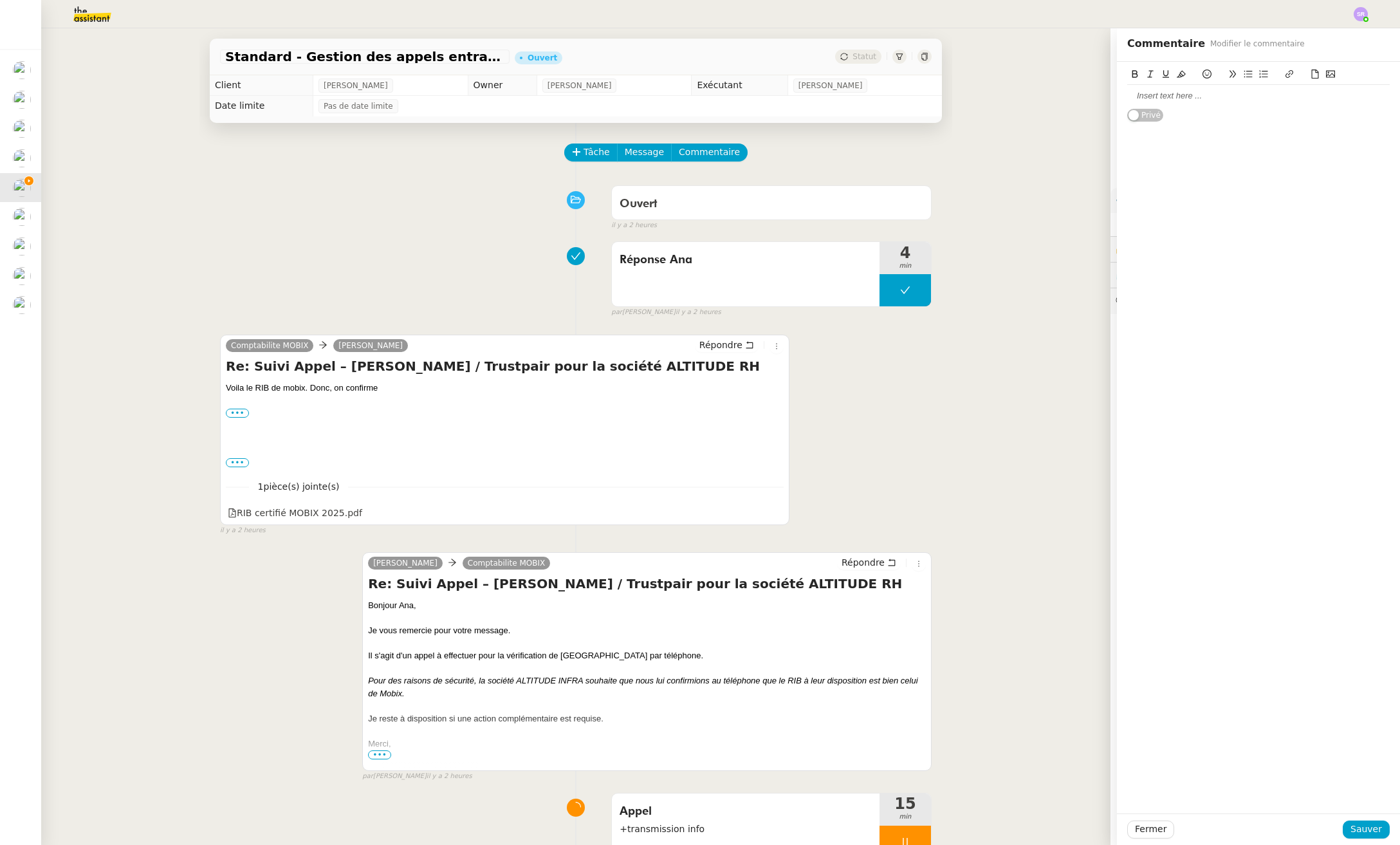
click at [1208, 95] on div at bounding box center [1258, 96] width 263 height 11
click at [1339, 831] on span "Sauver" at bounding box center [1365, 829] width 31 height 14
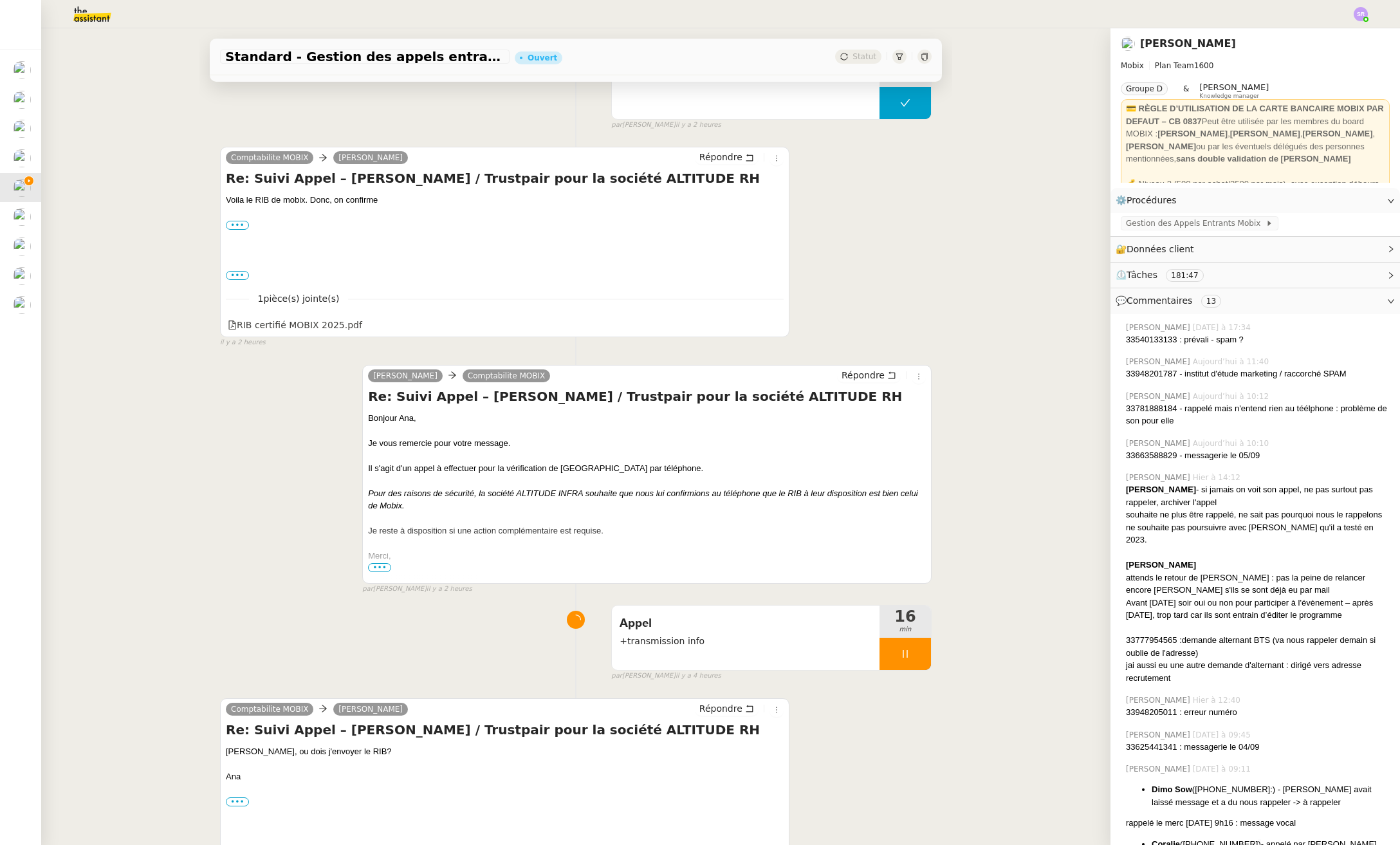
scroll to position [51, 0]
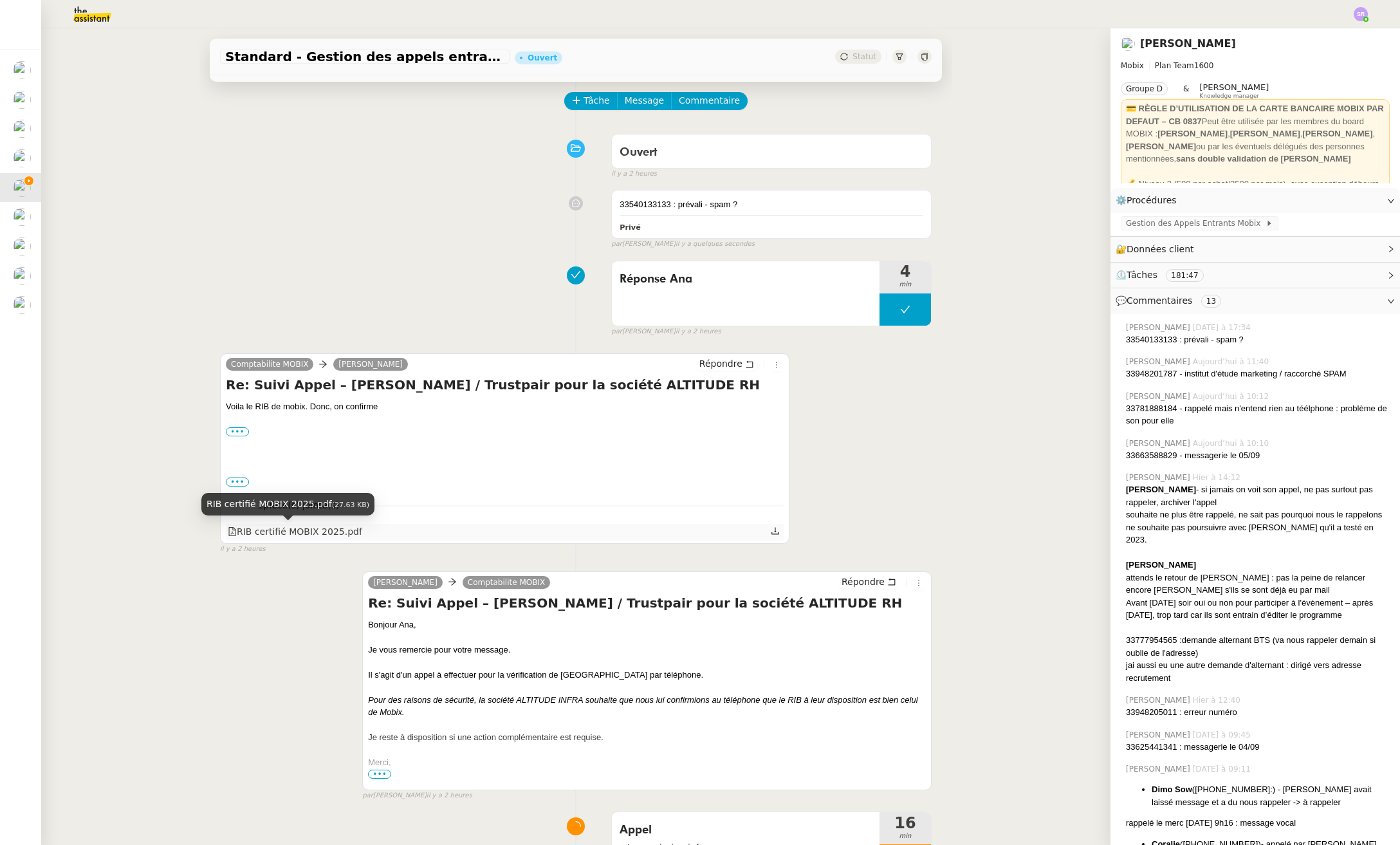
click at [309, 531] on div "RIB certifié MOBIX 2025.pdf" at bounding box center [294, 531] width 134 height 14
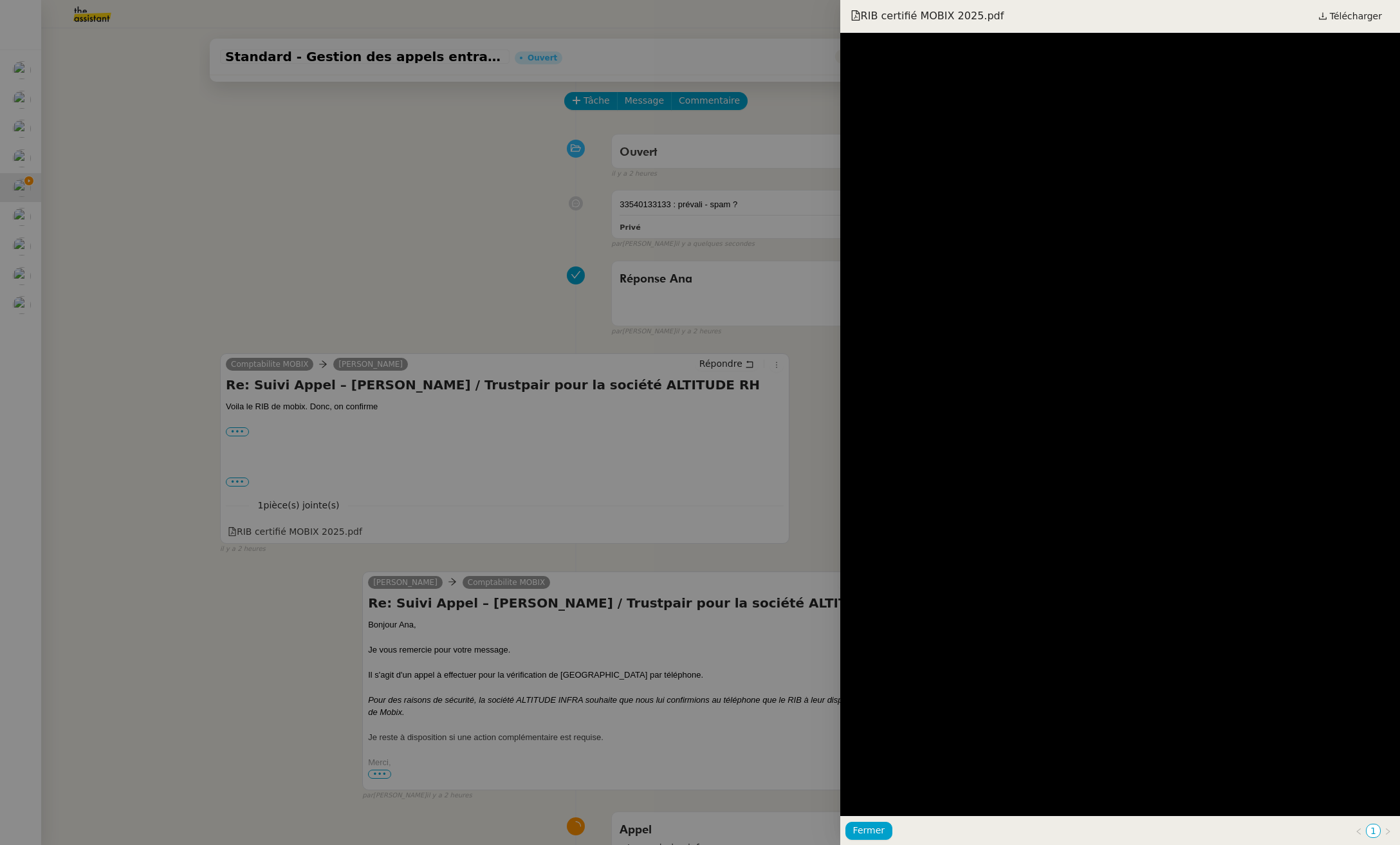
click at [759, 538] on div at bounding box center [700, 422] width 1400 height 845
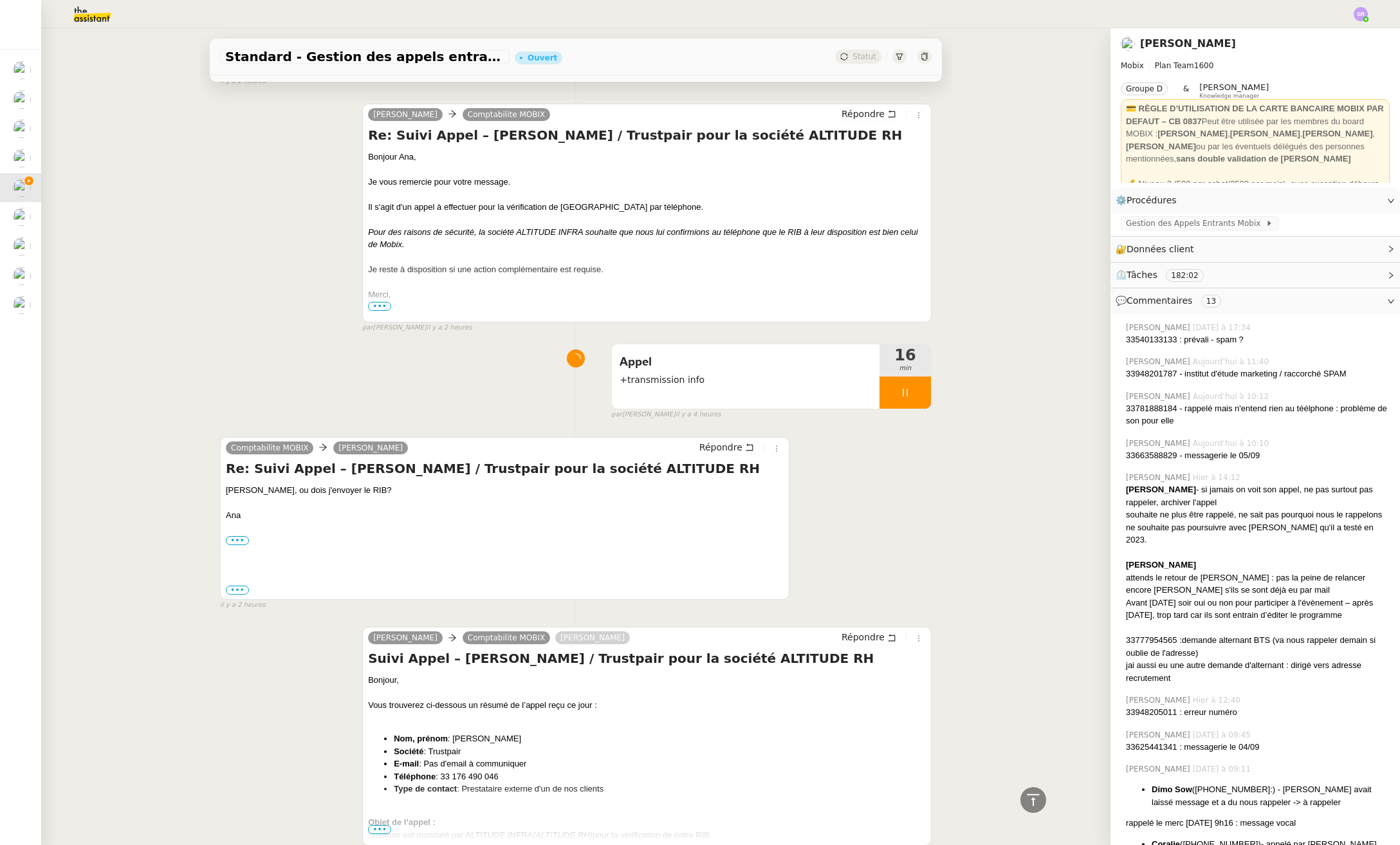
scroll to position [527, 0]
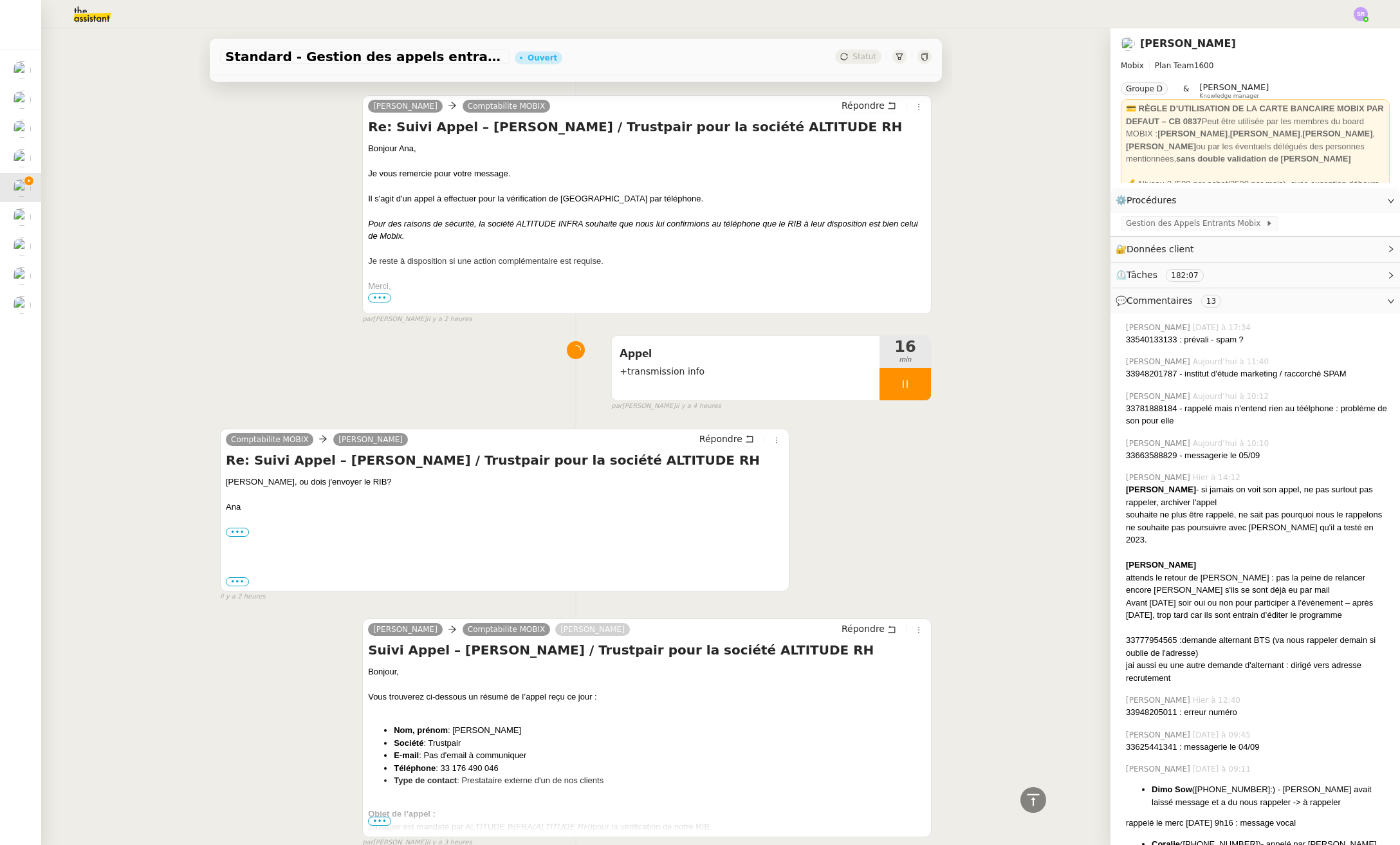
drag, startPoint x: 505, startPoint y: 772, endPoint x: 485, endPoint y: 770, distance: 20.1
click at [436, 769] on li "Téléphone : 33 176 490 046" at bounding box center [660, 769] width 532 height 13
copy li "33 176 490 046"
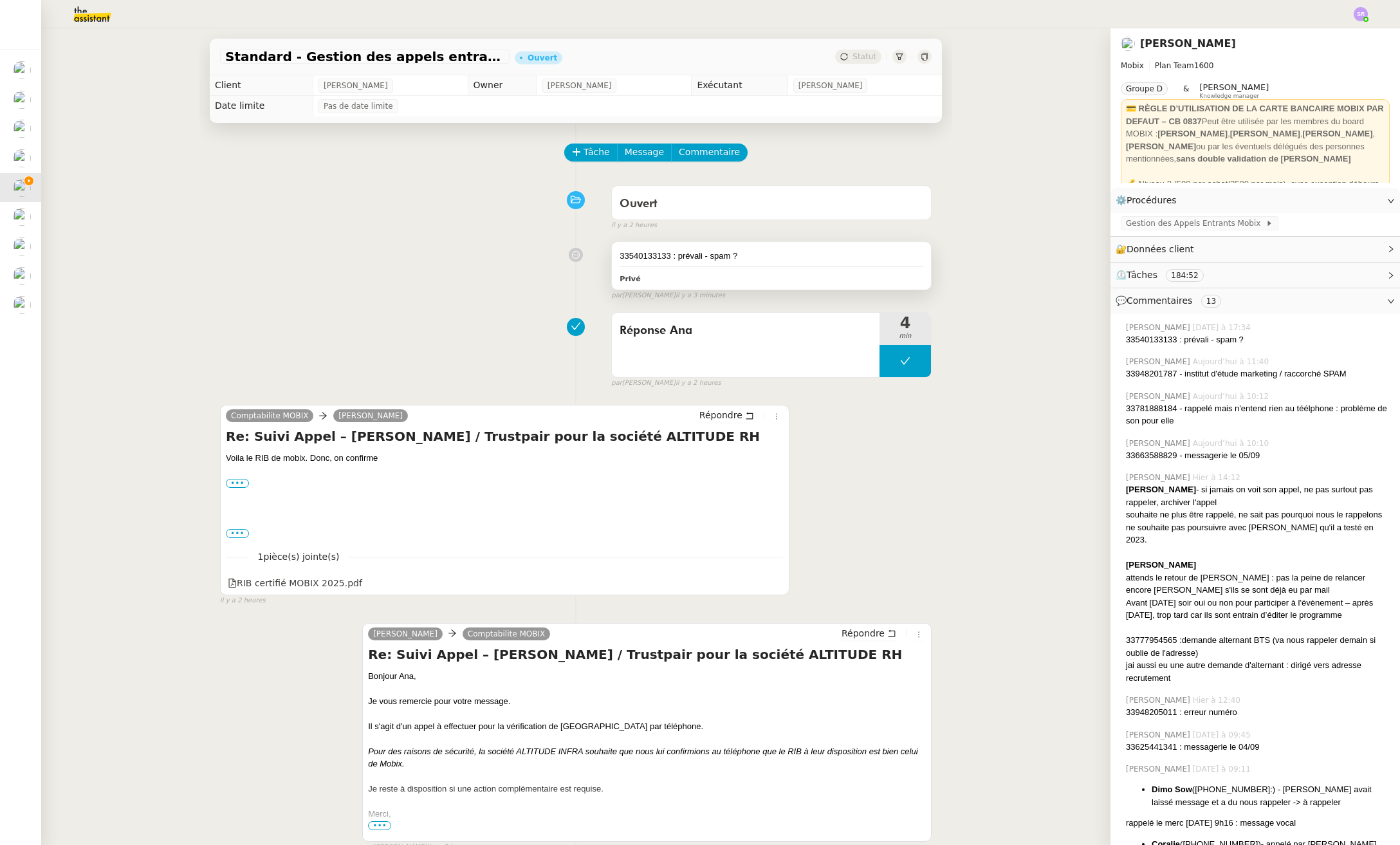
click at [808, 254] on div "33540133133 : prévali - spam ?" at bounding box center [772, 256] width 304 height 13
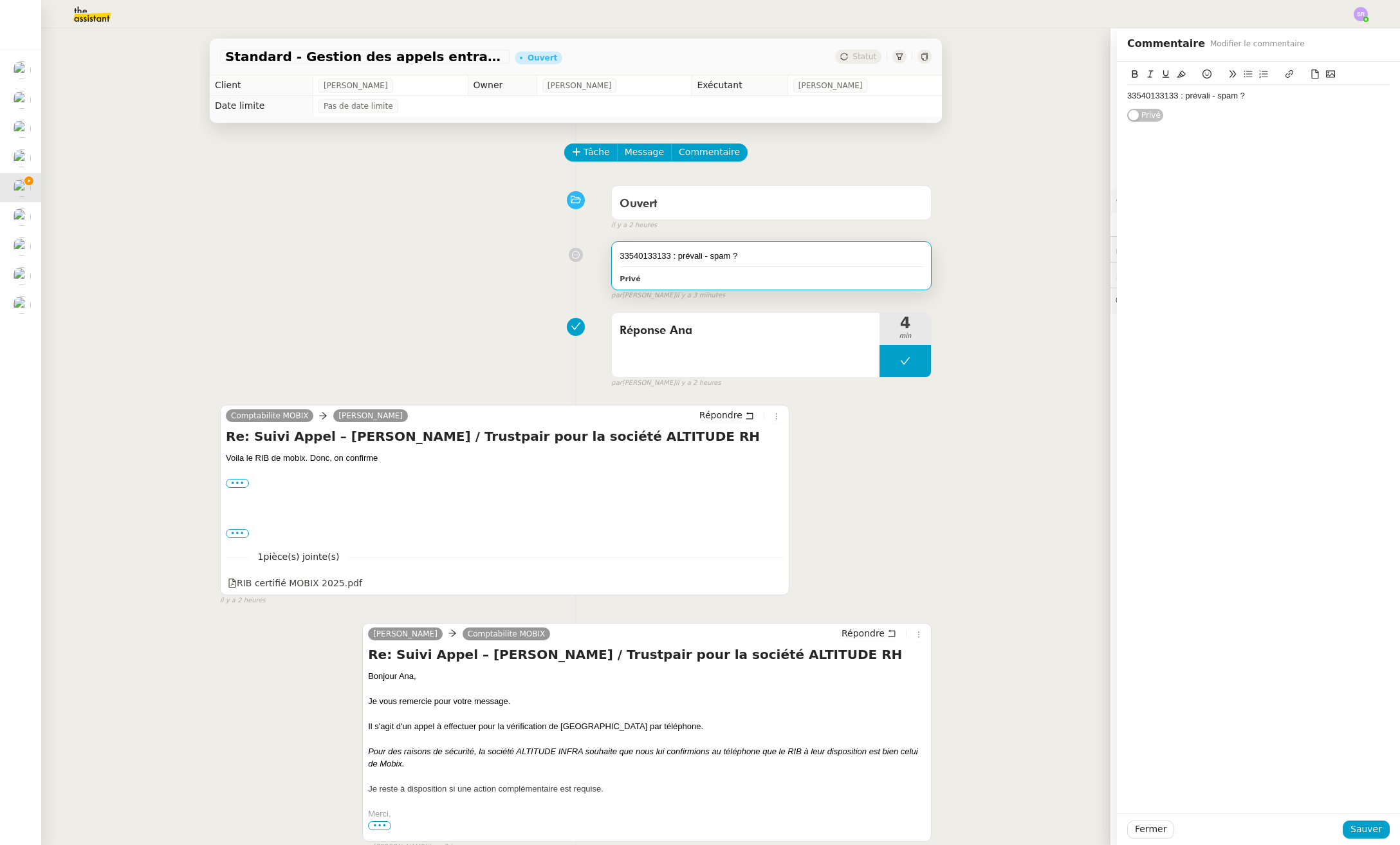
click at [1277, 95] on div "33540133133 : prévali - spam ?" at bounding box center [1258, 96] width 263 height 11
click at [1339, 829] on span "Sauver" at bounding box center [1365, 829] width 31 height 14
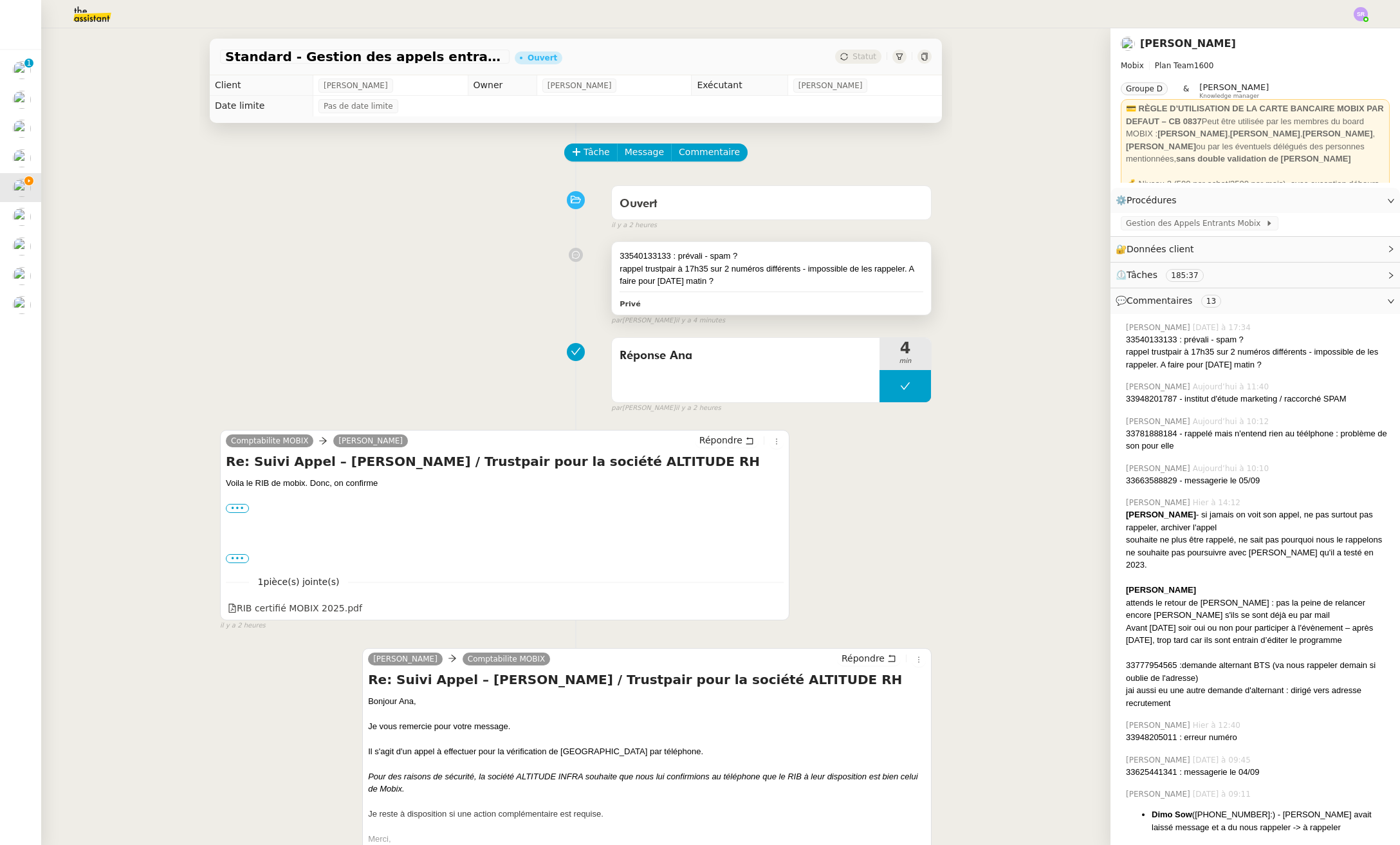
click at [804, 296] on div "Privé" at bounding box center [772, 303] width 304 height 14
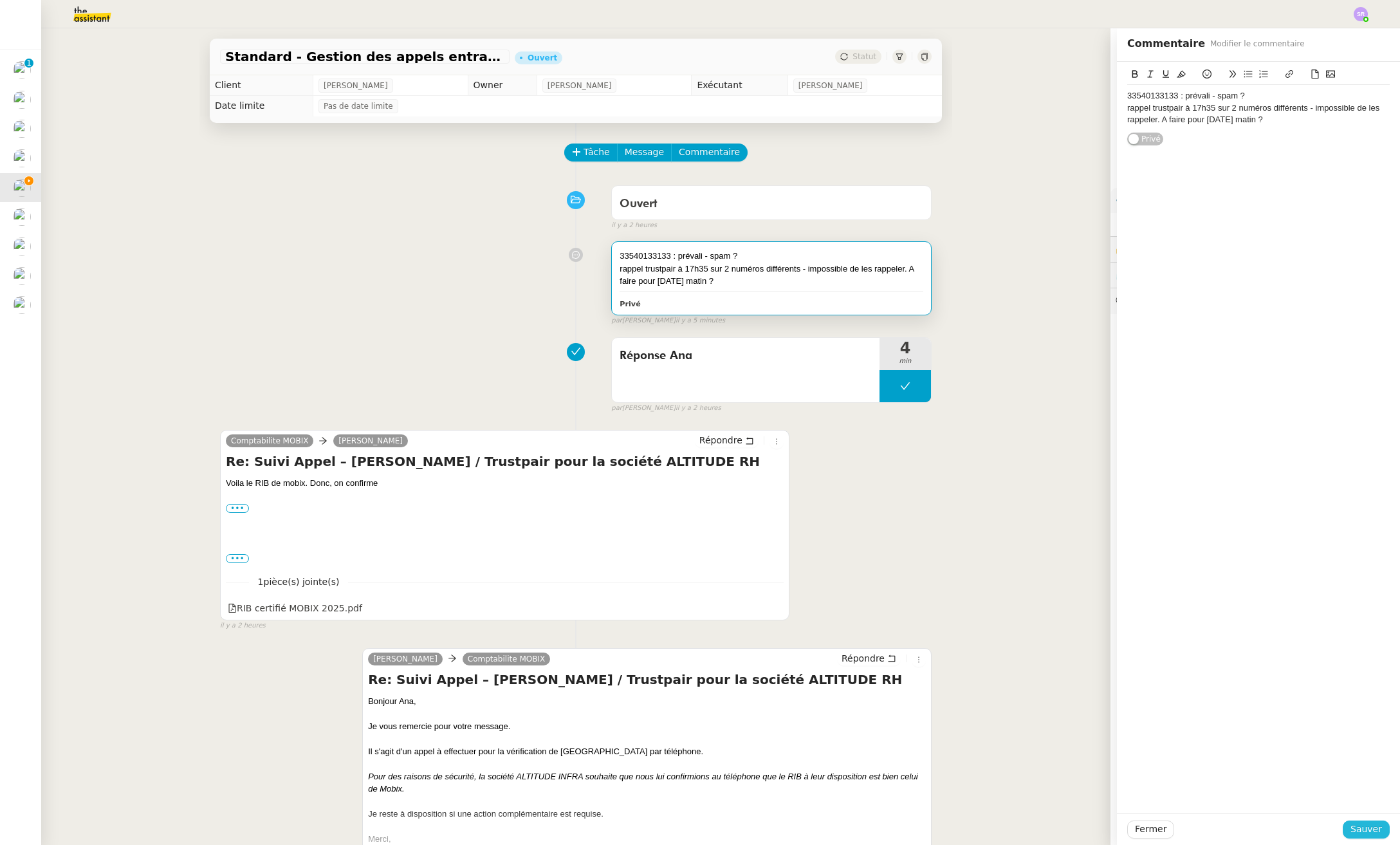
click at [1339, 831] on span "Sauver" at bounding box center [1365, 829] width 31 height 14
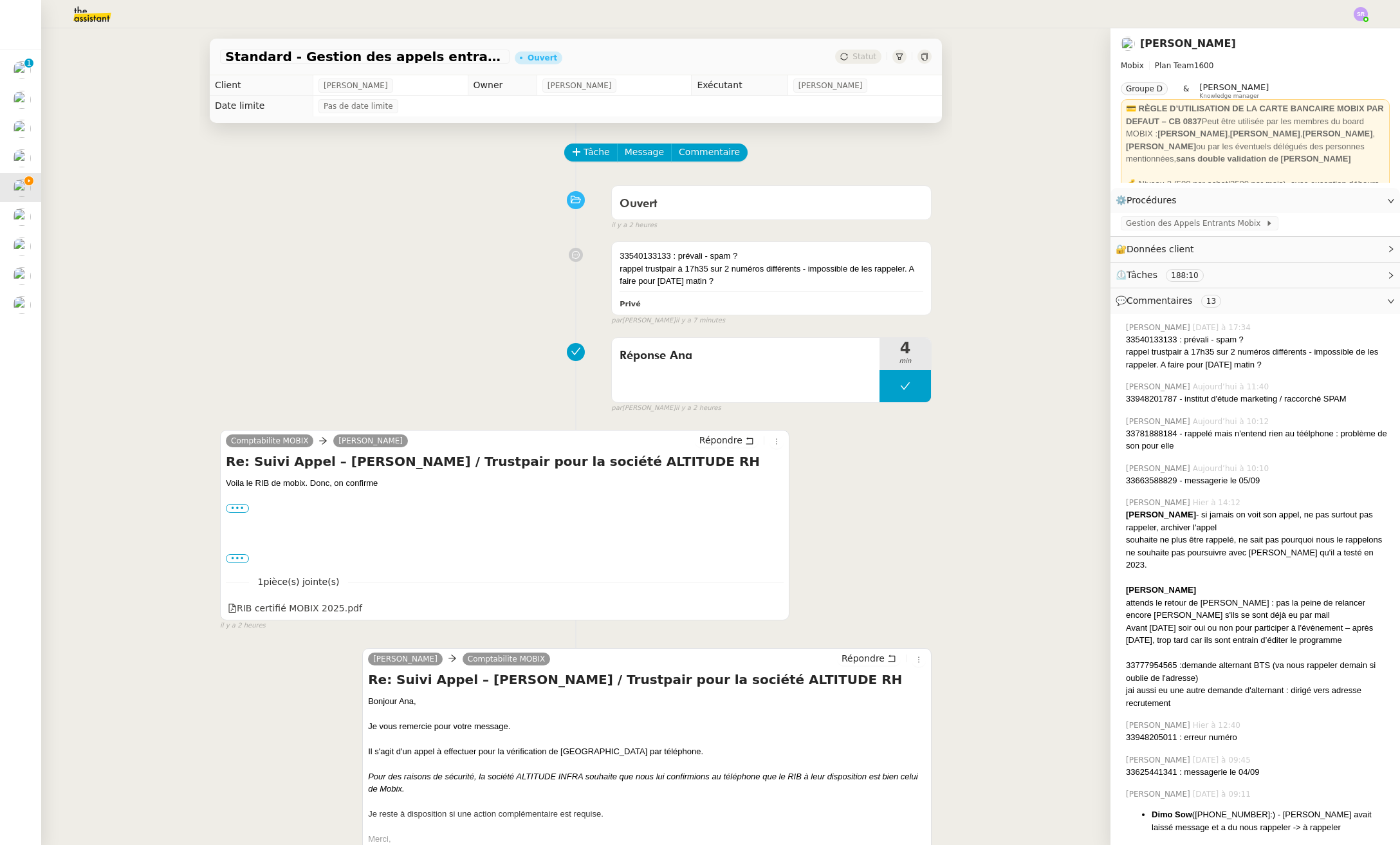
scroll to position [252, 0]
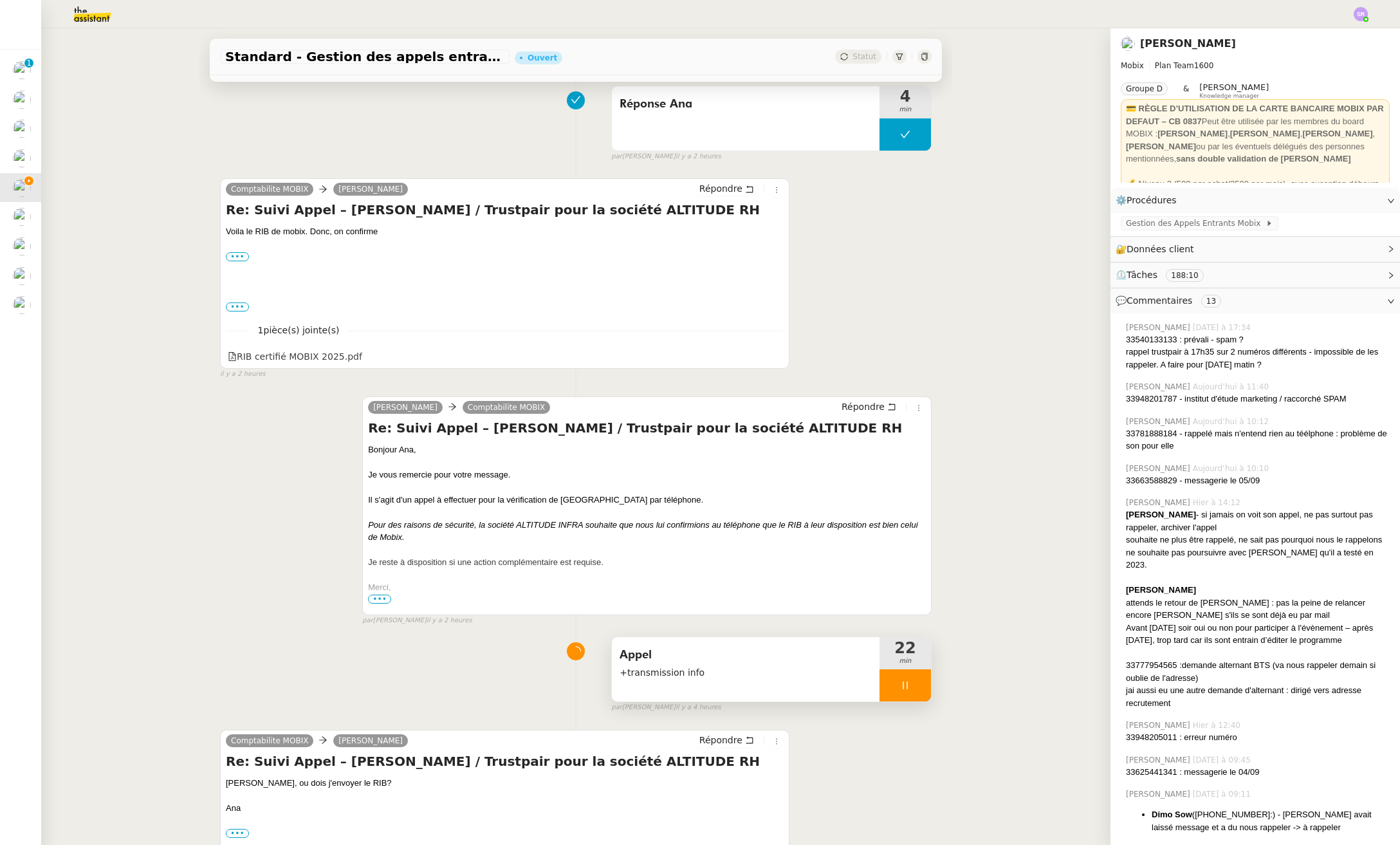
click at [899, 684] on div at bounding box center [905, 685] width 51 height 32
click at [914, 687] on icon at bounding box center [919, 685] width 10 height 7
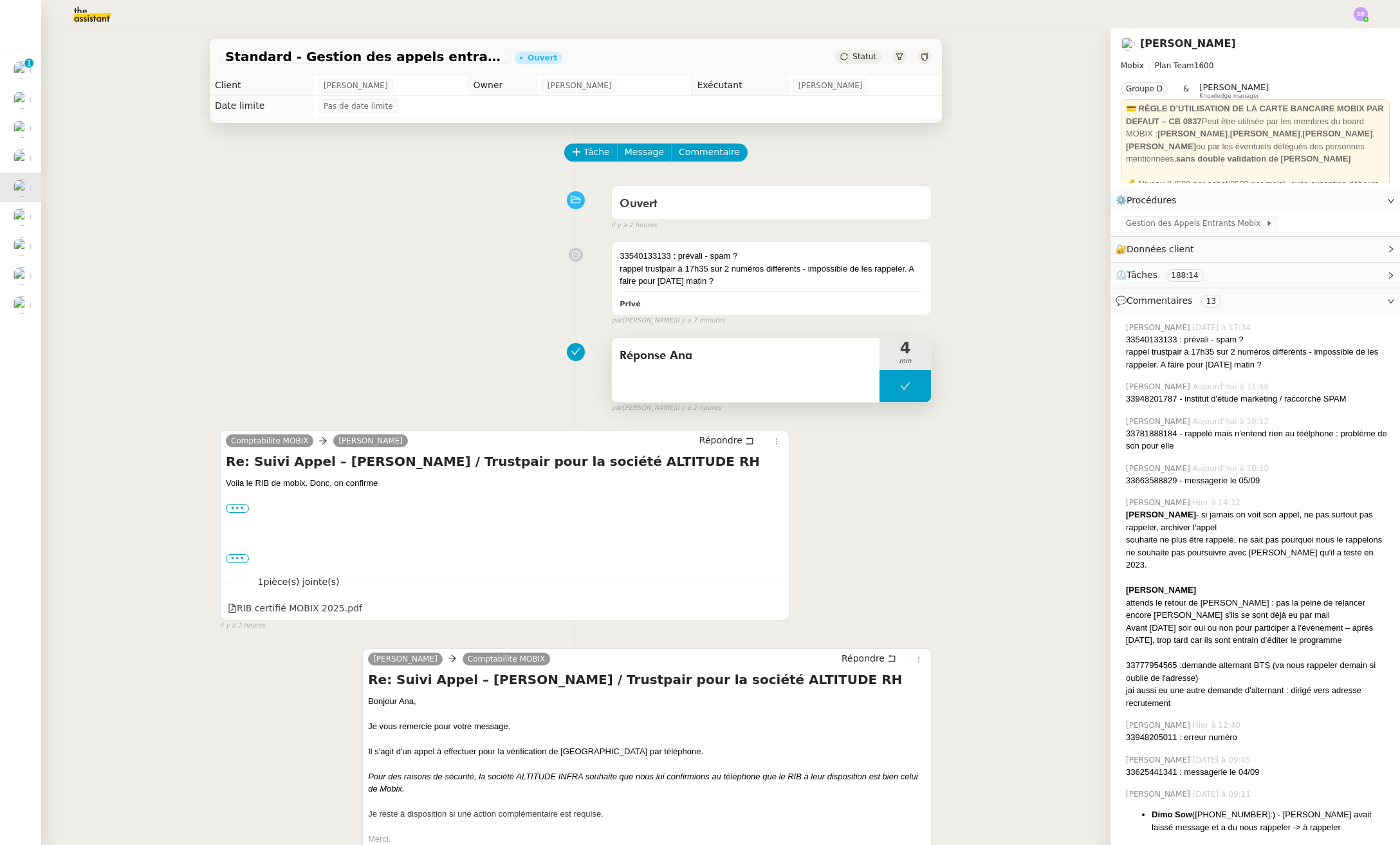
click at [744, 369] on div "Réponse Ana" at bounding box center [745, 370] width 268 height 64
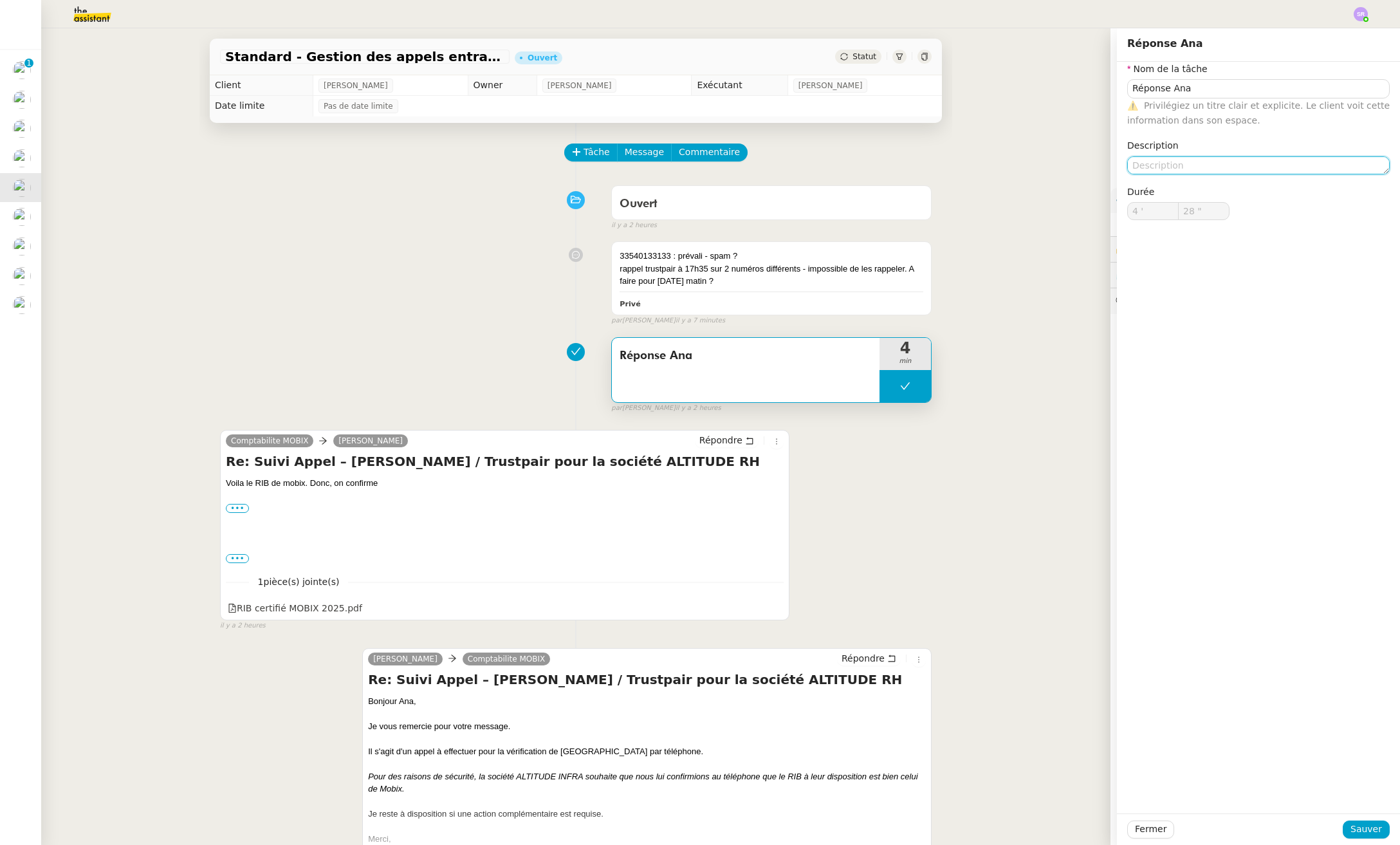
click at [1187, 163] on textarea at bounding box center [1258, 166] width 263 height 18
type textarea "X2 mails"
click at [1339, 835] on span "Sauver" at bounding box center [1365, 829] width 31 height 14
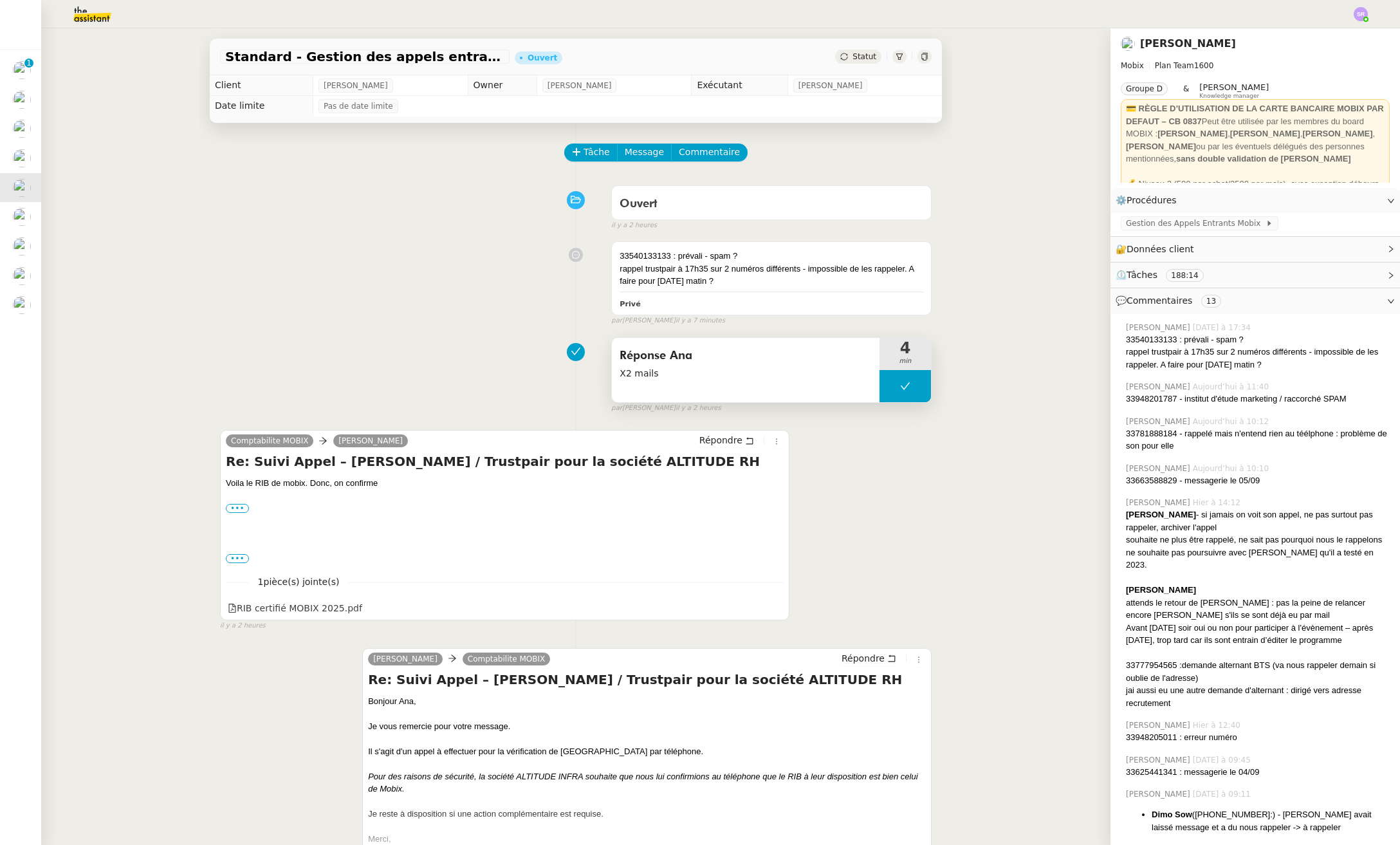
click at [880, 372] on button at bounding box center [905, 386] width 51 height 32
click at [887, 389] on icon at bounding box center [892, 386] width 10 height 10
click at [722, 442] on span "Répondre" at bounding box center [721, 440] width 43 height 13
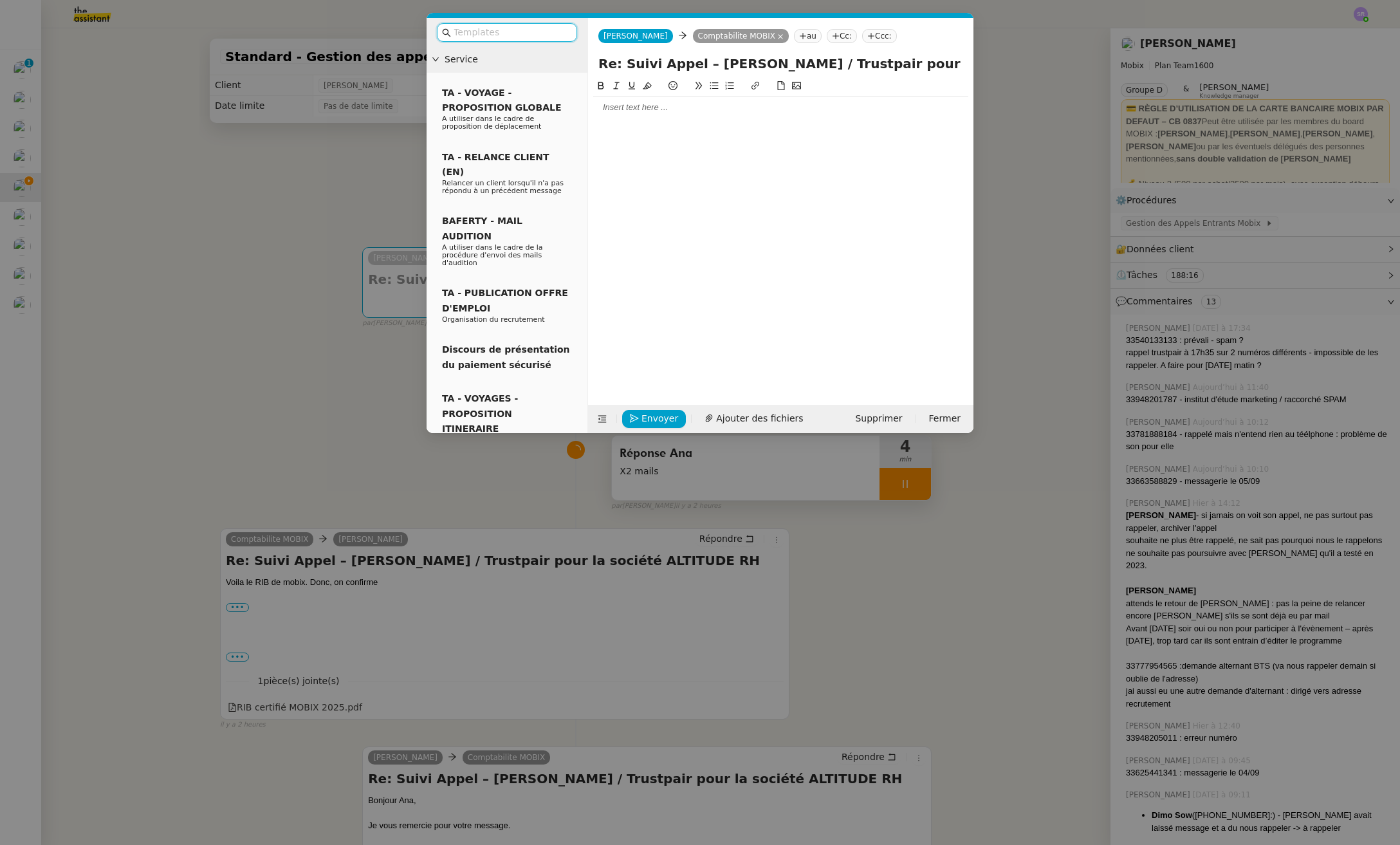
drag, startPoint x: 732, startPoint y: 141, endPoint x: 736, endPoint y: 120, distance: 21.4
click at [733, 129] on div at bounding box center [780, 232] width 375 height 306
click at [750, 108] on div at bounding box center [780, 107] width 375 height 11
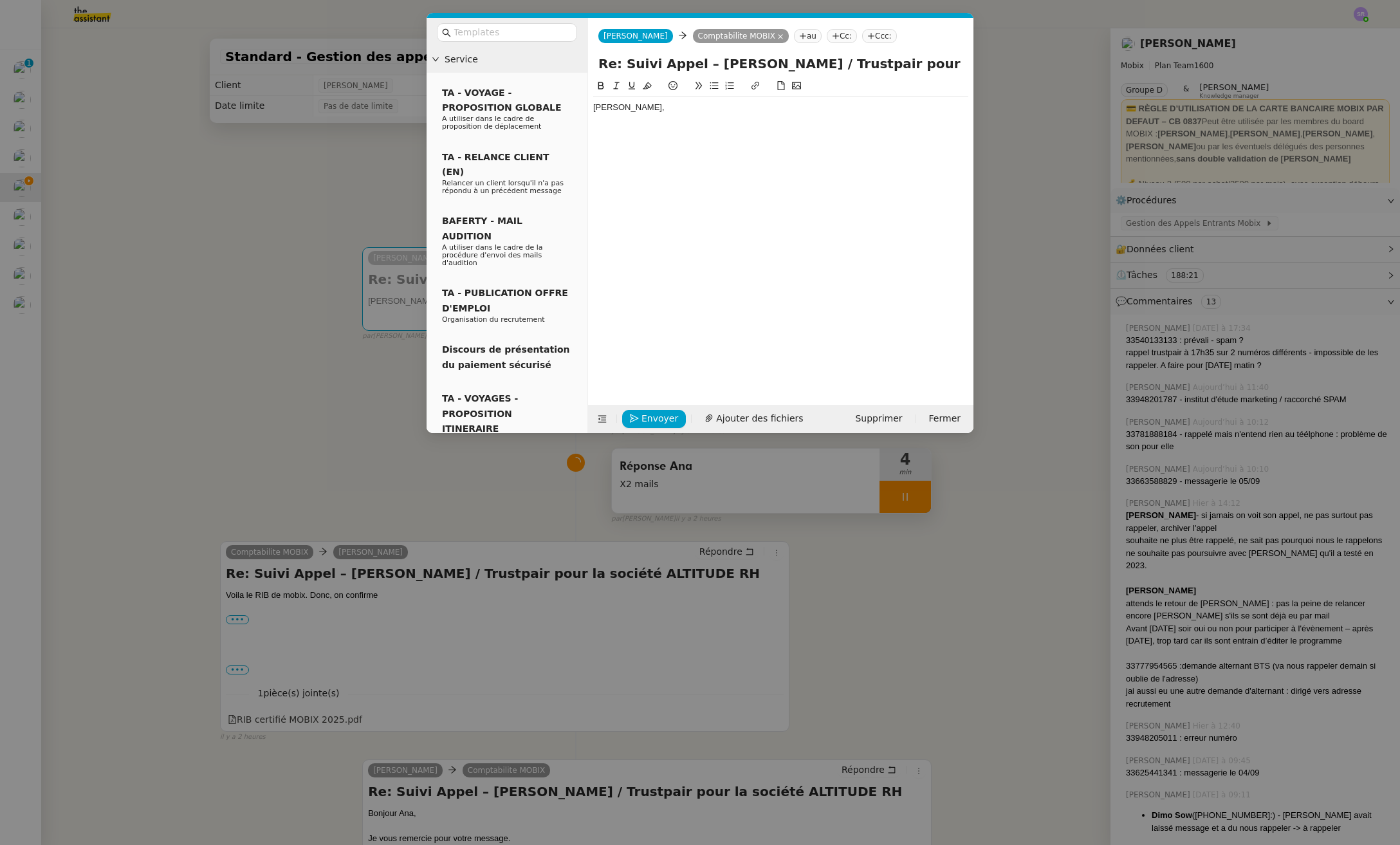
click at [516, 519] on nz-modal-container "Service TA - VOYAGE - PROPOSITION GLOBALE A utiliser dans le cadre de propositi…" at bounding box center [700, 422] width 1400 height 845
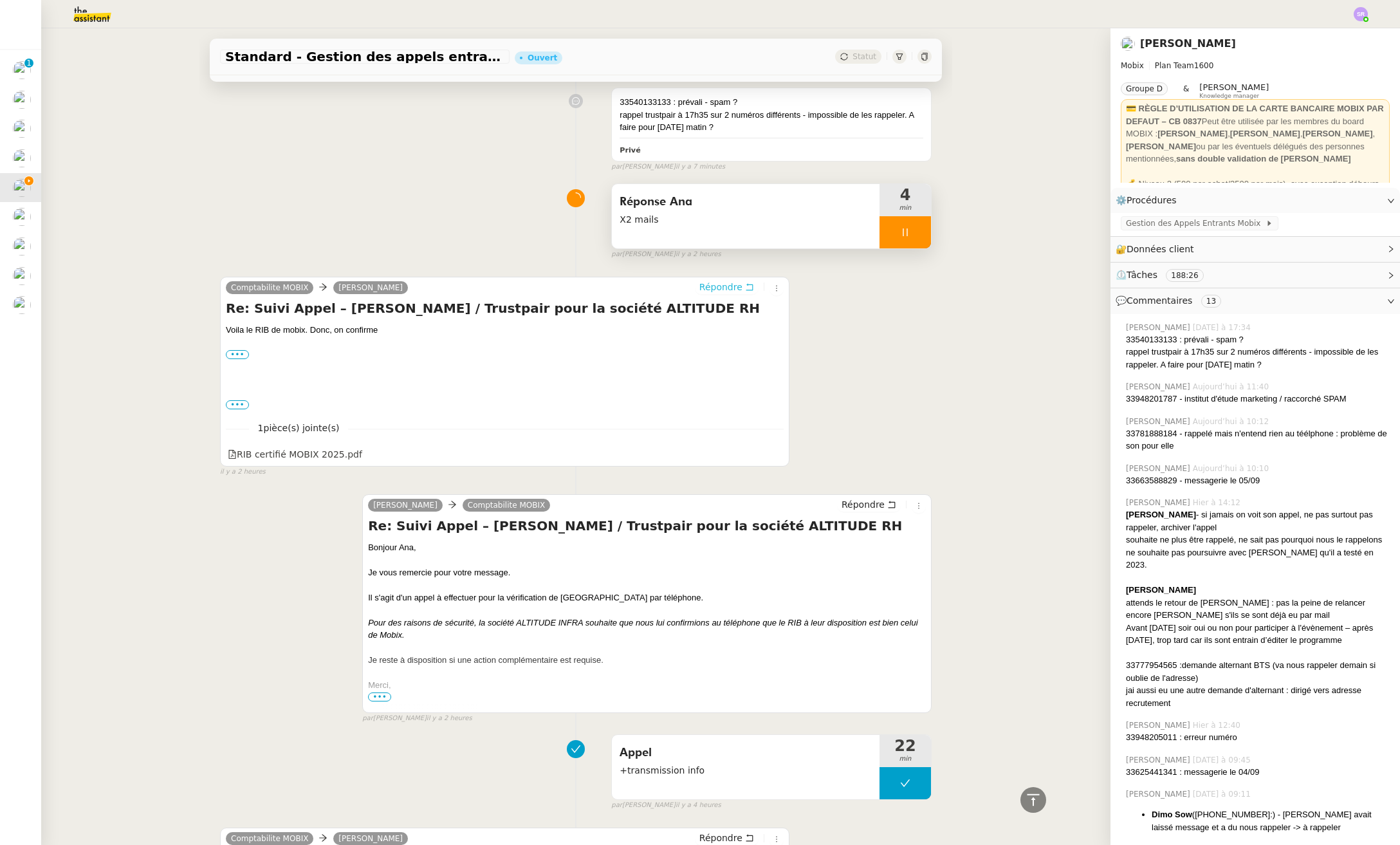
scroll to position [615, 0]
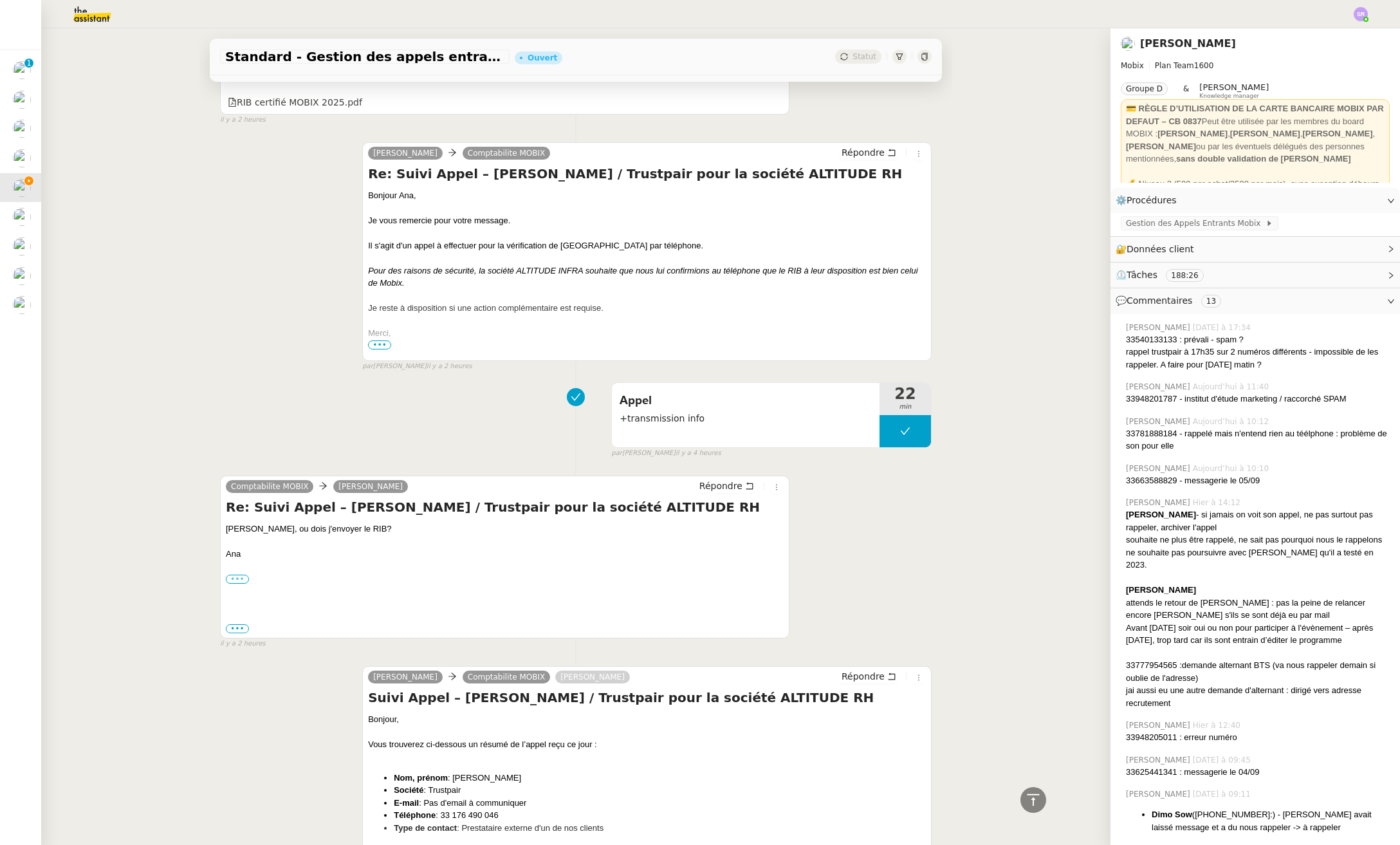
click at [231, 580] on label "•••" at bounding box center [237, 579] width 23 height 9
click at [0, 0] on input "•••" at bounding box center [0, 0] width 0 height 0
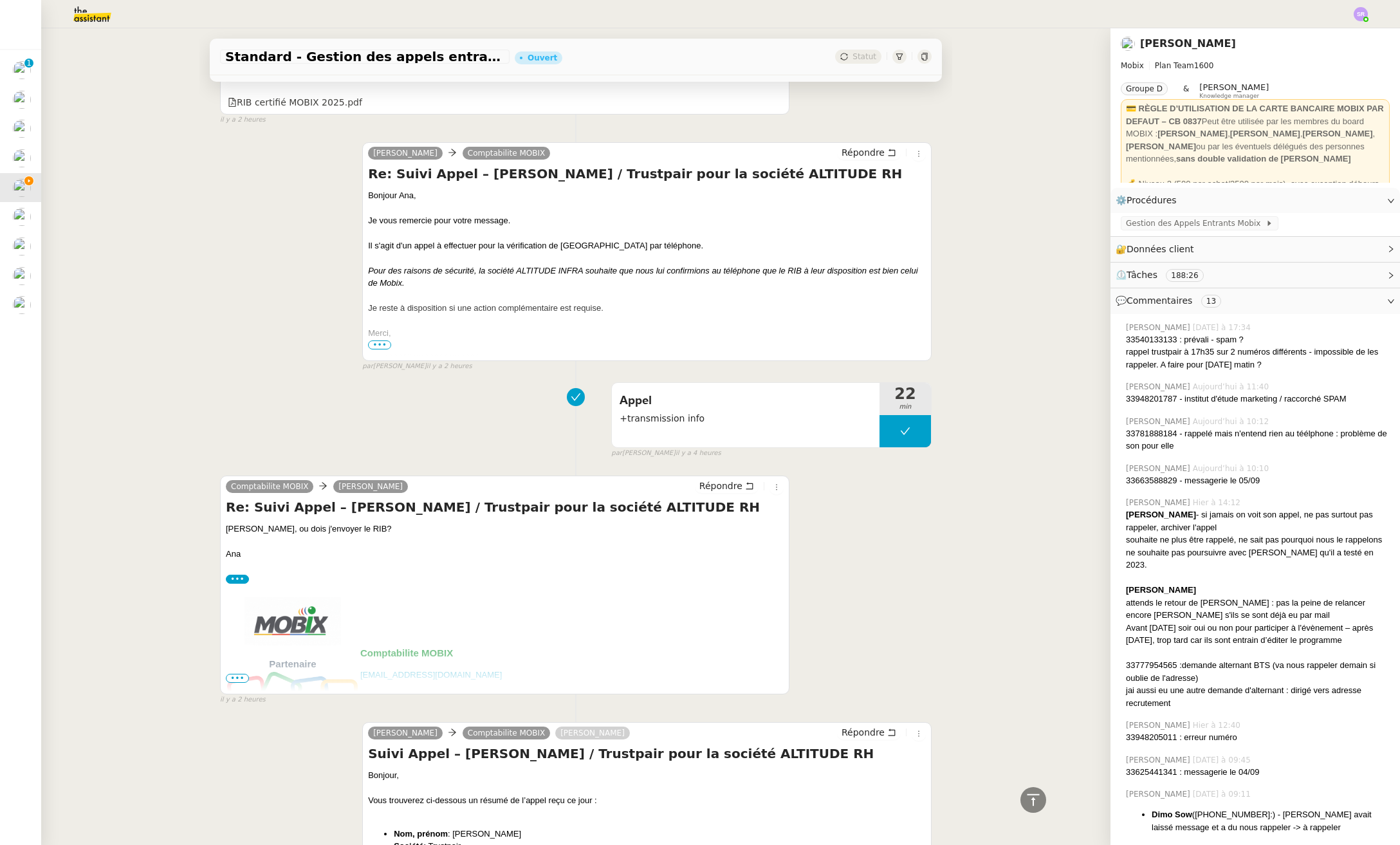
scroll to position [640, 0]
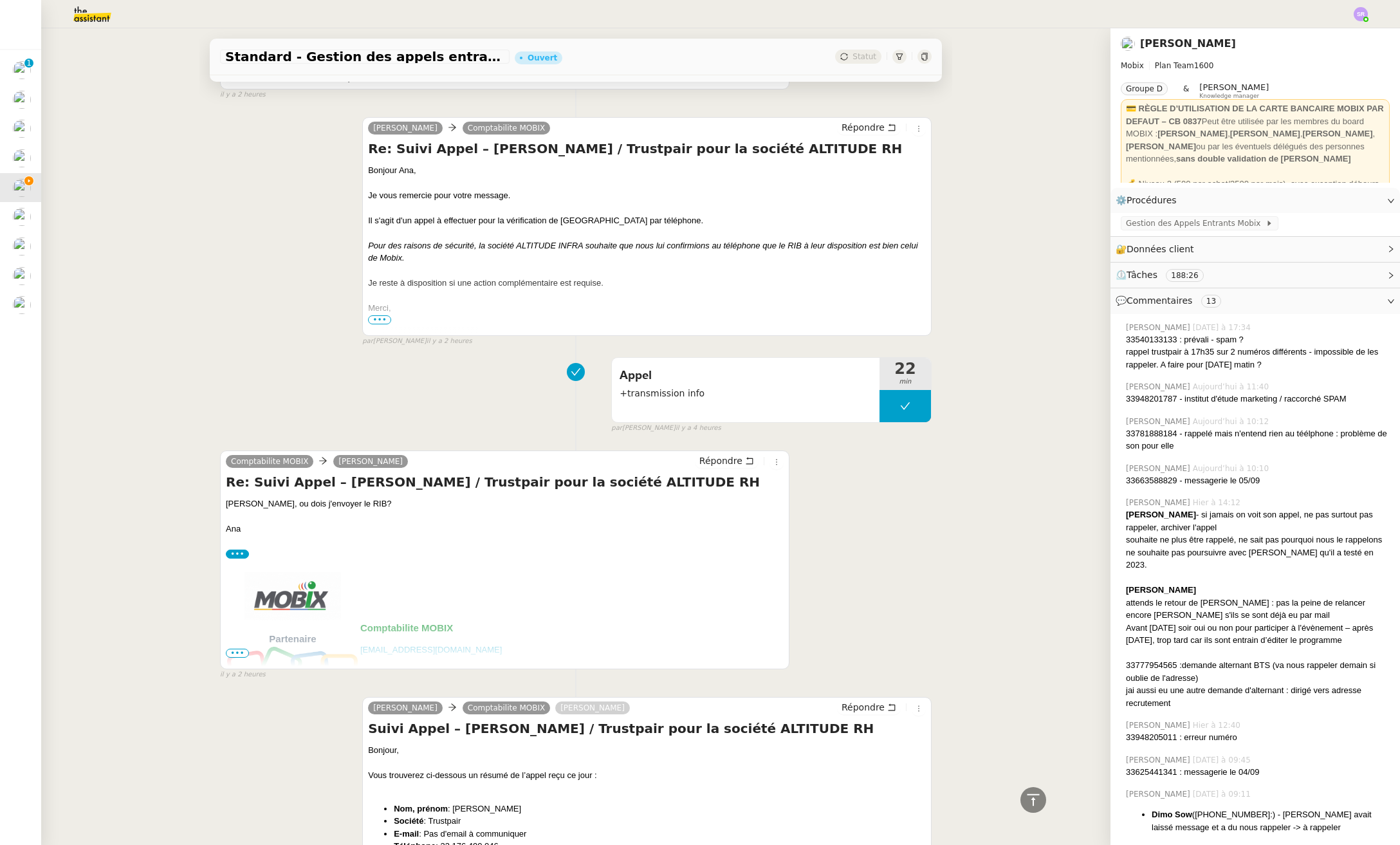
click at [239, 653] on span "•••" at bounding box center [237, 653] width 23 height 9
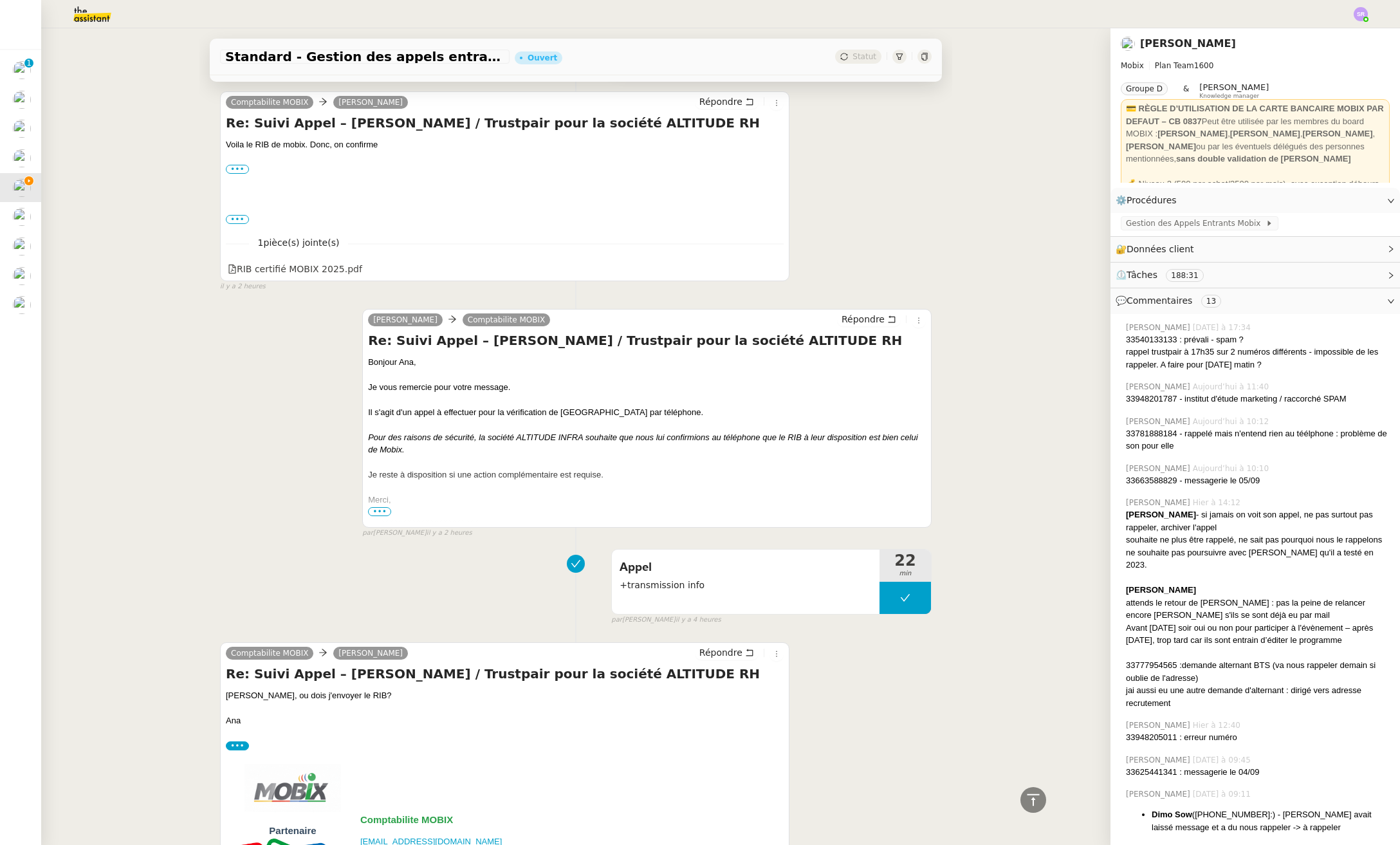
scroll to position [0, 0]
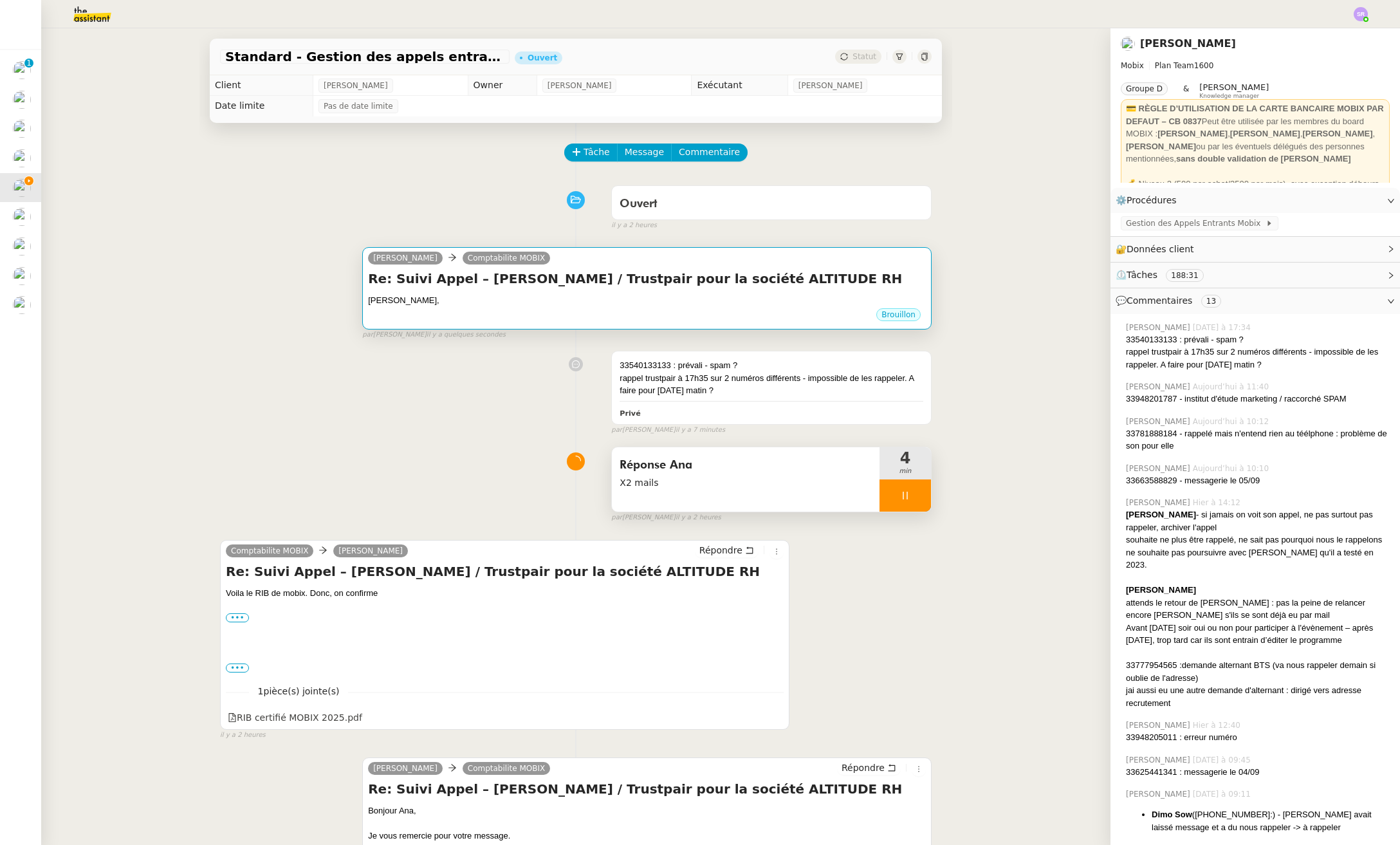
click at [491, 314] on div "Brouillon" at bounding box center [647, 317] width 558 height 19
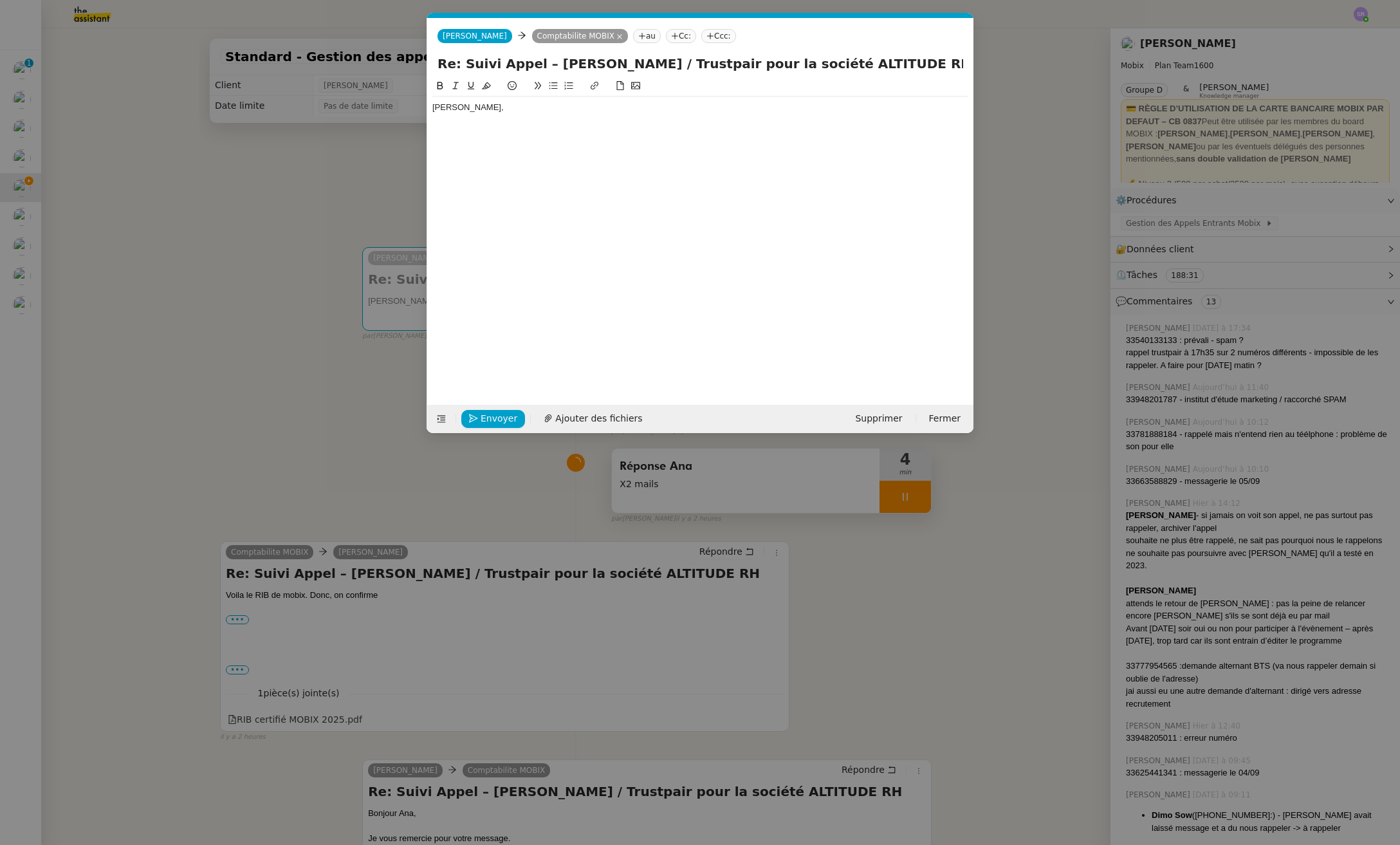
scroll to position [0, 27]
click at [588, 160] on div "Ana," at bounding box center [700, 232] width 536 height 306
click at [626, 111] on div "Ana," at bounding box center [700, 232] width 536 height 306
drag, startPoint x: 632, startPoint y: 108, endPoint x: 655, endPoint y: 106, distance: 23.1
click at [633, 107] on div "Ana," at bounding box center [700, 107] width 536 height 11
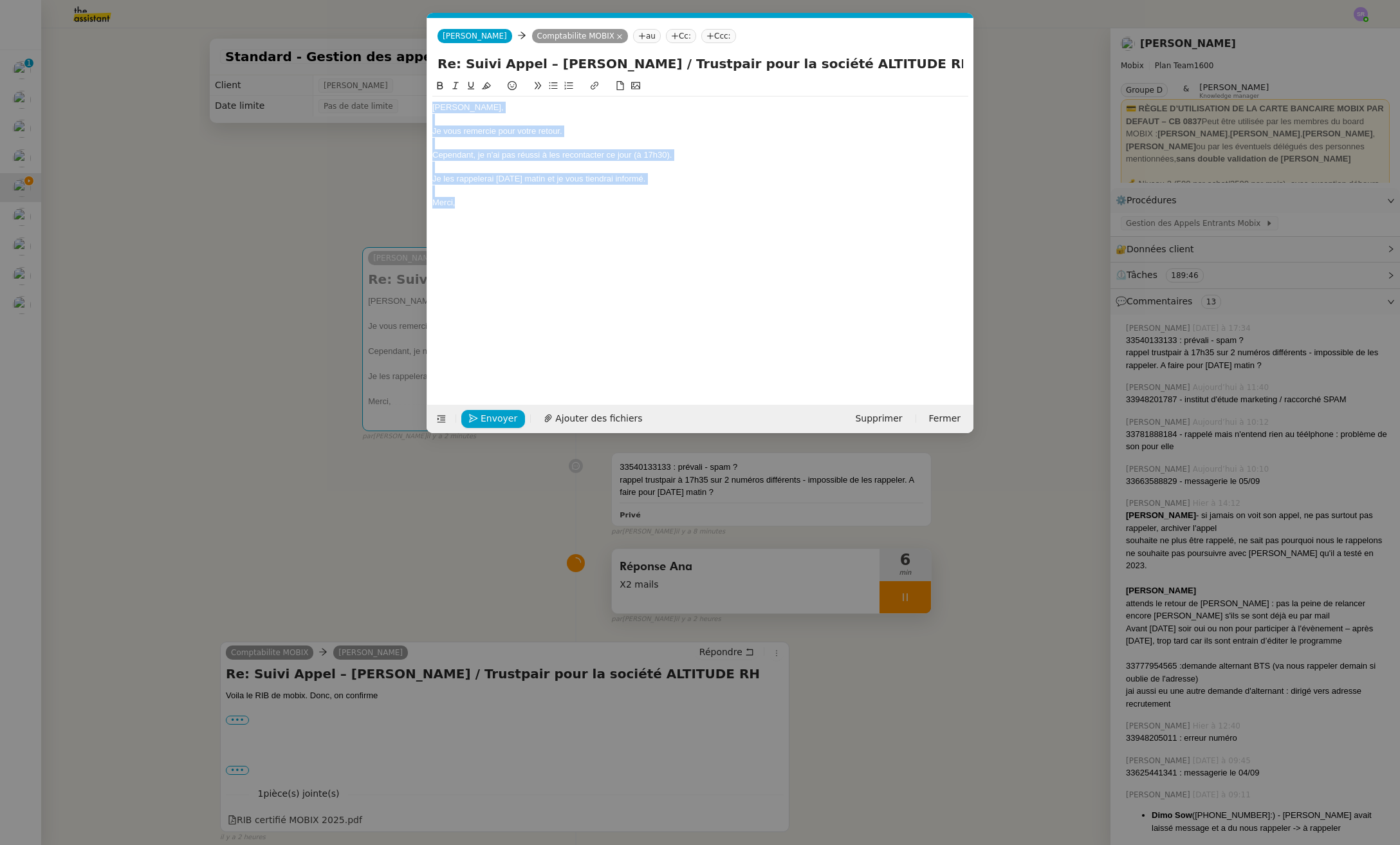
drag, startPoint x: 514, startPoint y: 211, endPoint x: 399, endPoint y: 89, distance: 167.7
click at [394, 89] on nz-modal-container "Service TA - VOYAGE - PROPOSITION GLOBALE A utiliser dans le cadre de propositi…" at bounding box center [700, 422] width 1400 height 845
copy div "Ana, Je vous remercie pour votre retour. Cependant, je n'ai pas réussi à les re…"
click at [665, 192] on div at bounding box center [700, 191] width 536 height 11
drag, startPoint x: 684, startPoint y: 183, endPoint x: 424, endPoint y: 128, distance: 265.8
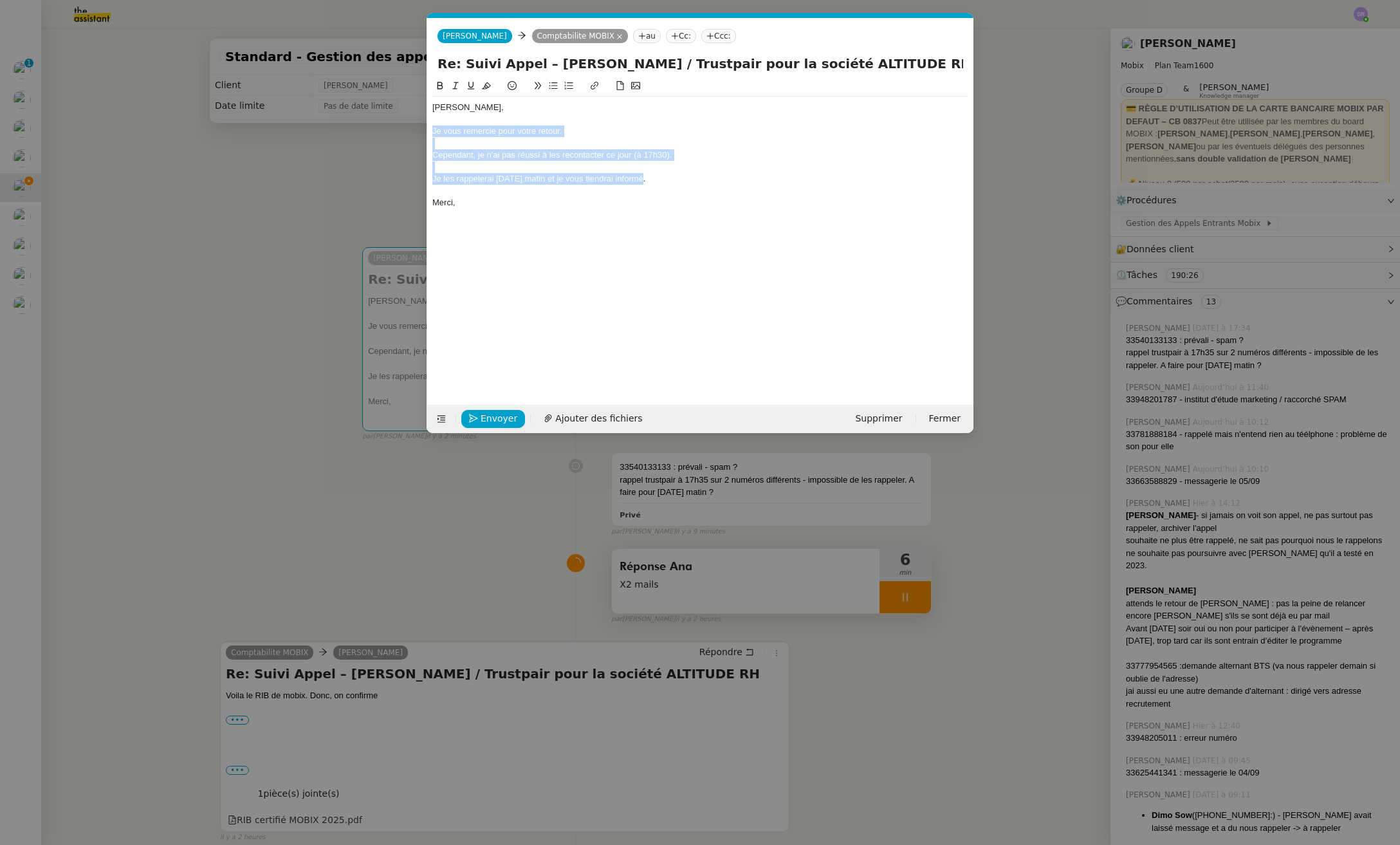
click at [424, 128] on nz-modal-container "Service TA - VOYAGE - PROPOSITION GLOBALE A utiliser dans le cadre de propositi…" at bounding box center [700, 422] width 1400 height 845
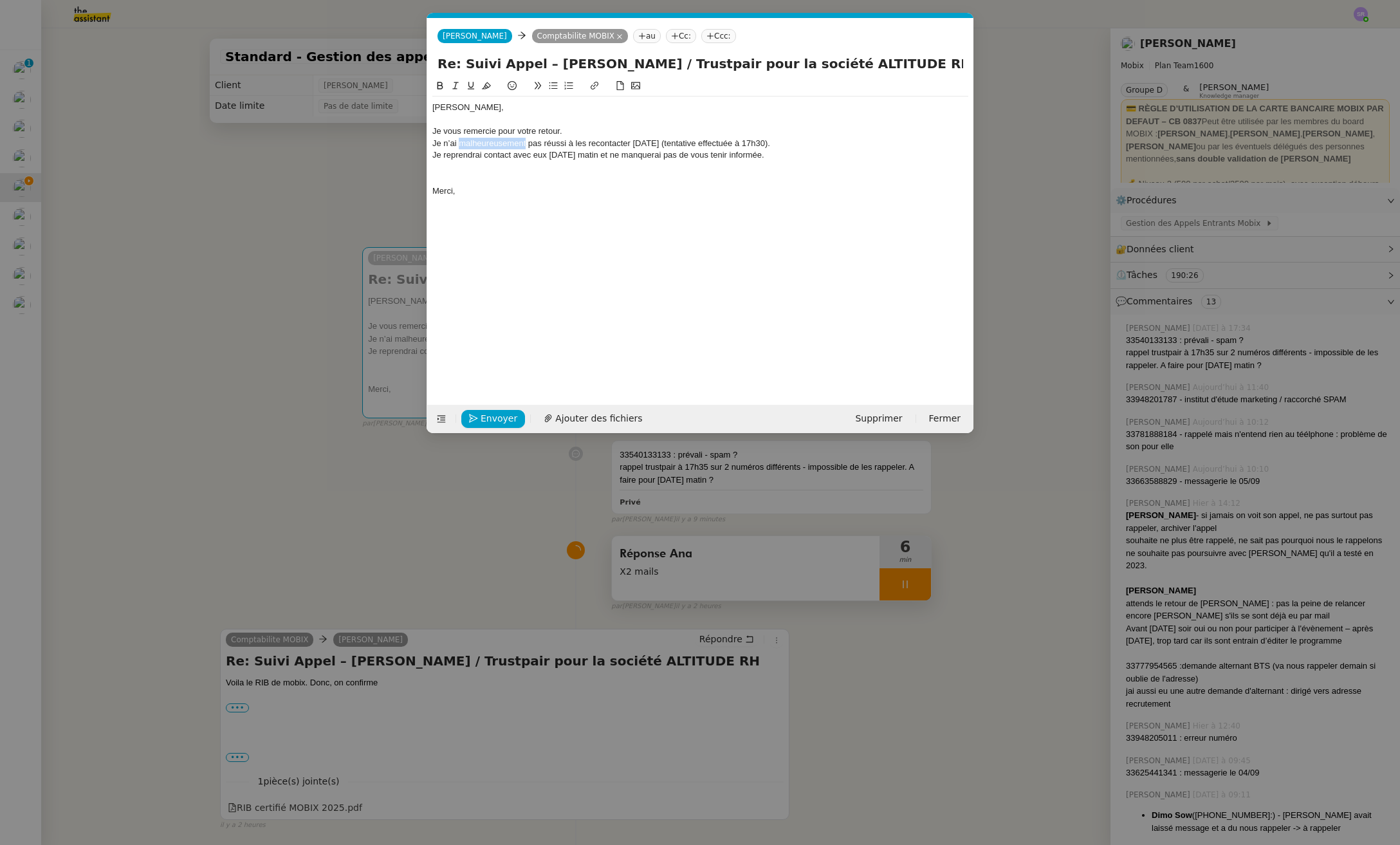
drag, startPoint x: 527, startPoint y: 144, endPoint x: 460, endPoint y: 141, distance: 67.1
click at [460, 141] on div "Je n’ai malheureusement pas réussi à les recontacter aujourd’hui (tentative eff…" at bounding box center [700, 143] width 536 height 11
click at [498, 140] on div "Je n’ai malheureusement pas réussi à les recontacter aujourd’hui (tentative eff…" at bounding box center [700, 143] width 536 height 11
click at [434, 144] on div "Je n’ai pas réussi à les recontacter aujourd’hui (tentative effectuée à 17h30)." at bounding box center [700, 143] width 536 height 11
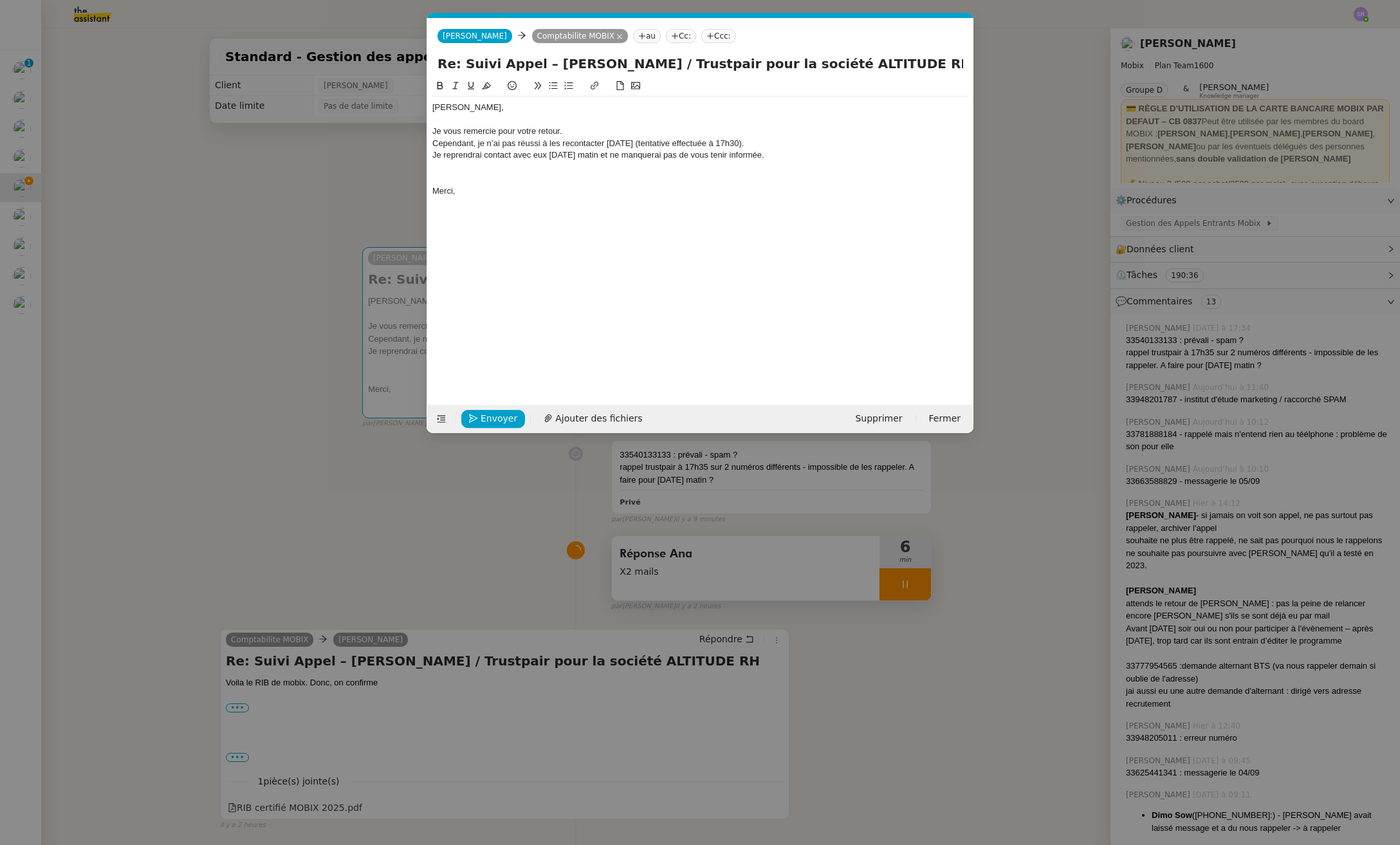
click at [657, 133] on div "Je vous remercie pour votre retour." at bounding box center [700, 131] width 536 height 11
click at [793, 147] on div at bounding box center [700, 143] width 536 height 11
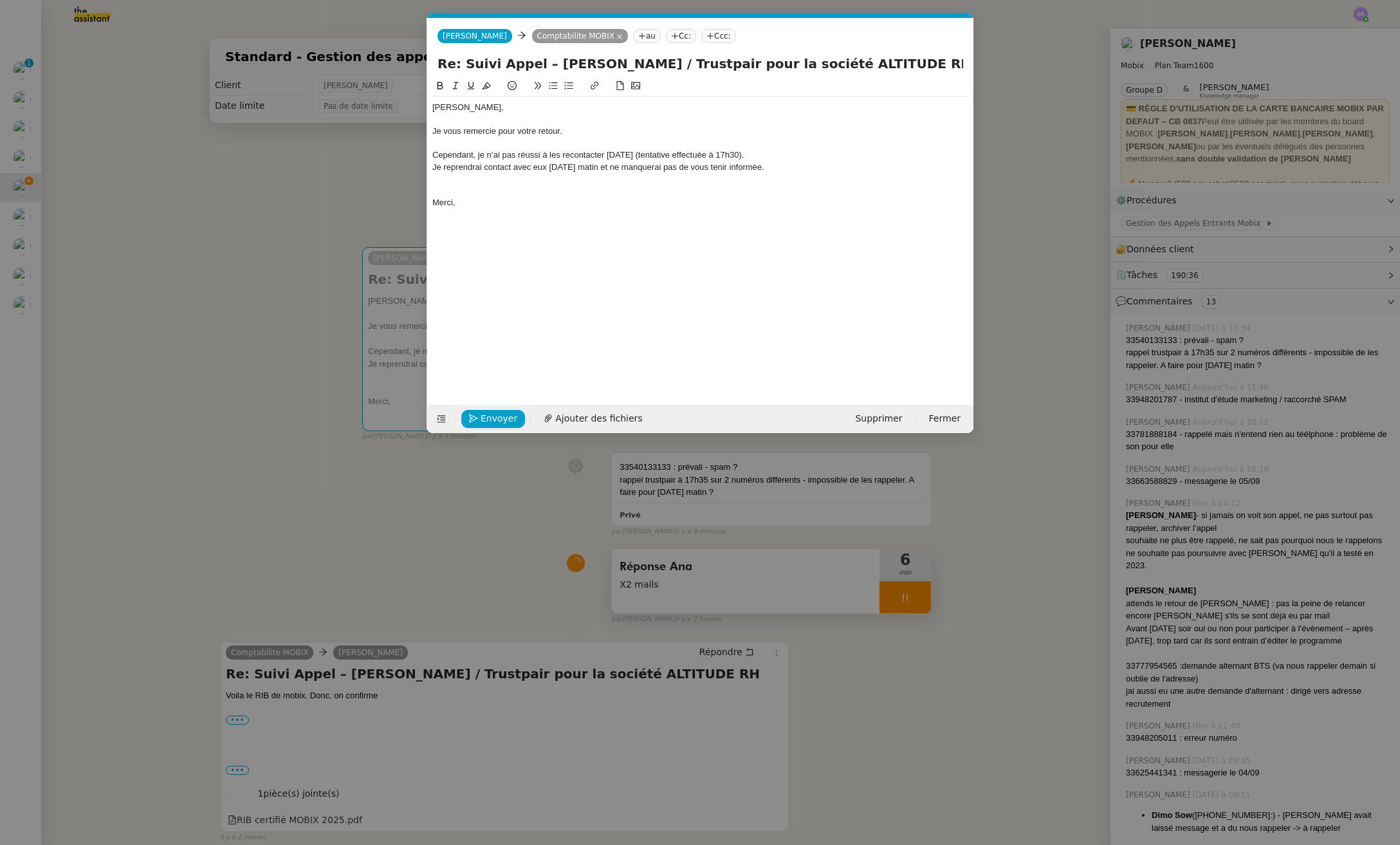
click at [788, 156] on div "Cependant, je n’ai pas réussi à les recontacter aujourd’hui (tentative effectué…" at bounding box center [700, 155] width 536 height 11
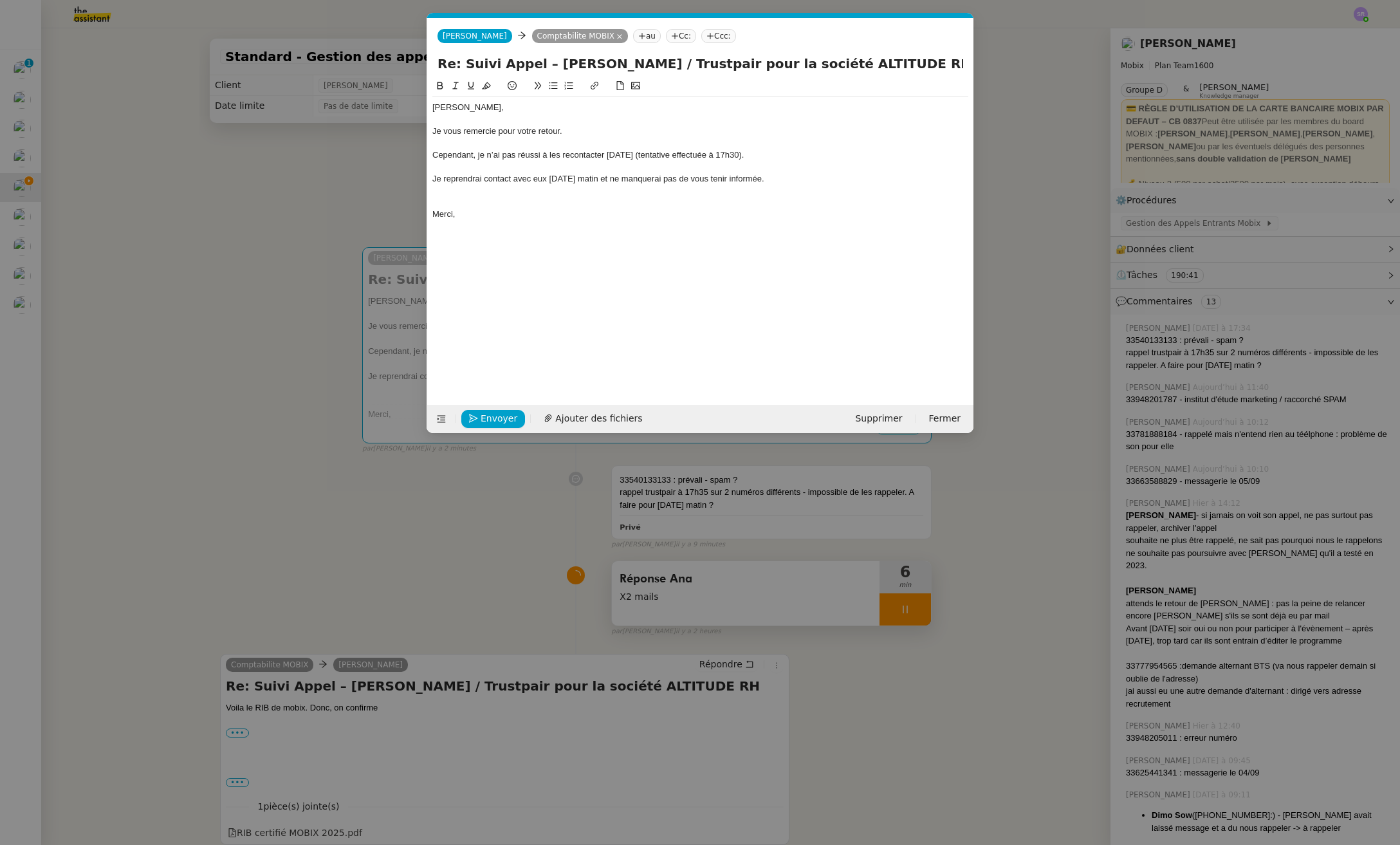
click at [496, 197] on div at bounding box center [700, 203] width 536 height 11
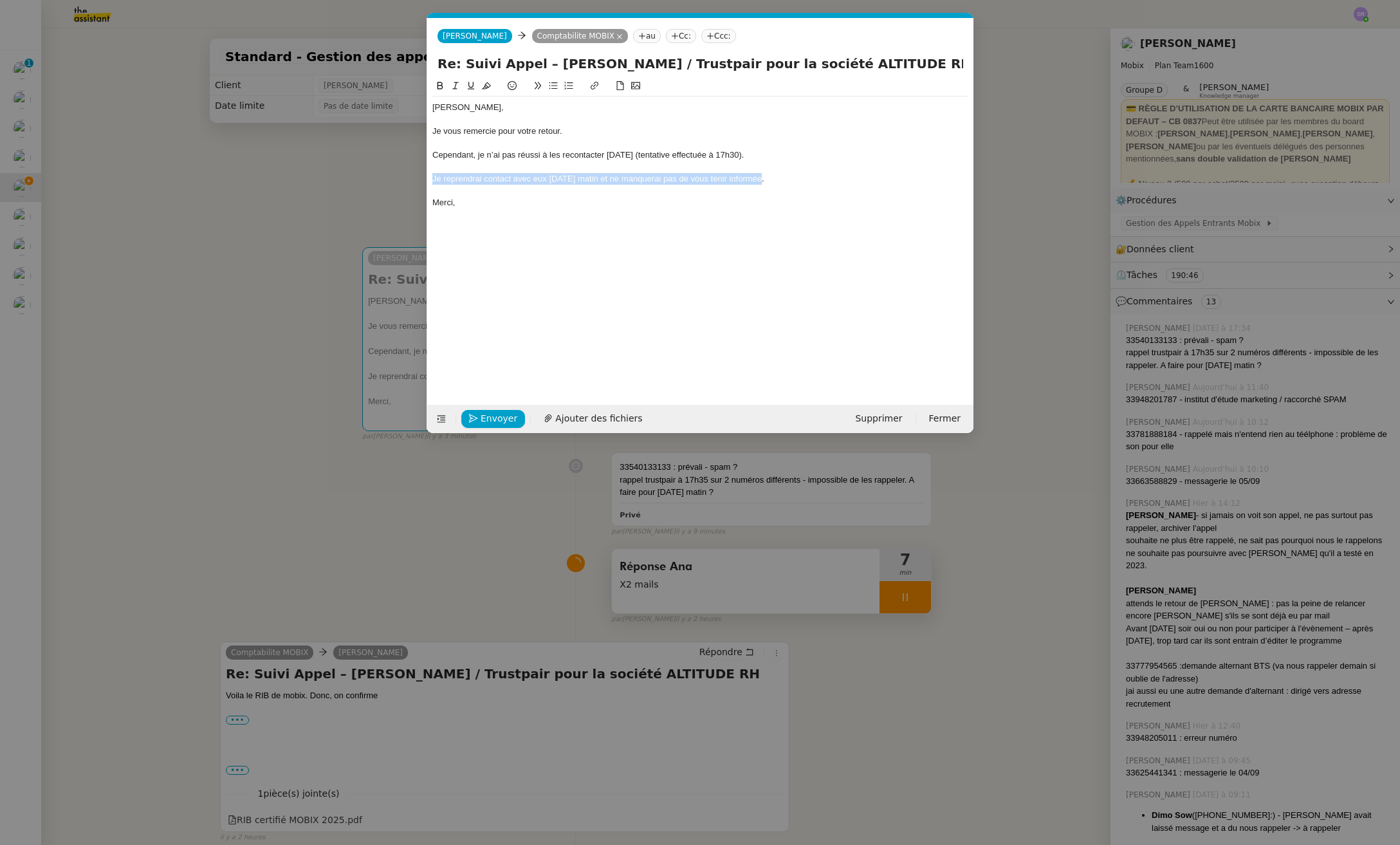
drag, startPoint x: 788, startPoint y: 178, endPoint x: 300, endPoint y: 178, distance: 488.0
click at [300, 178] on nz-modal-container "Service TA - VOYAGE - PROPOSITION GLOBALE A utiliser dans le cadre de propositi…" at bounding box center [700, 422] width 1400 height 845
click at [598, 266] on div "Ana, Je vous remercie pour votre retour. Cependant, je n’ai pas réussi à les re…" at bounding box center [700, 232] width 536 height 306
click at [569, 179] on em "Je reprendrai contact avec eux lundi matin et ne manquerai pas de vous tenir in…" at bounding box center [598, 178] width 332 height 10
click at [499, 419] on span "Envoyer" at bounding box center [499, 418] width 37 height 14
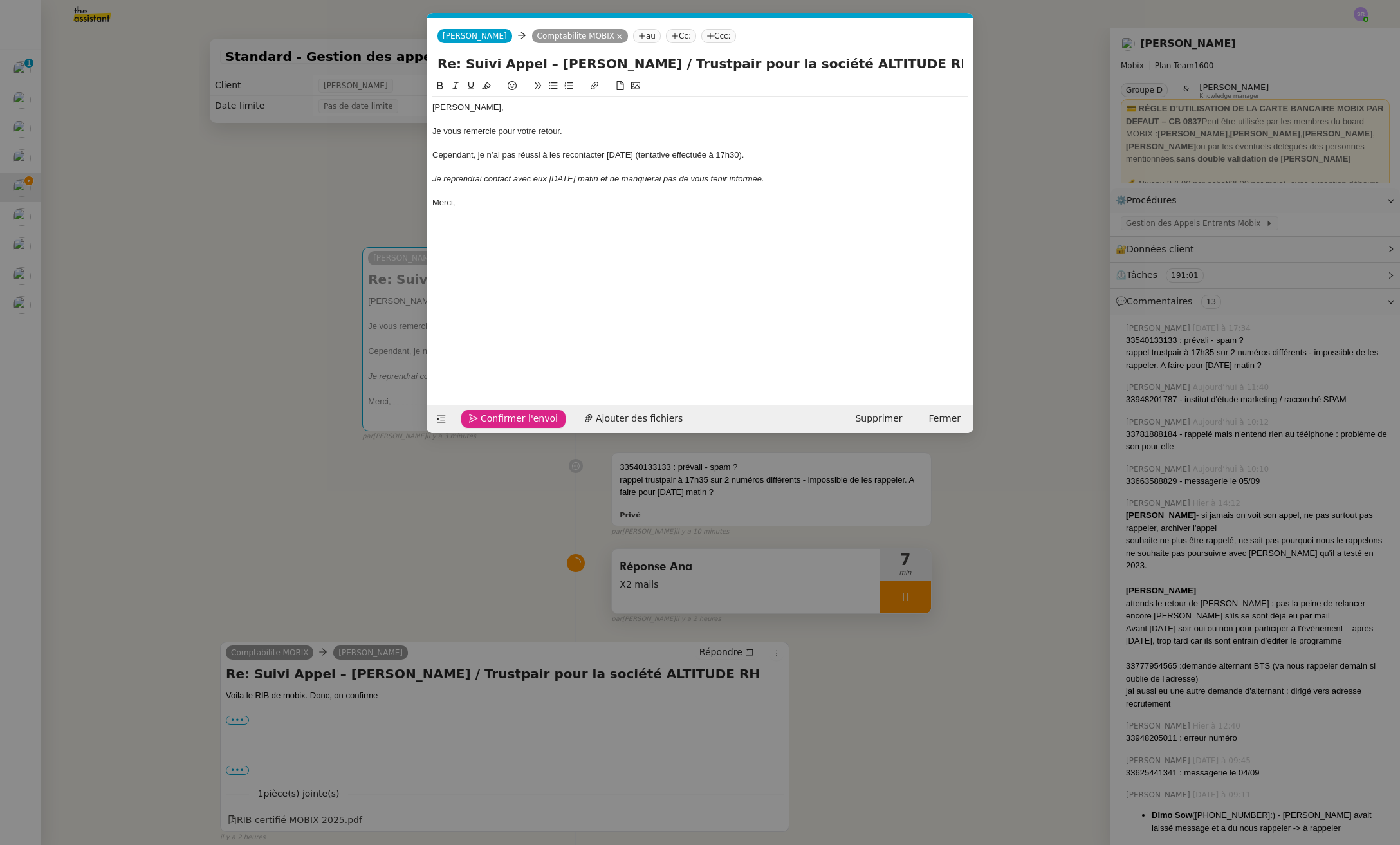
click at [501, 419] on span "Confirmer l'envoi" at bounding box center [519, 418] width 77 height 14
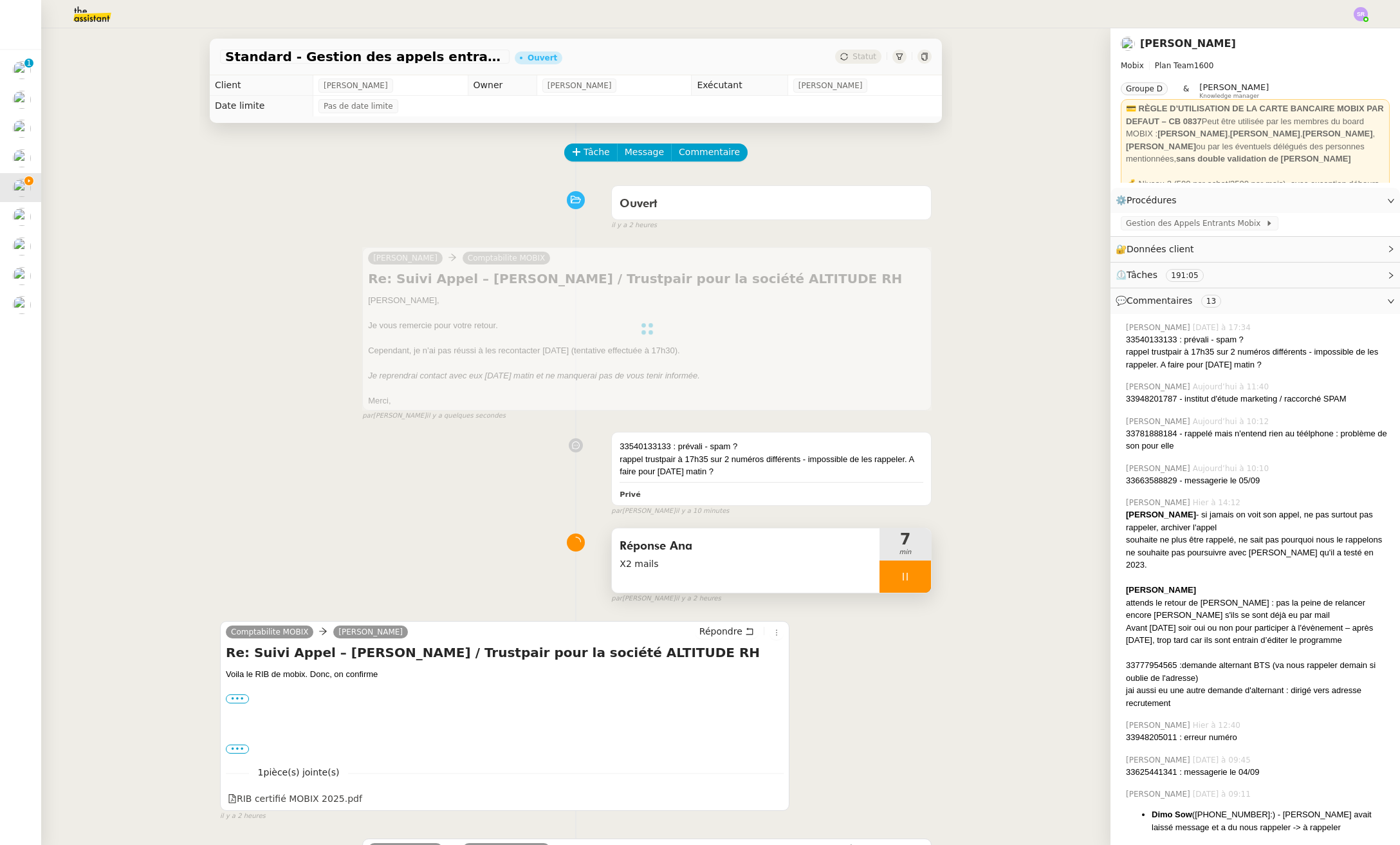
click at [900, 576] on icon at bounding box center [905, 576] width 10 height 10
click at [905, 576] on button at bounding box center [918, 576] width 26 height 32
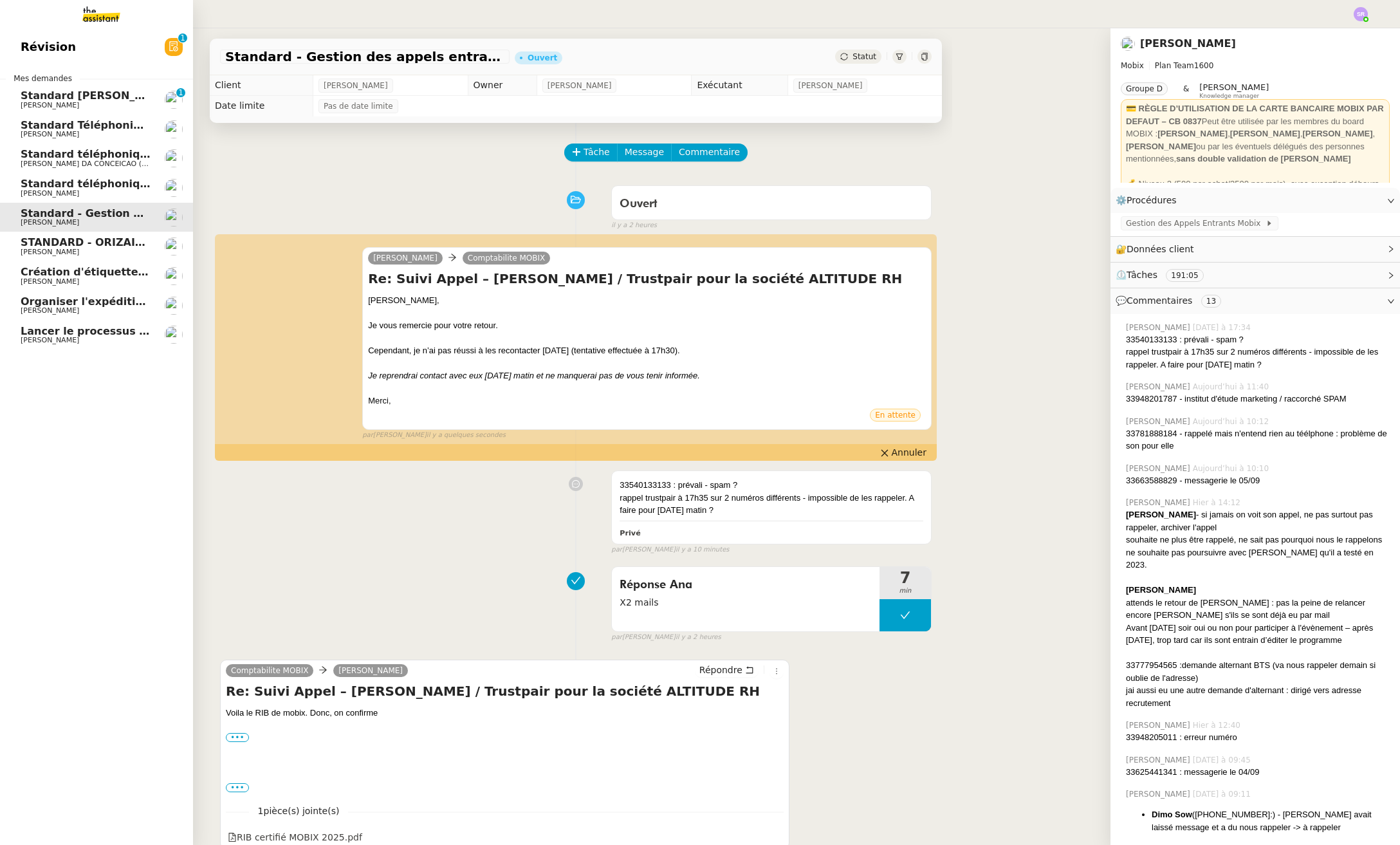
click at [58, 105] on span "[PERSON_NAME]" at bounding box center [50, 105] width 59 height 8
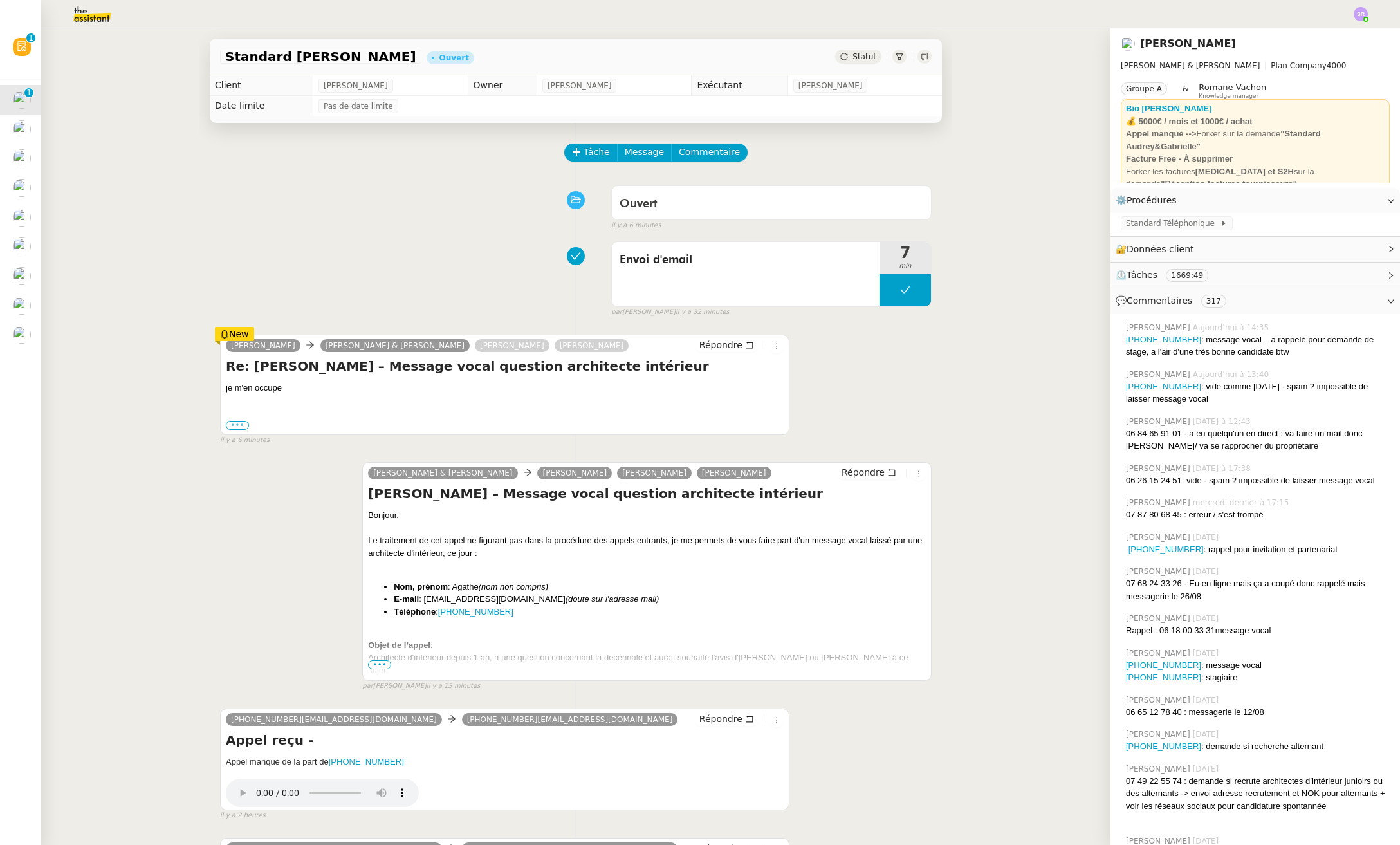
click at [227, 427] on label "•••" at bounding box center [237, 425] width 23 height 9
click at [0, 0] on input "•••" at bounding box center [0, 0] width 0 height 0
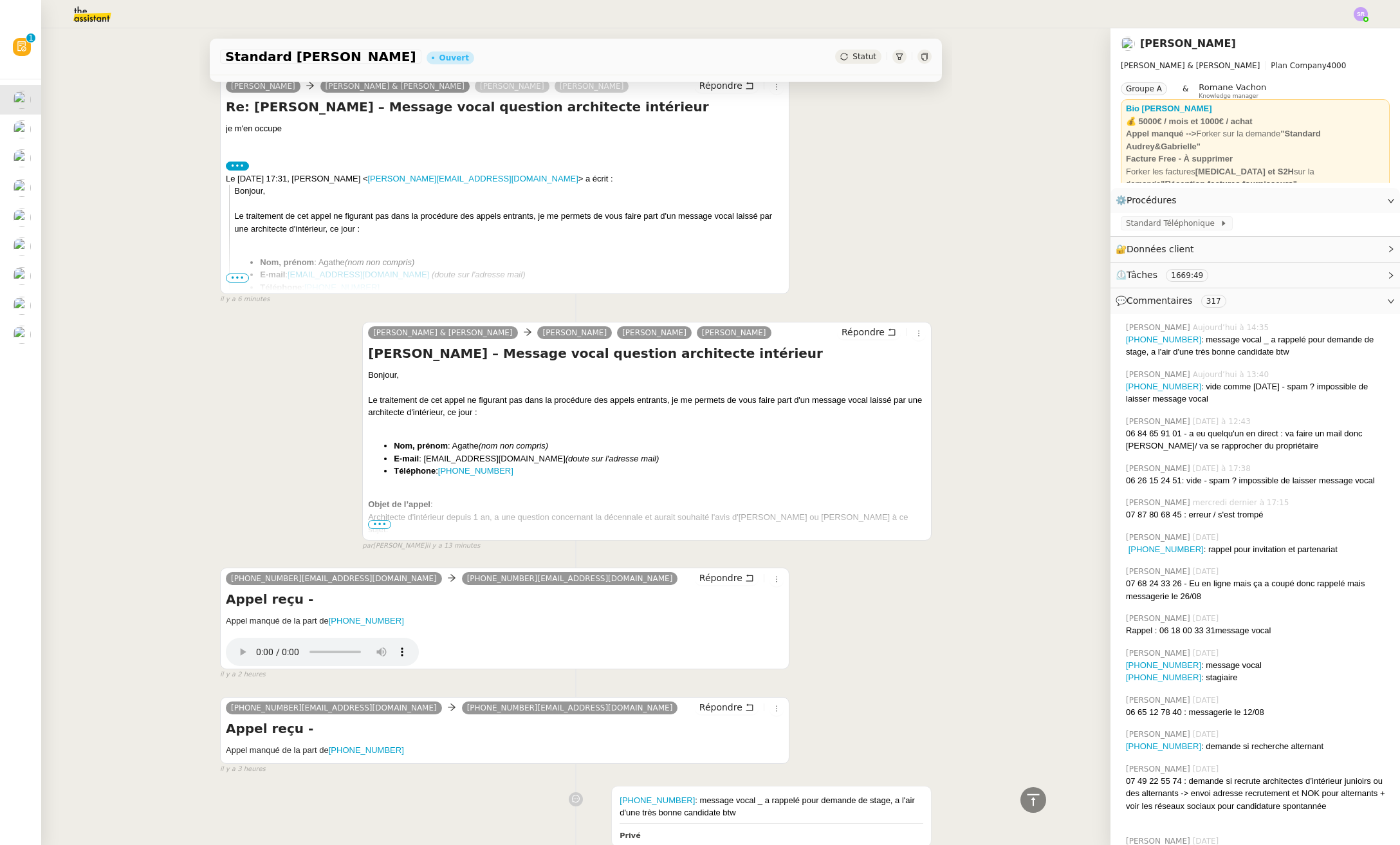
scroll to position [234, 0]
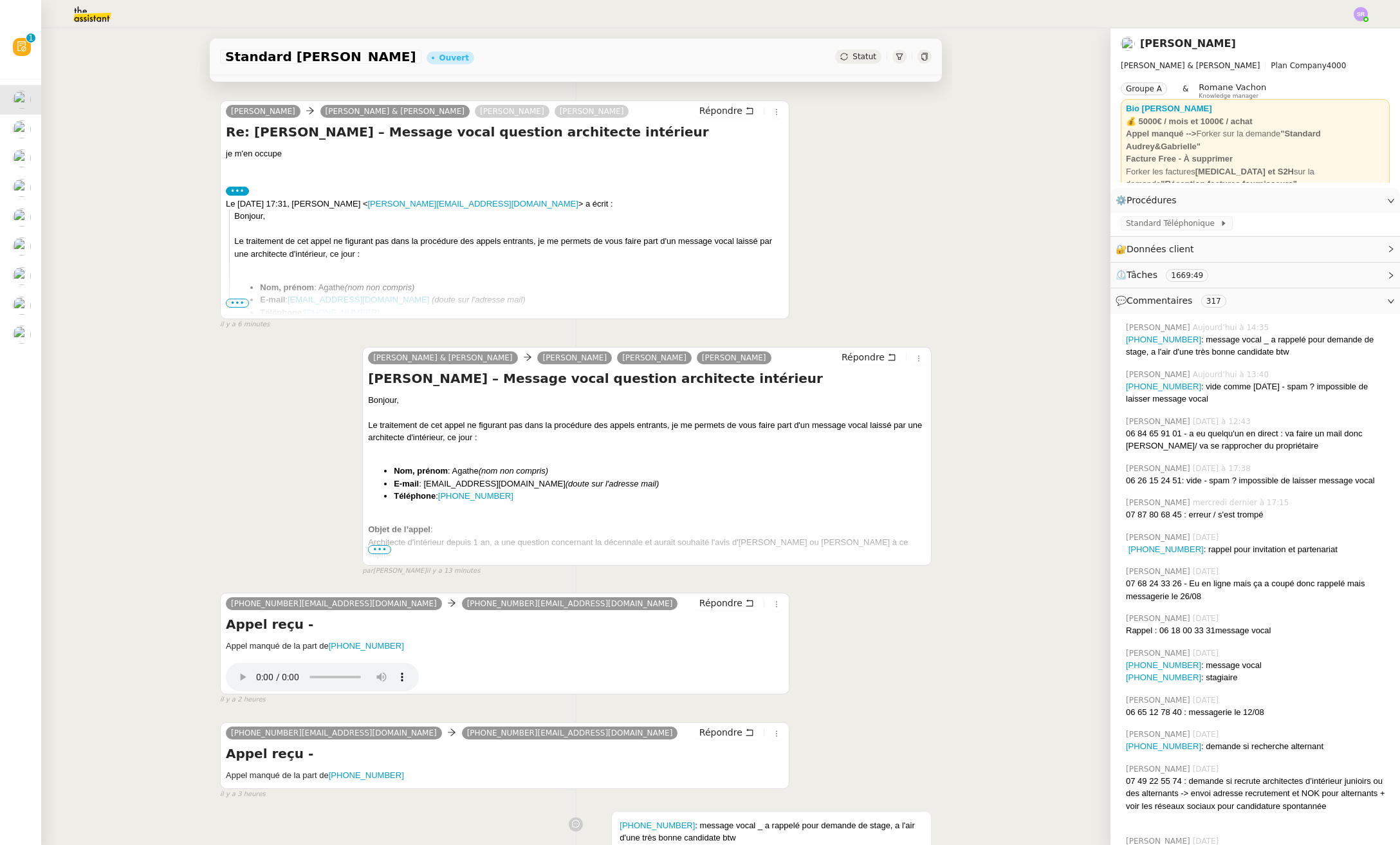
click at [380, 549] on span "•••" at bounding box center [379, 549] width 23 height 9
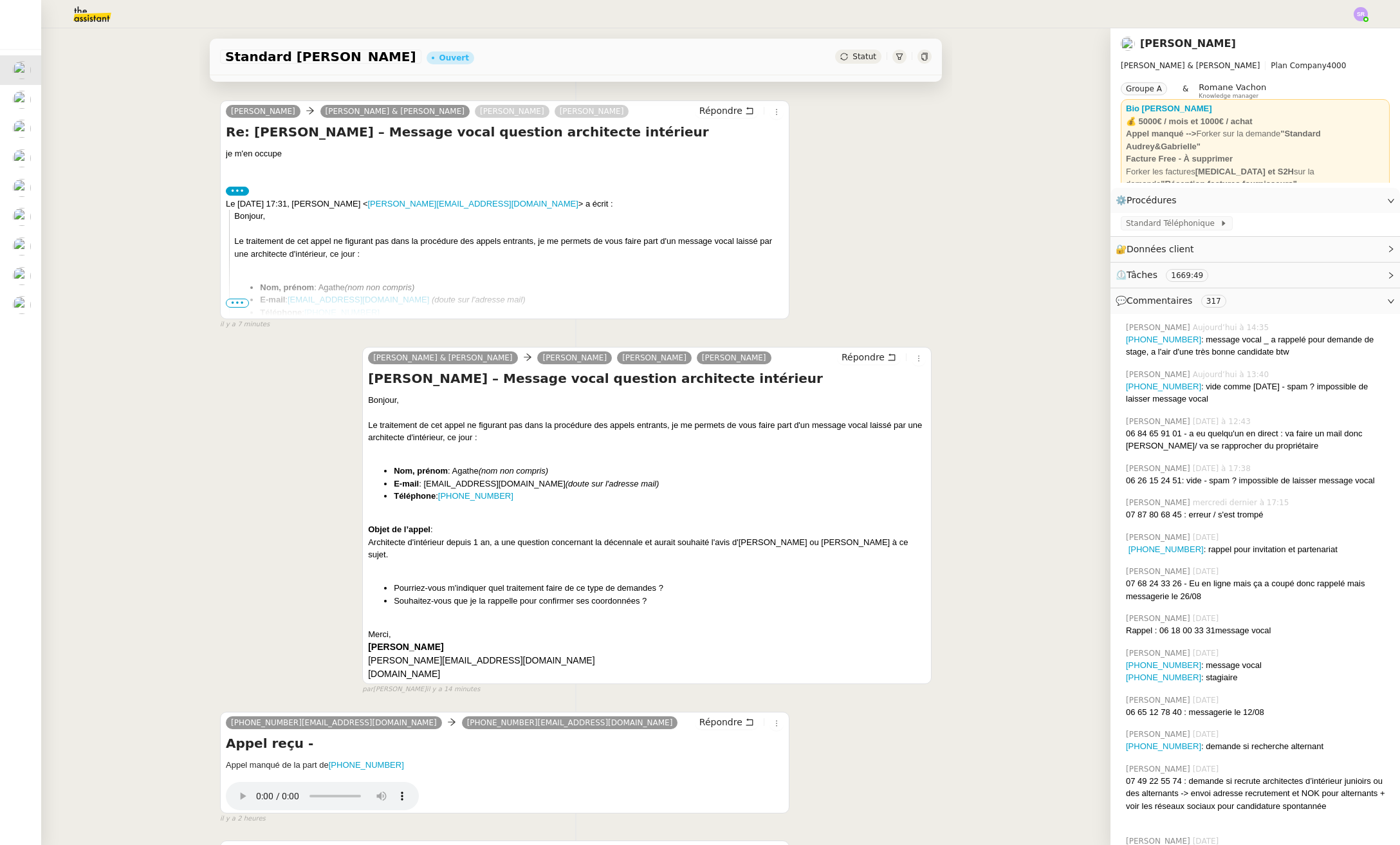
scroll to position [88, 0]
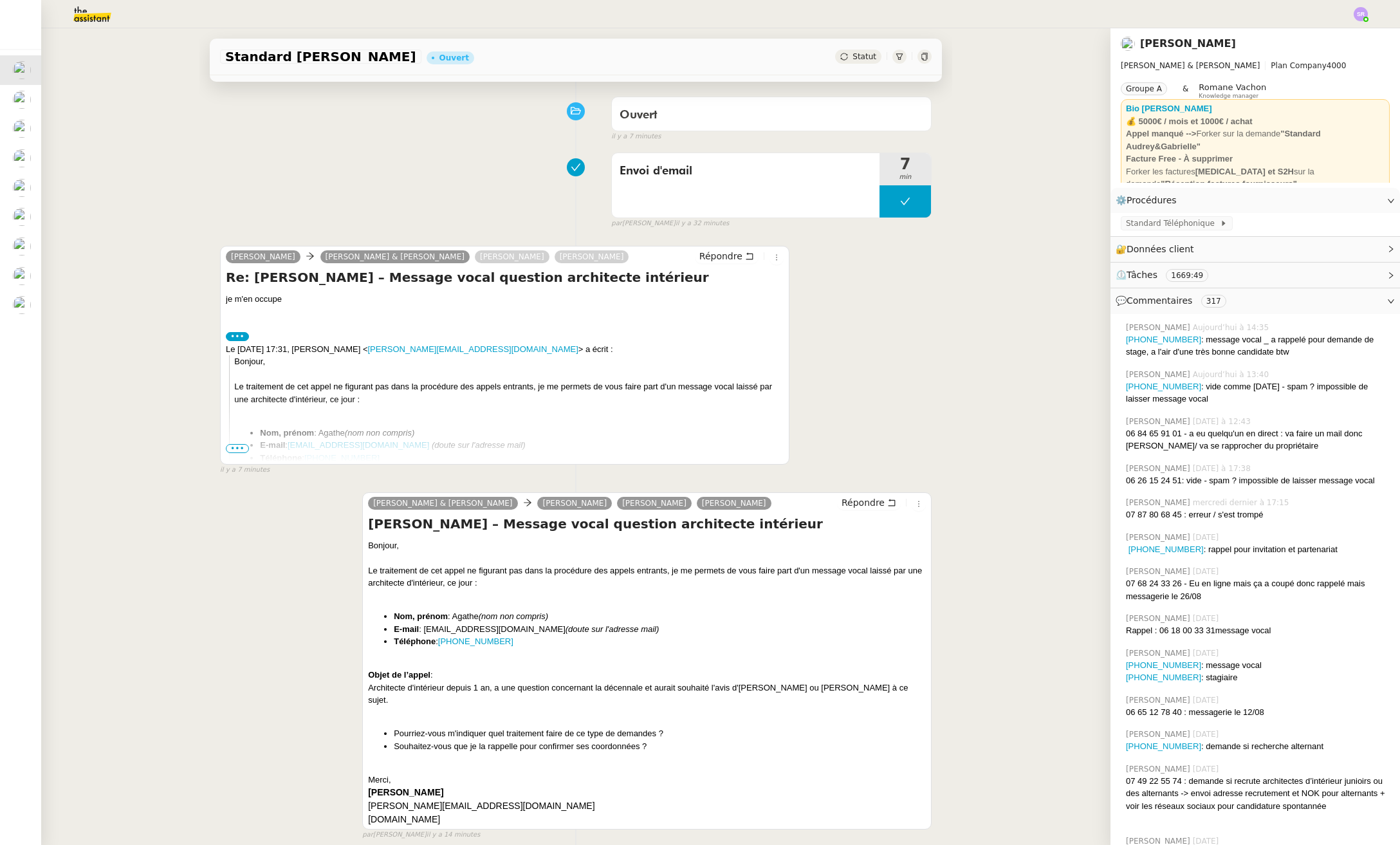
click at [321, 204] on div "Envoi d'email 7 min false par Stéphanie R. il y a 32 minutes" at bounding box center [575, 187] width 711 height 82
click at [836, 382] on div "Gabrielle Joinau Tavernier Camille Audrey & Gabrielle Segolène Labinsky Audrey …" at bounding box center [575, 355] width 711 height 241
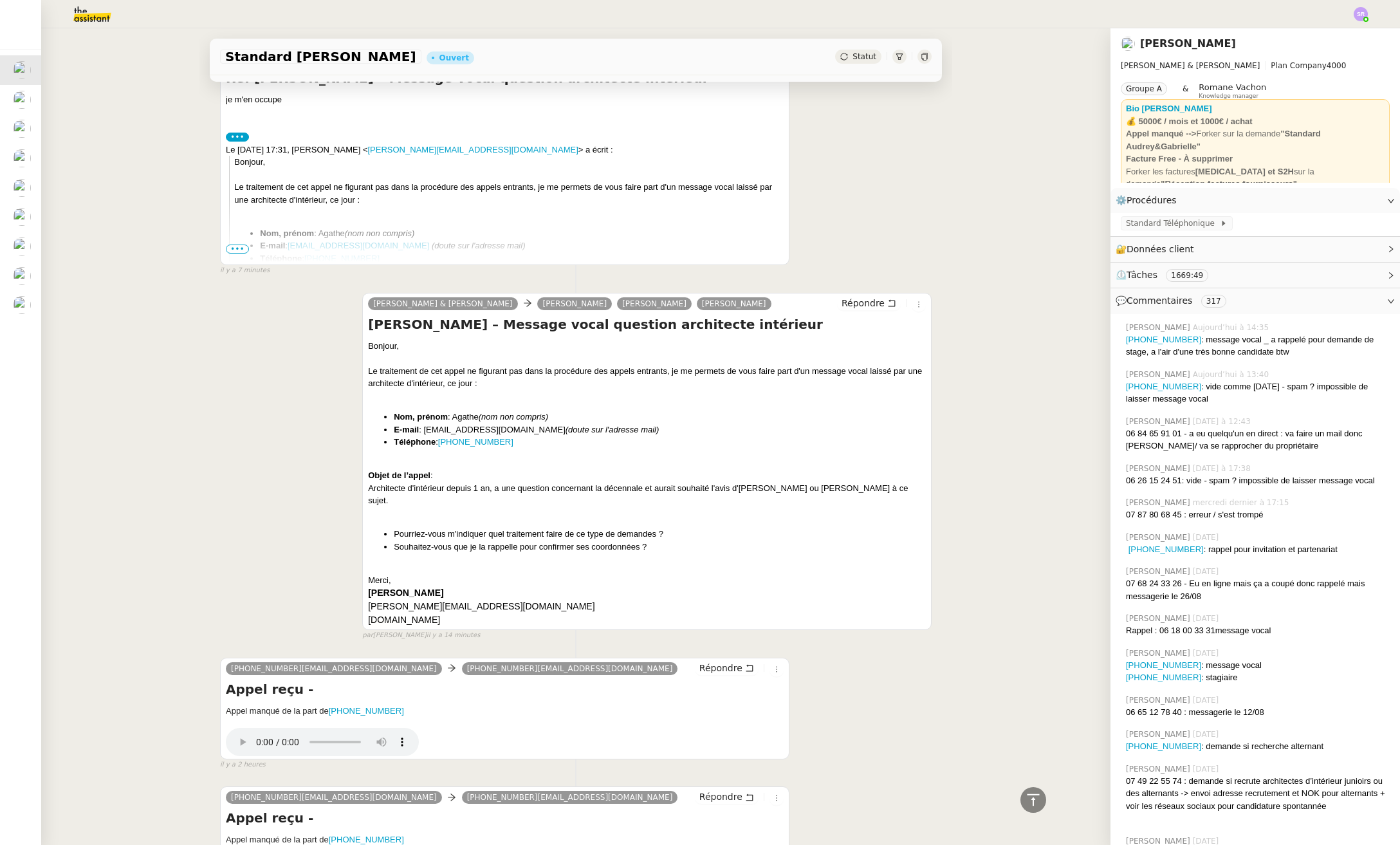
scroll to position [0, 0]
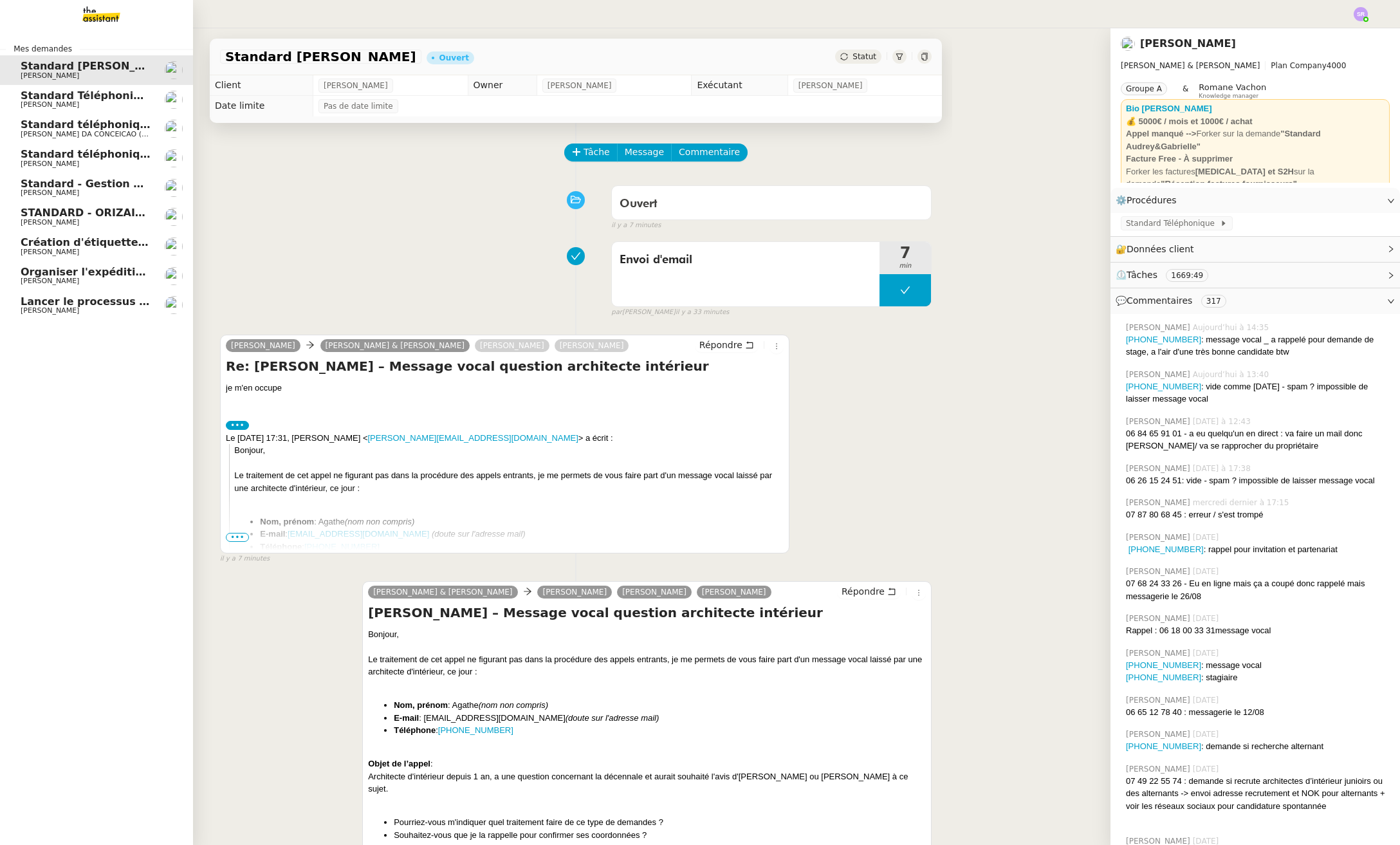
click at [40, 302] on span "Lancer le processus d'onboarding client" at bounding box center [137, 301] width 231 height 12
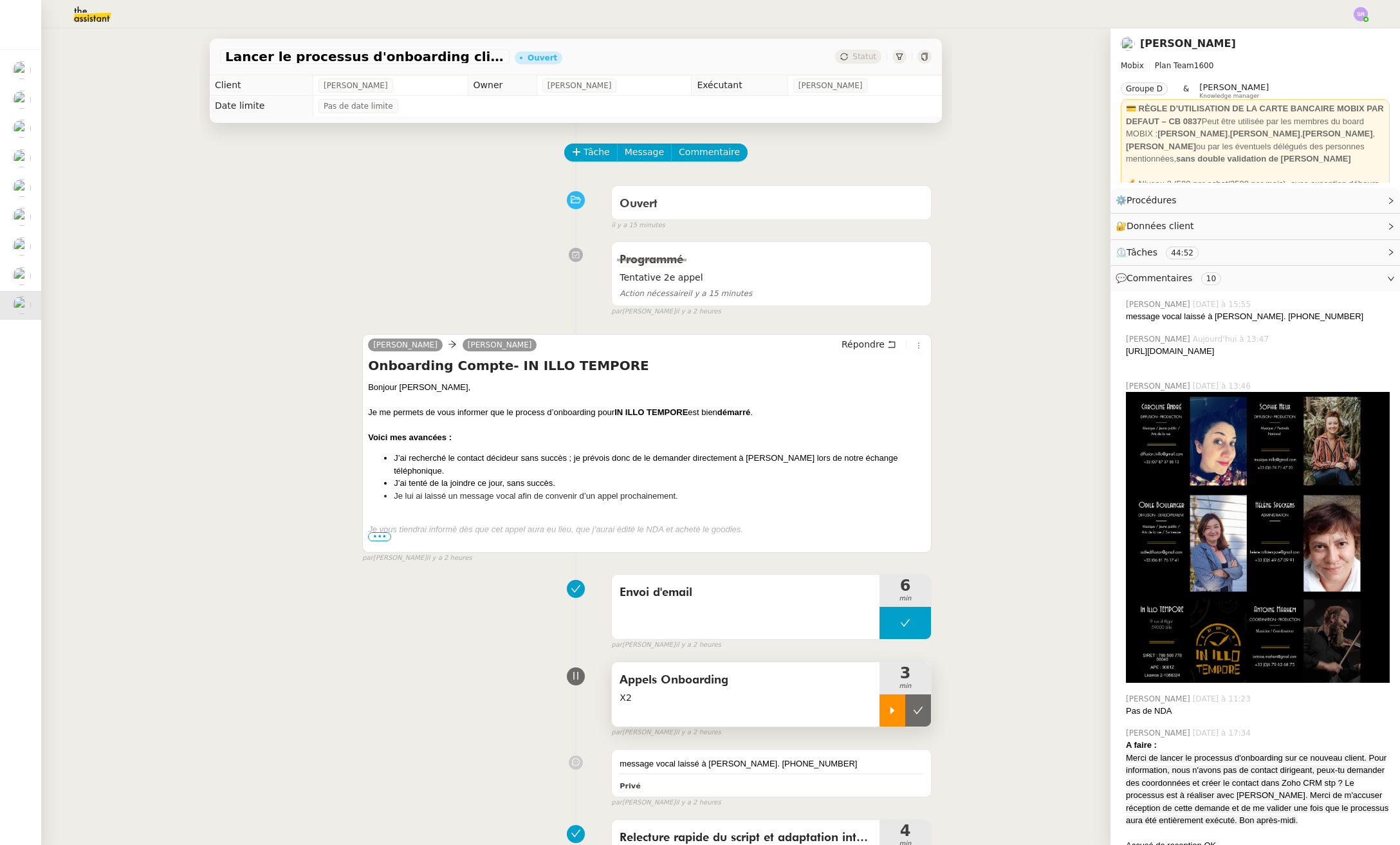
click at [887, 712] on icon at bounding box center [892, 710] width 10 height 10
click at [904, 709] on div at bounding box center [905, 711] width 51 height 32
click at [913, 715] on icon at bounding box center [918, 710] width 10 height 10
click at [589, 154] on span "Tâche" at bounding box center [596, 152] width 27 height 14
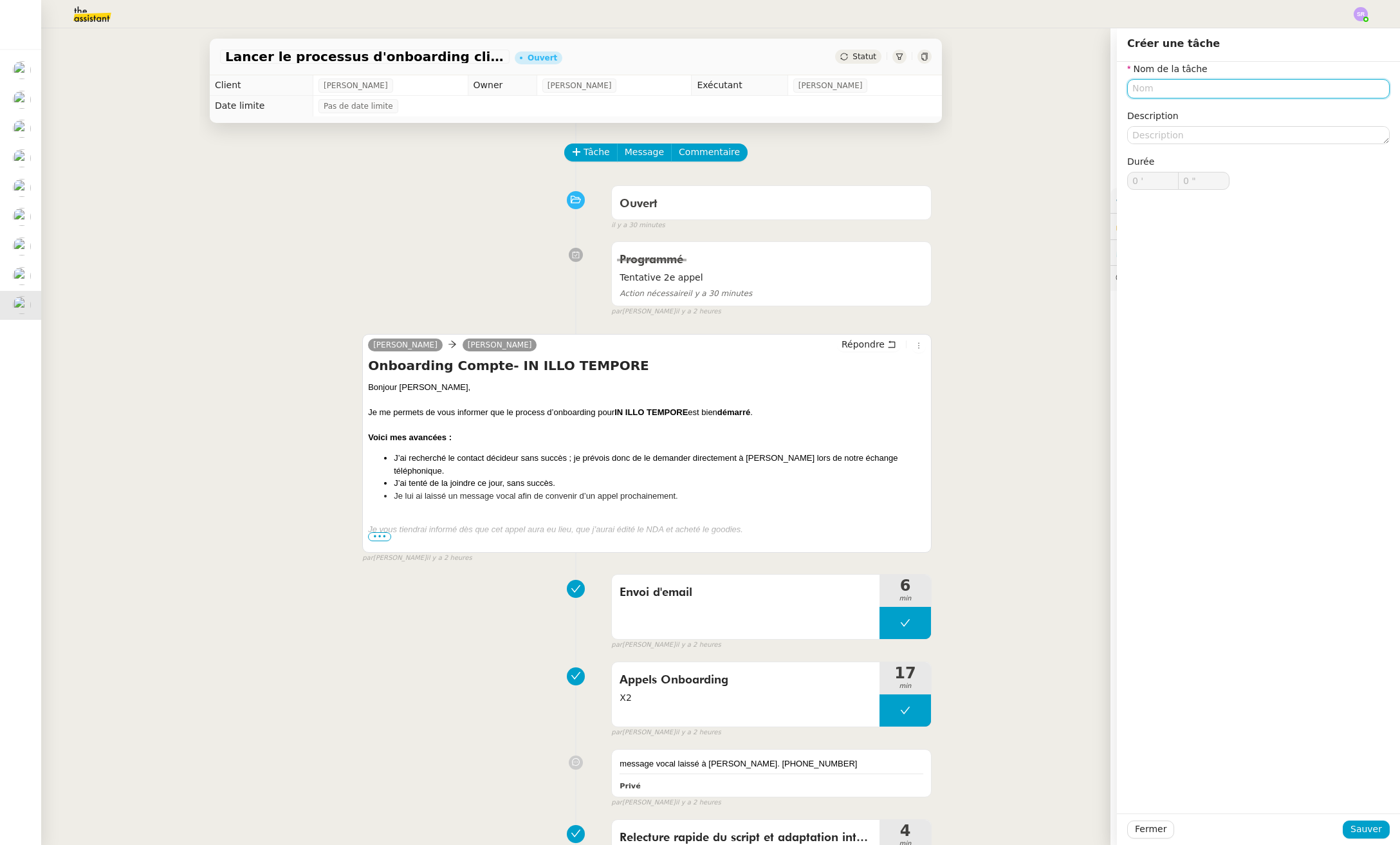
click at [1134, 92] on input "text" at bounding box center [1258, 88] width 263 height 18
type input "F"
click at [1203, 113] on div "Complétion Zoho Post Appel" at bounding box center [1249, 113] width 252 height 11
type input "Complétion Zoho Post Appel"
click at [1339, 831] on span "Sauver" at bounding box center [1365, 829] width 31 height 14
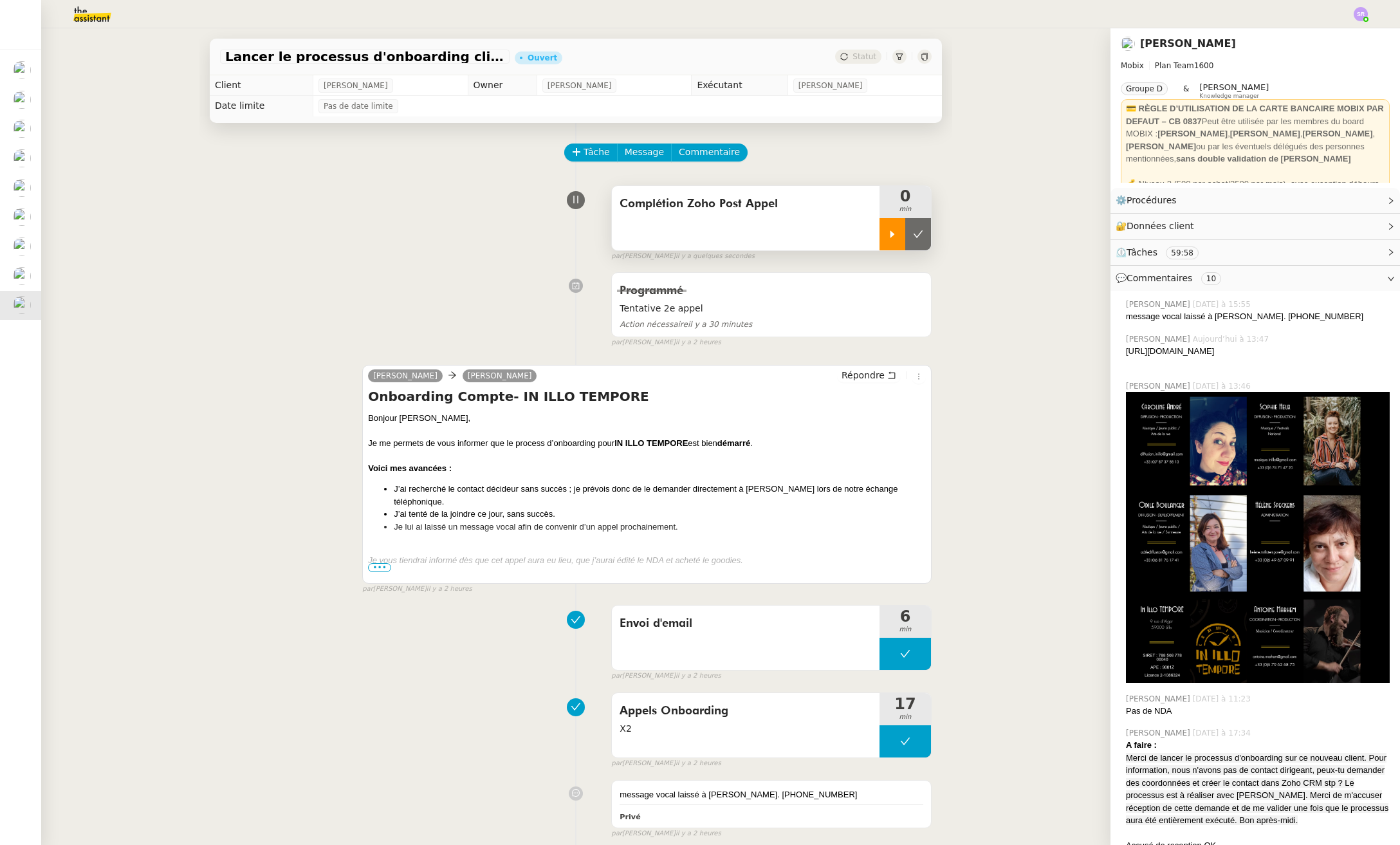
click at [885, 244] on div at bounding box center [892, 234] width 26 height 32
click at [772, 220] on div "Complétion Zoho Post Appel" at bounding box center [745, 218] width 268 height 64
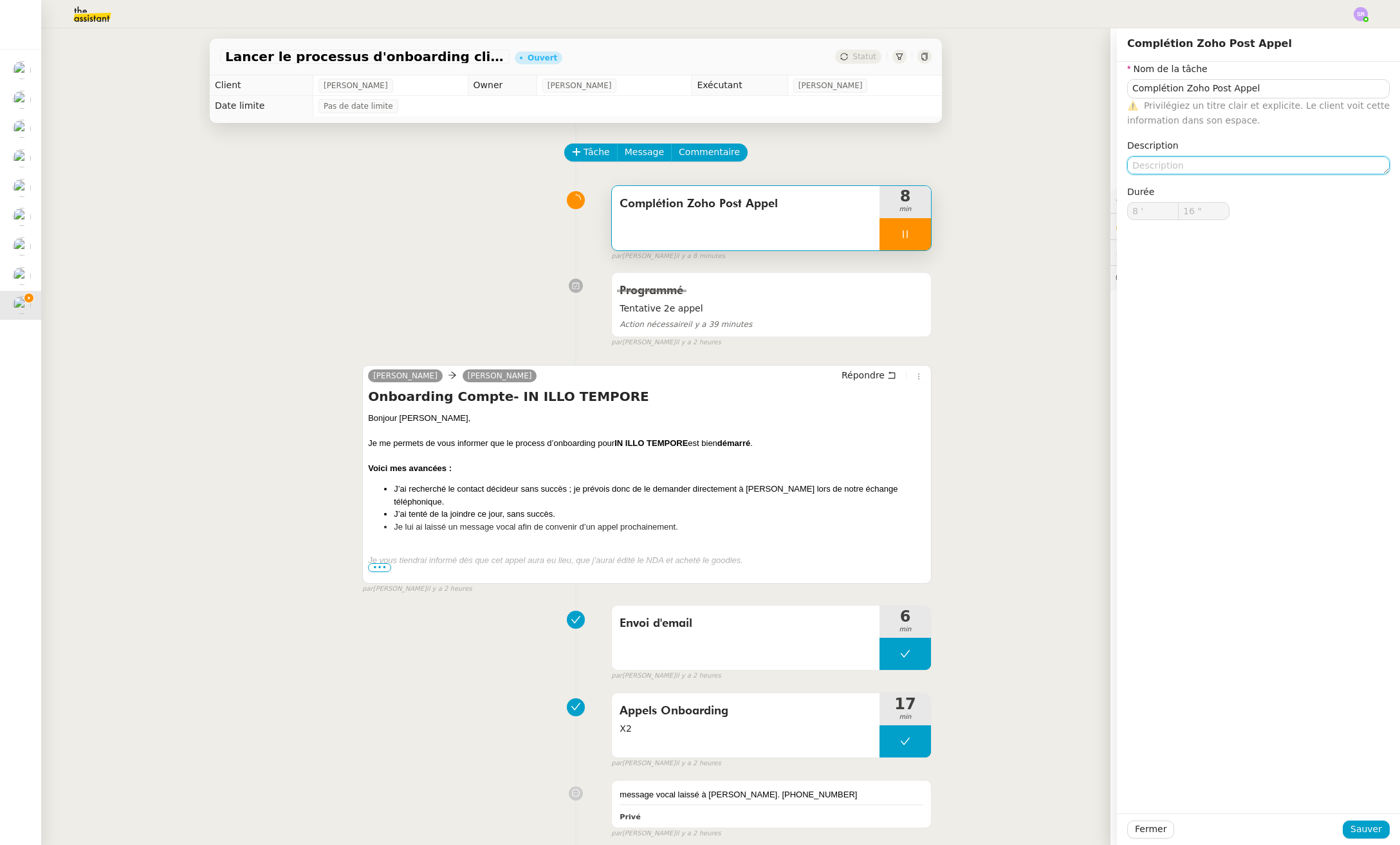
click at [1197, 163] on textarea at bounding box center [1258, 166] width 263 height 18
type input "17 ""
type textarea "+c"
type input "18 ""
type textarea "+complétio"
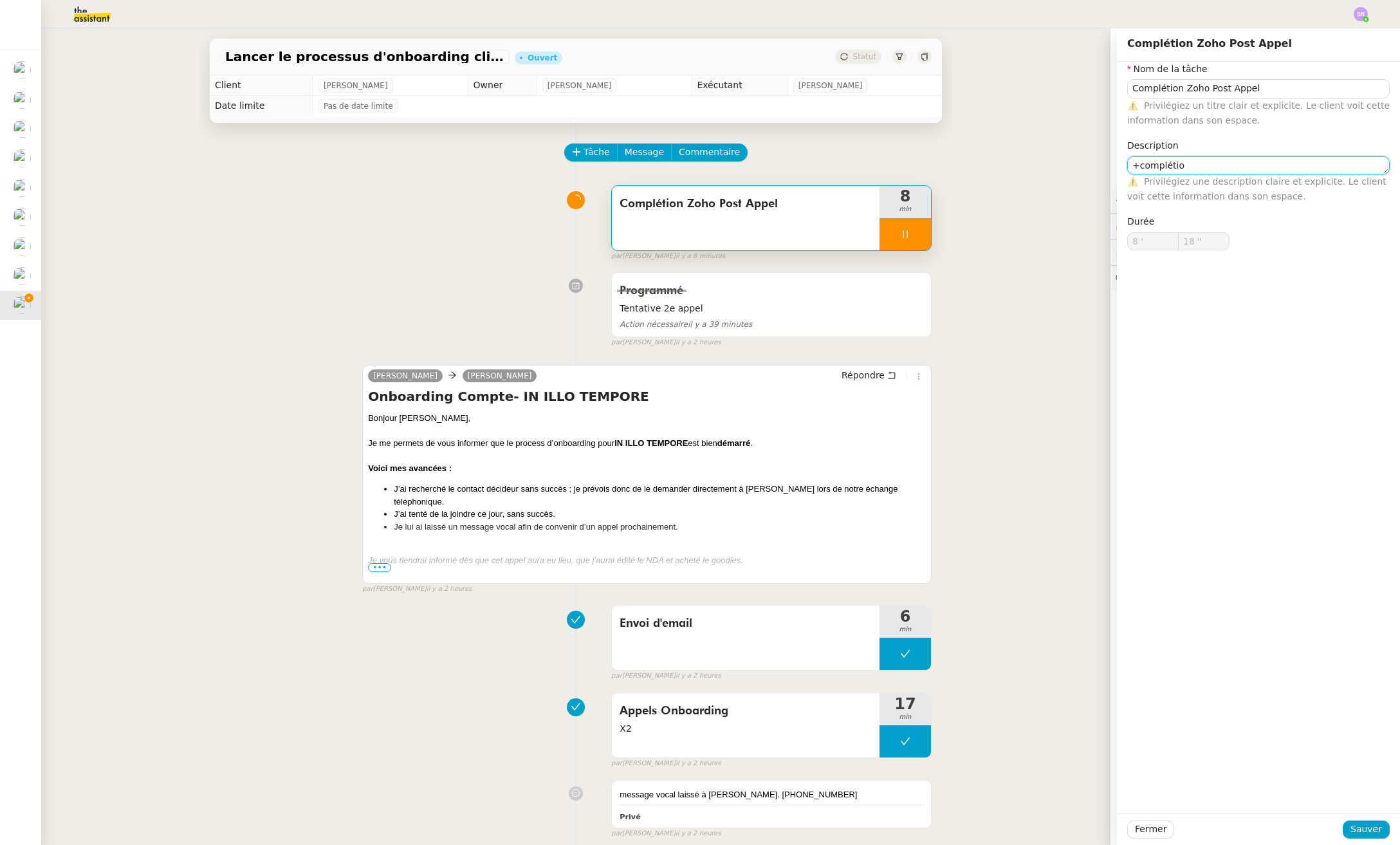
type input "19 ""
type textarea "+complétion pro"
type input "20 ""
type textarea "+complétion s"
type input "21 ""
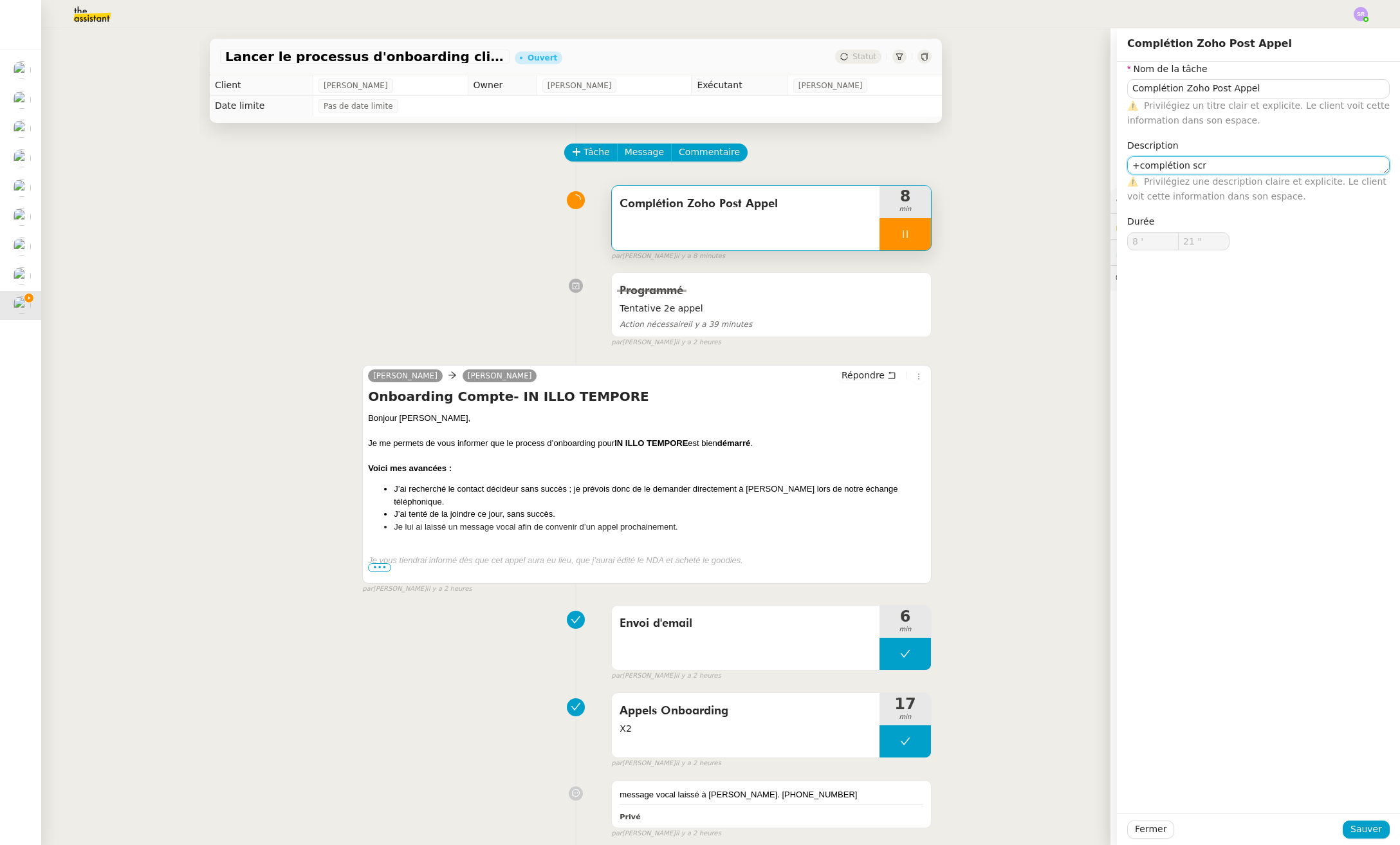
type textarea "+complétion scri"
type input "22 ""
type textarea "+complétion script pr"
type input "23 ""
type textarea "+complétion script procéd"
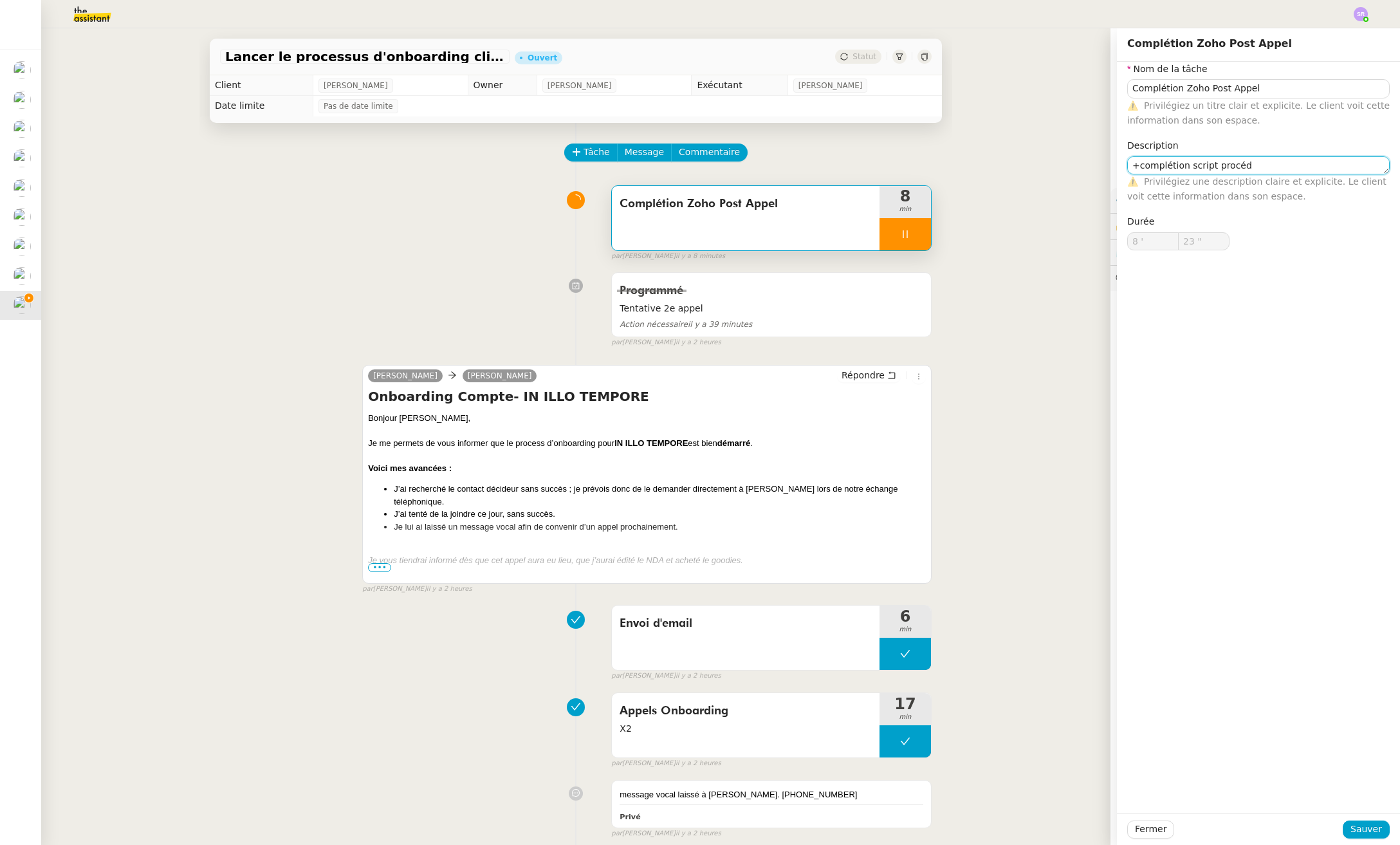
type input "24 ""
type textarea "+complétion script procédure"
type input "26 ""
type textarea "+complétion script procédure"
click at [1339, 827] on span "Sauver" at bounding box center [1365, 829] width 31 height 14
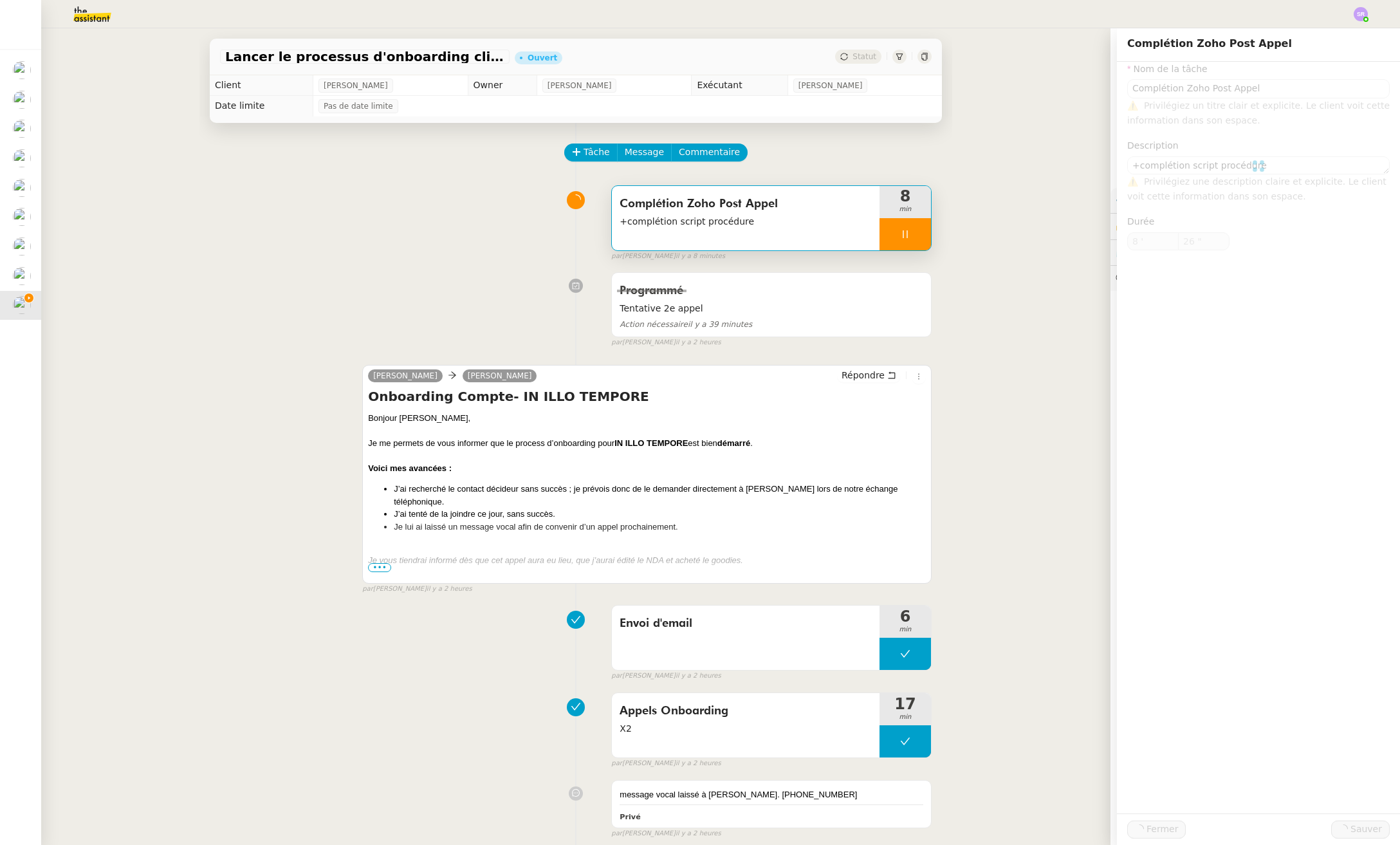
type input "27 ""
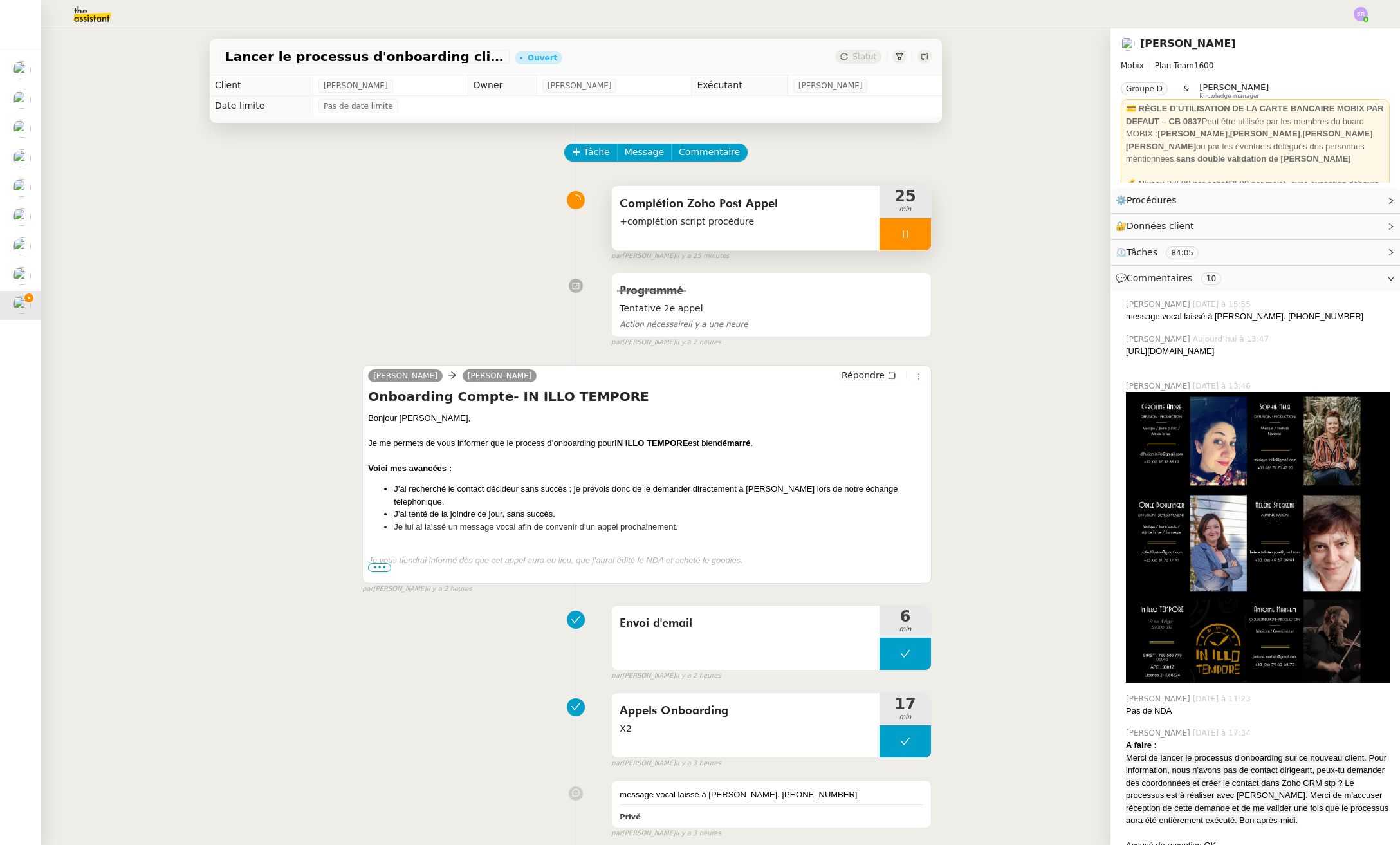
click at [903, 236] on icon at bounding box center [905, 235] width 5 height 8
click at [914, 234] on icon at bounding box center [919, 234] width 10 height 7
click at [1339, 199] on link "Modifier" at bounding box center [1356, 200] width 37 height 14
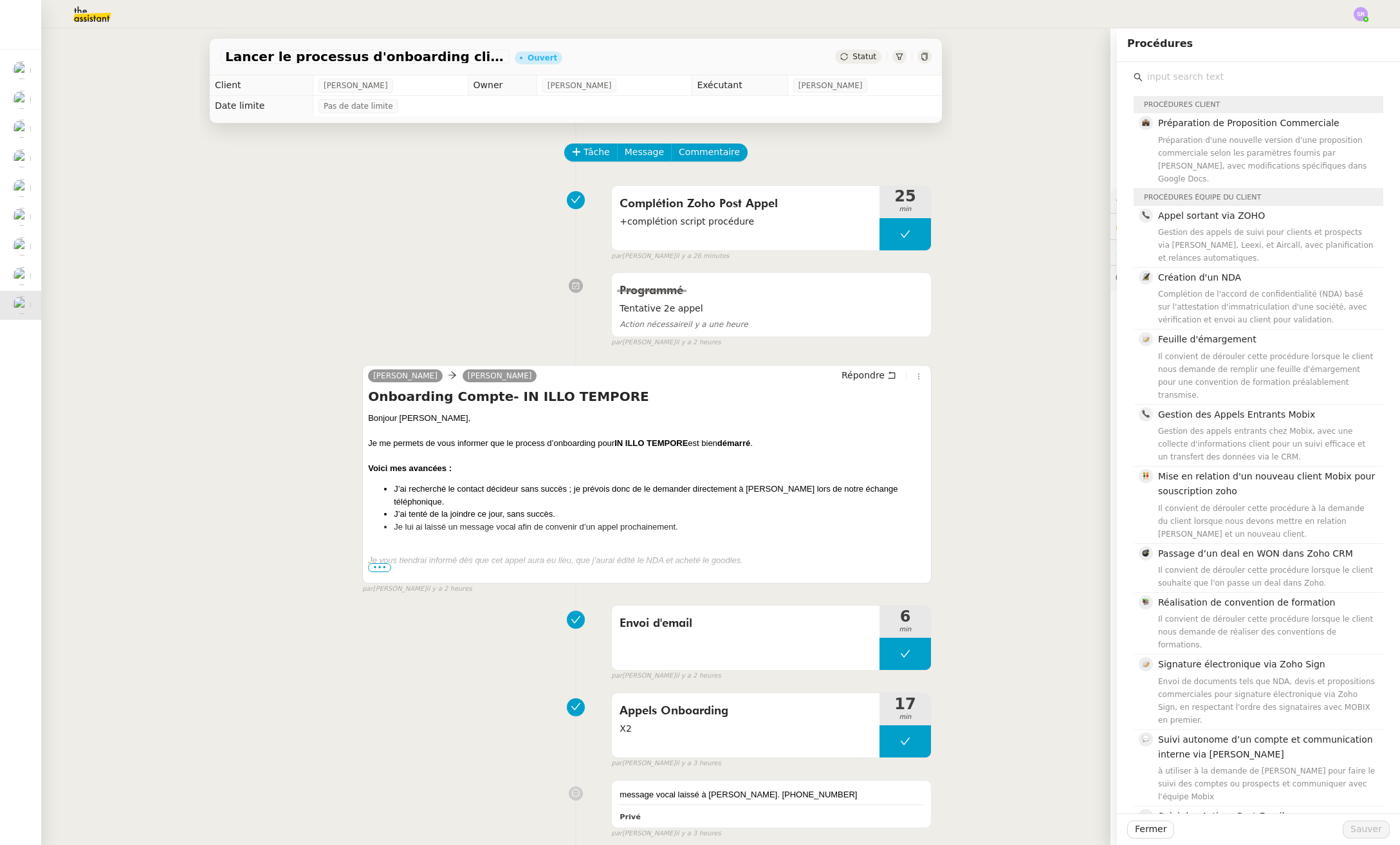
click at [805, 158] on div "Tâche Message Commentaire" at bounding box center [748, 158] width 366 height 31
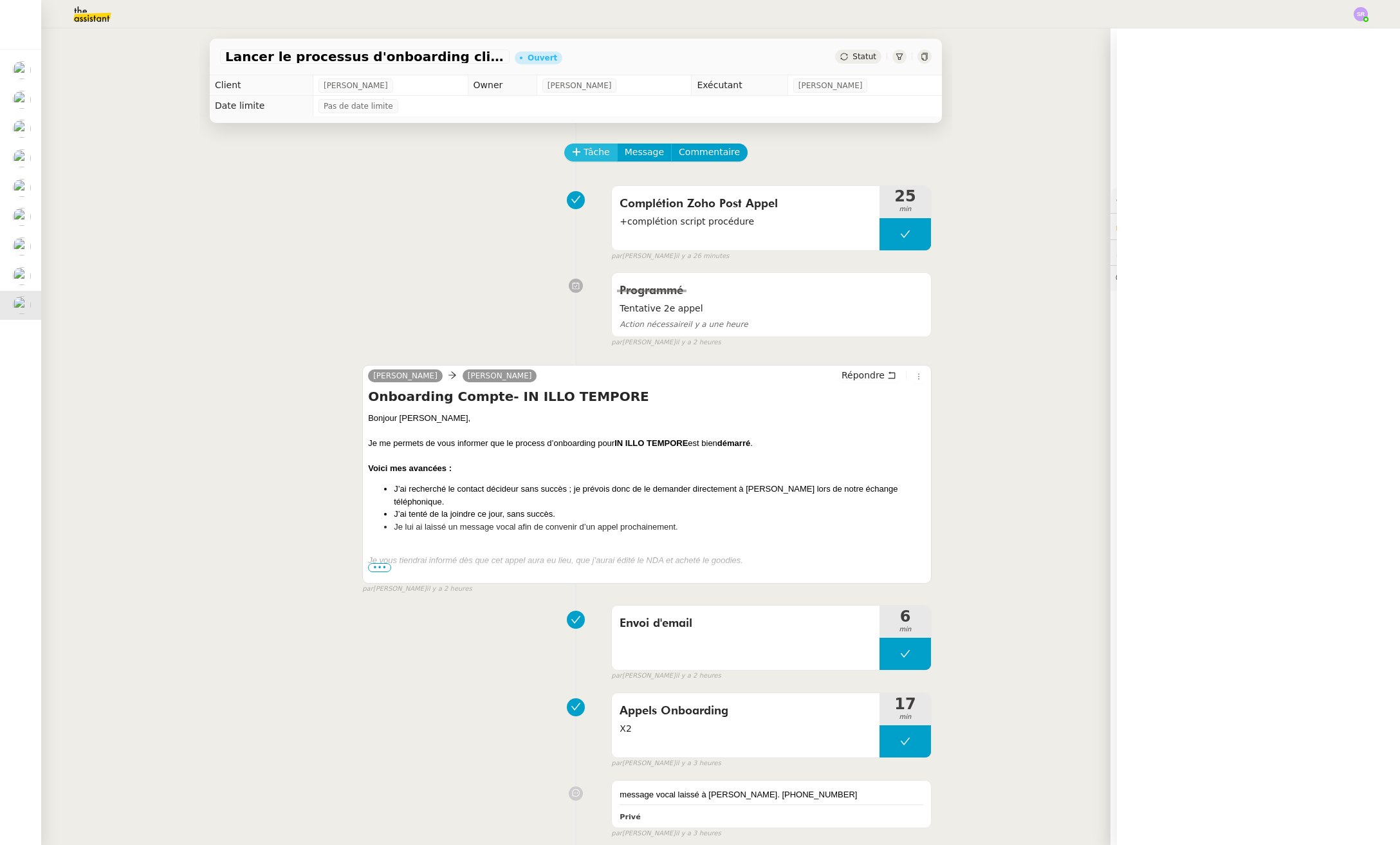
click at [590, 146] on span "Tâche" at bounding box center [596, 152] width 27 height 14
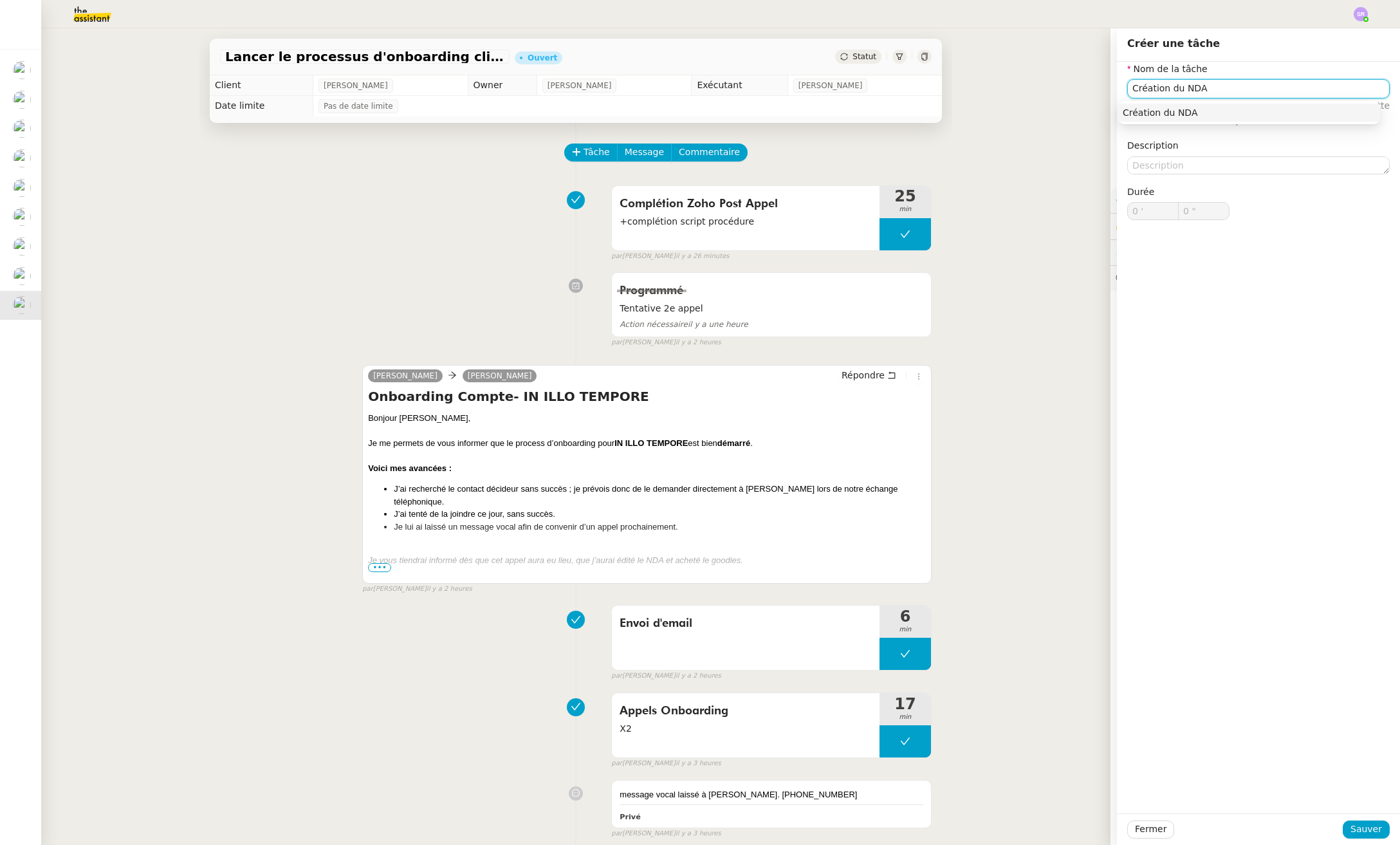
click at [1255, 113] on div "Création du NDA" at bounding box center [1249, 113] width 252 height 11
type input "Création du NDA"
click at [1339, 838] on button "Sauver" at bounding box center [1365, 830] width 47 height 18
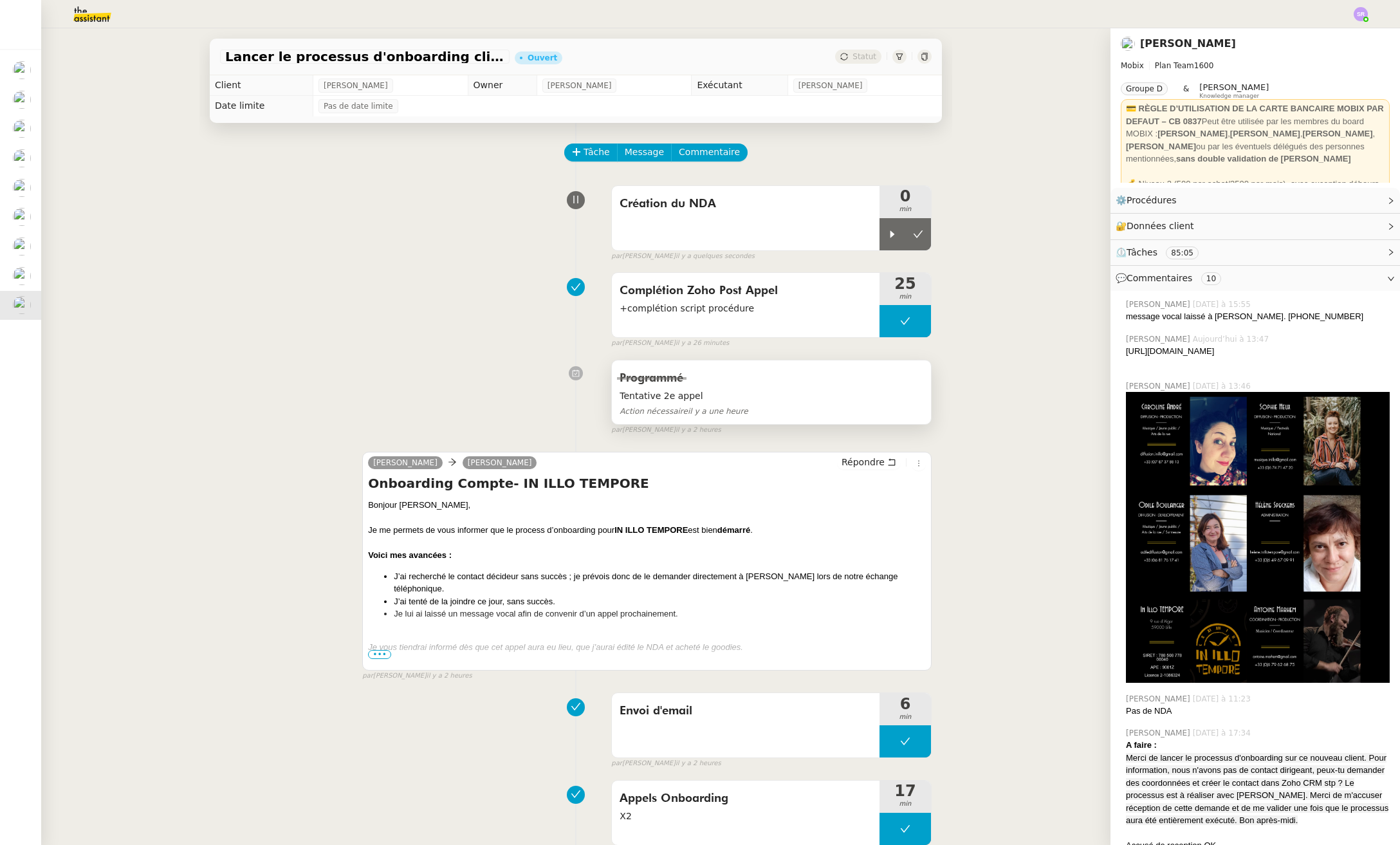
click at [444, 358] on div "Programmé Tentative 2e appel Action nécessaire il y a une heure false par [PERS…" at bounding box center [575, 394] width 711 height 81
click at [879, 235] on div at bounding box center [892, 234] width 26 height 32
click at [1343, 203] on link "Modifier" at bounding box center [1356, 200] width 37 height 14
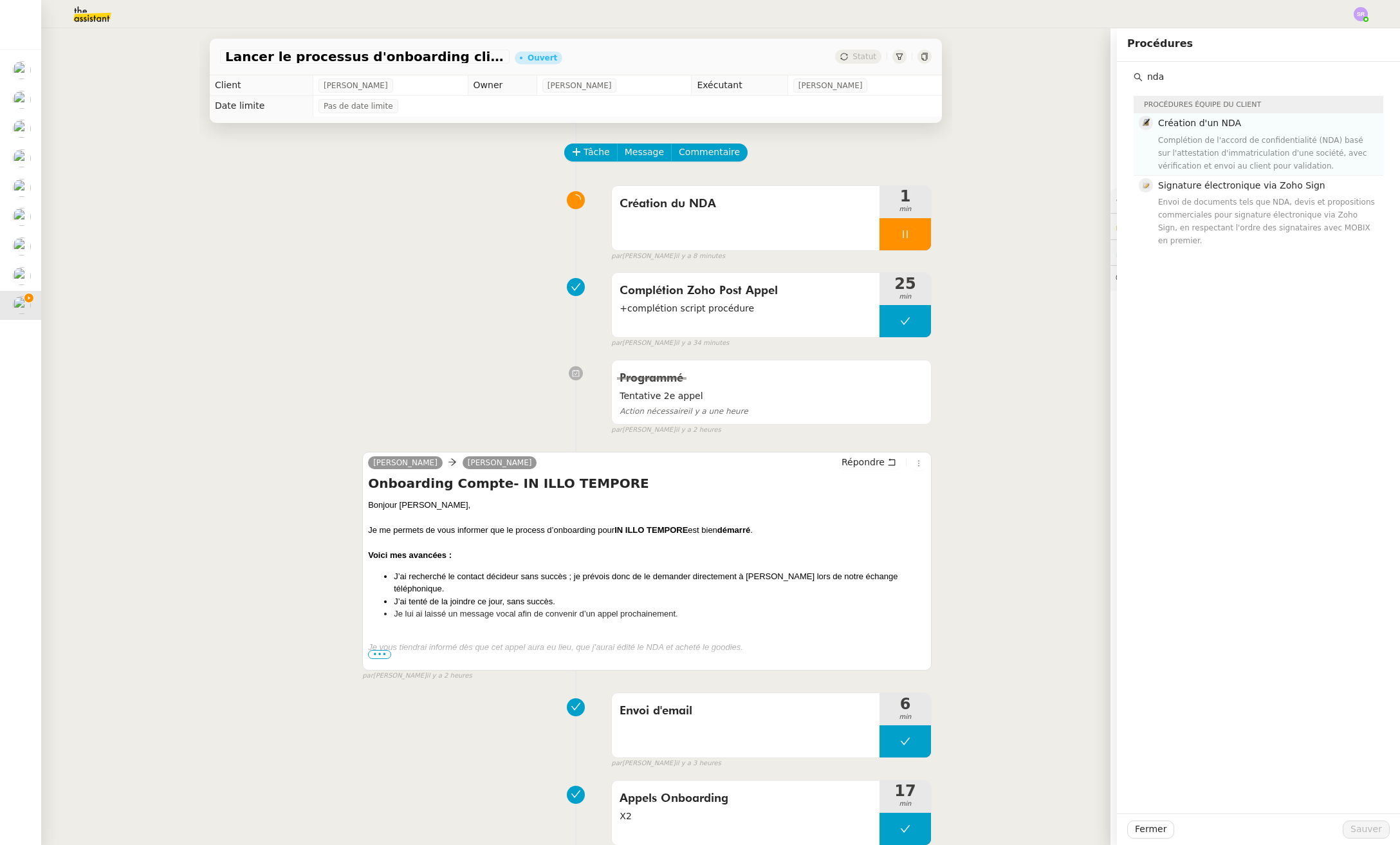
type input "nda"
click at [1254, 143] on div "Complétion de l'accord de confidentialité (NDA) basé sur l'attestation d'immatr…" at bounding box center [1267, 153] width 218 height 39
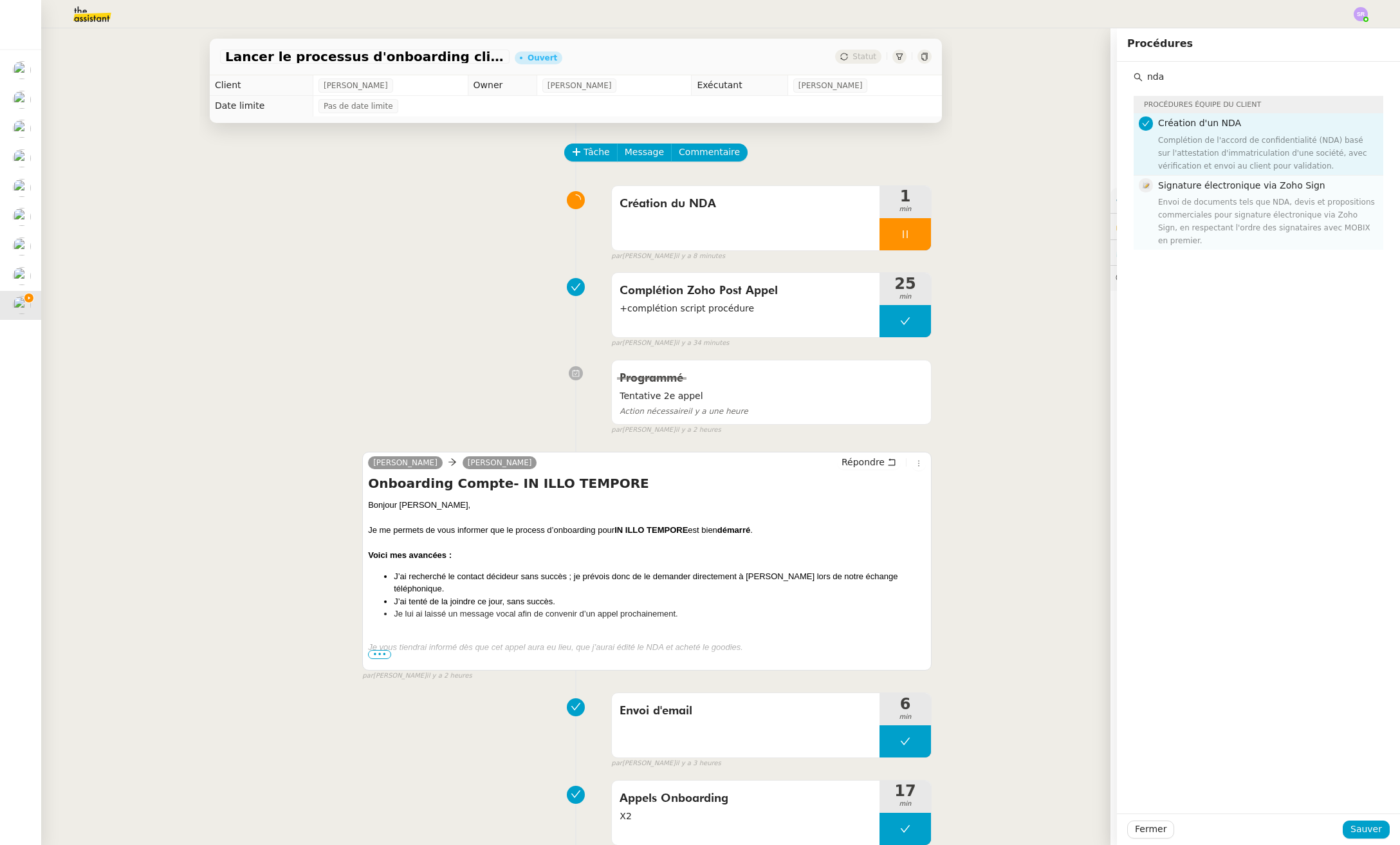
click at [1281, 222] on div "Envoi de documents tels que NDA, devis et propositions commerciales pour signat…" at bounding box center [1267, 221] width 218 height 51
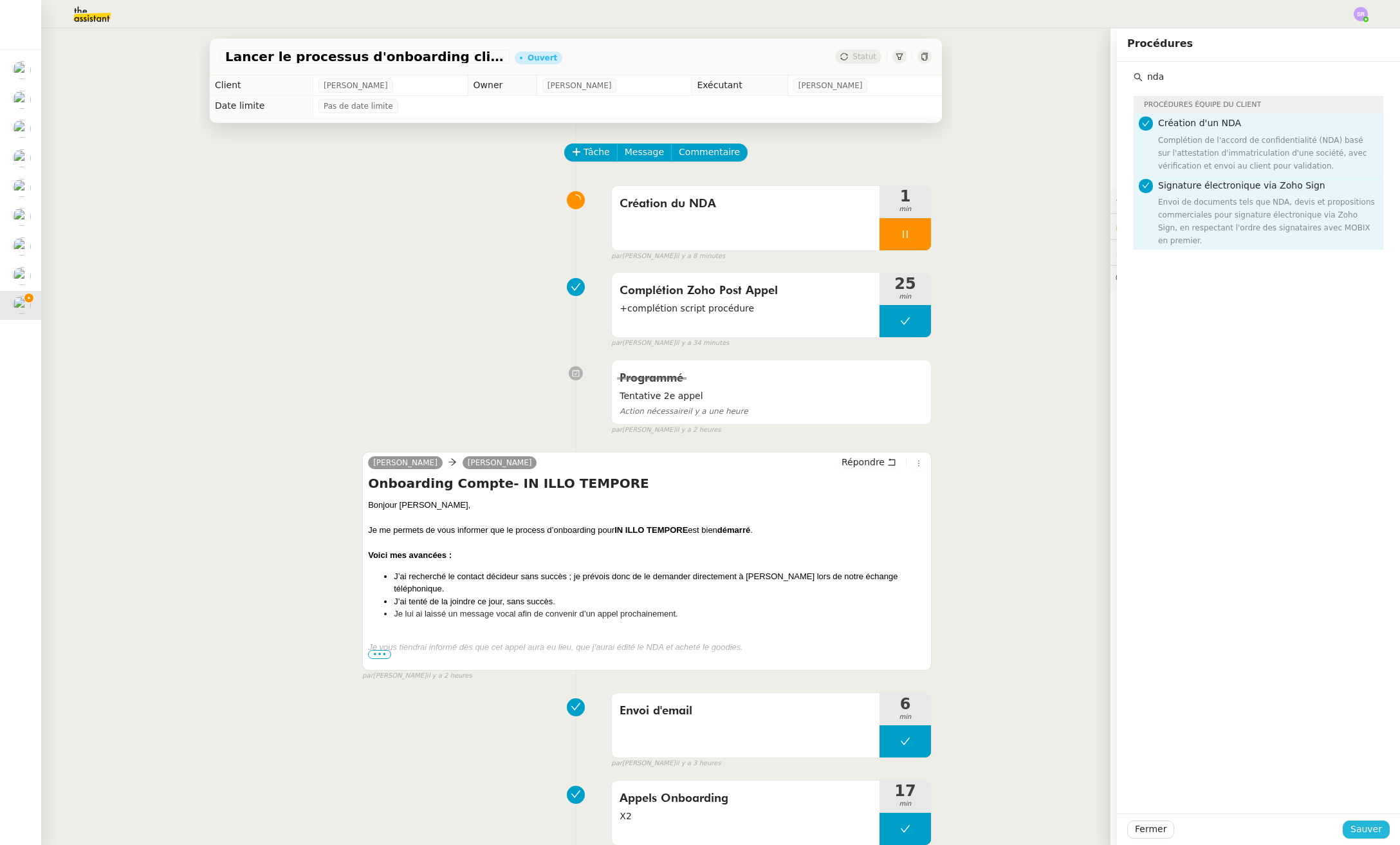
click at [1353, 831] on span "Sauver" at bounding box center [1365, 829] width 31 height 14
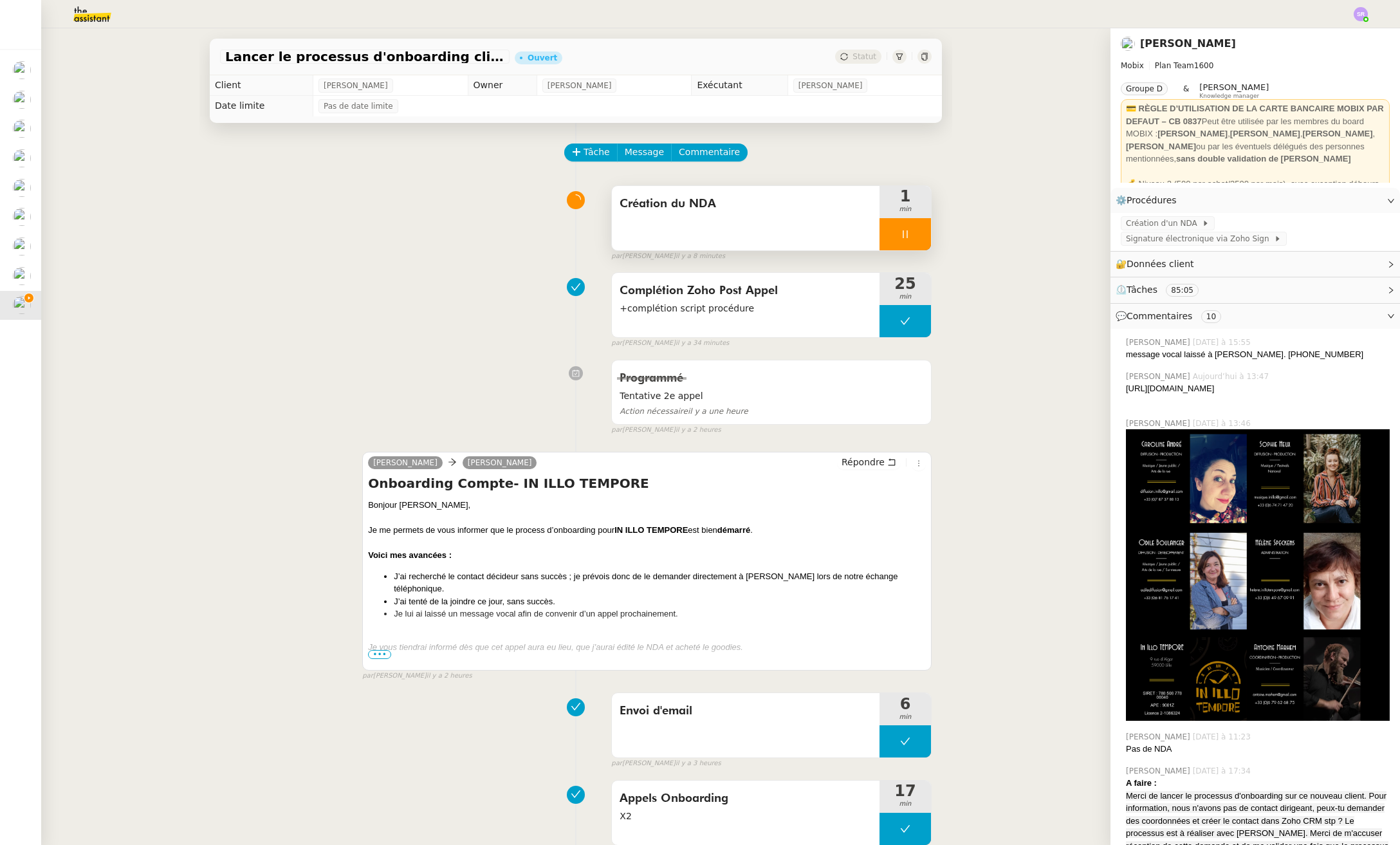
click at [900, 237] on icon at bounding box center [905, 234] width 10 height 10
